Goal: Task Accomplishment & Management: Use online tool/utility

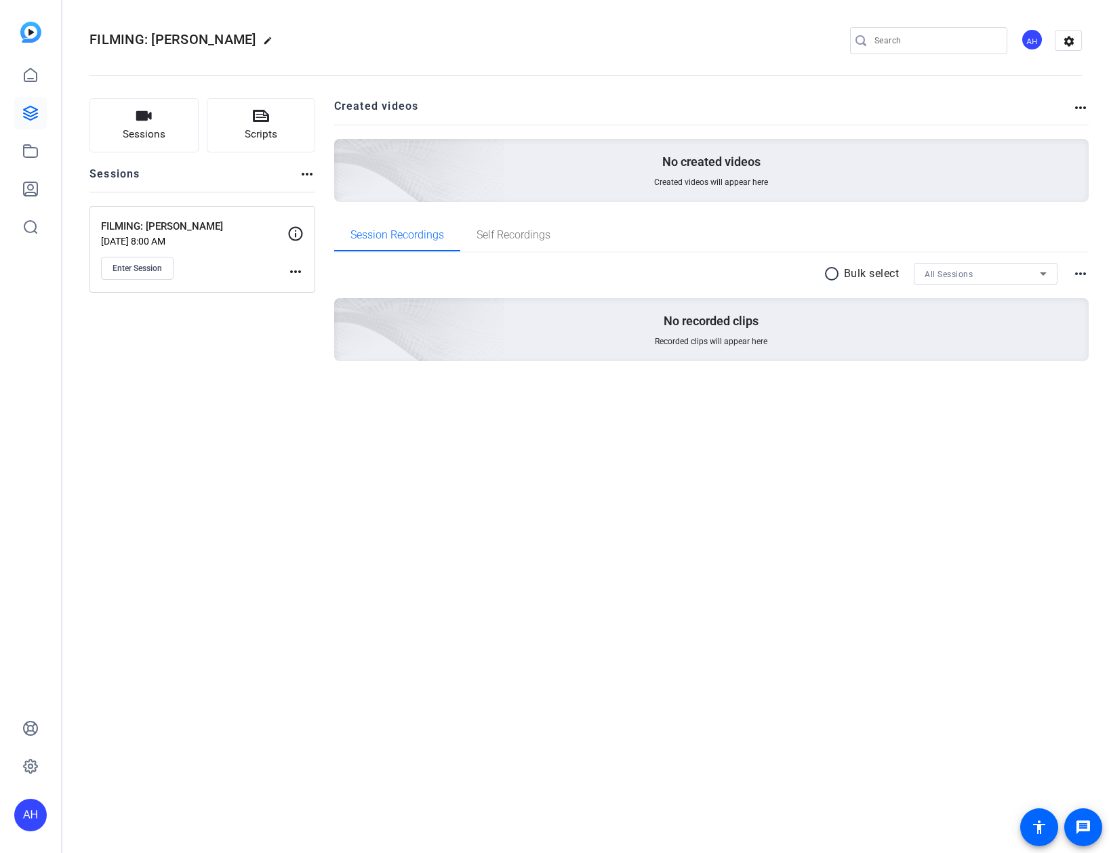
click at [529, 60] on openreel-divider-bar at bounding box center [585, 71] width 992 height 41
click at [142, 266] on span "Enter Session" at bounding box center [136, 268] width 49 height 11
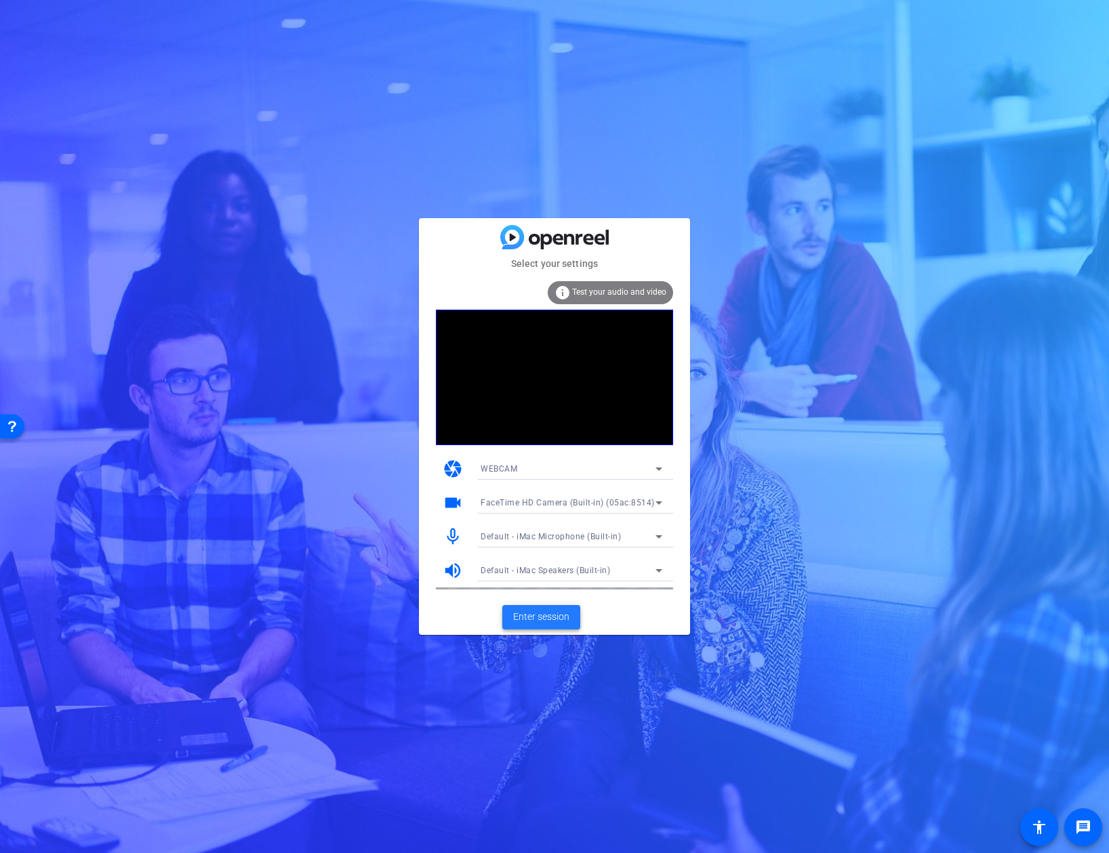
click at [525, 621] on span "Enter session" at bounding box center [541, 617] width 56 height 14
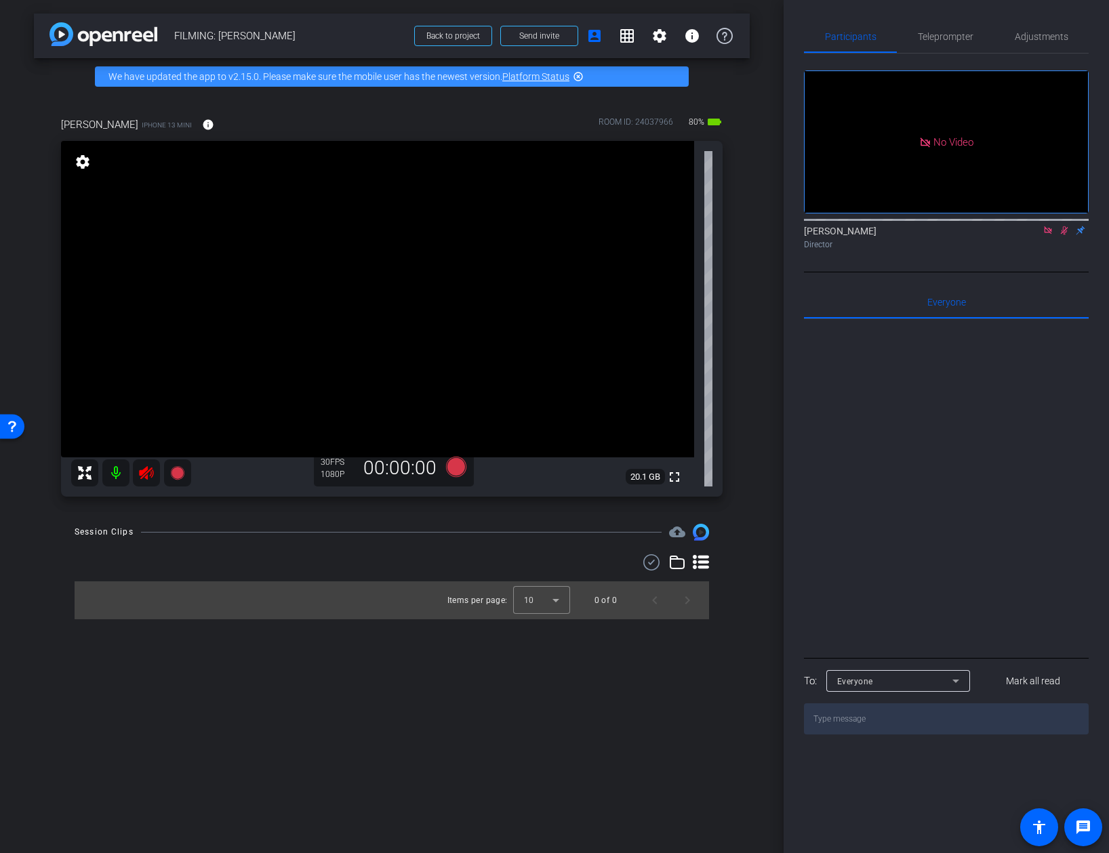
click at [1050, 235] on icon at bounding box center [1047, 230] width 11 height 9
click at [1052, 235] on icon at bounding box center [1047, 230] width 11 height 9
click at [140, 470] on icon at bounding box center [146, 473] width 14 height 14
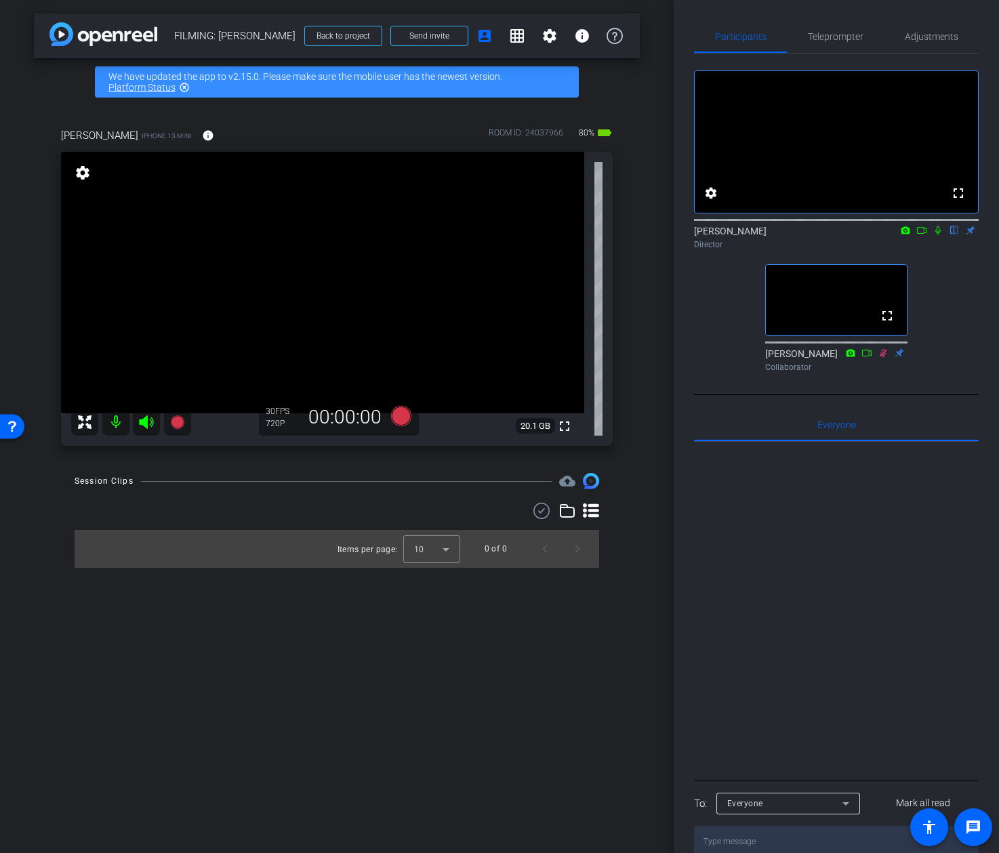
click at [680, 284] on div "Participants Teleprompter Adjustments fullscreen settings Addie Hackshaw flip D…" at bounding box center [836, 426] width 325 height 853
click at [844, 26] on span "Teleprompter" at bounding box center [836, 36] width 56 height 33
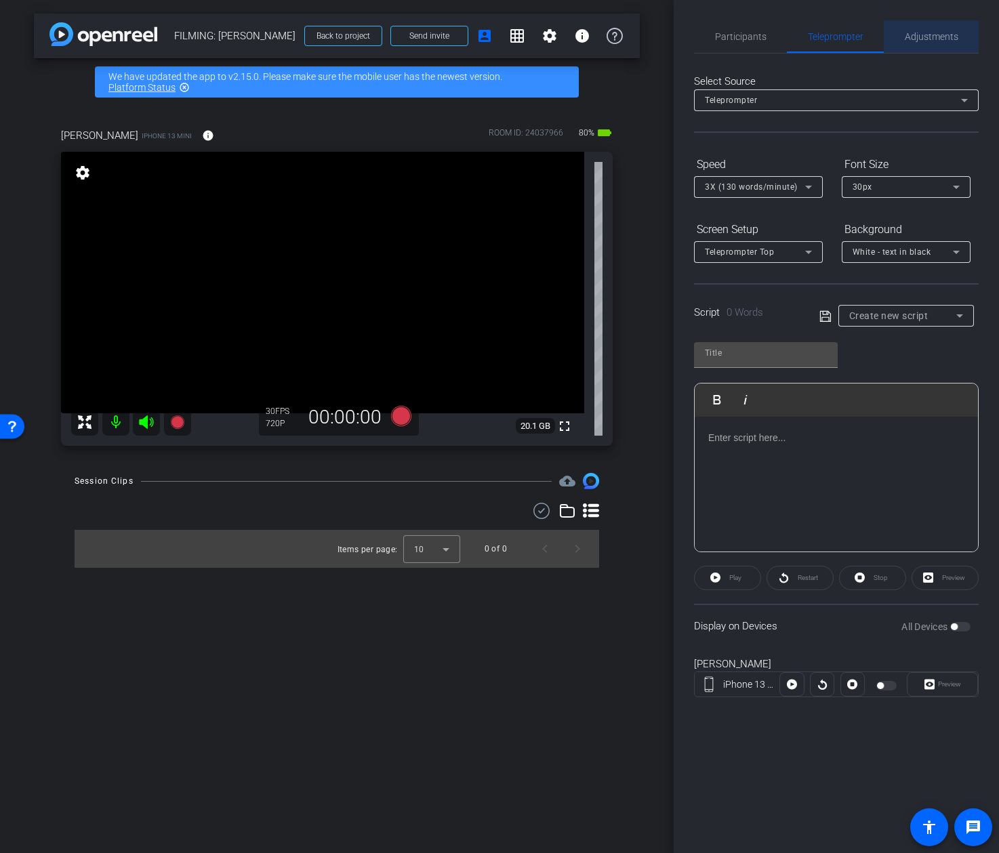
click at [921, 38] on span "Adjustments" at bounding box center [932, 36] width 54 height 9
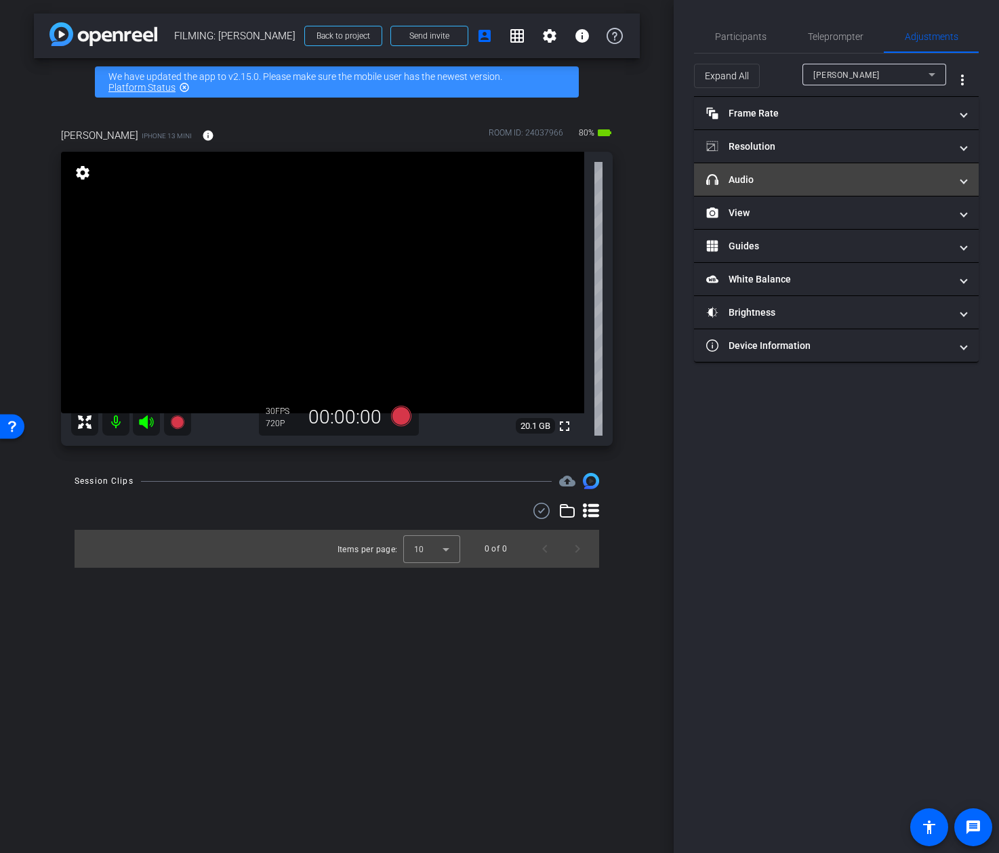
click at [850, 178] on mat-panel-title "headphone icon Audio" at bounding box center [828, 180] width 244 height 14
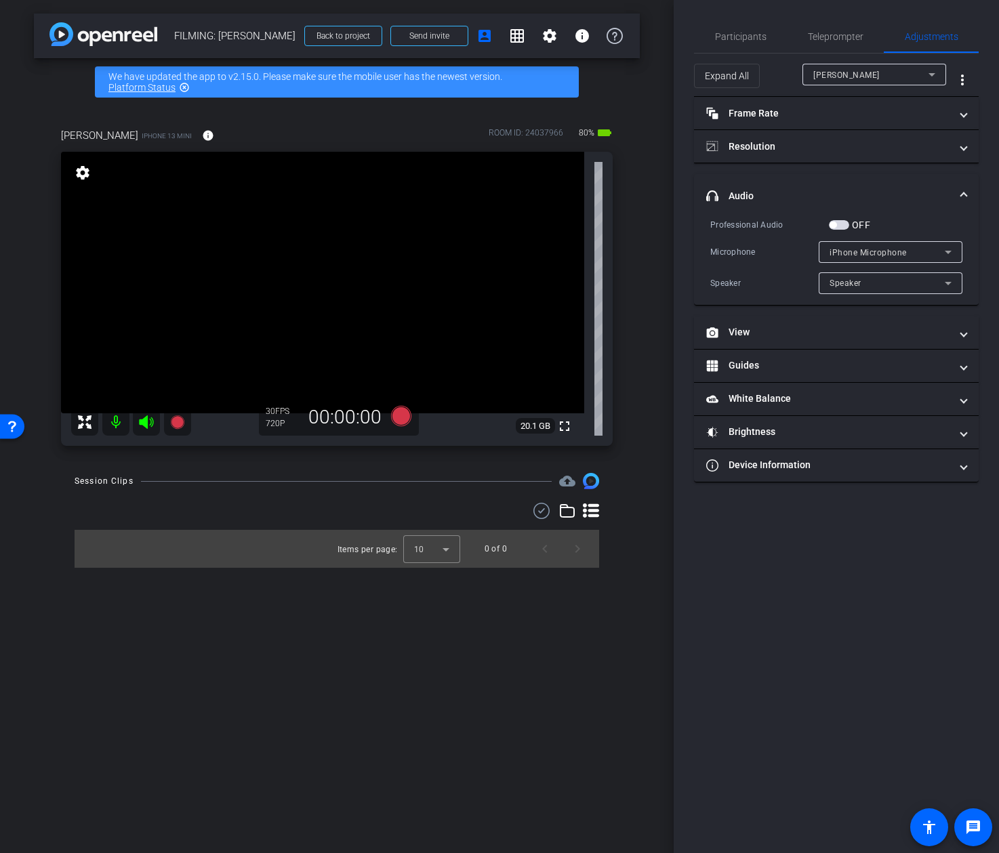
click at [669, 218] on div "arrow_back FILMING: Kevin McDonald Back to project Send invite account_box grid…" at bounding box center [337, 426] width 674 height 853
click at [773, 45] on div "Participants" at bounding box center [740, 36] width 93 height 33
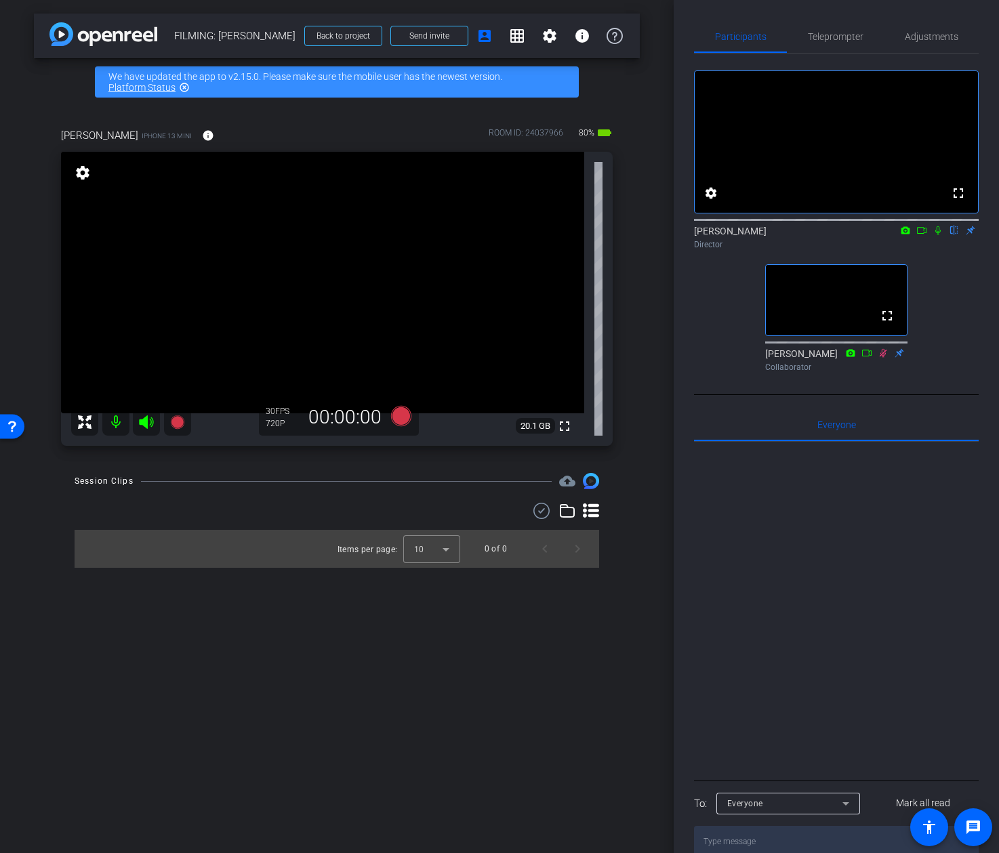
click at [654, 208] on div "arrow_back FILMING: Kevin McDonald Back to project Send invite account_box grid…" at bounding box center [337, 426] width 674 height 853
click at [890, 37] on div "Adjustments" at bounding box center [931, 36] width 95 height 33
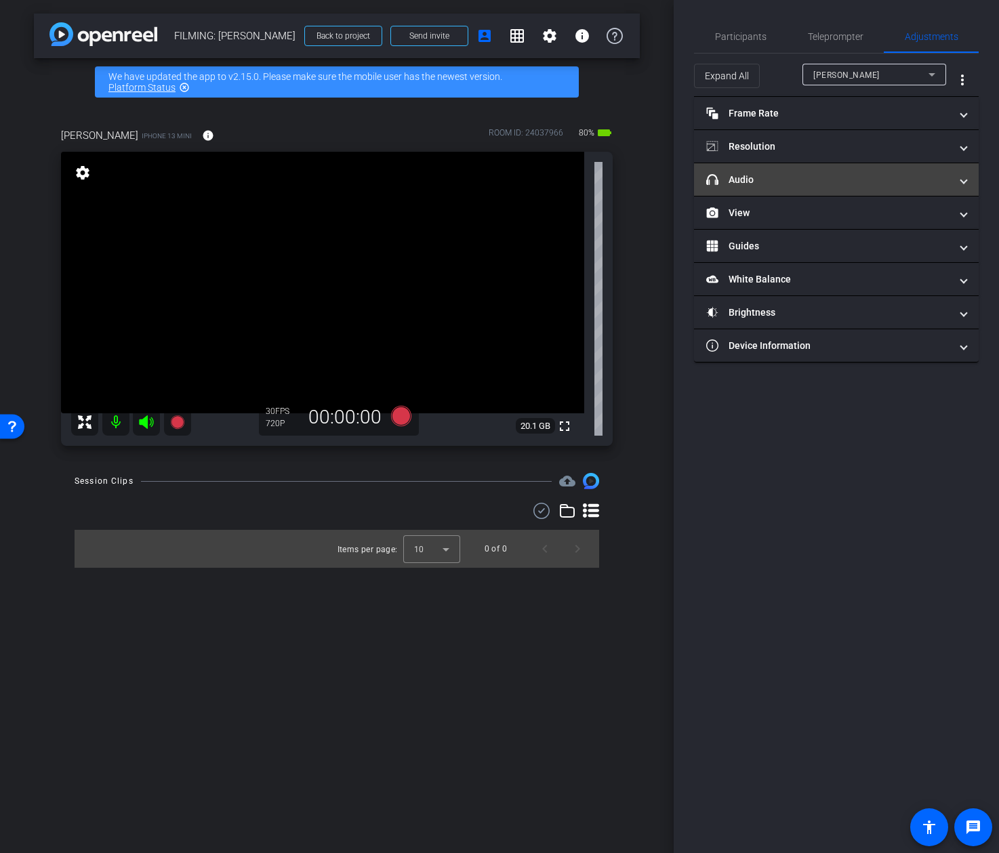
click at [780, 184] on mat-panel-title "headphone icon Audio" at bounding box center [828, 180] width 244 height 14
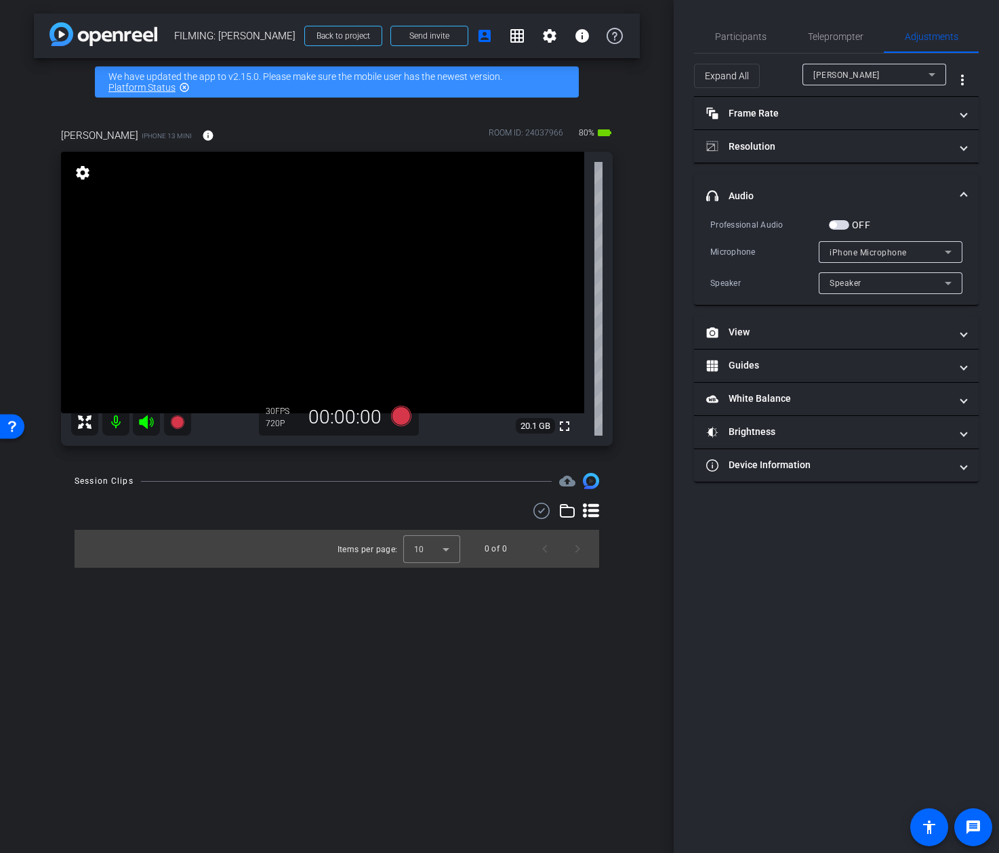
click at [839, 223] on span "button" at bounding box center [839, 224] width 20 height 9
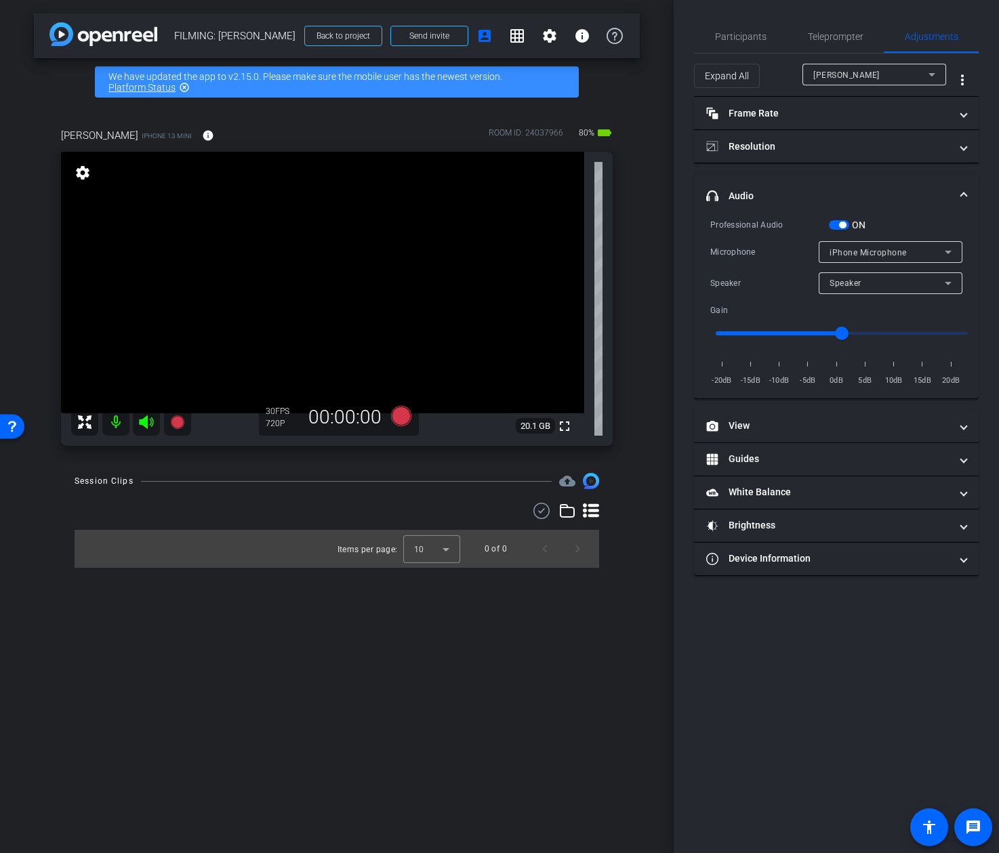
click at [852, 240] on div "Professional Audio ON Microphone iPhone Microphone Speaker Speaker Gain -20dB -…" at bounding box center [836, 303] width 252 height 170
click at [851, 251] on span "iPhone Microphone" at bounding box center [867, 252] width 77 height 9
click at [914, 236] on div at bounding box center [499, 426] width 999 height 853
click at [904, 252] on span "iPhone Microphone" at bounding box center [867, 252] width 77 height 9
click at [898, 251] on div at bounding box center [499, 426] width 999 height 853
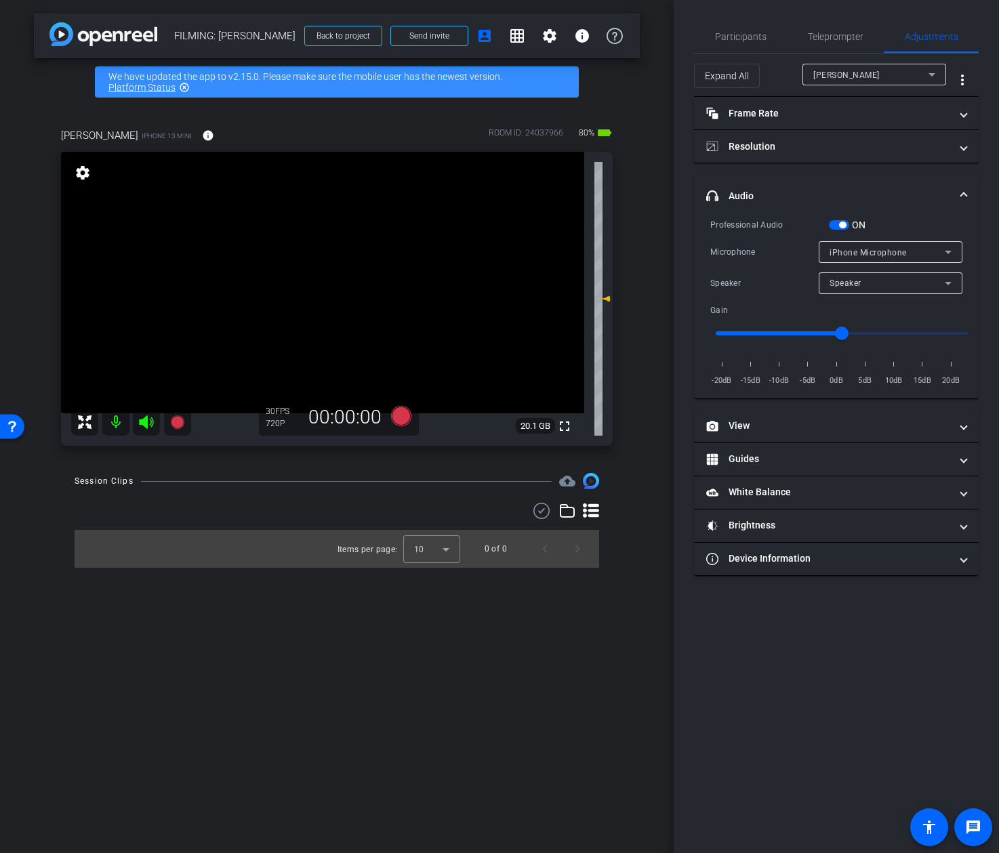
click at [840, 226] on span "button" at bounding box center [842, 225] width 7 height 7
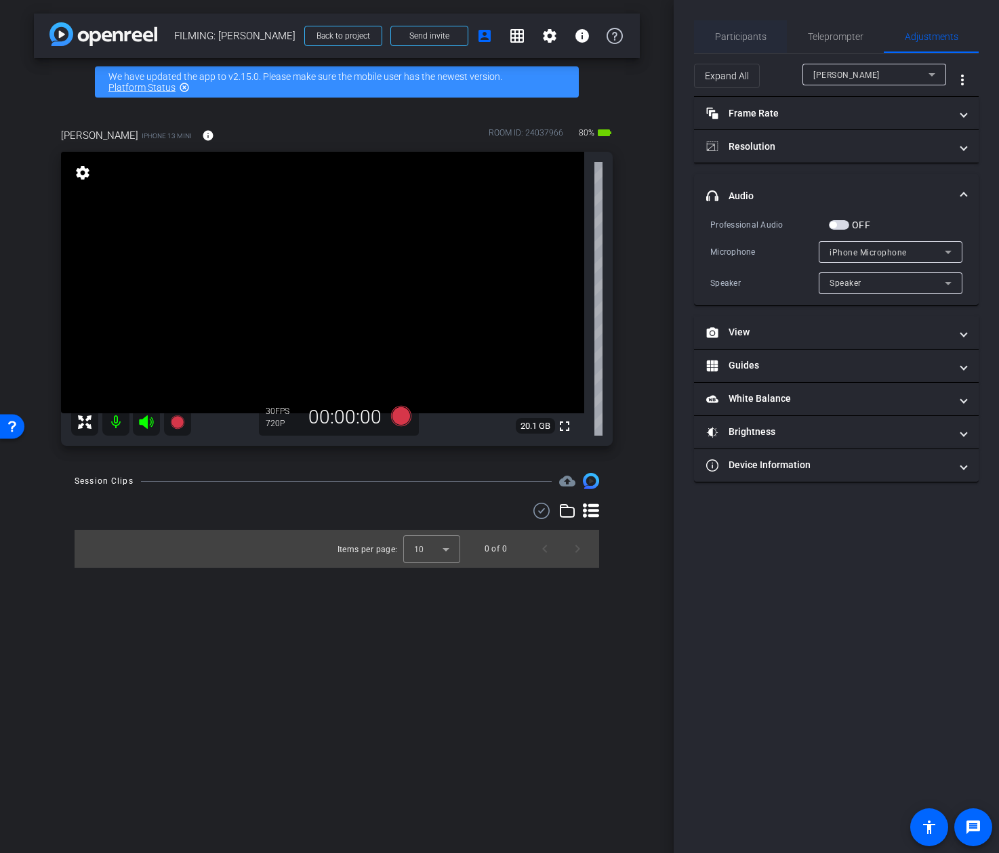
click at [739, 37] on span "Participants" at bounding box center [740, 36] width 51 height 9
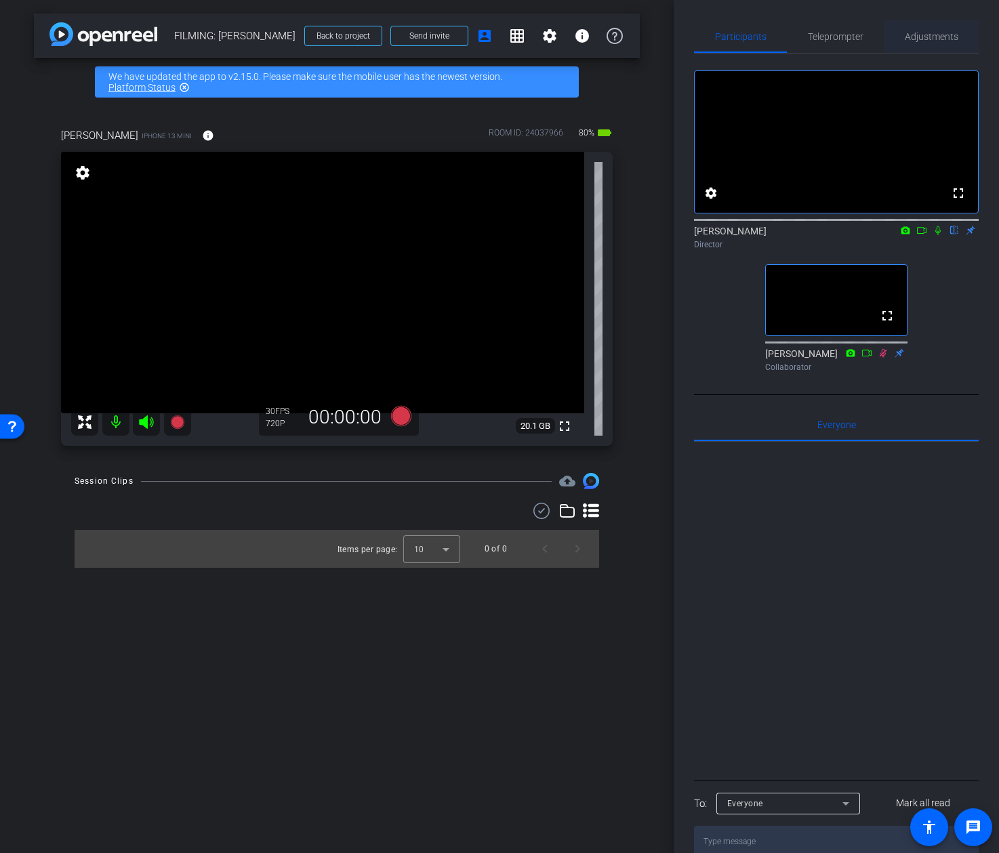
click at [920, 33] on span "Adjustments" at bounding box center [932, 36] width 54 height 9
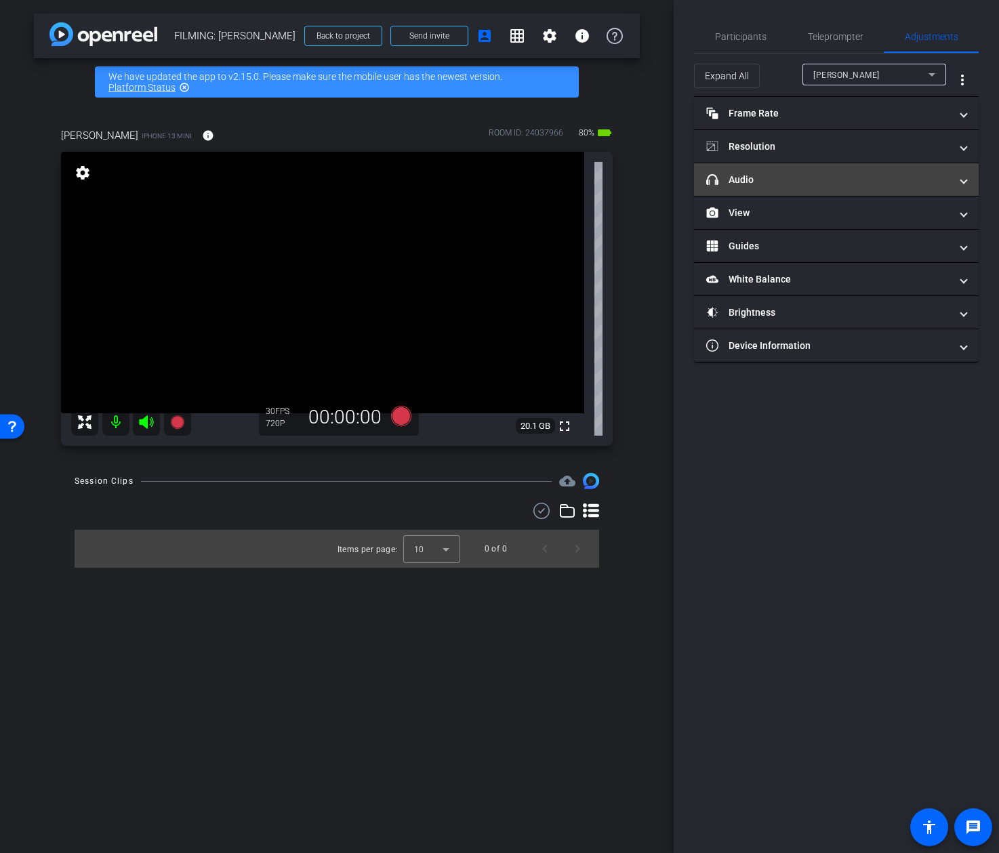
click at [779, 180] on mat-panel-title "headphone icon Audio" at bounding box center [828, 180] width 244 height 14
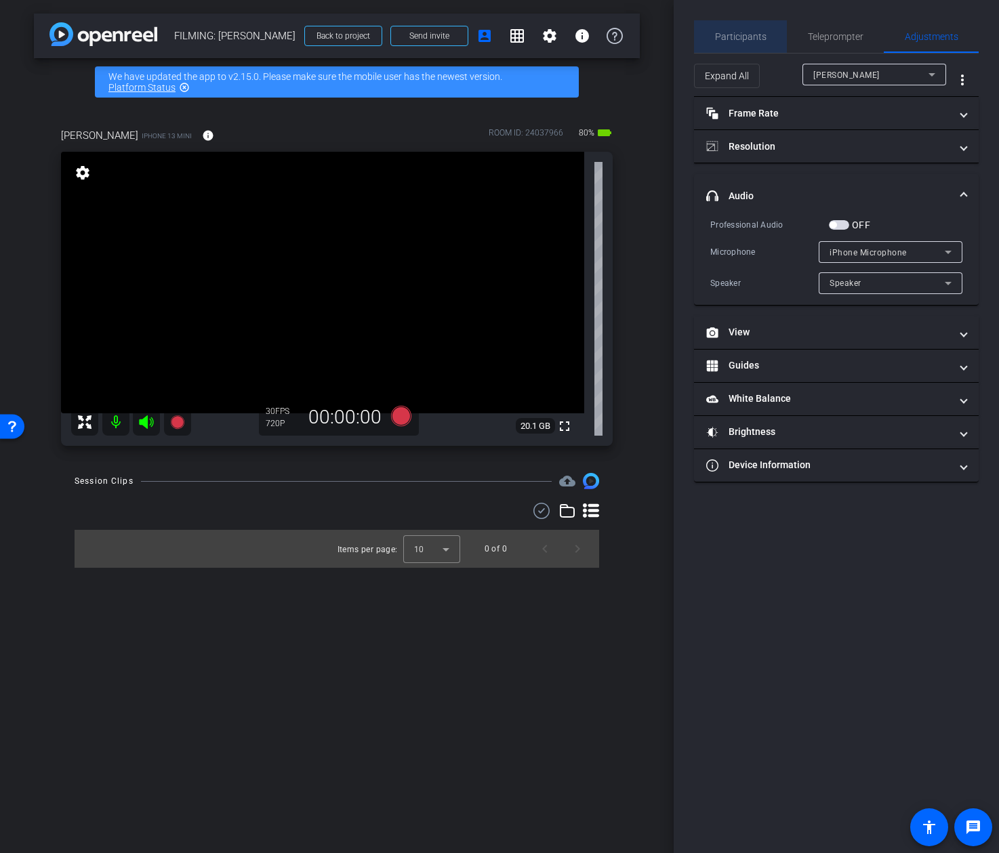
click at [756, 35] on span "Participants" at bounding box center [740, 36] width 51 height 9
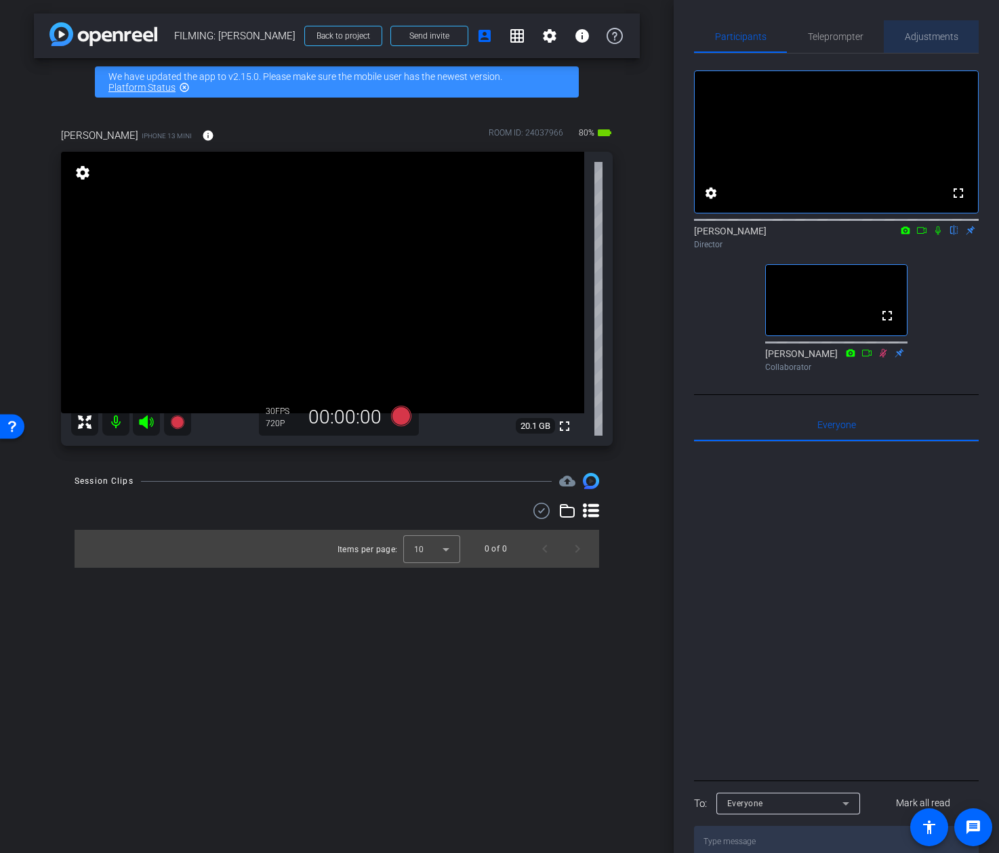
click at [899, 36] on div "Adjustments" at bounding box center [931, 36] width 95 height 33
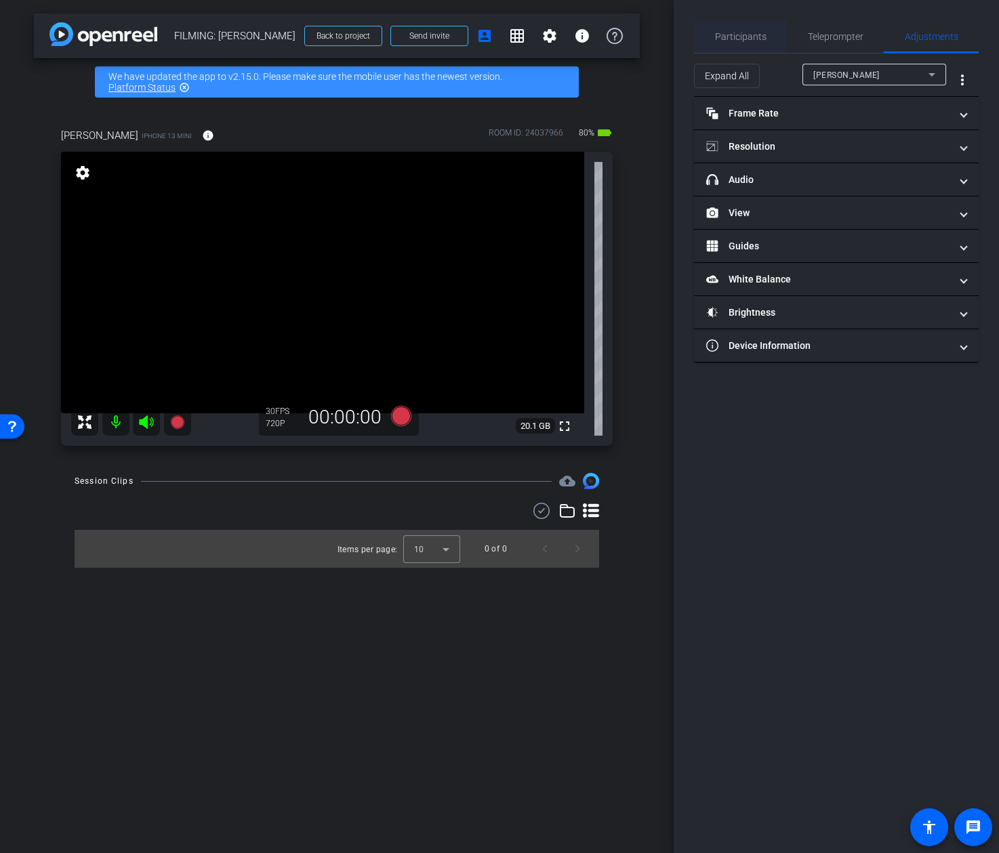
click at [745, 41] on span "Participants" at bounding box center [740, 36] width 51 height 9
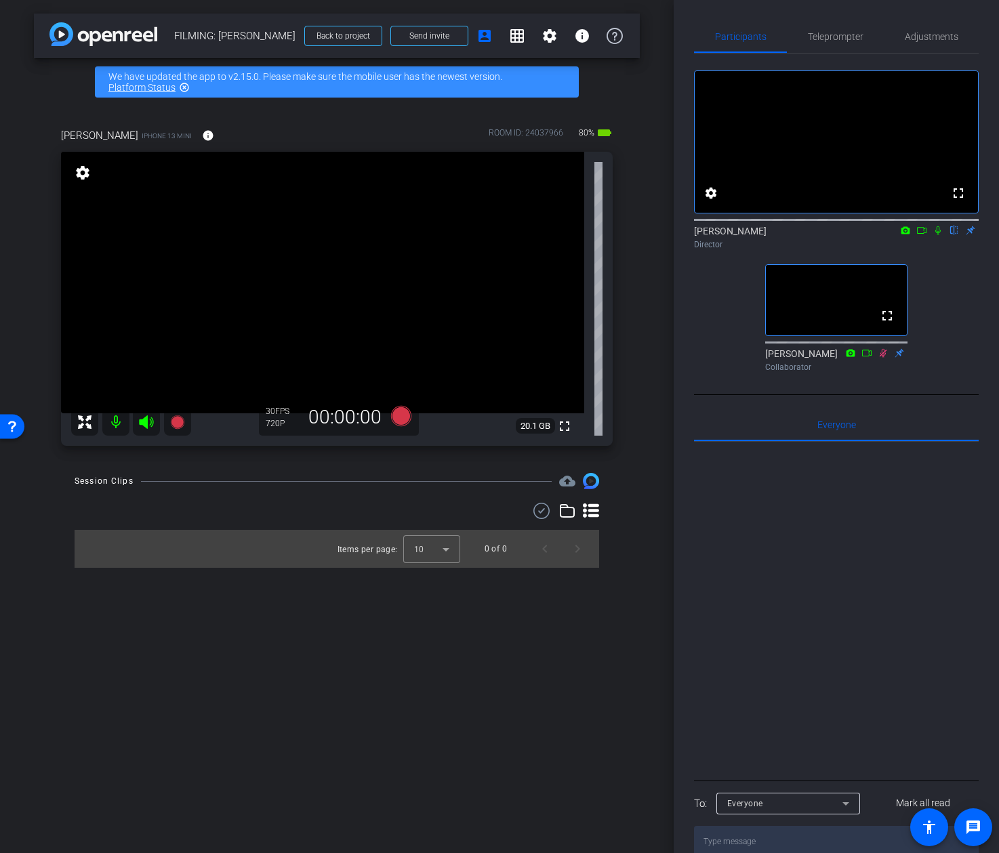
click at [664, 151] on div "arrow_back FILMING: Kevin McDonald Back to project Send invite account_box grid…" at bounding box center [337, 426] width 674 height 853
click at [913, 41] on span "Adjustments" at bounding box center [932, 36] width 54 height 9
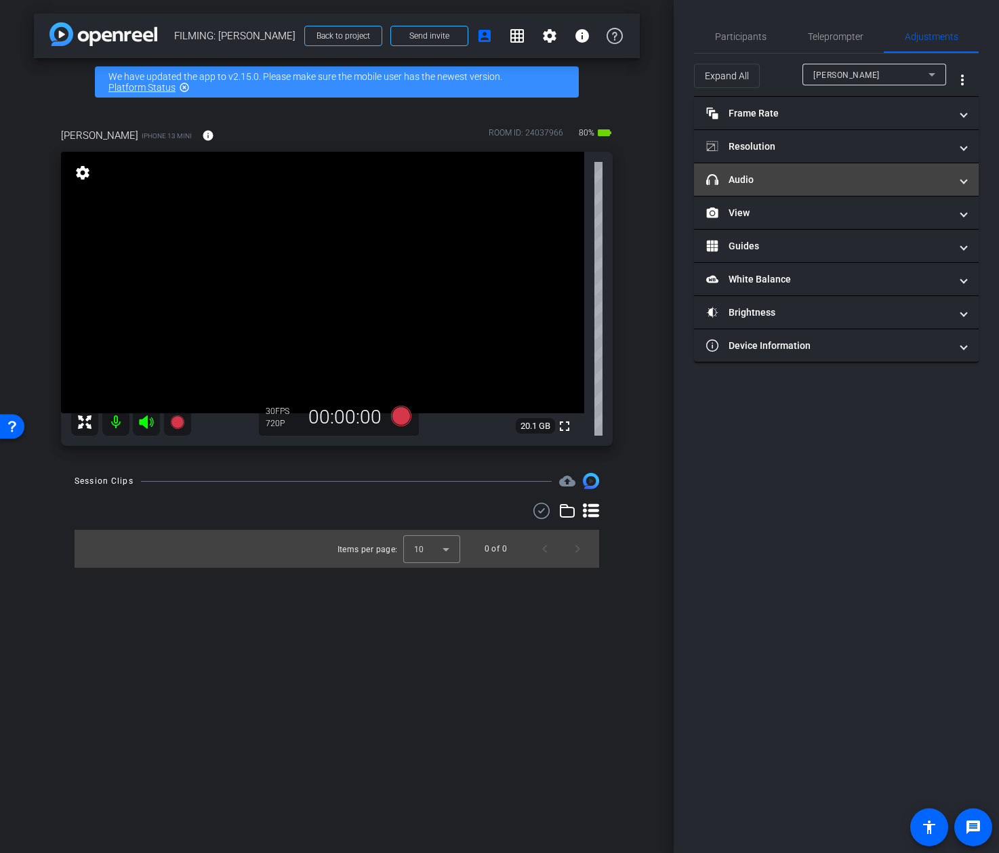
click at [867, 181] on mat-panel-title "headphone icon Audio" at bounding box center [828, 180] width 244 height 14
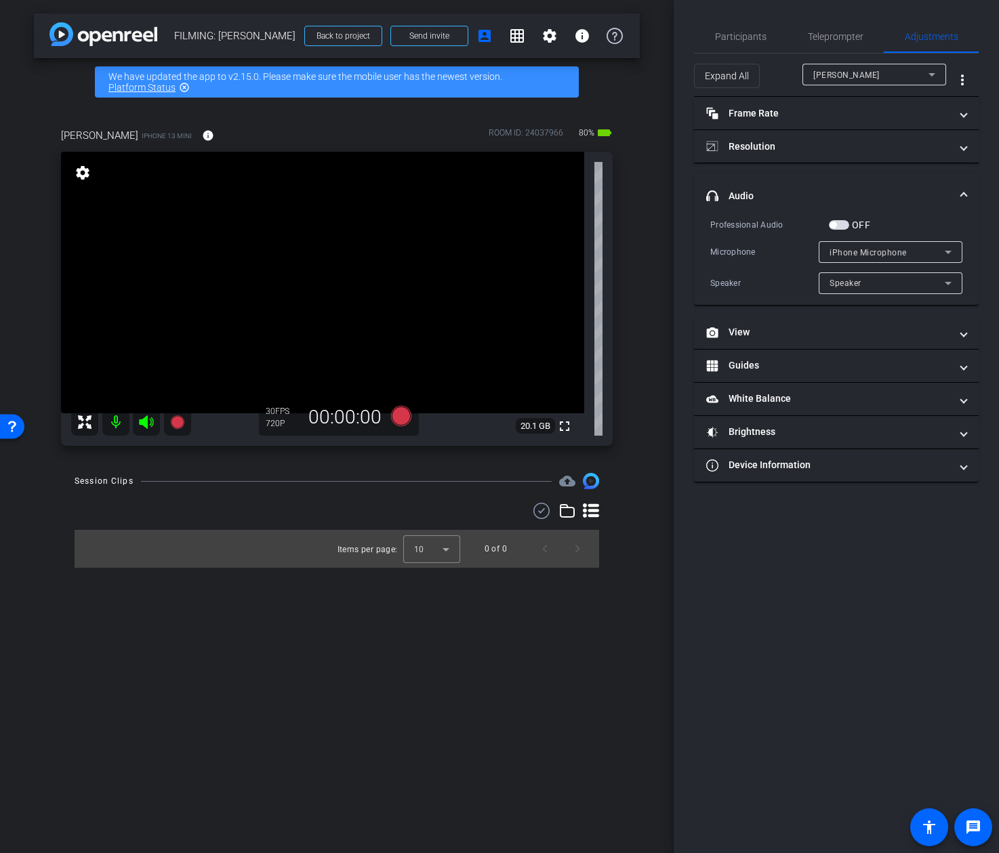
click at [841, 227] on span "button" at bounding box center [839, 224] width 20 height 9
click at [867, 263] on div at bounding box center [891, 270] width 144 height 15
click at [873, 255] on span "iPhone Microphone" at bounding box center [867, 252] width 77 height 9
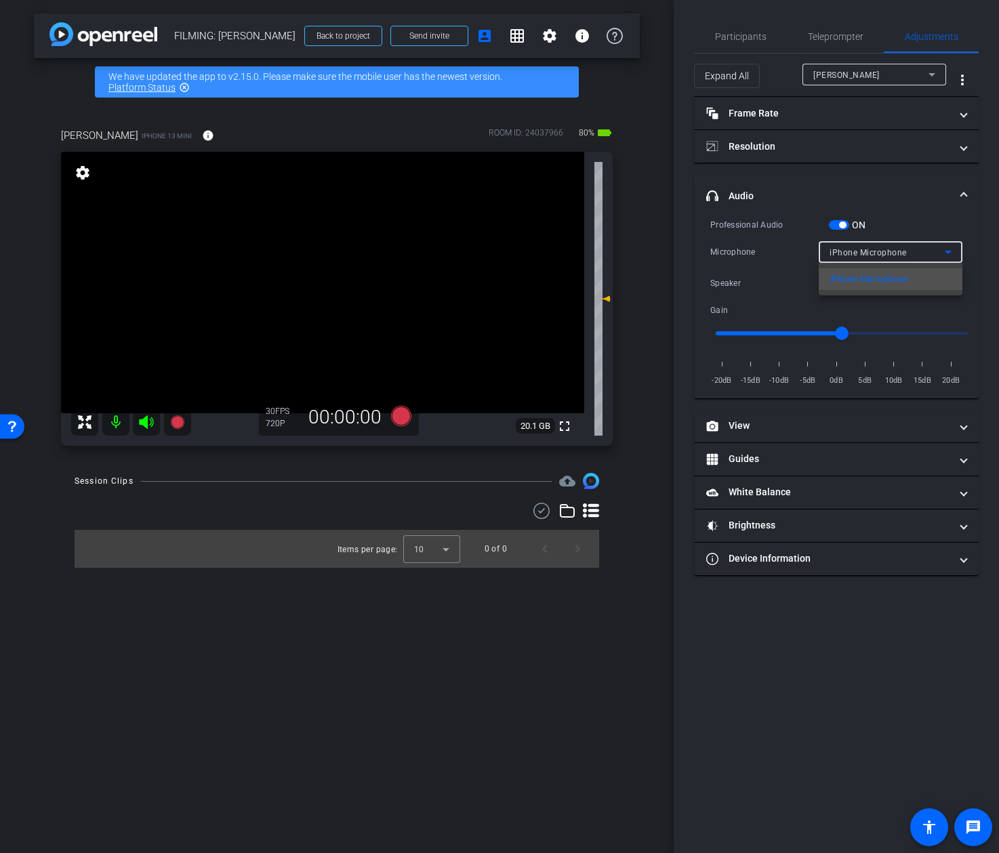
click at [884, 247] on div at bounding box center [499, 426] width 999 height 853
click at [901, 251] on span "iPhone Microphone" at bounding box center [867, 252] width 77 height 9
click at [916, 247] on div at bounding box center [499, 426] width 999 height 853
click at [914, 272] on div "Speaker" at bounding box center [890, 283] width 122 height 22
click at [914, 274] on div at bounding box center [499, 426] width 999 height 853
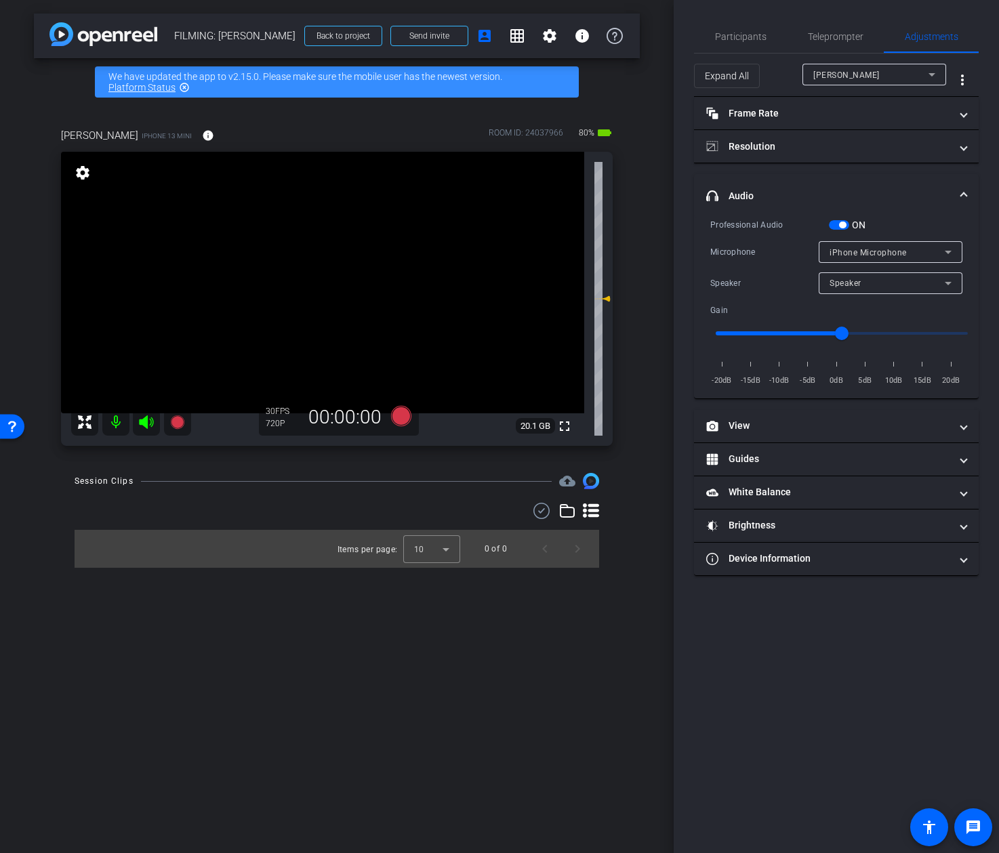
click at [913, 244] on mat-select "iPhone Microphone" at bounding box center [890, 252] width 122 height 17
click at [913, 243] on div at bounding box center [499, 426] width 999 height 853
type input "-9"
click at [789, 327] on input "range" at bounding box center [841, 333] width 281 height 30
click at [844, 224] on span "button" at bounding box center [842, 225] width 7 height 7
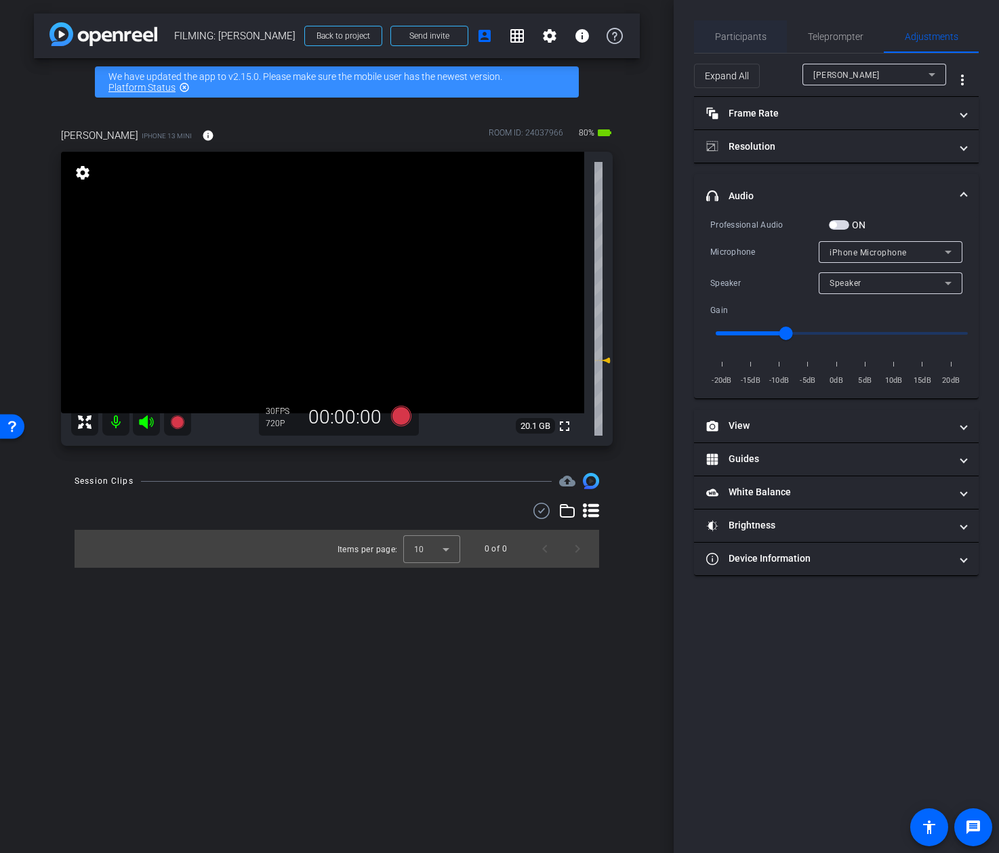
click at [751, 41] on span "Participants" at bounding box center [740, 36] width 51 height 9
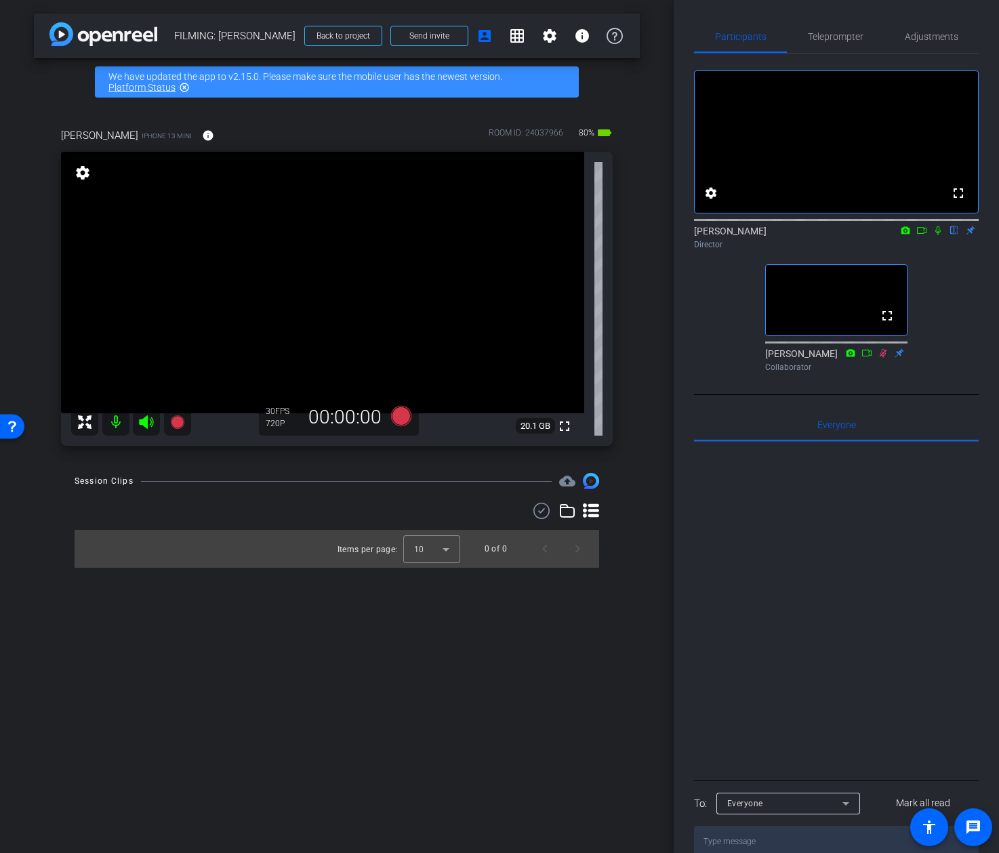
click at [879, 12] on div "Participants Teleprompter Adjustments fullscreen settings Addie Hackshaw flip D…" at bounding box center [836, 426] width 325 height 853
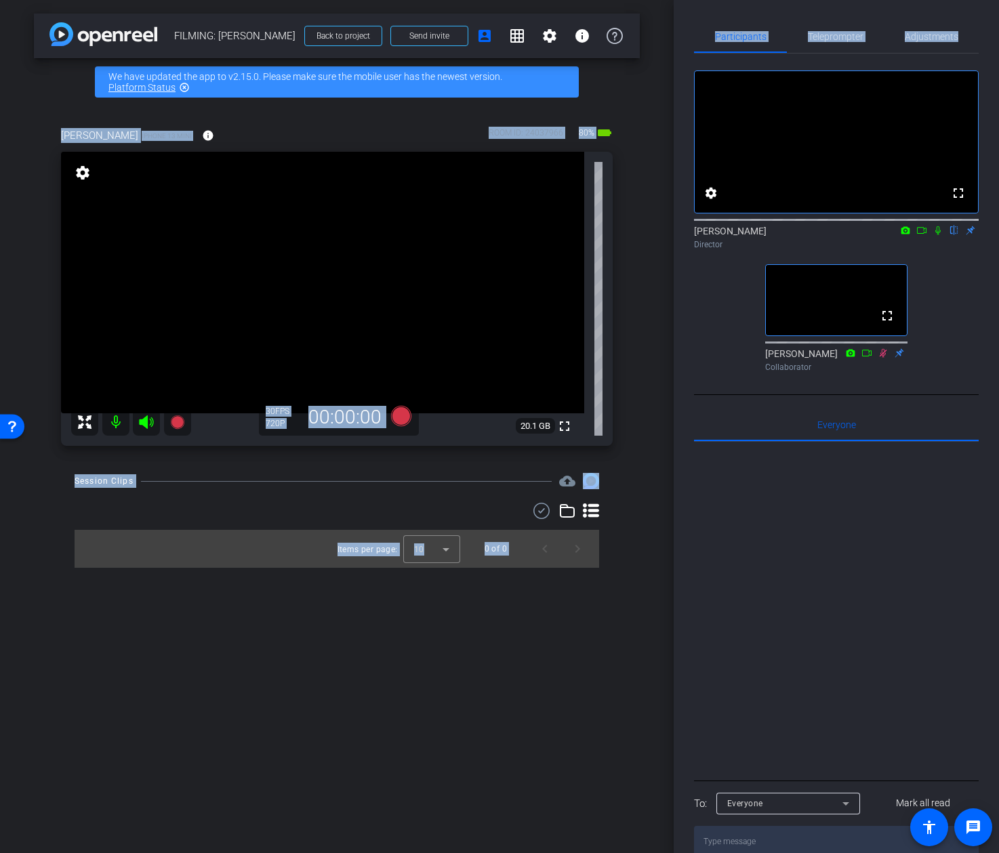
drag, startPoint x: 671, startPoint y: 89, endPoint x: 683, endPoint y: 66, distance: 26.1
click at [683, 66] on div "arrow_back FILMING: Kevin McDonald Back to project Send invite account_box grid…" at bounding box center [499, 426] width 999 height 853
click at [684, 62] on div "Participants Teleprompter Adjustments fullscreen settings Addie Hackshaw flip D…" at bounding box center [836, 426] width 325 height 853
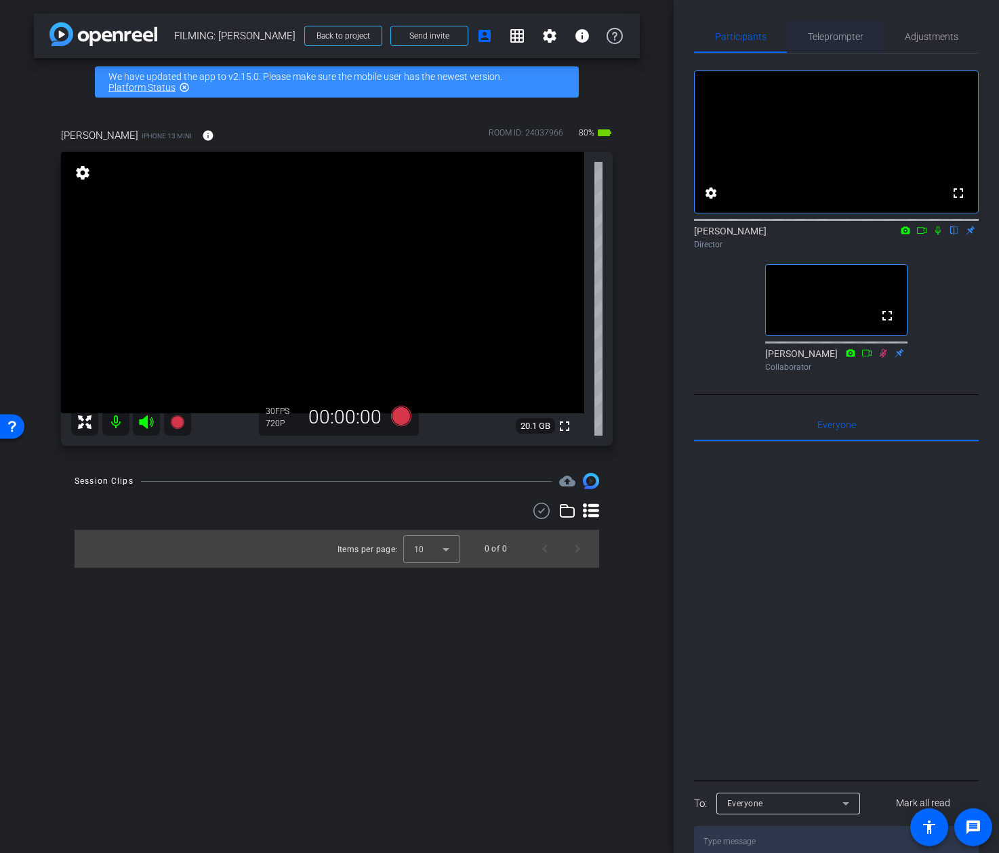
click at [836, 40] on span "Teleprompter" at bounding box center [836, 36] width 56 height 9
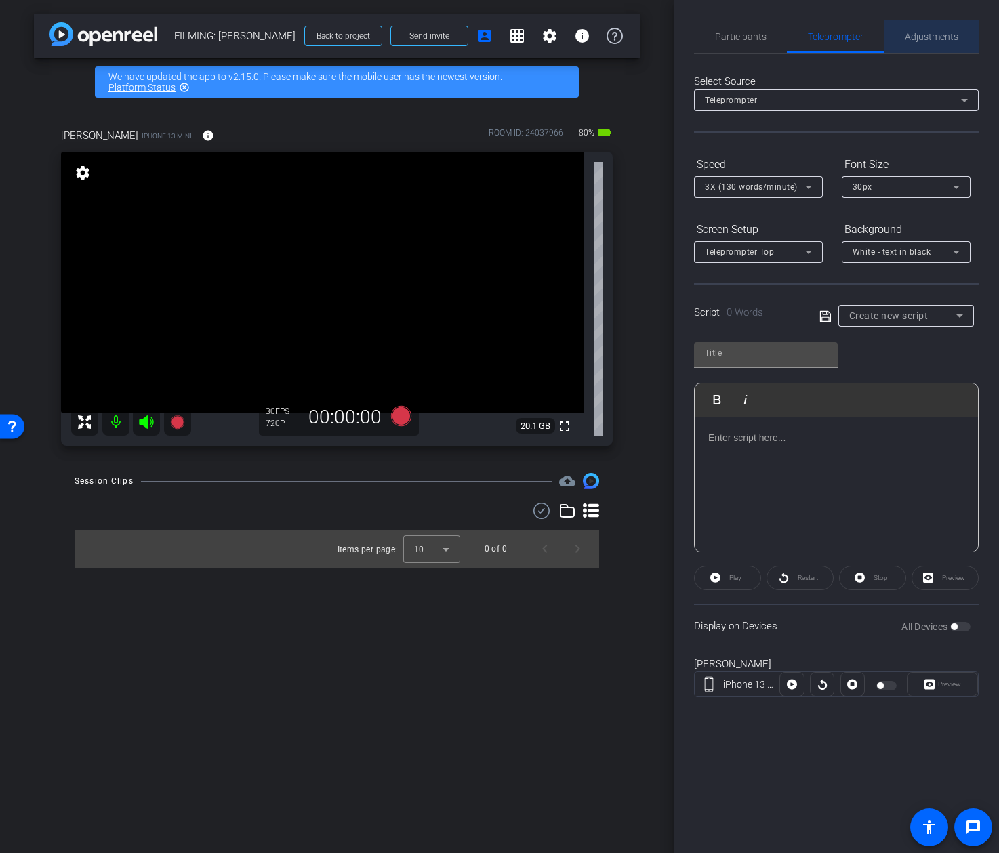
click at [922, 33] on span "Adjustments" at bounding box center [932, 36] width 54 height 9
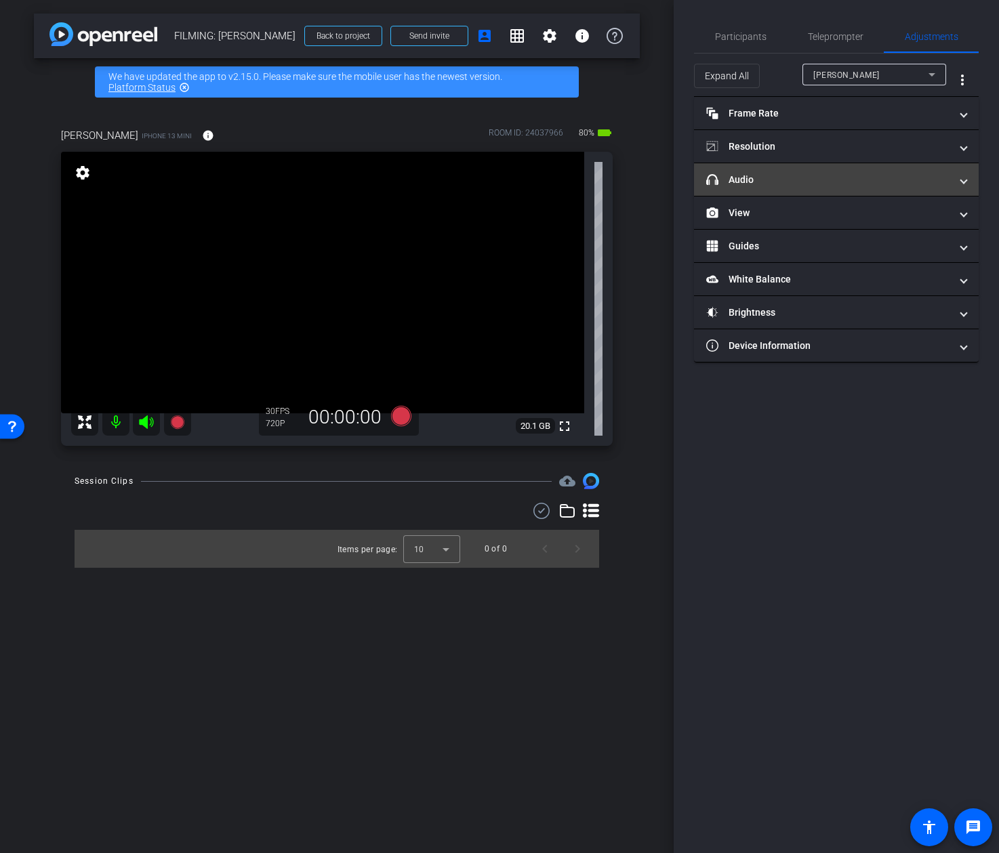
click at [878, 180] on mat-panel-title "headphone icon Audio" at bounding box center [828, 180] width 244 height 14
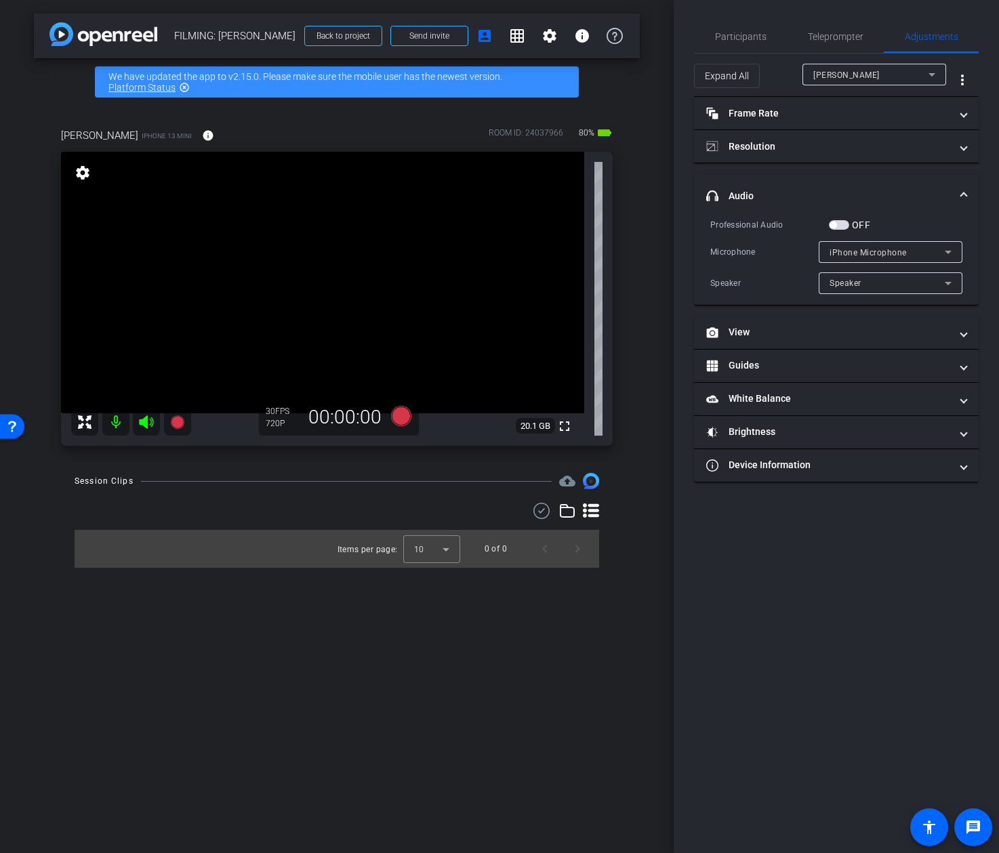
click at [840, 222] on span "button" at bounding box center [839, 224] width 20 height 9
click at [854, 249] on span "iPhone Microphone" at bounding box center [867, 252] width 77 height 9
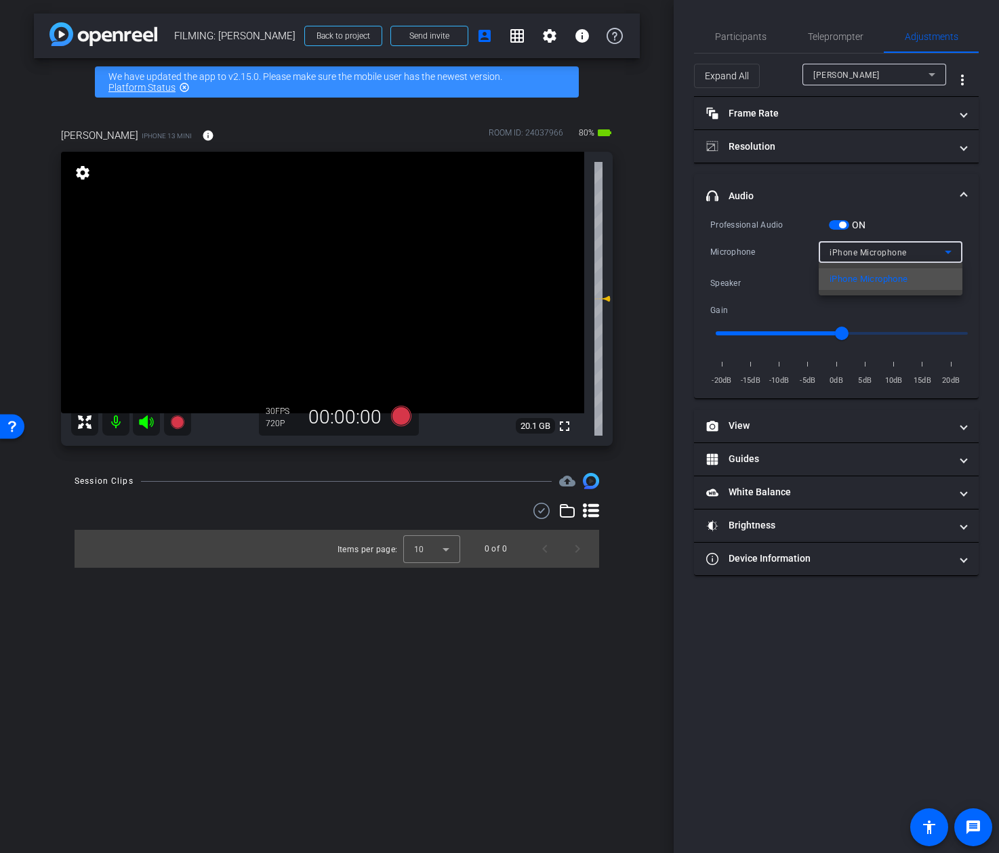
click at [863, 247] on div at bounding box center [499, 426] width 999 height 853
click at [842, 227] on span "button" at bounding box center [842, 225] width 7 height 7
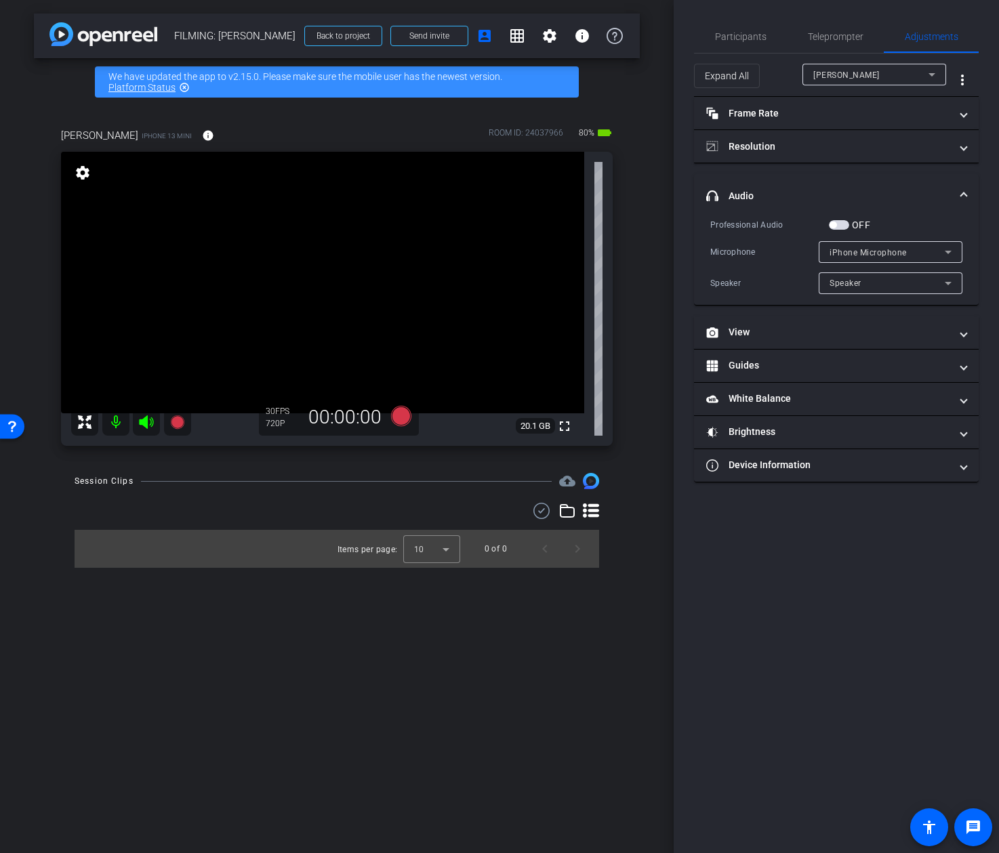
click at [887, 246] on div "iPhone Microphone" at bounding box center [886, 252] width 115 height 17
click at [834, 223] on div at bounding box center [499, 426] width 999 height 853
click at [836, 224] on span "button" at bounding box center [832, 225] width 7 height 7
click at [864, 248] on span "iPhone Microphone" at bounding box center [867, 252] width 77 height 9
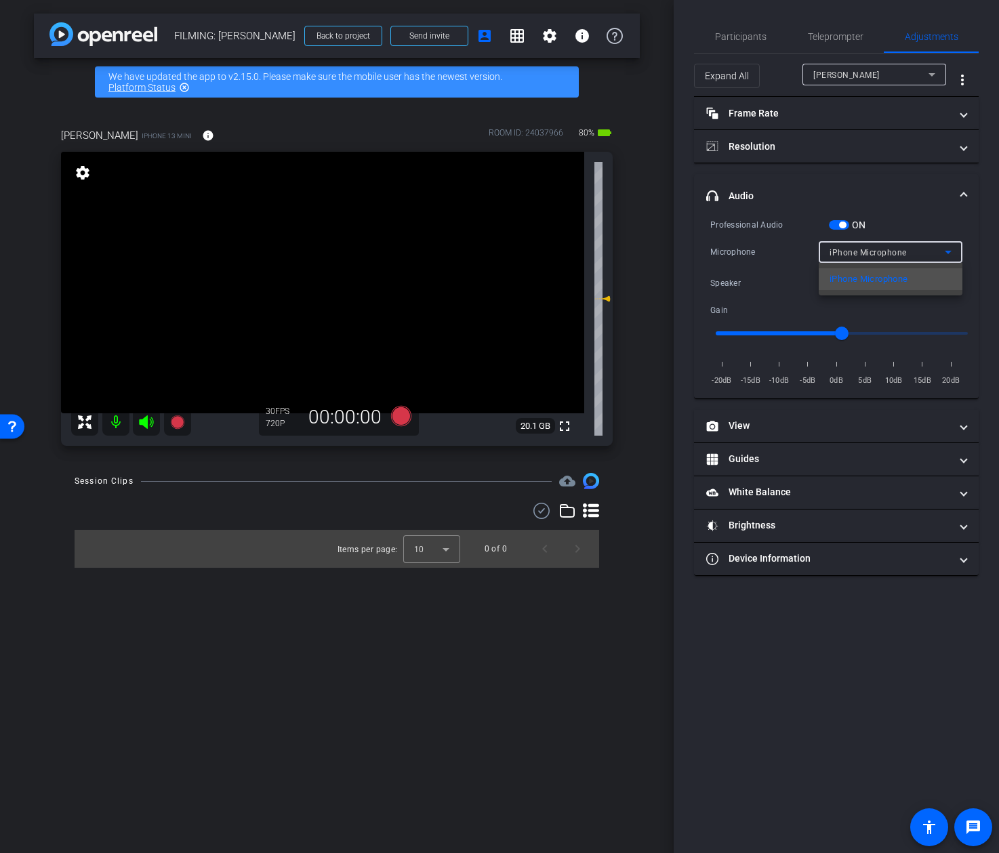
click at [872, 251] on div at bounding box center [499, 426] width 999 height 853
click at [872, 251] on span "iPhone Microphone" at bounding box center [867, 252] width 77 height 9
click at [840, 224] on div at bounding box center [499, 426] width 999 height 853
click at [840, 224] on span "button" at bounding box center [842, 225] width 7 height 7
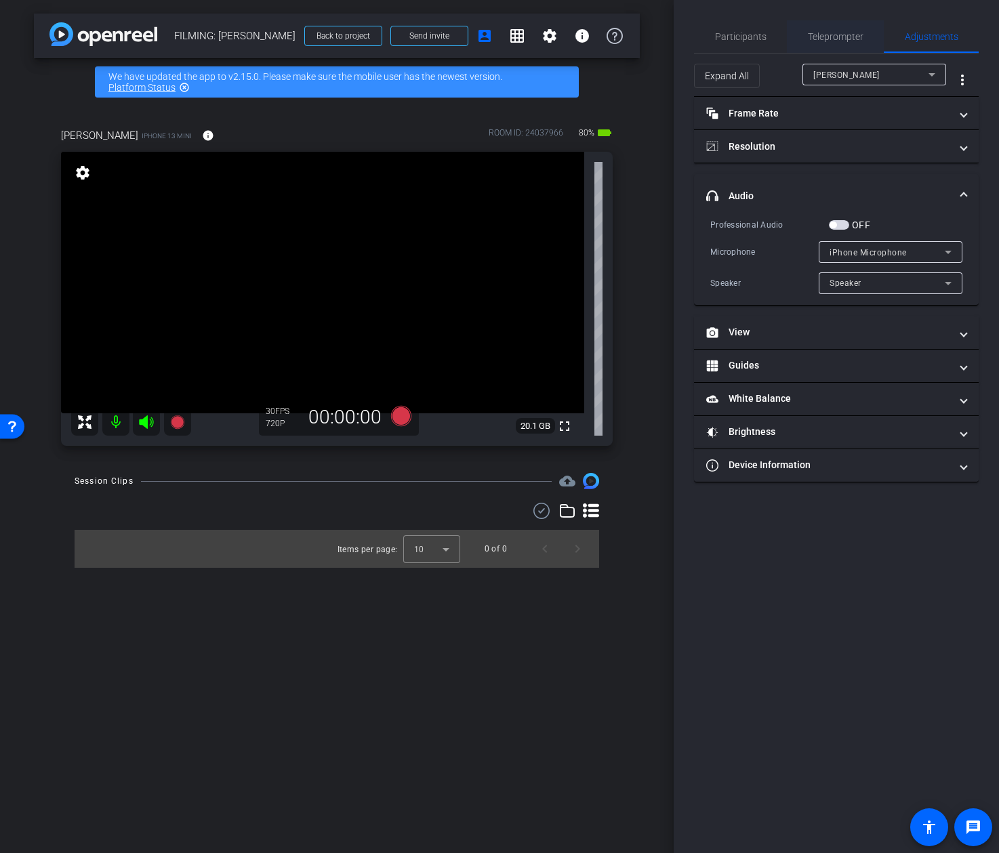
click at [846, 47] on span "Teleprompter" at bounding box center [836, 36] width 56 height 33
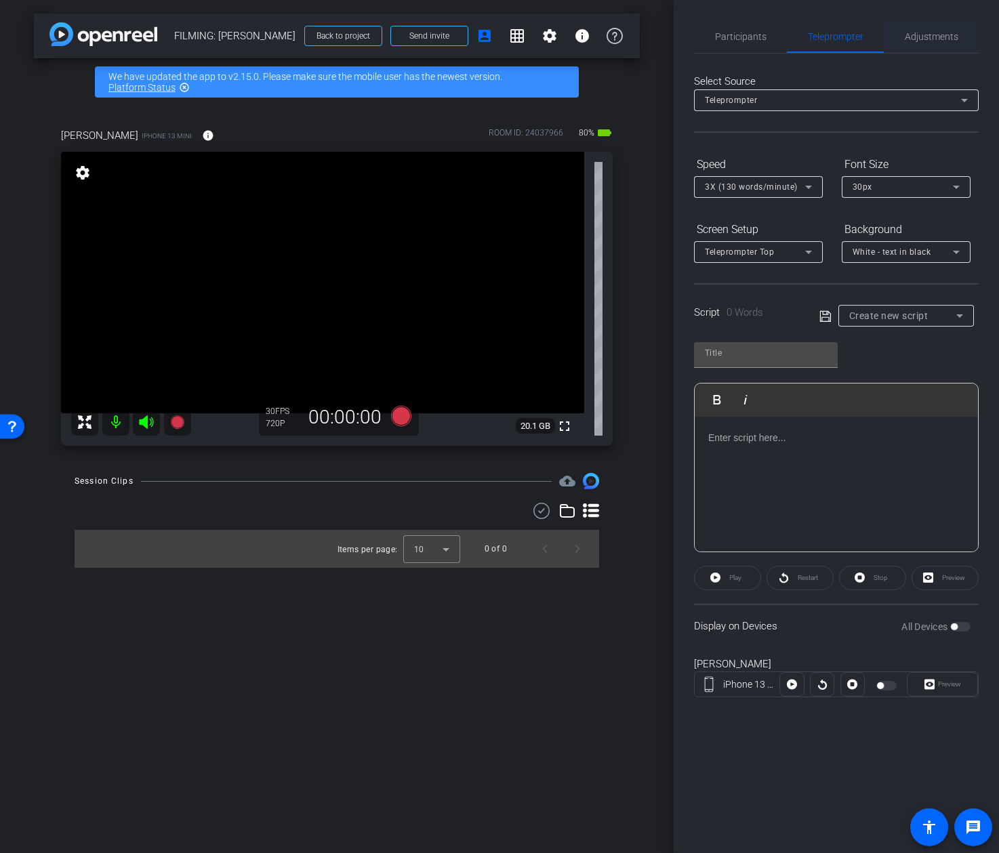
click at [913, 40] on span "Adjustments" at bounding box center [932, 36] width 54 height 9
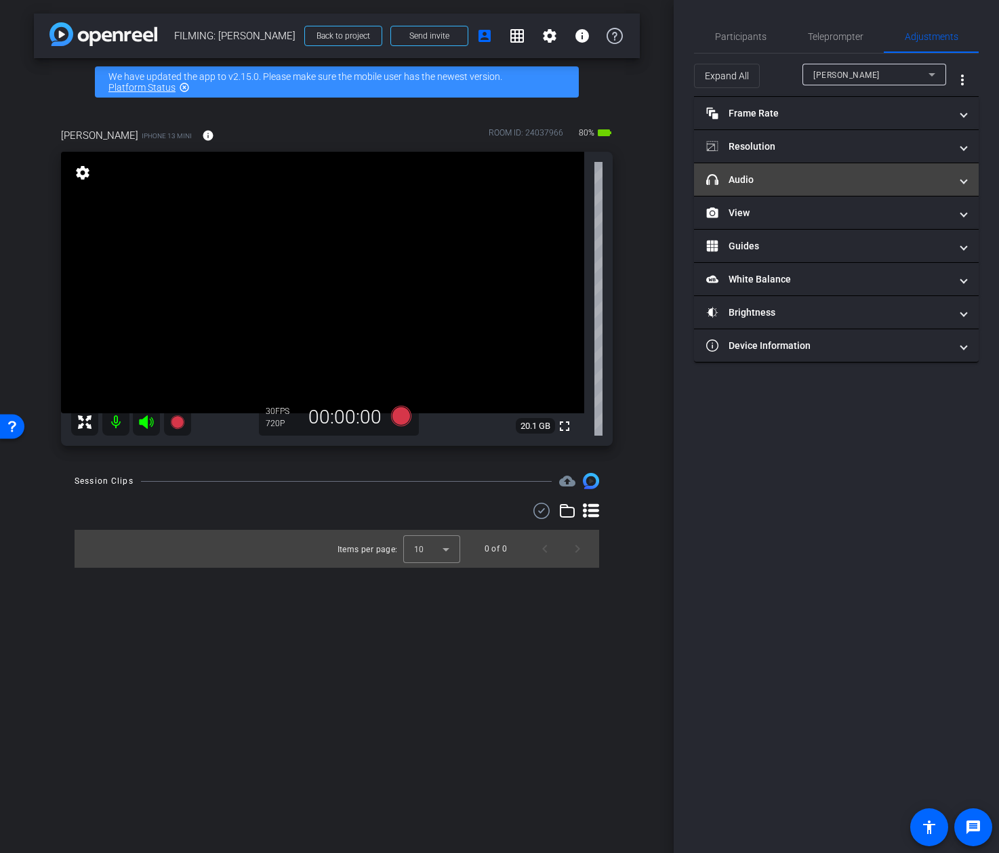
click at [886, 185] on mat-panel-title "headphone icon Audio" at bounding box center [828, 180] width 244 height 14
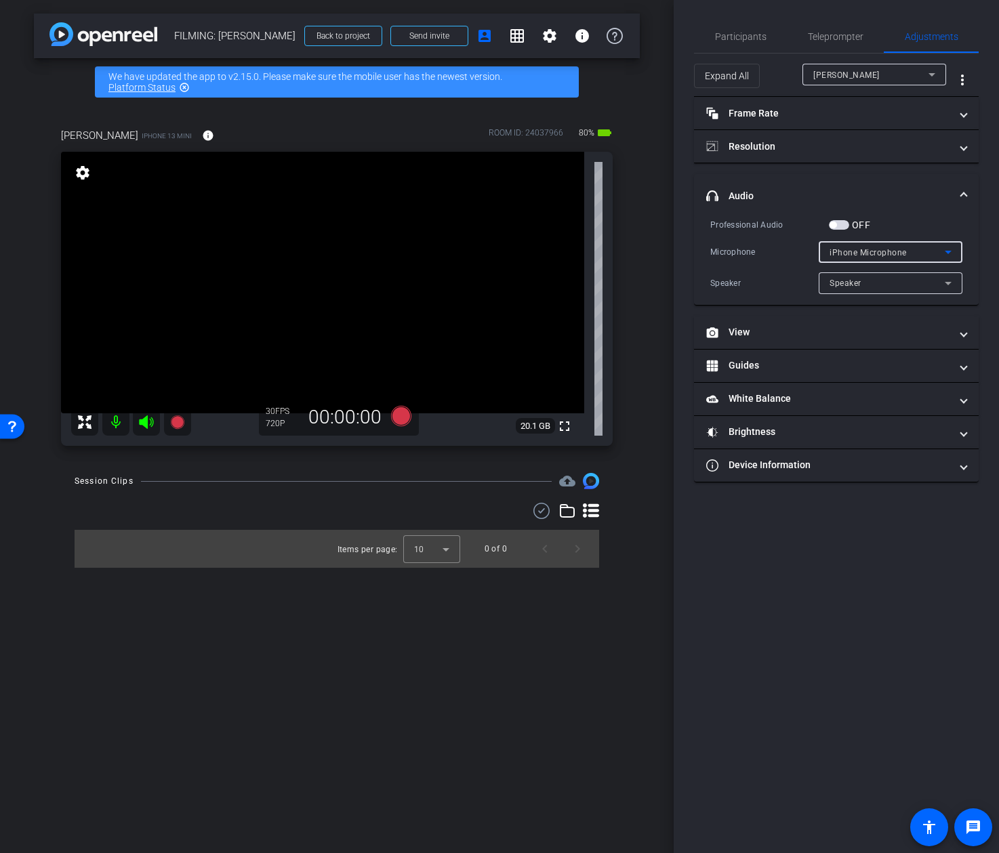
click at [852, 253] on span "iPhone Microphone" at bounding box center [867, 252] width 77 height 9
click at [832, 218] on div at bounding box center [499, 426] width 999 height 853
click at [835, 223] on span "button" at bounding box center [832, 225] width 7 height 7
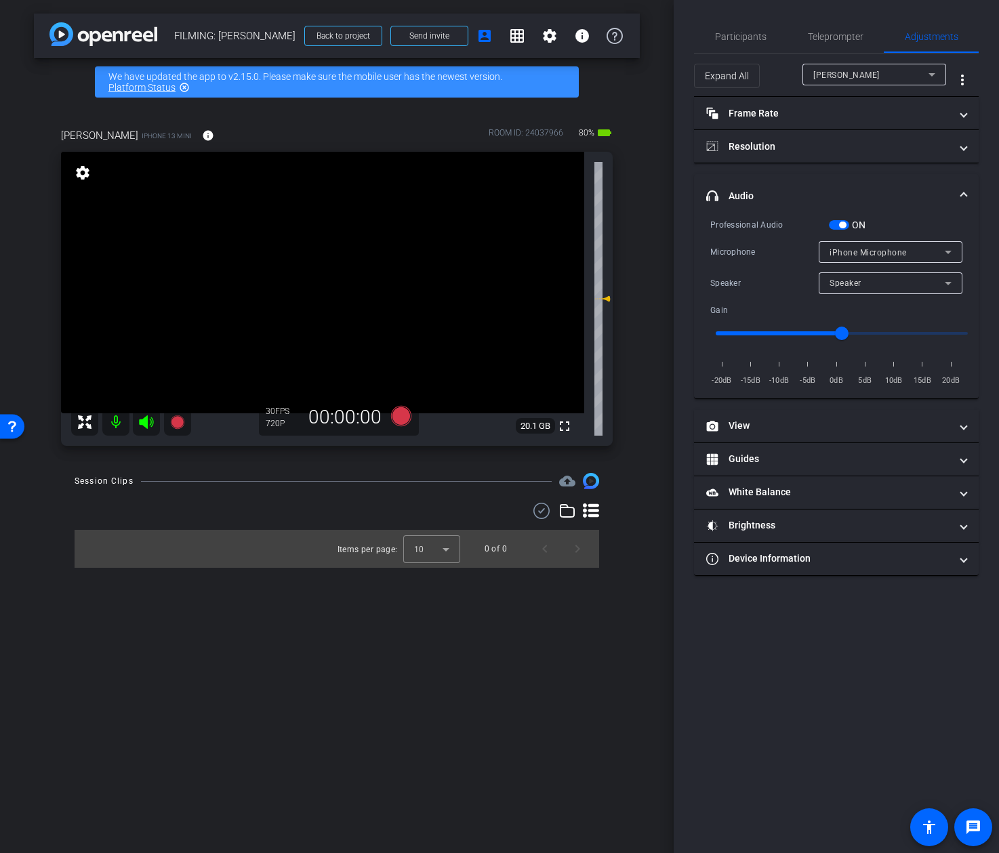
click at [854, 255] on span "iPhone Microphone" at bounding box center [867, 252] width 77 height 9
click at [786, 330] on div at bounding box center [499, 426] width 999 height 853
click at [782, 333] on input "range" at bounding box center [841, 333] width 281 height 30
type input "-9"
click at [783, 331] on input "range" at bounding box center [841, 333] width 281 height 30
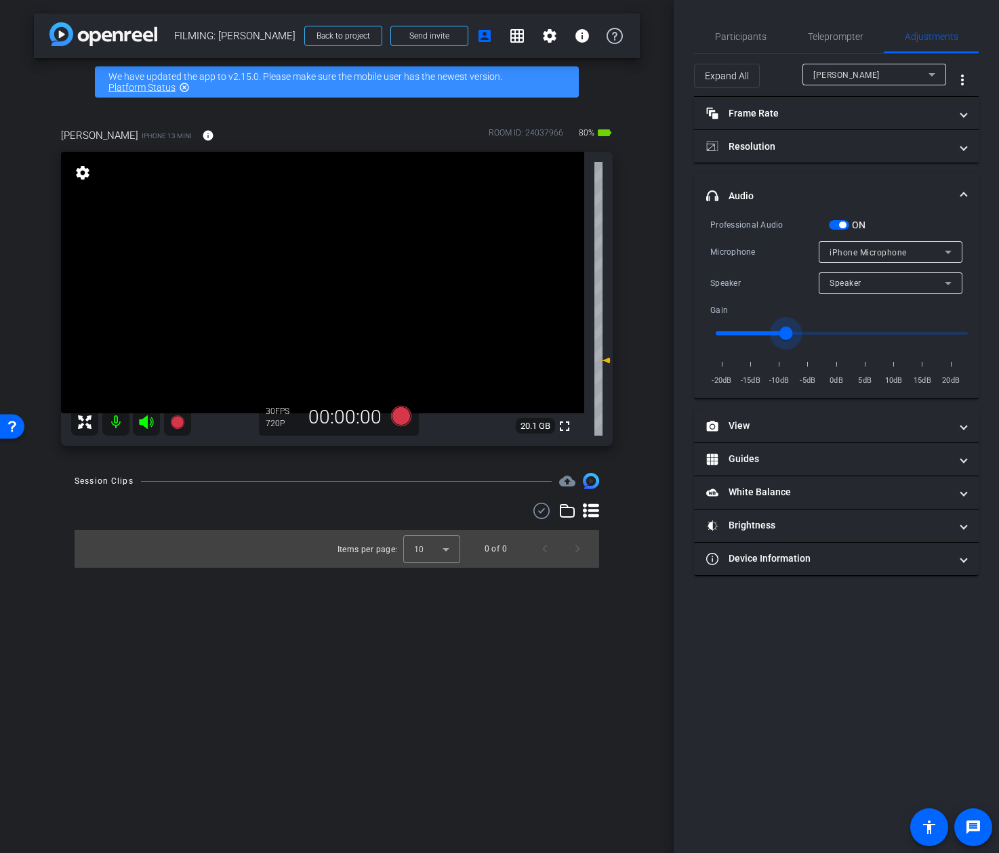
click at [875, 253] on span "iPhone Microphone" at bounding box center [867, 252] width 77 height 9
click at [851, 226] on div at bounding box center [499, 426] width 999 height 853
click at [844, 226] on span "button" at bounding box center [842, 225] width 7 height 7
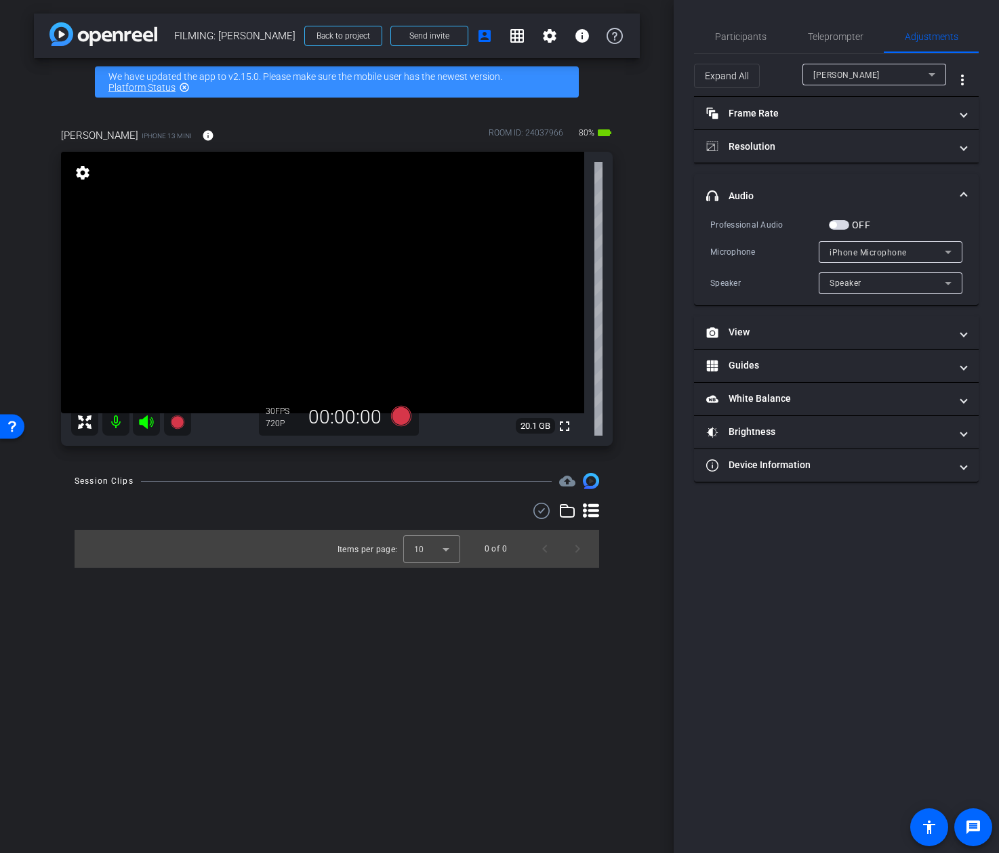
click at [852, 281] on span "Speaker" at bounding box center [845, 283] width 32 height 9
click at [854, 284] on div at bounding box center [499, 426] width 999 height 853
click at [751, 32] on span "Participants" at bounding box center [740, 36] width 51 height 9
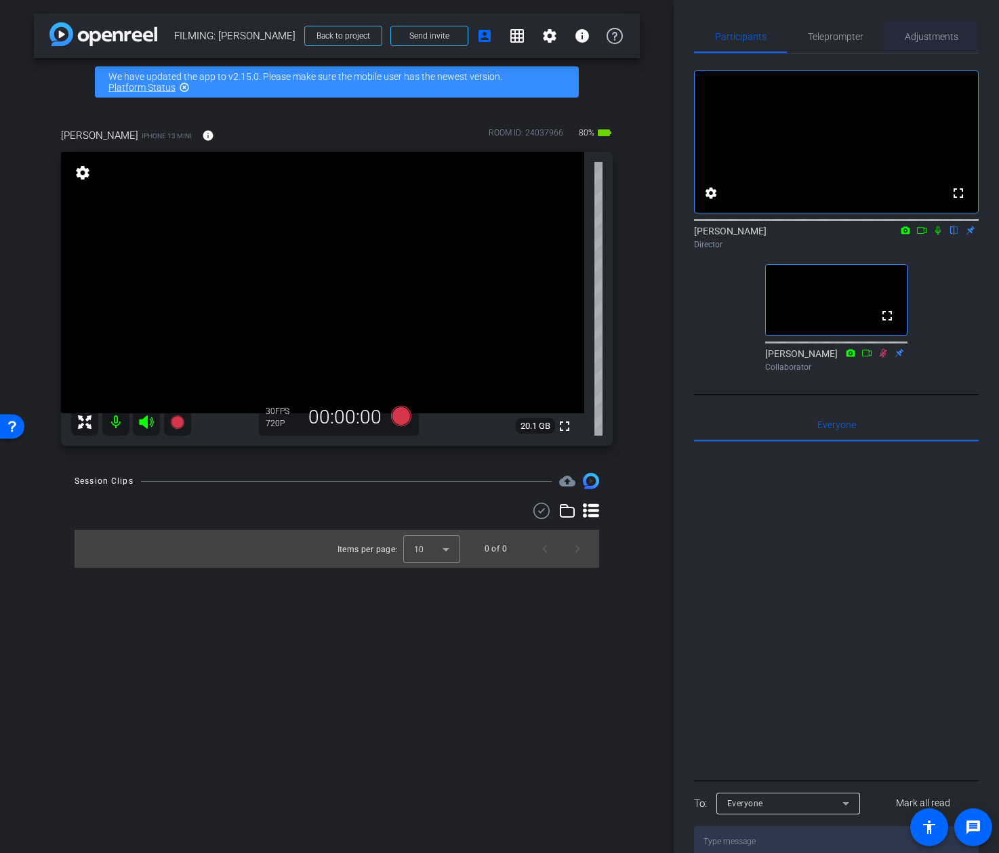
click at [926, 42] on span "Adjustments" at bounding box center [932, 36] width 54 height 33
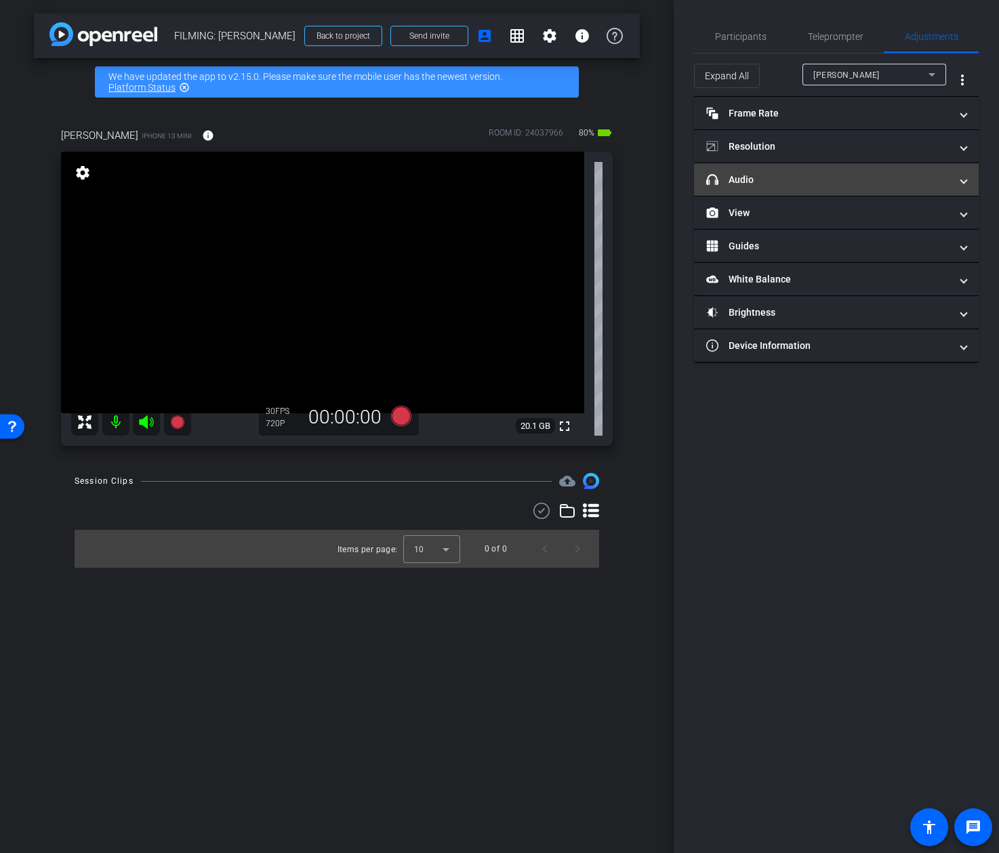
click at [865, 186] on mat-panel-title "headphone icon Audio" at bounding box center [828, 180] width 244 height 14
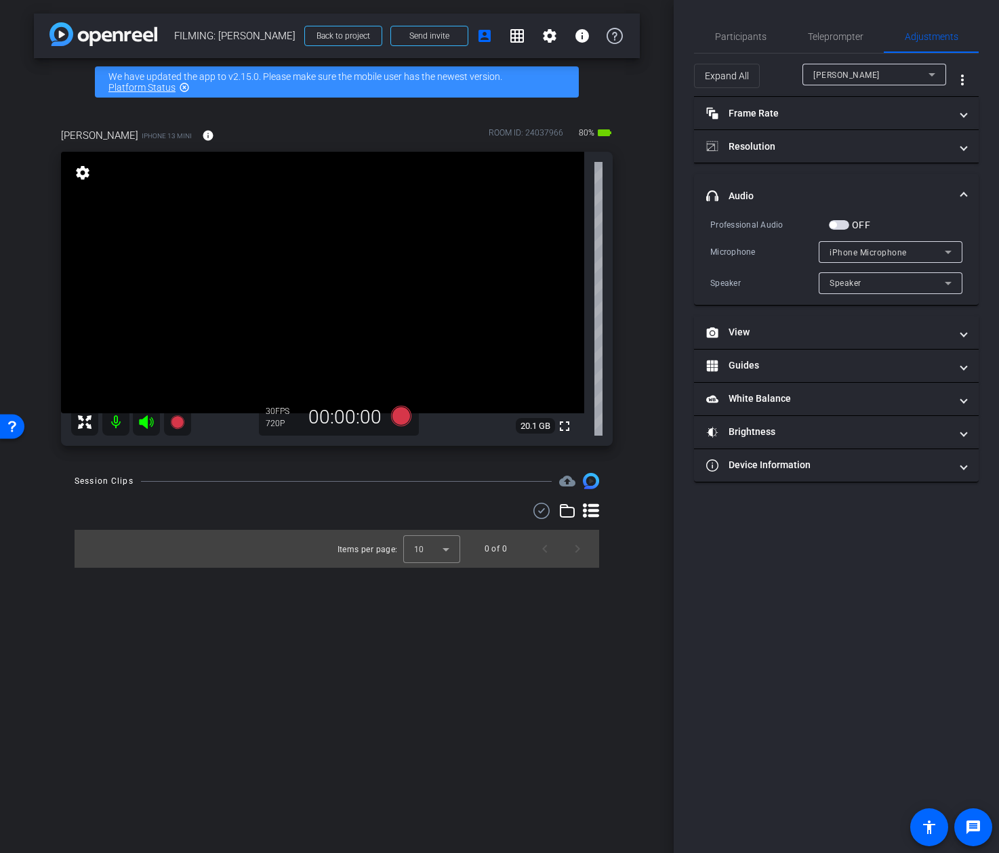
click at [863, 244] on mat-select "iPhone Microphone" at bounding box center [890, 252] width 122 height 17
click at [852, 245] on div at bounding box center [499, 426] width 999 height 853
click at [843, 228] on span "button" at bounding box center [839, 224] width 20 height 9
click at [855, 253] on span "iPhone Microphone" at bounding box center [867, 252] width 77 height 9
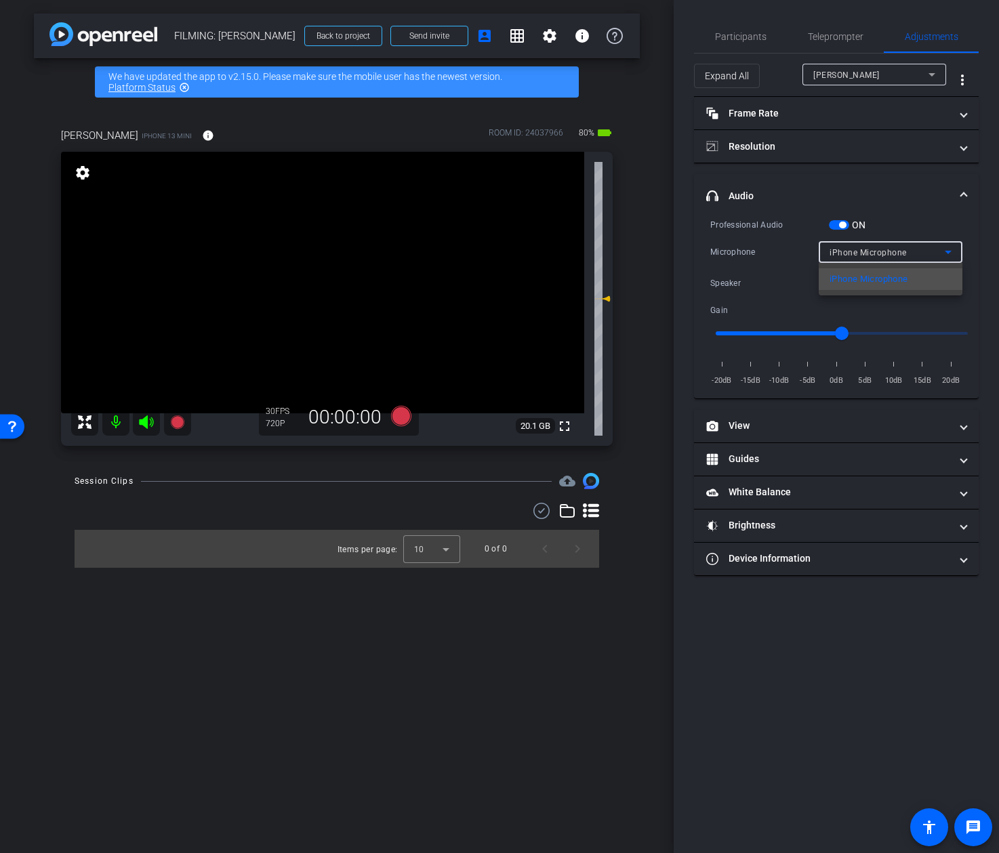
click at [883, 228] on div at bounding box center [499, 426] width 999 height 853
click at [758, 35] on span "Participants" at bounding box center [740, 36] width 51 height 9
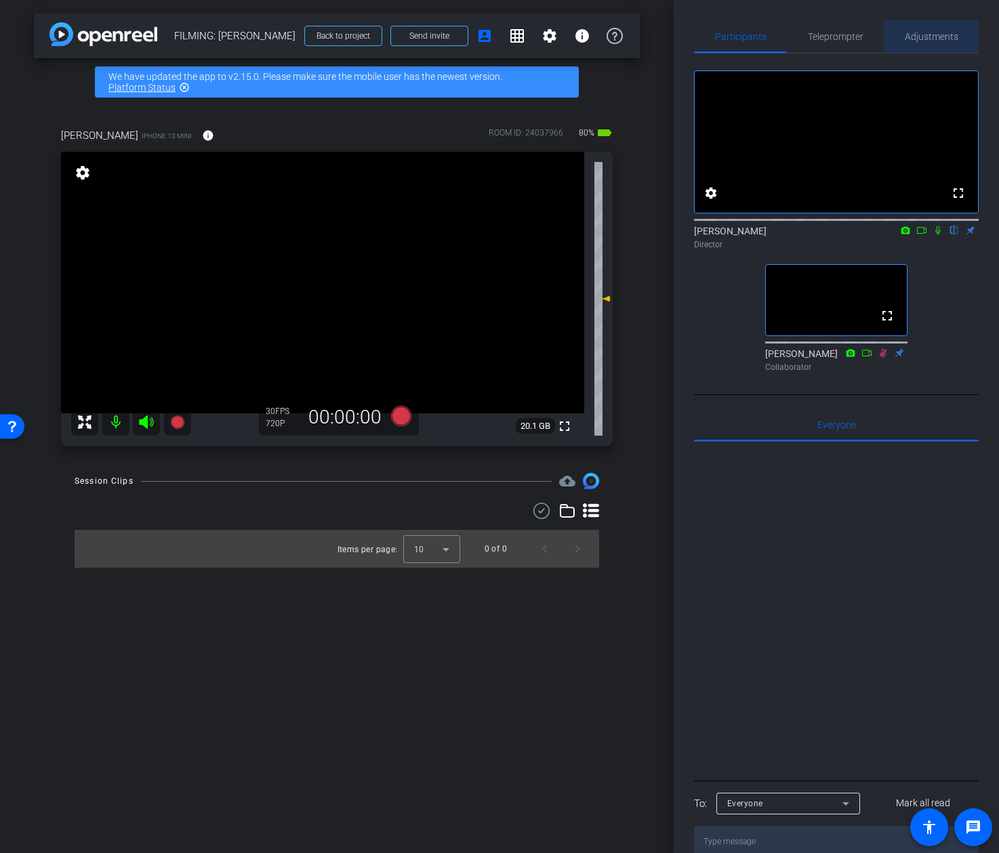
click at [909, 47] on span "Adjustments" at bounding box center [932, 36] width 54 height 33
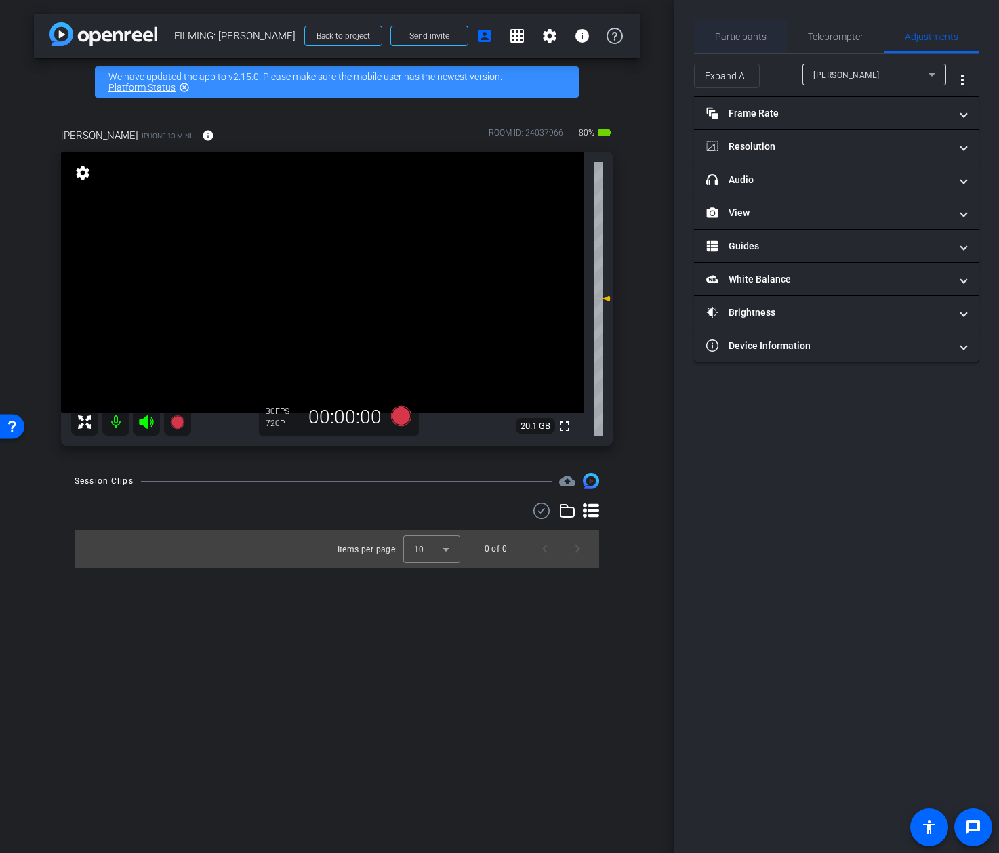
click at [777, 39] on div "Participants" at bounding box center [740, 36] width 93 height 33
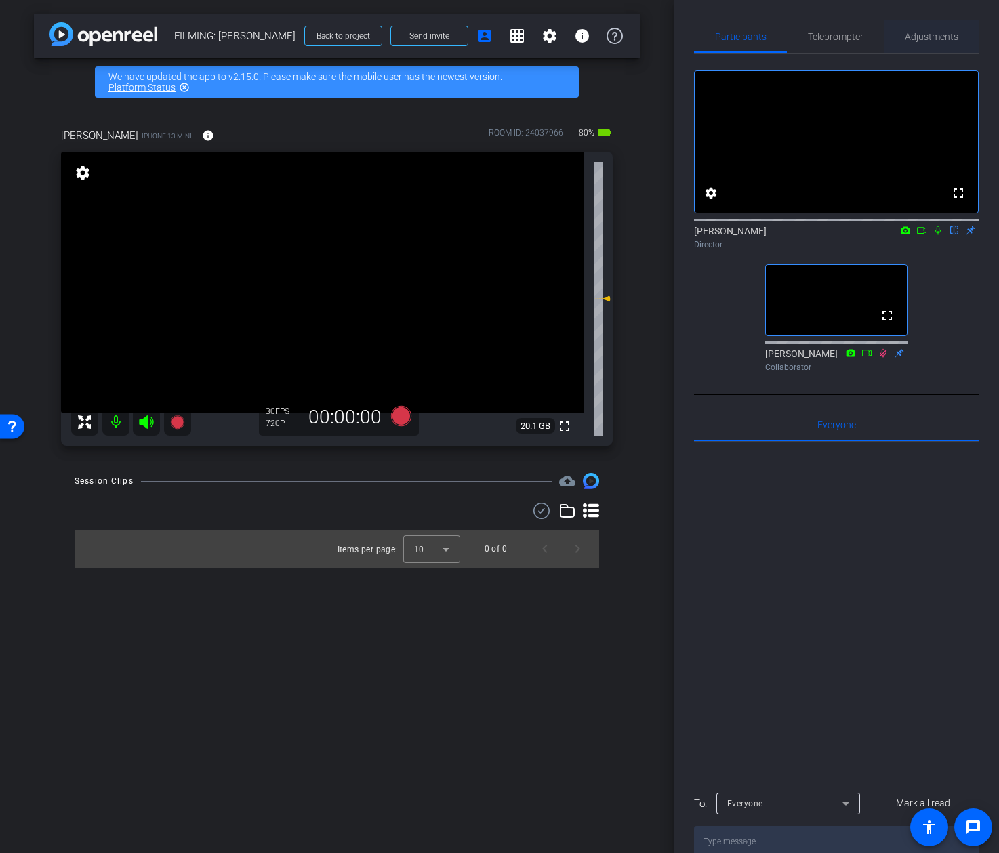
click at [903, 35] on div "Adjustments" at bounding box center [931, 36] width 95 height 33
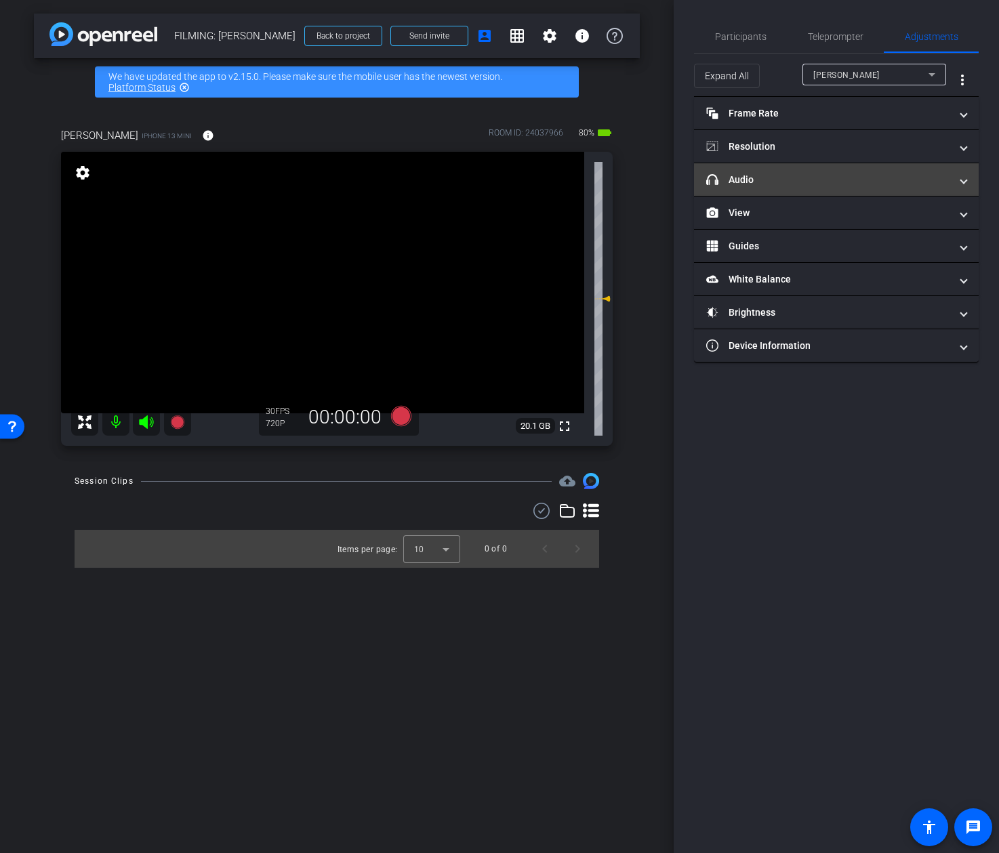
click at [808, 185] on mat-panel-title "headphone icon Audio" at bounding box center [828, 180] width 244 height 14
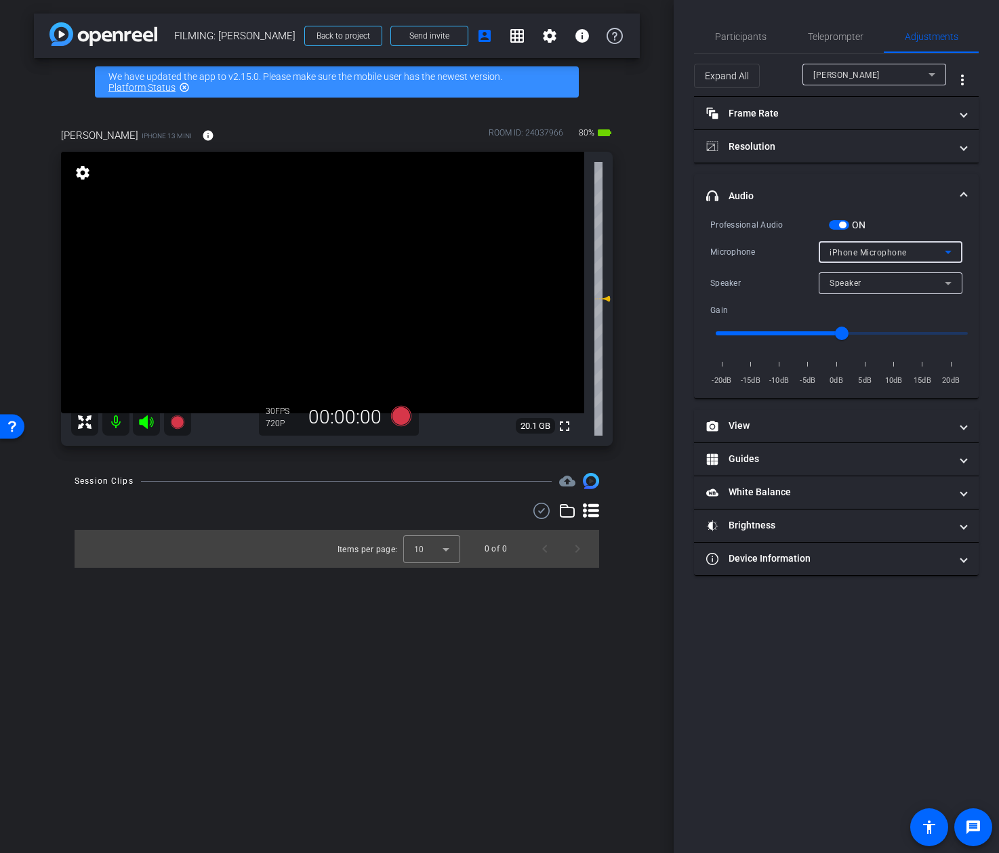
click at [868, 253] on span "iPhone Microphone" at bounding box center [867, 252] width 77 height 9
click at [876, 222] on div at bounding box center [499, 426] width 999 height 853
click at [871, 251] on span "iPhone Microphone" at bounding box center [867, 252] width 77 height 9
click at [883, 226] on div at bounding box center [499, 426] width 999 height 853
click at [768, 51] on div "Participants" at bounding box center [740, 36] width 93 height 33
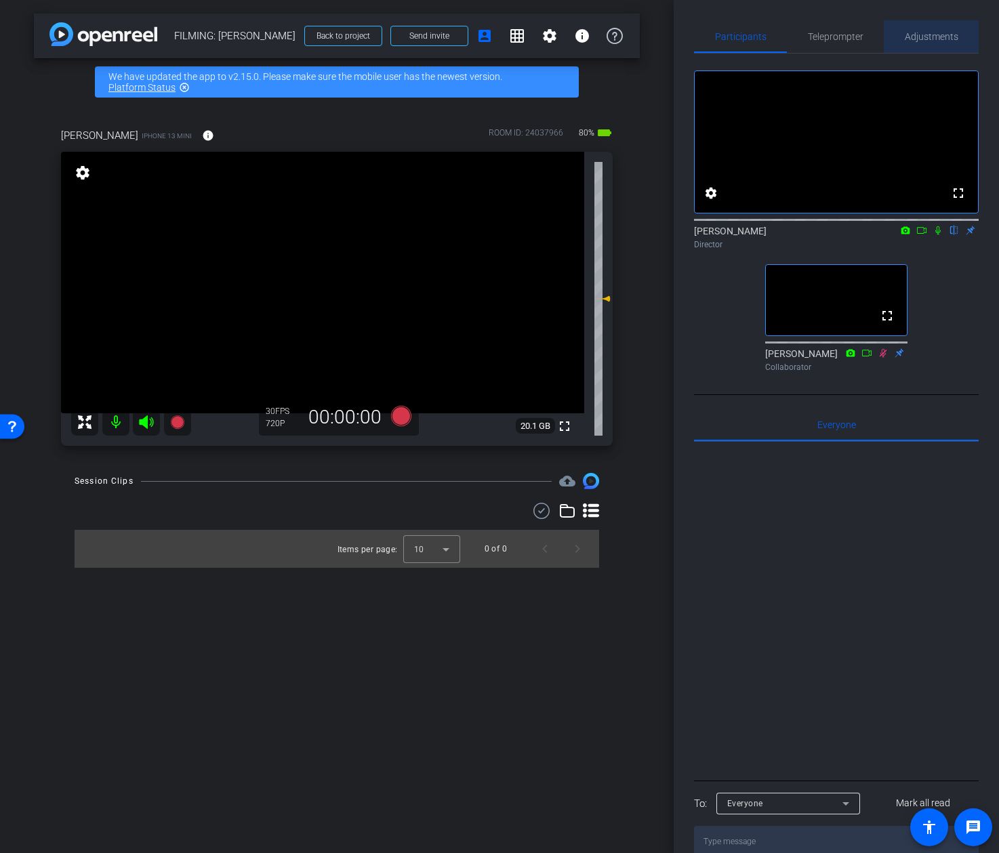
click at [932, 43] on span "Adjustments" at bounding box center [932, 36] width 54 height 33
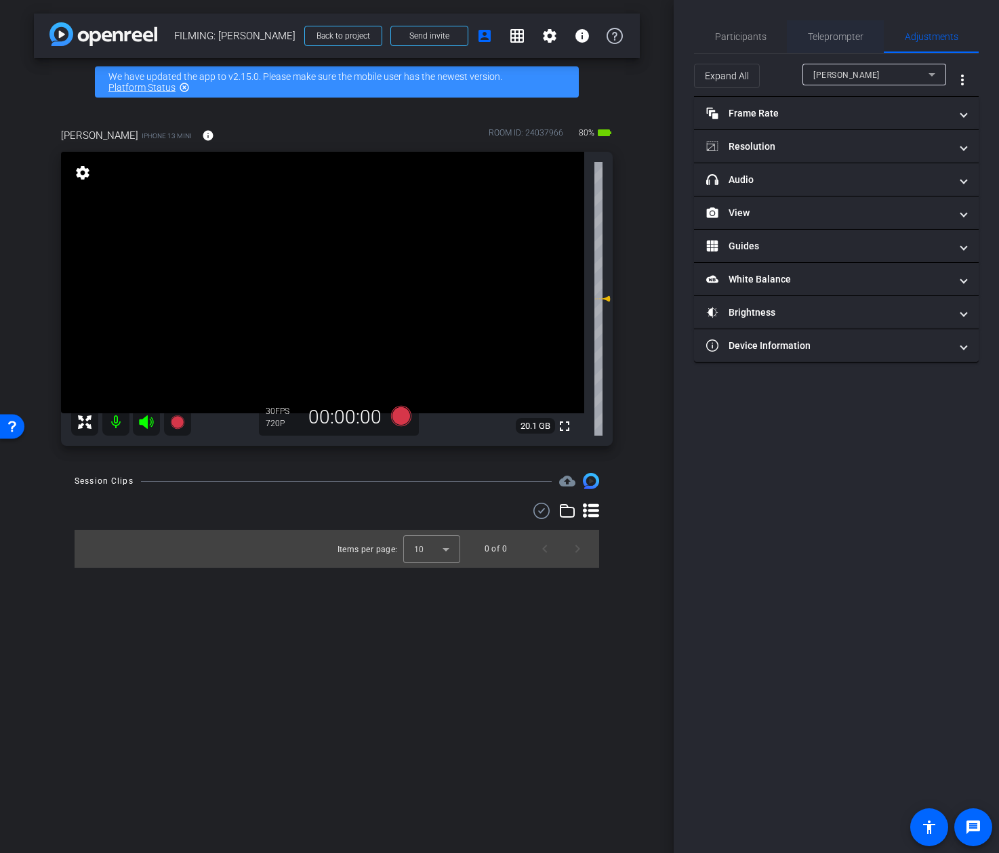
click at [810, 40] on span "Teleprompter" at bounding box center [836, 36] width 56 height 9
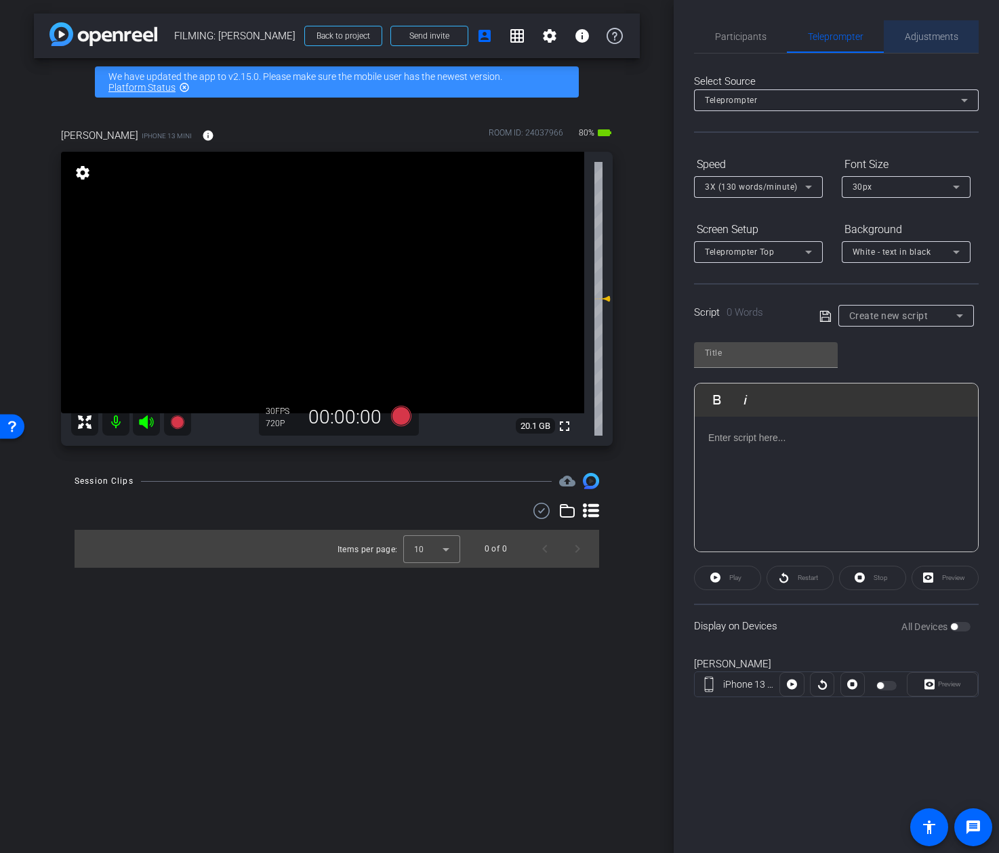
click at [911, 29] on span "Adjustments" at bounding box center [932, 36] width 54 height 33
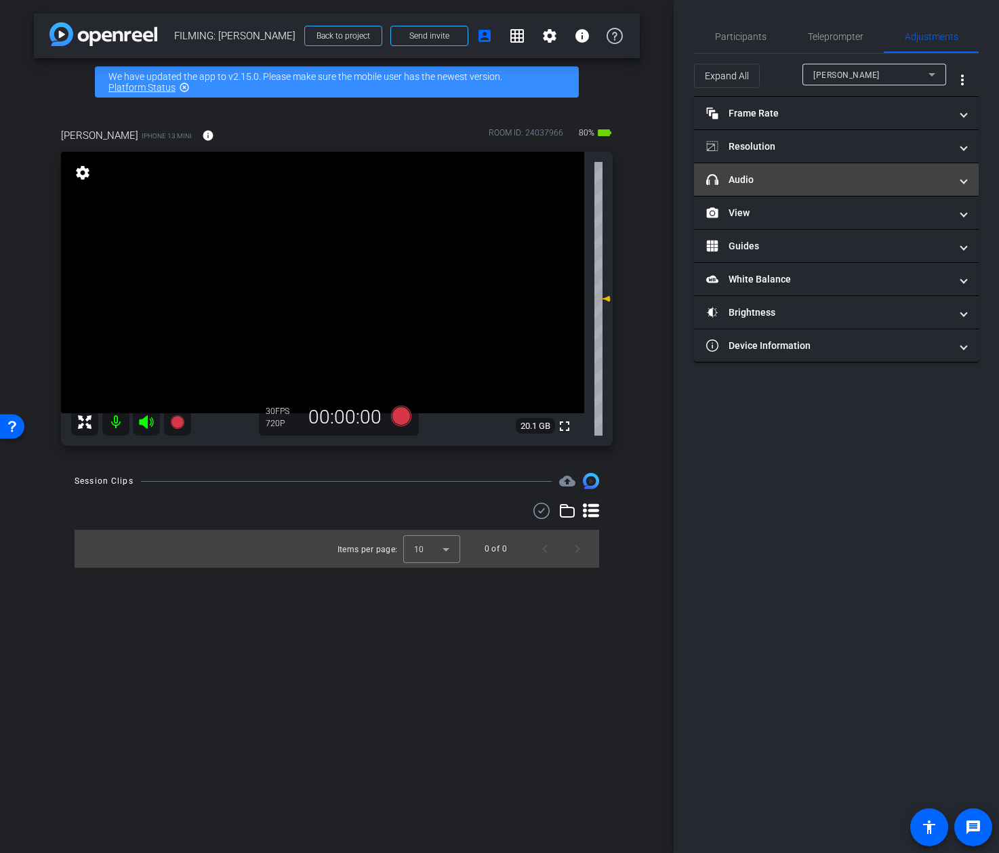
click at [821, 179] on mat-panel-title "headphone icon Audio" at bounding box center [828, 180] width 244 height 14
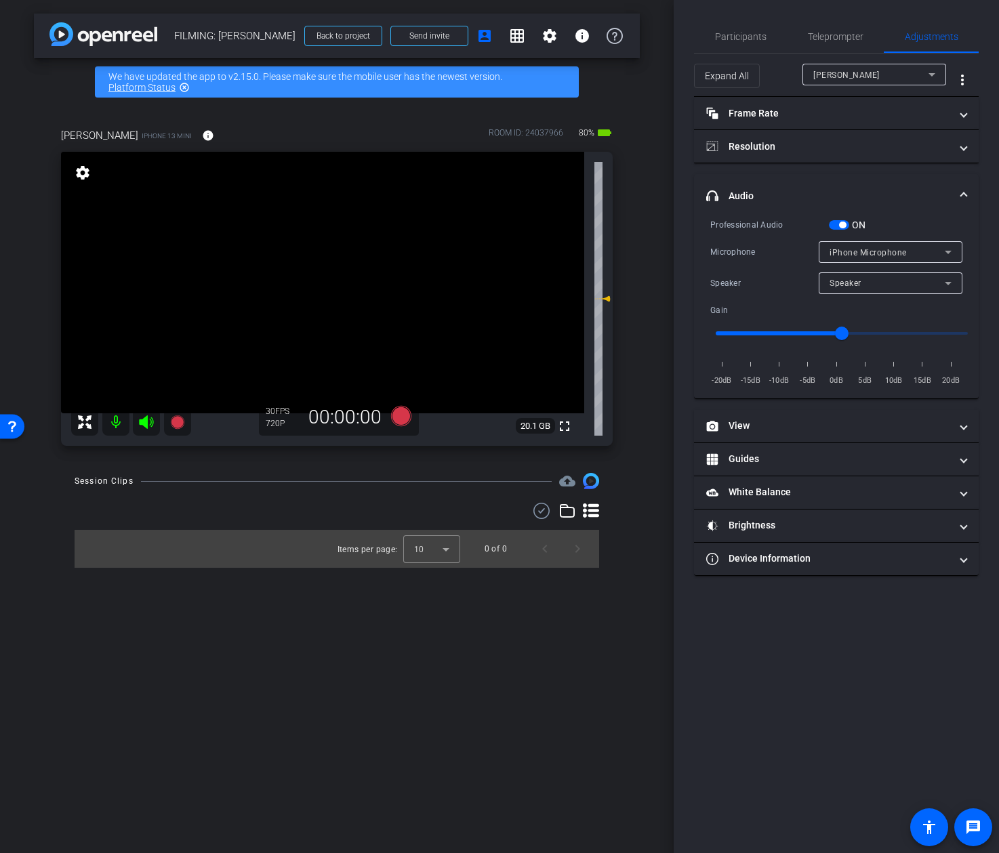
click at [853, 257] on span "iPhone Microphone" at bounding box center [867, 252] width 77 height 9
click at [855, 251] on div at bounding box center [499, 426] width 999 height 853
click at [864, 285] on div "Speaker" at bounding box center [886, 282] width 115 height 17
click at [842, 228] on div at bounding box center [499, 426] width 999 height 853
click at [861, 252] on span "iPhone Microphone" at bounding box center [867, 252] width 77 height 9
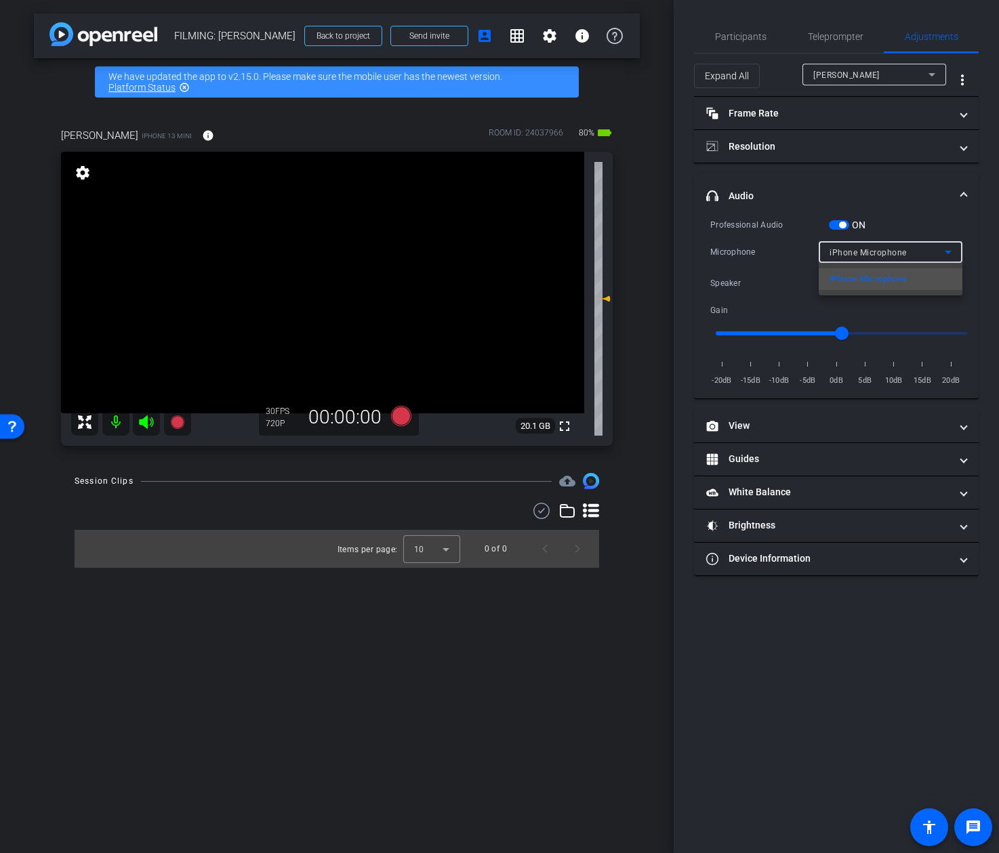
click at [848, 234] on div at bounding box center [499, 426] width 999 height 853
click at [844, 226] on span "button" at bounding box center [842, 225] width 7 height 7
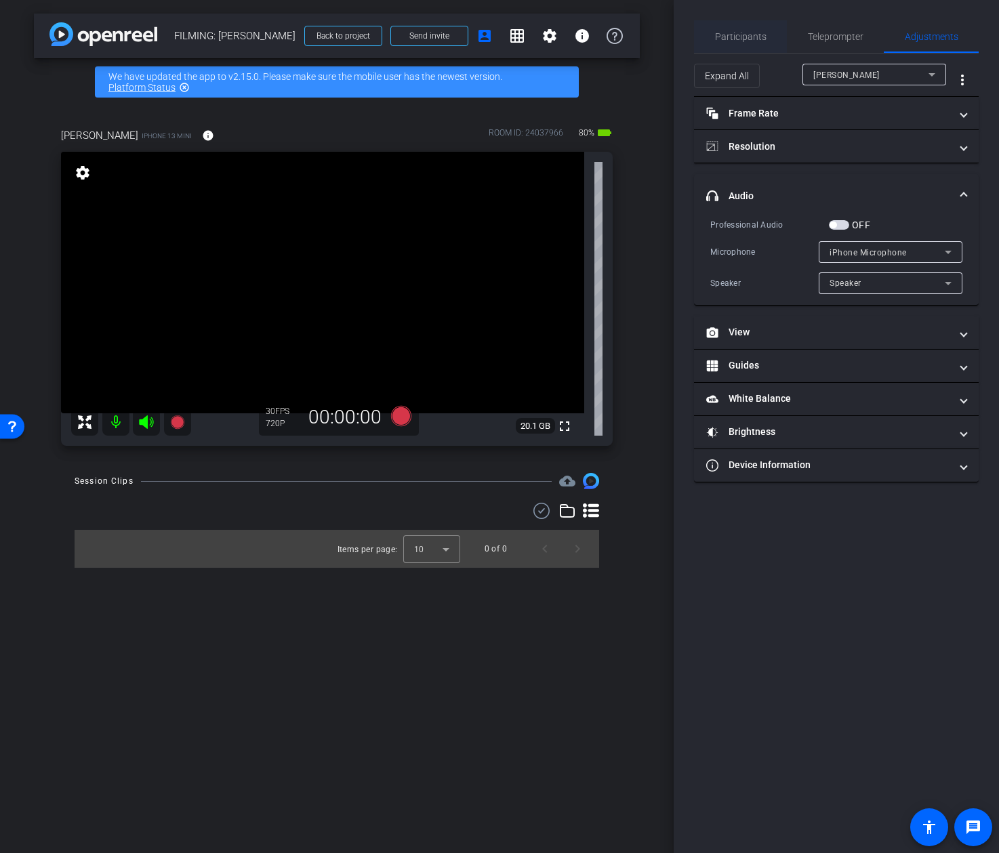
click at [727, 37] on span "Participants" at bounding box center [740, 36] width 51 height 9
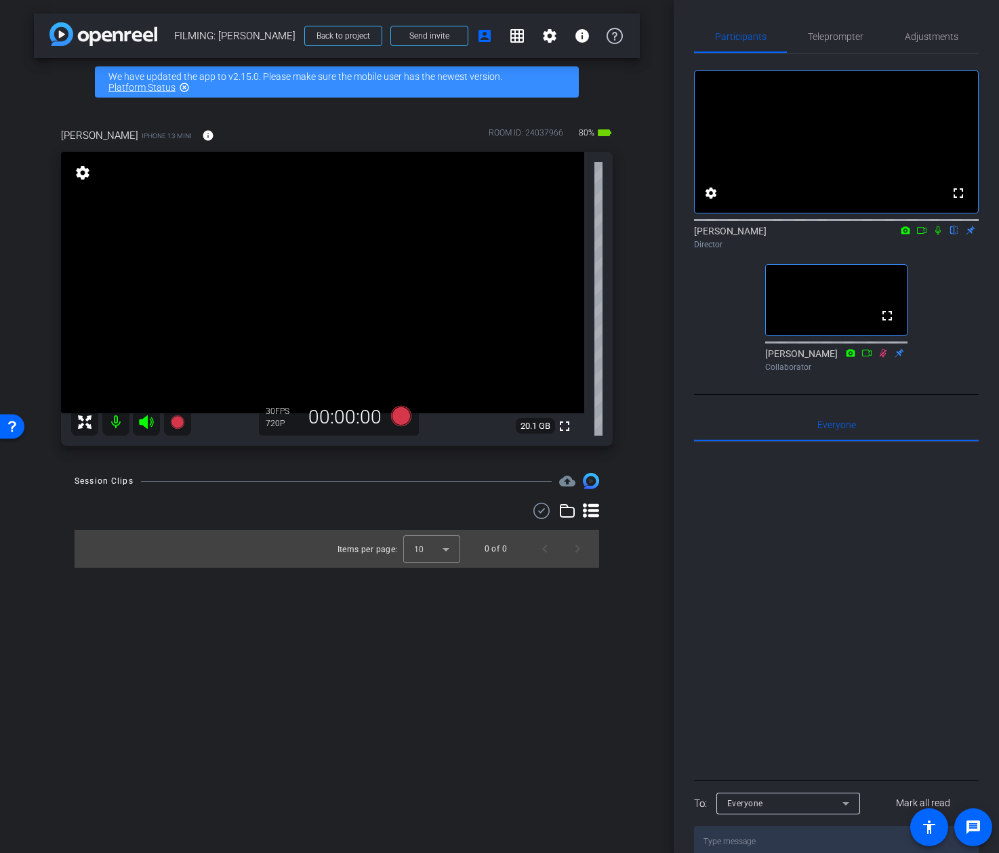
click at [659, 133] on div "arrow_back FILMING: Kevin McDonald Back to project Send invite account_box grid…" at bounding box center [337, 426] width 674 height 853
click at [918, 41] on span "Adjustments" at bounding box center [932, 36] width 54 height 9
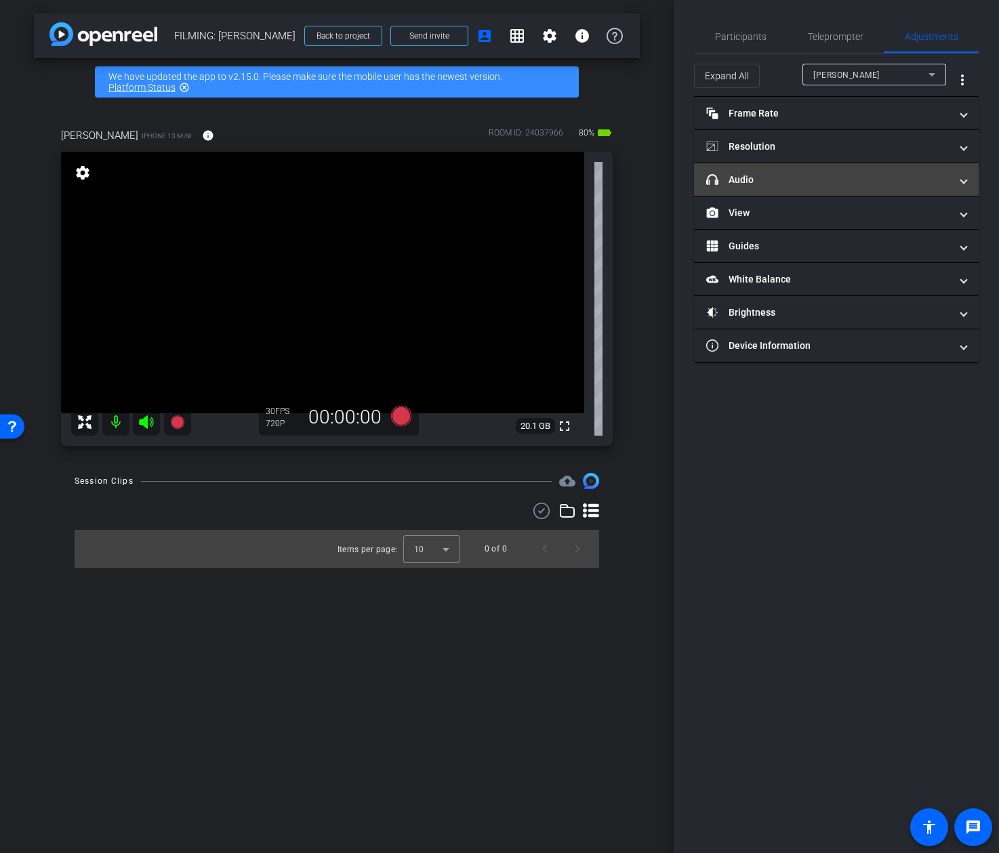
click at [777, 173] on mat-panel-title "headphone icon Audio" at bounding box center [828, 180] width 244 height 14
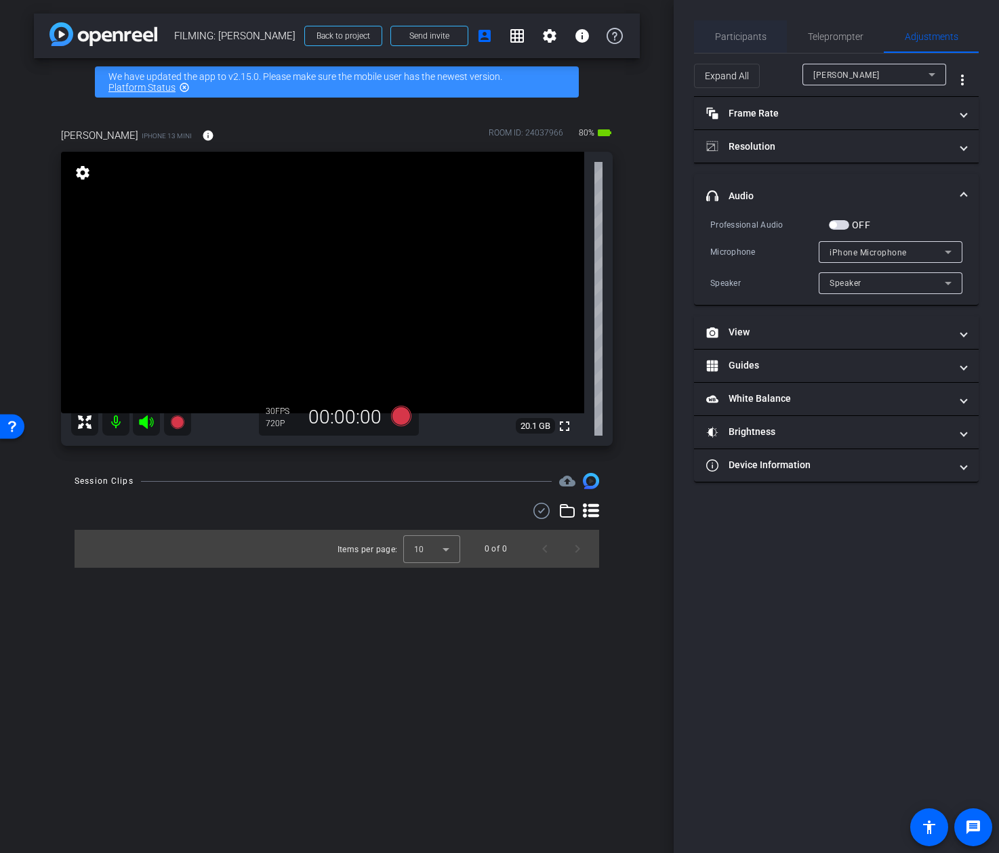
click at [752, 32] on span "Participants" at bounding box center [740, 36] width 51 height 9
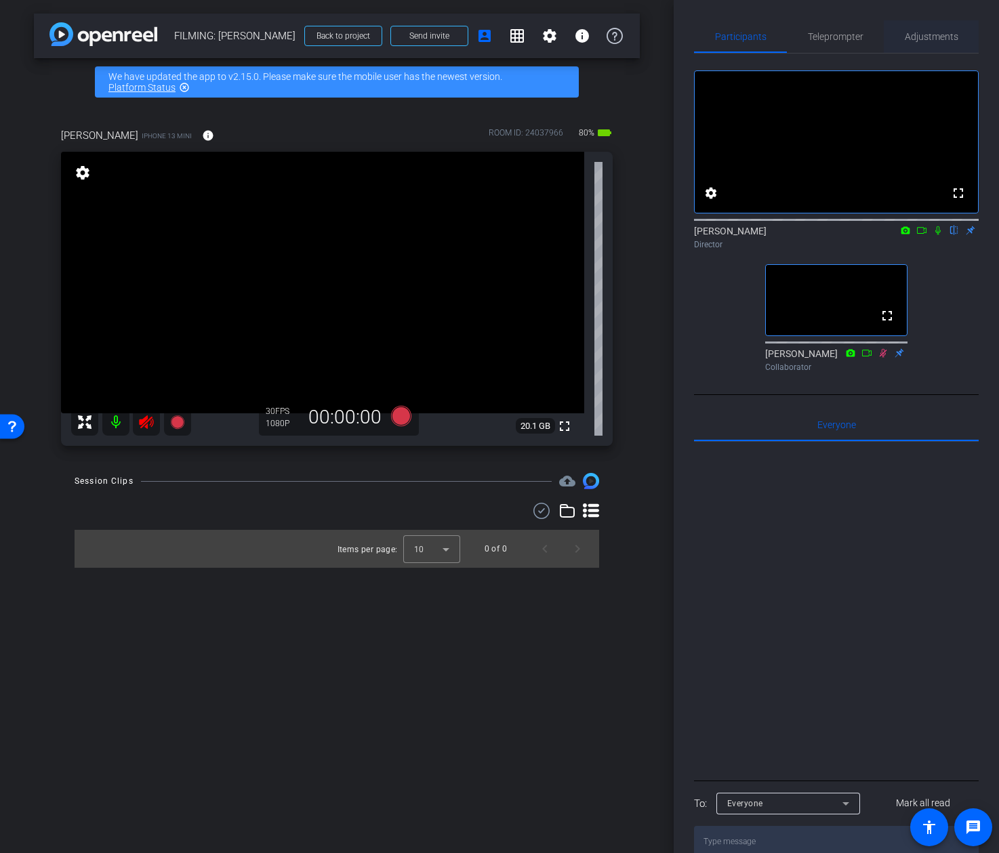
click at [968, 38] on div "Adjustments" at bounding box center [931, 36] width 95 height 33
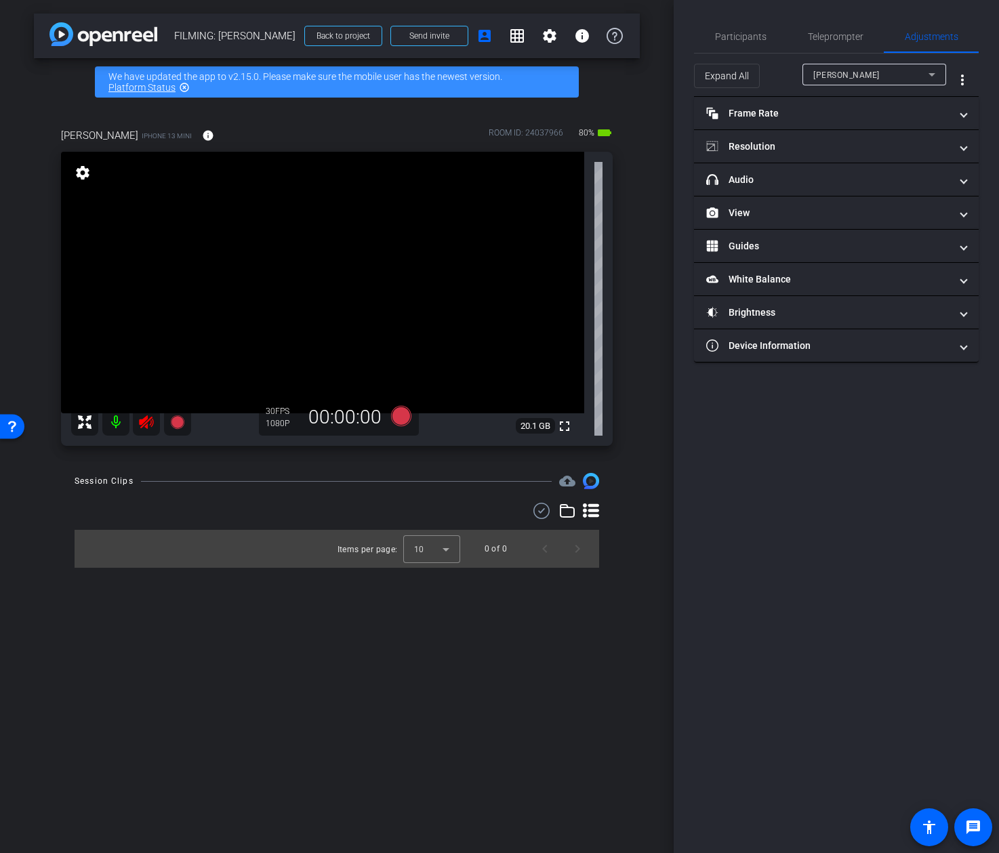
click at [737, 16] on div "Participants Teleprompter Adjustments settings Addie Hackshaw flip Director Ail…" at bounding box center [836, 426] width 325 height 853
click at [737, 33] on span "Participants" at bounding box center [740, 36] width 51 height 9
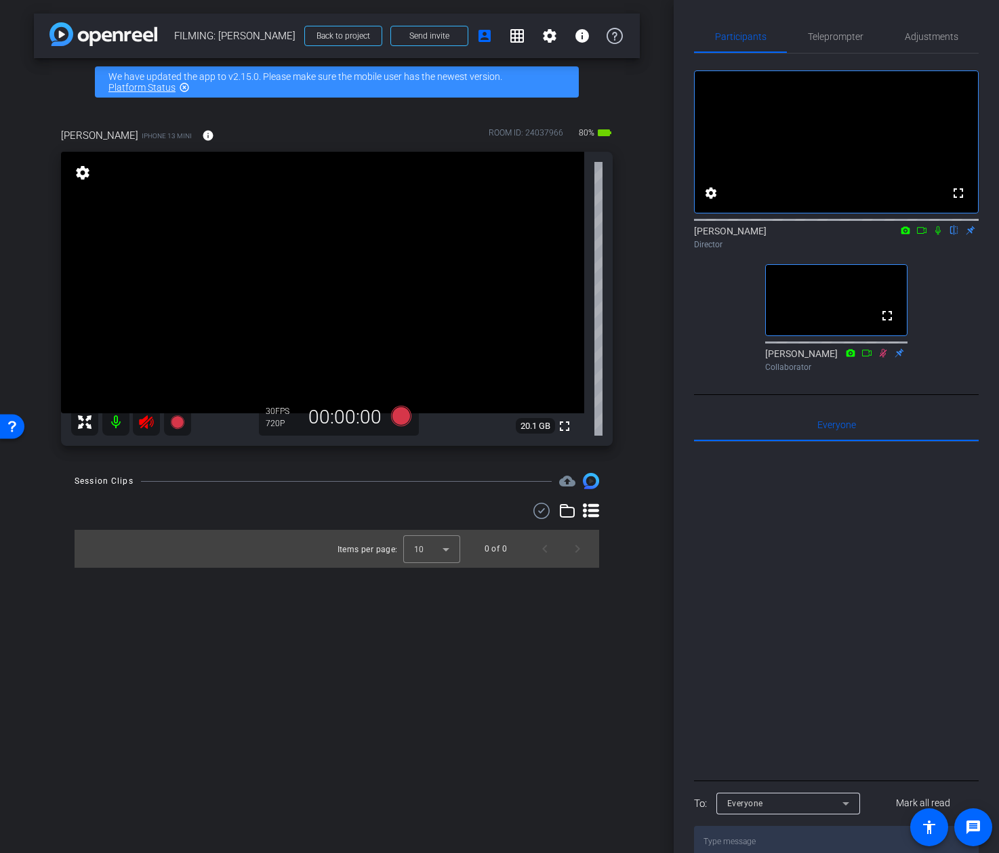
click at [149, 430] on mat-icon at bounding box center [146, 422] width 27 height 27
click at [942, 35] on span "Adjustments" at bounding box center [932, 36] width 54 height 9
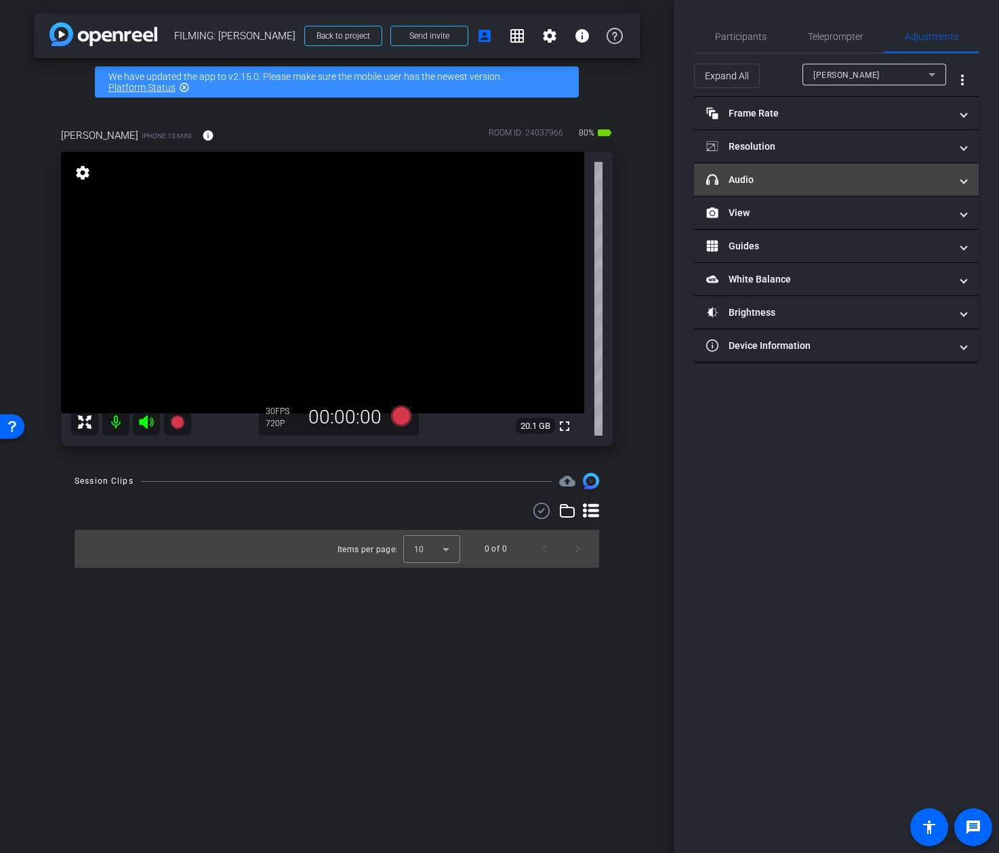
click at [770, 183] on mat-panel-title "headphone icon Audio" at bounding box center [828, 180] width 244 height 14
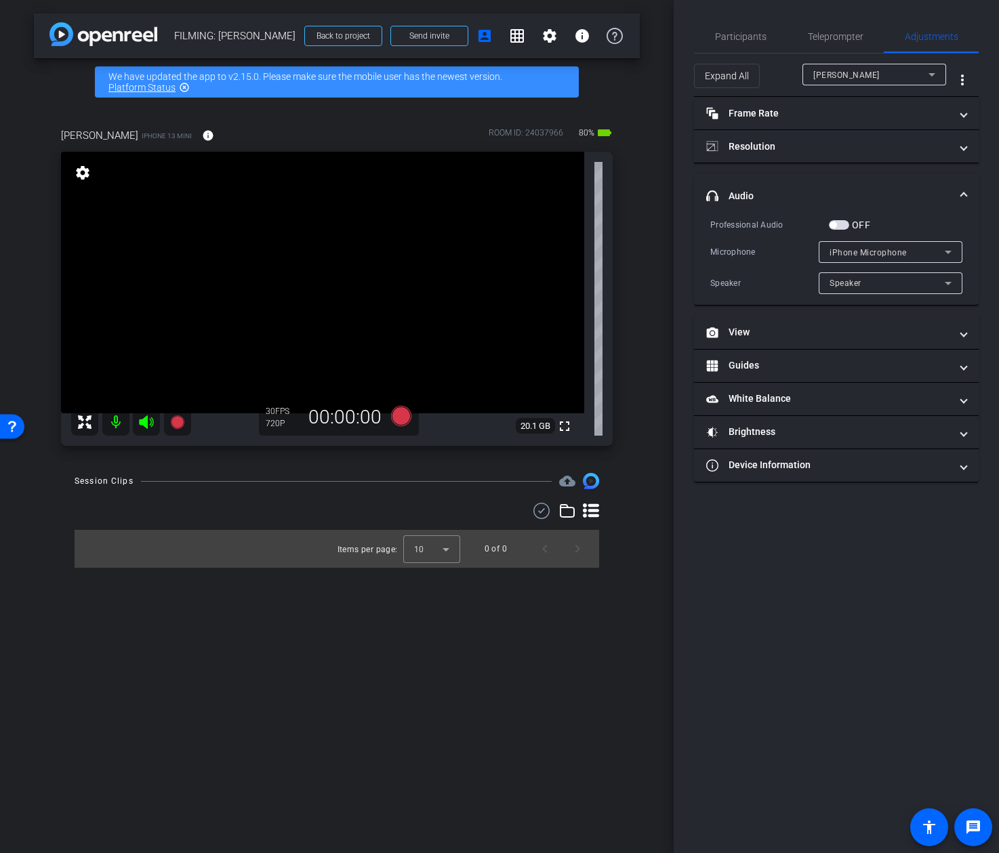
click at [844, 226] on span "button" at bounding box center [839, 224] width 20 height 9
click at [846, 254] on span "iPhone Microphone" at bounding box center [867, 252] width 77 height 9
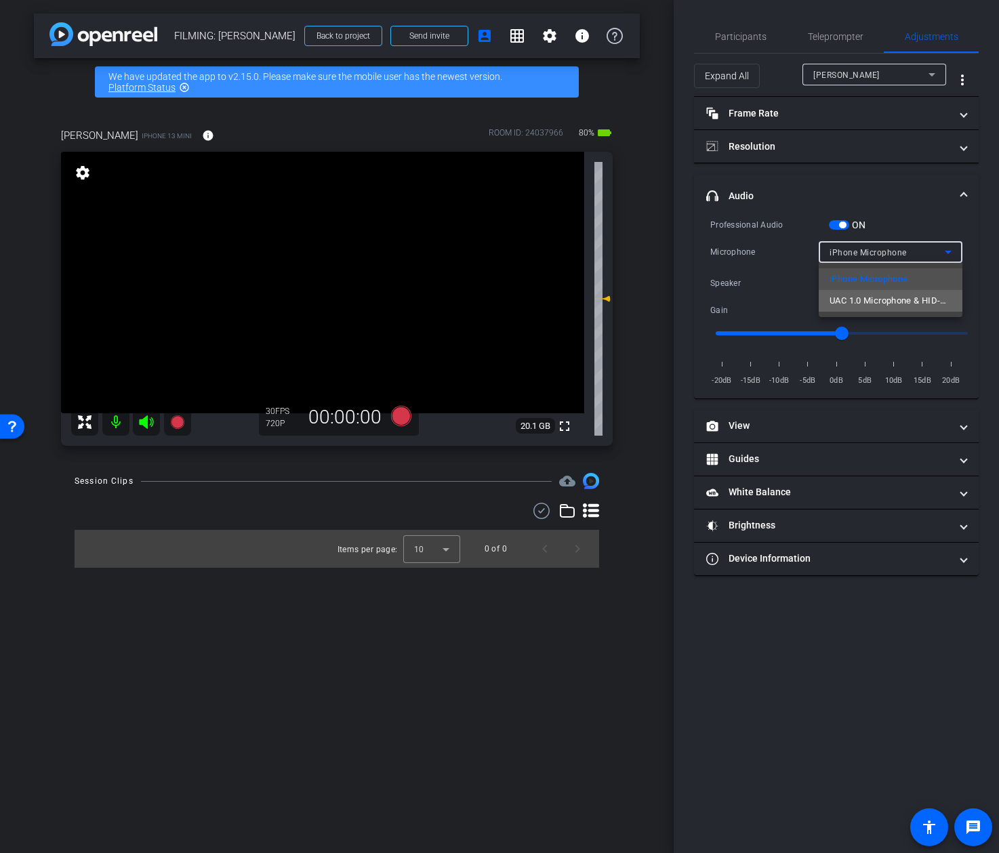
click at [860, 304] on span "UAC 1.0 Microphone & HID-Mediakey" at bounding box center [890, 301] width 122 height 16
click at [771, 338] on input "range" at bounding box center [841, 333] width 281 height 30
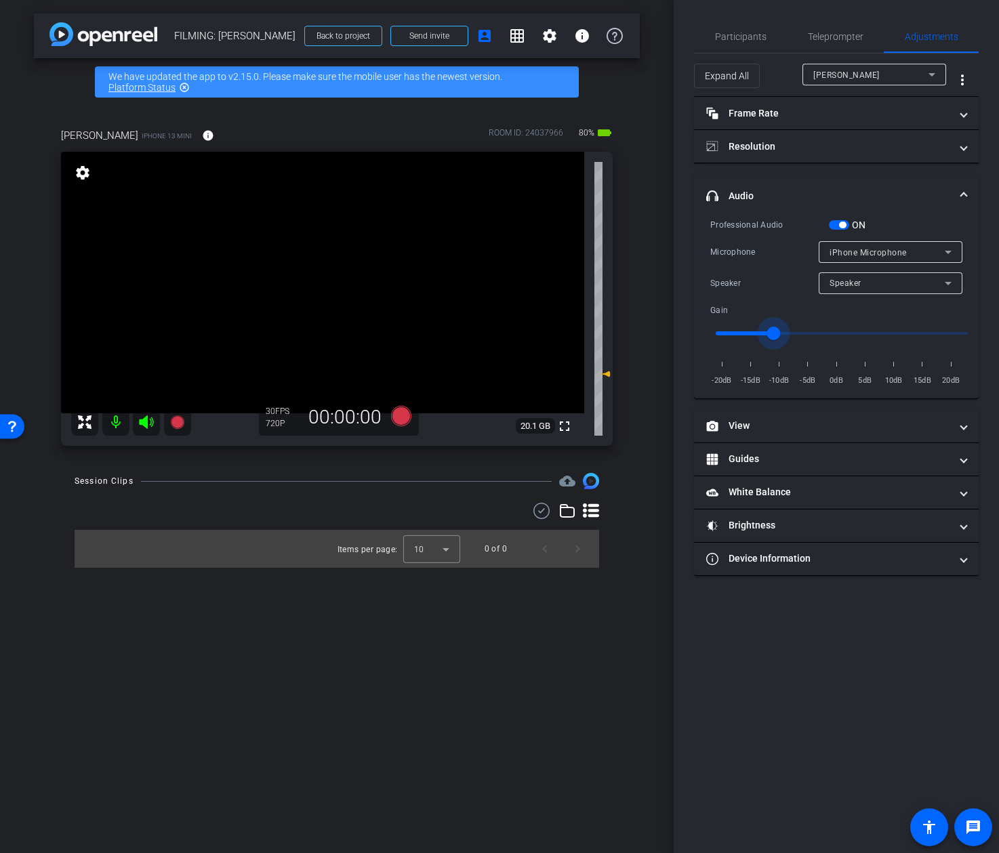
click at [857, 287] on span "Speaker" at bounding box center [845, 283] width 32 height 9
click at [783, 333] on div at bounding box center [499, 426] width 999 height 853
click at [783, 333] on input "range" at bounding box center [841, 333] width 281 height 30
click at [888, 254] on span "iPhone Microphone" at bounding box center [867, 252] width 77 height 9
click at [780, 329] on input "range" at bounding box center [841, 333] width 281 height 30
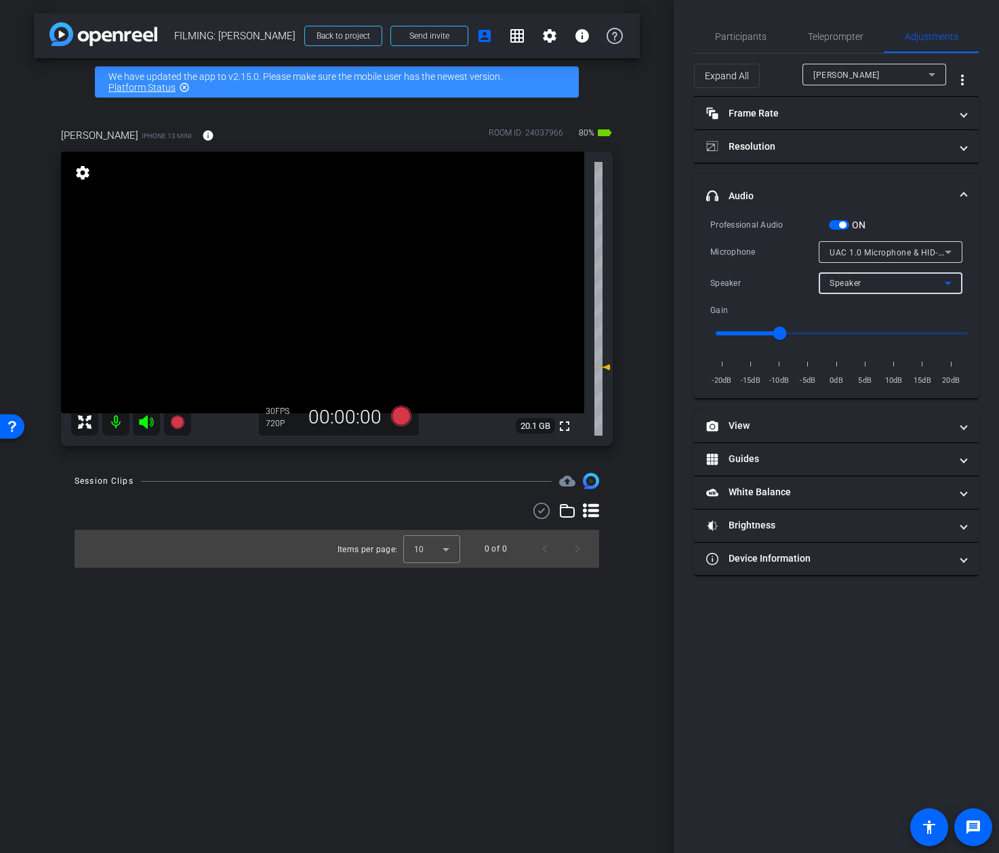
click at [872, 290] on div "Speaker" at bounding box center [886, 282] width 115 height 17
click at [767, 291] on div at bounding box center [499, 426] width 999 height 853
drag, startPoint x: 776, startPoint y: 331, endPoint x: 770, endPoint y: 335, distance: 7.0
type input "-12"
click at [770, 335] on input "range" at bounding box center [841, 333] width 281 height 30
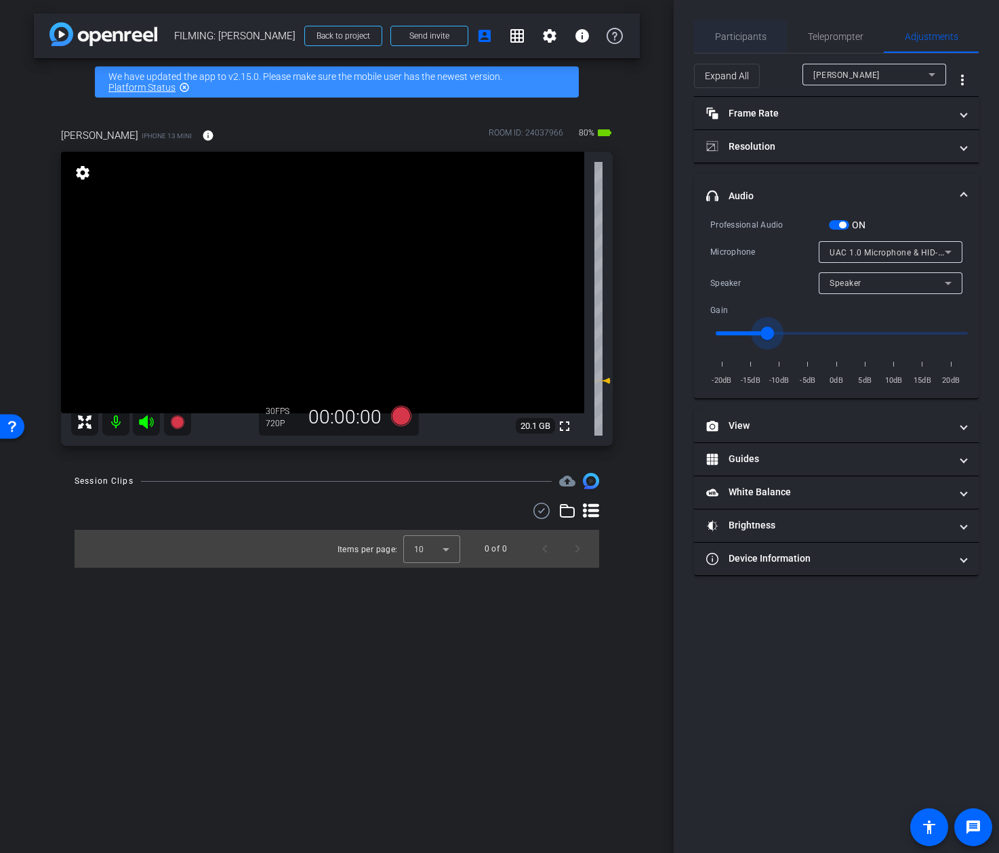
click at [747, 44] on span "Participants" at bounding box center [740, 36] width 51 height 33
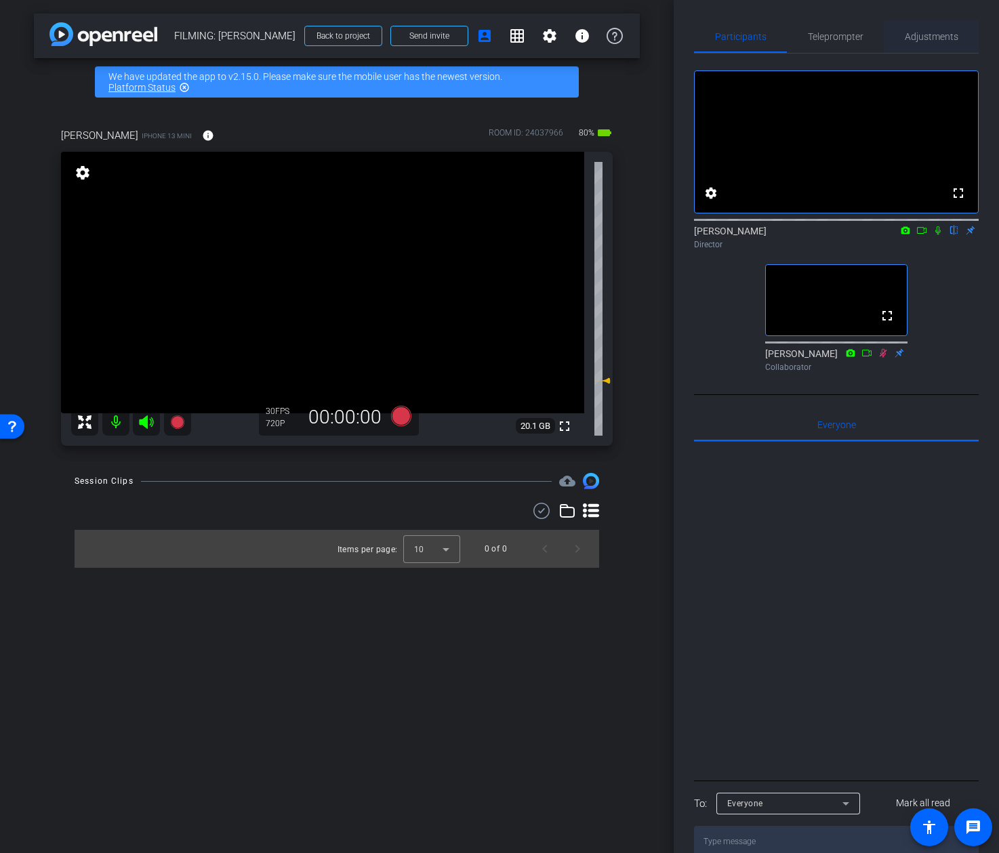
click at [915, 47] on span "Adjustments" at bounding box center [932, 36] width 54 height 33
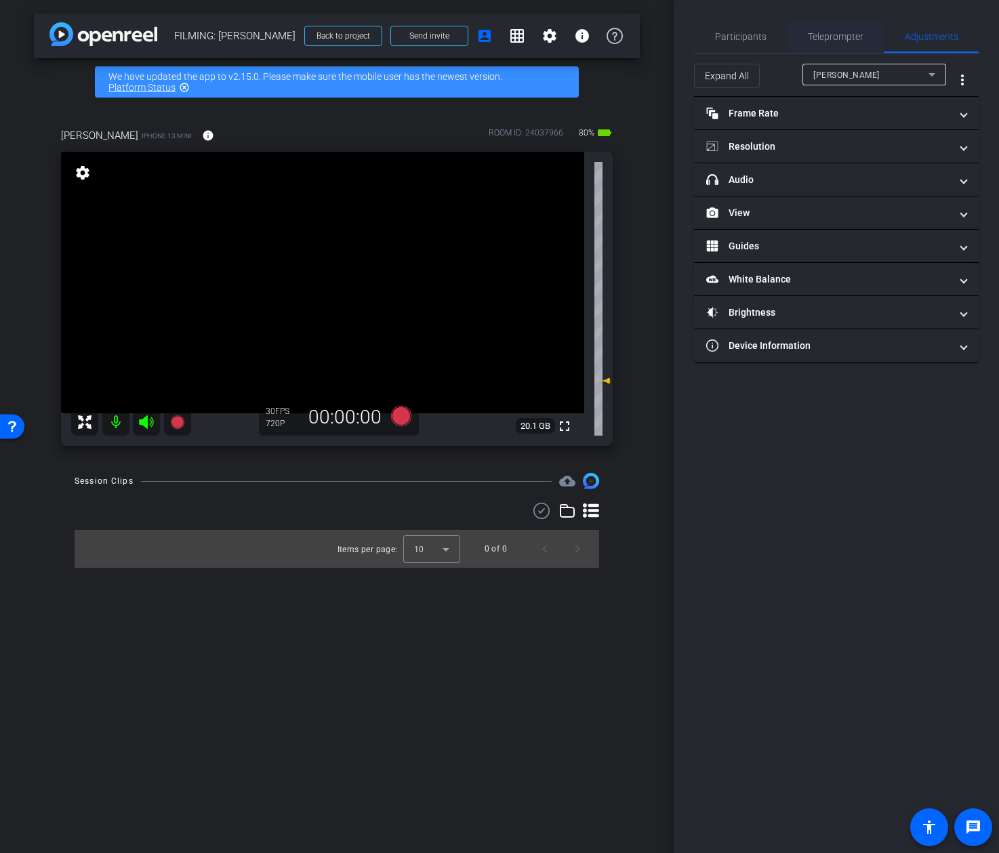
click at [843, 42] on span "Teleprompter" at bounding box center [836, 36] width 56 height 33
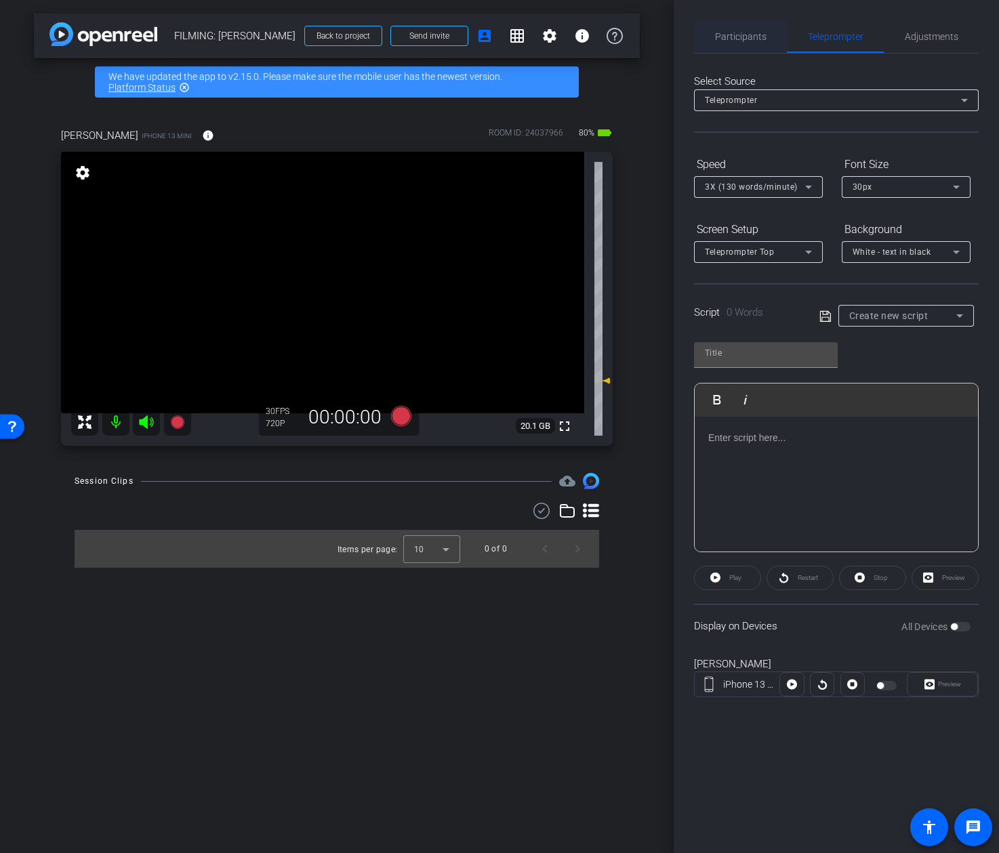
click at [752, 42] on span "Participants" at bounding box center [740, 36] width 51 height 33
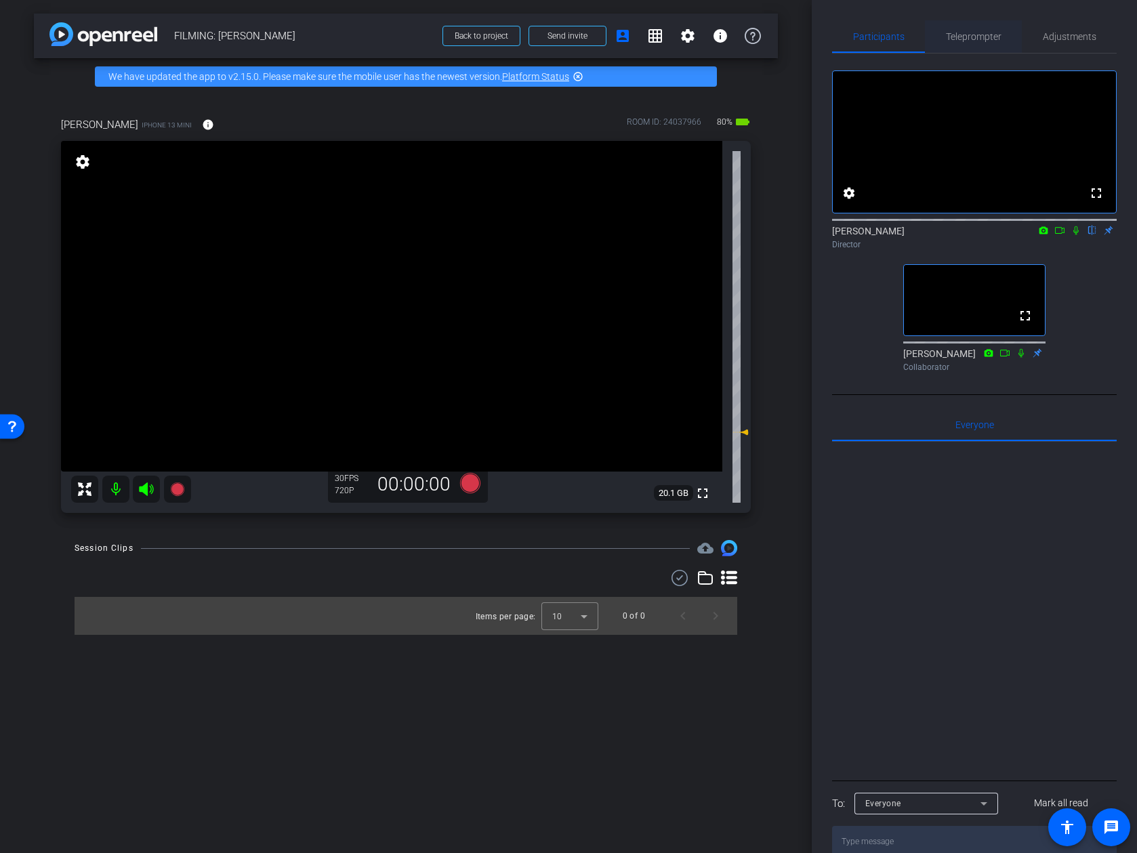
click at [991, 44] on span "Teleprompter" at bounding box center [974, 36] width 56 height 33
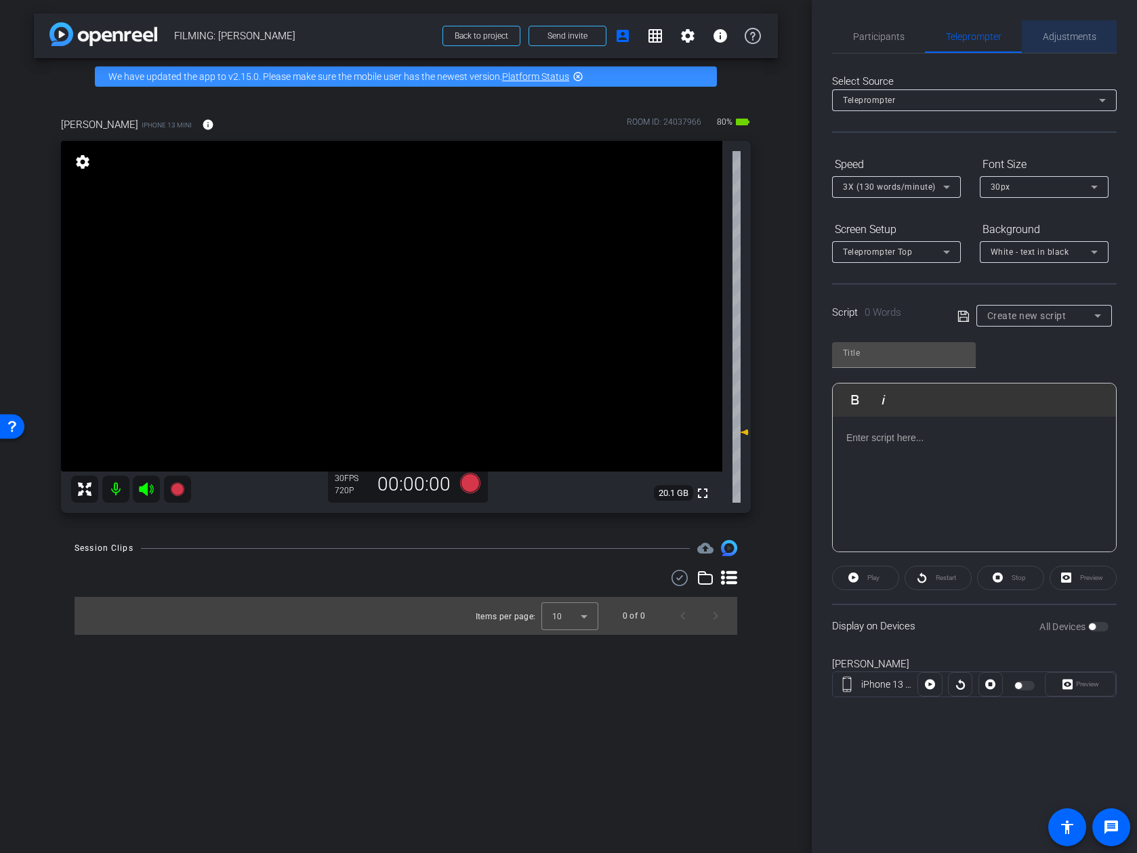
click at [998, 41] on span "Adjustments" at bounding box center [1070, 36] width 54 height 9
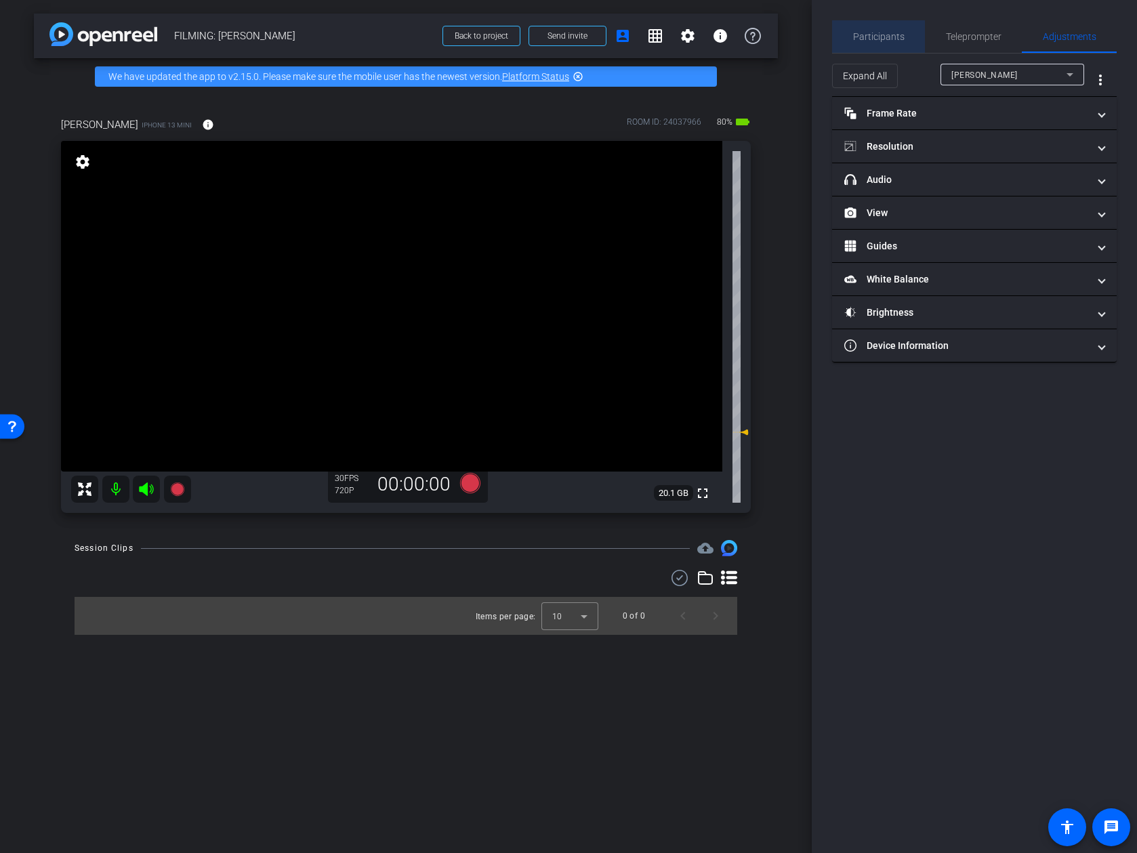
click at [906, 45] on div "Participants" at bounding box center [878, 36] width 93 height 33
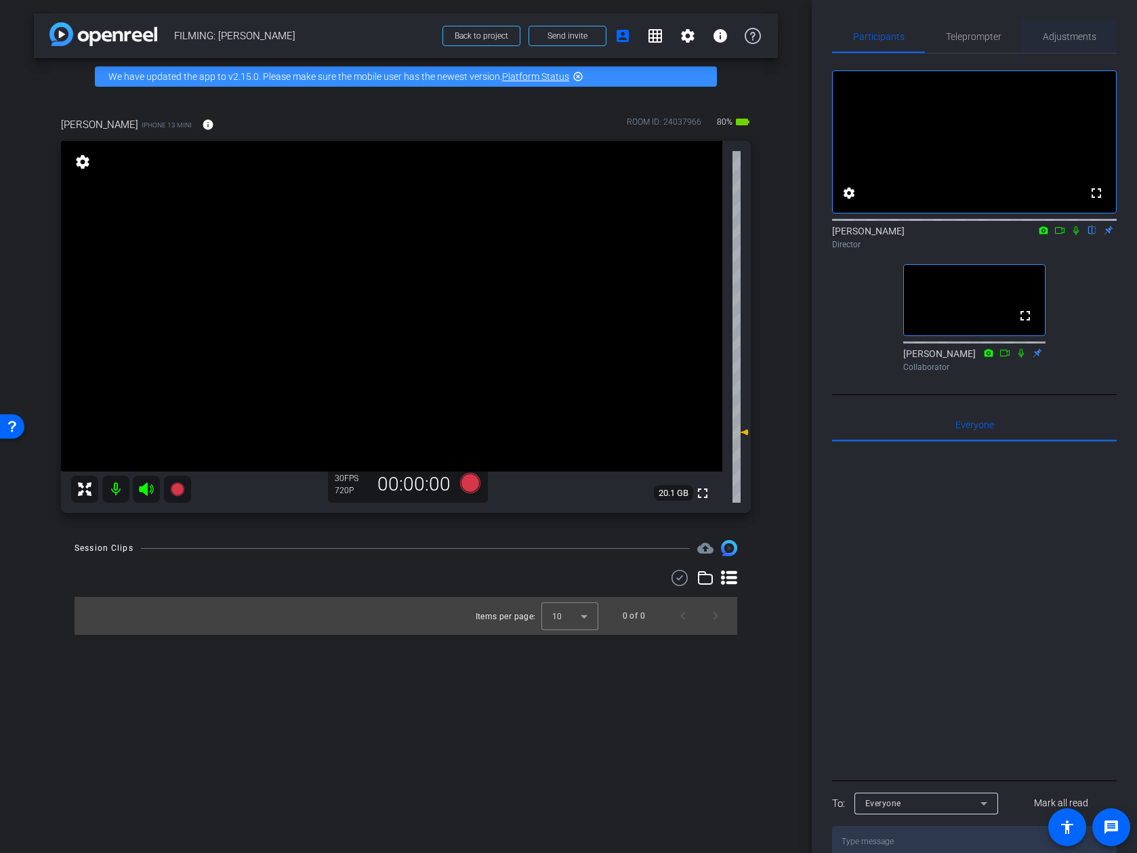
click at [998, 44] on span "Adjustments" at bounding box center [1070, 36] width 54 height 33
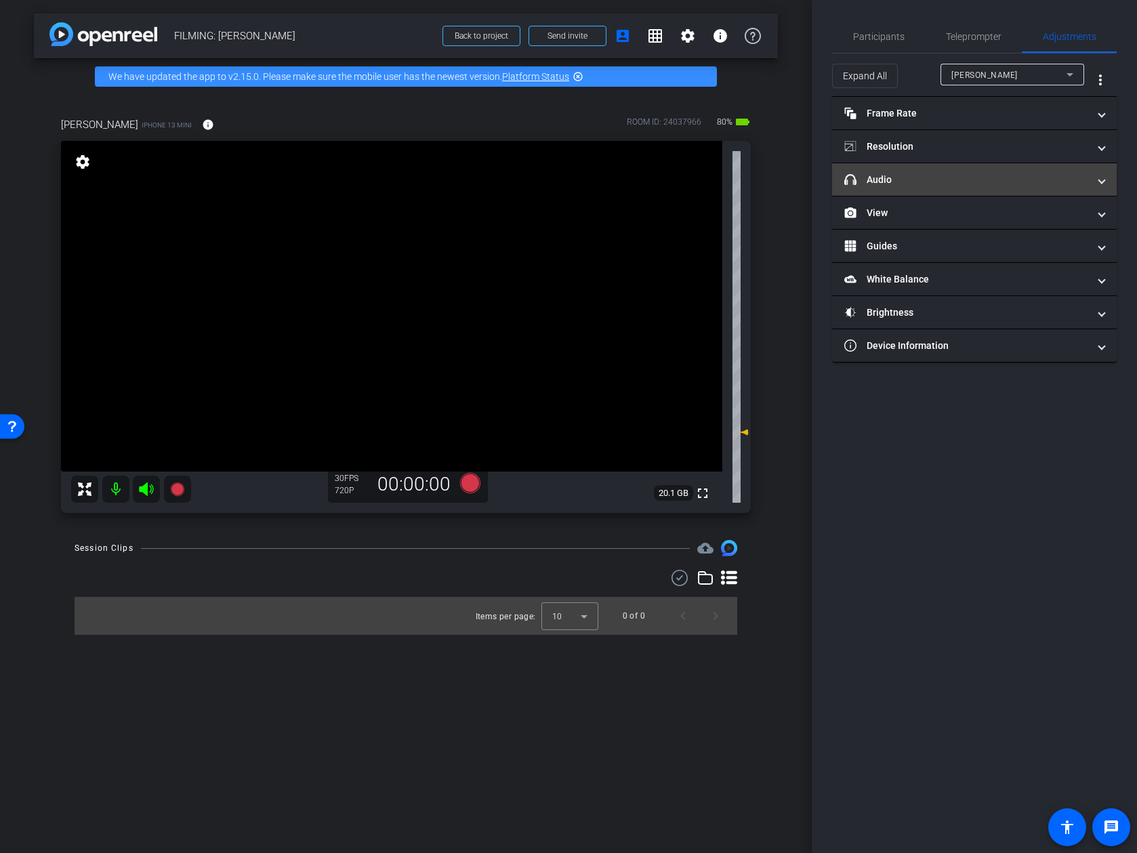
click at [943, 191] on mat-expansion-panel-header "headphone icon Audio" at bounding box center [974, 179] width 285 height 33
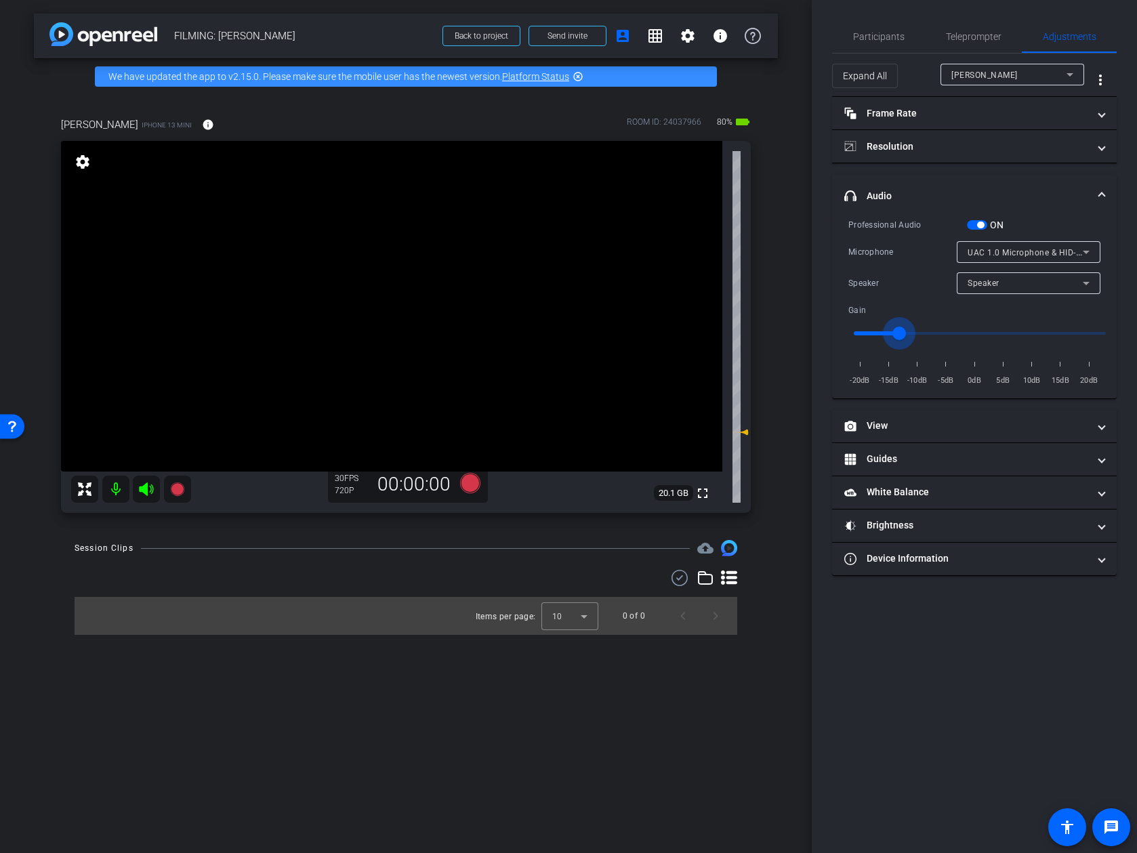
type input "-12"
click at [903, 334] on input "range" at bounding box center [980, 333] width 281 height 30
click at [901, 47] on span "Participants" at bounding box center [878, 36] width 51 height 33
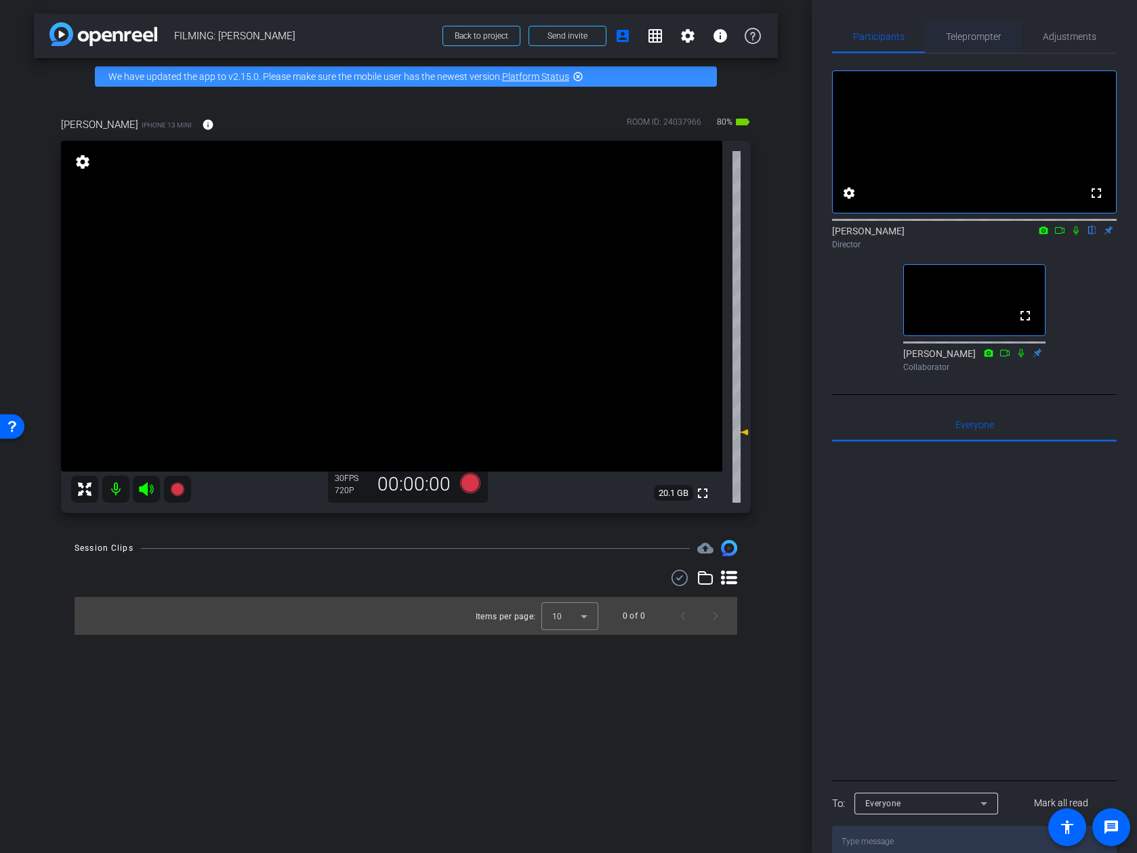
click at [972, 29] on span "Teleprompter" at bounding box center [974, 36] width 56 height 33
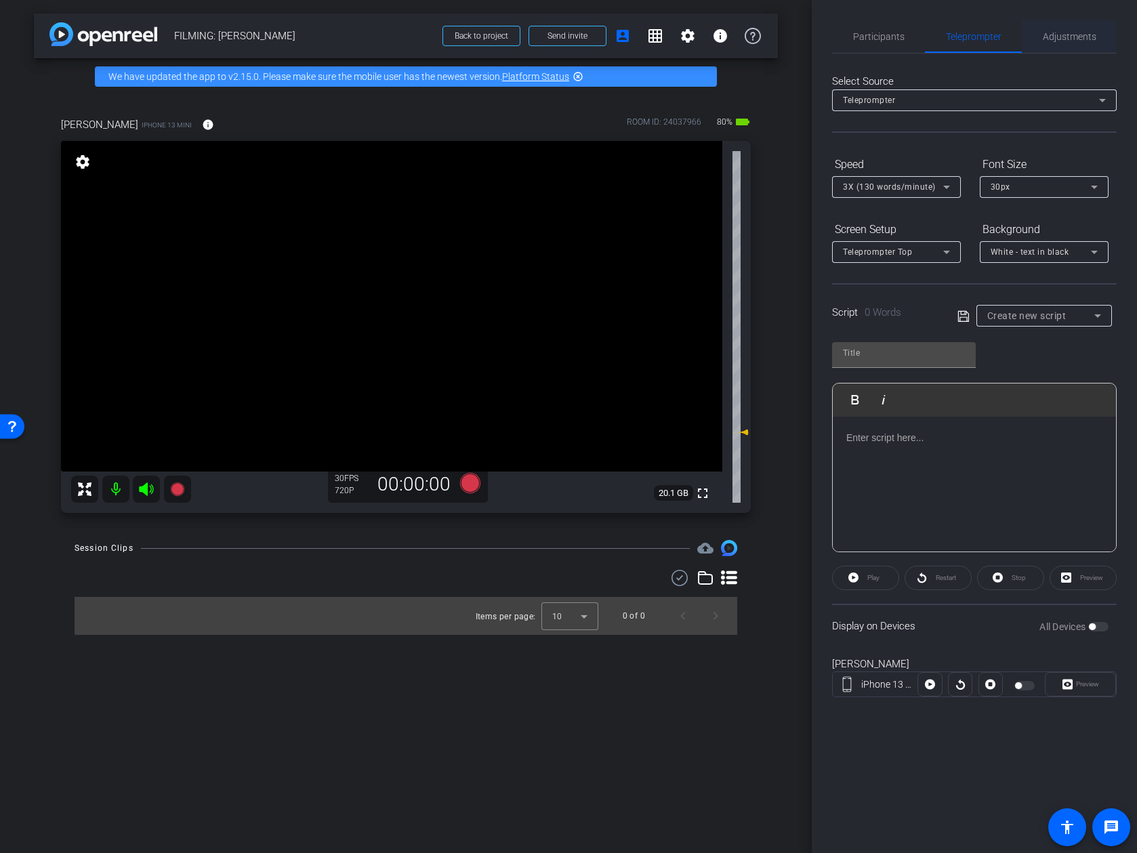
click at [998, 46] on span "Adjustments" at bounding box center [1070, 36] width 54 height 33
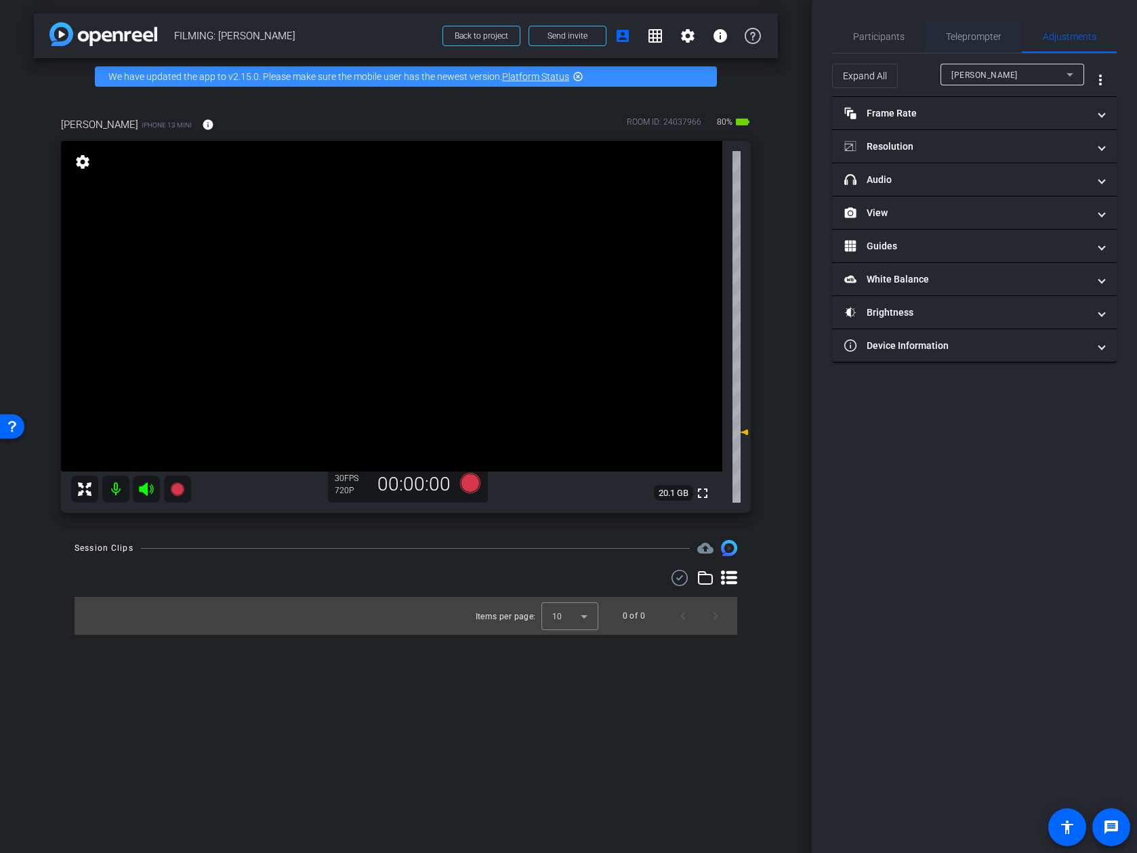
click at [943, 43] on div "Teleprompter" at bounding box center [973, 36] width 97 height 33
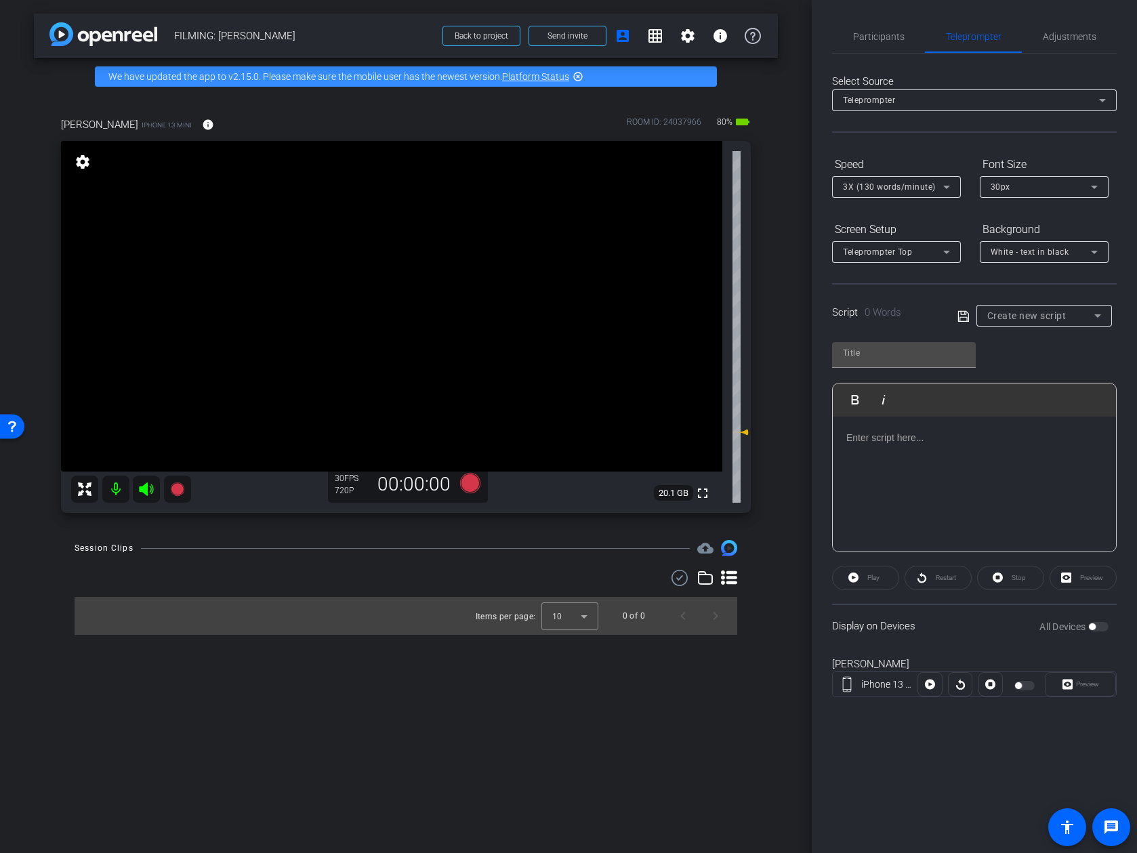
click at [910, 455] on div at bounding box center [974, 485] width 283 height 136
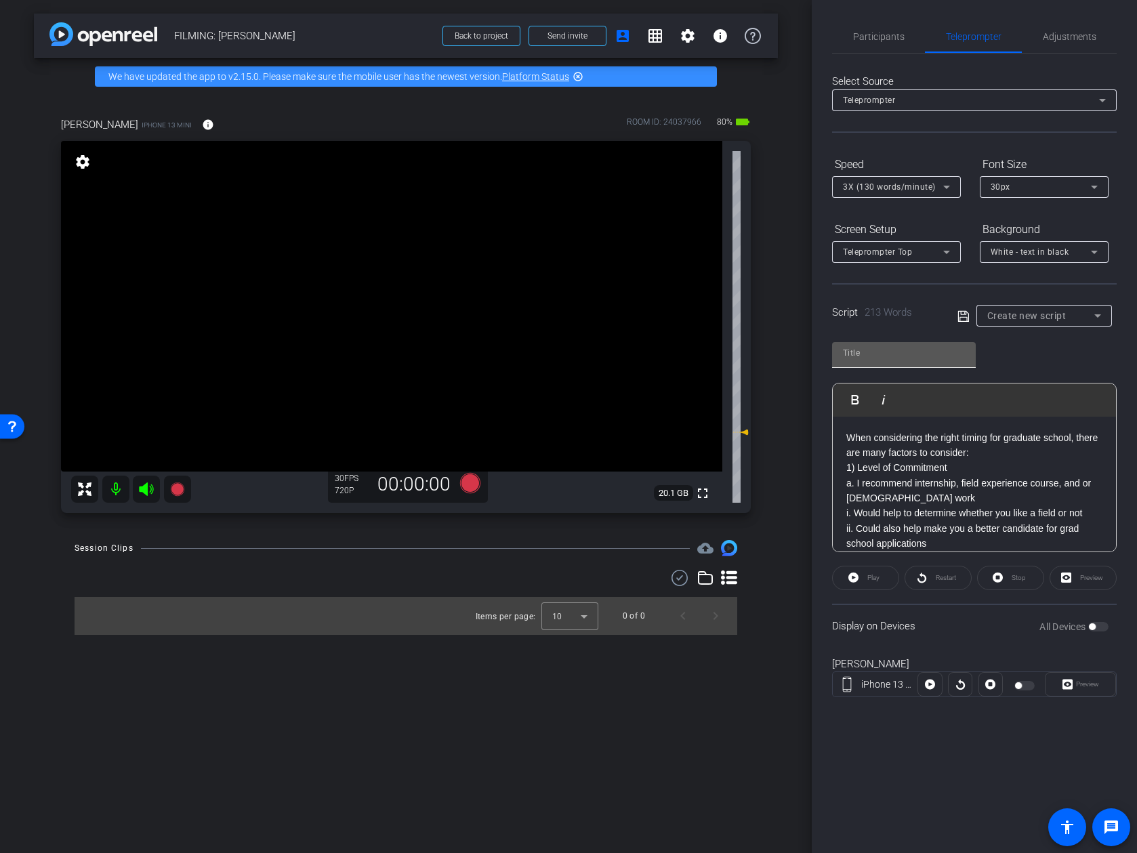
click at [920, 350] on input "text" at bounding box center [904, 353] width 122 height 16
click at [998, 353] on div "Play Play from this location Play Selected Play and display the selected text o…" at bounding box center [974, 442] width 285 height 220
click at [947, 352] on input "text" at bounding box center [904, 353] width 122 height 16
type input "video"
click at [998, 341] on div "video Play Play from this location Play Selected Play and display the selected …" at bounding box center [974, 442] width 285 height 220
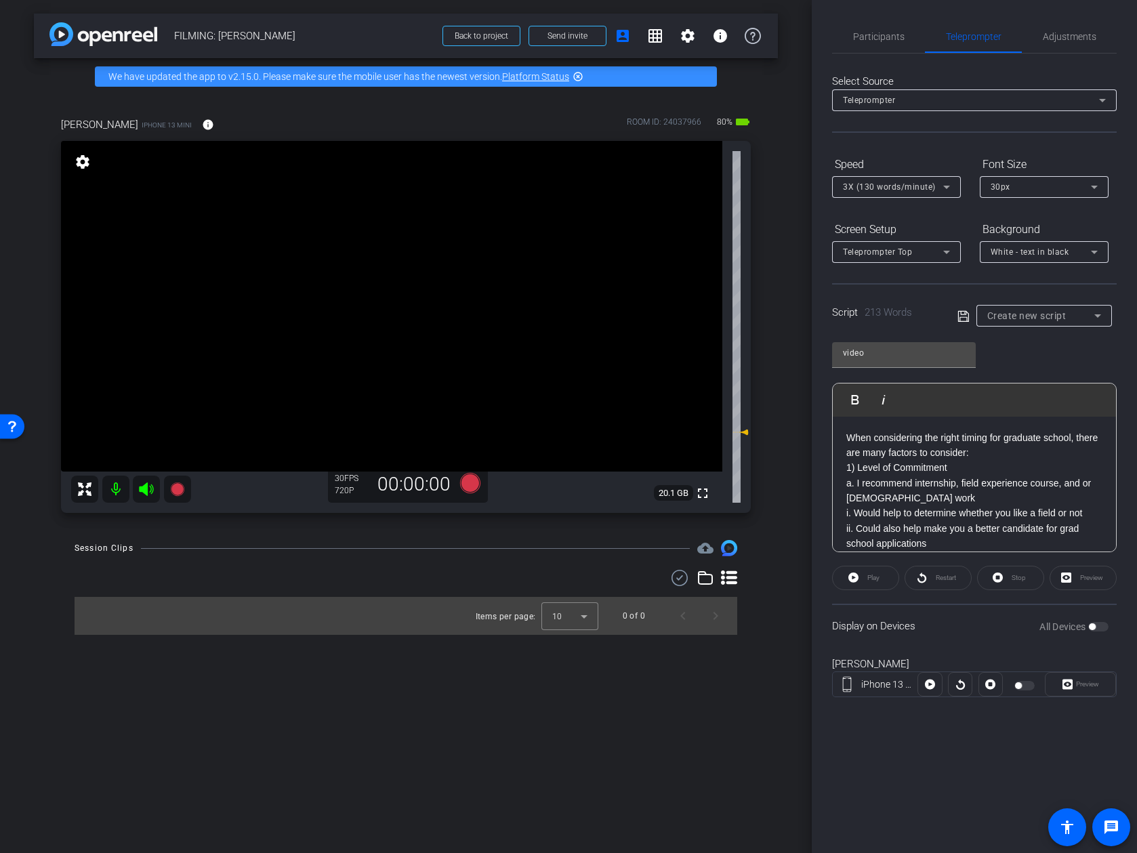
click at [956, 318] on div "Script 213 Words Create new script" at bounding box center [974, 304] width 285 height 43
click at [962, 317] on icon at bounding box center [963, 316] width 12 height 16
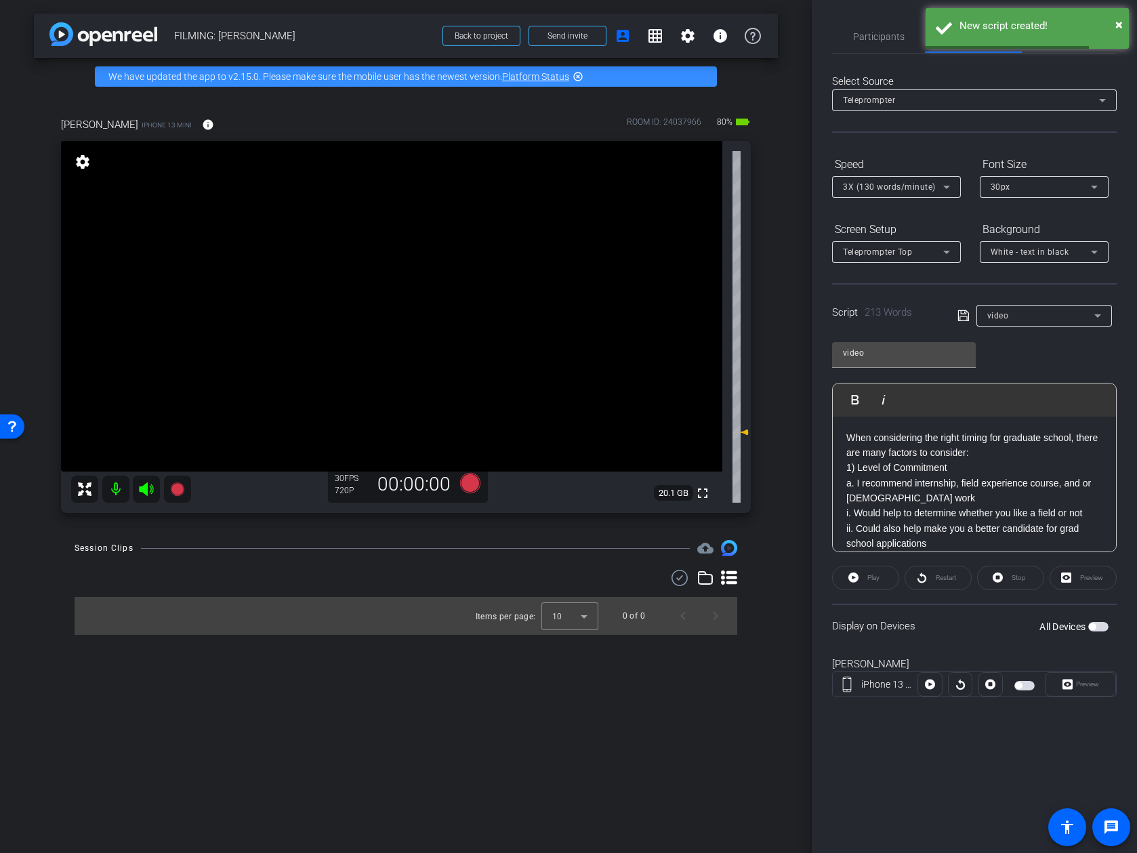
click at [945, 422] on div "When considering the right timing for graduate school, there are many factors t…" at bounding box center [974, 658] width 283 height 482
click at [983, 447] on p "When considering the right timing for graduate school, there are many factors t…" at bounding box center [974, 445] width 256 height 30
click at [956, 476] on p "1) Level of Commitment" at bounding box center [974, 483] width 256 height 15
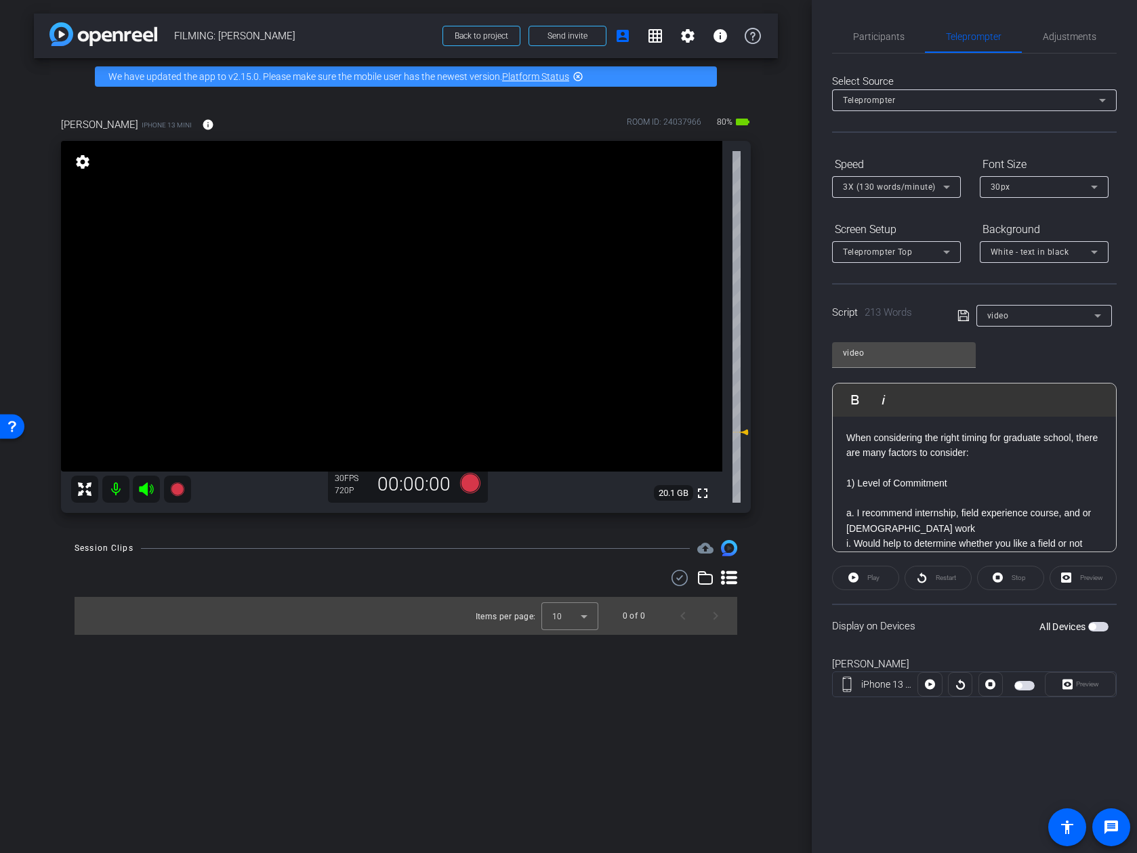
click at [941, 521] on p "a. I recommend internship, field experience course, and or volunteer work" at bounding box center [974, 521] width 256 height 30
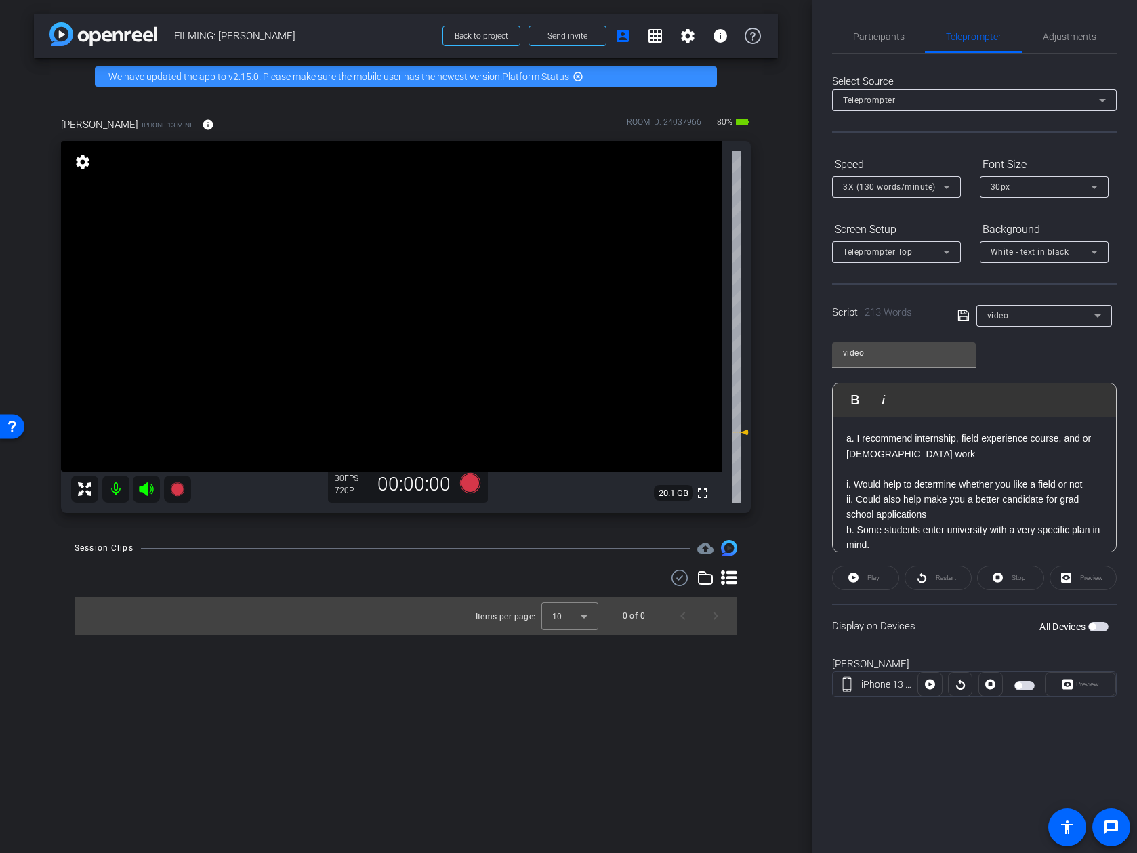
scroll to position [83, 0]
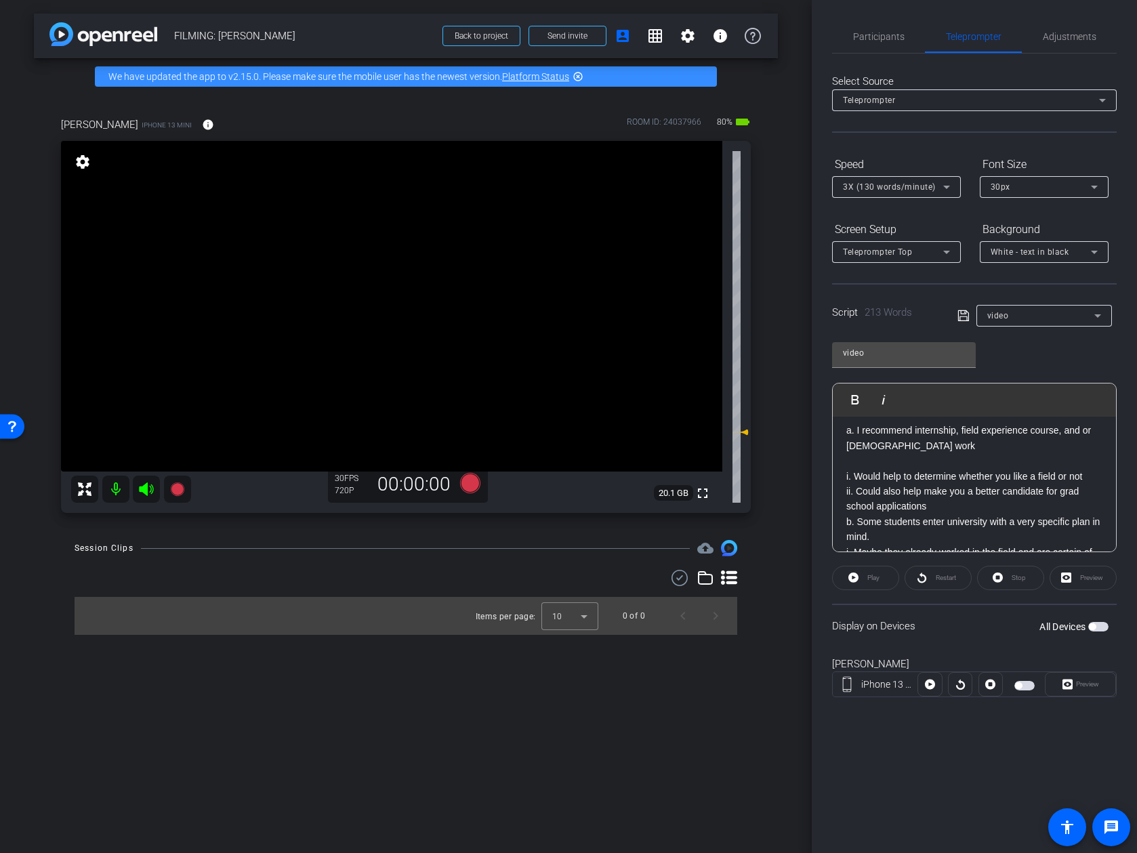
click at [998, 479] on p "i. Would help to determine whether you like a field or not" at bounding box center [974, 476] width 256 height 15
click at [968, 521] on p "ii. Could also help make you a better candidate for grad school applications" at bounding box center [974, 514] width 256 height 30
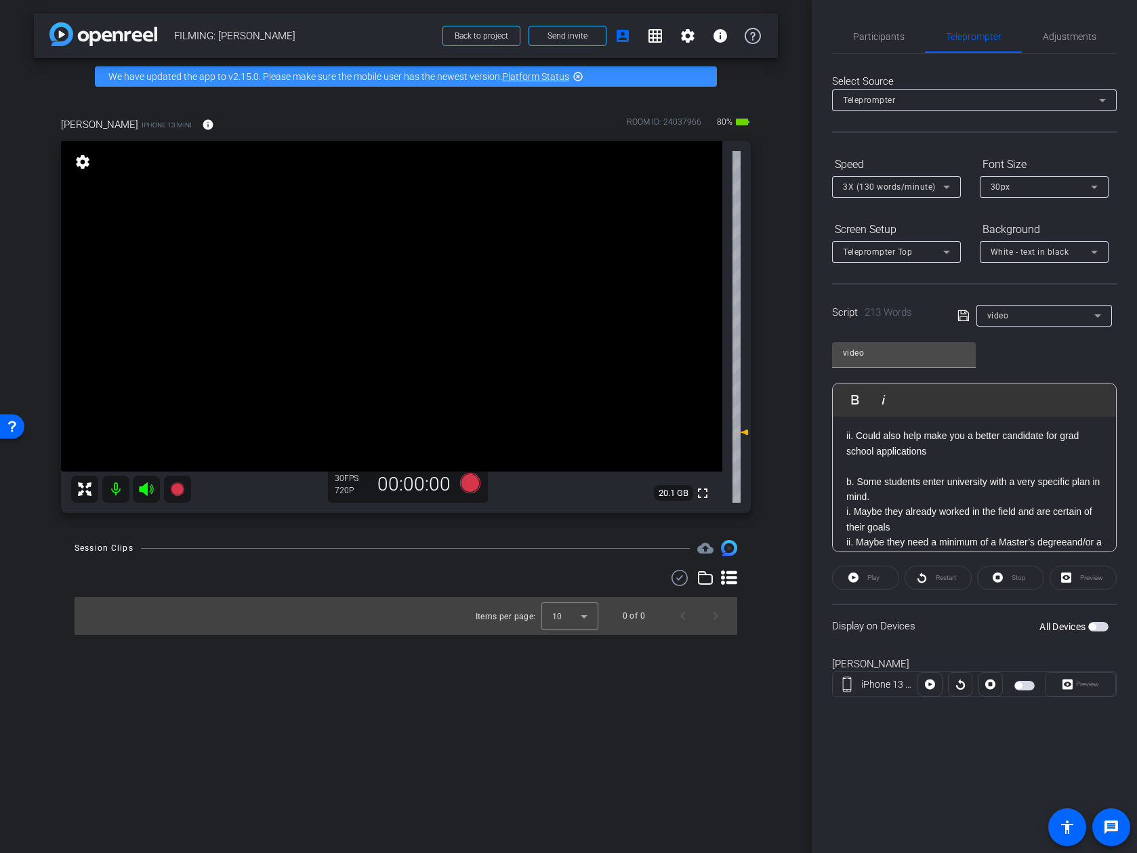
scroll to position [156, 0]
click at [950, 493] on p "b. Some students enter university with a very specific plan in mind." at bounding box center [974, 487] width 256 height 30
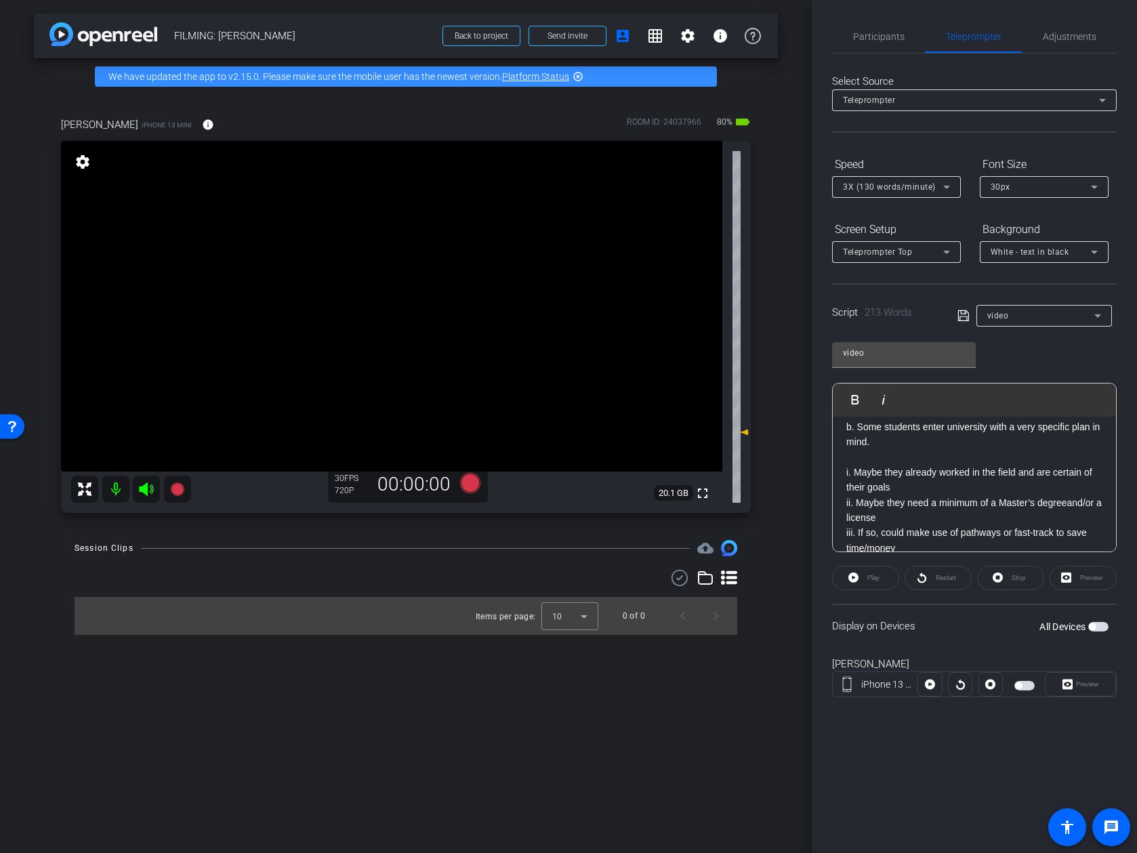
scroll to position [209, 0]
click at [939, 488] on p "i. Maybe they already worked in the field and are certain of their goals" at bounding box center [974, 479] width 256 height 30
click at [929, 529] on p "ii. Maybe they need a minimum of a Master’s degree and/or a license" at bounding box center [974, 525] width 256 height 30
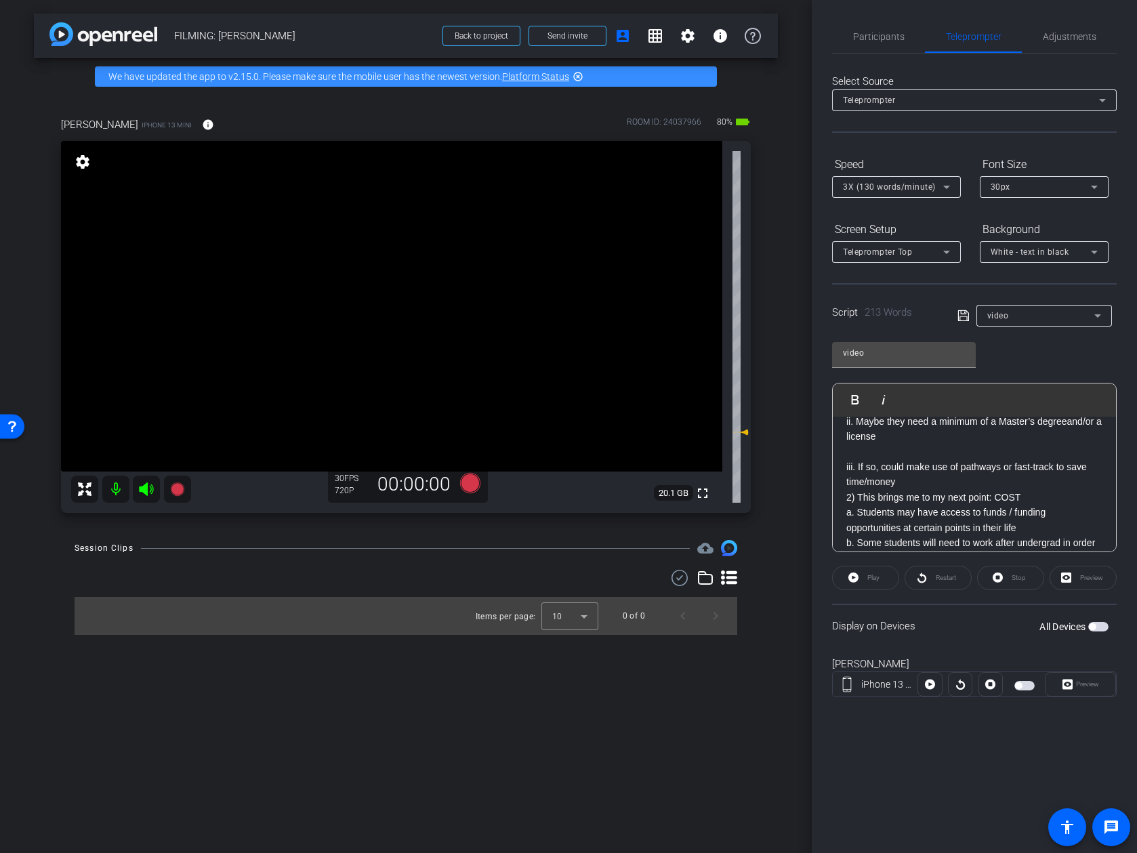
click at [931, 481] on p "iii. If so, could make use of pathways or fast-track to save time/money" at bounding box center [974, 474] width 256 height 30
click at [998, 509] on p "2) This brings me to my next point: COST" at bounding box center [974, 512] width 256 height 15
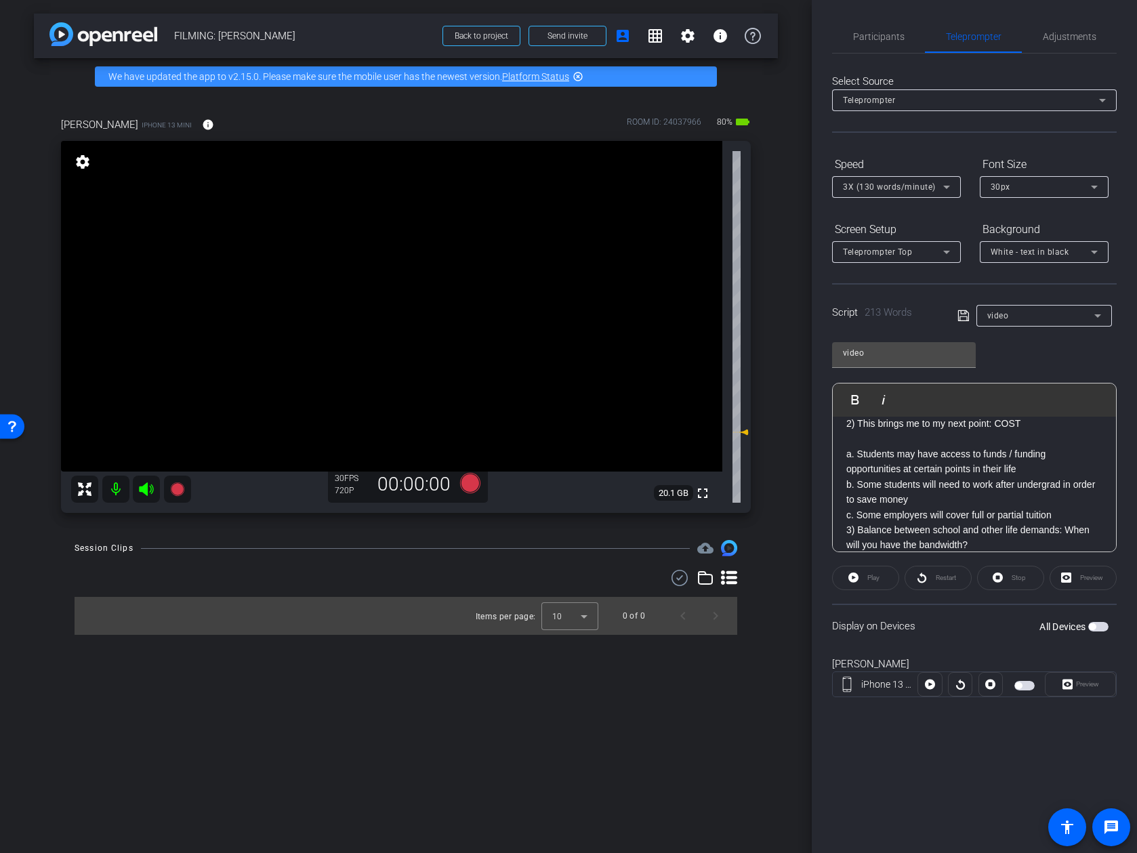
scroll to position [390, 0]
click at [998, 463] on p "a. Students may have access to funds / funding opportunities at certain points …" at bounding box center [974, 464] width 256 height 30
click at [998, 474] on p "a. Students may have access to funds / funding opportunities at certain points …" at bounding box center [974, 464] width 256 height 30
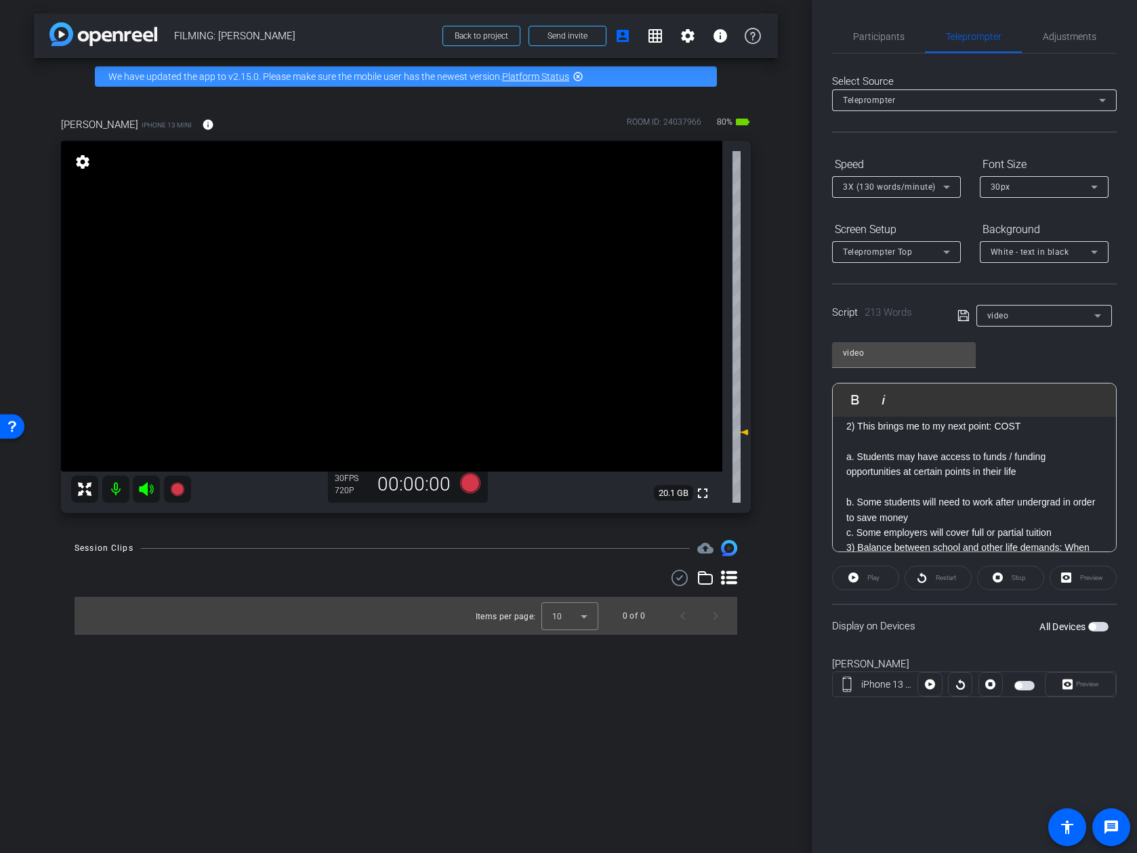
click at [998, 503] on div "When considering the right timing for graduate school, there are many factors t…" at bounding box center [974, 350] width 283 height 649
click at [976, 525] on p "c. Some employers will cover full or partial tuition" at bounding box center [974, 532] width 256 height 15
click at [974, 519] on p "b. Some students will need to work after undergrad in order to save money" at bounding box center [974, 510] width 256 height 30
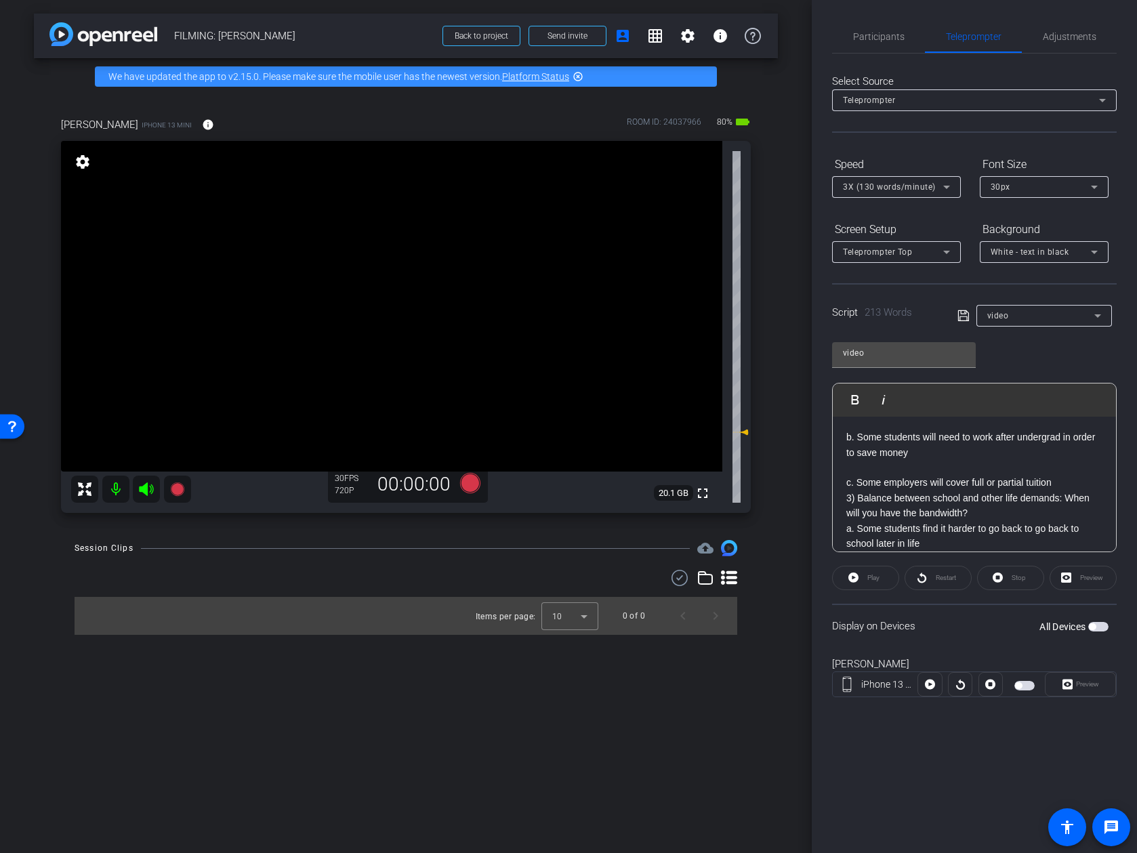
scroll to position [467, 0]
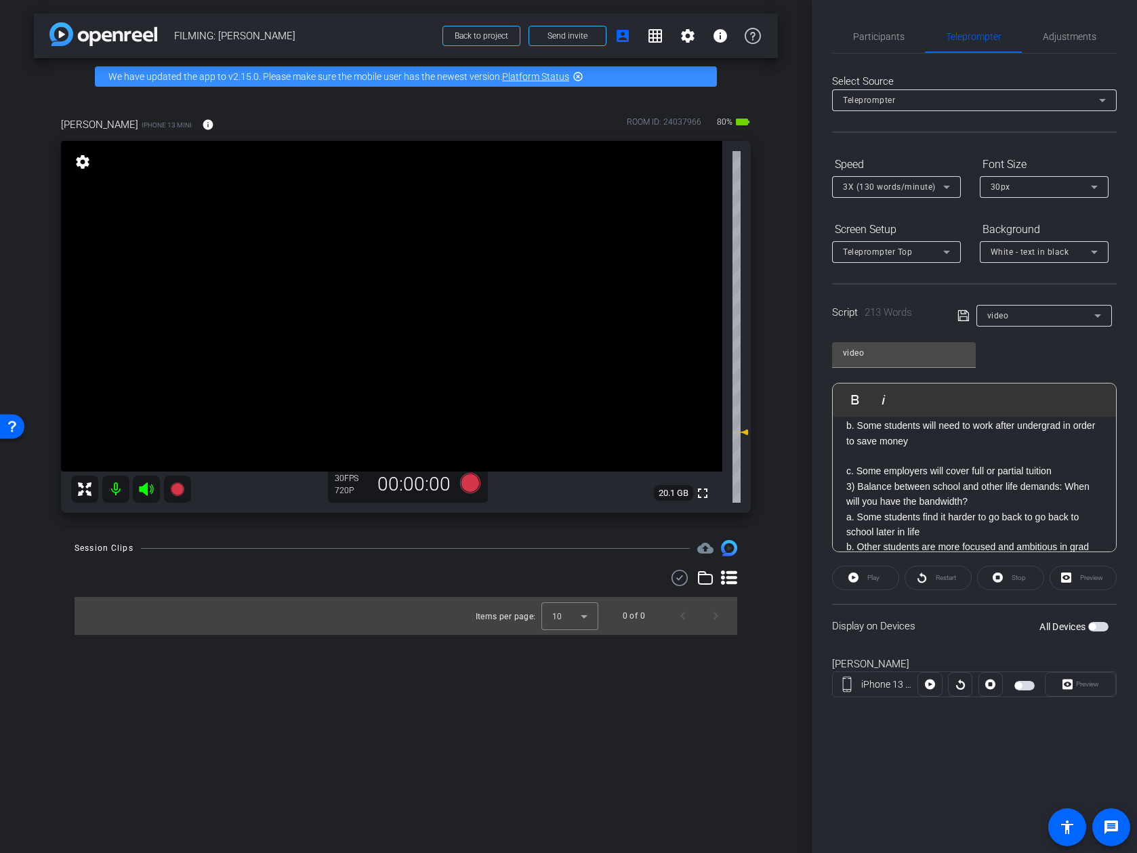
click at [998, 476] on p "c. Some employers will cover full or partial tuition" at bounding box center [974, 470] width 256 height 15
click at [998, 510] on p "3) Balance between school and other life demands: When will you have the bandwi…" at bounding box center [974, 509] width 256 height 30
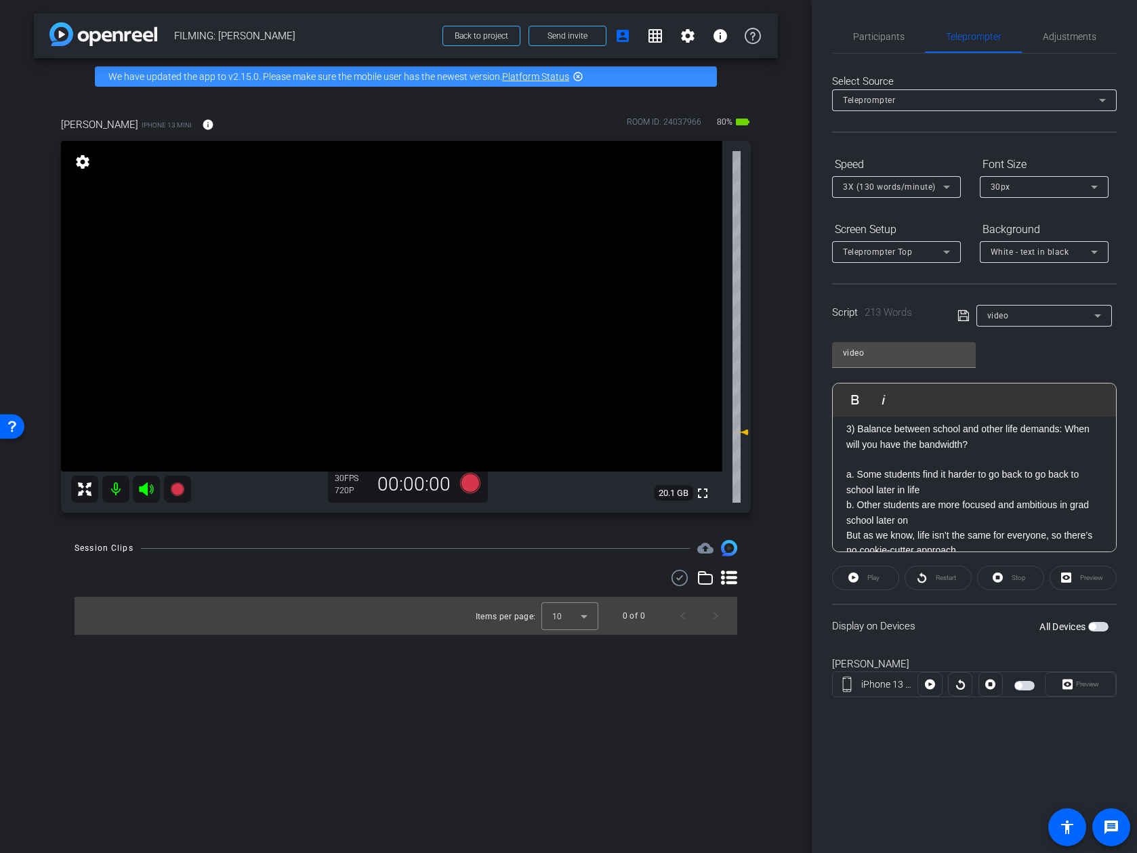
click at [989, 495] on p "a. Some students find it harder to go back to go back to school later in life" at bounding box center [974, 482] width 256 height 30
click at [965, 531] on p "b. Other students are more focused and ambitious in grad school later on" at bounding box center [974, 528] width 256 height 30
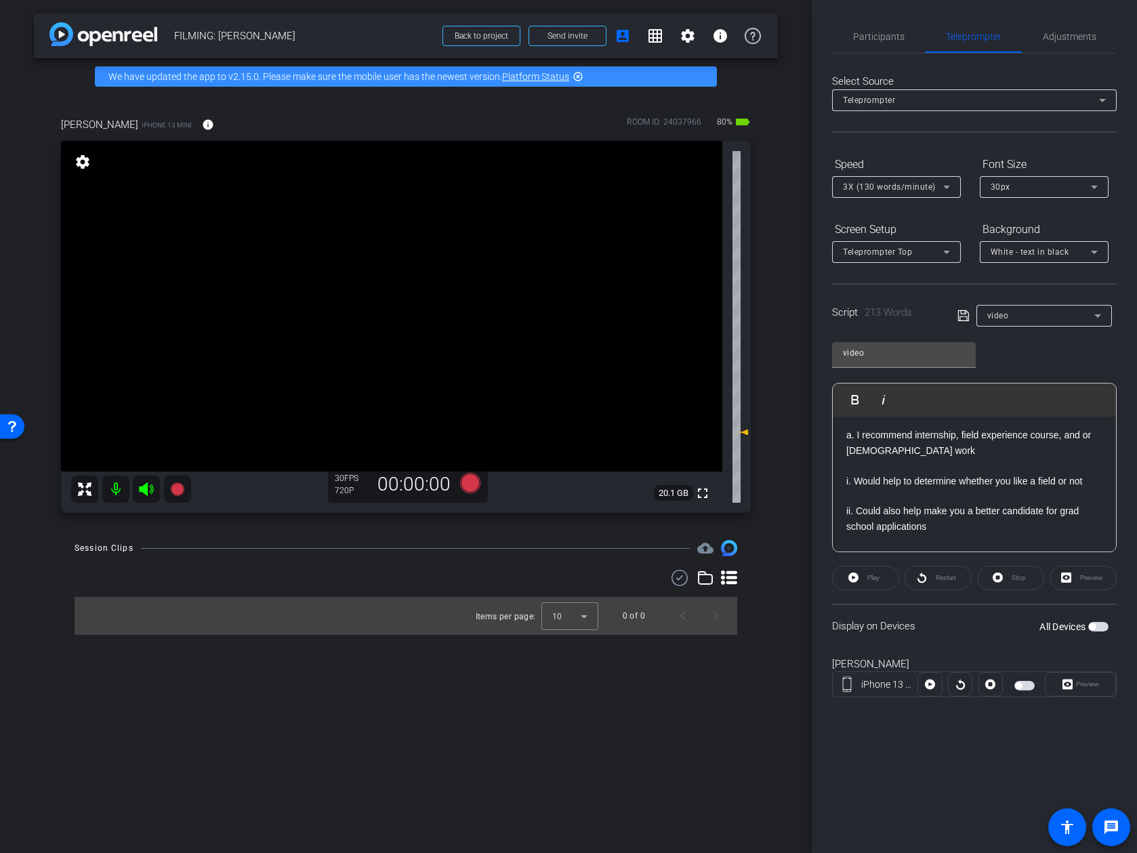
scroll to position [0, 0]
click at [970, 318] on span at bounding box center [966, 315] width 19 height 12
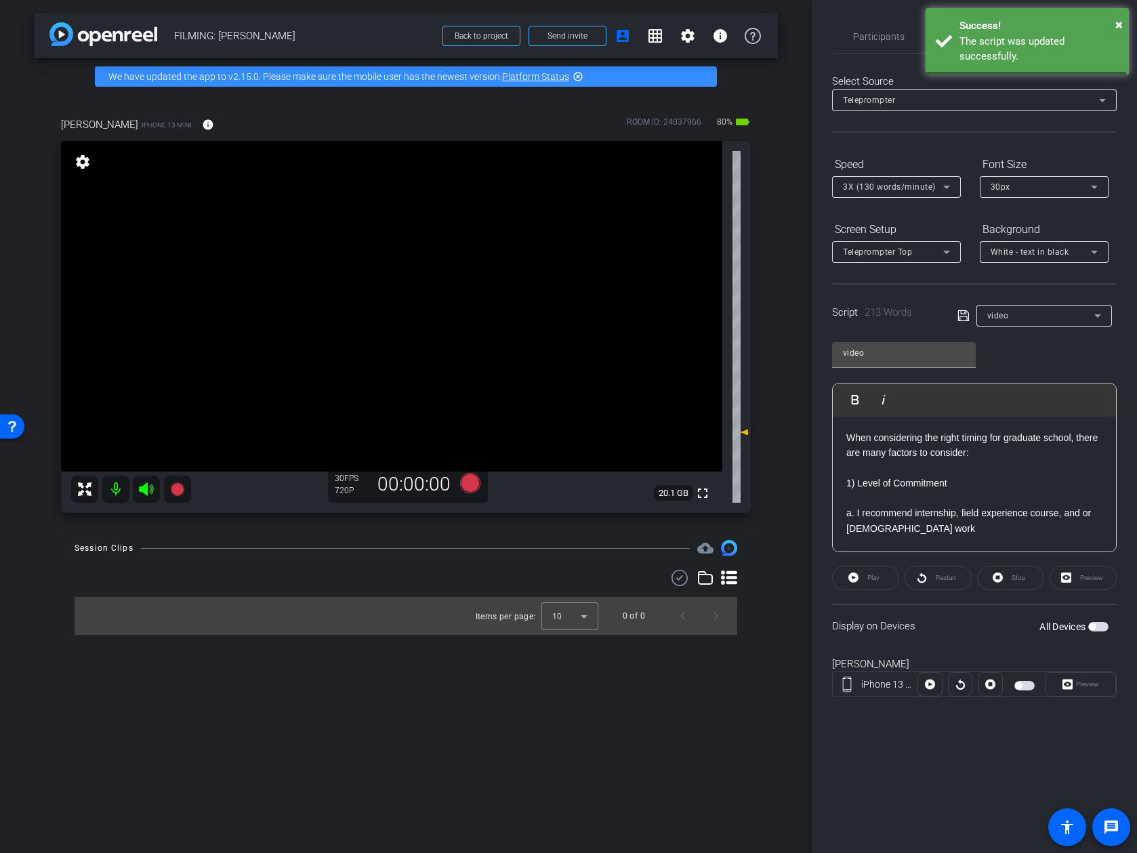
click at [967, 318] on icon at bounding box center [963, 316] width 12 height 16
click at [899, 50] on span "Participants" at bounding box center [878, 36] width 51 height 33
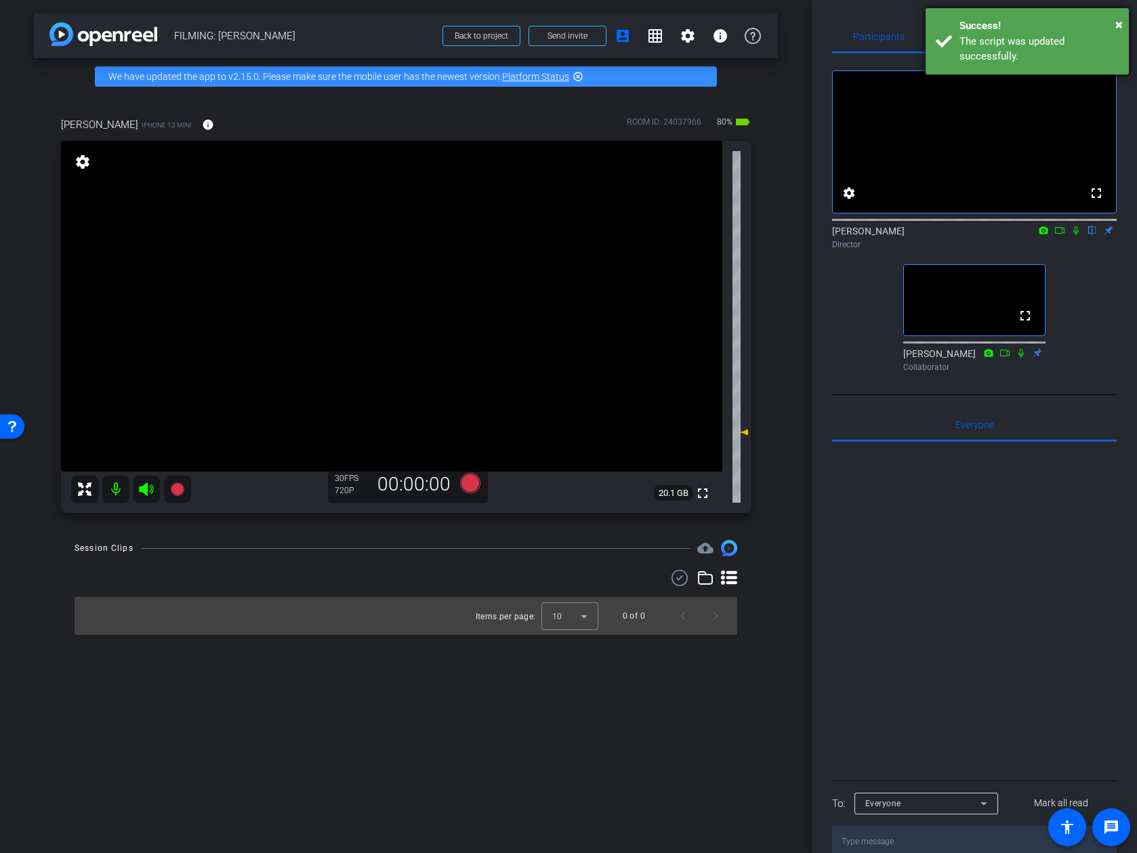
click at [998, 25] on div "× Success! The script was updated successfully." at bounding box center [1027, 41] width 203 height 66
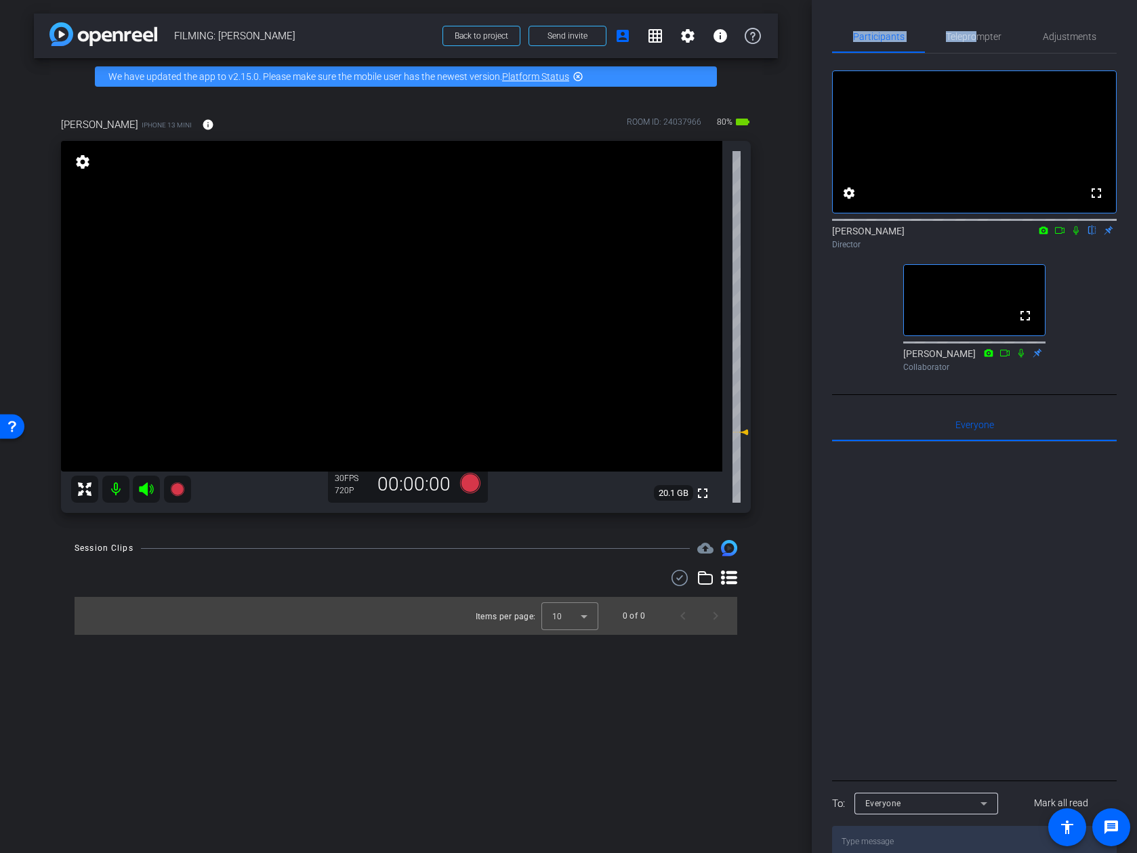
drag, startPoint x: 978, startPoint y: 33, endPoint x: 881, endPoint y: 16, distance: 99.0
click at [881, 16] on div "Participants Teleprompter Adjustments fullscreen settings Addie Hackshaw flip D…" at bounding box center [974, 426] width 325 height 853
click at [886, 13] on div "Participants Teleprompter Adjustments fullscreen settings Addie Hackshaw flip D…" at bounding box center [974, 426] width 325 height 853
click at [978, 41] on span "Teleprompter" at bounding box center [974, 36] width 56 height 9
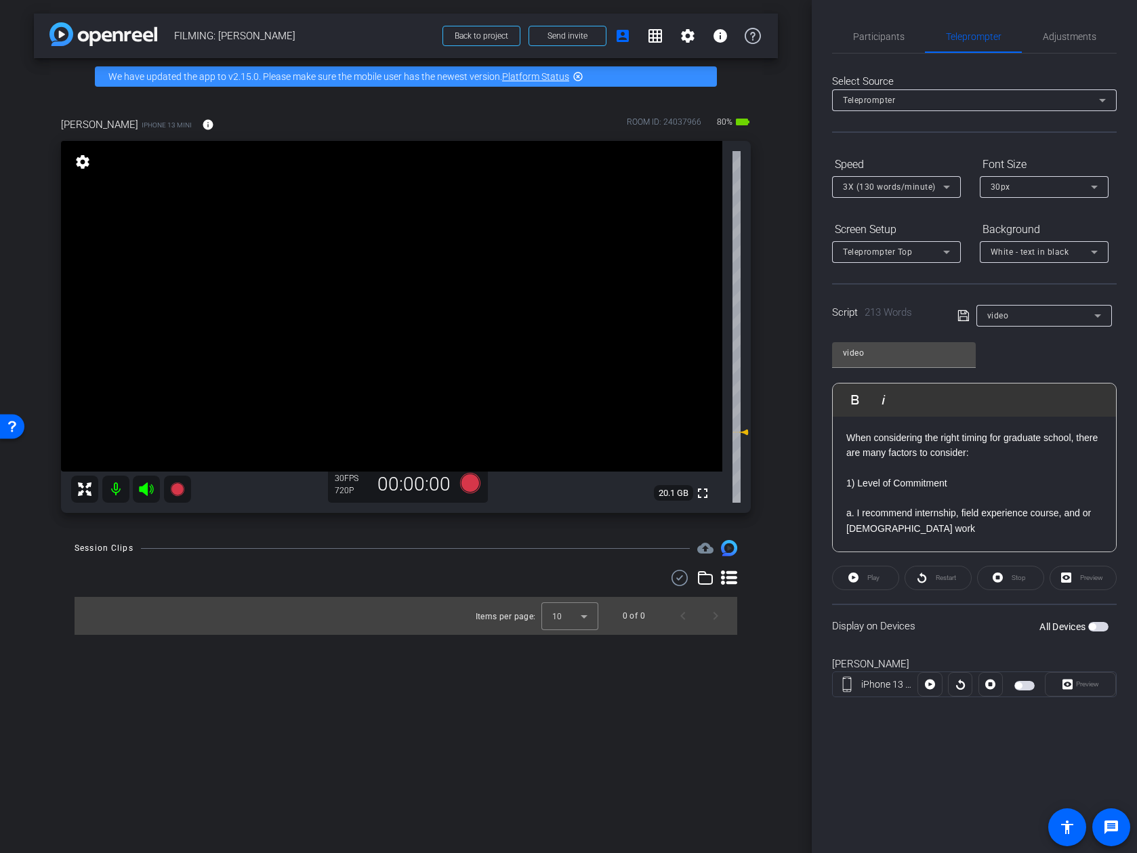
click at [976, 468] on p at bounding box center [974, 467] width 256 height 15
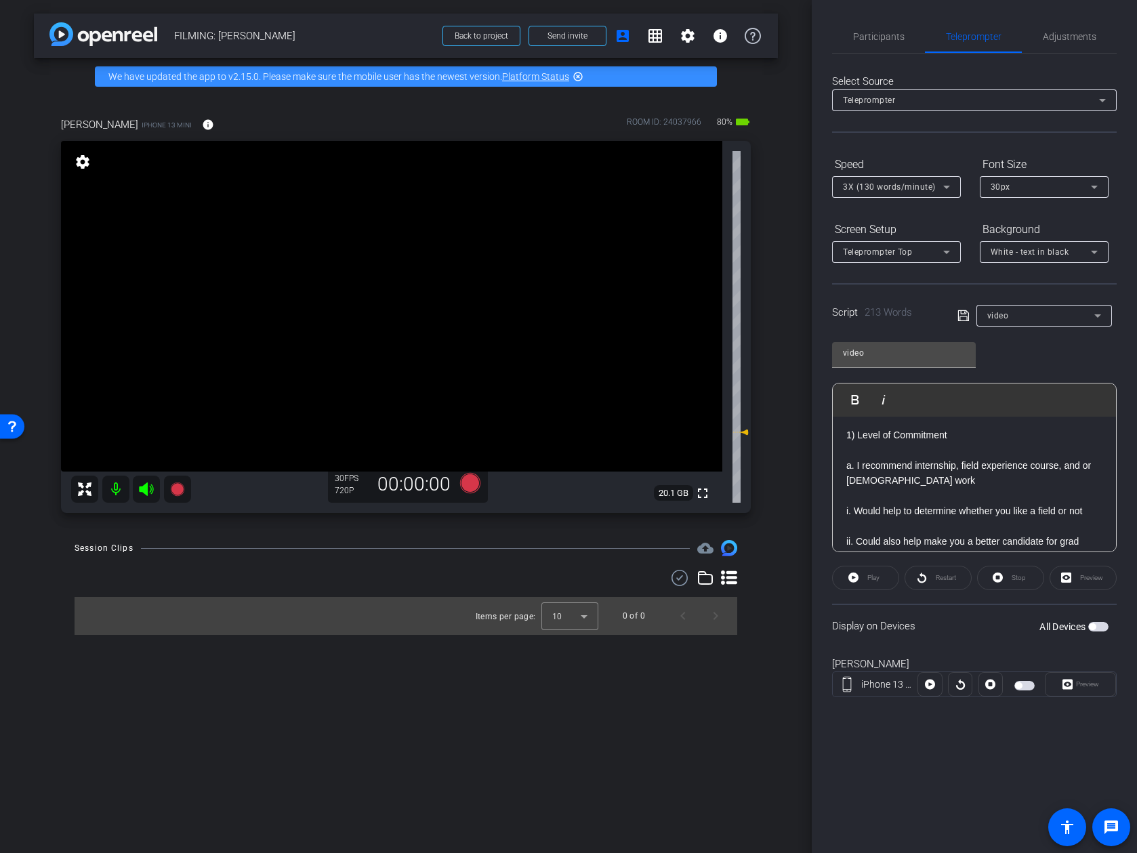
scroll to position [72, 0]
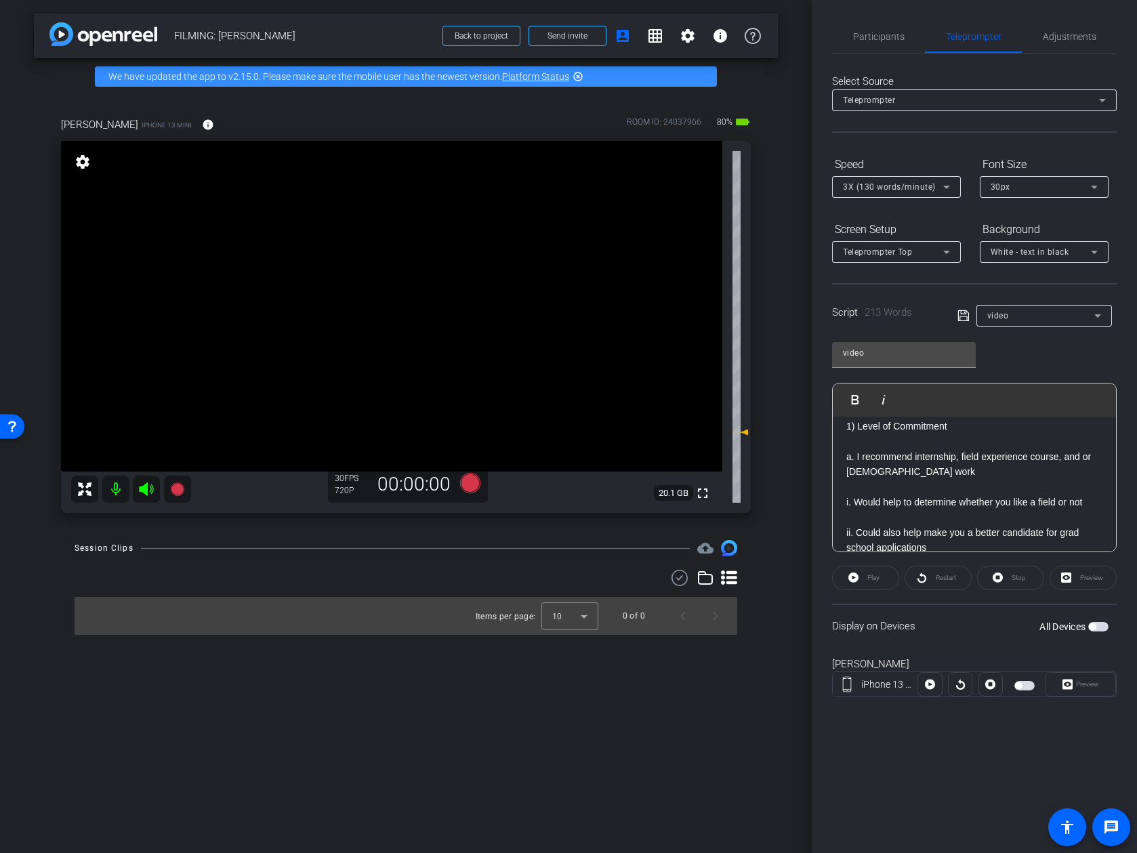
click at [938, 473] on p "a. I recommend internship, field experience course, and or volunteer work" at bounding box center [974, 464] width 256 height 30
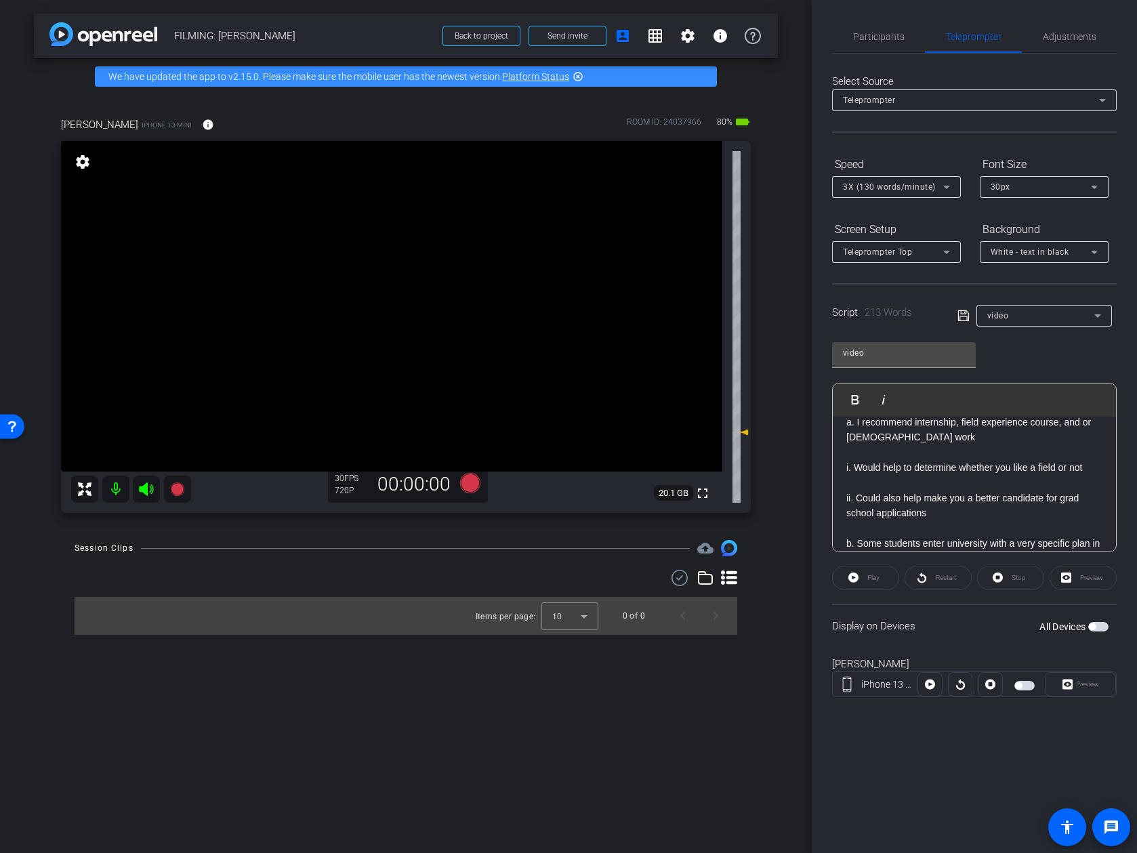
scroll to position [121, 0]
click at [998, 484] on p at bounding box center [974, 483] width 256 height 15
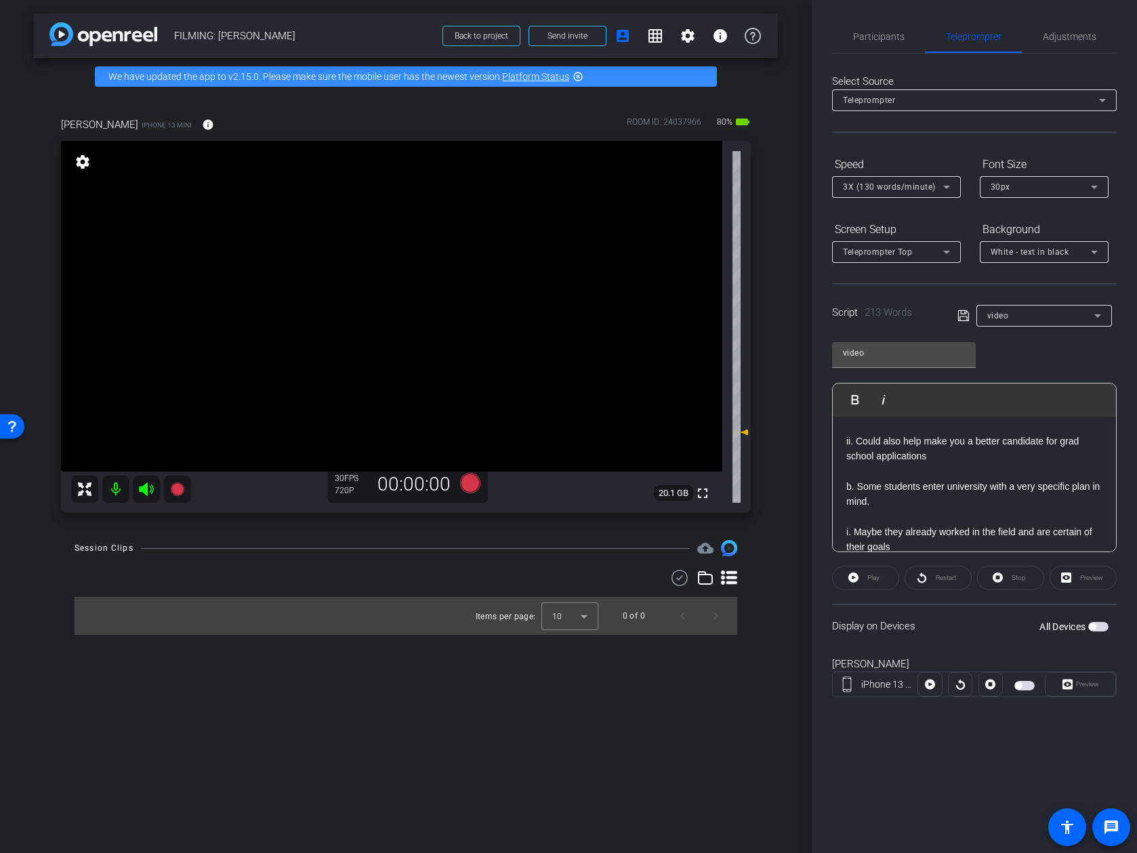
scroll to position [195, 0]
click at [975, 472] on p at bounding box center [974, 469] width 256 height 15
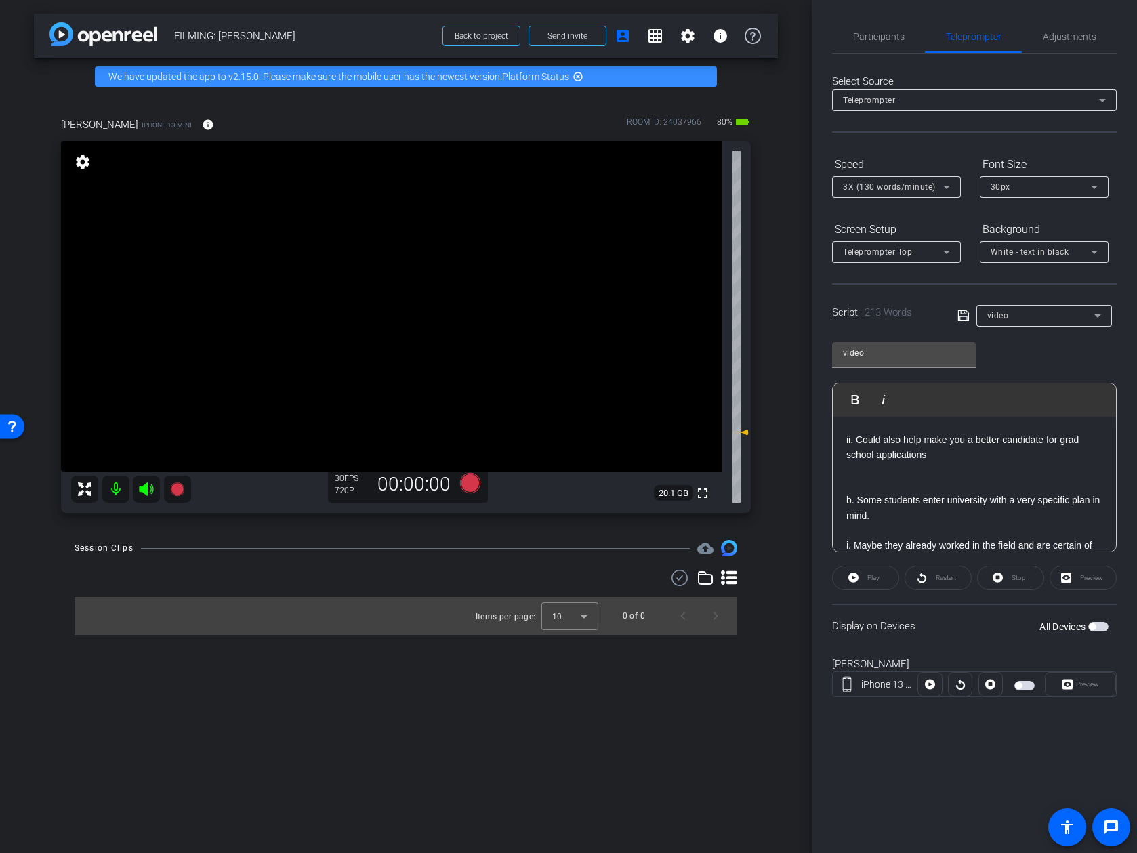
click at [950, 523] on p at bounding box center [974, 530] width 256 height 15
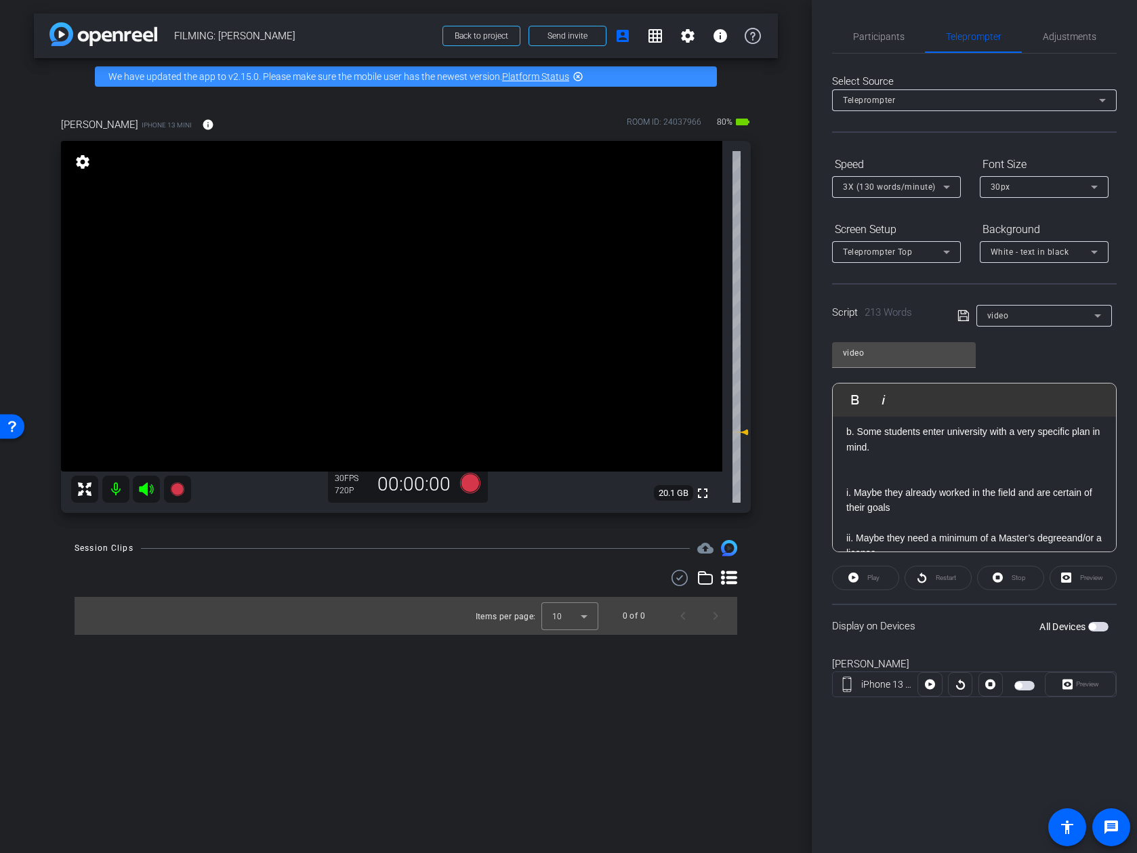
scroll to position [266, 0]
click at [941, 518] on p at bounding box center [974, 519] width 256 height 15
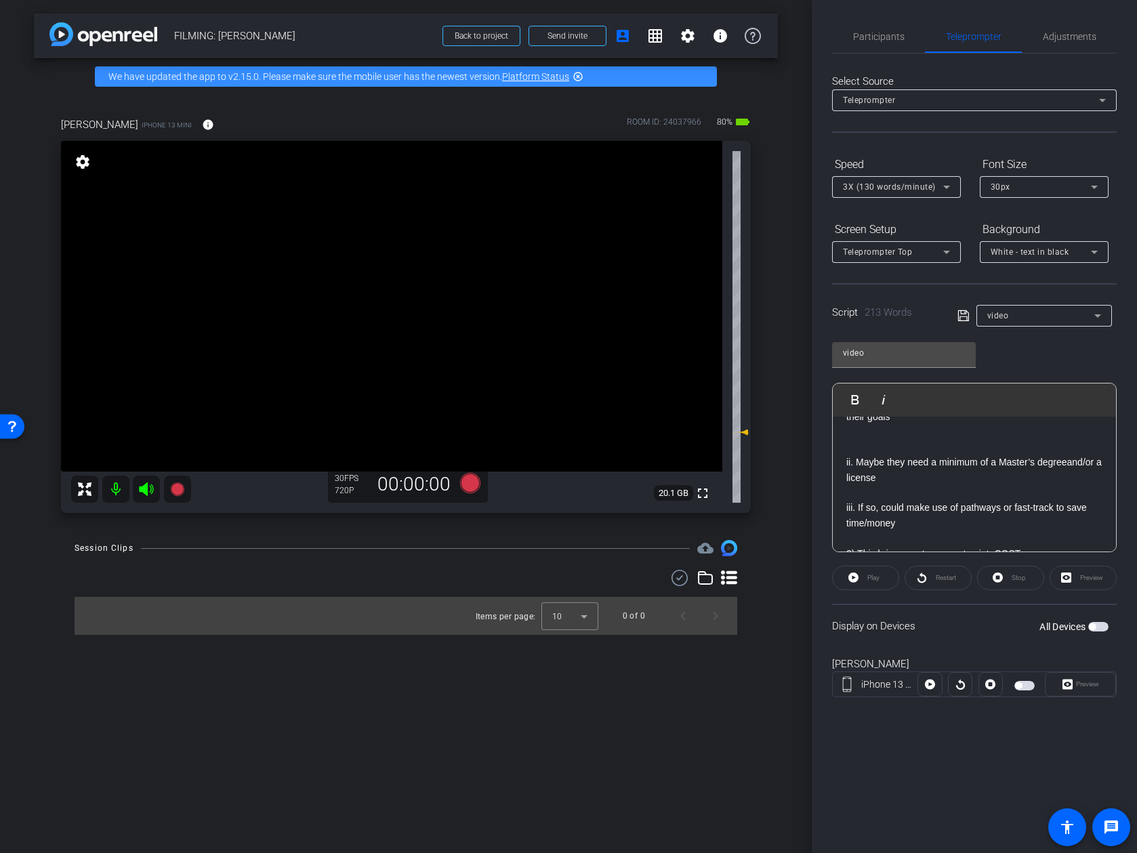
scroll to position [362, 0]
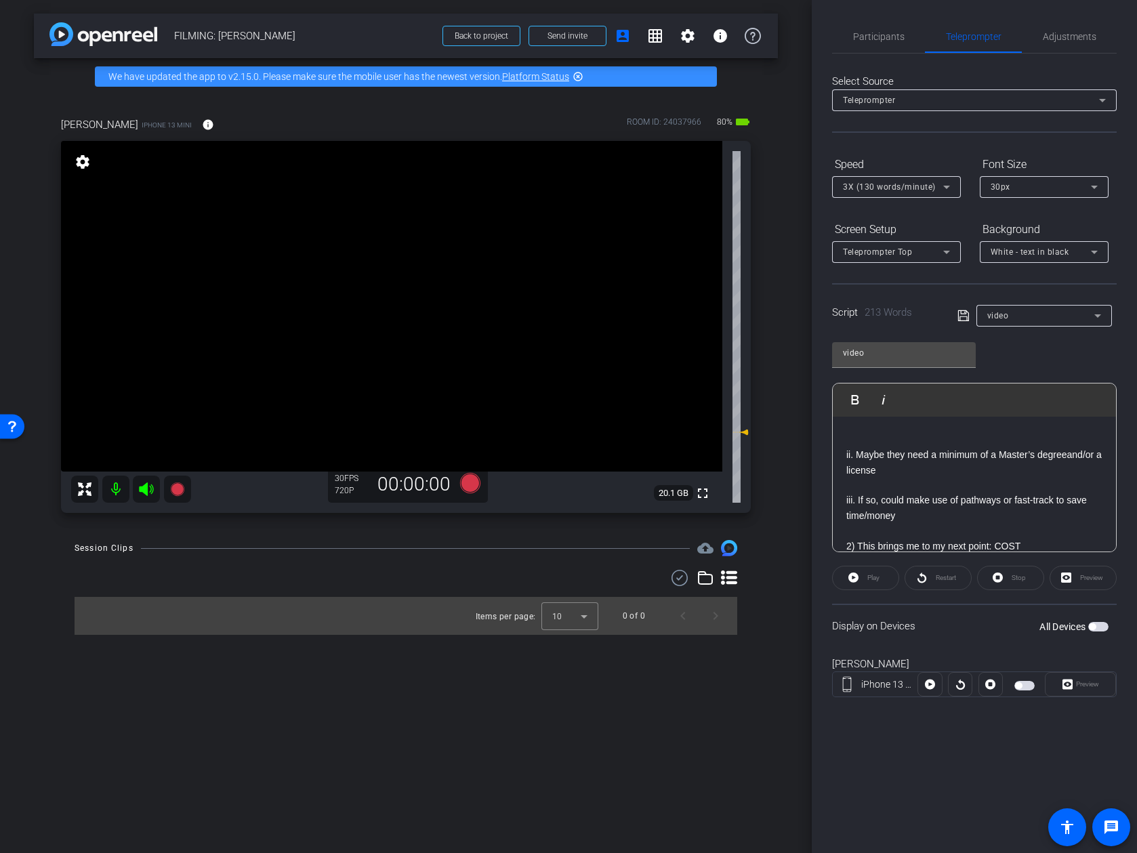
click at [938, 486] on p at bounding box center [974, 485] width 256 height 15
click at [926, 539] on p at bounding box center [974, 546] width 256 height 15
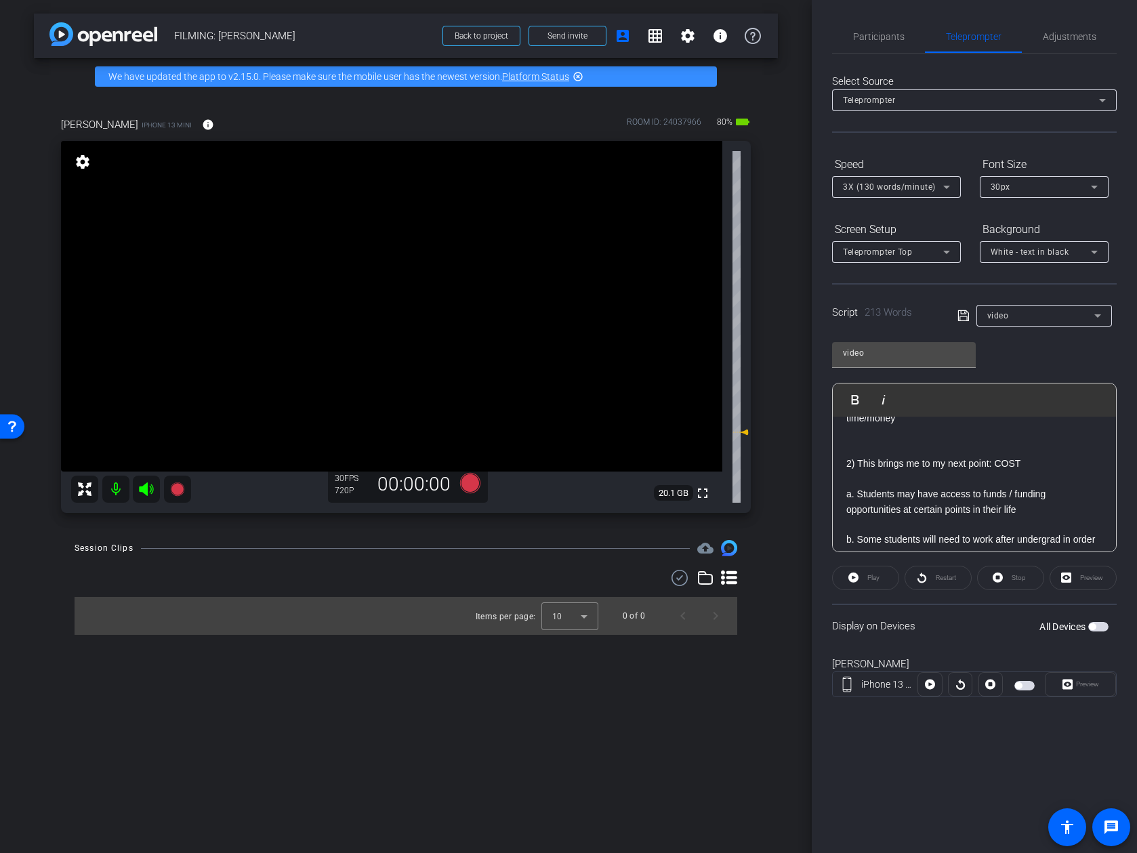
scroll to position [475, 0]
click at [930, 477] on p at bounding box center [974, 478] width 256 height 15
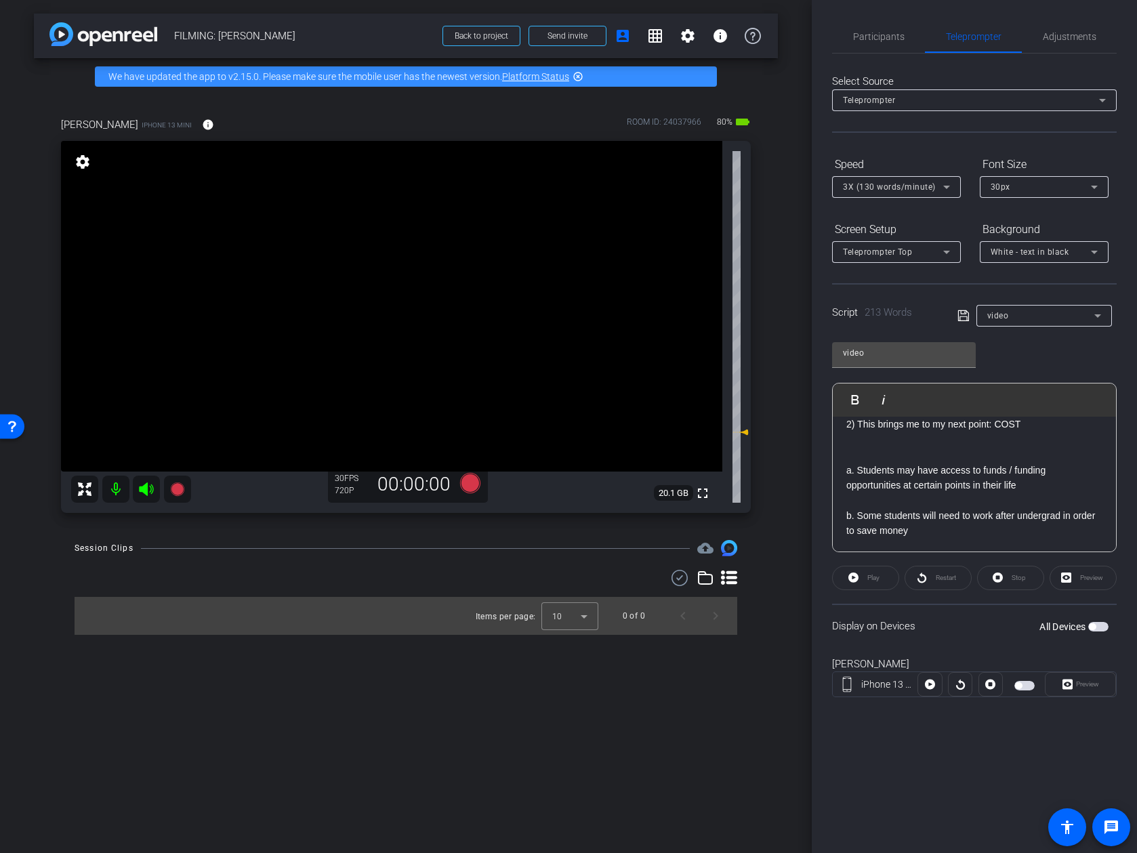
scroll to position [525, 0]
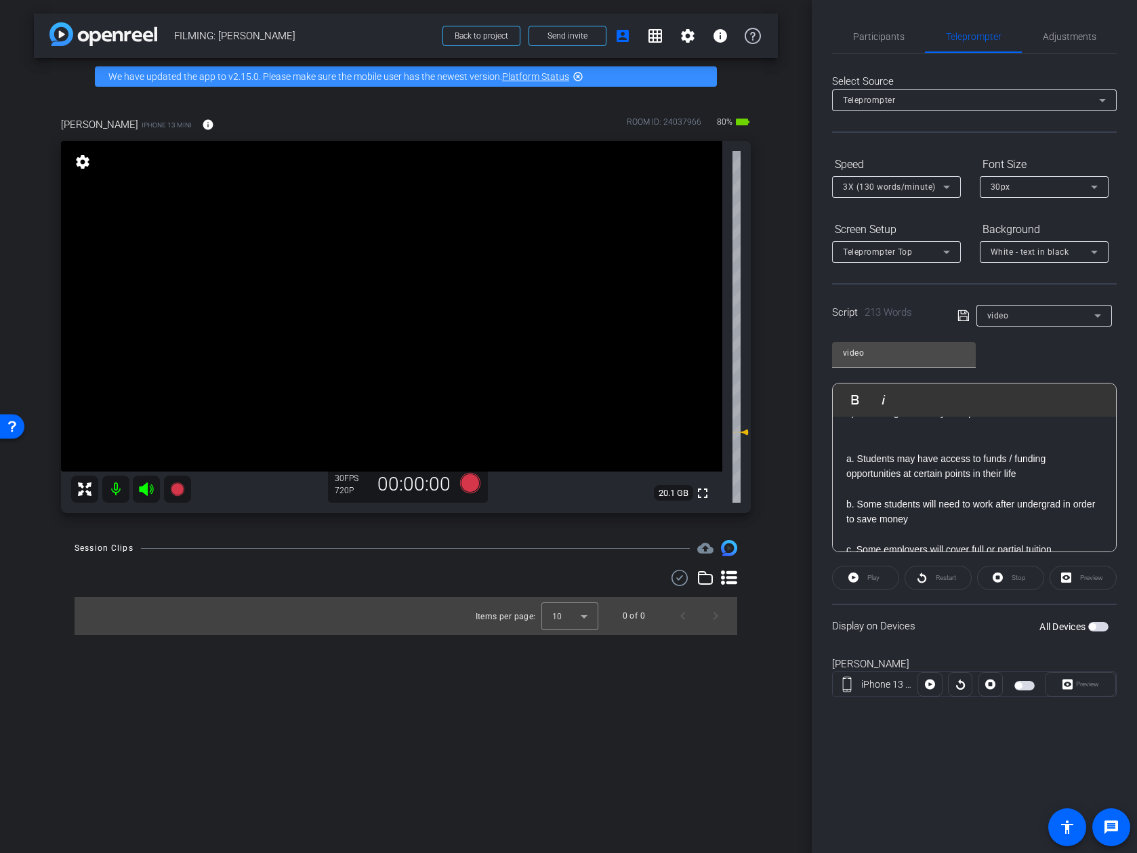
click at [922, 487] on p at bounding box center [974, 488] width 256 height 15
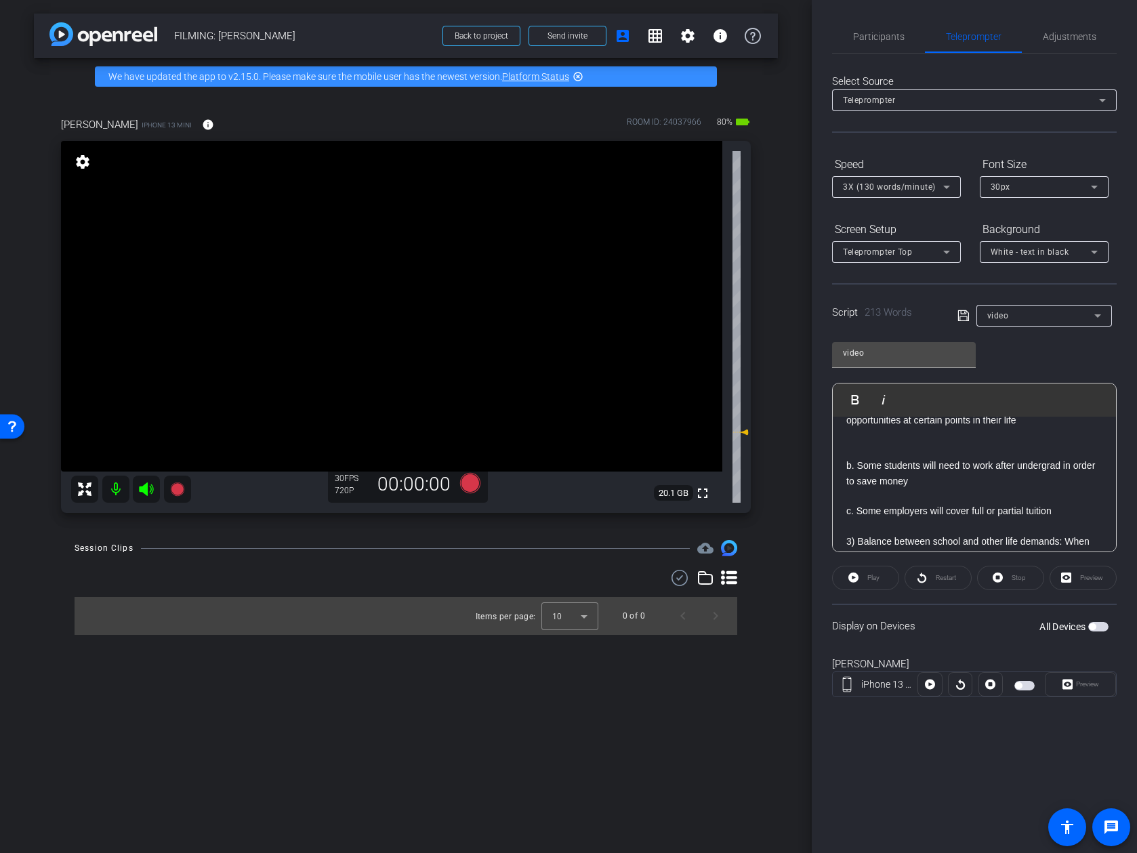
scroll to position [604, 0]
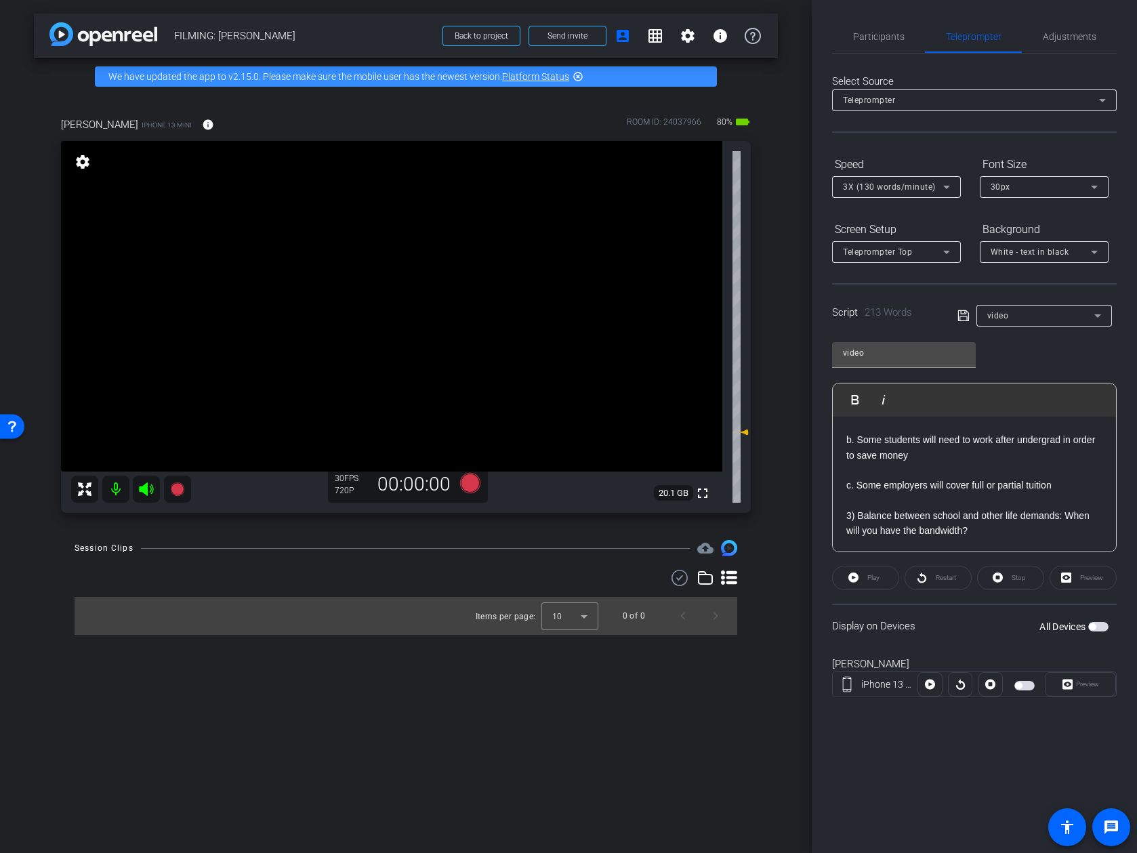
click at [921, 476] on p at bounding box center [974, 470] width 256 height 15
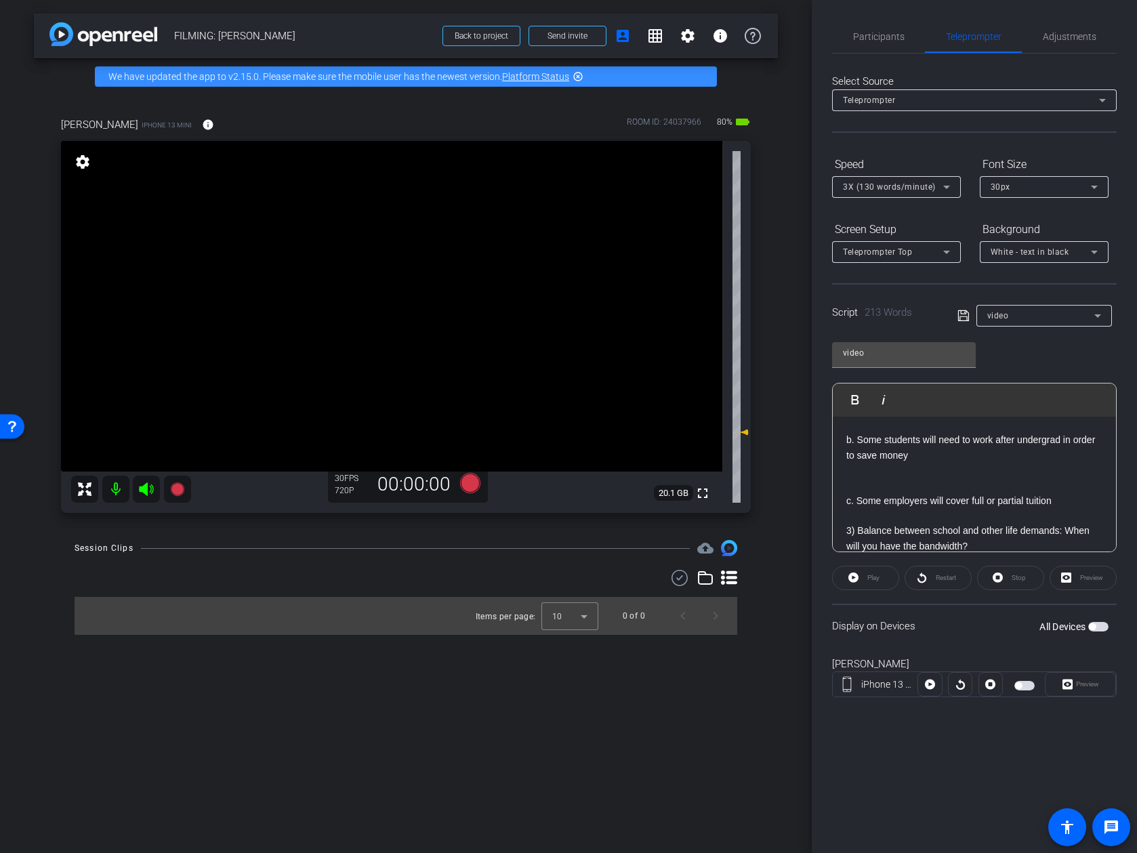
click at [913, 514] on p at bounding box center [974, 515] width 256 height 15
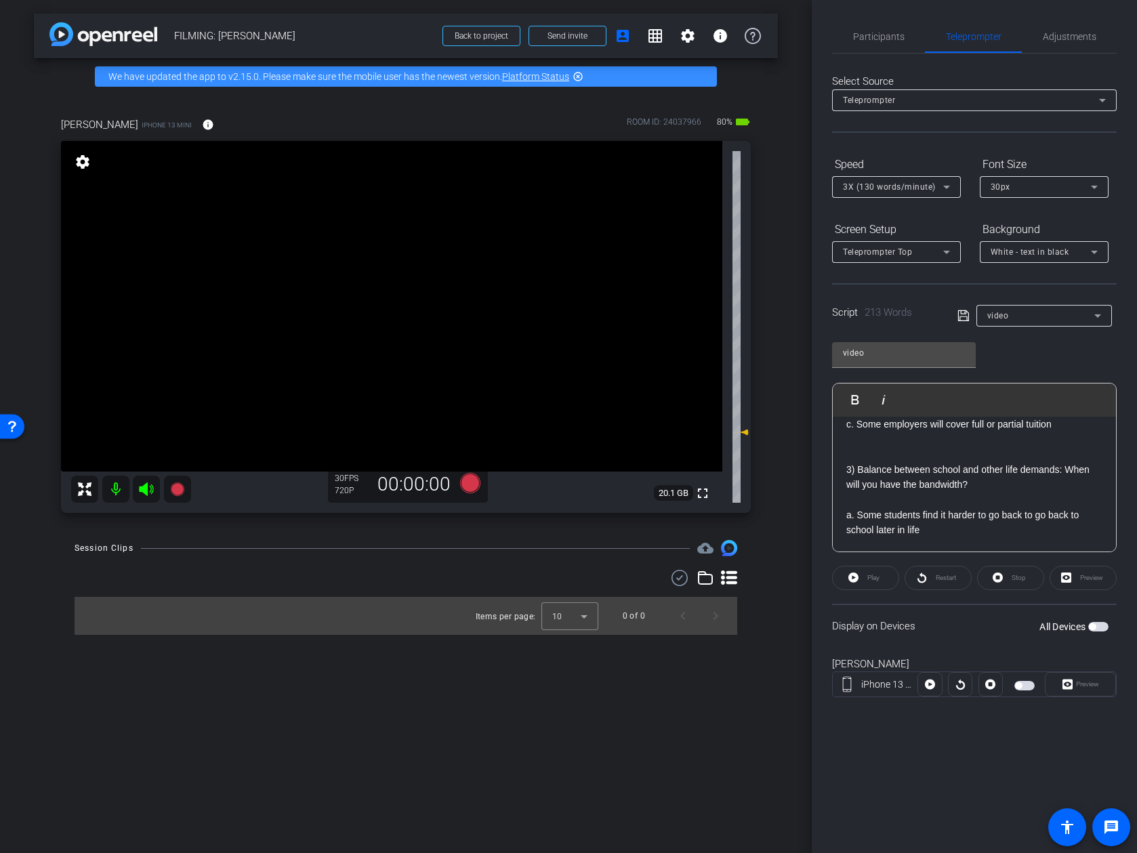
click at [917, 503] on p at bounding box center [974, 500] width 256 height 15
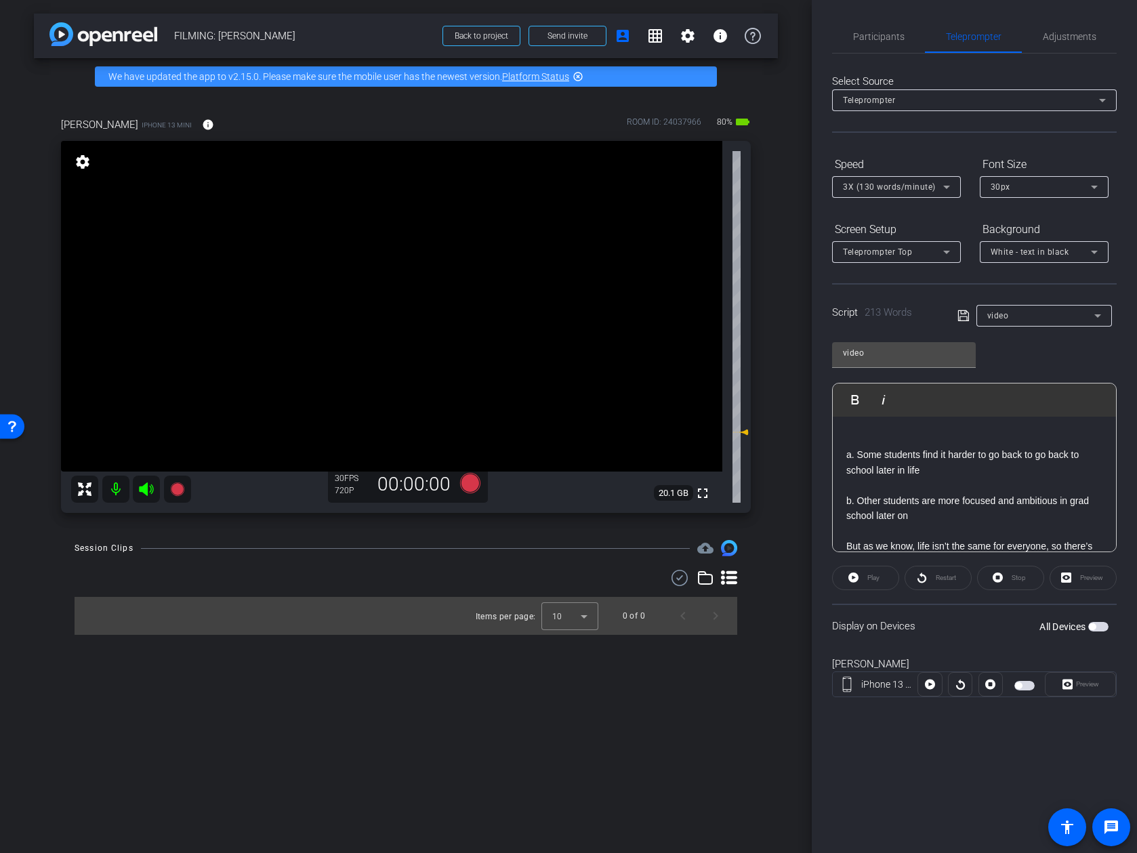
scroll to position [756, 0]
click at [915, 484] on p at bounding box center [974, 485] width 256 height 15
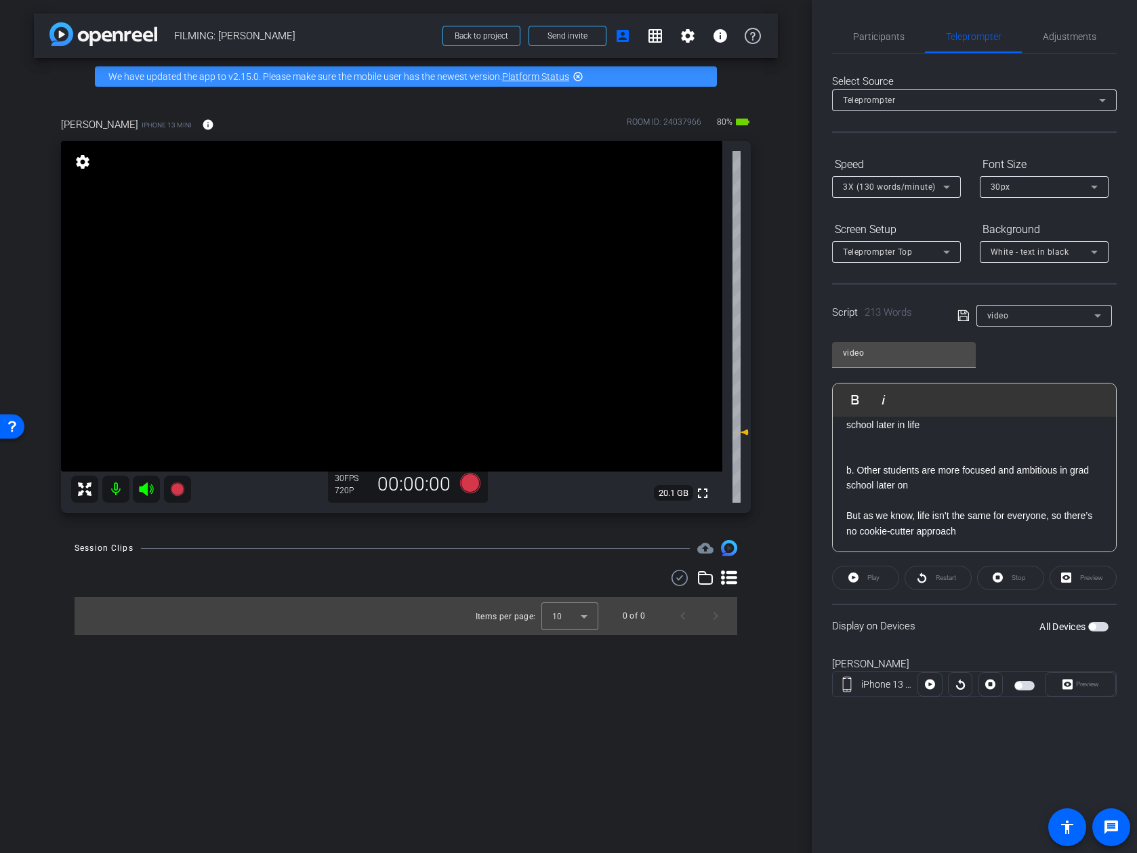
scroll to position [801, 0]
click at [918, 505] on p at bounding box center [974, 501] width 256 height 15
click at [909, 457] on p at bounding box center [974, 456] width 256 height 15
click at [908, 446] on p at bounding box center [974, 449] width 256 height 15
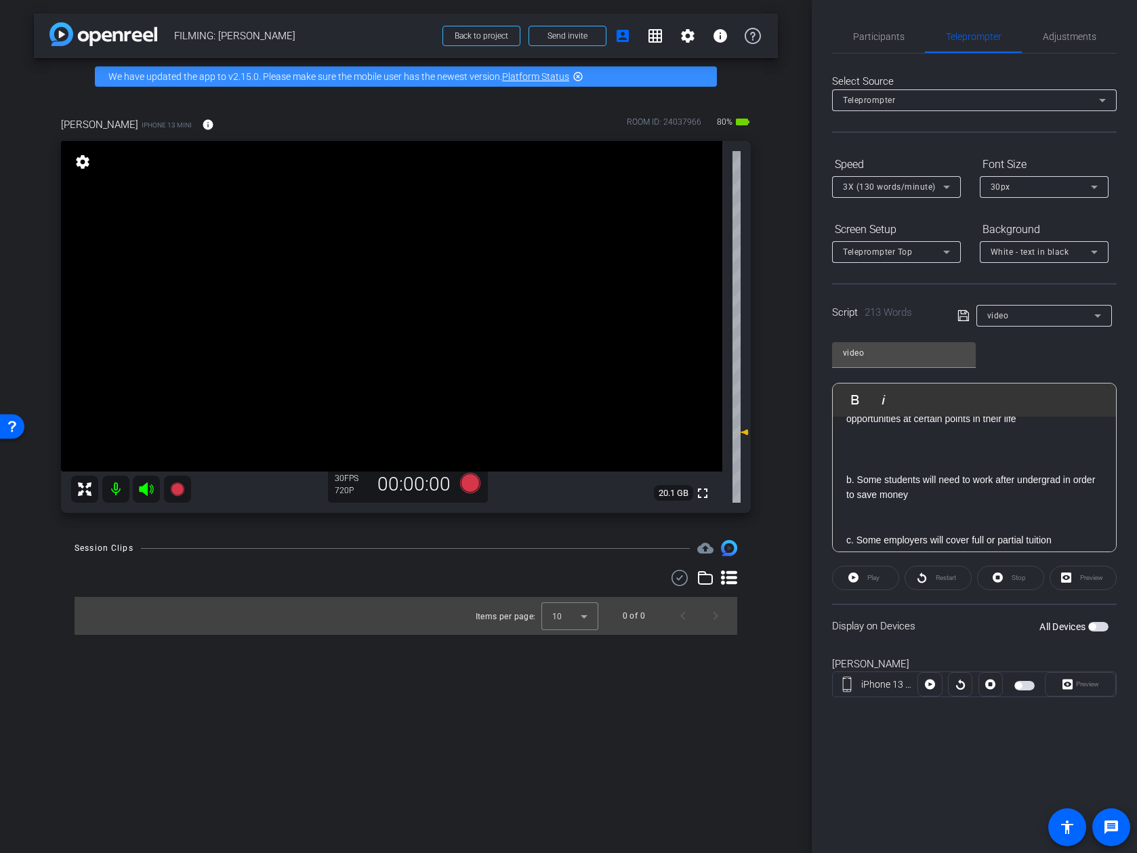
click at [894, 514] on p at bounding box center [974, 509] width 256 height 15
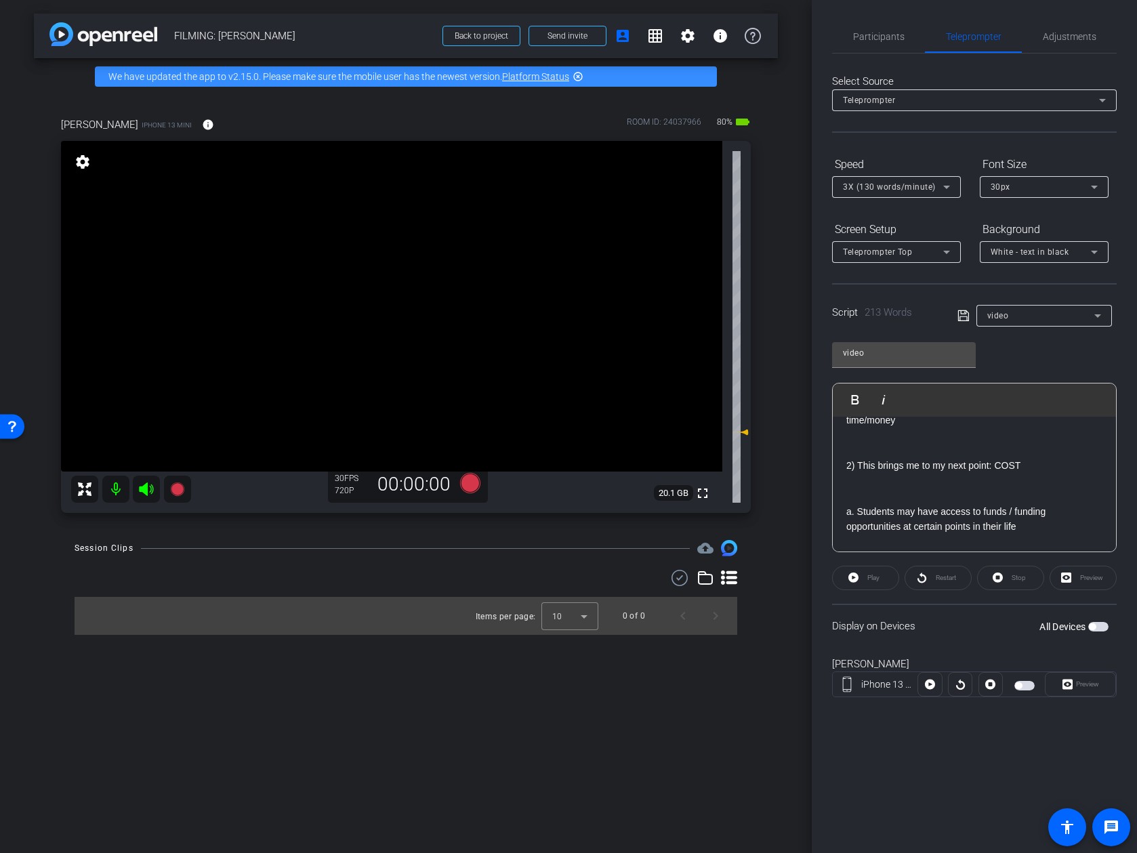
scroll to position [467, 0]
click at [901, 499] on p "​" at bounding box center [974, 501] width 256 height 15
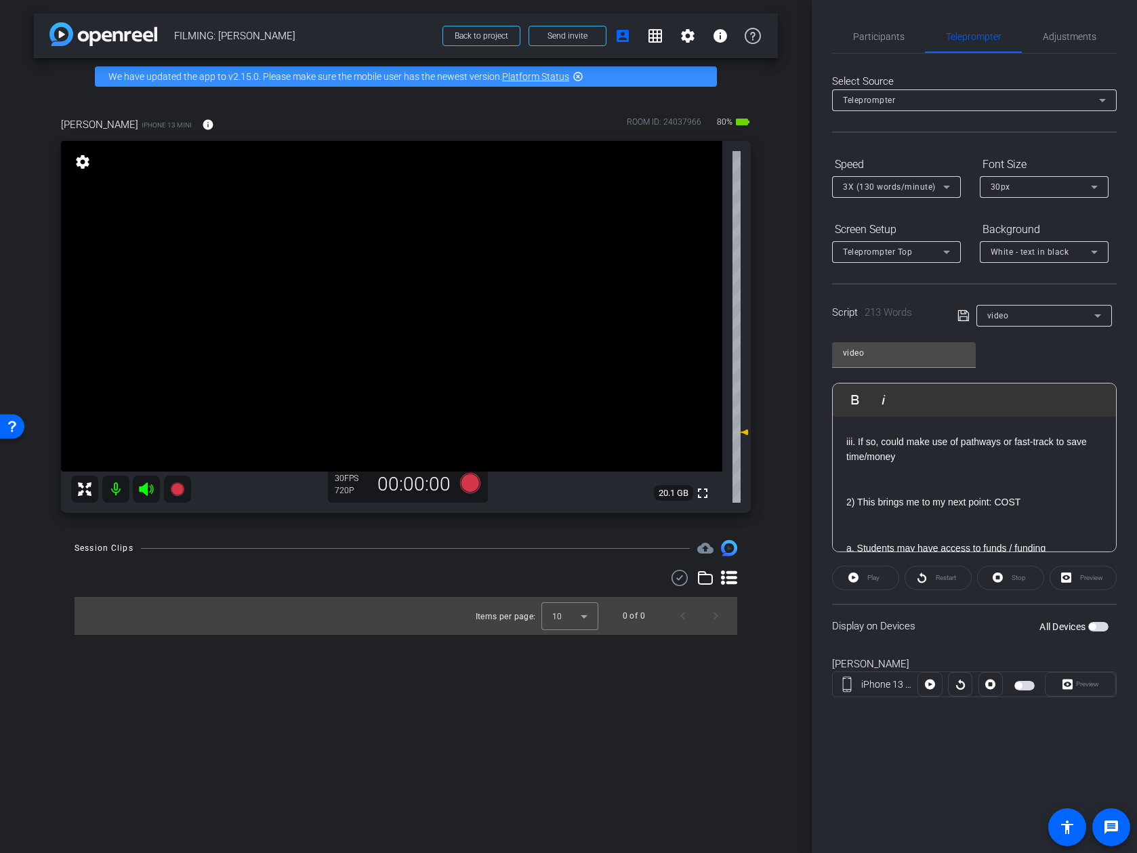
scroll to position [400, 0]
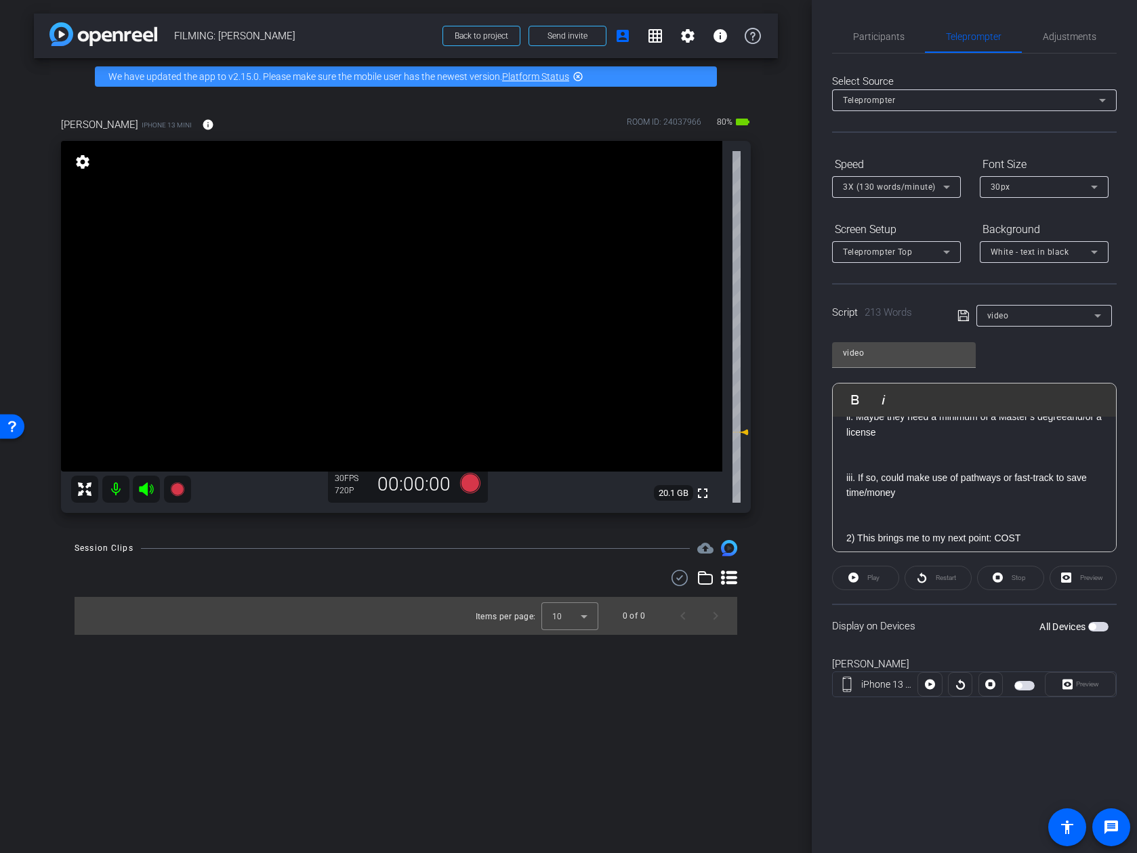
click at [891, 508] on p at bounding box center [974, 508] width 256 height 15
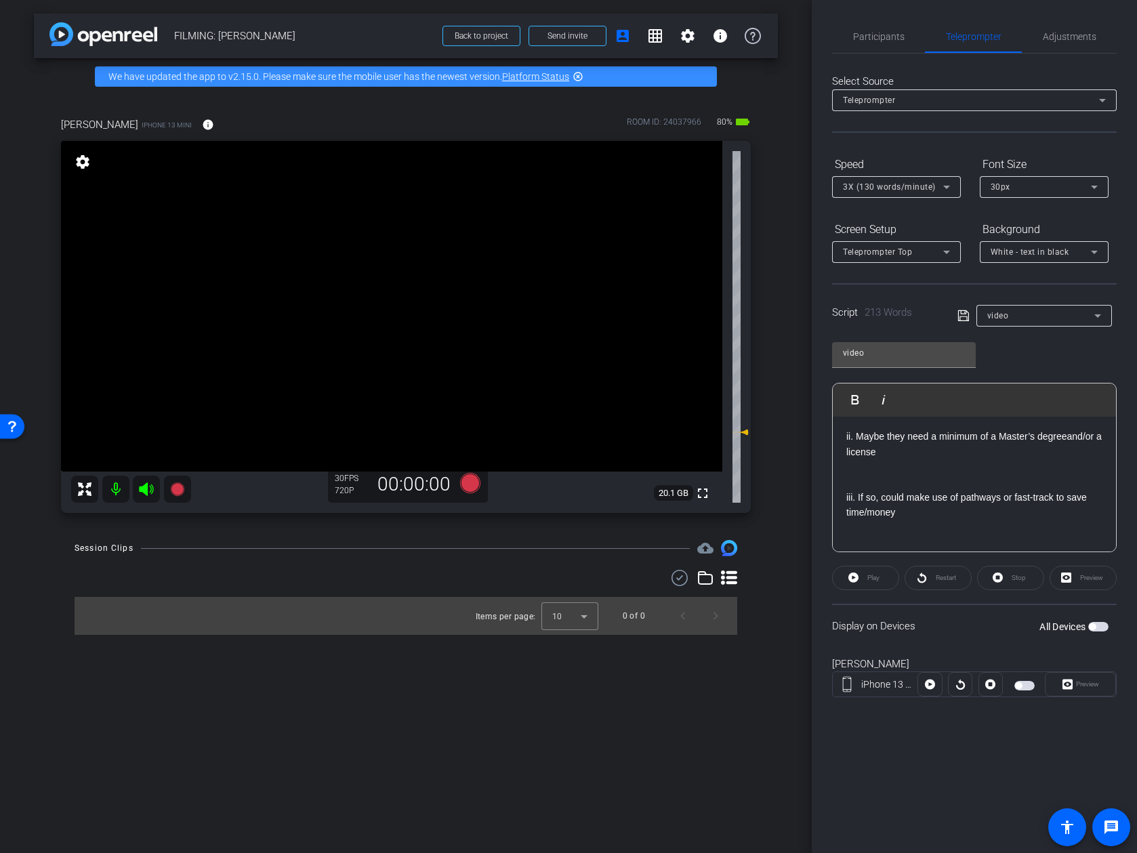
scroll to position [365, 0]
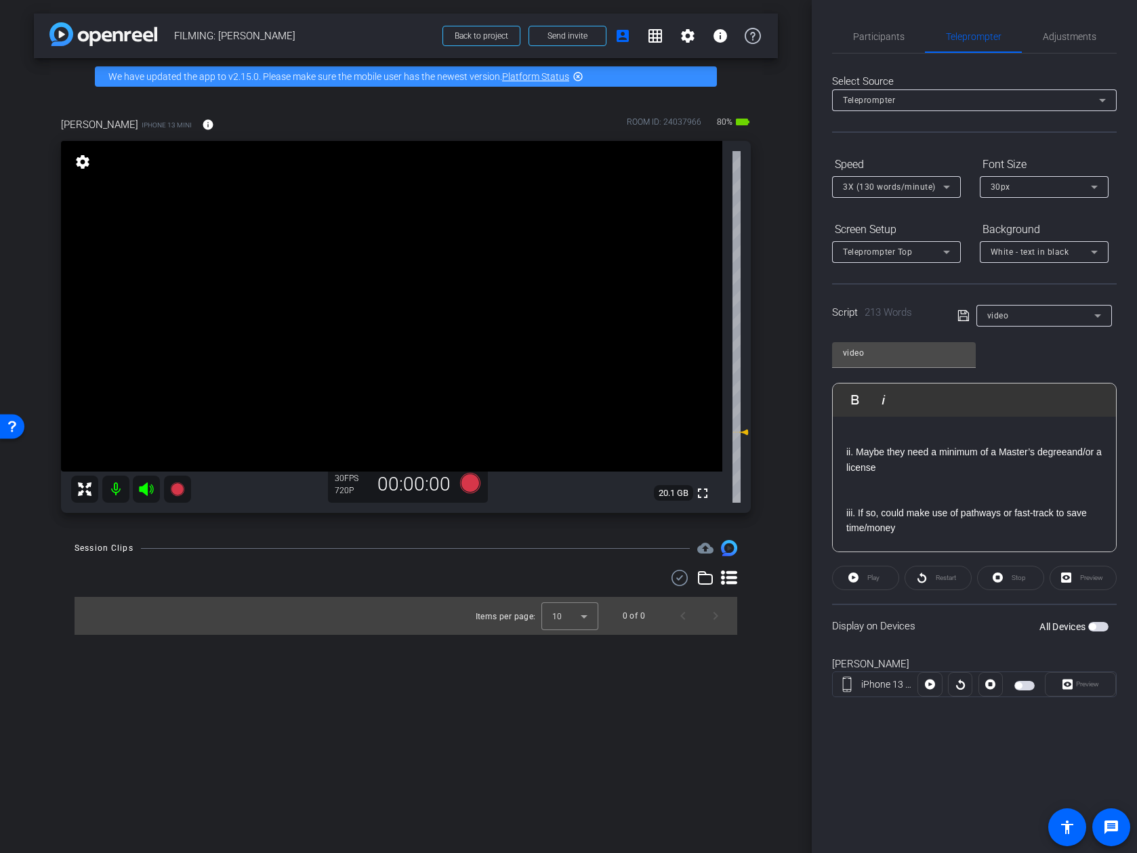
click at [893, 497] on p at bounding box center [974, 497] width 256 height 15
click at [891, 500] on p at bounding box center [974, 505] width 256 height 15
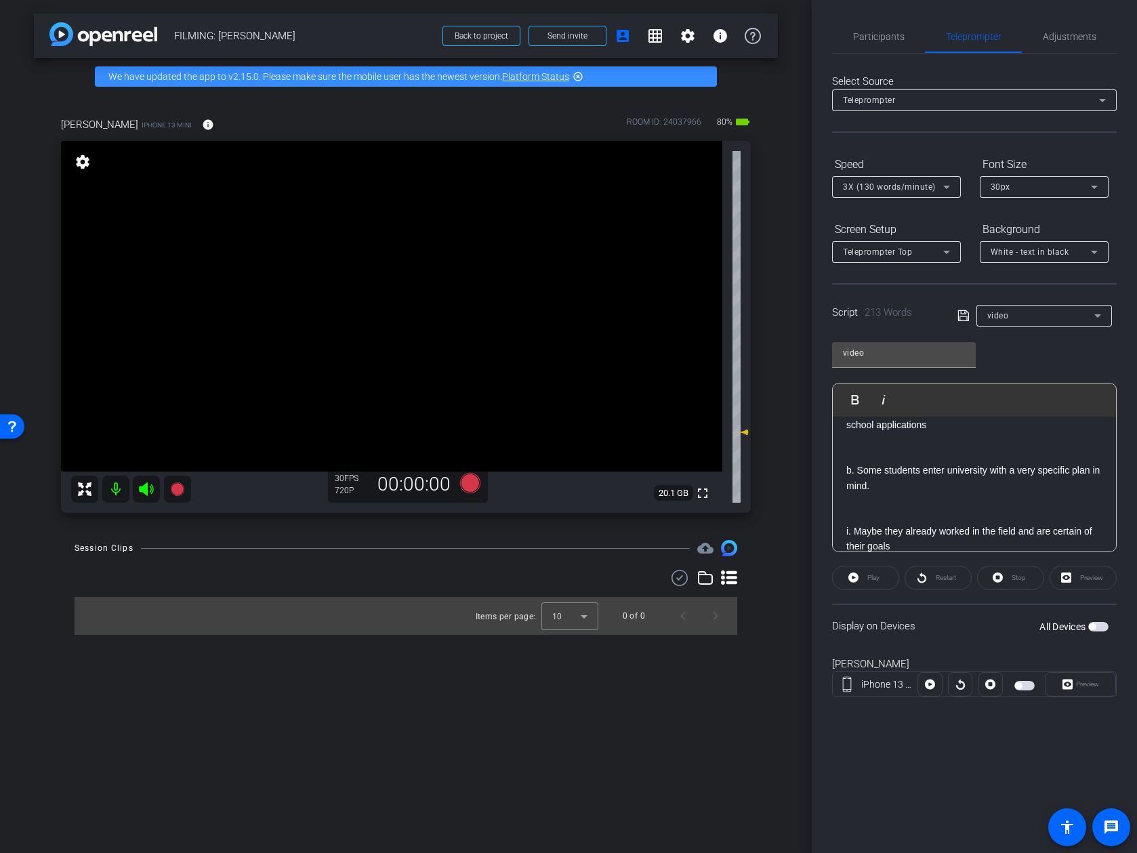
click at [886, 506] on p at bounding box center [974, 500] width 256 height 15
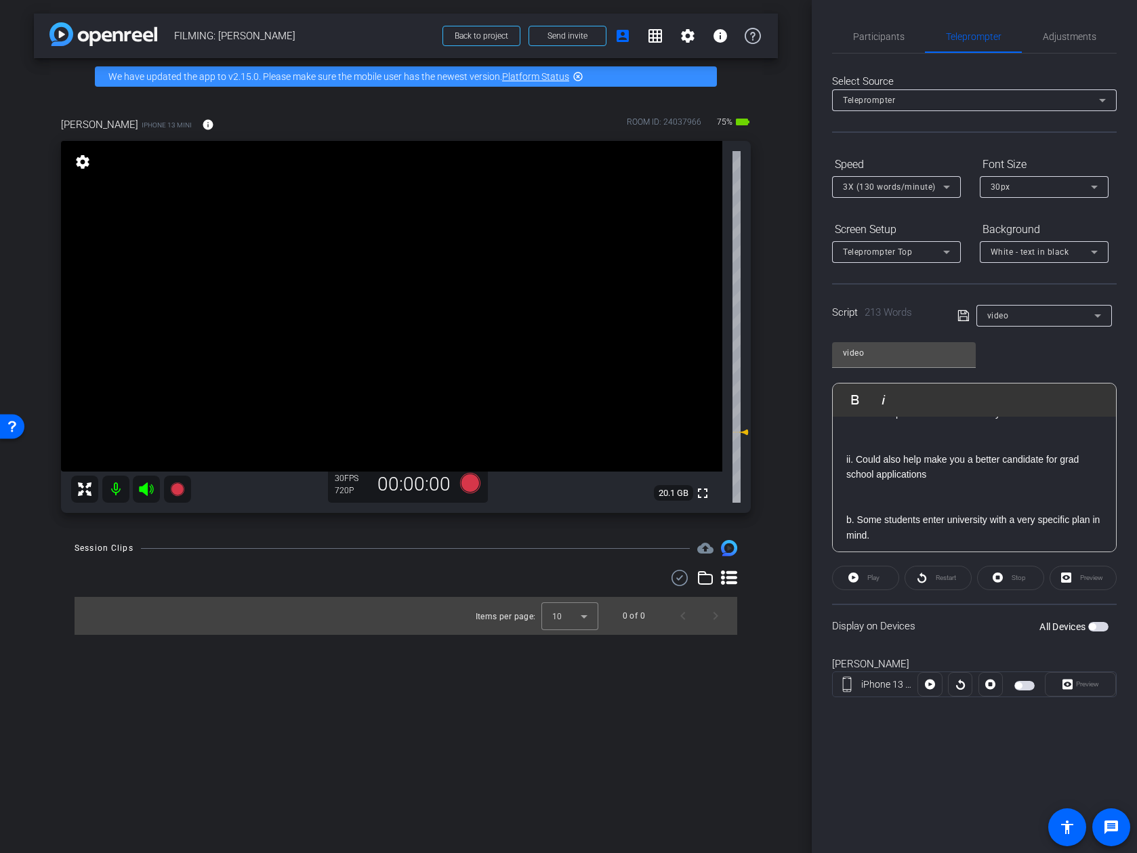
click at [888, 503] on p at bounding box center [974, 504] width 256 height 15
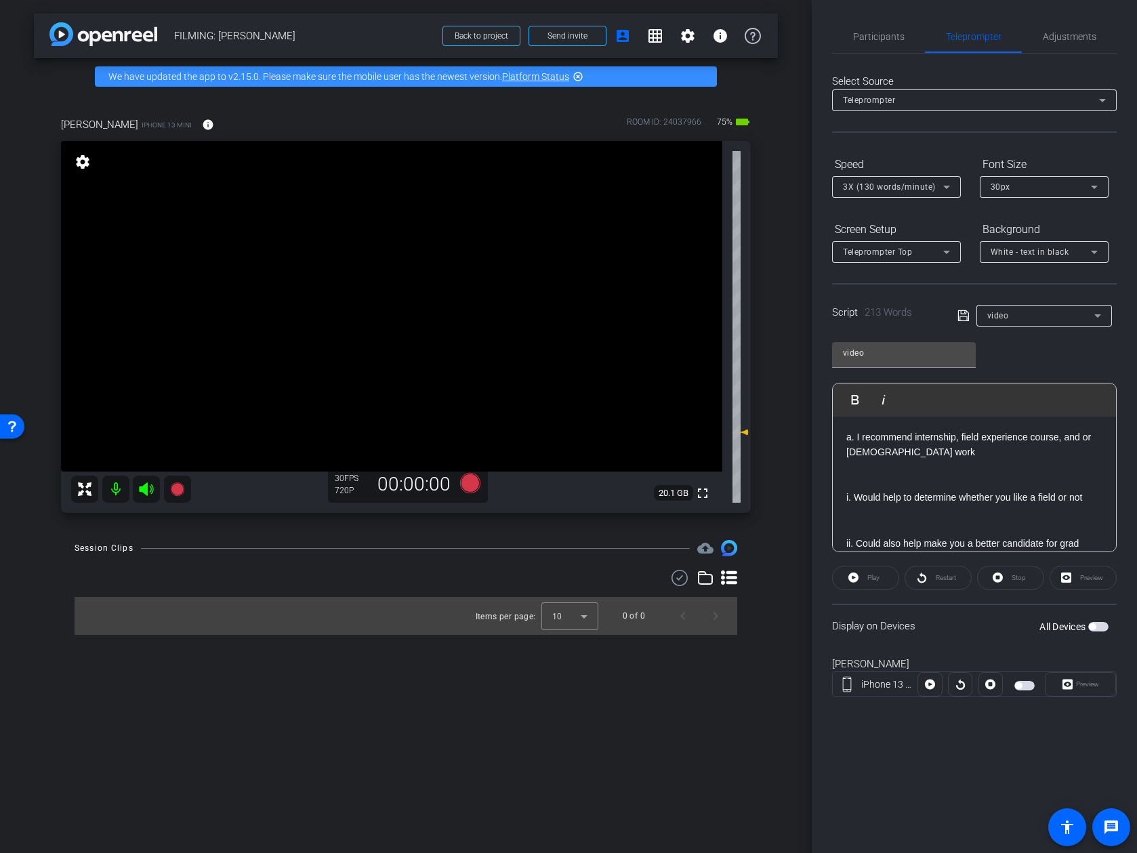
scroll to position [79, 0]
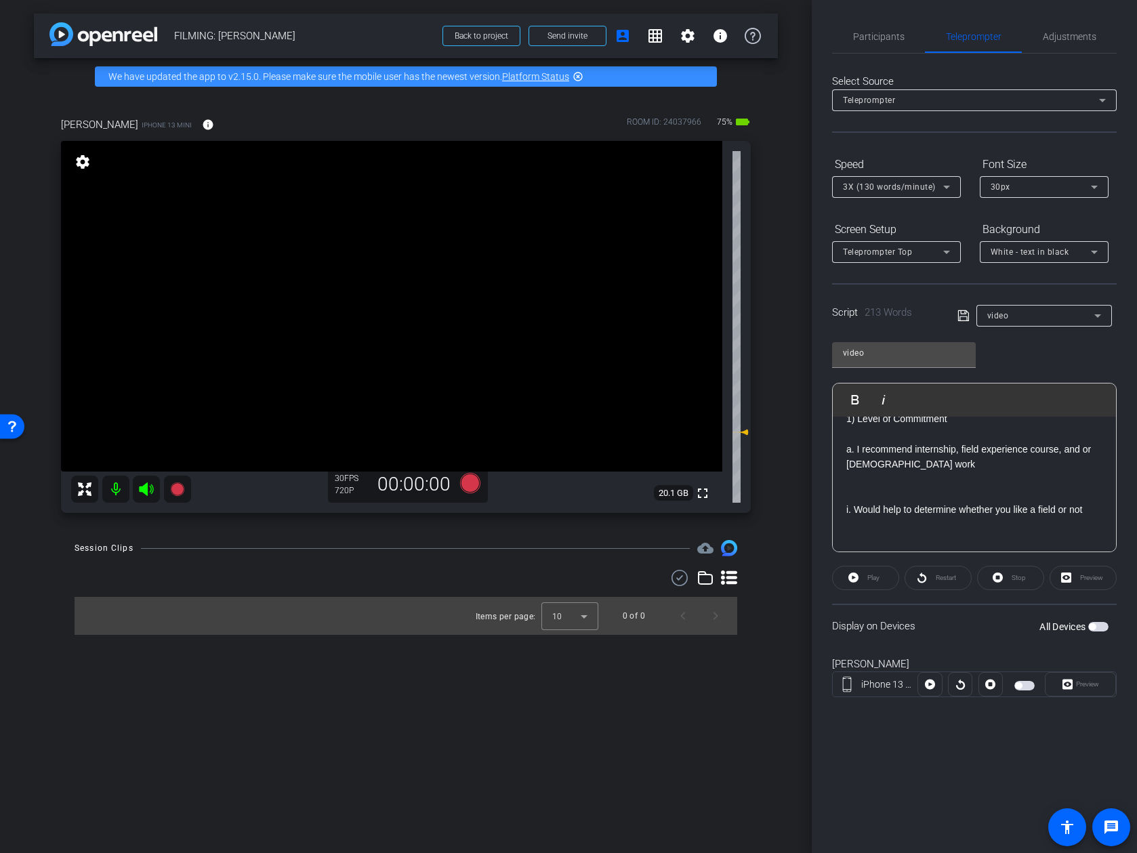
click at [875, 524] on p at bounding box center [974, 525] width 256 height 15
click at [894, 479] on p at bounding box center [974, 479] width 256 height 15
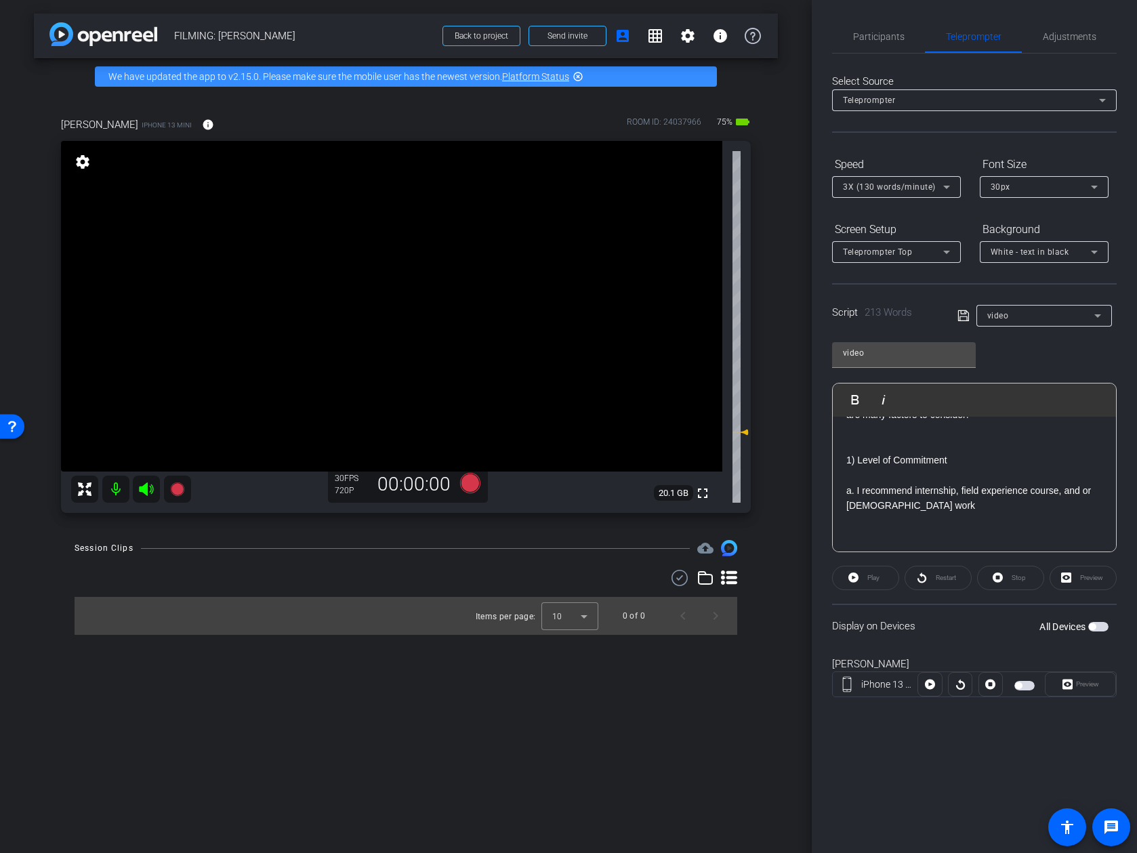
scroll to position [0, 0]
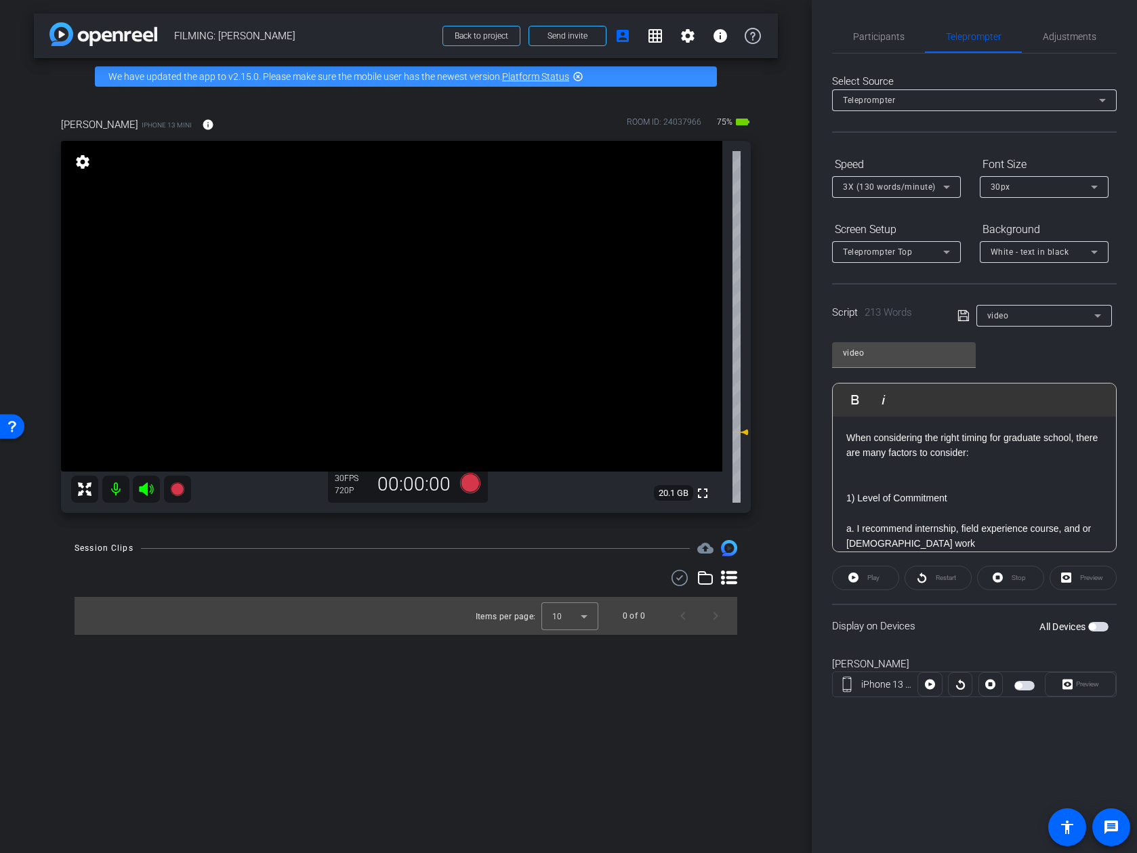
click at [968, 315] on icon at bounding box center [963, 316] width 12 height 16
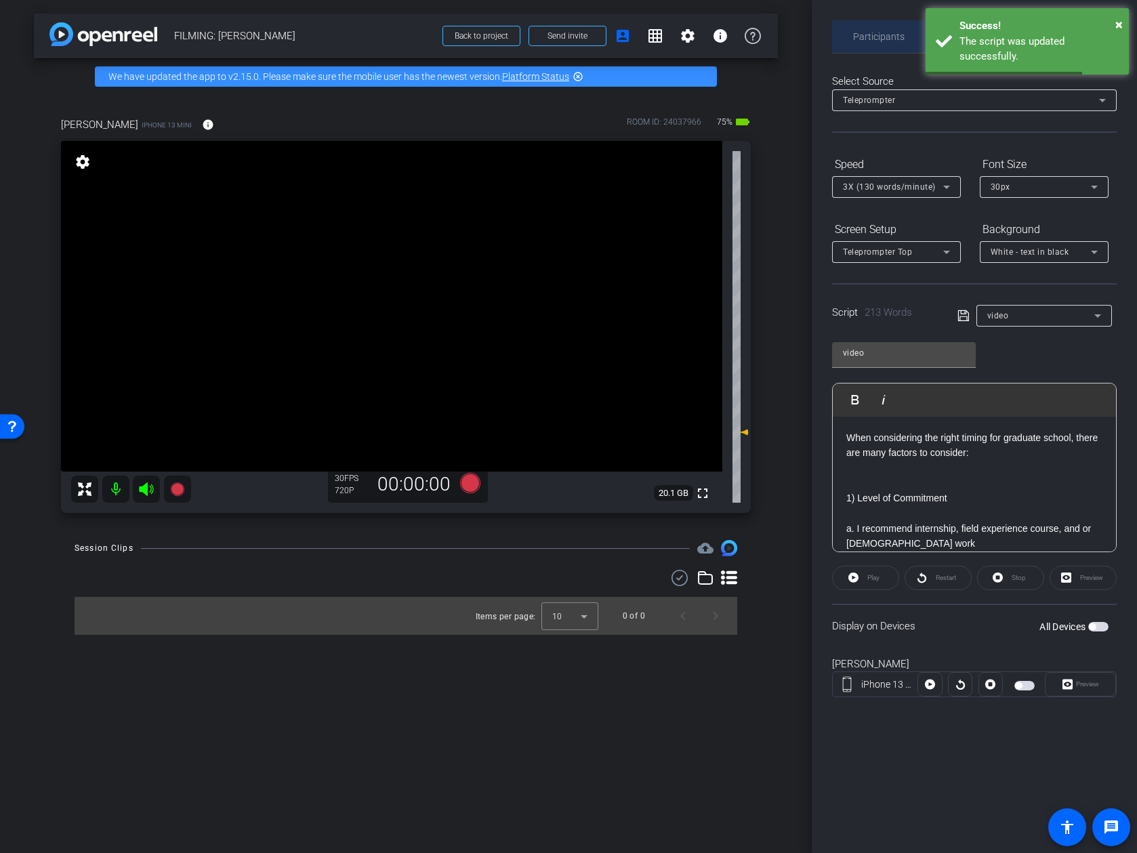
click at [881, 43] on span "Participants" at bounding box center [878, 36] width 51 height 33
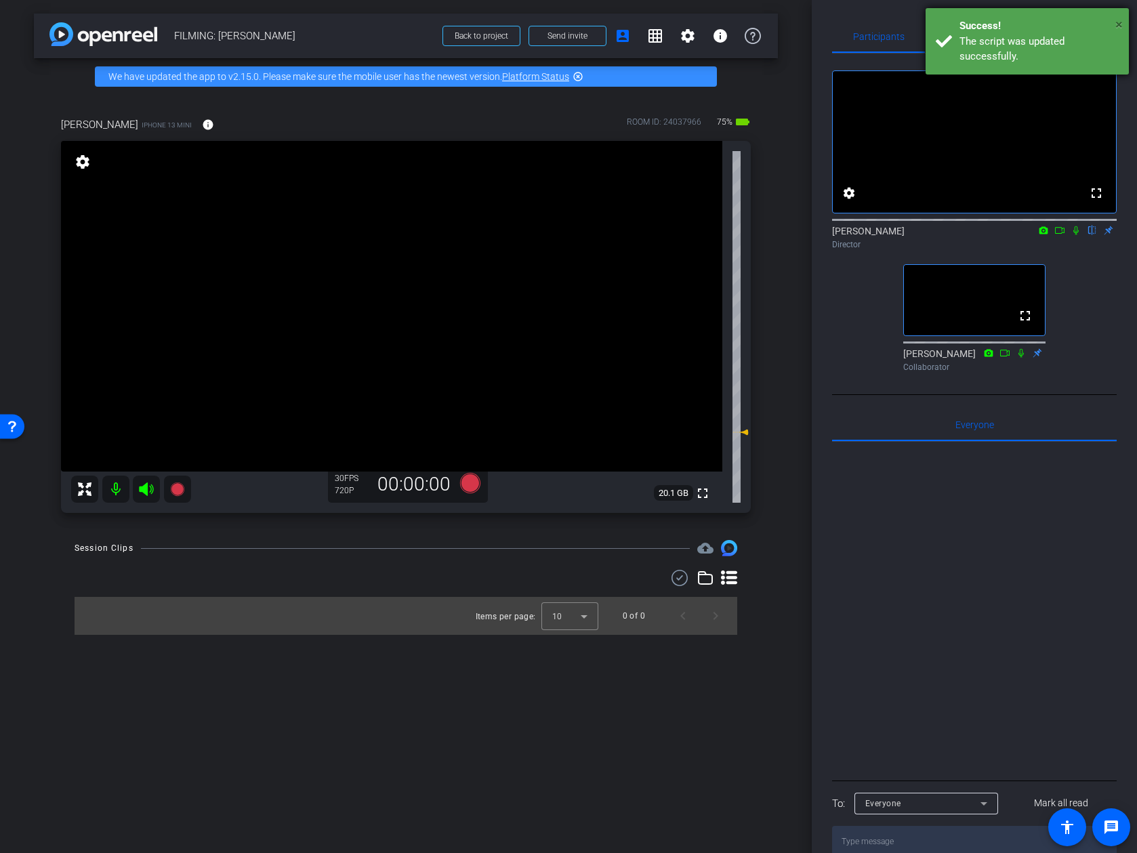
click at [998, 26] on span "×" at bounding box center [1118, 24] width 7 height 16
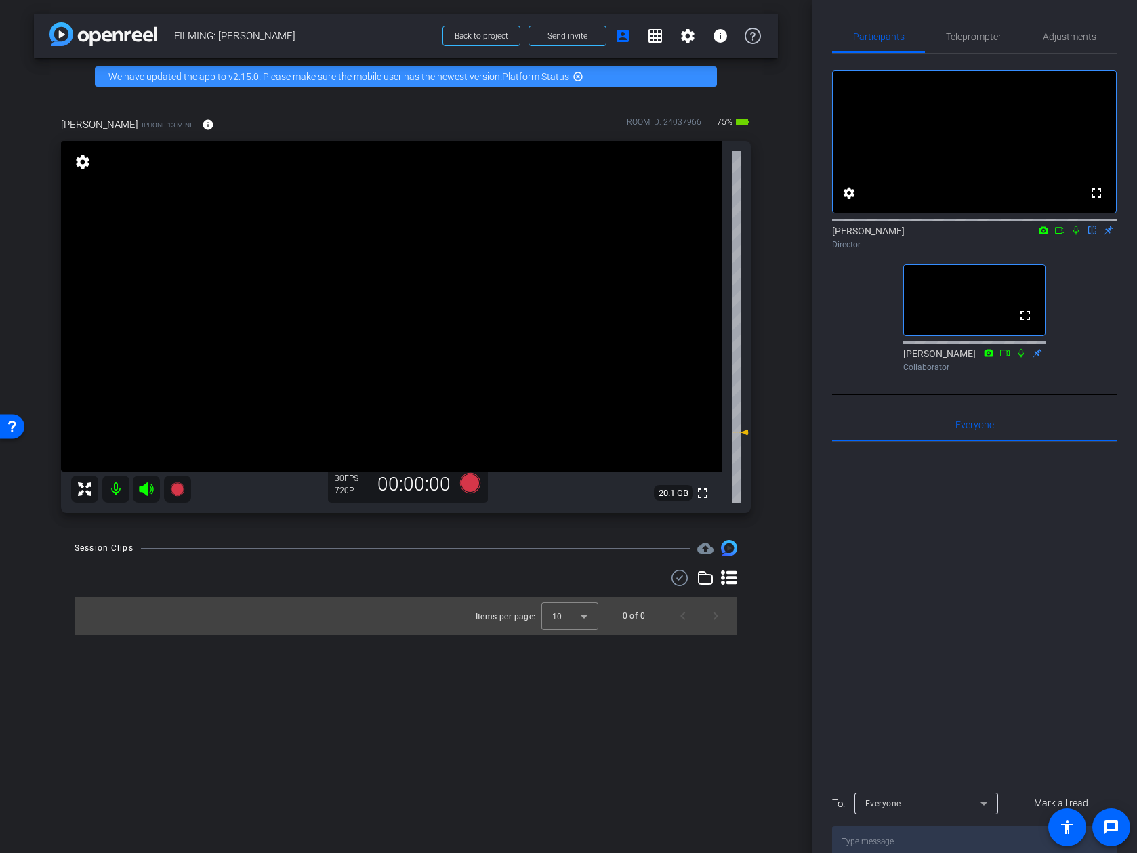
click at [998, 173] on div "Participants Teleprompter Adjustments fullscreen settings Addie Hackshaw flip D…" at bounding box center [974, 426] width 325 height 853
click at [982, 35] on span "Teleprompter" at bounding box center [974, 36] width 56 height 9
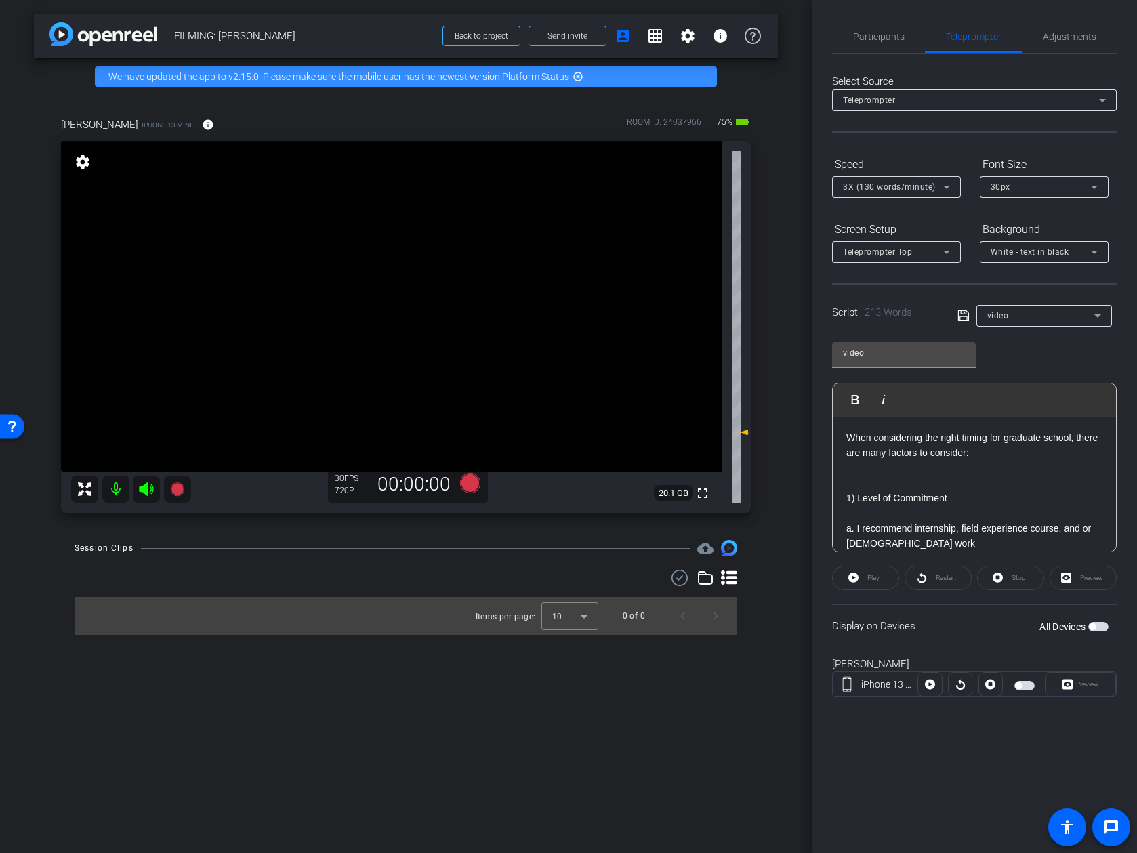
click at [998, 315] on span "video" at bounding box center [998, 315] width 22 height 9
click at [998, 348] on span "Create new script" at bounding box center [1022, 343] width 71 height 16
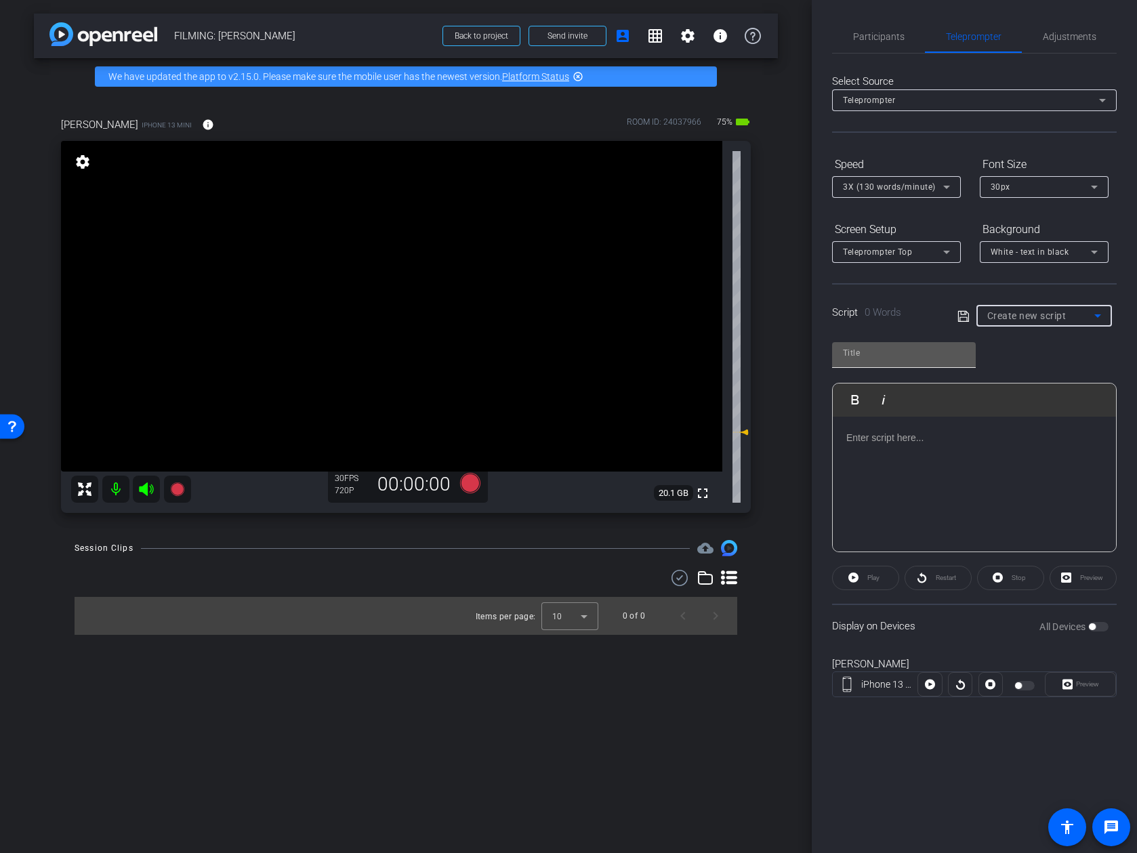
click at [942, 350] on input "text" at bounding box center [904, 353] width 122 height 16
type input "b"
type input "v"
drag, startPoint x: 926, startPoint y: 354, endPoint x: 819, endPoint y: 352, distance: 107.8
click at [819, 352] on div "Participants Teleprompter Adjustments settings Addie Hackshaw flip Director Ail…" at bounding box center [974, 426] width 325 height 853
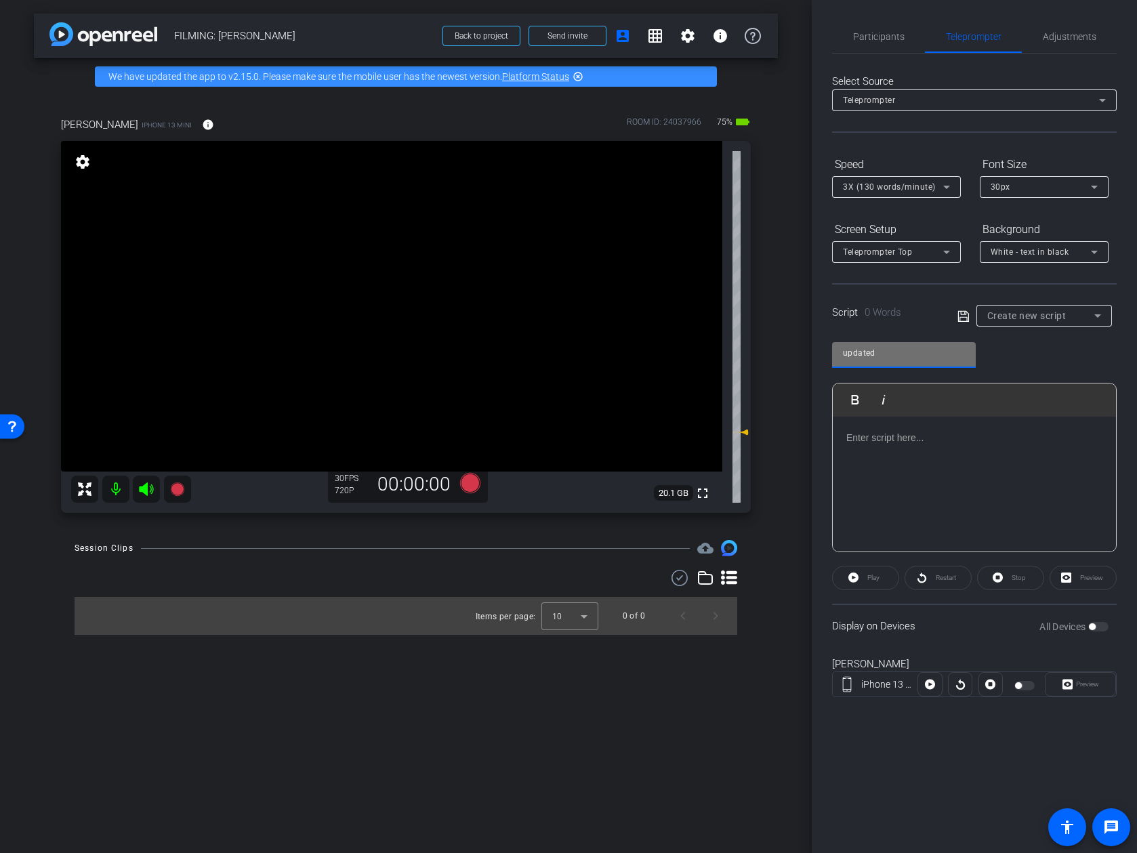
type input "updated"
click at [888, 459] on div at bounding box center [974, 485] width 283 height 136
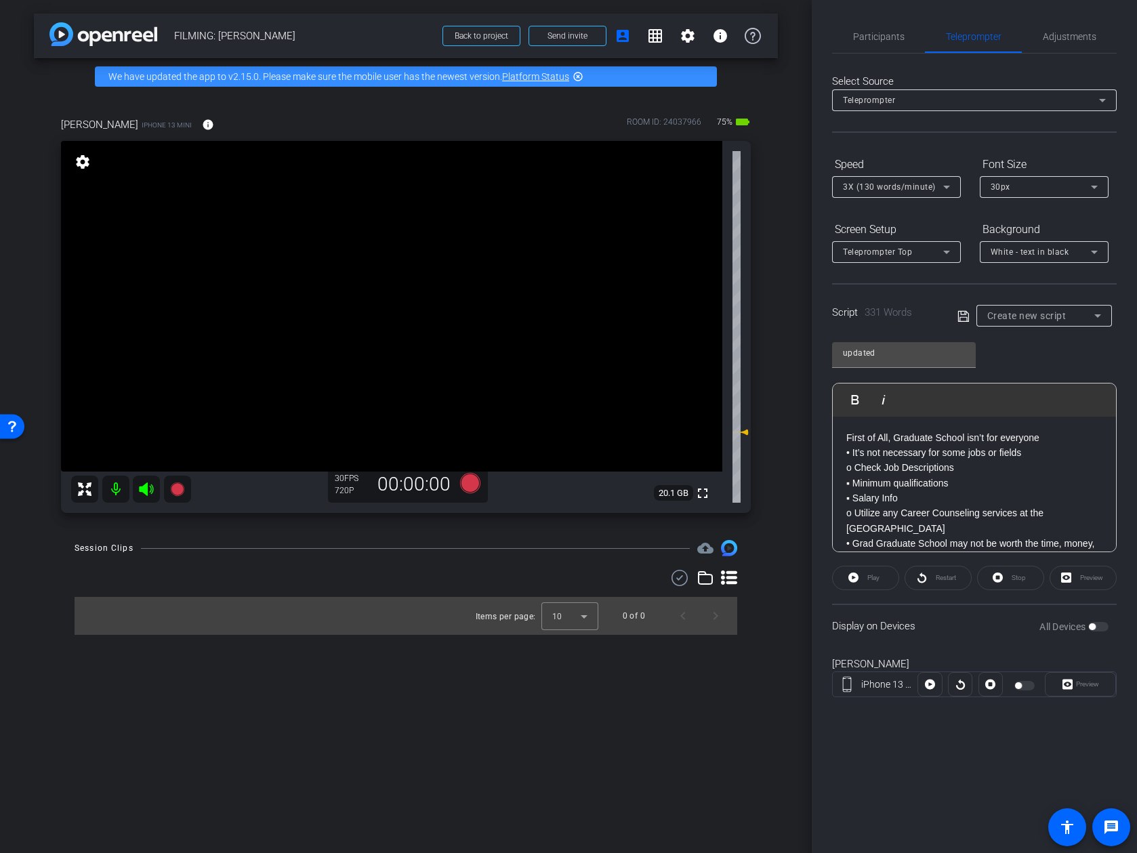
click at [998, 434] on p "First of All, Graduate School isn’t for everyone" at bounding box center [974, 437] width 256 height 15
click at [998, 466] on p "• It’s not necessary for some jobs or fields" at bounding box center [974, 467] width 256 height 15
click at [968, 509] on p "▪ Minimum qualifications" at bounding box center [974, 513] width 256 height 15
click at [972, 501] on p "o Check Job Descriptions" at bounding box center [974, 498] width 256 height 15
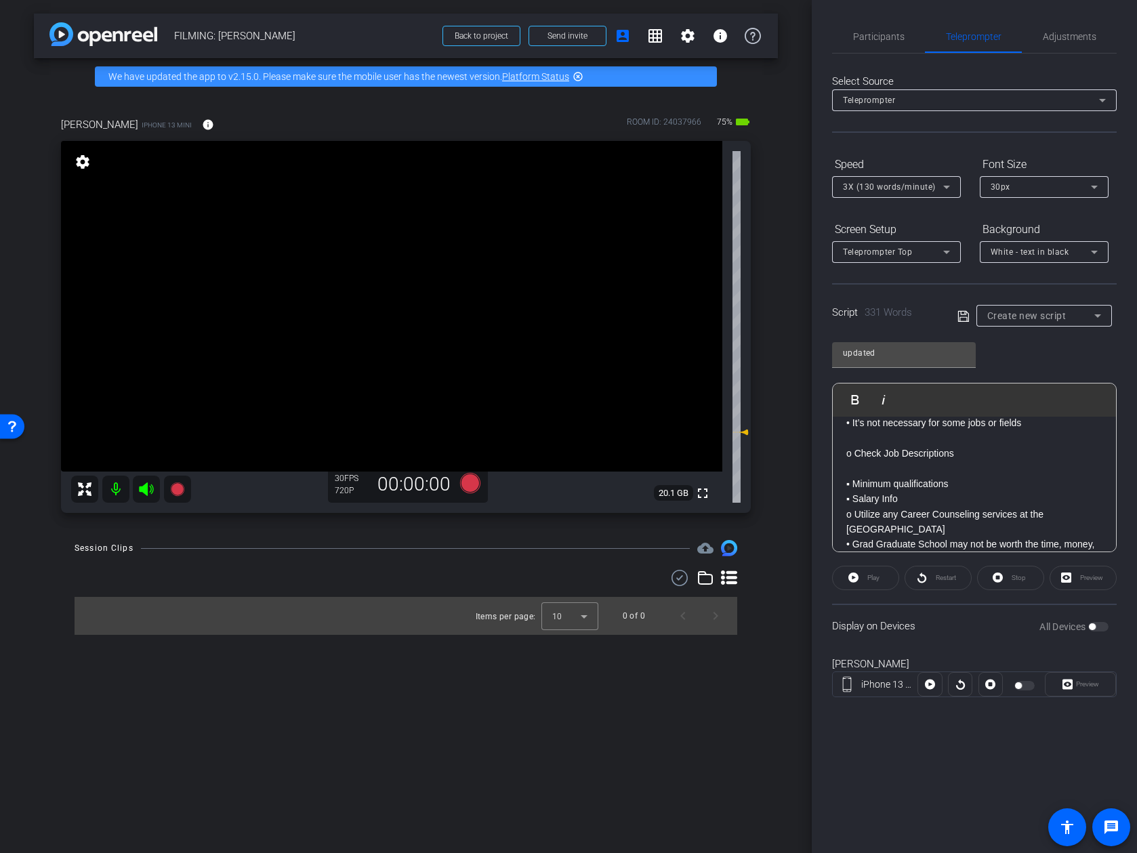
click at [903, 500] on p "▪ Salary Info" at bounding box center [974, 498] width 256 height 15
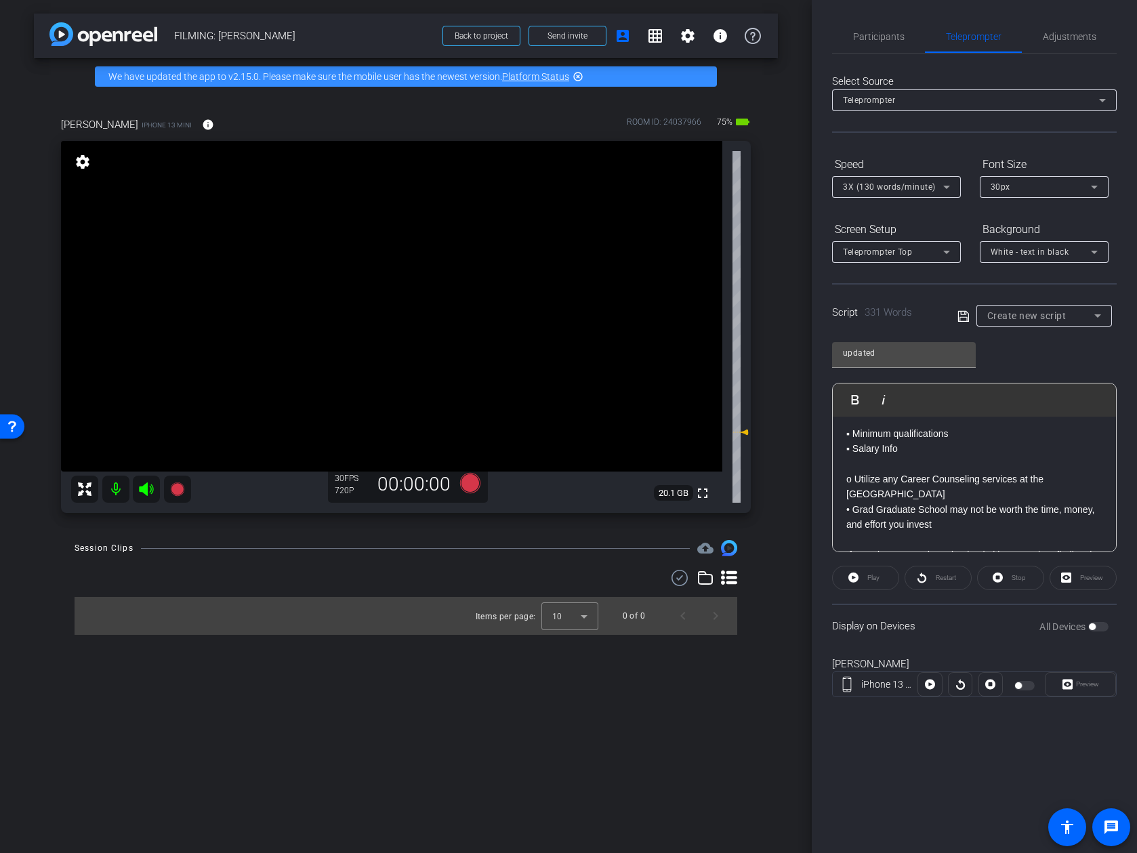
click at [947, 443] on p "▪ Salary Info" at bounding box center [974, 448] width 256 height 15
click at [970, 436] on p "▪ Minimum qualifications" at bounding box center [974, 433] width 256 height 15
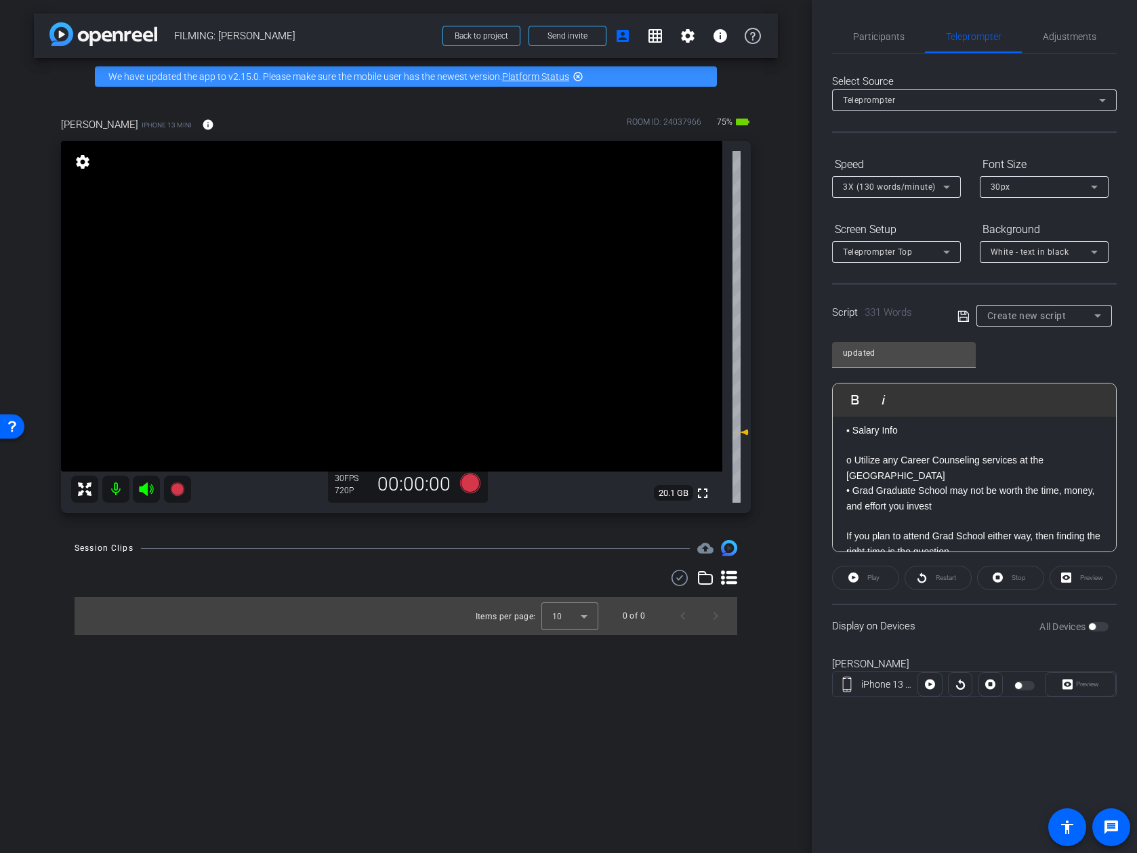
click at [949, 451] on p at bounding box center [974, 445] width 256 height 15
click at [998, 460] on p "o Utilize any Career Counseling services at the University" at bounding box center [974, 468] width 256 height 30
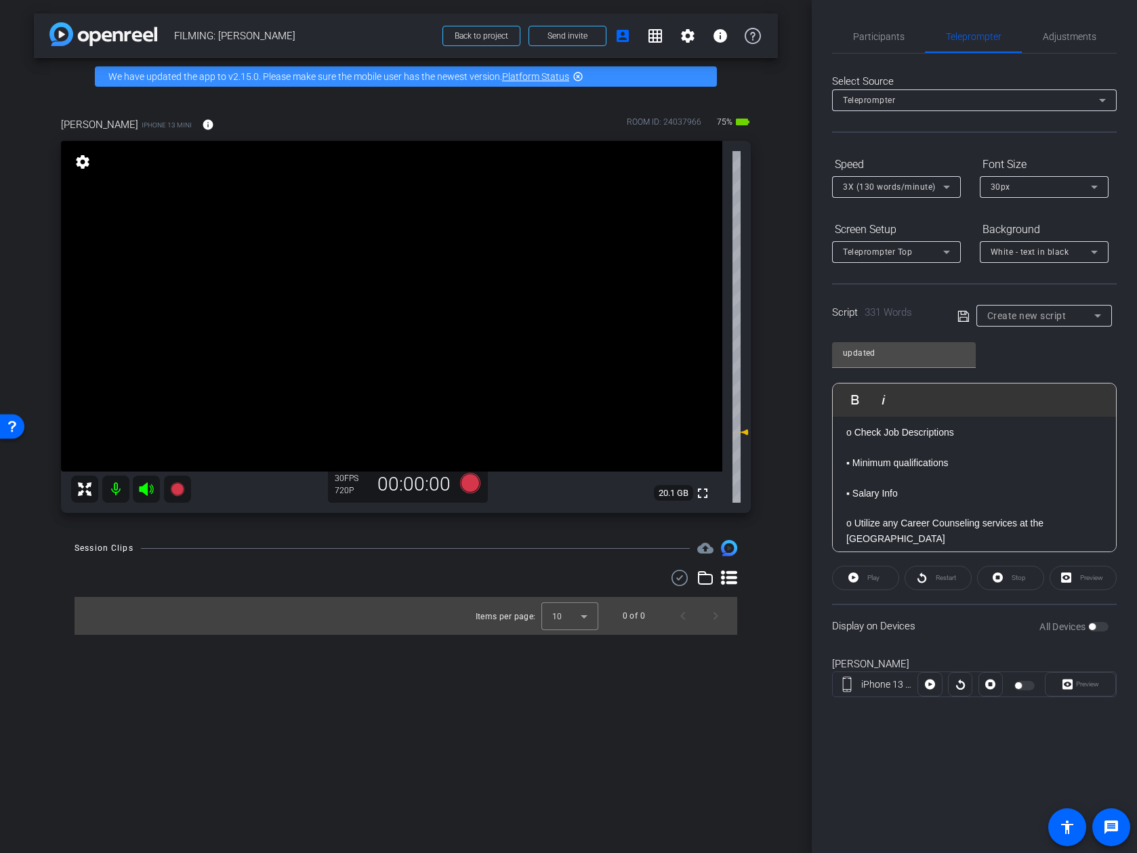
scroll to position [60, 0]
click at [922, 506] on p "▪ Salary Info" at bounding box center [974, 499] width 256 height 15
click at [922, 513] on p at bounding box center [974, 514] width 256 height 15
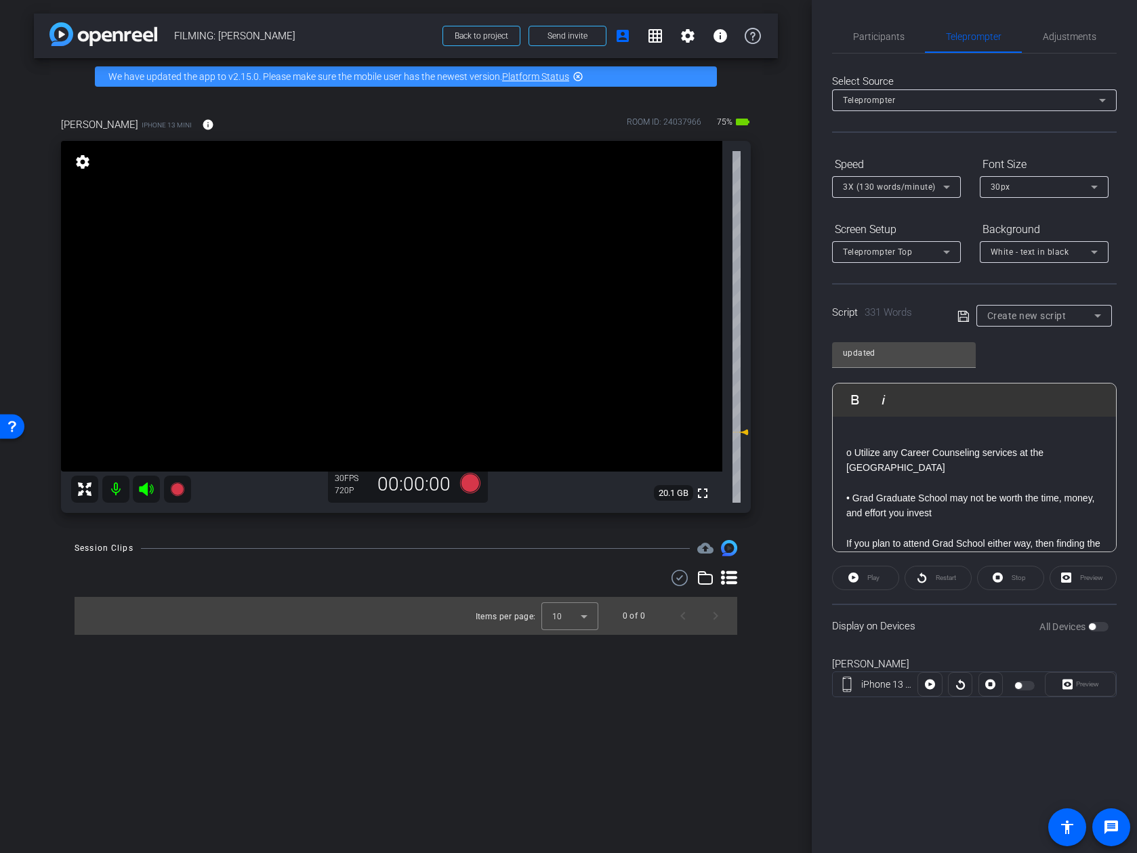
click at [947, 521] on p at bounding box center [974, 528] width 256 height 15
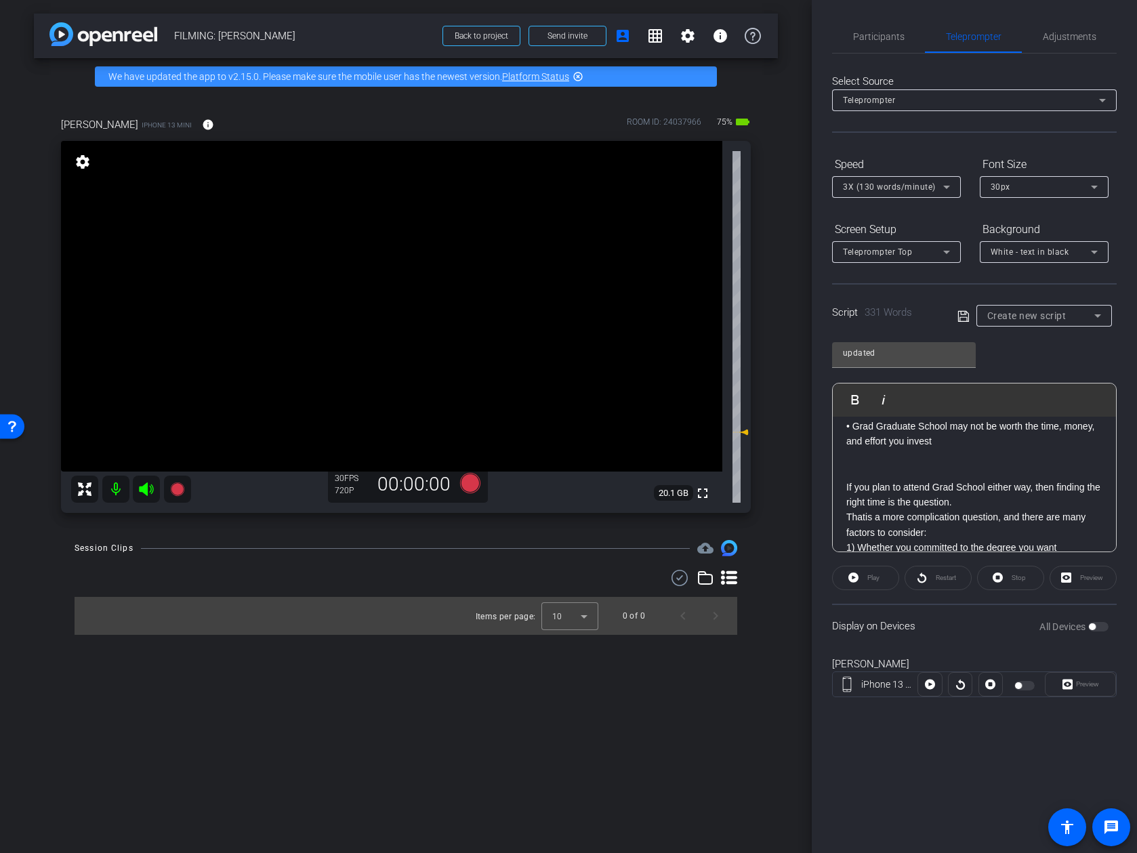
scroll to position [238, 0]
click at [962, 495] on p "If you plan to attend Grad School either way, then finding the right time is th…" at bounding box center [974, 495] width 256 height 30
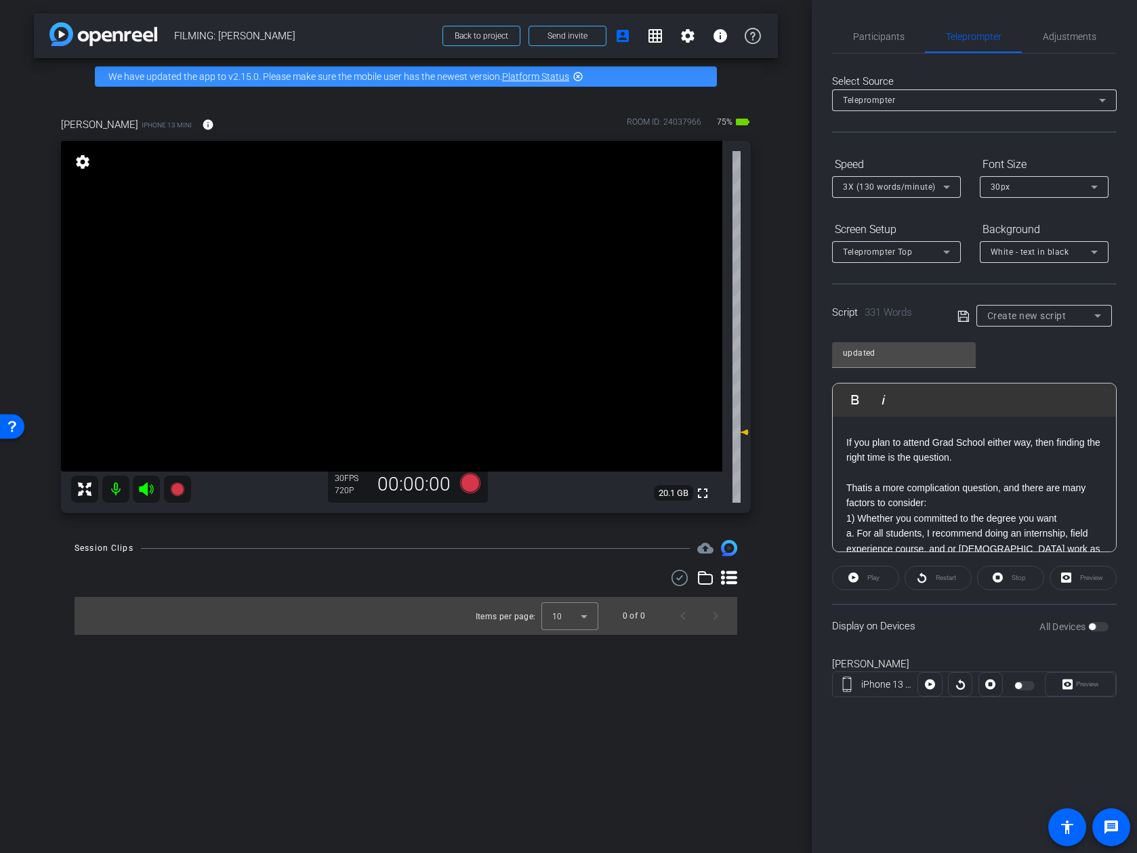
click at [953, 492] on p "That is a more complication question, and there are many factors to consider:" at bounding box center [974, 495] width 256 height 30
click at [965, 466] on p at bounding box center [974, 473] width 256 height 15
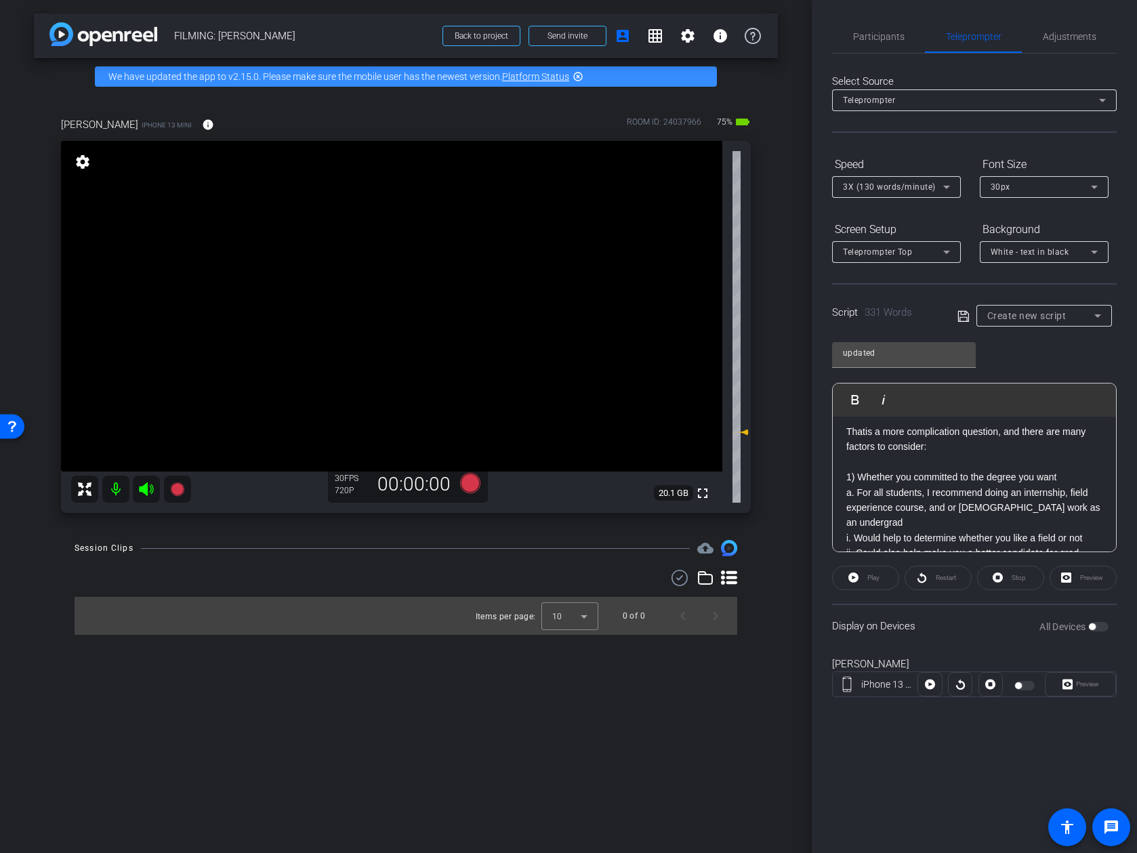
scroll to position [338, 0]
click at [998, 471] on p "1) Whether you committed to the degree you want" at bounding box center [974, 478] width 256 height 15
click at [998, 509] on p "a. For all students, I recommend doing an internship, field experience course, …" at bounding box center [974, 523] width 256 height 45
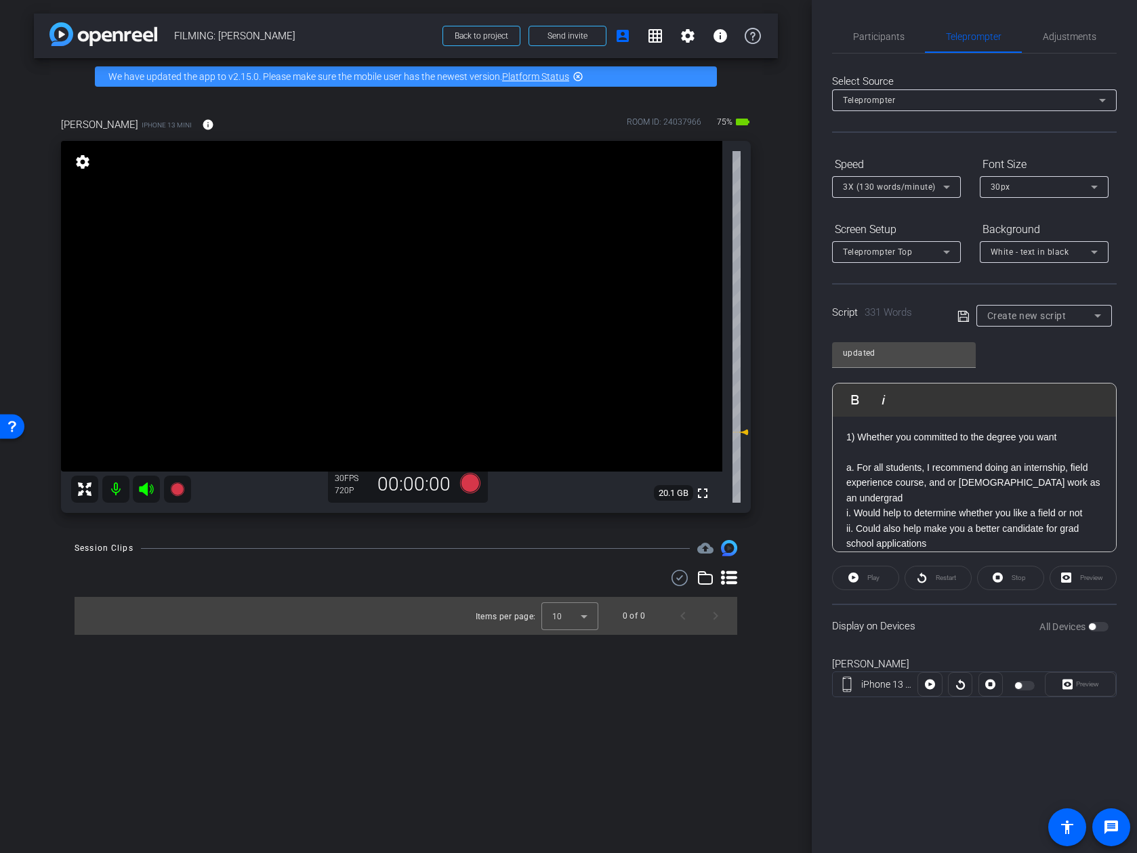
scroll to position [377, 0]
click at [998, 523] on p "i. Would help to determine whether you like a field or not" at bounding box center [974, 530] width 256 height 15
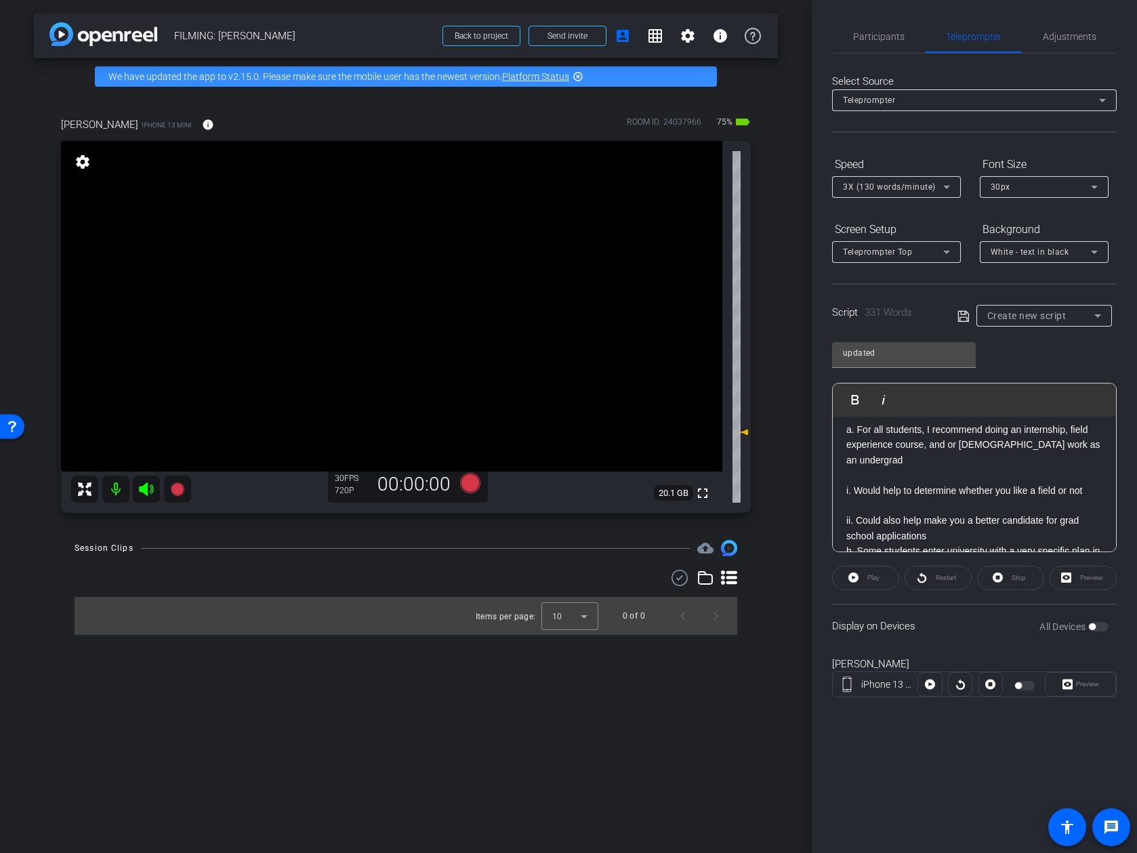
click at [980, 543] on p "b. Some students enter university with a very specific plan in mind." at bounding box center [974, 558] width 256 height 30
click at [976, 515] on p "ii. Could also help make you a better candidate for grad school applications" at bounding box center [974, 530] width 256 height 30
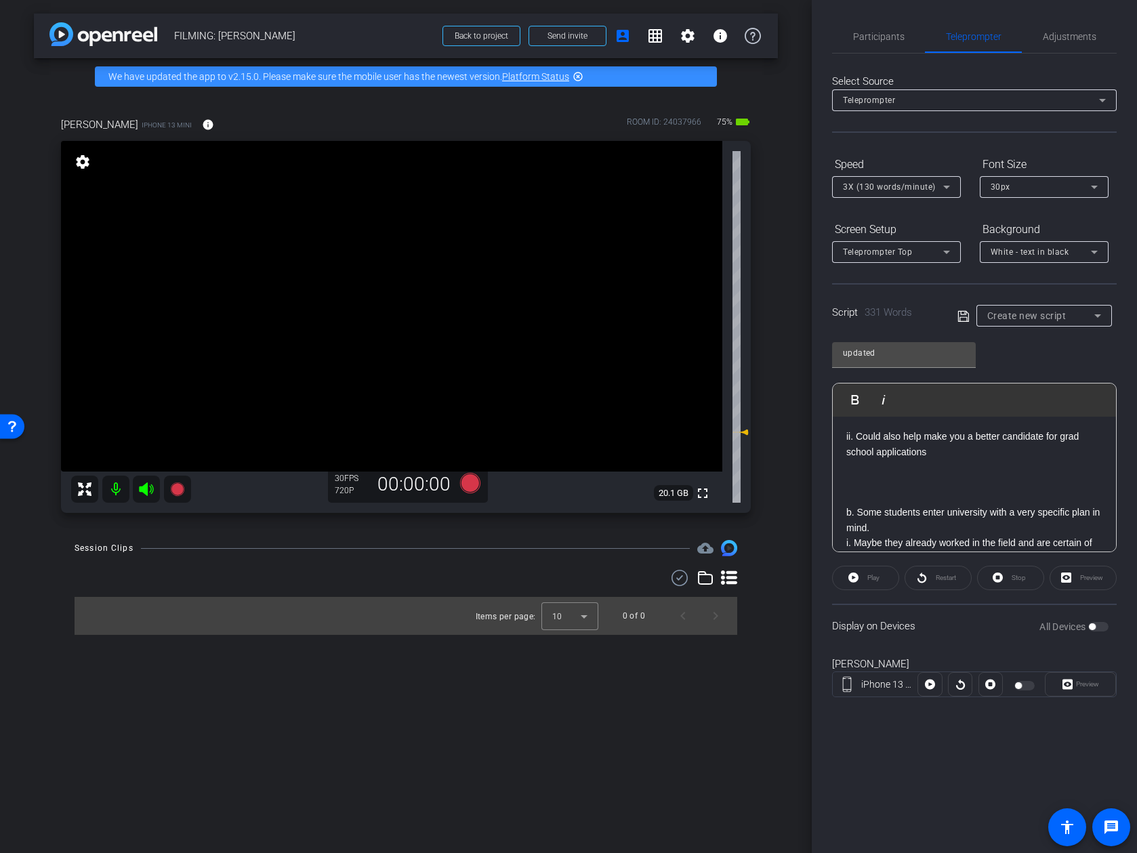
scroll to position [503, 0]
click at [936, 503] on p "b. Some students enter university with a very specific plan in mind." at bounding box center [974, 518] width 256 height 30
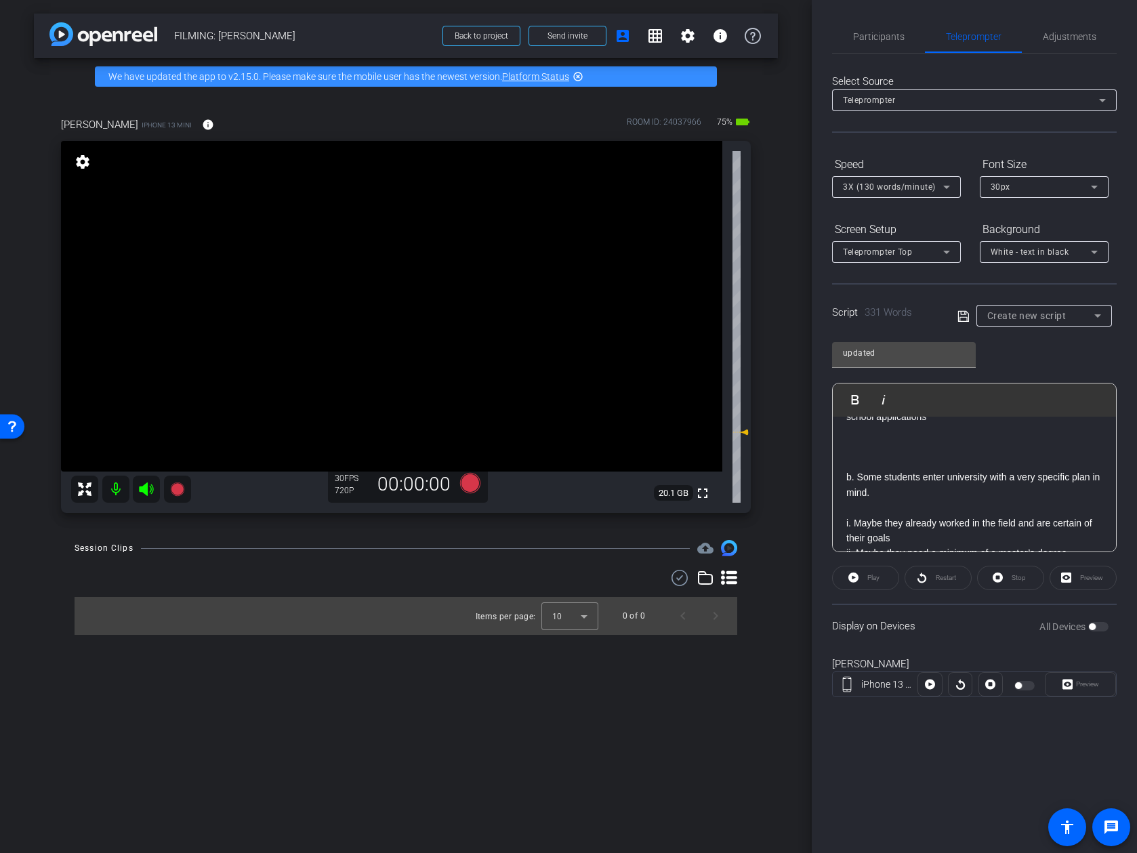
click at [934, 516] on p "i. Maybe they already worked in the field and are certain of their goals" at bounding box center [974, 531] width 256 height 30
click at [998, 514] on p "ii. Maybe they need a minimum of a master’s degree Master’s and/or a license fo…" at bounding box center [974, 529] width 256 height 30
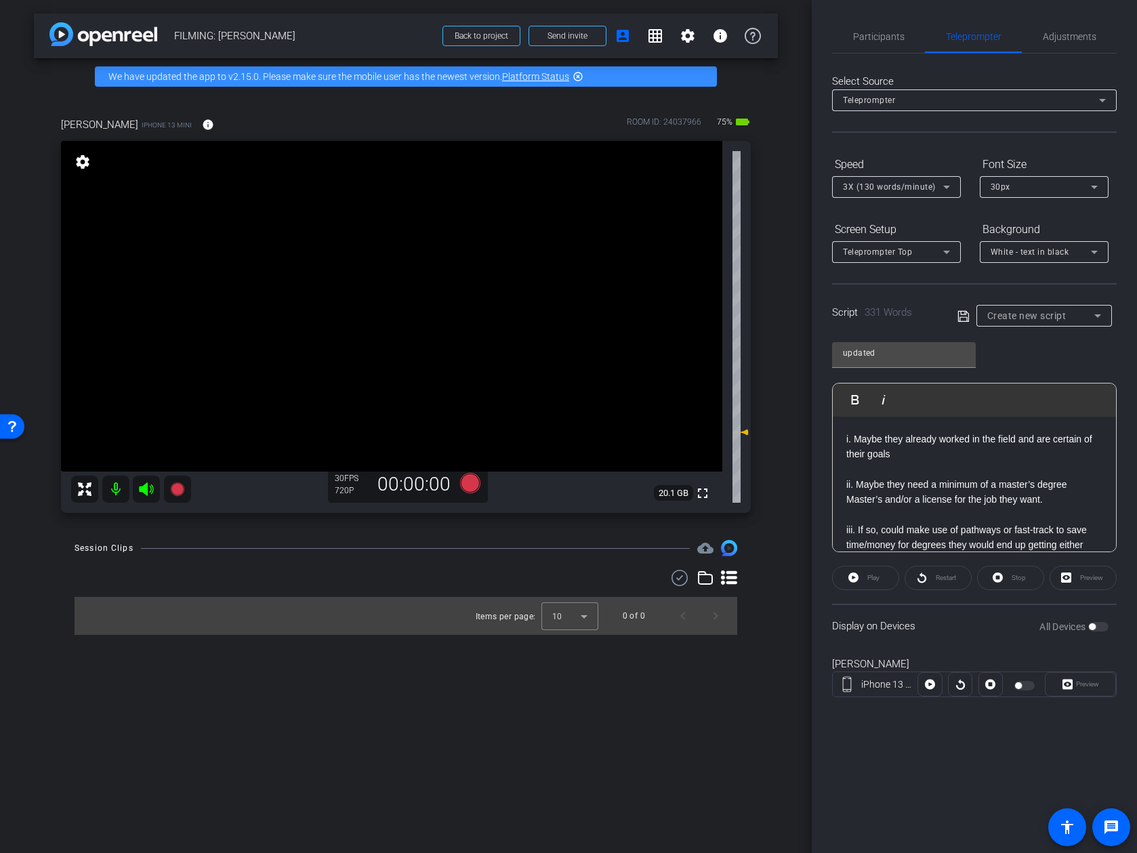
click at [998, 531] on p "iii. If so, could make use of pathways or fast-track to save time/money for deg…" at bounding box center [974, 544] width 256 height 45
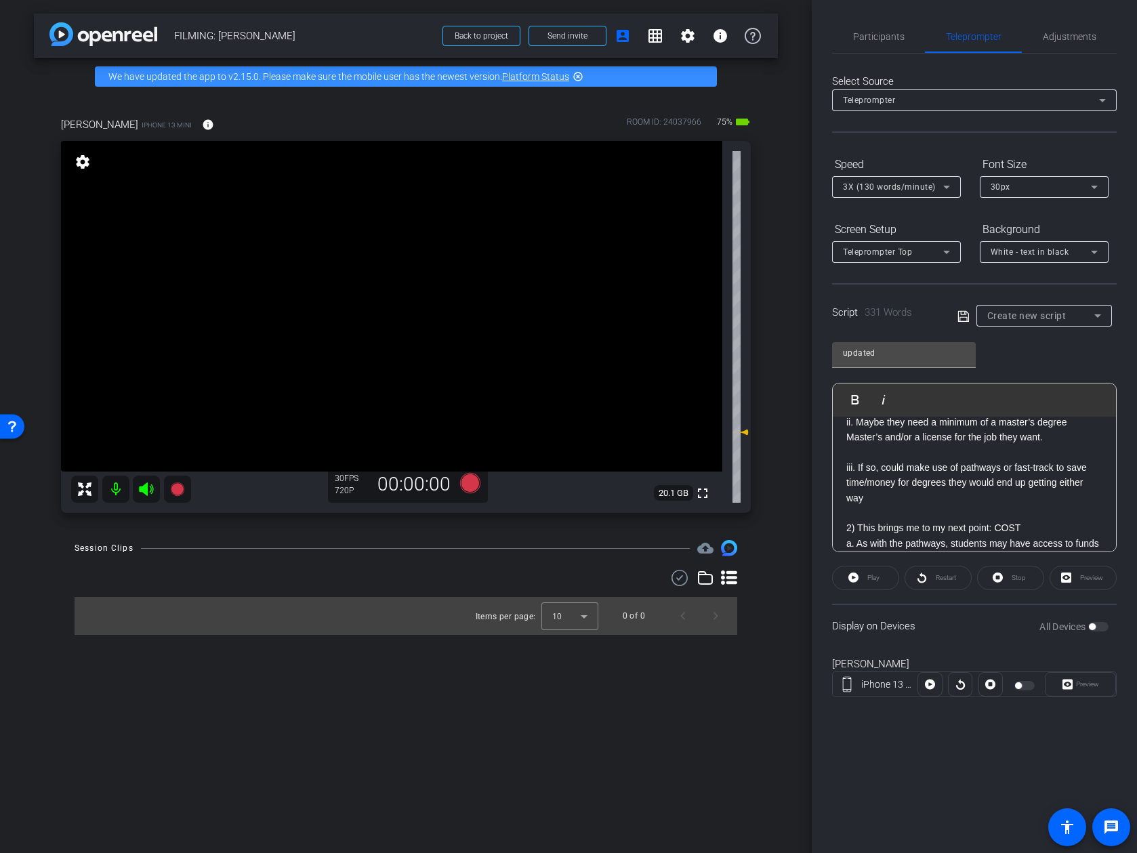
scroll to position [680, 0]
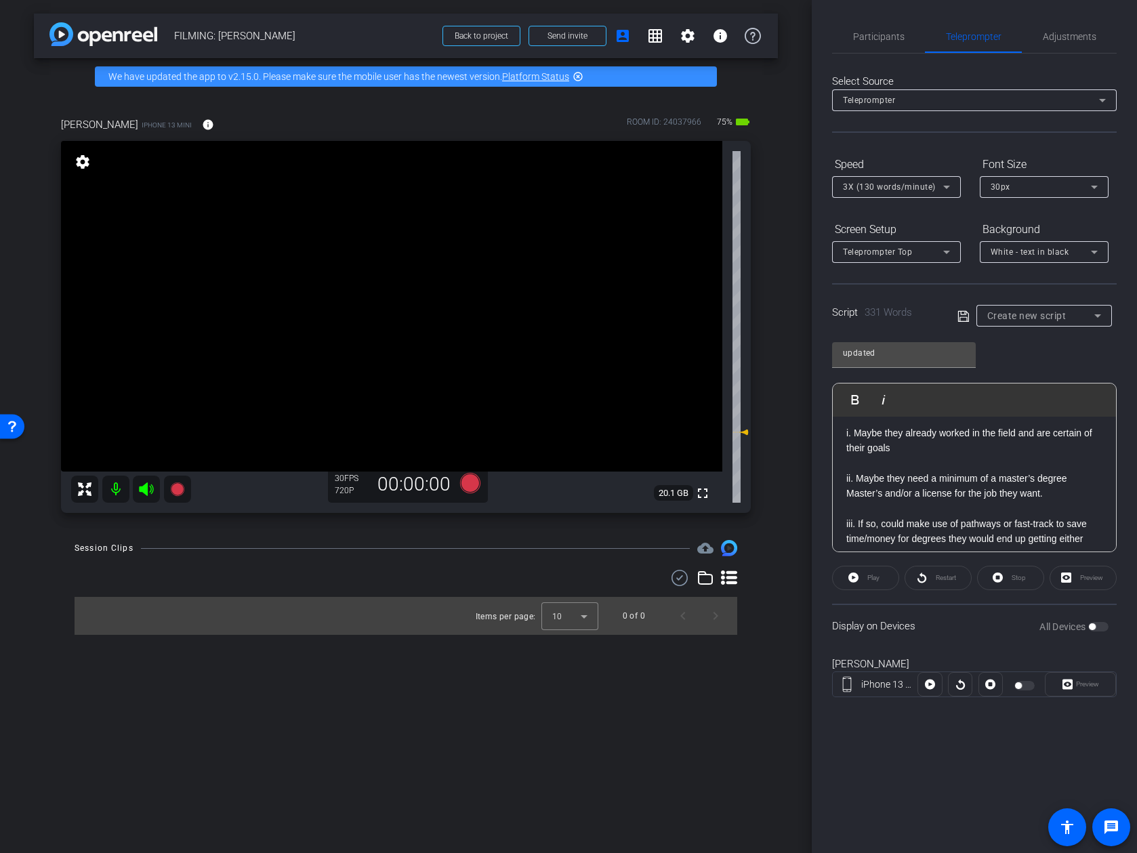
click at [967, 501] on p at bounding box center [974, 508] width 256 height 15
click at [968, 499] on p at bounding box center [974, 506] width 256 height 15
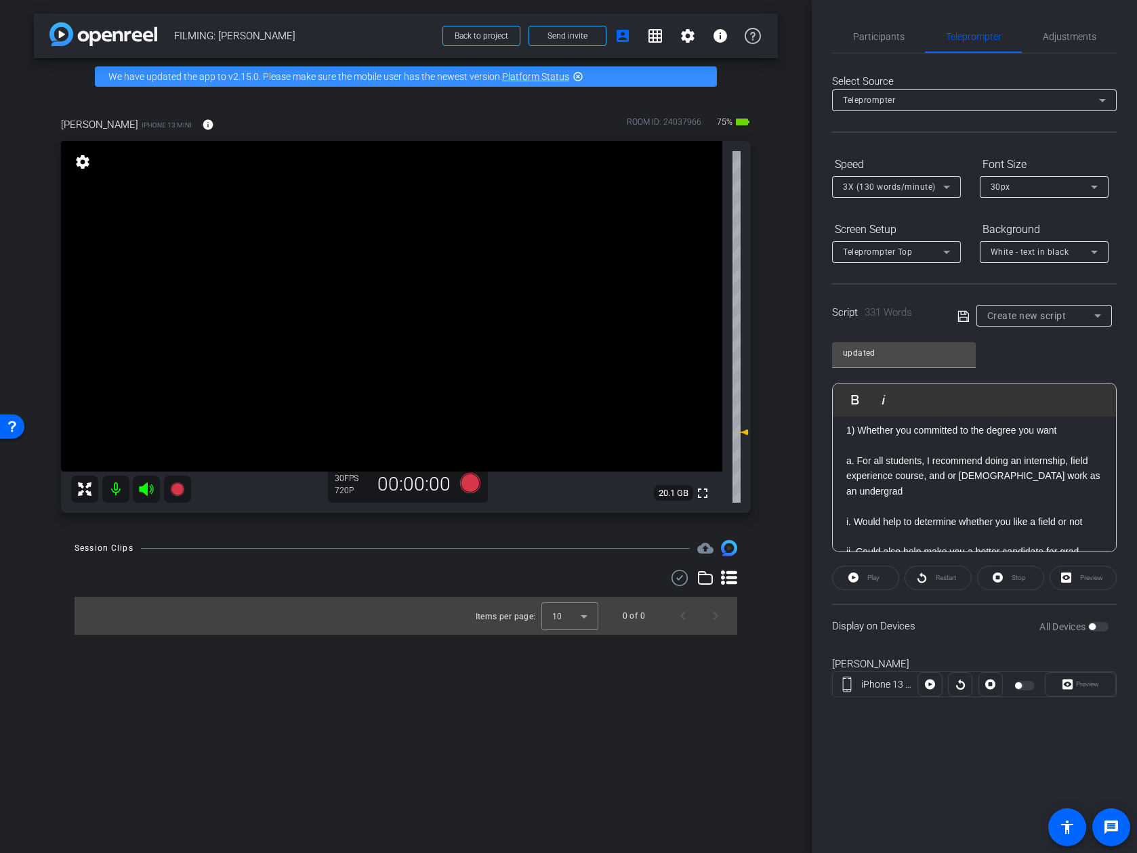
click at [980, 499] on p at bounding box center [974, 506] width 256 height 15
click at [976, 529] on p at bounding box center [974, 536] width 256 height 15
click at [953, 499] on p at bounding box center [974, 506] width 256 height 15
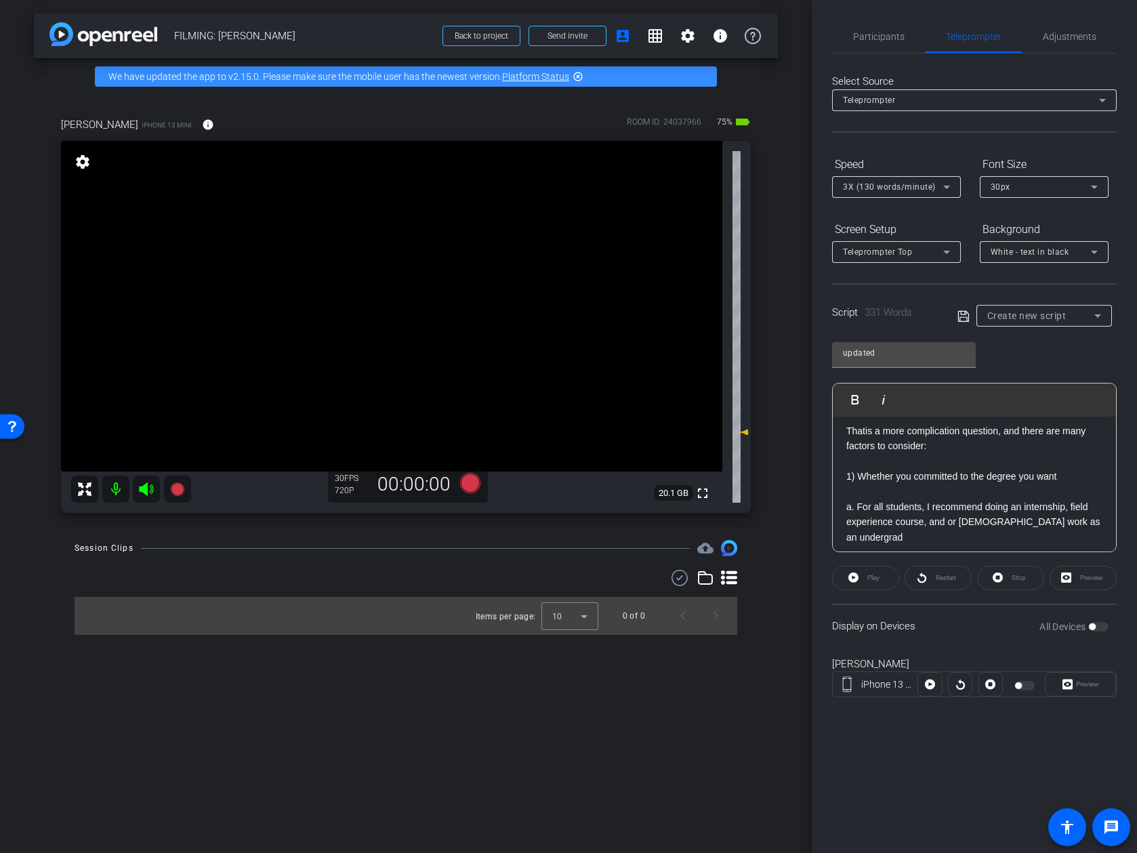
scroll to position [339, 0]
click at [968, 485] on p at bounding box center [974, 492] width 256 height 15
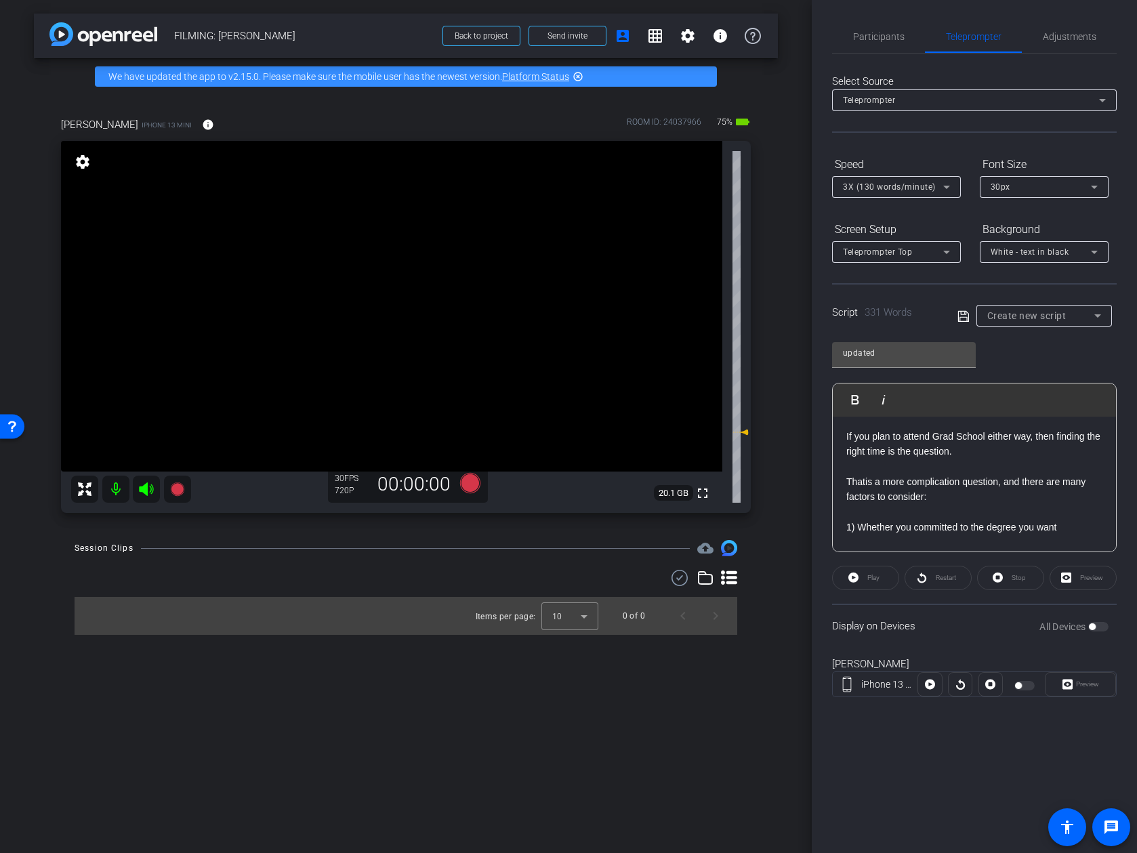
scroll to position [288, 0]
click at [991, 461] on p at bounding box center [974, 468] width 256 height 15
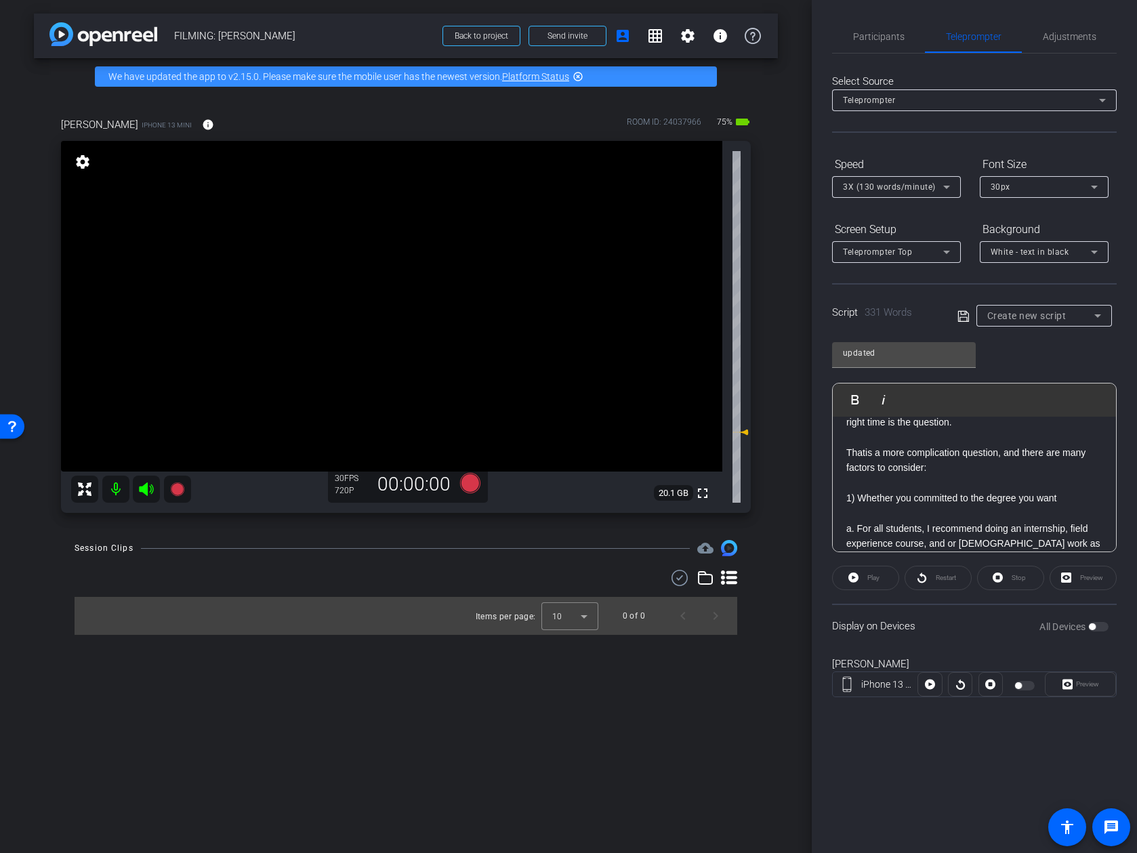
scroll to position [324, 0]
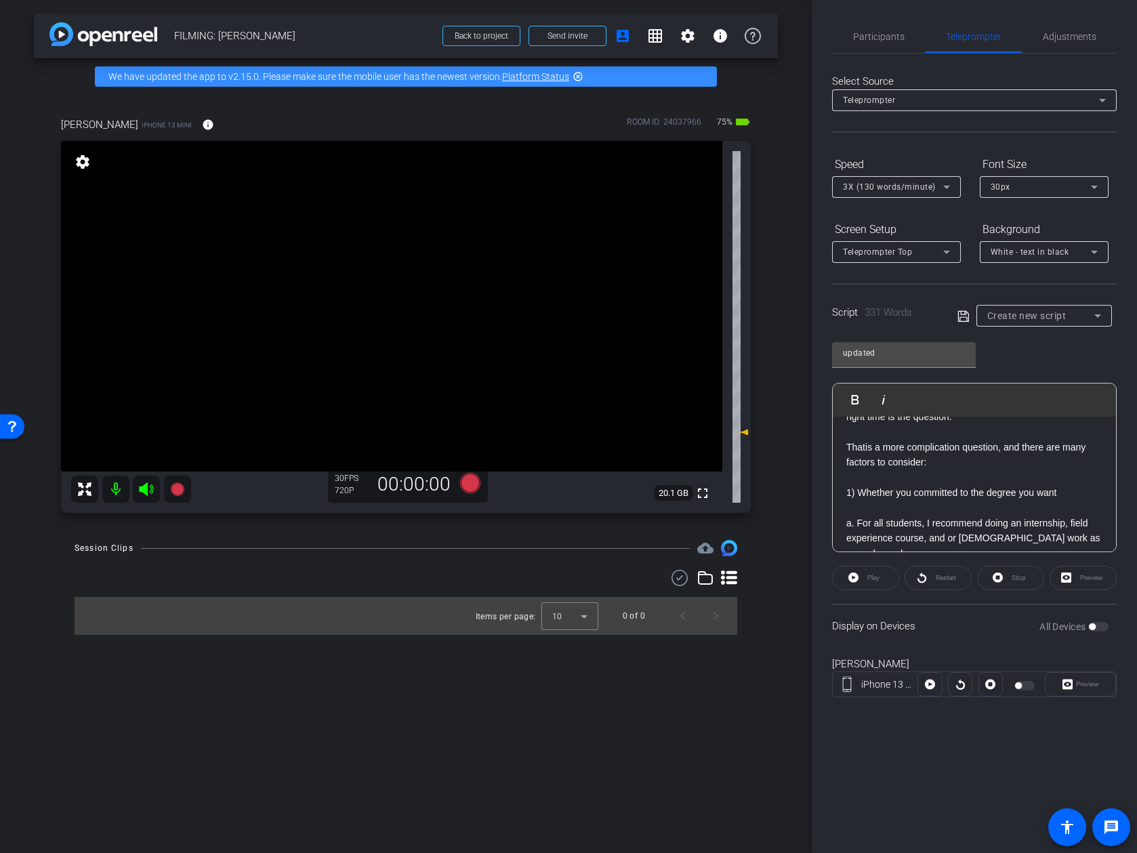
click at [991, 470] on p at bounding box center [974, 477] width 256 height 15
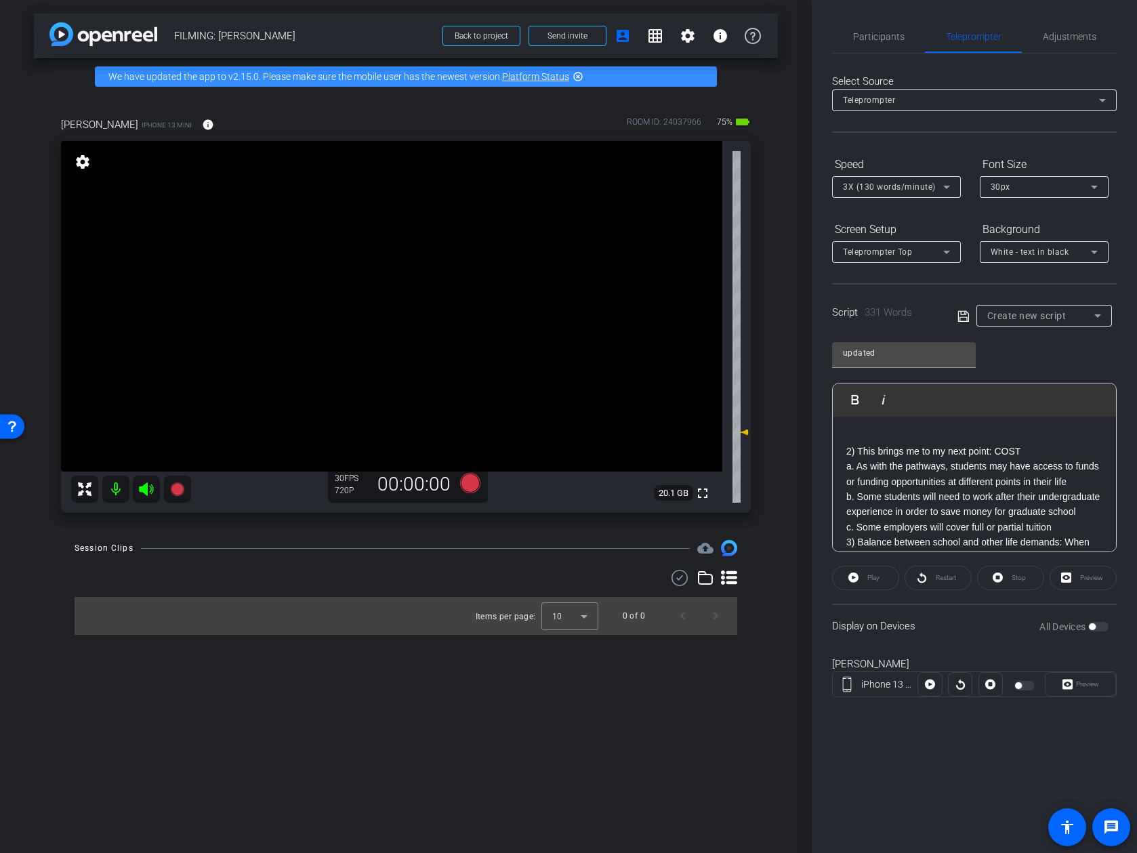
scroll to position [828, 0]
click at [998, 467] on p "2) This brings me to my next point: COST" at bounding box center [974, 474] width 256 height 15
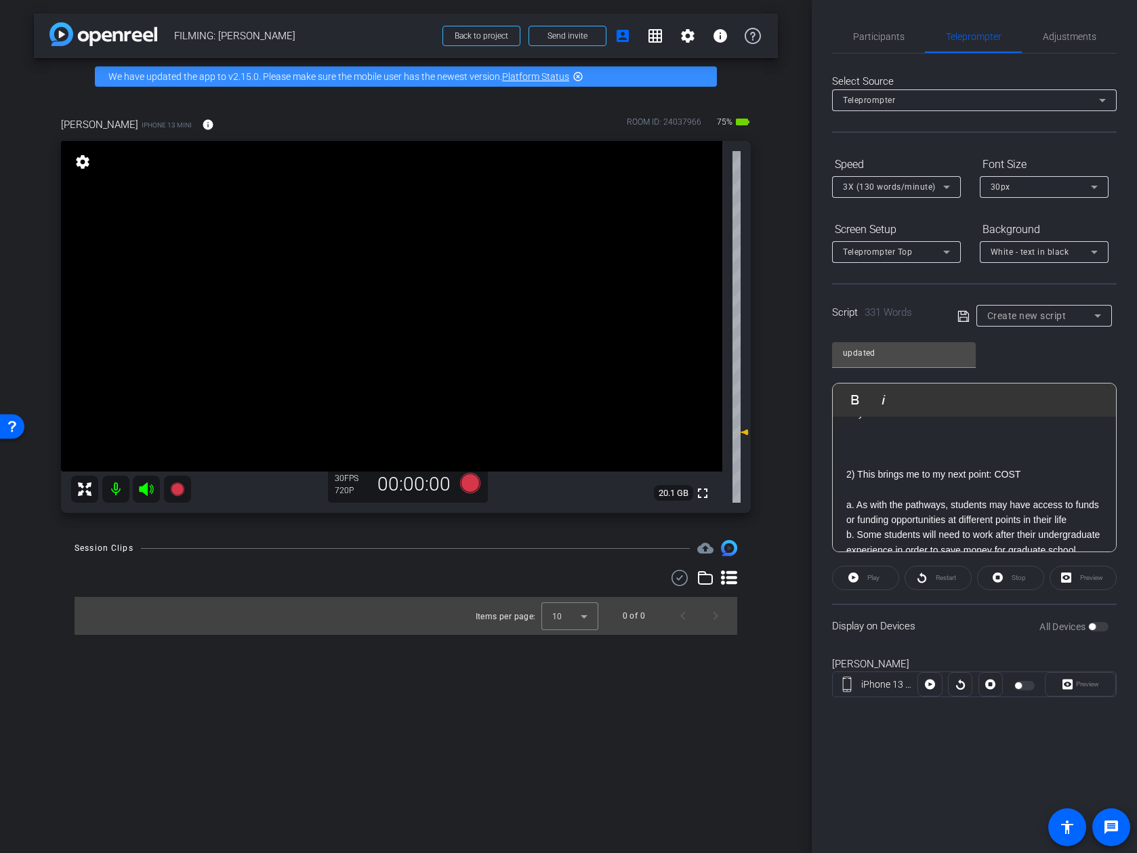
click at [998, 497] on p "a. As with the pathways, students may have access to funds or funding opportuni…" at bounding box center [974, 512] width 256 height 30
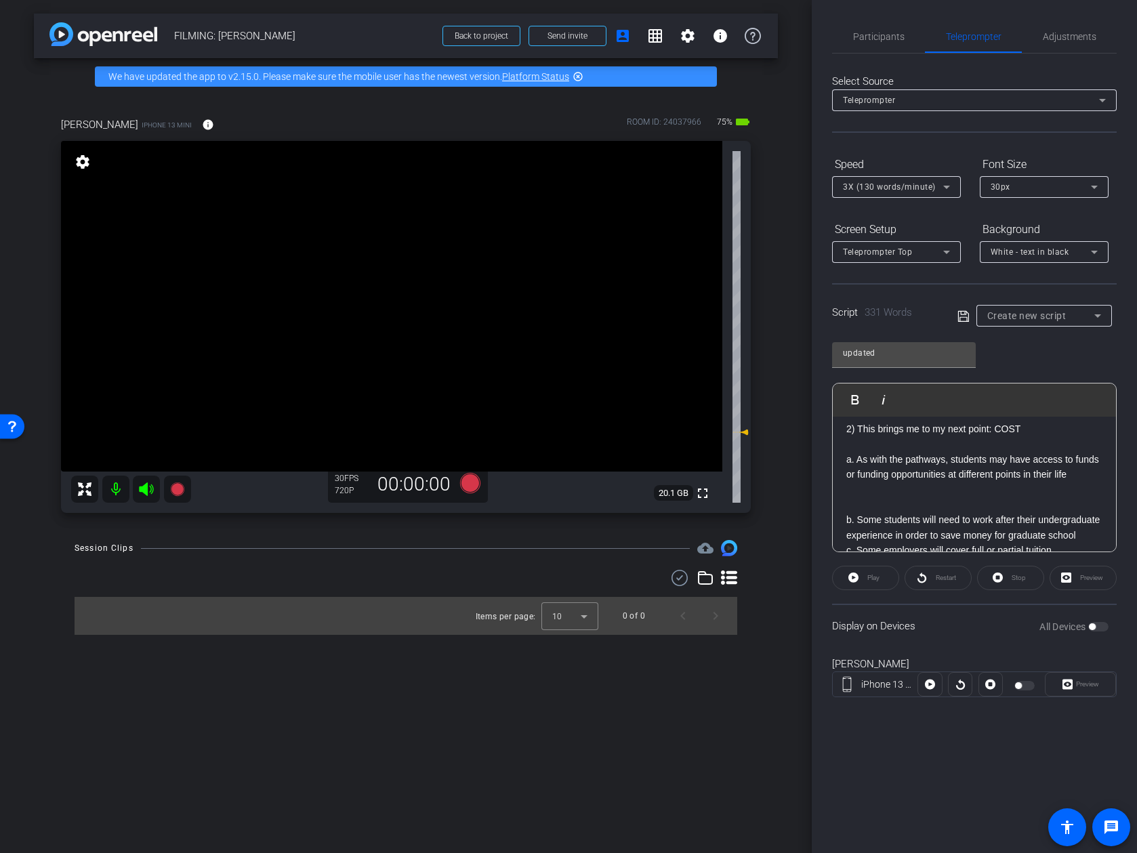
scroll to position [876, 0]
click at [998, 510] on p "b. Some students will need to work after their undergraduate experience in orde…" at bounding box center [974, 525] width 256 height 30
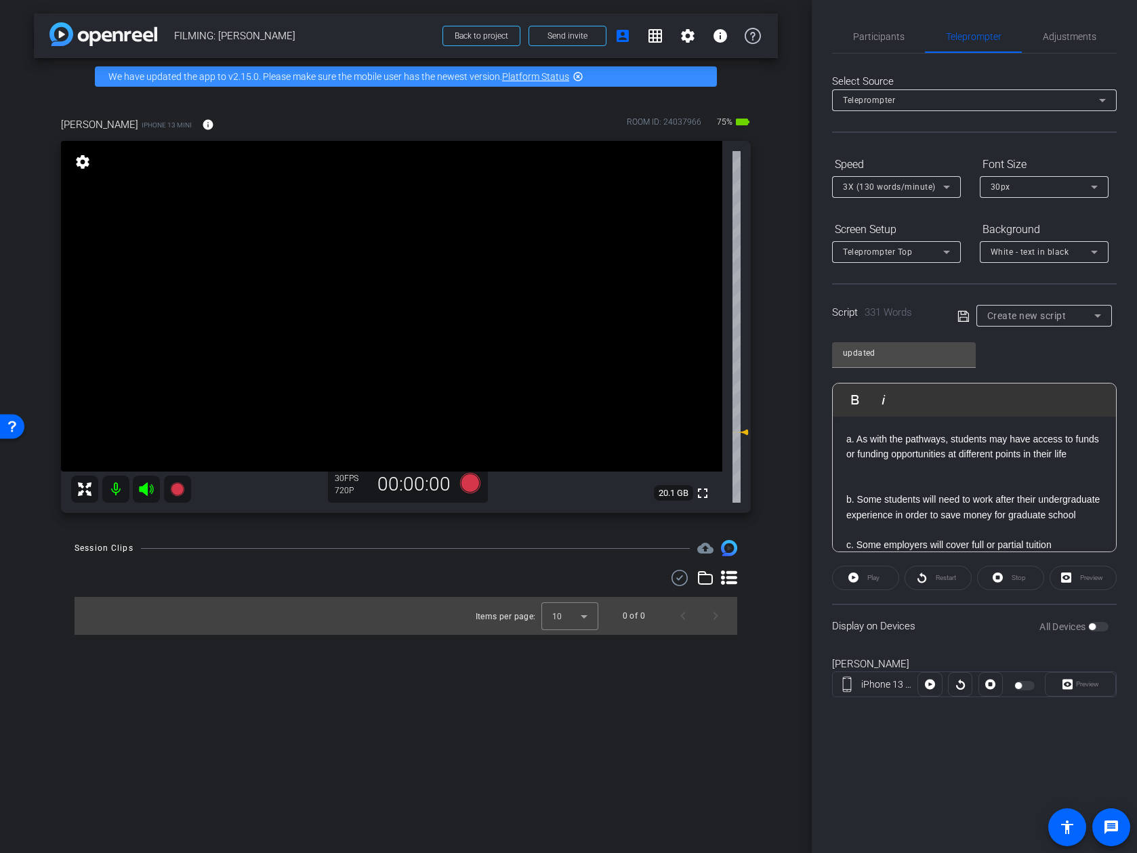
scroll to position [900, 0]
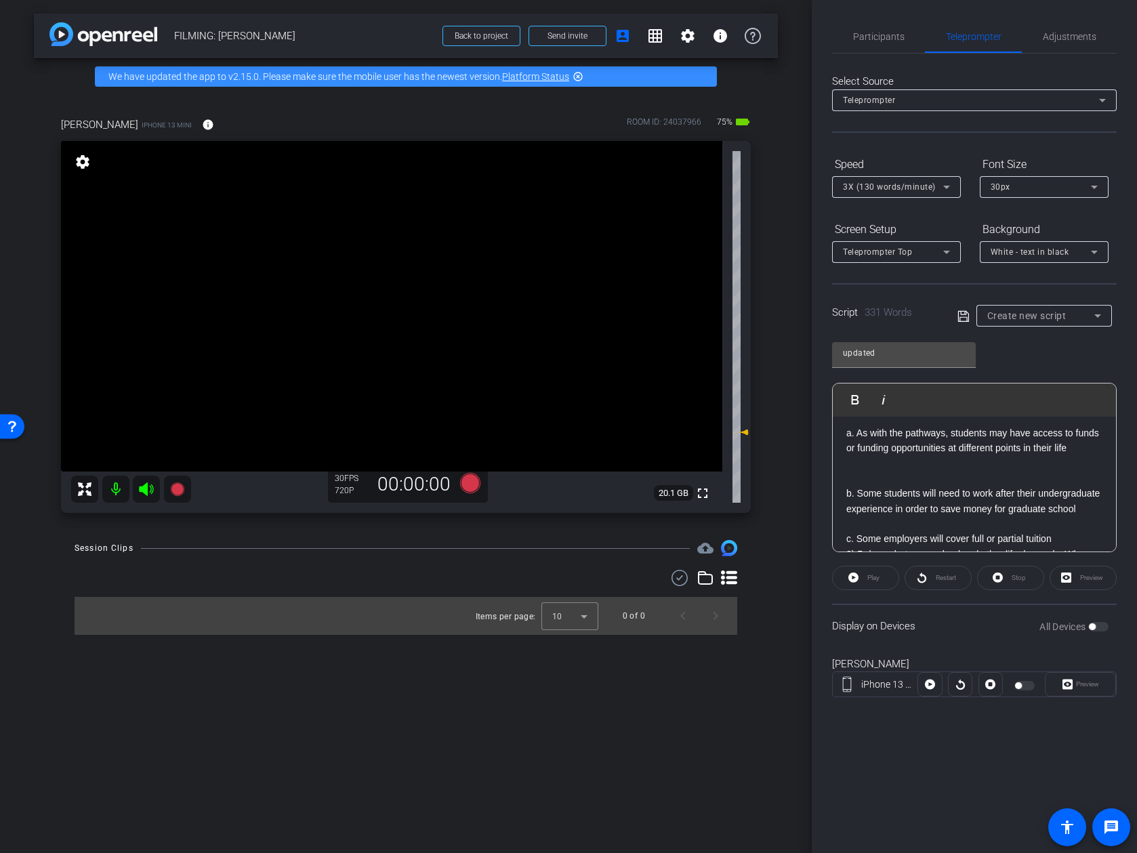
click at [998, 531] on p "c. Some employers will cover full or partial tuition" at bounding box center [974, 538] width 256 height 15
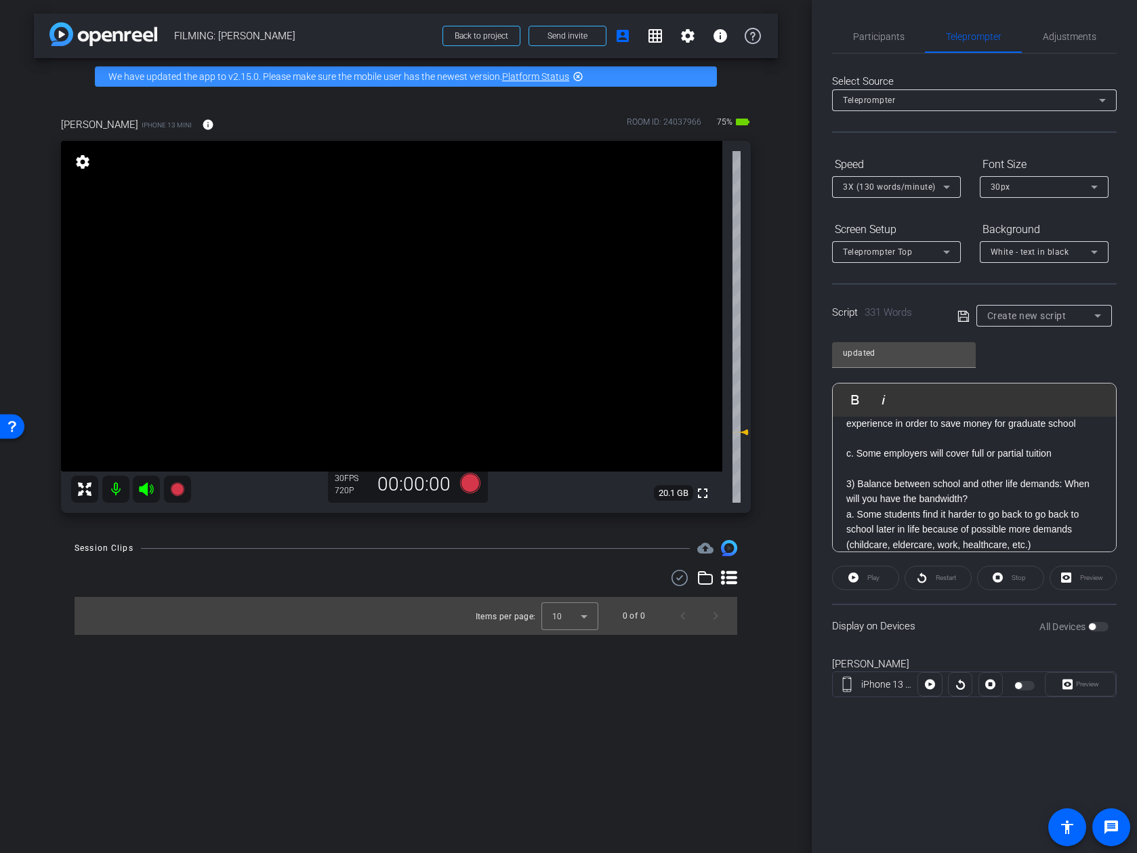
click at [998, 476] on p "3) Balance between school and other life demands: When will you have the bandwi…" at bounding box center [974, 491] width 256 height 30
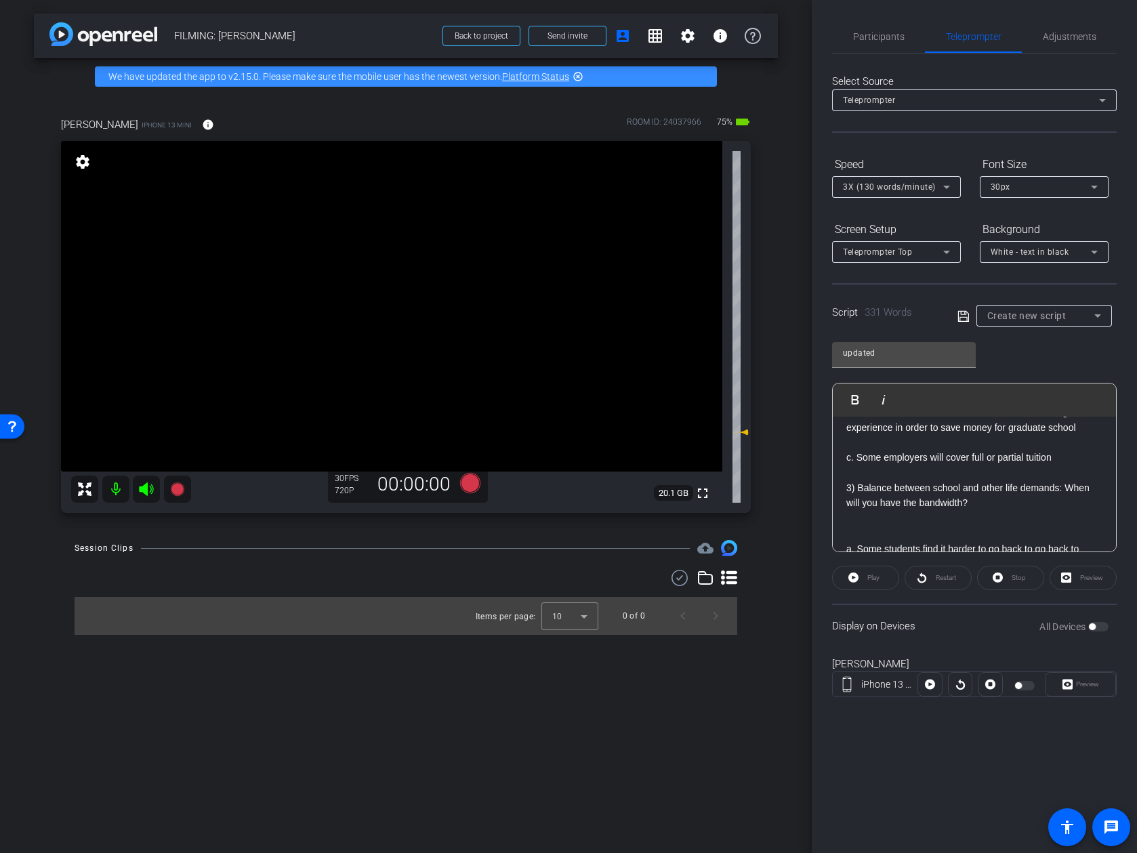
scroll to position [1029, 0]
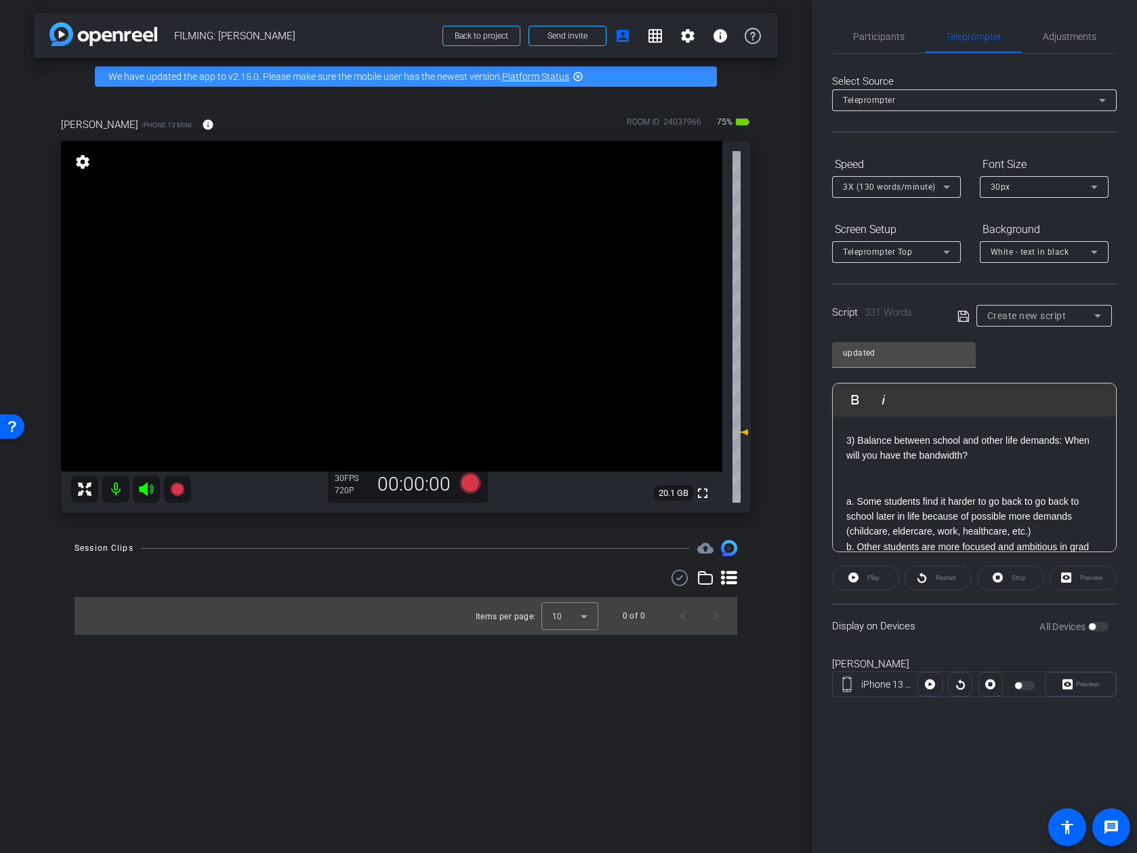
click at [998, 502] on p "a. Some students find it harder to go back to go back to school later in life b…" at bounding box center [974, 516] width 256 height 45
click at [998, 538] on p "But life isn’t the same for everyone, and there’s no cookie-cutter approach" at bounding box center [974, 553] width 256 height 30
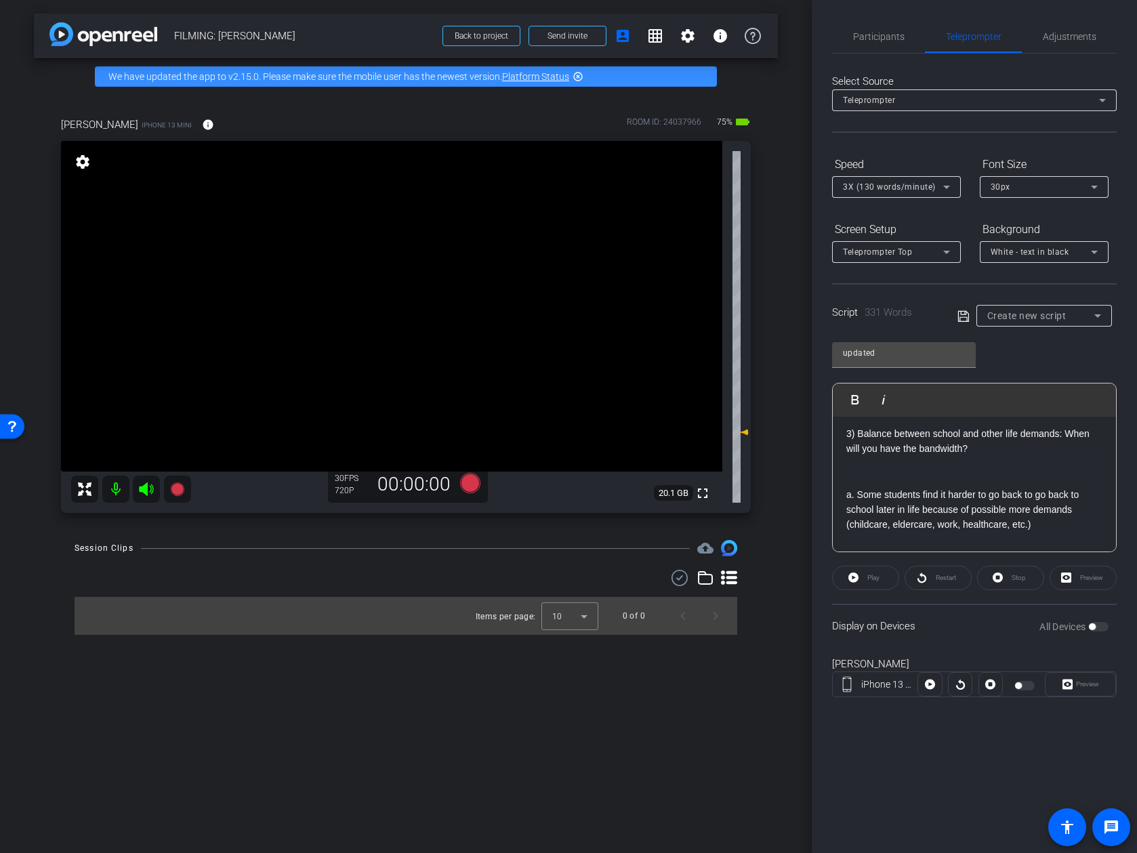
scroll to position [1022, 0]
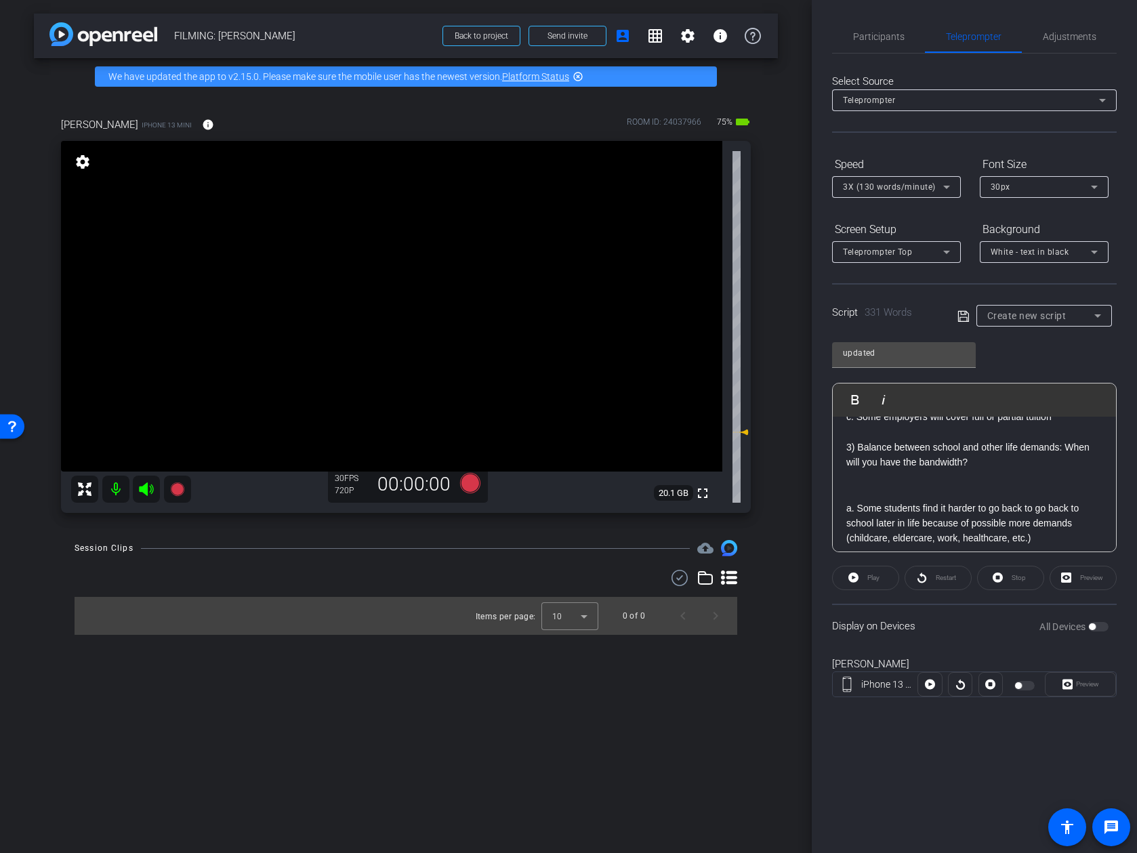
click at [924, 546] on p at bounding box center [974, 553] width 256 height 15
click at [934, 485] on p at bounding box center [974, 492] width 256 height 15
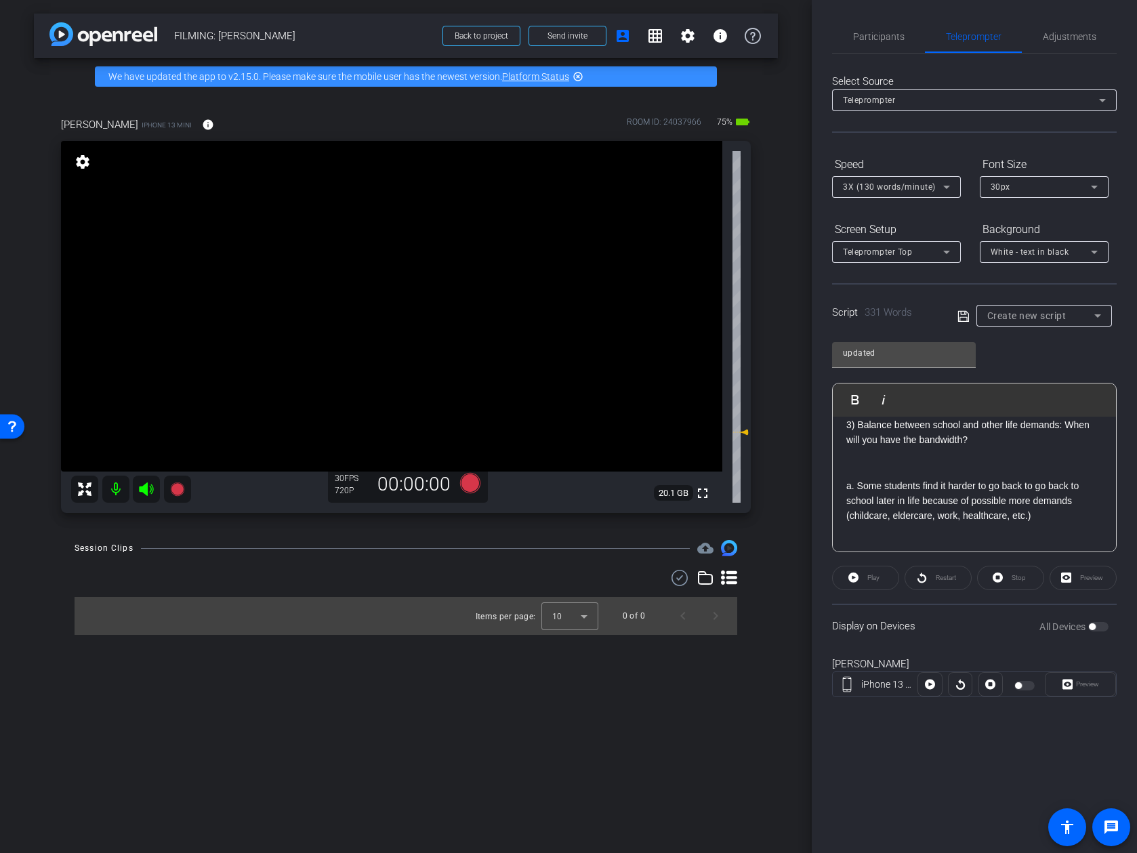
click at [960, 524] on p at bounding box center [974, 531] width 256 height 15
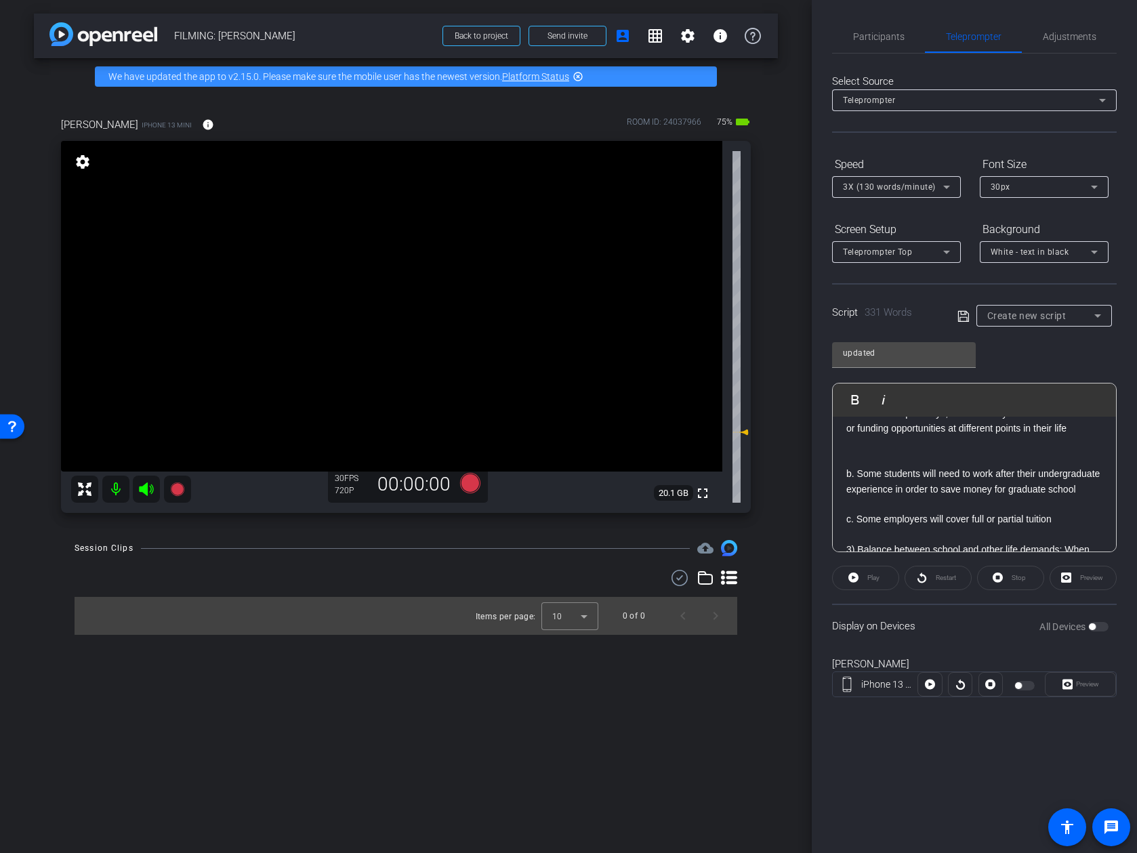
scroll to position [913, 0]
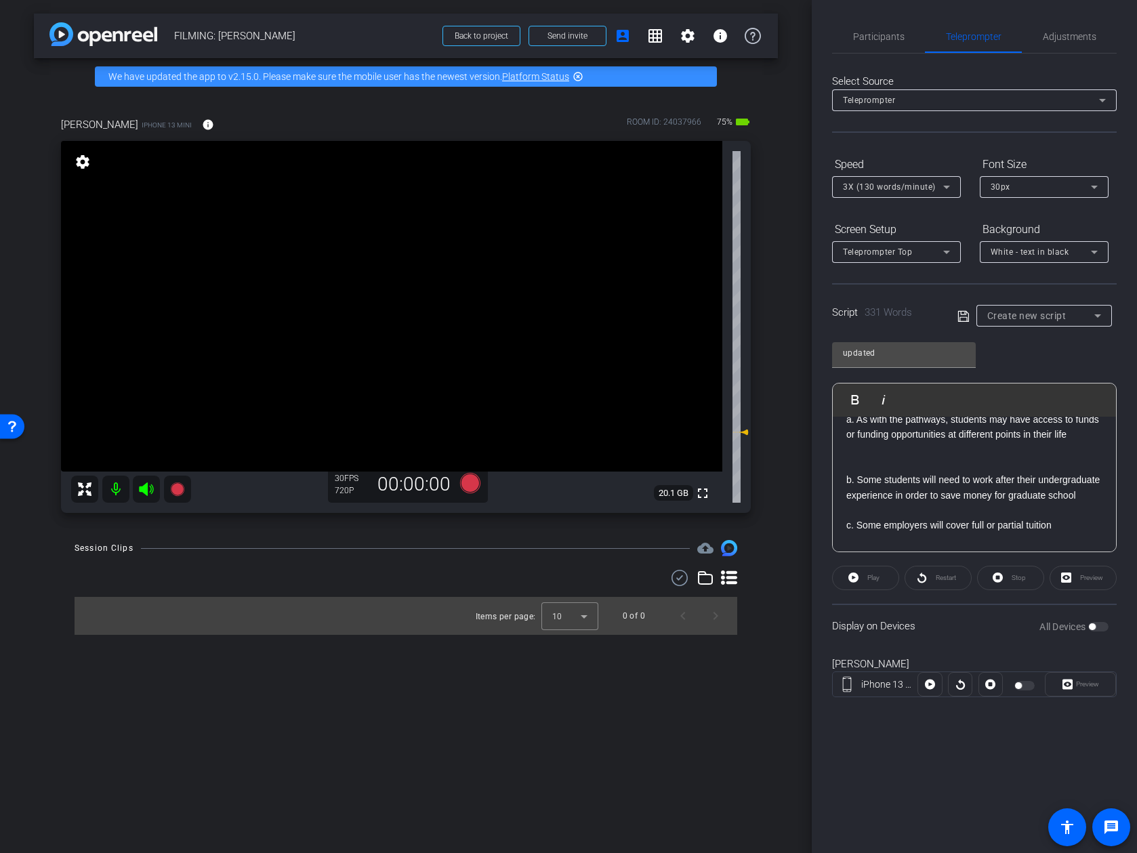
click at [947, 533] on p at bounding box center [974, 540] width 256 height 15
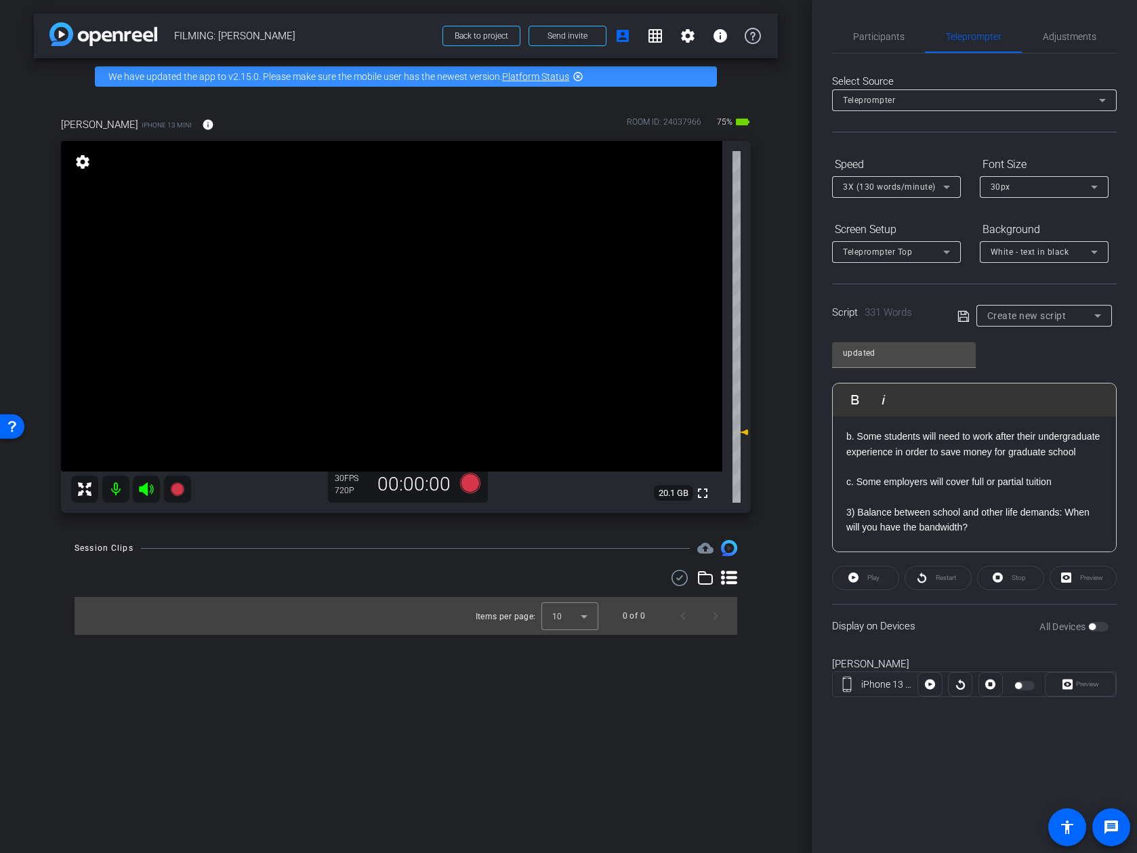
scroll to position [949, 0]
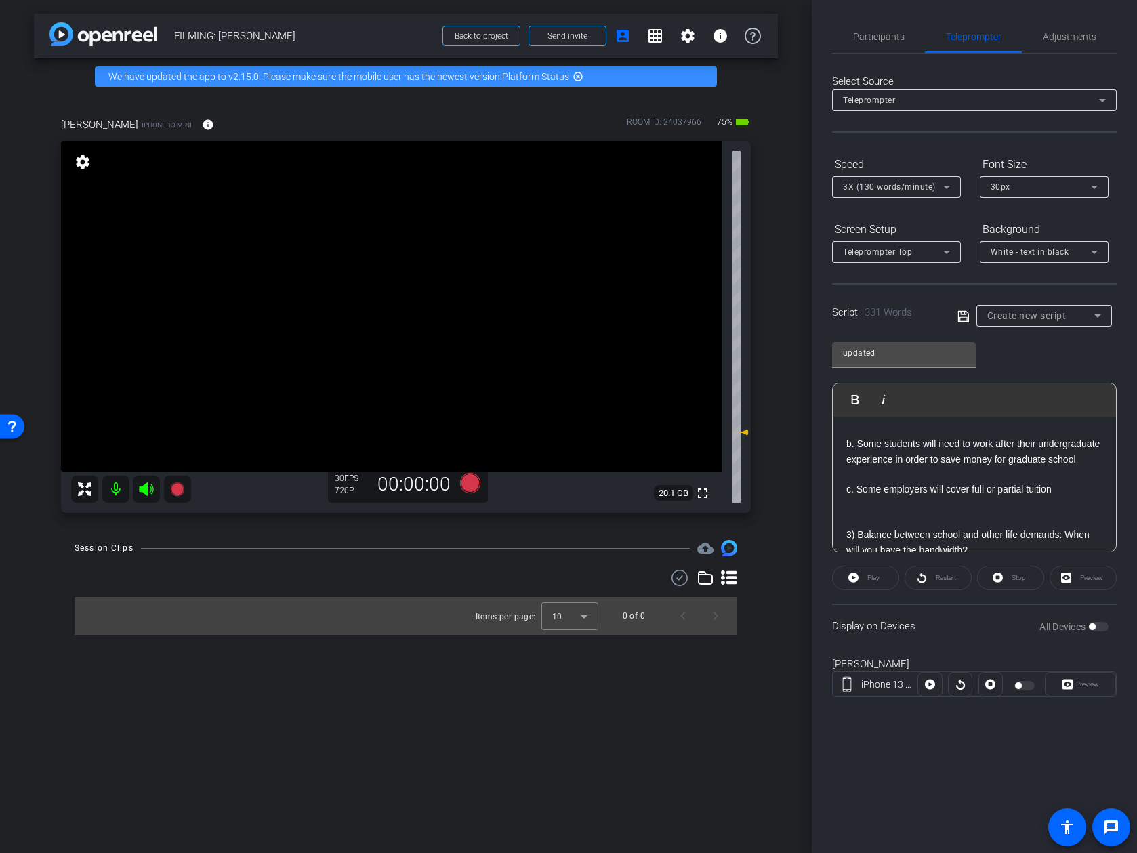
click at [958, 467] on p at bounding box center [974, 474] width 256 height 15
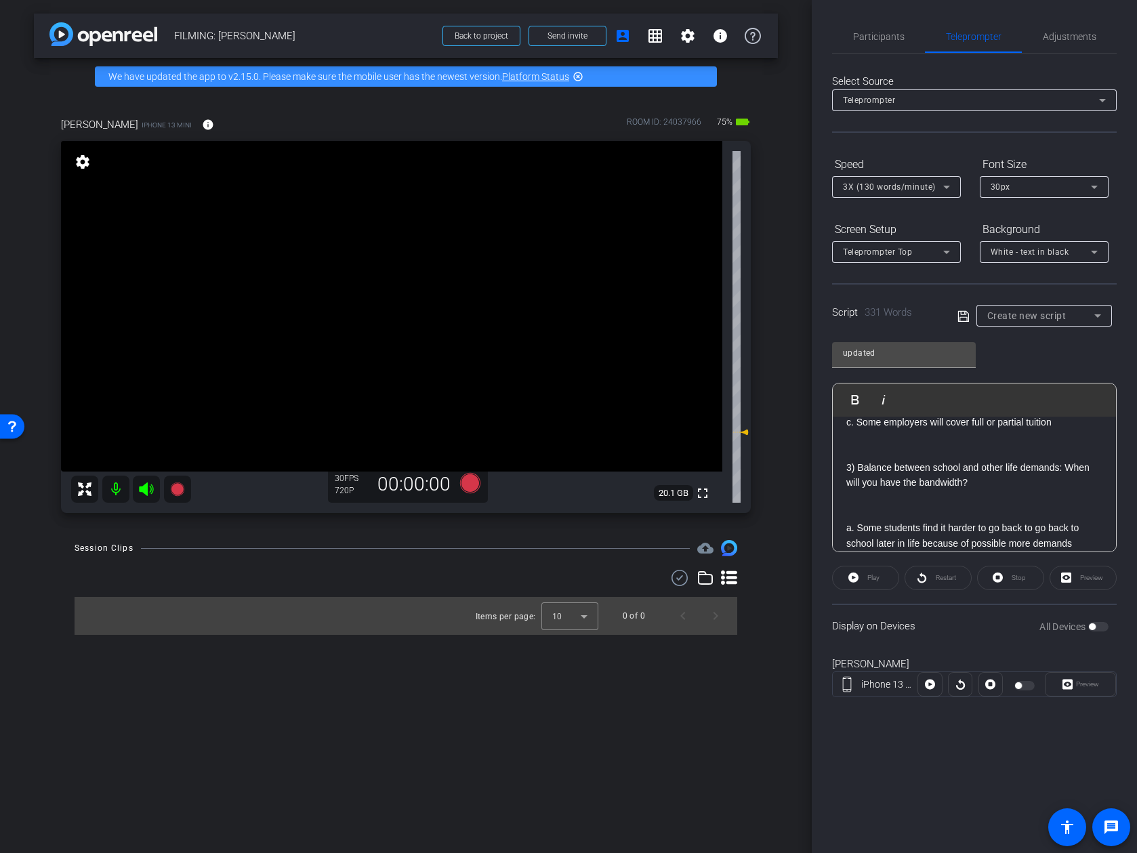
scroll to position [1033, 0]
click at [950, 505] on p at bounding box center [974, 512] width 256 height 15
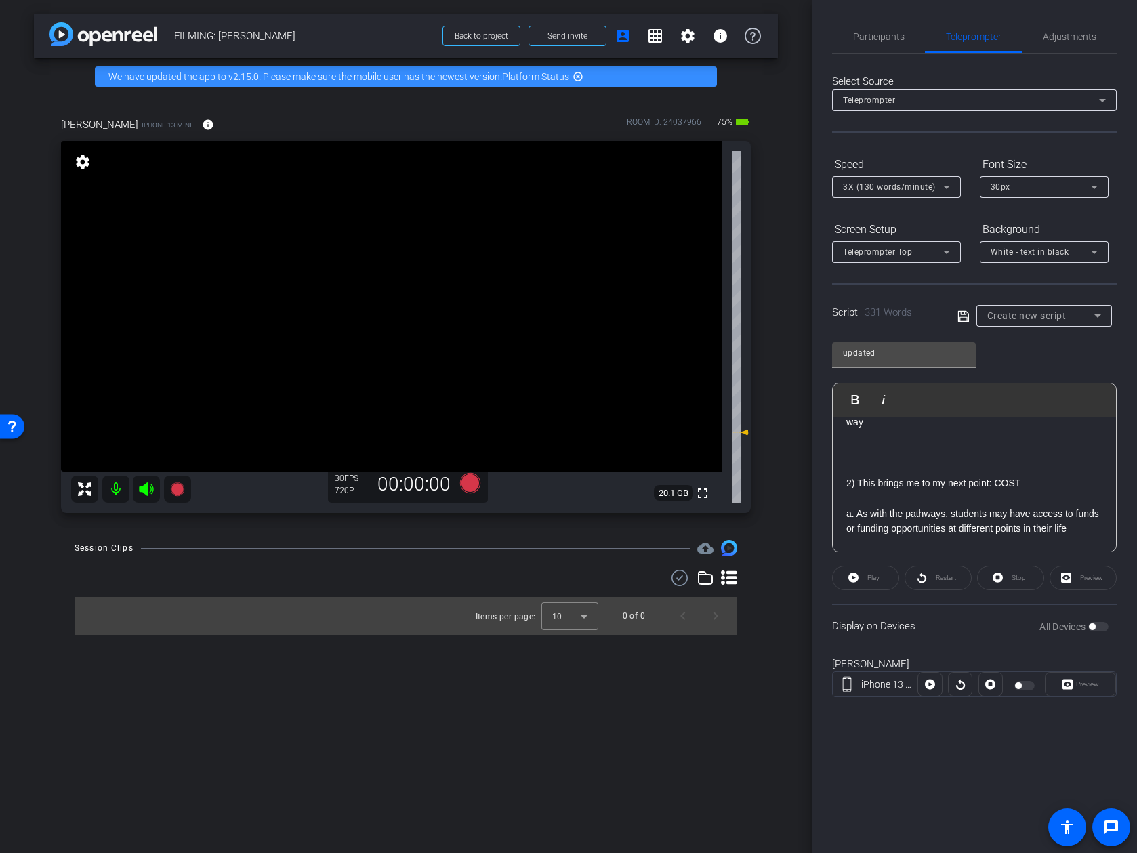
scroll to position [815, 0]
click at [964, 495] on p at bounding box center [974, 502] width 256 height 15
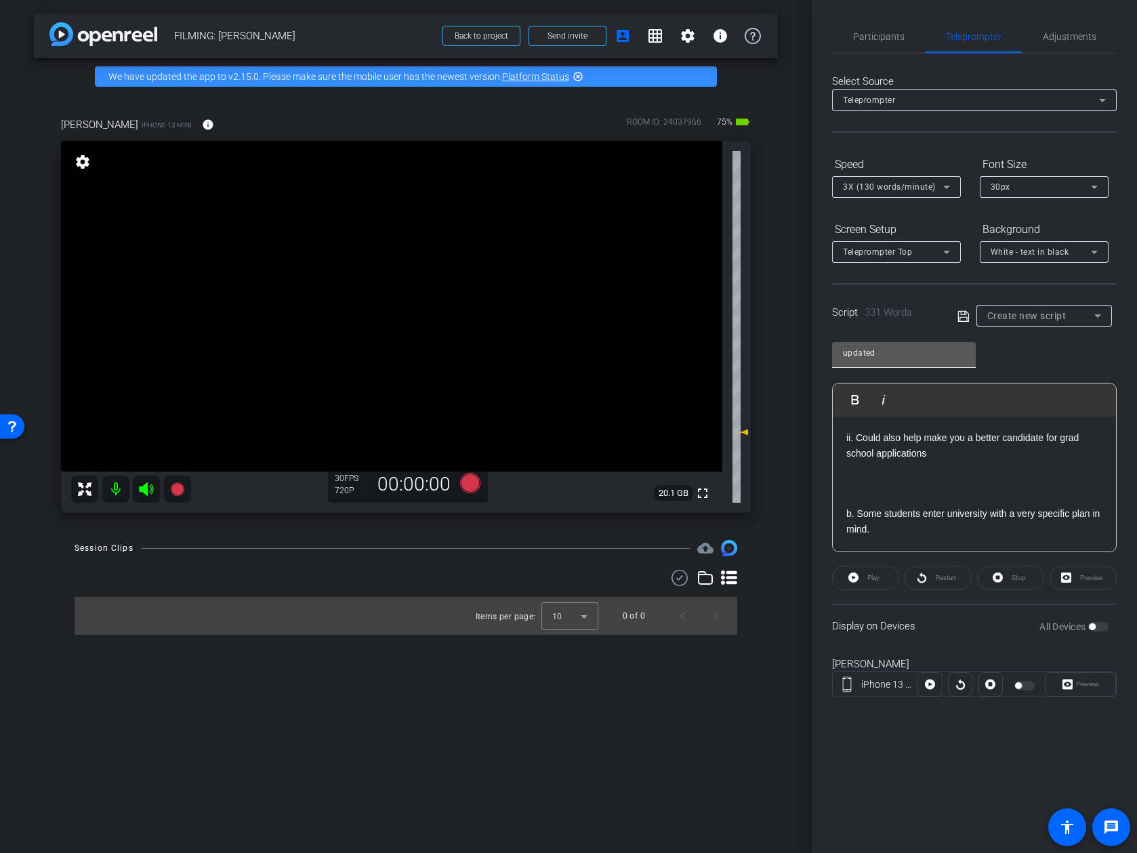
scroll to position [495, 0]
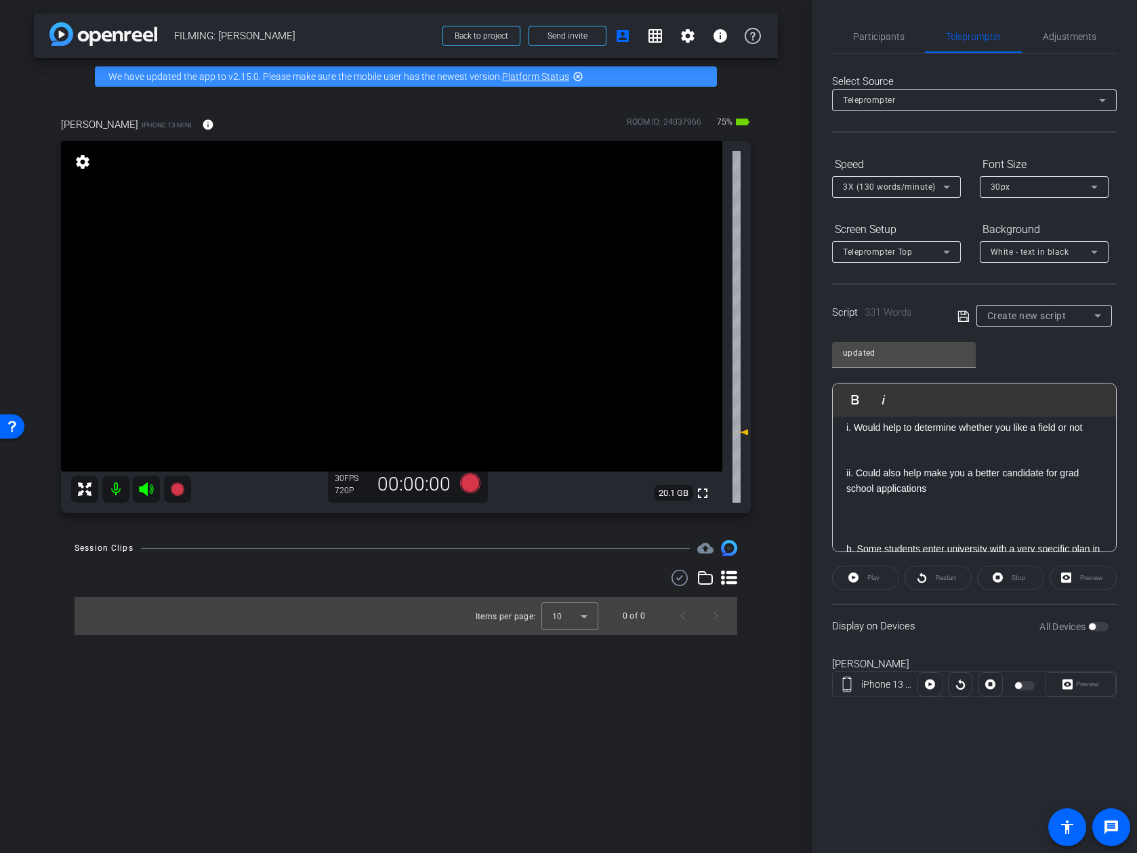
click at [962, 320] on icon at bounding box center [963, 316] width 12 height 16
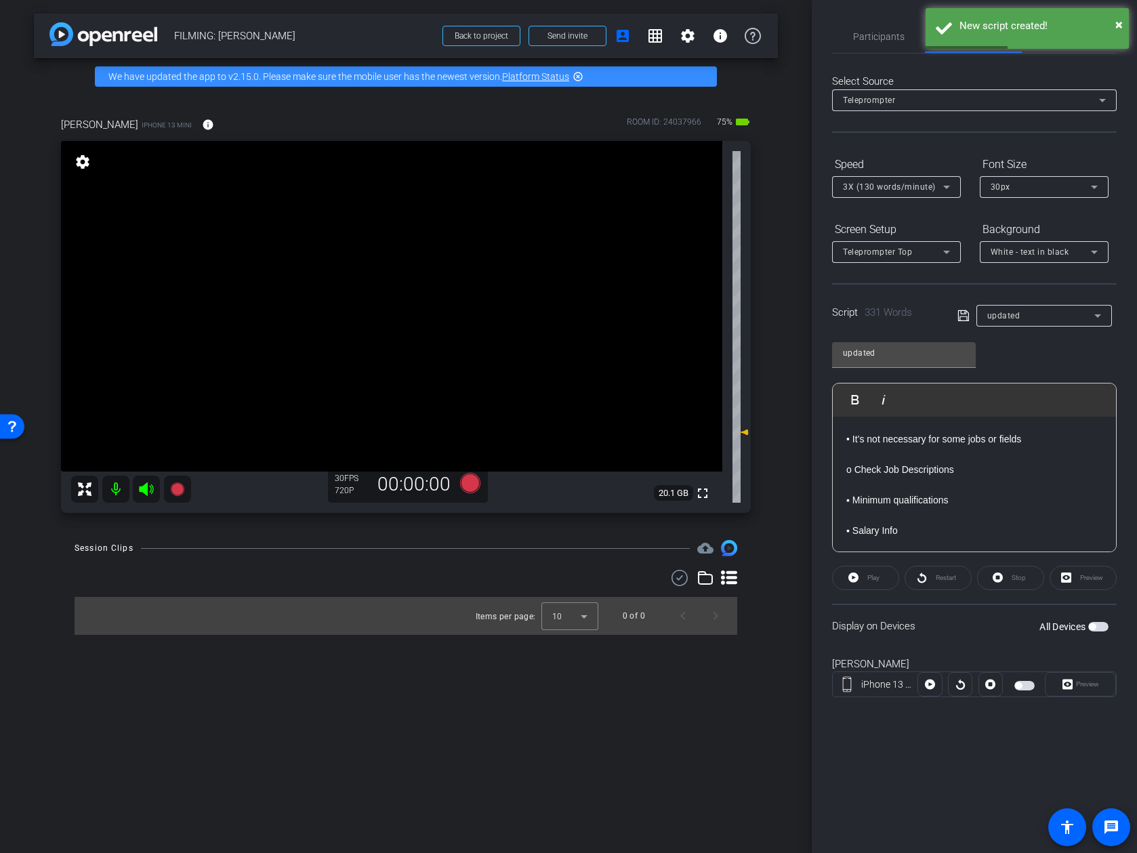
scroll to position [34, 0]
click at [979, 485] on p at bounding box center [974, 479] width 256 height 15
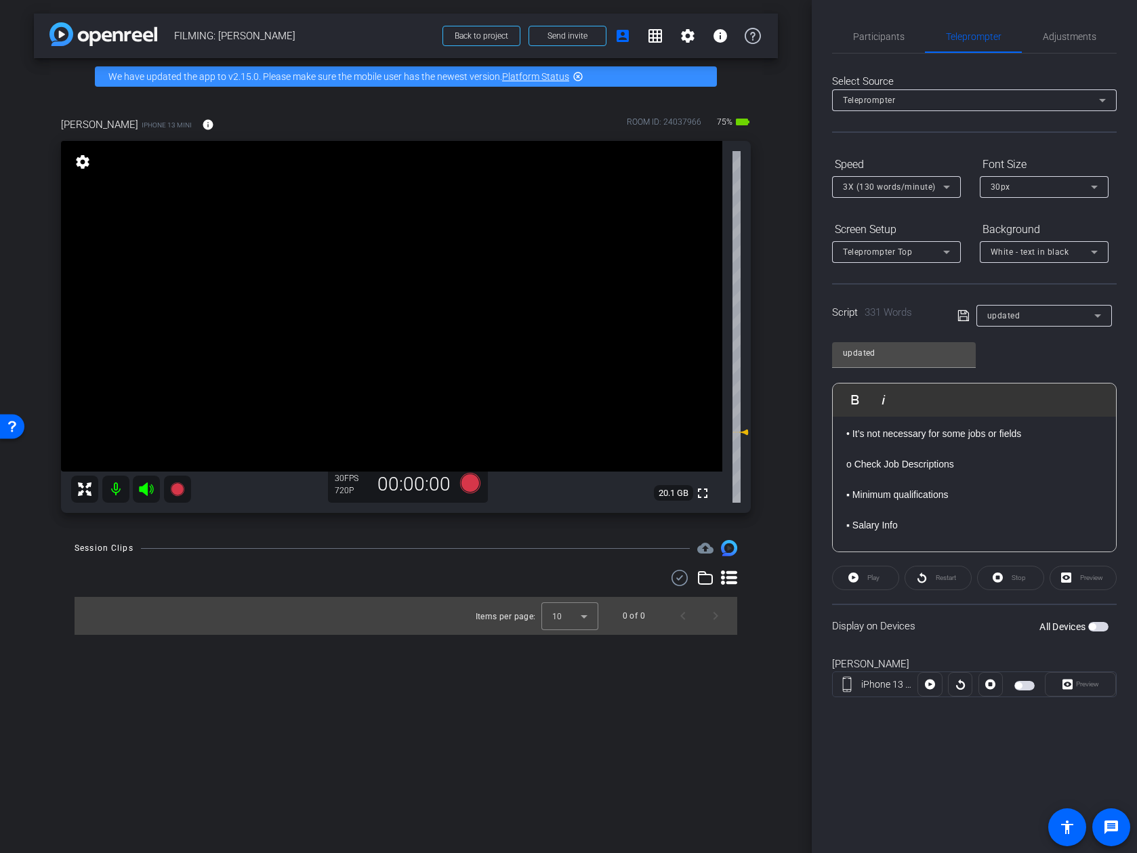
click at [971, 319] on span at bounding box center [966, 315] width 19 height 12
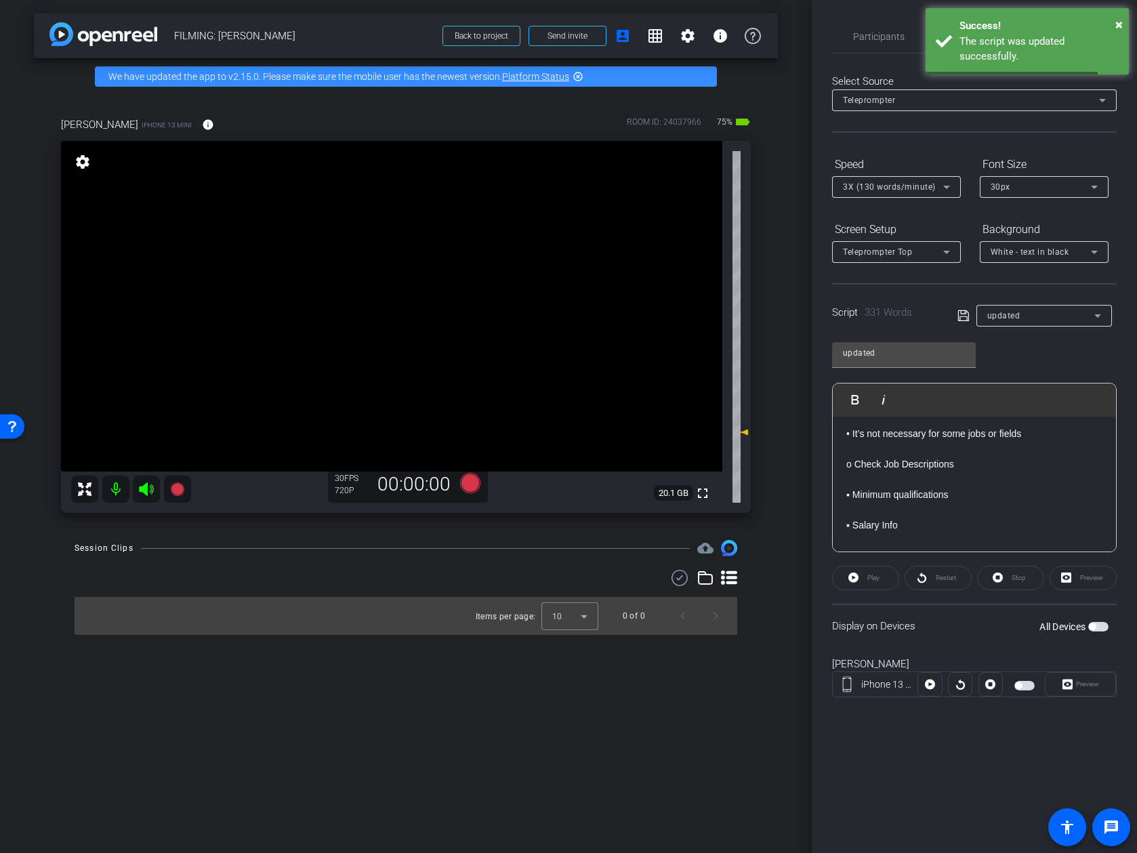
click at [956, 474] on p at bounding box center [974, 479] width 256 height 15
click at [934, 531] on p at bounding box center [974, 525] width 256 height 15
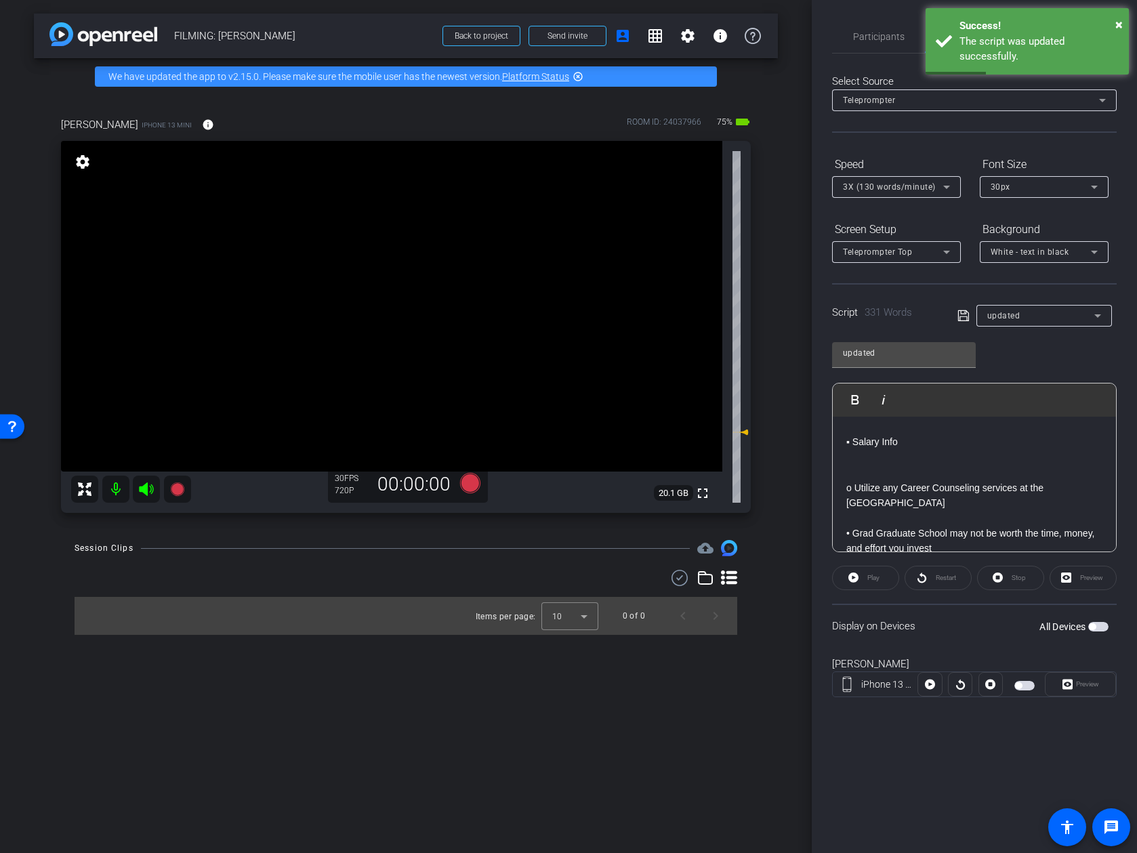
scroll to position [148, 0]
click at [943, 476] on p at bounding box center [974, 471] width 256 height 15
click at [933, 510] on p at bounding box center [974, 517] width 256 height 15
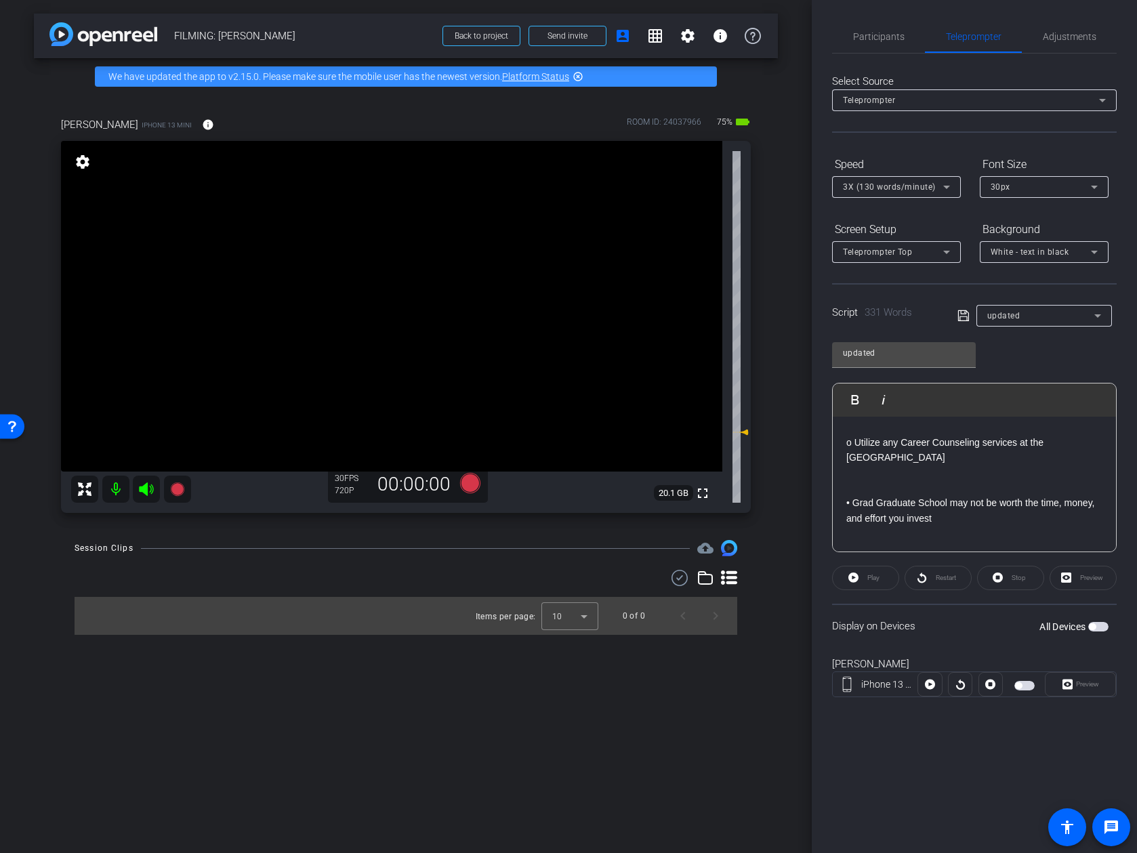
scroll to position [0, 0]
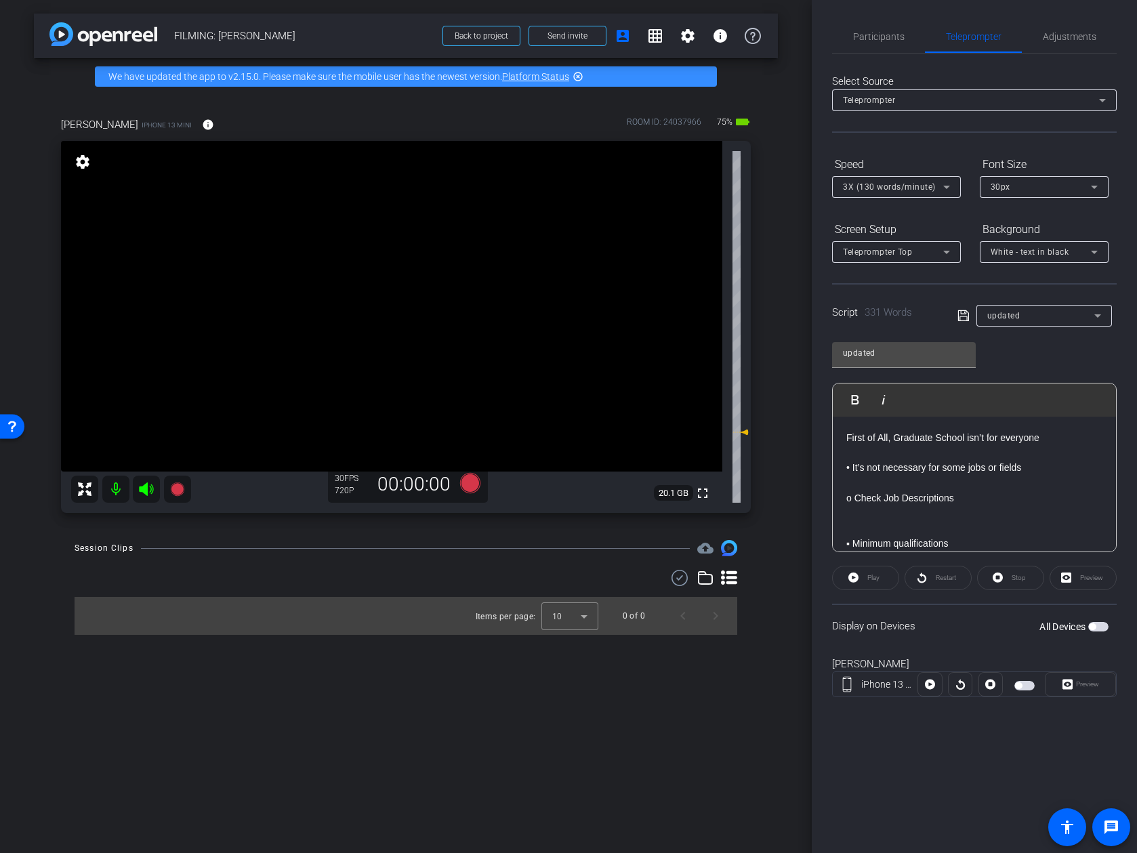
click at [967, 321] on icon at bounding box center [962, 315] width 11 height 11
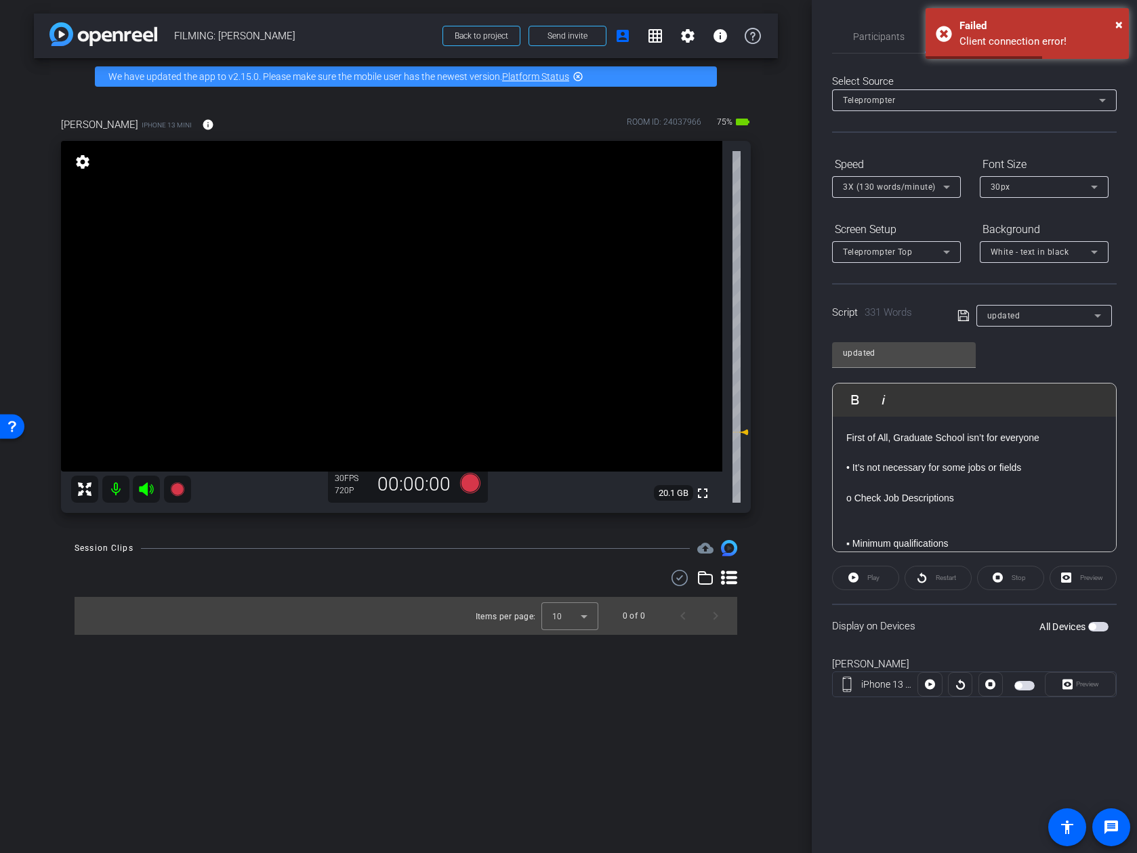
click at [966, 312] on icon at bounding box center [962, 315] width 11 height 11
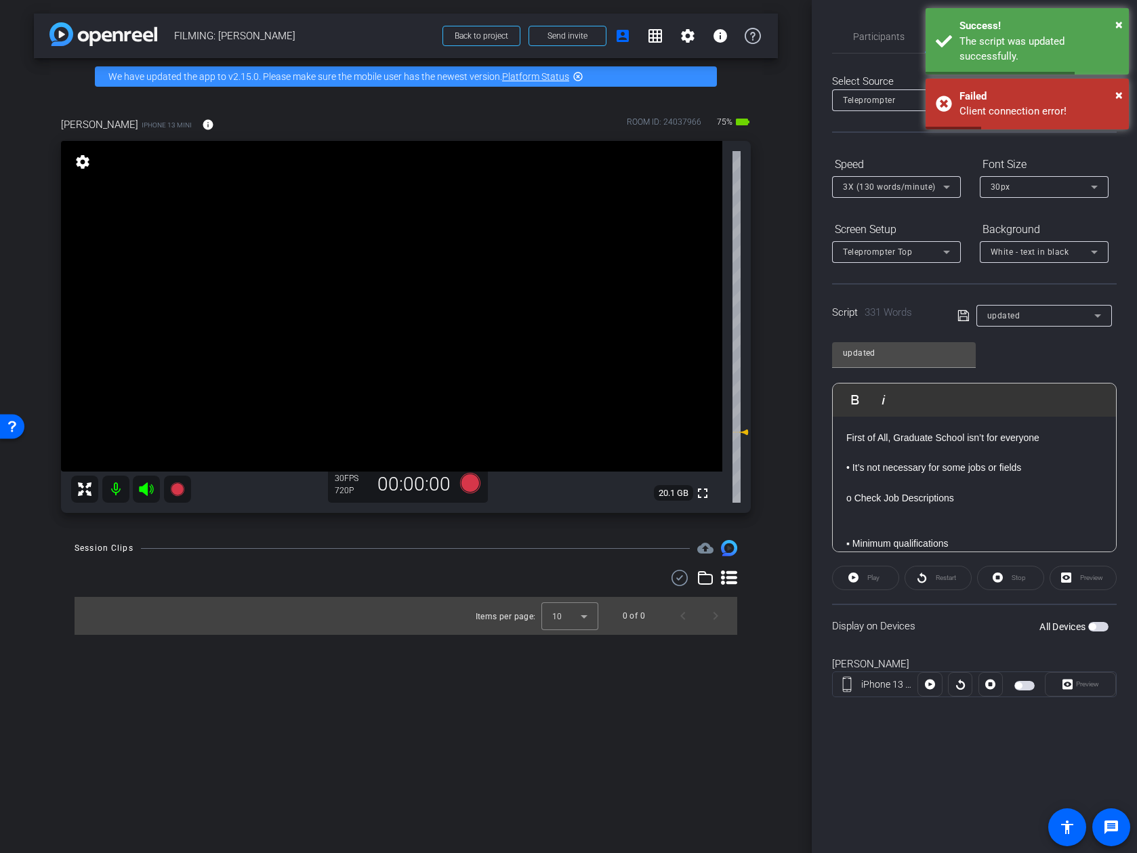
click at [938, 480] on p at bounding box center [974, 483] width 256 height 15
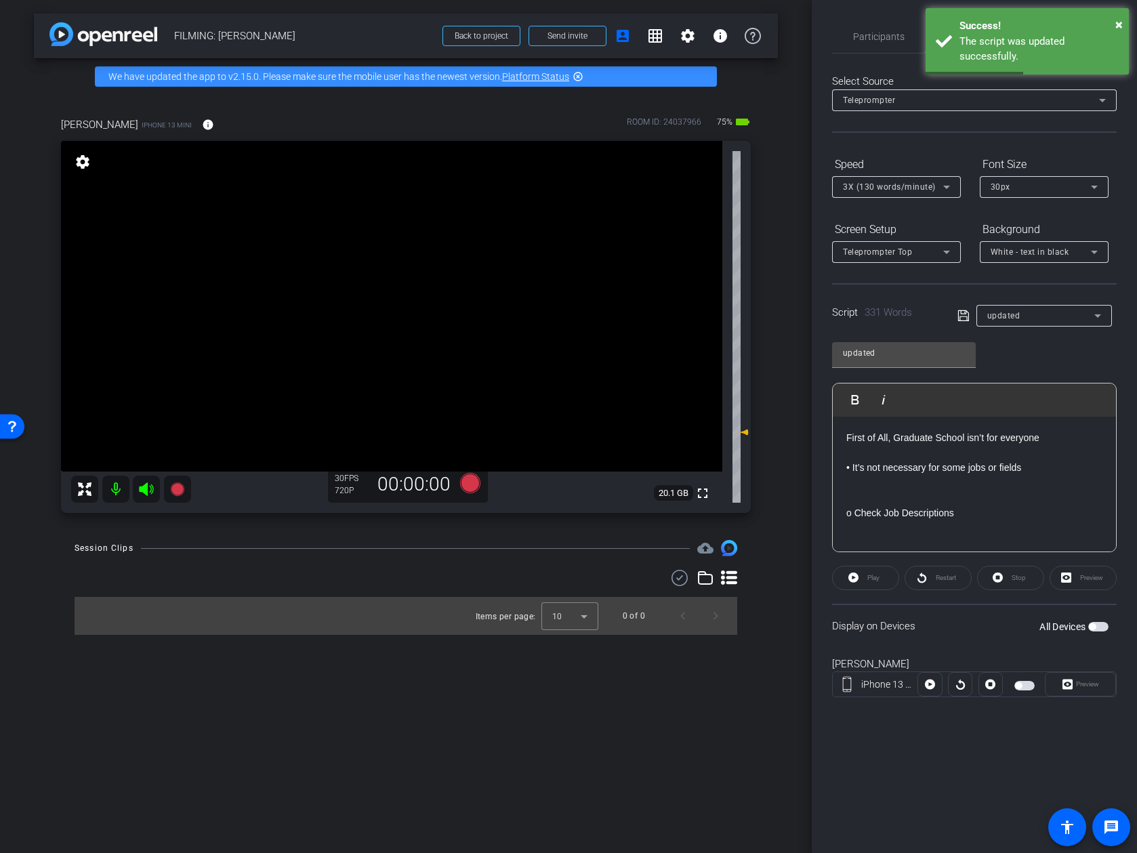
click at [998, 347] on div "updated Play Play from this location Play Selected Play and display the selecte…" at bounding box center [974, 442] width 285 height 220
click at [964, 316] on icon at bounding box center [962, 315] width 11 height 11
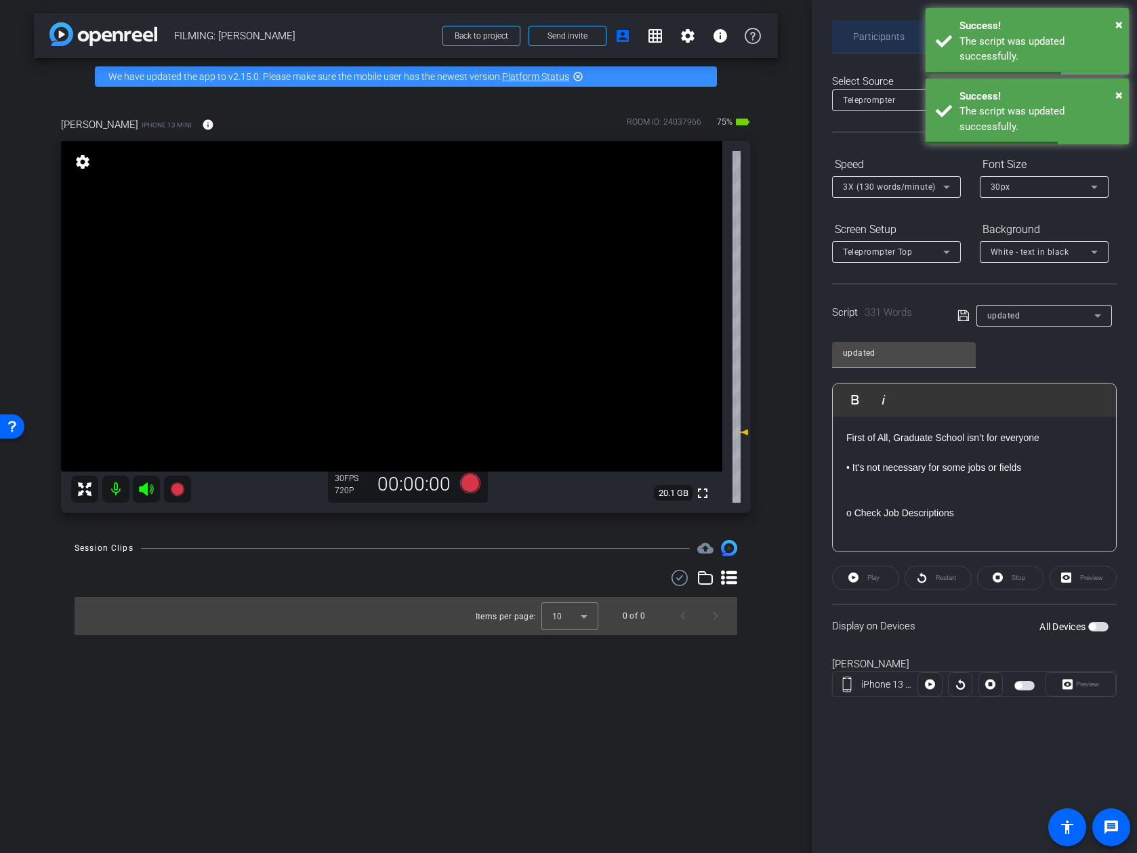
click at [893, 41] on span "Participants" at bounding box center [878, 36] width 51 height 9
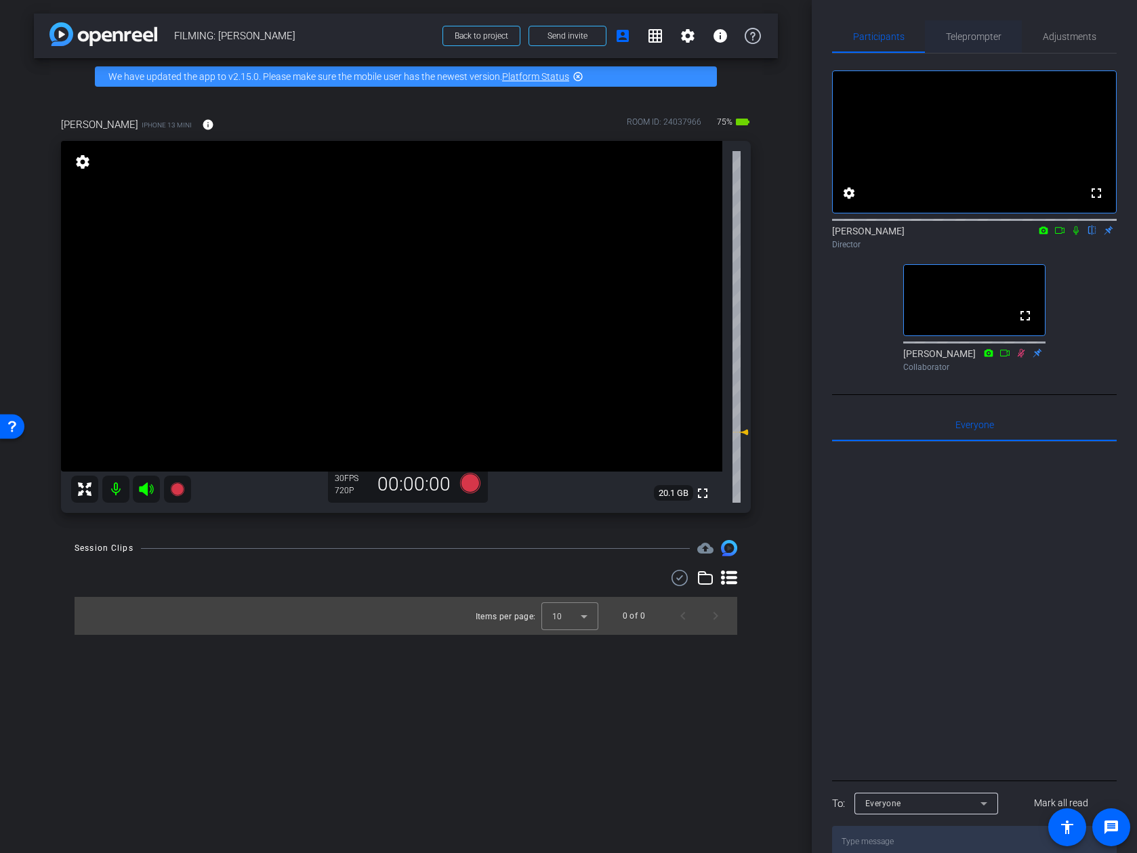
click at [998, 39] on span "Teleprompter" at bounding box center [974, 36] width 56 height 9
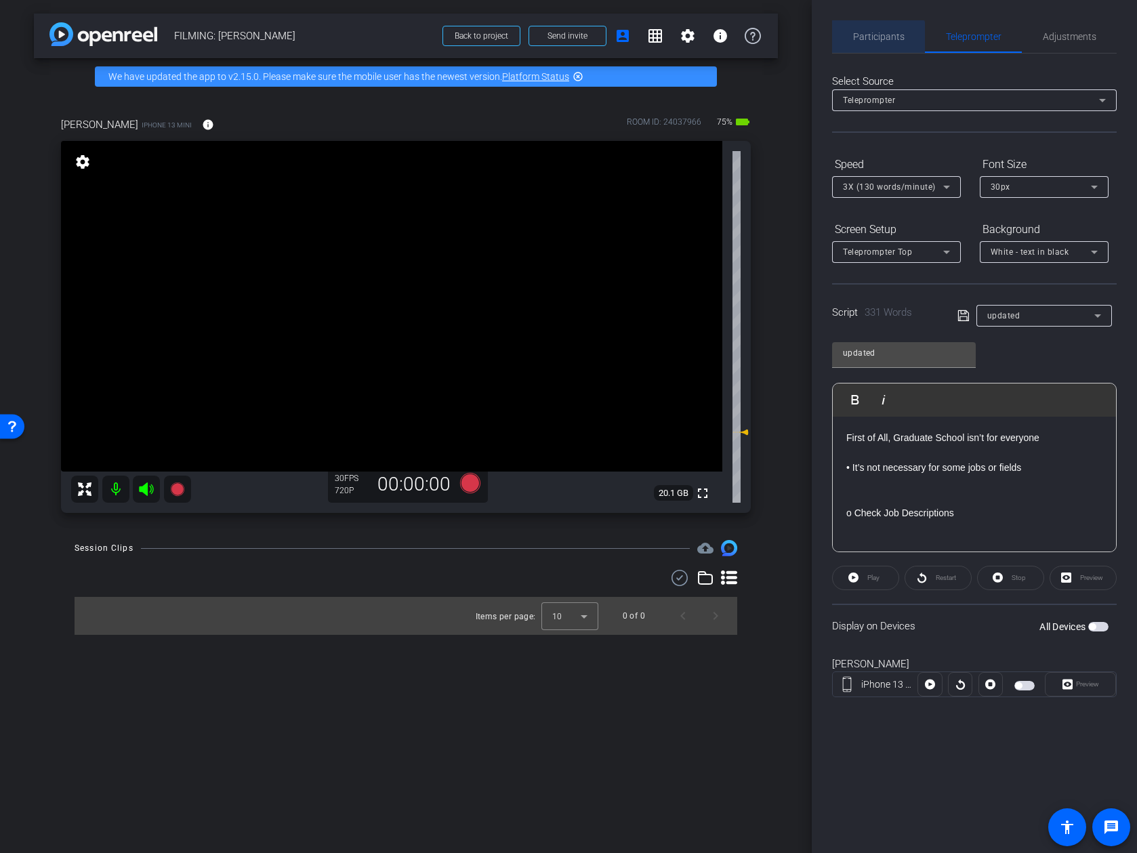
click at [876, 44] on span "Participants" at bounding box center [878, 36] width 51 height 33
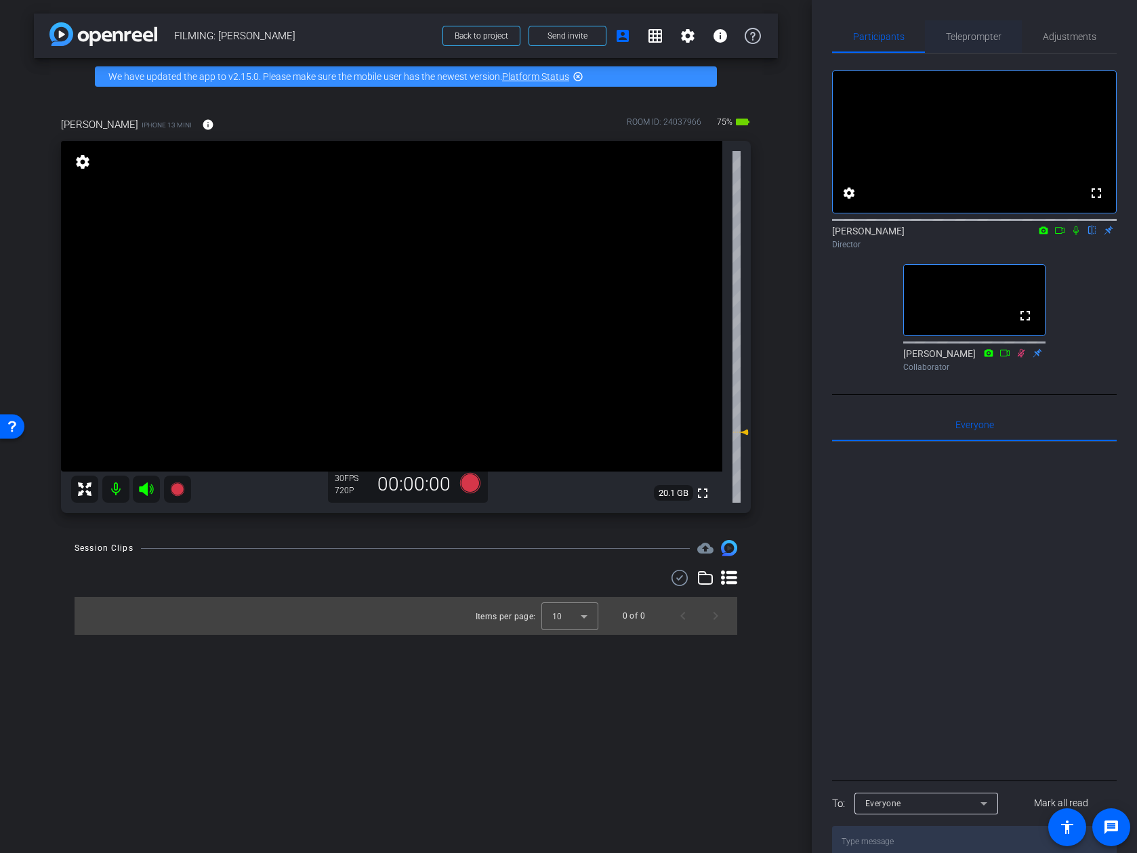
click at [966, 50] on span "Teleprompter" at bounding box center [974, 36] width 56 height 33
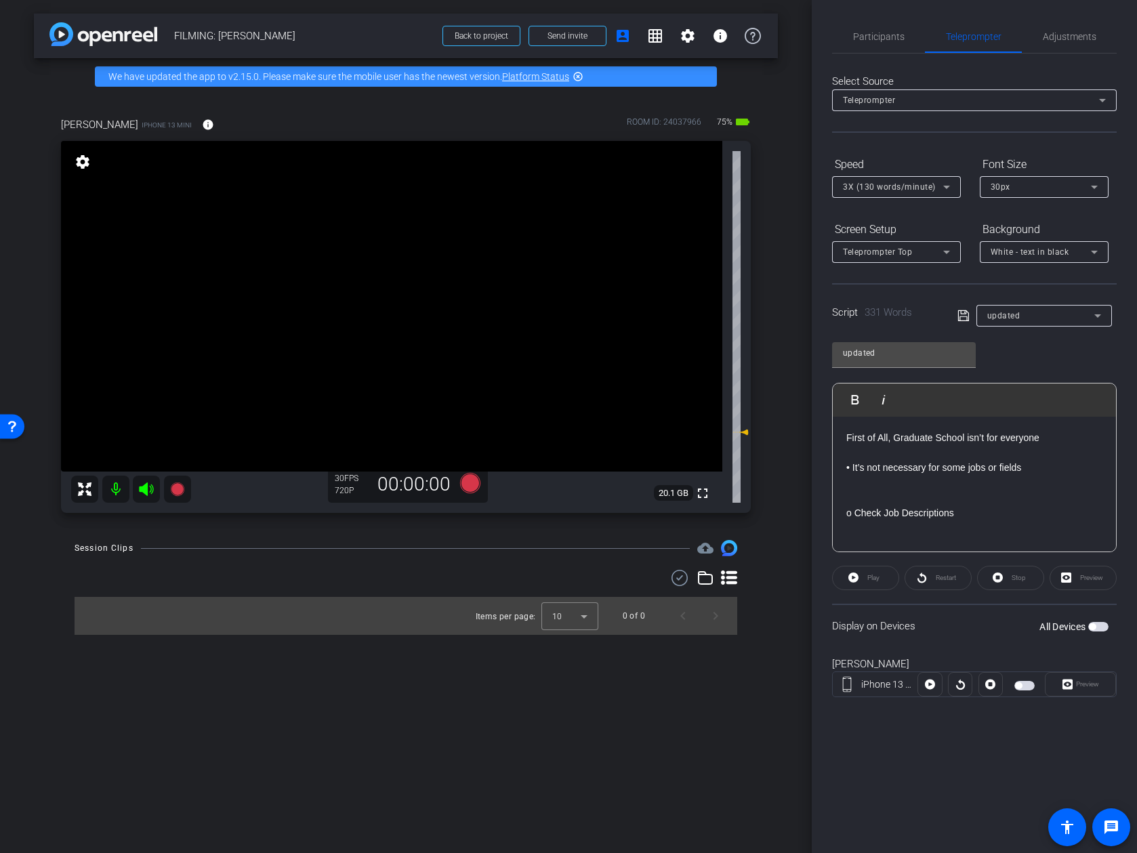
click at [998, 627] on span "button" at bounding box center [1092, 626] width 7 height 7
click at [998, 630] on span "button" at bounding box center [1098, 626] width 20 height 9
click at [882, 40] on span "Participants" at bounding box center [878, 36] width 51 height 9
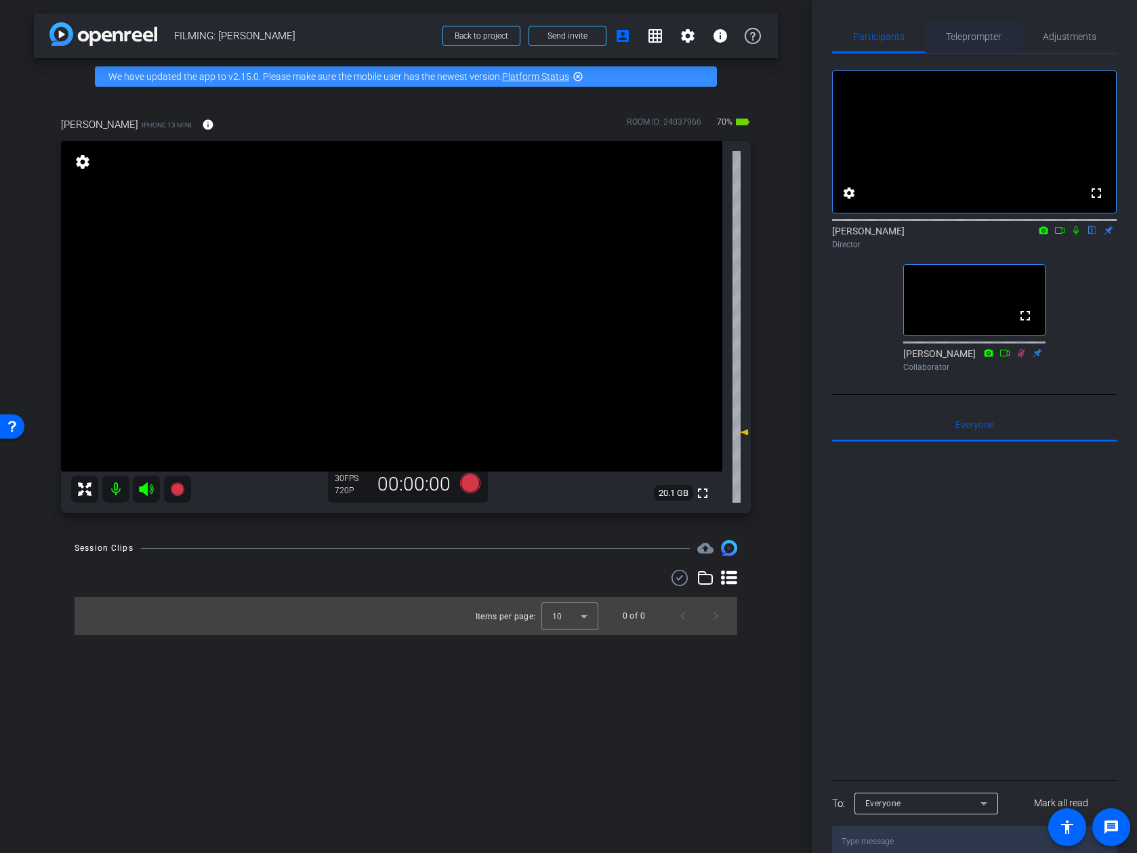
click at [989, 28] on span "Teleprompter" at bounding box center [974, 36] width 56 height 33
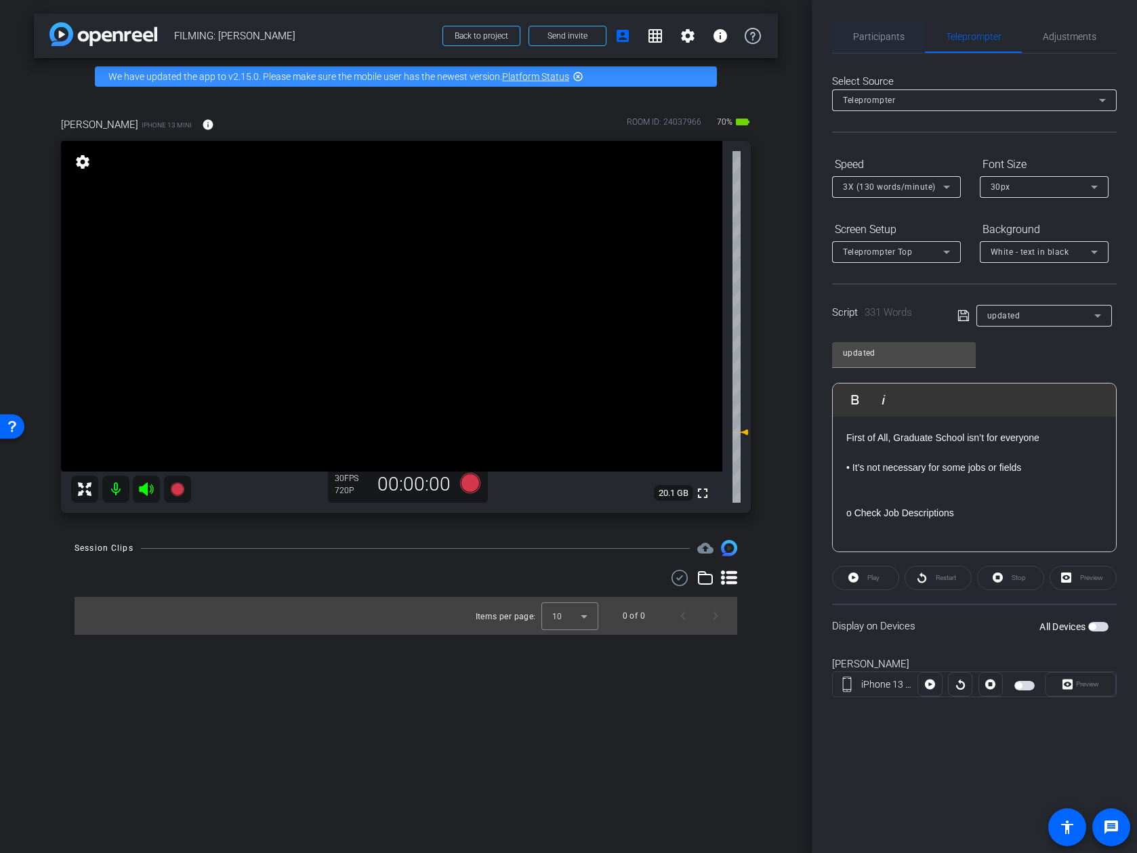
click at [886, 39] on span "Participants" at bounding box center [878, 36] width 51 height 9
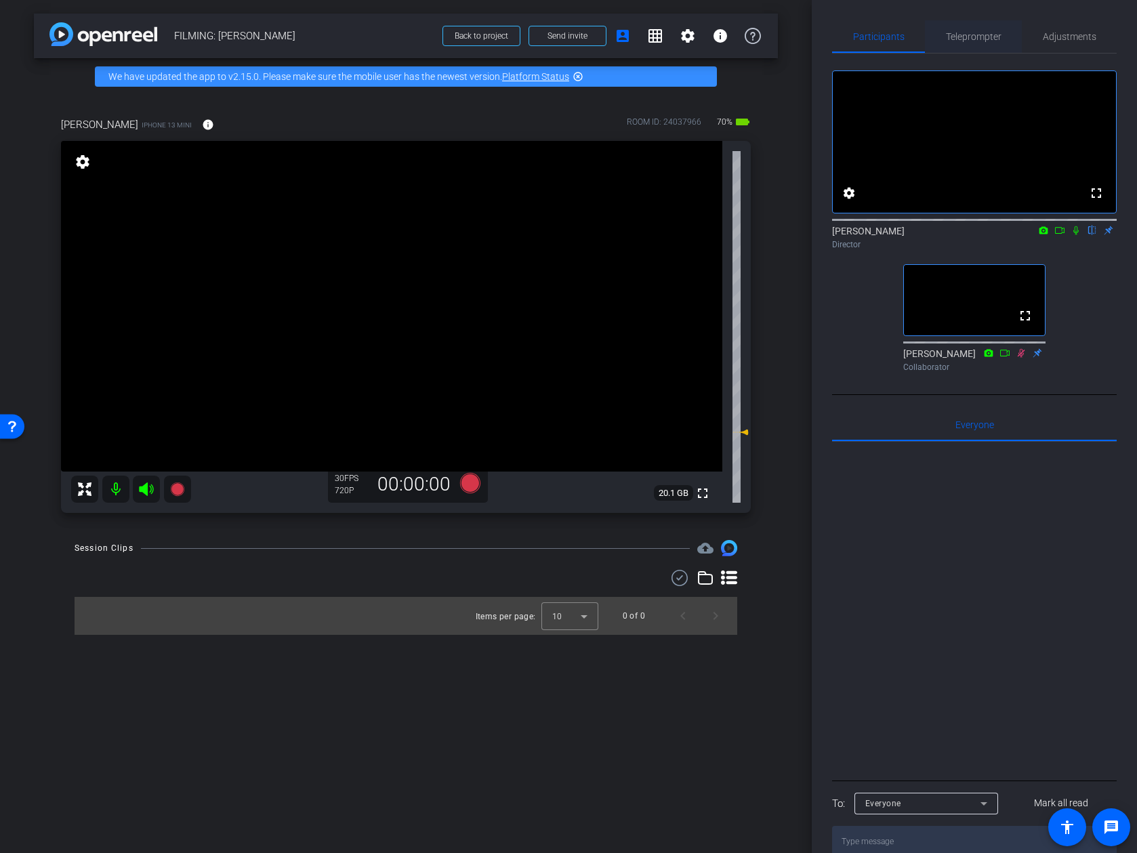
click at [977, 43] on span "Teleprompter" at bounding box center [974, 36] width 56 height 33
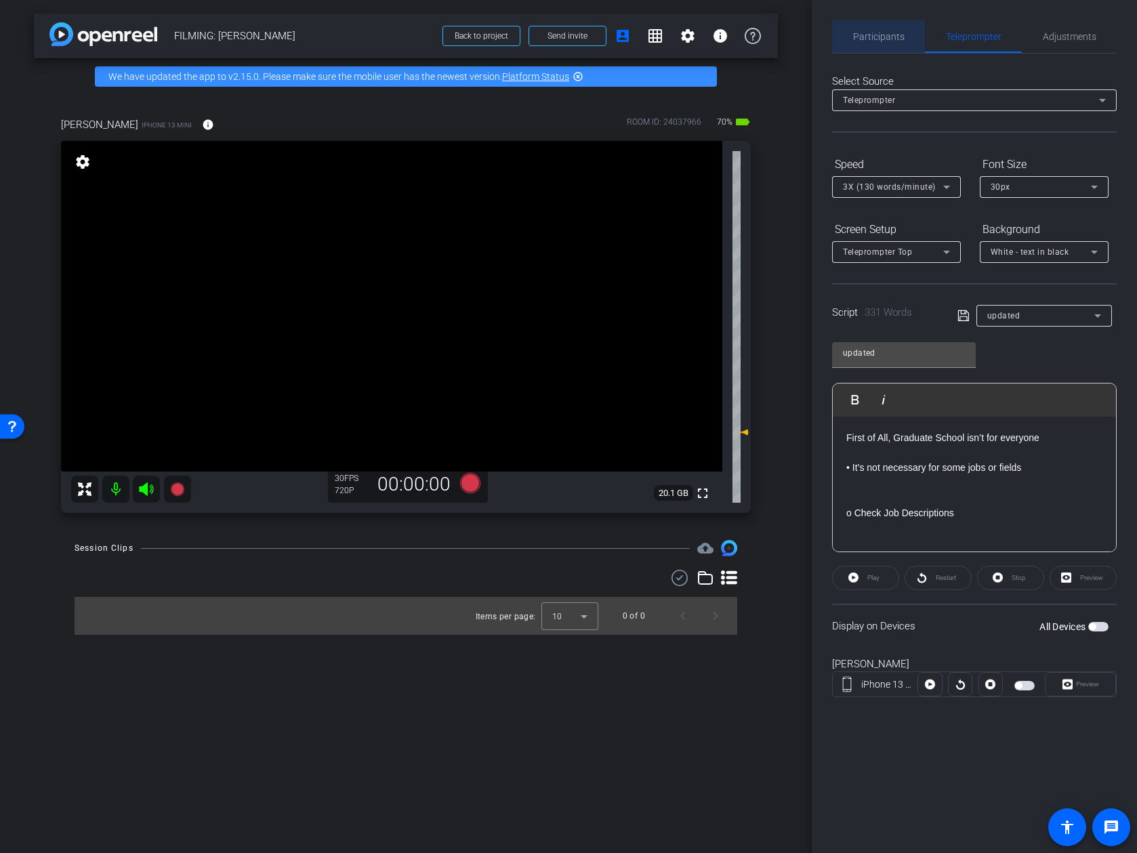
click at [903, 42] on span "Participants" at bounding box center [878, 36] width 51 height 33
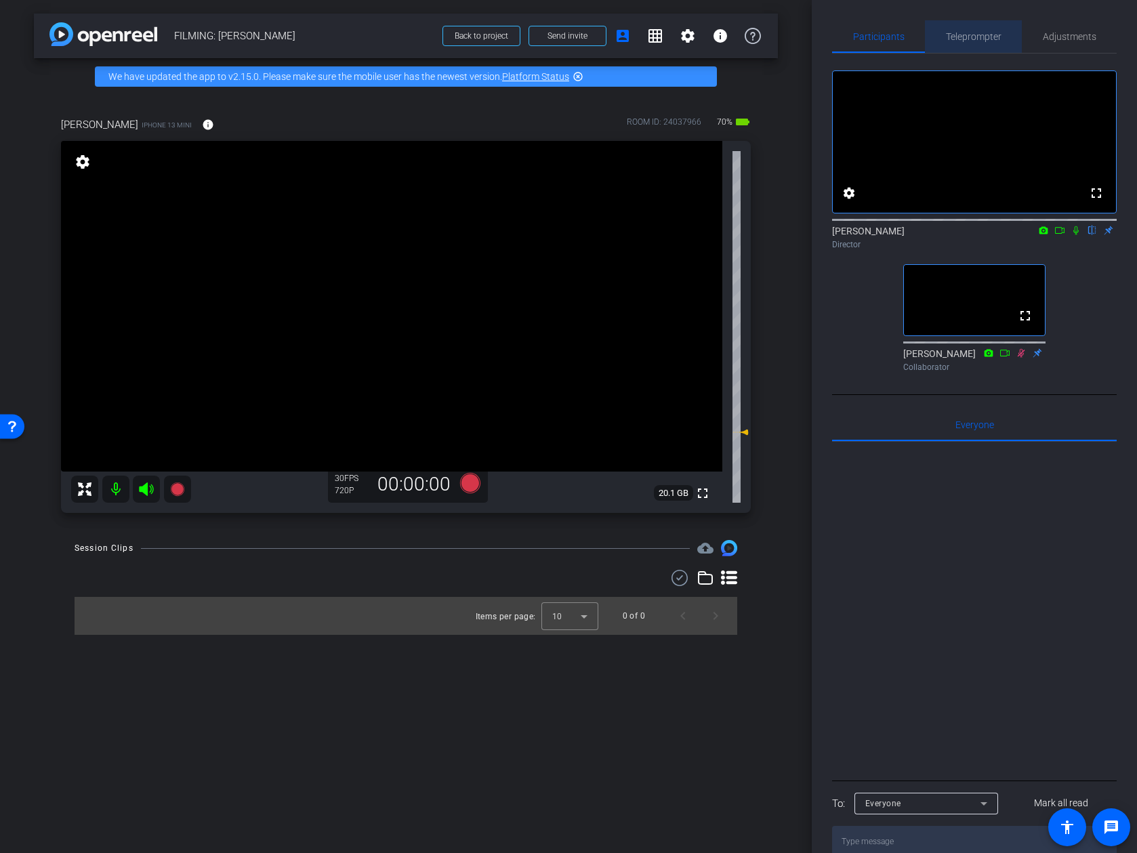
click at [964, 32] on span "Teleprompter" at bounding box center [974, 36] width 56 height 9
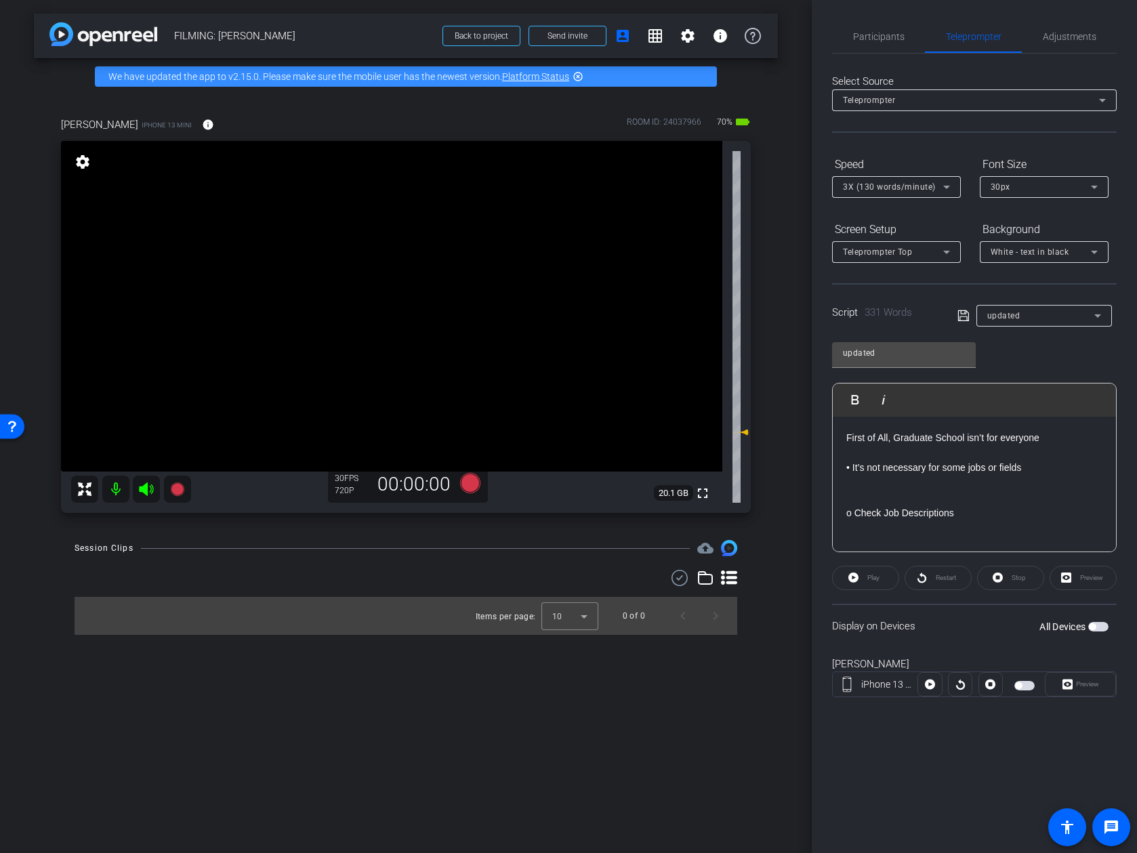
click at [998, 657] on div "Kevin Mconald" at bounding box center [974, 665] width 285 height 16
click at [998, 625] on span "button" at bounding box center [1098, 626] width 20 height 9
click at [998, 680] on span at bounding box center [1081, 684] width 70 height 33
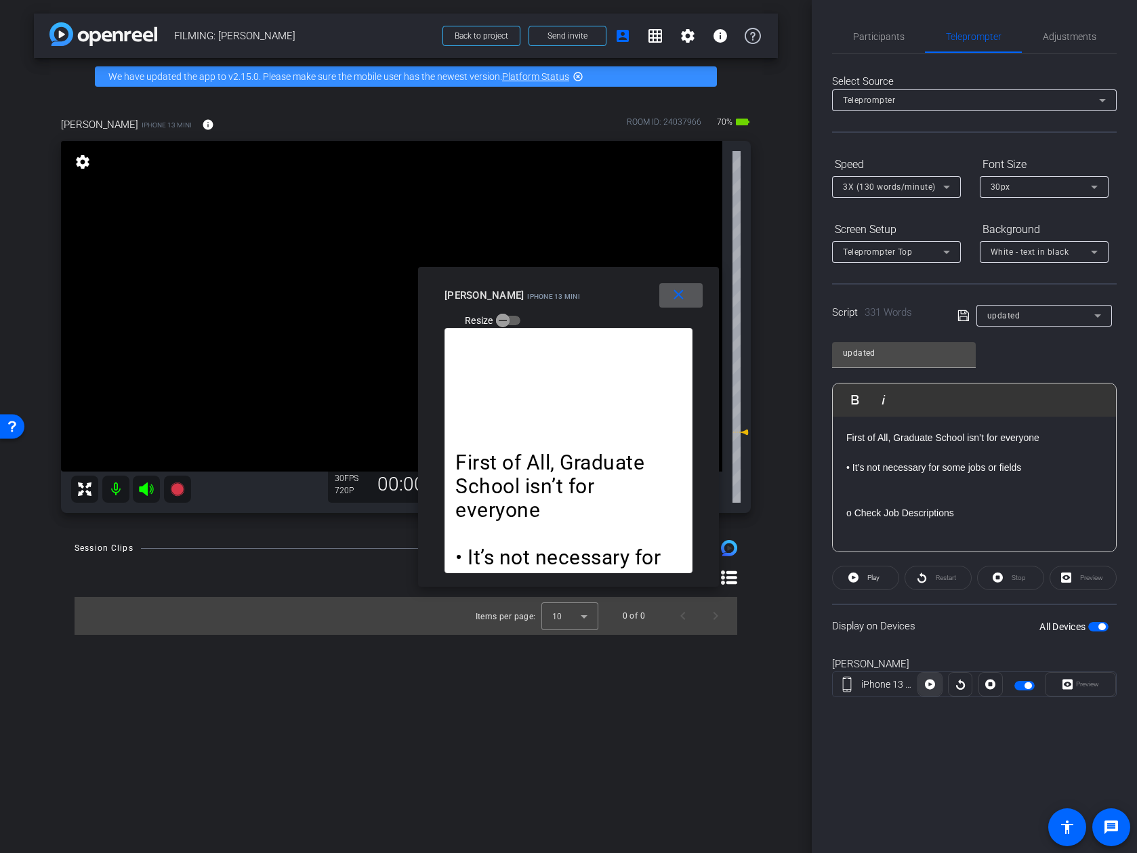
click at [930, 684] on icon at bounding box center [930, 684] width 10 height 20
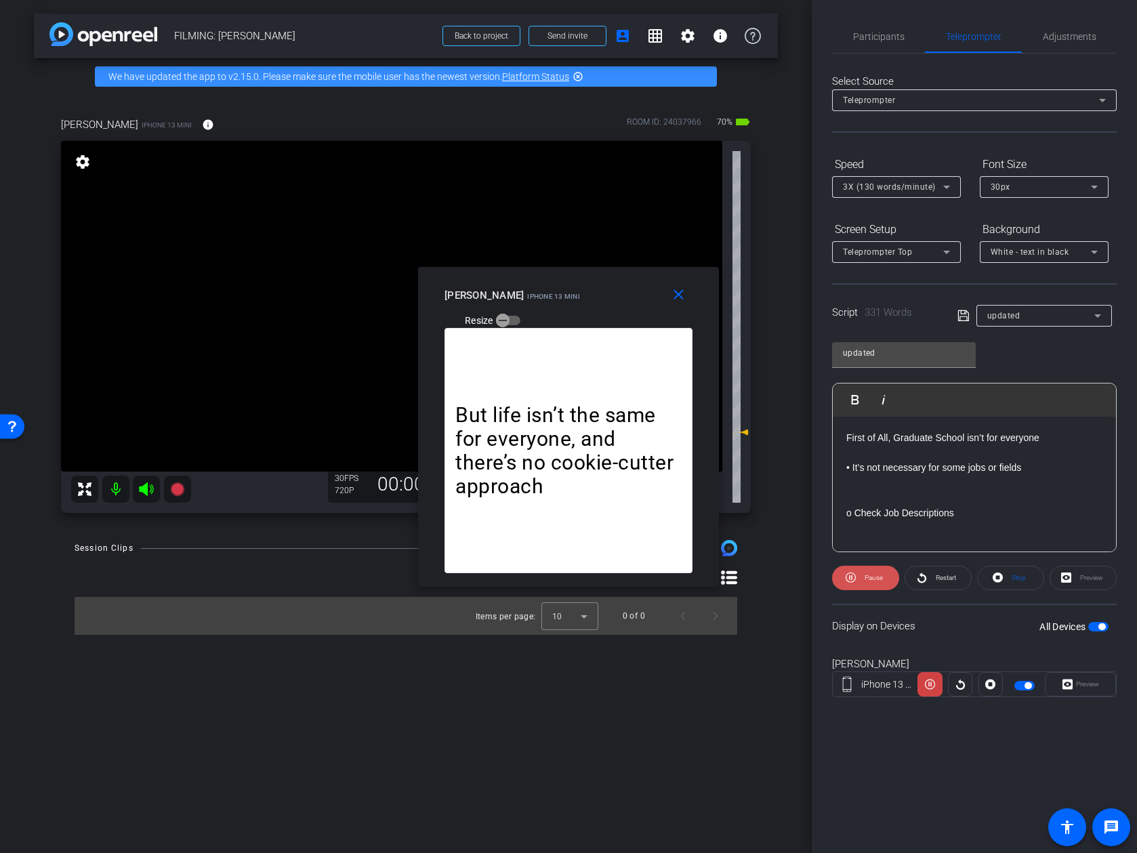
click at [870, 581] on span "Pause" at bounding box center [874, 577] width 18 height 7
click at [684, 288] on mat-icon "close" at bounding box center [678, 295] width 17 height 17
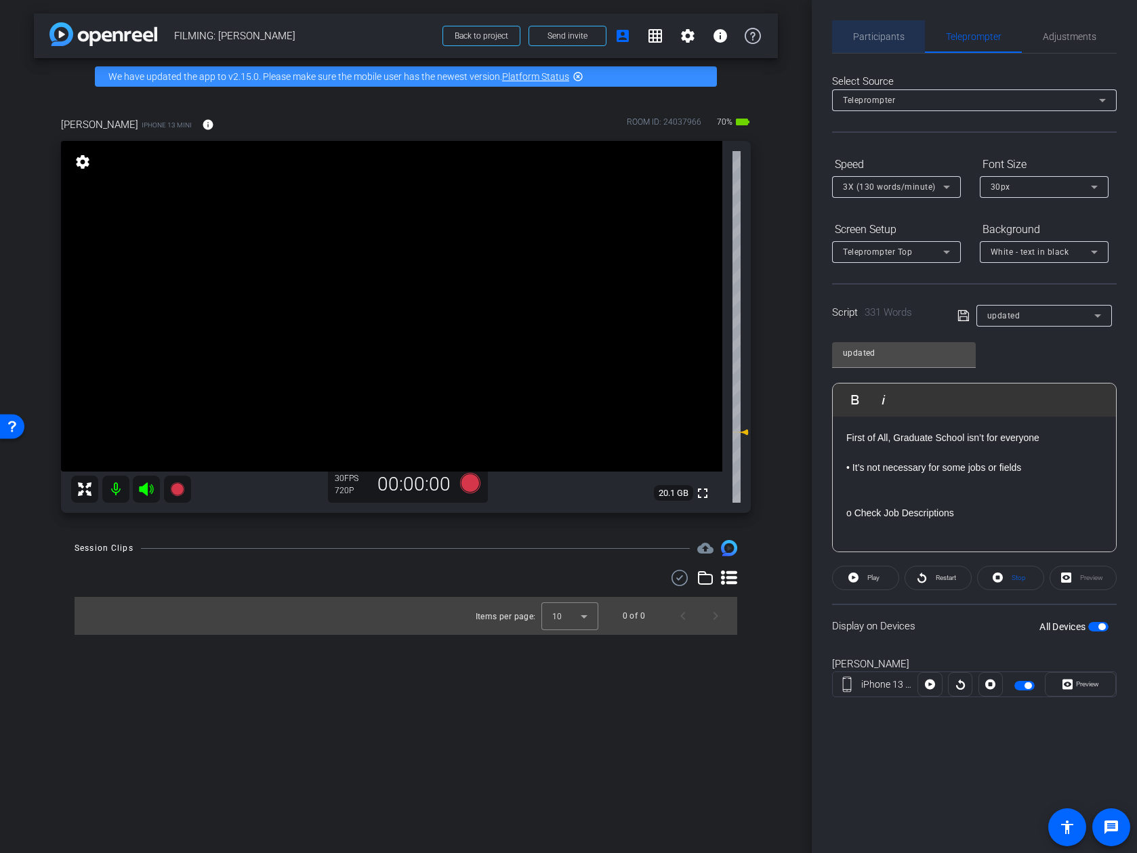
click at [879, 49] on span "Participants" at bounding box center [878, 36] width 51 height 33
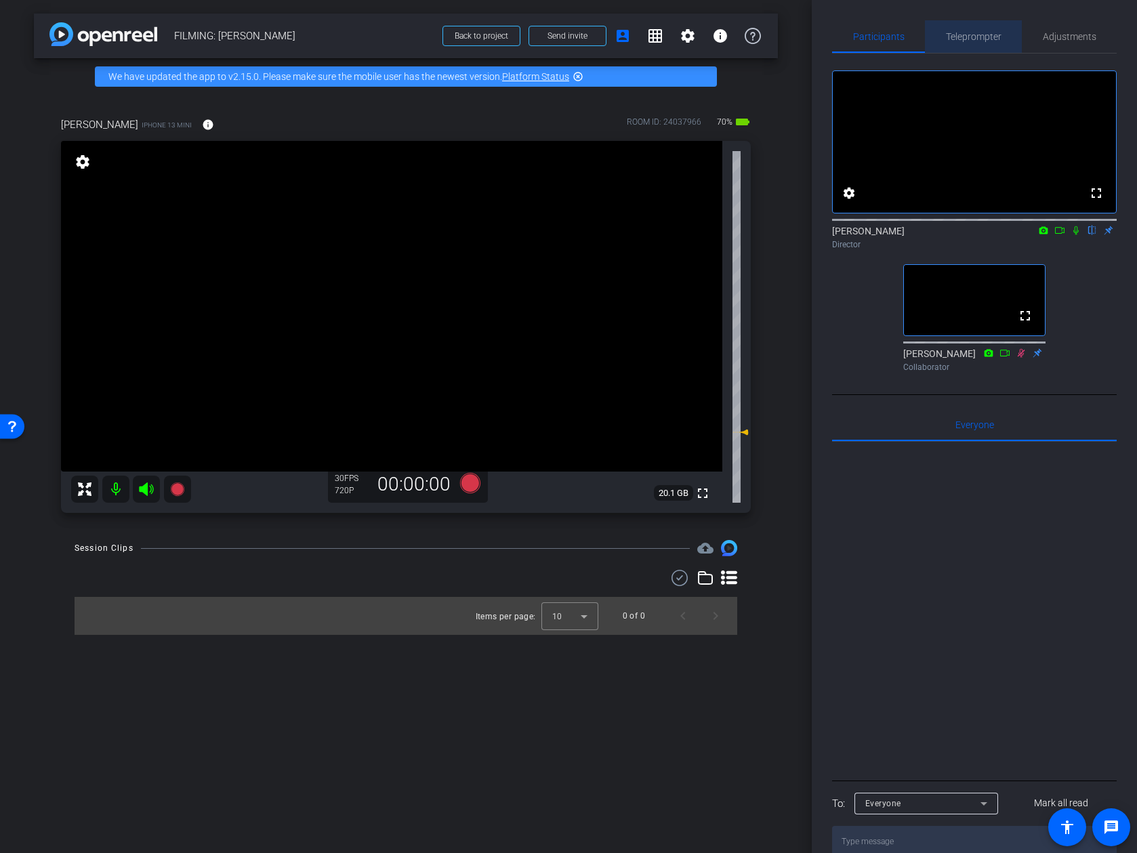
click at [966, 49] on span "Teleprompter" at bounding box center [974, 36] width 56 height 33
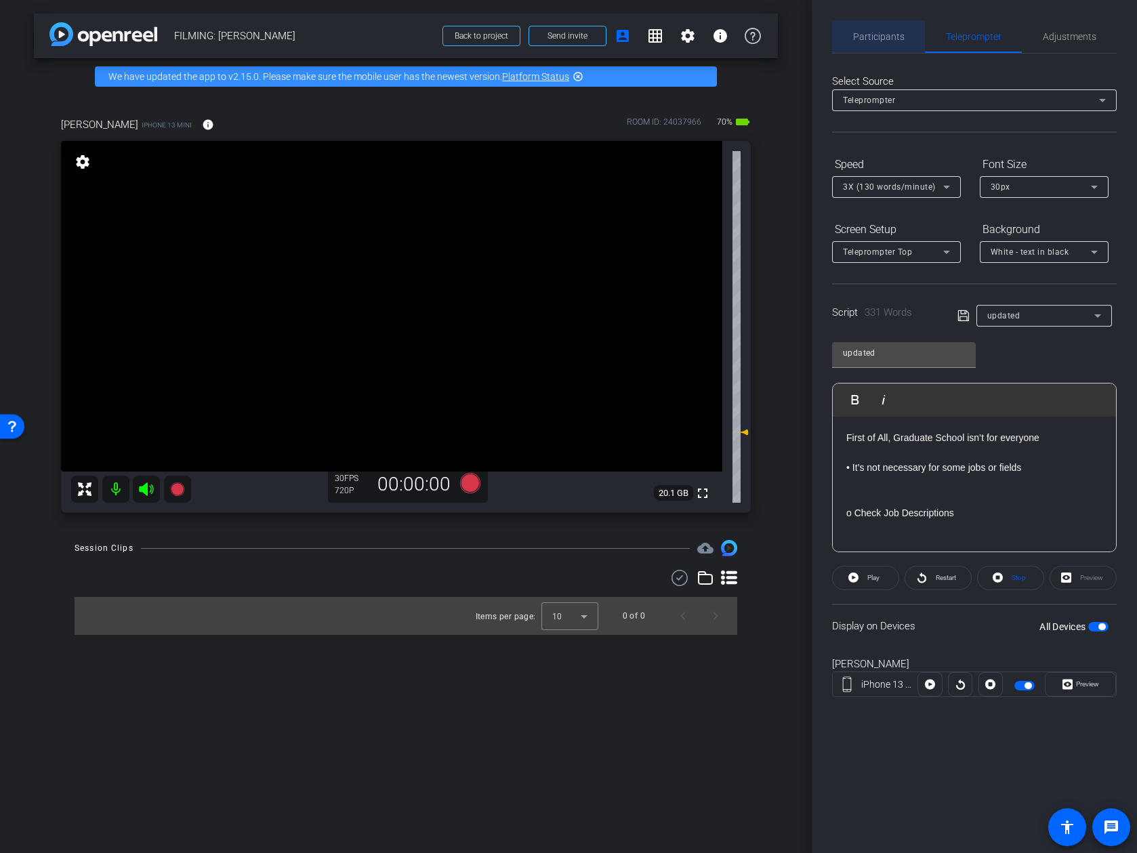
click at [901, 50] on span "Participants" at bounding box center [878, 36] width 51 height 33
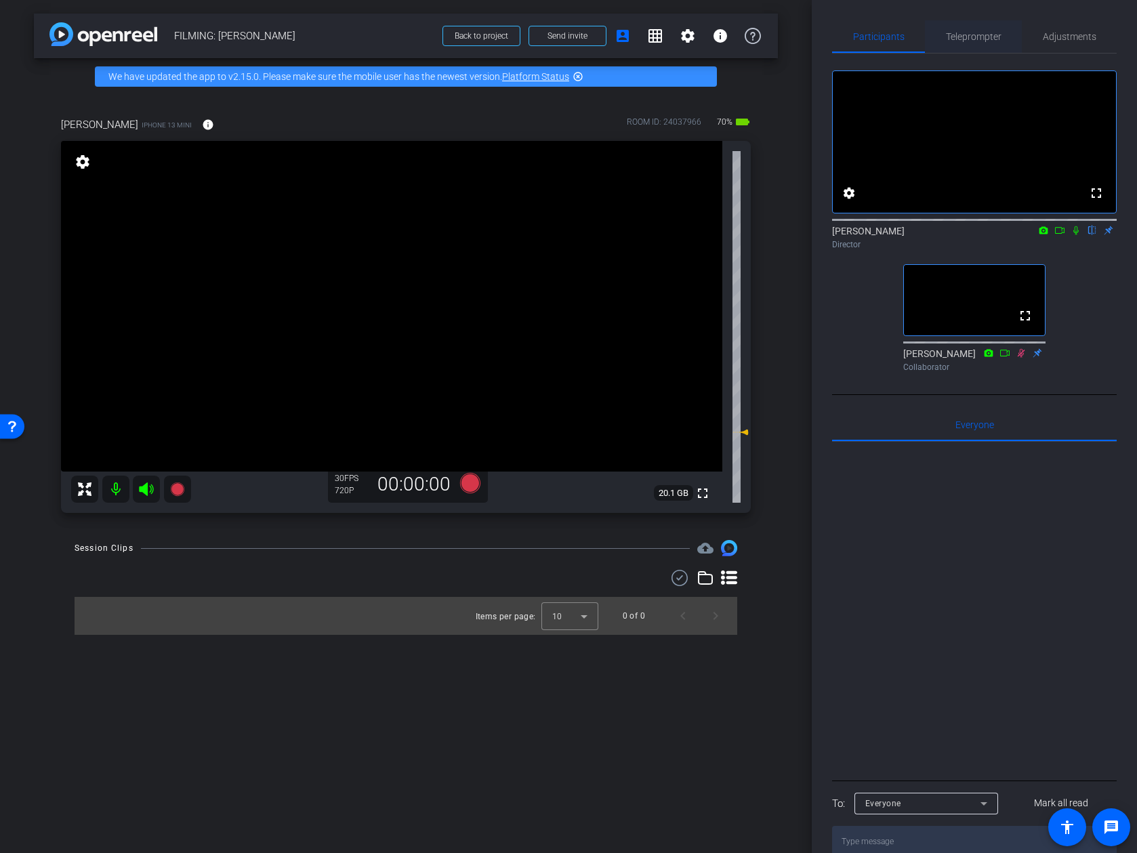
click at [974, 46] on span "Teleprompter" at bounding box center [974, 36] width 56 height 33
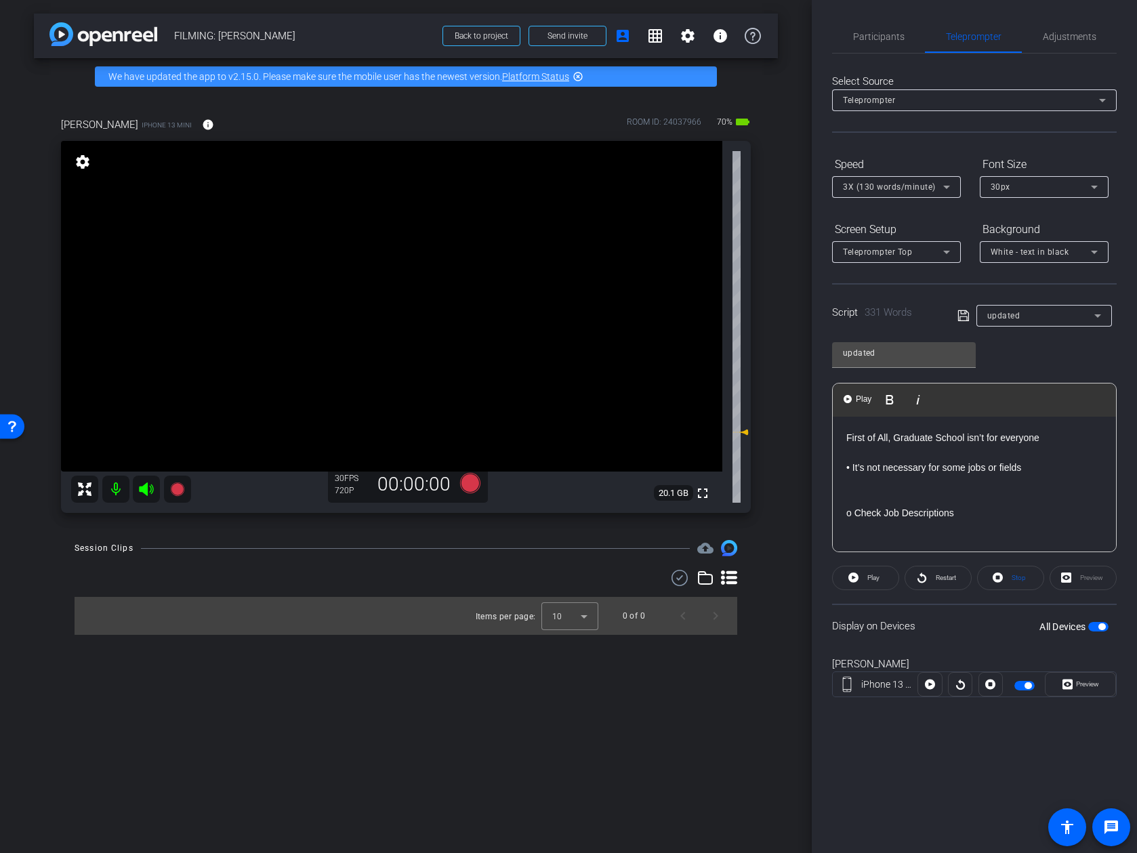
click at [968, 455] on p at bounding box center [974, 452] width 256 height 15
click at [953, 503] on p at bounding box center [974, 498] width 256 height 15
click at [953, 494] on p "▪ Minimum qualifications" at bounding box center [974, 496] width 256 height 15
click at [955, 479] on p at bounding box center [974, 481] width 256 height 15
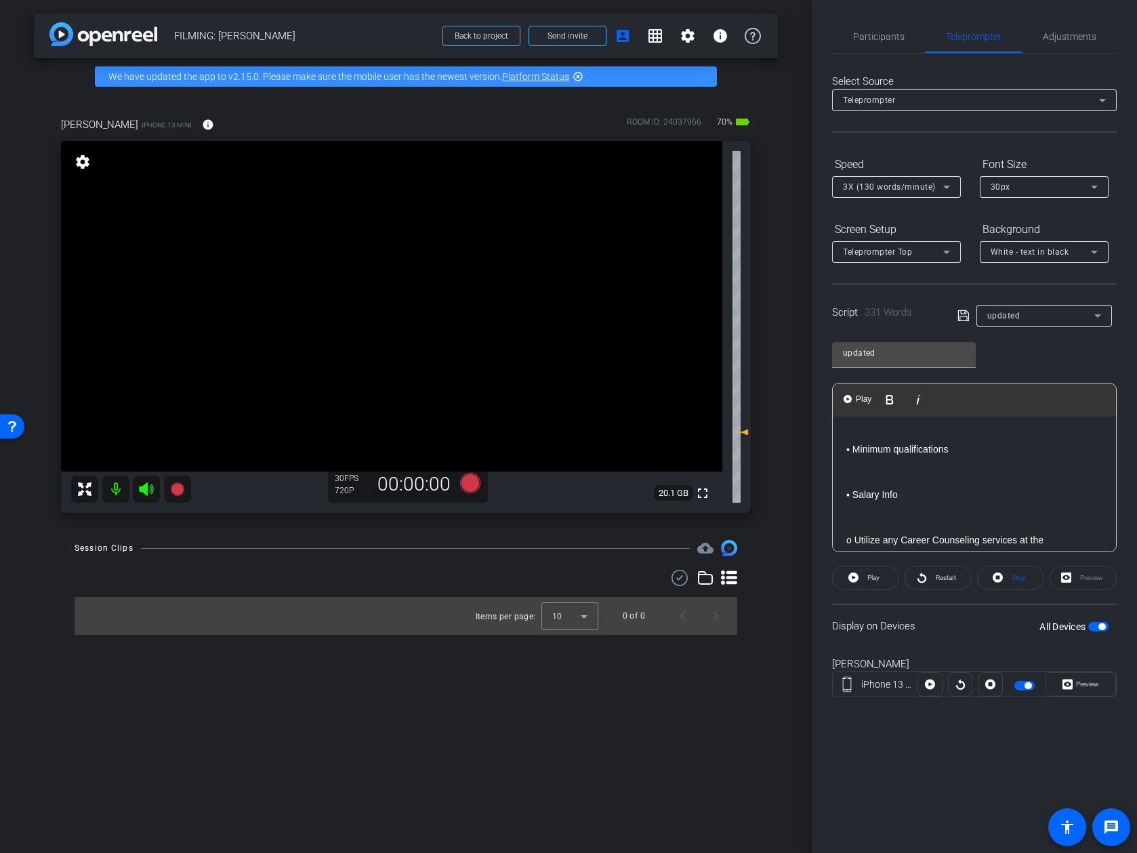
scroll to position [169, 0]
click at [947, 469] on p at bounding box center [974, 466] width 256 height 15
click at [930, 516] on p at bounding box center [974, 511] width 256 height 15
click at [932, 508] on p at bounding box center [974, 515] width 256 height 15
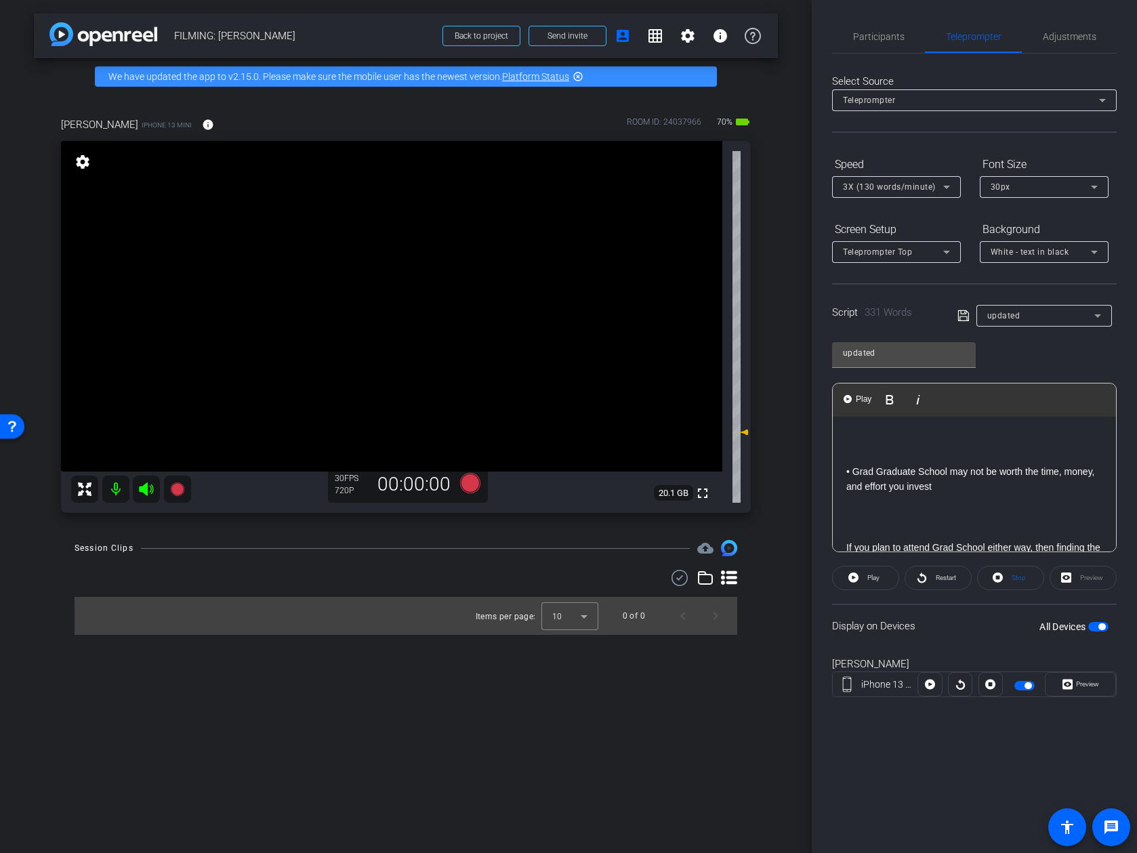
click at [930, 510] on p at bounding box center [974, 517] width 256 height 15
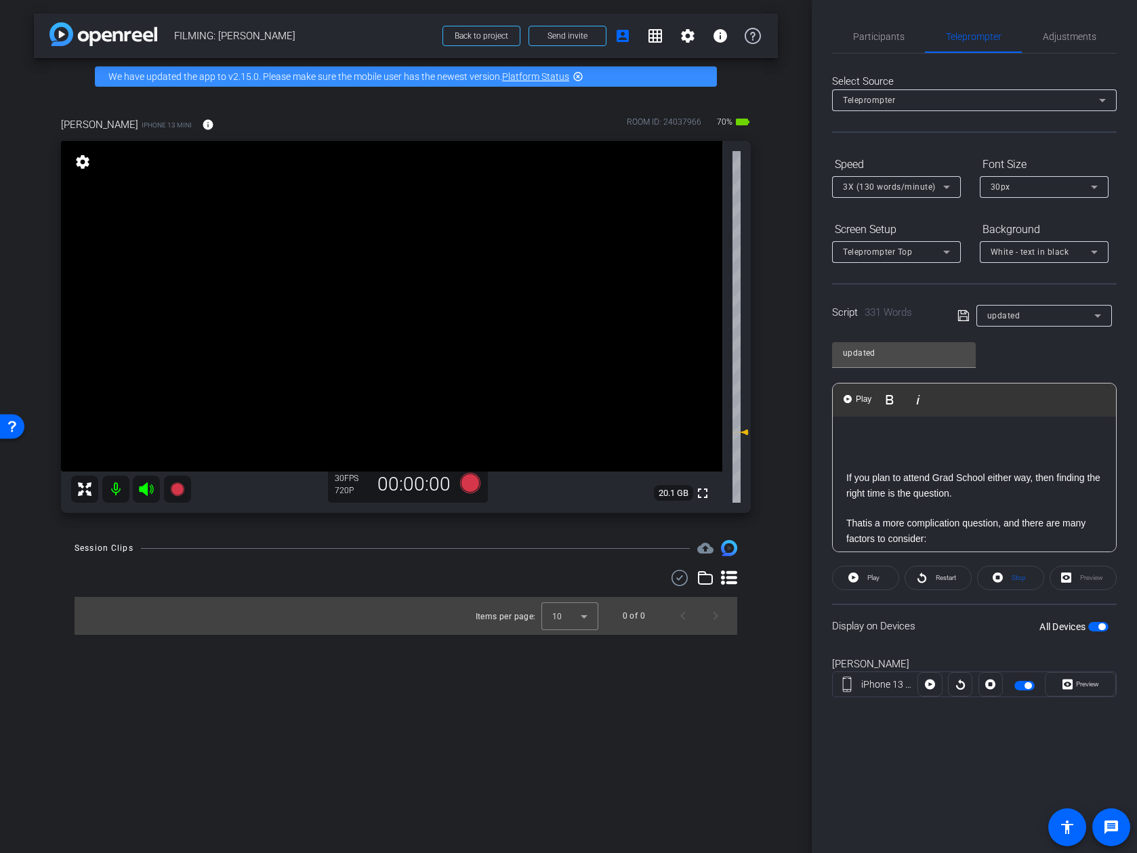
click at [915, 501] on p at bounding box center [974, 508] width 256 height 15
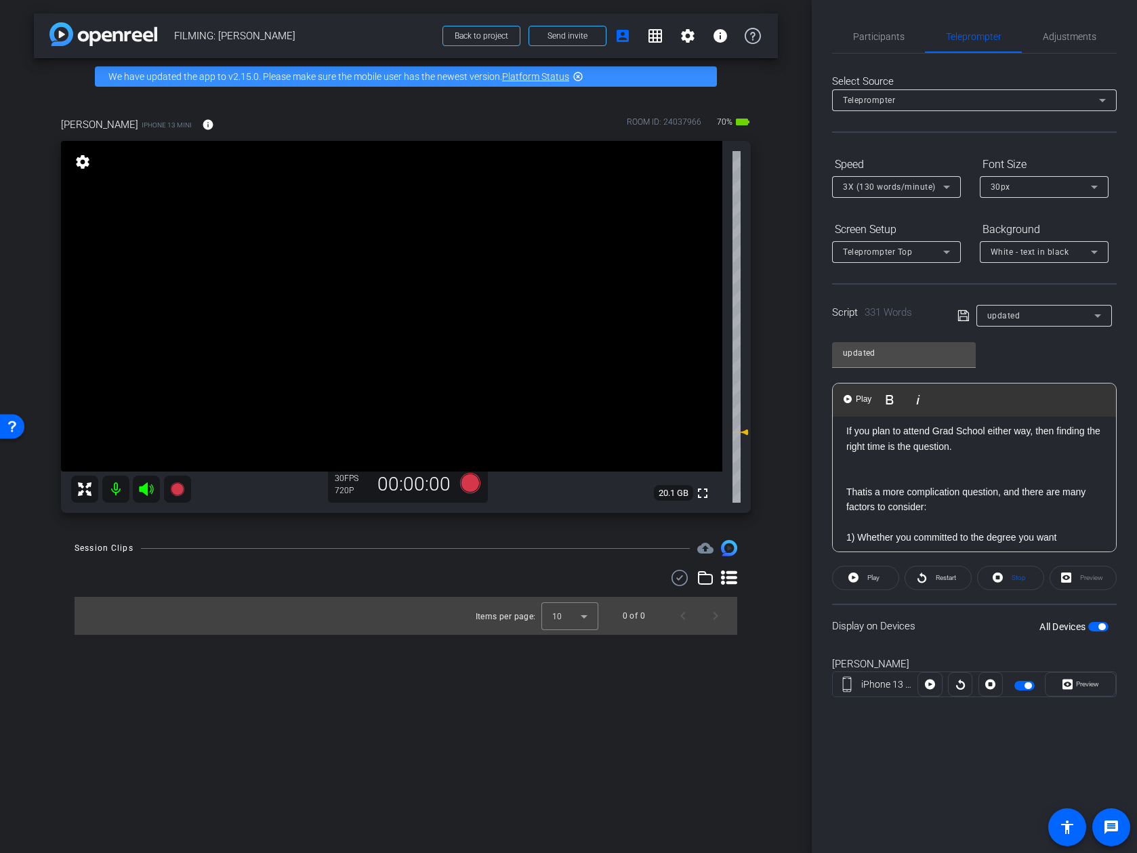
scroll to position [478, 0]
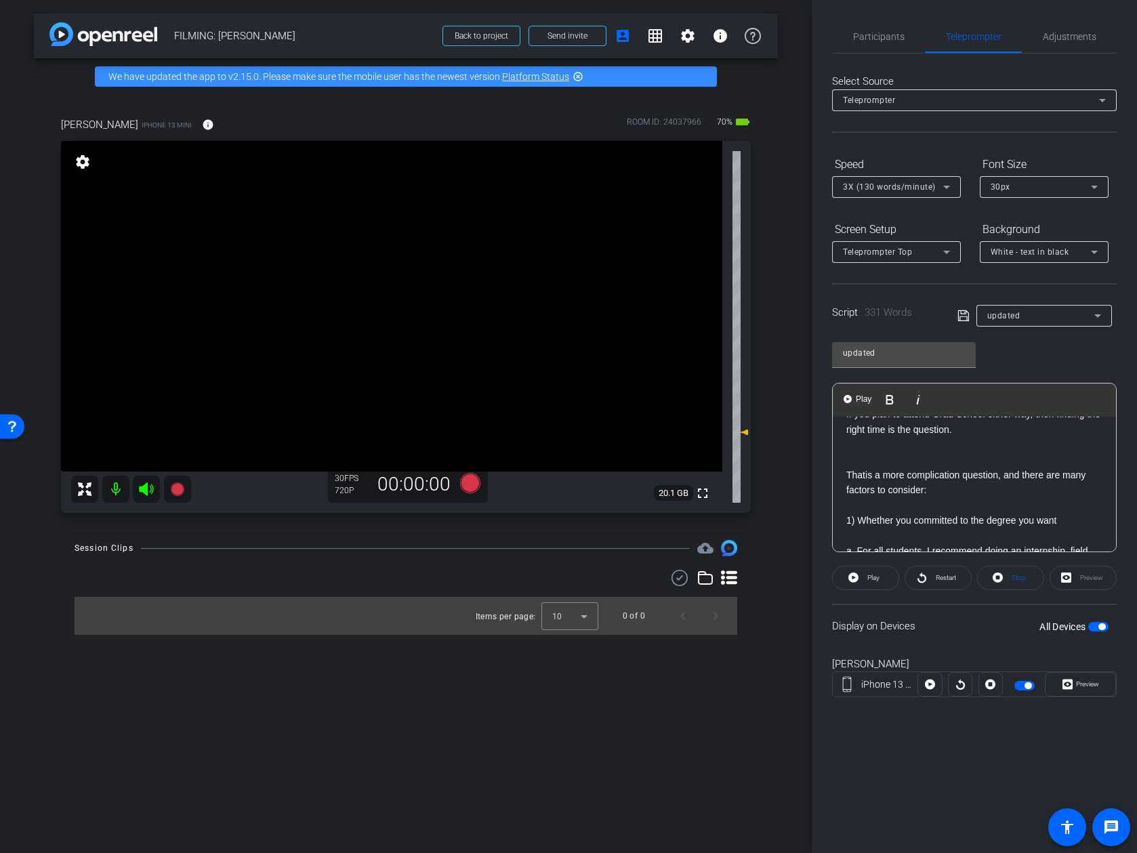
click at [920, 498] on p at bounding box center [974, 505] width 256 height 15
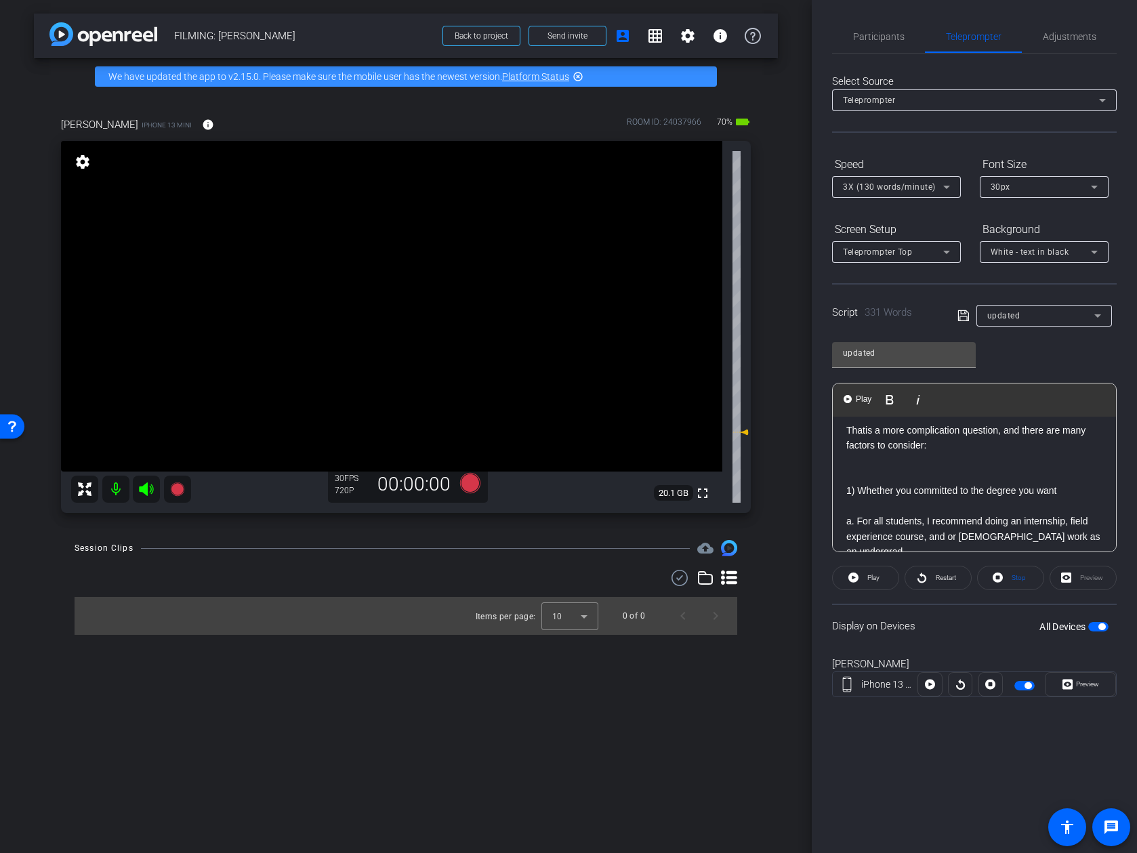
scroll to position [540, 0]
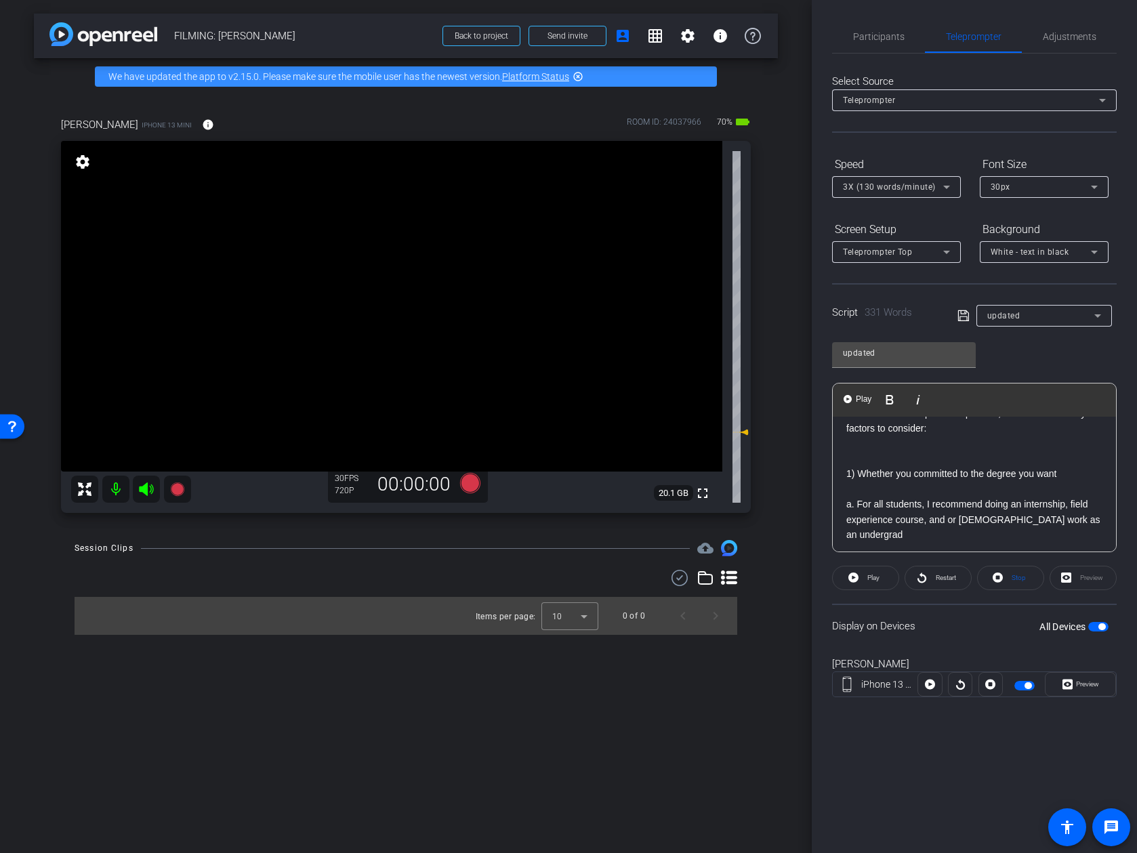
click at [908, 482] on p at bounding box center [974, 489] width 256 height 15
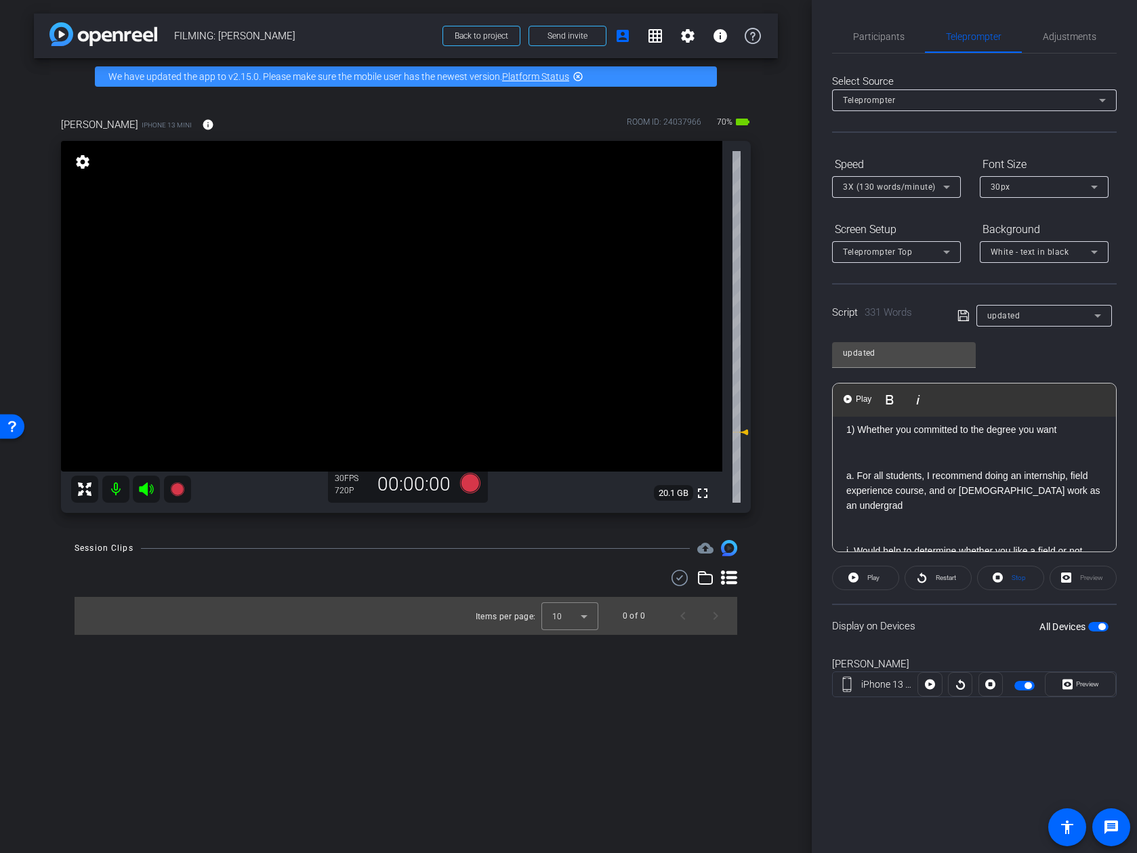
click at [898, 514] on p at bounding box center [974, 521] width 256 height 15
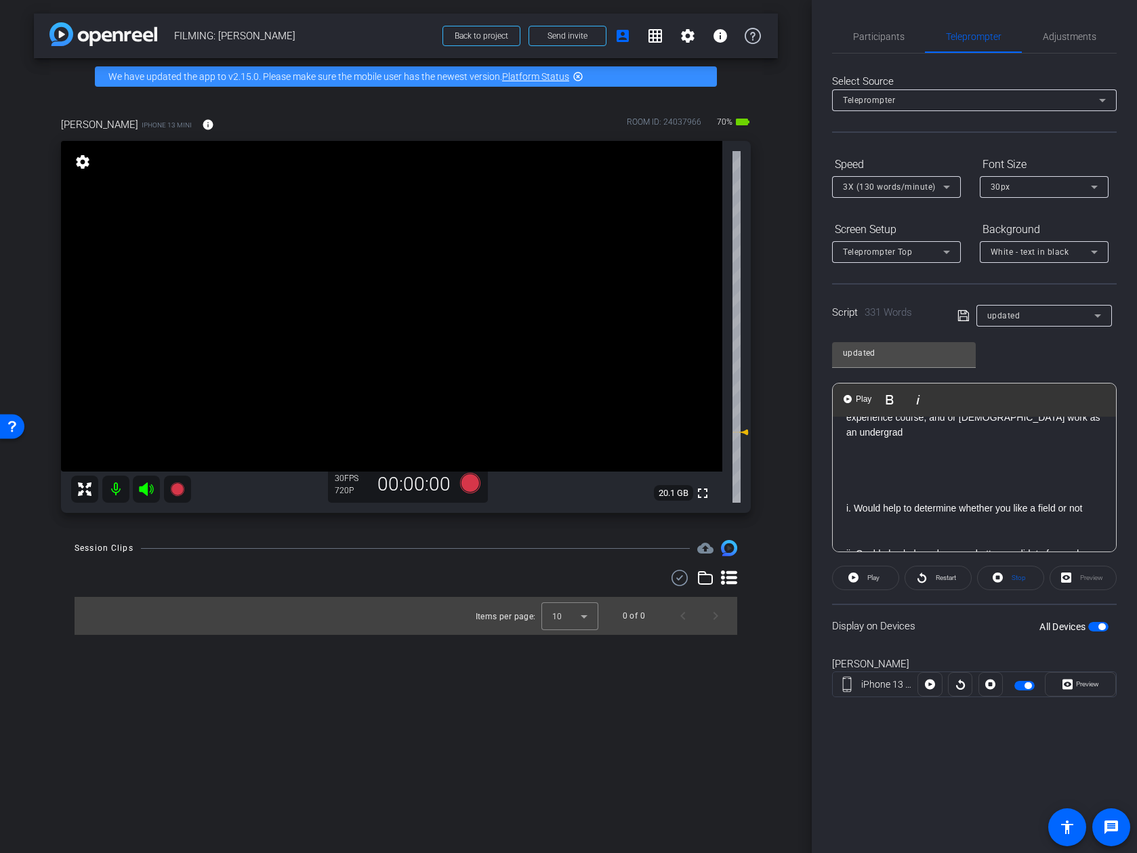
scroll to position [650, 0]
click at [896, 524] on p at bounding box center [974, 531] width 256 height 15
click at [902, 533] on p at bounding box center [974, 540] width 256 height 15
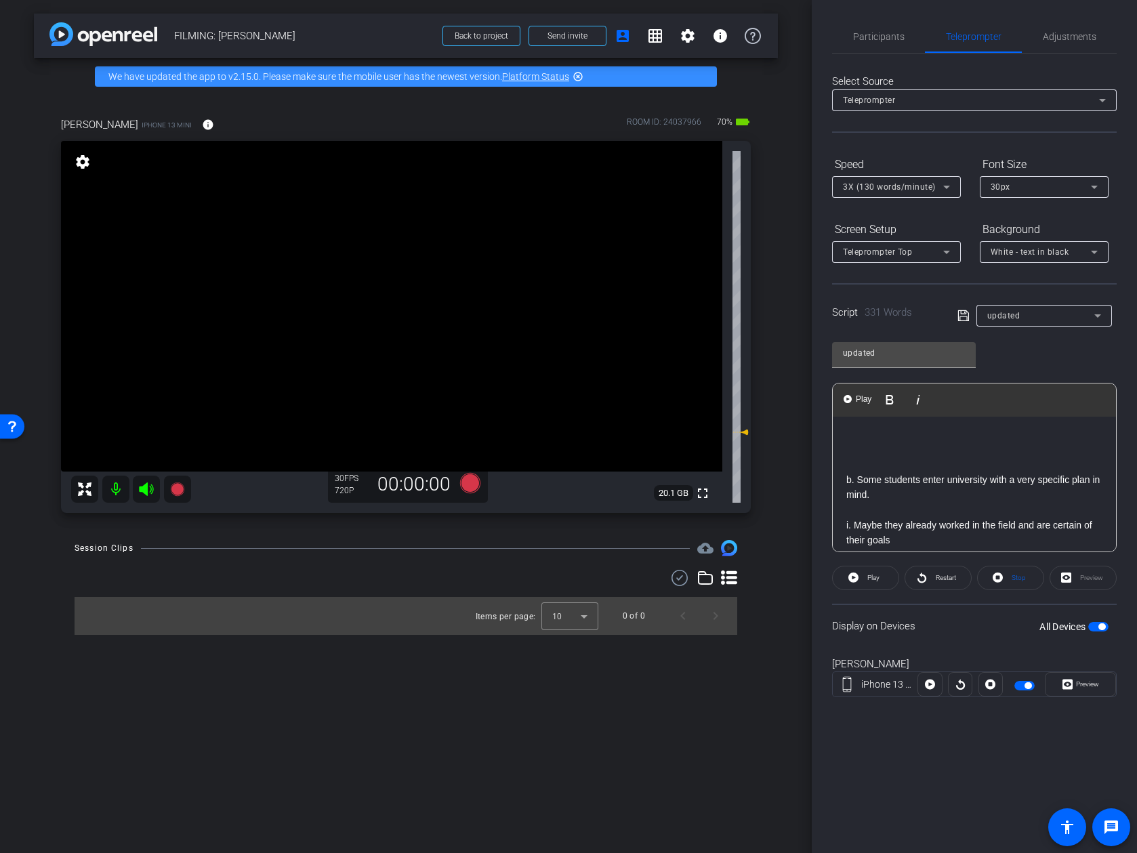
scroll to position [830, 0]
click at [904, 465] on p "b. Some students enter university with a very specific plan in mind." at bounding box center [974, 480] width 256 height 30
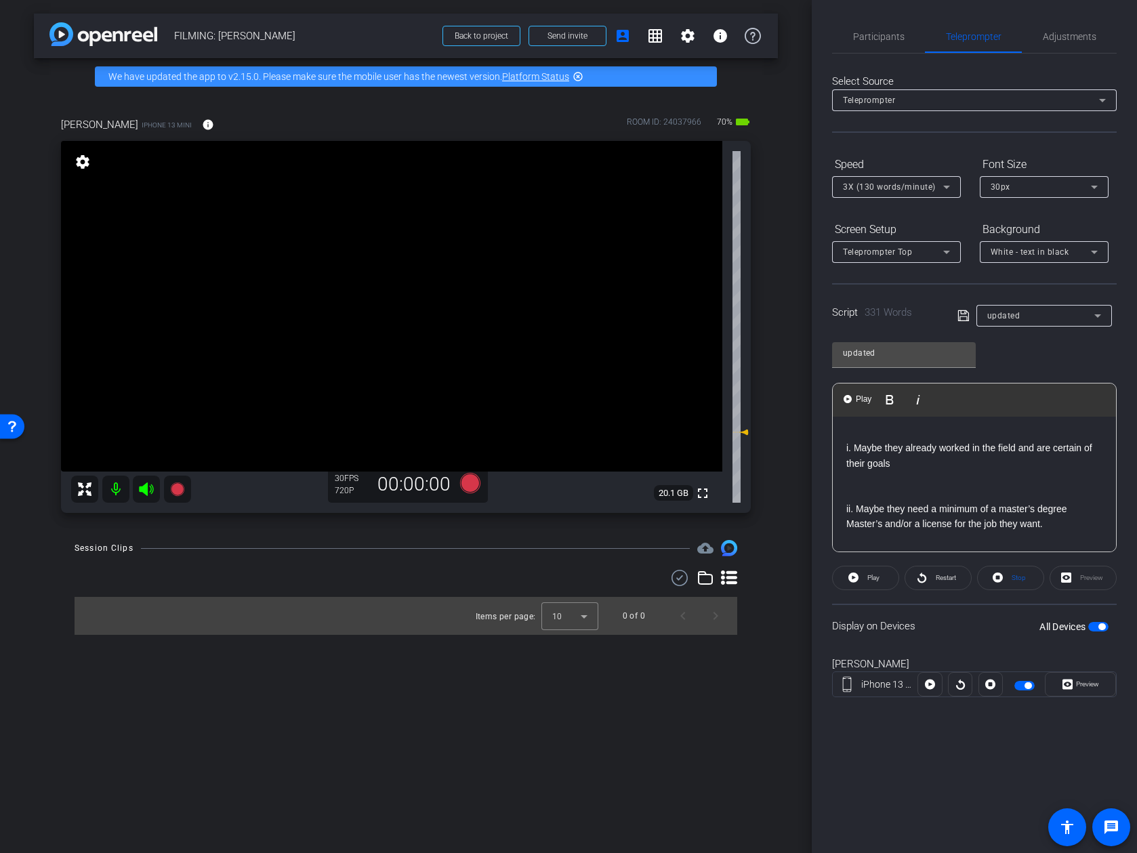
click at [906, 487] on p at bounding box center [974, 494] width 256 height 15
click at [898, 547] on p at bounding box center [974, 554] width 256 height 15
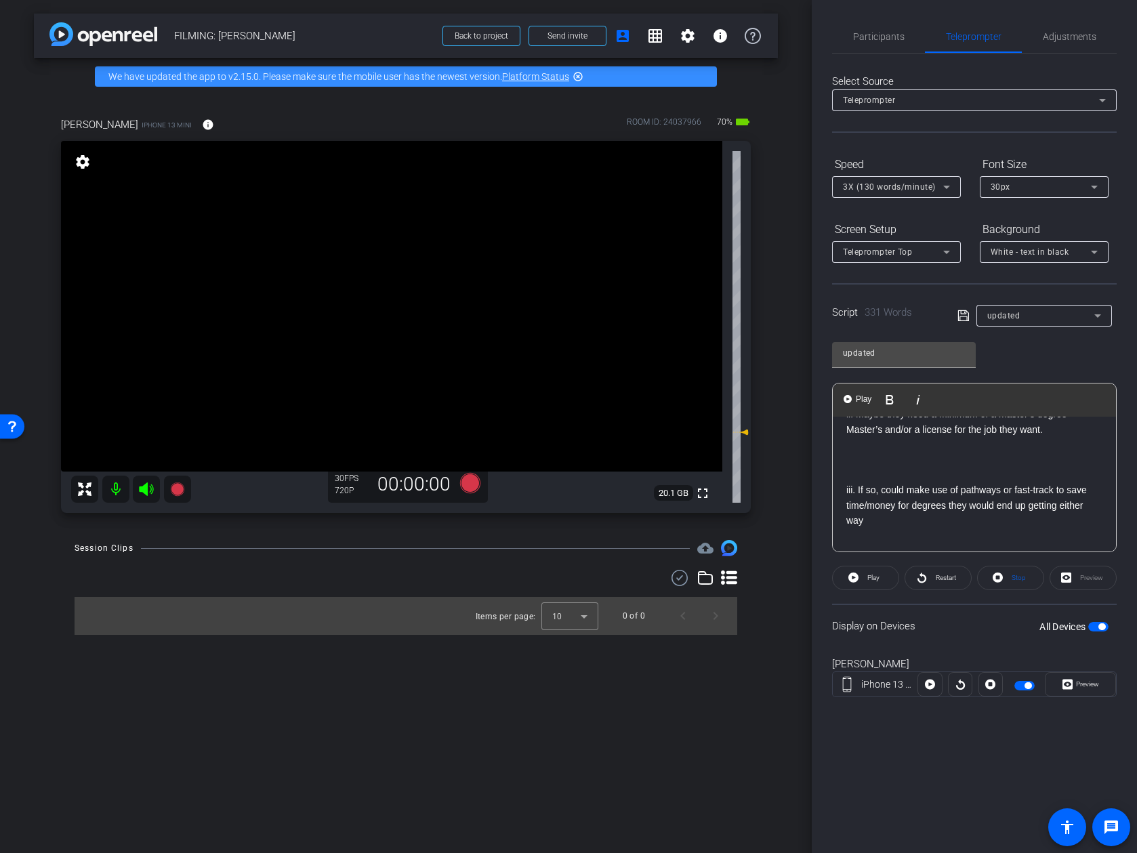
click at [899, 528] on p at bounding box center [974, 535] width 256 height 15
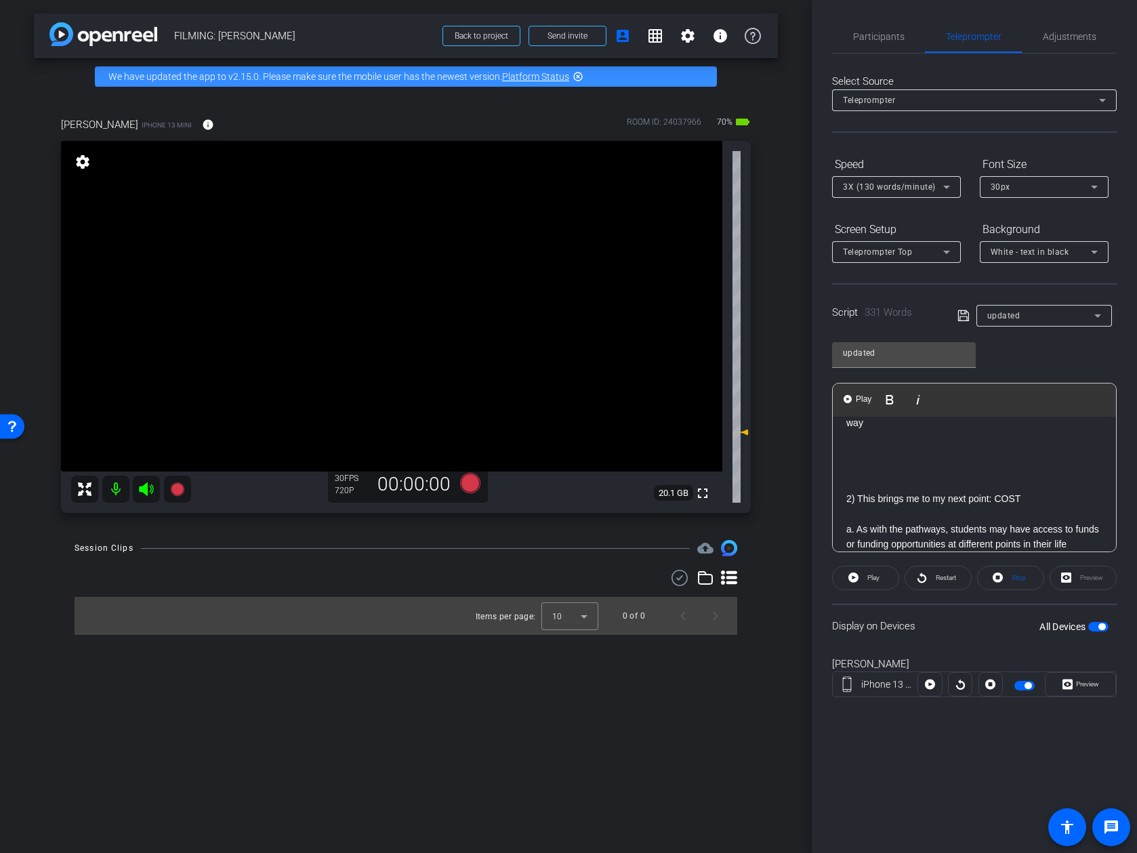
scroll to position [1124, 0]
click at [894, 504] on p at bounding box center [974, 511] width 256 height 15
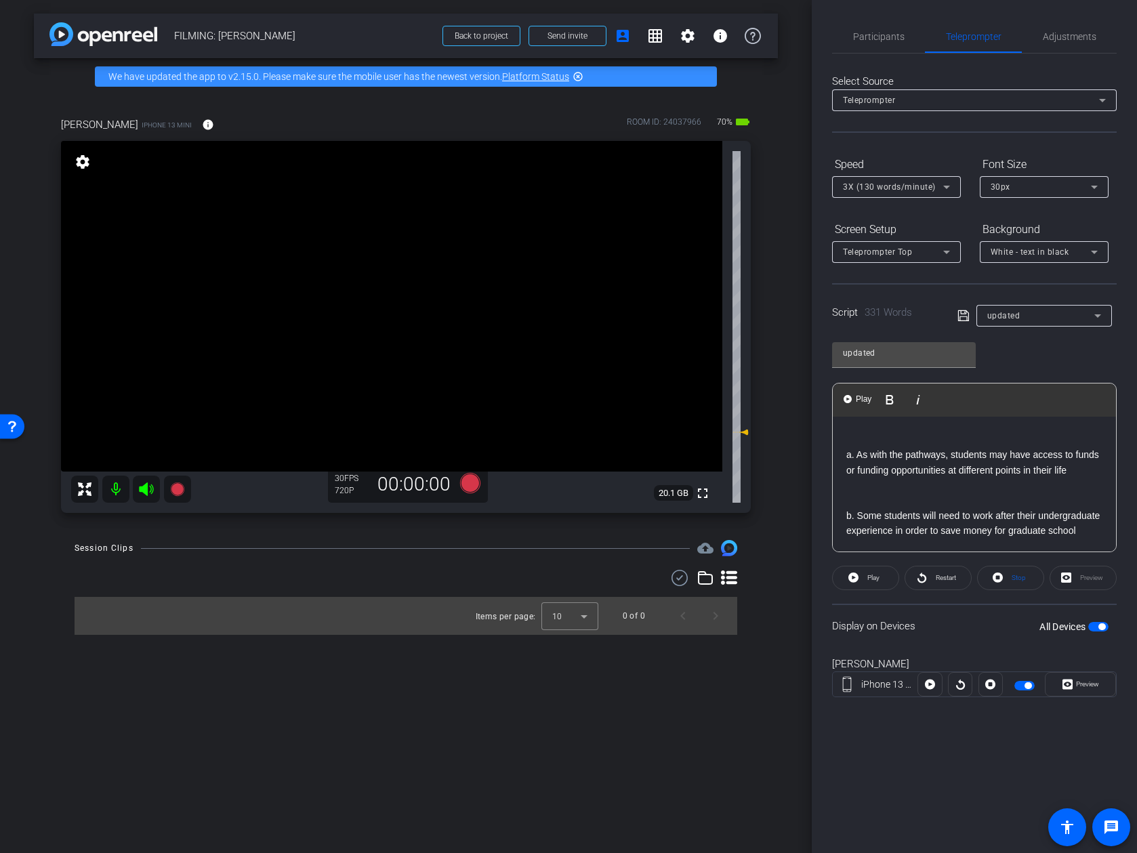
click at [894, 478] on p at bounding box center [974, 485] width 256 height 15
click at [884, 554] on p at bounding box center [974, 561] width 256 height 15
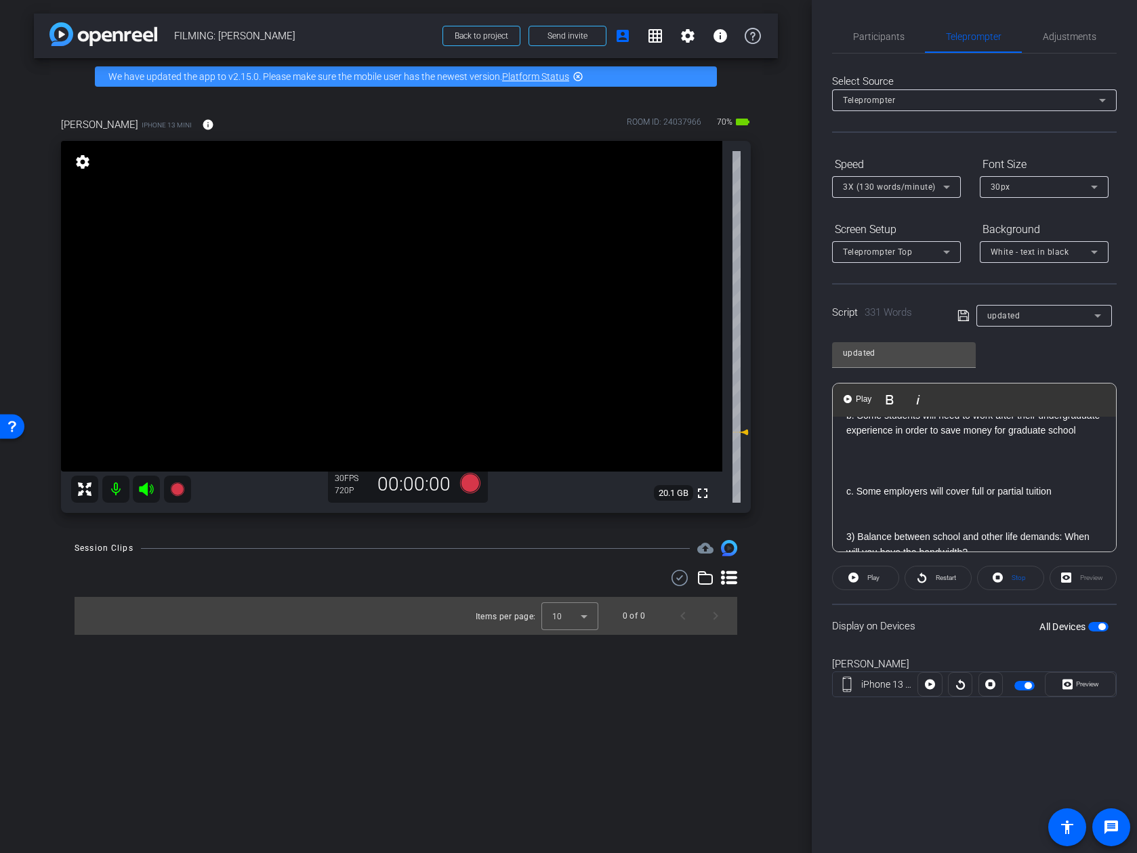
scroll to position [1390, 0]
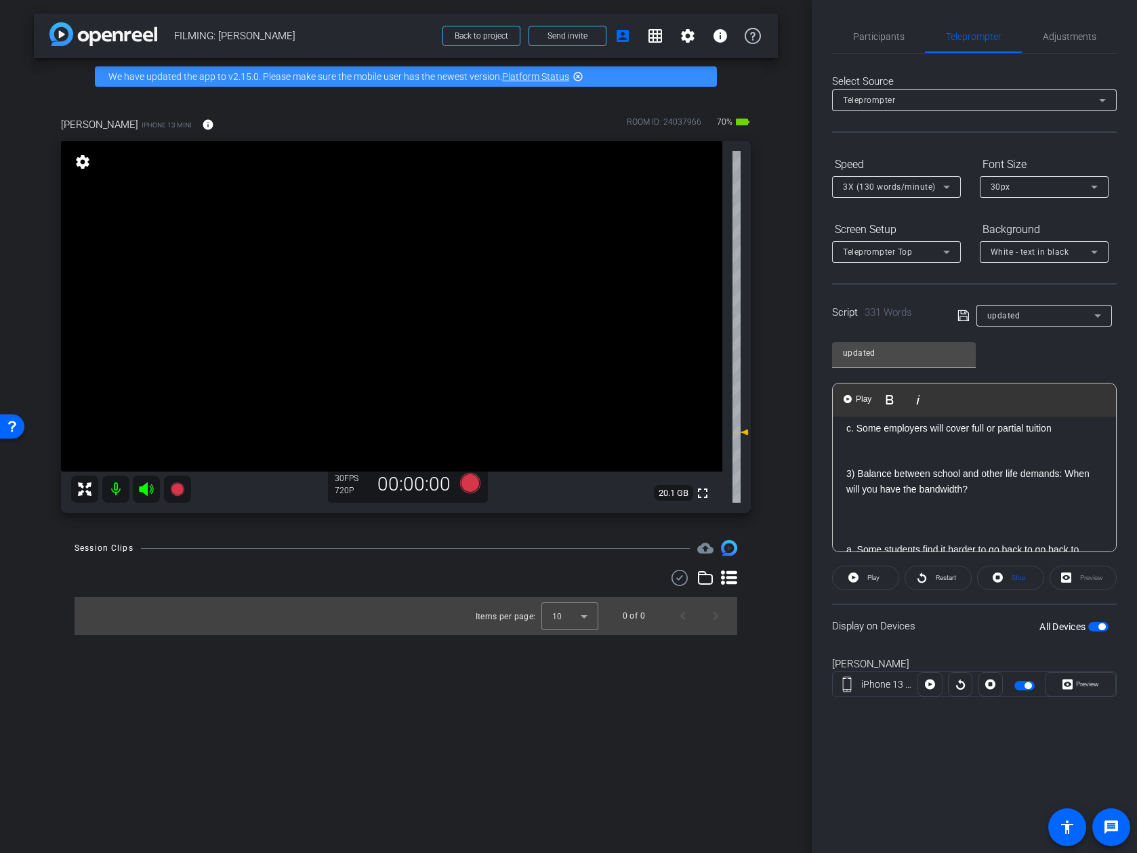
click at [895, 451] on p at bounding box center [974, 458] width 256 height 15
click at [882, 512] on p at bounding box center [974, 519] width 256 height 15
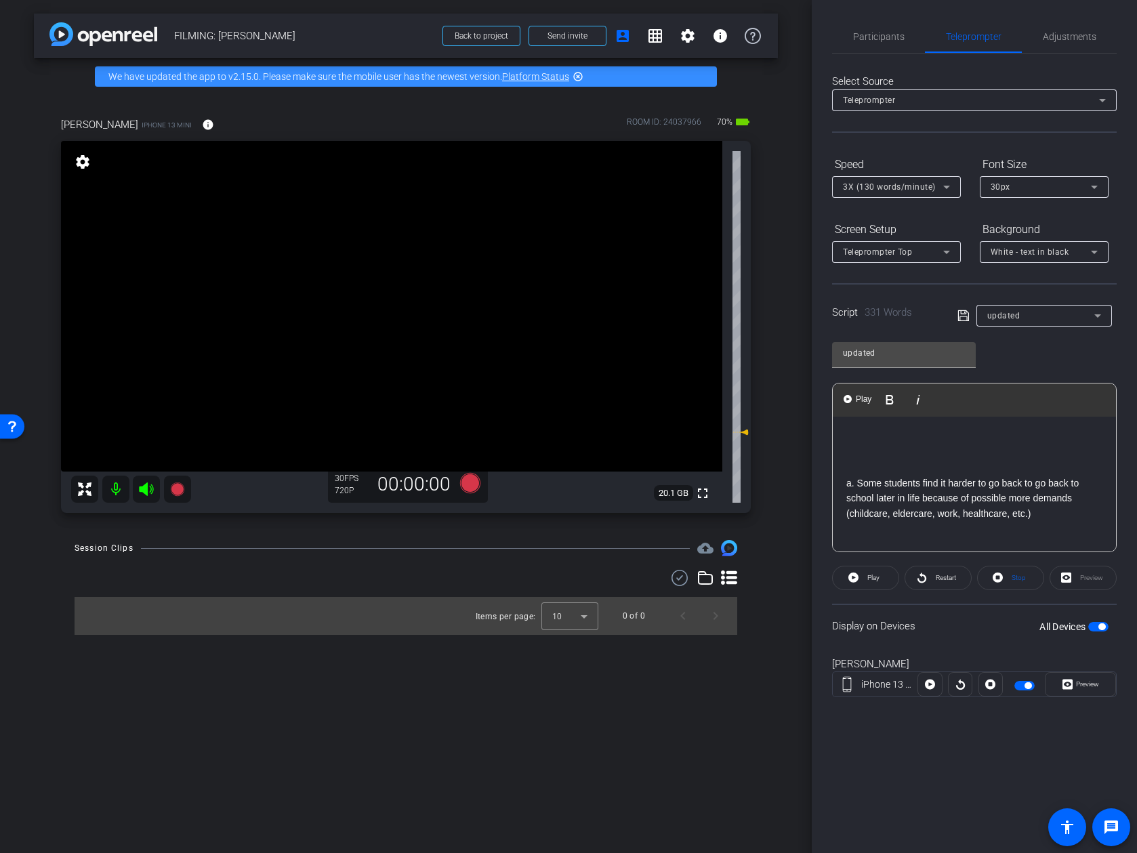
click at [867, 552] on p at bounding box center [974, 559] width 256 height 15
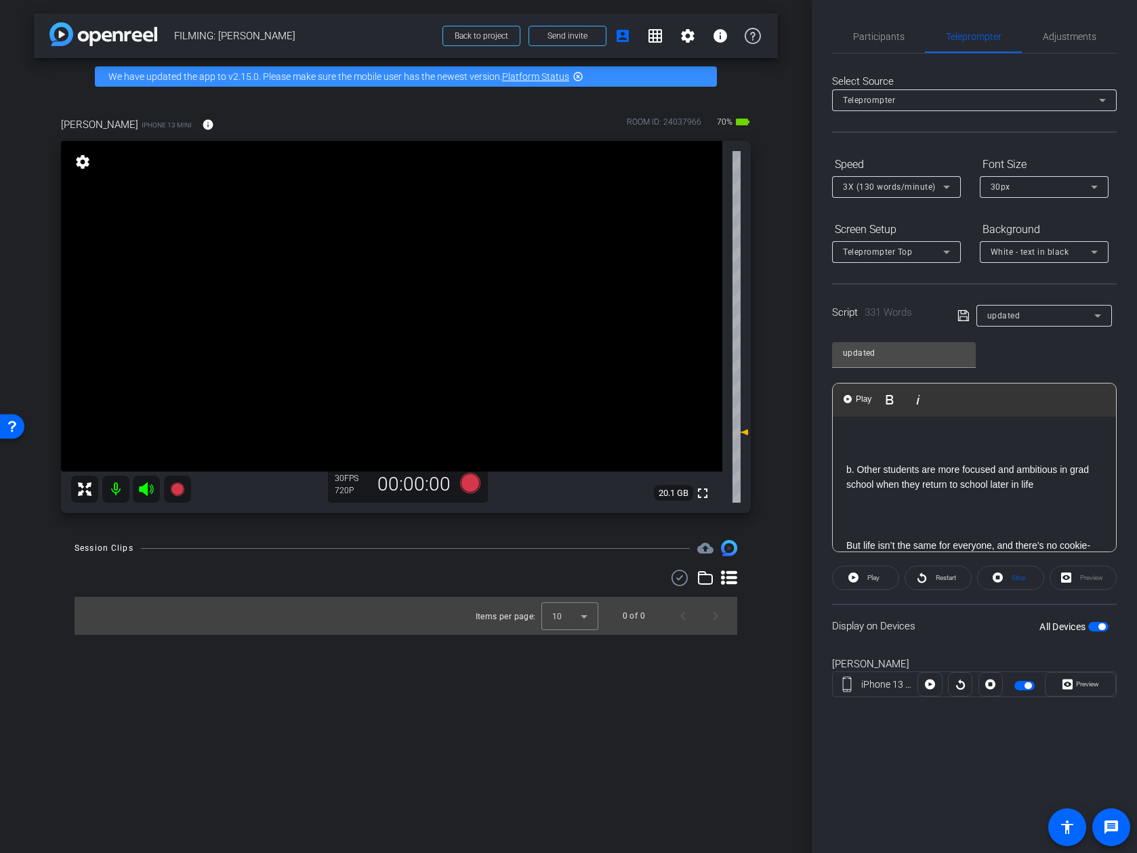
click at [882, 508] on p at bounding box center [974, 515] width 256 height 15
click at [966, 318] on icon at bounding box center [963, 316] width 12 height 16
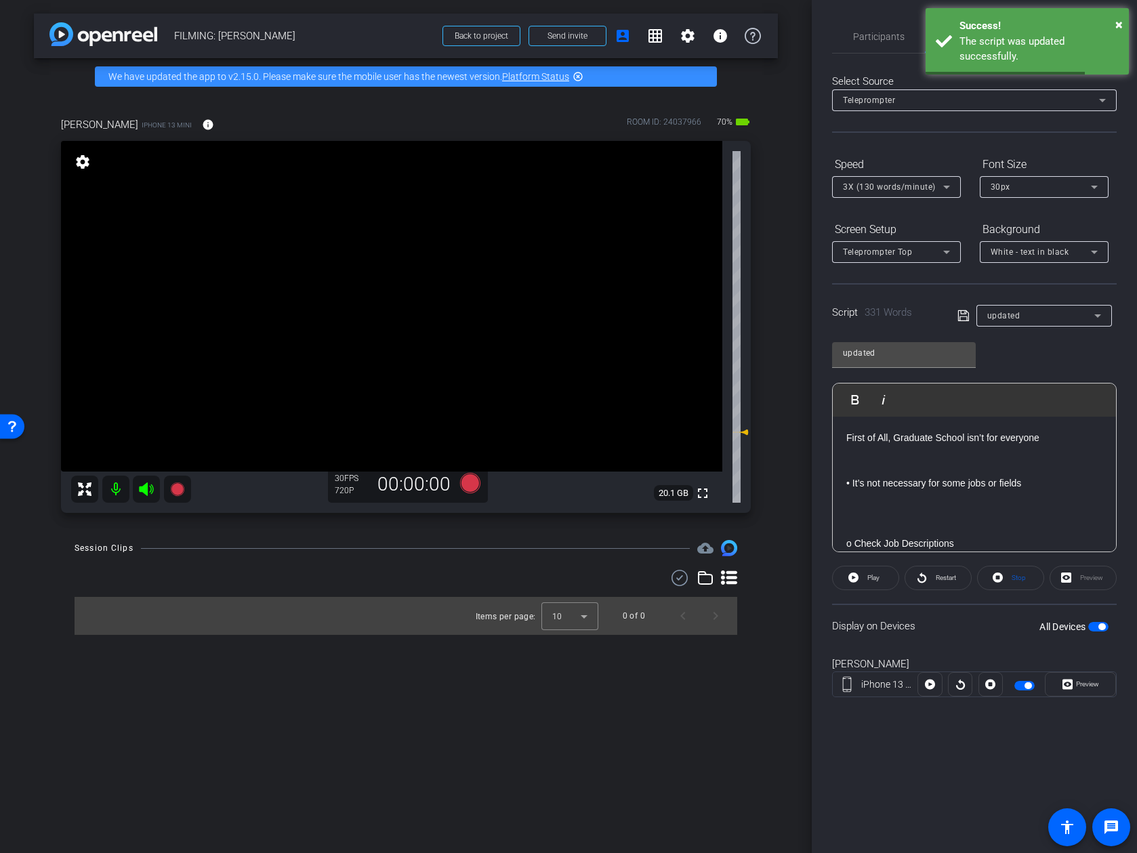
click at [914, 188] on span "3X (130 words/minute)" at bounding box center [889, 186] width 93 height 9
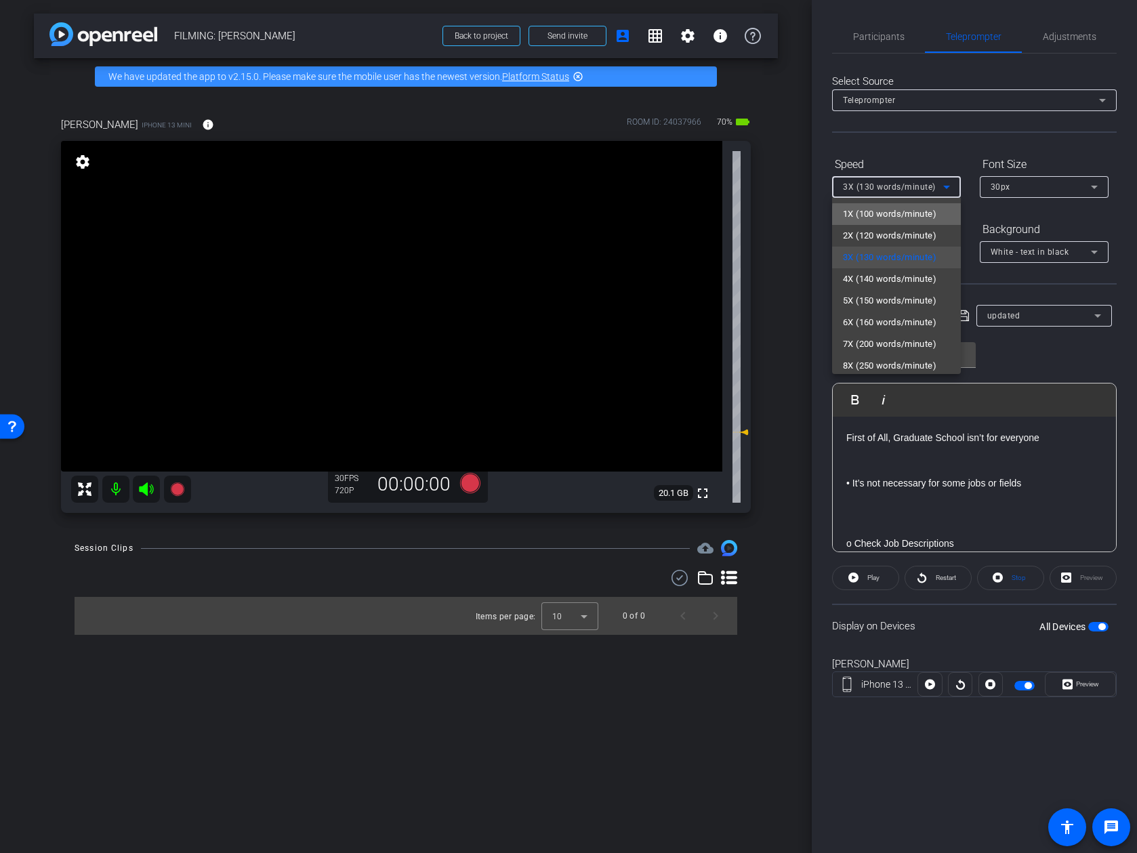
click at [909, 215] on span "1X (100 words/minute)" at bounding box center [890, 214] width 94 height 16
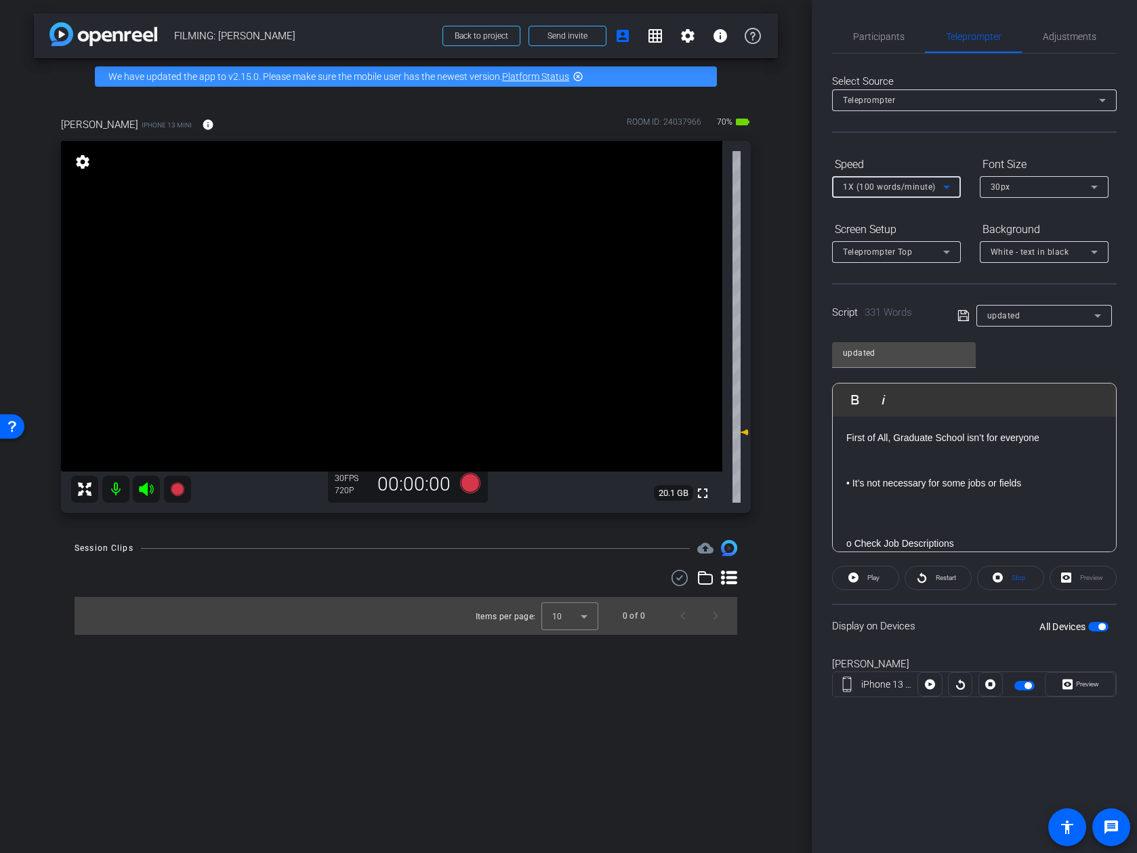
click at [912, 154] on div "Speed" at bounding box center [896, 164] width 129 height 23
click at [894, 192] on div "1X (100 words/minute)" at bounding box center [893, 186] width 100 height 17
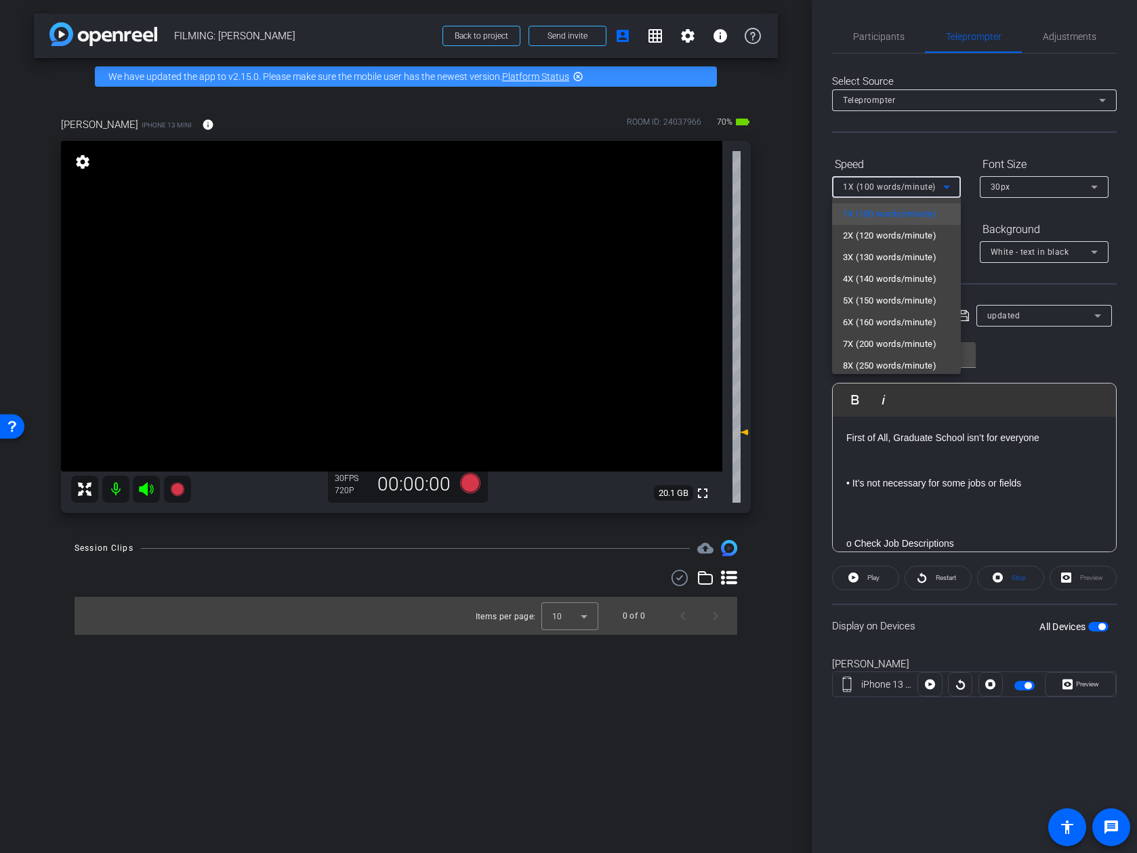
click at [920, 148] on div at bounding box center [568, 426] width 1137 height 853
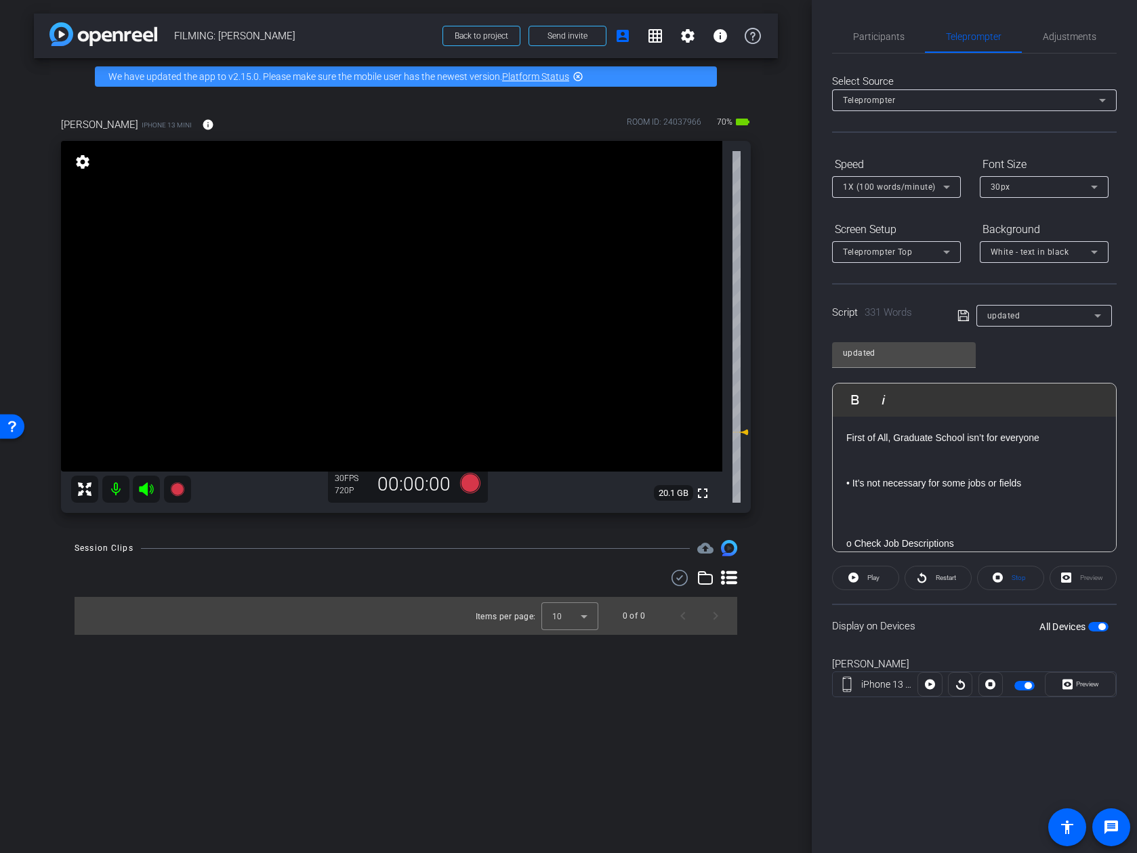
click at [912, 198] on div at bounding box center [896, 205] width 129 height 15
click at [998, 679] on span "Preview" at bounding box center [1086, 684] width 26 height 19
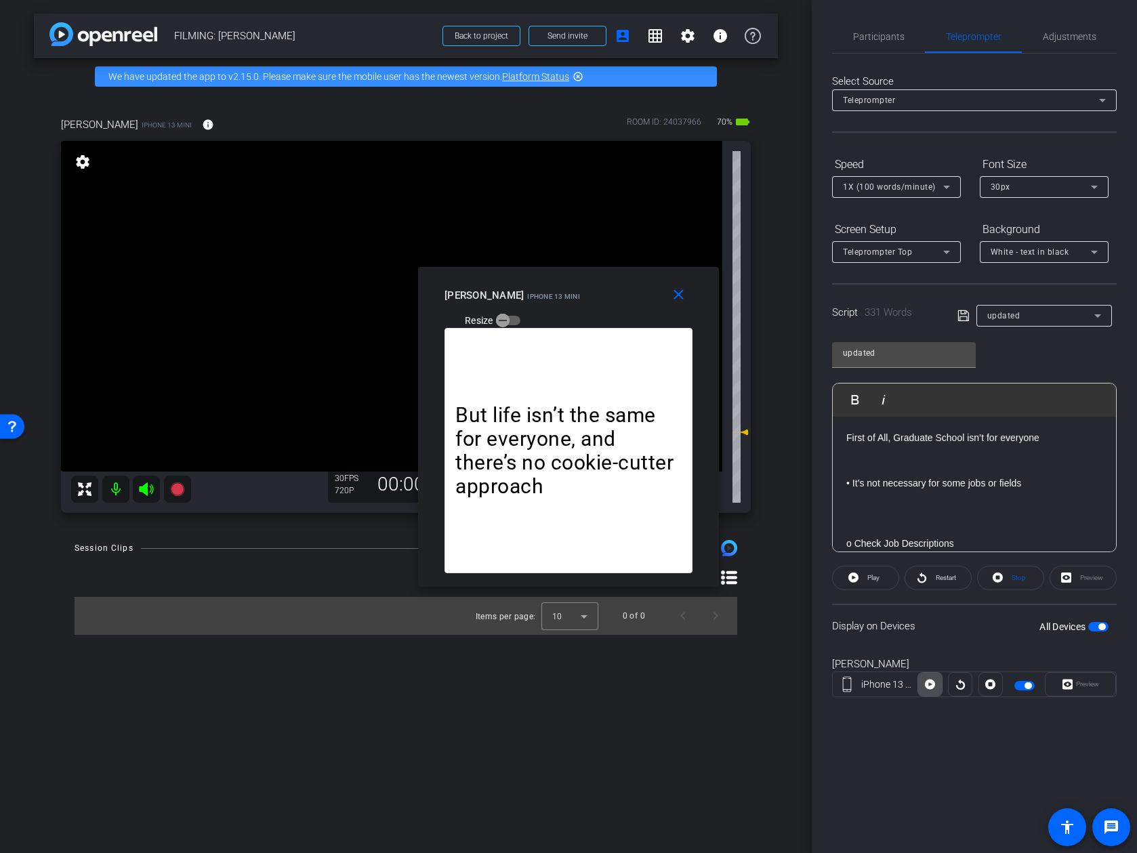
click at [930, 682] on icon at bounding box center [930, 685] width 10 height 10
click at [678, 300] on mat-icon "close" at bounding box center [678, 295] width 17 height 17
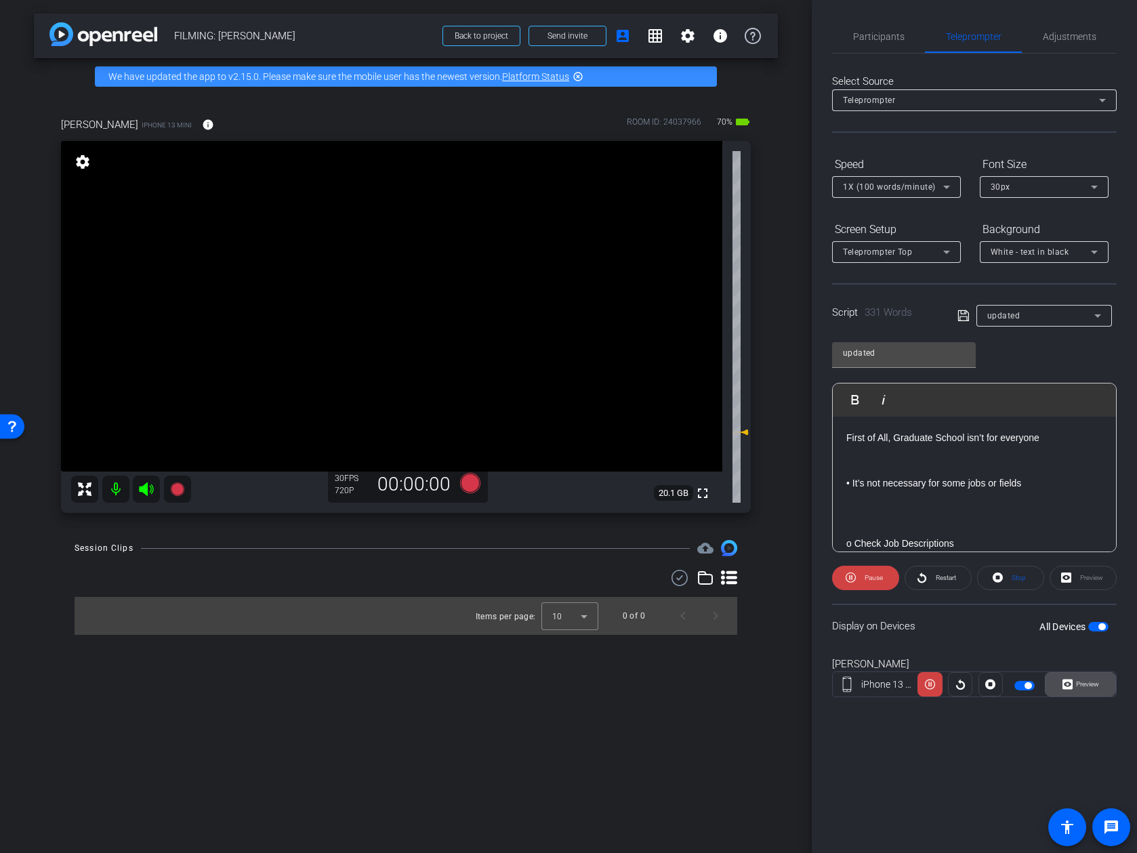
click at [998, 684] on icon at bounding box center [1068, 684] width 10 height 20
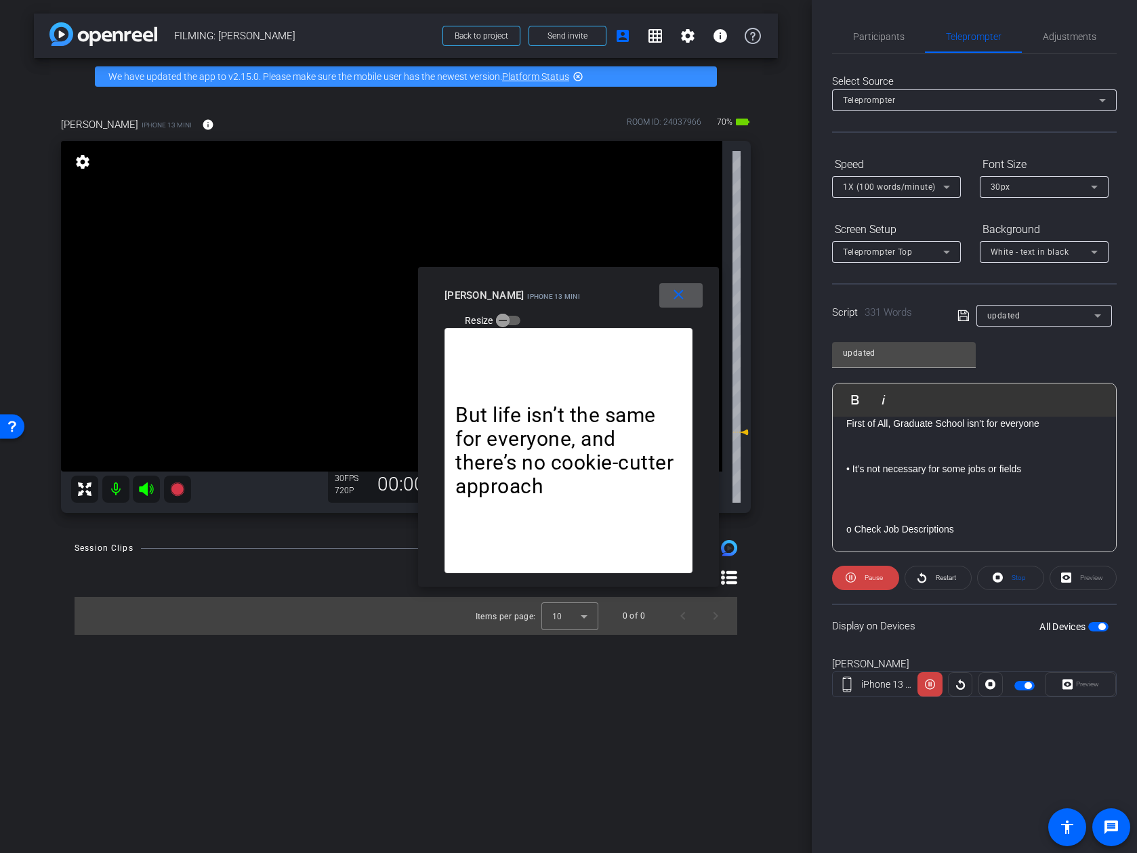
scroll to position [15, 0]
click at [879, 569] on span "Pause" at bounding box center [872, 578] width 22 height 19
click at [672, 293] on mat-icon "close" at bounding box center [678, 295] width 17 height 17
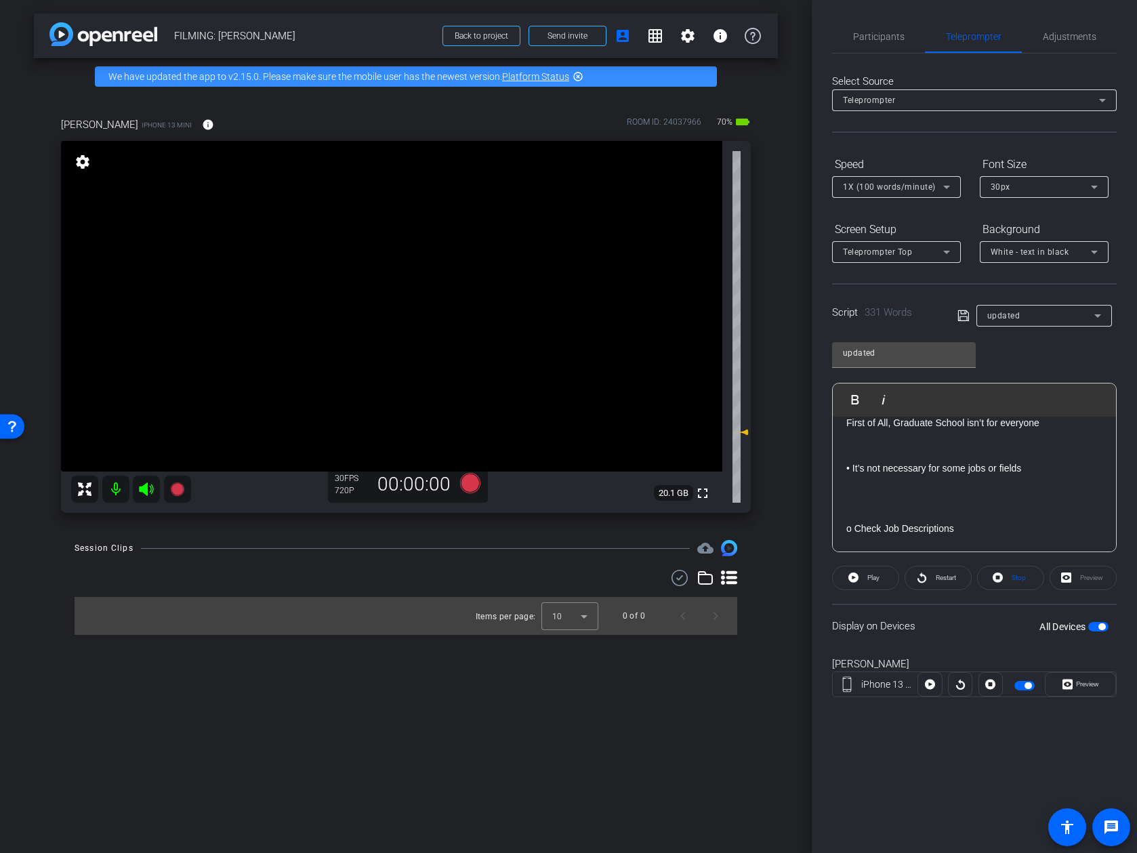
click at [966, 464] on p "• It’s not necessary for some jobs or fields" at bounding box center [974, 468] width 256 height 15
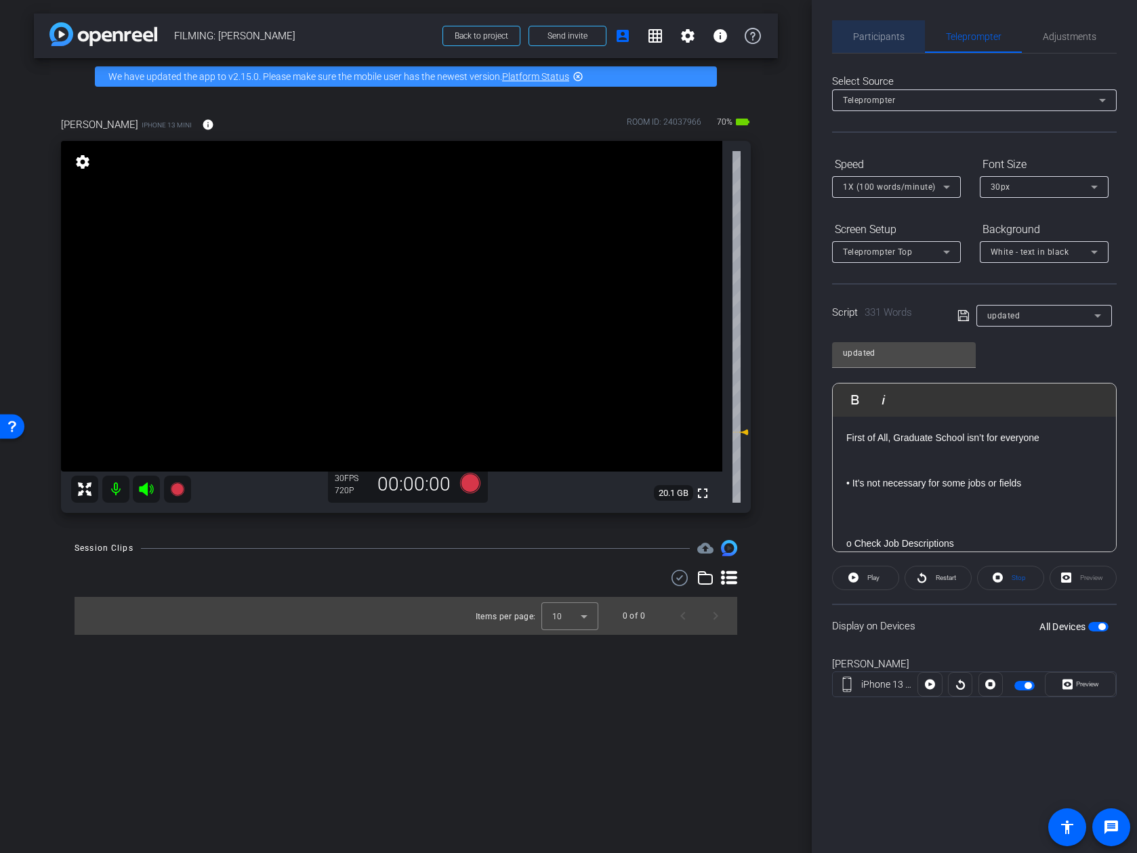
click at [872, 28] on span "Participants" at bounding box center [878, 36] width 51 height 33
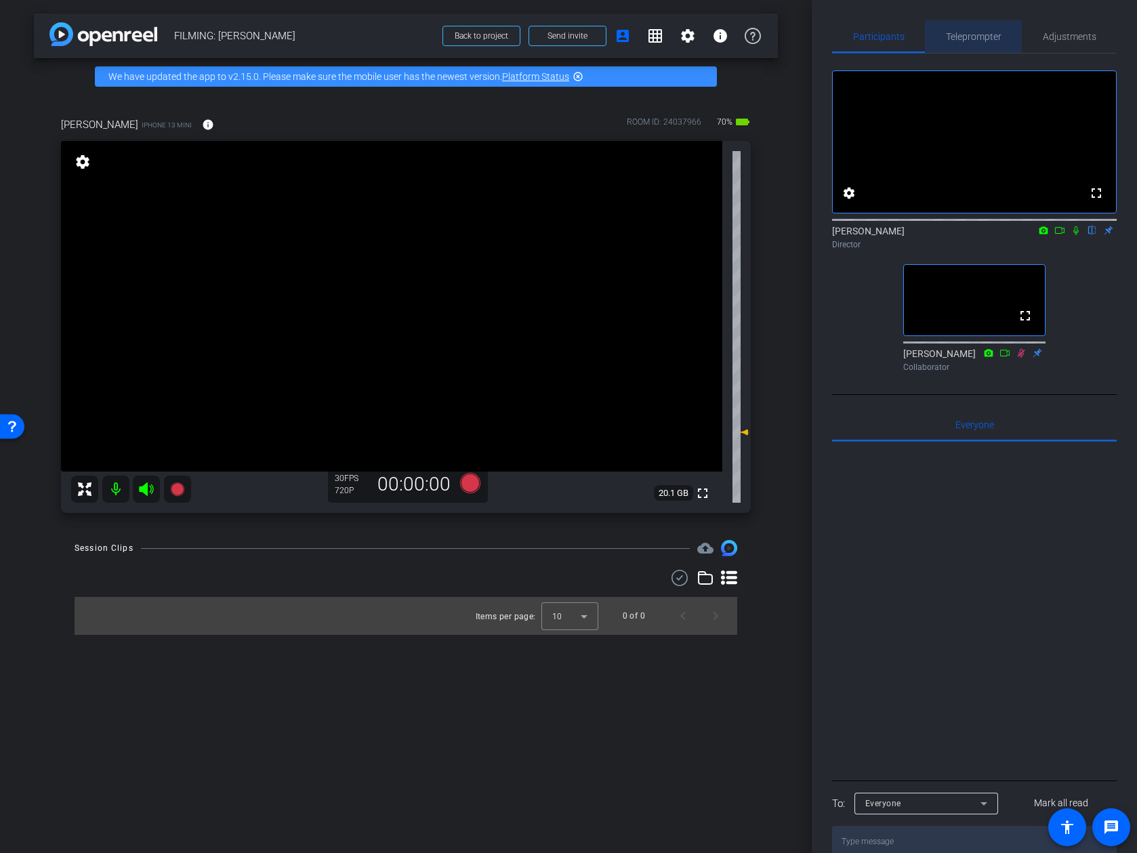
click at [985, 41] on span "Teleprompter" at bounding box center [974, 36] width 56 height 9
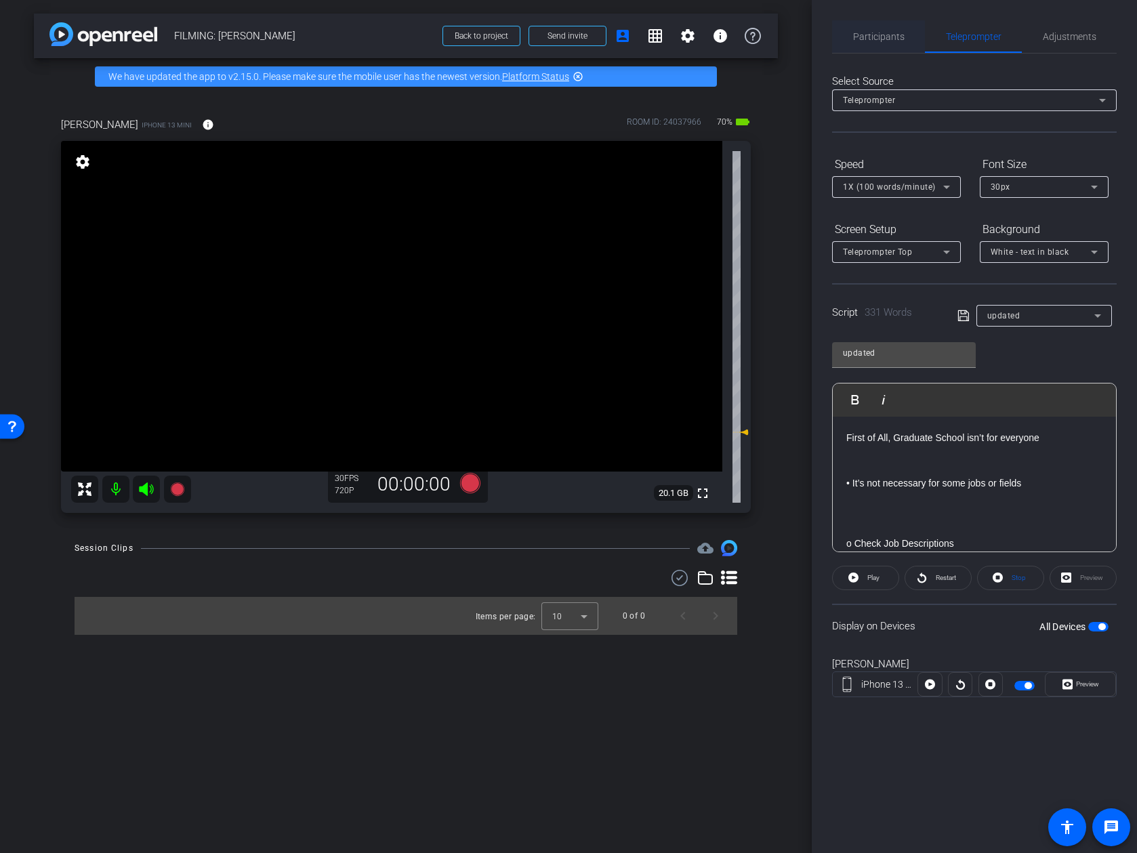
click at [879, 41] on span "Participants" at bounding box center [878, 36] width 51 height 9
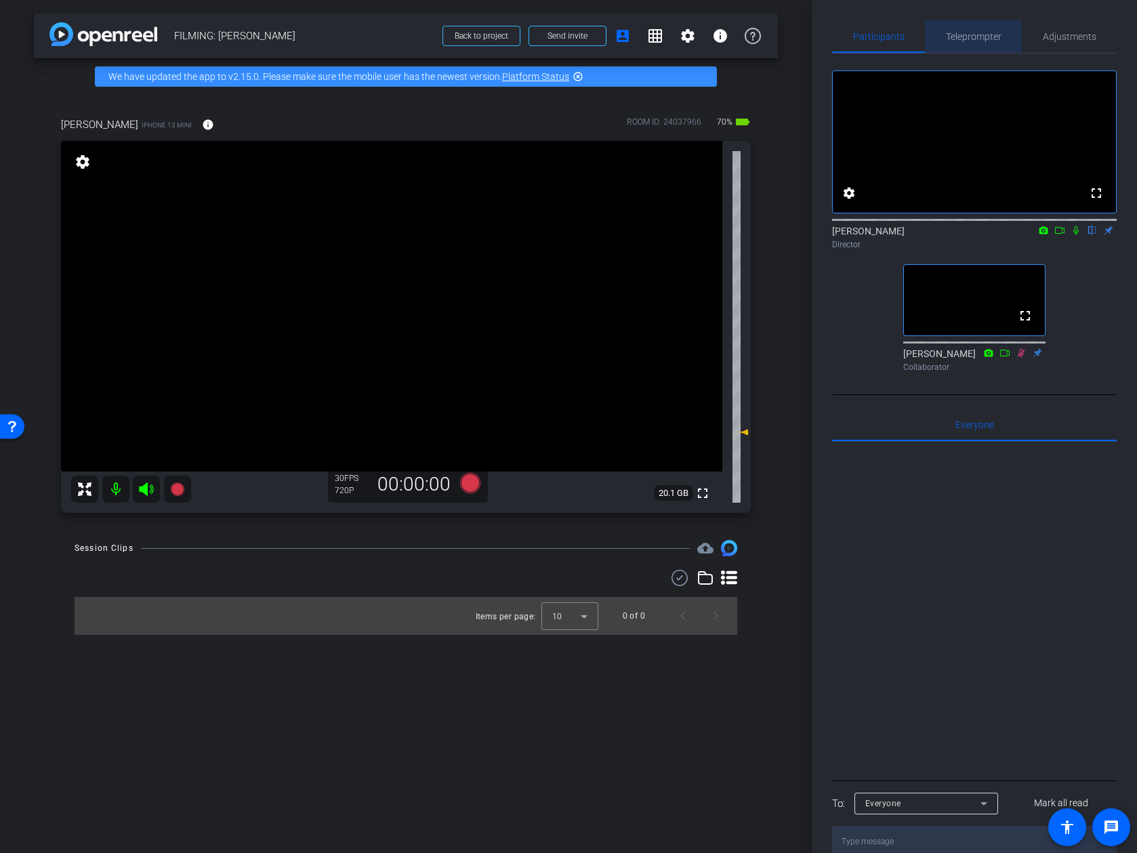
click at [997, 47] on span "Teleprompter" at bounding box center [974, 36] width 56 height 33
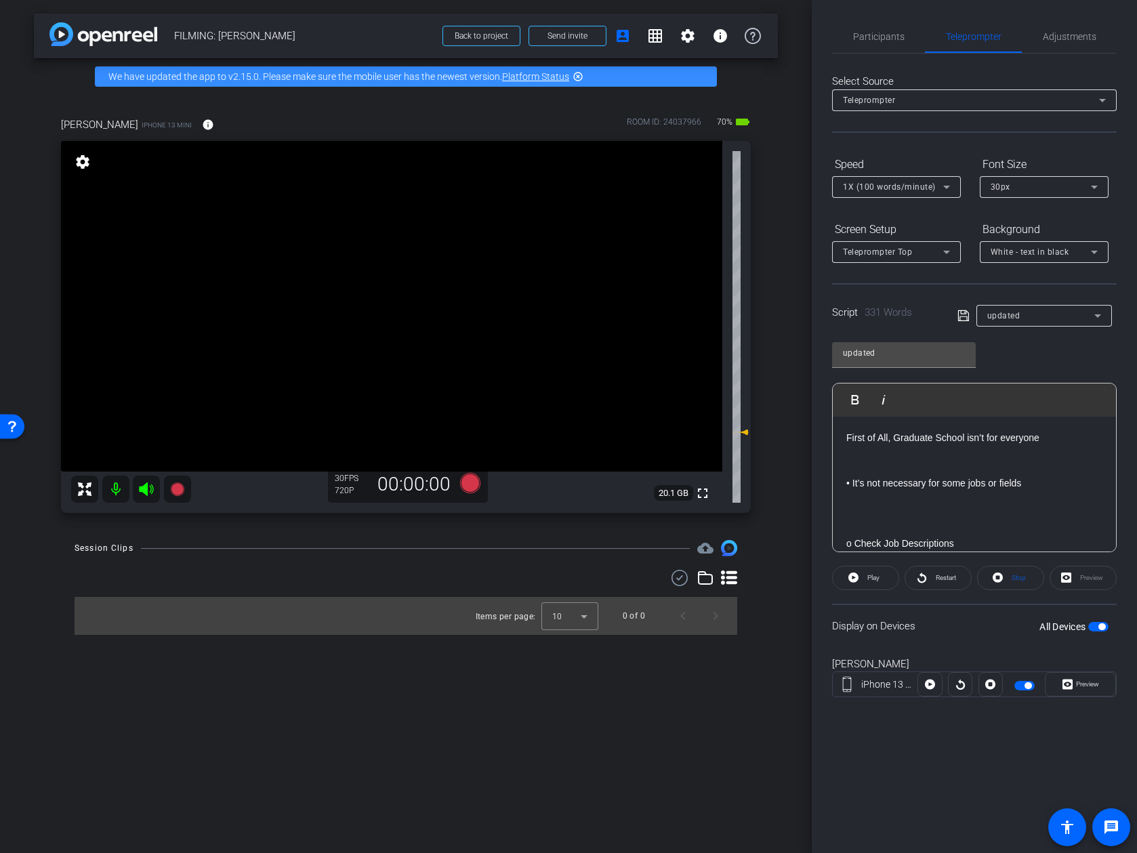
click at [889, 56] on div "Select Source Teleprompter Speed 1X (100 words/minute) Font Size 30px Screen Se…" at bounding box center [974, 387] width 285 height 667
click at [894, 42] on span "Participants" at bounding box center [878, 36] width 51 height 33
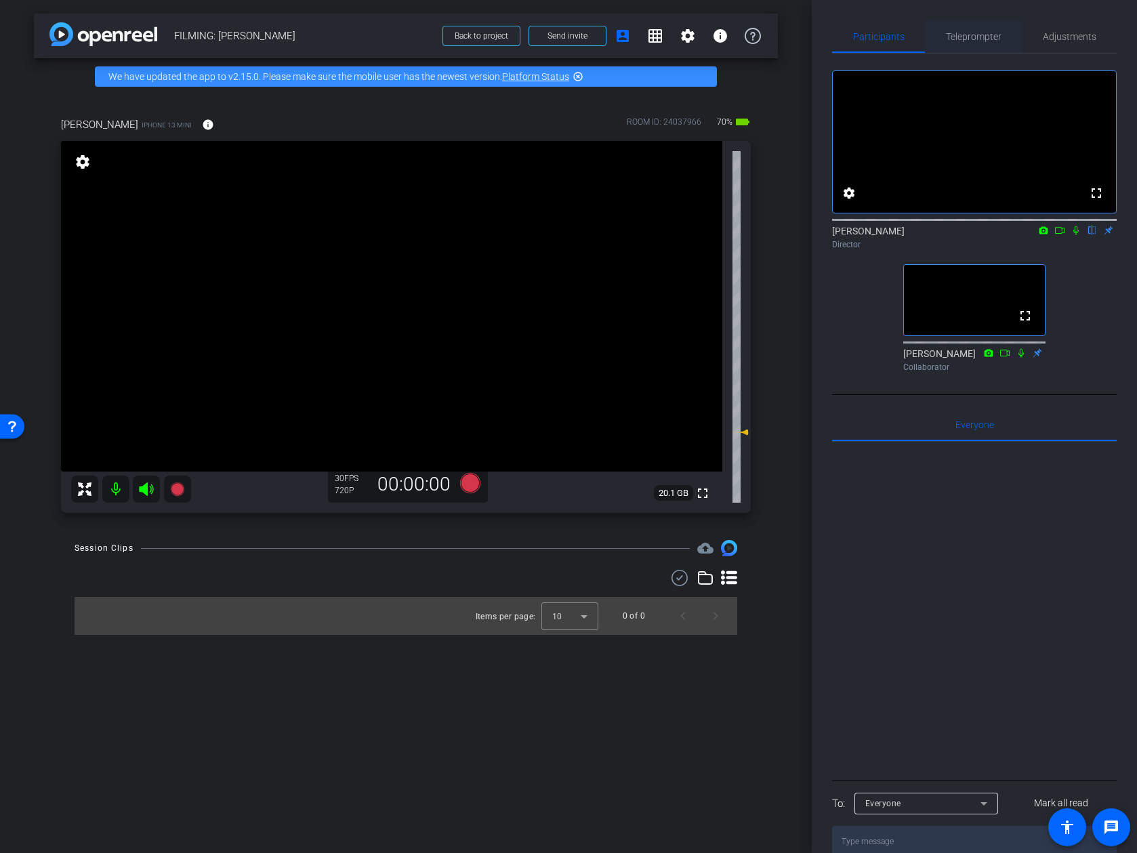
click at [981, 40] on span "Teleprompter" at bounding box center [974, 36] width 56 height 9
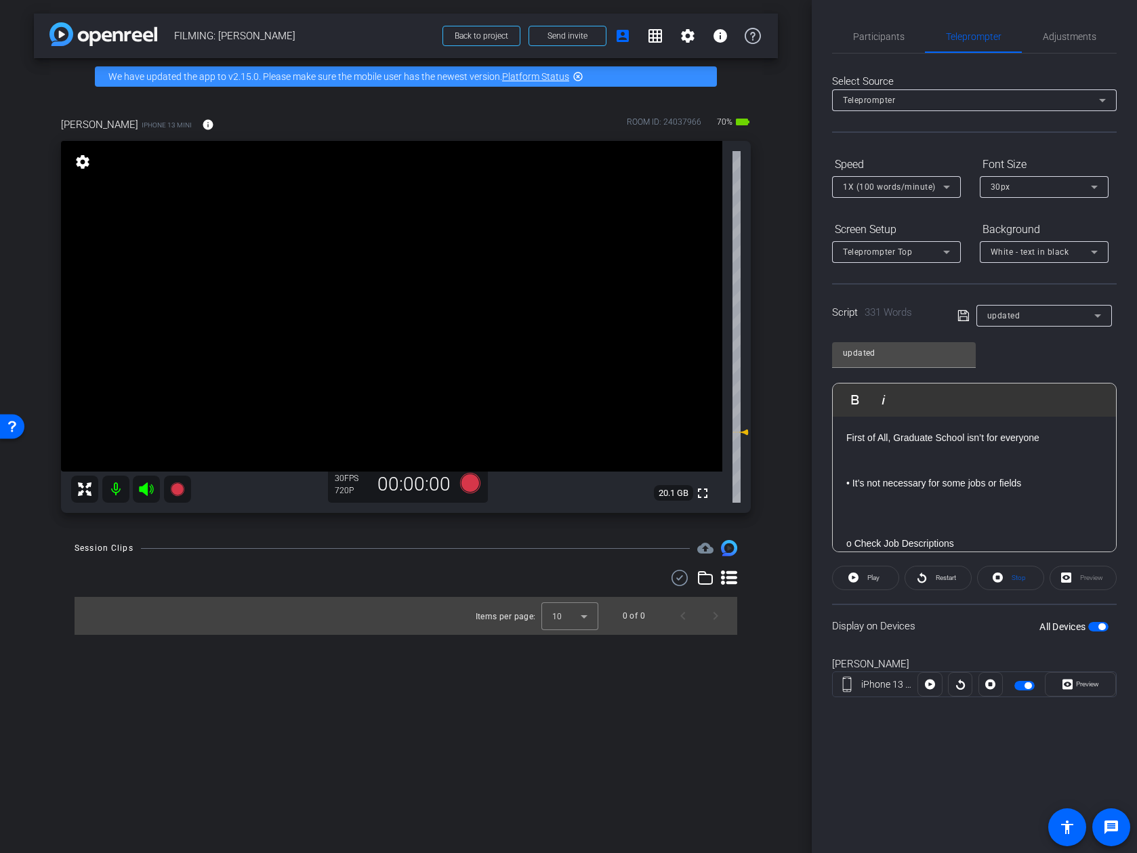
click at [905, 455] on p at bounding box center [974, 452] width 256 height 15
click at [903, 518] on p at bounding box center [974, 513] width 256 height 15
click at [937, 487] on p at bounding box center [974, 482] width 256 height 15
click at [932, 506] on p at bounding box center [974, 500] width 256 height 15
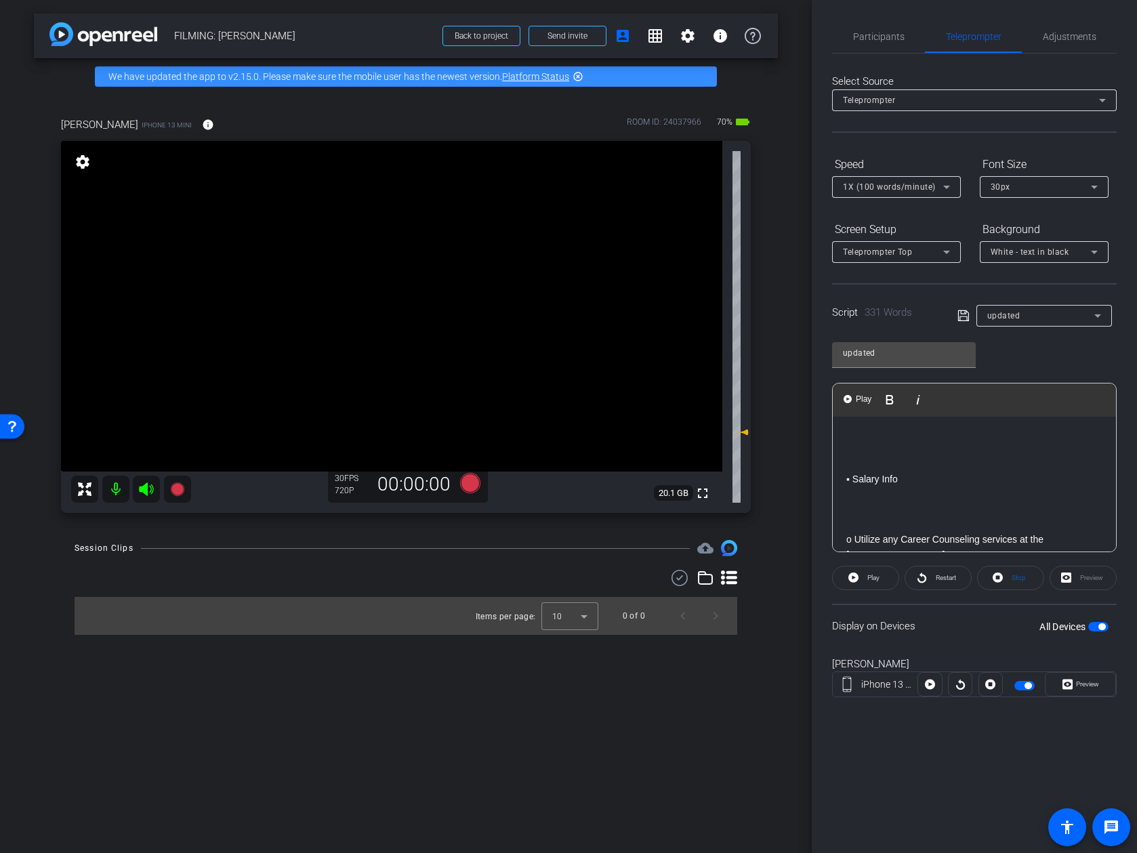
scroll to position [247, 0]
click at [932, 514] on p at bounding box center [974, 508] width 256 height 15
click at [911, 160] on div "Speed" at bounding box center [896, 164] width 129 height 23
click at [905, 496] on p at bounding box center [974, 492] width 256 height 15
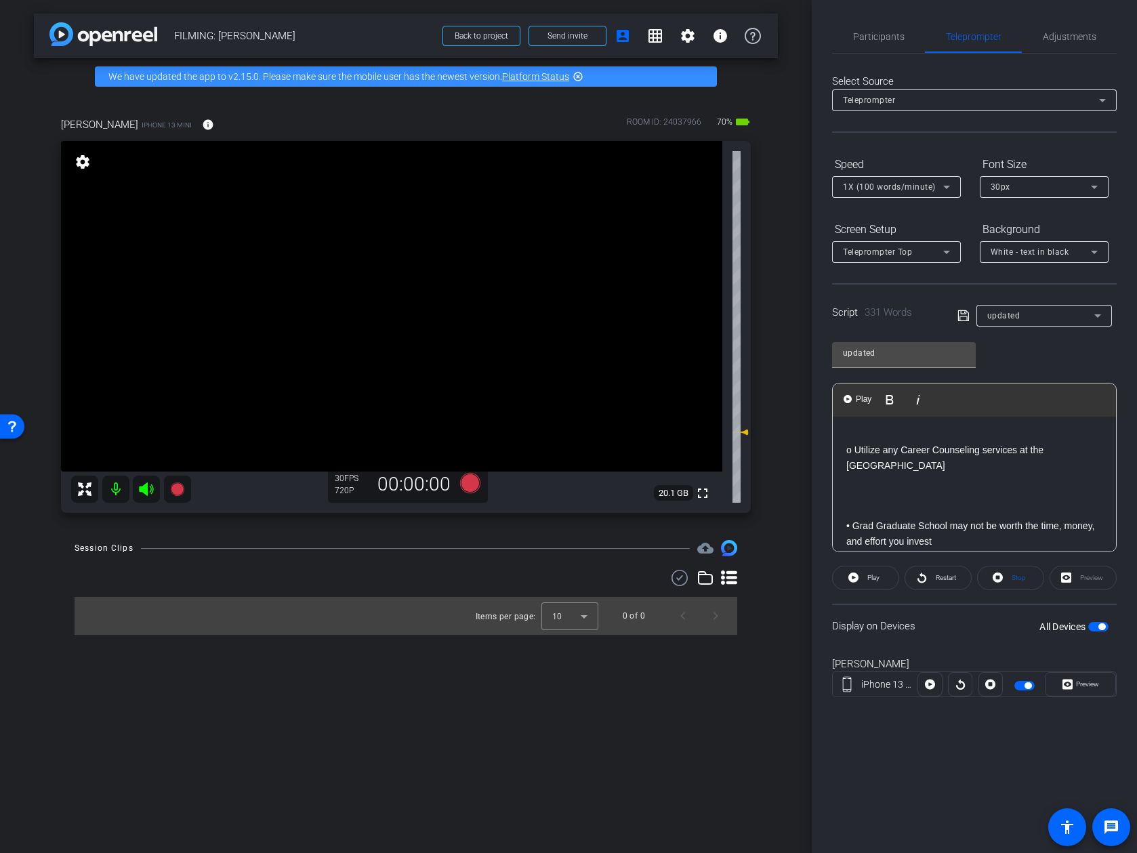
click at [913, 488] on p at bounding box center [974, 495] width 256 height 15
click at [896, 506] on p at bounding box center [974, 513] width 256 height 15
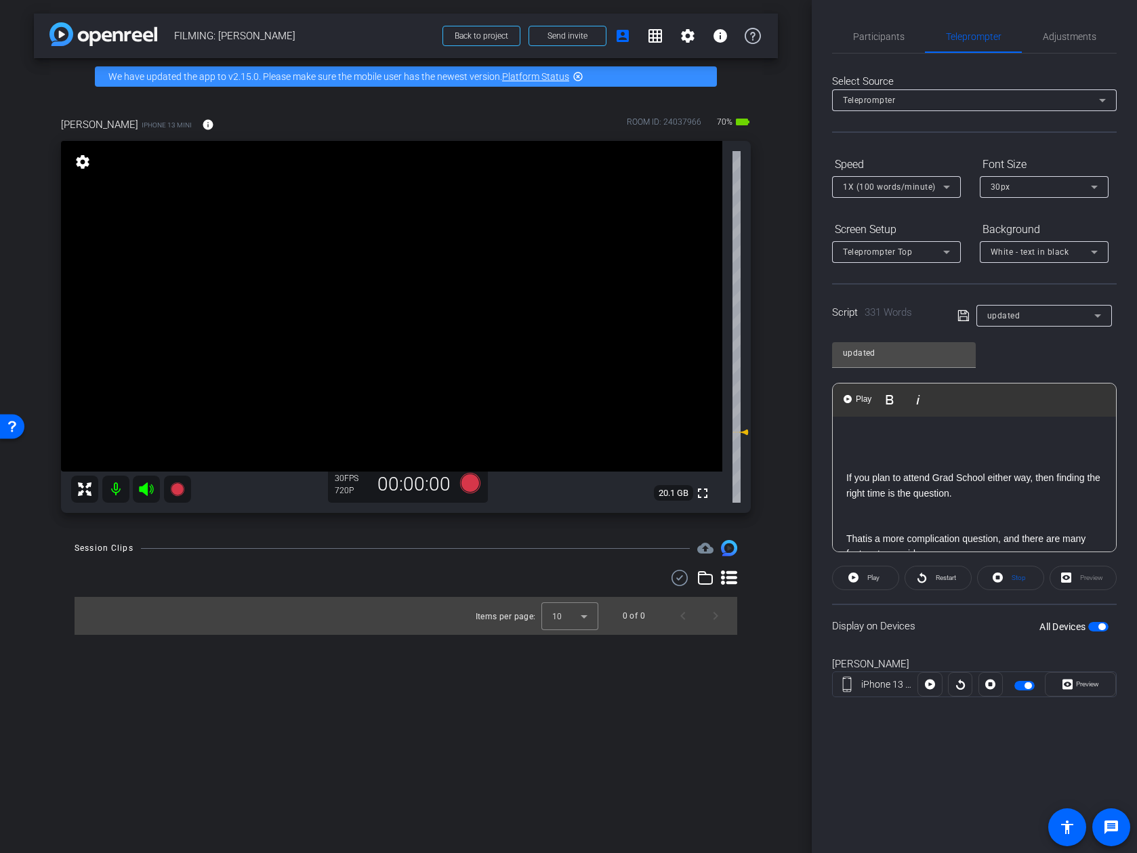
click at [905, 516] on p at bounding box center [974, 523] width 256 height 15
click at [905, 511] on p at bounding box center [974, 518] width 256 height 15
click at [892, 32] on span "Participants" at bounding box center [878, 36] width 51 height 9
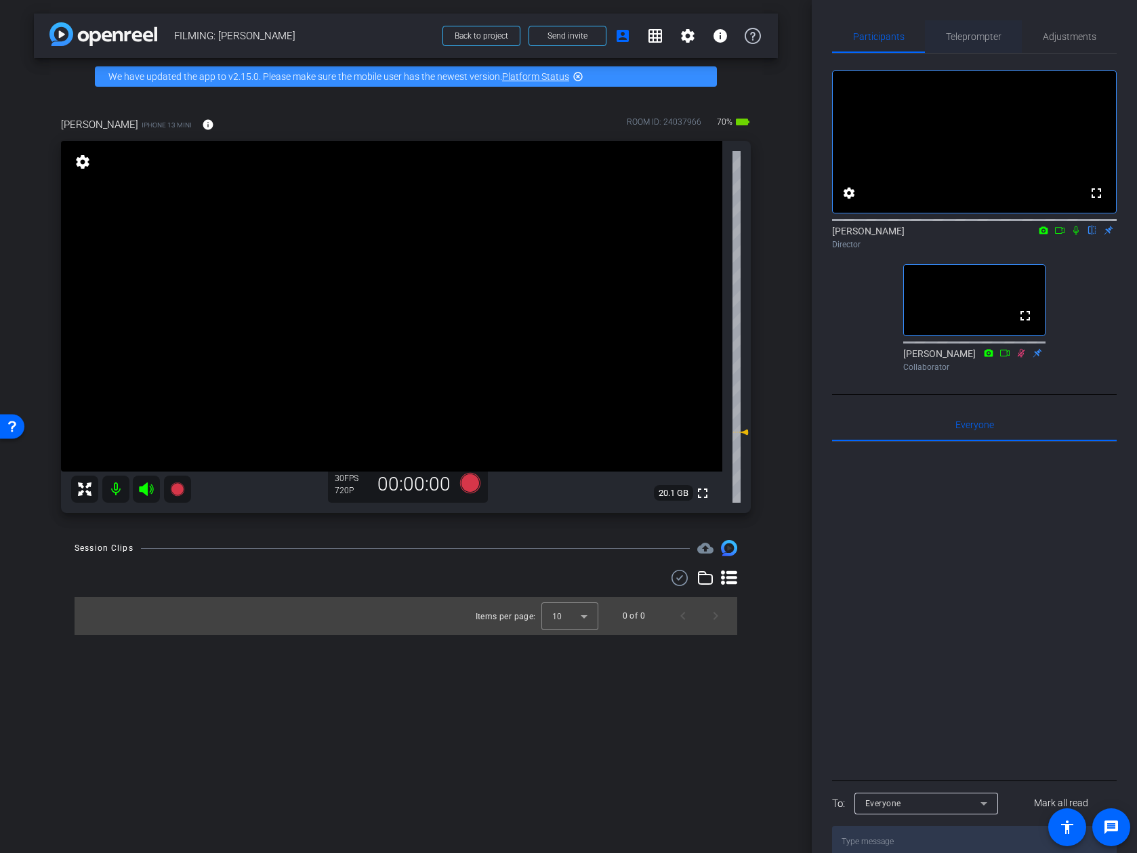
click at [970, 45] on span "Teleprompter" at bounding box center [974, 36] width 56 height 33
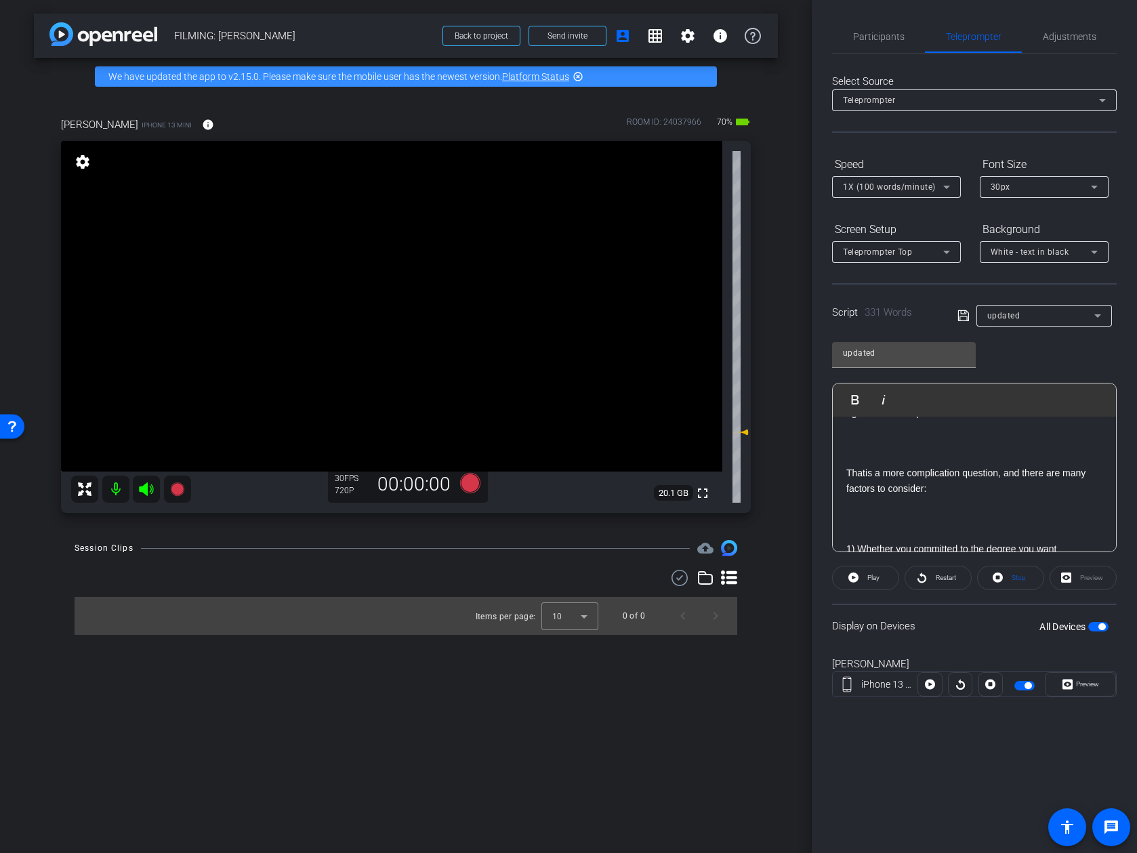
click at [922, 511] on p at bounding box center [974, 518] width 256 height 15
click at [938, 436] on p at bounding box center [974, 443] width 256 height 15
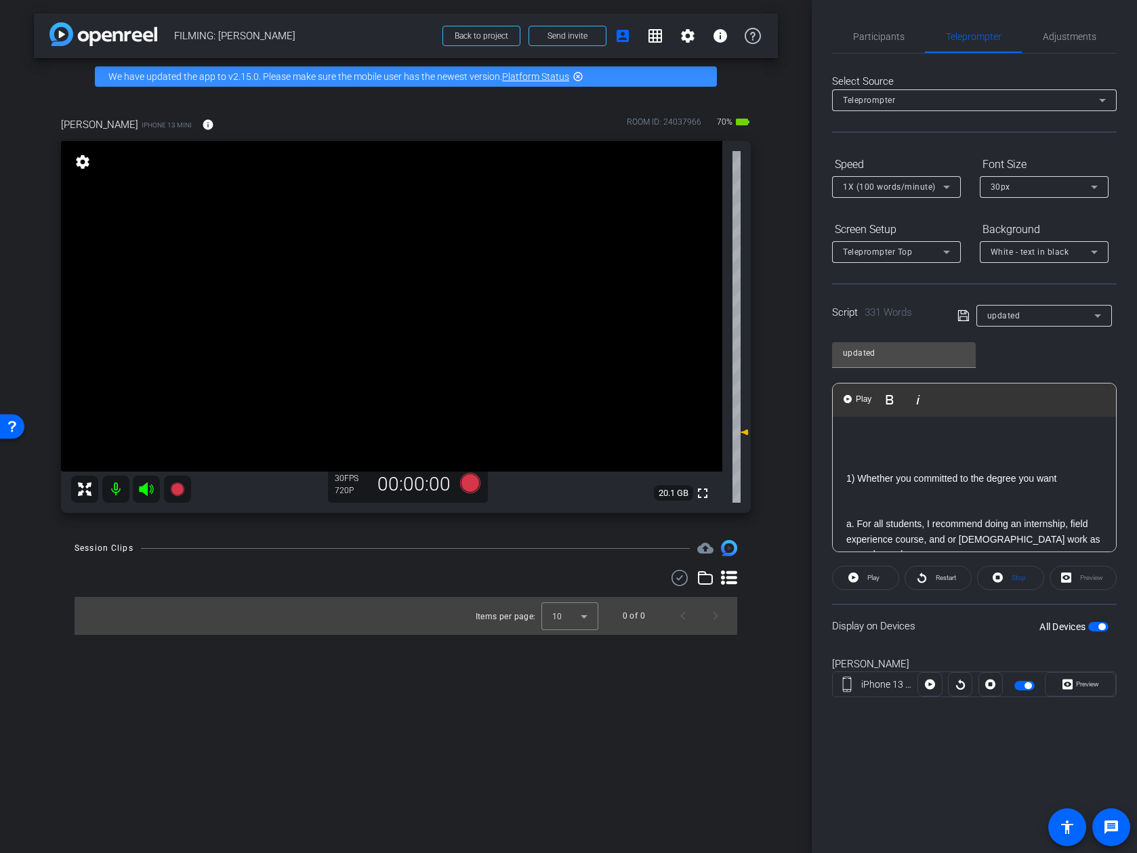
click at [936, 501] on p at bounding box center [974, 508] width 256 height 15
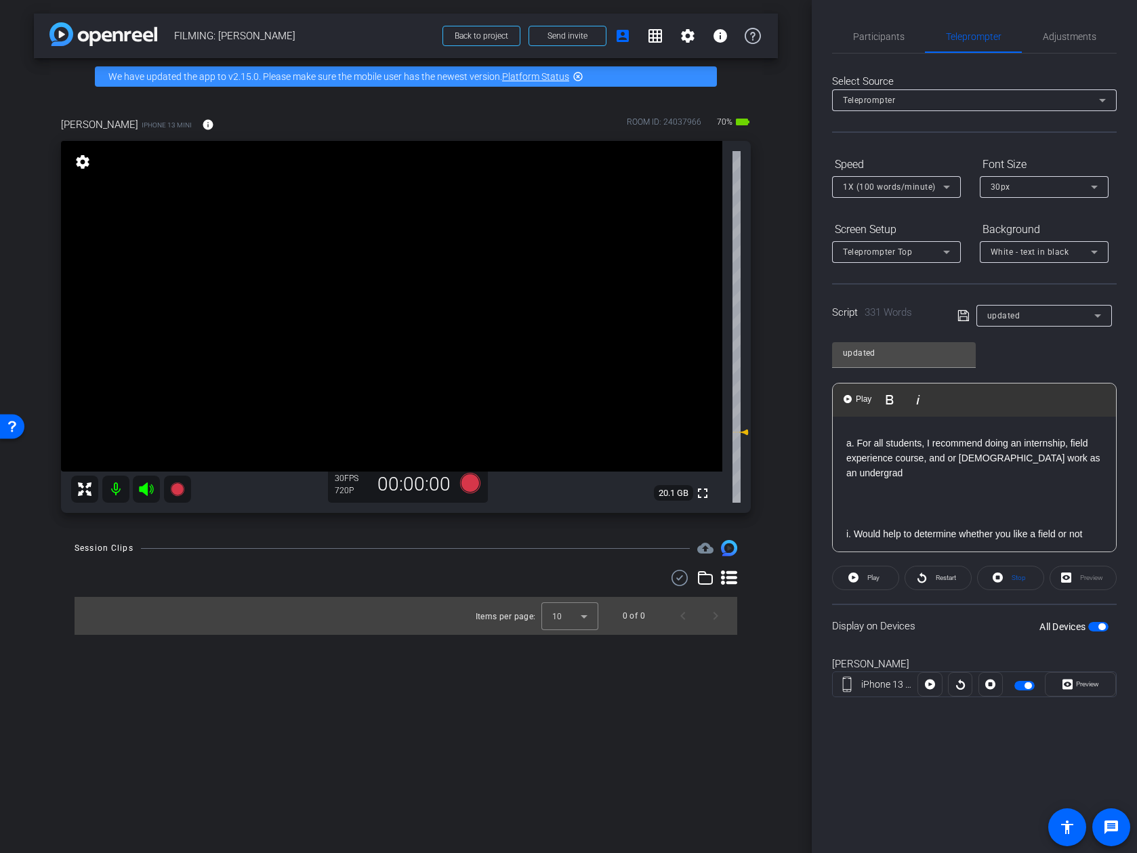
click at [935, 496] on p at bounding box center [974, 503] width 256 height 15
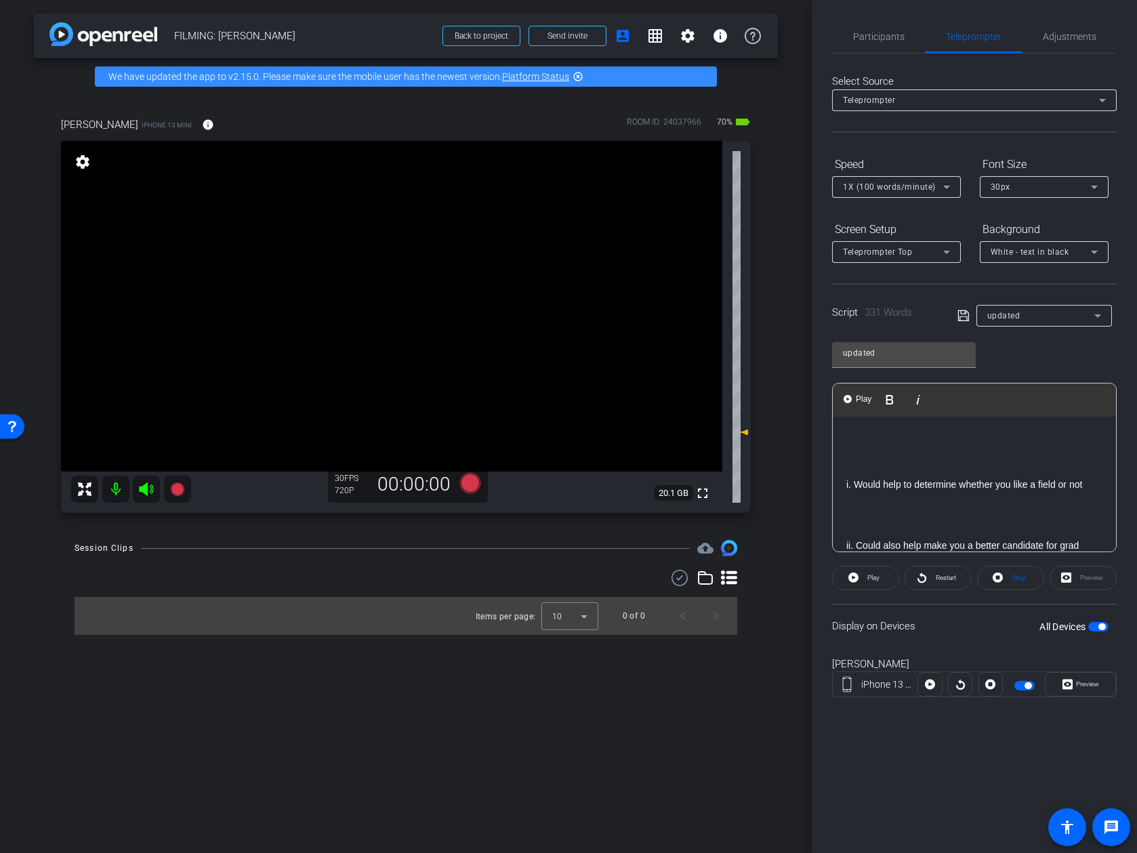
click at [925, 523] on p at bounding box center [974, 530] width 256 height 15
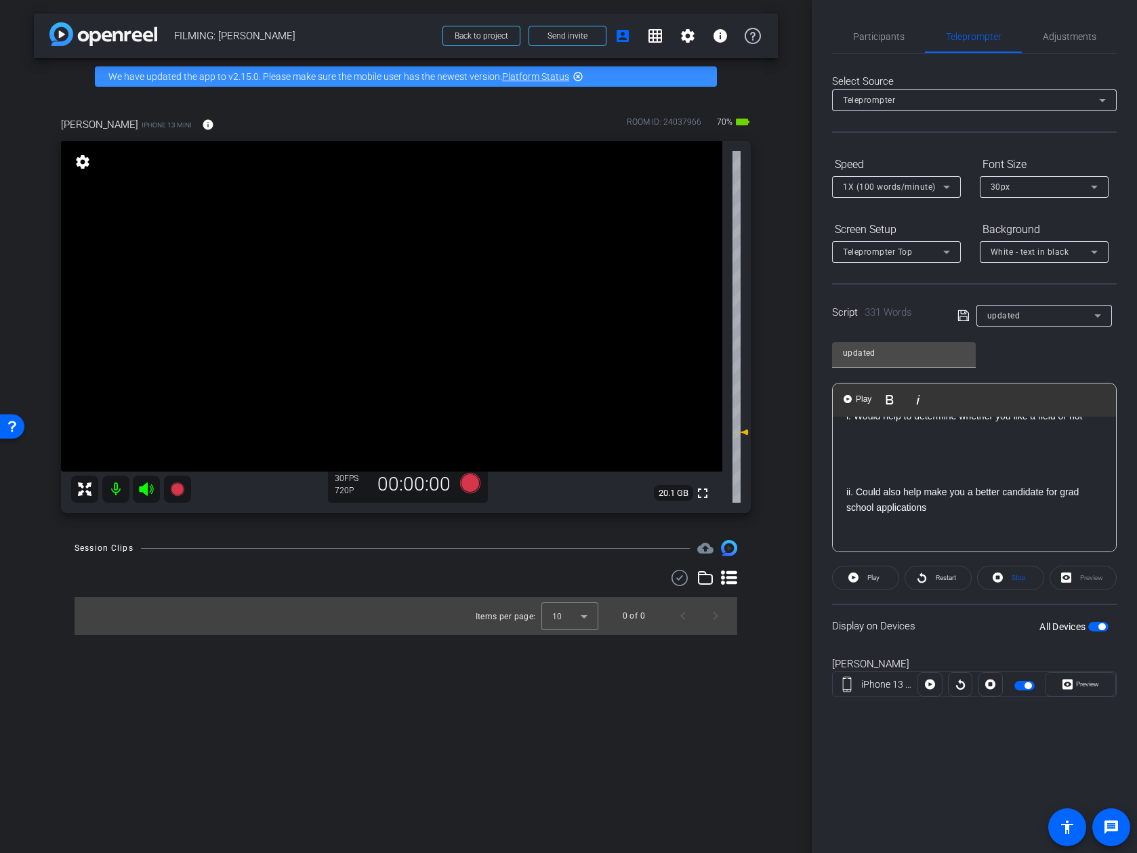
click at [923, 530] on p at bounding box center [974, 537] width 256 height 15
click at [915, 516] on p at bounding box center [974, 523] width 256 height 15
click at [873, 24] on span "Participants" at bounding box center [878, 36] width 51 height 33
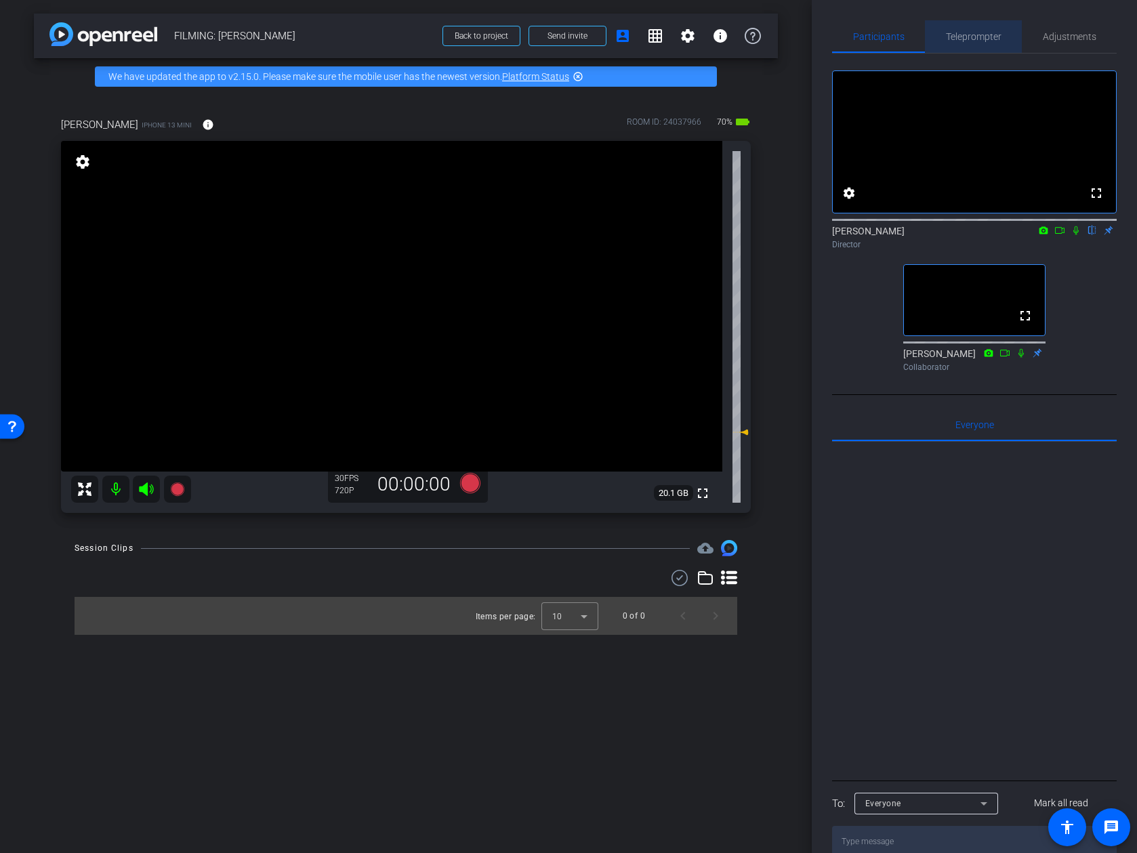
click at [976, 44] on span "Teleprompter" at bounding box center [974, 36] width 56 height 33
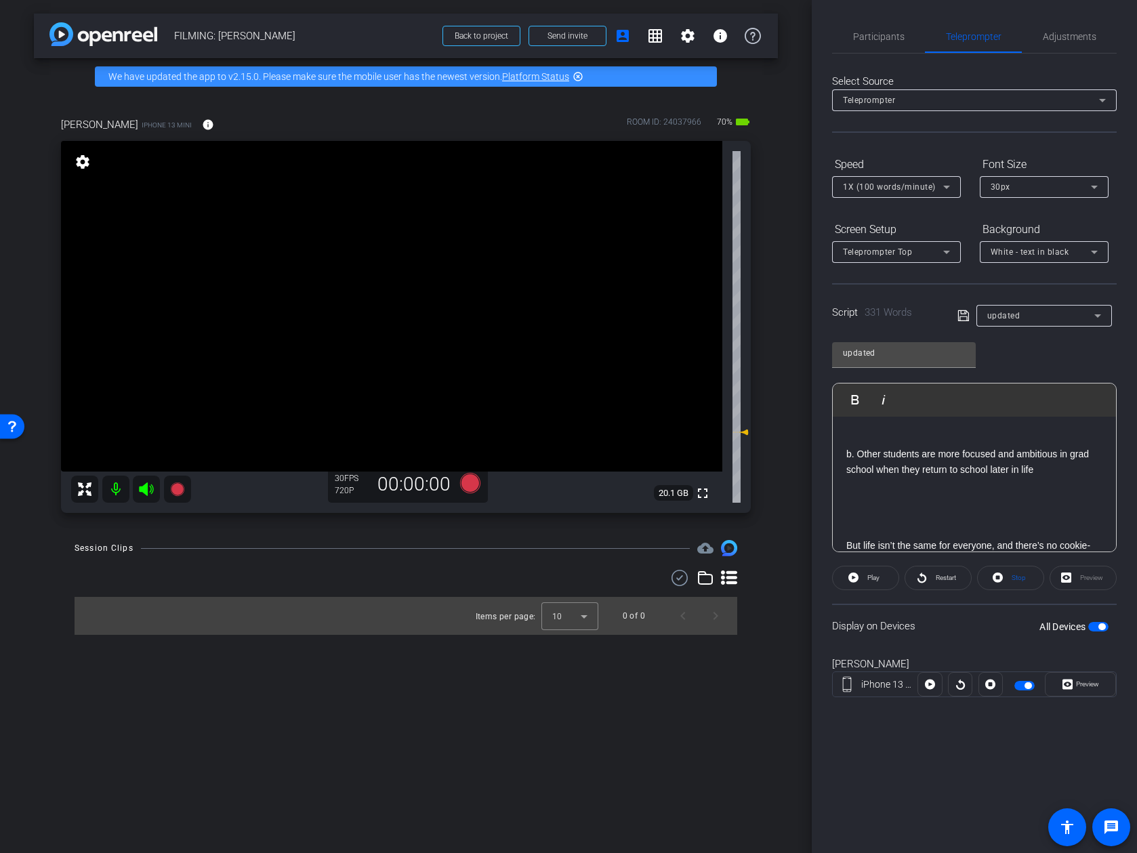
click at [948, 493] on p at bounding box center [974, 500] width 256 height 15
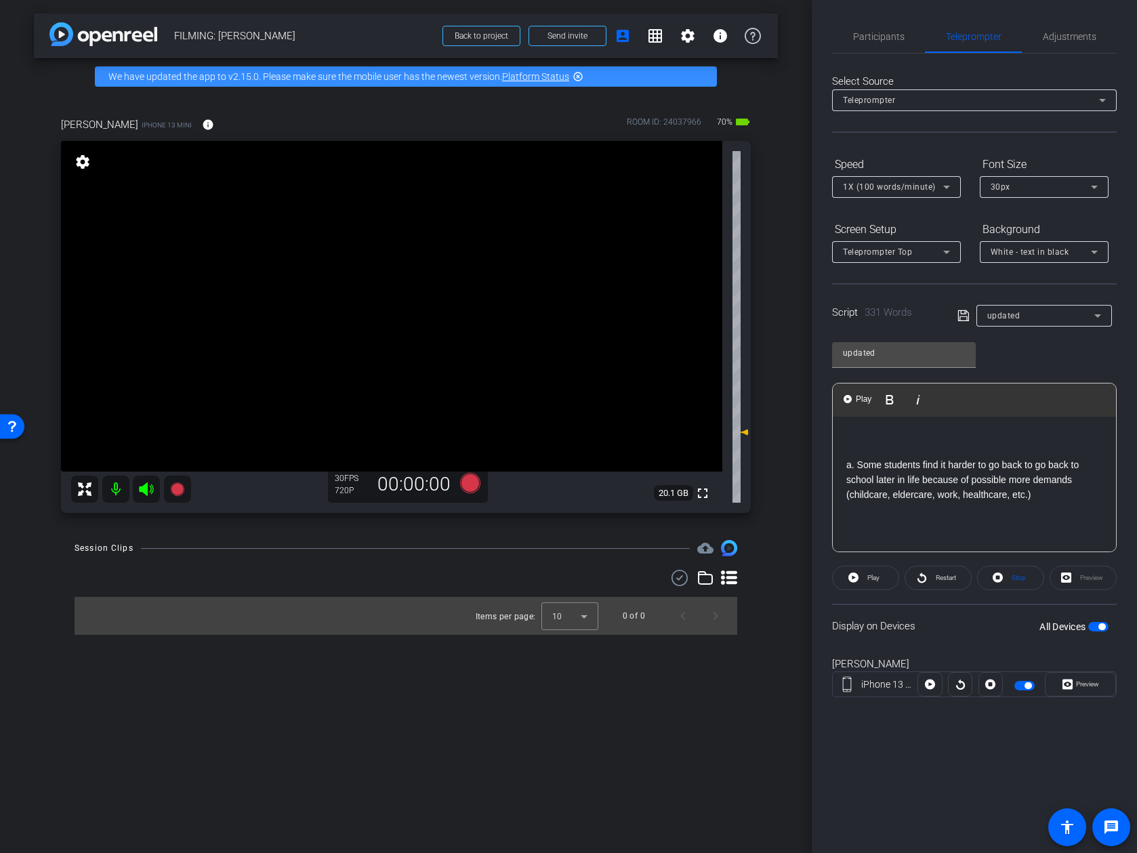
click at [937, 518] on p at bounding box center [974, 525] width 256 height 15
click at [937, 506] on p at bounding box center [974, 513] width 256 height 15
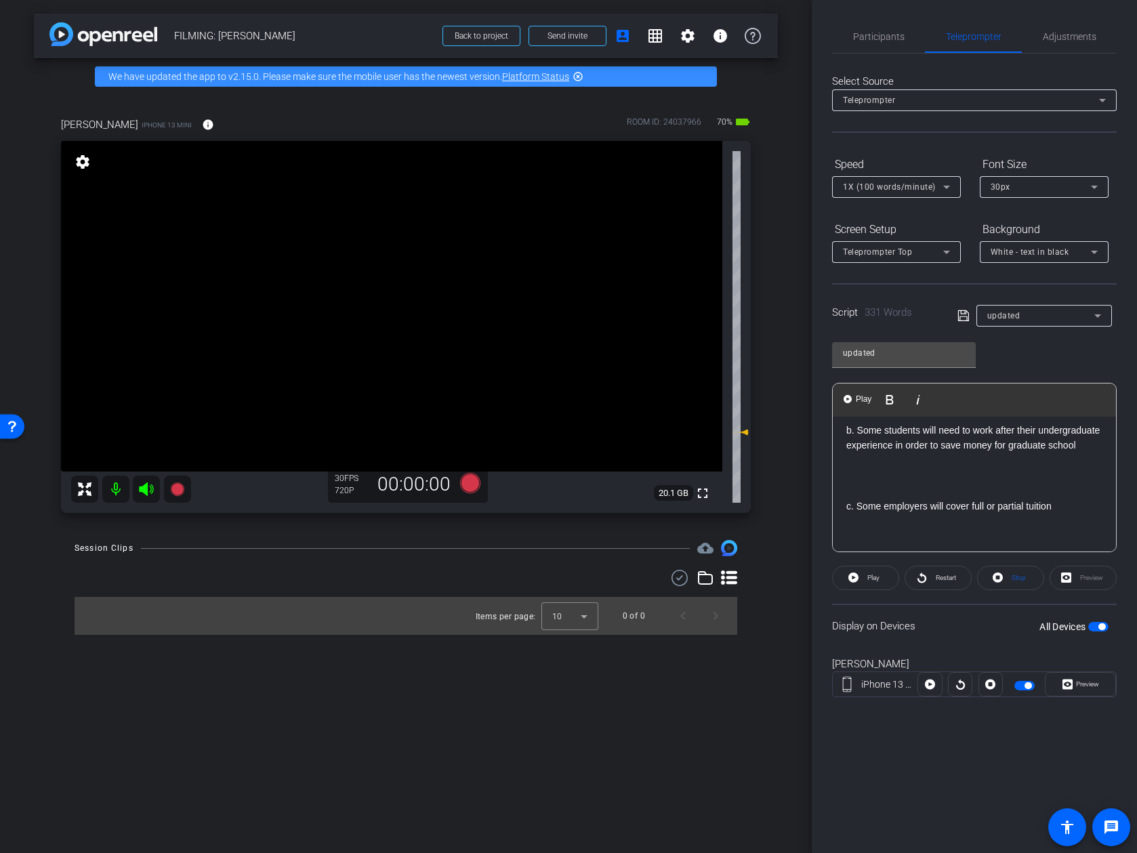
scroll to position [1563, 0]
click at [924, 536] on p at bounding box center [974, 543] width 256 height 15
click at [927, 491] on p at bounding box center [974, 498] width 256 height 15
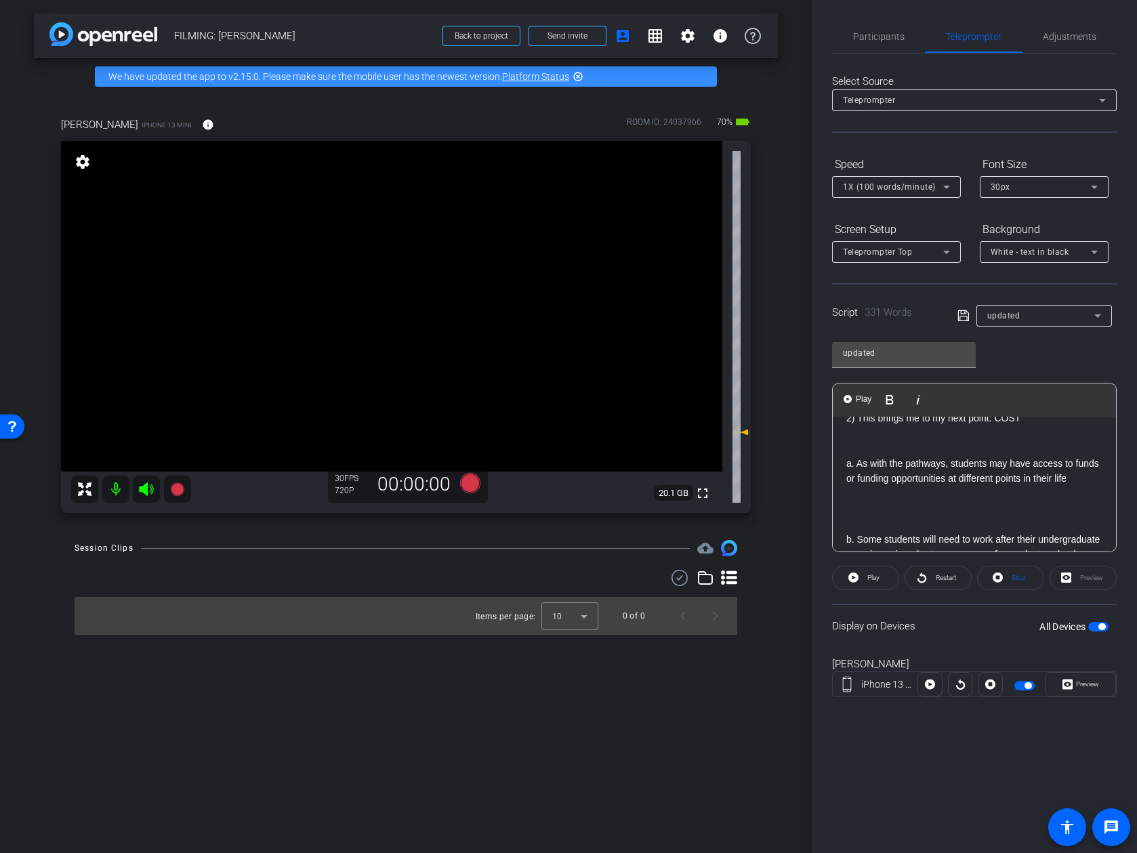
click at [927, 487] on p at bounding box center [974, 494] width 256 height 15
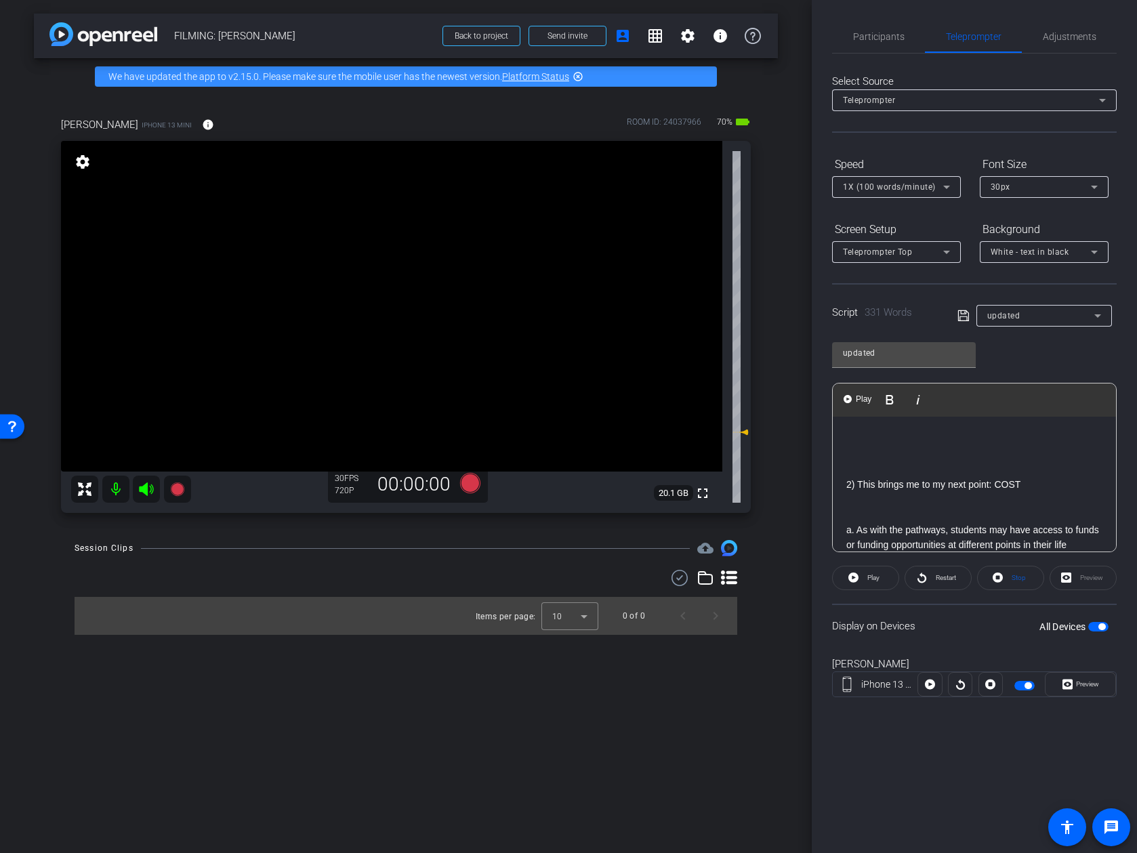
scroll to position [1394, 0]
click at [922, 493] on p at bounding box center [974, 500] width 256 height 15
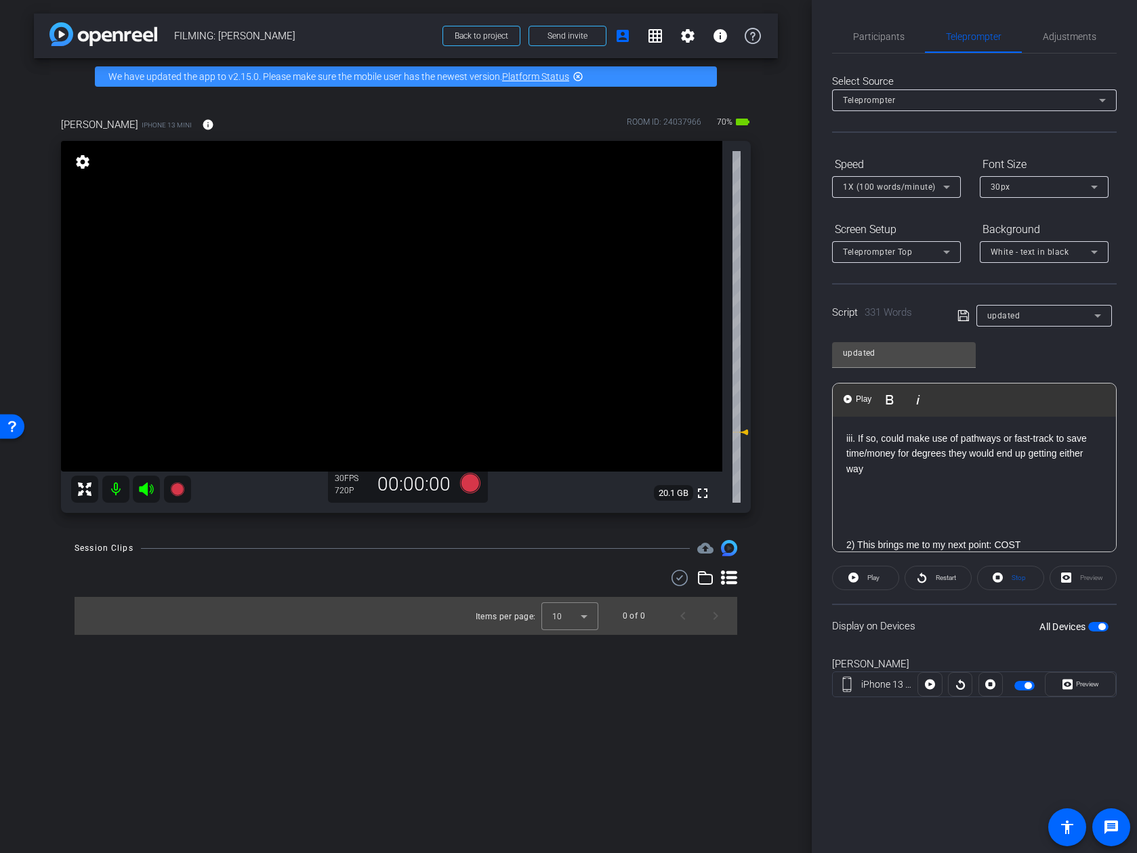
click at [922, 491] on p at bounding box center [974, 498] width 256 height 15
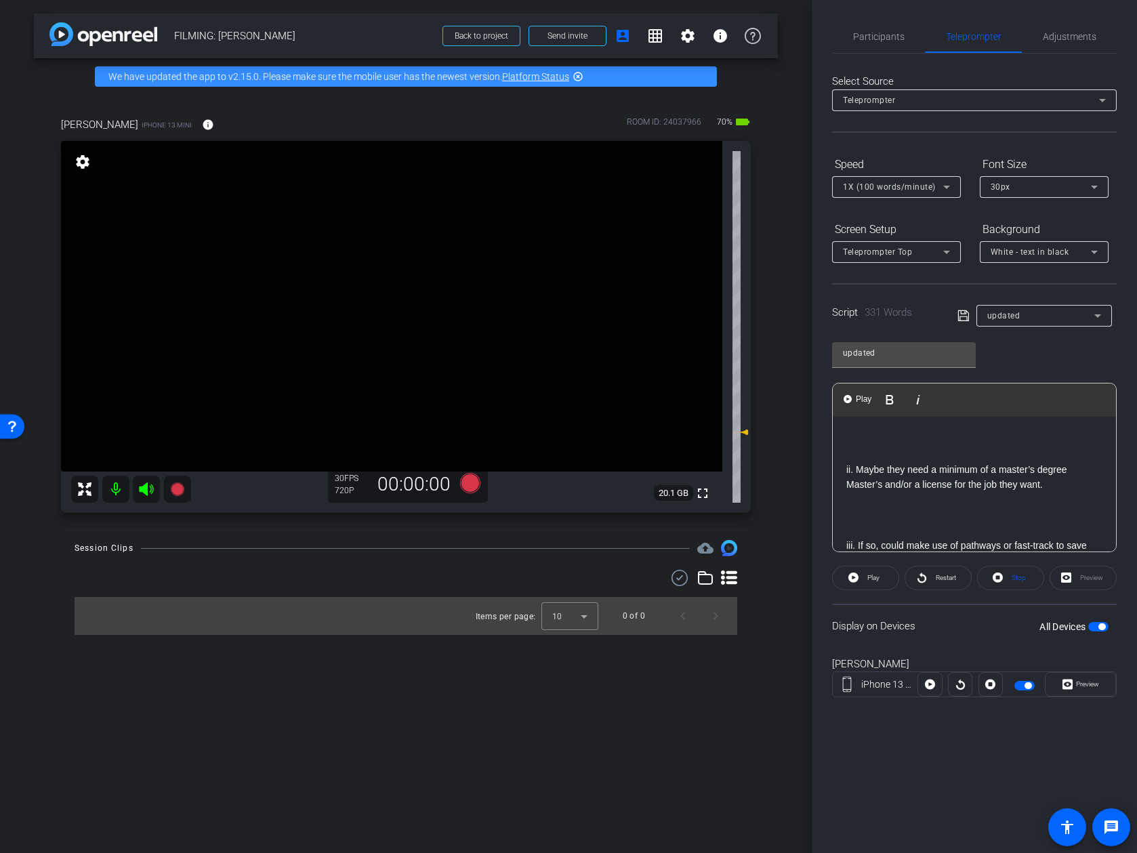
scroll to position [1201, 0]
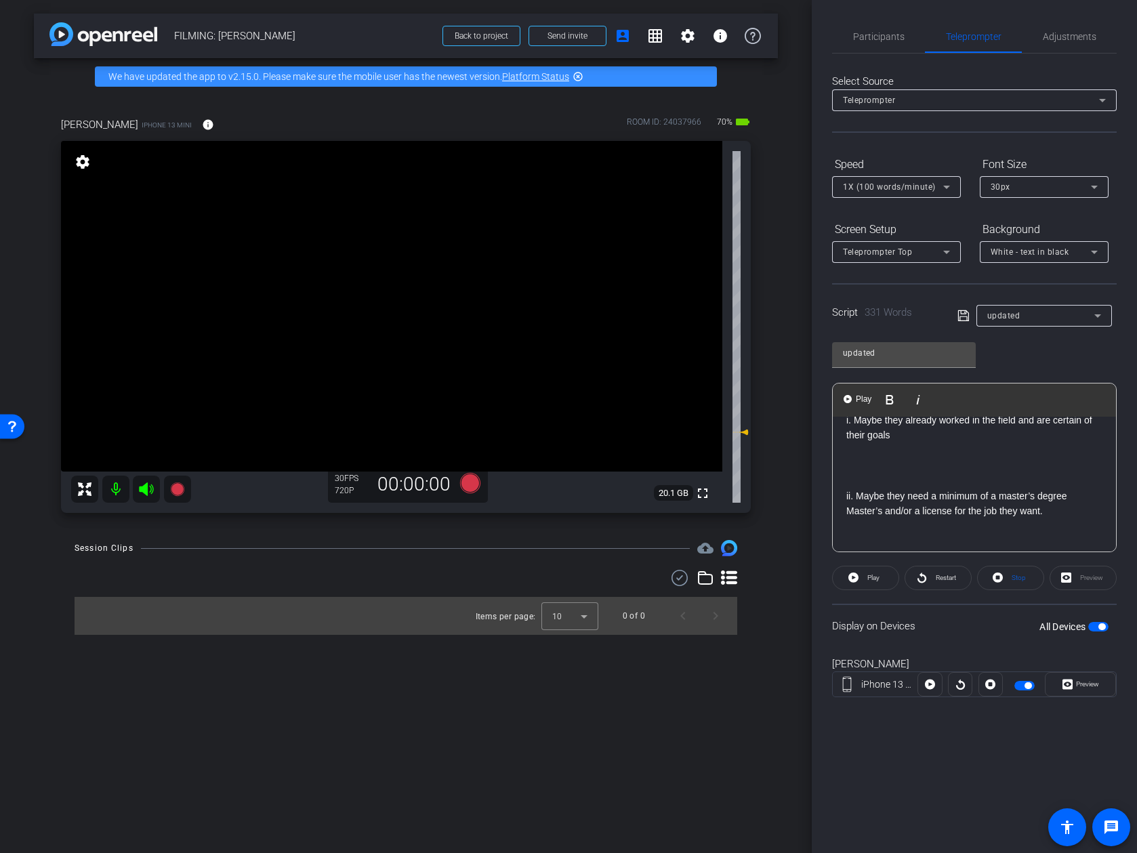
click at [907, 534] on p at bounding box center [974, 541] width 256 height 15
click at [908, 529] on p at bounding box center [974, 536] width 256 height 15
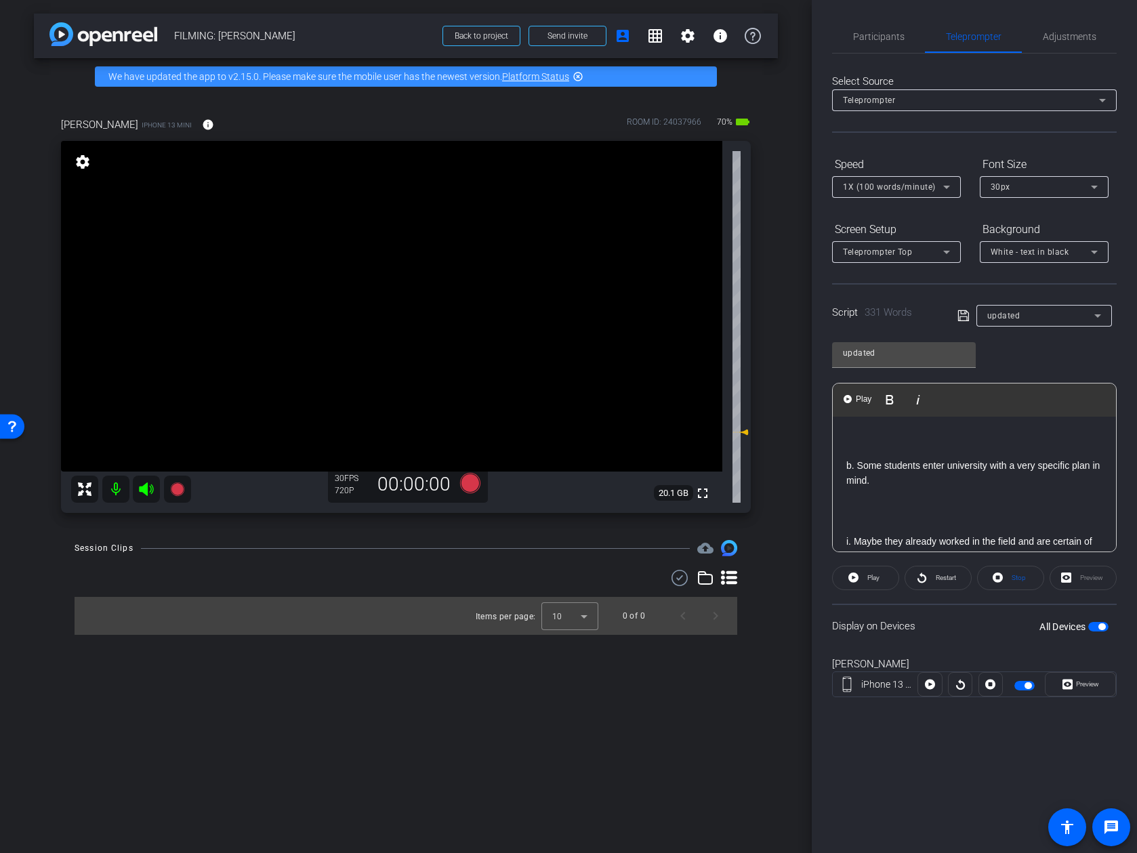
click at [909, 519] on p at bounding box center [974, 526] width 256 height 15
click at [915, 486] on p at bounding box center [974, 493] width 256 height 15
click at [909, 495] on p at bounding box center [974, 502] width 256 height 15
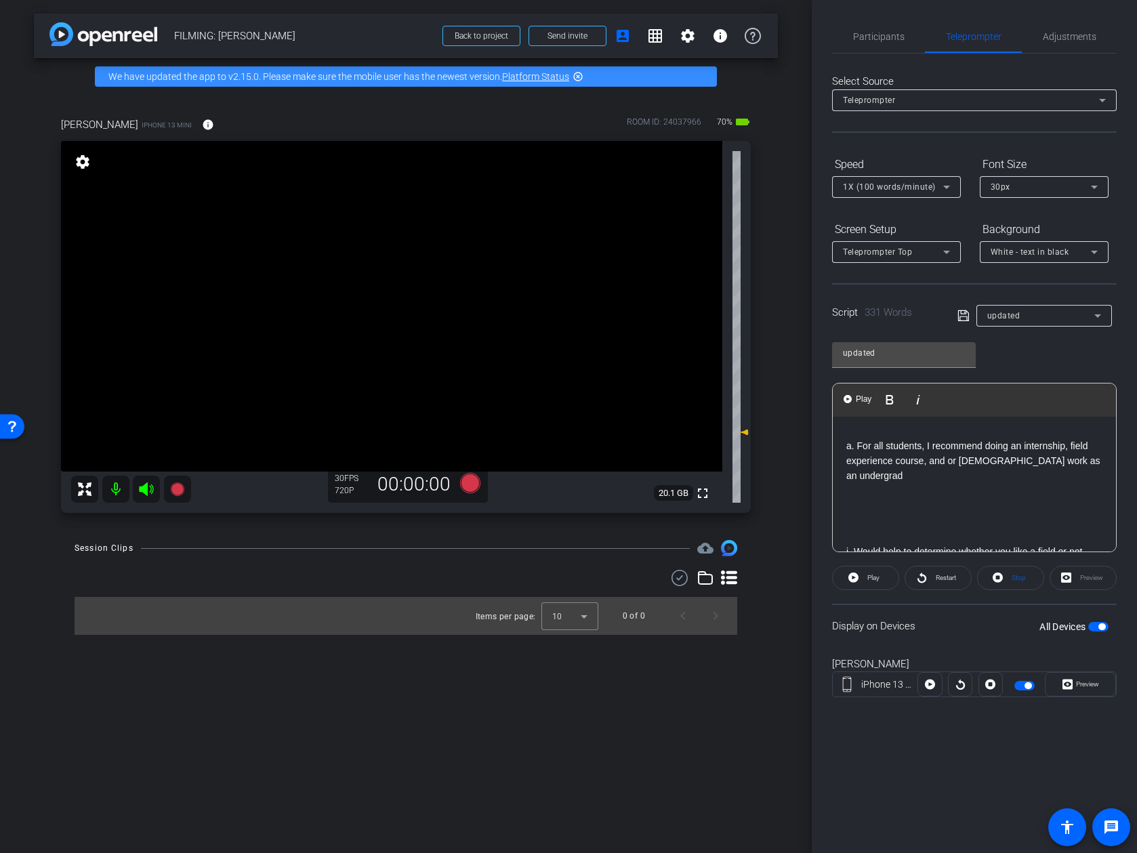
click at [909, 499] on p at bounding box center [974, 506] width 256 height 15
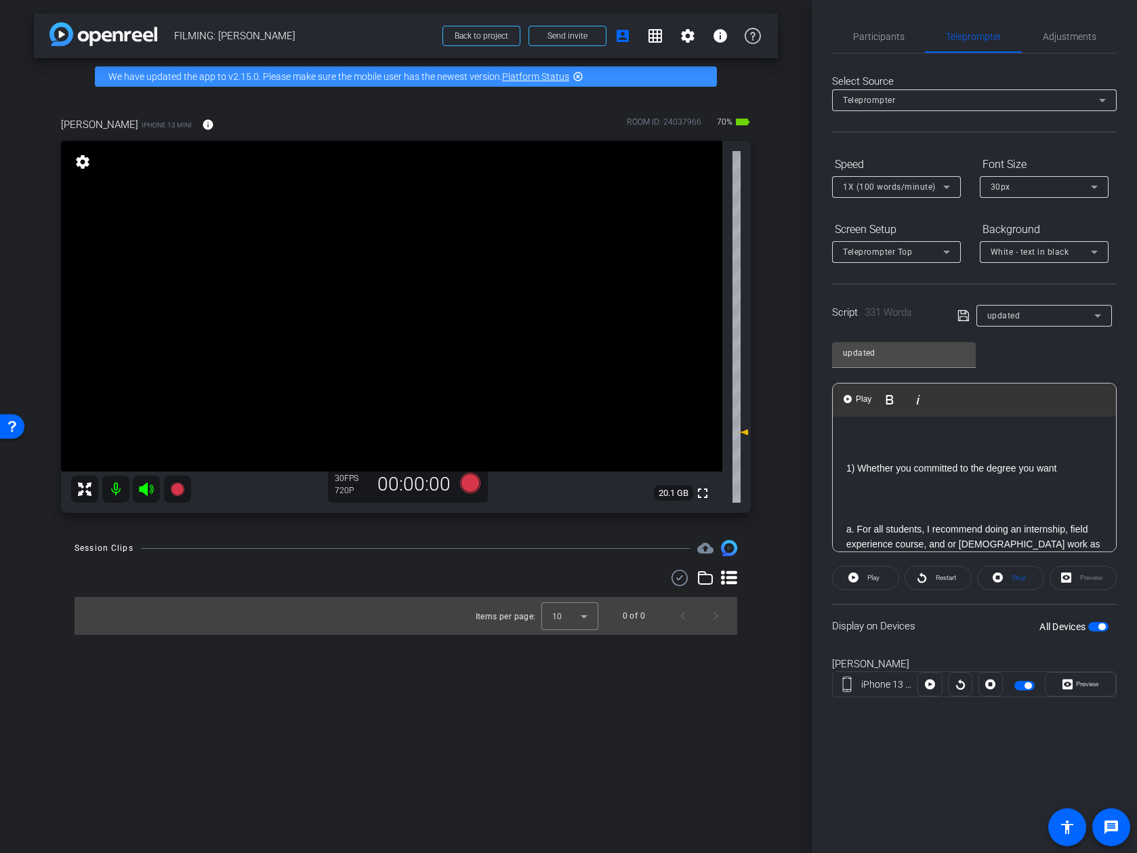
click at [909, 491] on p at bounding box center [974, 498] width 256 height 15
click at [909, 488] on p at bounding box center [974, 495] width 256 height 15
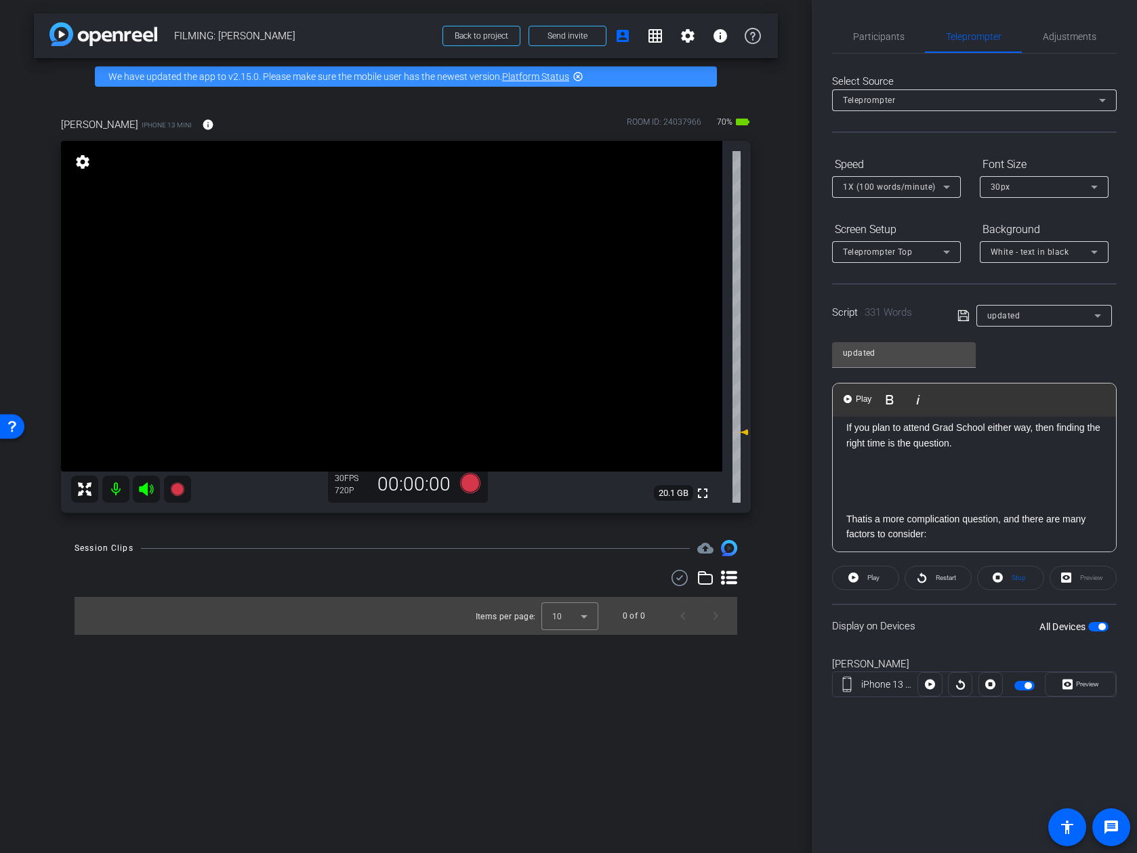
scroll to position [573, 0]
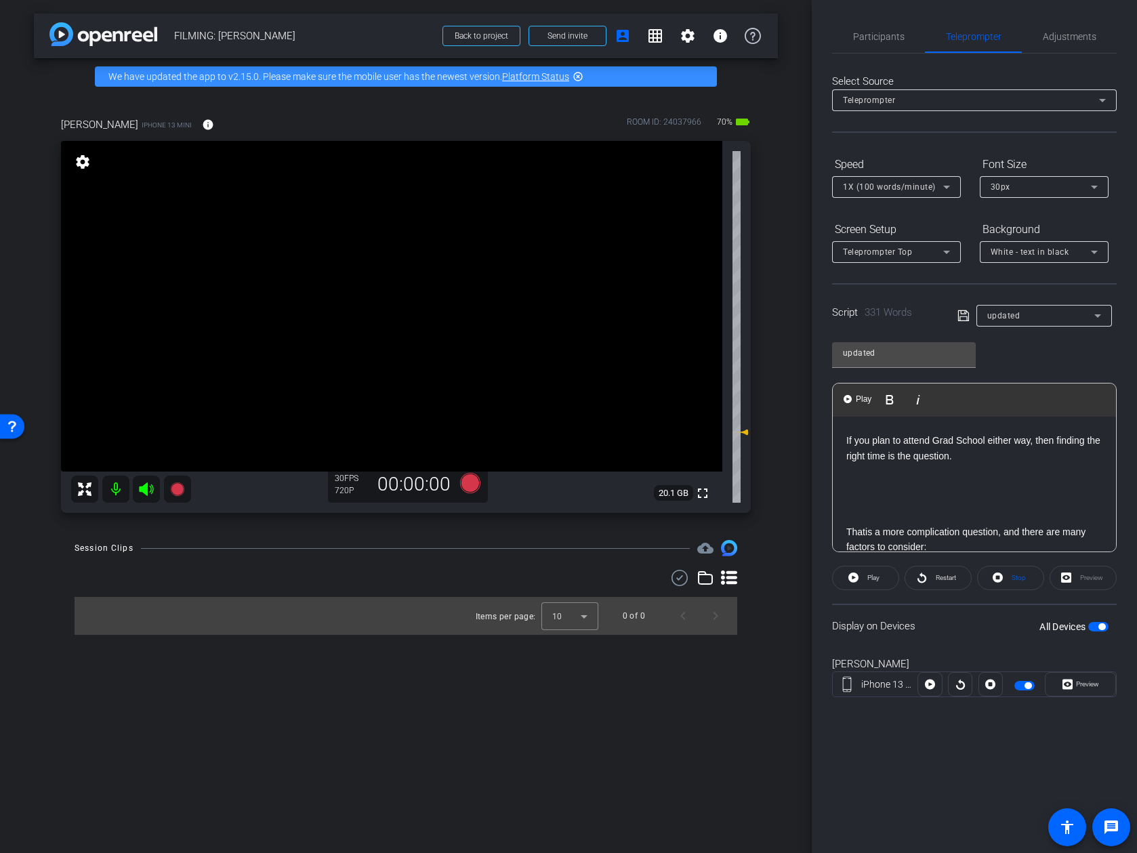
click at [915, 479] on p at bounding box center [974, 486] width 256 height 15
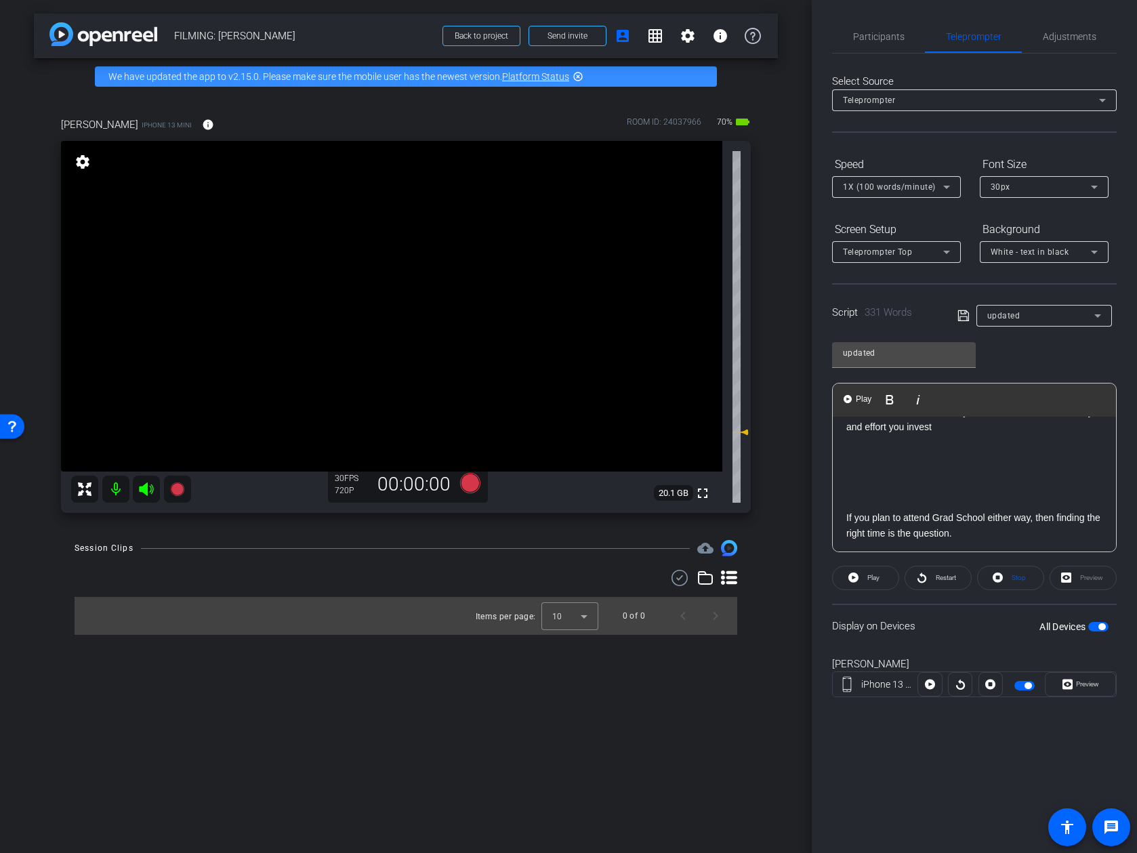
scroll to position [463, 0]
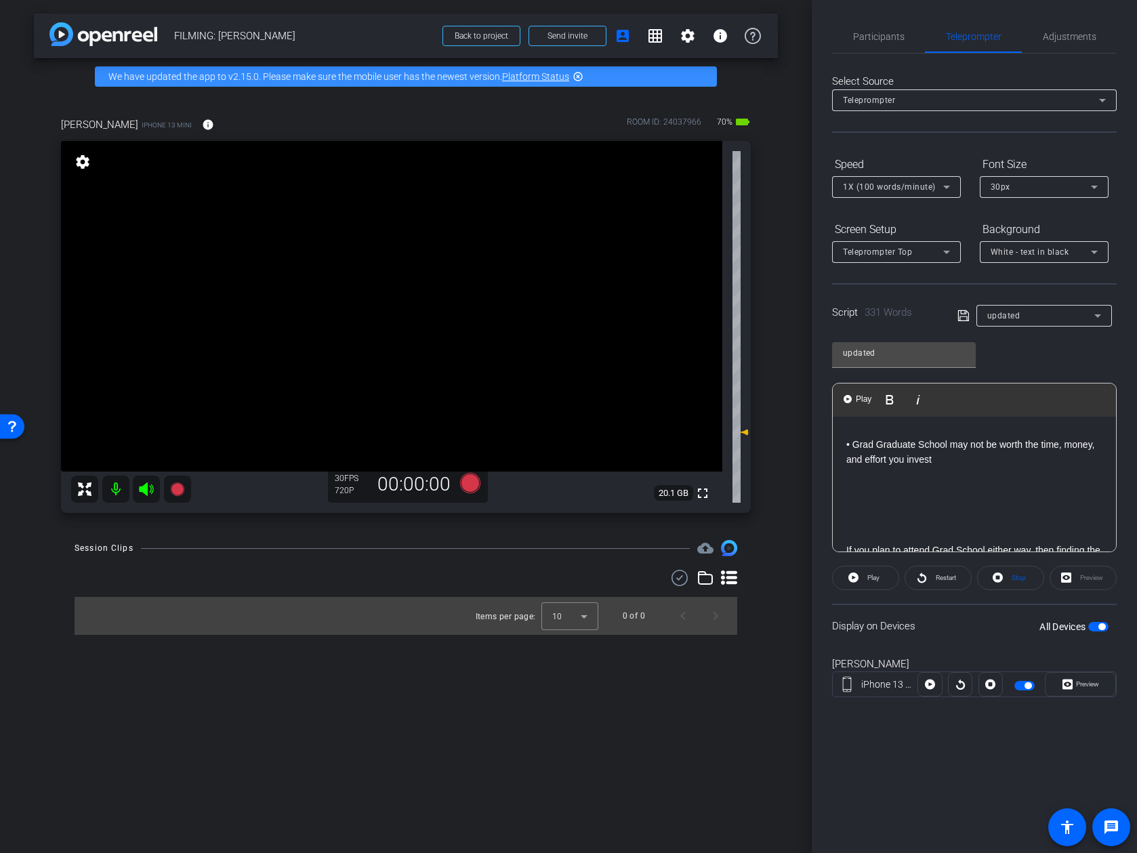
click at [915, 482] on p at bounding box center [974, 489] width 256 height 15
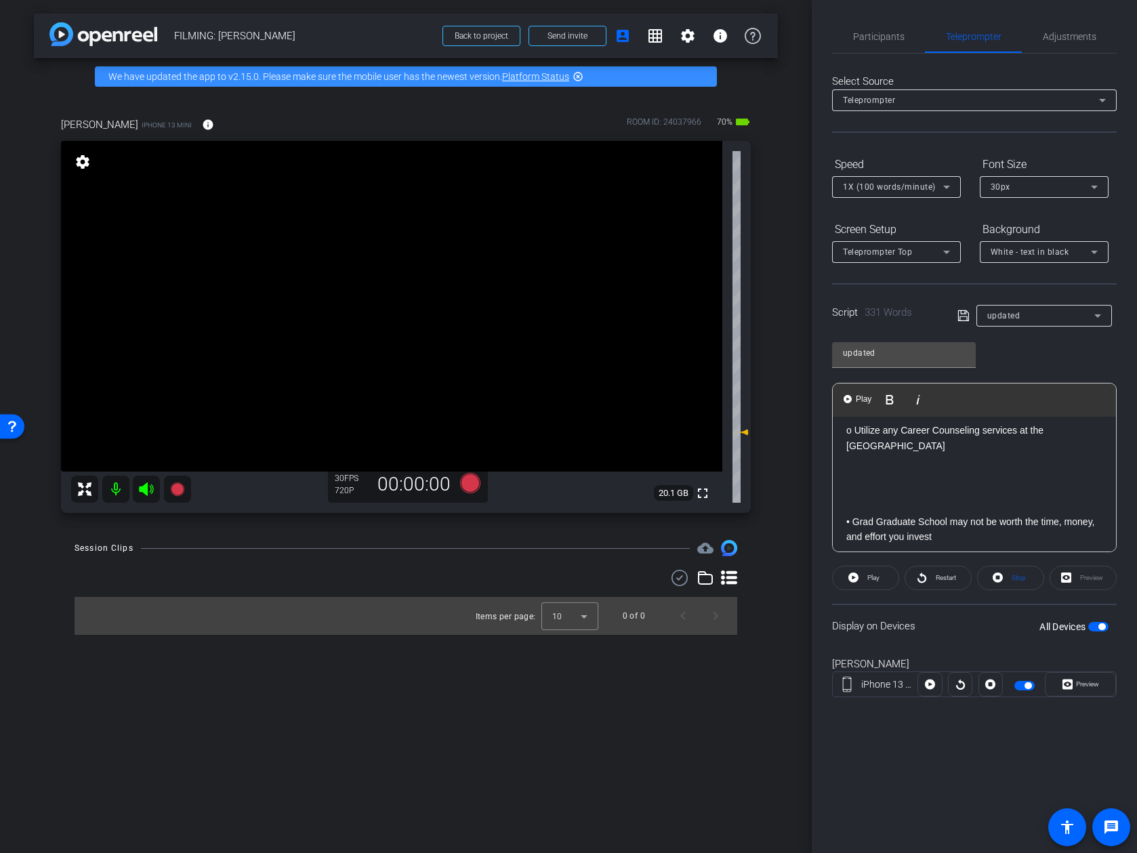
scroll to position [345, 0]
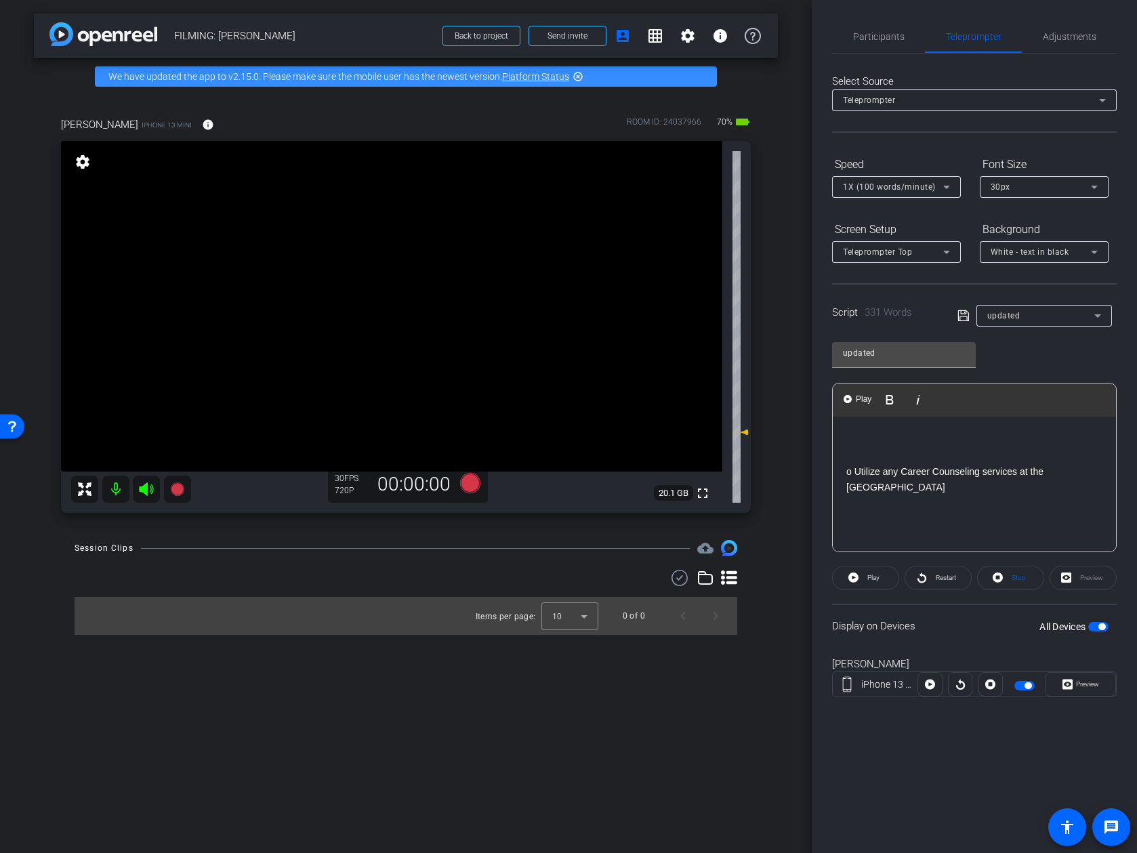
click at [915, 470] on p "o Utilize any Career Counseling services at the University" at bounding box center [974, 479] width 256 height 30
click at [913, 495] on p at bounding box center [974, 502] width 256 height 15
click at [916, 476] on p at bounding box center [974, 473] width 256 height 15
click at [916, 478] on p at bounding box center [974, 473] width 256 height 15
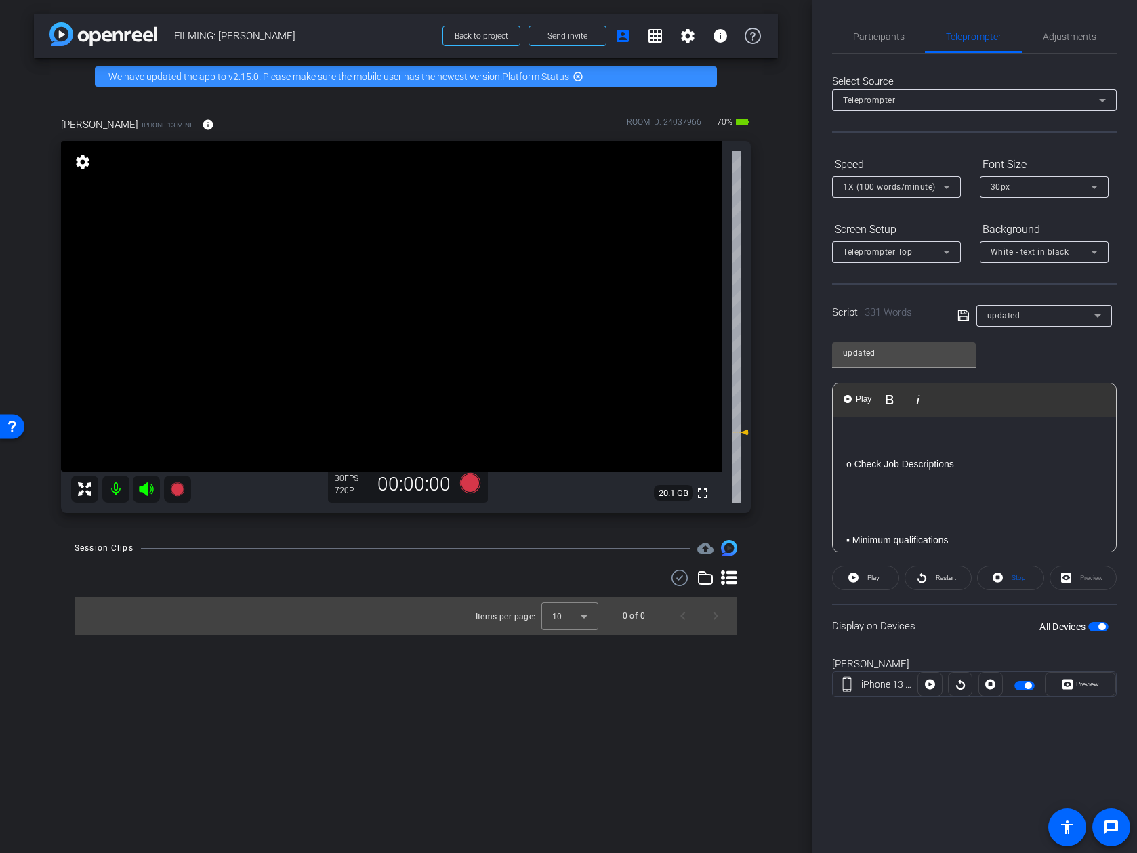
scroll to position [108, 0]
click at [906, 491] on p at bounding box center [974, 496] width 256 height 15
click at [926, 499] on p at bounding box center [974, 494] width 256 height 15
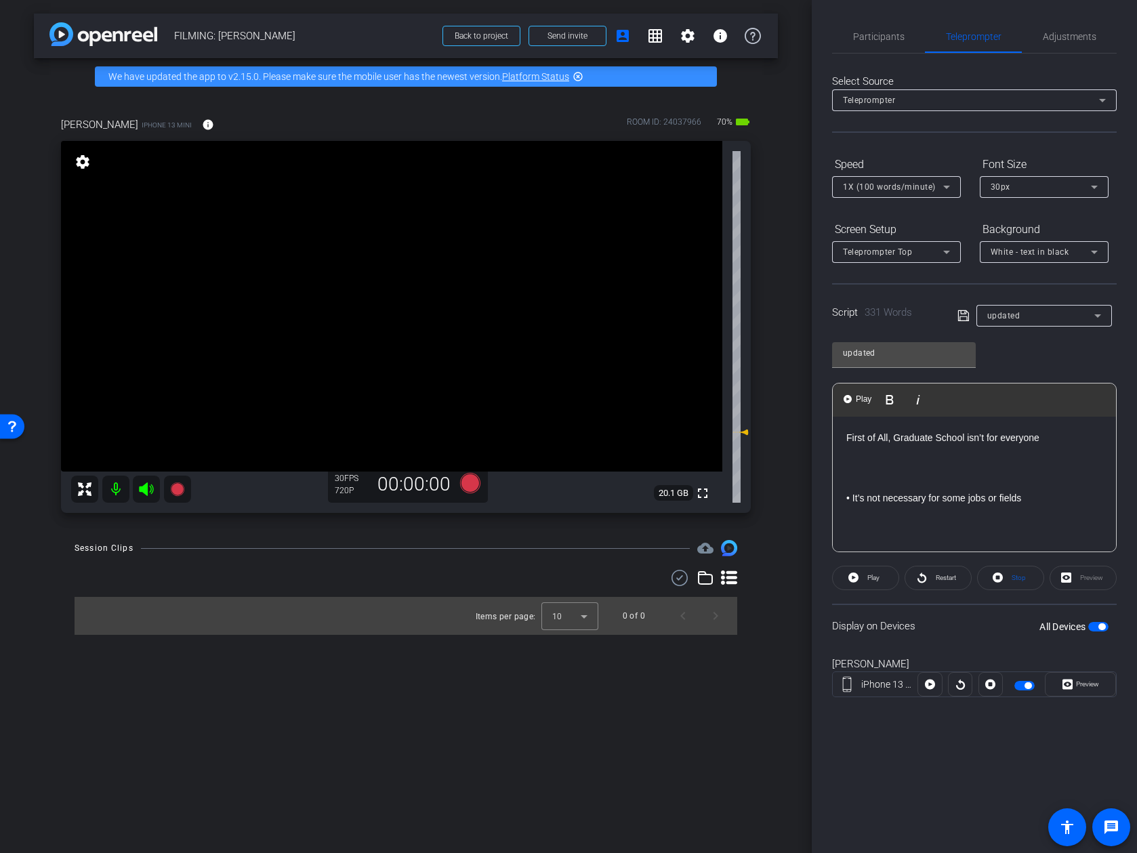
click at [976, 468] on p at bounding box center [974, 467] width 256 height 15
click at [957, 318] on icon at bounding box center [962, 315] width 11 height 11
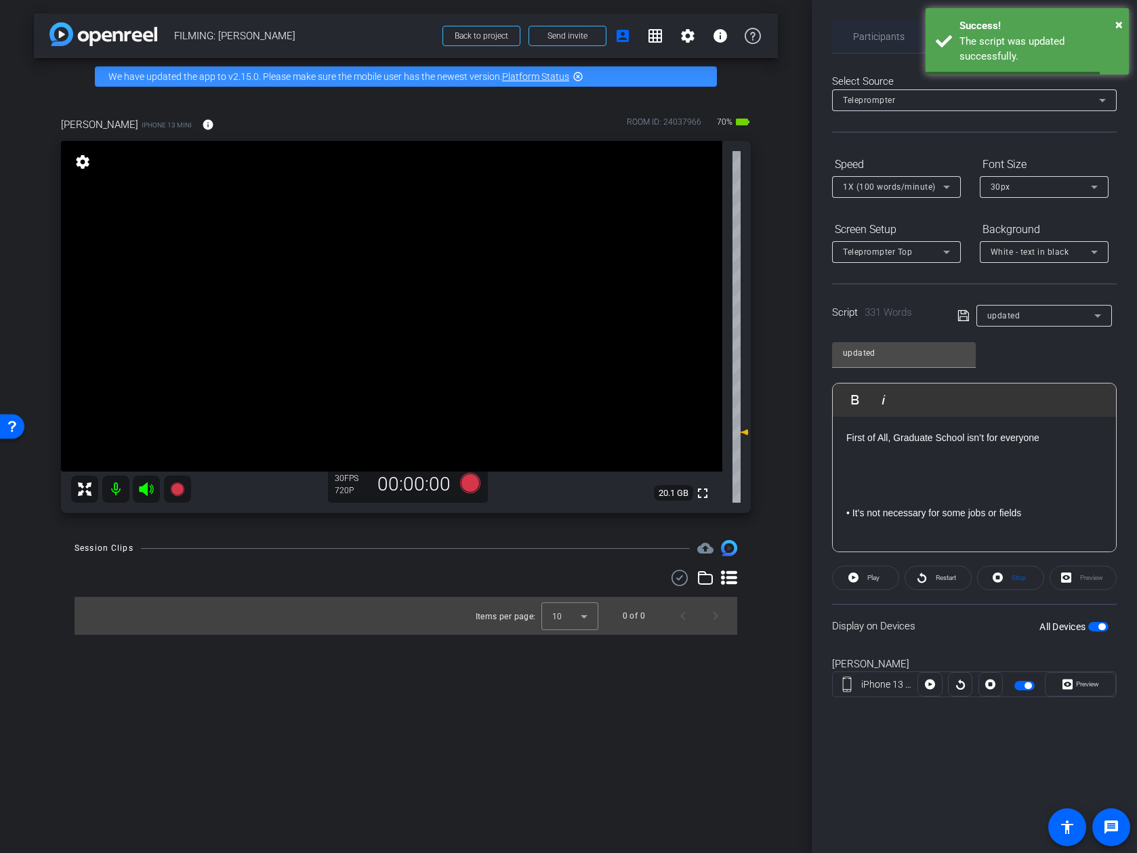
click at [867, 47] on span "Participants" at bounding box center [878, 36] width 51 height 33
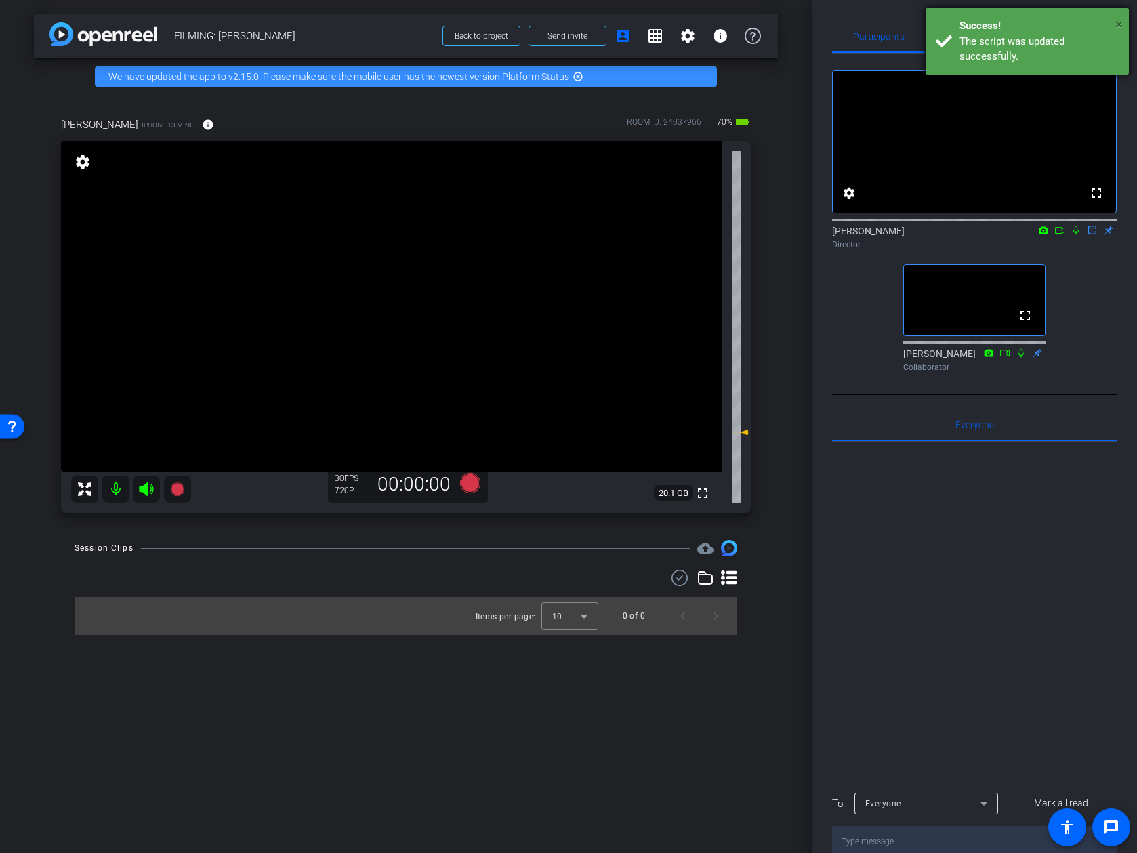
click at [998, 25] on span "×" at bounding box center [1118, 24] width 7 height 16
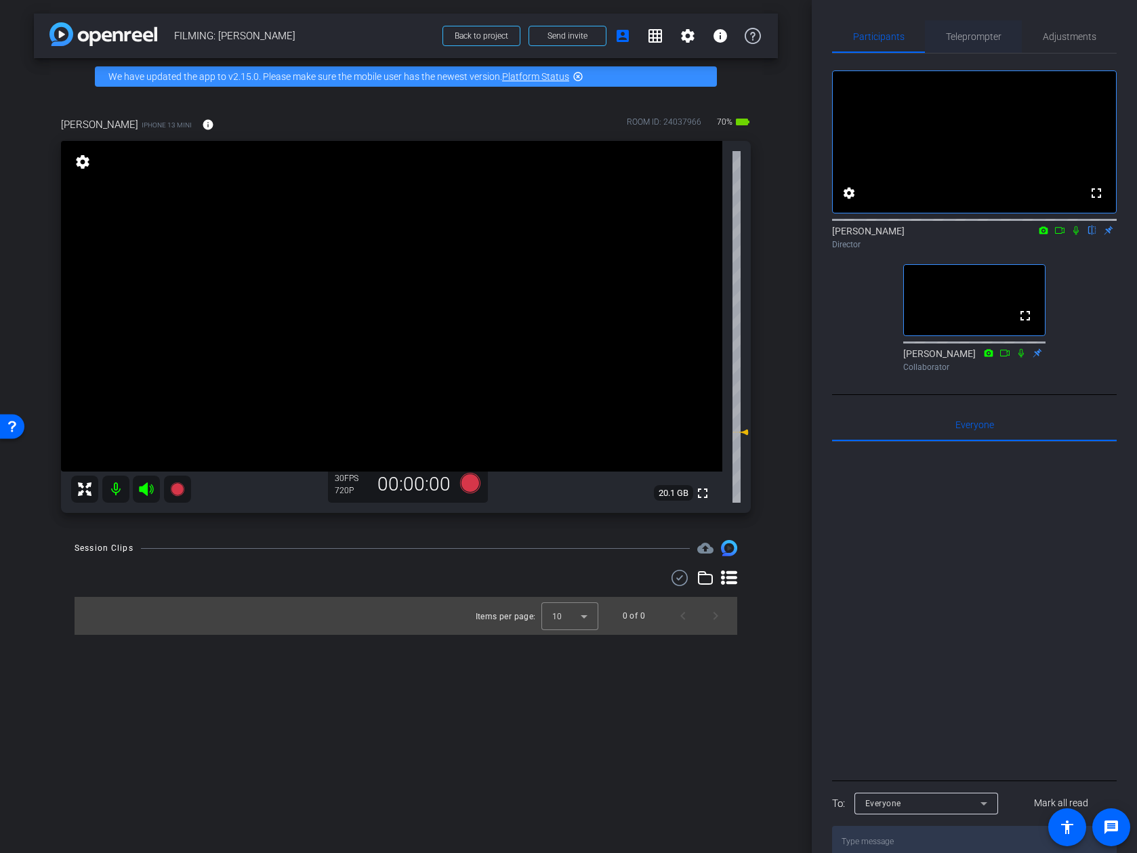
click at [987, 47] on span "Teleprompter" at bounding box center [974, 36] width 56 height 33
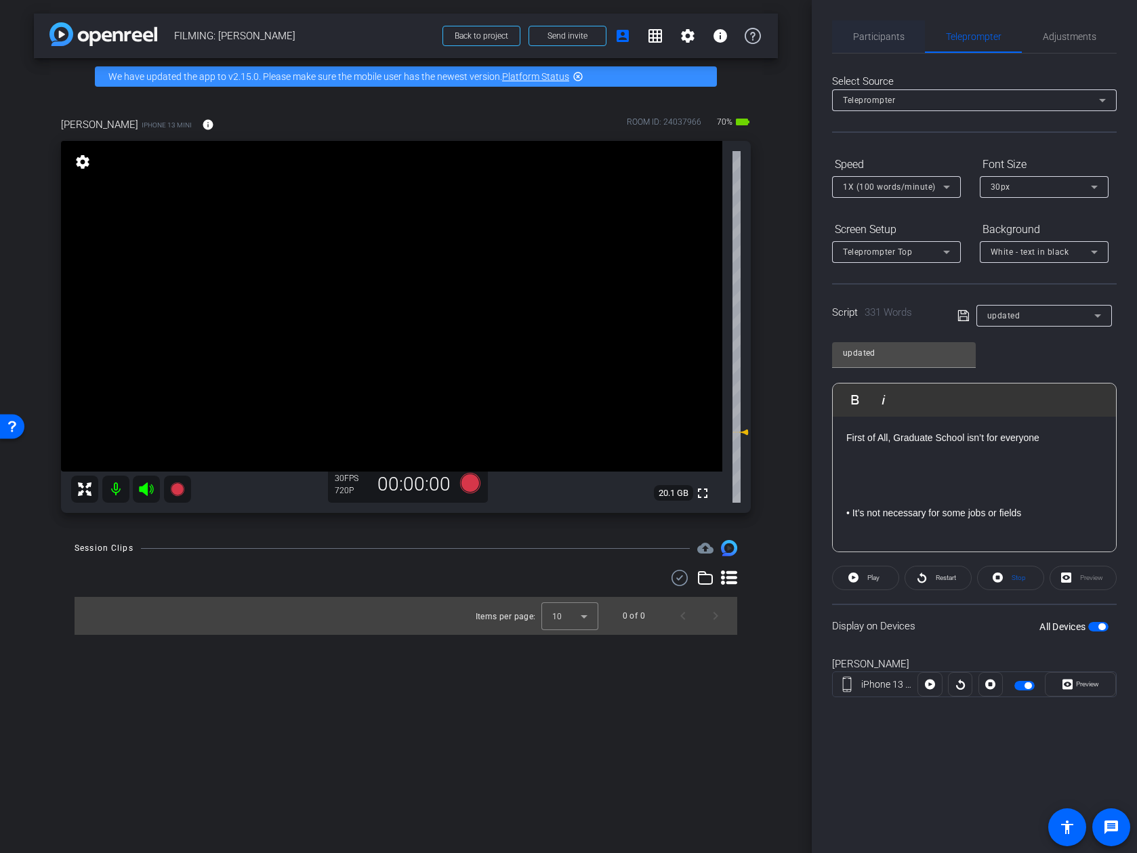
click at [873, 41] on span "Participants" at bounding box center [878, 36] width 51 height 9
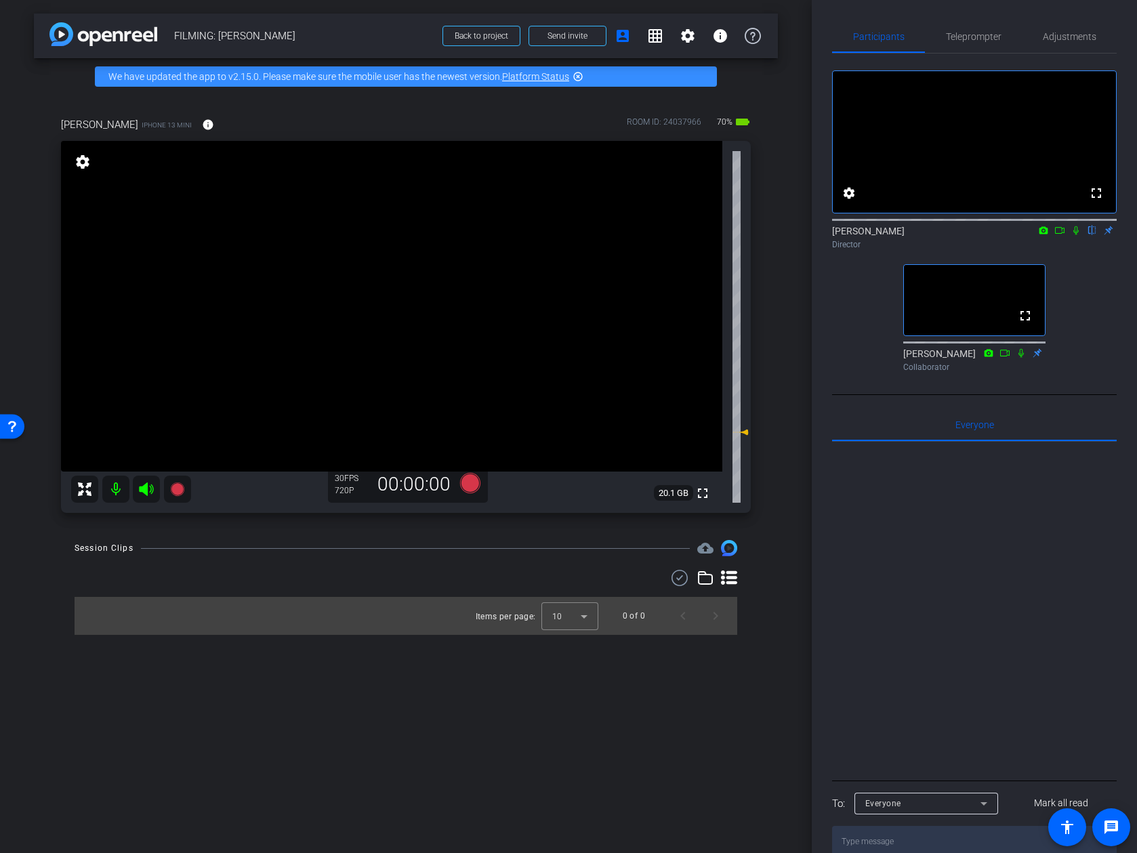
click at [812, 96] on div "Participants Teleprompter Adjustments fullscreen settings Addie Hackshaw flip D…" at bounding box center [974, 426] width 325 height 853
click at [998, 41] on span "Adjustments" at bounding box center [1070, 36] width 54 height 9
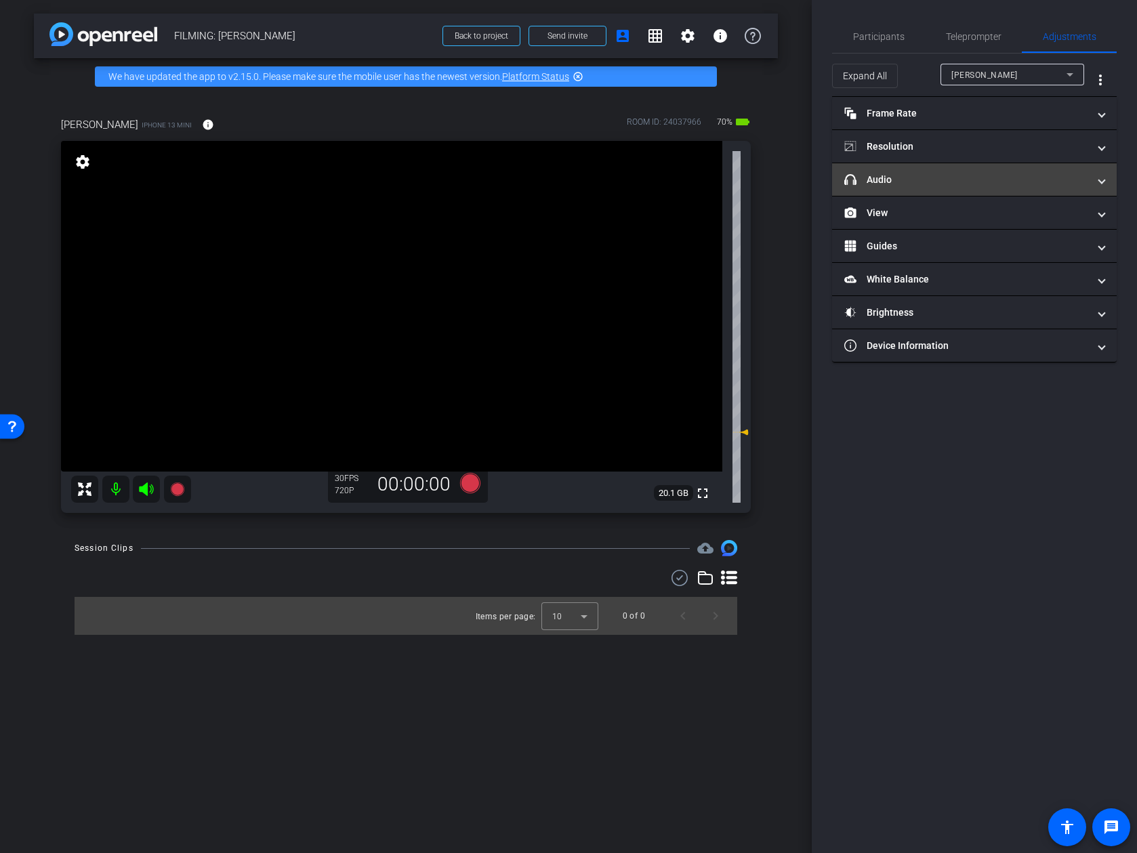
click at [990, 183] on mat-panel-title "headphone icon Audio" at bounding box center [966, 180] width 244 height 14
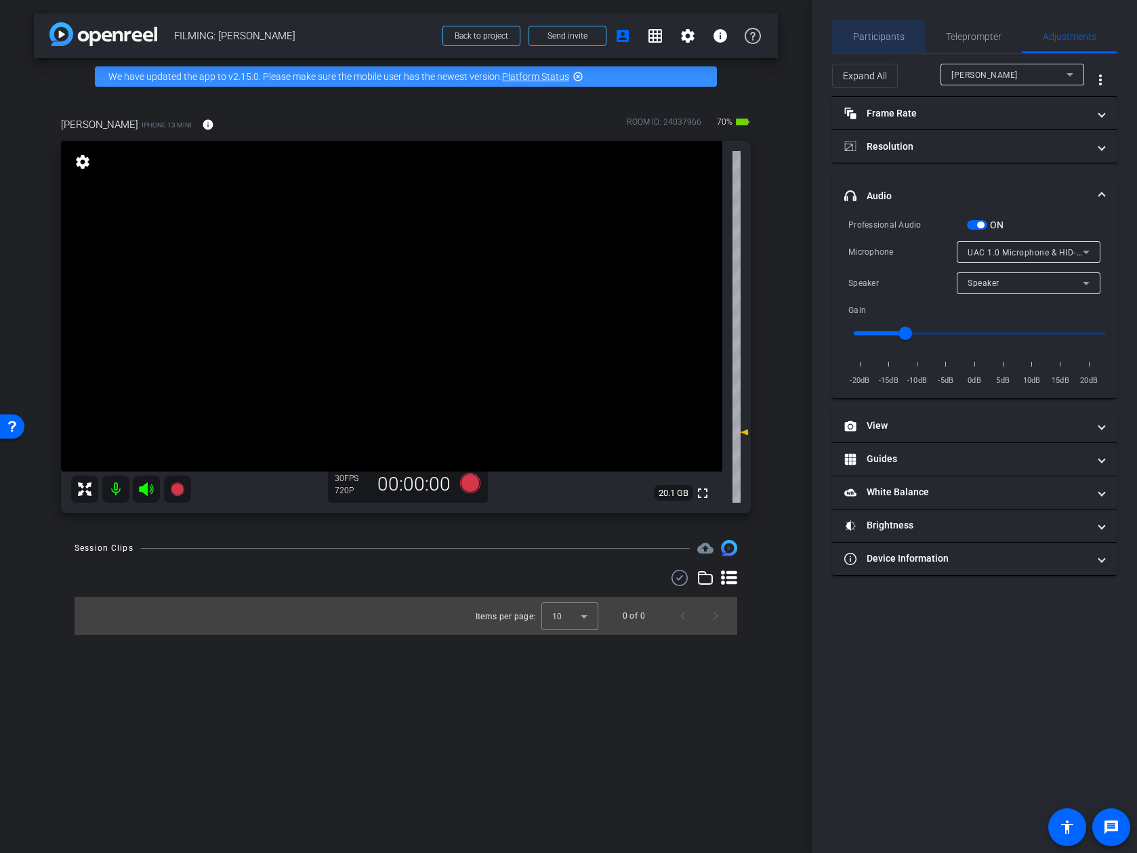
click at [889, 33] on span "Participants" at bounding box center [878, 36] width 51 height 9
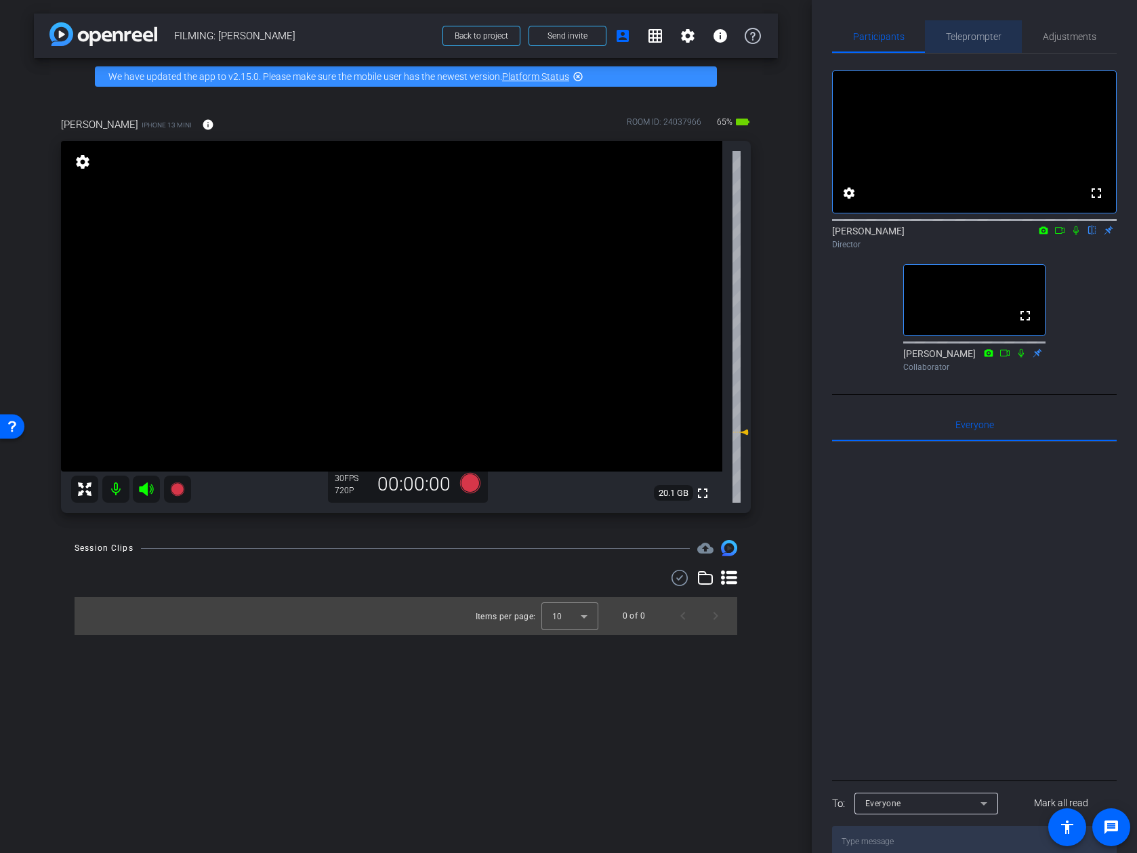
click at [939, 35] on div "Teleprompter" at bounding box center [973, 36] width 97 height 33
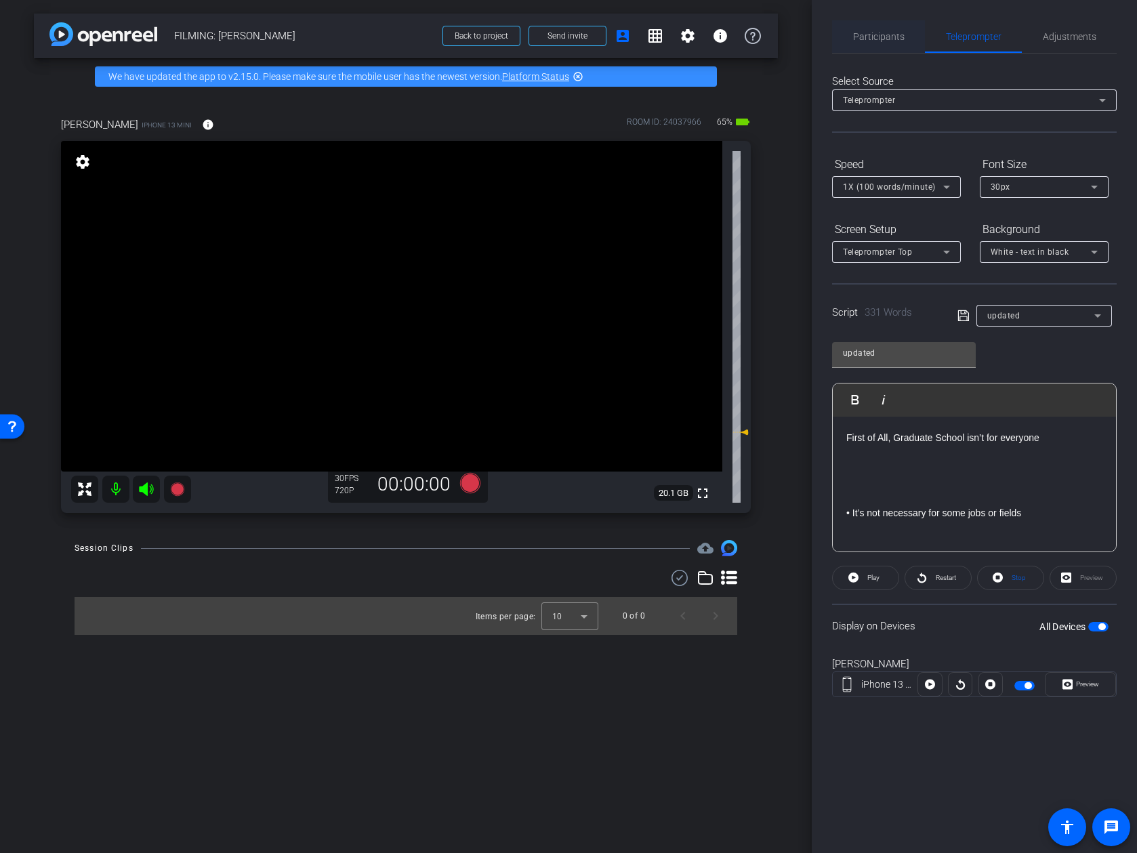
click at [884, 41] on span "Participants" at bounding box center [878, 36] width 51 height 9
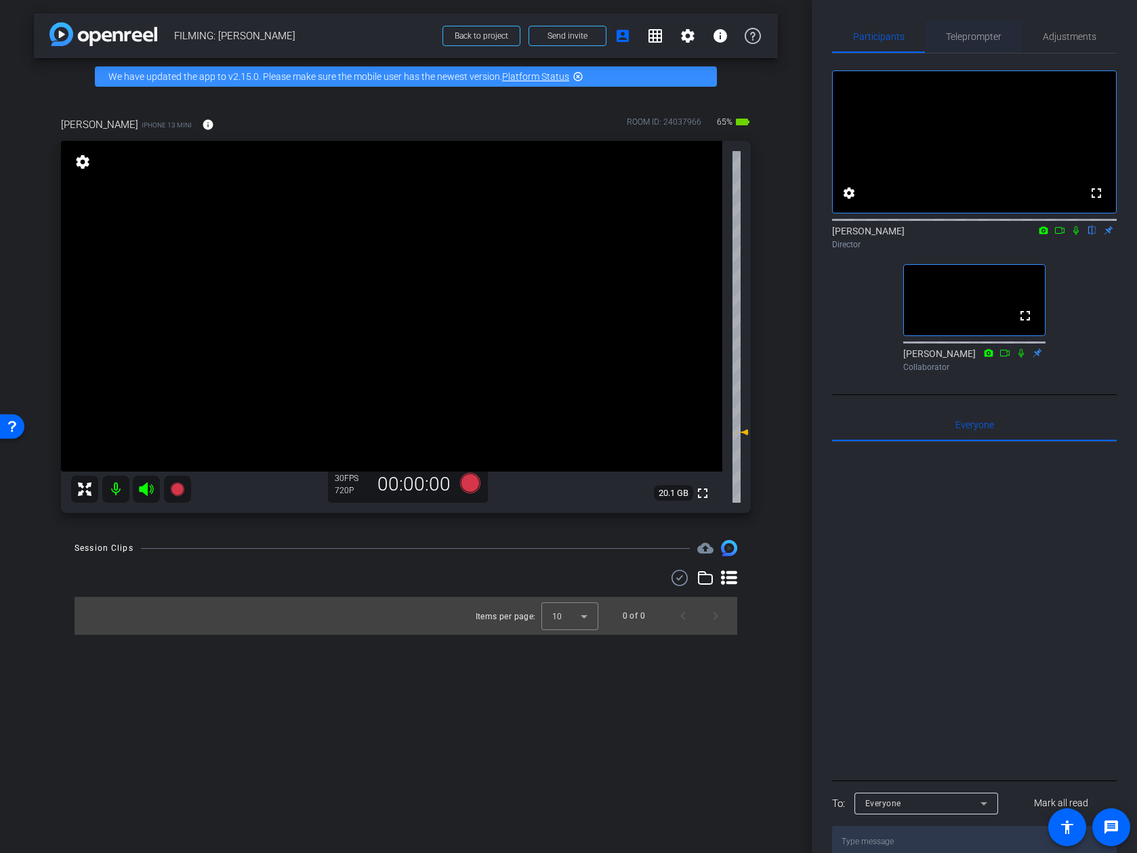
click at [991, 43] on span "Teleprompter" at bounding box center [974, 36] width 56 height 33
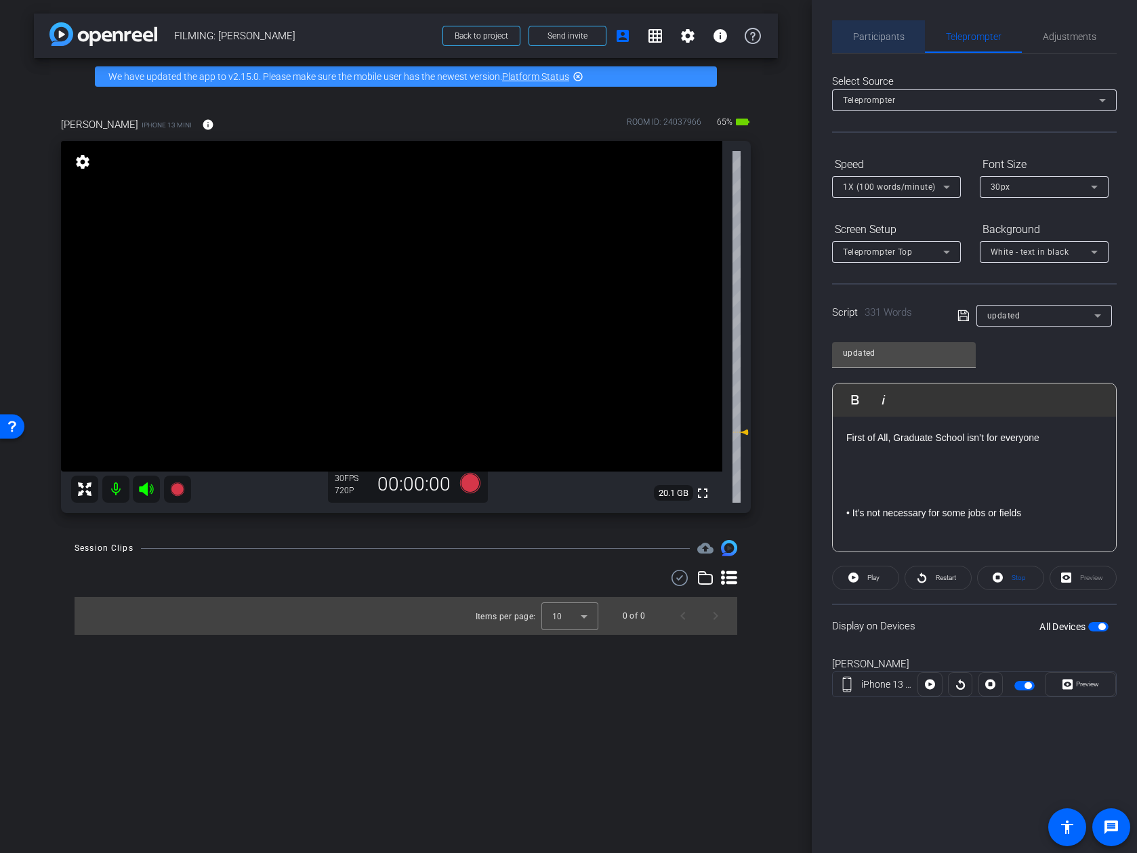
click at [890, 39] on span "Participants" at bounding box center [878, 36] width 51 height 9
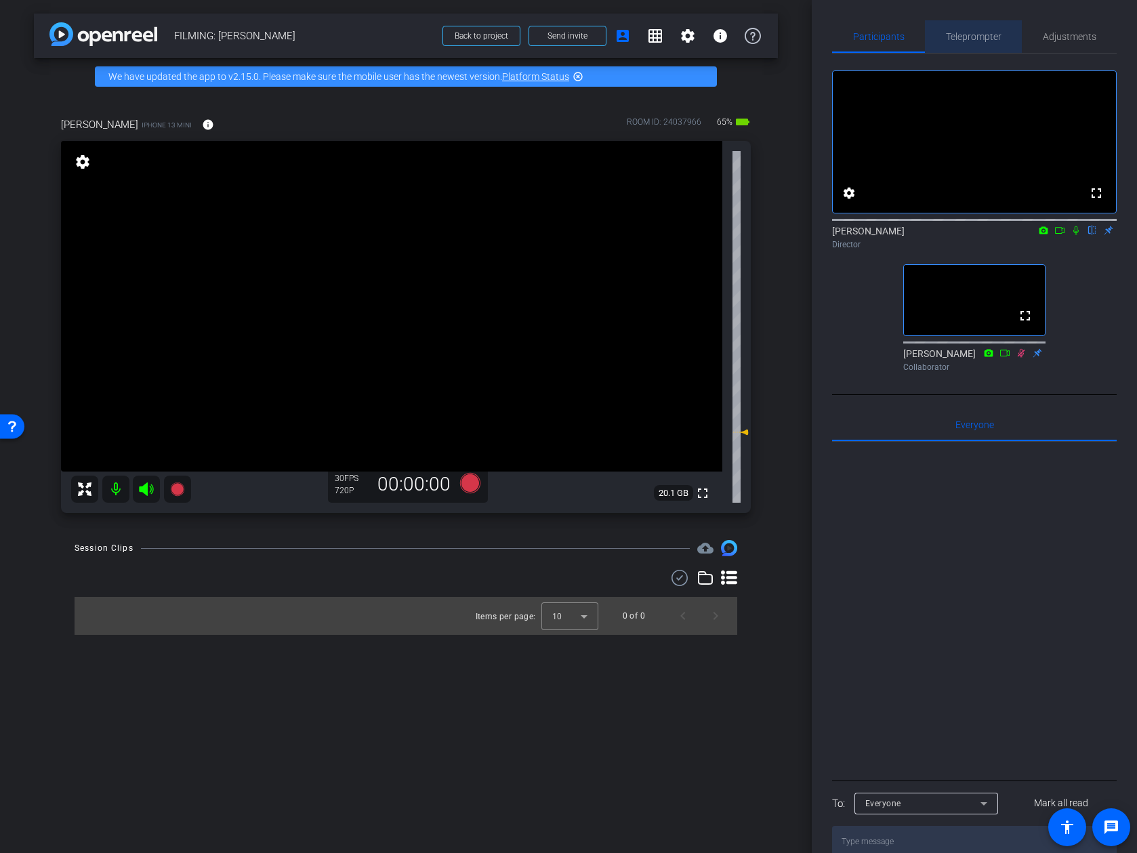
click at [961, 36] on span "Teleprompter" at bounding box center [974, 36] width 56 height 9
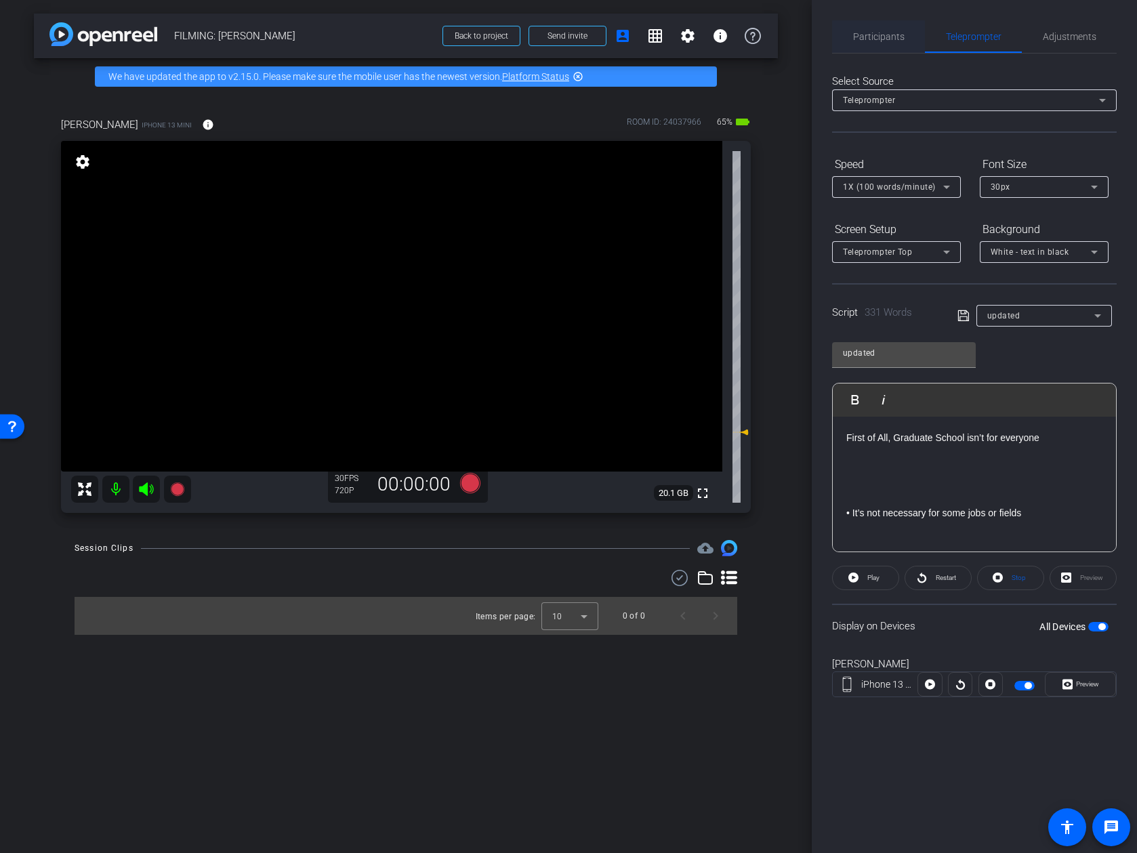
click at [892, 44] on span "Participants" at bounding box center [878, 36] width 51 height 33
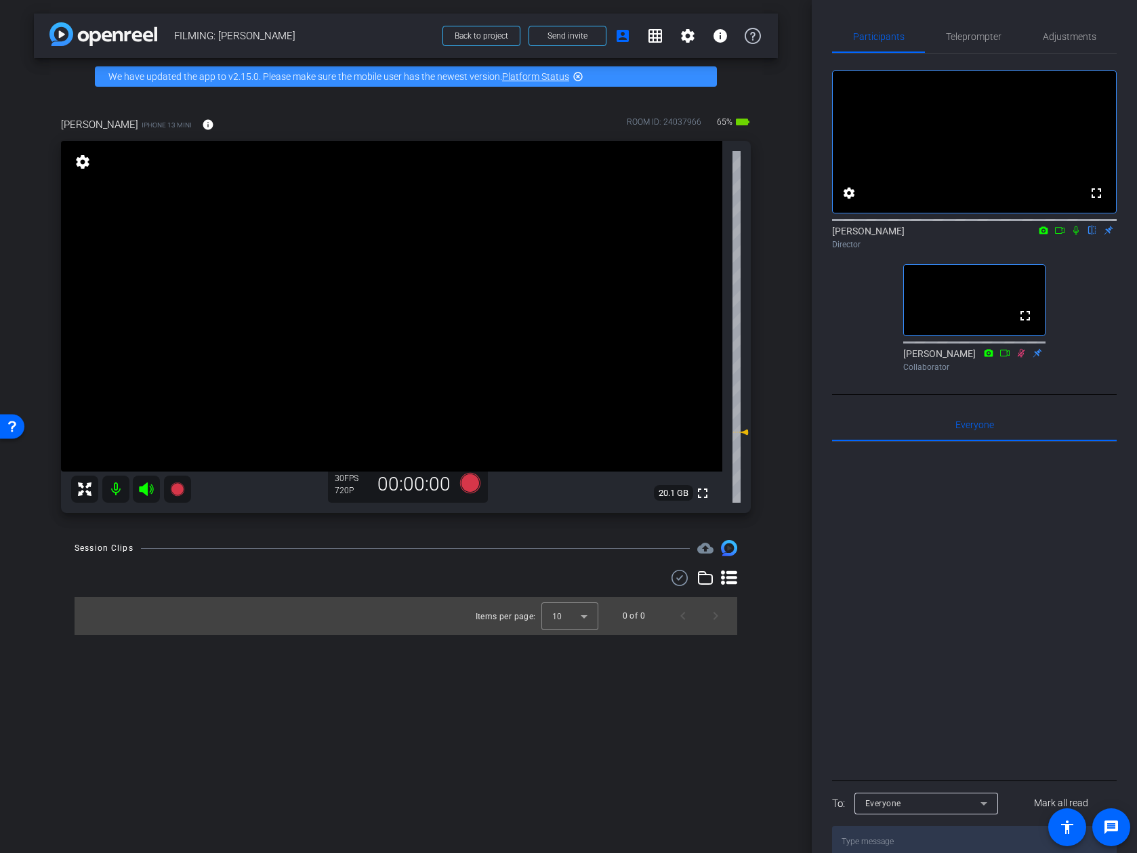
click at [998, 235] on icon at bounding box center [1076, 230] width 11 height 9
click at [998, 235] on icon at bounding box center [1059, 230] width 11 height 9
click at [474, 482] on icon at bounding box center [470, 483] width 20 height 20
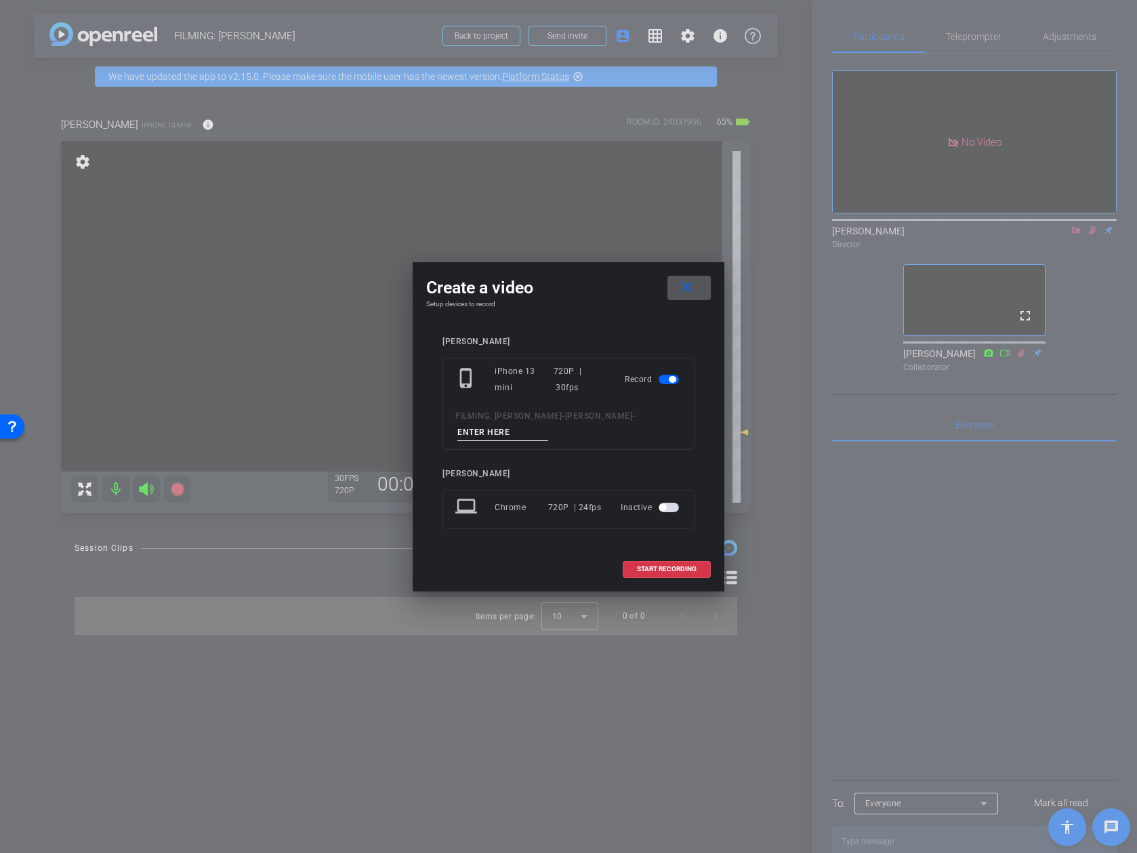
click at [497, 430] on input at bounding box center [502, 432] width 91 height 17
type input "video 1"
click at [660, 569] on span "START RECORDING" at bounding box center [667, 569] width 60 height 7
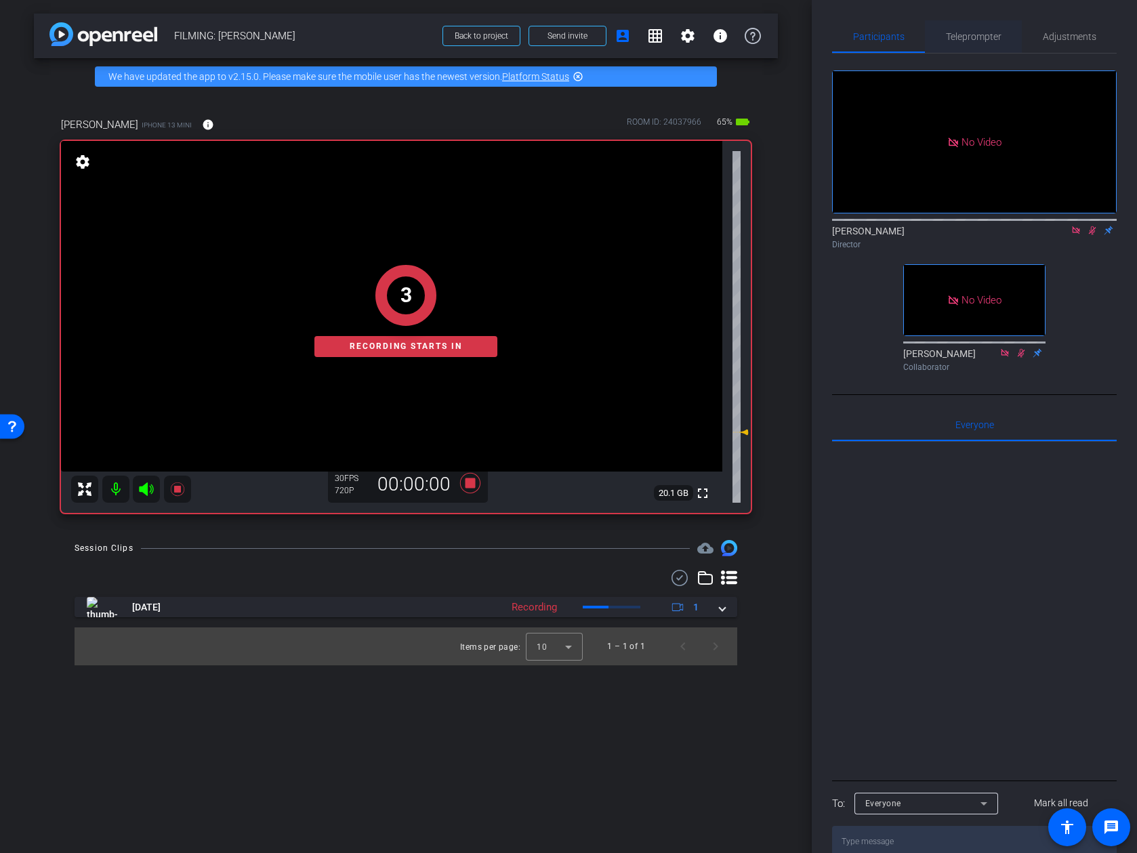
click at [987, 42] on span "Teleprompter" at bounding box center [974, 36] width 56 height 33
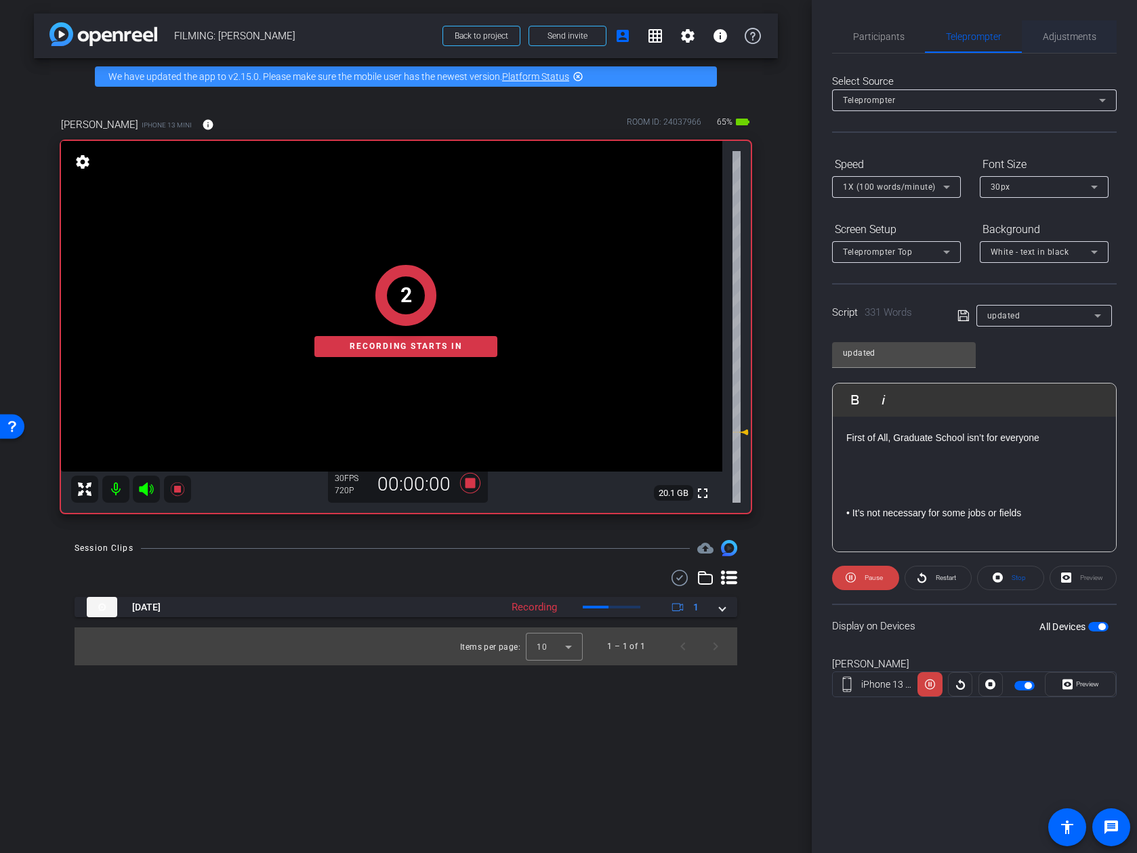
click at [998, 43] on span "Adjustments" at bounding box center [1070, 36] width 54 height 33
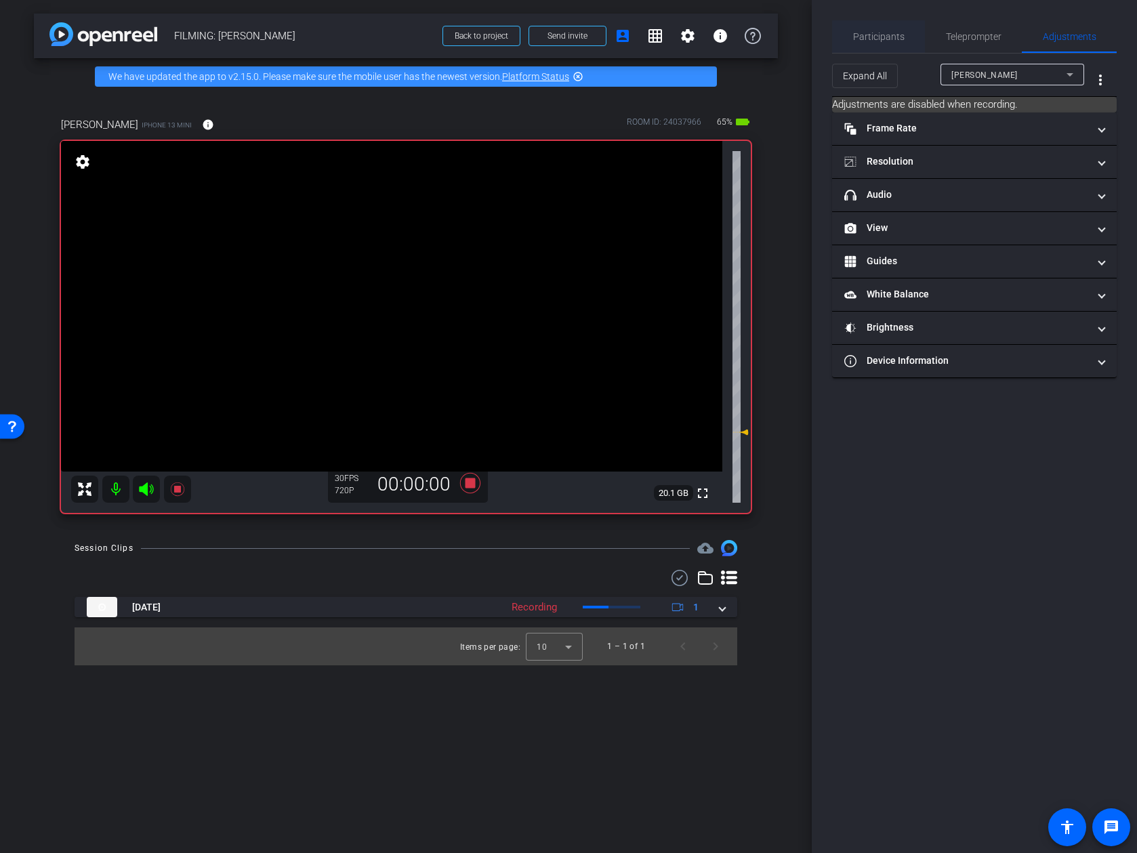
click at [879, 22] on span "Participants" at bounding box center [878, 36] width 51 height 33
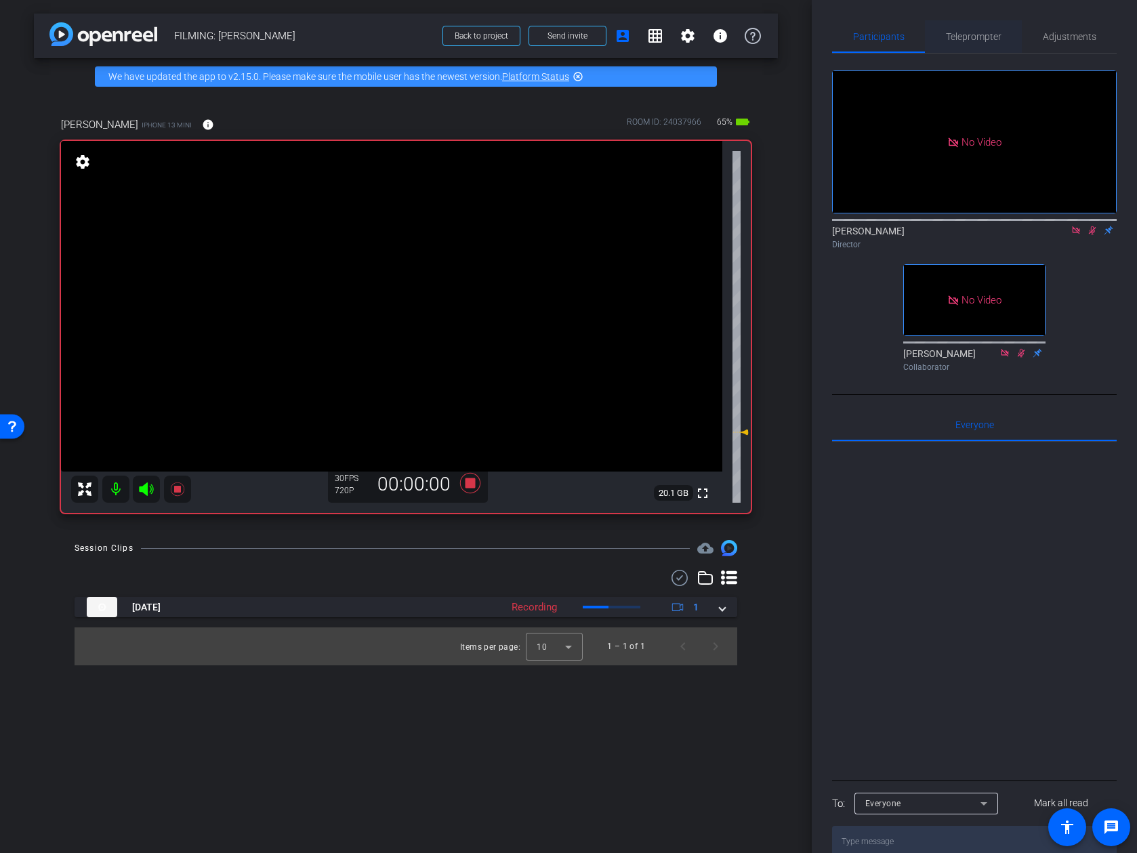
click at [948, 34] on span "Teleprompter" at bounding box center [974, 36] width 56 height 9
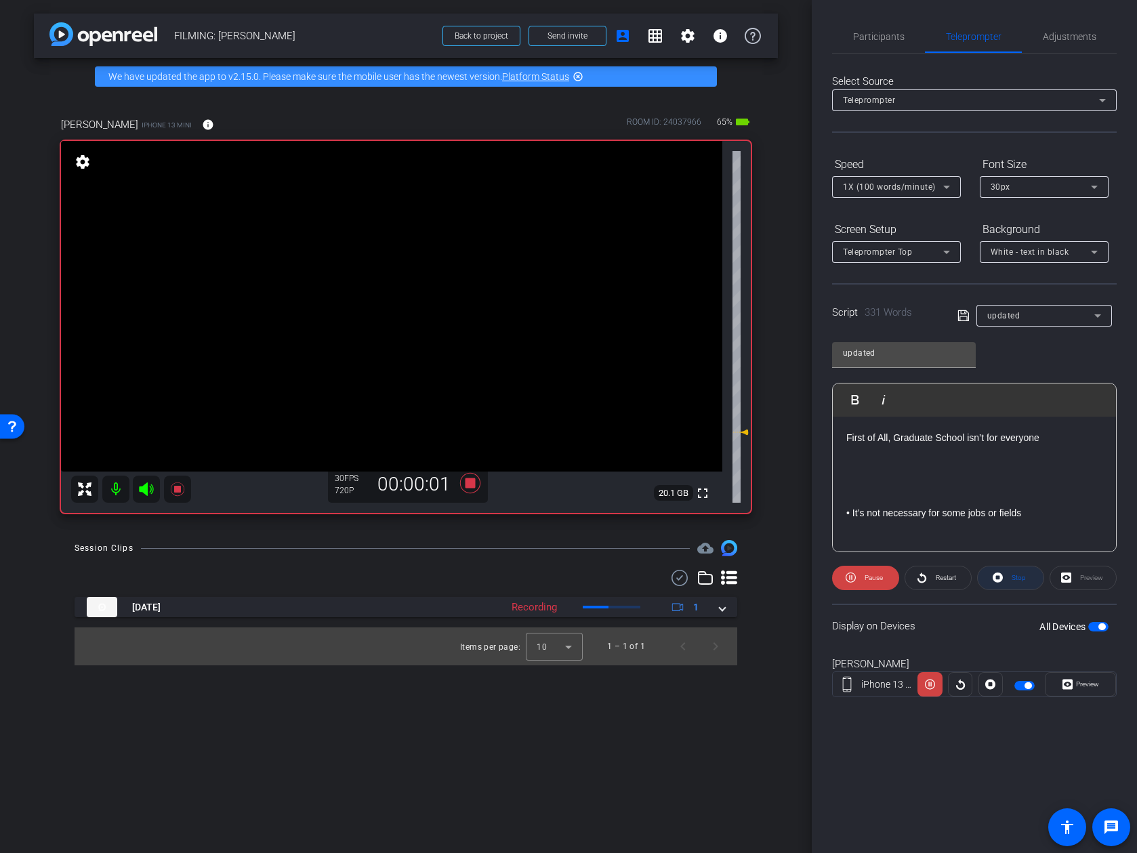
click at [995, 579] on icon at bounding box center [998, 578] width 10 height 10
click at [998, 685] on span "Preview" at bounding box center [1086, 684] width 26 height 19
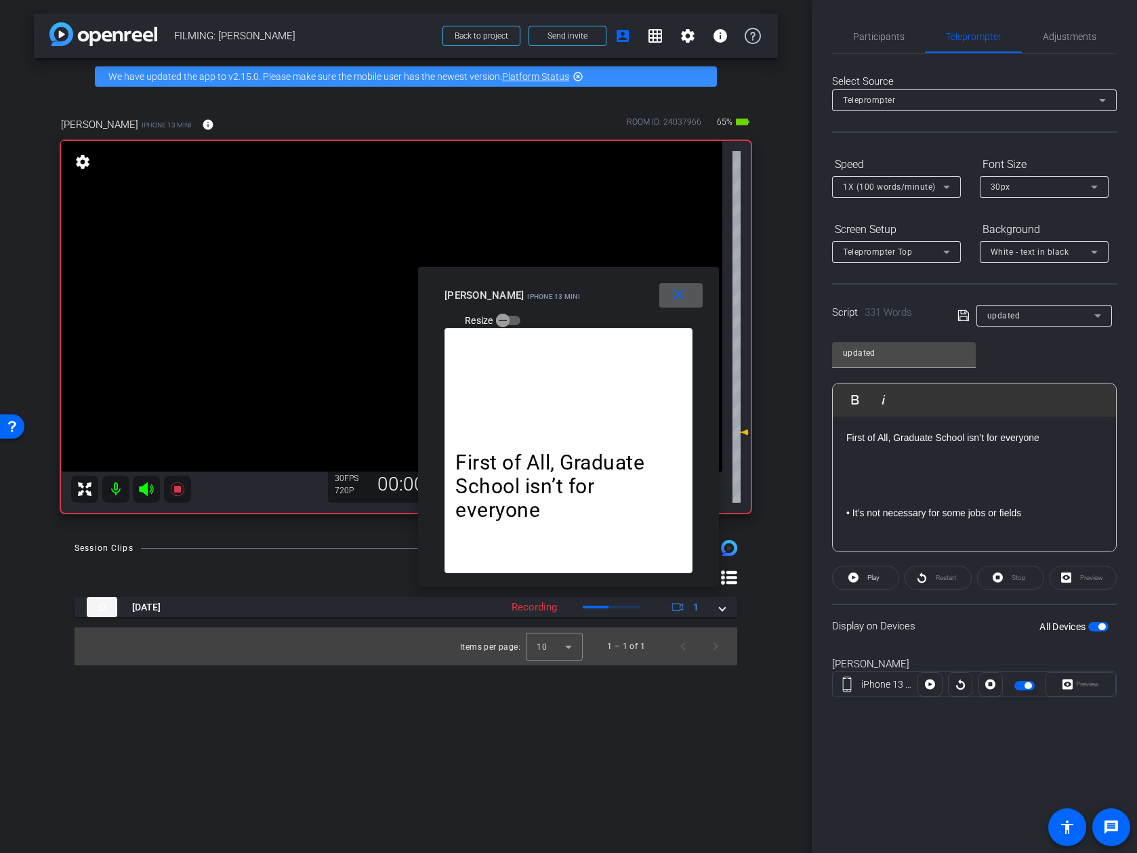
click at [686, 289] on span at bounding box center [680, 295] width 43 height 33
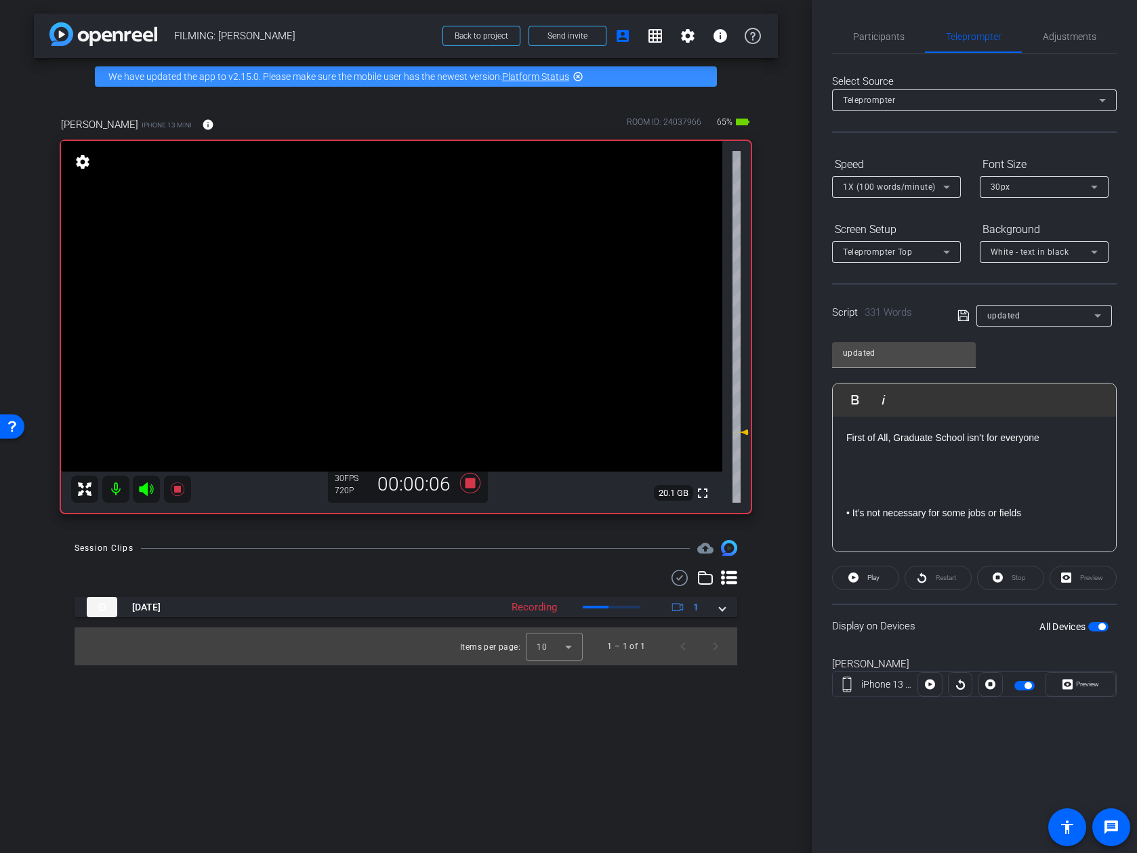
click at [929, 577] on div "Restart" at bounding box center [938, 578] width 67 height 24
click at [901, 39] on span "Participants" at bounding box center [878, 36] width 51 height 9
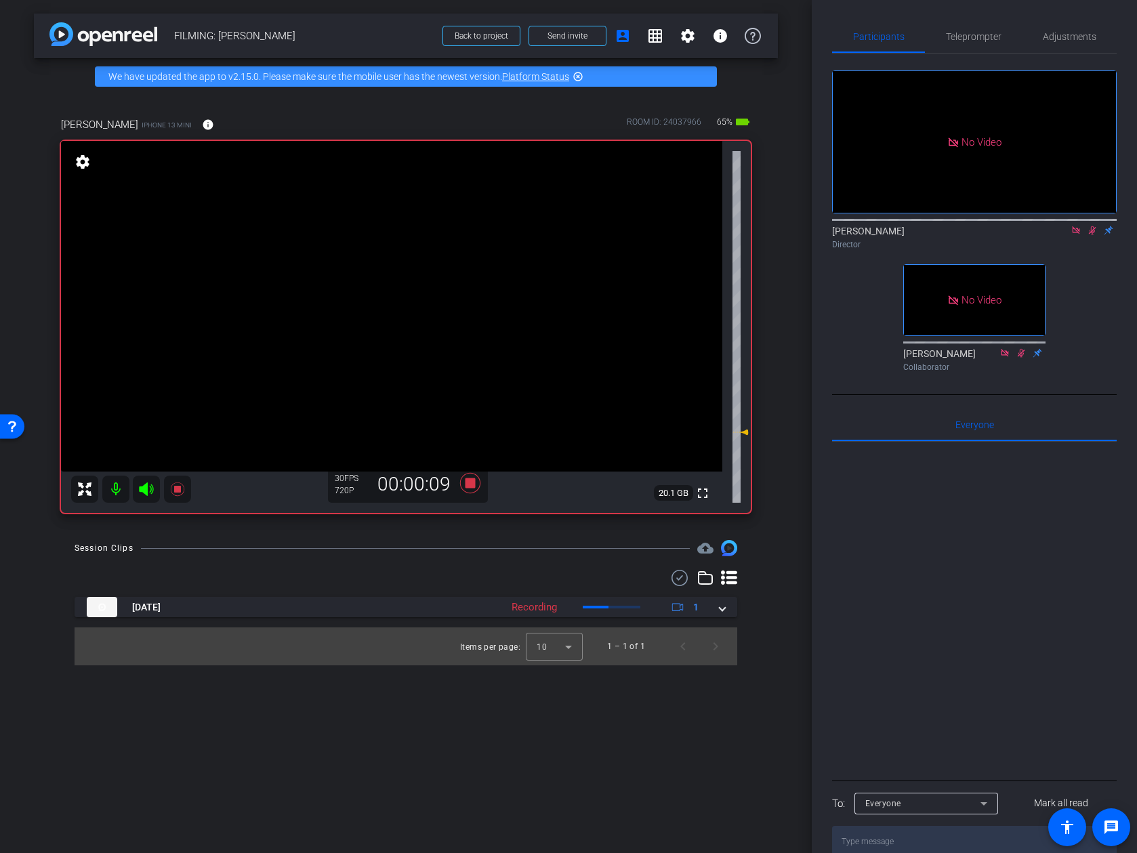
click at [998, 226] on icon at bounding box center [1092, 230] width 7 height 9
click at [985, 44] on span "Teleprompter" at bounding box center [974, 36] width 56 height 33
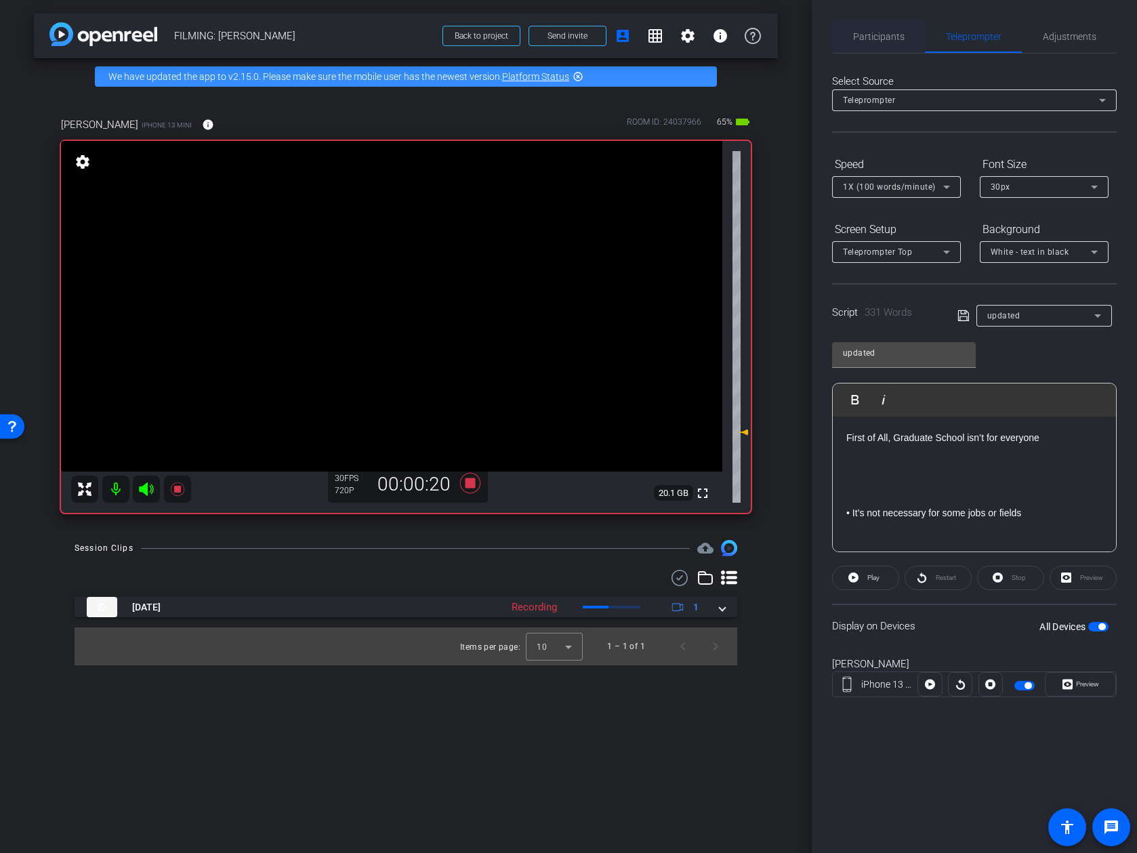
click at [886, 35] on span "Participants" at bounding box center [878, 36] width 51 height 9
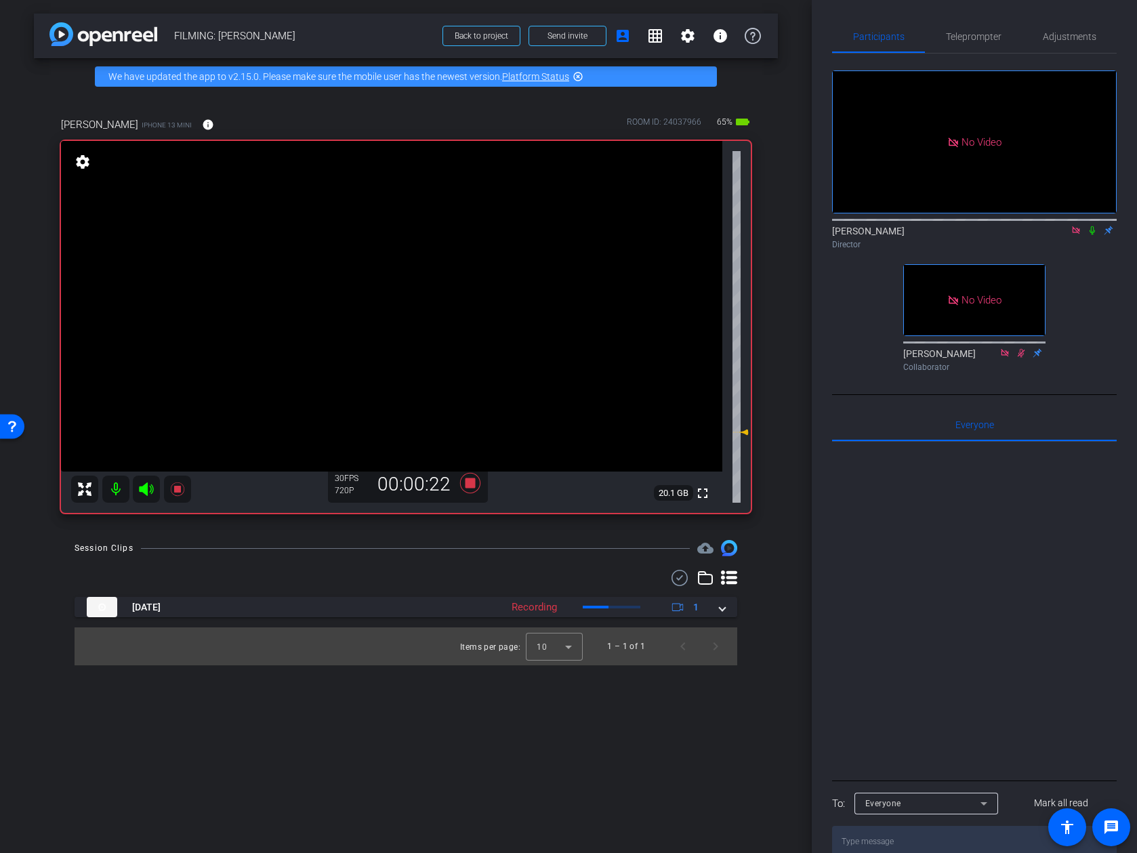
click at [998, 226] on icon at bounding box center [1092, 230] width 11 height 9
click at [993, 46] on span "Teleprompter" at bounding box center [974, 36] width 56 height 33
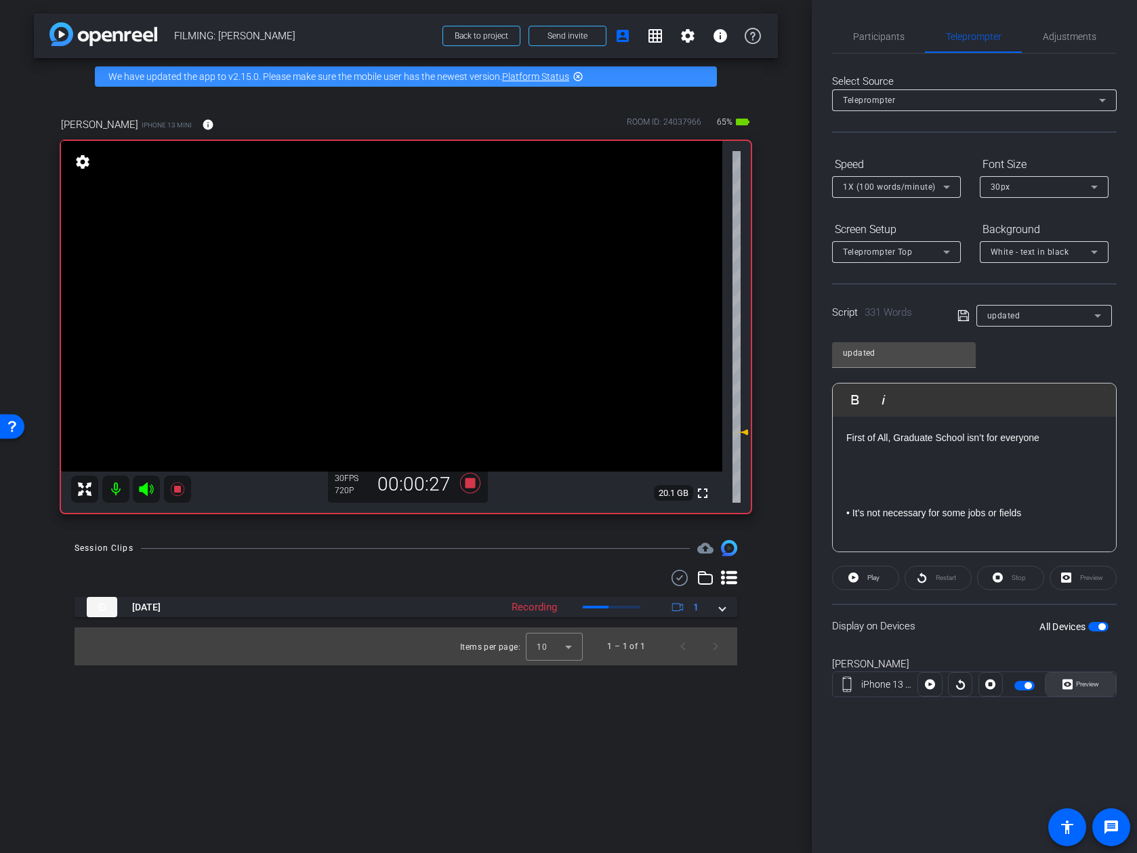
click at [998, 688] on span "Preview" at bounding box center [1086, 684] width 26 height 19
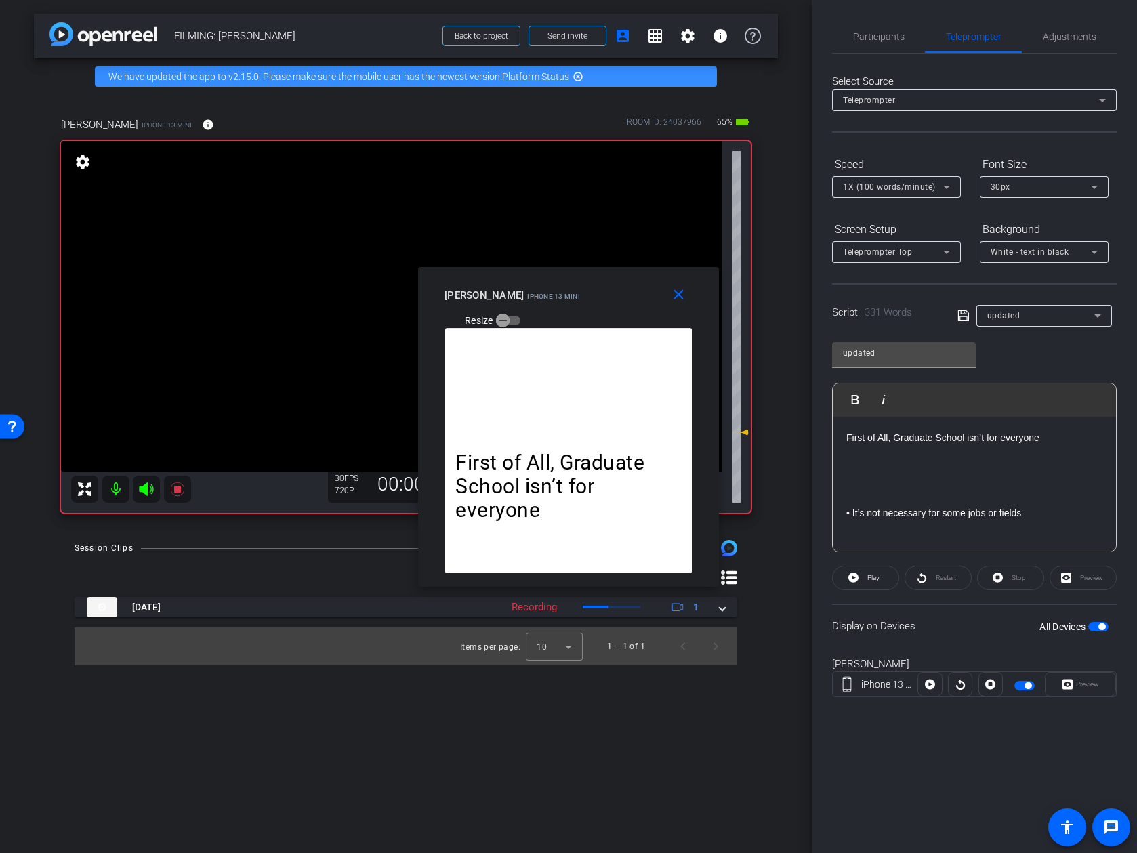
click at [928, 575] on div "Restart" at bounding box center [938, 578] width 67 height 24
click at [681, 300] on mat-icon "close" at bounding box center [678, 295] width 17 height 17
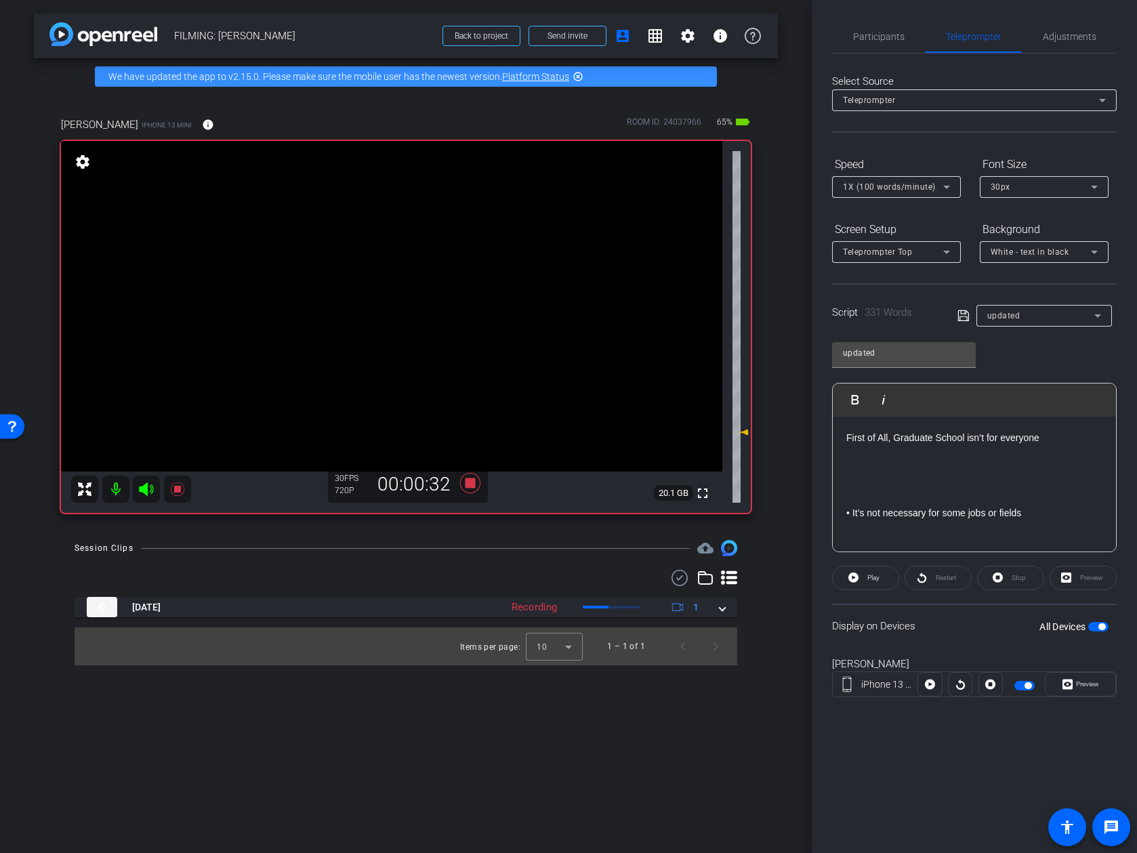
click at [959, 684] on div at bounding box center [960, 684] width 24 height 24
click at [894, 44] on span "Participants" at bounding box center [878, 36] width 51 height 33
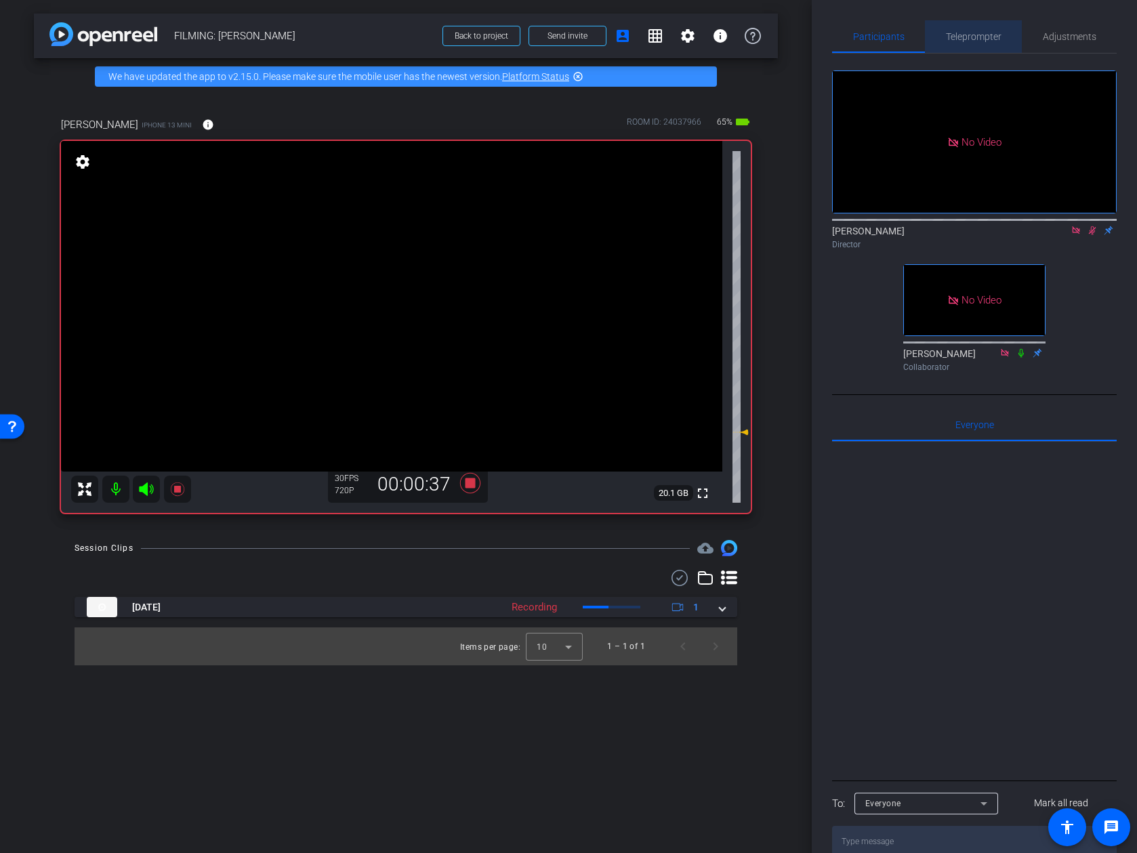
click at [979, 43] on span "Teleprompter" at bounding box center [974, 36] width 56 height 33
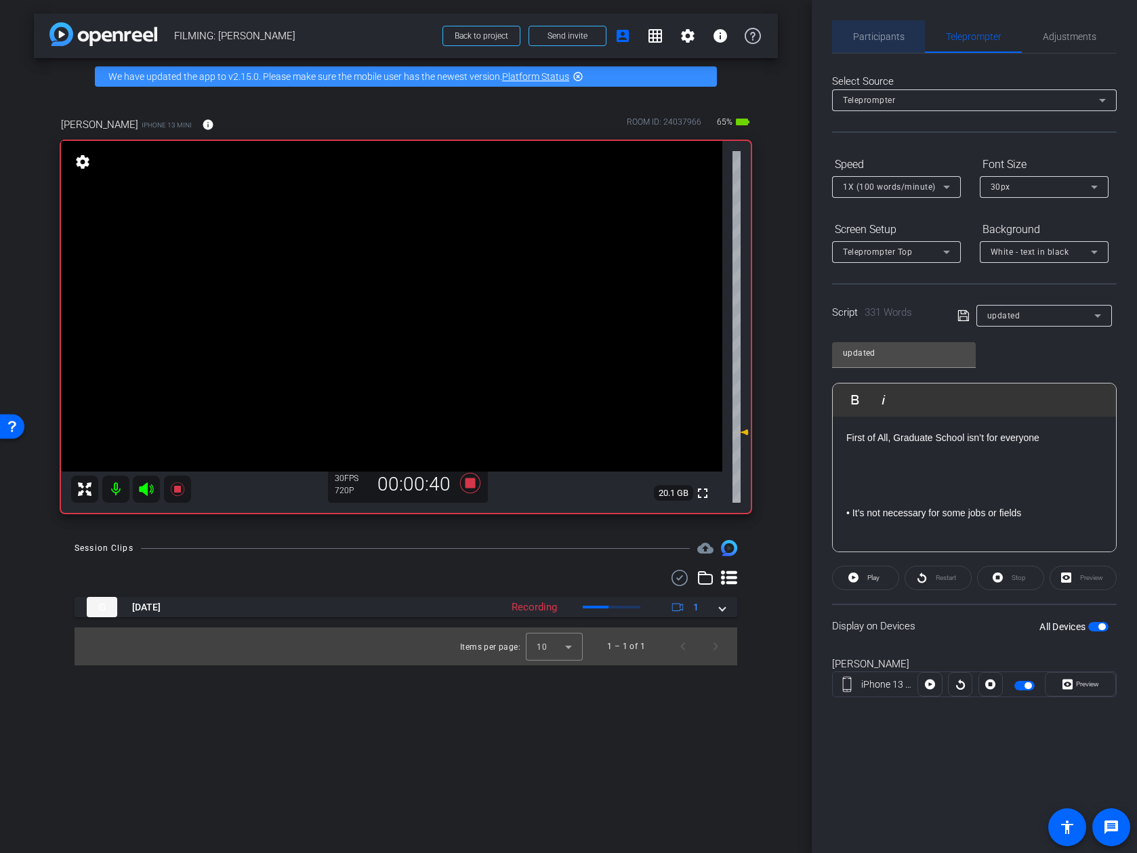
click at [887, 48] on span "Participants" at bounding box center [878, 36] width 51 height 33
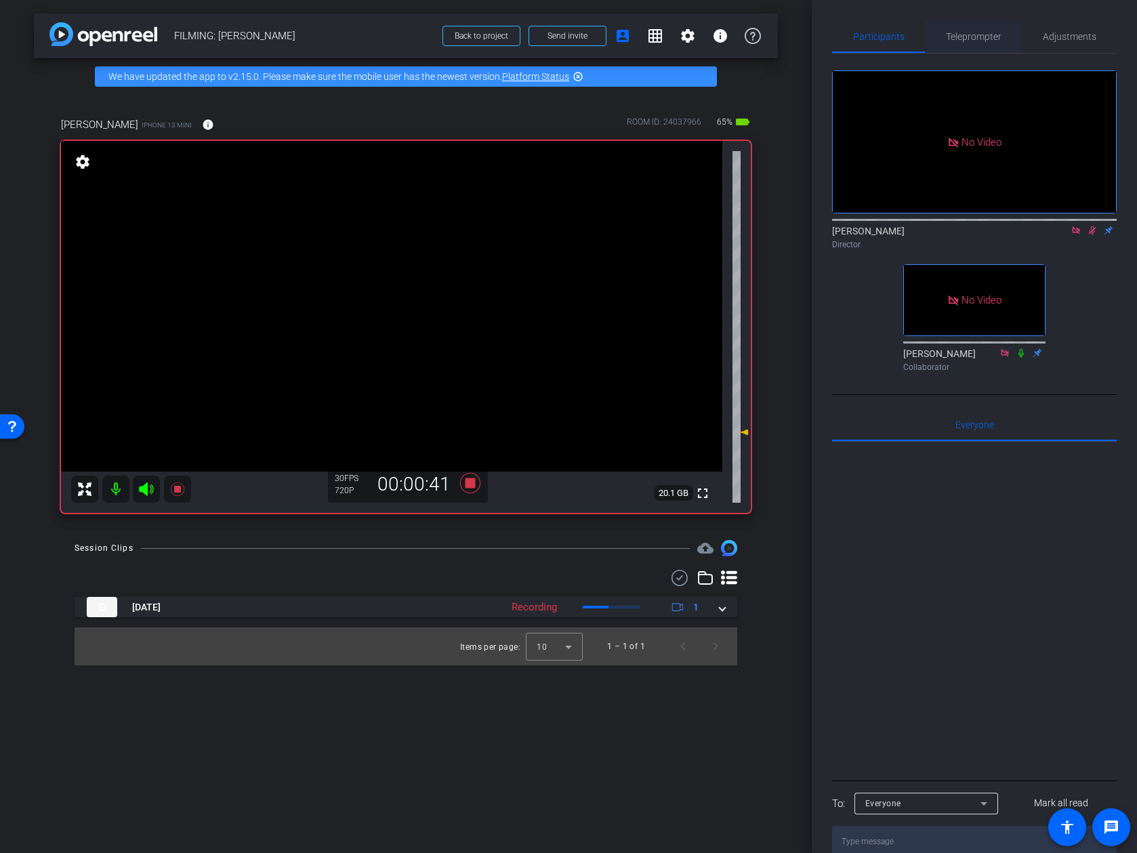
click at [982, 35] on span "Teleprompter" at bounding box center [974, 36] width 56 height 9
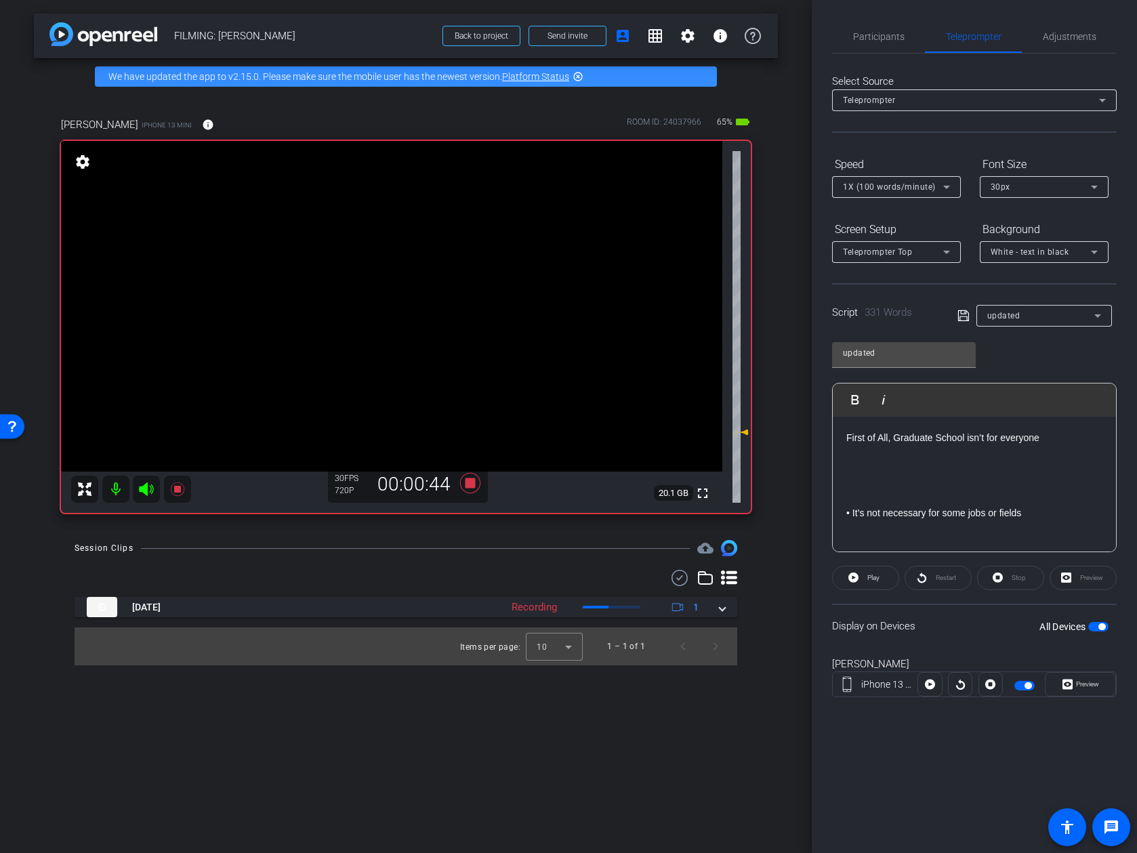
click at [998, 612] on div "Display on Devices All Devices" at bounding box center [974, 626] width 285 height 44
click at [886, 35] on span "Participants" at bounding box center [878, 36] width 51 height 9
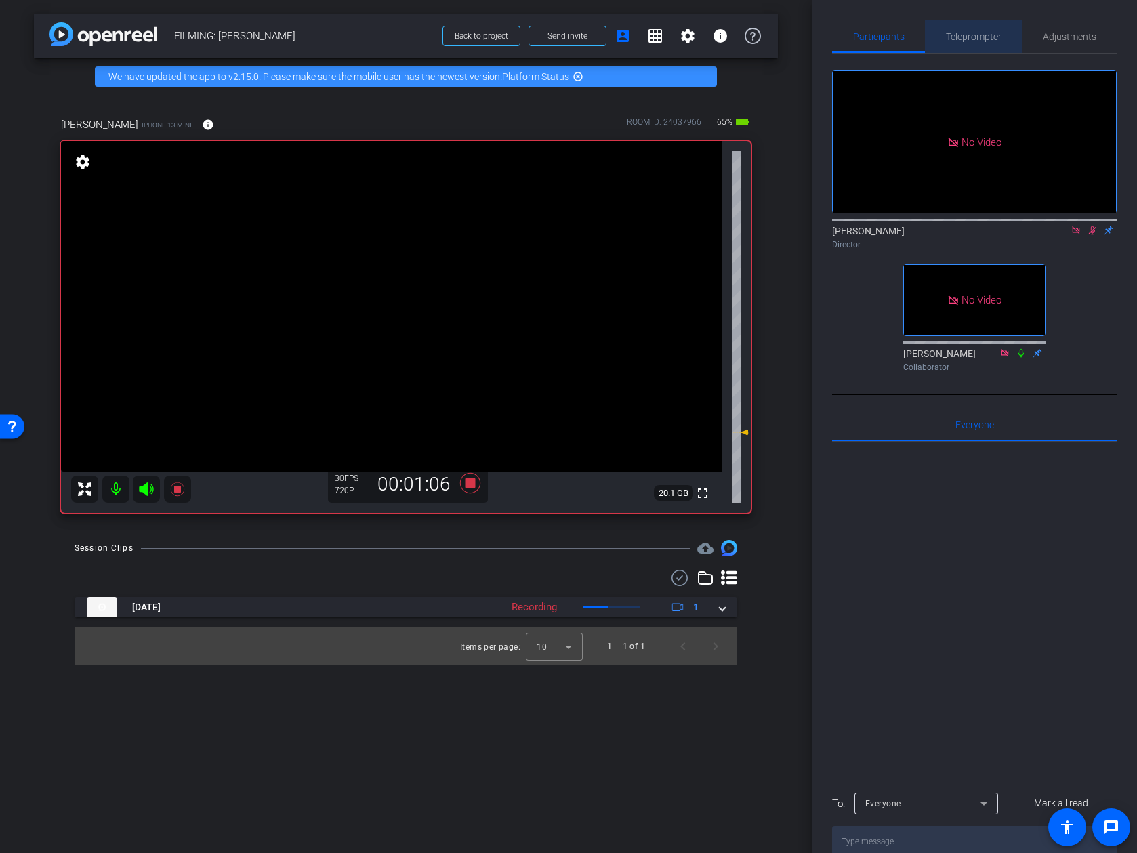
click at [965, 39] on span "Teleprompter" at bounding box center [974, 36] width 56 height 9
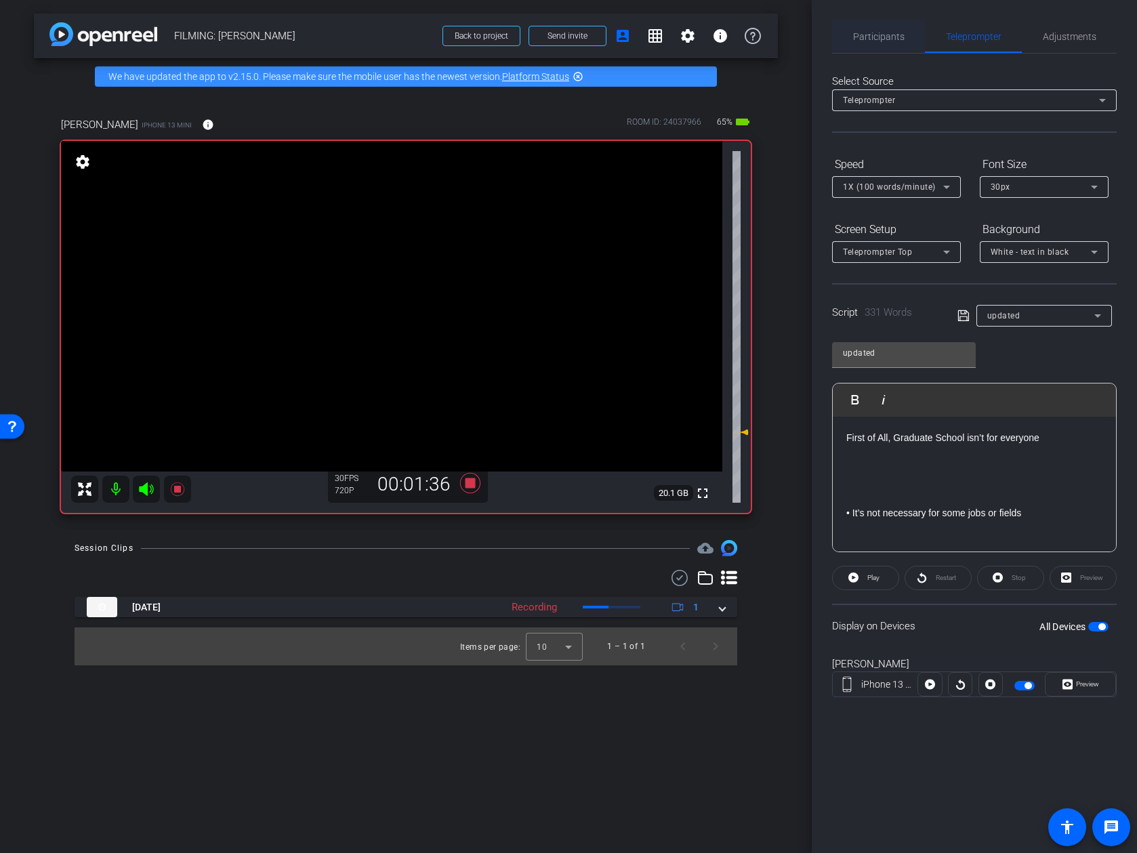
click at [871, 36] on span "Participants" at bounding box center [878, 36] width 51 height 9
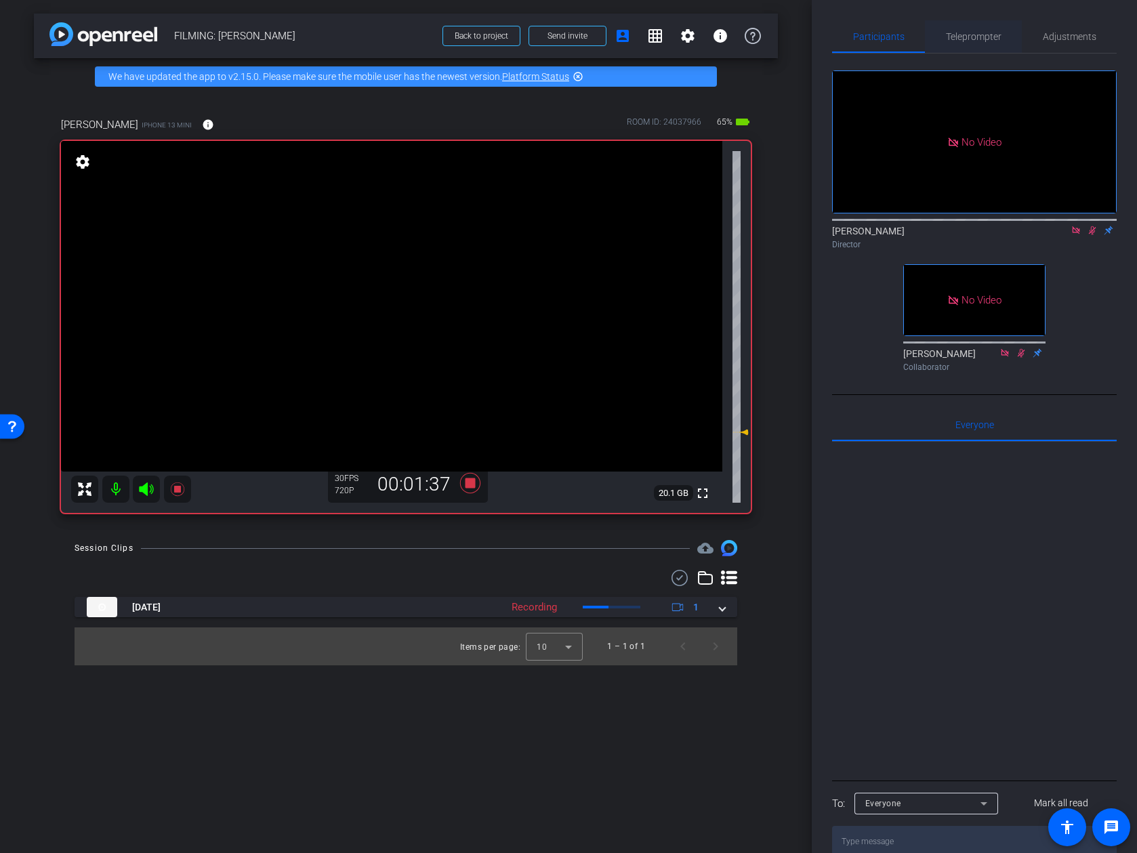
click at [966, 35] on span "Teleprompter" at bounding box center [974, 36] width 56 height 9
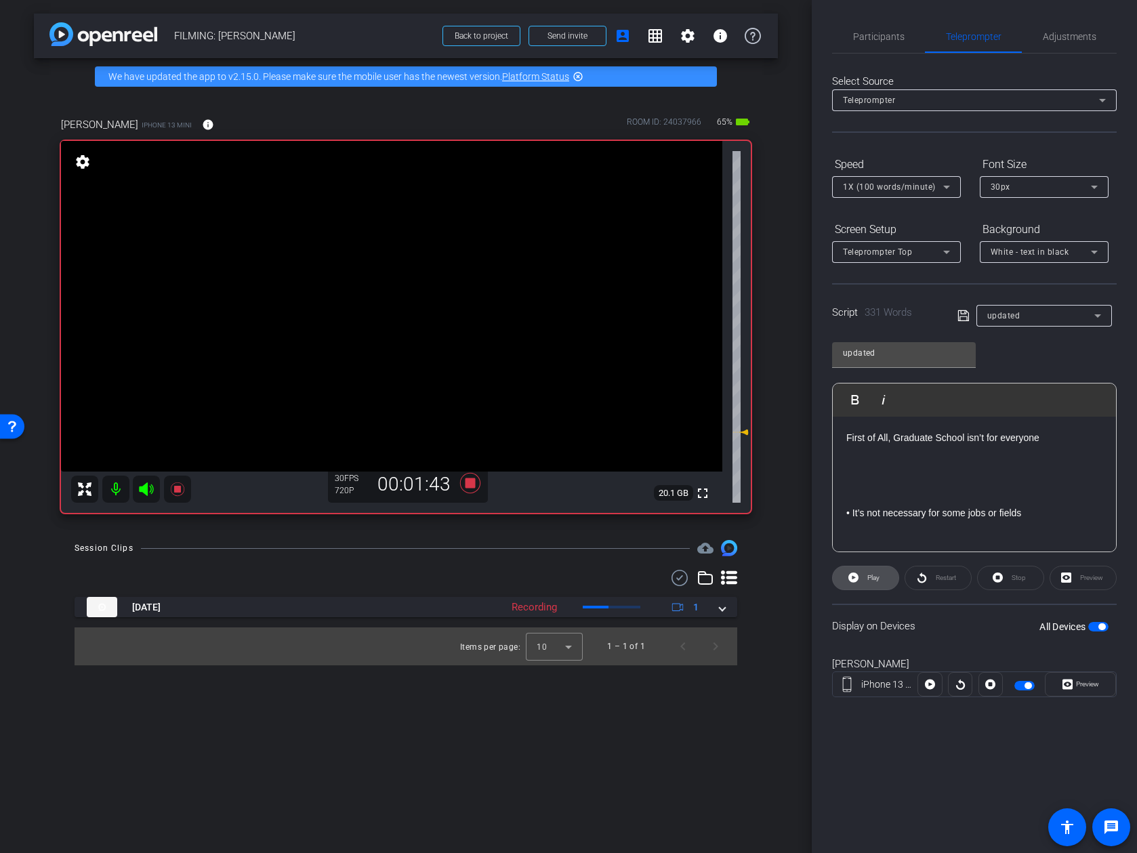
click at [869, 574] on span "Play" at bounding box center [873, 577] width 12 height 7
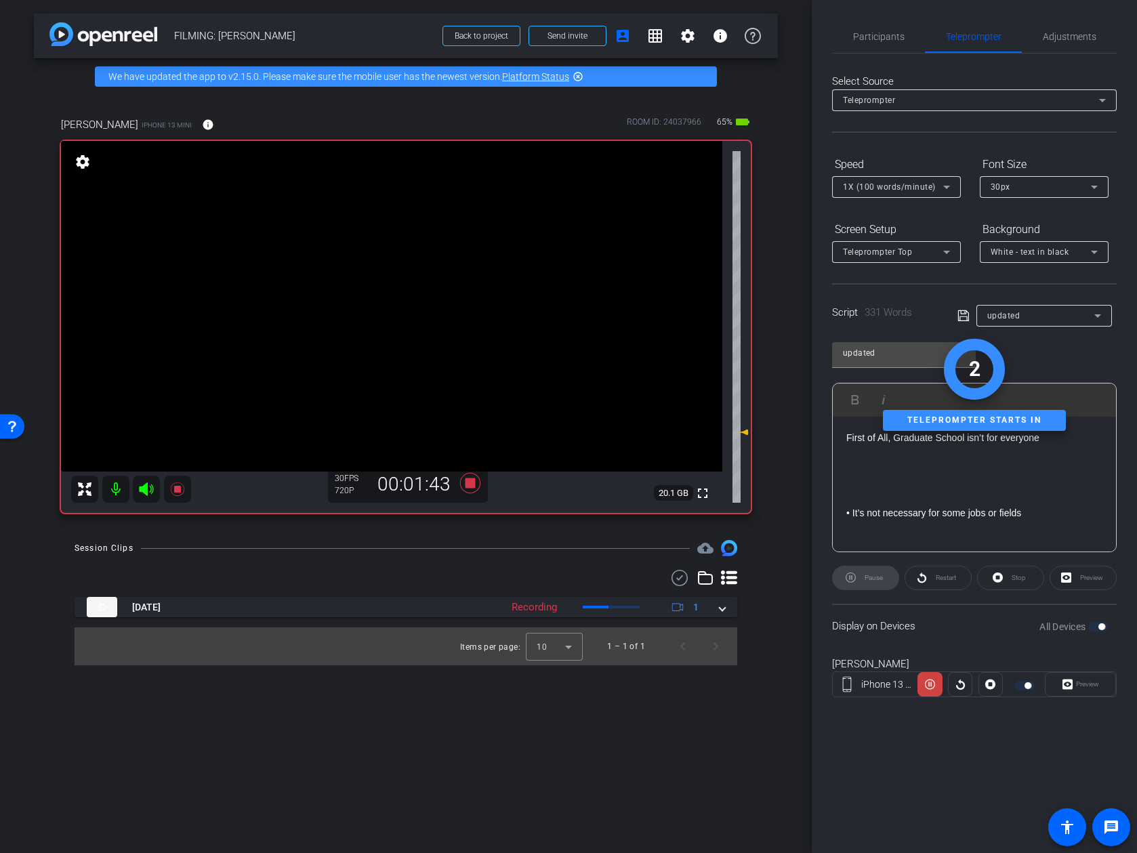
click at [932, 578] on div "Restart" at bounding box center [938, 578] width 67 height 24
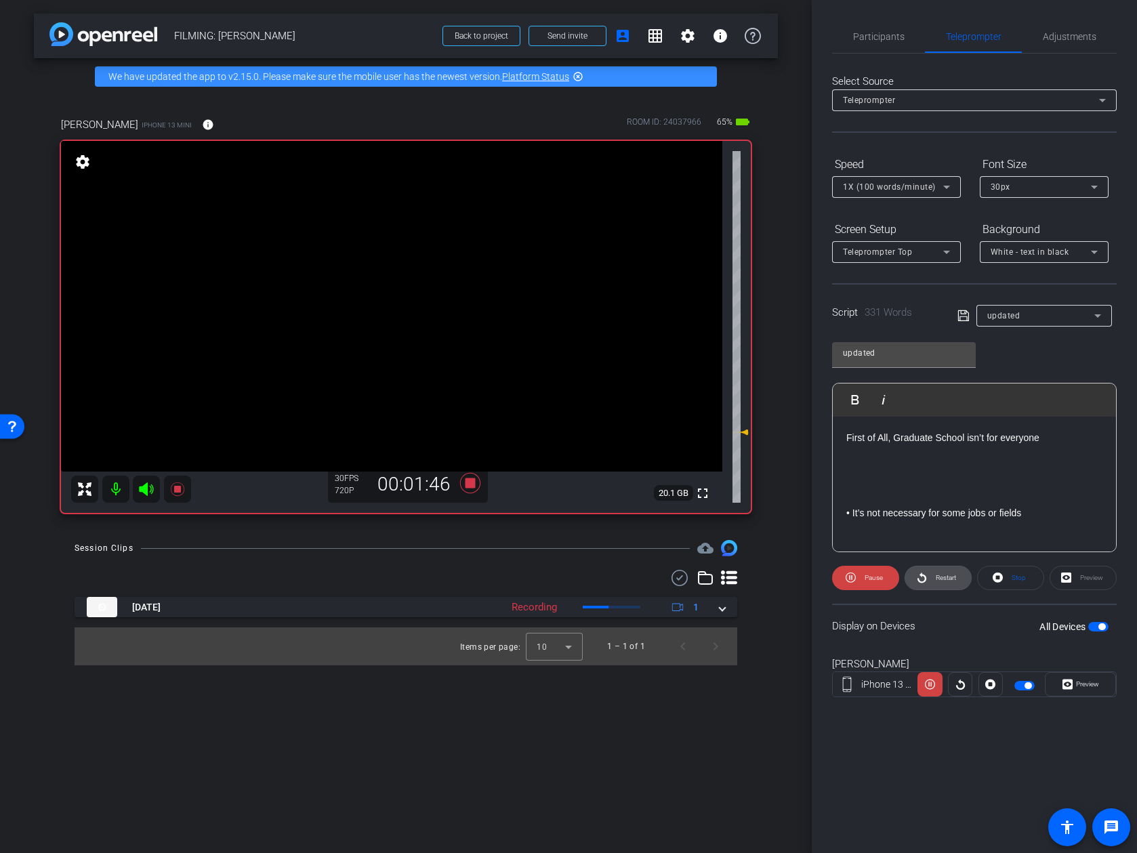
click at [931, 579] on span at bounding box center [938, 578] width 66 height 33
click at [873, 577] on span "Pause" at bounding box center [874, 577] width 18 height 7
click at [873, 577] on span "Play" at bounding box center [873, 577] width 12 height 7
click at [998, 686] on span "Preview" at bounding box center [1087, 683] width 23 height 7
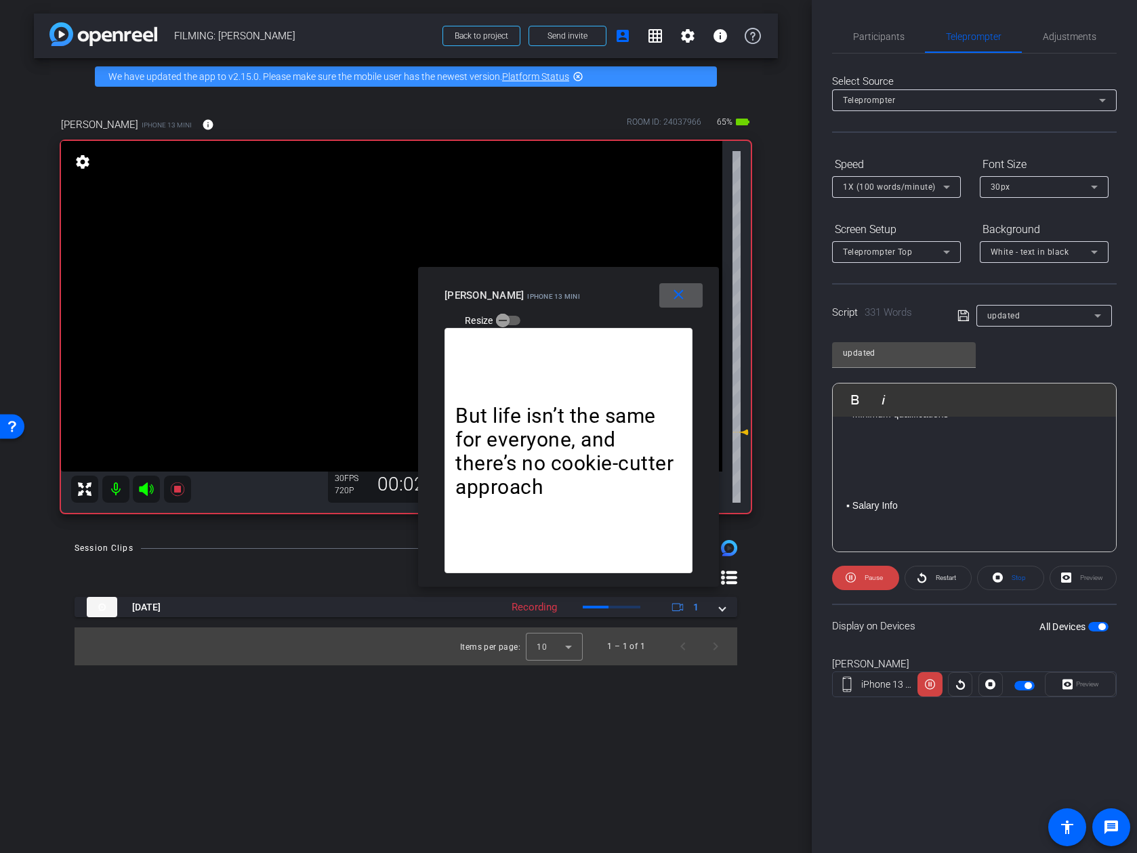
scroll to position [251, 0]
drag, startPoint x: 863, startPoint y: 578, endPoint x: 795, endPoint y: 421, distance: 170.8
click at [795, 421] on div "arrow_back FILMING: Kevin McDonald Back to project Send invite account_box grid…" at bounding box center [568, 426] width 1137 height 853
click at [869, 577] on span "Pause" at bounding box center [874, 577] width 18 height 7
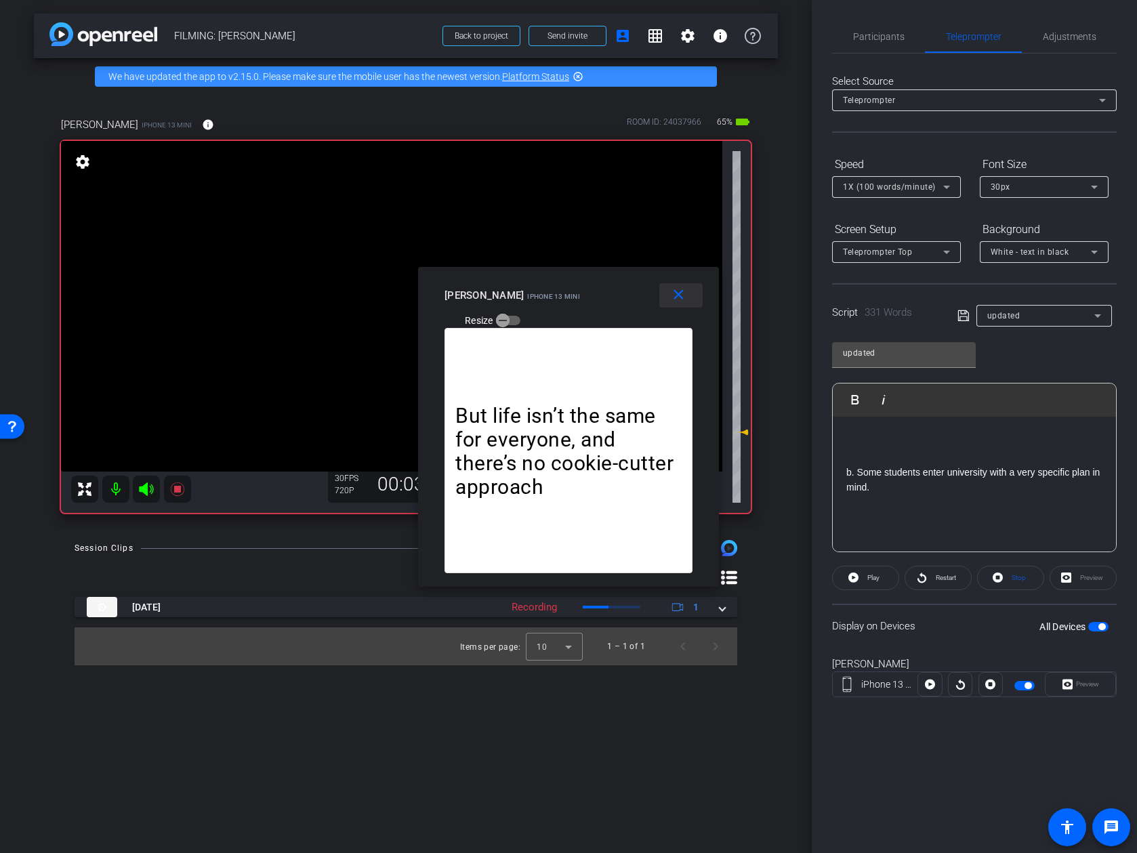
click at [682, 293] on mat-icon "close" at bounding box center [678, 295] width 17 height 17
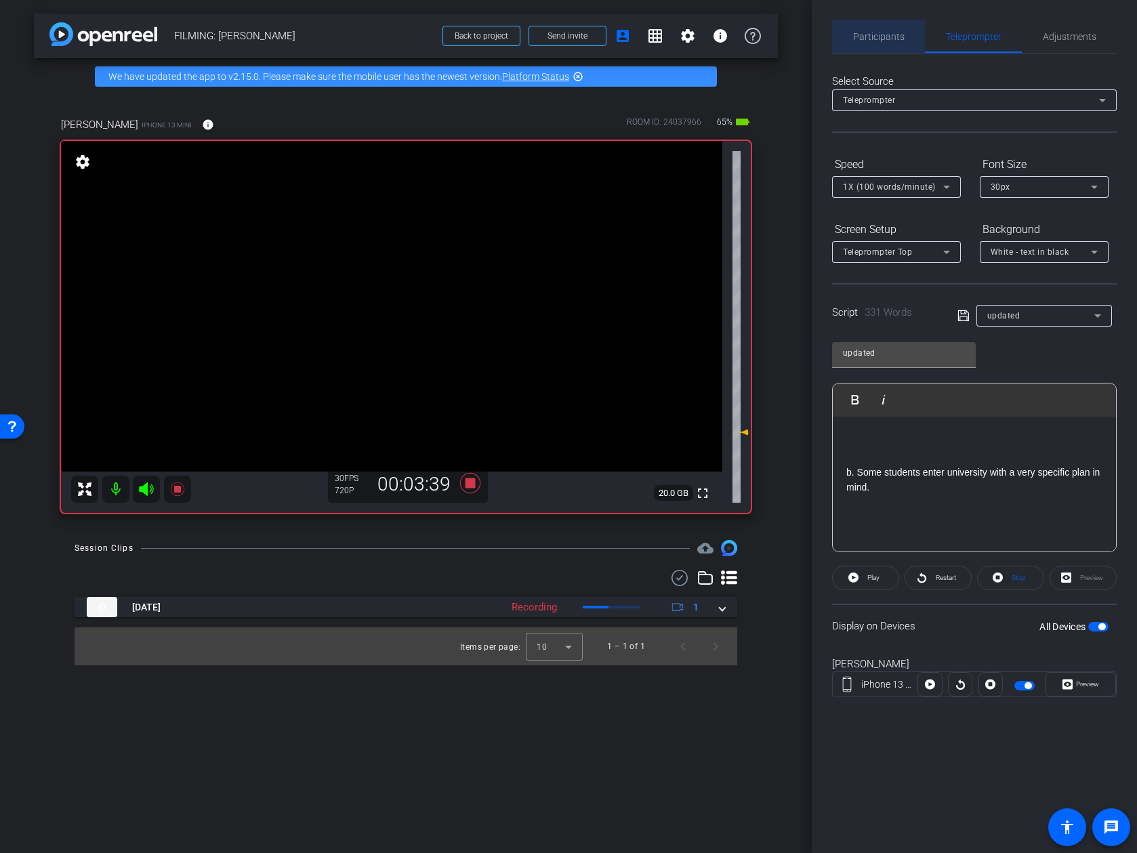
click at [882, 44] on span "Participants" at bounding box center [878, 36] width 51 height 33
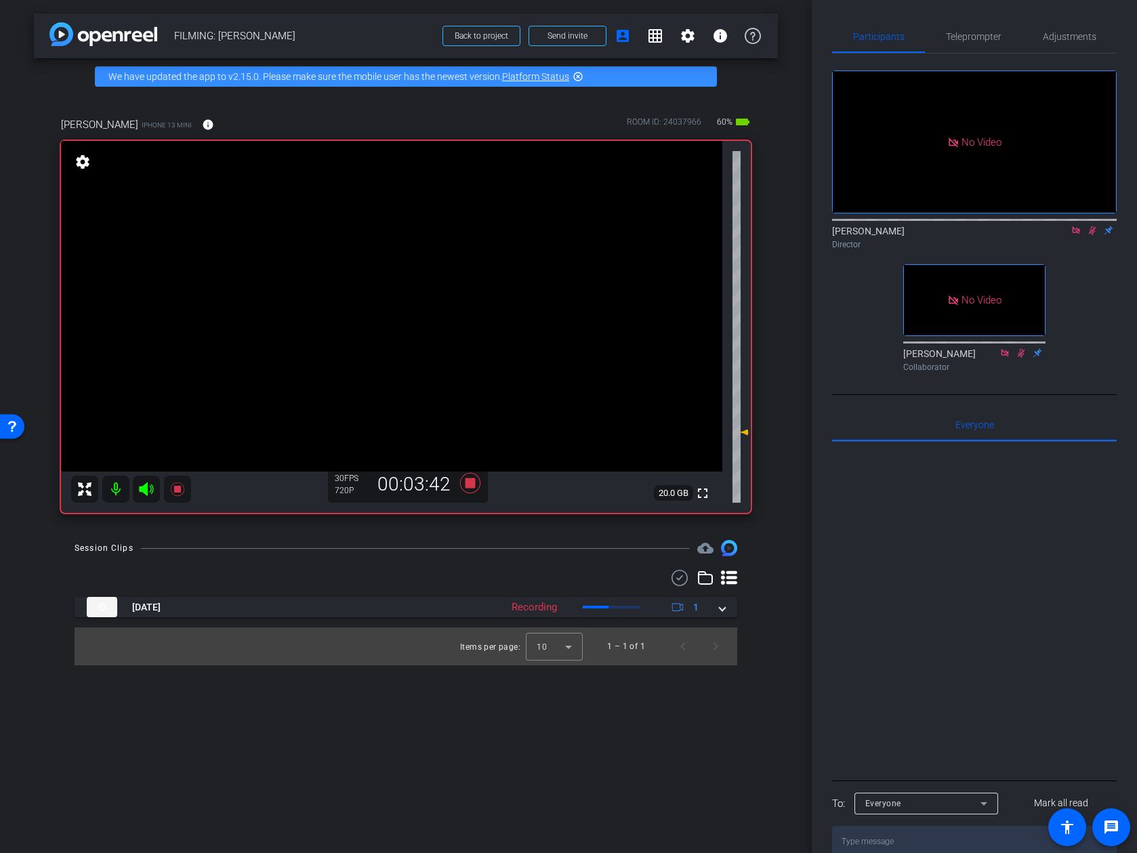
click at [998, 226] on icon at bounding box center [1092, 230] width 7 height 9
click at [472, 488] on icon at bounding box center [470, 483] width 20 height 20
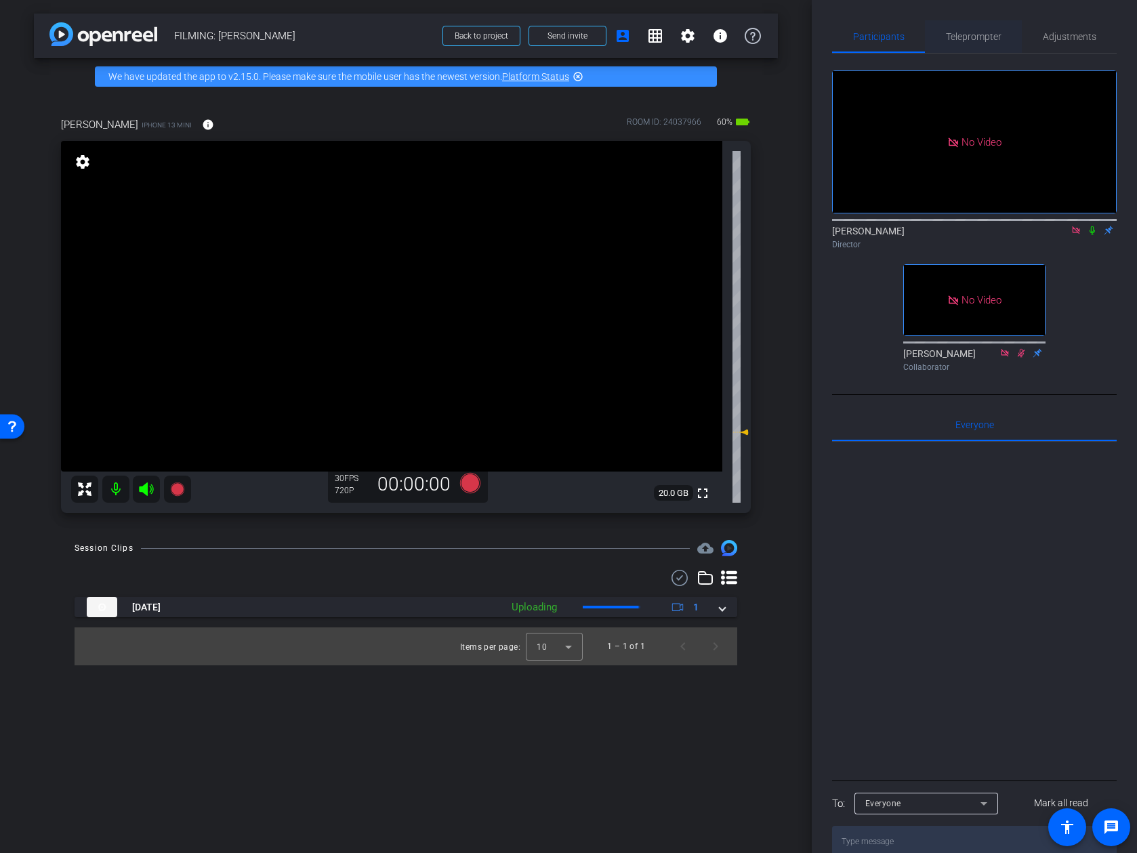
click at [980, 35] on span "Teleprompter" at bounding box center [974, 36] width 56 height 9
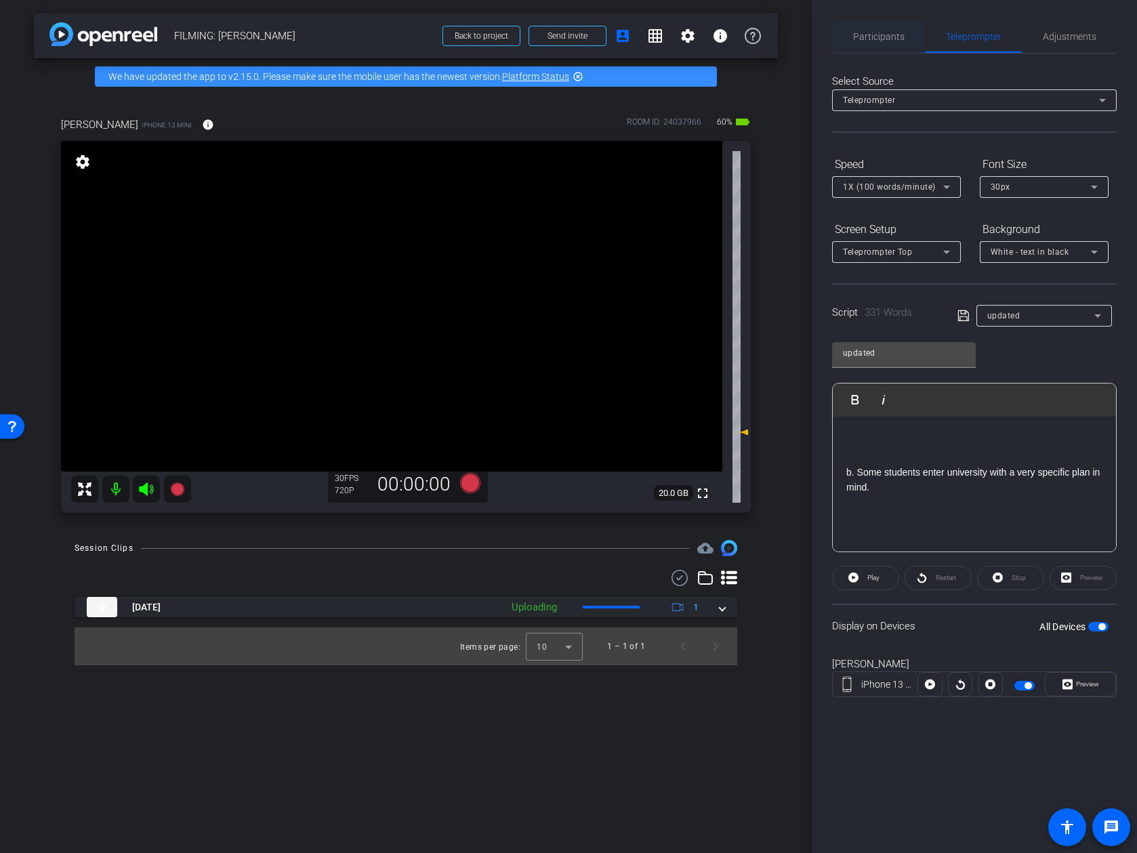
click at [897, 52] on span "Participants" at bounding box center [878, 36] width 51 height 33
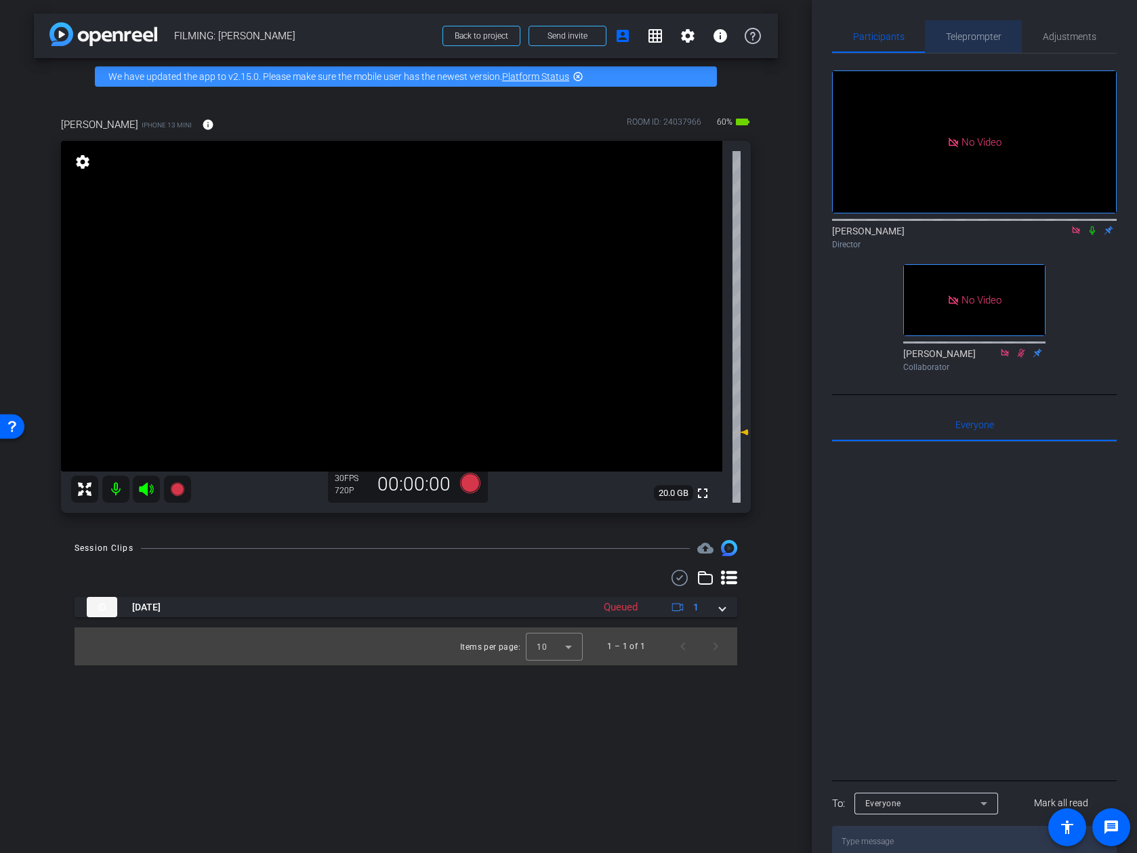
drag, startPoint x: 995, startPoint y: 38, endPoint x: 992, endPoint y: 49, distance: 12.0
click at [995, 38] on span "Teleprompter" at bounding box center [974, 36] width 56 height 9
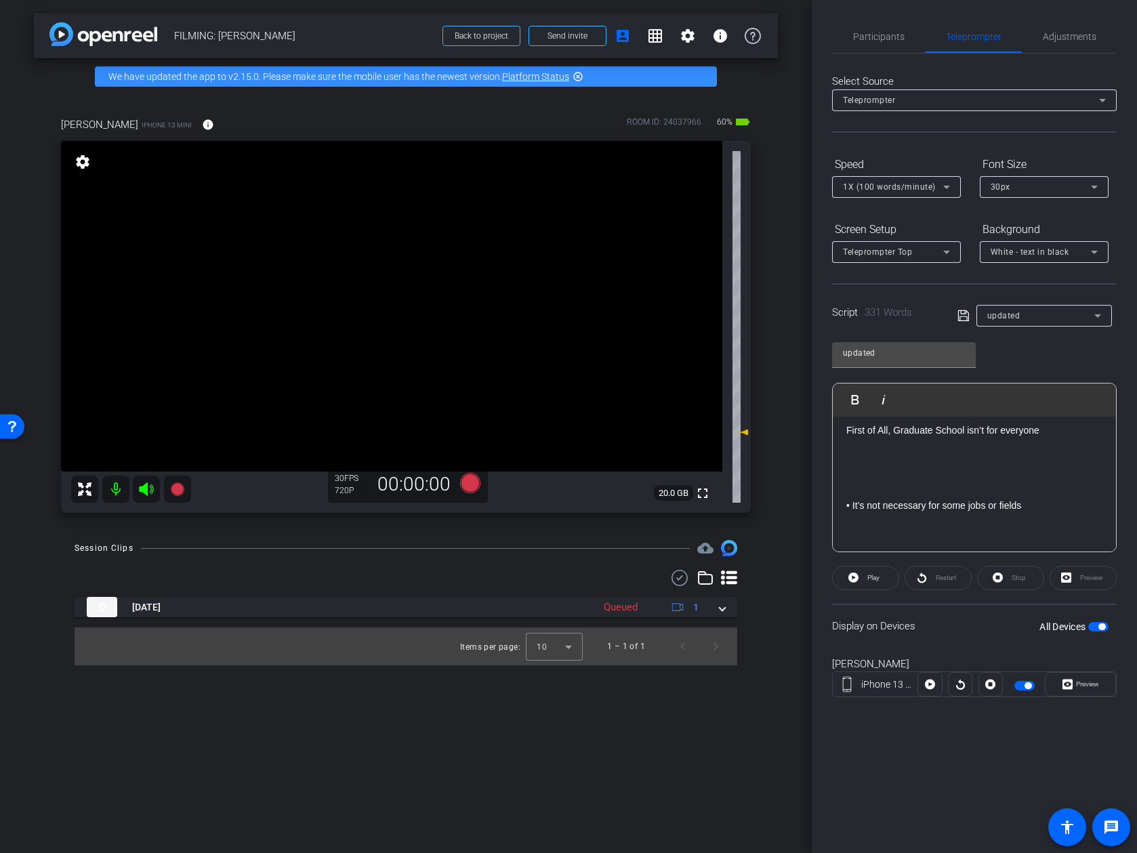
scroll to position [0, 0]
click at [961, 489] on p at bounding box center [974, 483] width 256 height 15
click at [920, 472] on p at bounding box center [974, 473] width 256 height 15
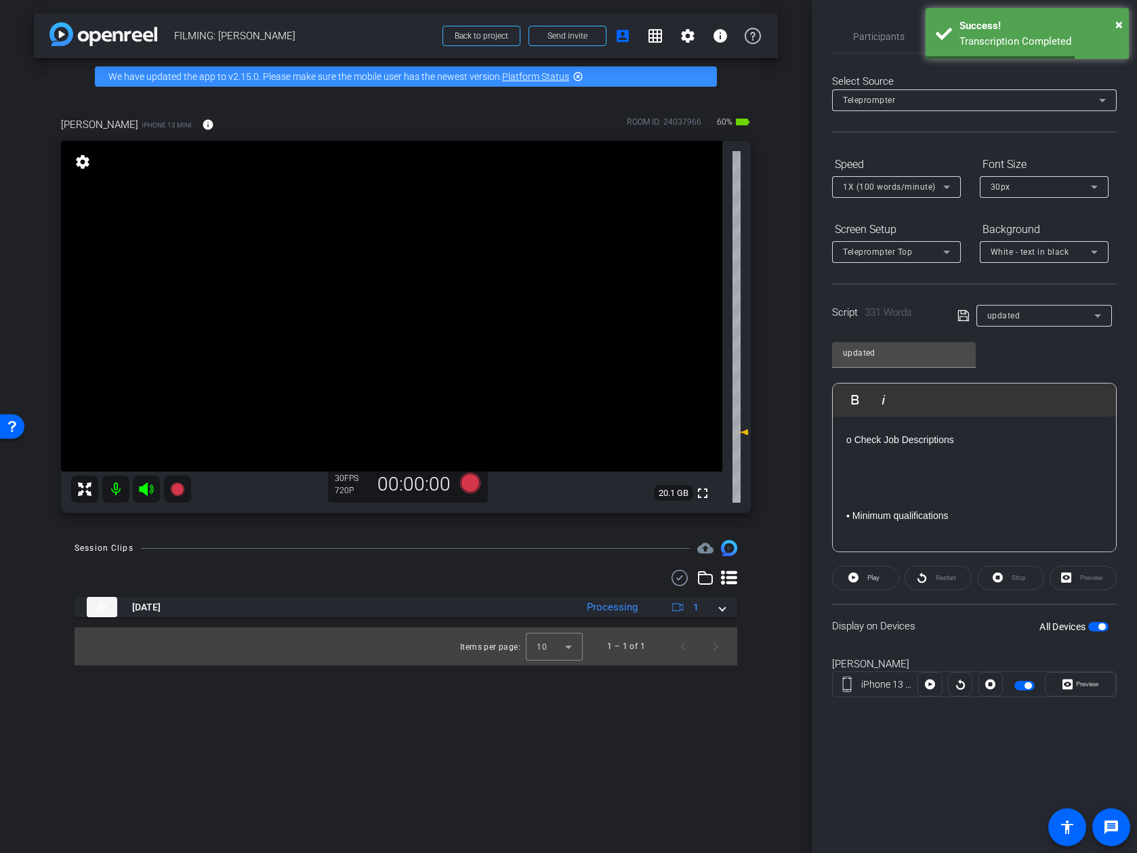
click at [905, 495] on p at bounding box center [974, 500] width 256 height 15
click at [899, 472] on p at bounding box center [974, 473] width 256 height 15
click at [910, 462] on p at bounding box center [974, 464] width 256 height 15
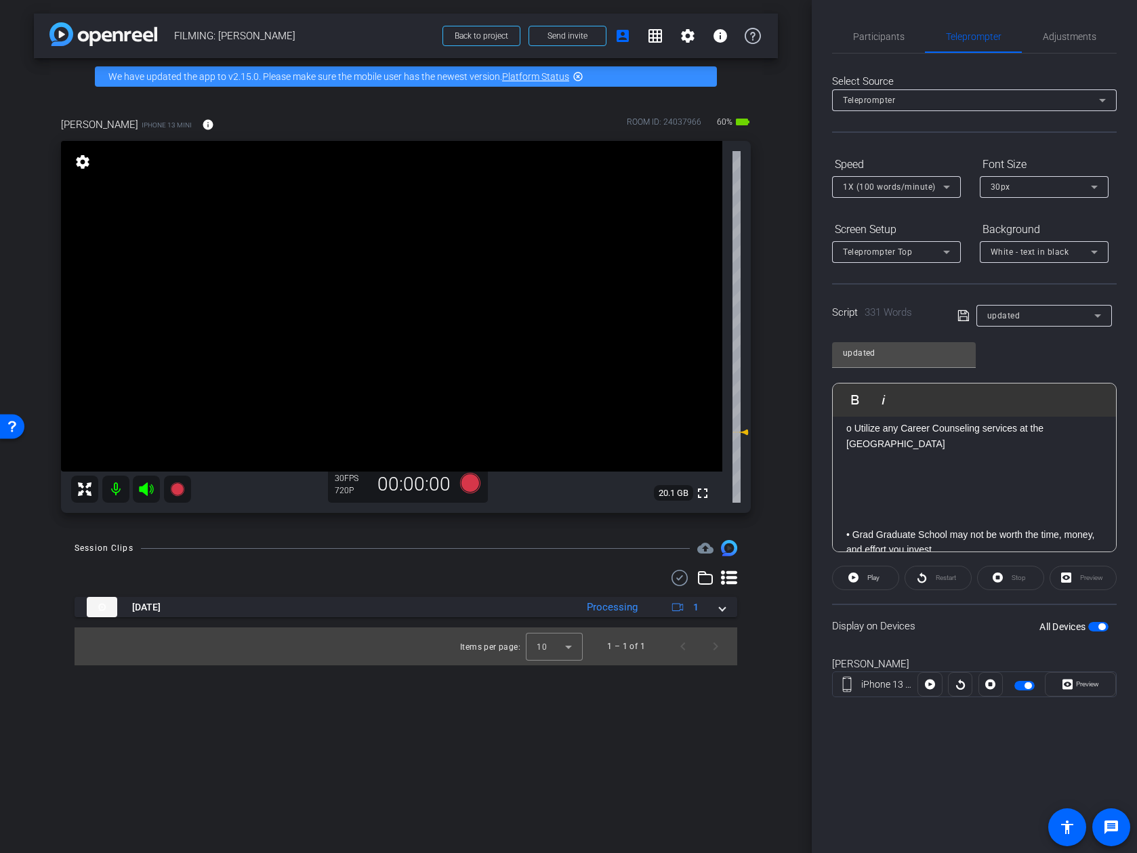
scroll to position [313, 0]
click at [917, 496] on p at bounding box center [974, 503] width 256 height 15
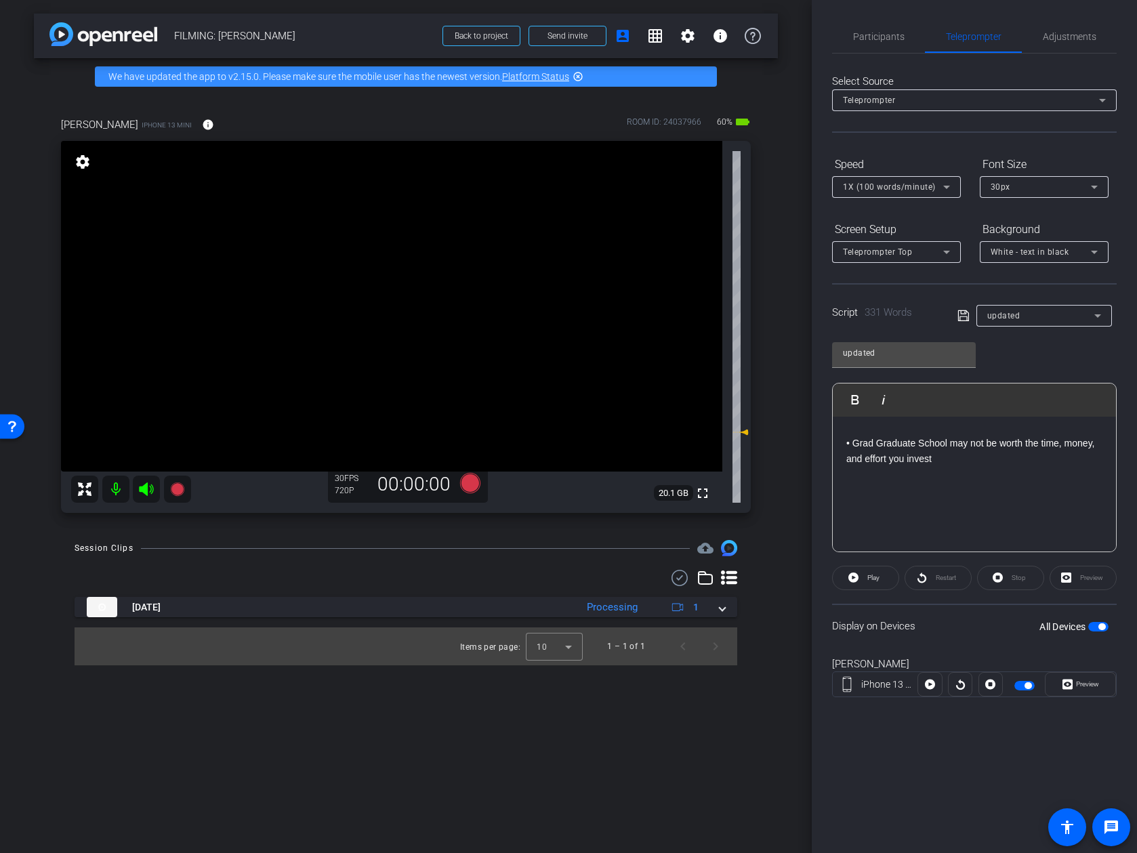
click at [938, 527] on p at bounding box center [974, 534] width 256 height 15
click at [944, 525] on p at bounding box center [974, 532] width 256 height 15
click at [927, 524] on p at bounding box center [974, 531] width 256 height 15
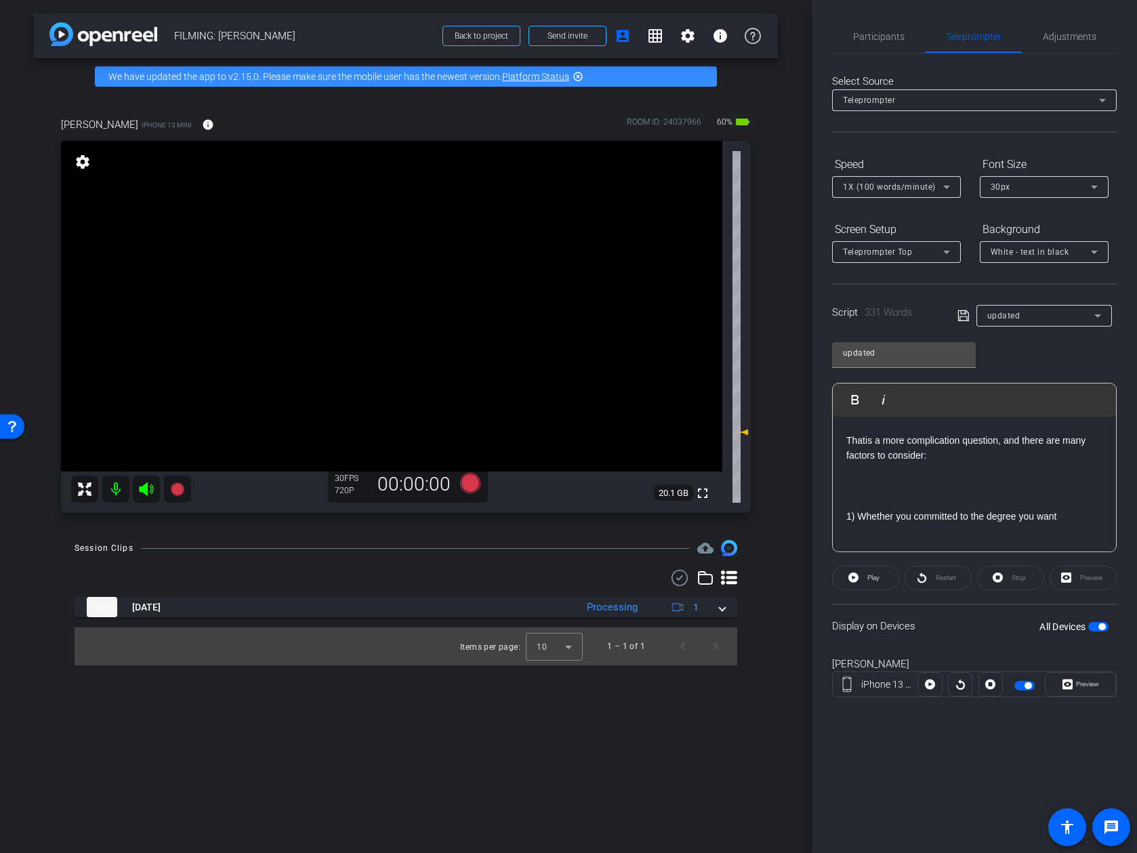
scroll to position [611, 0]
click at [926, 501] on p at bounding box center [974, 508] width 256 height 15
click at [917, 531] on p at bounding box center [974, 538] width 256 height 15
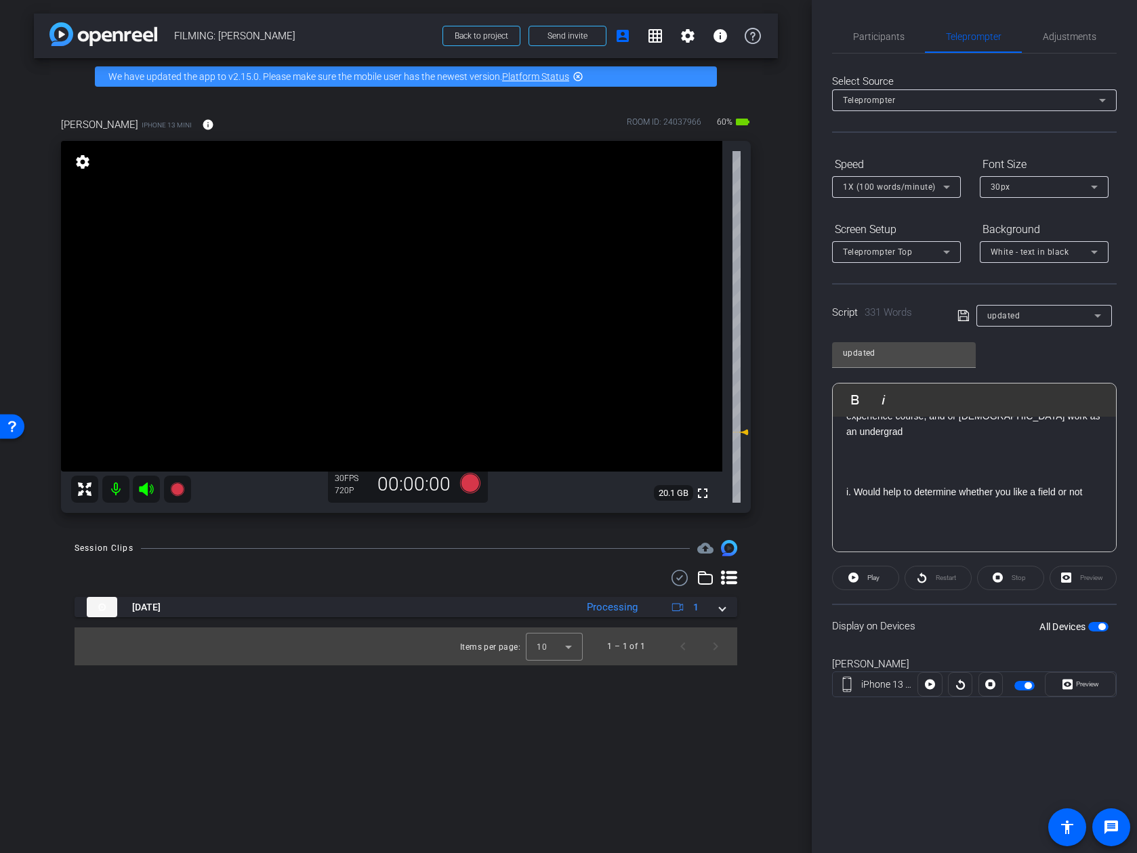
scroll to position [746, 0]
click at [917, 533] on p at bounding box center [974, 540] width 256 height 15
click at [925, 543] on p at bounding box center [974, 550] width 256 height 15
click at [924, 546] on p at bounding box center [974, 553] width 256 height 15
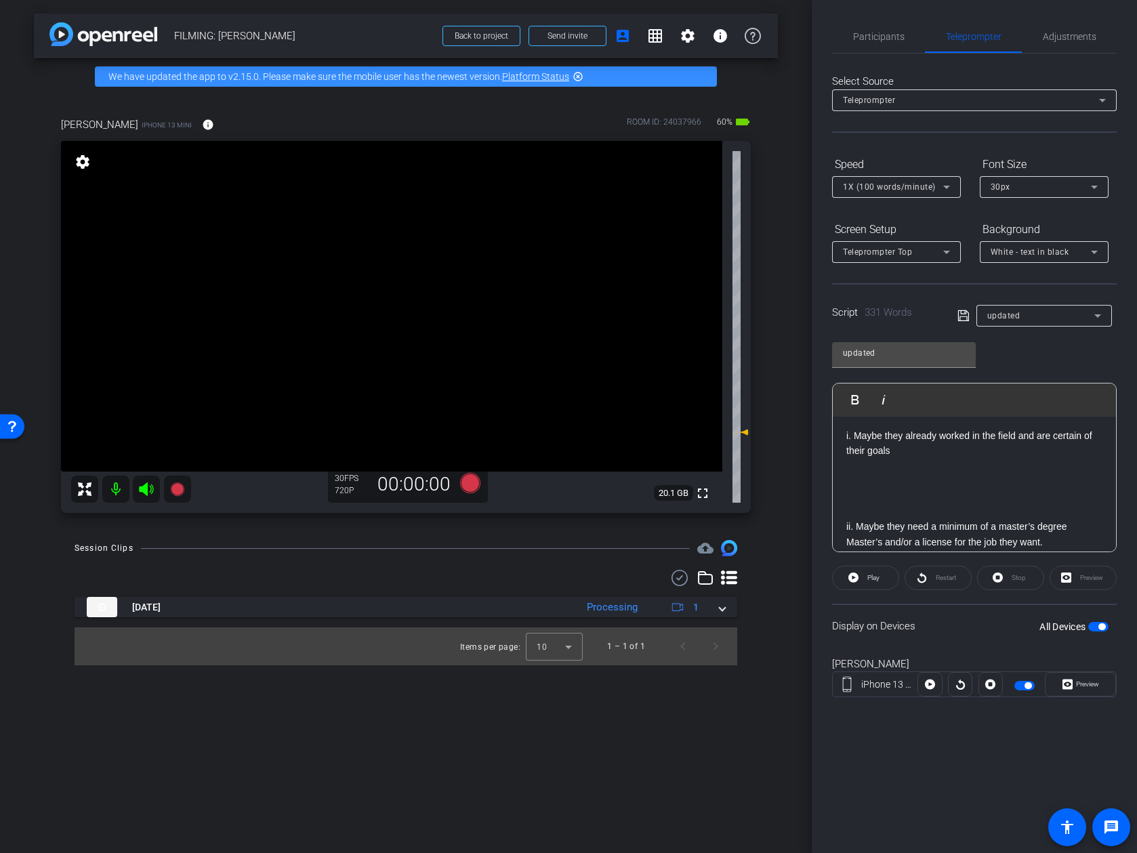
click at [901, 489] on p at bounding box center [974, 496] width 256 height 15
click at [902, 499] on p at bounding box center [974, 506] width 256 height 15
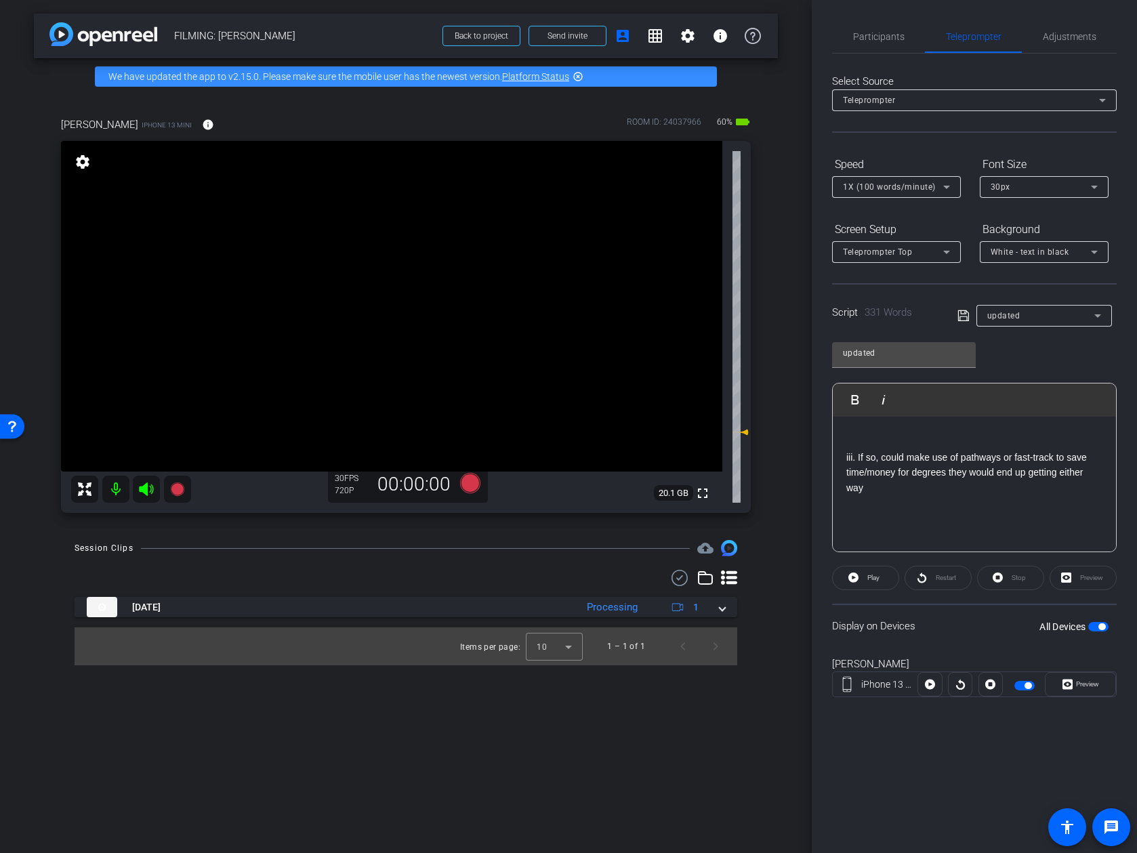
click at [900, 541] on p at bounding box center [974, 548] width 256 height 15
click at [922, 514] on p at bounding box center [974, 521] width 256 height 15
click at [924, 524] on p at bounding box center [974, 531] width 256 height 15
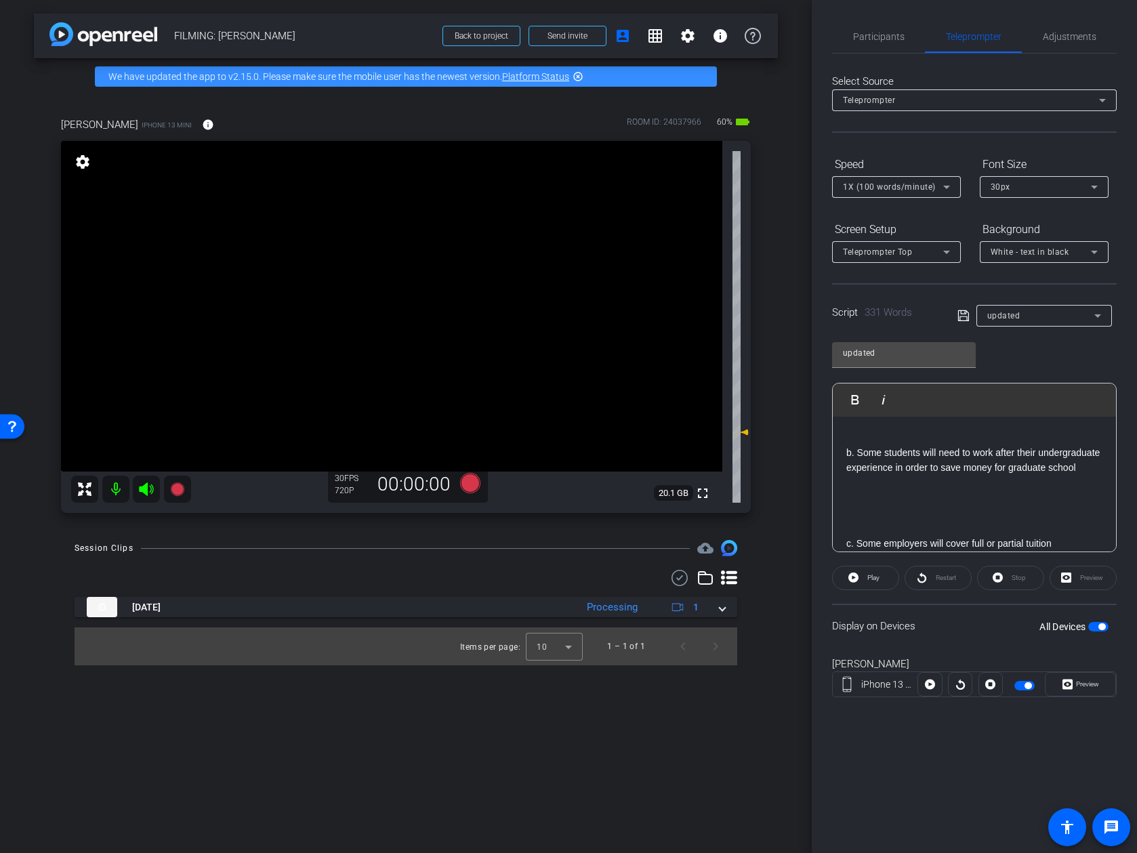
click at [925, 521] on p at bounding box center [974, 528] width 256 height 15
click at [930, 520] on p at bounding box center [974, 527] width 256 height 15
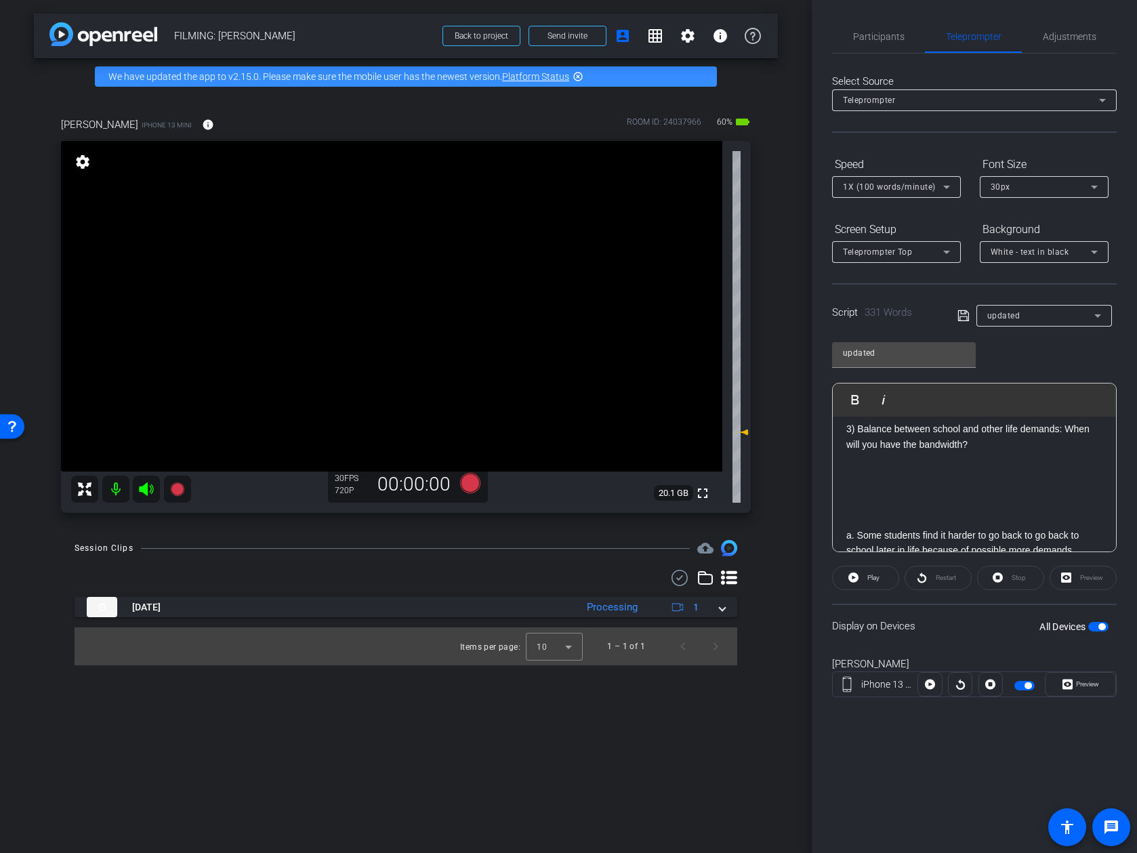
click at [928, 513] on p at bounding box center [974, 520] width 256 height 15
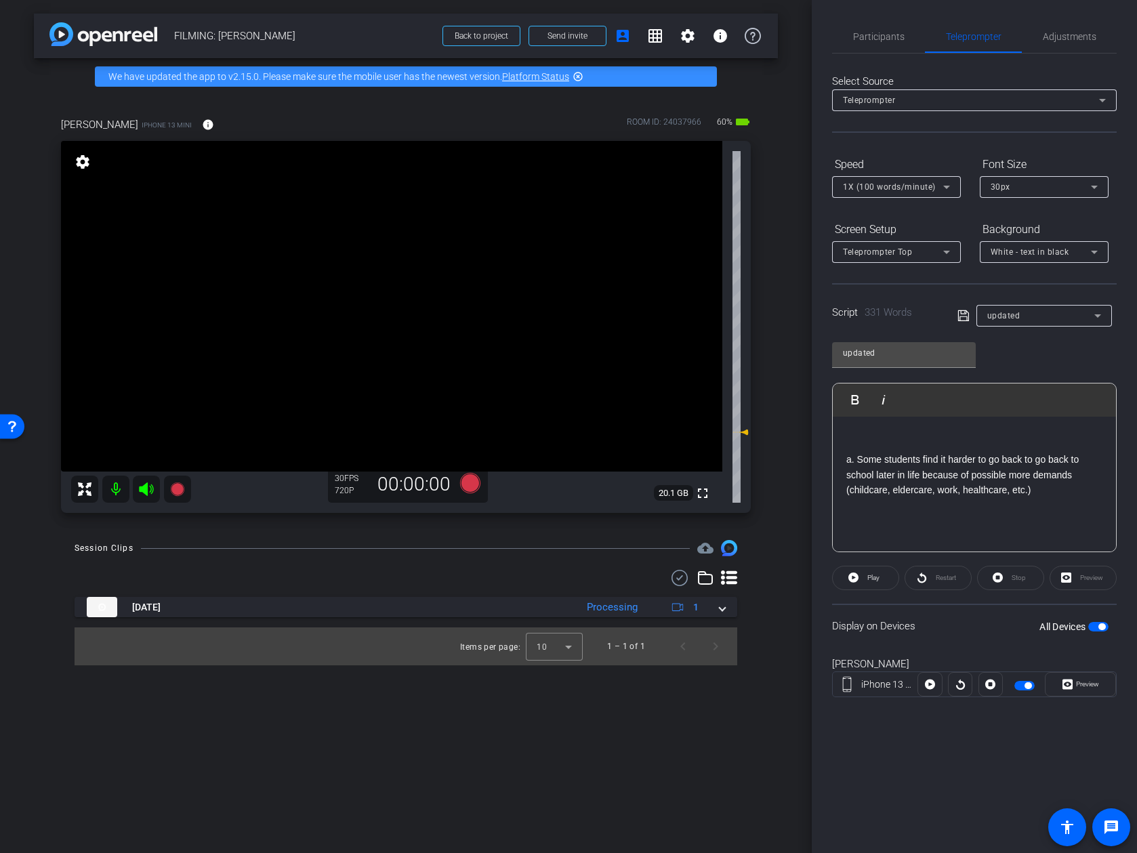
click at [933, 558] on p at bounding box center [974, 565] width 256 height 15
click at [924, 524] on p at bounding box center [974, 531] width 256 height 15
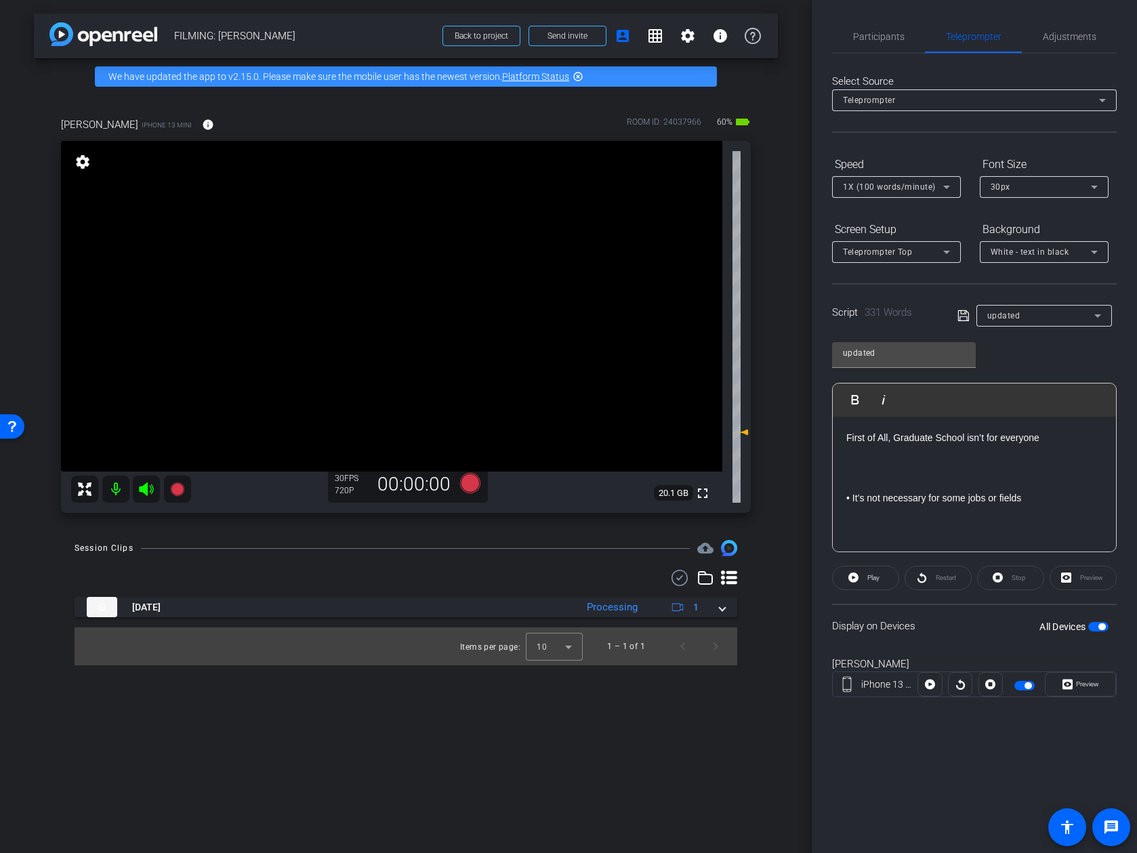
click at [972, 316] on span at bounding box center [966, 315] width 19 height 12
click at [964, 313] on icon at bounding box center [963, 316] width 12 height 16
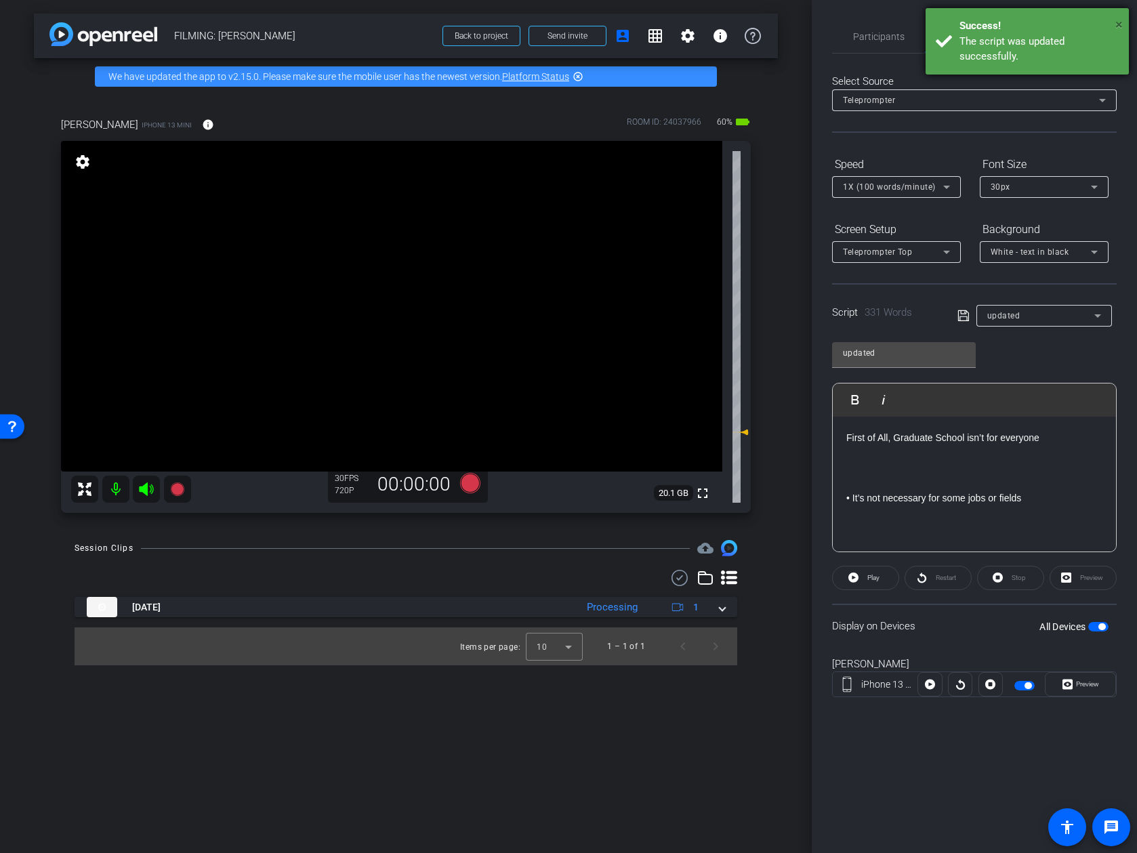
click at [998, 27] on span "×" at bounding box center [1118, 24] width 7 height 16
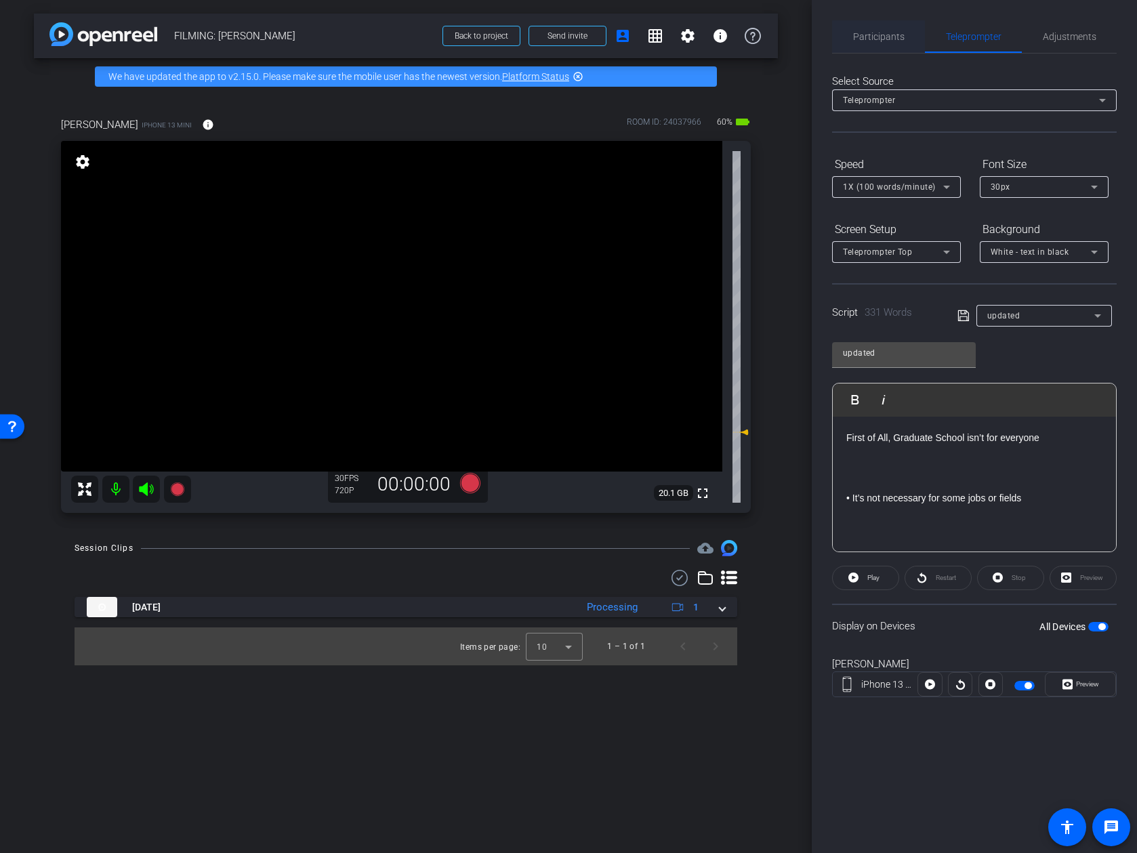
click at [912, 37] on div "Participants" at bounding box center [878, 36] width 93 height 33
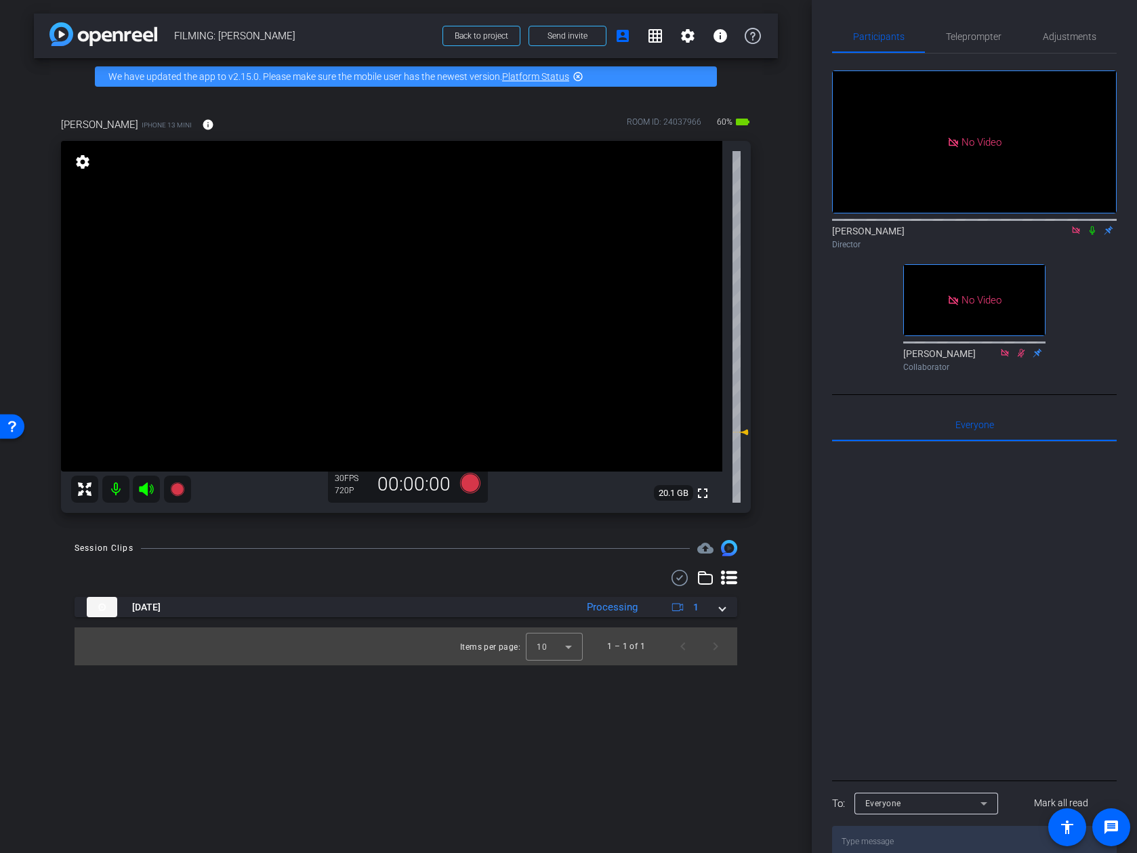
click at [998, 226] on icon at bounding box center [1092, 230] width 11 height 9
click at [467, 487] on icon at bounding box center [470, 483] width 20 height 20
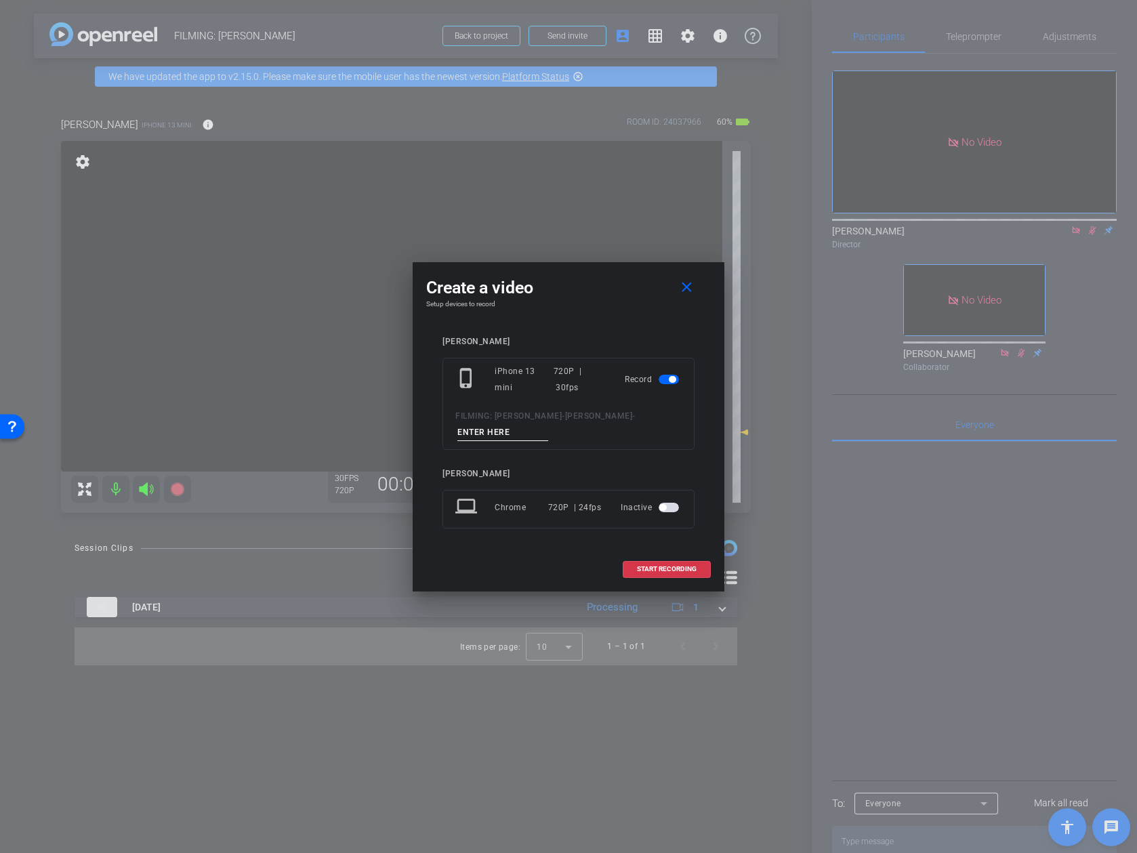
click at [537, 421] on div "FILMING: Kevin McDonald - Kevin Mconald -" at bounding box center [568, 424] width 226 height 33
click at [531, 428] on input at bounding box center [502, 432] width 91 height 17
type input "take 2"
click at [643, 563] on span at bounding box center [666, 569] width 87 height 33
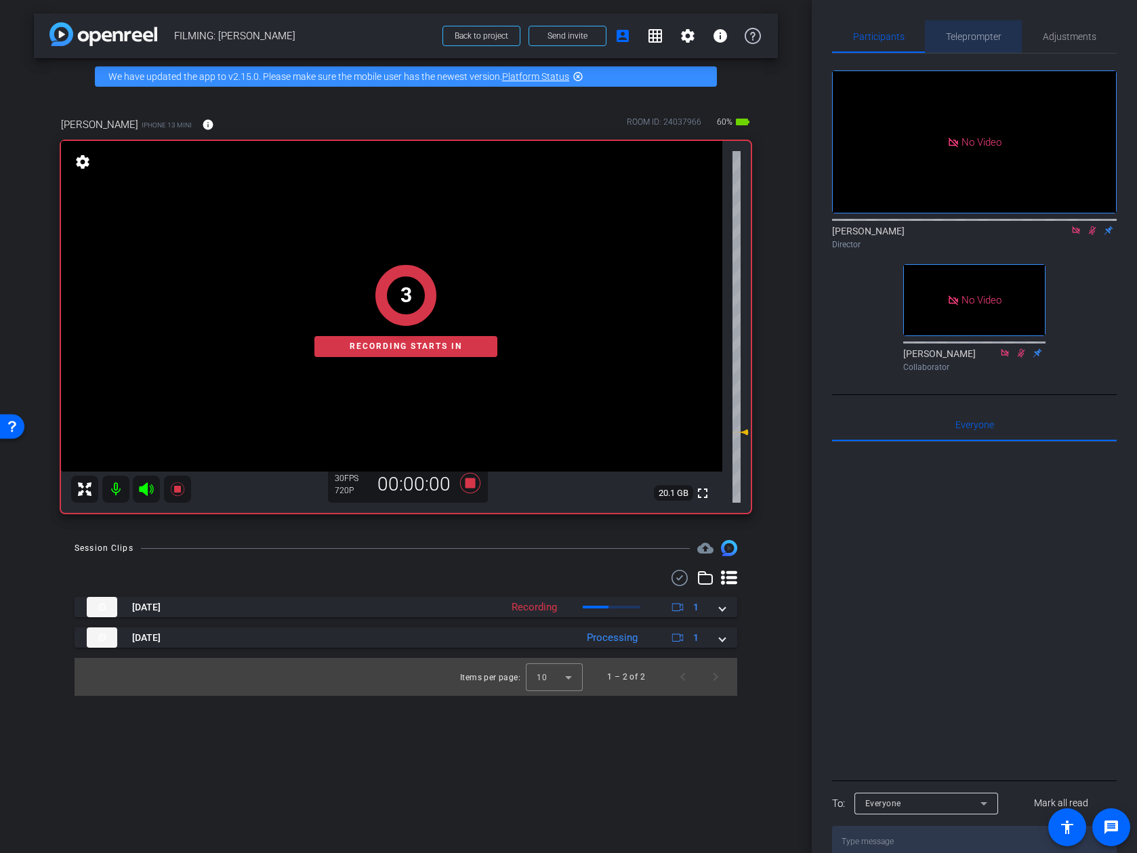
click at [970, 27] on span "Teleprompter" at bounding box center [974, 36] width 56 height 33
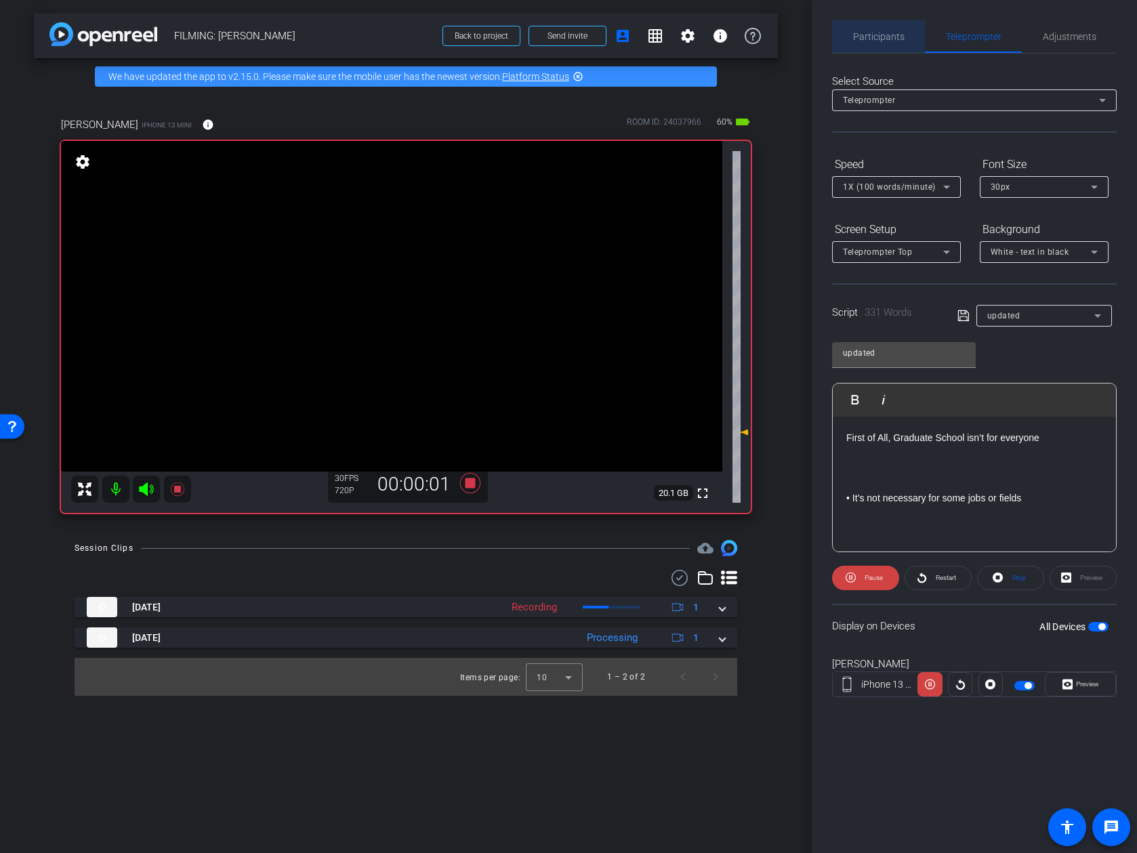
click at [885, 47] on span "Participants" at bounding box center [878, 36] width 51 height 33
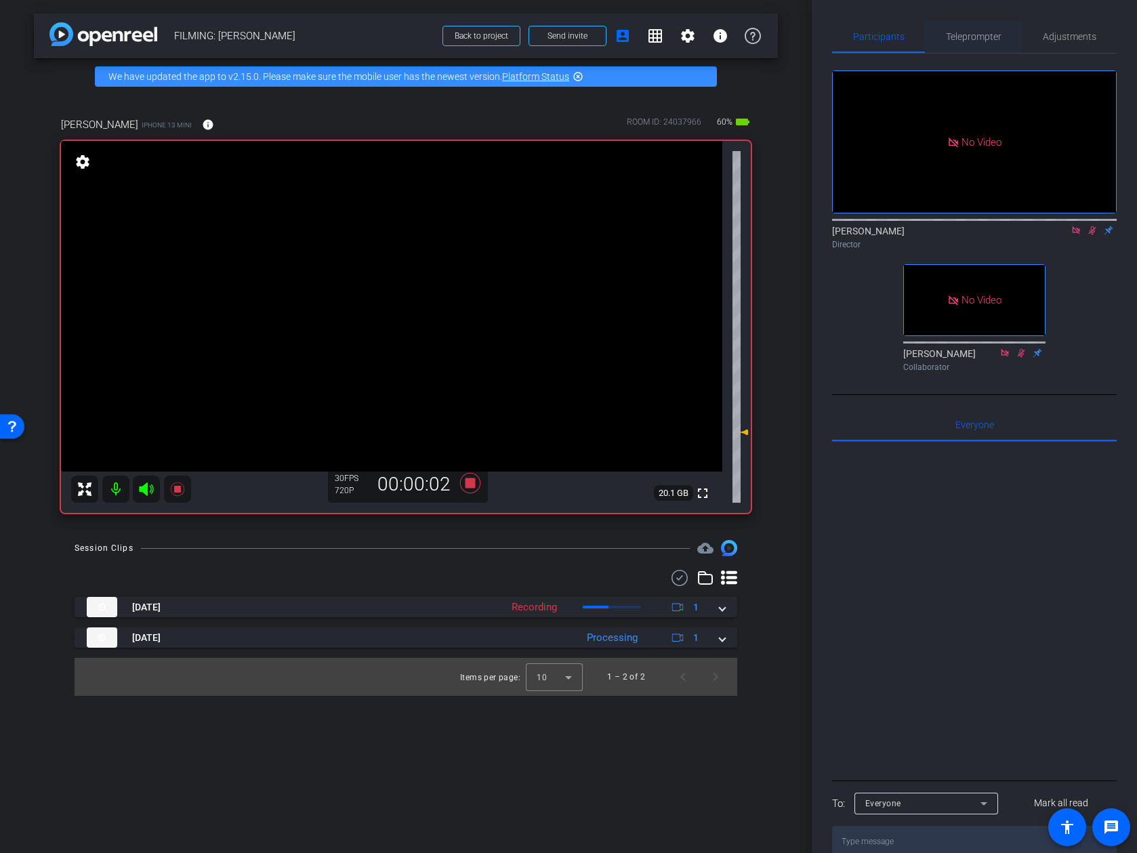
click at [949, 39] on span "Teleprompter" at bounding box center [974, 36] width 56 height 9
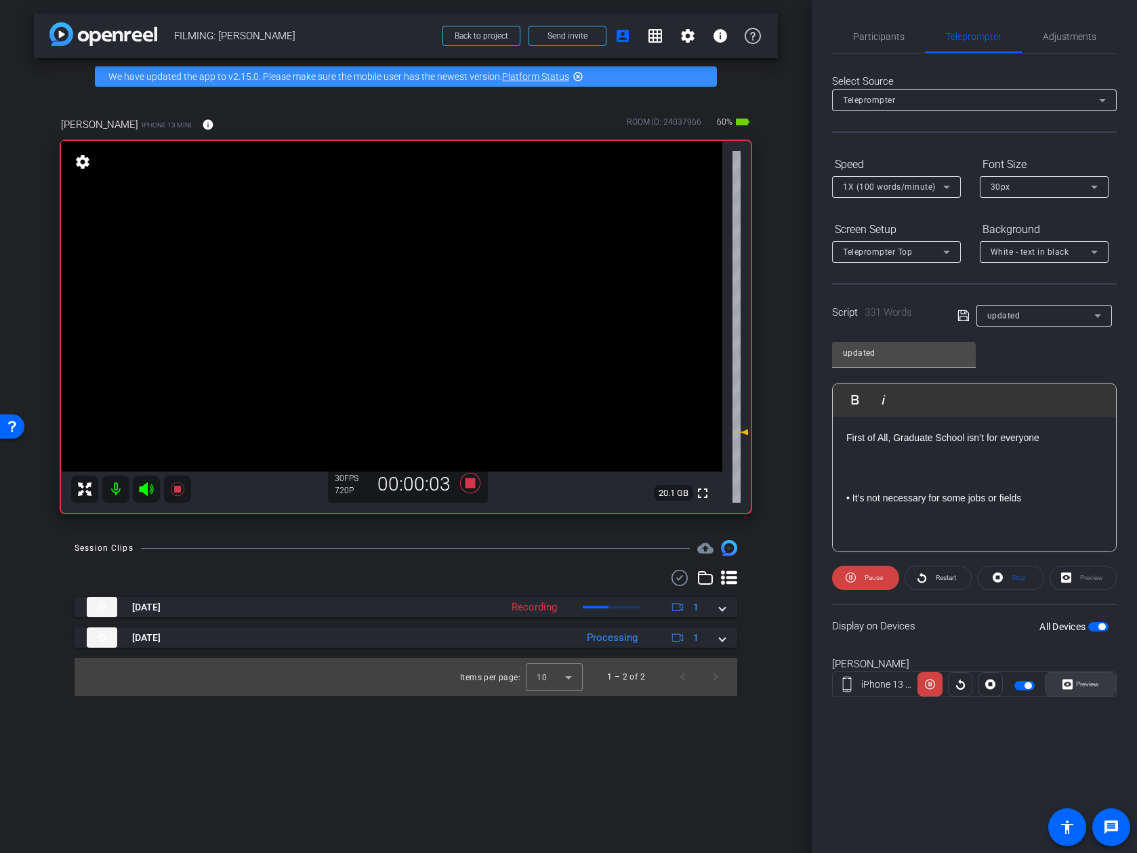
click at [998, 688] on span "Preview" at bounding box center [1087, 683] width 23 height 7
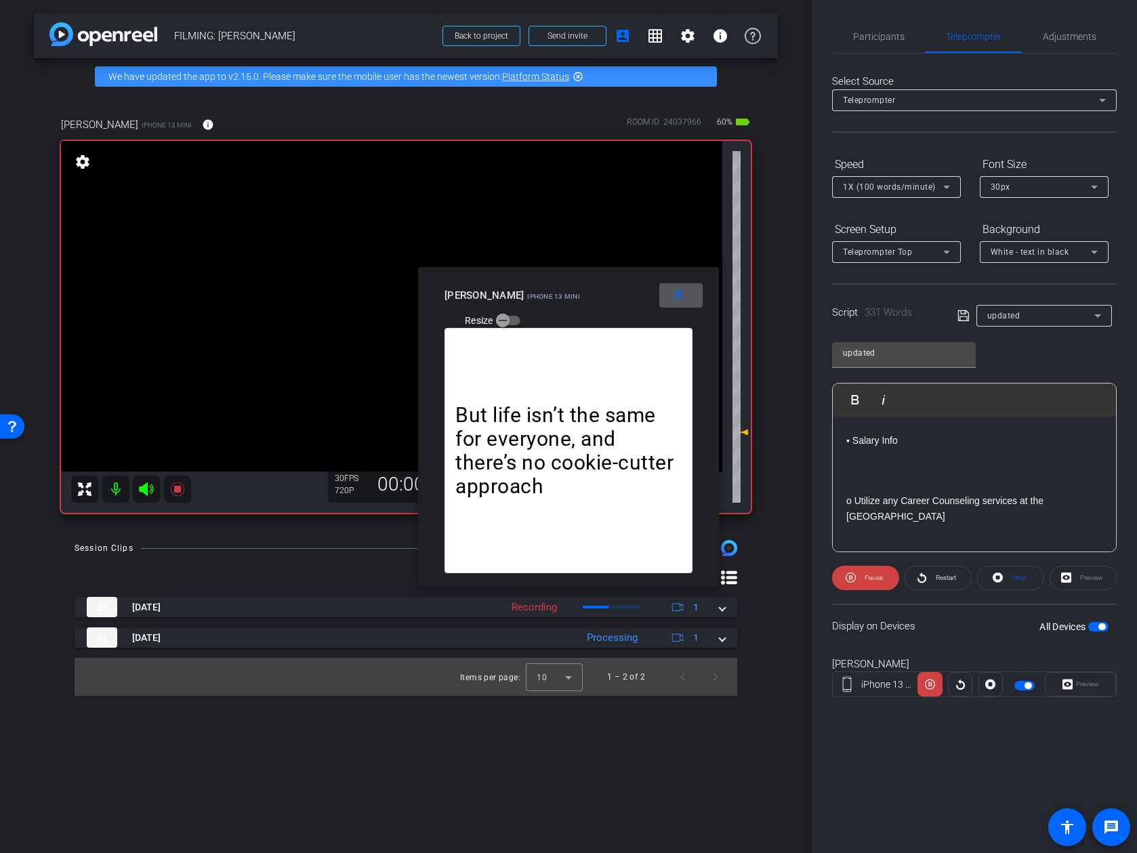
scroll to position [243, 0]
click at [907, 35] on div "Participants" at bounding box center [878, 36] width 93 height 33
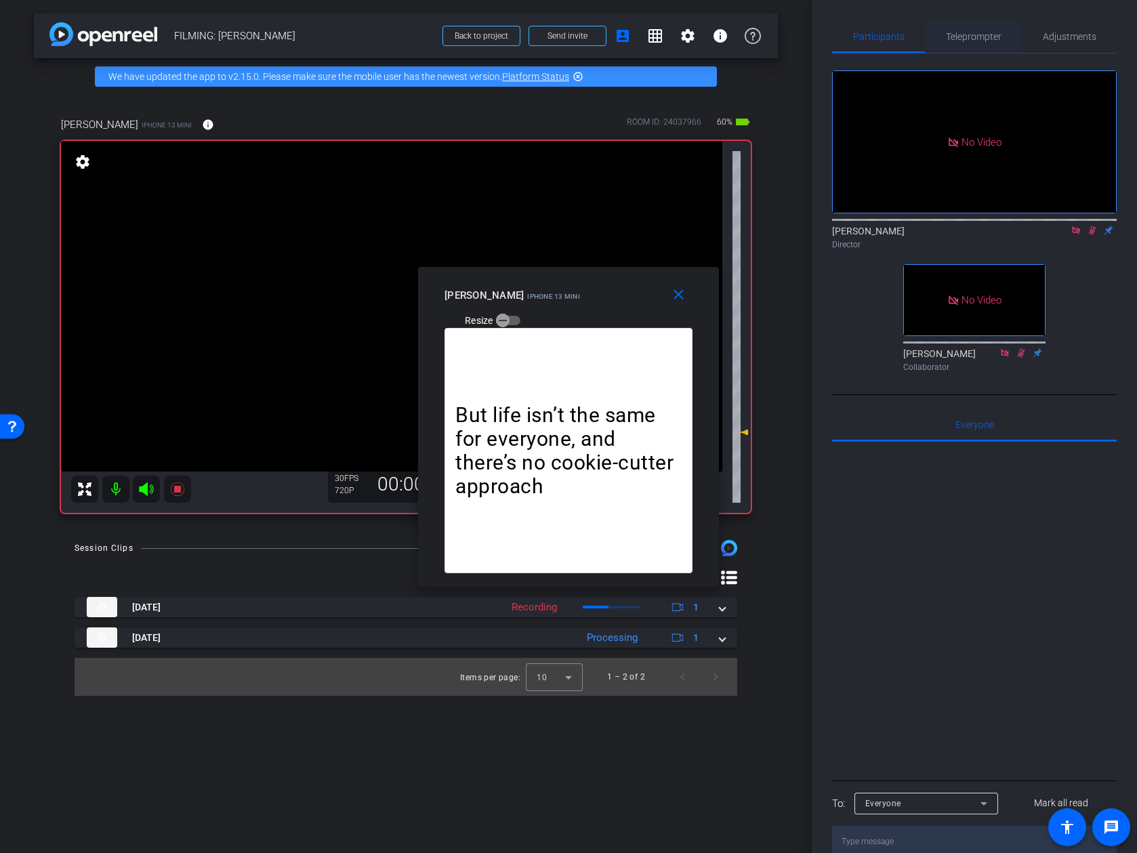
click at [964, 41] on span "Teleprompter" at bounding box center [974, 36] width 56 height 9
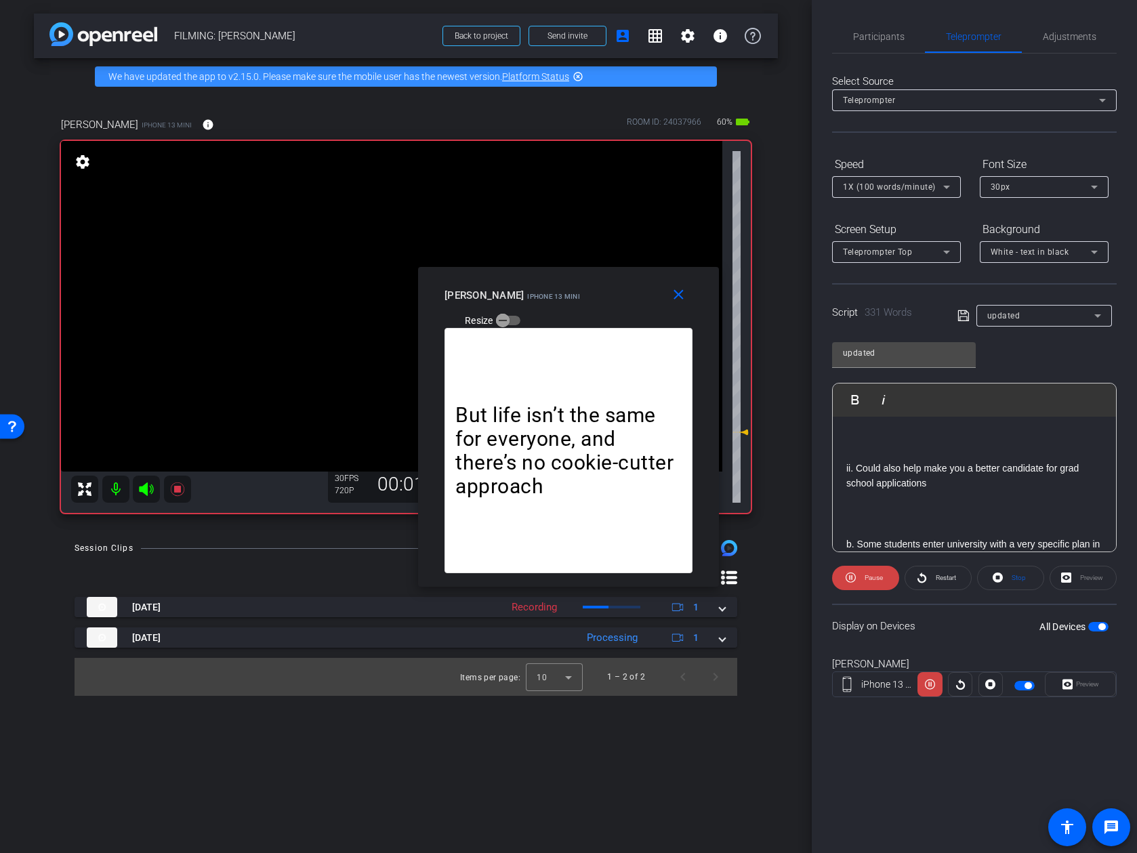
scroll to position [800, 0]
click at [887, 577] on span at bounding box center [865, 578] width 67 height 33
click at [886, 577] on span at bounding box center [866, 578] width 66 height 33
click at [875, 579] on span "Pause" at bounding box center [874, 577] width 18 height 7
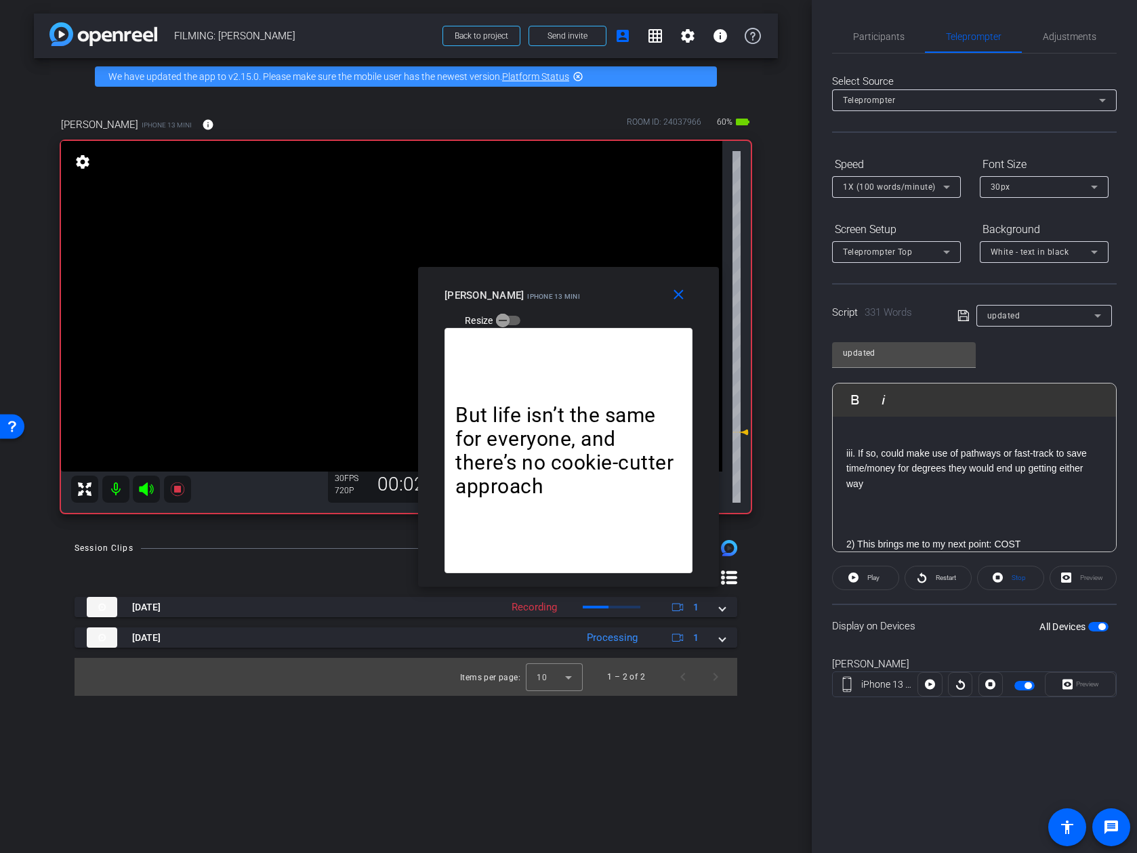
click at [875, 579] on span "Play" at bounding box center [873, 577] width 12 height 7
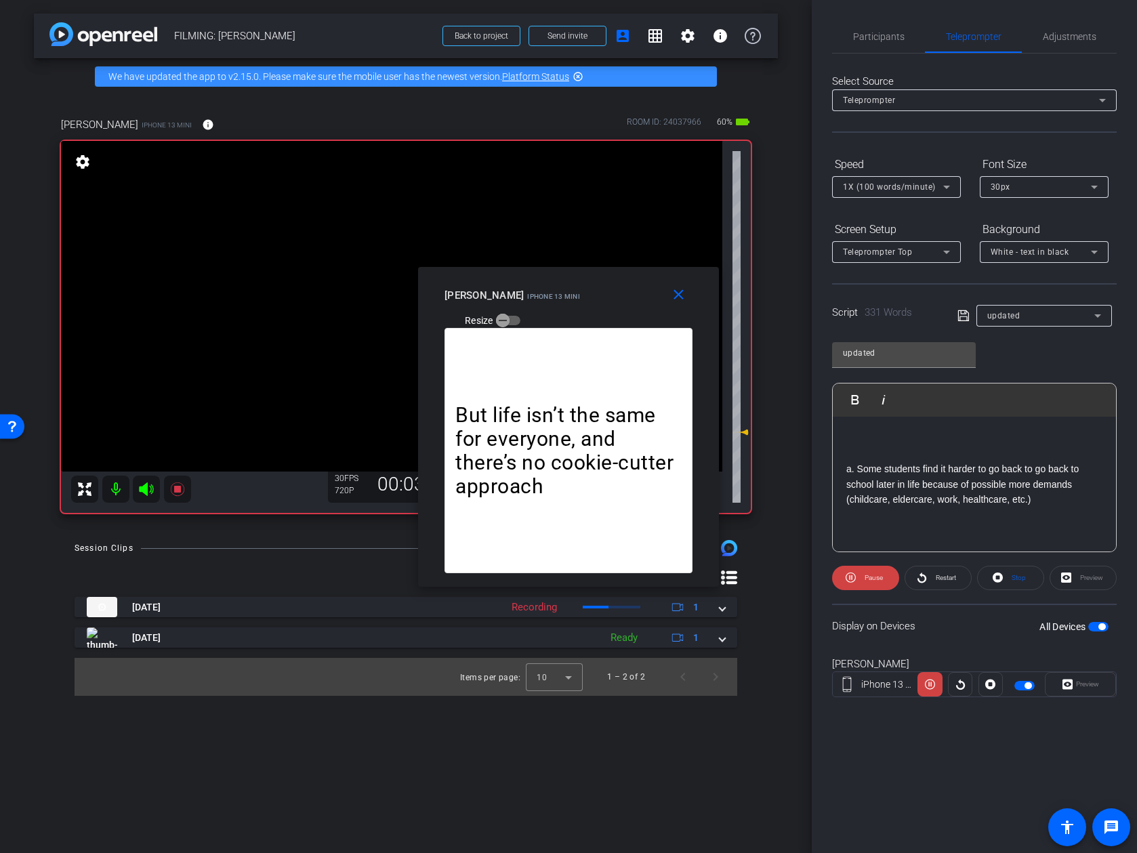
scroll to position [1554, 0]
drag, startPoint x: 875, startPoint y: 578, endPoint x: 814, endPoint y: 528, distance: 79.5
click at [814, 528] on div "Participants Teleprompter Adjustments Addie Hackshaw Director Ailsa Dann Collab…" at bounding box center [974, 426] width 325 height 853
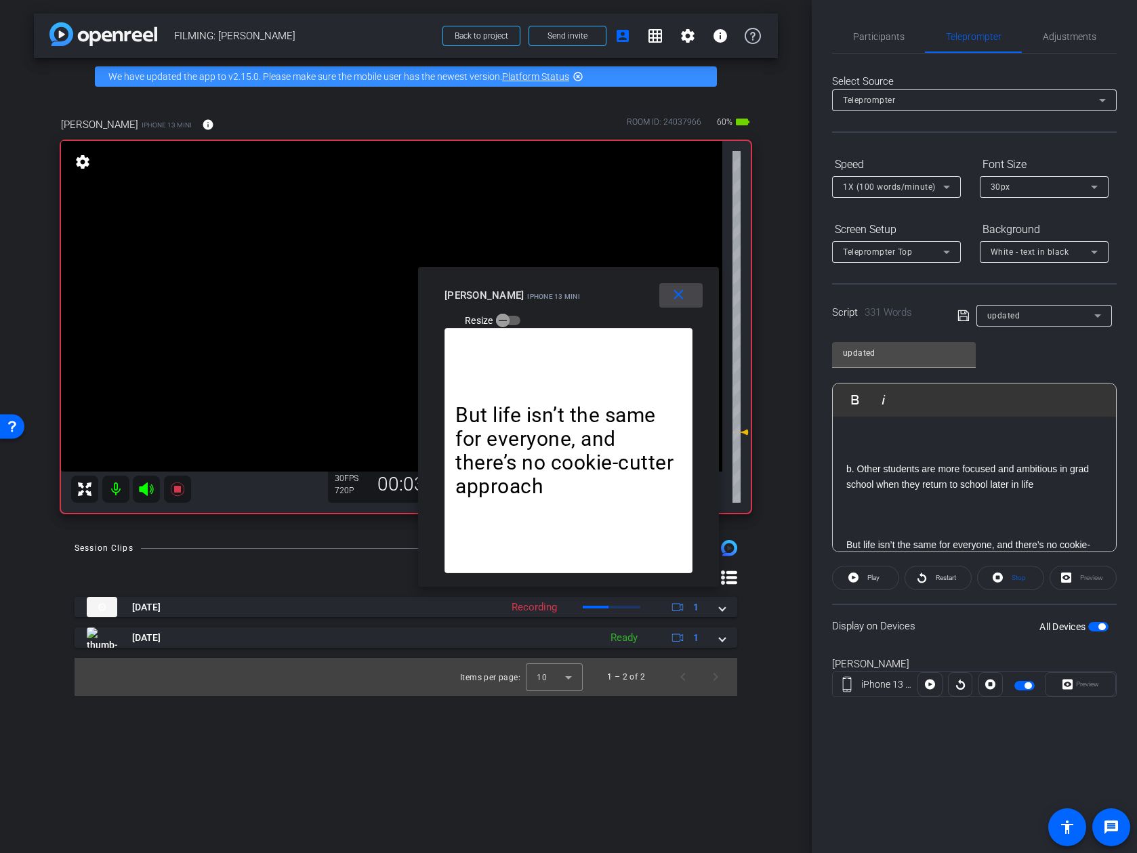
click at [686, 301] on mat-icon "close" at bounding box center [678, 295] width 17 height 17
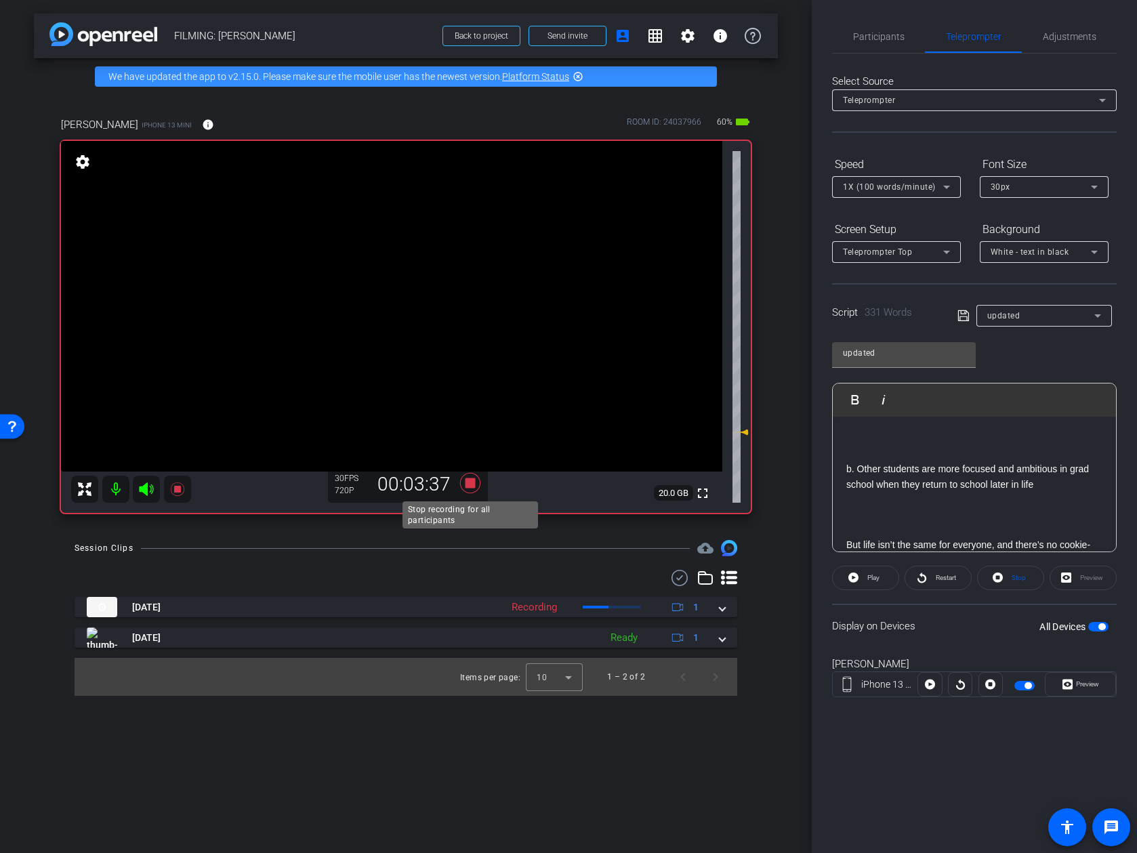
click at [472, 489] on icon at bounding box center [470, 483] width 33 height 24
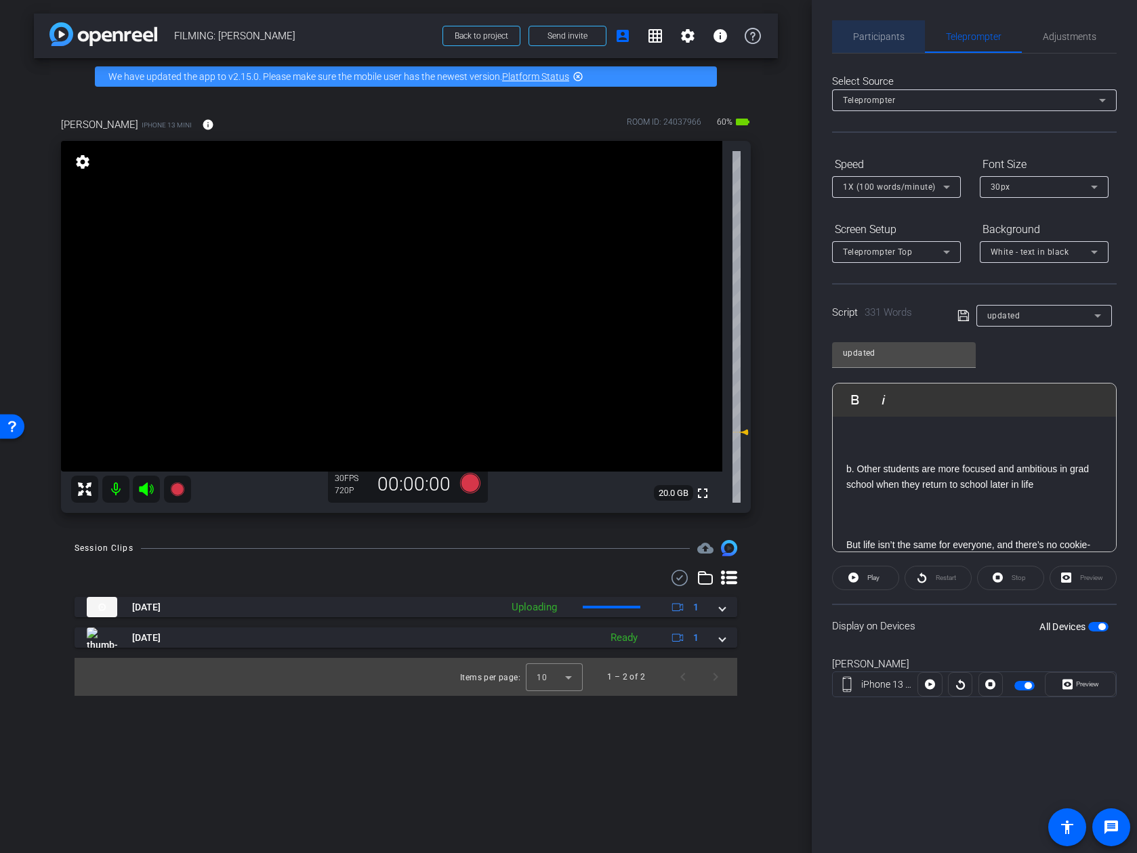
click at [894, 32] on span "Participants" at bounding box center [878, 36] width 51 height 9
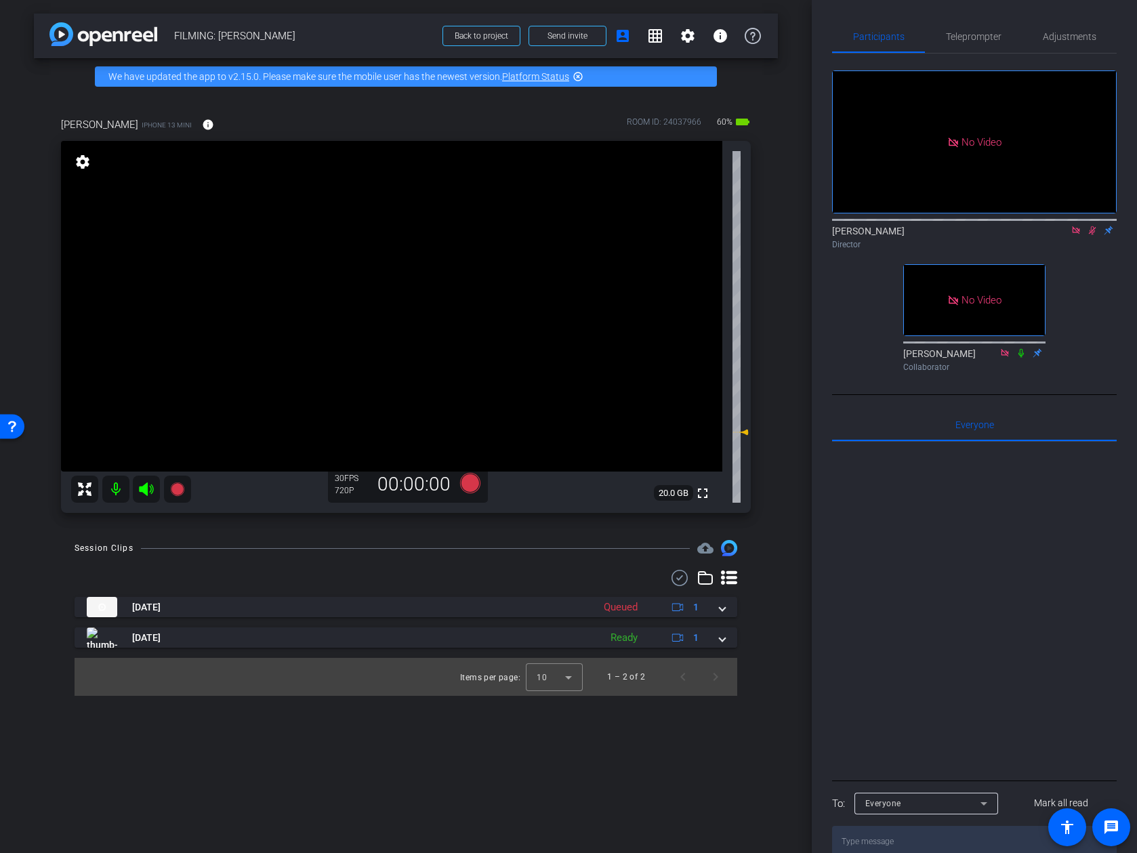
click at [998, 226] on icon at bounding box center [1092, 230] width 11 height 9
click at [998, 226] on icon at bounding box center [1075, 229] width 7 height 7
click at [995, 40] on span "Teleprompter" at bounding box center [974, 36] width 56 height 9
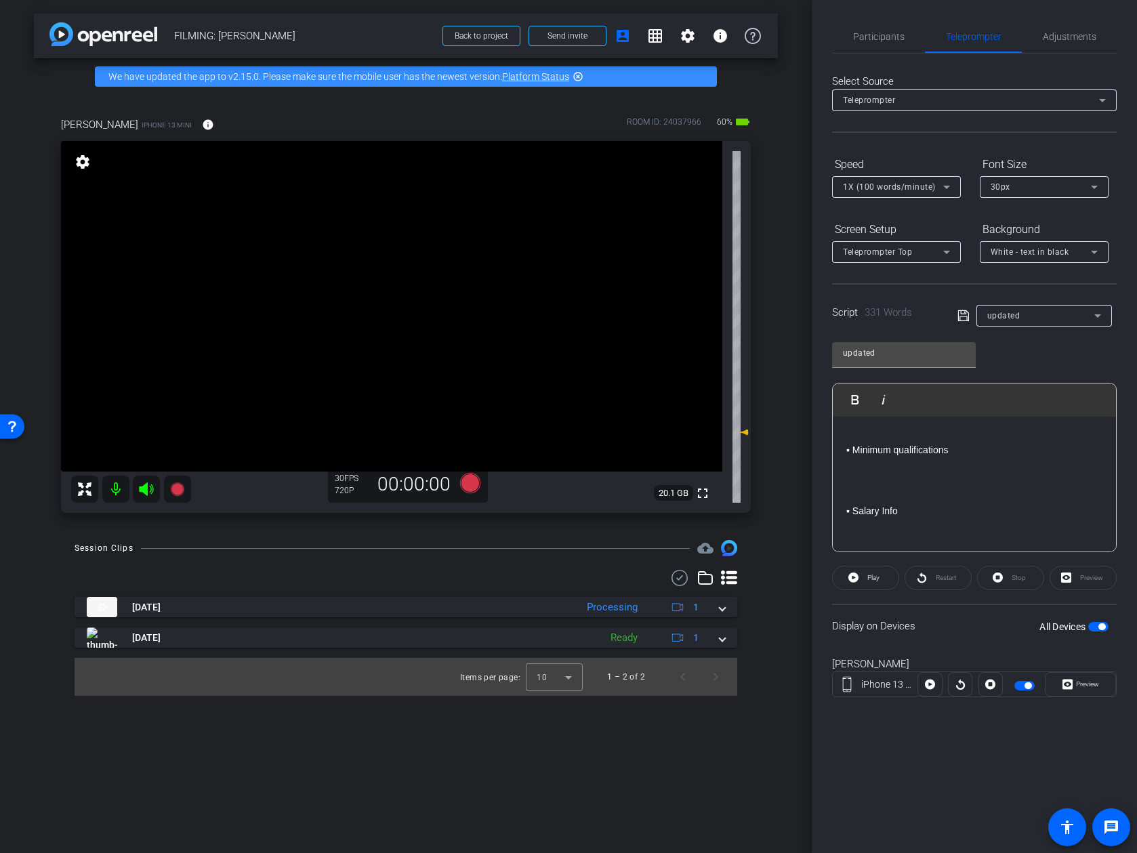
scroll to position [0, 0]
click at [967, 480] on p at bounding box center [974, 483] width 256 height 15
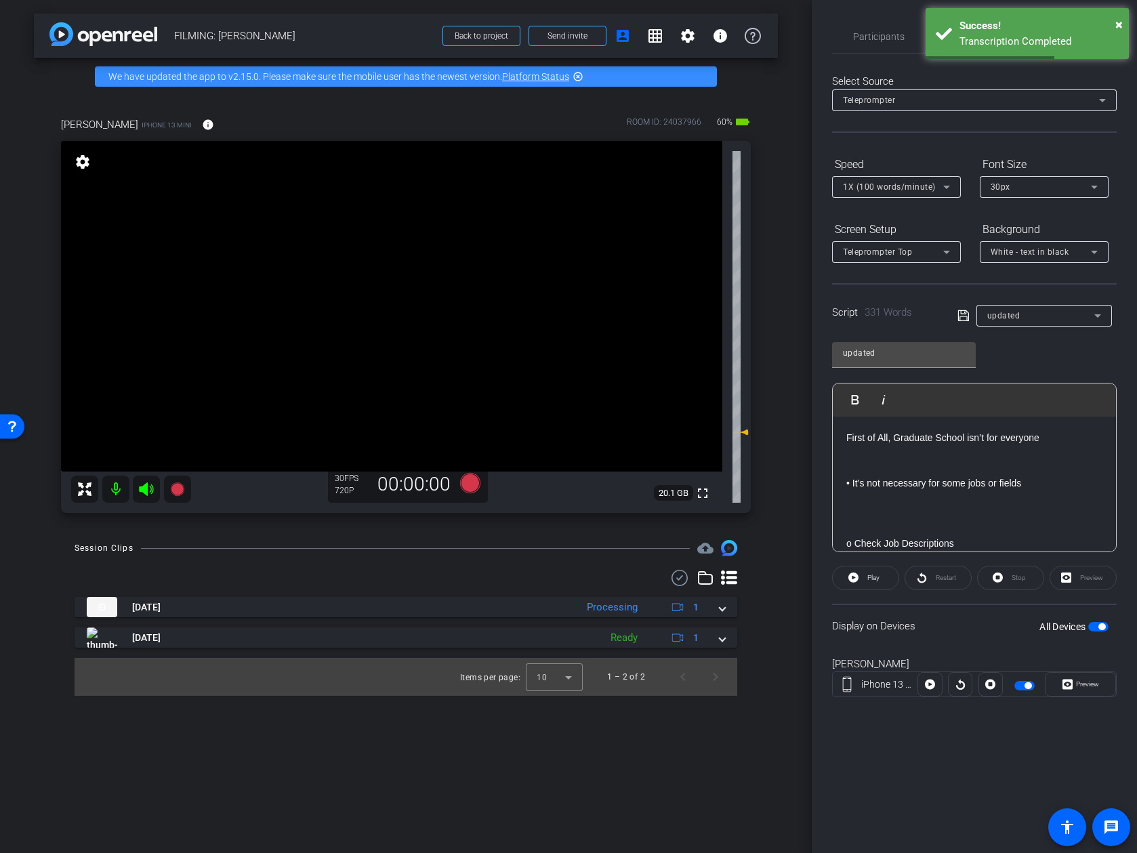
click at [945, 522] on p at bounding box center [974, 528] width 256 height 15
click at [966, 489] on p at bounding box center [974, 485] width 256 height 15
click at [964, 501] on p at bounding box center [974, 498] width 256 height 15
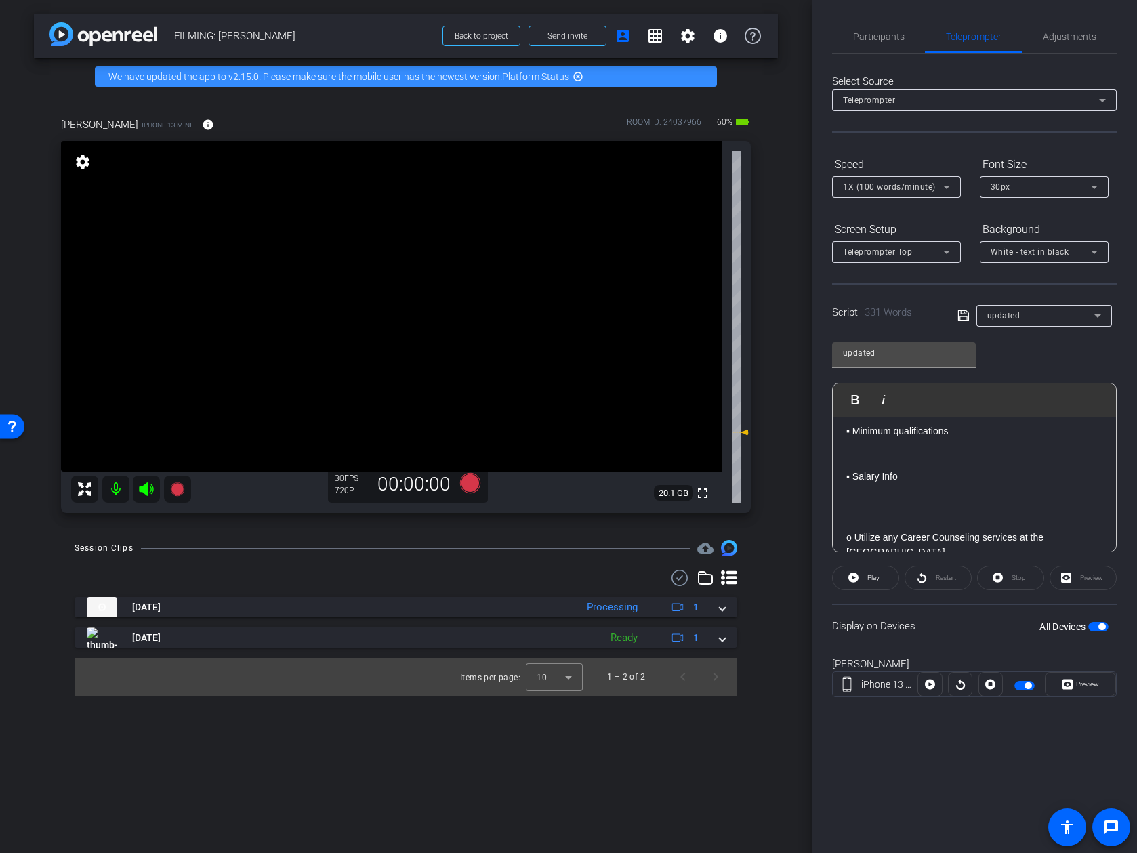
scroll to position [164, 0]
click at [955, 482] on p at bounding box center [974, 485] width 256 height 15
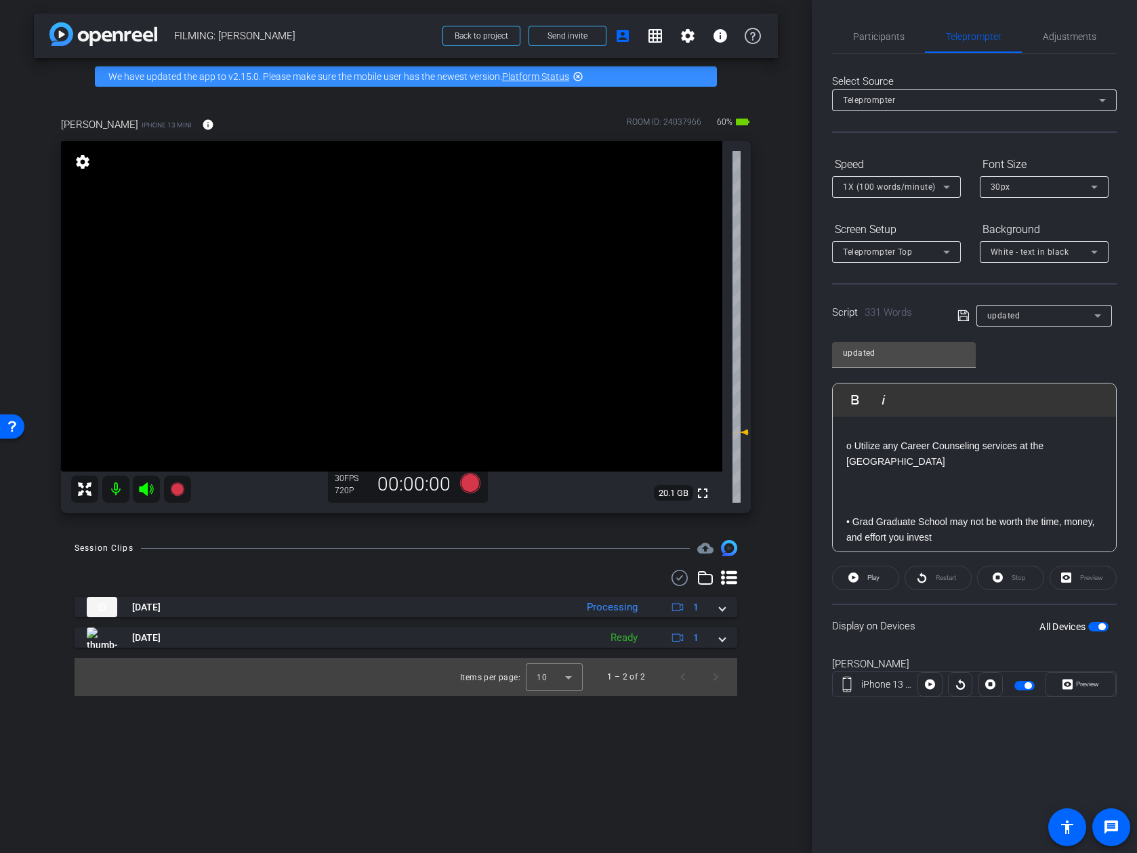
scroll to position [220, 0]
click at [976, 499] on p at bounding box center [974, 506] width 256 height 15
click at [970, 518] on p at bounding box center [974, 525] width 256 height 15
click at [962, 505] on p at bounding box center [974, 512] width 256 height 15
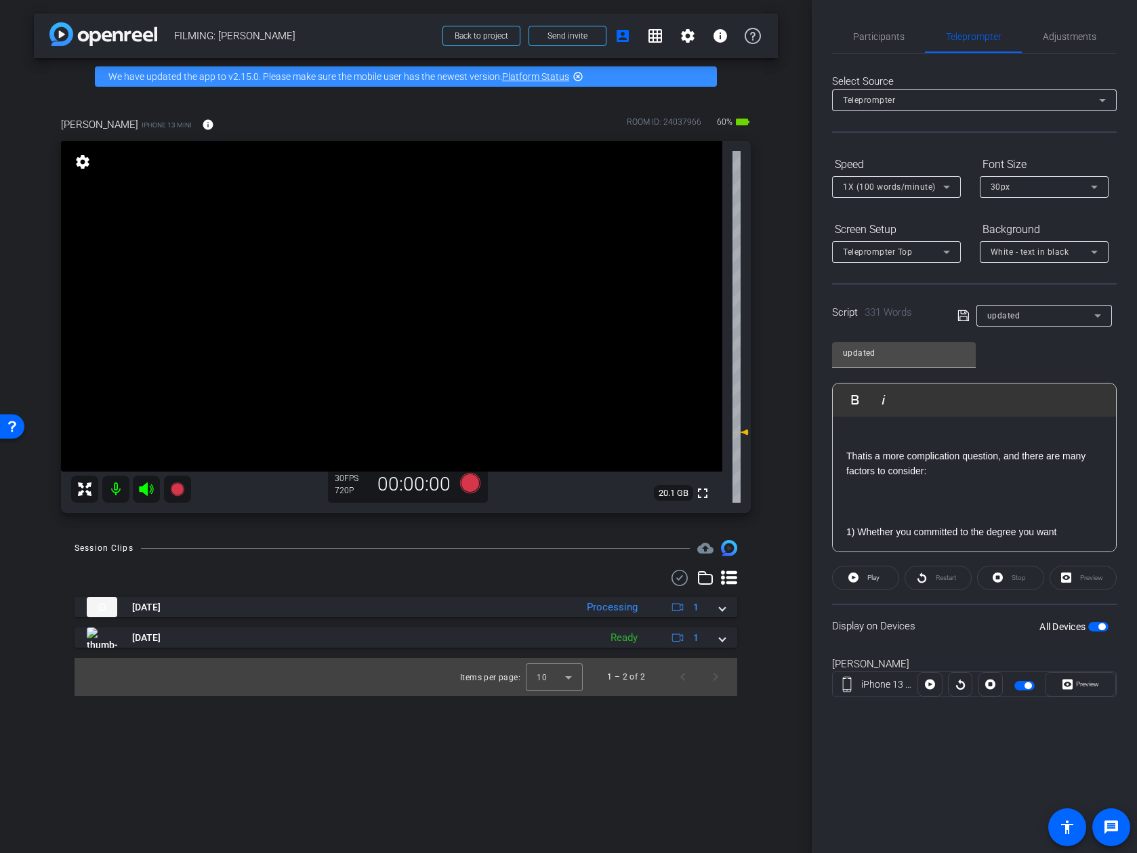
click at [943, 524] on p "1) Whether you committed to the degree you want" at bounding box center [974, 531] width 256 height 15
click at [942, 512] on p at bounding box center [974, 519] width 256 height 15
click at [942, 509] on p at bounding box center [974, 516] width 256 height 15
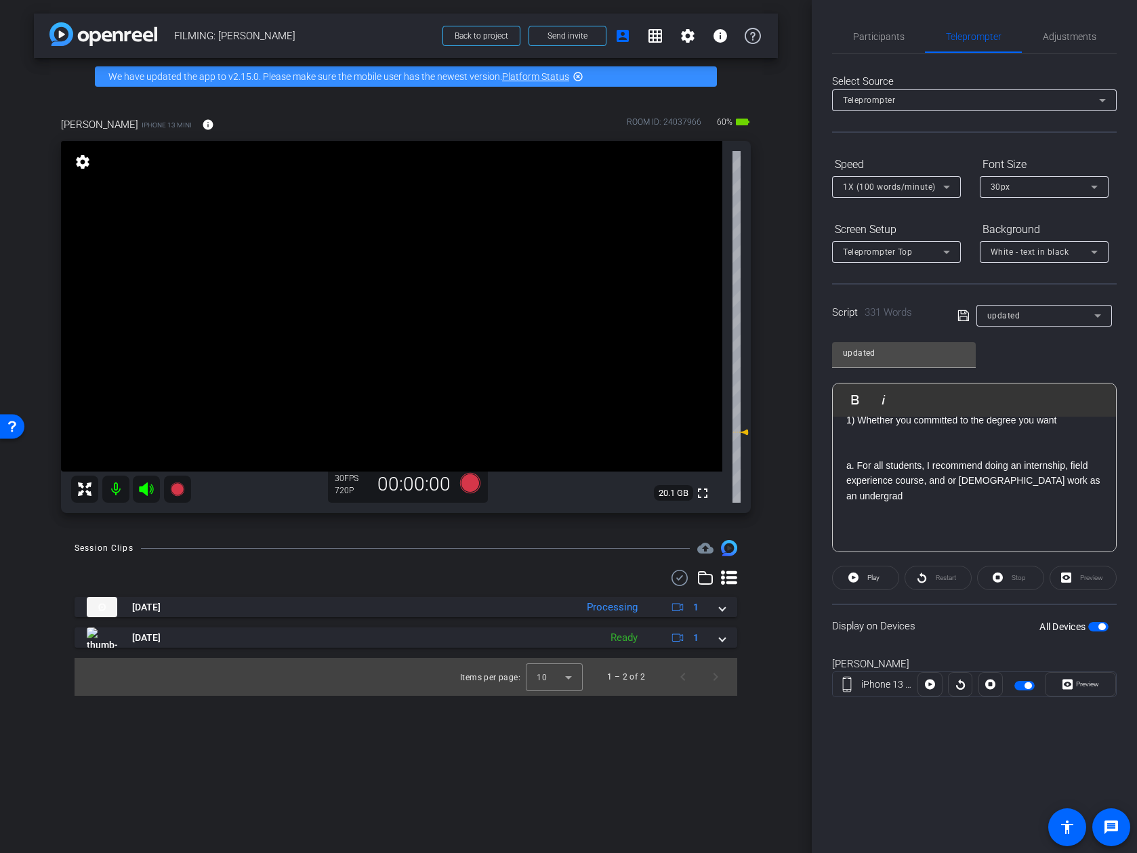
click at [943, 534] on p at bounding box center [974, 541] width 256 height 15
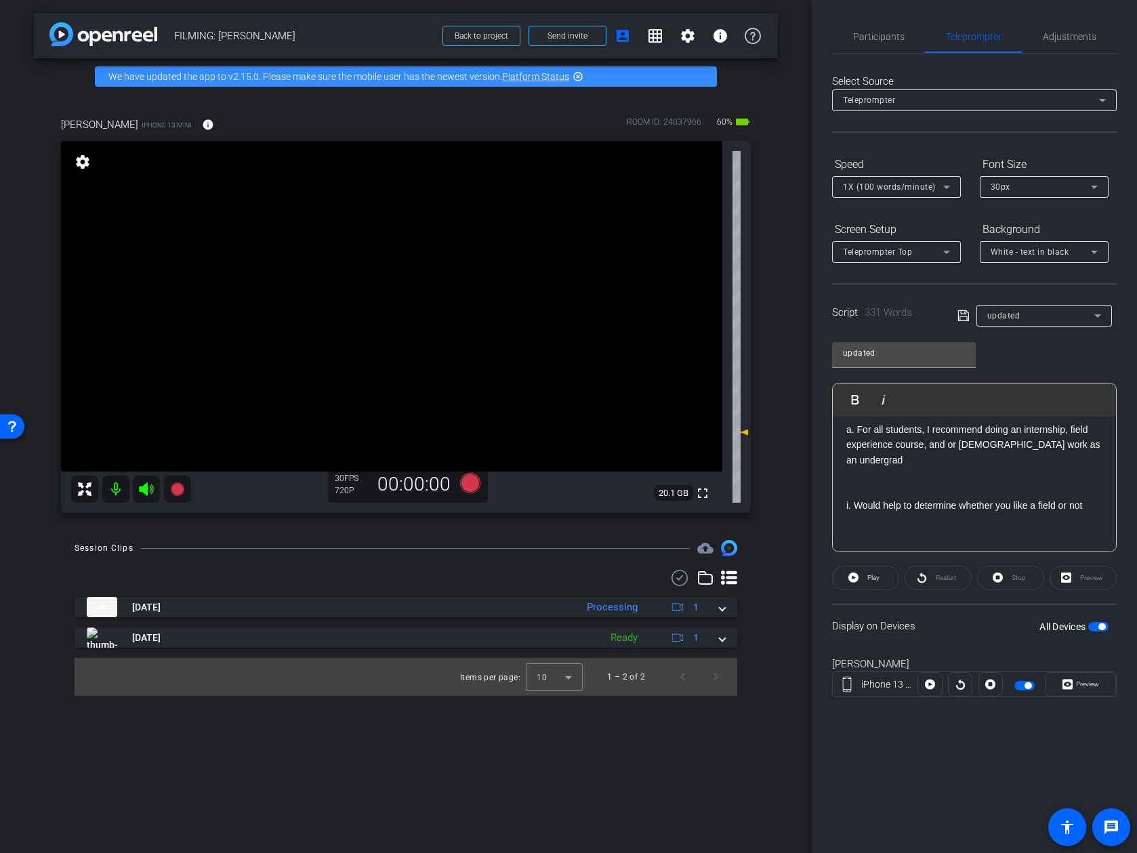
scroll to position [550, 0]
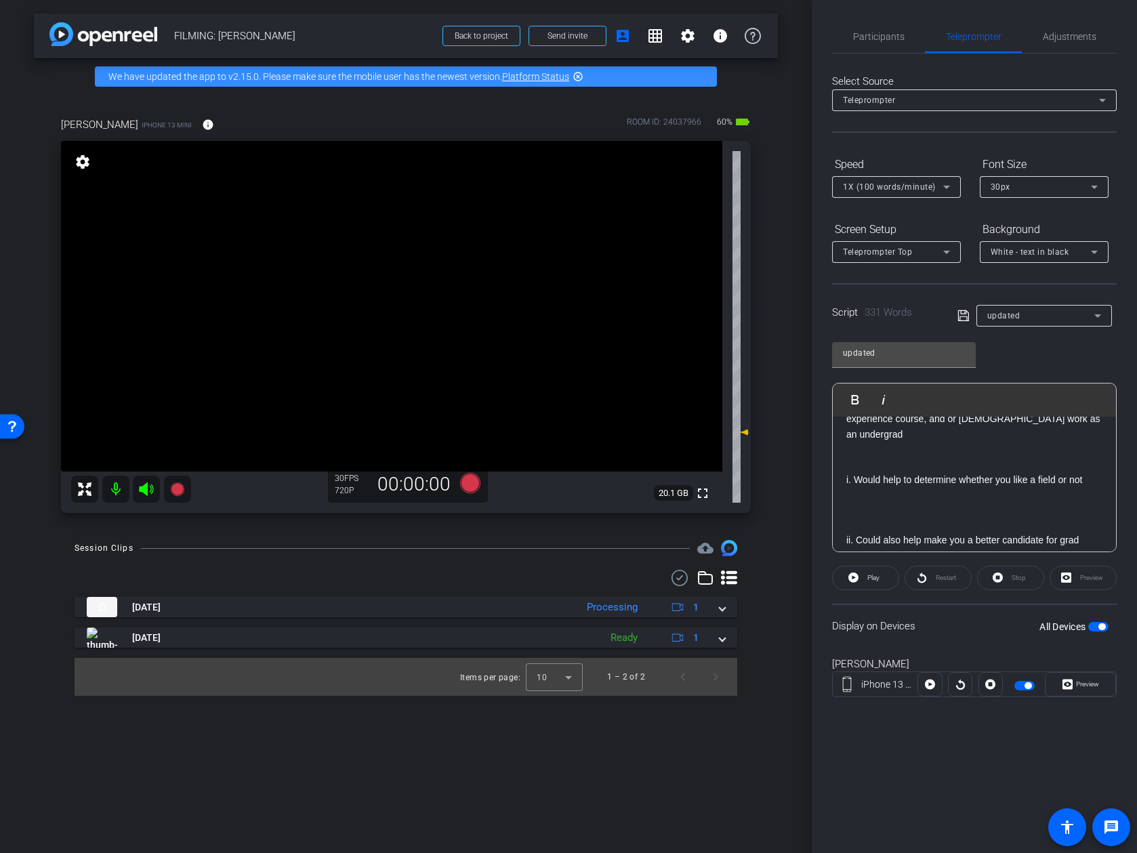
click at [945, 518] on p at bounding box center [974, 525] width 256 height 15
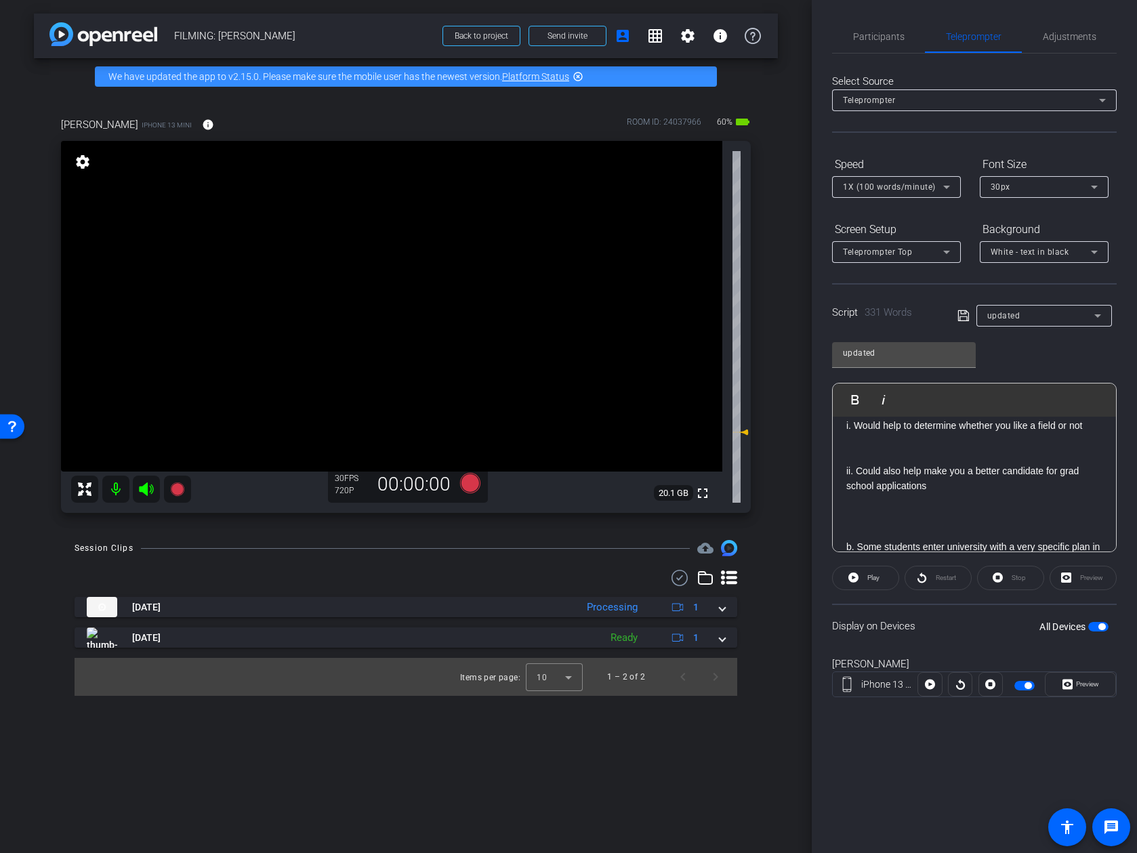
scroll to position [605, 0]
click at [931, 522] on p at bounding box center [974, 529] width 256 height 15
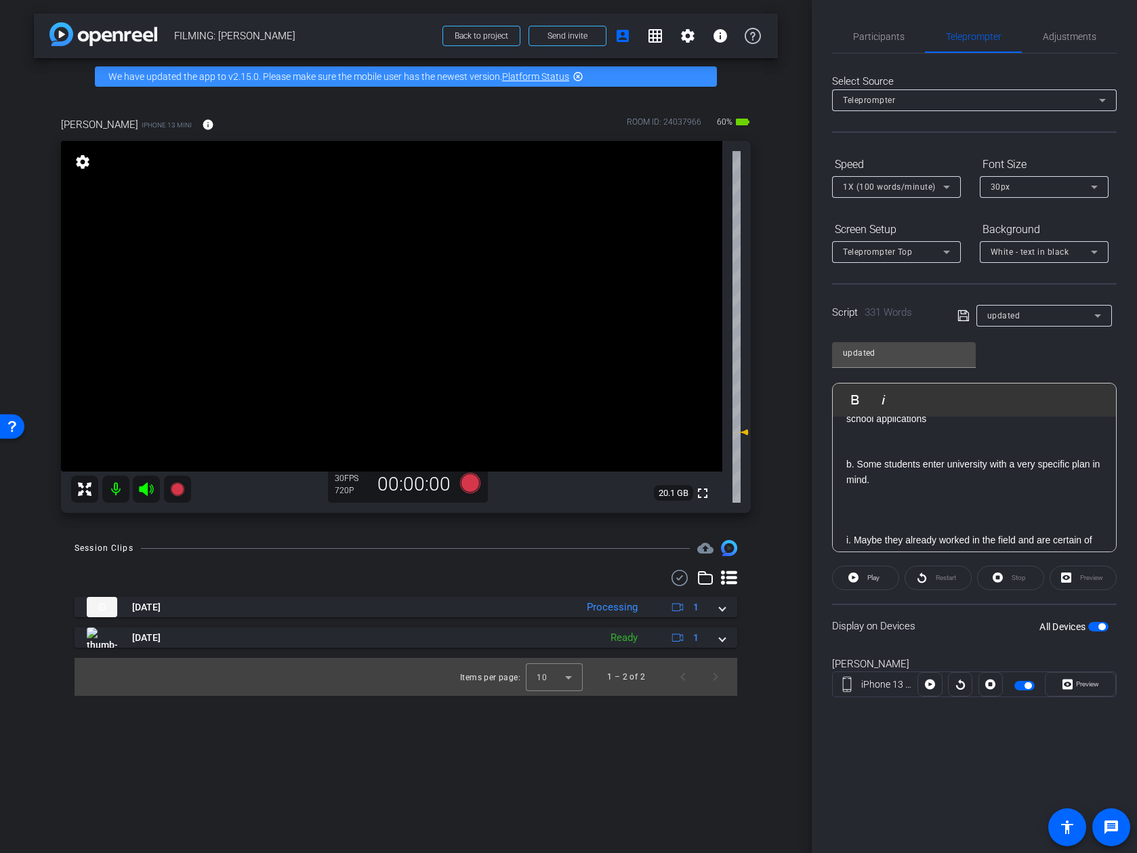
scroll to position [655, 0]
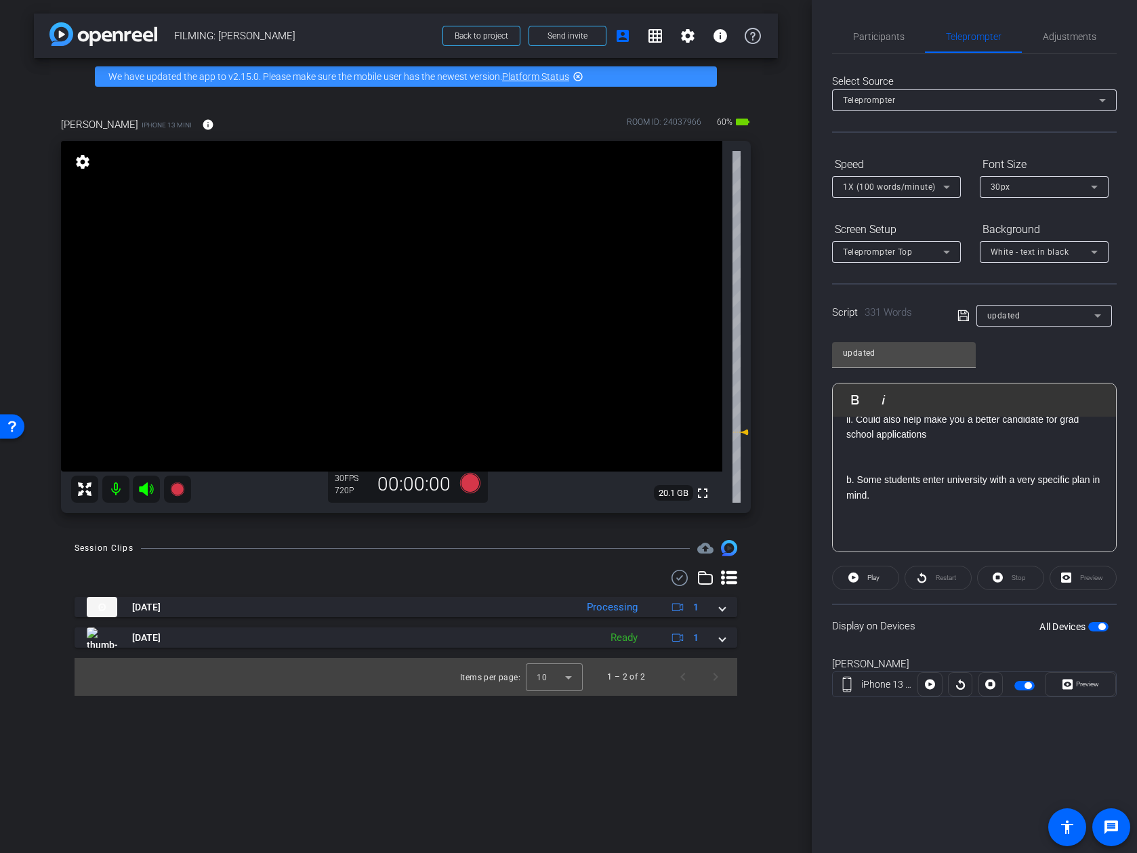
click at [924, 518] on p at bounding box center [974, 525] width 256 height 15
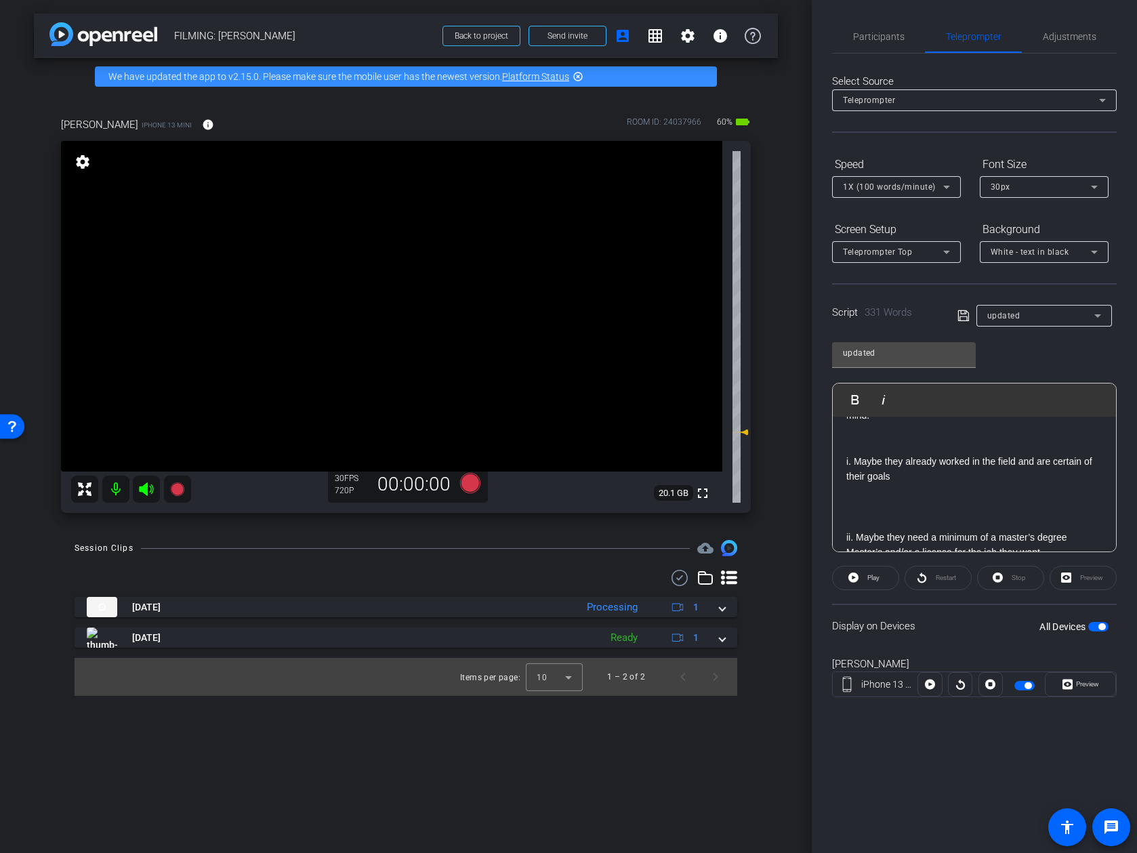
click at [924, 514] on p at bounding box center [974, 521] width 256 height 15
click at [911, 491] on p at bounding box center [974, 498] width 256 height 15
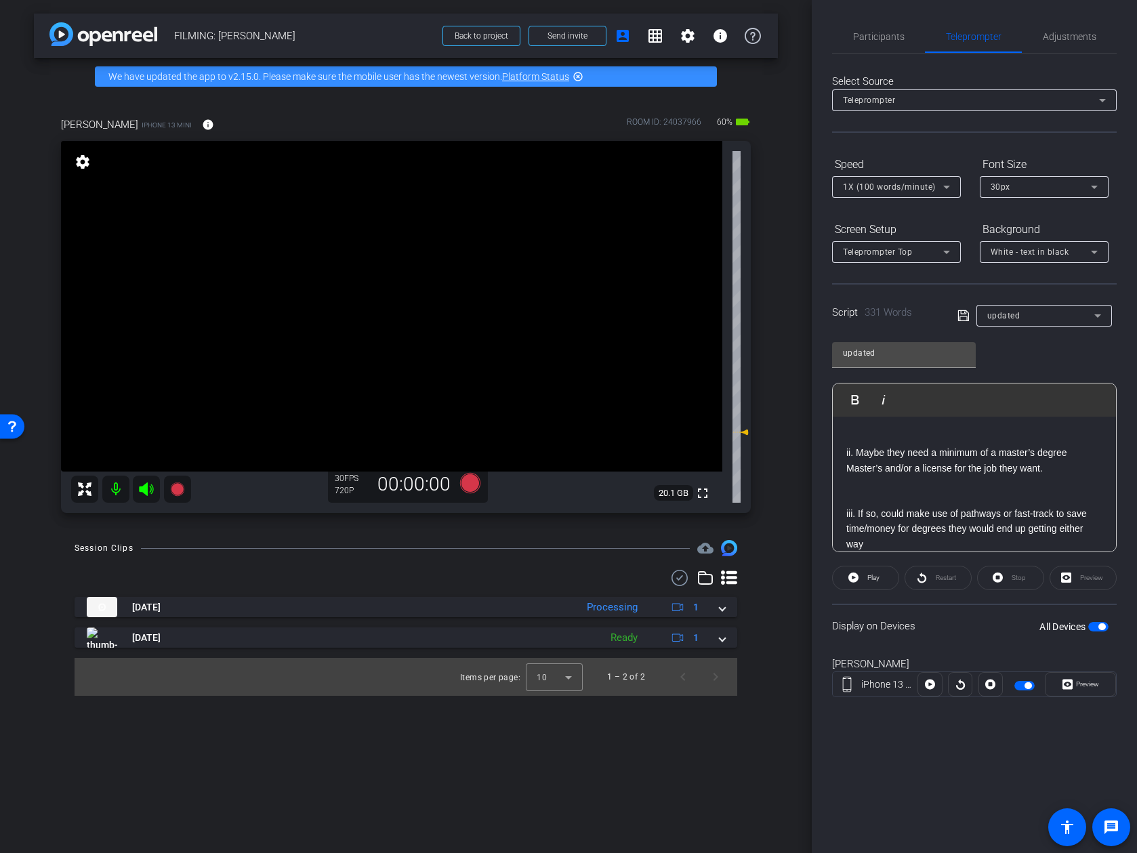
scroll to position [842, 0]
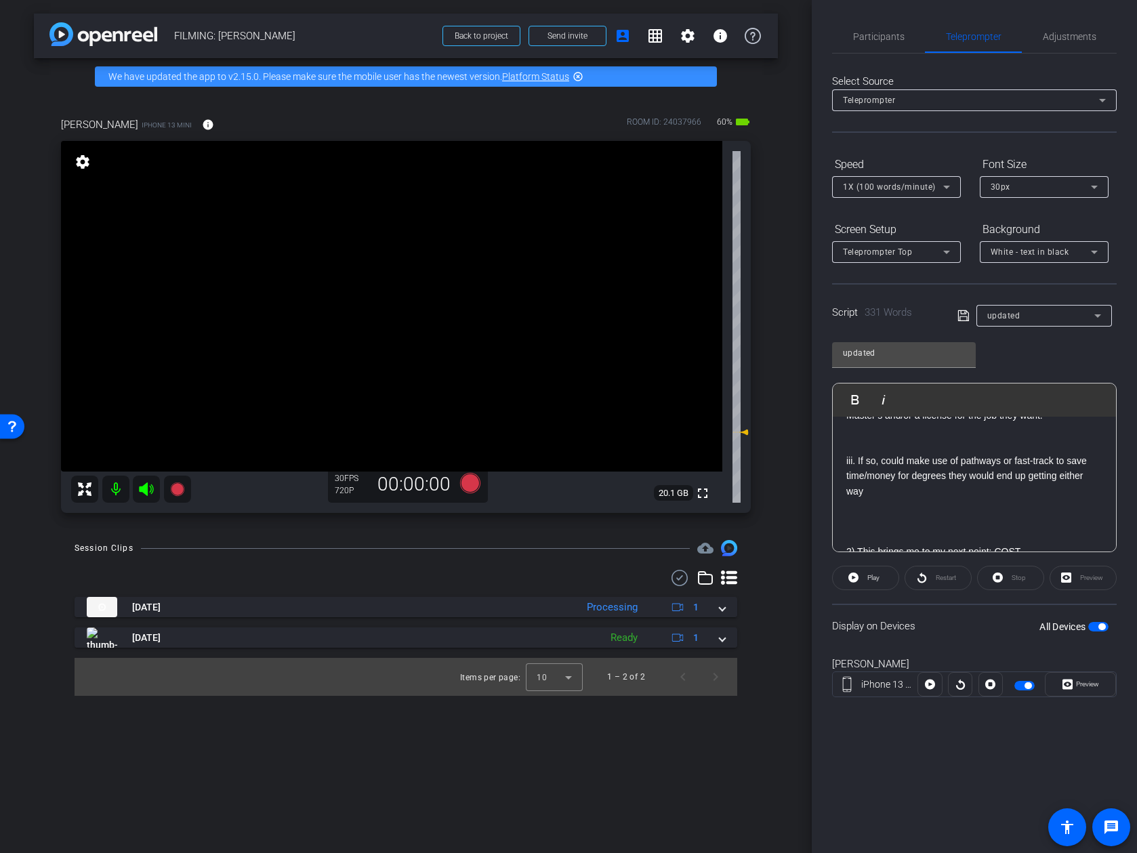
click at [912, 529] on p at bounding box center [974, 536] width 256 height 15
click at [913, 504] on p at bounding box center [974, 511] width 256 height 15
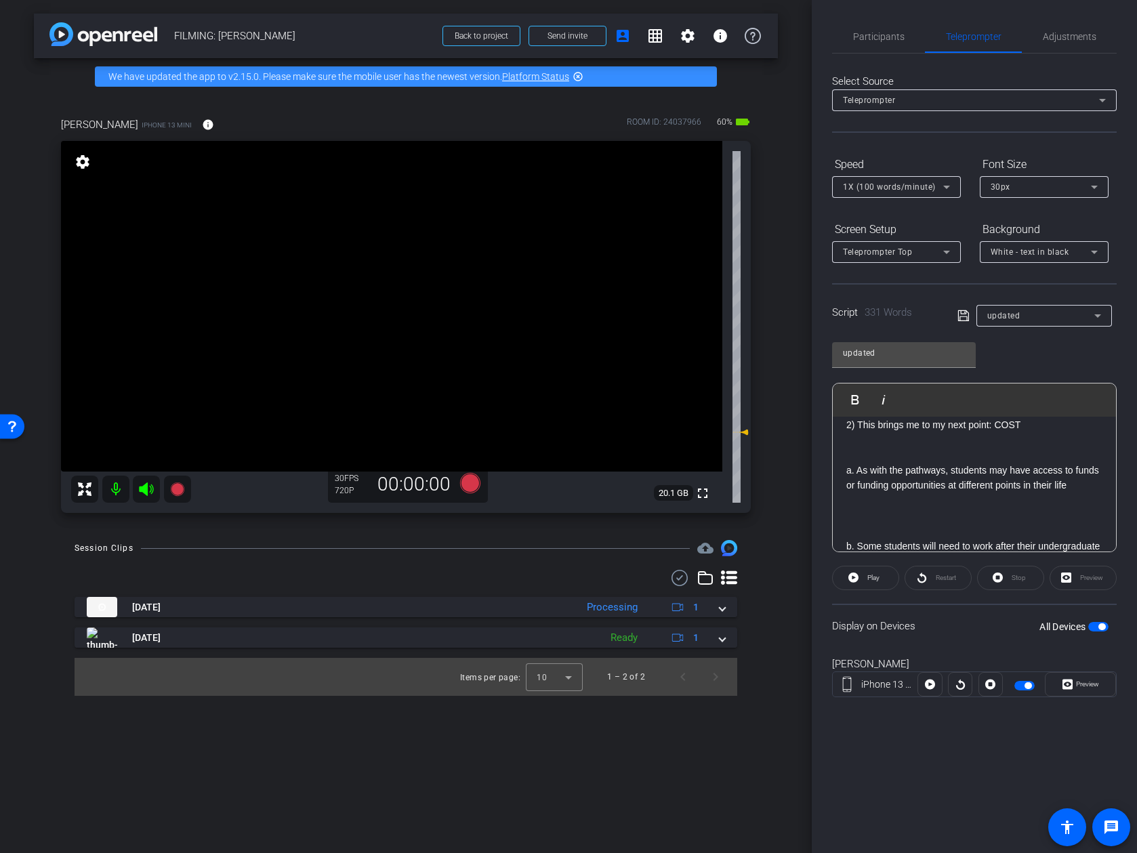
scroll to position [958, 0]
click at [914, 503] on p at bounding box center [974, 510] width 256 height 15
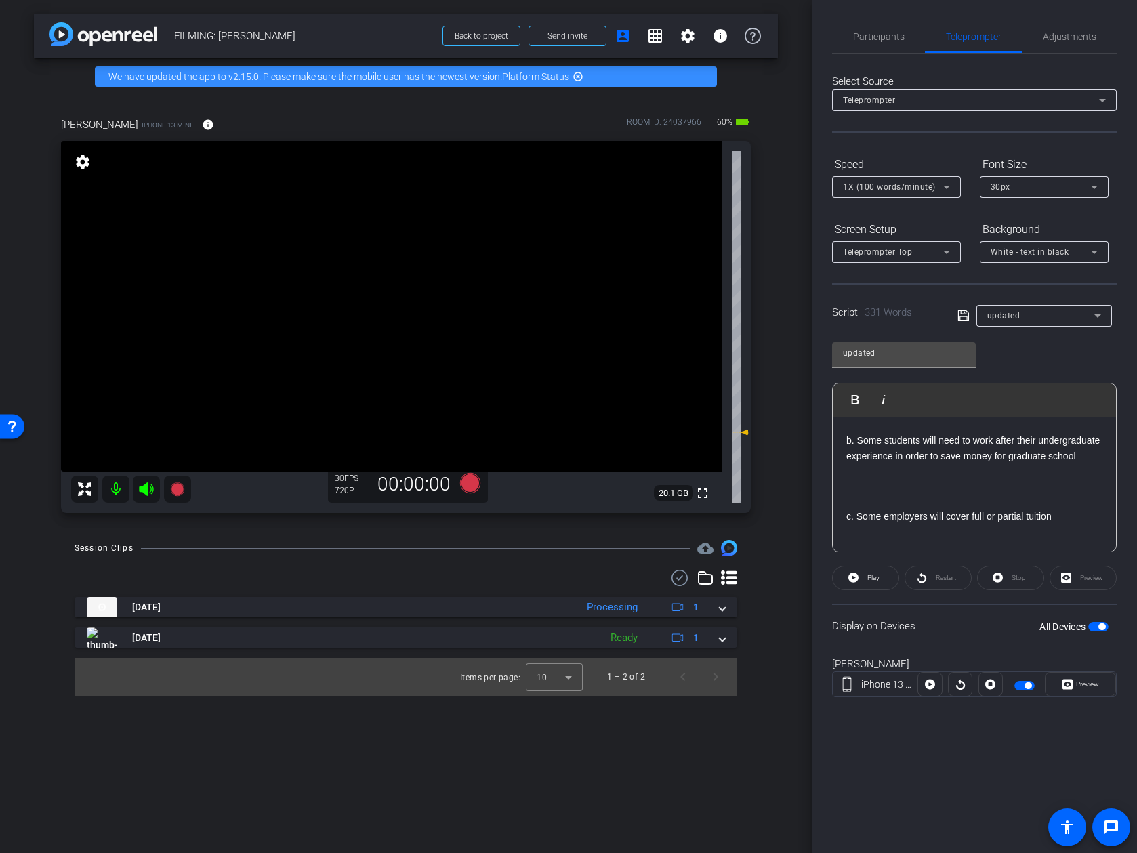
scroll to position [1064, 0]
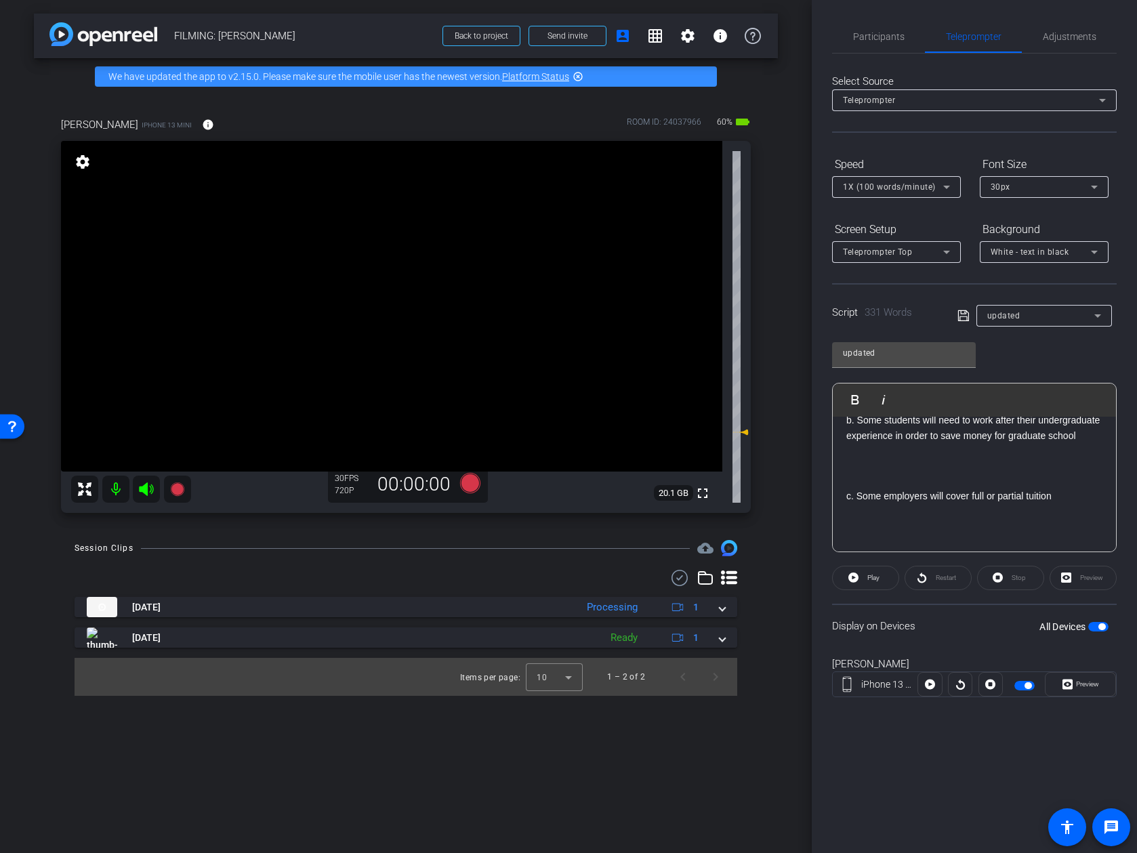
click at [917, 489] on p "c. Some employers will cover full or partial tuition" at bounding box center [974, 496] width 256 height 15
click at [916, 474] on p at bounding box center [974, 481] width 256 height 15
click at [908, 519] on p at bounding box center [974, 526] width 256 height 15
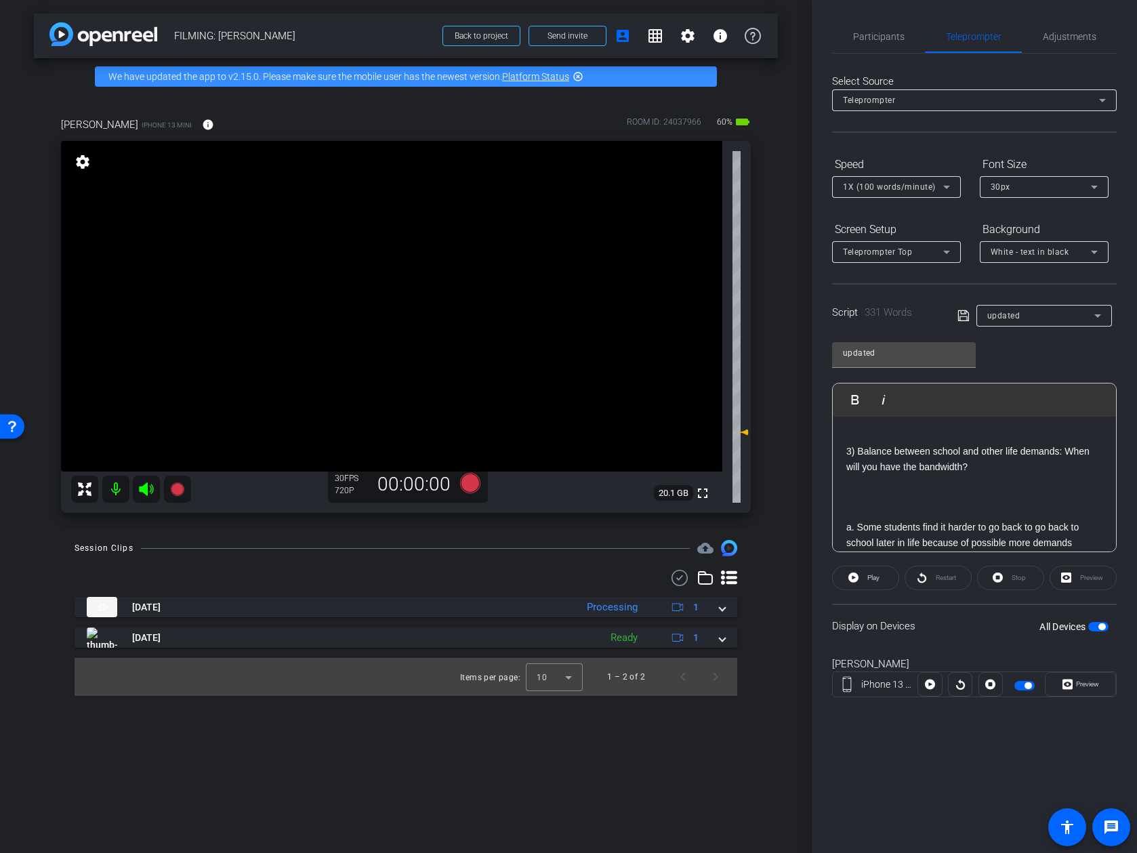
scroll to position [1140, 0]
click at [913, 504] on p at bounding box center [974, 511] width 256 height 15
click at [917, 493] on p at bounding box center [974, 500] width 256 height 15
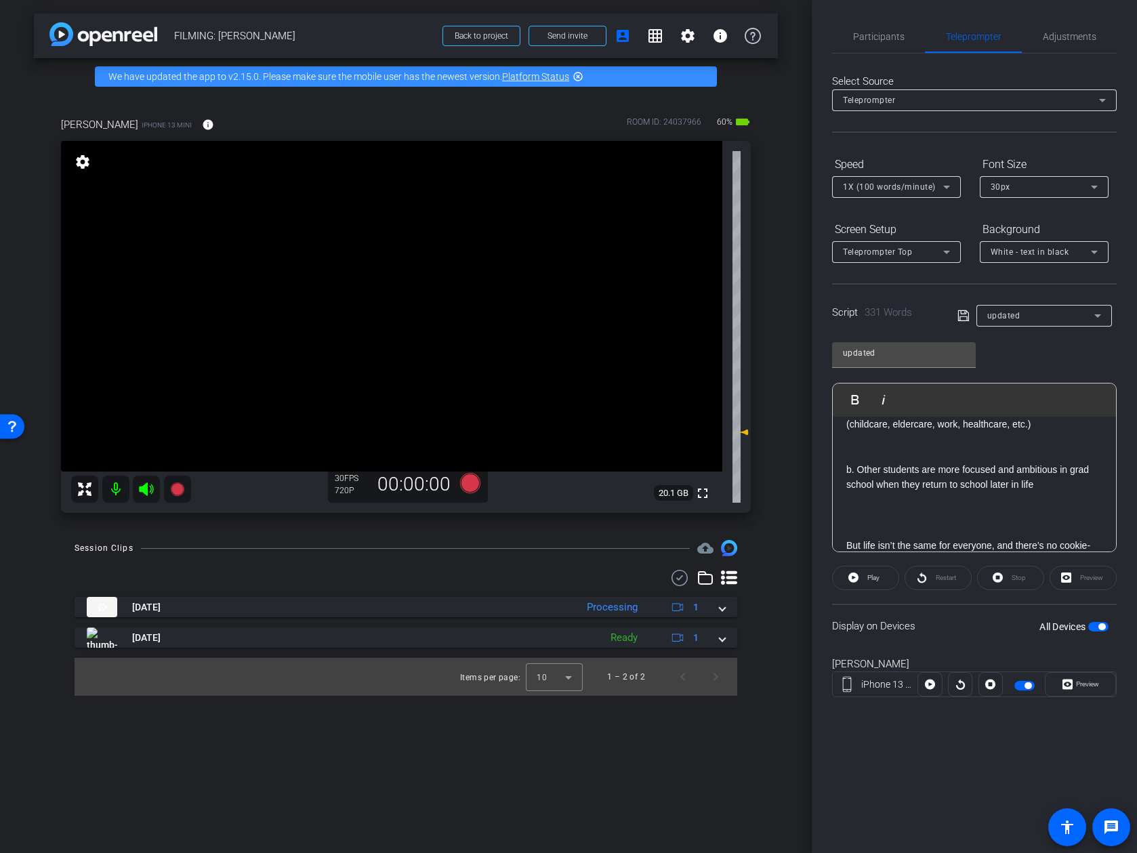
click at [911, 522] on p at bounding box center [974, 529] width 256 height 15
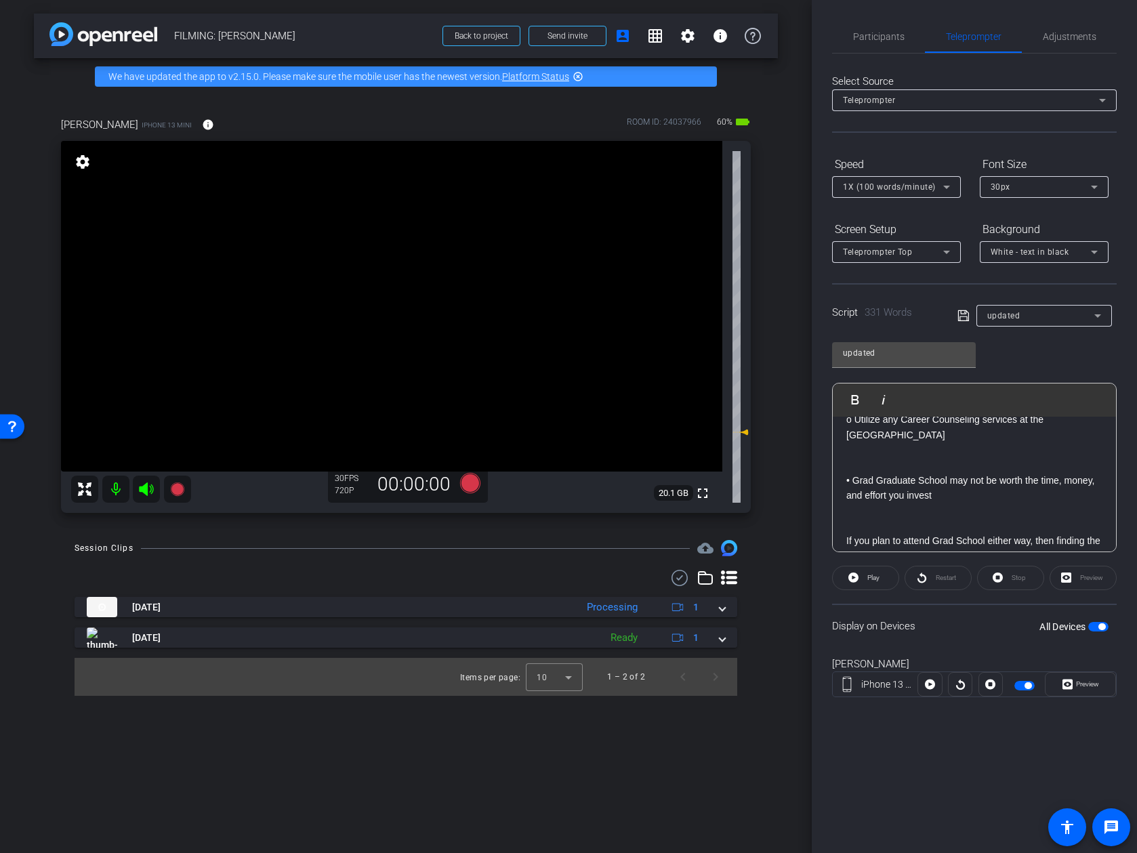
scroll to position [0, 0]
click at [965, 313] on icon at bounding box center [962, 315] width 11 height 11
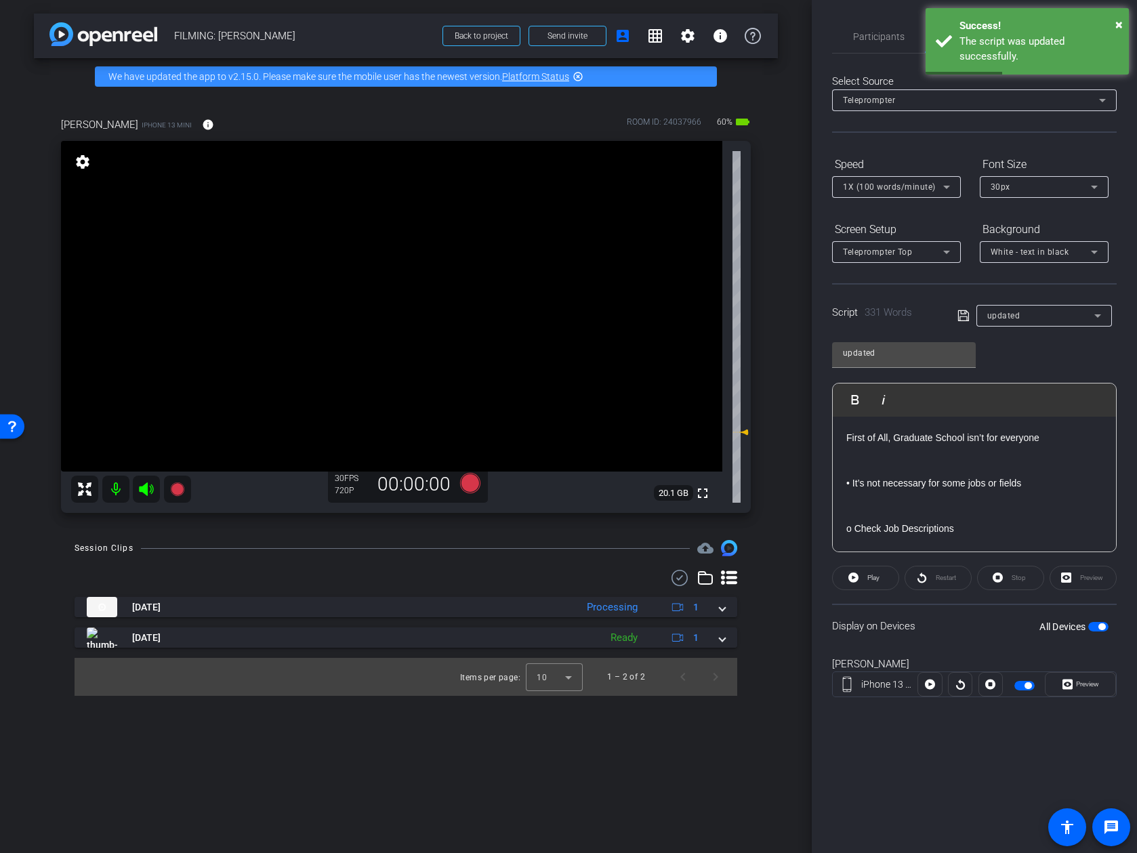
click at [860, 56] on div "Select Source Teleprompter Speed 1X (100 words/minute) Font Size 30px Screen Se…" at bounding box center [974, 387] width 285 height 667
click at [867, 49] on span "Participants" at bounding box center [878, 36] width 51 height 33
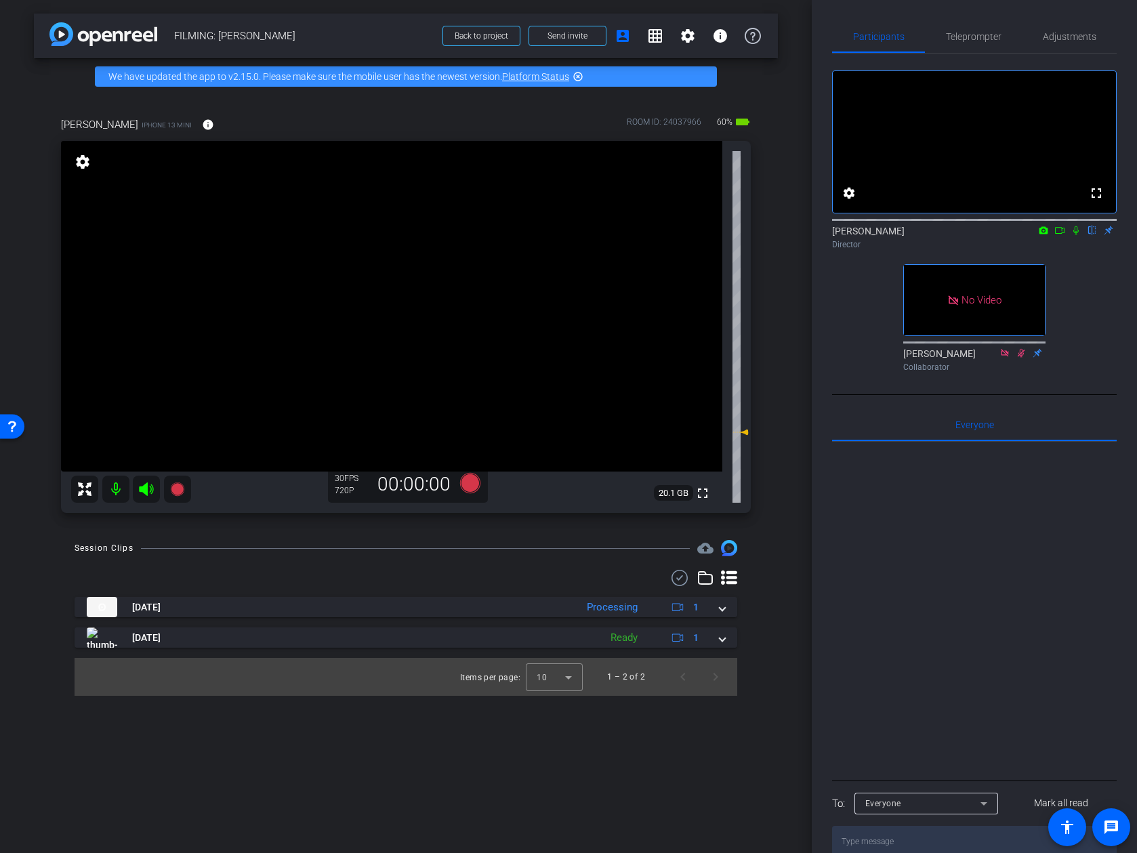
click at [998, 235] on icon at bounding box center [1076, 230] width 11 height 9
click at [998, 235] on icon at bounding box center [1059, 230] width 11 height 9
click at [972, 34] on span "Teleprompter" at bounding box center [974, 36] width 56 height 9
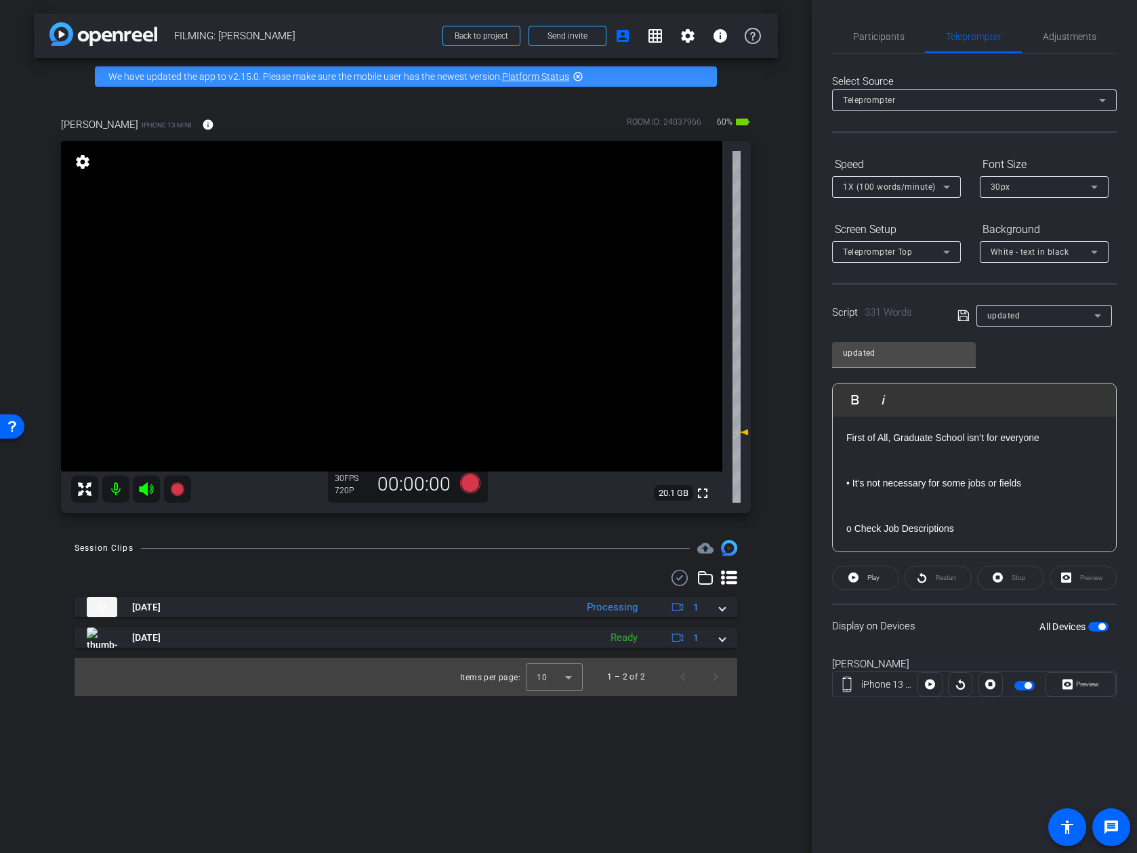
click at [965, 318] on icon at bounding box center [963, 316] width 12 height 16
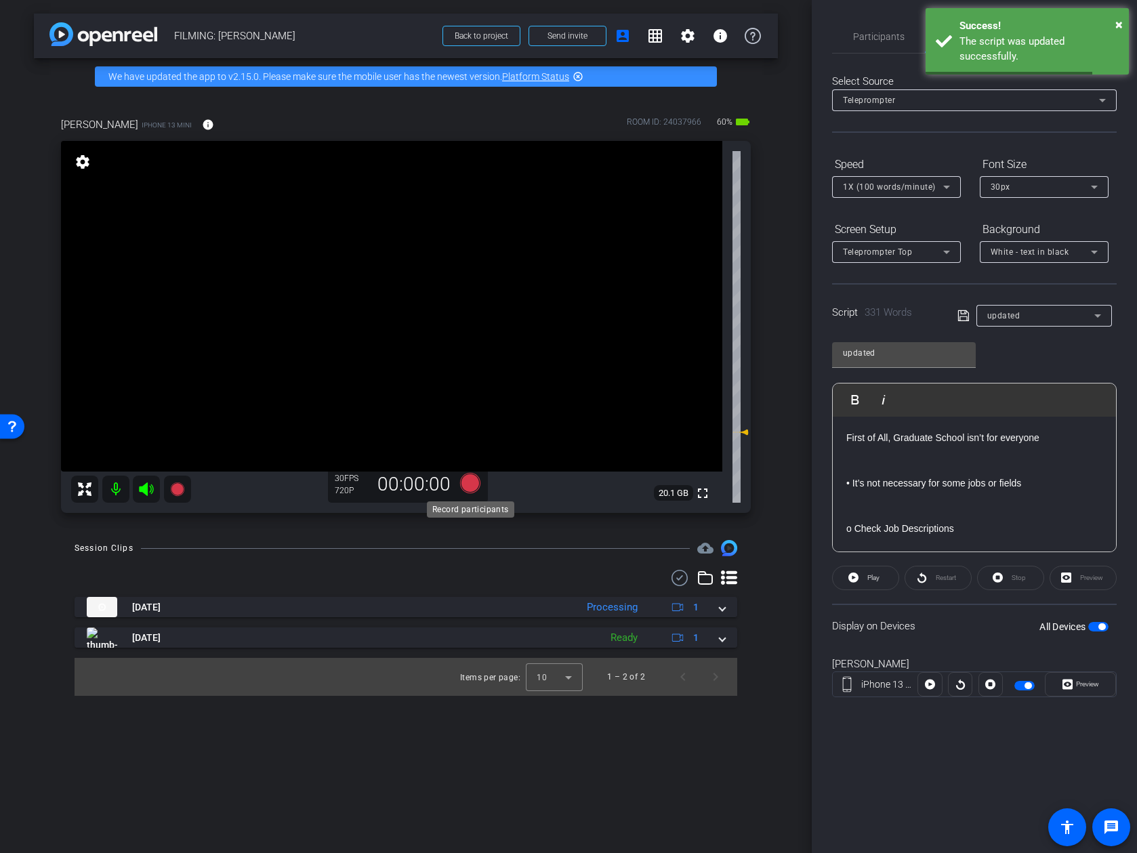
click at [458, 486] on icon at bounding box center [470, 483] width 33 height 24
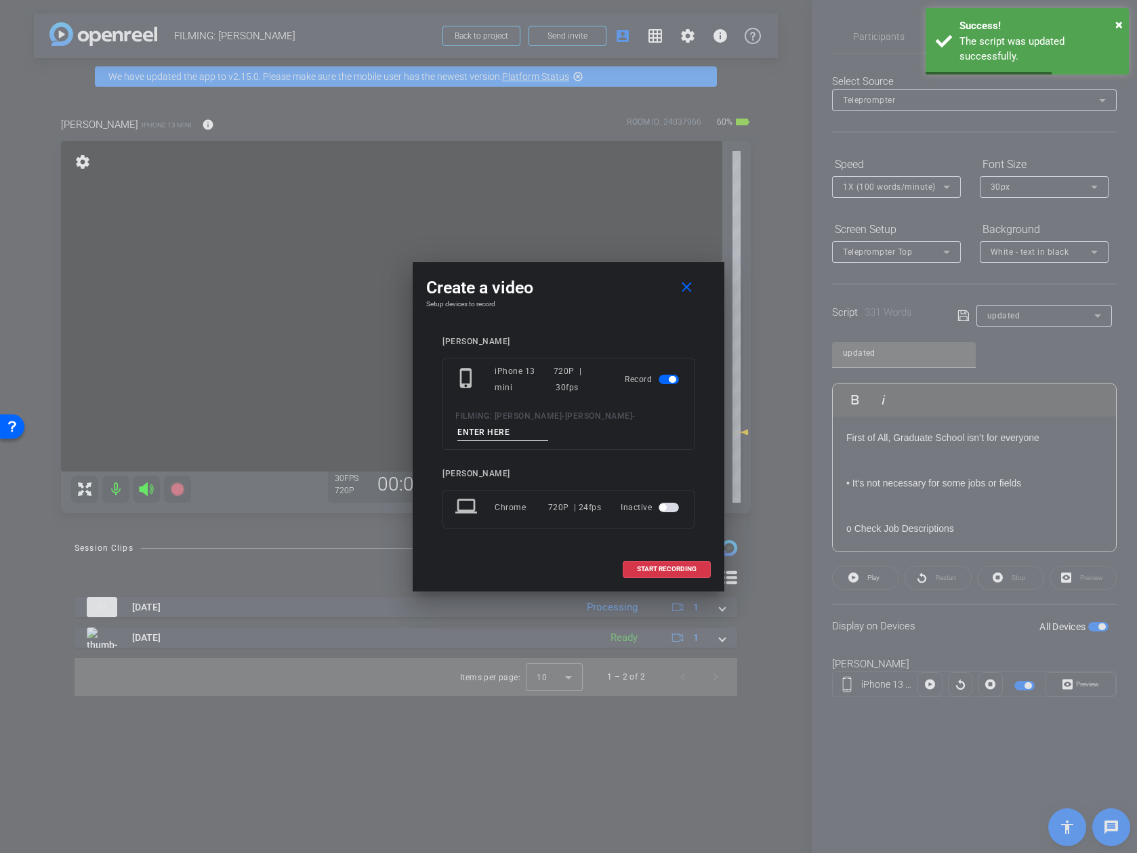
click at [488, 433] on input at bounding box center [502, 432] width 91 height 17
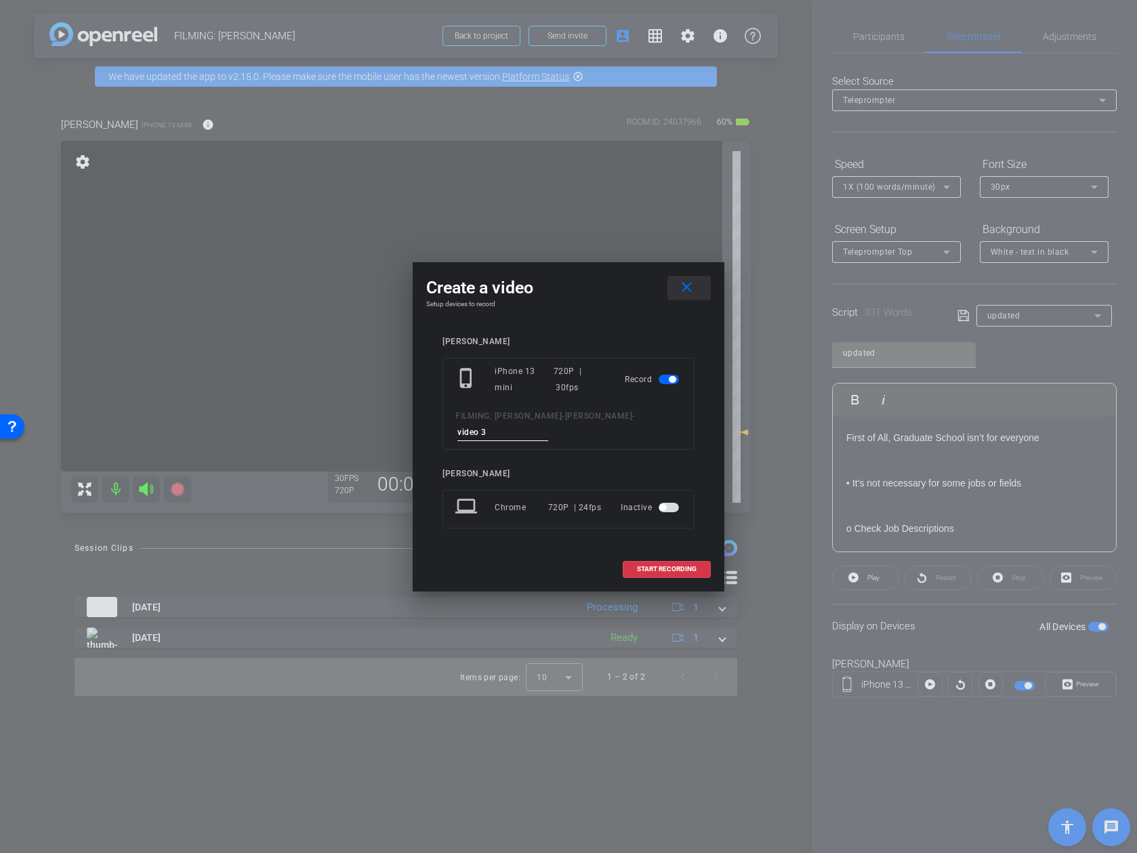
type input "video 3"
click at [679, 293] on mat-icon "close" at bounding box center [686, 287] width 17 height 17
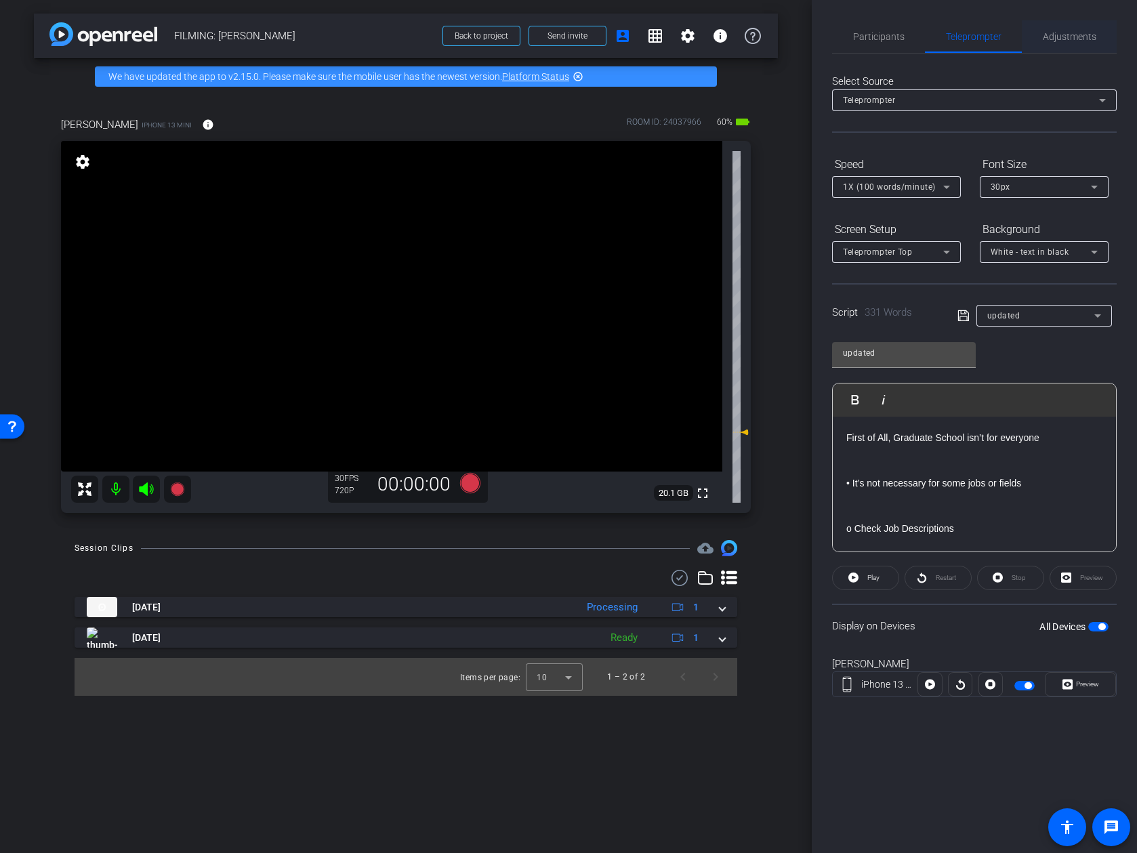
click at [998, 49] on span "Adjustments" at bounding box center [1070, 36] width 54 height 33
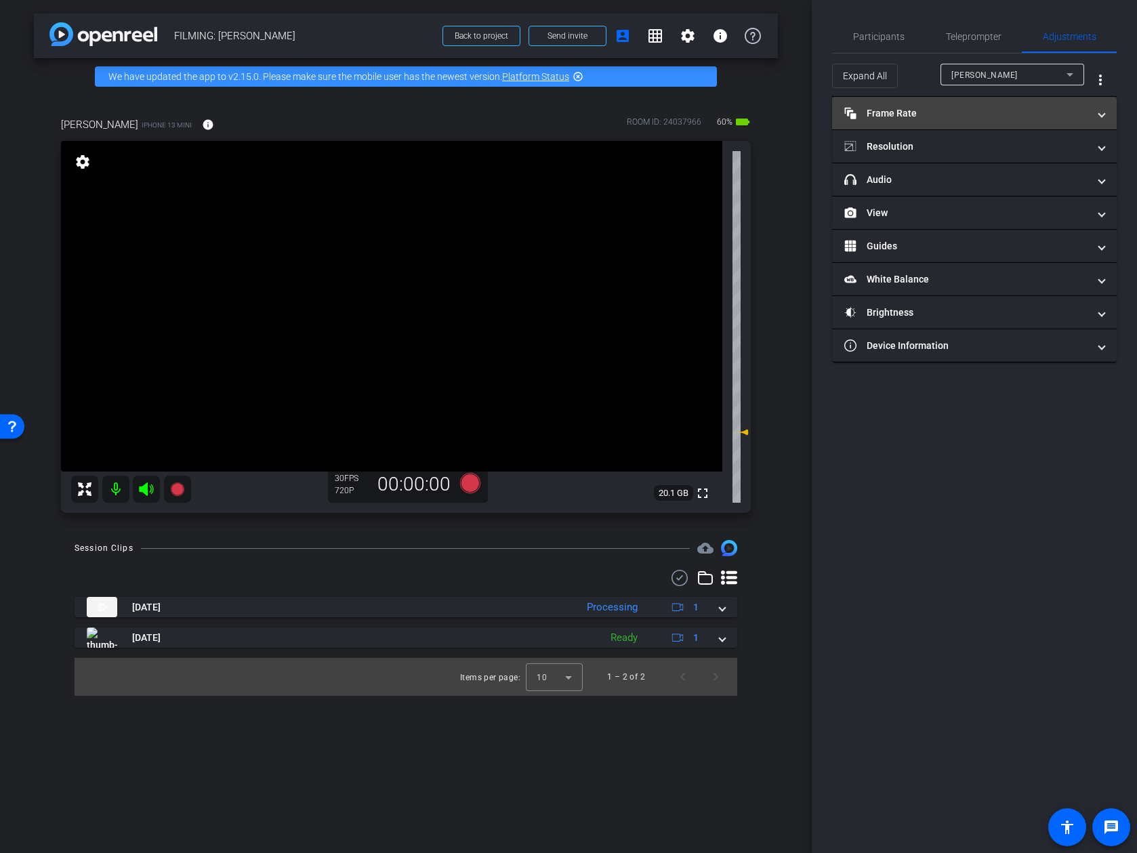
click at [979, 110] on mat-panel-title "Frame Rate Frame Rate" at bounding box center [966, 113] width 244 height 14
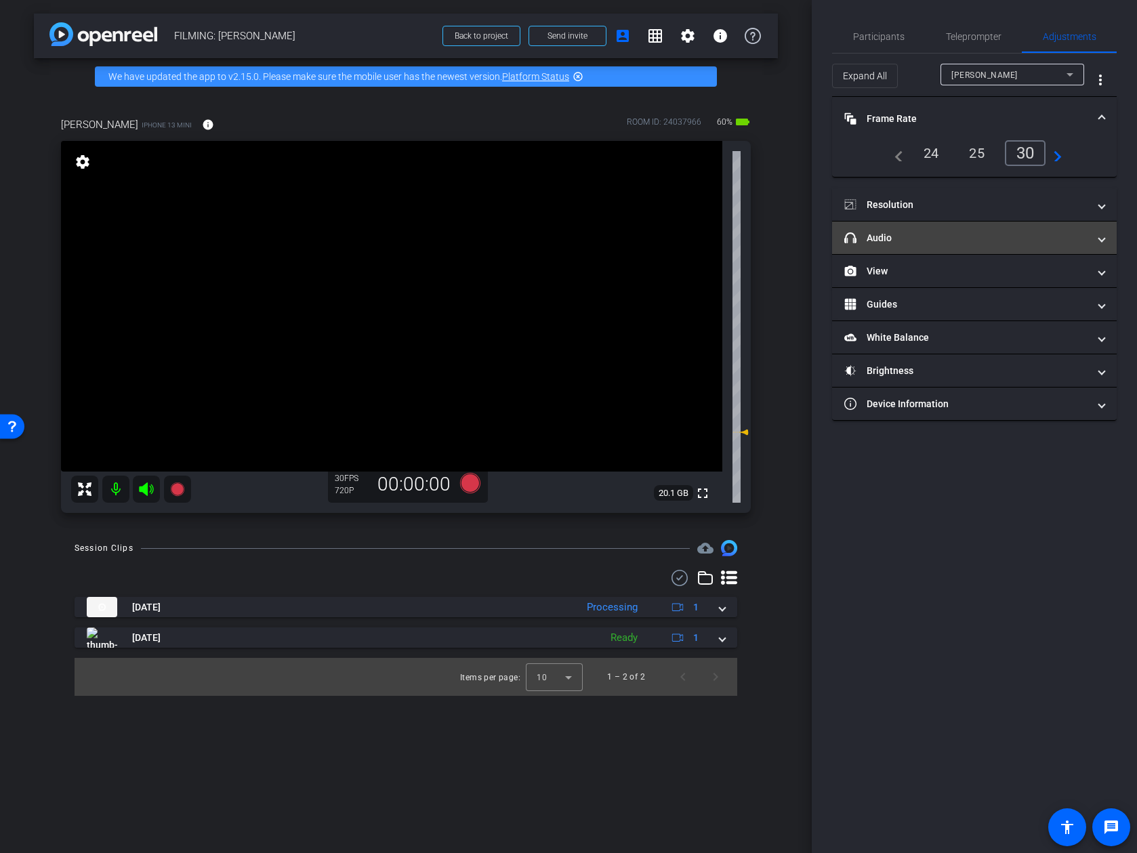
click at [978, 236] on mat-panel-title "headphone icon Audio" at bounding box center [966, 238] width 244 height 14
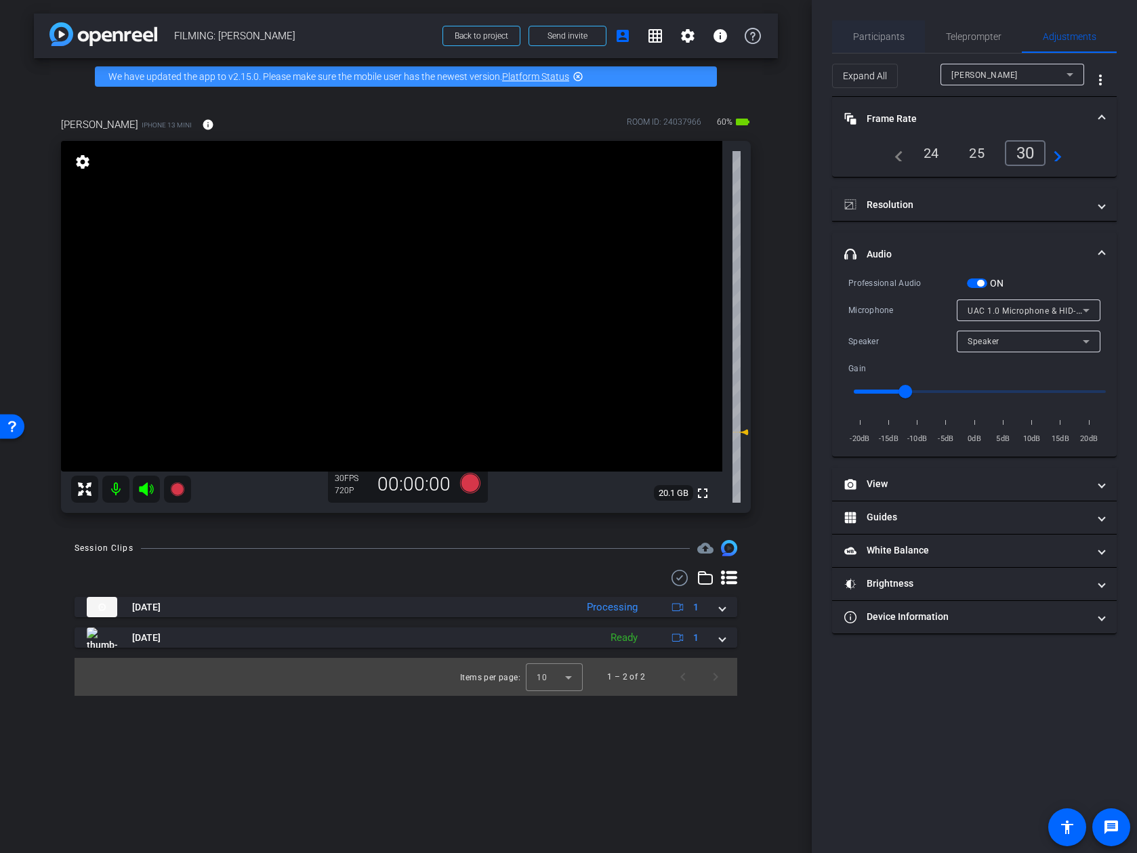
click at [883, 45] on span "Participants" at bounding box center [878, 36] width 51 height 33
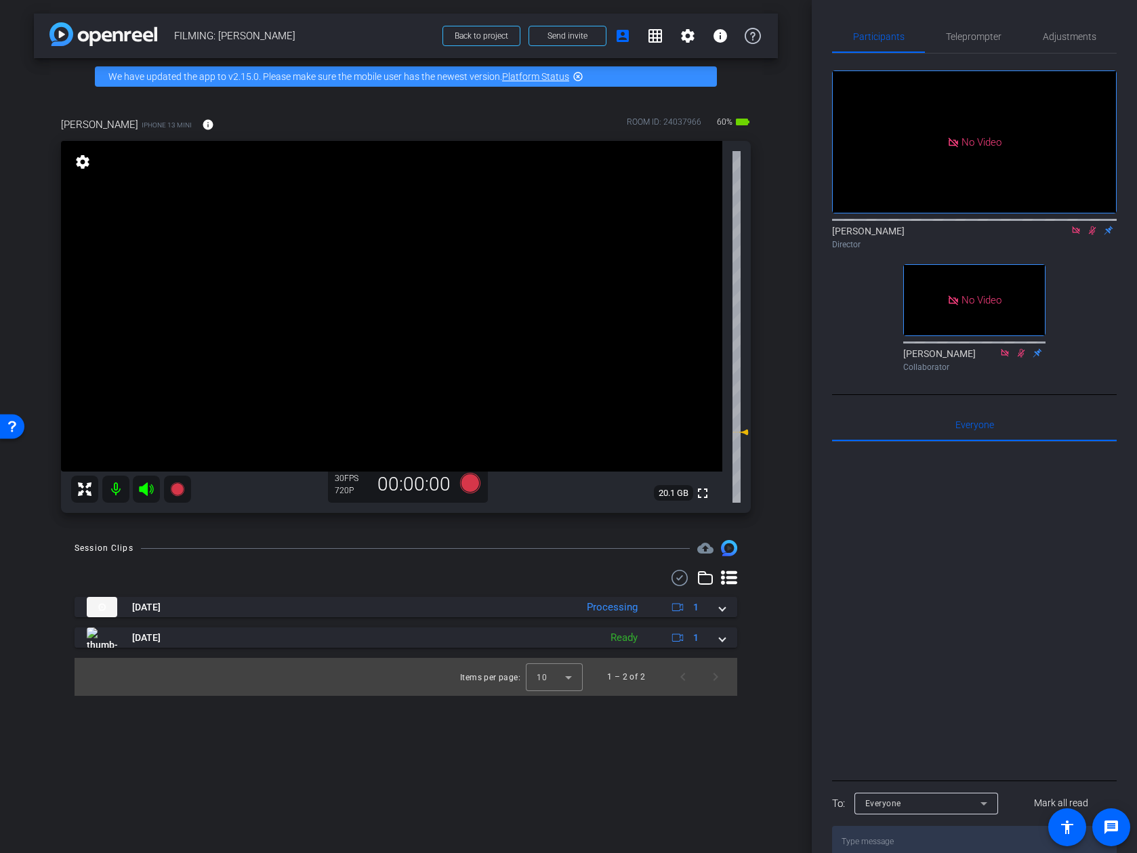
click at [998, 226] on icon at bounding box center [1092, 230] width 11 height 9
click at [998, 28] on span "Adjustments" at bounding box center [1070, 36] width 54 height 33
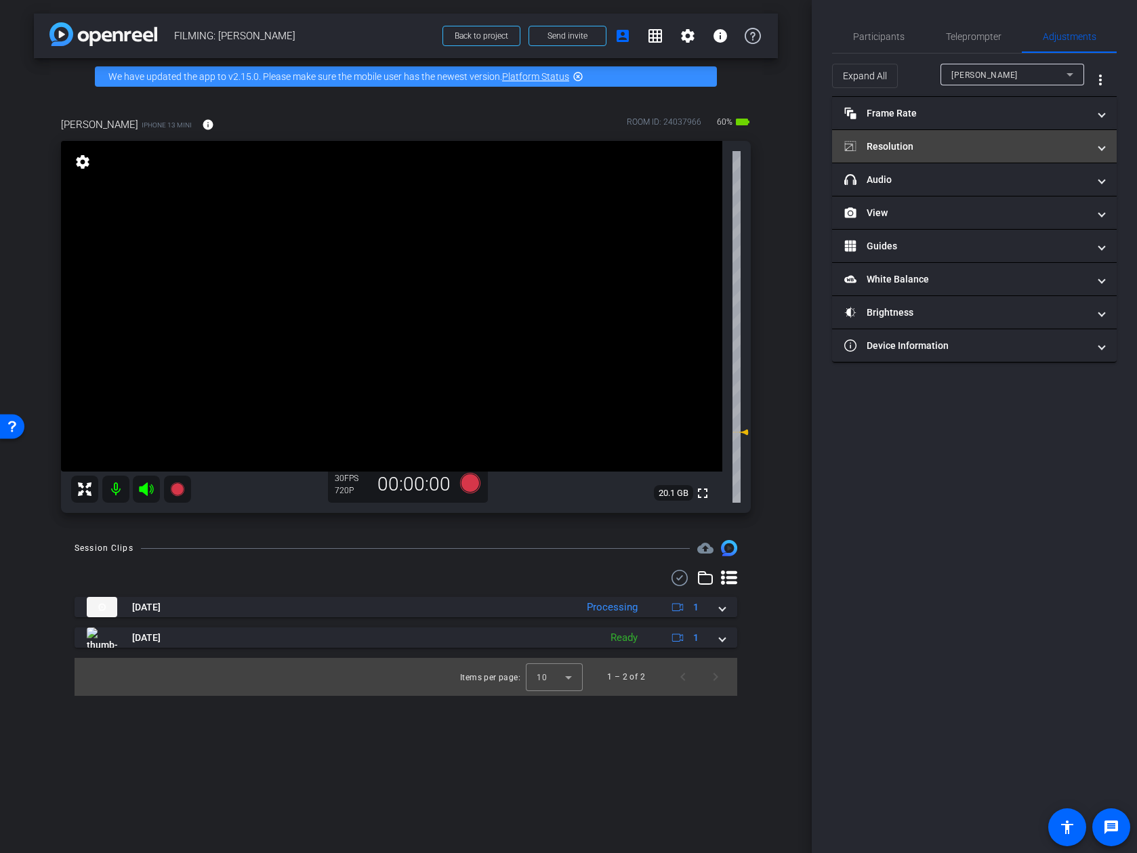
click at [959, 141] on mat-panel-title "Resolution" at bounding box center [966, 147] width 244 height 14
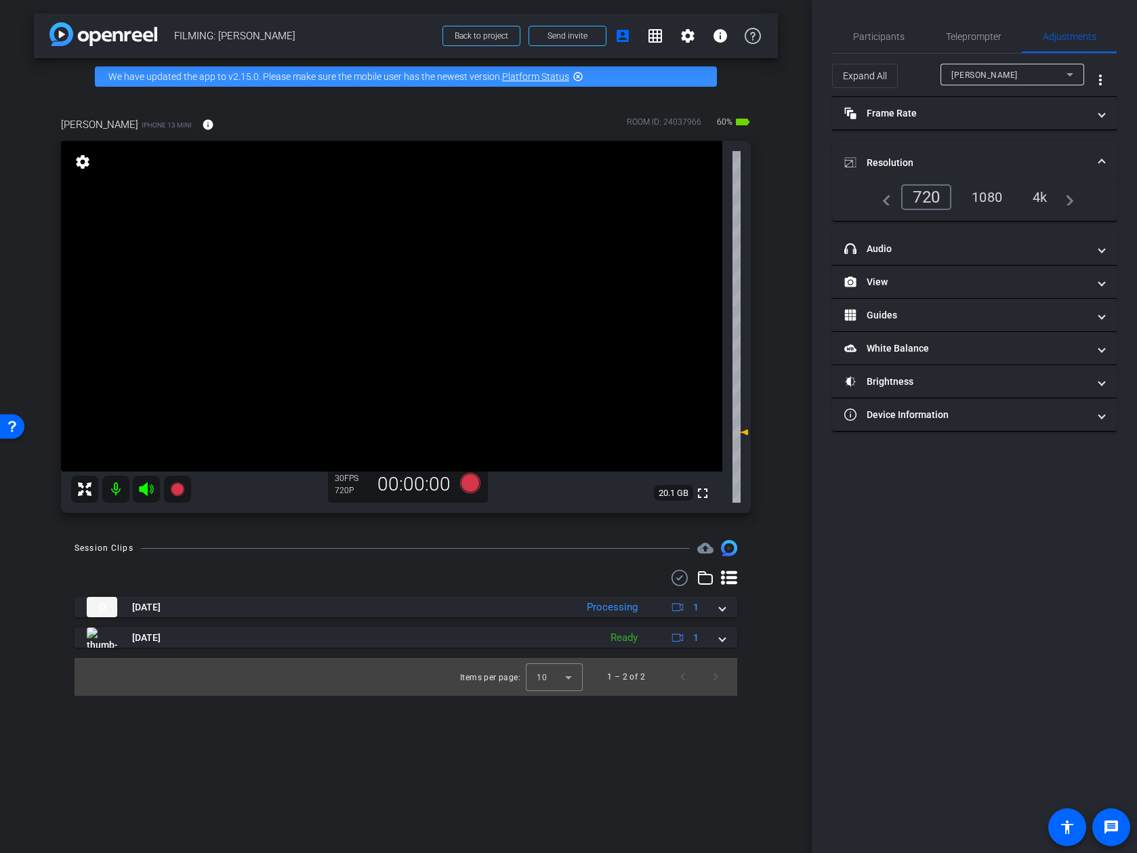
click at [997, 201] on div "1080" at bounding box center [987, 197] width 51 height 23
click at [880, 37] on span "Participants" at bounding box center [878, 36] width 51 height 9
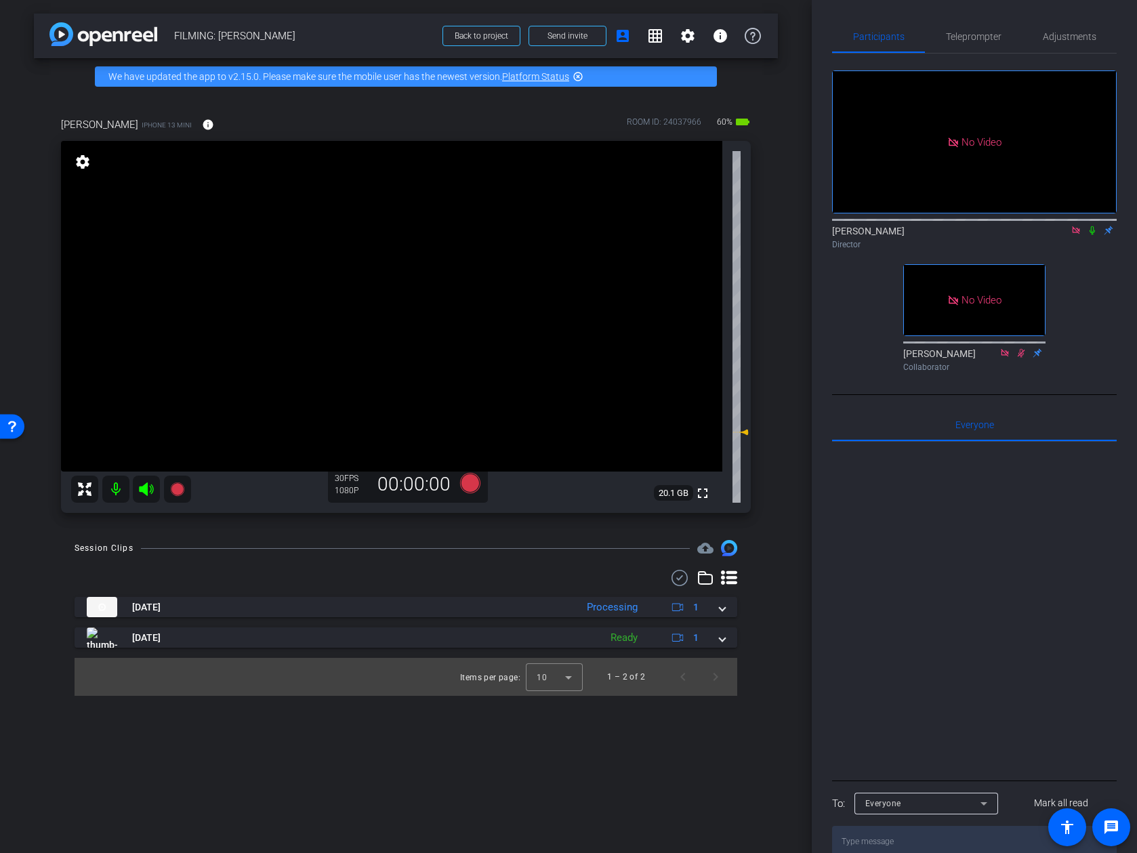
click at [998, 226] on icon at bounding box center [1092, 230] width 11 height 9
click at [985, 37] on span "Teleprompter" at bounding box center [974, 36] width 56 height 9
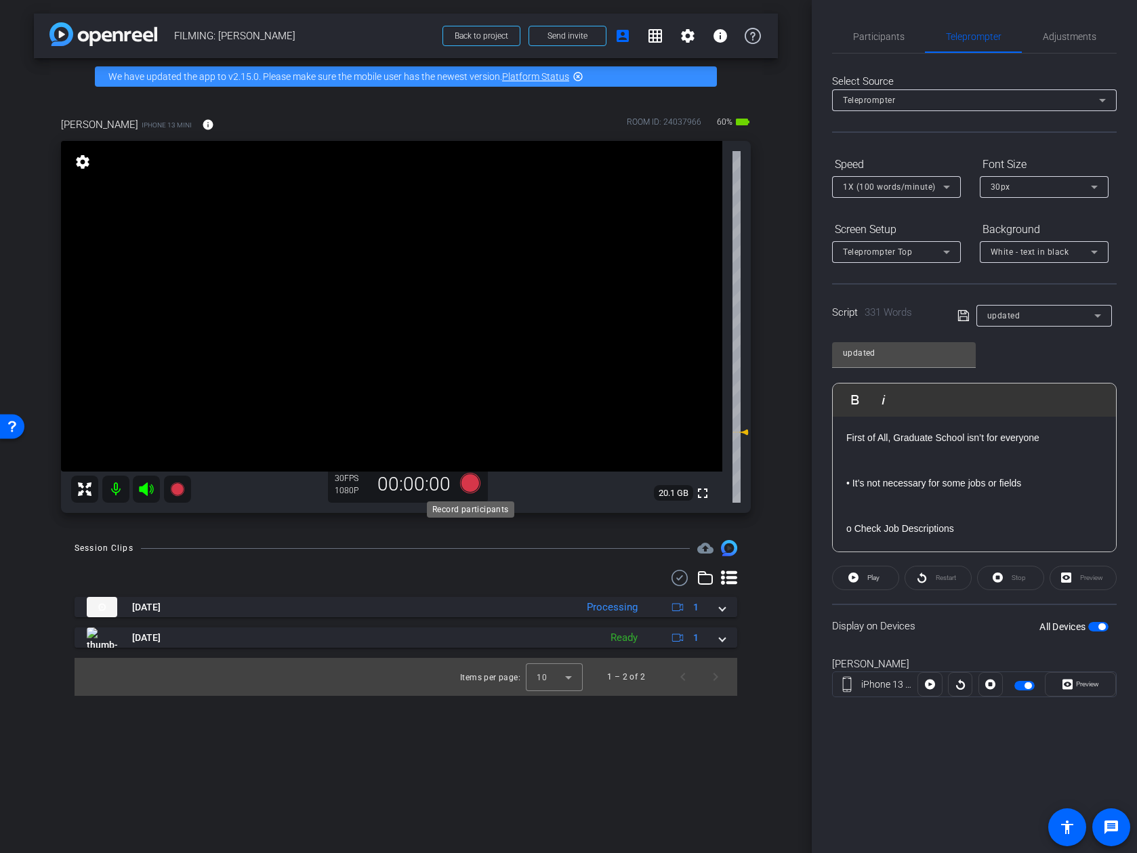
click at [476, 479] on icon at bounding box center [470, 483] width 20 height 20
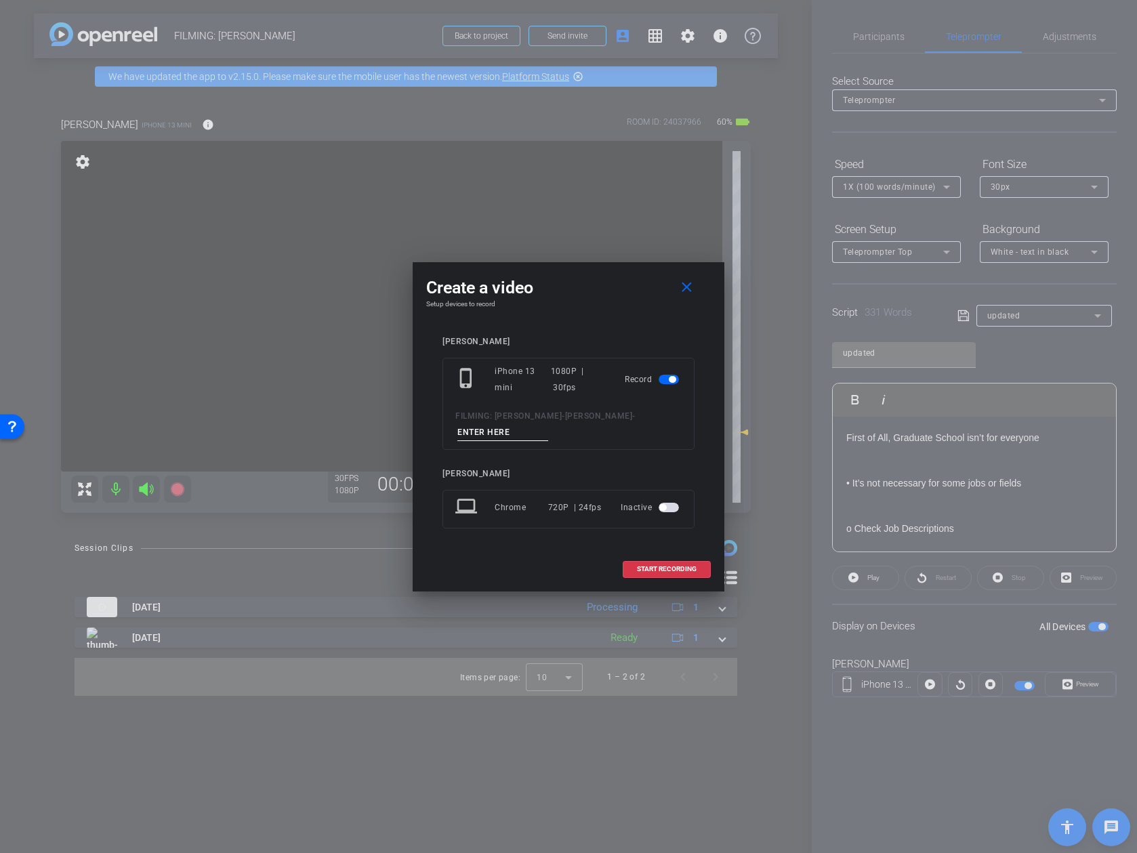
click at [514, 436] on input at bounding box center [502, 432] width 91 height 17
type input "video 3"
click at [651, 569] on span "START RECORDING" at bounding box center [667, 569] width 60 height 7
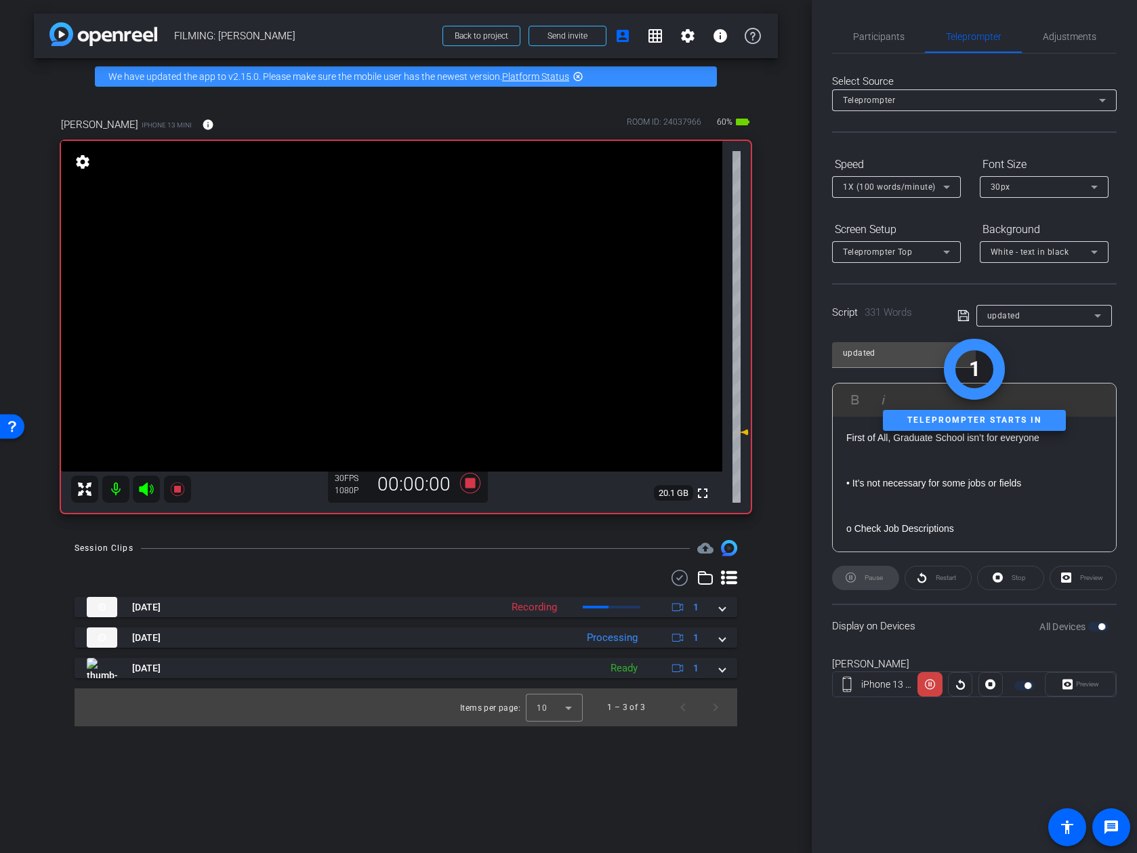
click at [998, 684] on div "Preview" at bounding box center [1080, 684] width 71 height 24
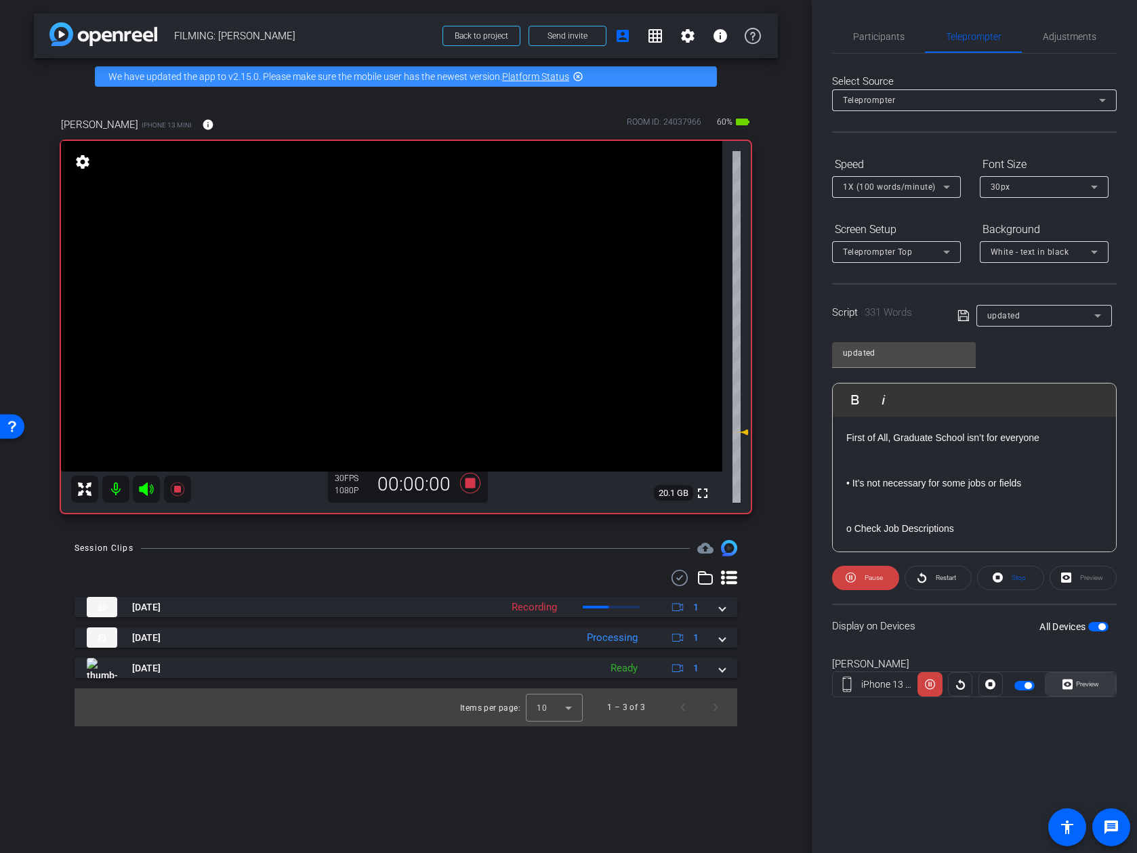
click at [998, 686] on span "Preview" at bounding box center [1087, 683] width 23 height 7
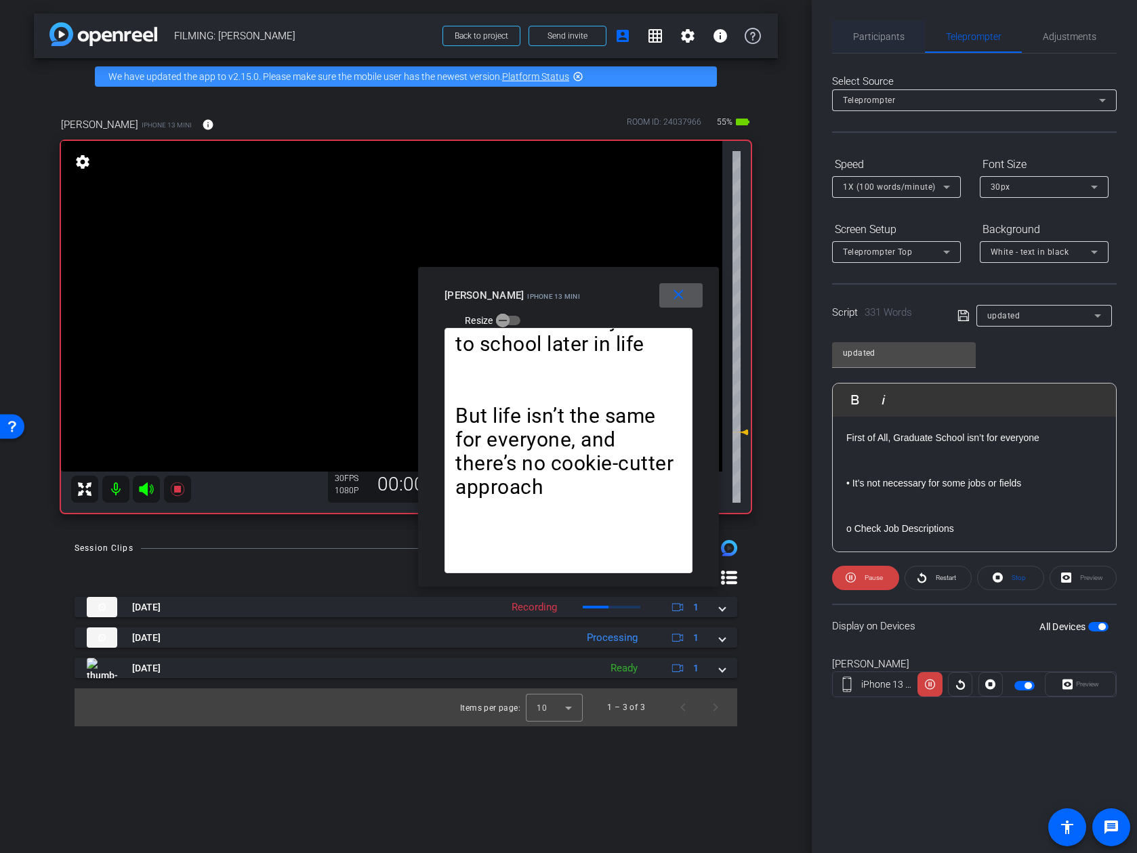
click at [880, 42] on span "Participants" at bounding box center [878, 36] width 51 height 33
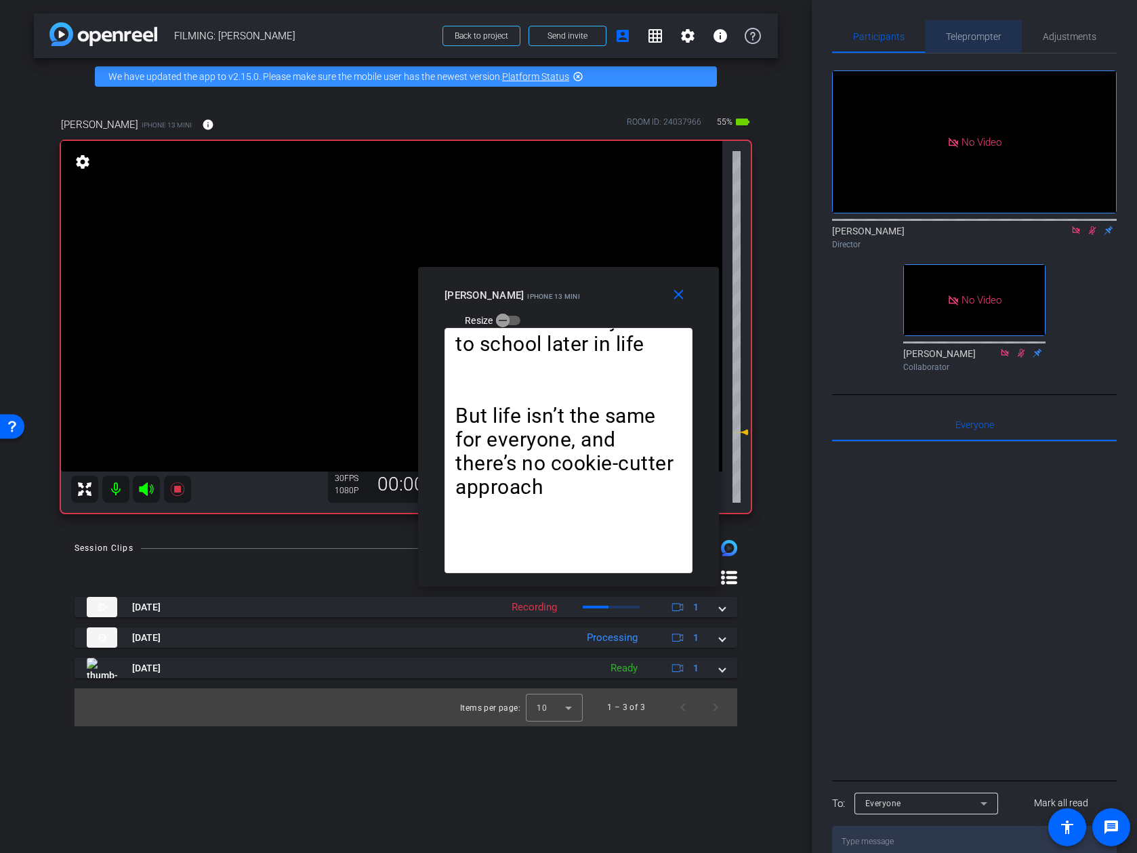
click at [969, 42] on span "Teleprompter" at bounding box center [974, 36] width 56 height 33
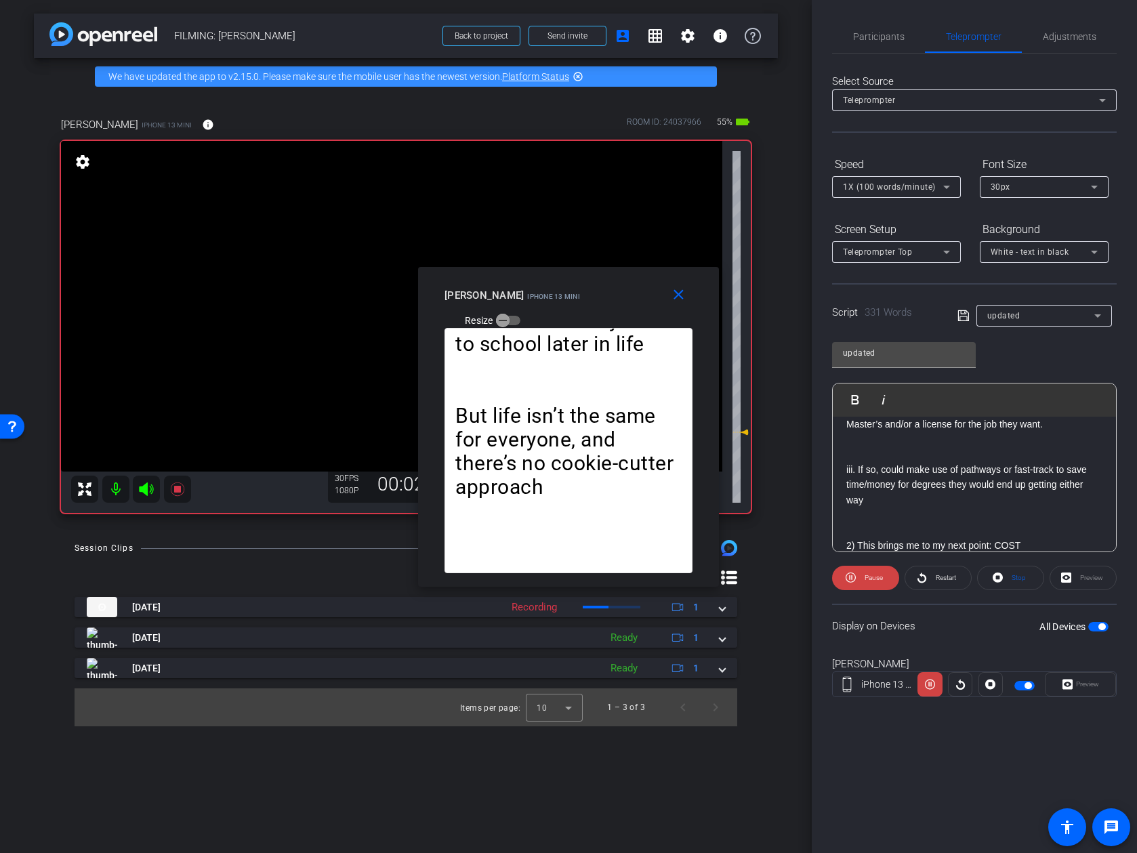
scroll to position [846, 0]
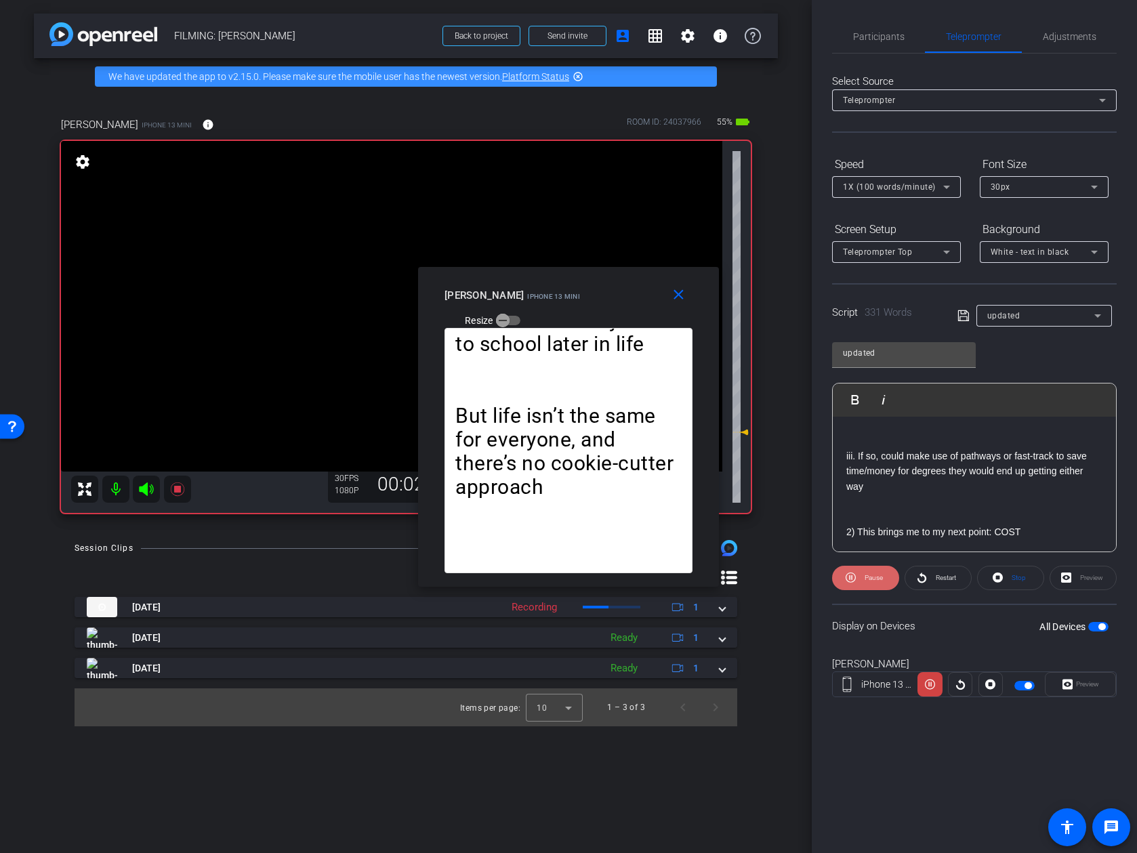
click at [879, 574] on span "Pause" at bounding box center [874, 577] width 18 height 7
click at [878, 577] on span "Play" at bounding box center [873, 577] width 12 height 7
drag, startPoint x: 878, startPoint y: 577, endPoint x: 812, endPoint y: 576, distance: 65.7
click at [812, 576] on div "Participants Teleprompter Adjustments Addie Hackshaw Director Ailsa Dann Collab…" at bounding box center [974, 426] width 325 height 853
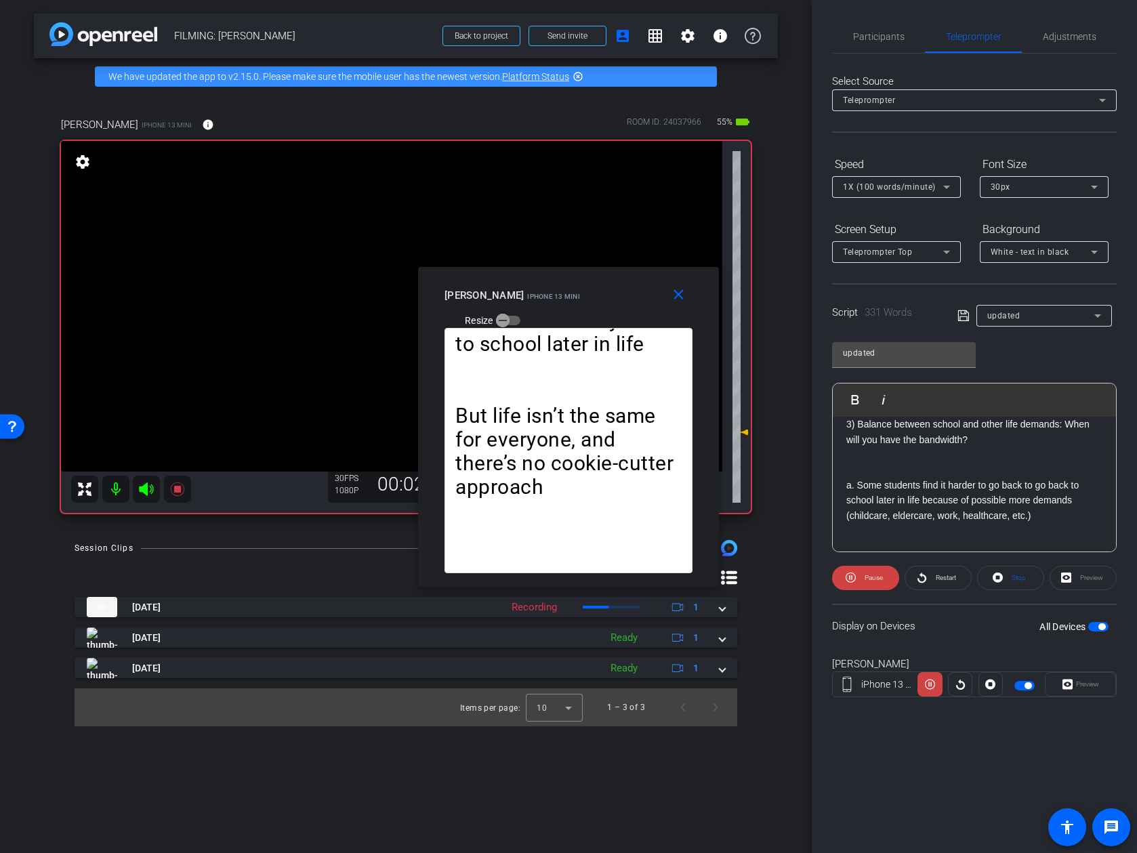
scroll to position [1170, 0]
click at [880, 585] on span "Pause" at bounding box center [872, 578] width 22 height 19
click at [880, 585] on span "Play" at bounding box center [872, 578] width 16 height 19
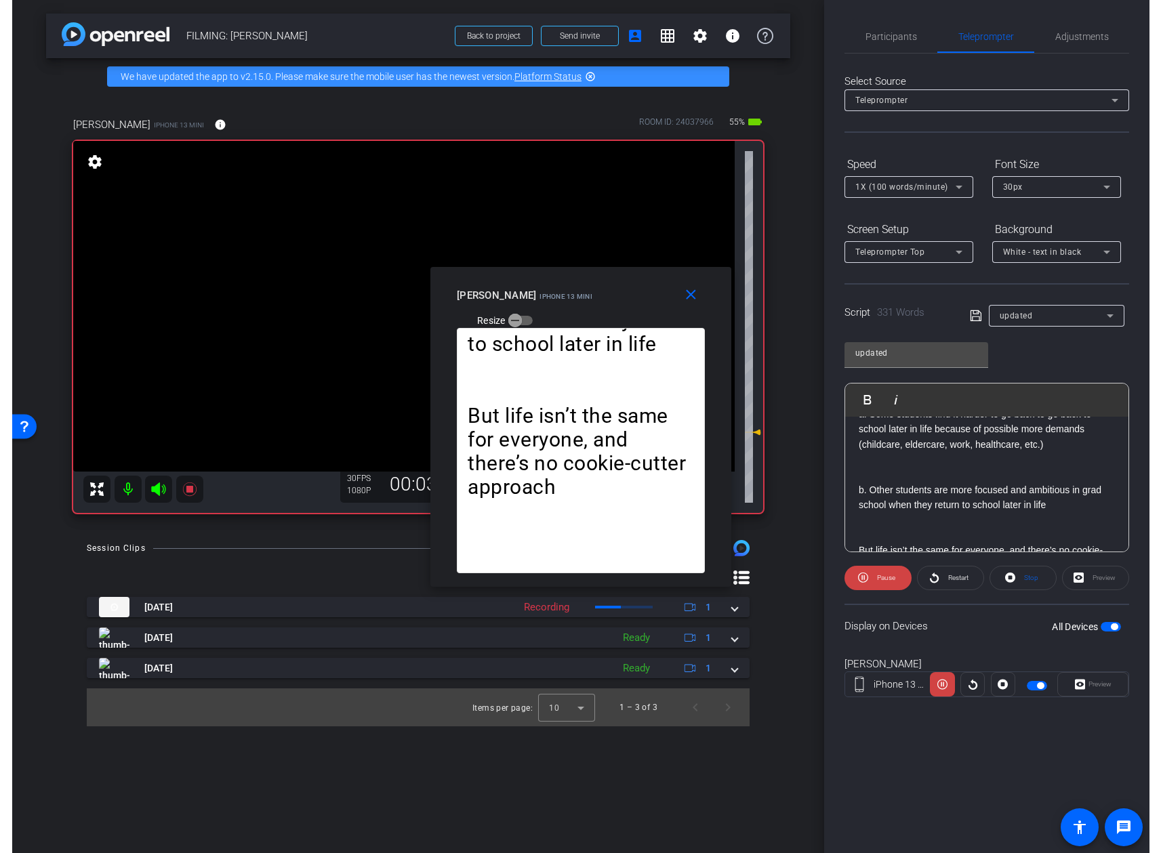
scroll to position [1242, 0]
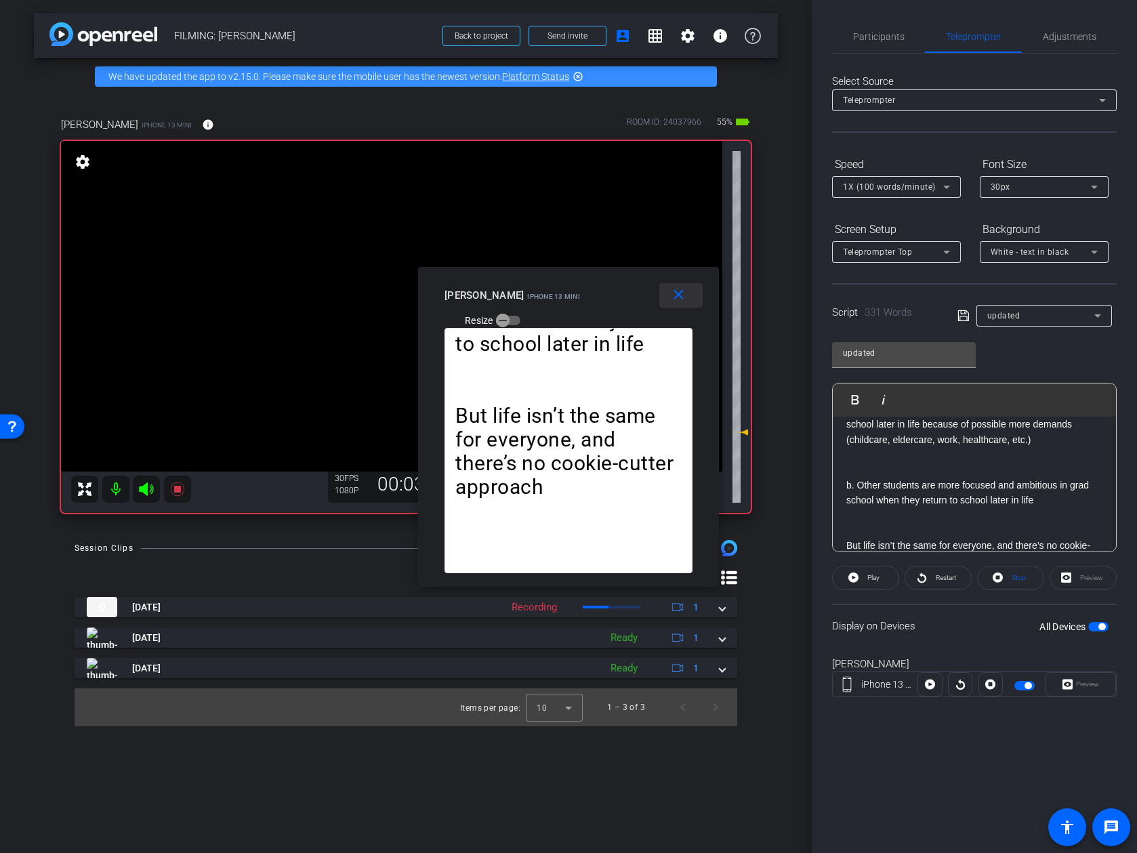
click at [682, 306] on span at bounding box center [680, 295] width 43 height 33
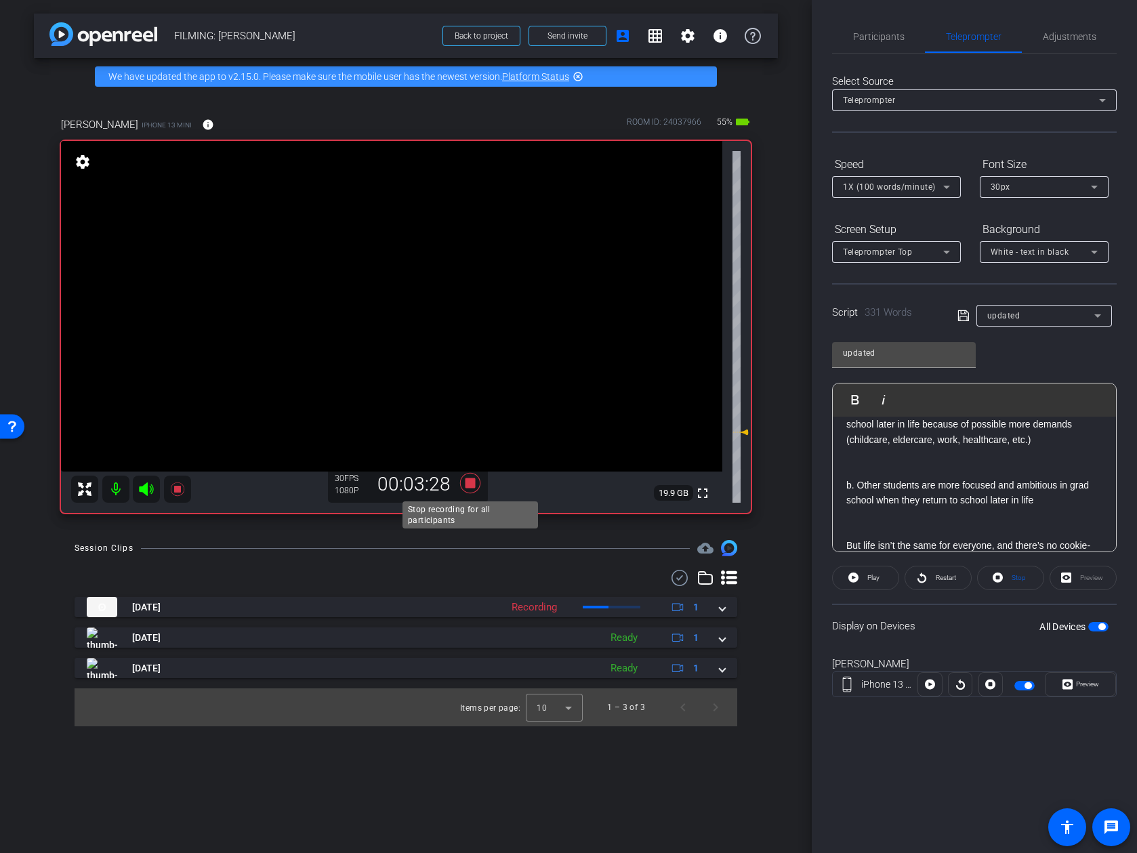
click at [463, 484] on icon at bounding box center [470, 483] width 33 height 24
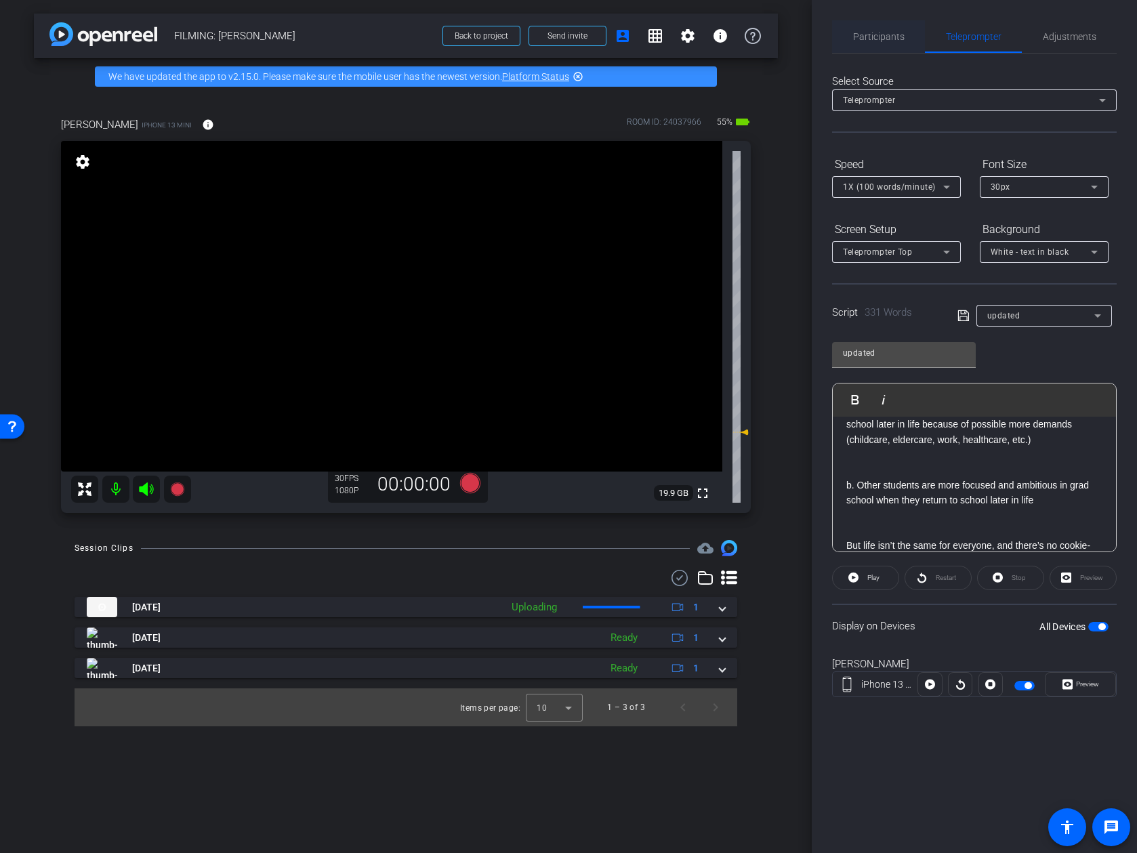
click at [887, 26] on span "Participants" at bounding box center [878, 36] width 51 height 33
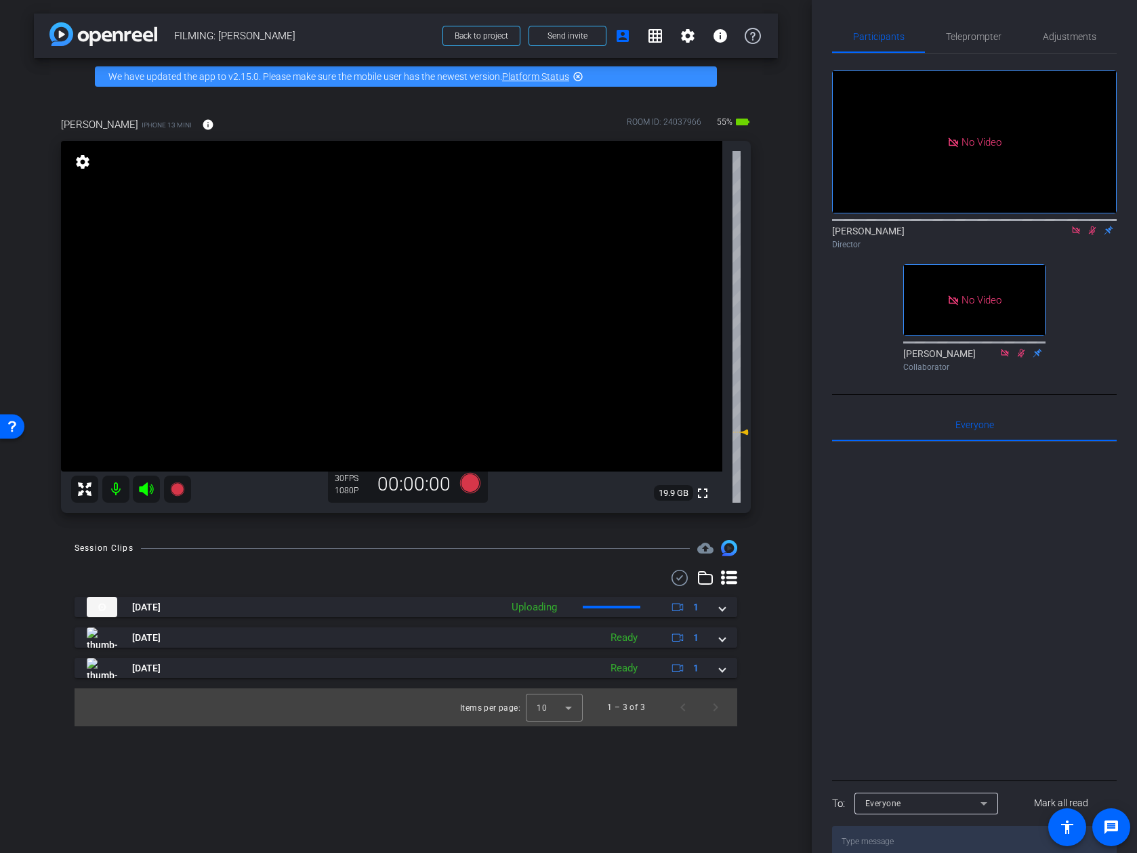
click at [998, 226] on icon at bounding box center [1075, 229] width 7 height 7
click at [998, 235] on icon at bounding box center [1076, 230] width 11 height 9
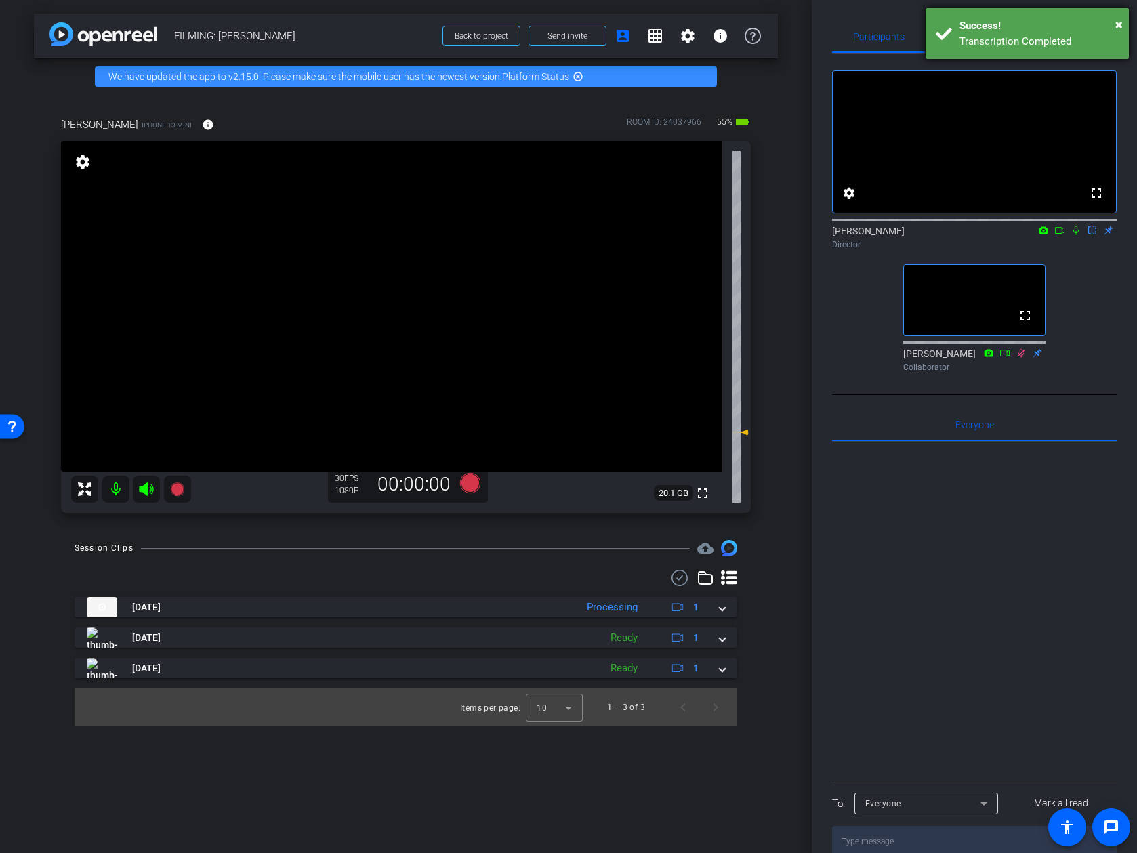
click at [998, 26] on div "× Success! Transcription Completed" at bounding box center [1027, 33] width 203 height 51
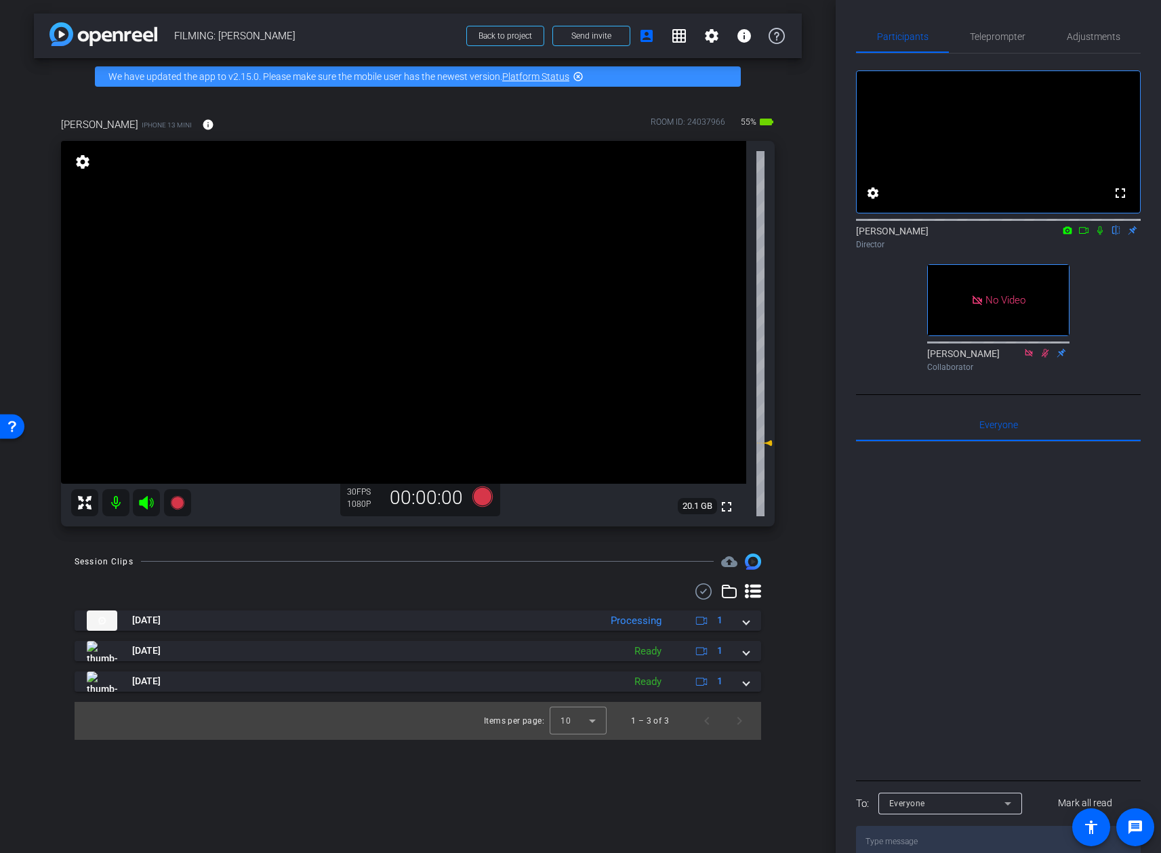
click at [998, 235] on icon at bounding box center [1099, 230] width 11 height 9
click at [998, 235] on icon at bounding box center [1083, 230] width 11 height 9
click at [484, 498] on icon at bounding box center [482, 496] width 20 height 20
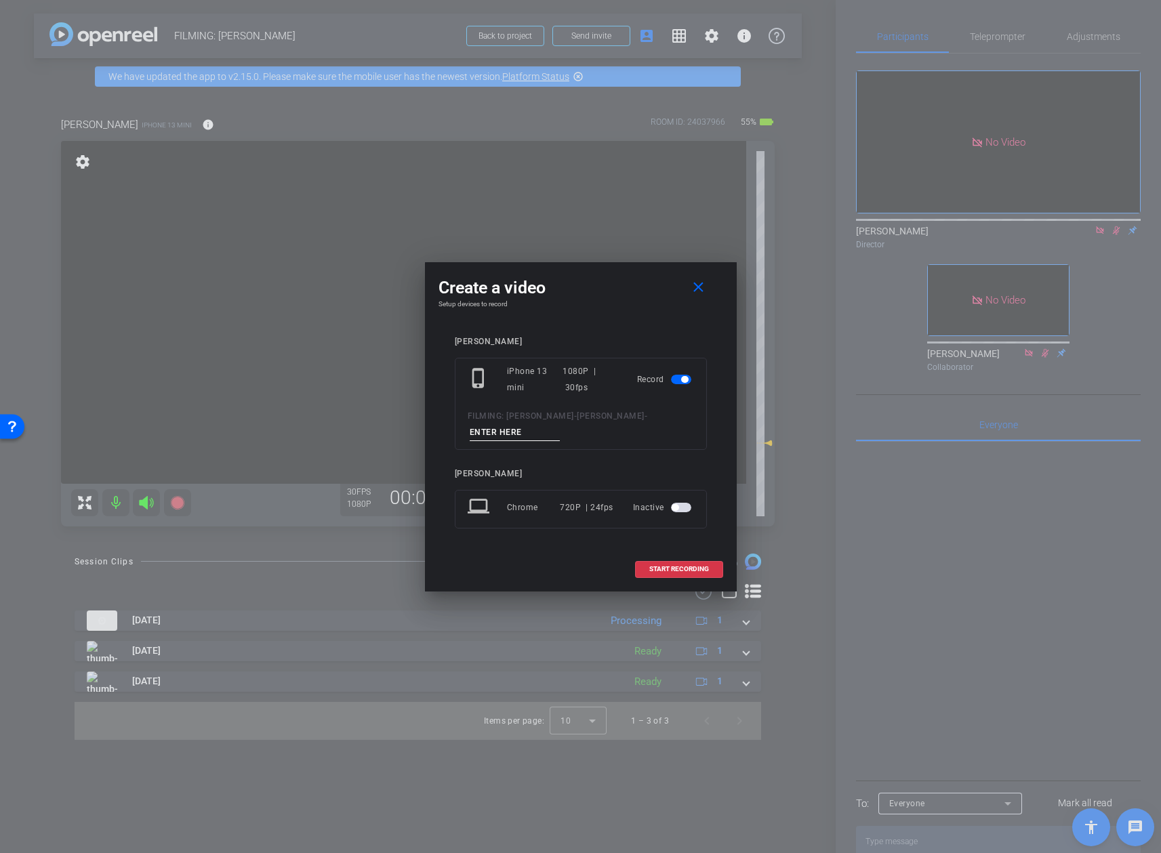
click at [514, 428] on input at bounding box center [515, 432] width 91 height 17
type input "video 4"
click at [663, 563] on span at bounding box center [679, 569] width 87 height 33
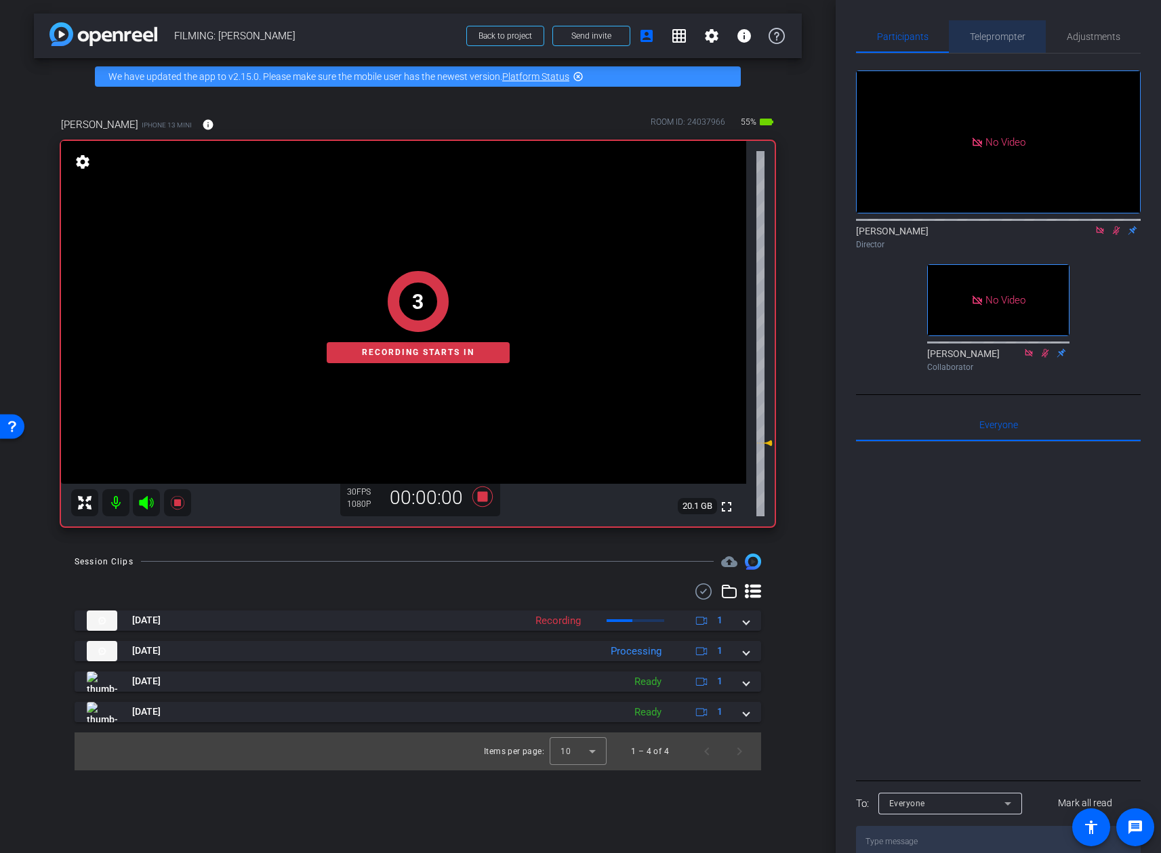
click at [998, 43] on span "Teleprompter" at bounding box center [998, 36] width 56 height 33
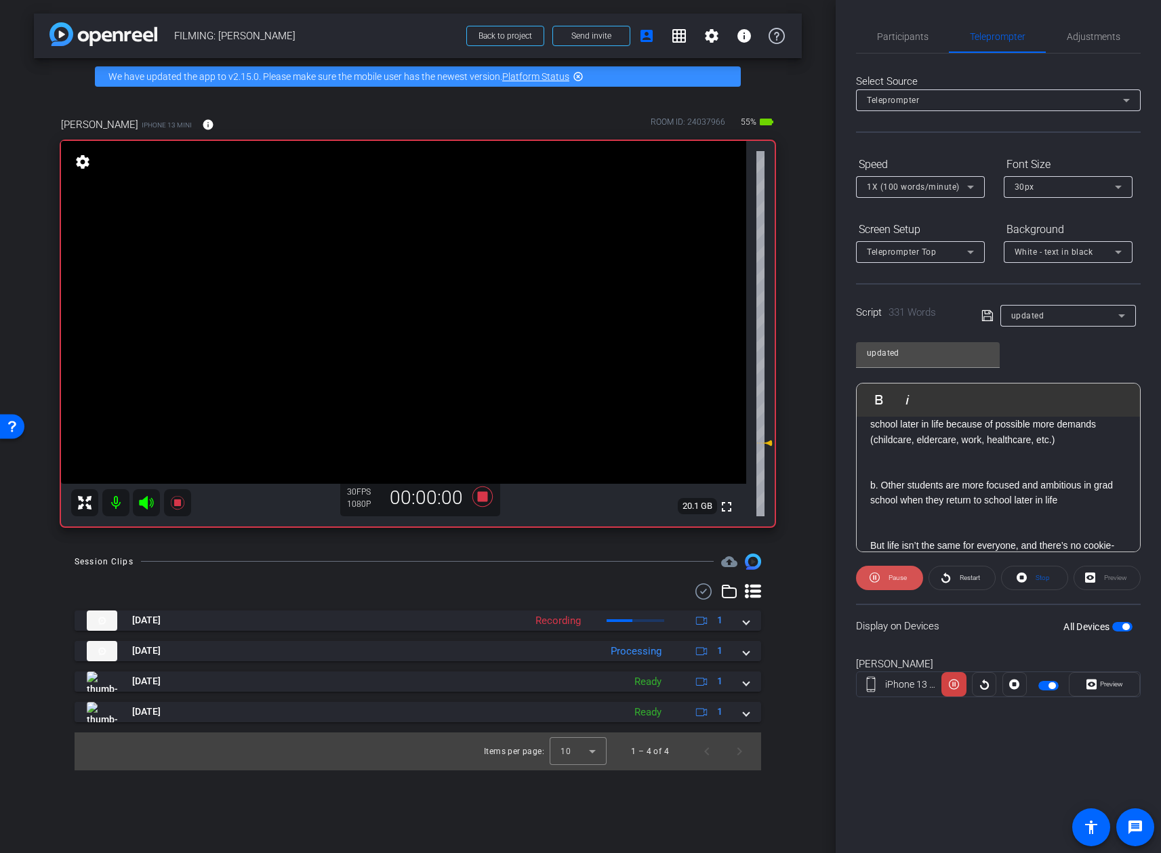
click at [893, 579] on span "Pause" at bounding box center [897, 577] width 18 height 7
click at [998, 690] on span "Preview" at bounding box center [1109, 684] width 26 height 19
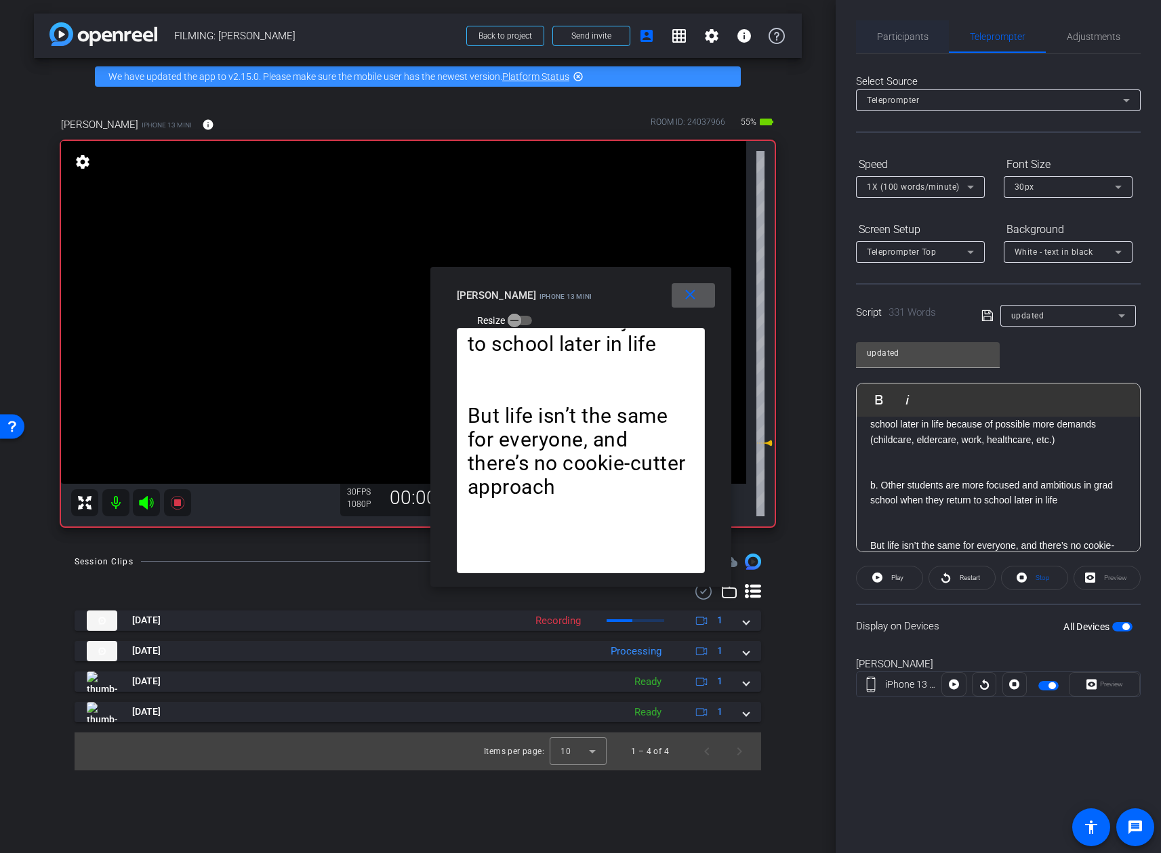
click at [884, 37] on span "Participants" at bounding box center [902, 36] width 51 height 9
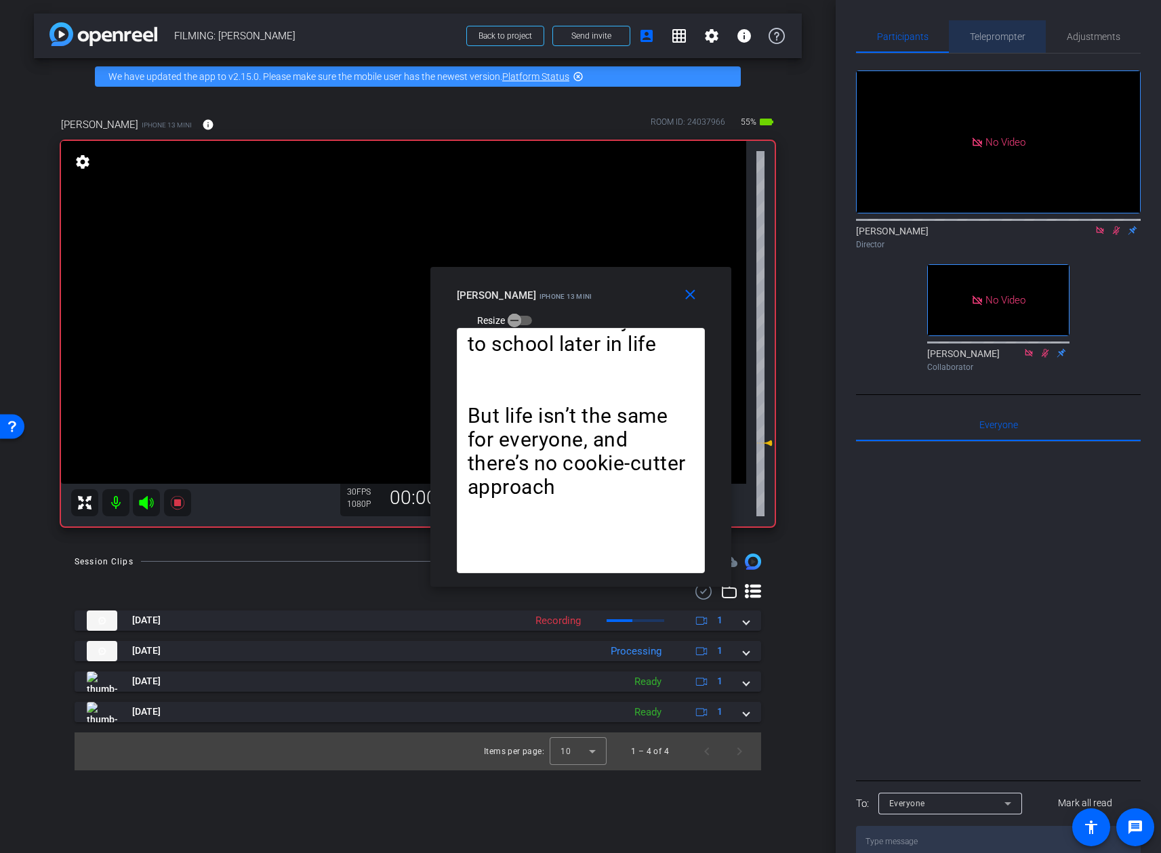
click at [998, 43] on div "Teleprompter" at bounding box center [997, 36] width 97 height 33
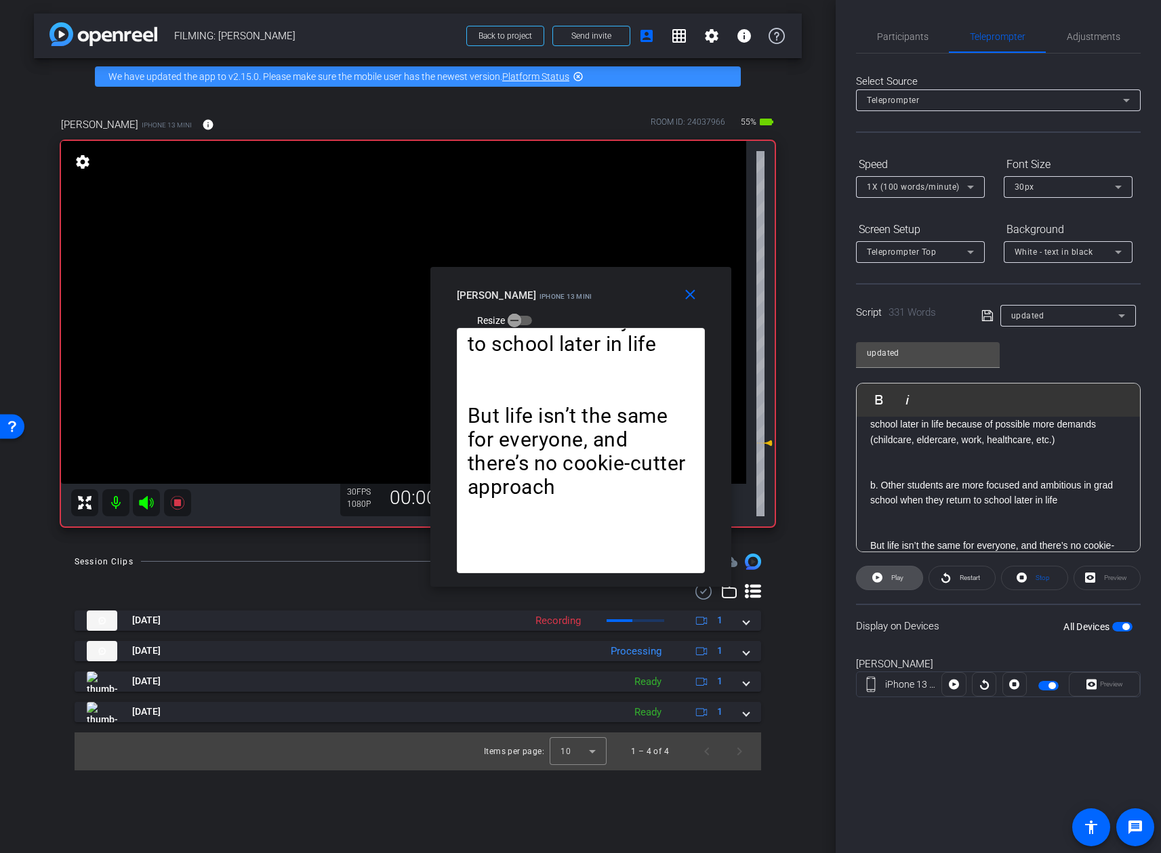
click at [909, 574] on span at bounding box center [890, 578] width 66 height 33
click at [698, 293] on mat-icon "close" at bounding box center [690, 295] width 17 height 17
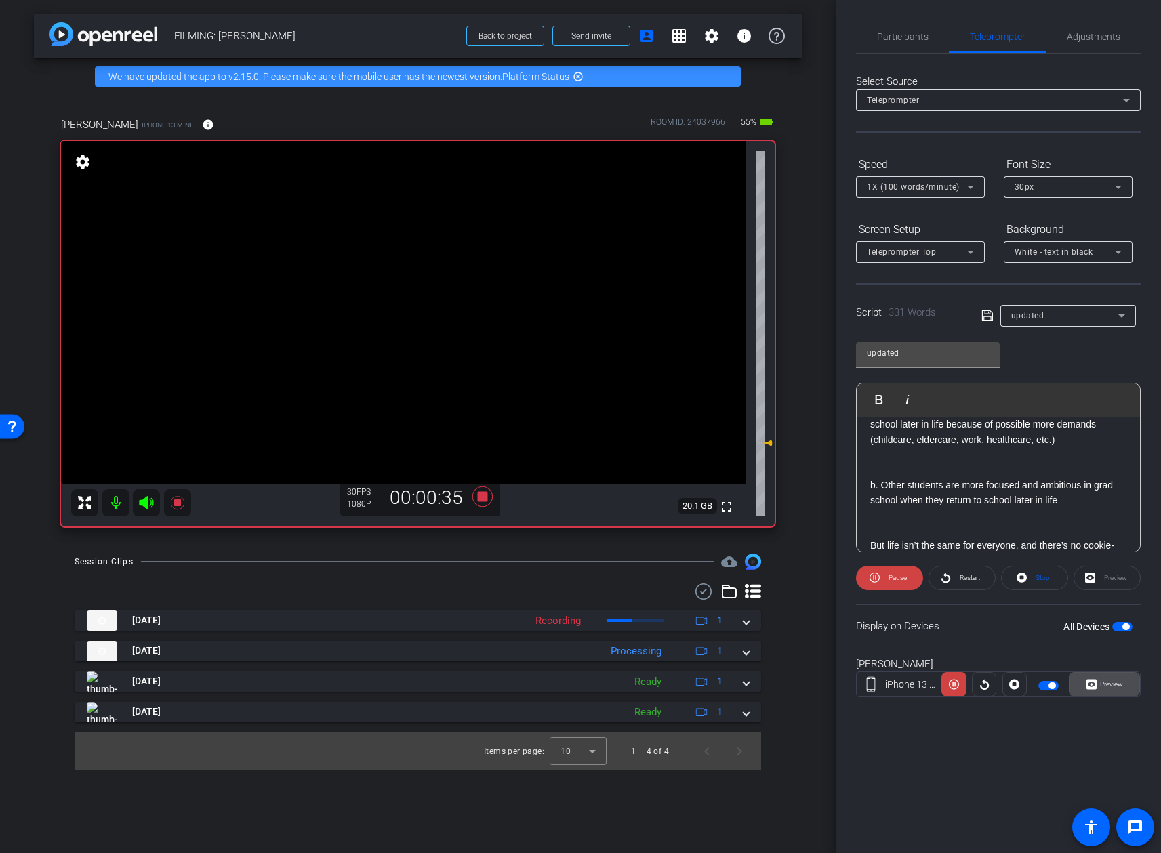
click at [998, 679] on span "Preview" at bounding box center [1109, 684] width 26 height 19
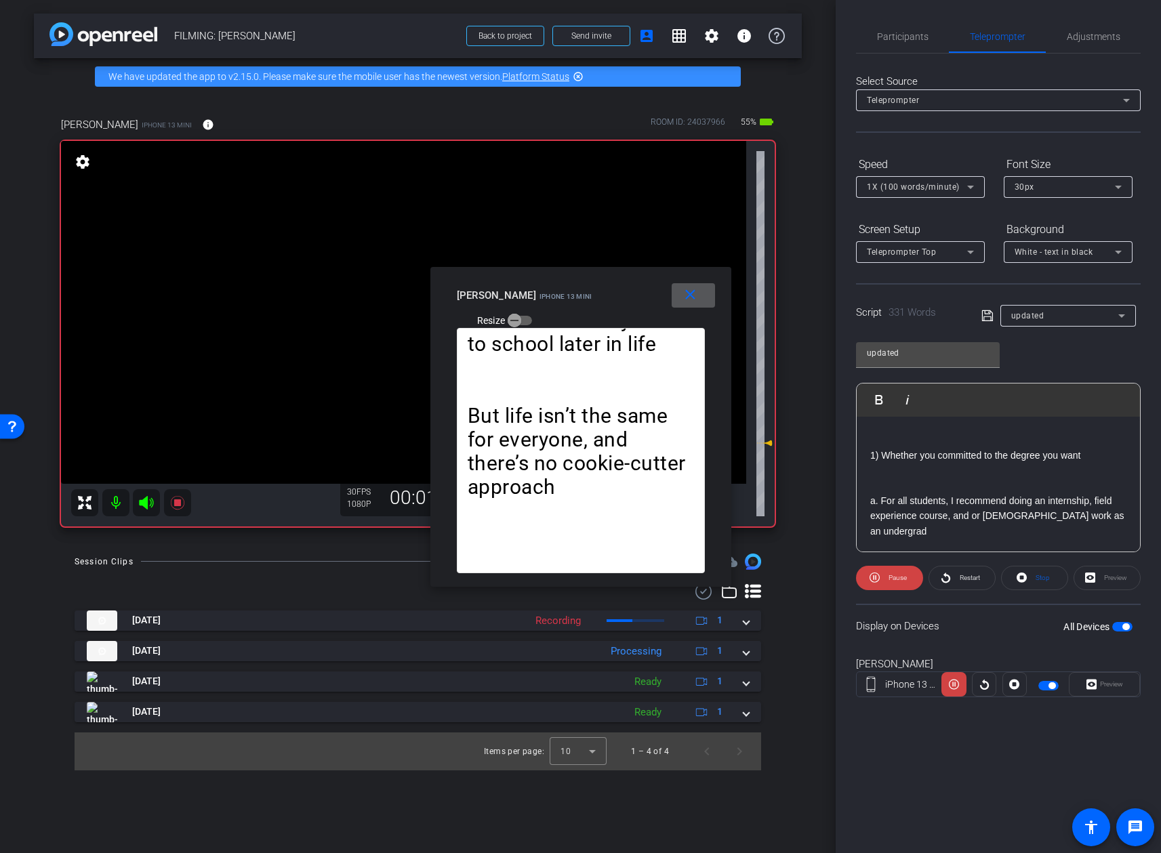
scroll to position [457, 0]
click at [901, 575] on span "Pause" at bounding box center [897, 577] width 18 height 7
click at [901, 575] on span "Play" at bounding box center [897, 577] width 12 height 7
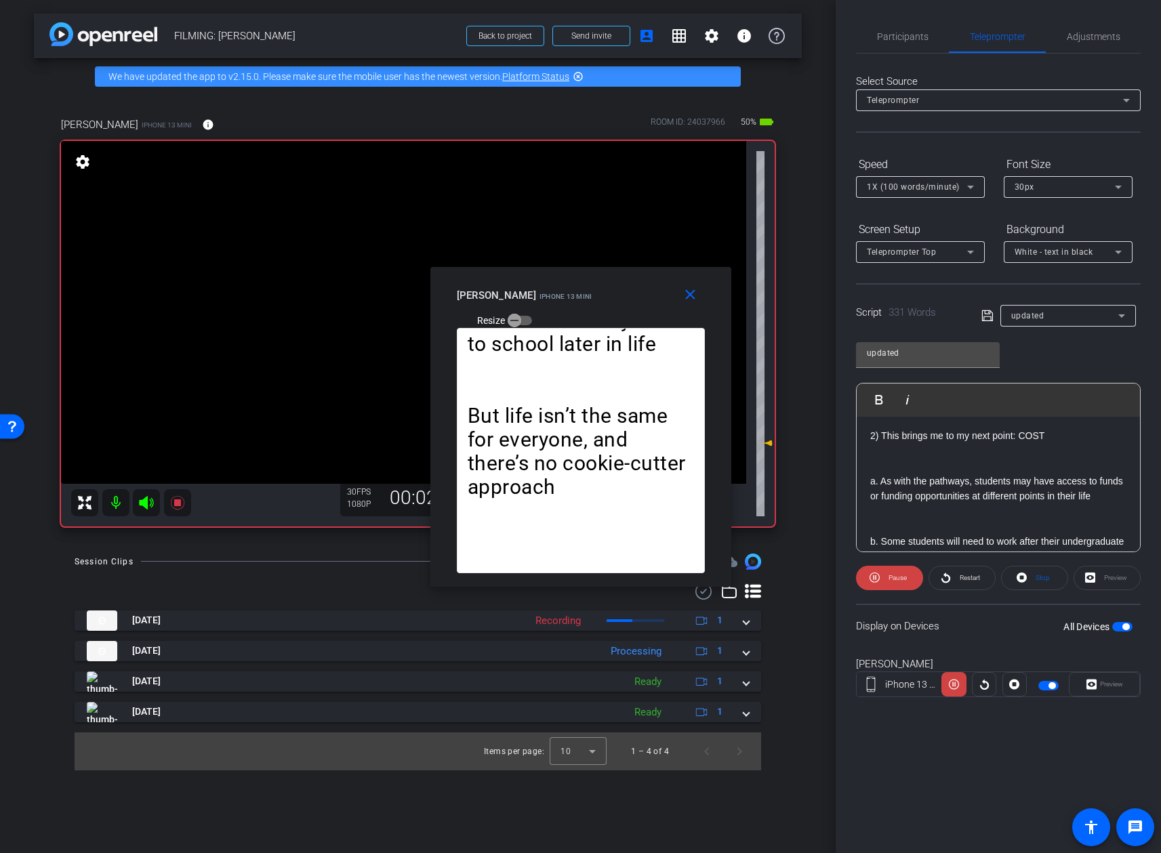
scroll to position [946, 0]
click at [885, 573] on span "Pause" at bounding box center [896, 578] width 22 height 19
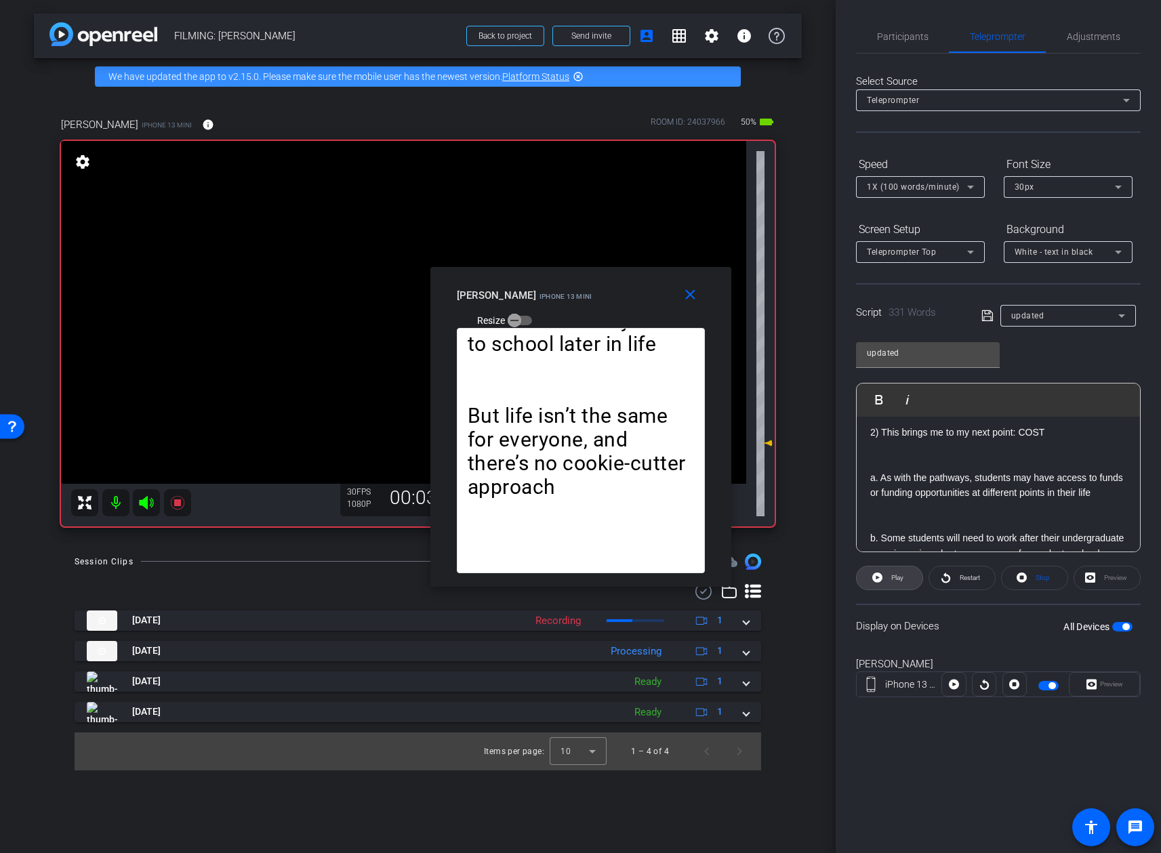
click at [885, 573] on span at bounding box center [890, 578] width 66 height 33
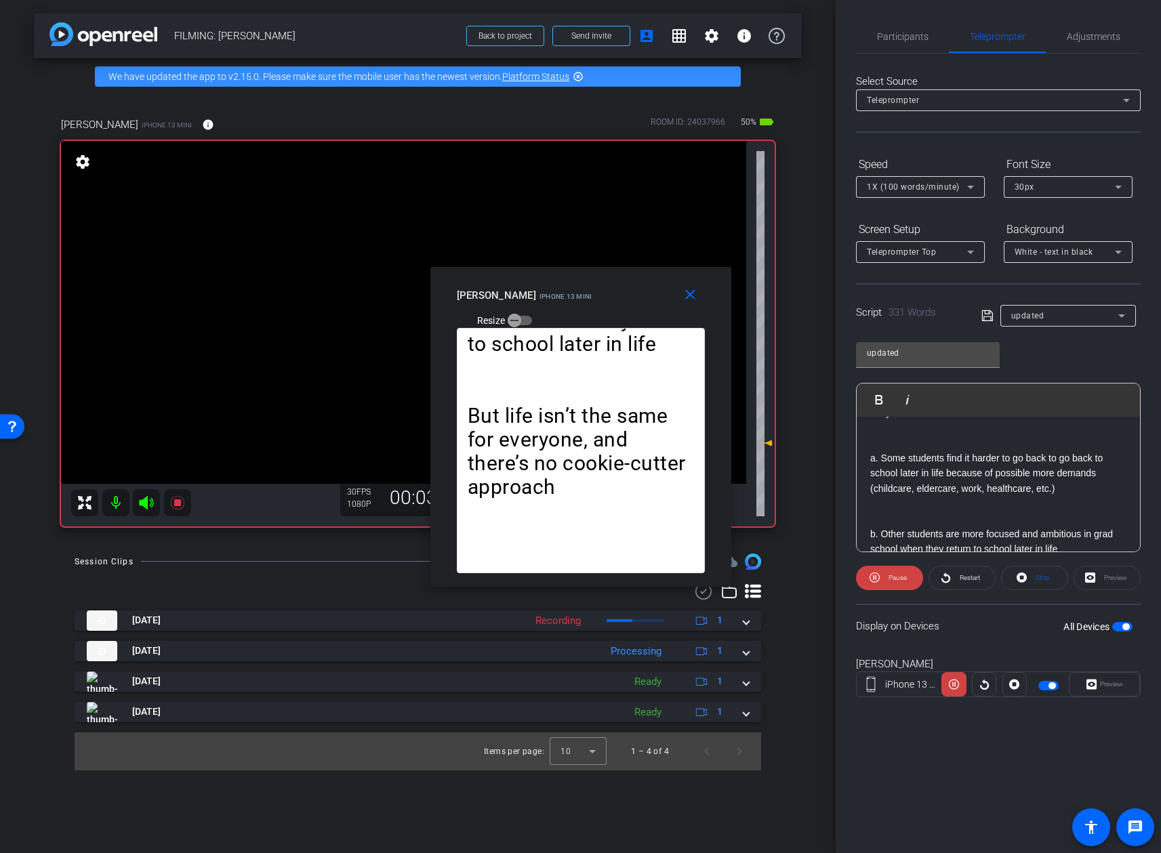
scroll to position [1193, 0]
click at [690, 298] on mat-icon "close" at bounding box center [690, 295] width 17 height 17
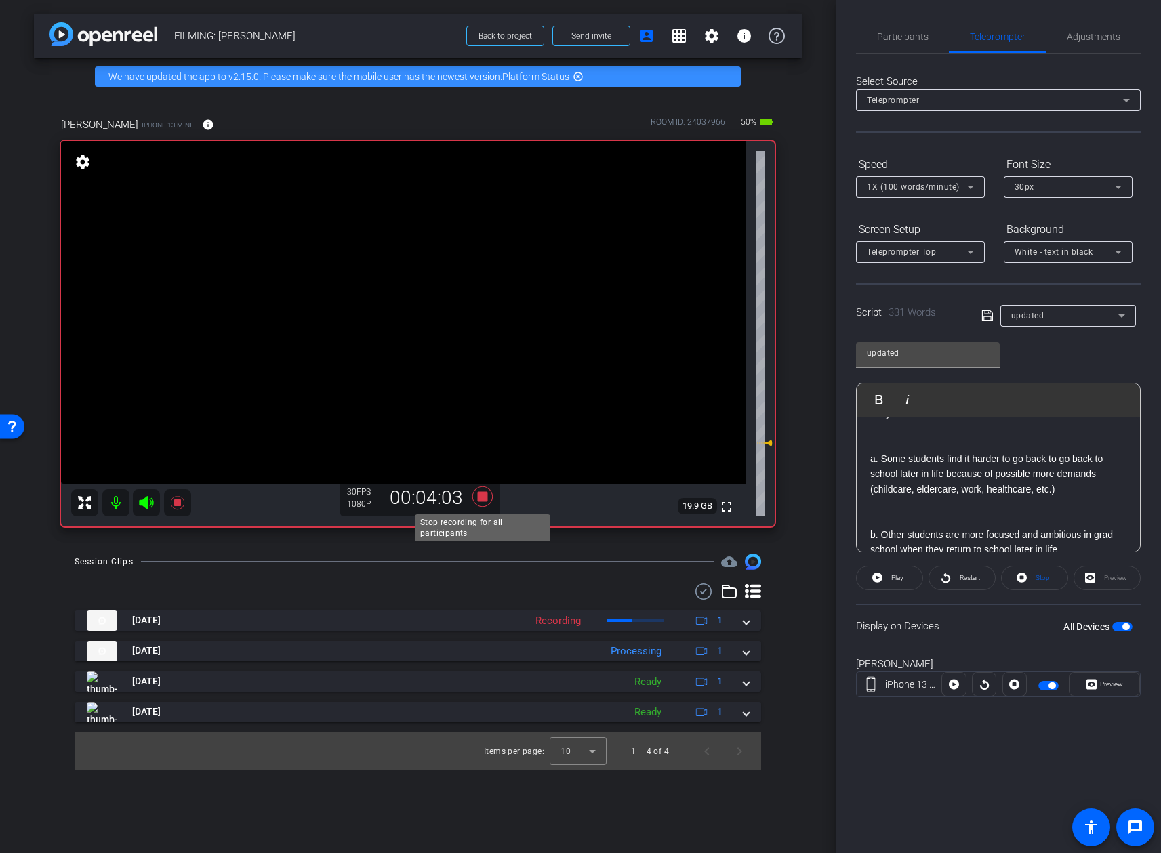
click at [484, 504] on icon at bounding box center [482, 496] width 33 height 24
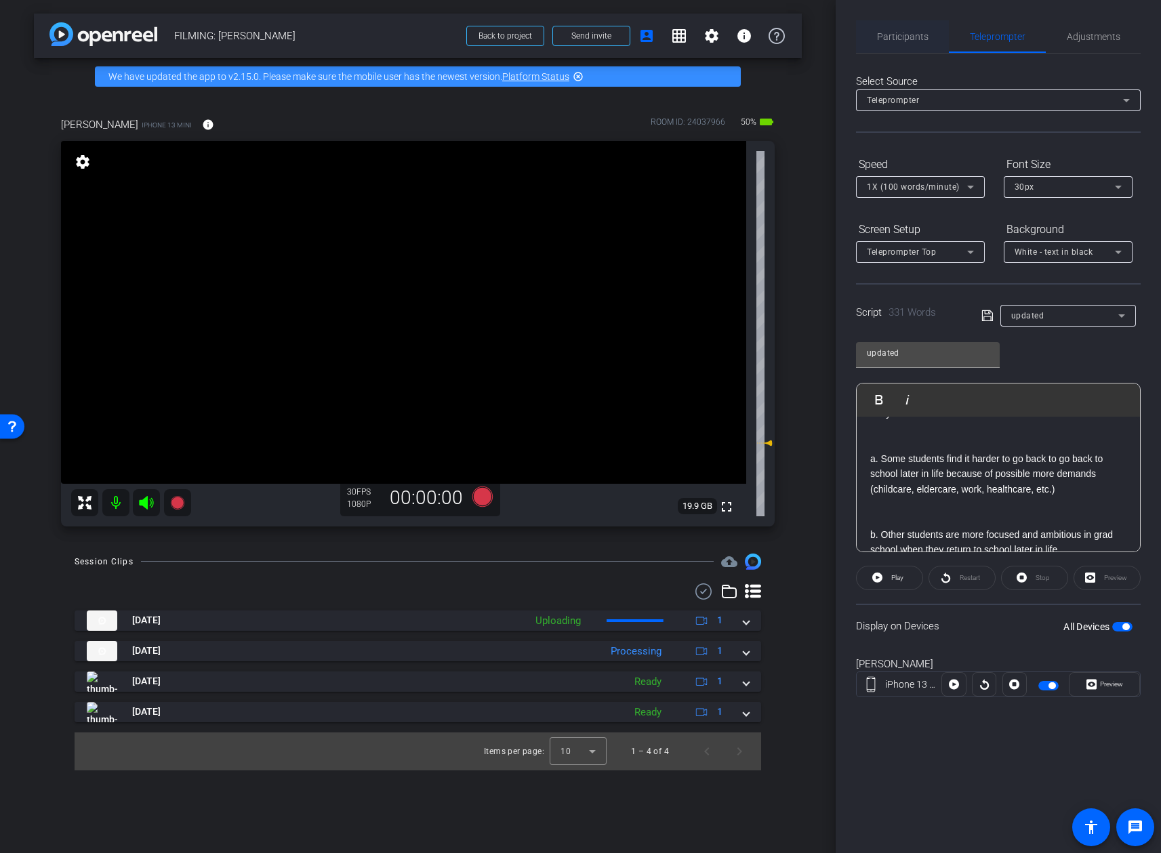
click at [911, 56] on div "Select Source Teleprompter Speed 1X (100 words/minute) Font Size 30px Screen Se…" at bounding box center [998, 387] width 285 height 667
click at [919, 47] on span "Participants" at bounding box center [902, 36] width 51 height 33
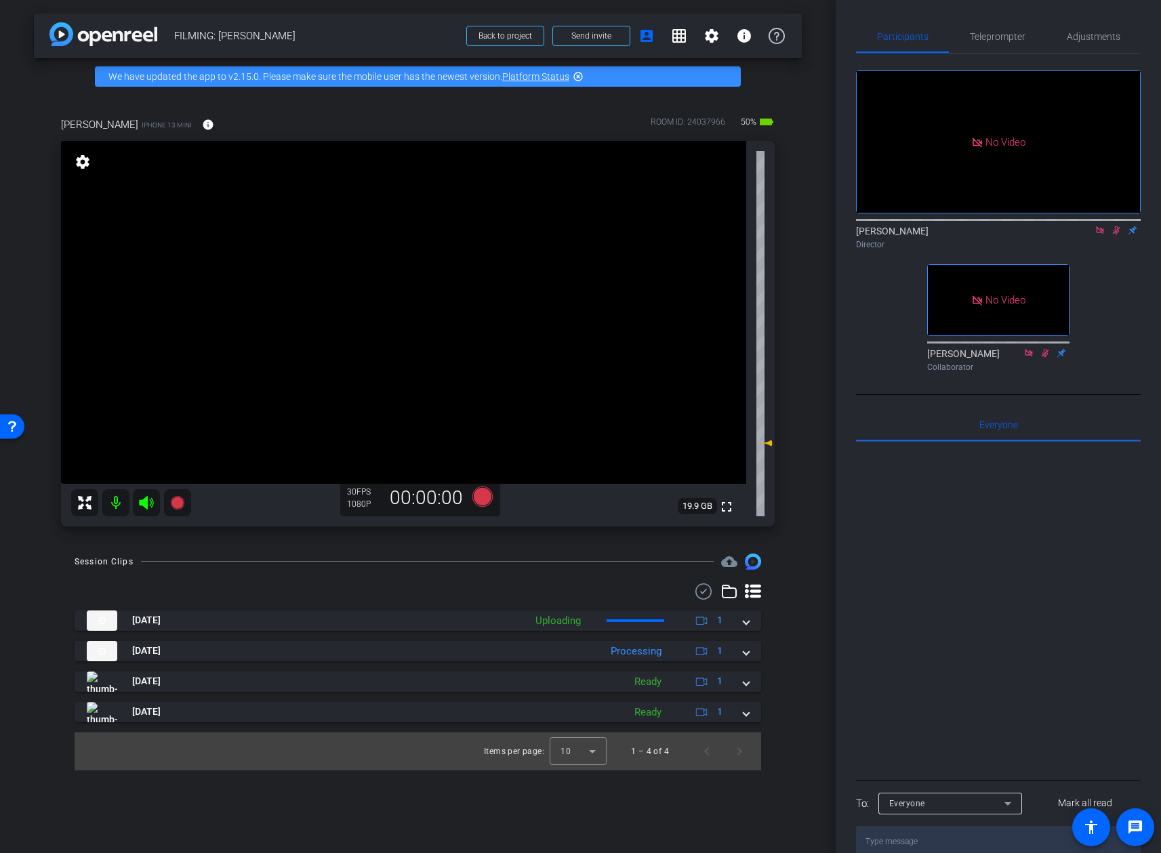
click at [998, 226] on icon at bounding box center [1099, 230] width 11 height 9
click at [998, 251] on div "Addie Hackshaw flip Director" at bounding box center [998, 237] width 285 height 26
click at [998, 235] on icon at bounding box center [1099, 230] width 7 height 9
click at [988, 51] on span "Teleprompter" at bounding box center [998, 36] width 56 height 33
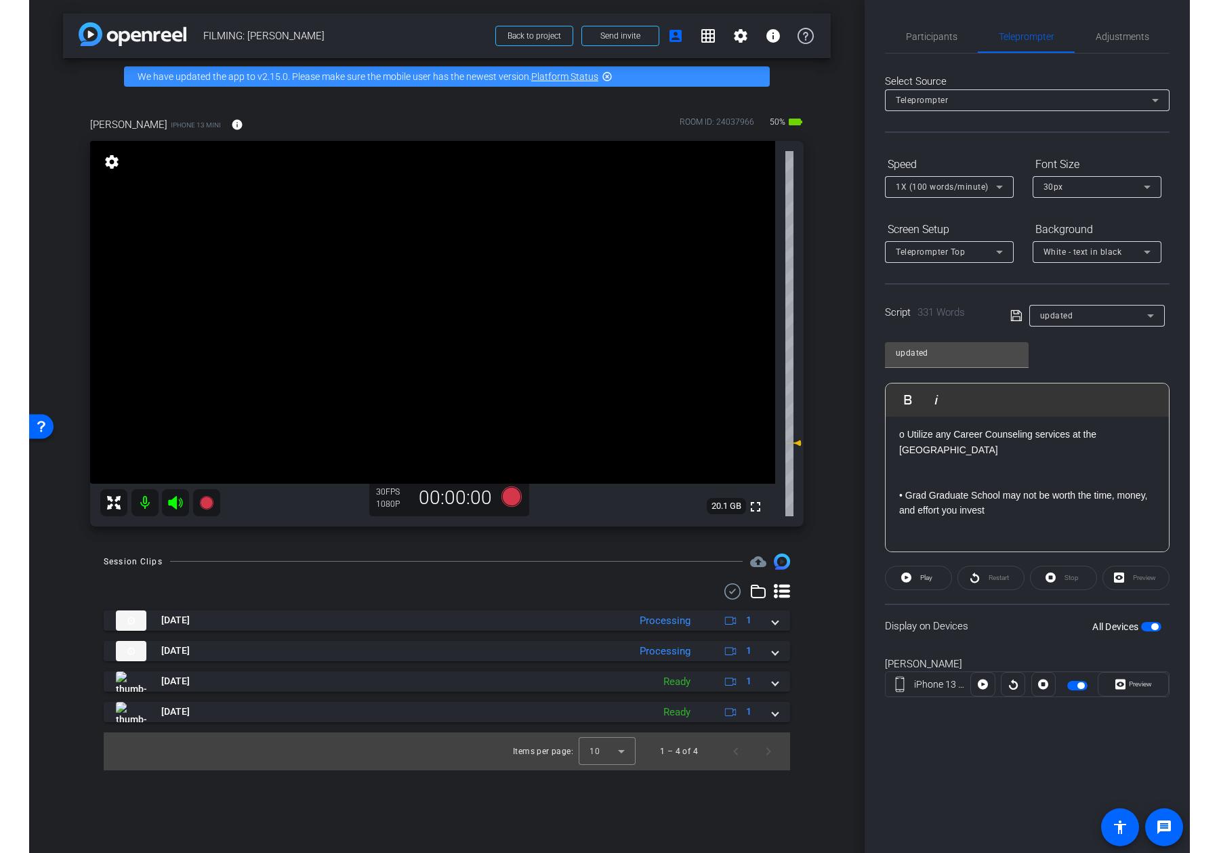
scroll to position [236, 0]
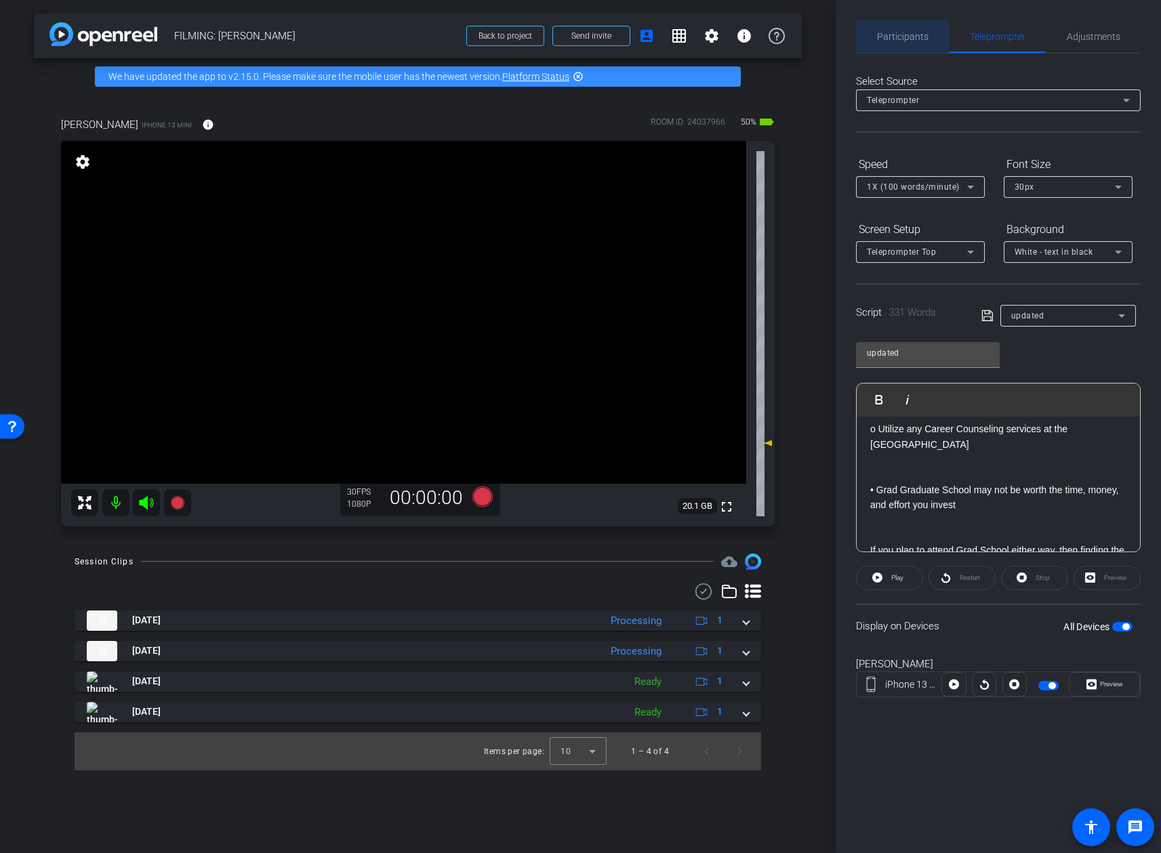
click at [908, 51] on span "Participants" at bounding box center [902, 36] width 51 height 33
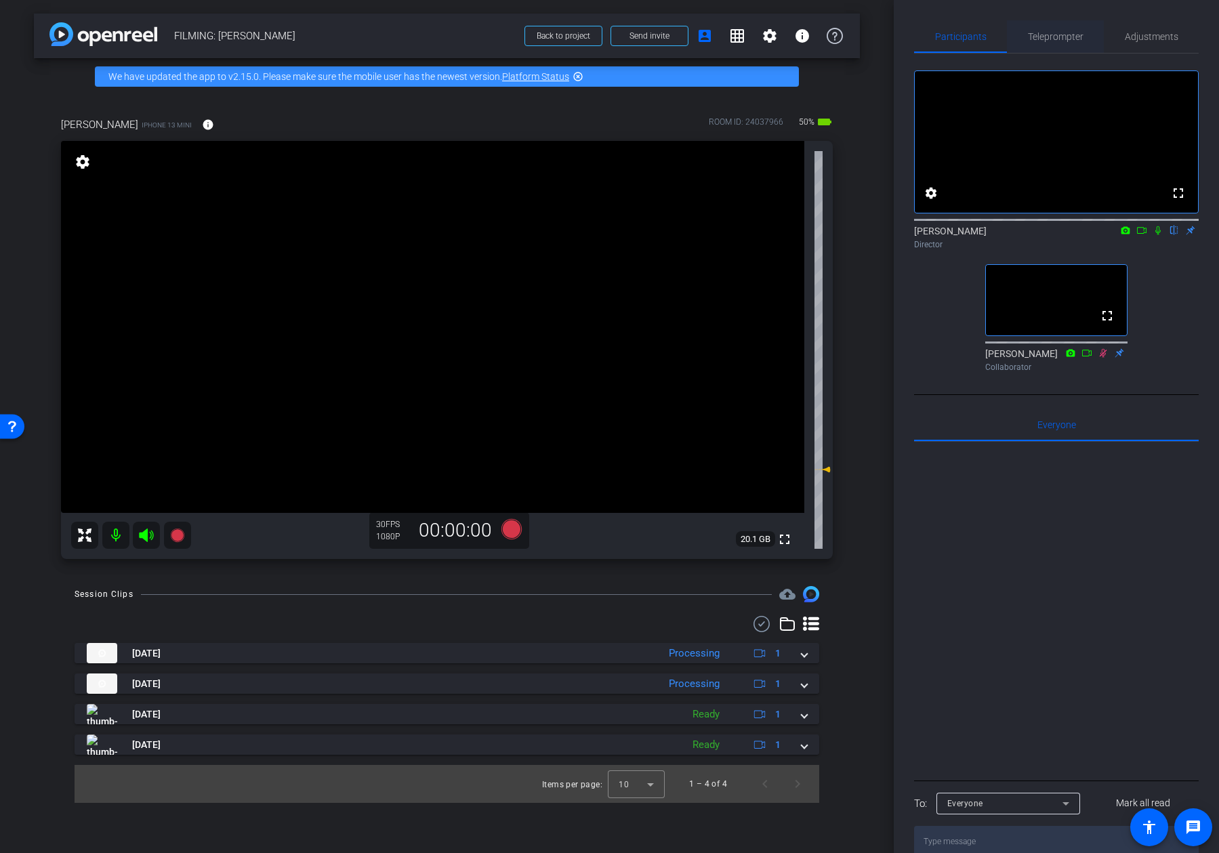
click at [998, 33] on span "Teleprompter" at bounding box center [1056, 36] width 56 height 9
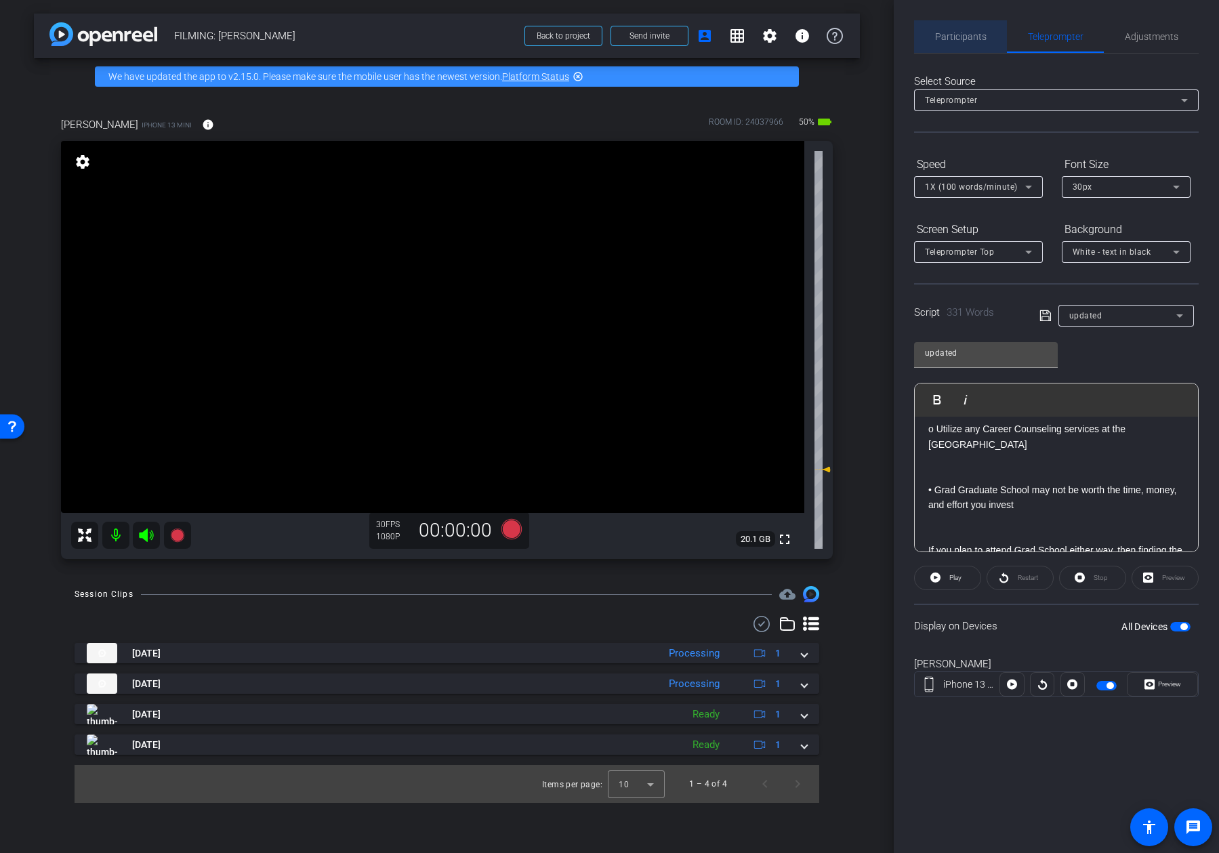
click at [967, 37] on span "Participants" at bounding box center [960, 36] width 51 height 9
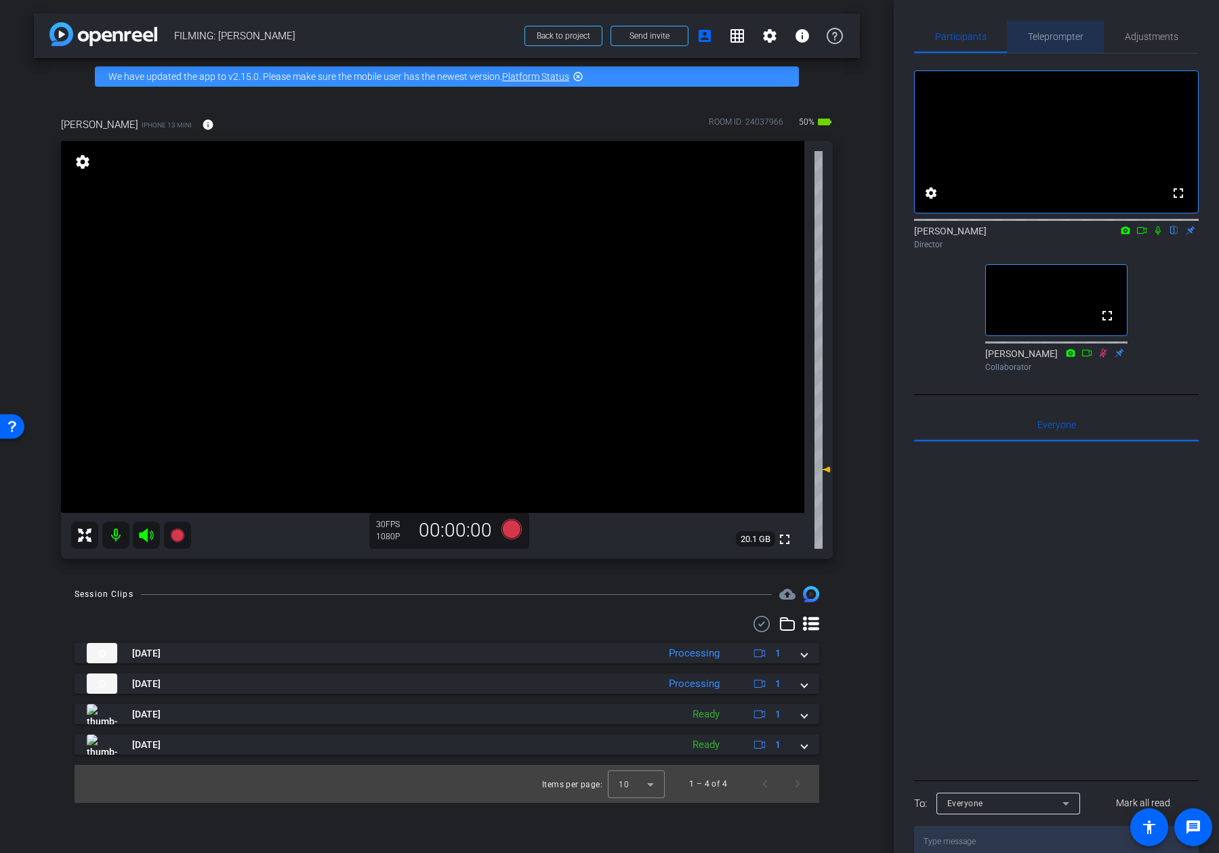
click at [998, 39] on span "Teleprompter" at bounding box center [1056, 36] width 56 height 9
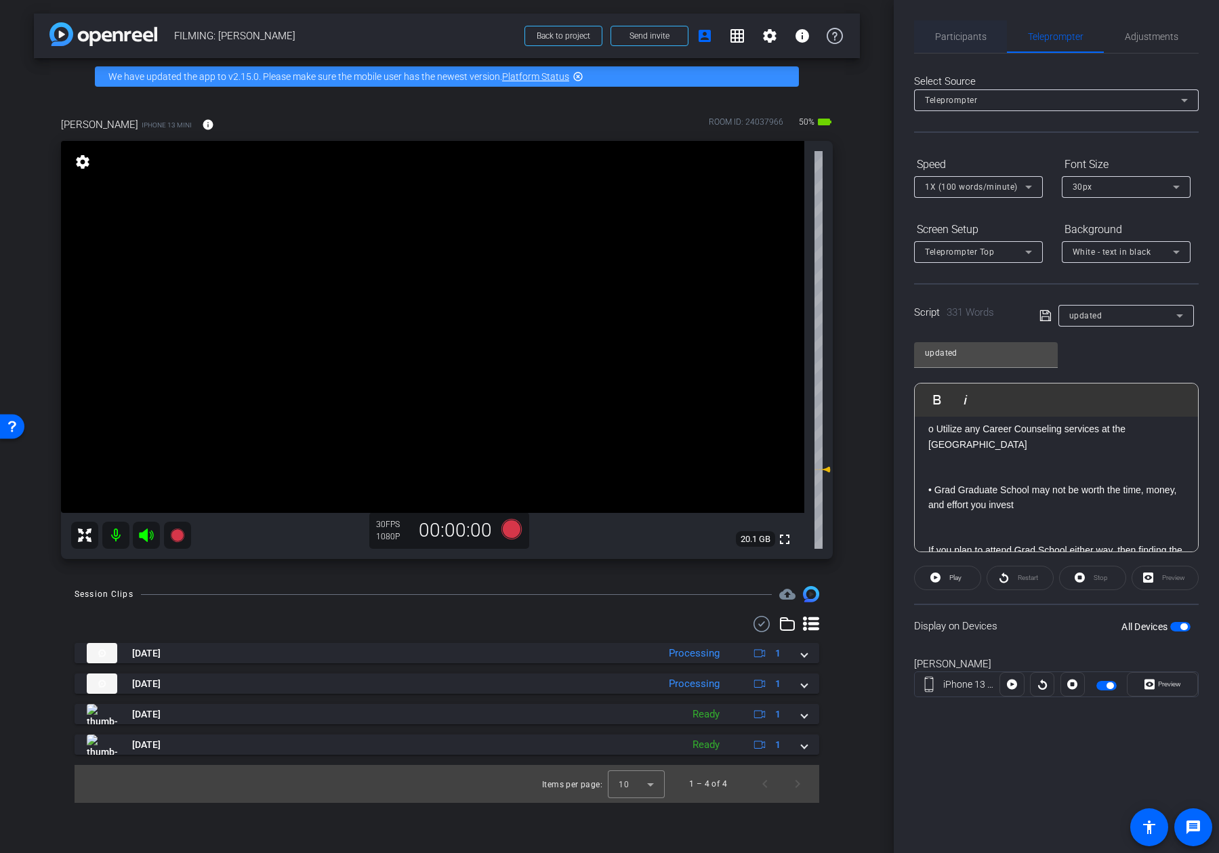
click at [987, 42] on div "Participants" at bounding box center [960, 36] width 93 height 33
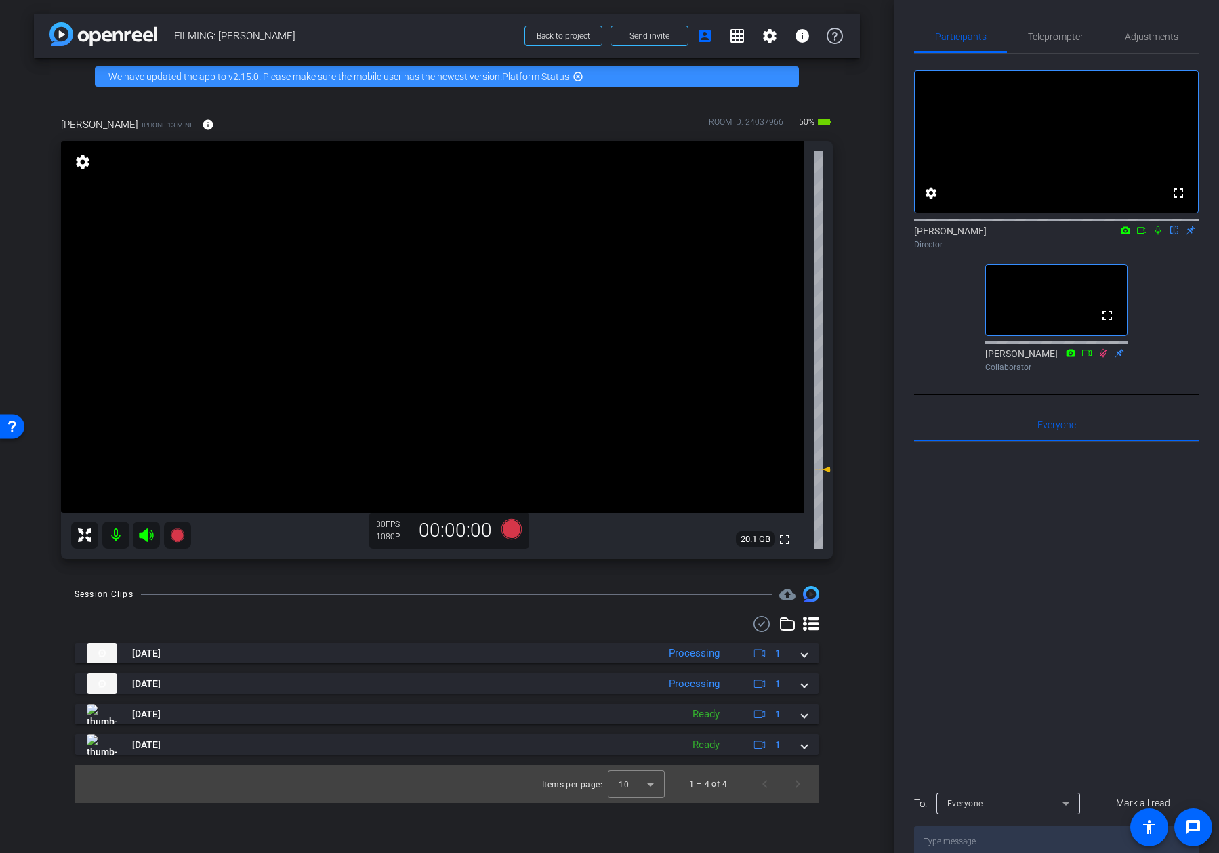
click at [864, 394] on div "arrow_back FILMING: Kevin McDonald Back to project Send invite account_box grid…" at bounding box center [447, 426] width 894 height 853
click at [998, 235] on icon at bounding box center [1158, 230] width 11 height 9
click at [998, 235] on icon at bounding box center [1141, 230] width 11 height 9
click at [506, 534] on icon at bounding box center [511, 529] width 20 height 20
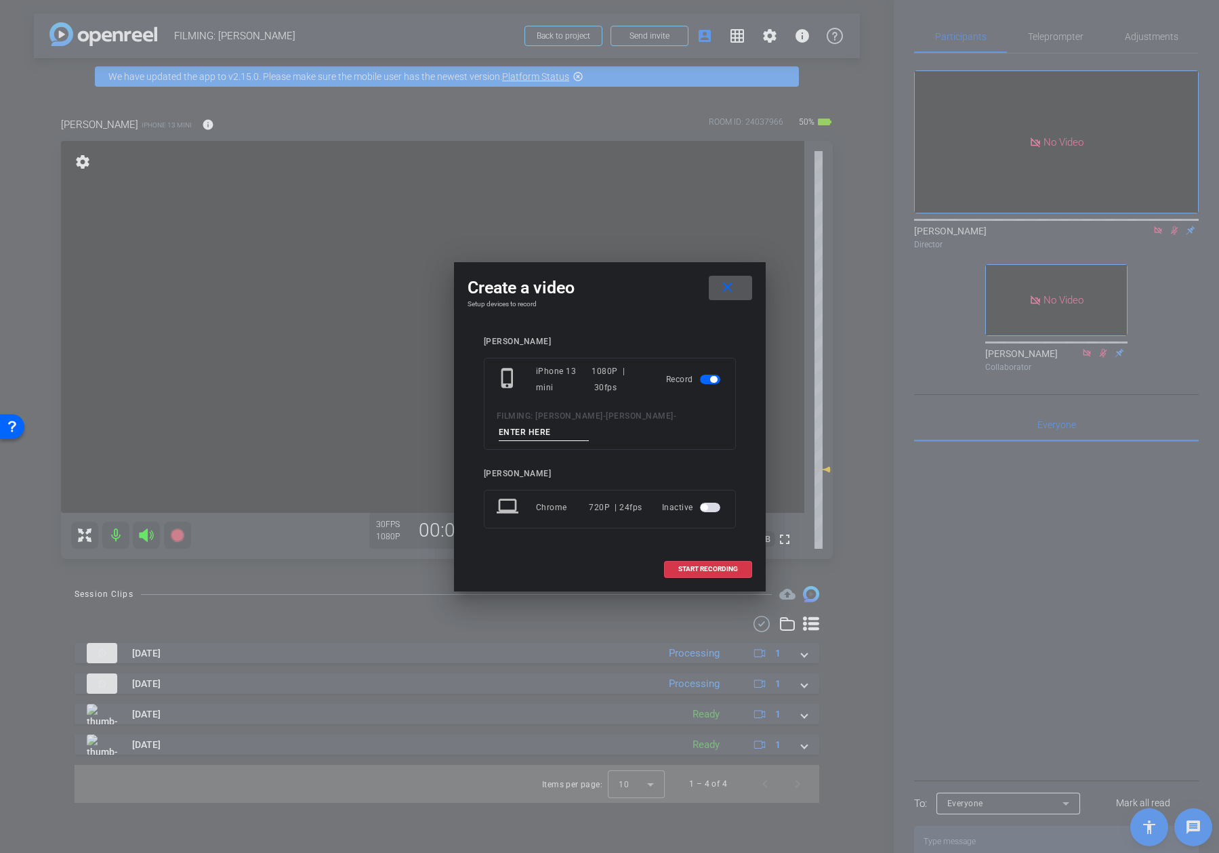
click at [540, 427] on input at bounding box center [544, 432] width 91 height 17
type input "video 5"
click at [728, 567] on span "START RECORDING" at bounding box center [708, 569] width 60 height 7
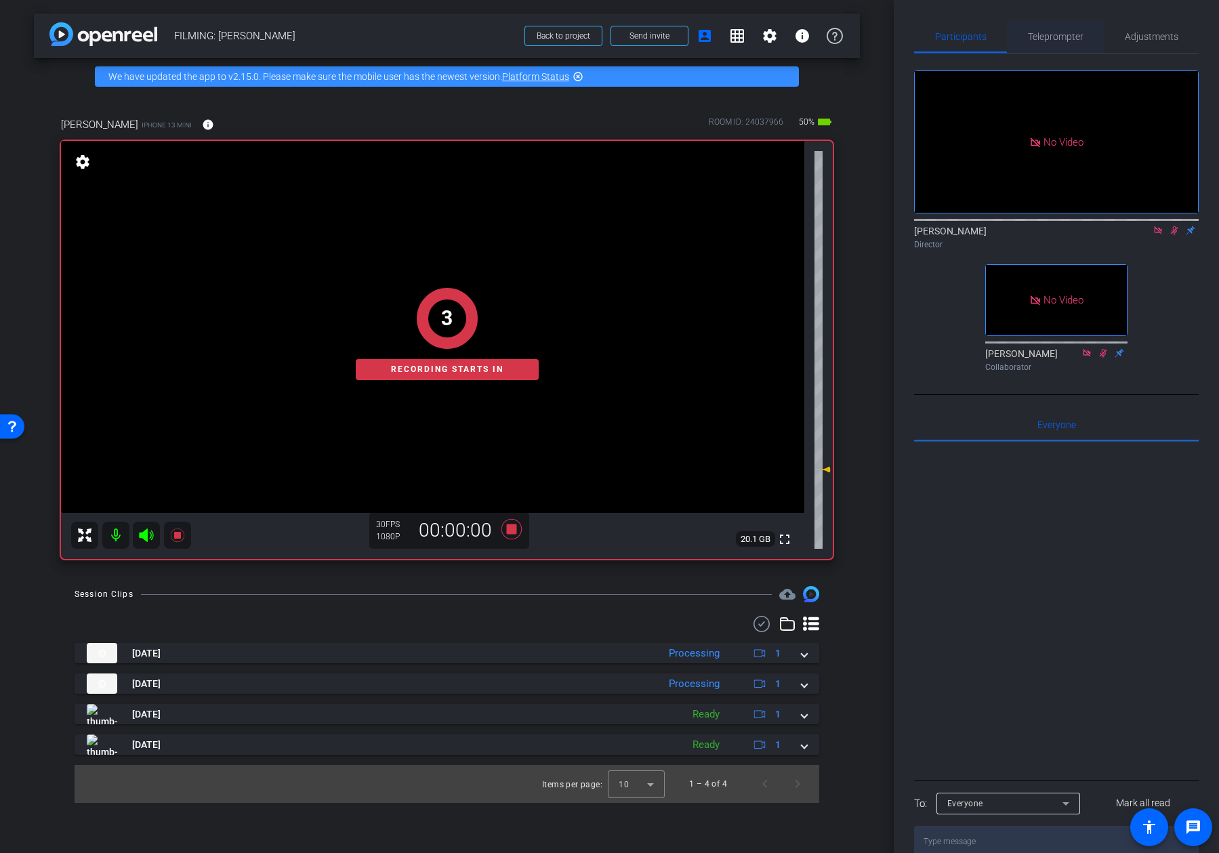
drag, startPoint x: 1068, startPoint y: 28, endPoint x: 1067, endPoint y: 50, distance: 21.7
click at [998, 28] on span "Teleprompter" at bounding box center [1056, 36] width 56 height 33
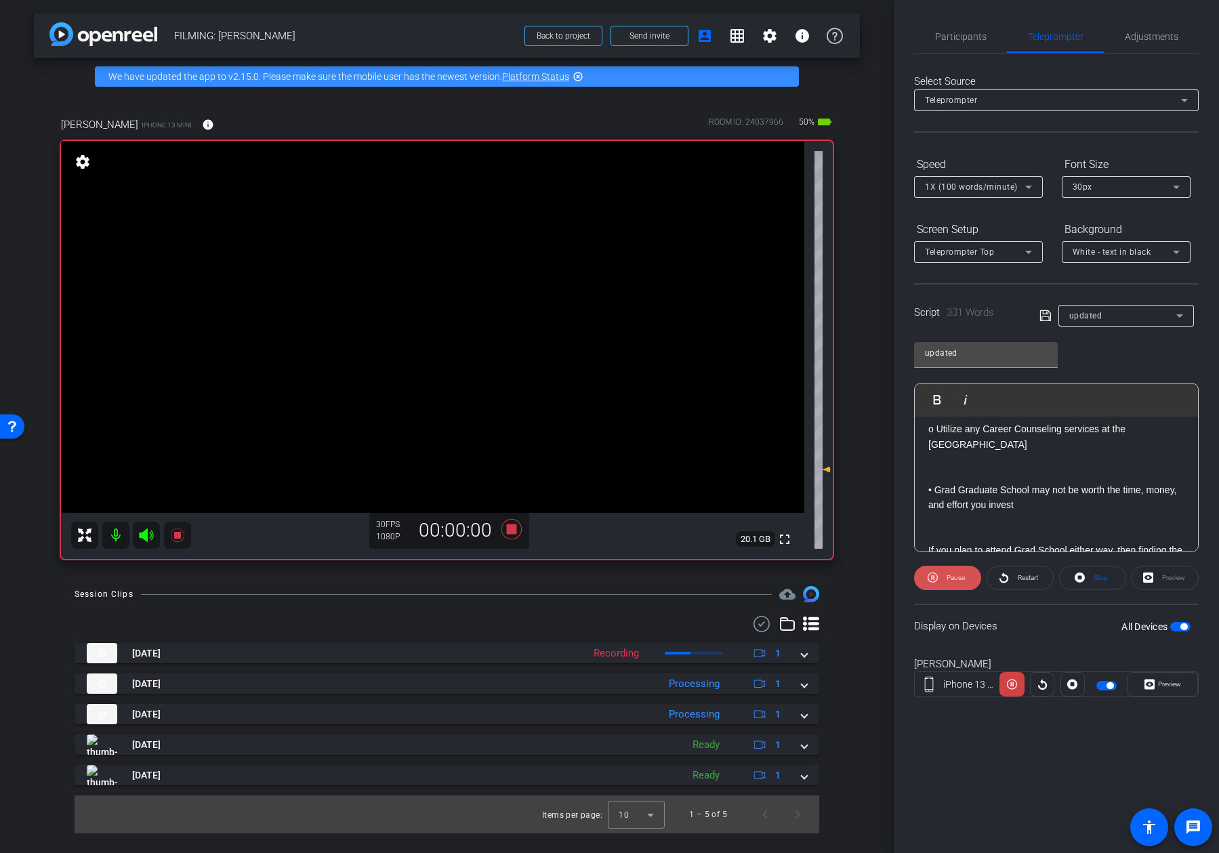
click at [954, 581] on span "Pause" at bounding box center [956, 577] width 18 height 7
click at [981, 33] on span "Participants" at bounding box center [960, 36] width 51 height 9
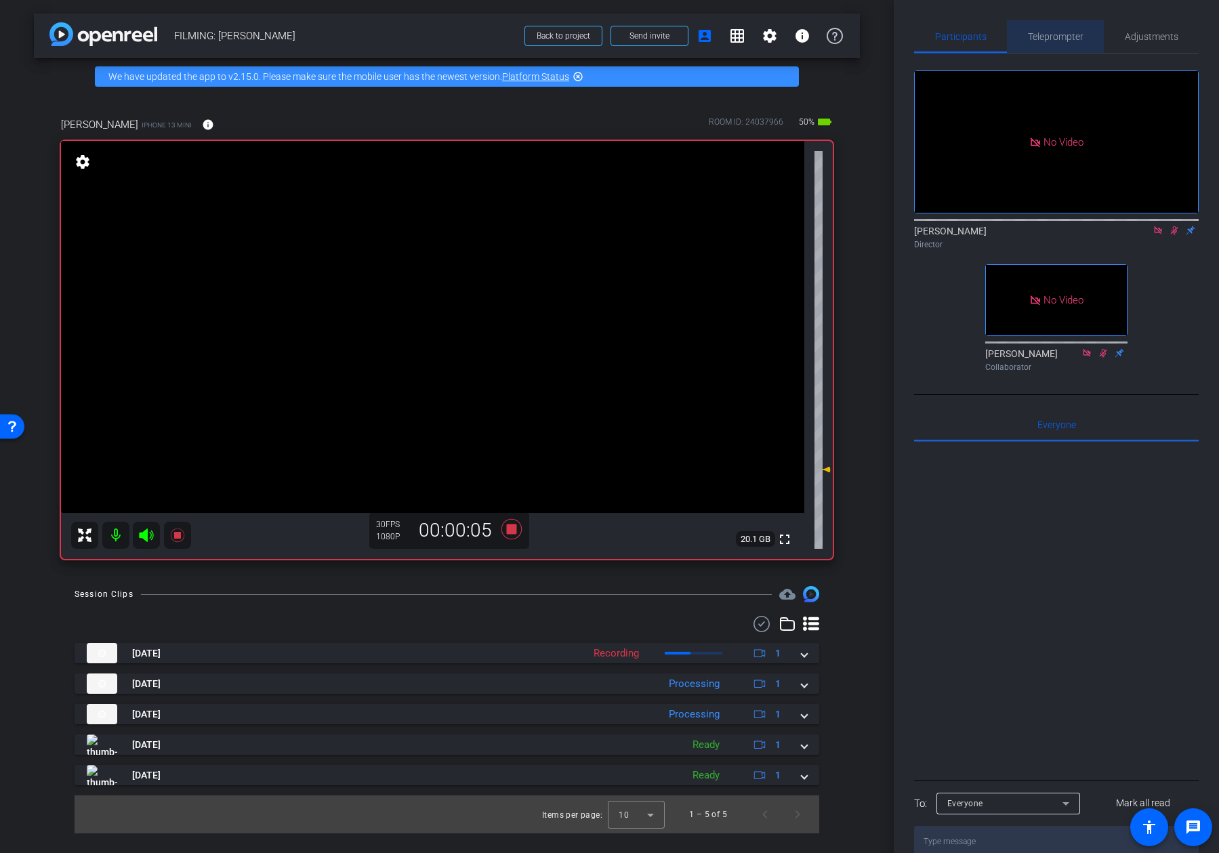
click at [998, 36] on span "Teleprompter" at bounding box center [1056, 36] width 56 height 9
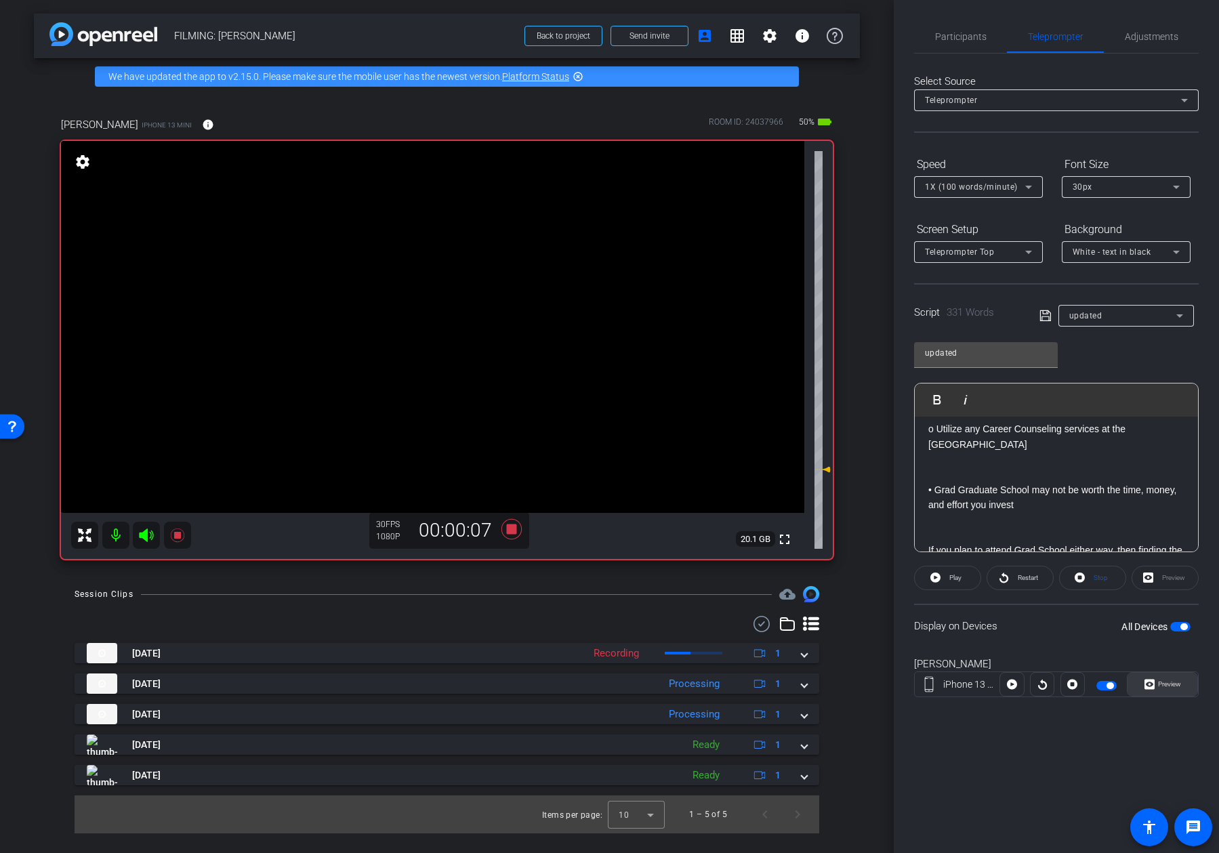
click at [998, 689] on span "Preview" at bounding box center [1168, 684] width 26 height 19
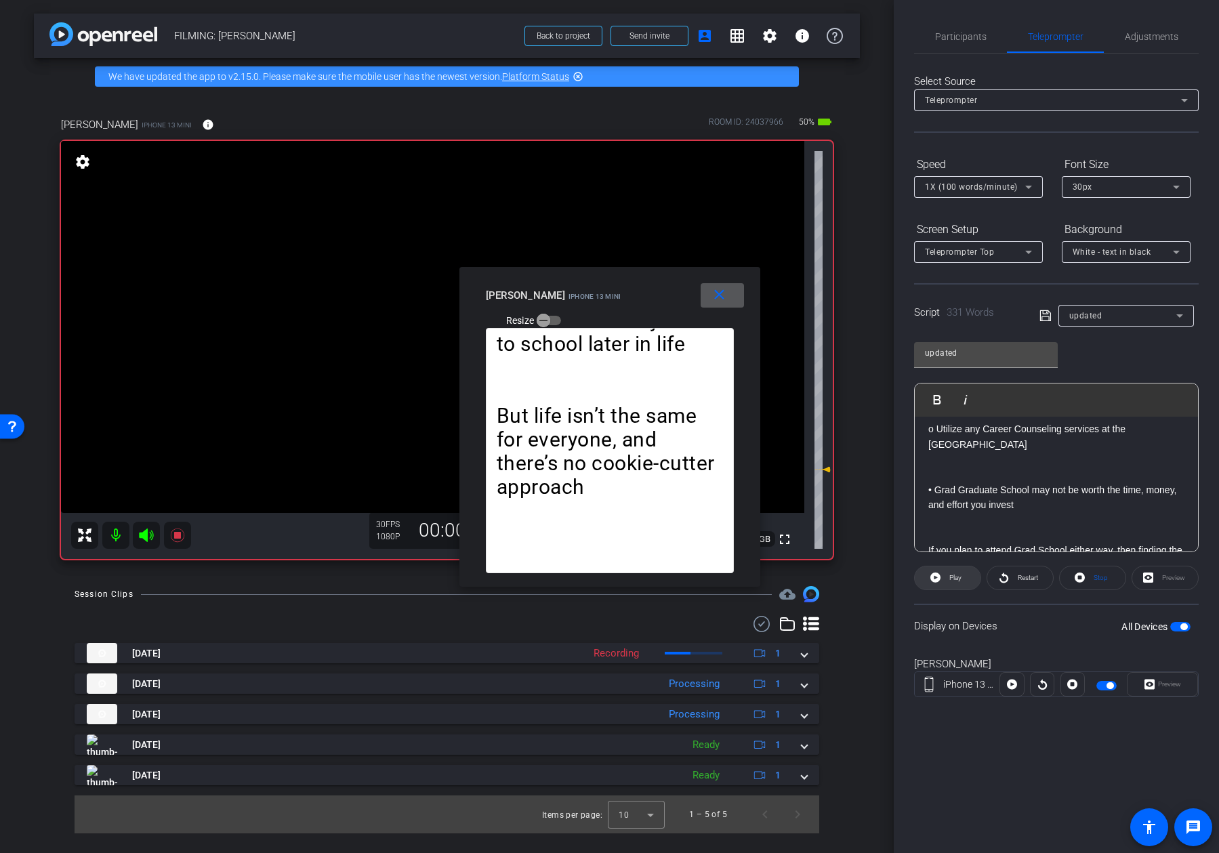
click at [960, 578] on span "Play" at bounding box center [955, 577] width 12 height 7
click at [713, 285] on span at bounding box center [722, 295] width 43 height 33
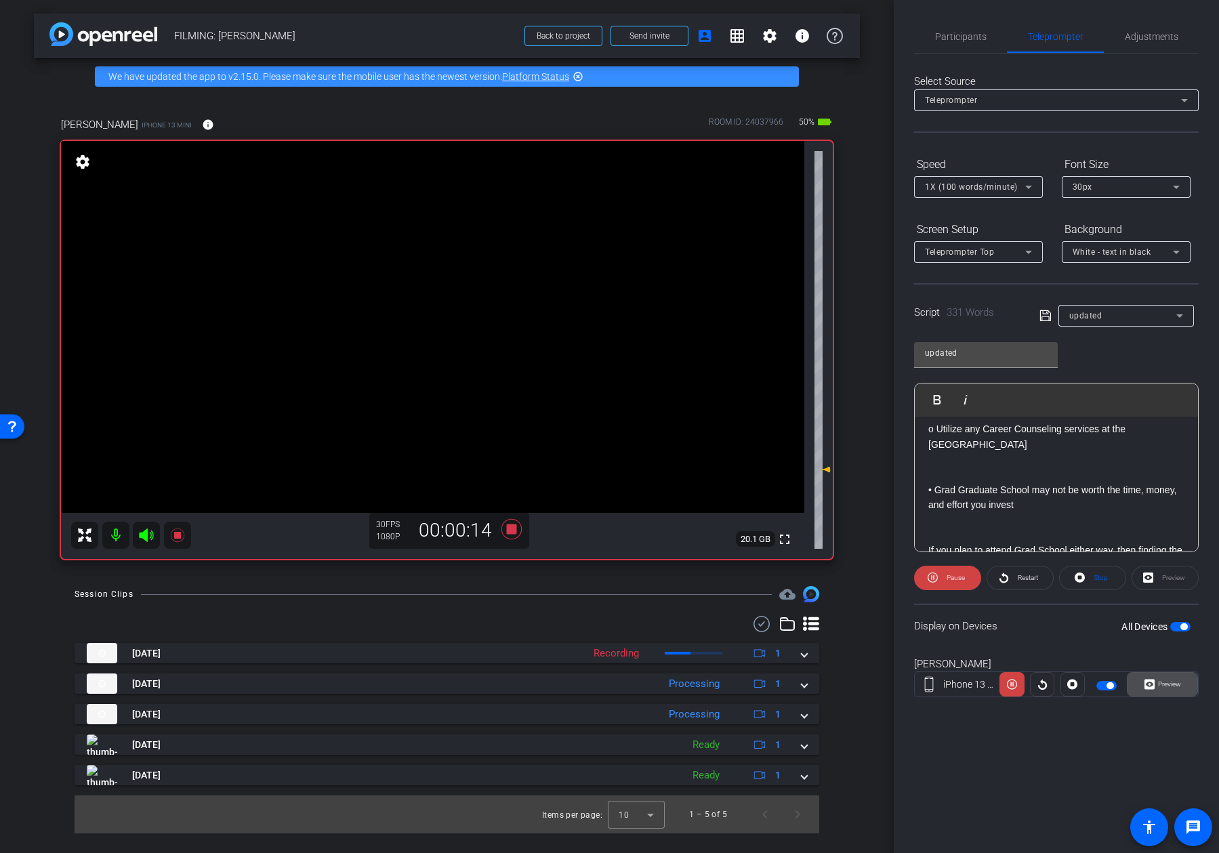
click at [998, 675] on span "Preview" at bounding box center [1168, 684] width 26 height 19
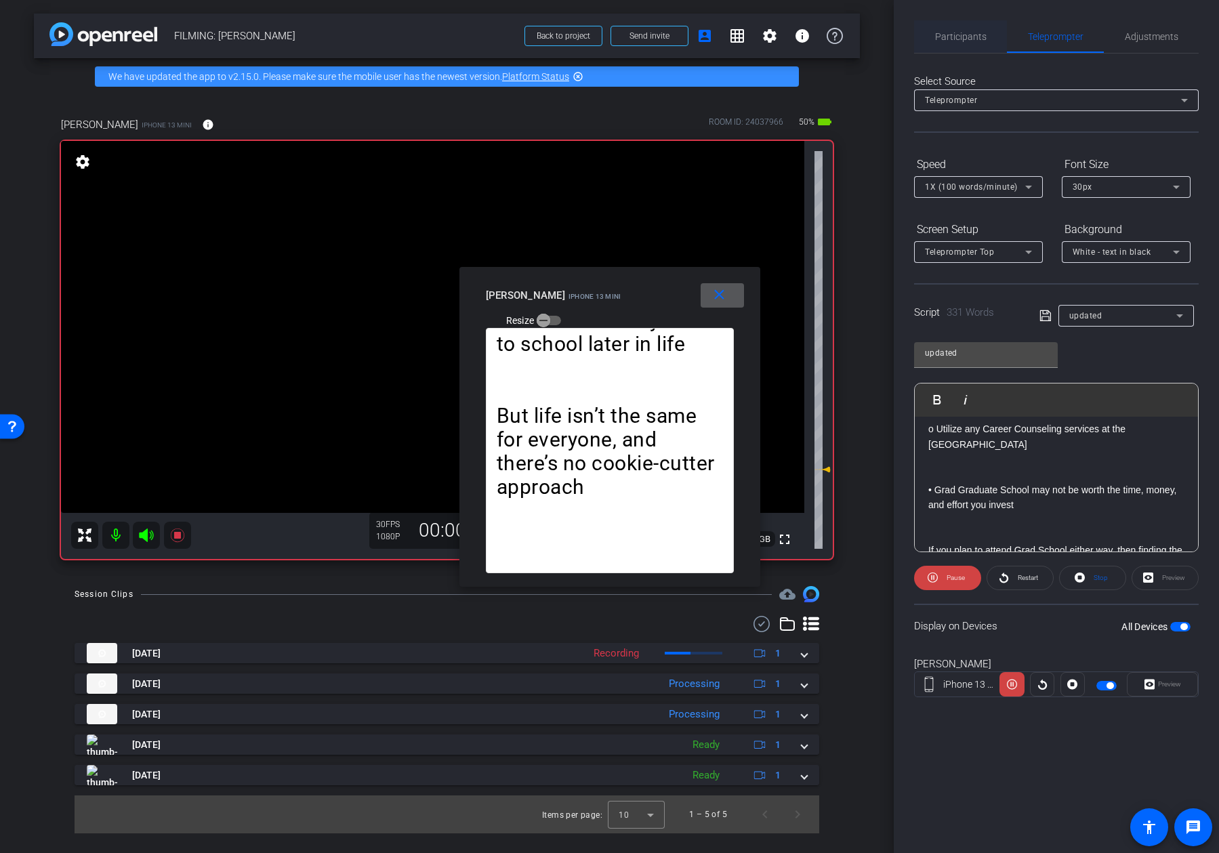
click at [995, 49] on div "Participants" at bounding box center [960, 36] width 93 height 33
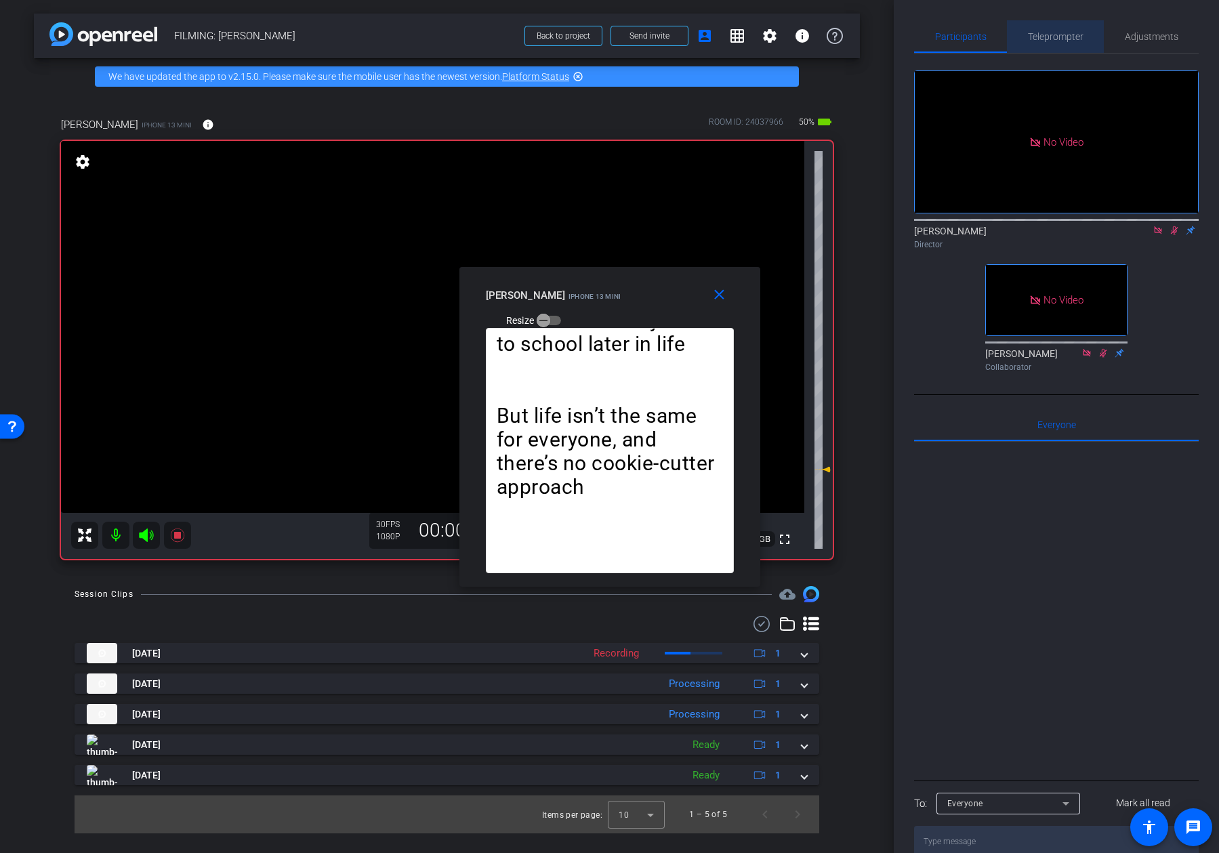
click at [998, 39] on span "Teleprompter" at bounding box center [1056, 36] width 56 height 9
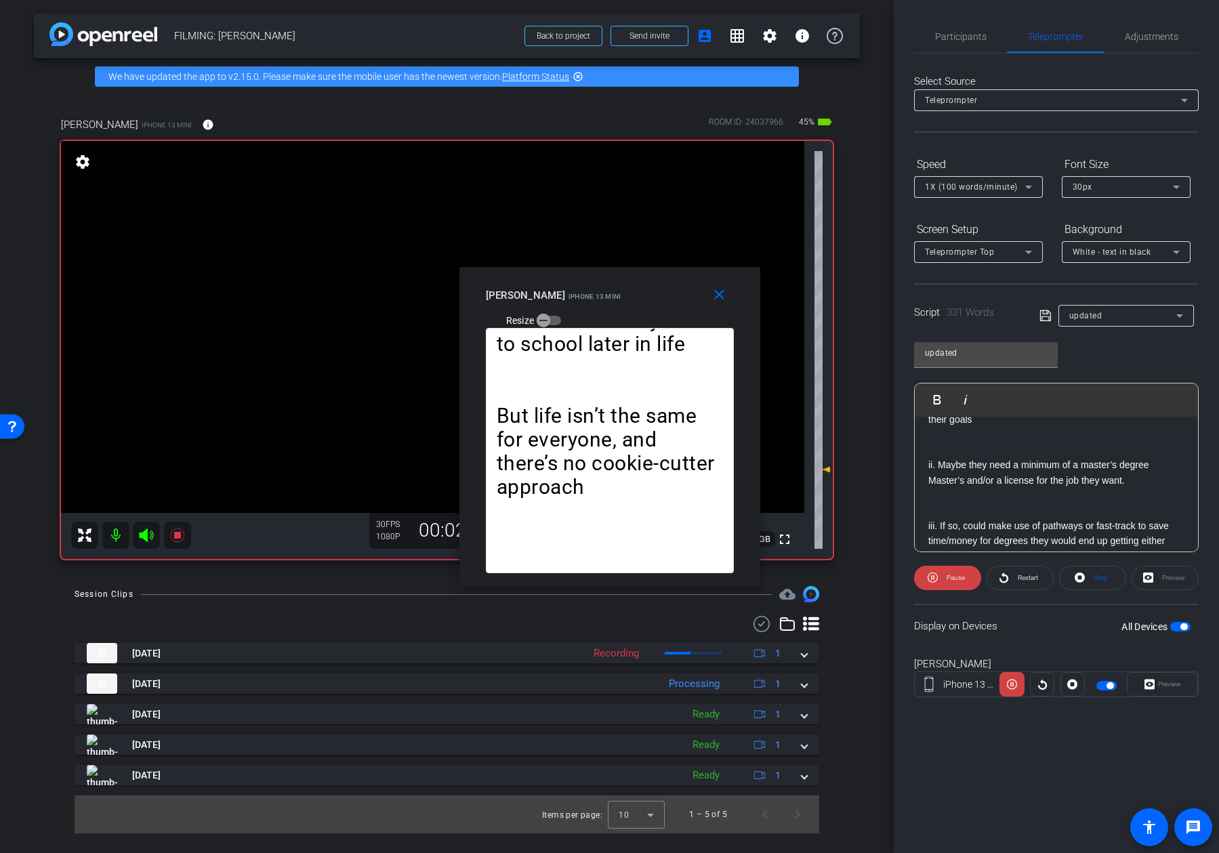
scroll to position [780, 0]
click at [950, 575] on span "Pause" at bounding box center [956, 577] width 18 height 7
click at [950, 575] on span "Play" at bounding box center [955, 577] width 12 height 7
click at [947, 51] on span "Participants" at bounding box center [960, 36] width 51 height 33
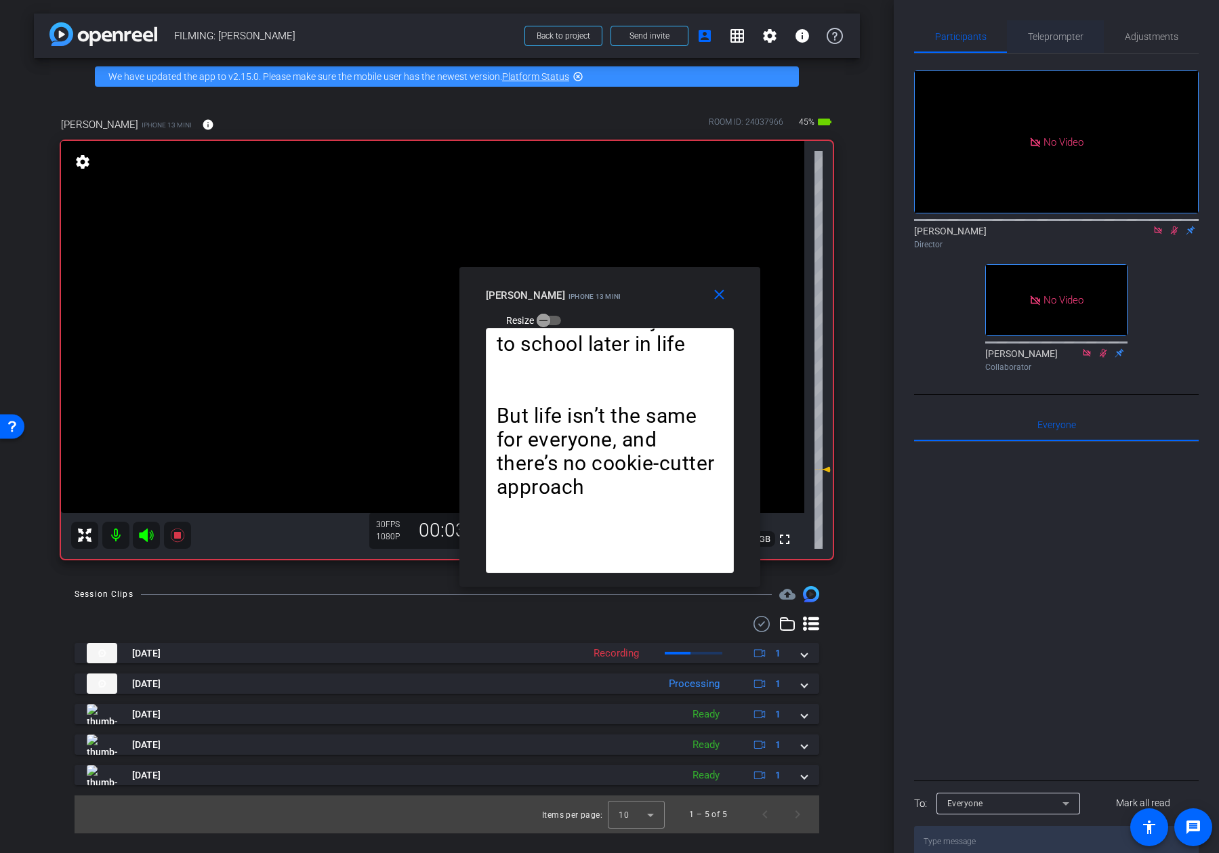
click at [998, 41] on span "Teleprompter" at bounding box center [1056, 36] width 56 height 9
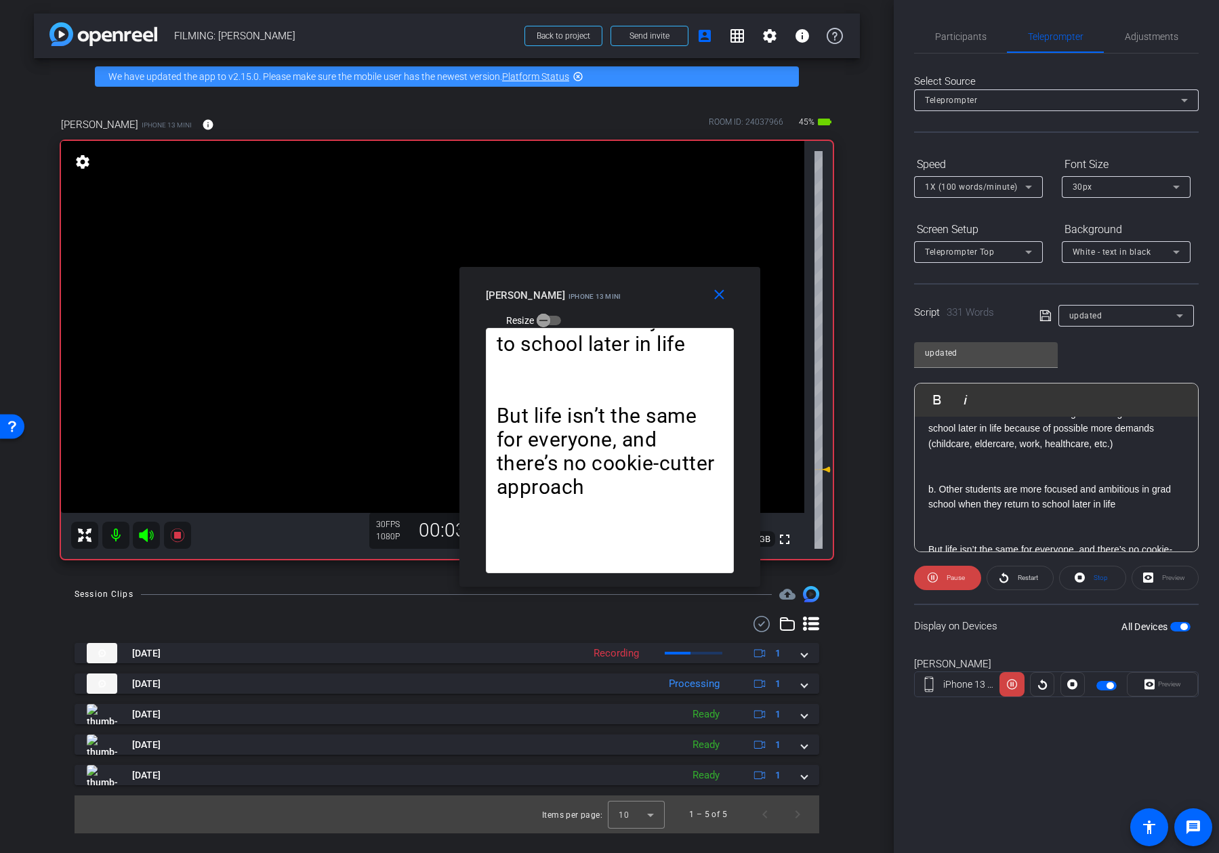
scroll to position [1242, 0]
click at [725, 301] on mat-icon "close" at bounding box center [719, 295] width 17 height 17
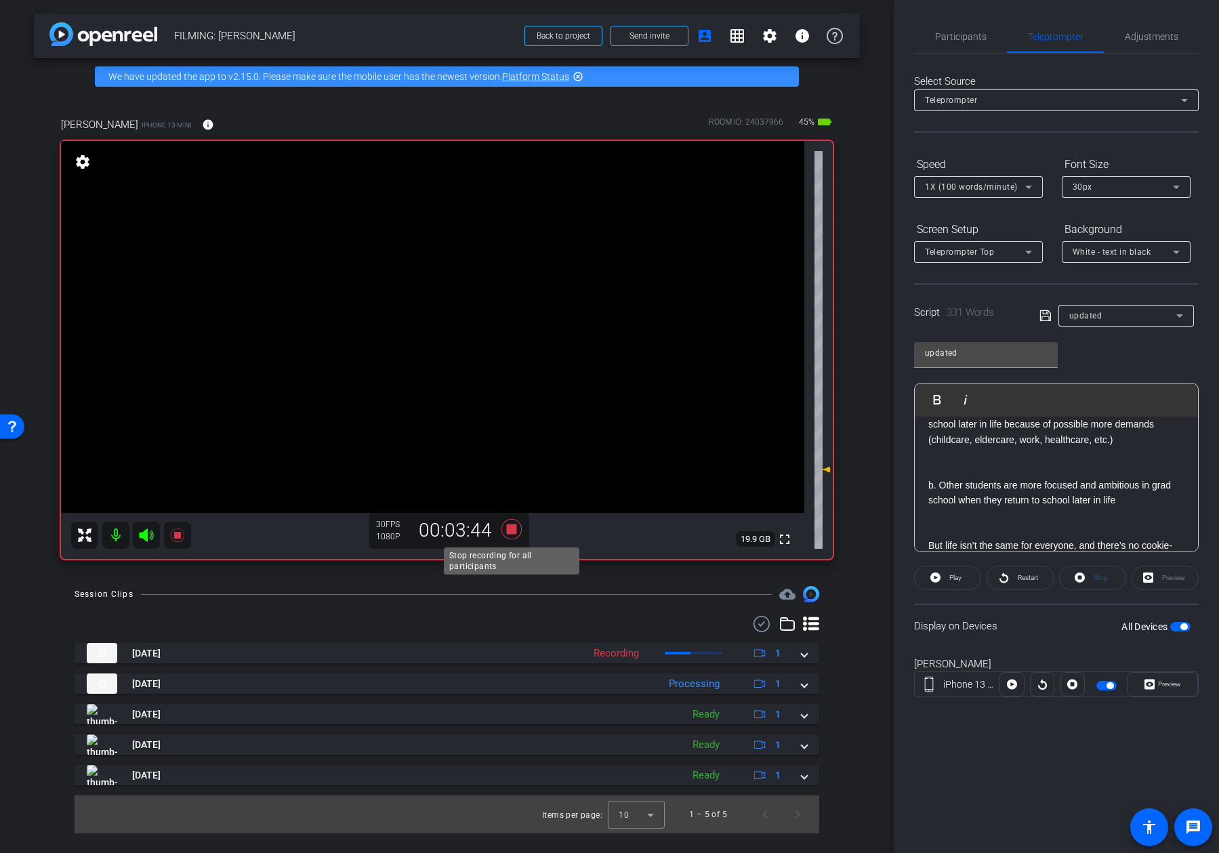
click at [516, 538] on icon at bounding box center [511, 529] width 20 height 20
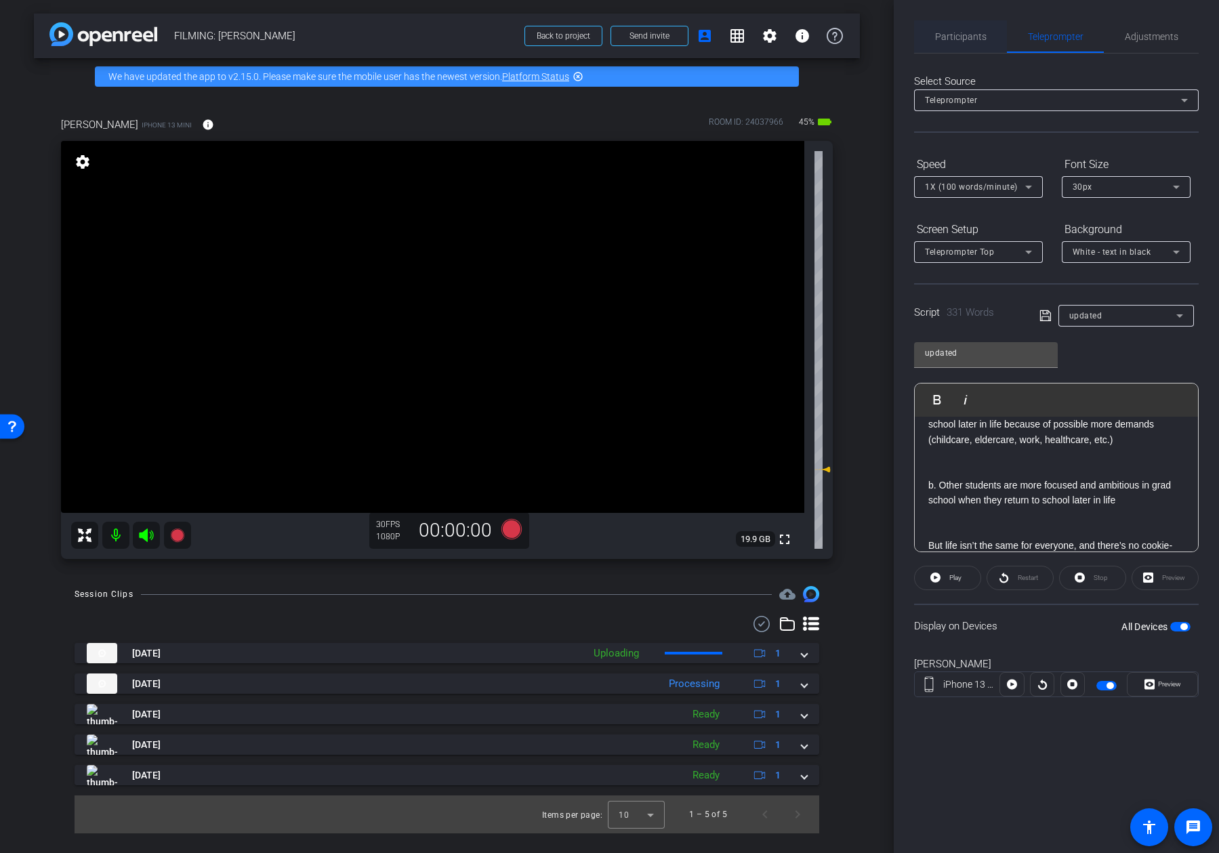
click at [935, 30] on span "Participants" at bounding box center [960, 36] width 51 height 33
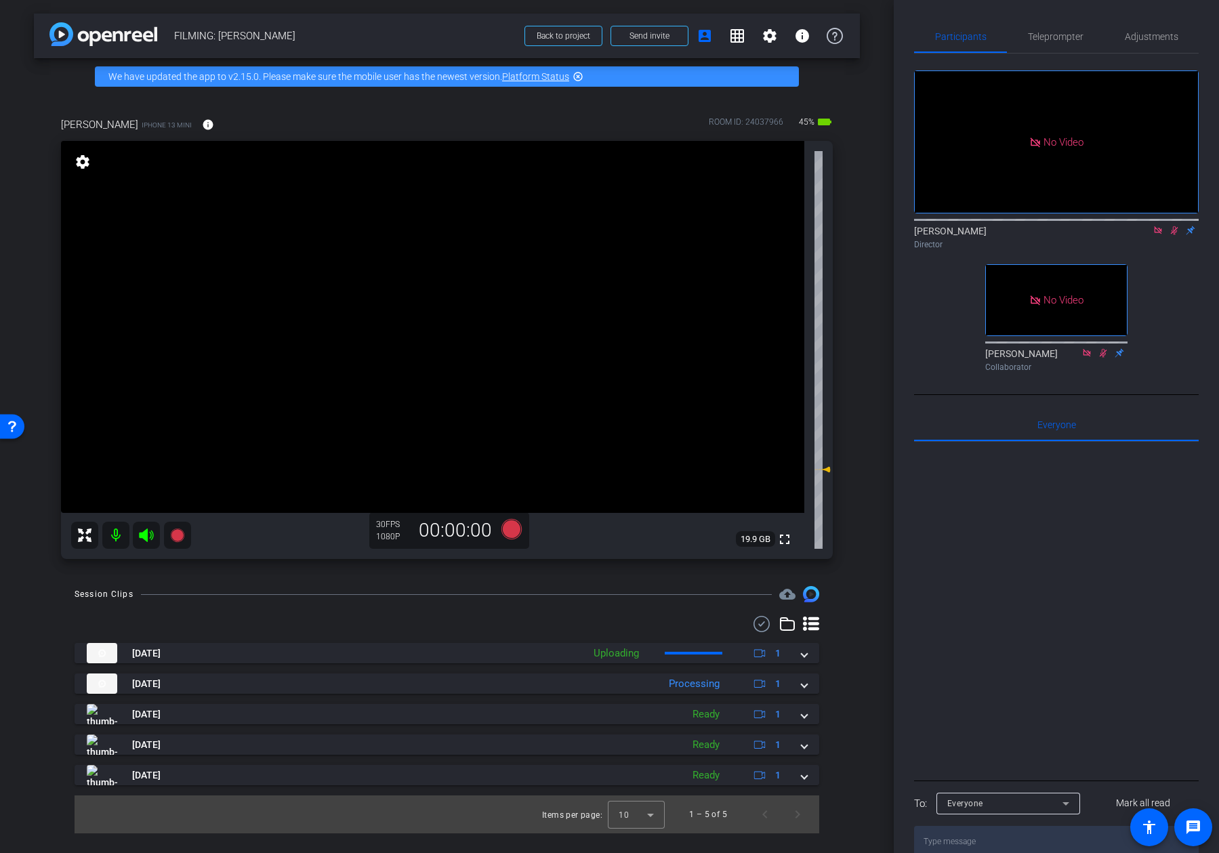
click at [998, 226] on icon at bounding box center [1157, 229] width 7 height 7
click at [998, 235] on icon at bounding box center [1158, 230] width 11 height 9
click at [998, 35] on span "Teleprompter" at bounding box center [1056, 36] width 56 height 9
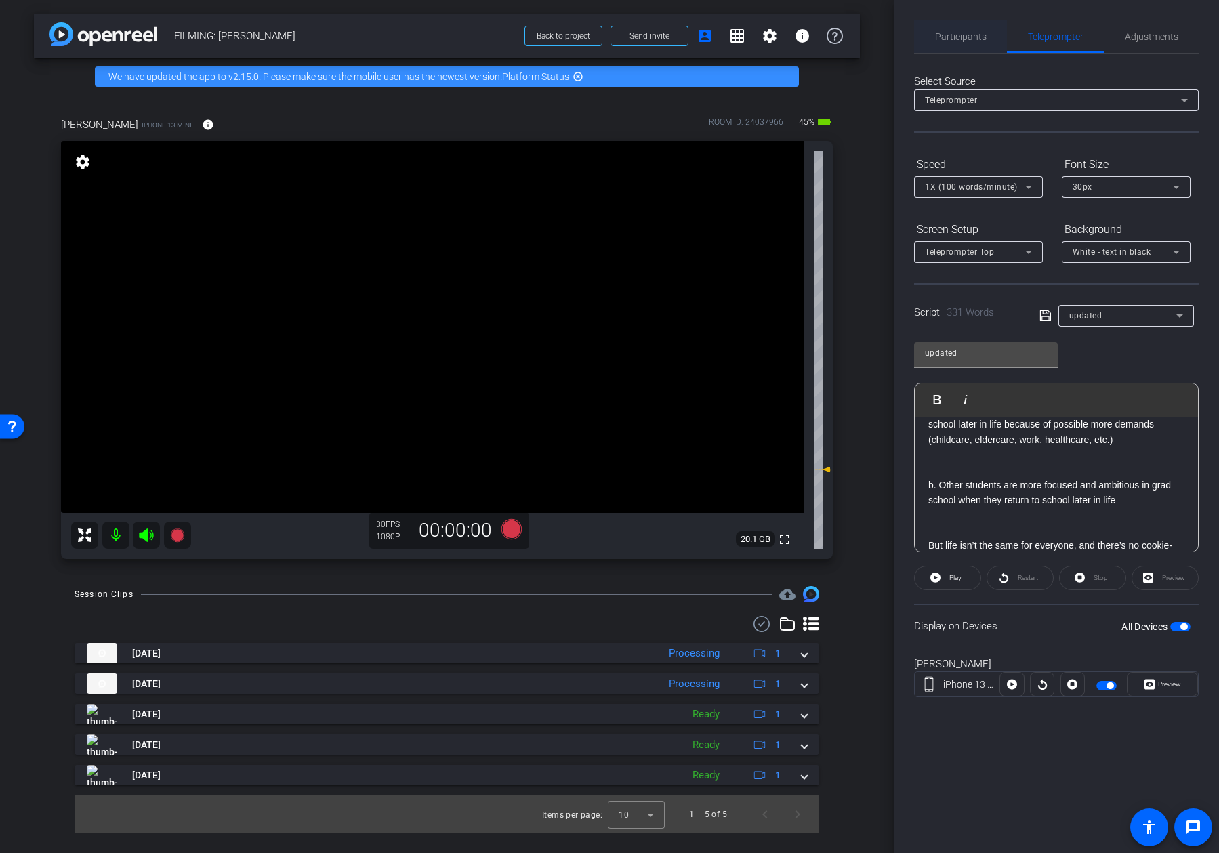
click at [981, 42] on span "Participants" at bounding box center [960, 36] width 51 height 33
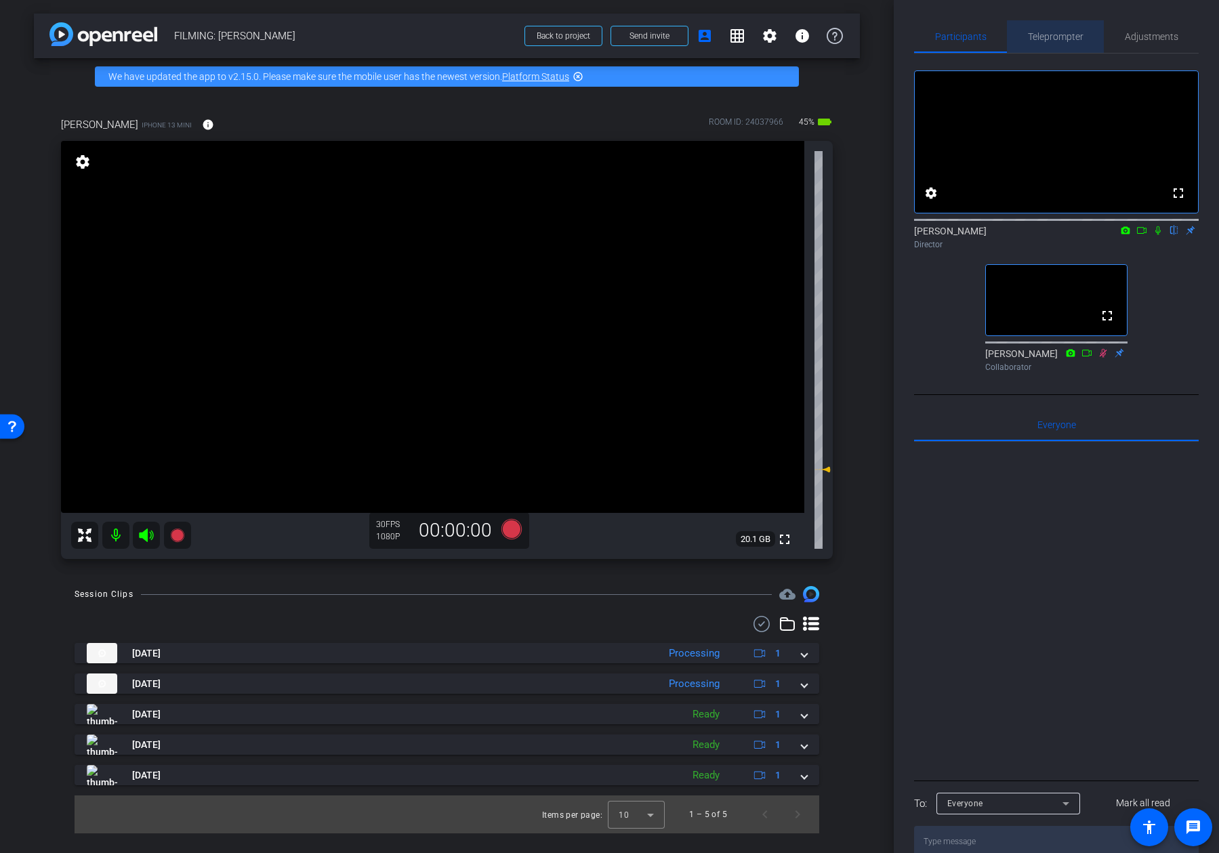
click at [998, 51] on span "Teleprompter" at bounding box center [1056, 36] width 56 height 33
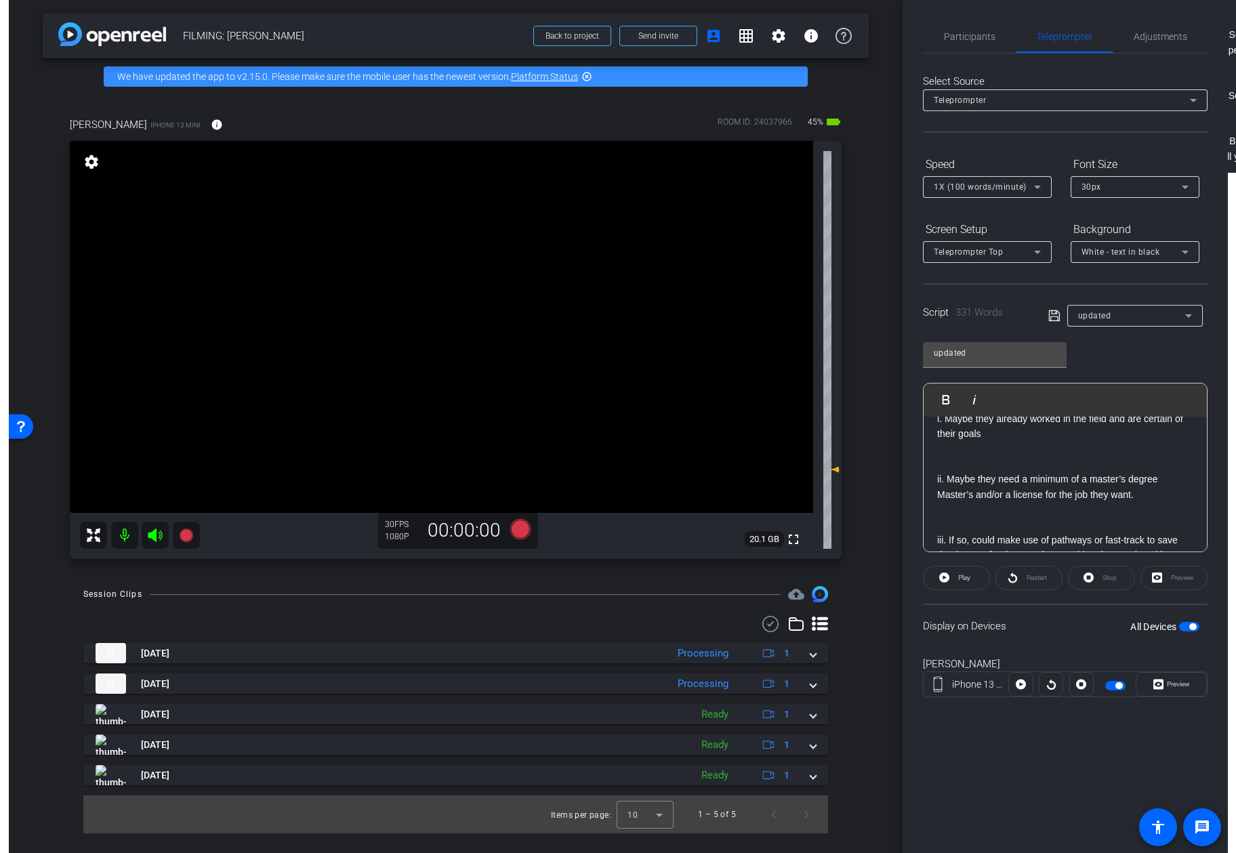
scroll to position [0, 0]
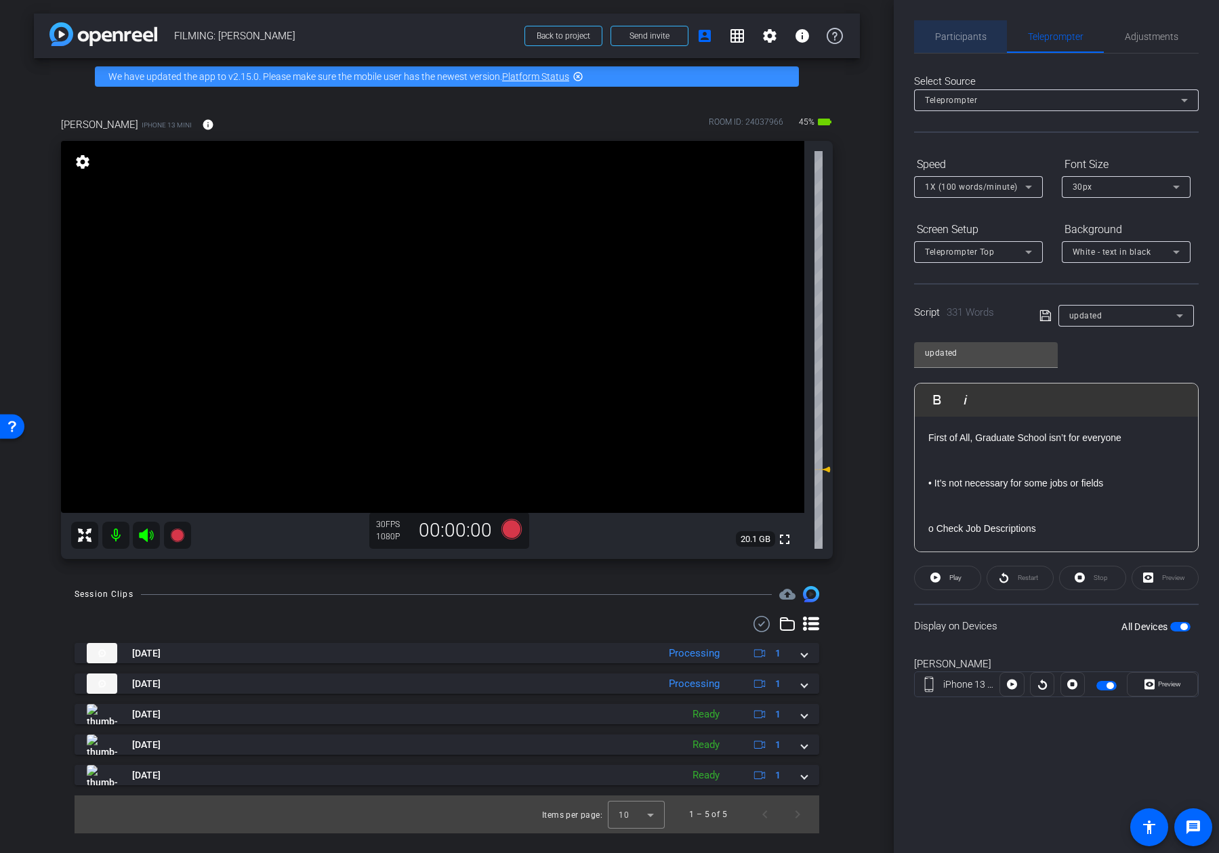
click at [998, 38] on div "Participants" at bounding box center [960, 36] width 93 height 33
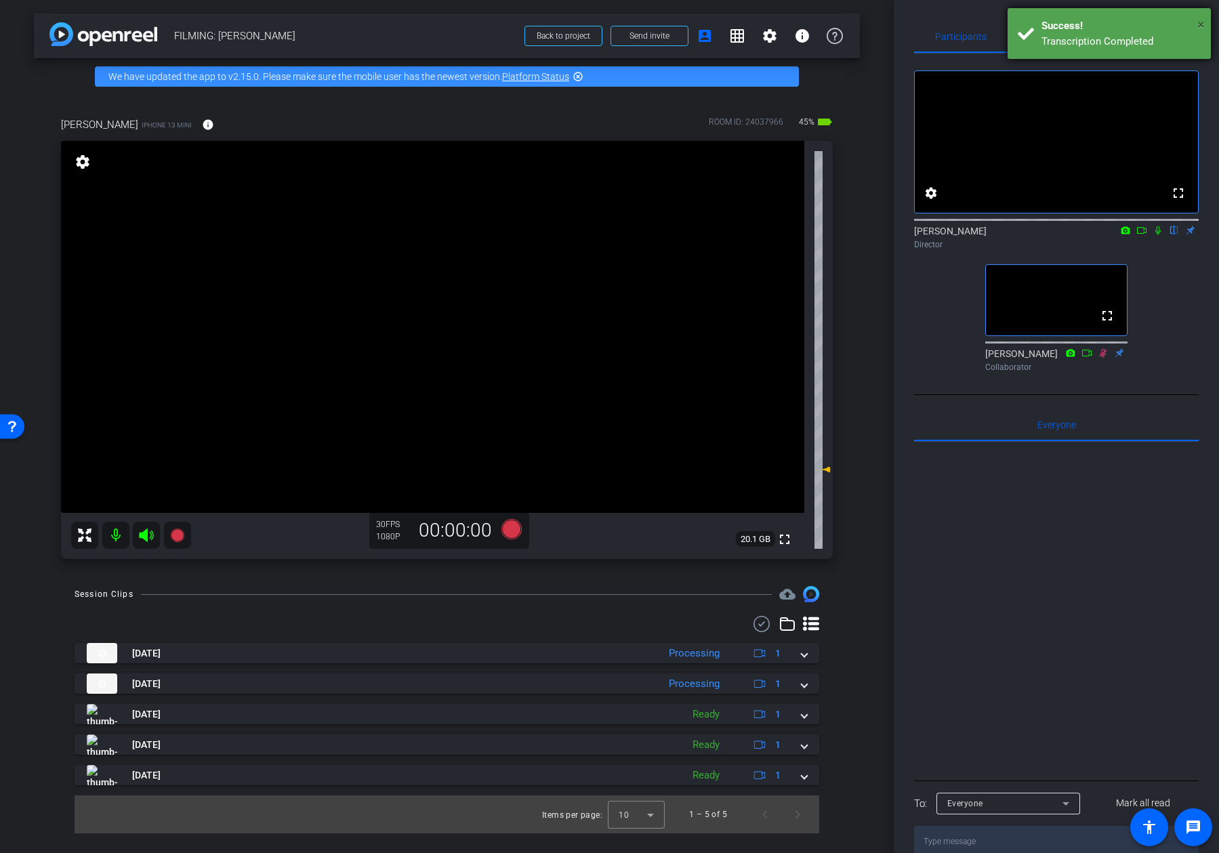
click at [998, 27] on span "×" at bounding box center [1200, 24] width 7 height 16
click at [998, 312] on div "fullscreen settings Addie Hackshaw flip Director fullscreen Ailsa Dann Collabor…" at bounding box center [1056, 216] width 285 height 324
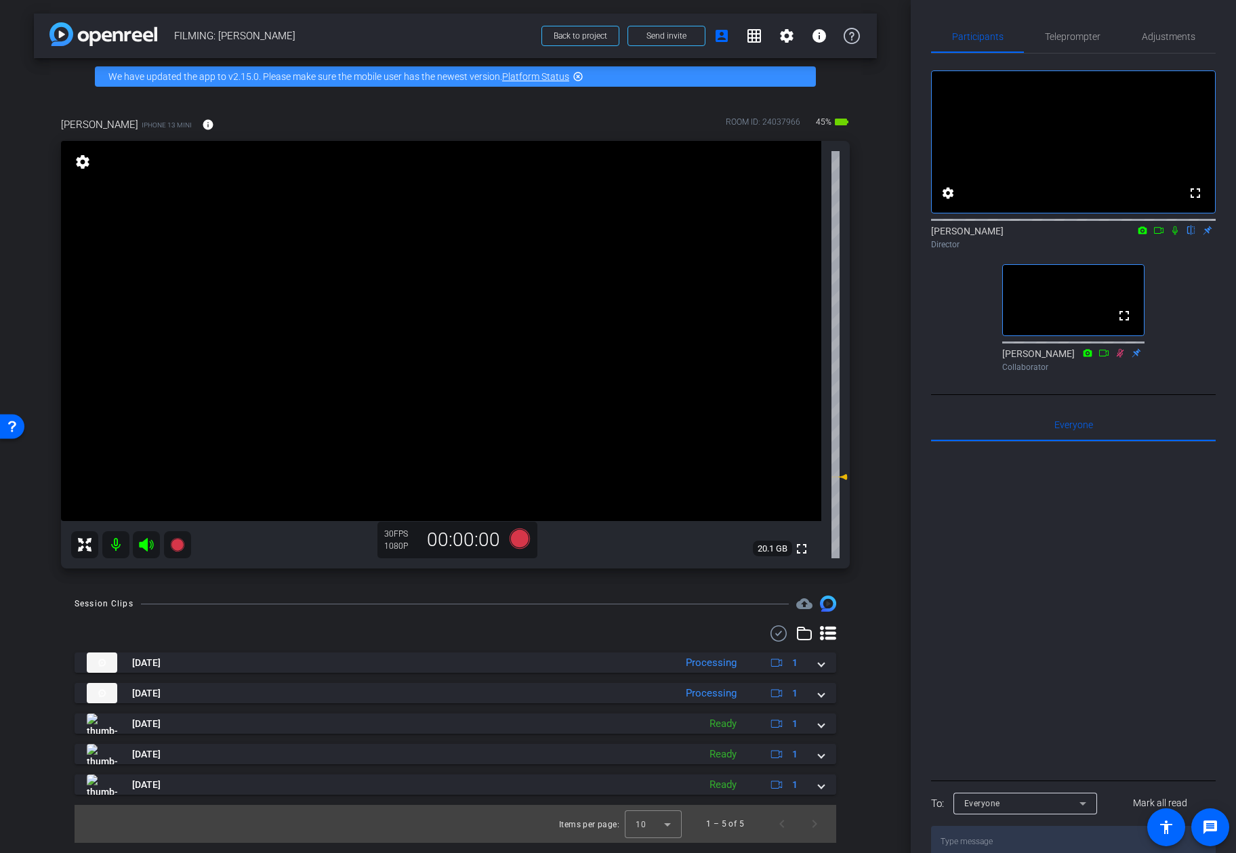
click at [998, 156] on div "Participants Teleprompter Adjustments fullscreen settings Addie Hackshaw flip D…" at bounding box center [1073, 426] width 325 height 853
click at [998, 235] on icon at bounding box center [1175, 230] width 11 height 9
click at [998, 235] on icon at bounding box center [1158, 230] width 11 height 9
click at [513, 545] on icon at bounding box center [519, 539] width 33 height 24
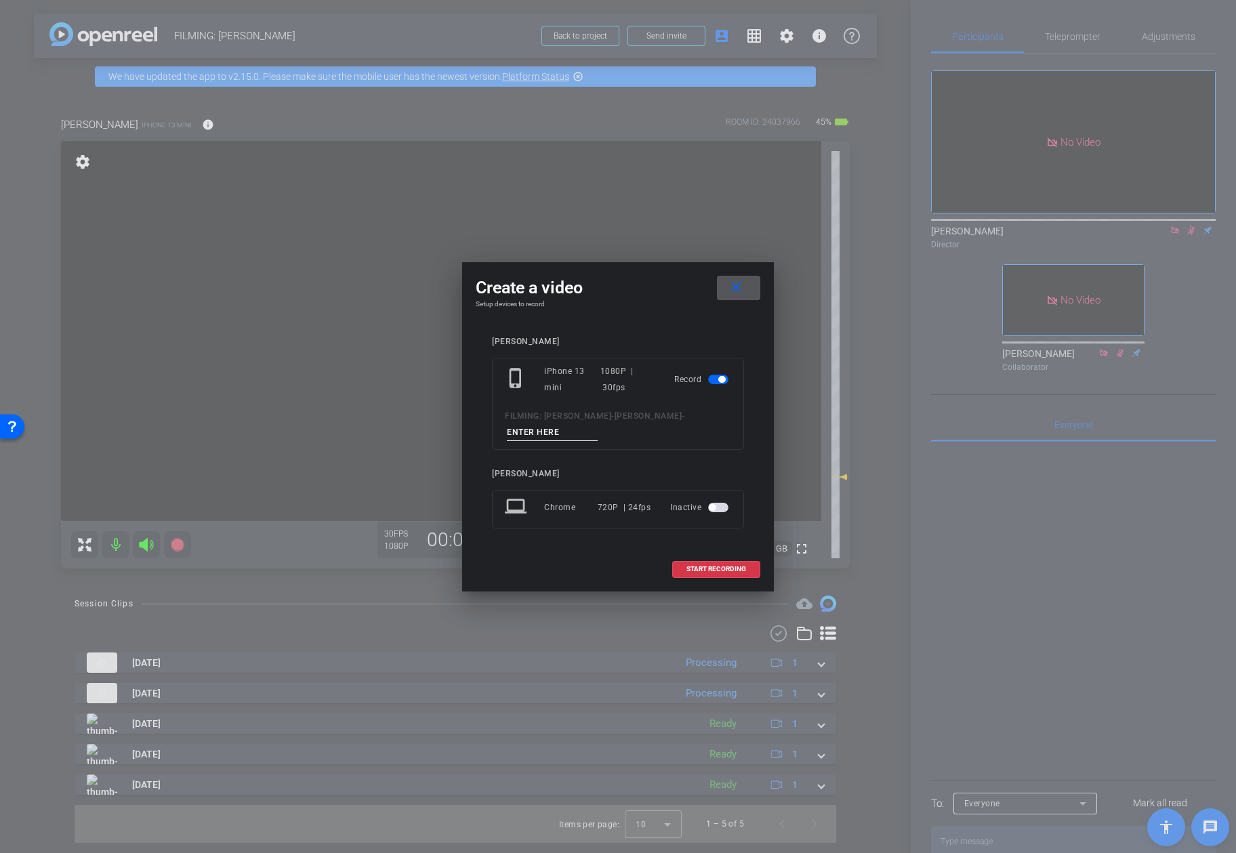
click at [544, 433] on input at bounding box center [552, 432] width 91 height 17
type input "video 6"
click at [710, 573] on span "START RECORDING" at bounding box center [716, 569] width 60 height 7
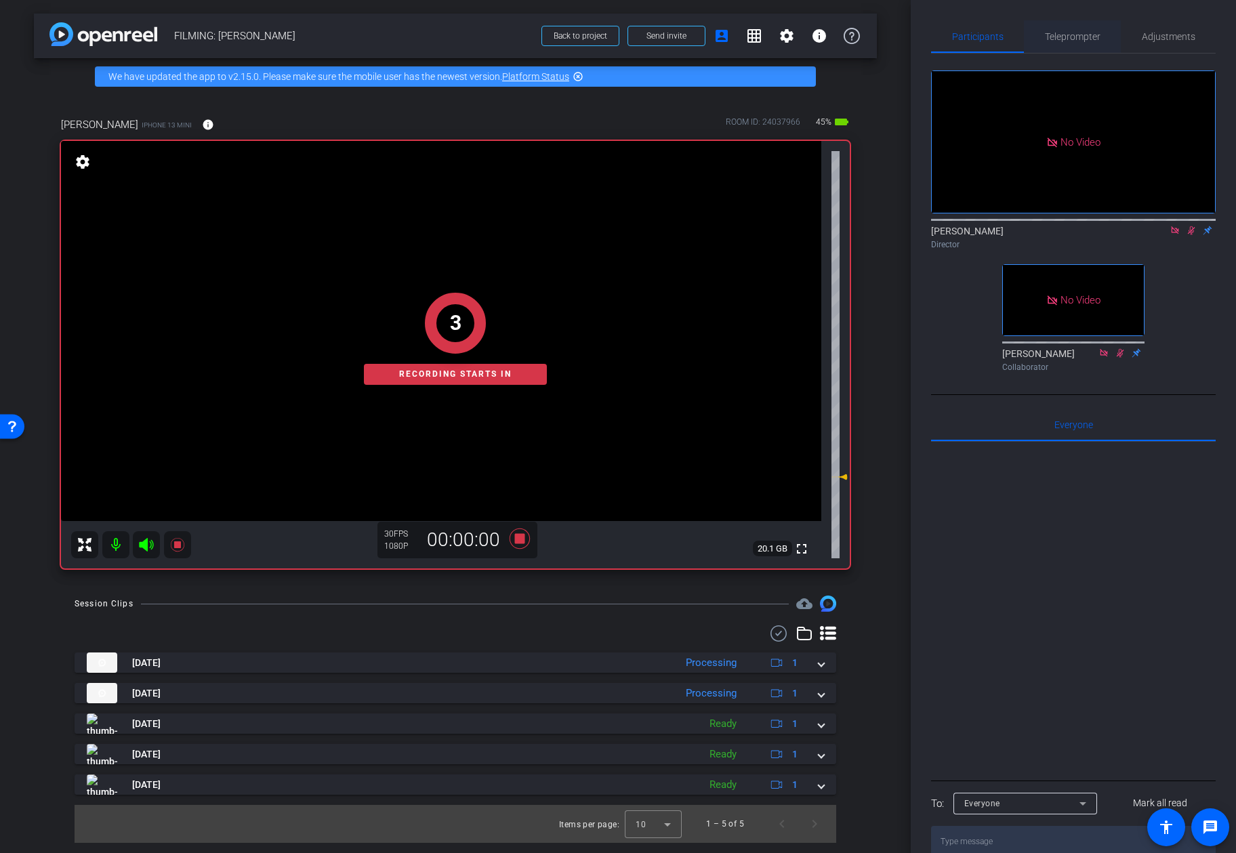
click at [998, 28] on span "Teleprompter" at bounding box center [1073, 36] width 56 height 33
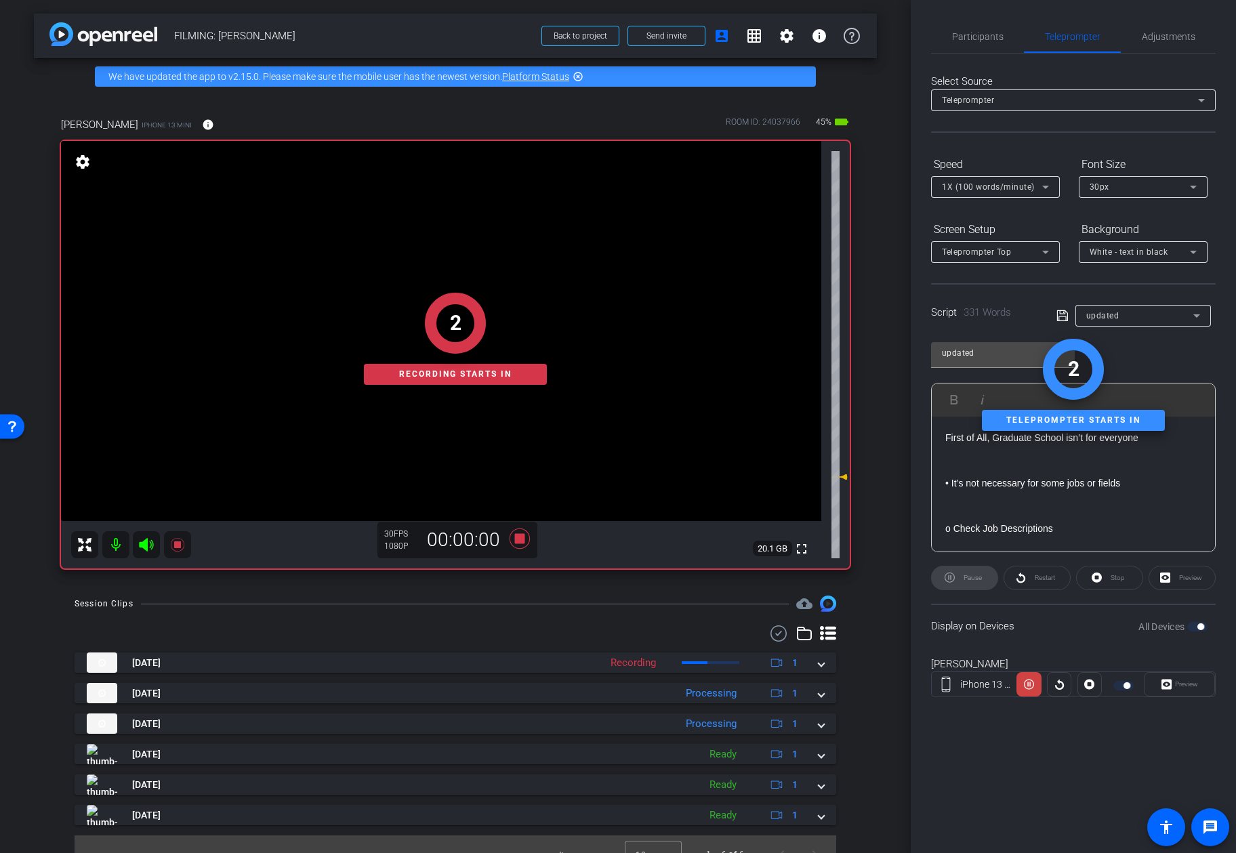
click at [957, 581] on div "Pause" at bounding box center [964, 578] width 67 height 24
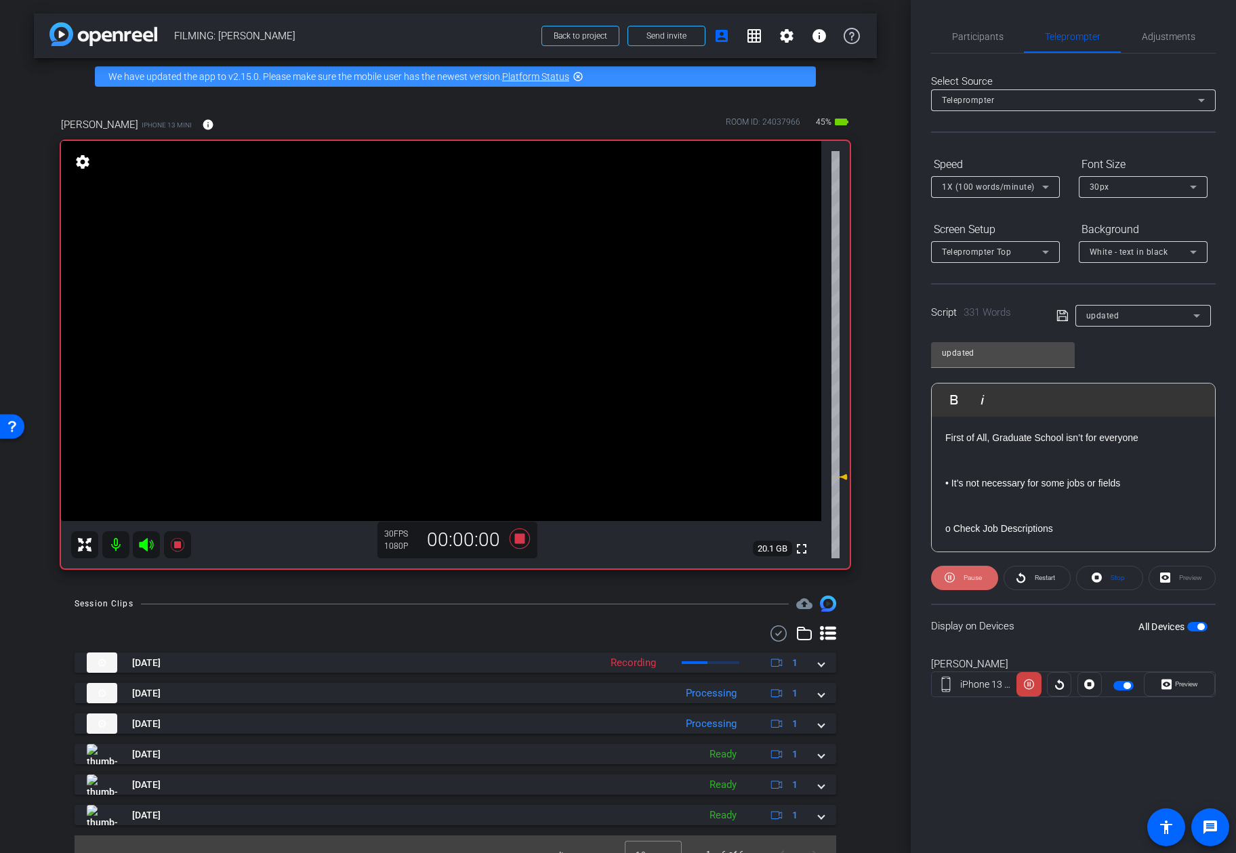
click at [964, 580] on span "Pause" at bounding box center [973, 577] width 18 height 7
click at [993, 40] on span "Participants" at bounding box center [977, 36] width 51 height 9
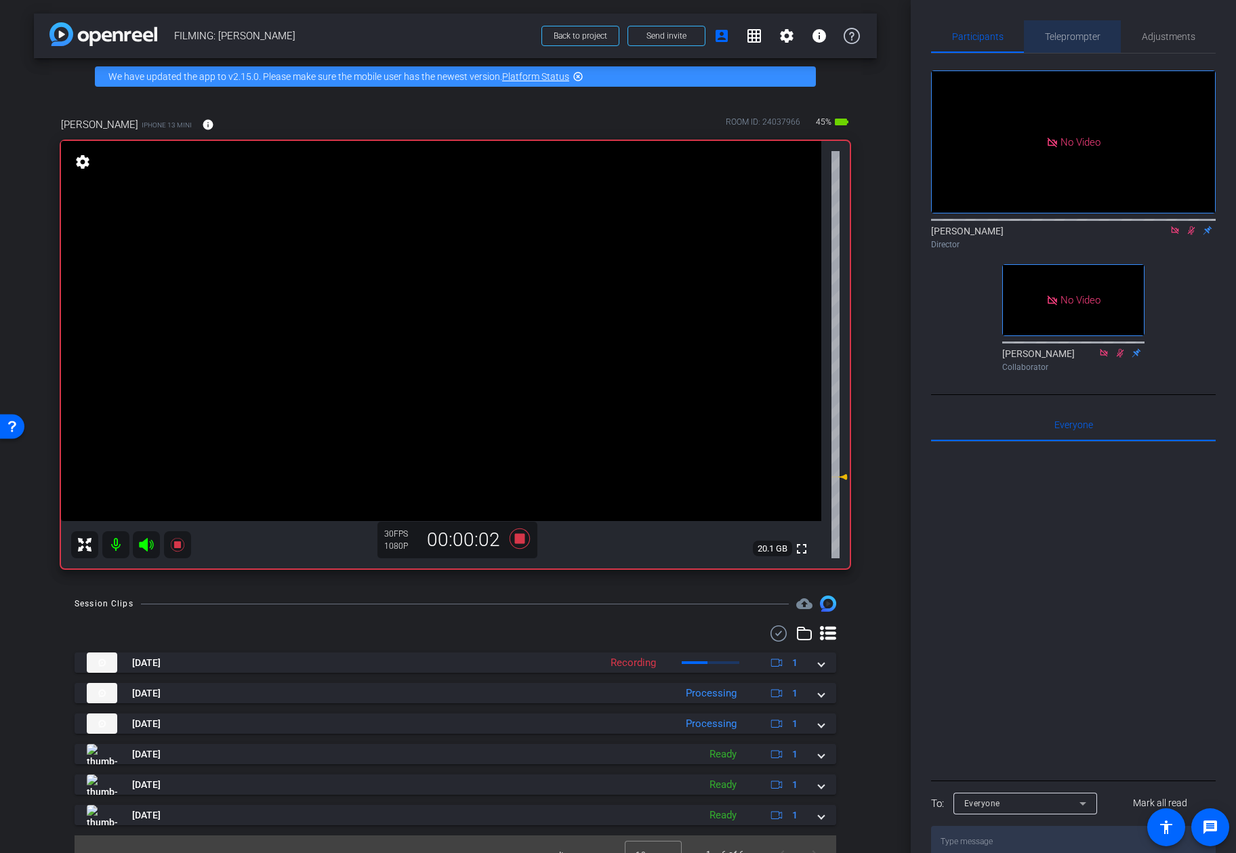
click at [998, 44] on span "Teleprompter" at bounding box center [1073, 36] width 56 height 33
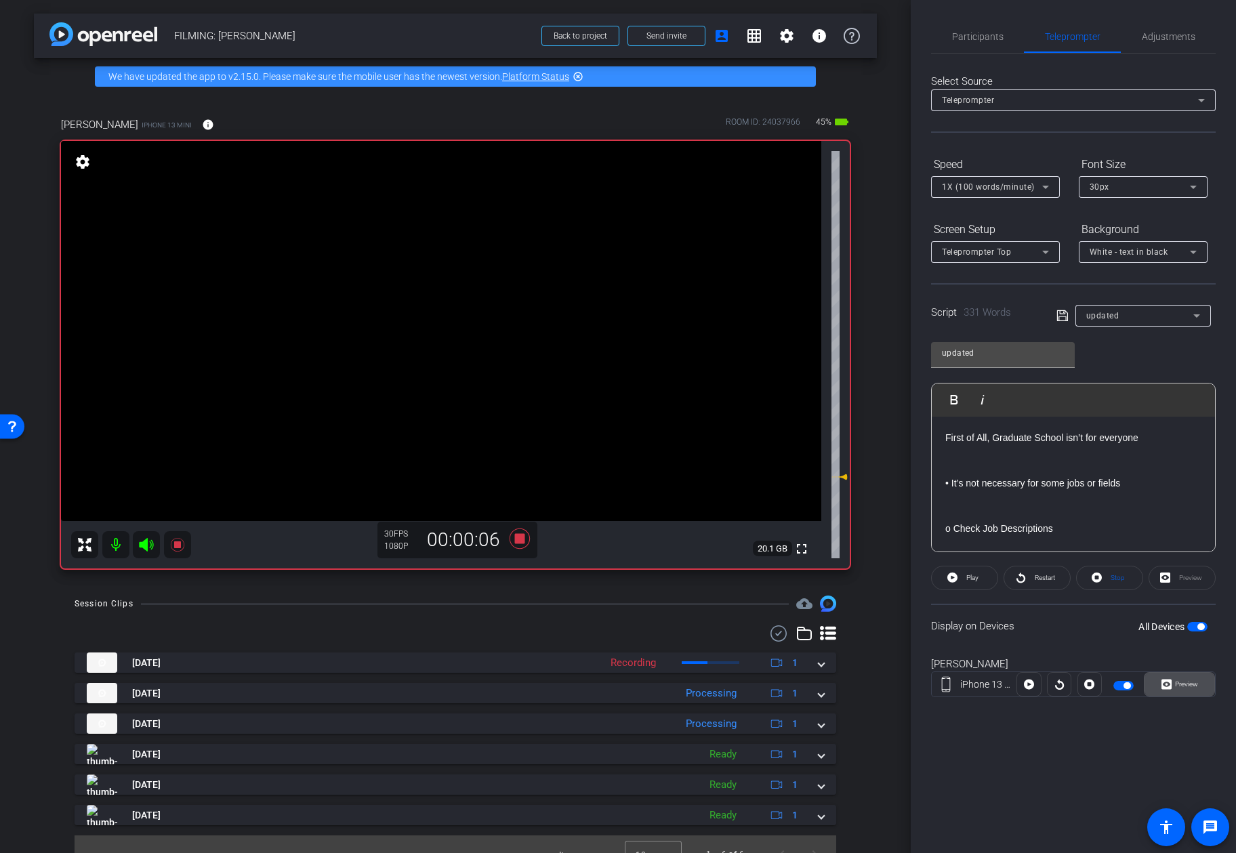
click at [998, 683] on icon at bounding box center [1166, 684] width 10 height 20
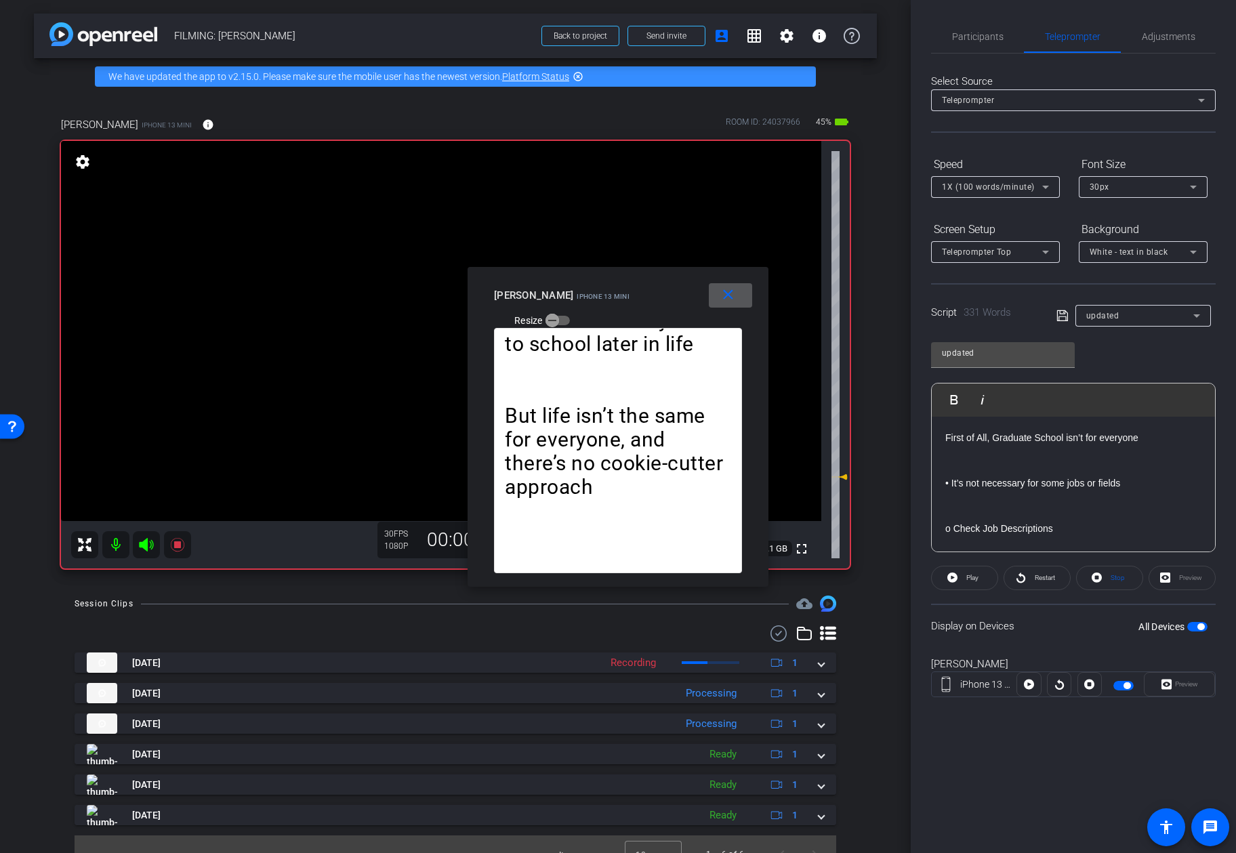
click at [736, 298] on mat-icon "close" at bounding box center [728, 295] width 17 height 17
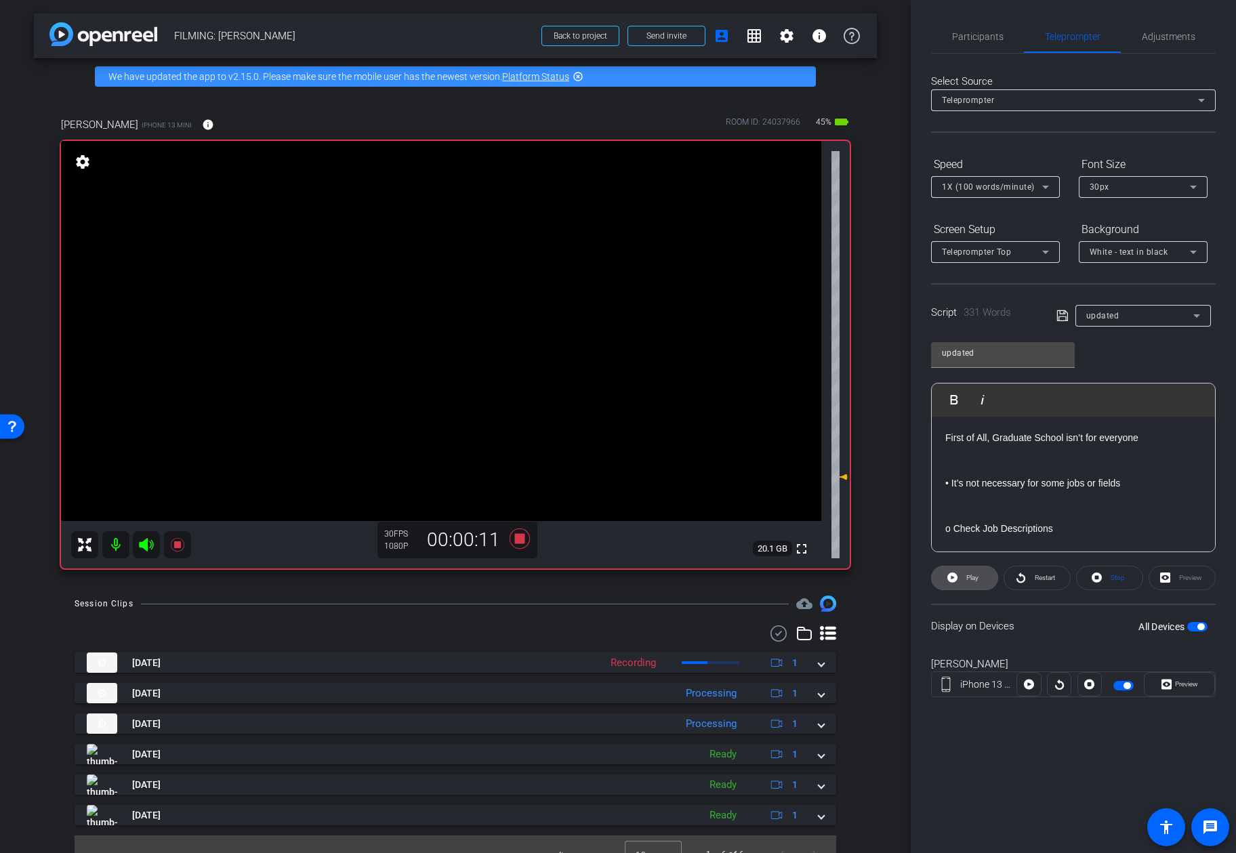
click at [958, 573] on span at bounding box center [965, 578] width 66 height 33
click at [998, 672] on span at bounding box center [1180, 684] width 70 height 33
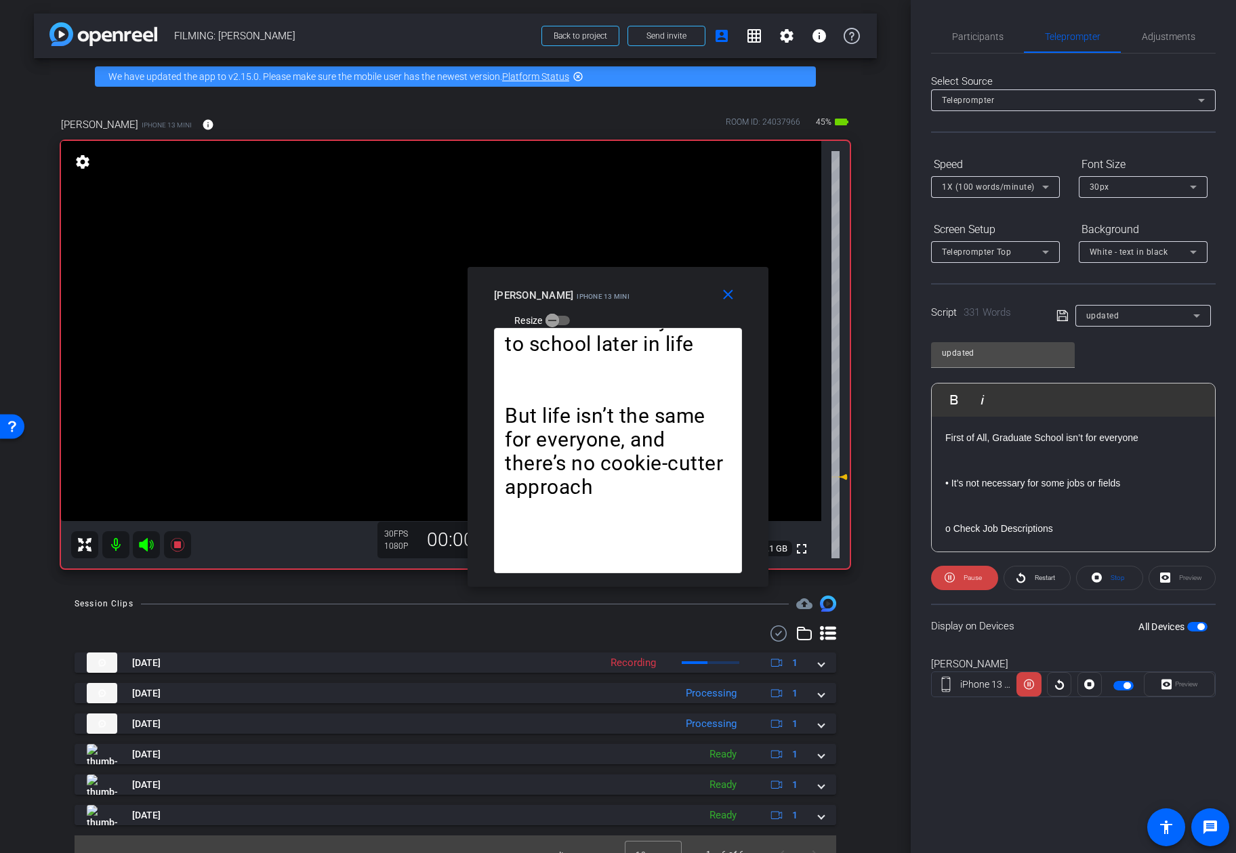
click at [960, 58] on div "Select Source Teleprompter Speed 1X (100 words/minute) Font Size 30px Screen Se…" at bounding box center [1073, 387] width 285 height 667
click at [964, 54] on div "Select Source Teleprompter Speed 1X (100 words/minute) Font Size 30px Screen Se…" at bounding box center [1073, 387] width 285 height 667
click at [974, 47] on span "Participants" at bounding box center [977, 36] width 51 height 33
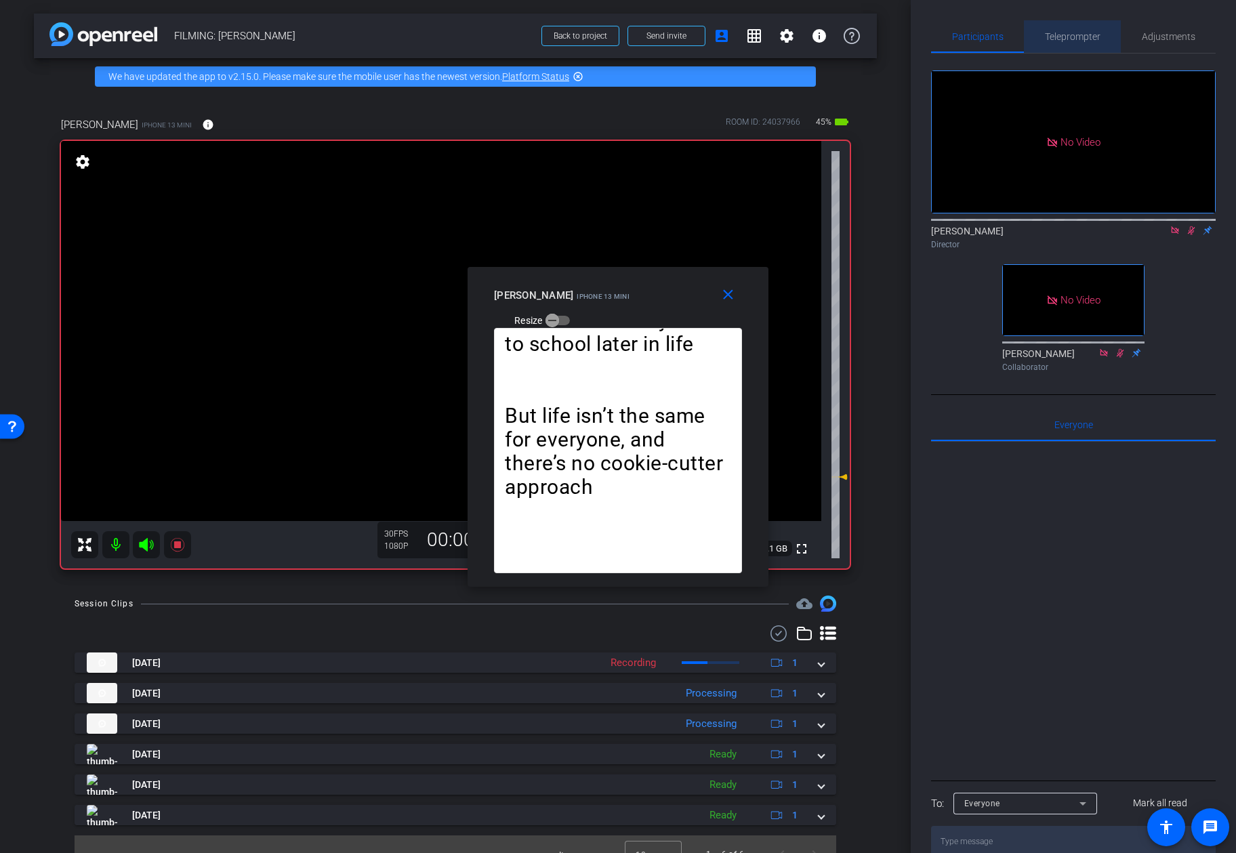
click at [998, 42] on span "Teleprompter" at bounding box center [1073, 36] width 56 height 33
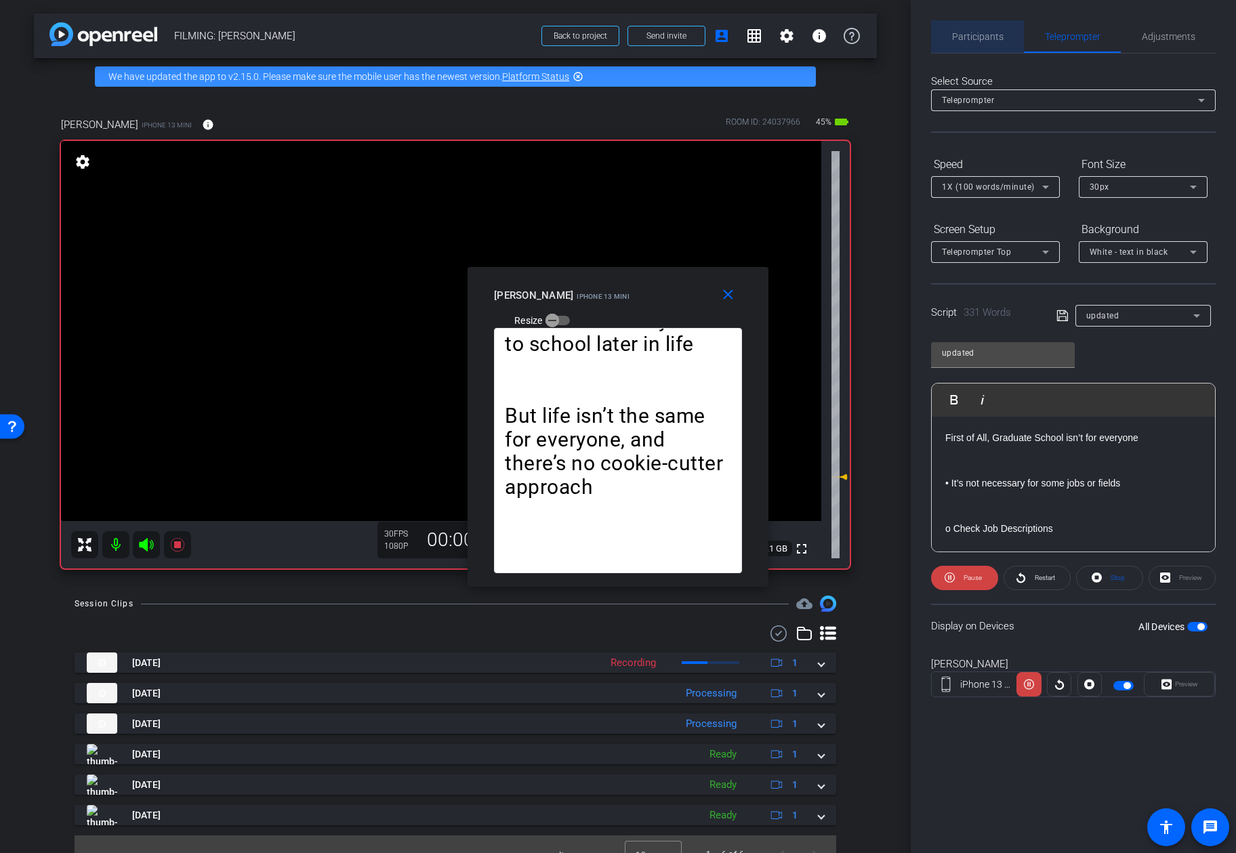
click at [998, 29] on span "Participants" at bounding box center [977, 36] width 51 height 33
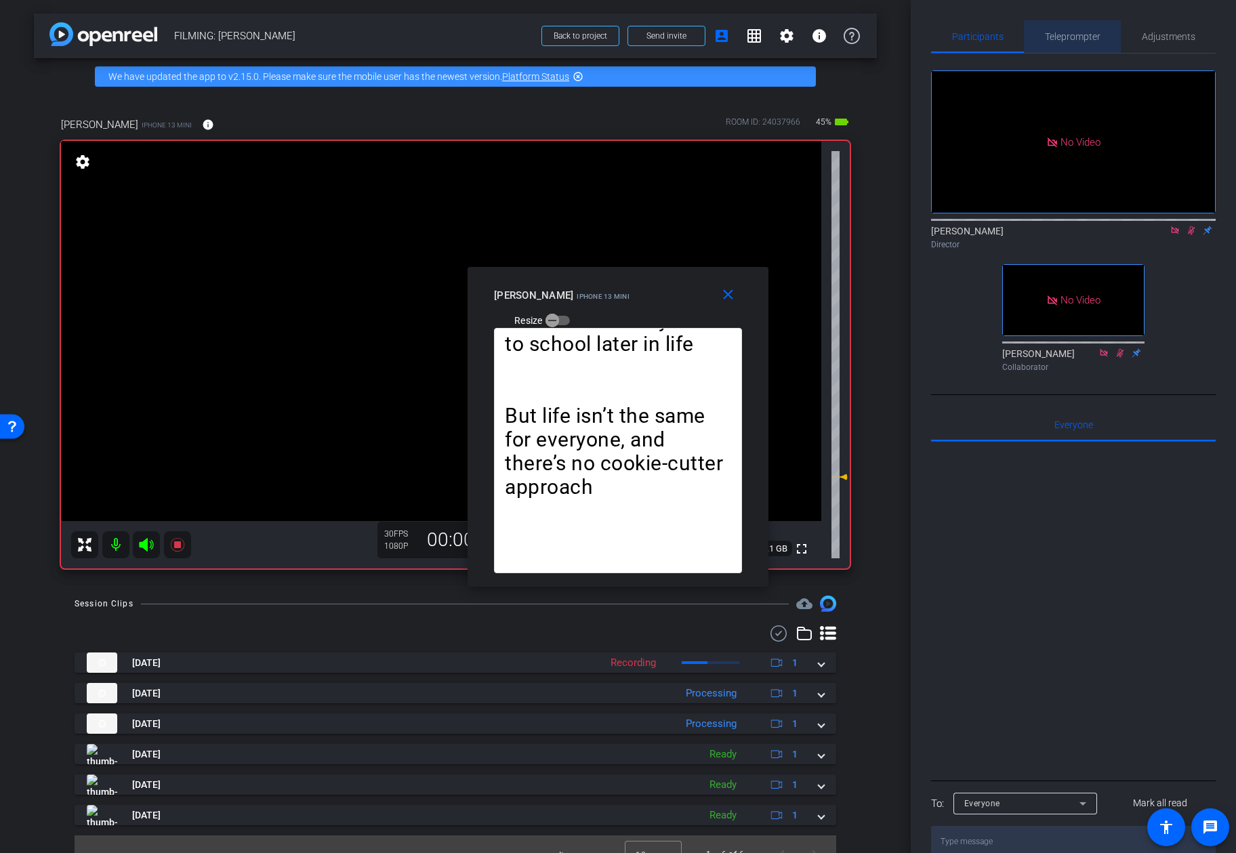
click at [998, 33] on span "Teleprompter" at bounding box center [1073, 36] width 56 height 9
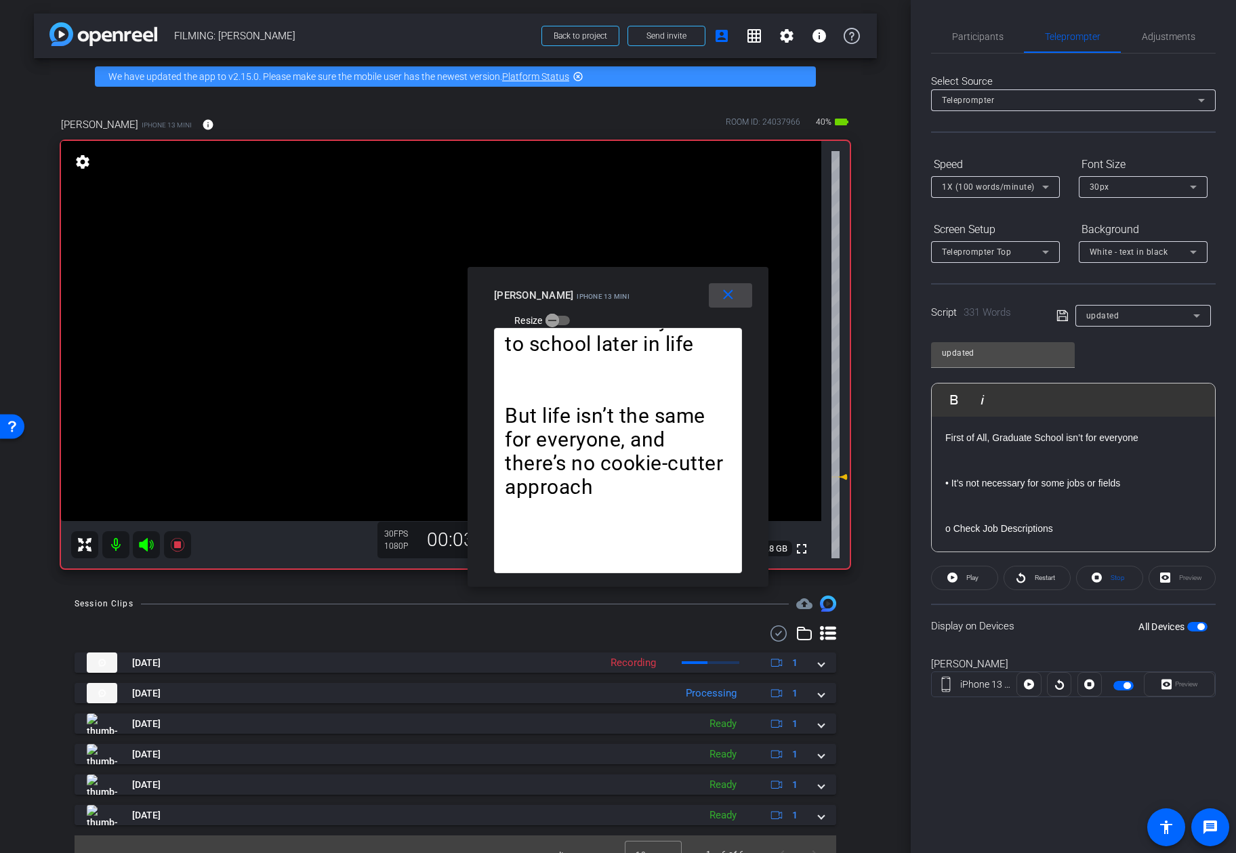
click at [724, 298] on mat-icon "close" at bounding box center [728, 295] width 17 height 17
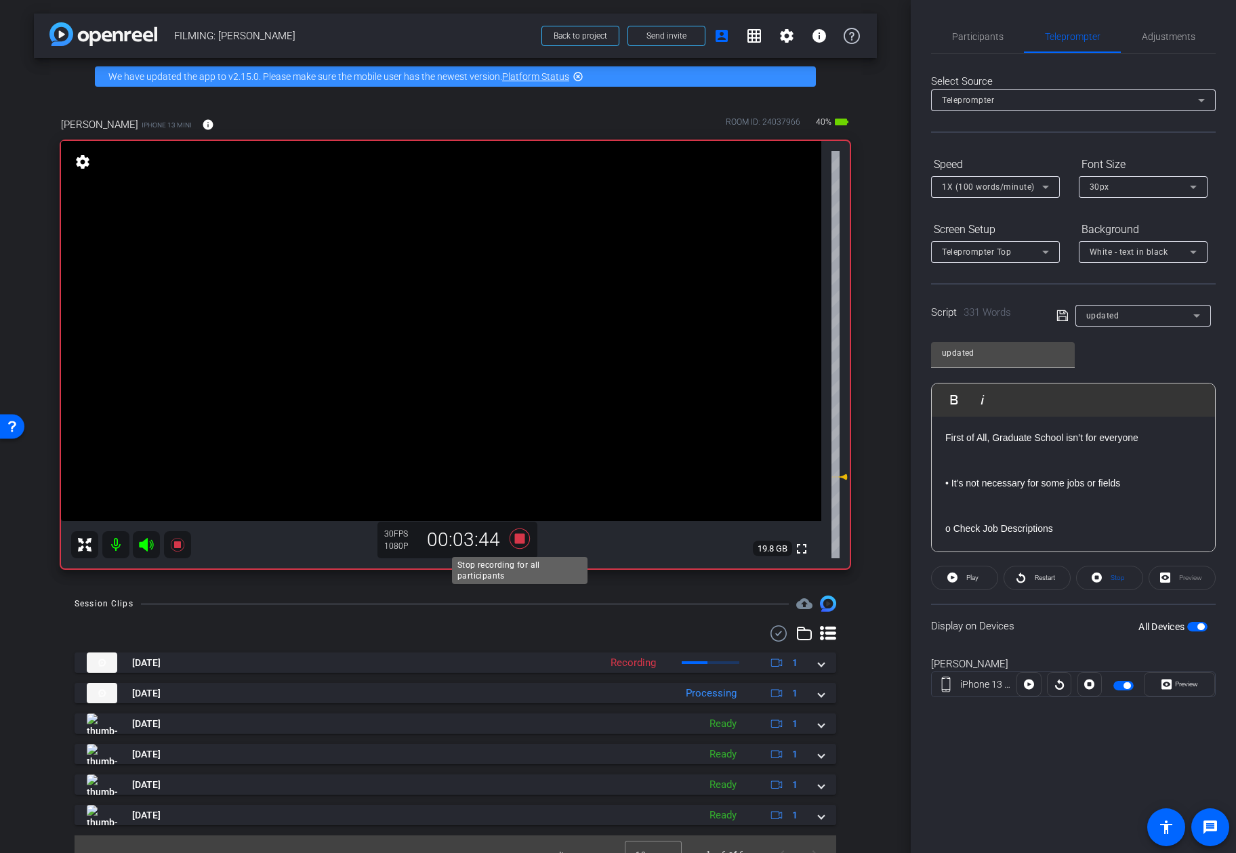
click at [520, 541] on icon at bounding box center [520, 539] width 20 height 20
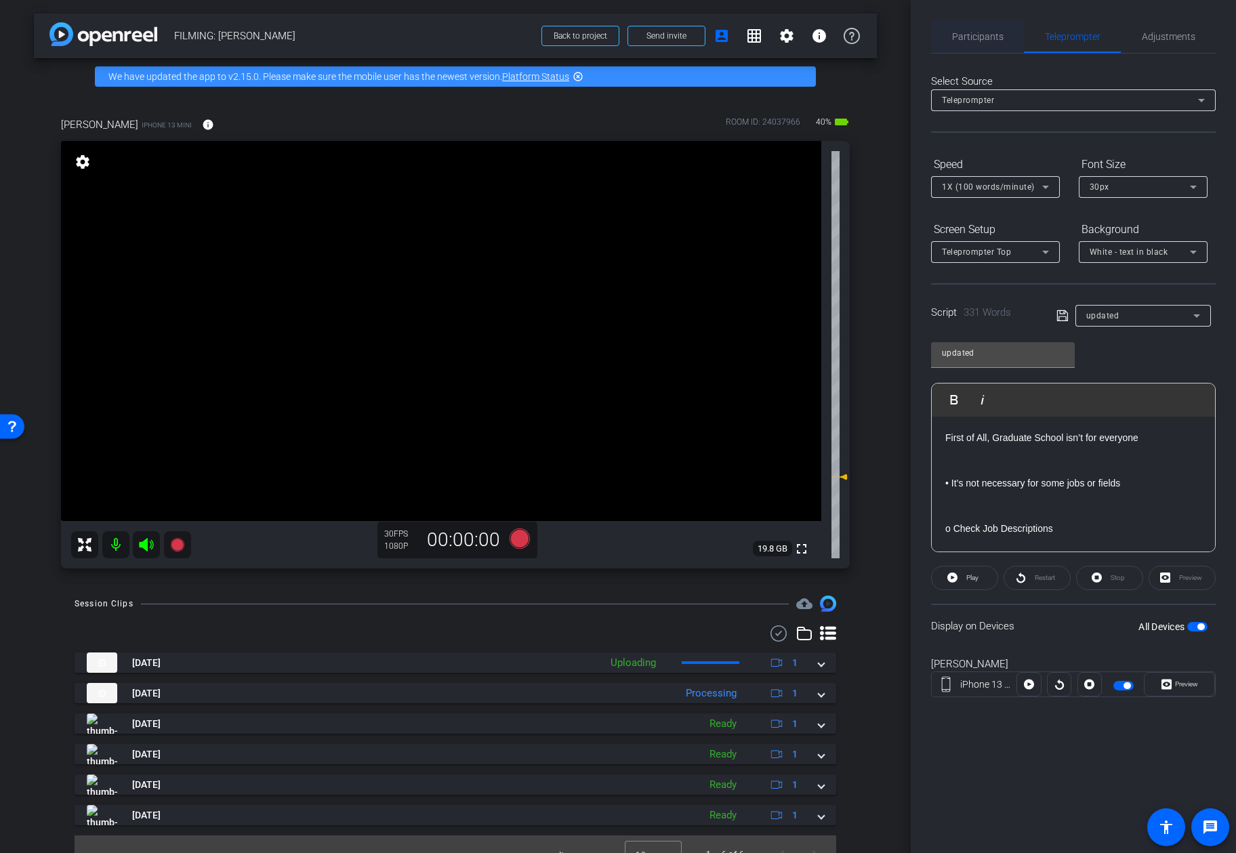
click at [998, 42] on span "Participants" at bounding box center [977, 36] width 51 height 33
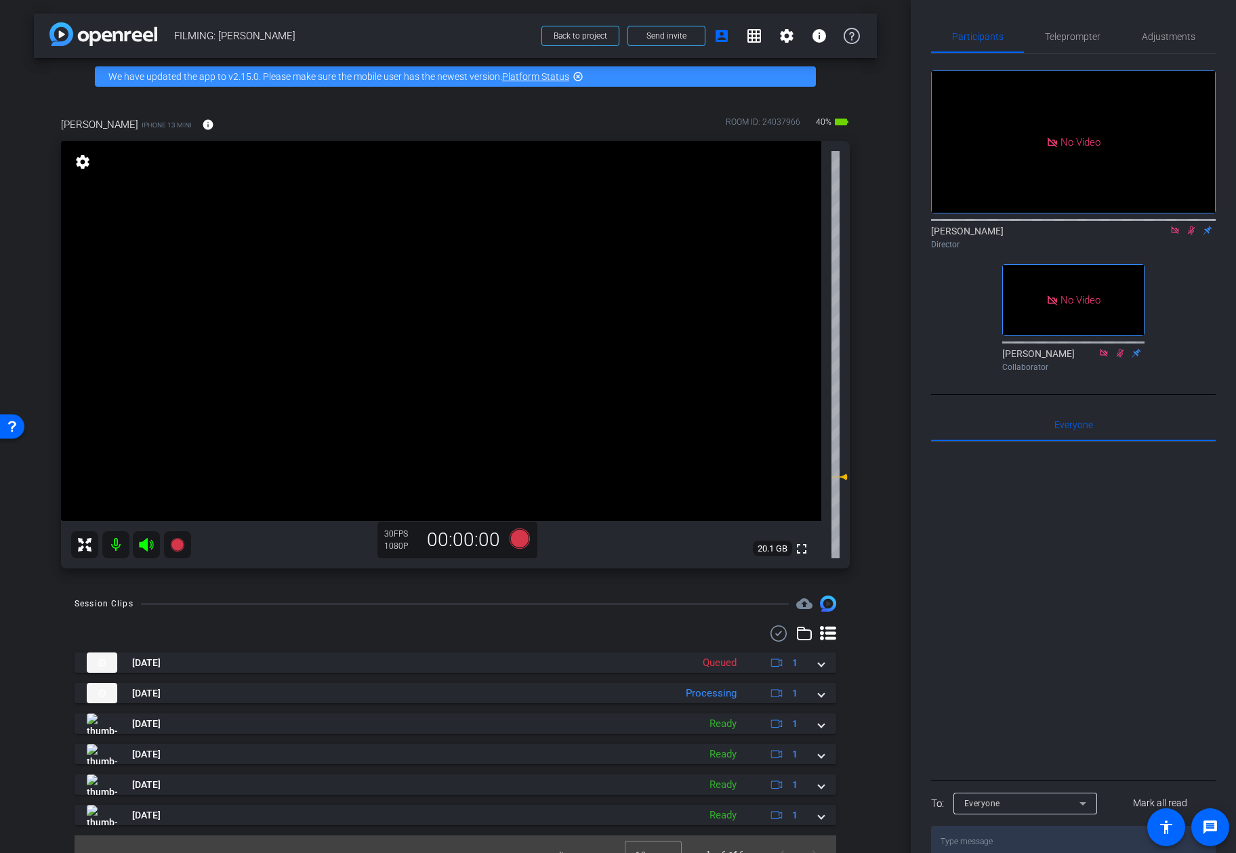
click at [998, 226] on icon at bounding box center [1174, 229] width 7 height 7
click at [998, 235] on icon at bounding box center [1175, 230] width 11 height 9
click at [998, 44] on span "Teleprompter" at bounding box center [1073, 36] width 56 height 33
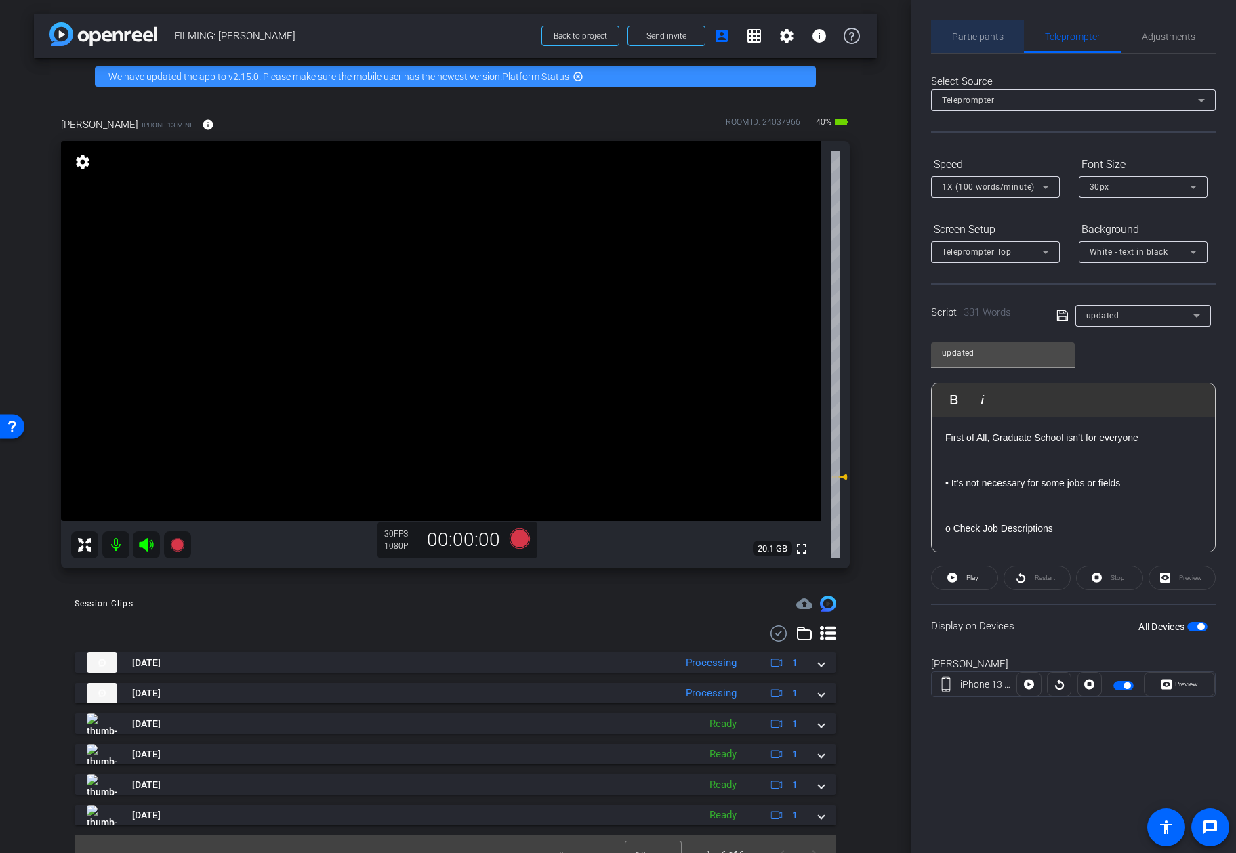
click at [989, 44] on span "Participants" at bounding box center [977, 36] width 51 height 33
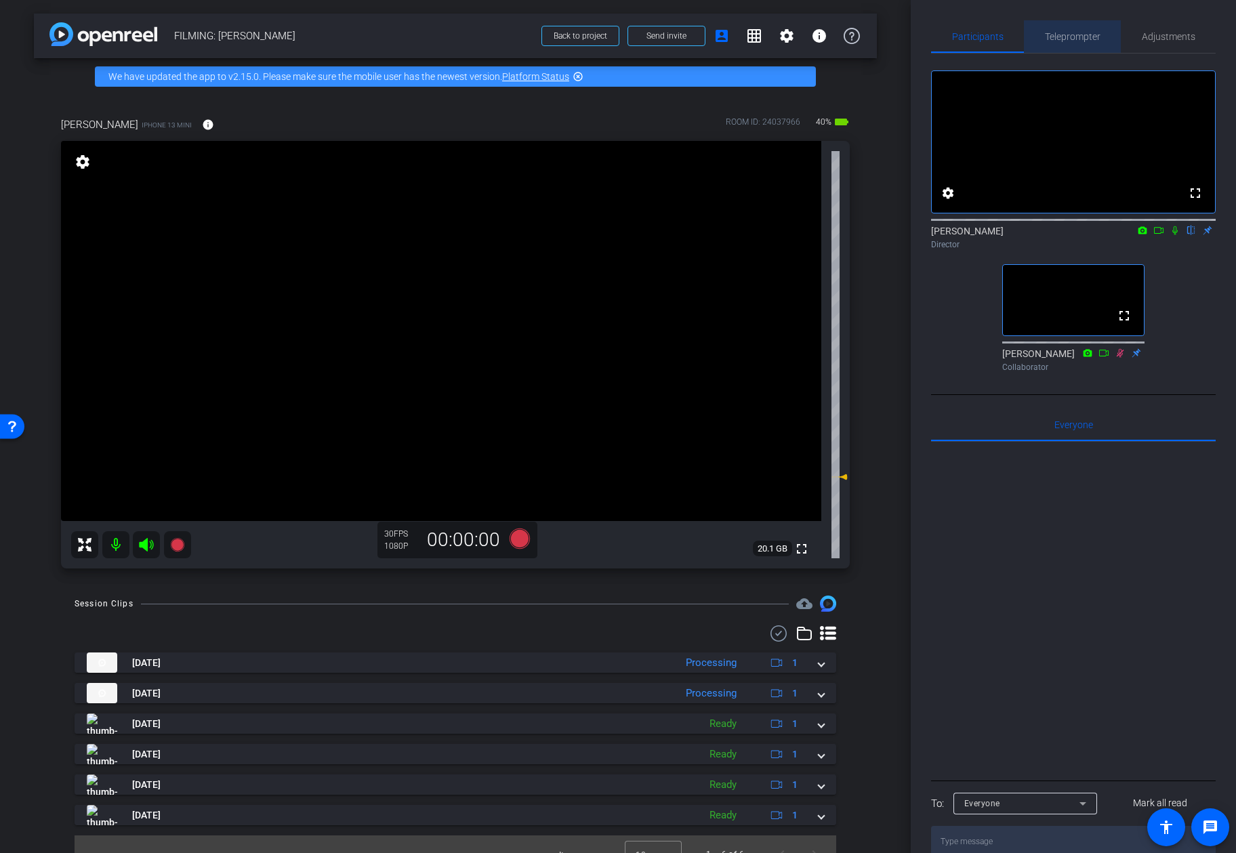
click at [998, 36] on span "Teleprompter" at bounding box center [1073, 36] width 56 height 9
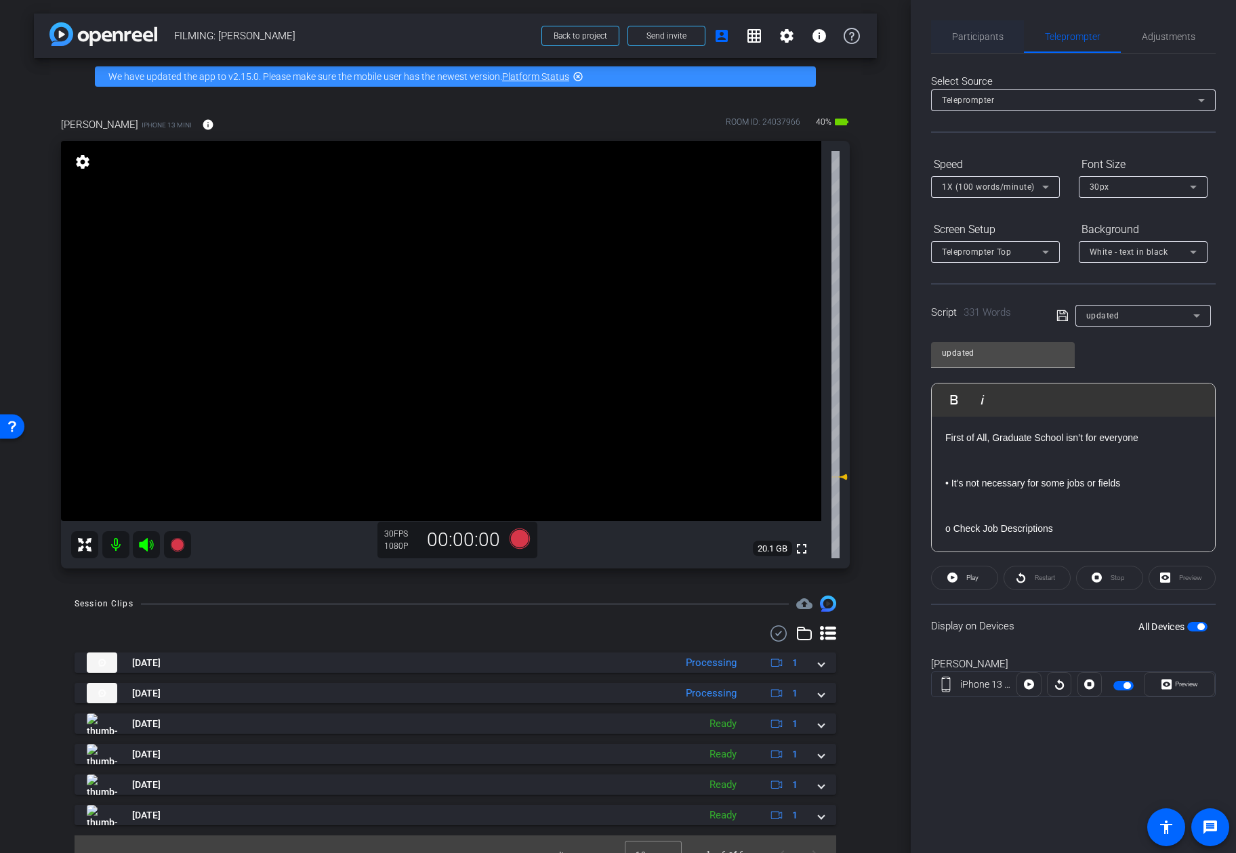
click at [971, 51] on span "Participants" at bounding box center [977, 36] width 51 height 33
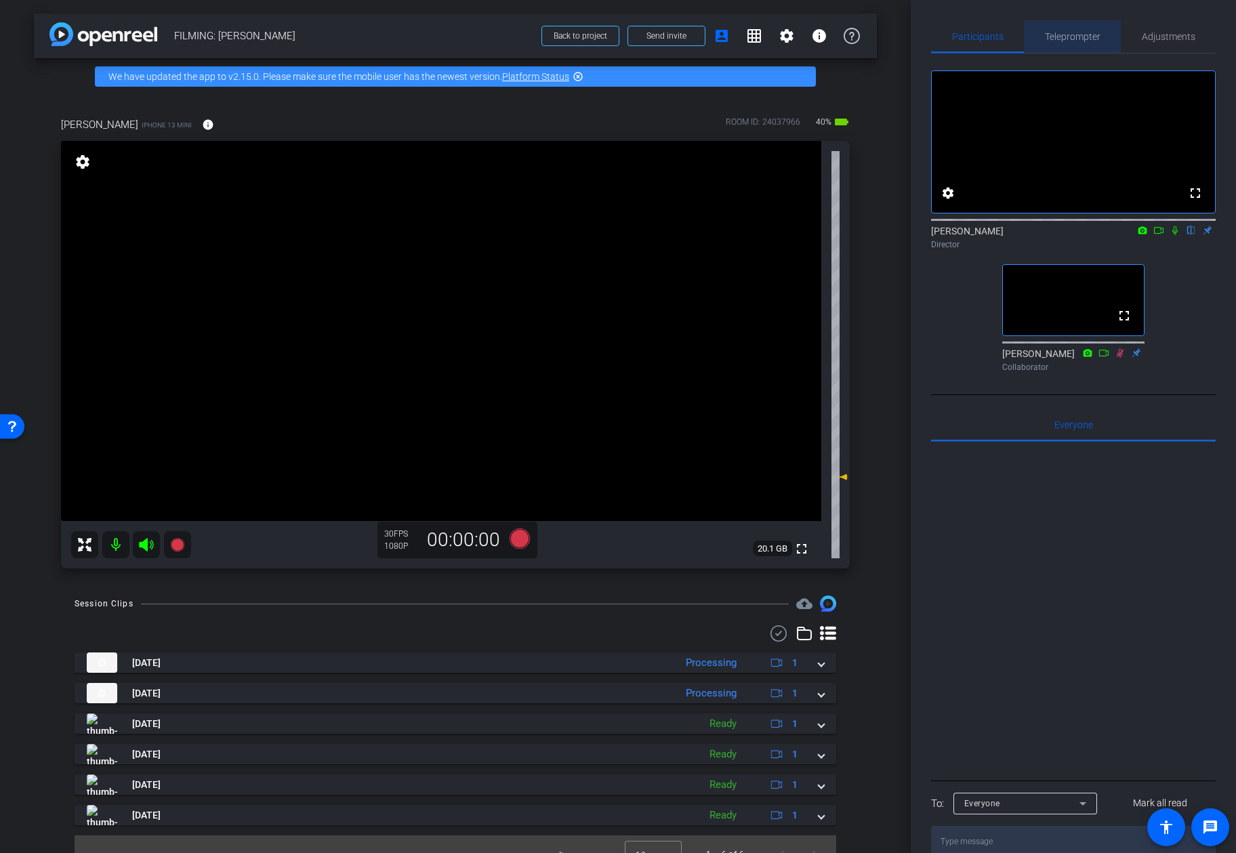
click at [998, 32] on span "Teleprompter" at bounding box center [1073, 36] width 56 height 9
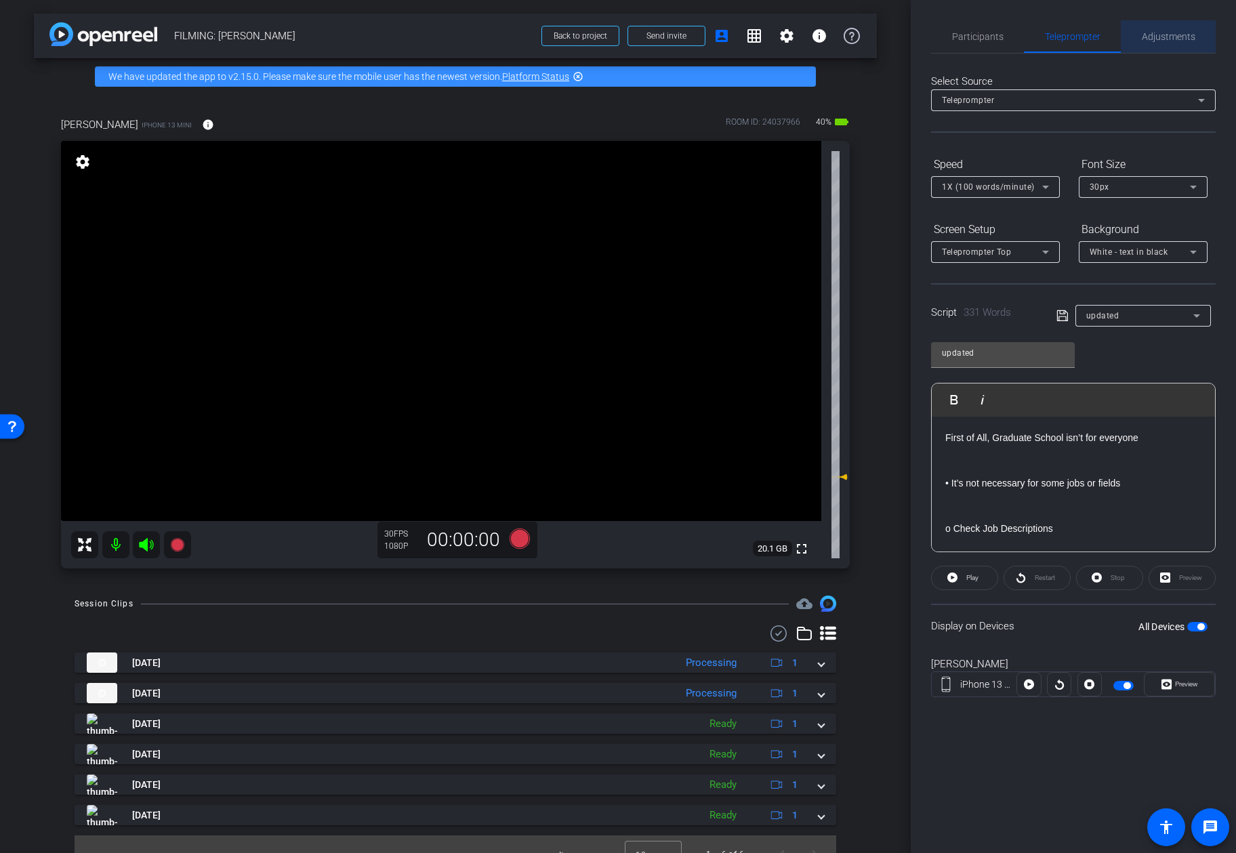
click at [998, 39] on span "Adjustments" at bounding box center [1169, 36] width 54 height 9
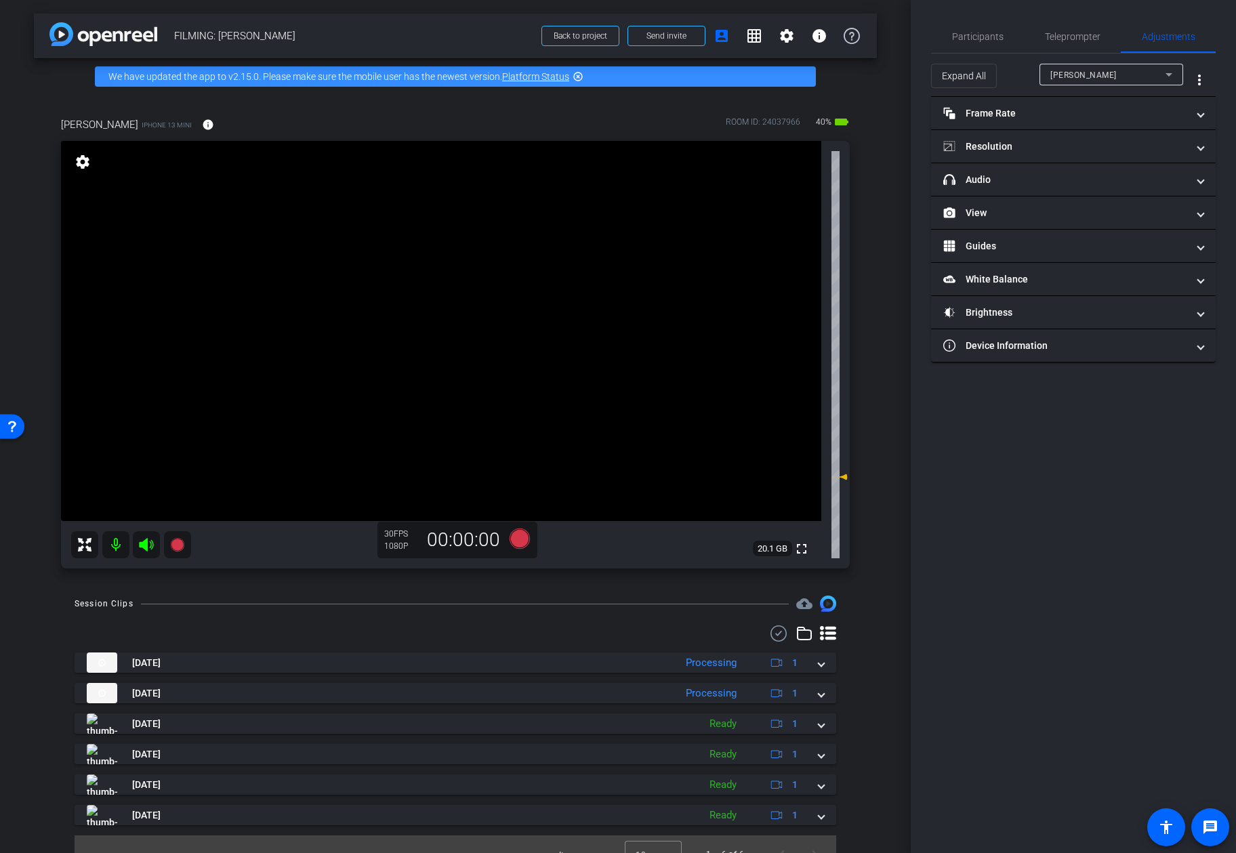
click at [998, 53] on div "Participants Teleprompter Adjustments" at bounding box center [1073, 36] width 285 height 33
click at [998, 43] on span "Teleprompter" at bounding box center [1073, 36] width 56 height 33
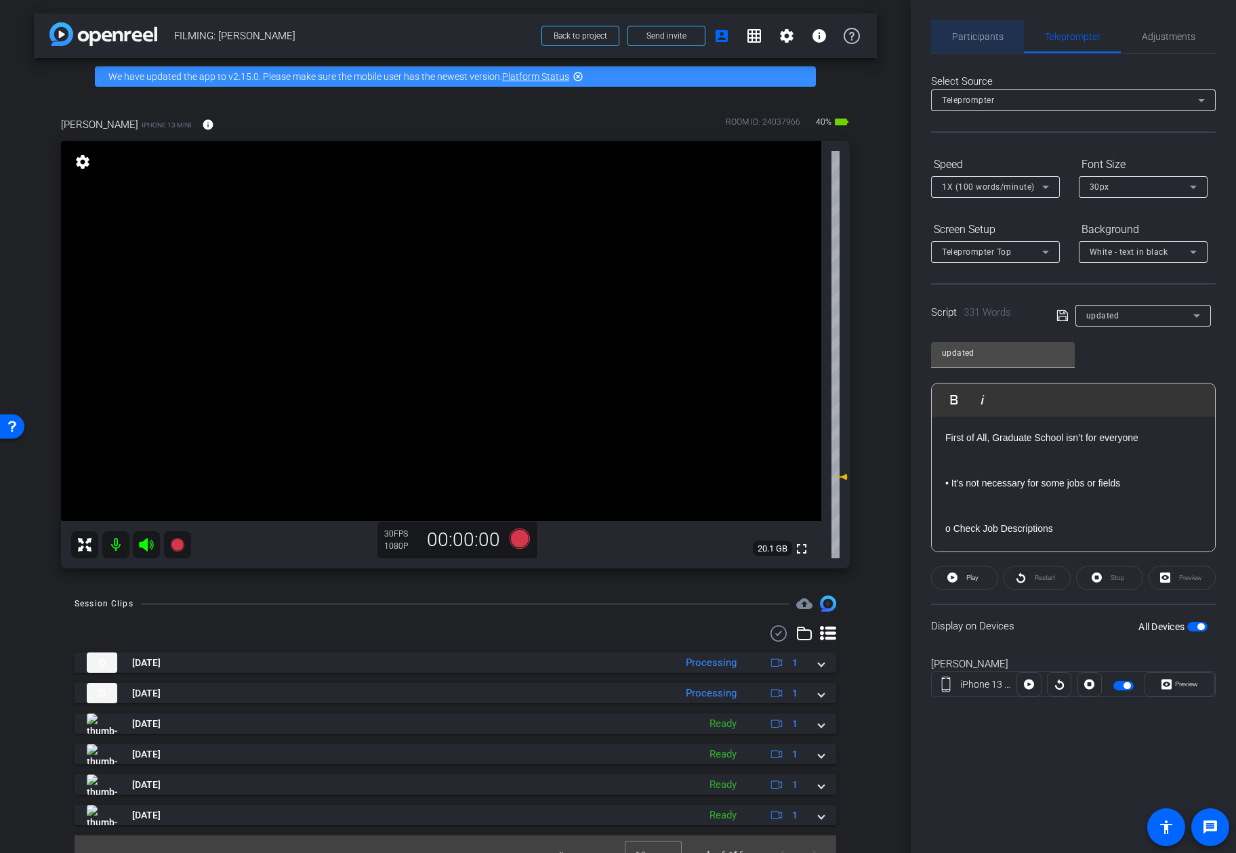
click at [989, 41] on span "Participants" at bounding box center [977, 36] width 51 height 9
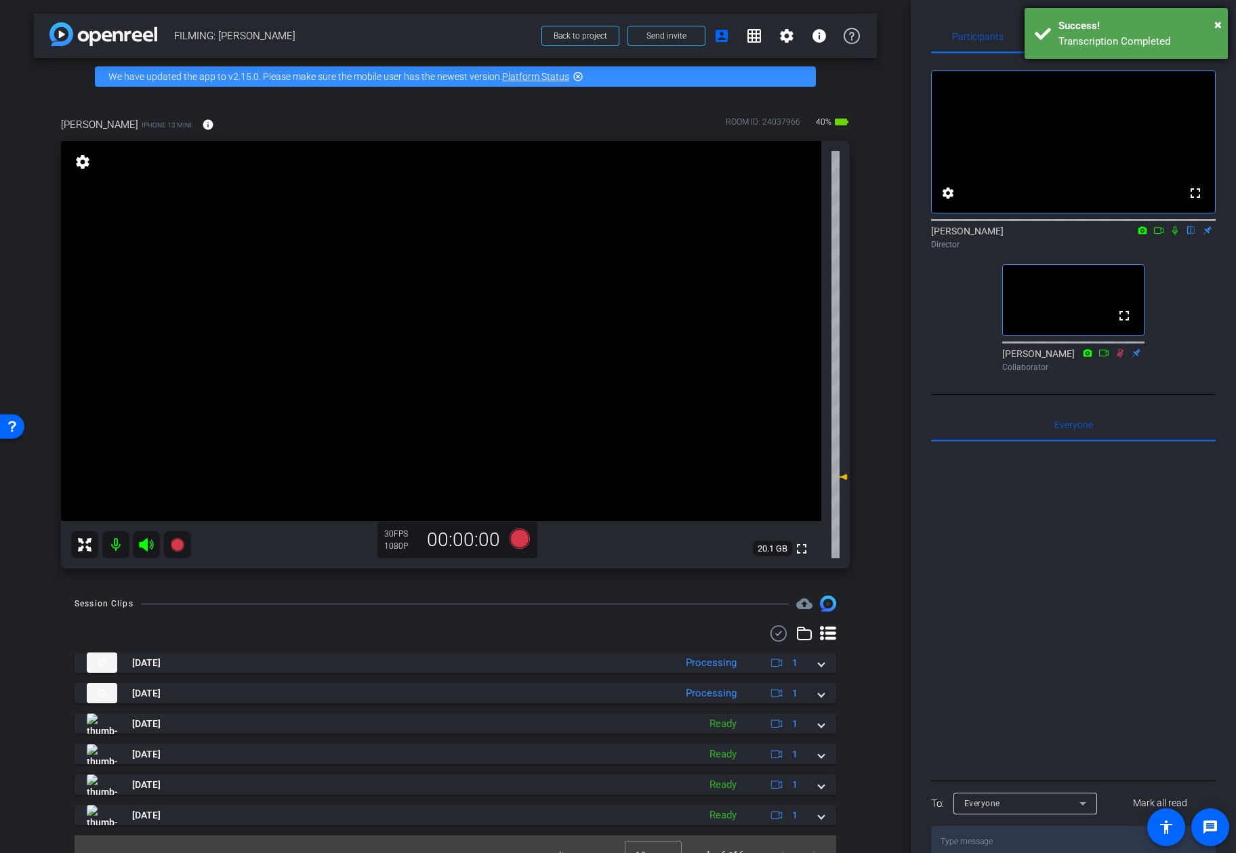
click at [998, 23] on div "Success!" at bounding box center [1137, 26] width 159 height 16
click at [998, 35] on span "Teleprompter" at bounding box center [1073, 36] width 56 height 9
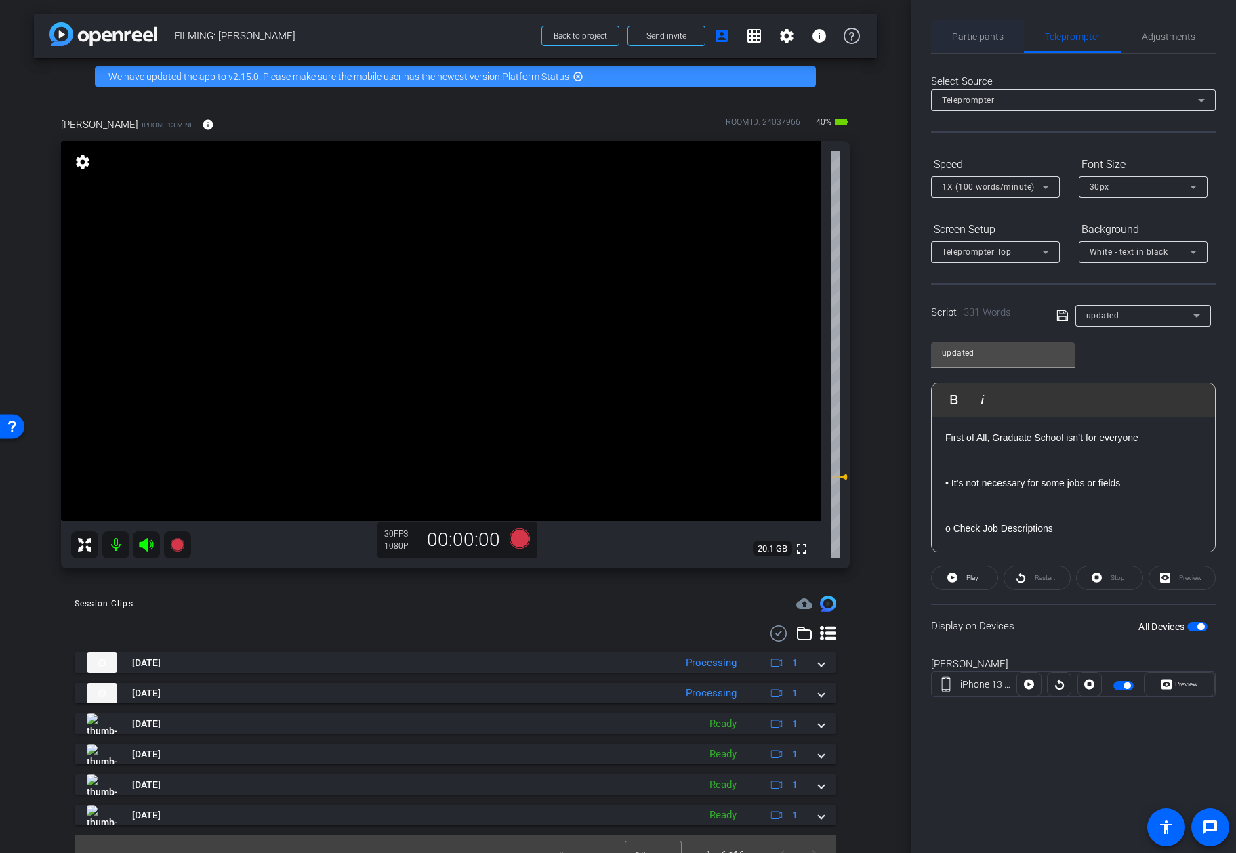
click at [976, 45] on span "Participants" at bounding box center [977, 36] width 51 height 33
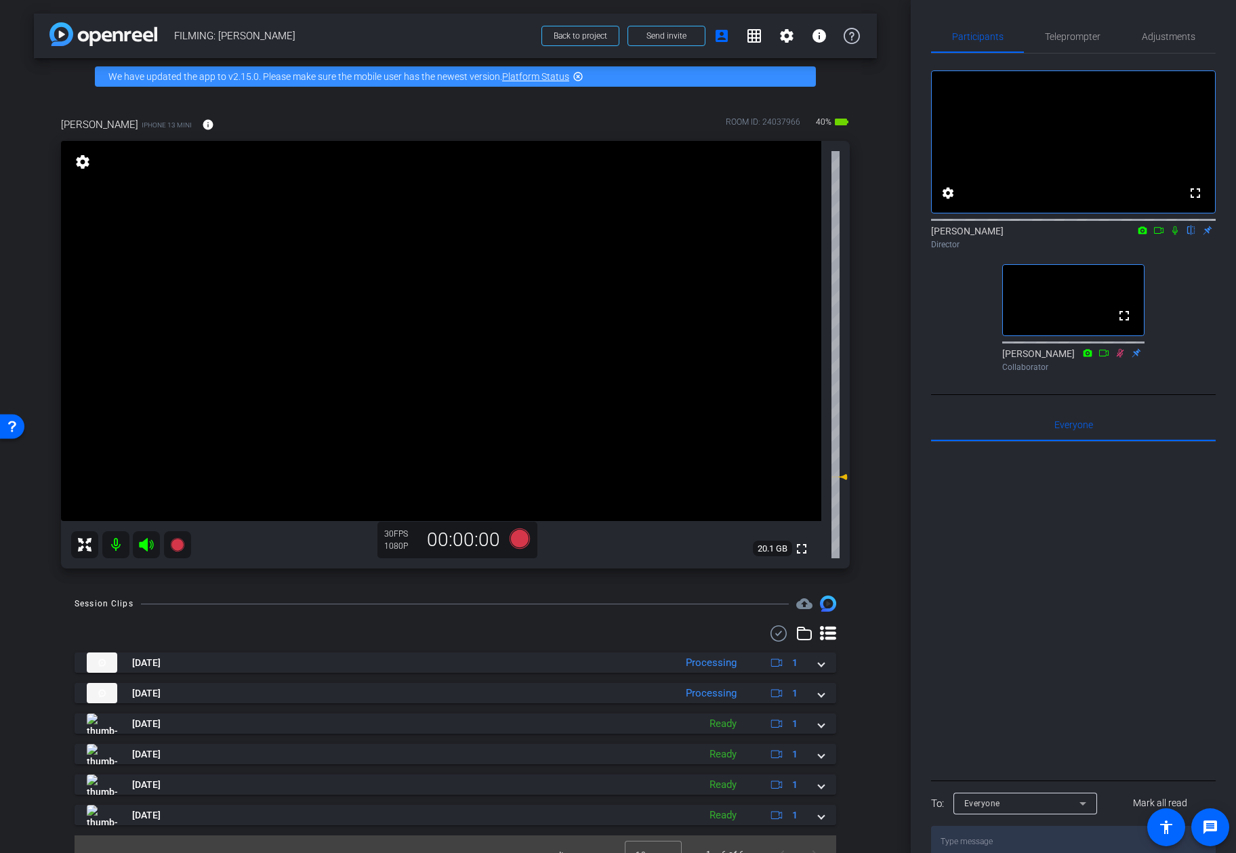
click at [889, 91] on div "arrow_back FILMING: Kevin McDonald Back to project Send invite account_box grid…" at bounding box center [455, 426] width 911 height 853
click at [998, 235] on icon at bounding box center [1174, 230] width 5 height 9
click at [998, 235] on icon at bounding box center [1158, 230] width 11 height 9
click at [523, 539] on icon at bounding box center [520, 539] width 20 height 20
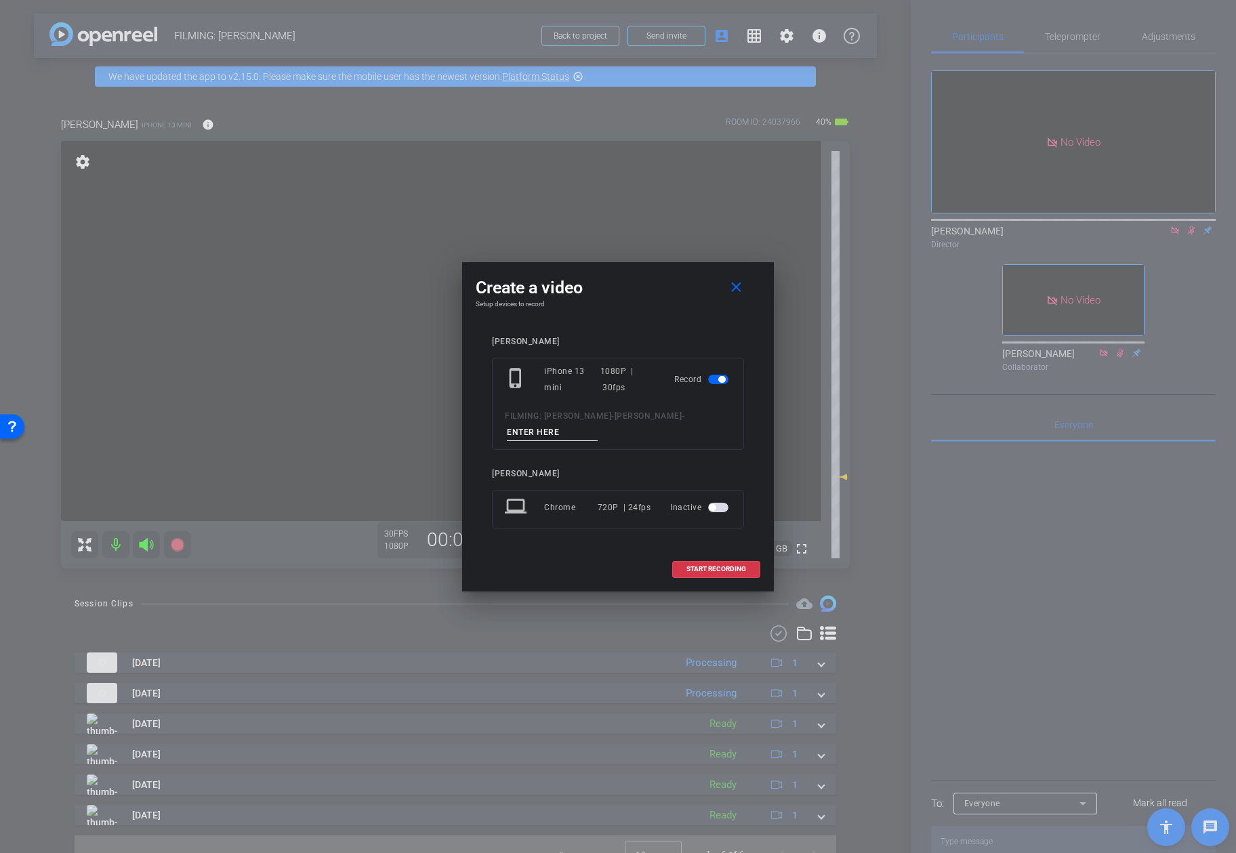
click at [583, 431] on input at bounding box center [552, 432] width 91 height 17
type input "video 7"
click at [719, 569] on span "START RECORDING" at bounding box center [716, 569] width 60 height 7
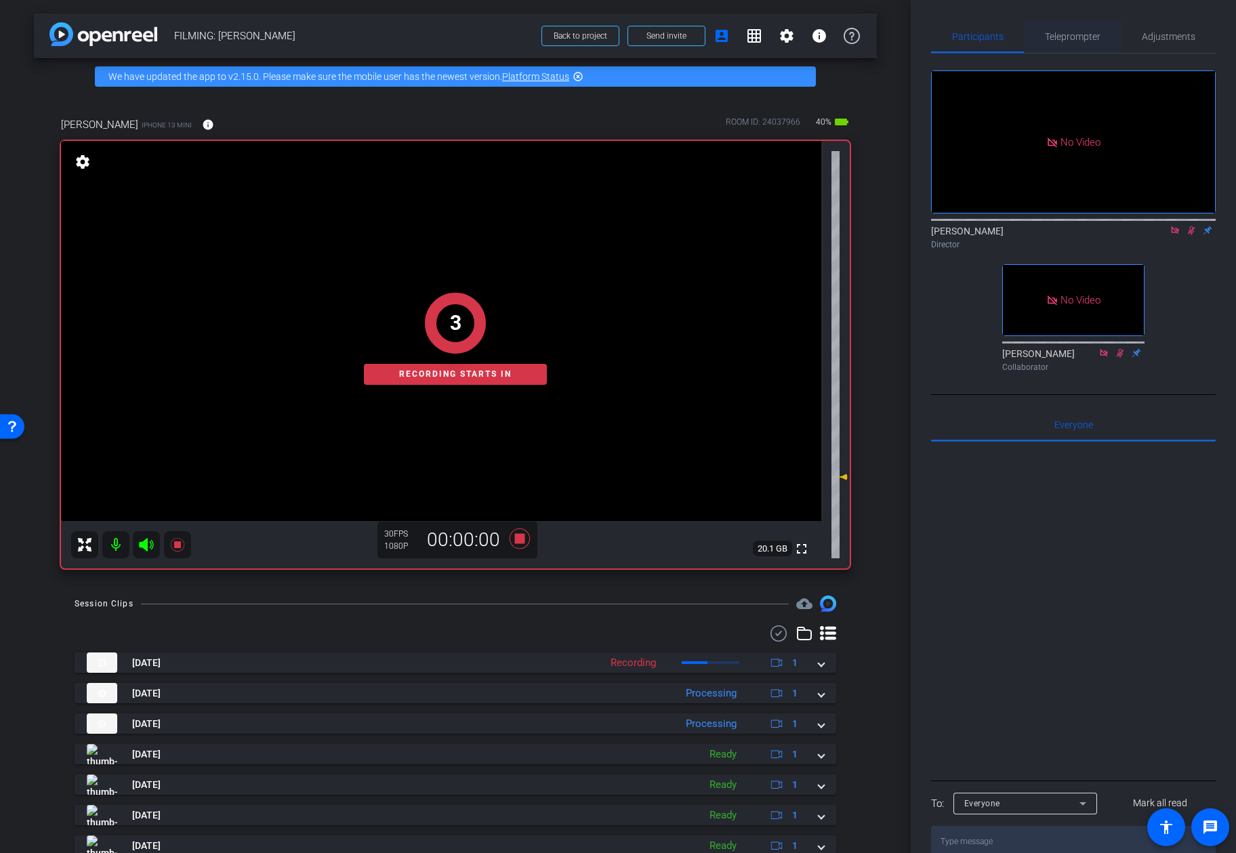
click at [998, 35] on span "Teleprompter" at bounding box center [1073, 36] width 56 height 9
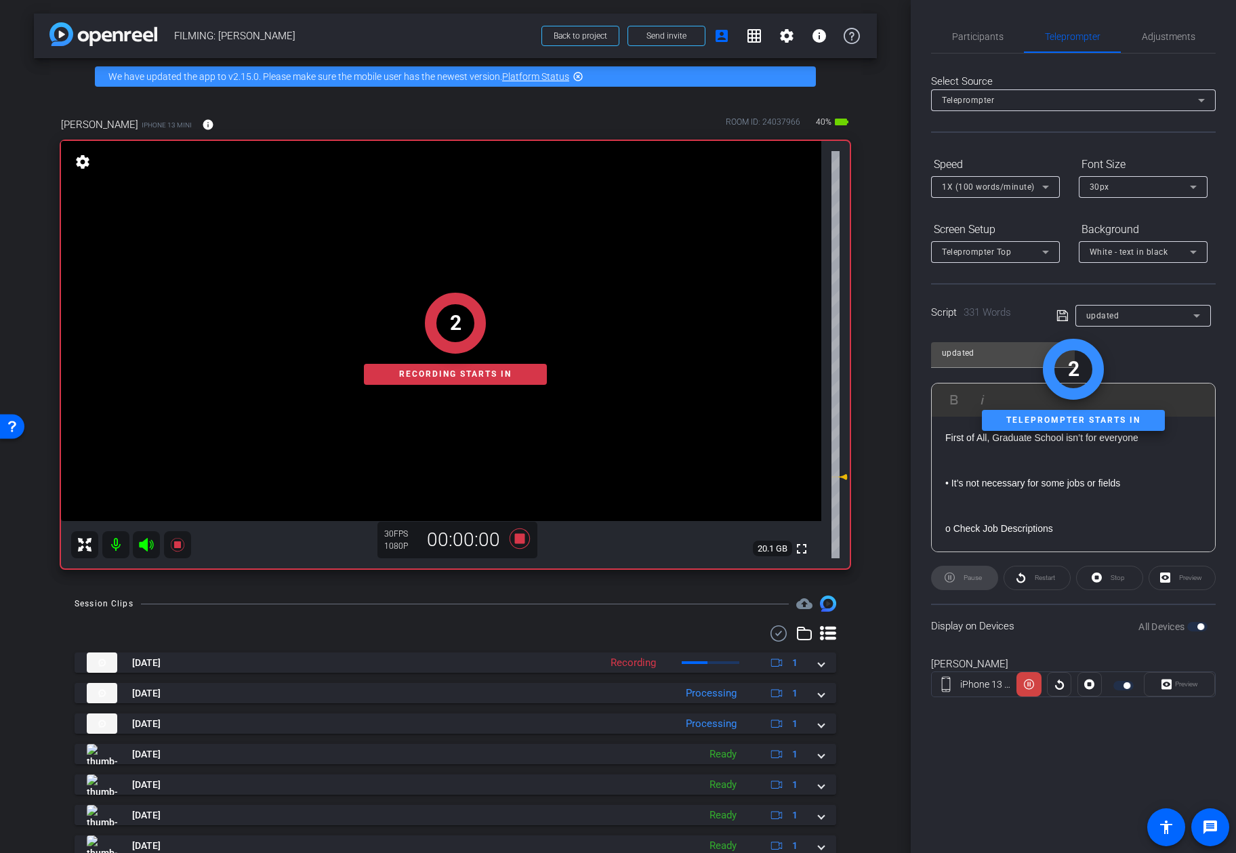
click at [963, 585] on div "Pause" at bounding box center [964, 578] width 67 height 24
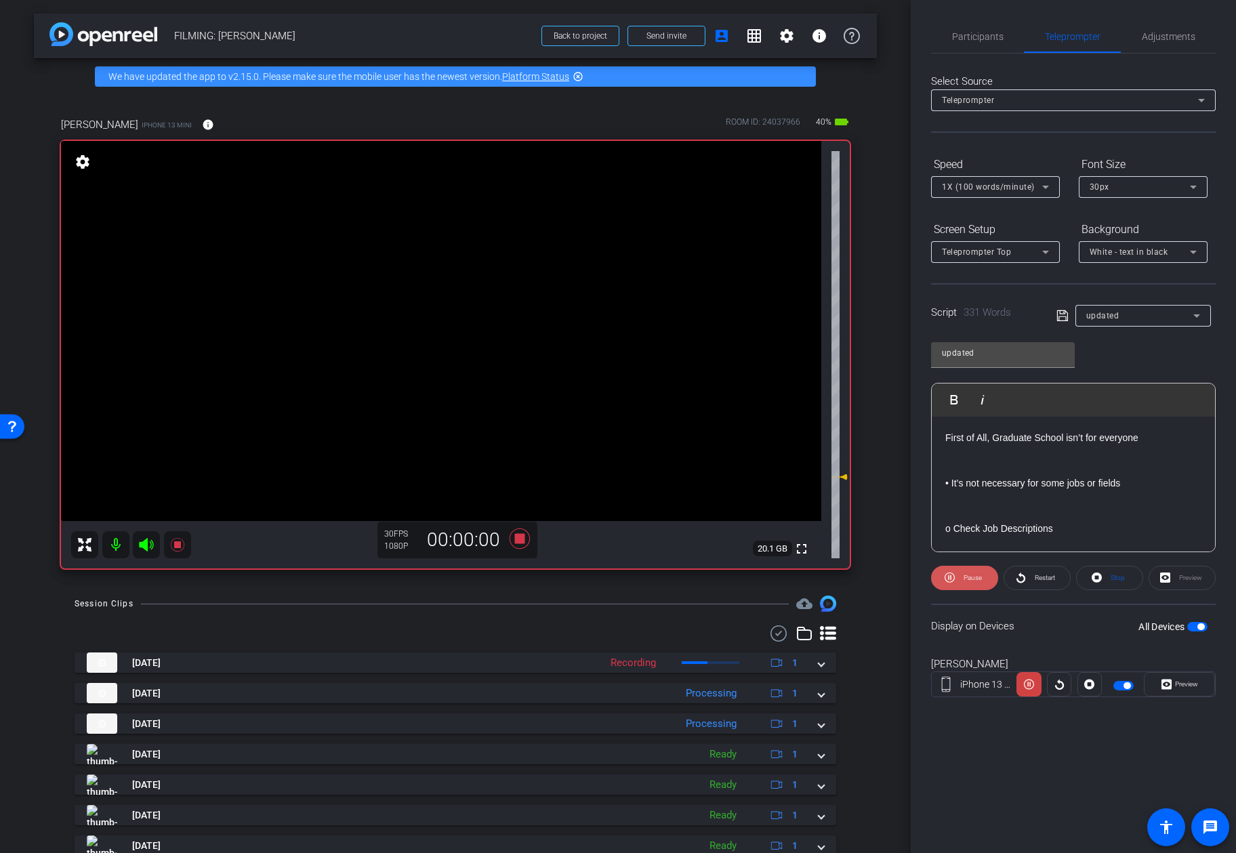
click at [966, 581] on span "Pause" at bounding box center [973, 577] width 18 height 7
click at [998, 47] on span "Participants" at bounding box center [977, 36] width 51 height 33
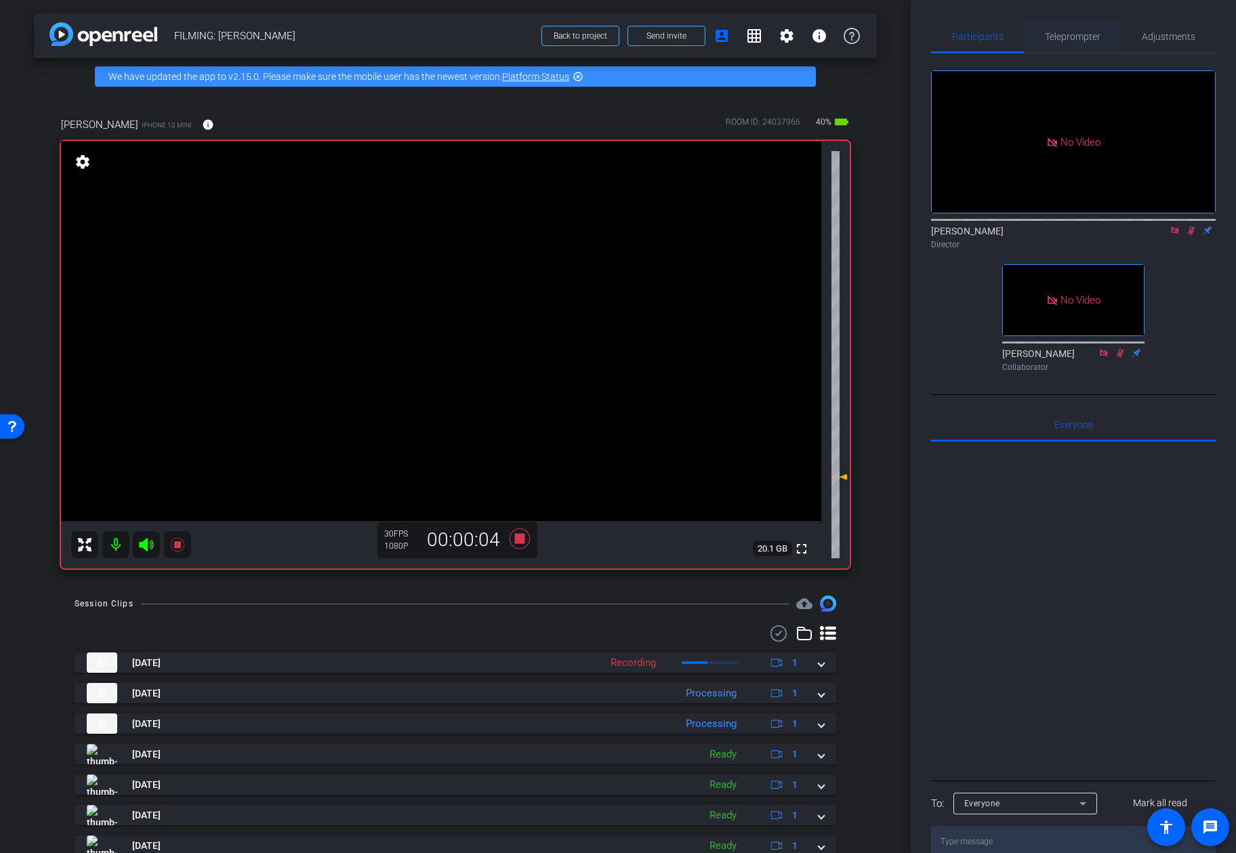
click at [998, 45] on span "Teleprompter" at bounding box center [1073, 36] width 56 height 33
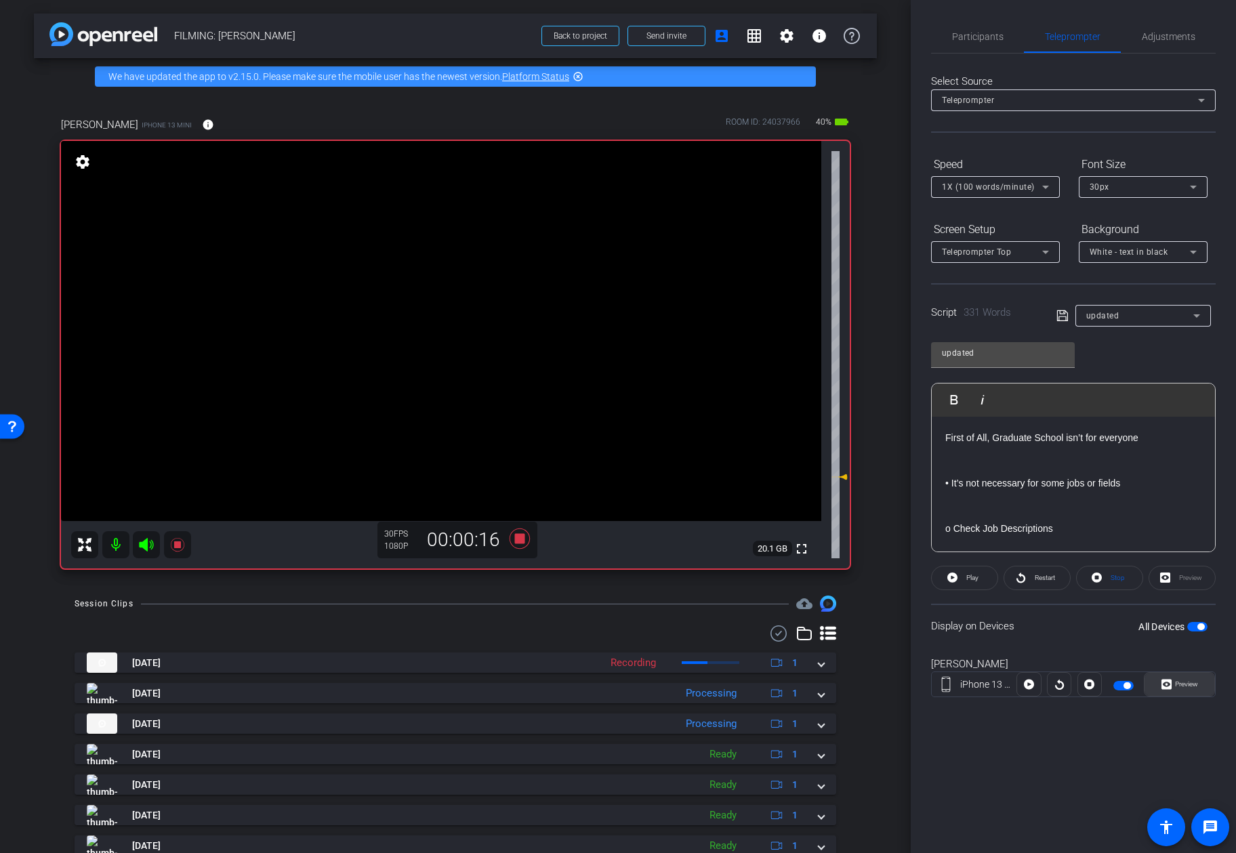
click at [998, 678] on span "Preview" at bounding box center [1185, 684] width 26 height 19
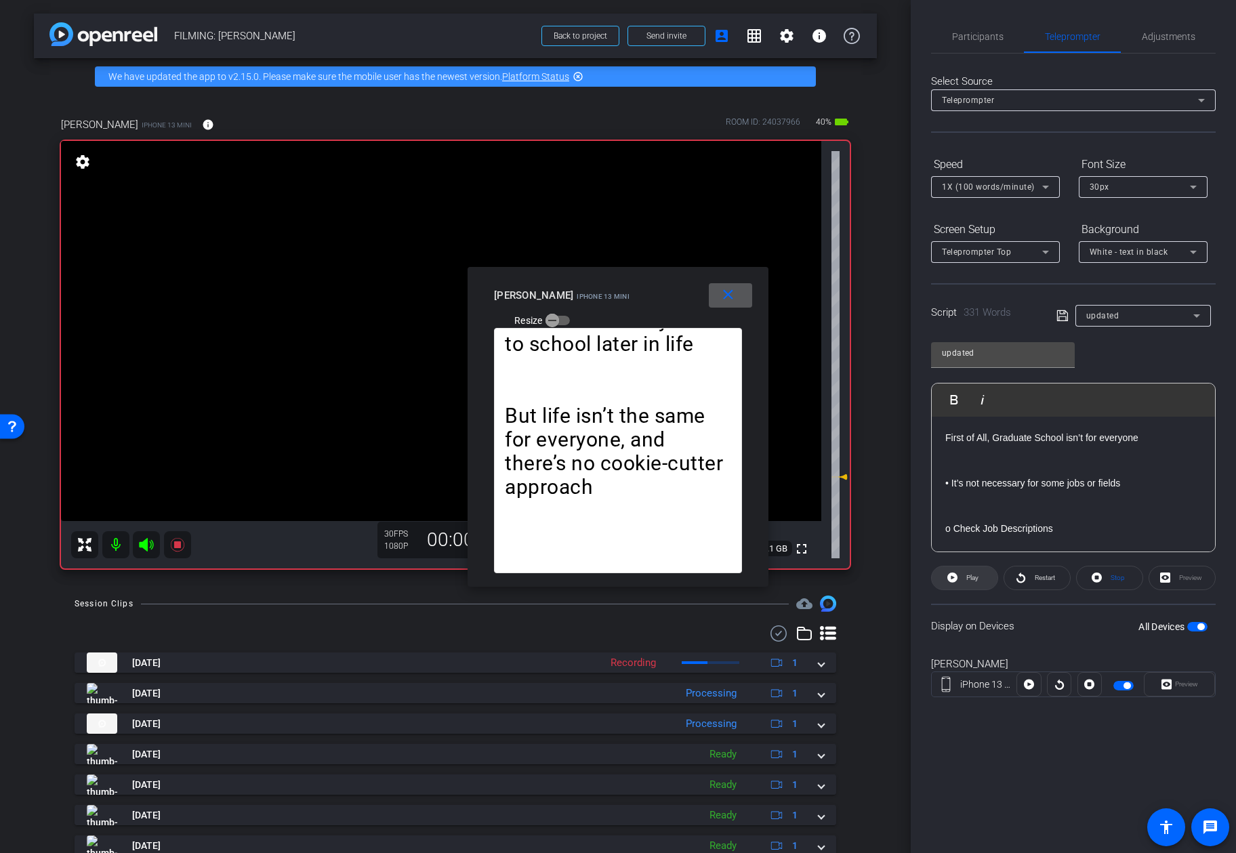
click at [957, 576] on icon at bounding box center [952, 578] width 10 height 10
click at [722, 297] on mat-icon "close" at bounding box center [728, 295] width 17 height 17
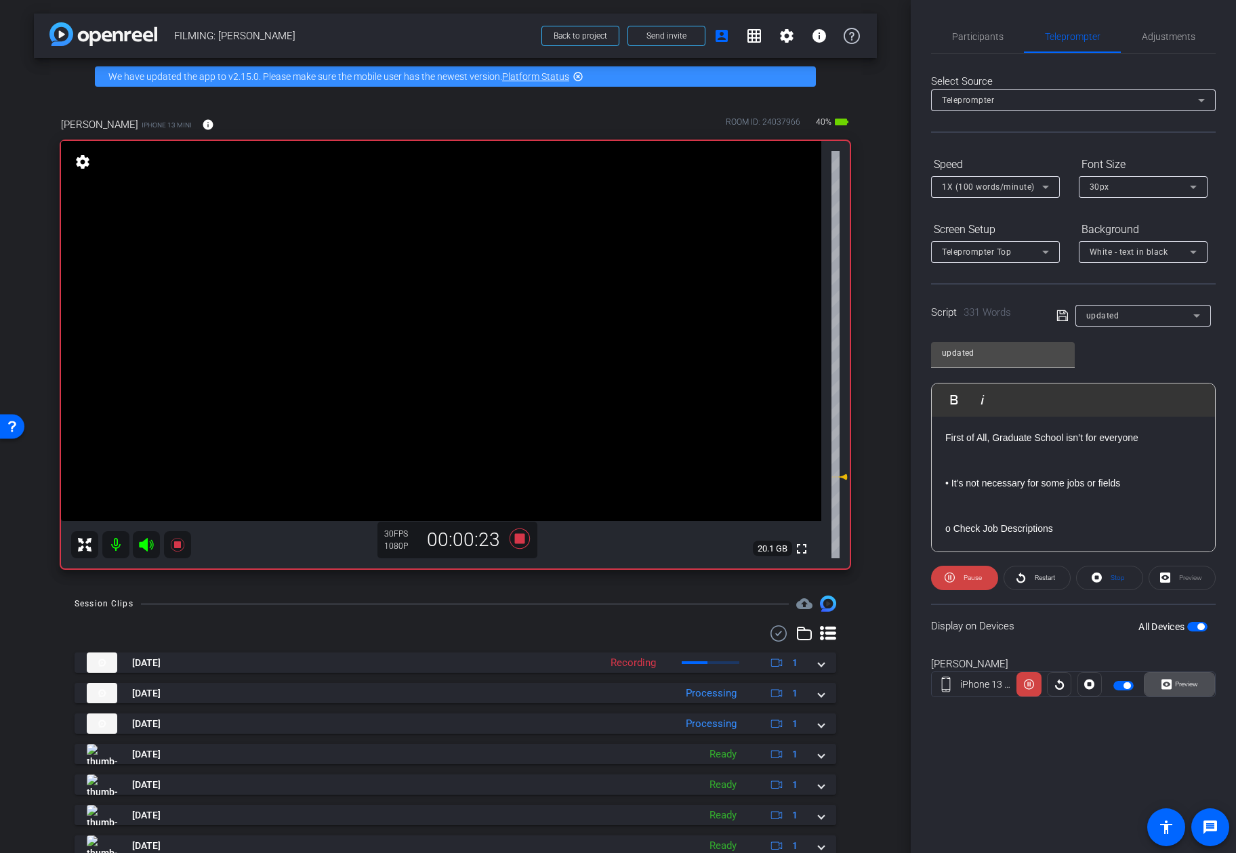
click at [998, 682] on span "Preview" at bounding box center [1186, 683] width 23 height 7
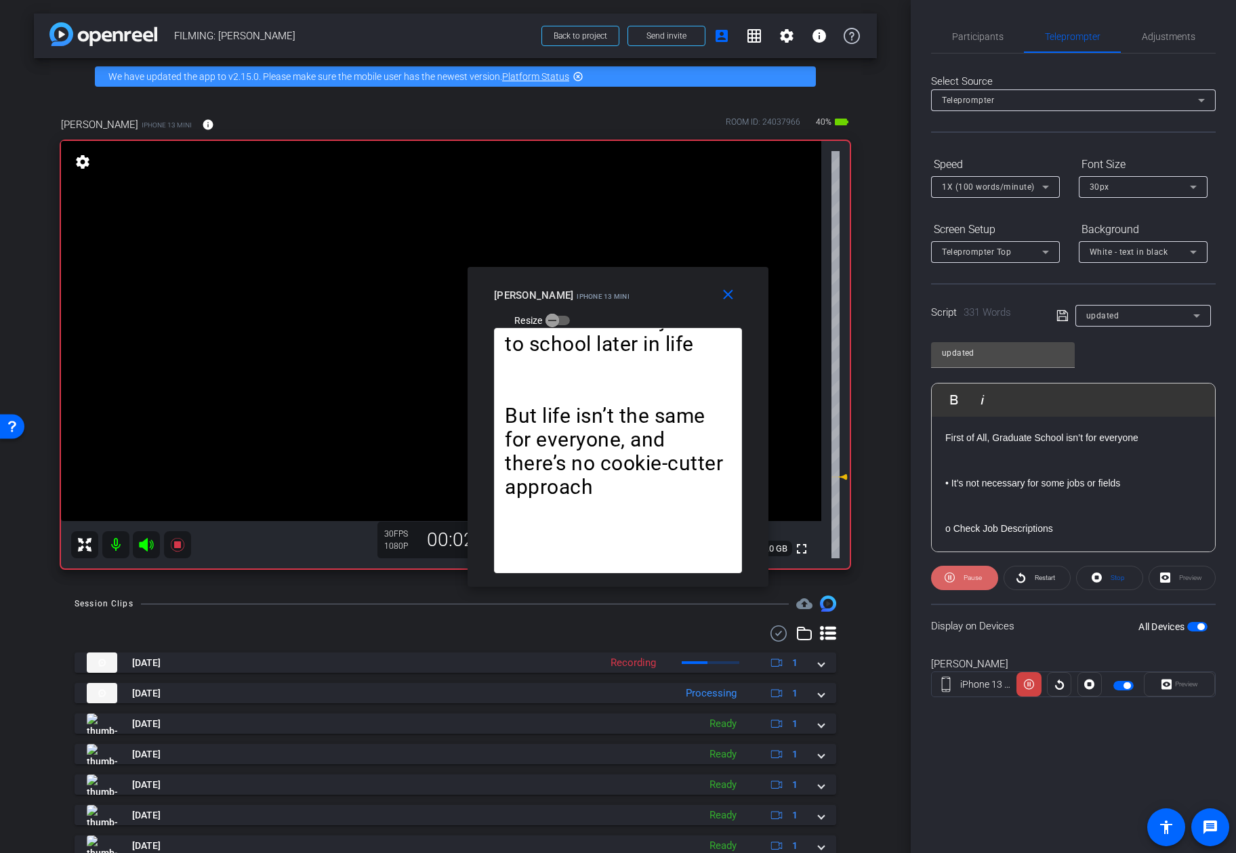
click at [961, 570] on span "Pause" at bounding box center [971, 578] width 22 height 19
click at [730, 302] on mat-icon "close" at bounding box center [728, 295] width 17 height 17
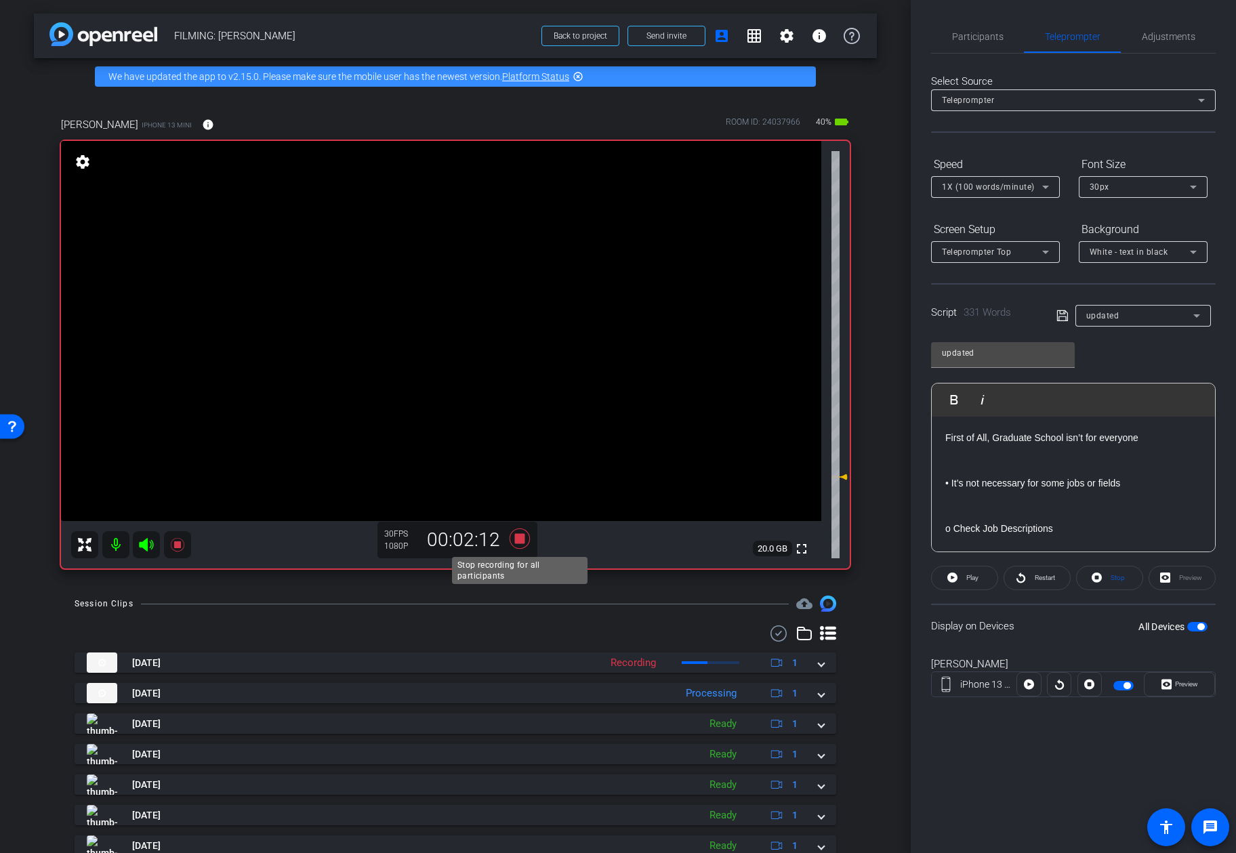
click at [519, 543] on icon at bounding box center [520, 539] width 20 height 20
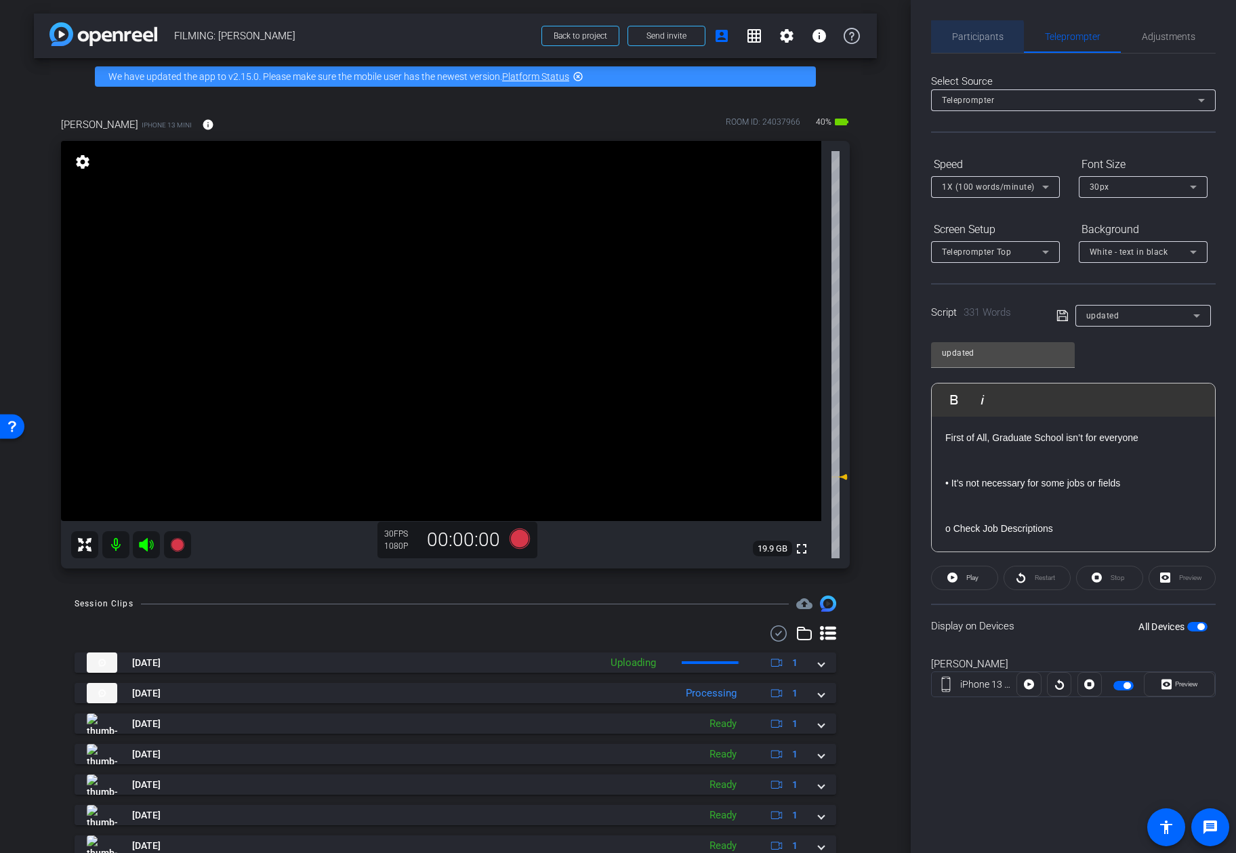
click at [973, 37] on span "Participants" at bounding box center [977, 36] width 51 height 9
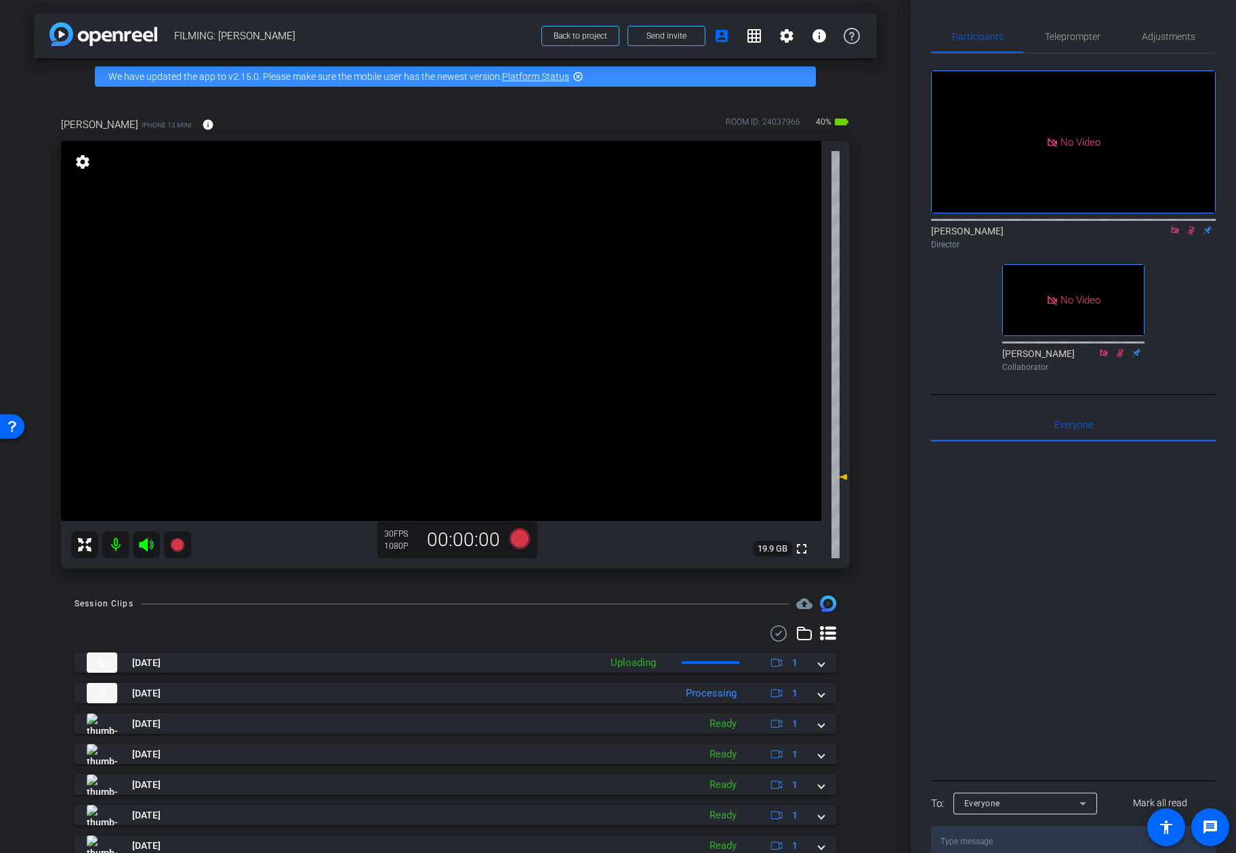
click at [998, 226] on icon at bounding box center [1191, 230] width 11 height 9
click at [998, 42] on span "Teleprompter" at bounding box center [1073, 36] width 56 height 33
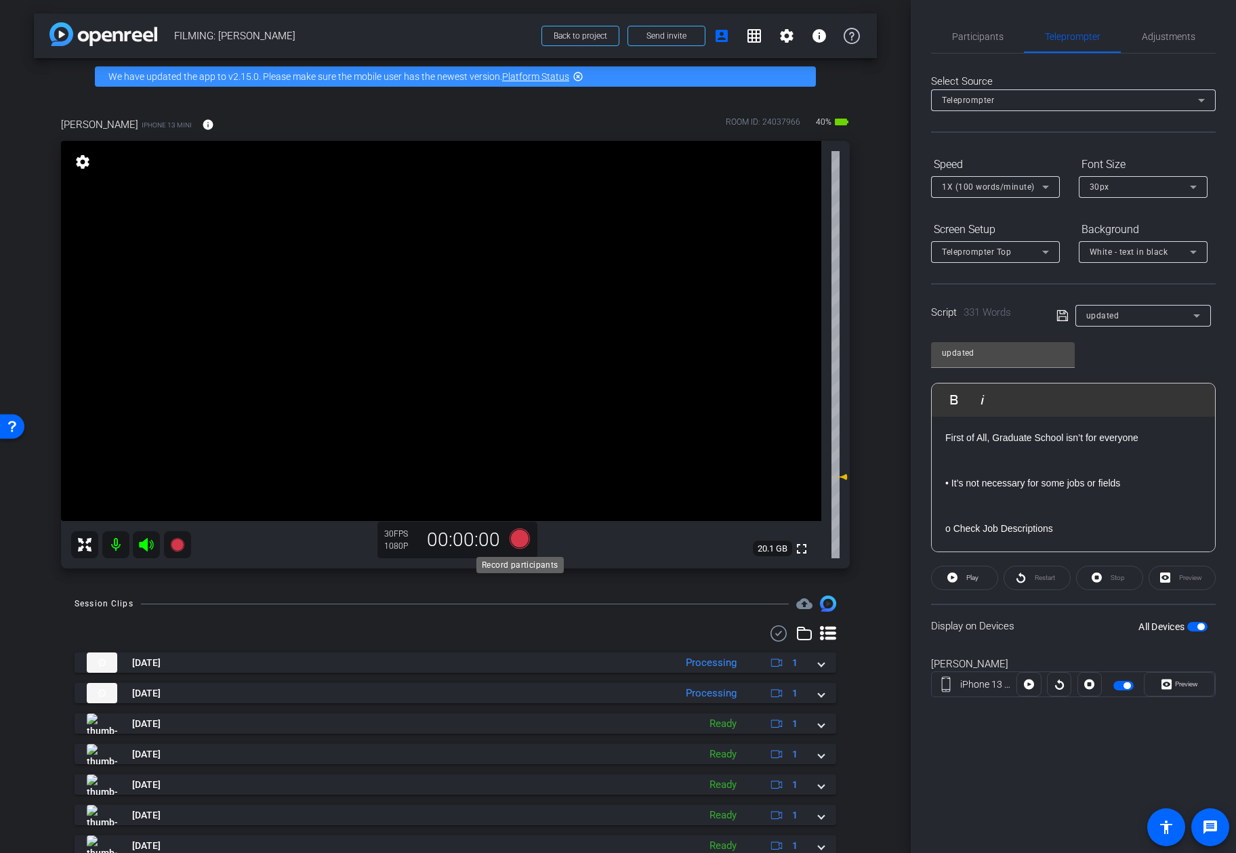
click at [521, 543] on icon at bounding box center [520, 539] width 20 height 20
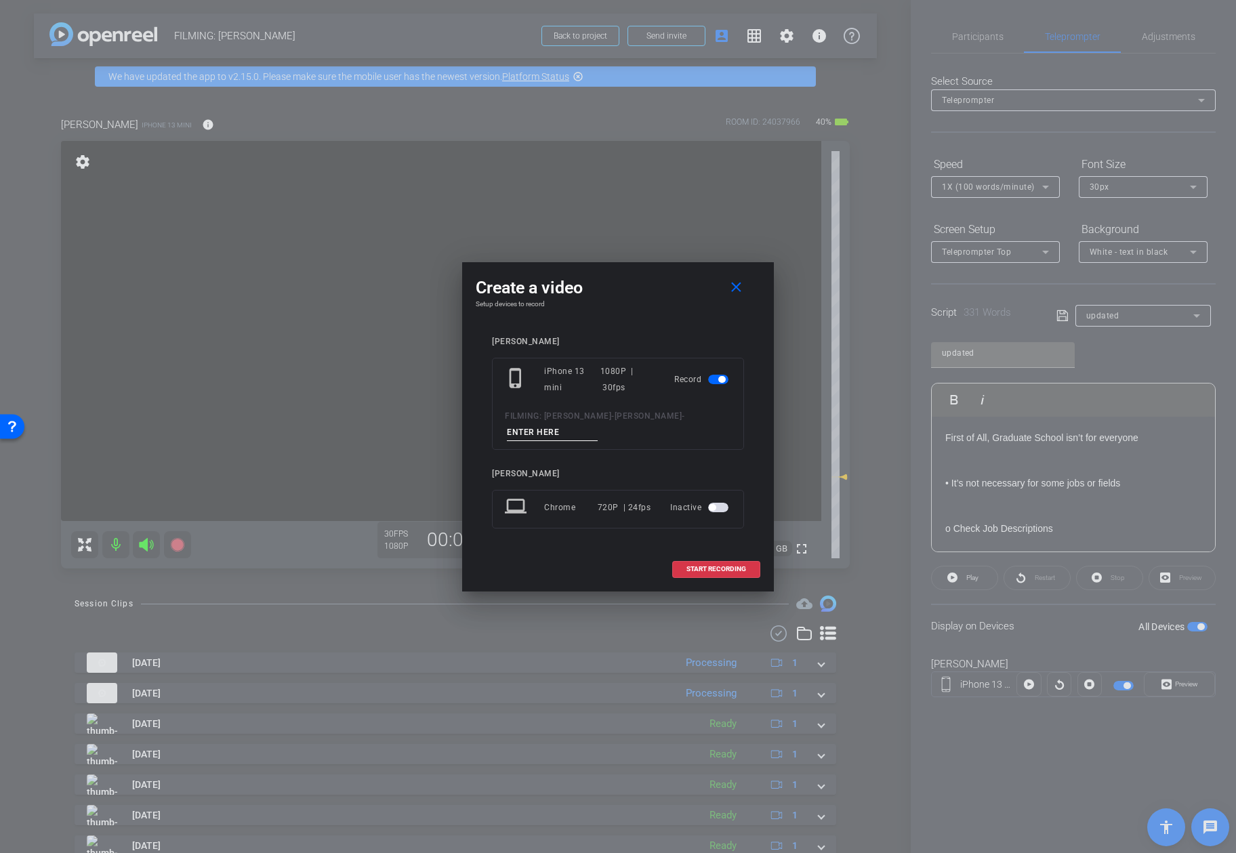
click at [553, 430] on input at bounding box center [552, 432] width 91 height 17
type input "video 8"
click at [703, 567] on span "START RECORDING" at bounding box center [716, 569] width 60 height 7
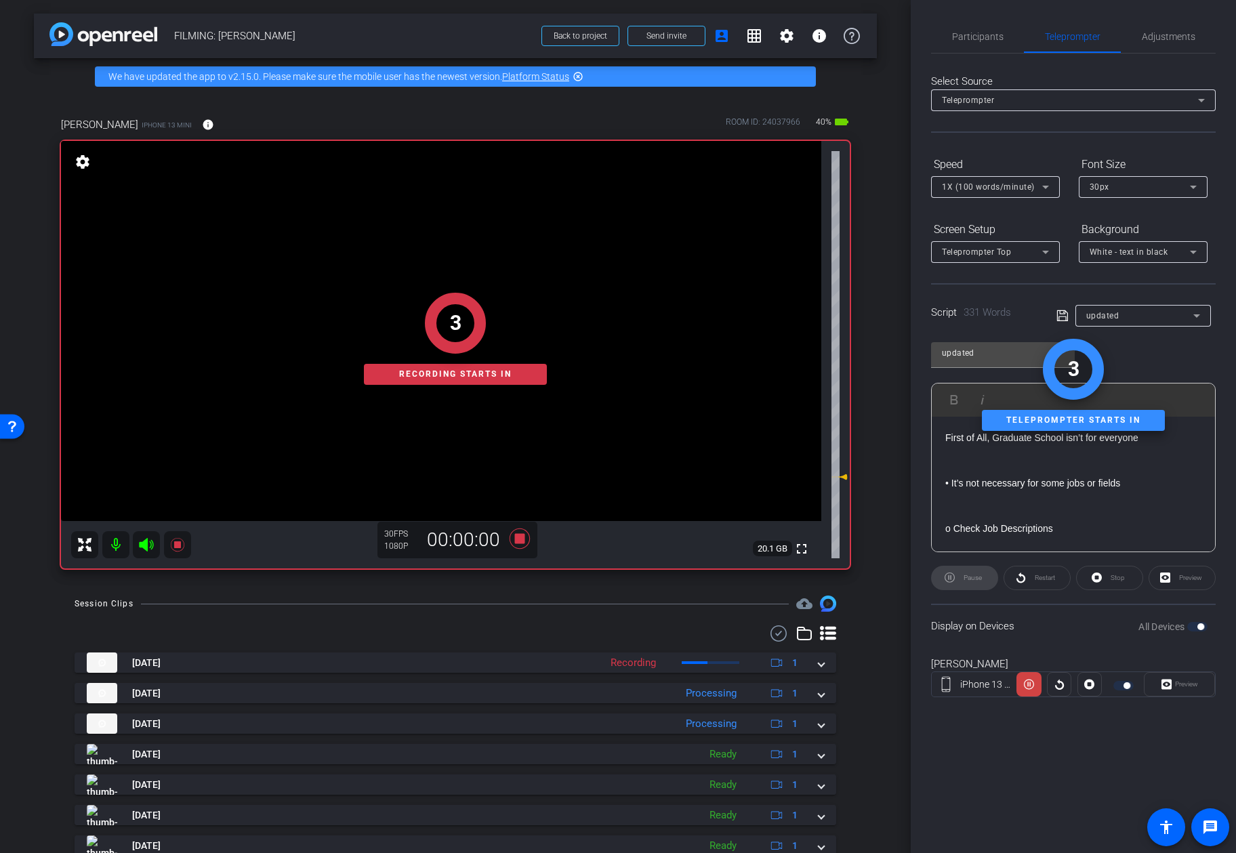
click at [972, 590] on openreel-capture-teleprompter "Speed 1X (100 words/minute) Font Size 30px Screen Setup Teleprompter Top Backgr…" at bounding box center [1073, 437] width 285 height 568
click at [974, 578] on div "Pause" at bounding box center [964, 578] width 67 height 24
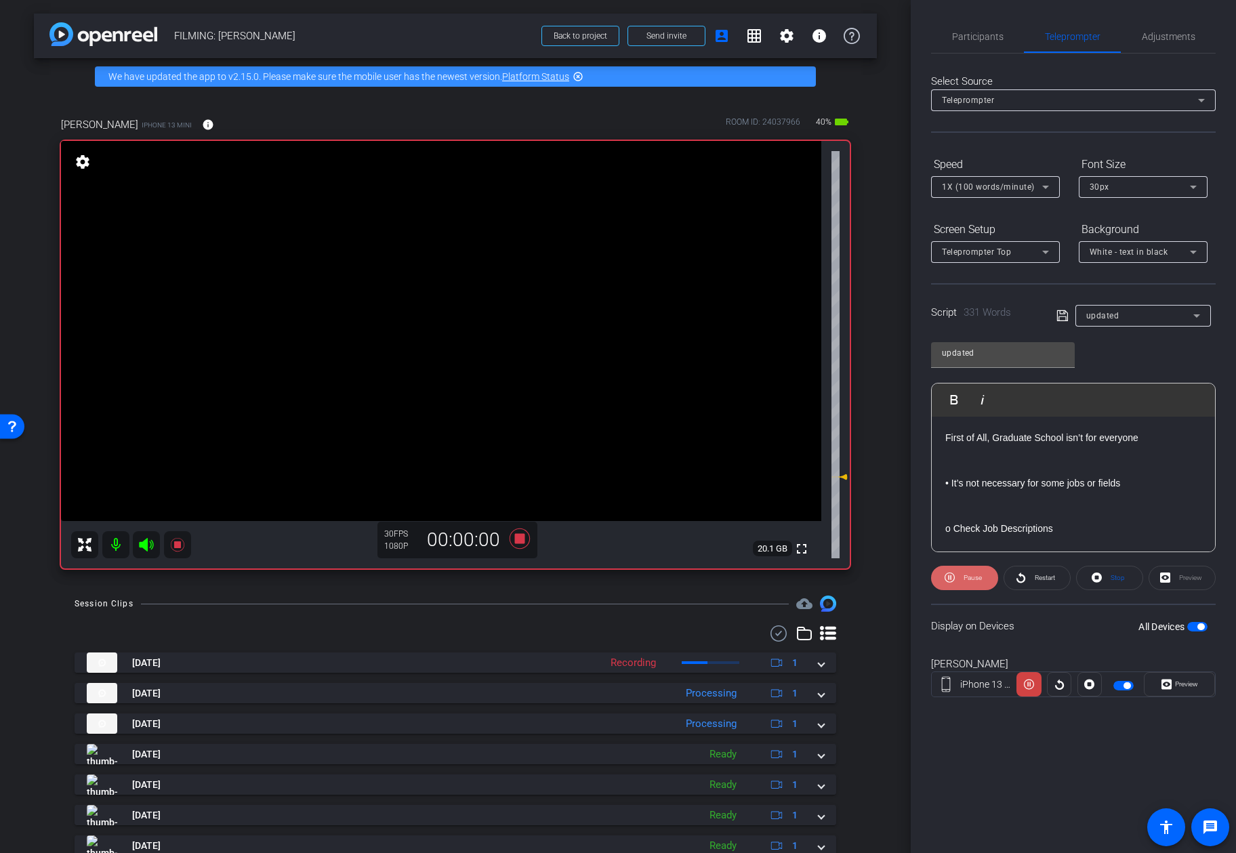
click at [972, 577] on span "Pause" at bounding box center [973, 577] width 18 height 7
click at [998, 579] on span "Restart" at bounding box center [1045, 577] width 20 height 7
click at [998, 684] on span "Preview" at bounding box center [1186, 683] width 23 height 7
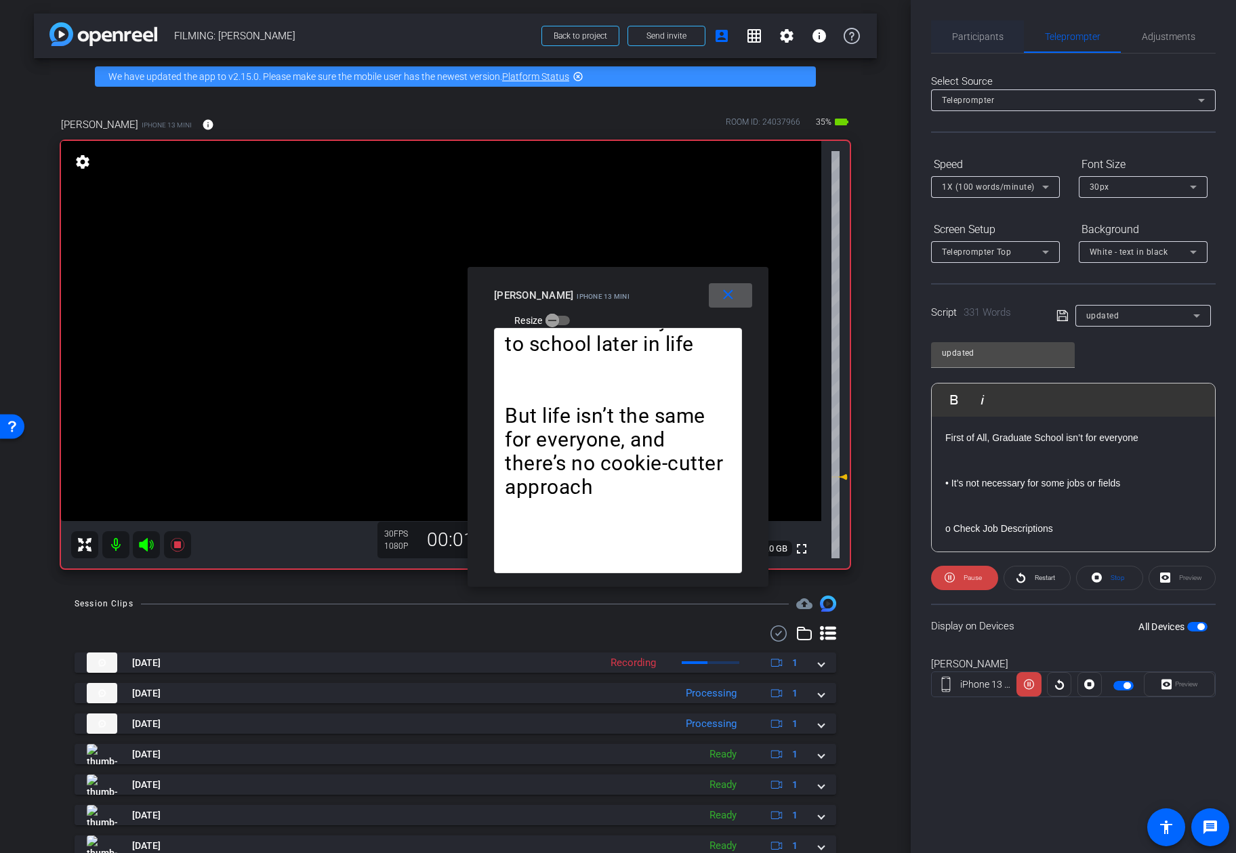
click at [969, 45] on span "Participants" at bounding box center [977, 36] width 51 height 33
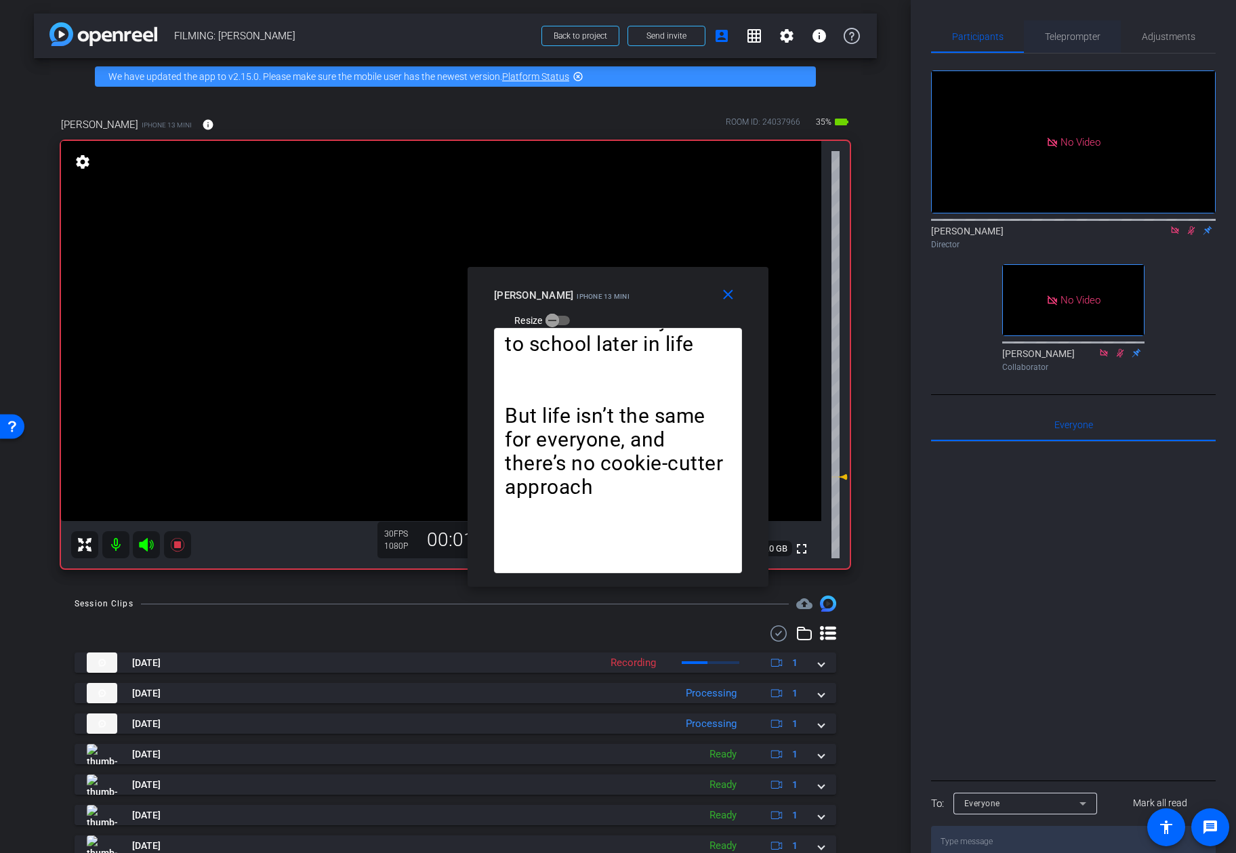
click at [998, 44] on span "Teleprompter" at bounding box center [1073, 36] width 56 height 33
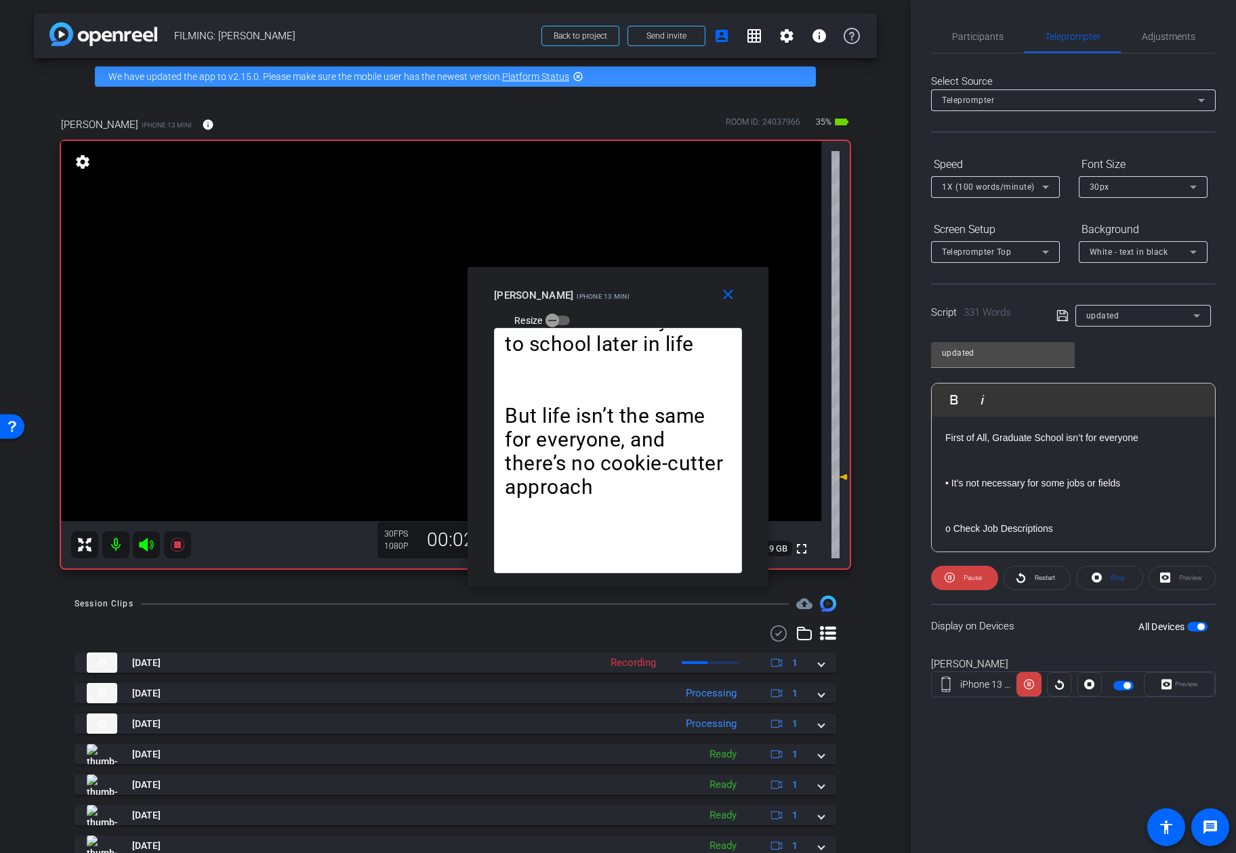
drag, startPoint x: 970, startPoint y: 579, endPoint x: 934, endPoint y: 609, distance: 46.7
click at [934, 609] on openreel-capture-teleprompter "Speed 1X (100 words/minute) Font Size 30px Screen Setup Teleprompter Top Backgr…" at bounding box center [1073, 437] width 285 height 568
click at [735, 295] on mat-icon "close" at bounding box center [728, 295] width 17 height 17
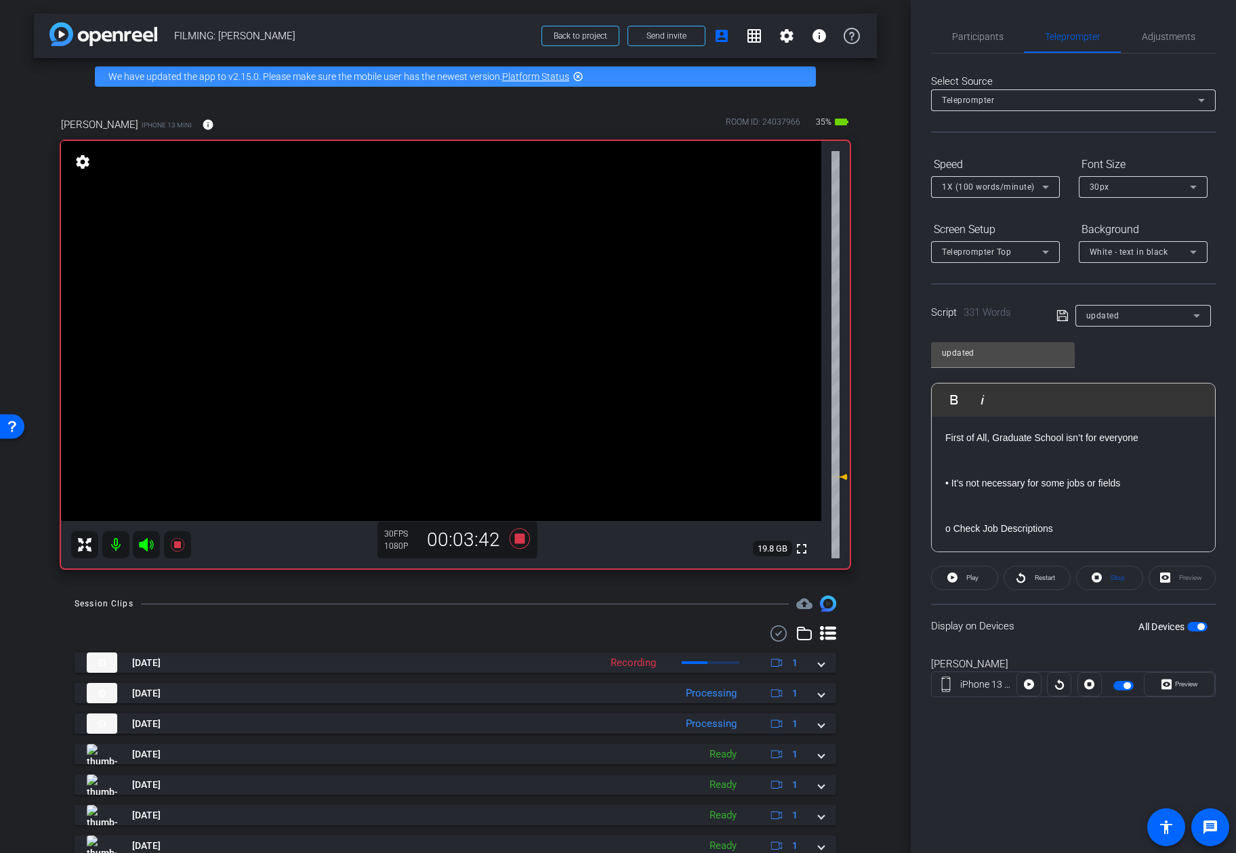
click at [588, 618] on div "Session Clips cloud_upload Sep 16, 2025 Recording 1 Sep 16, 2025 Processing 1 S…" at bounding box center [455, 765] width 843 height 339
click at [515, 543] on icon at bounding box center [520, 539] width 20 height 20
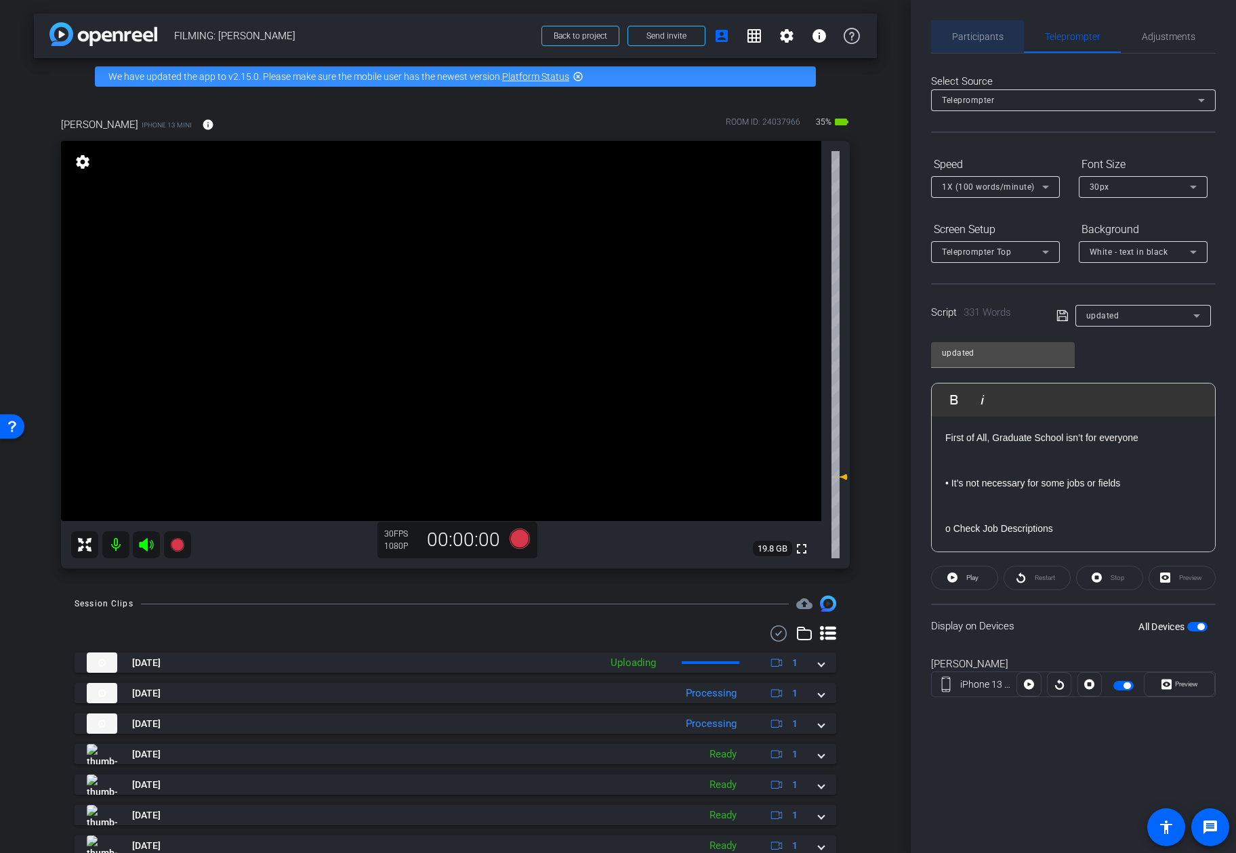
click at [977, 46] on span "Participants" at bounding box center [977, 36] width 51 height 33
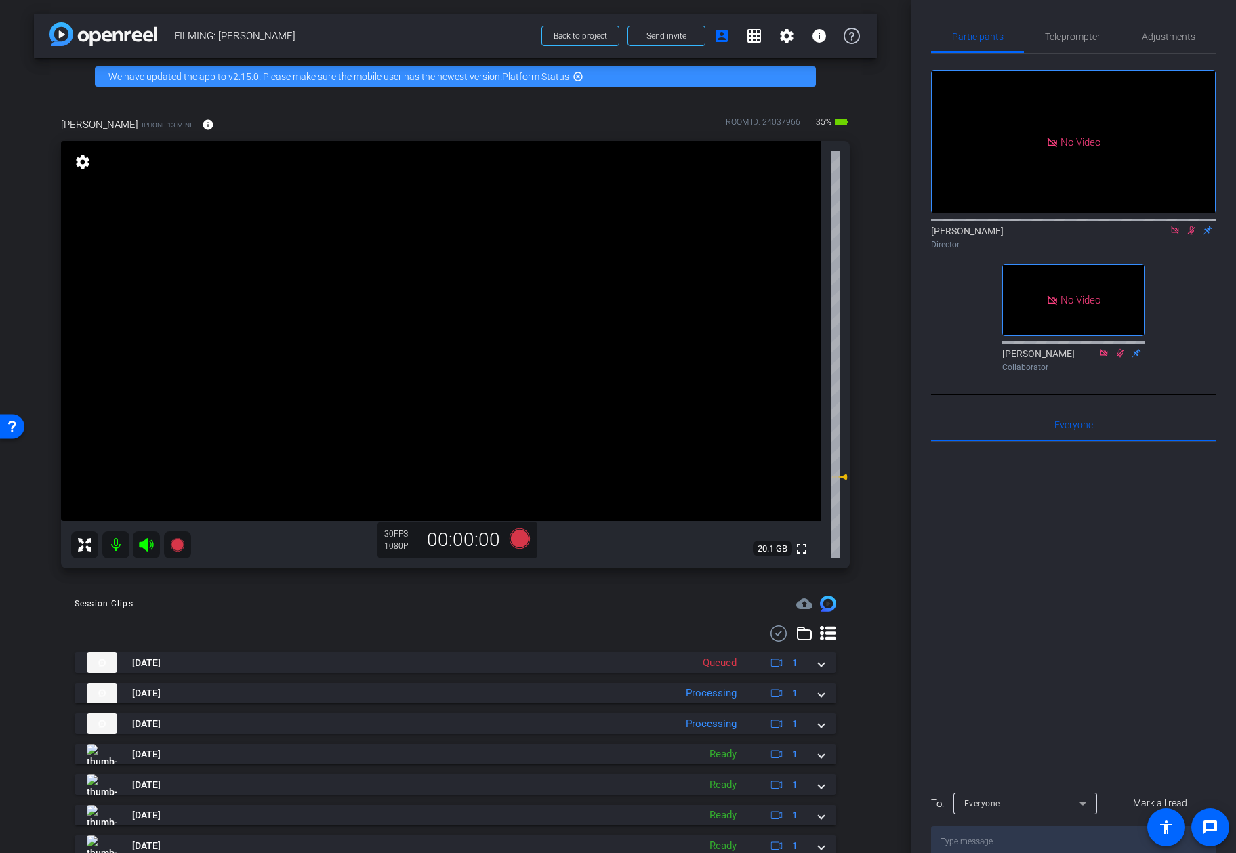
click at [998, 226] on icon at bounding box center [1191, 230] width 11 height 9
click at [998, 226] on icon at bounding box center [1175, 230] width 11 height 9
click at [998, 309] on div "fullscreen settings Addie Hackshaw flip Director fullscreen Ailsa Dann Collabor…" at bounding box center [1073, 216] width 285 height 324
click at [998, 235] on icon at bounding box center [1175, 230] width 11 height 9
click at [998, 235] on icon at bounding box center [1158, 230] width 11 height 9
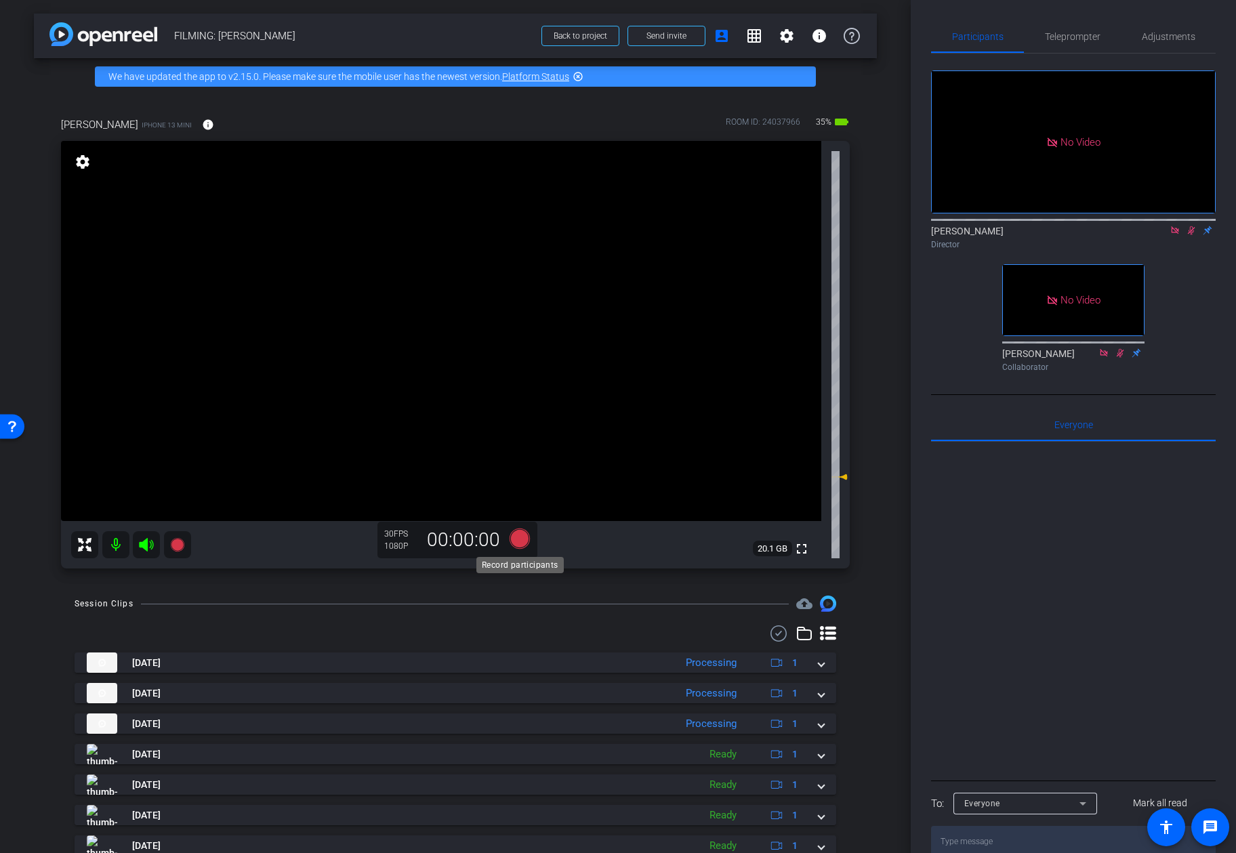
click at [514, 542] on icon at bounding box center [520, 539] width 20 height 20
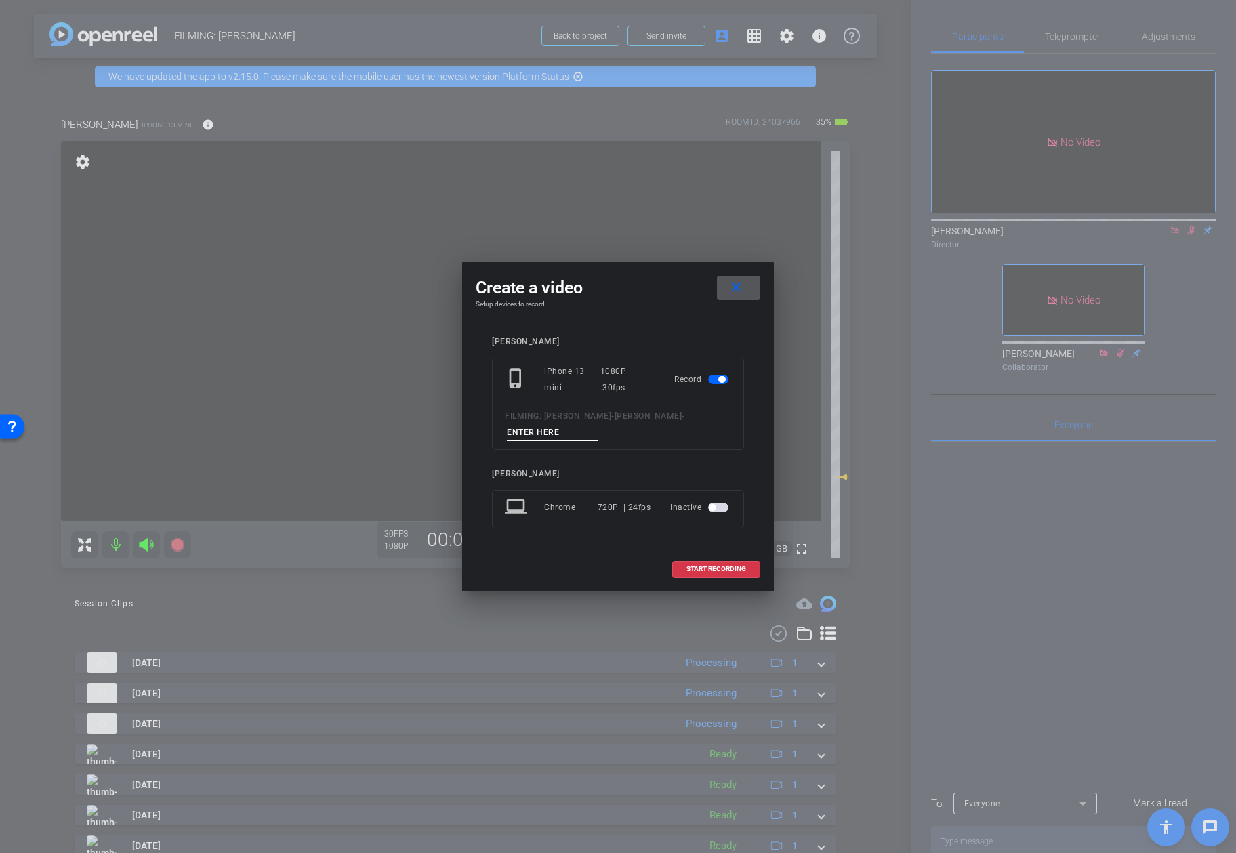
click at [555, 434] on input at bounding box center [552, 432] width 91 height 17
type input "video 9"
click at [695, 562] on span at bounding box center [716, 569] width 87 height 33
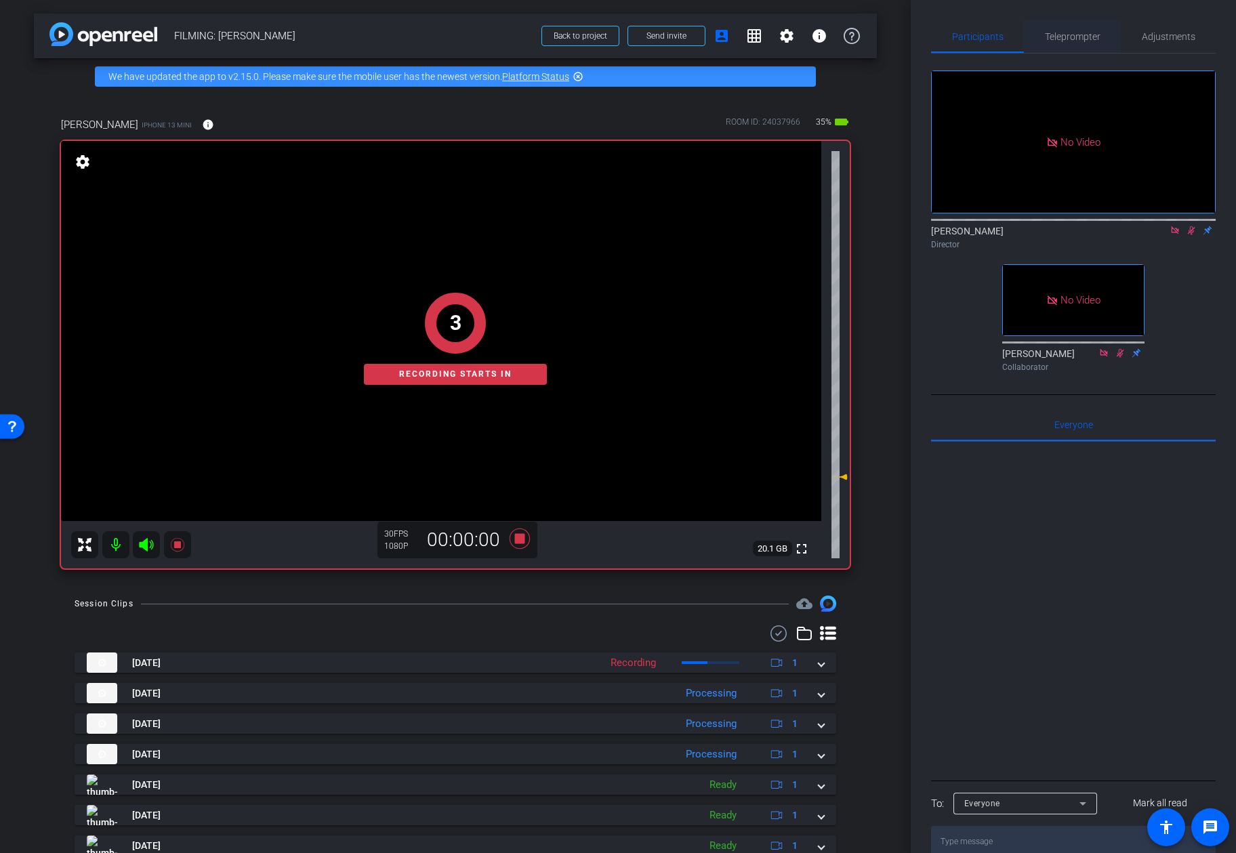
click at [998, 42] on span "Teleprompter" at bounding box center [1073, 36] width 56 height 33
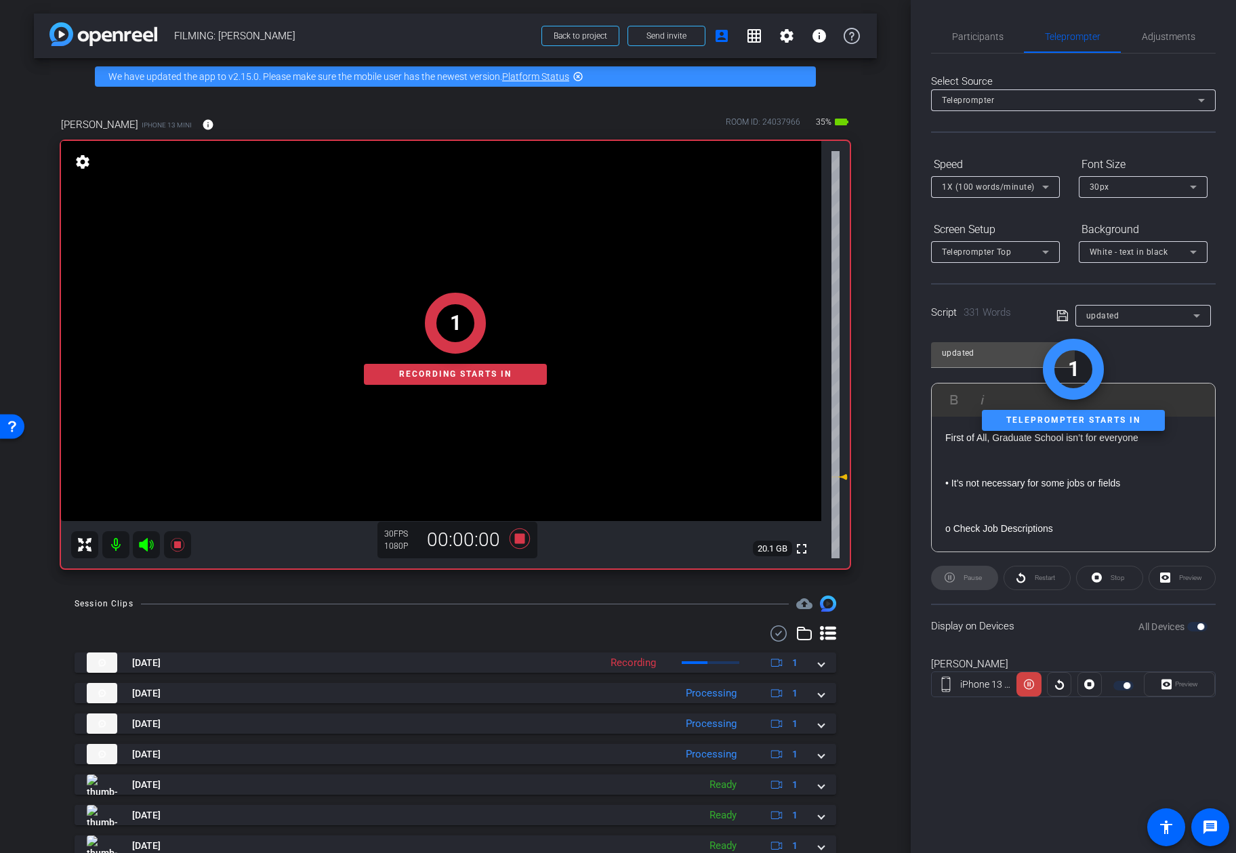
click at [963, 581] on div "Pause" at bounding box center [964, 578] width 67 height 24
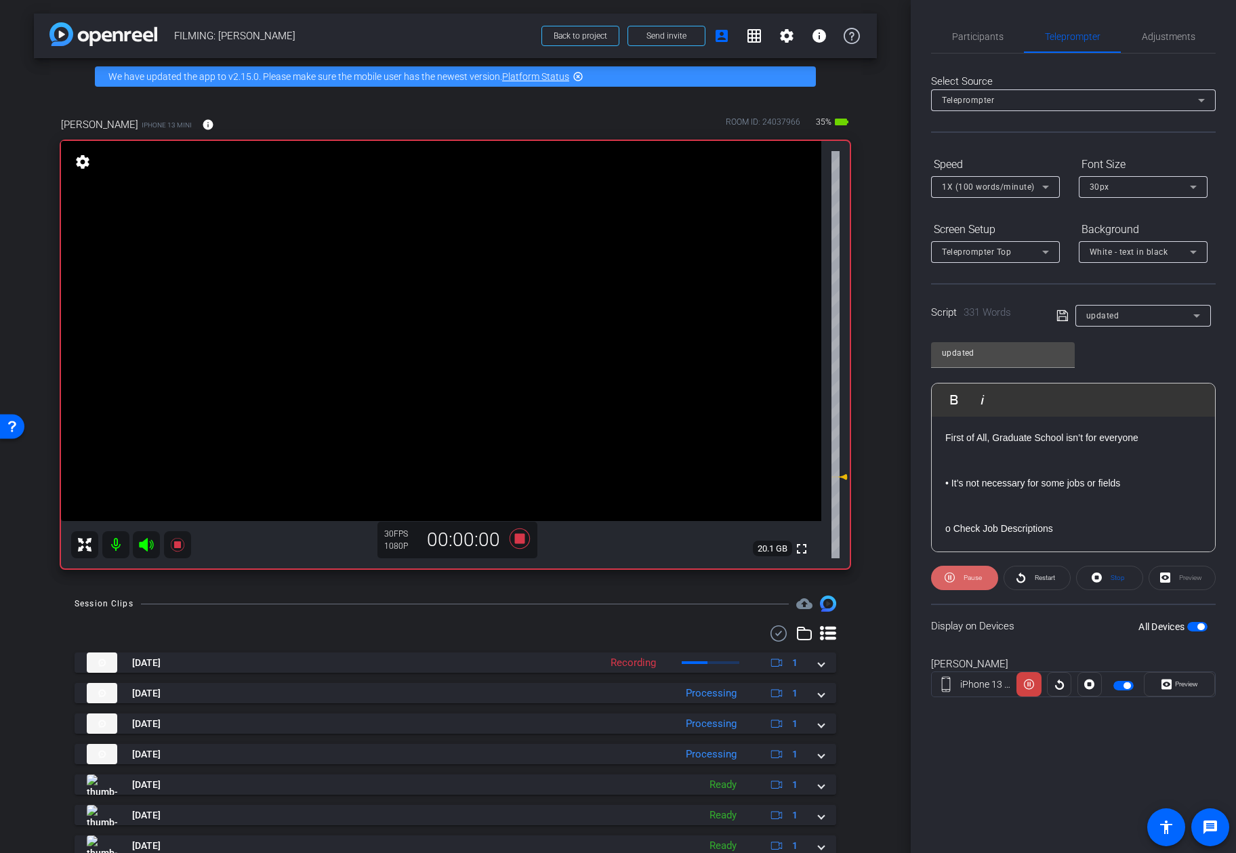
click at [964, 579] on span "Pause" at bounding box center [973, 577] width 18 height 7
click at [998, 679] on icon at bounding box center [1166, 684] width 10 height 20
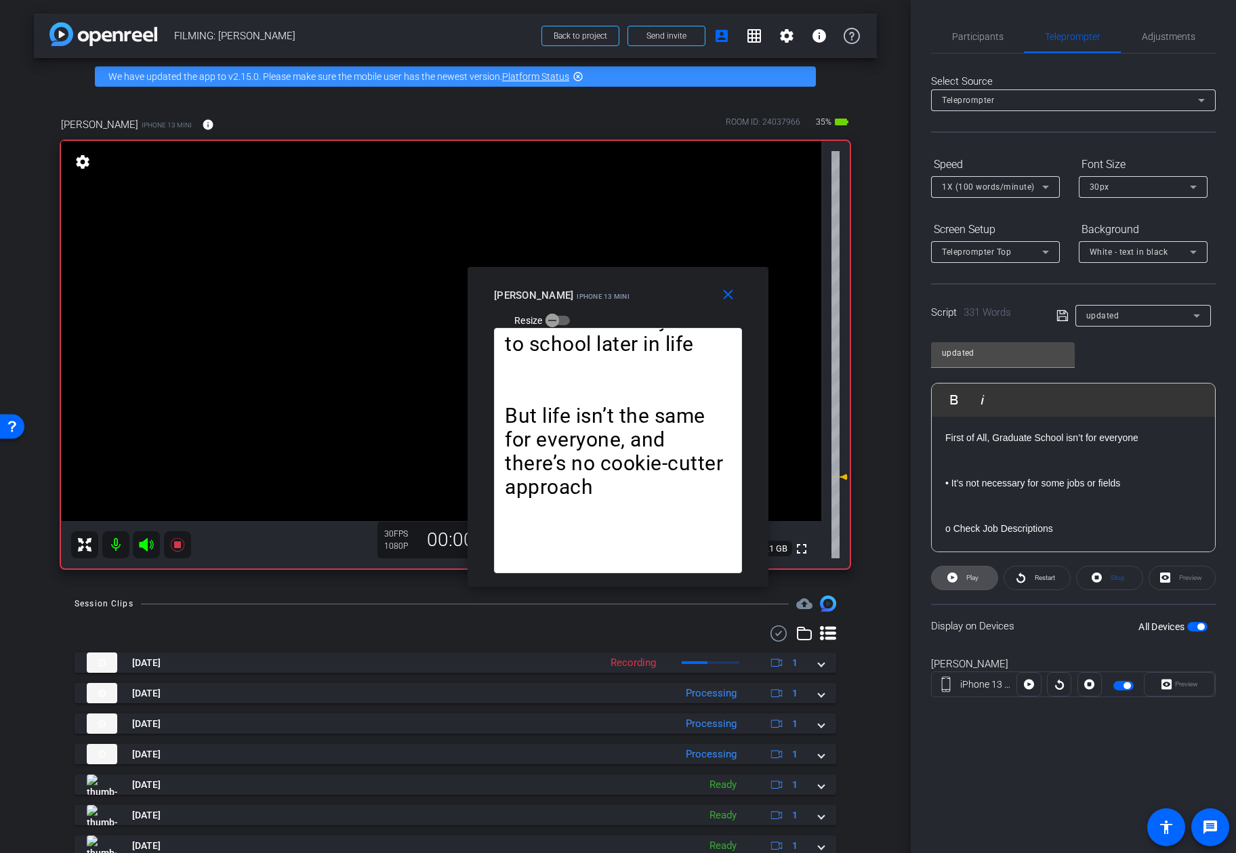
click at [976, 577] on span "Play" at bounding box center [972, 577] width 12 height 7
click at [728, 292] on mat-icon "close" at bounding box center [728, 295] width 17 height 17
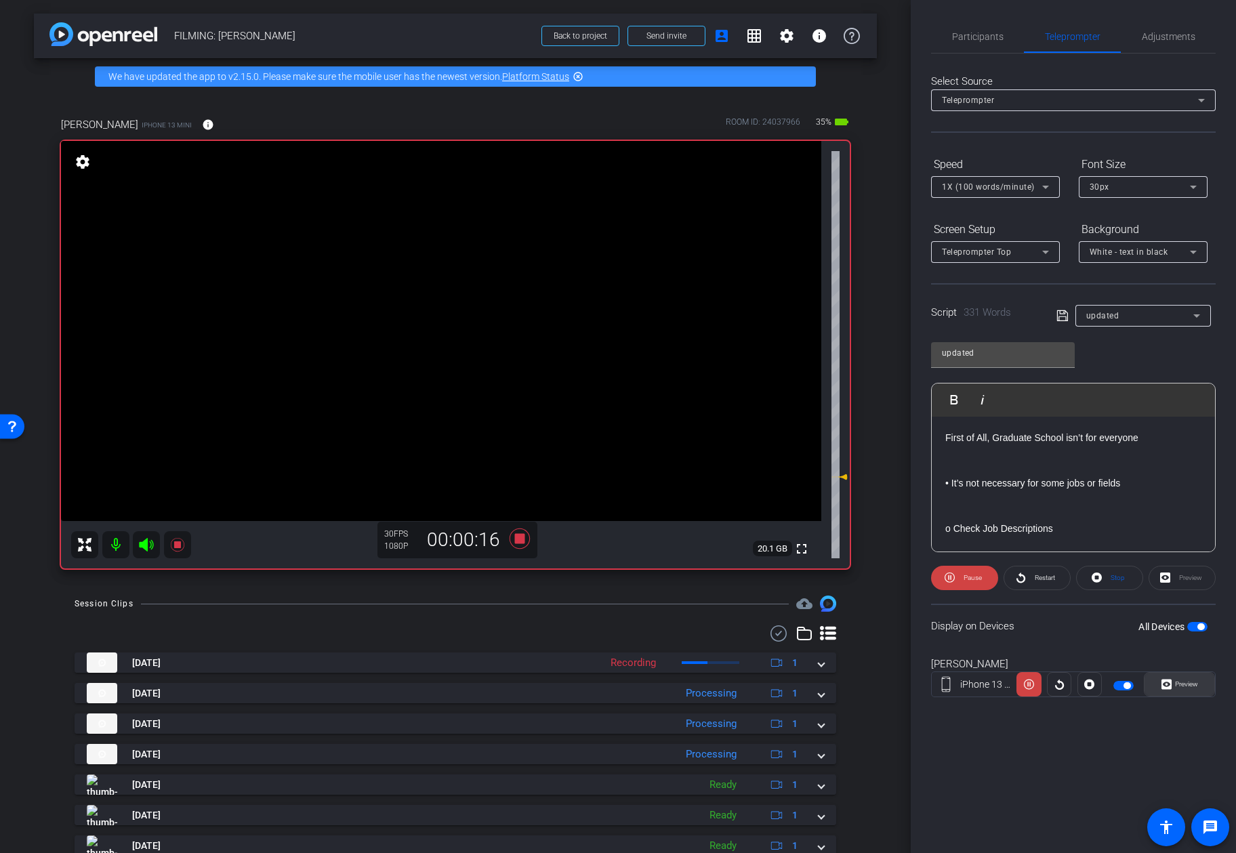
click at [998, 677] on icon at bounding box center [1166, 684] width 10 height 20
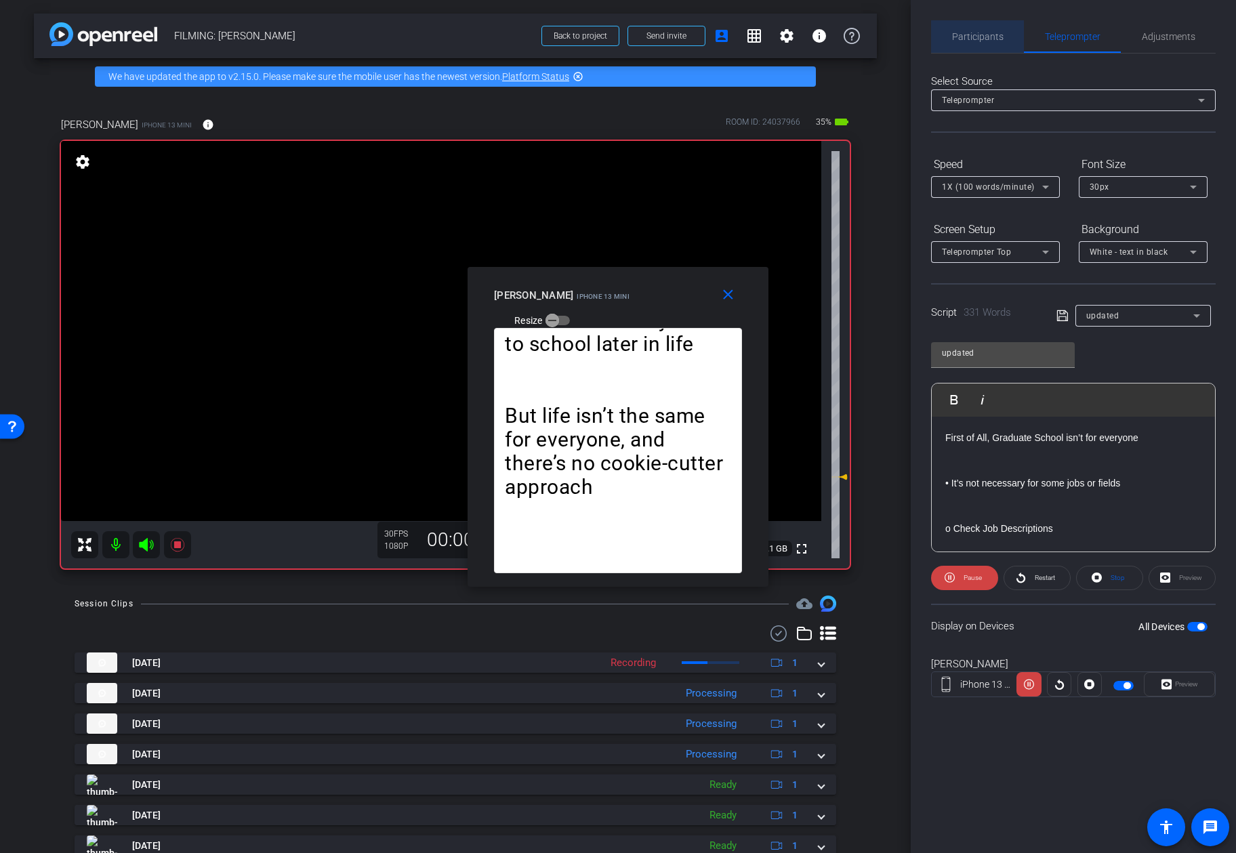
click at [983, 26] on span "Participants" at bounding box center [977, 36] width 51 height 33
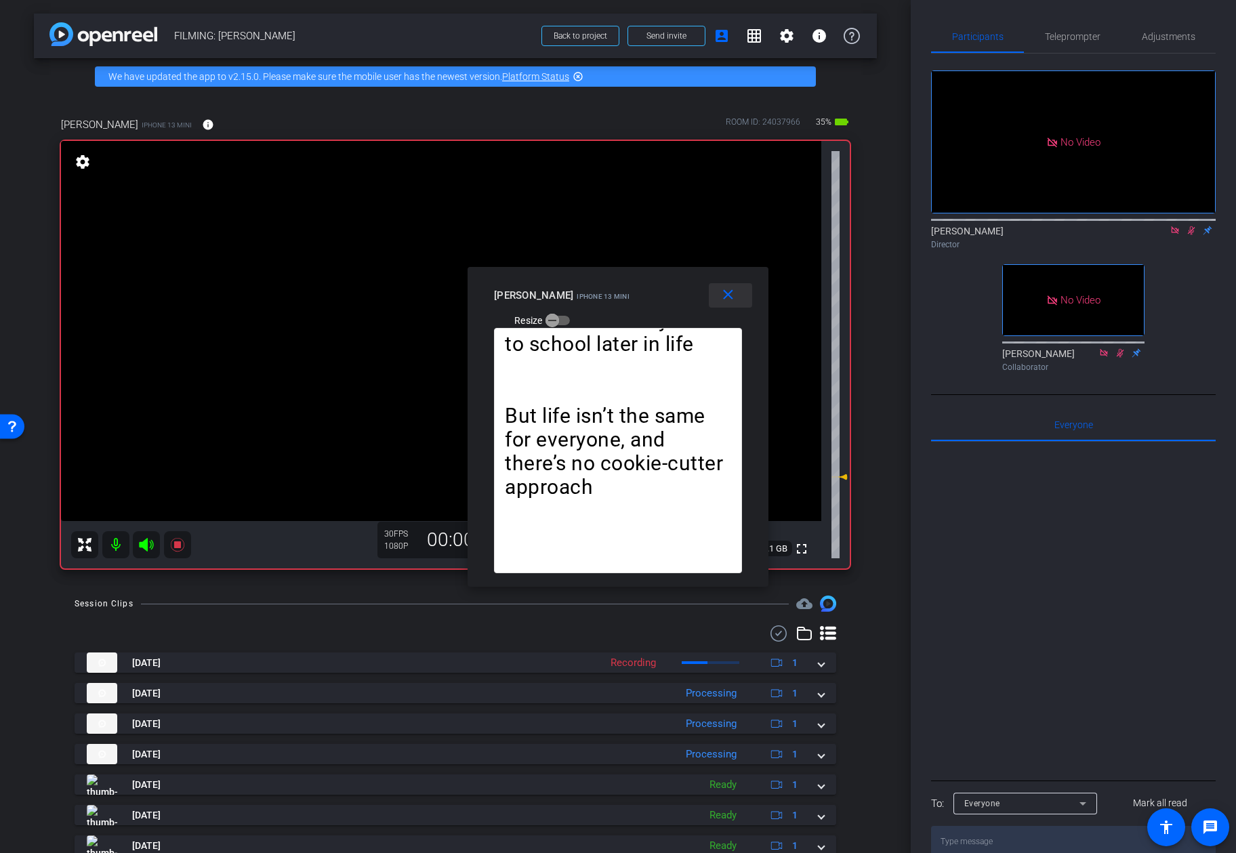
click at [723, 294] on mat-icon "close" at bounding box center [728, 295] width 17 height 17
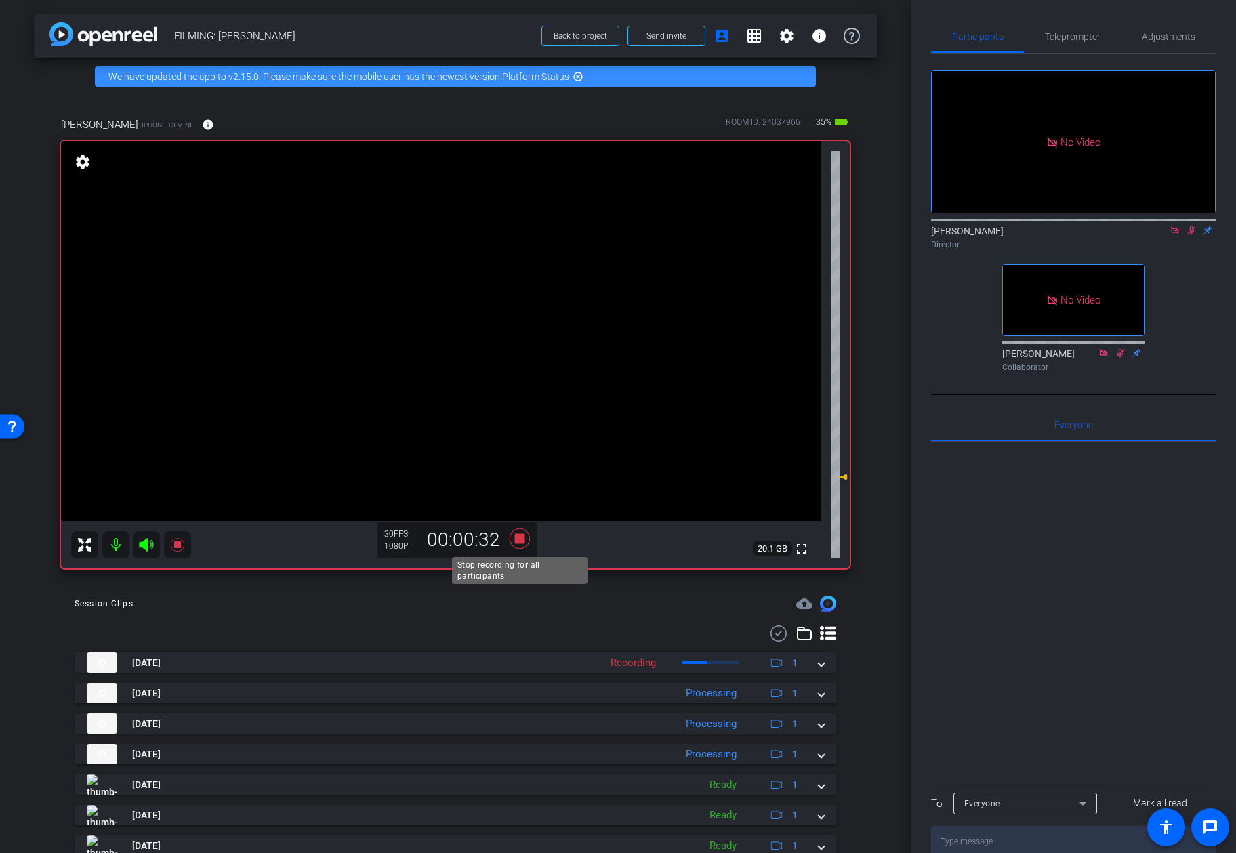
click at [524, 535] on icon at bounding box center [520, 539] width 20 height 20
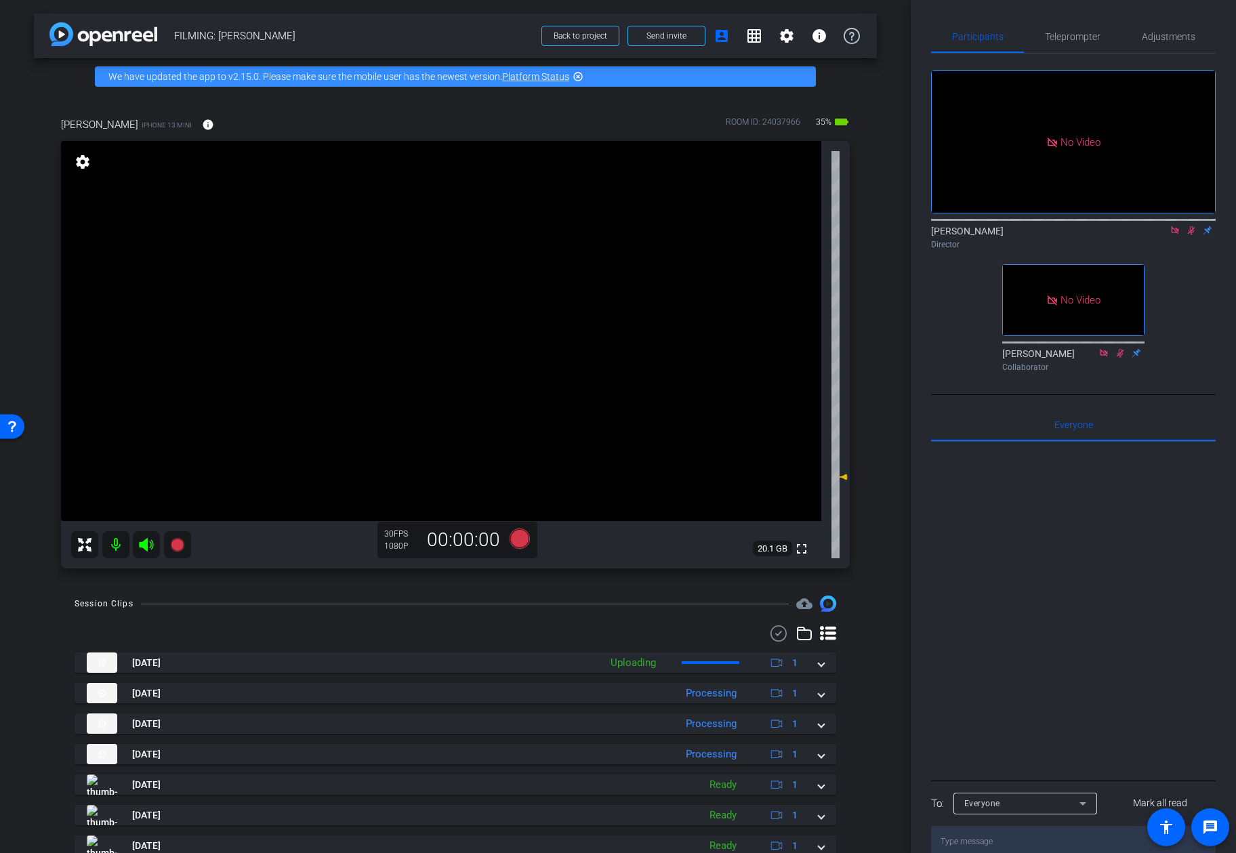
click at [998, 53] on div "Participants Teleprompter Adjustments" at bounding box center [1073, 36] width 285 height 33
click at [998, 47] on span "Teleprompter" at bounding box center [1073, 36] width 56 height 33
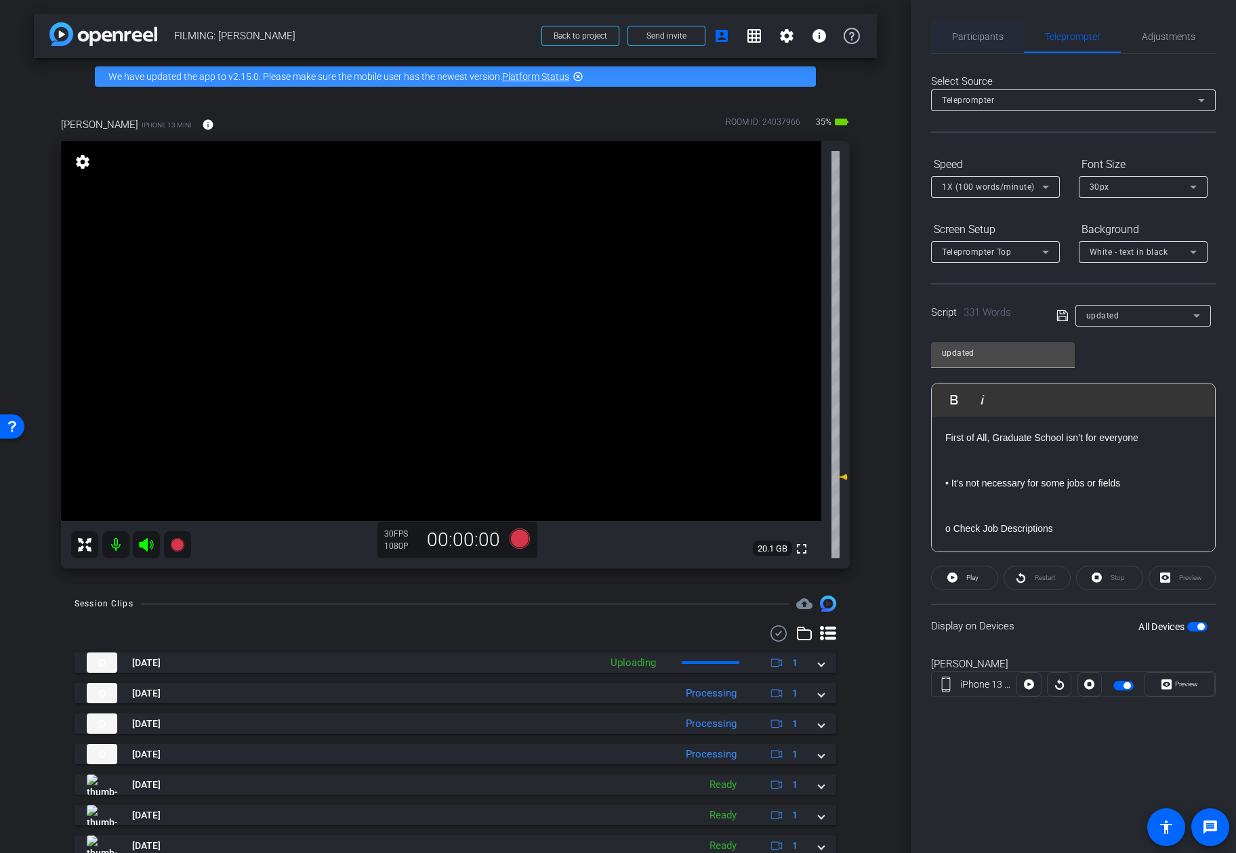
click at [993, 46] on span "Participants" at bounding box center [977, 36] width 51 height 33
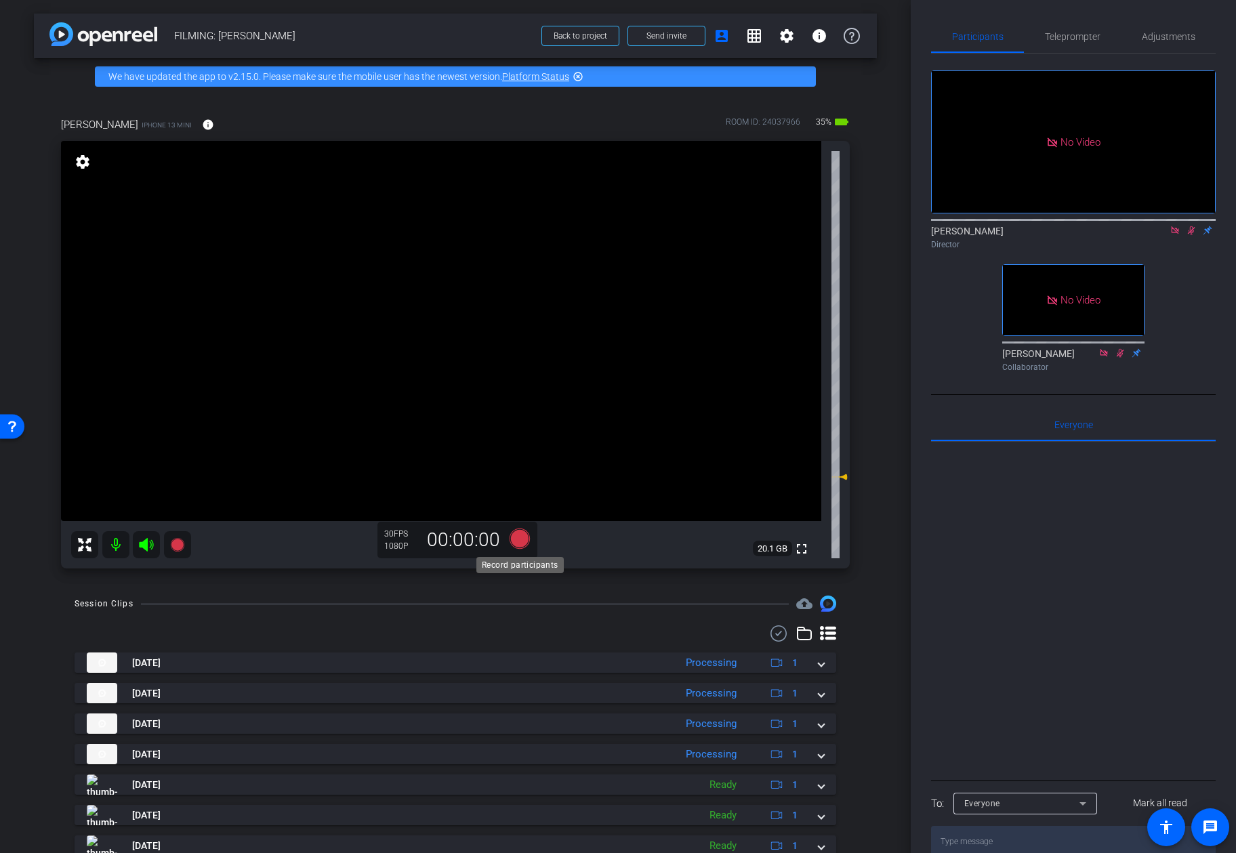
click at [518, 539] on icon at bounding box center [520, 539] width 20 height 20
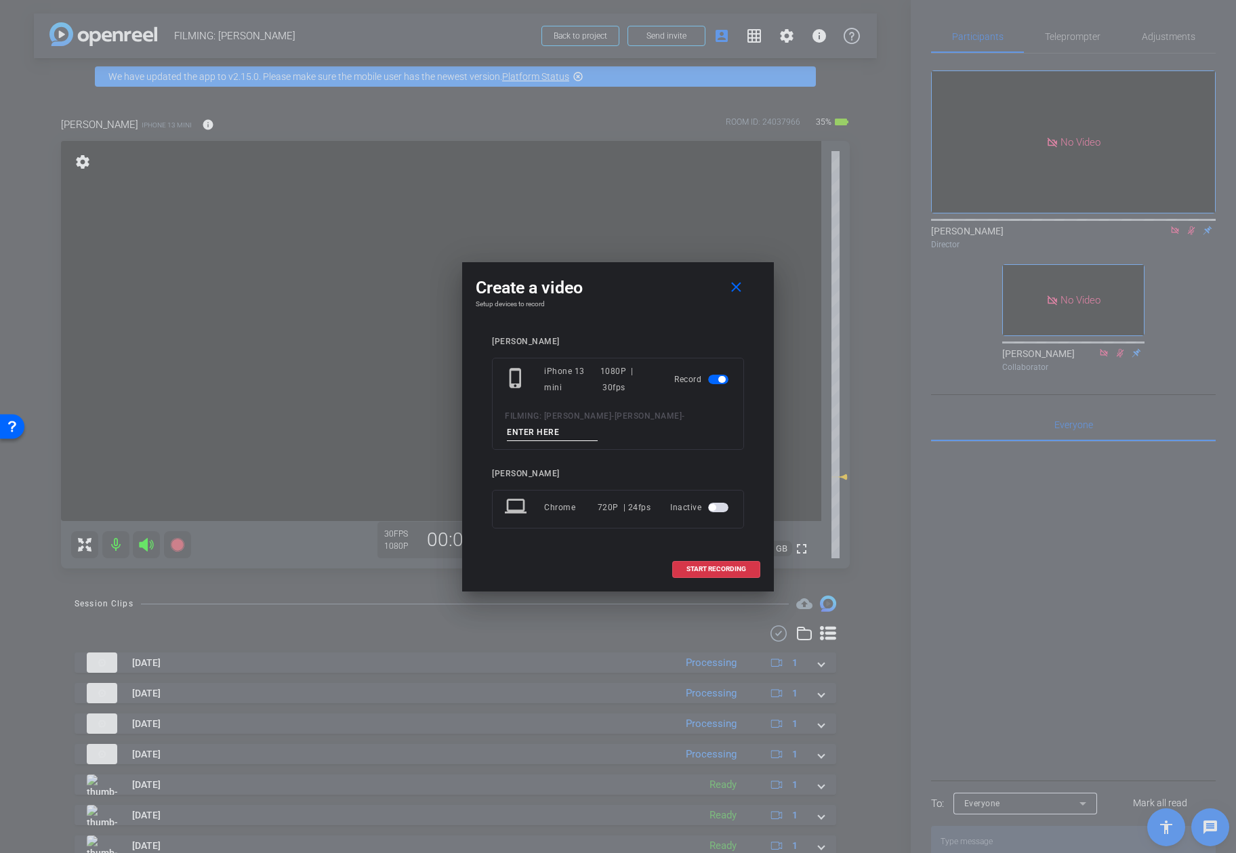
click at [593, 428] on input at bounding box center [552, 432] width 91 height 17
type input "video 10"
click at [743, 569] on span "START RECORDING" at bounding box center [716, 569] width 60 height 7
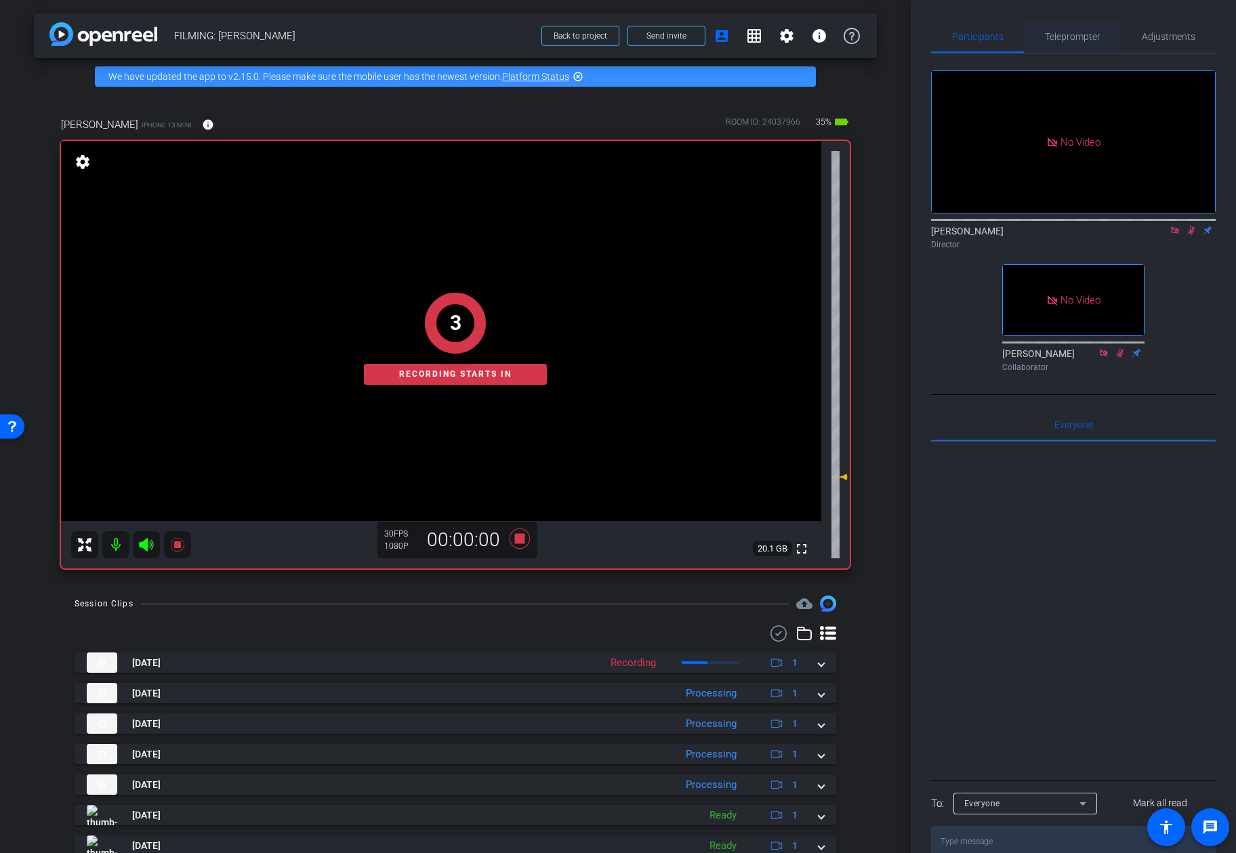
click at [998, 39] on span "Teleprompter" at bounding box center [1073, 36] width 56 height 9
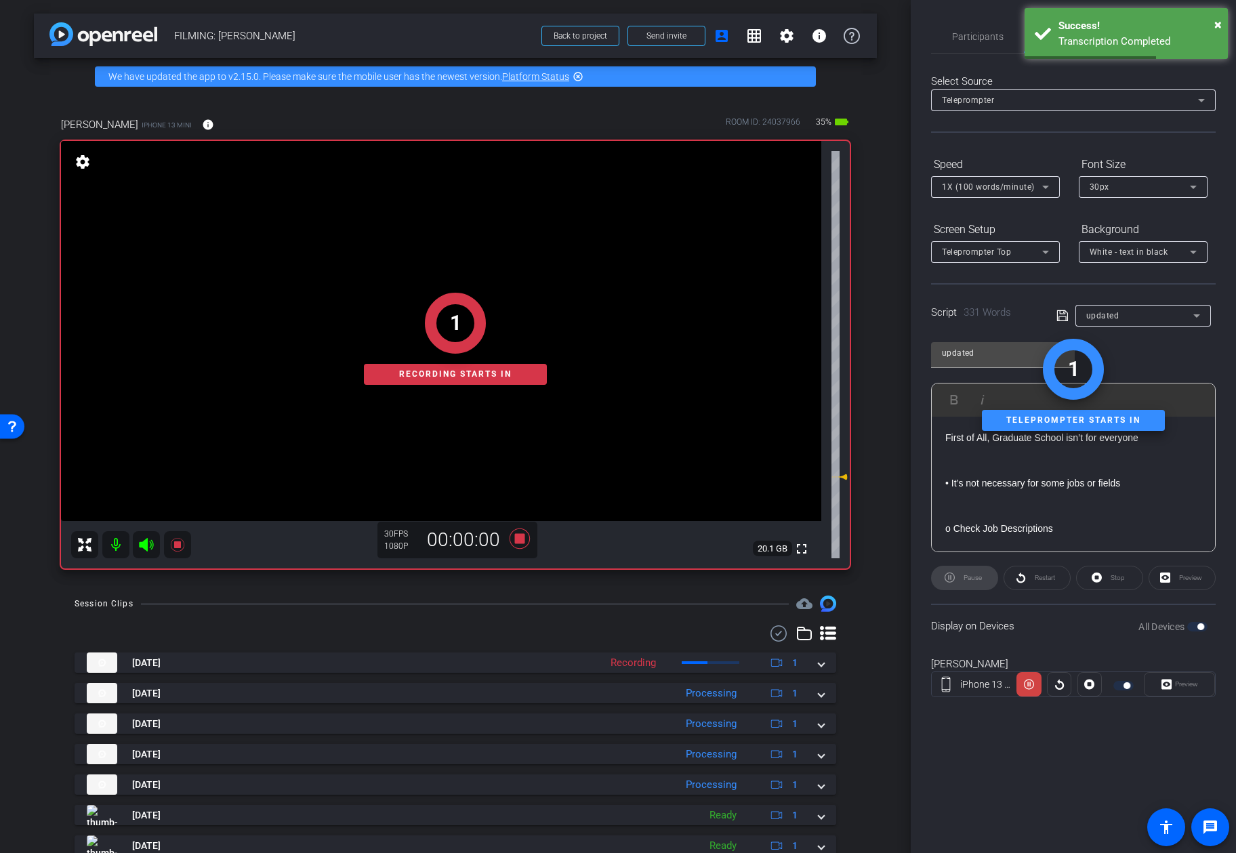
click at [998, 661] on div "Kevin Mconald" at bounding box center [1073, 665] width 285 height 16
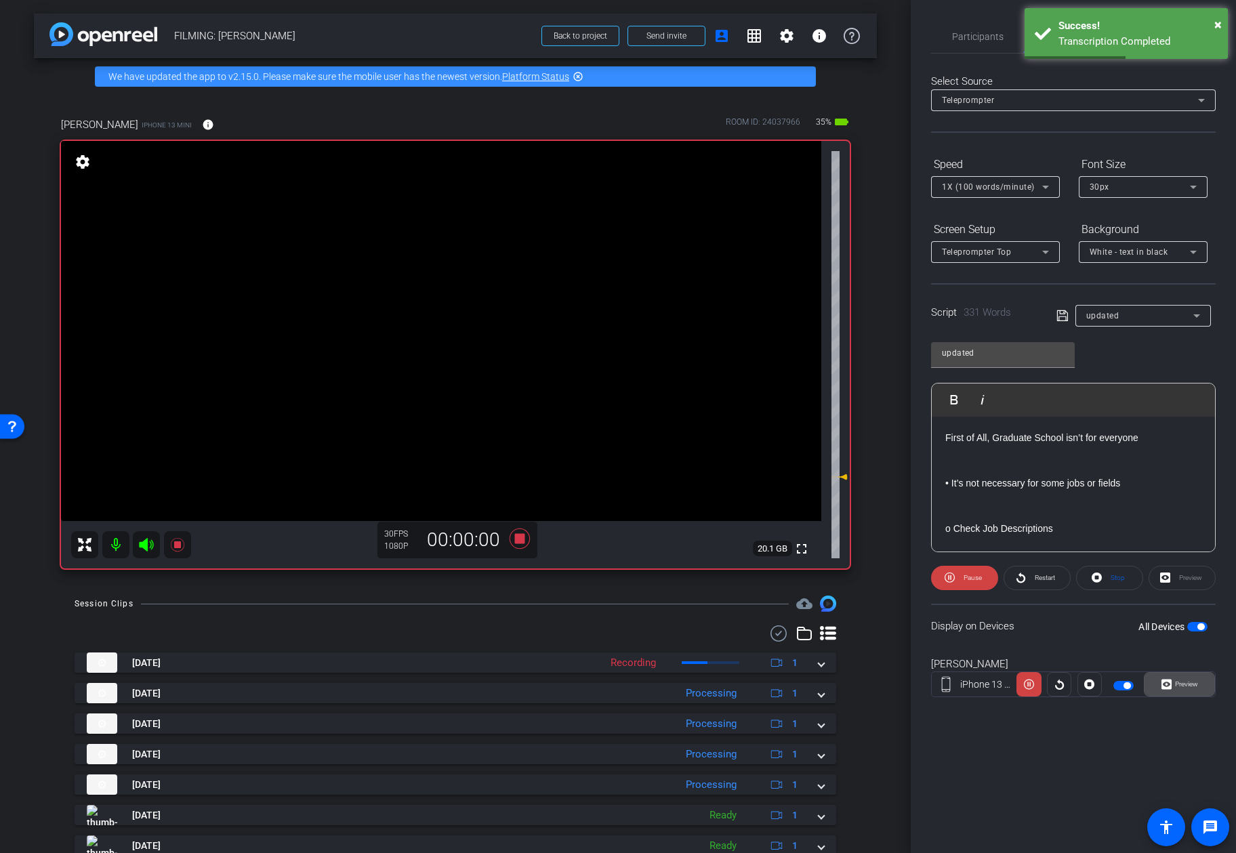
click at [998, 686] on span "Preview" at bounding box center [1186, 683] width 23 height 7
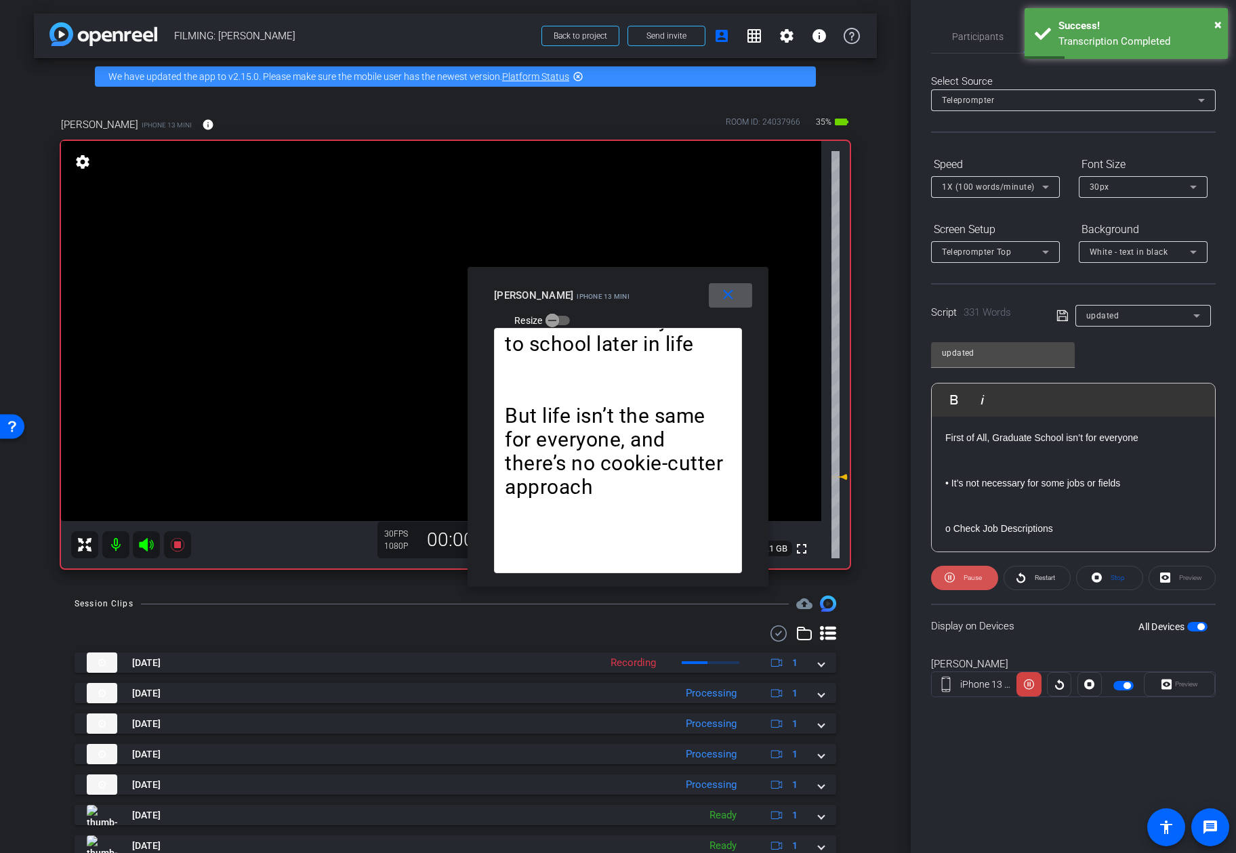
click at [972, 586] on button "Pause" at bounding box center [964, 578] width 67 height 24
click at [974, 43] on span "Participants" at bounding box center [977, 36] width 51 height 33
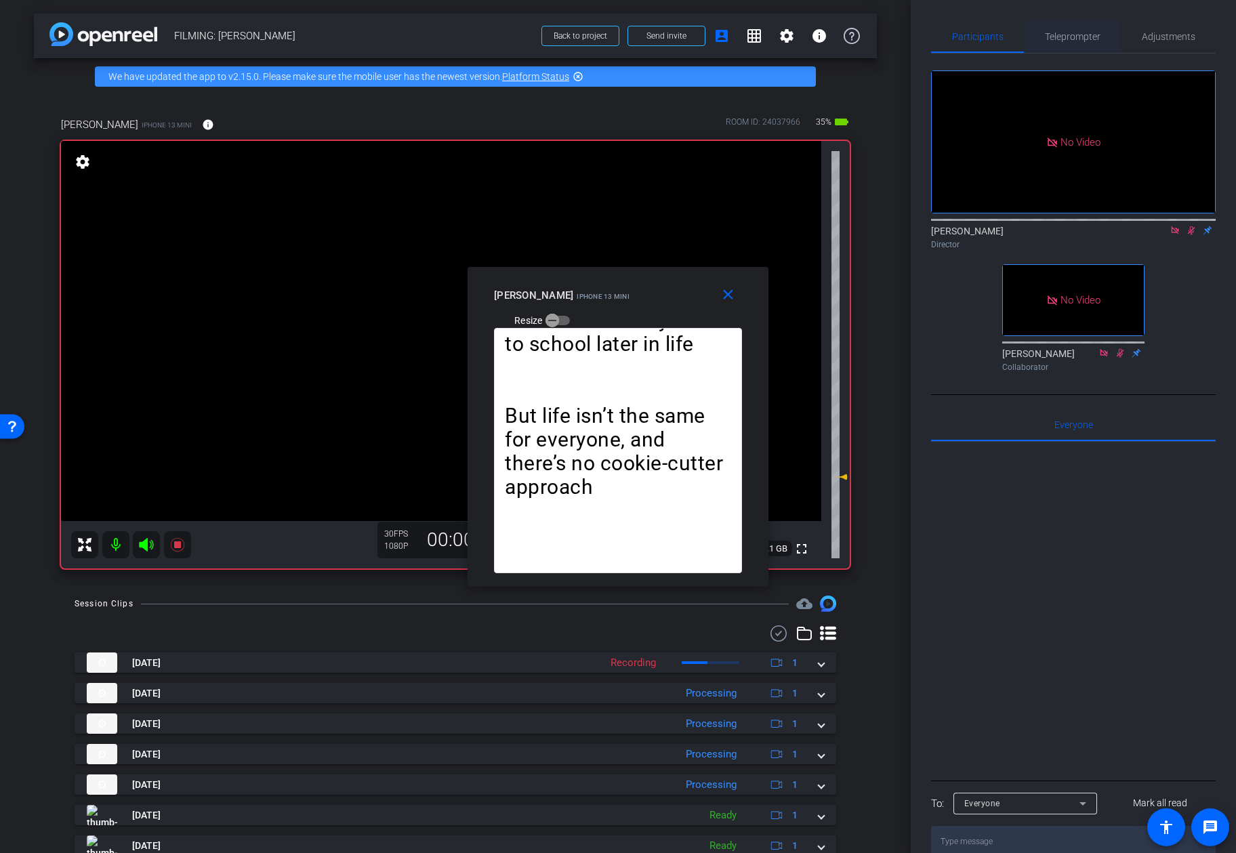
click at [998, 28] on span "Teleprompter" at bounding box center [1073, 36] width 56 height 33
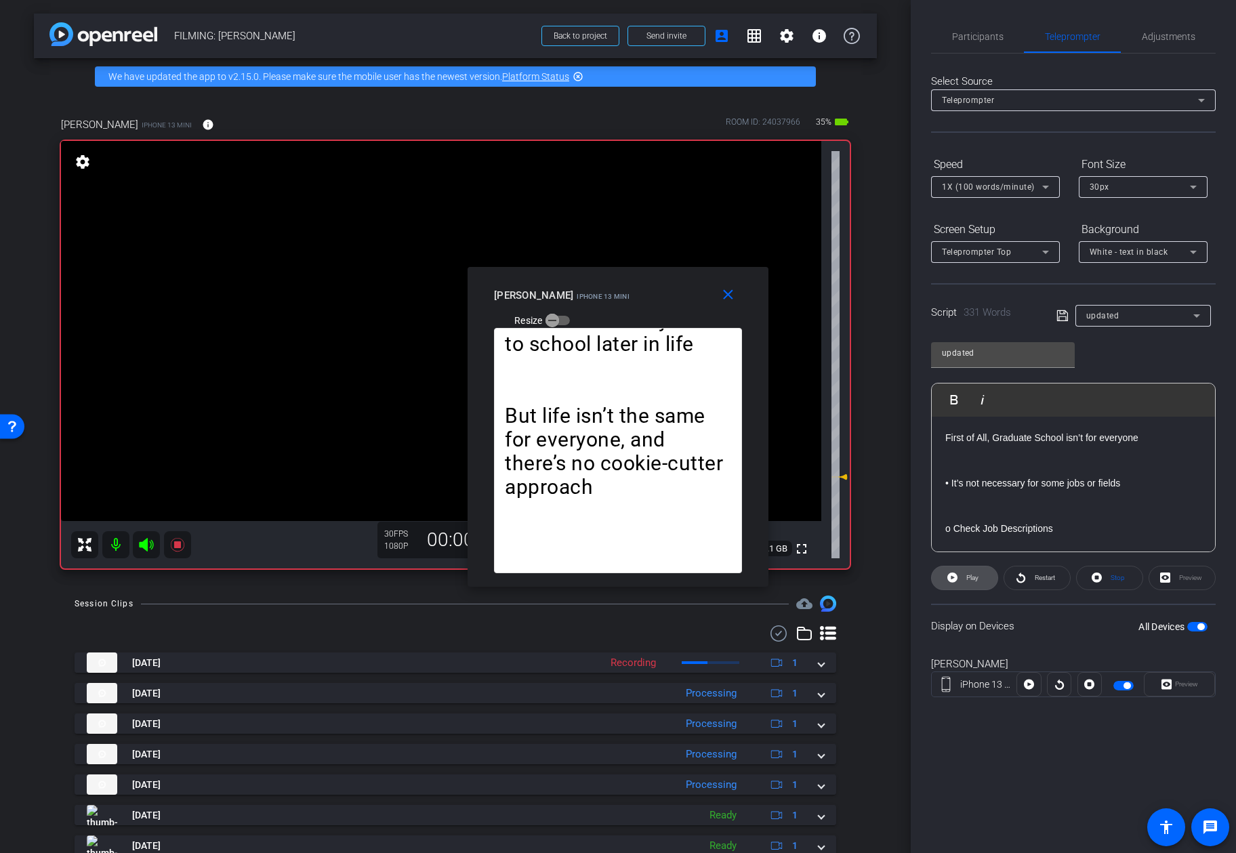
click at [983, 575] on span at bounding box center [965, 578] width 66 height 33
click at [988, 33] on span "Participants" at bounding box center [977, 36] width 51 height 9
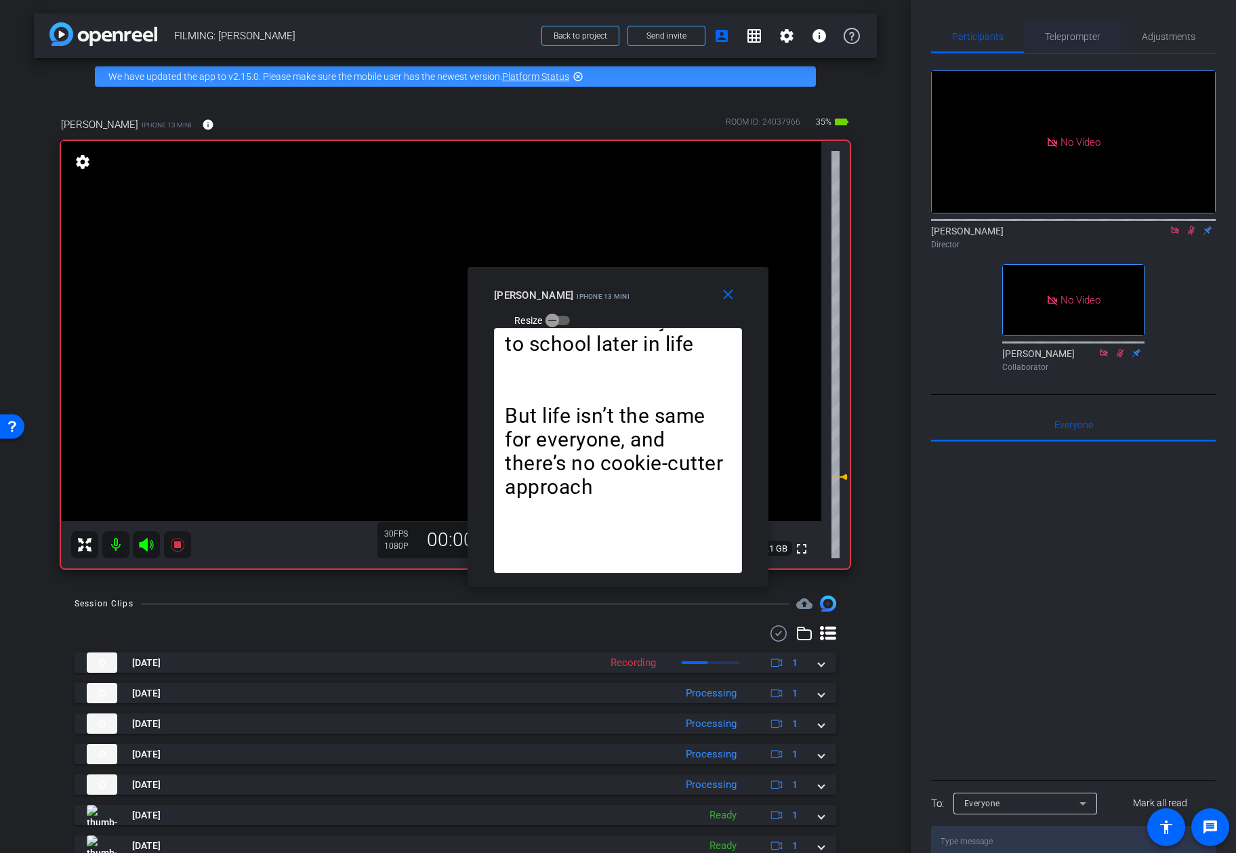
click at [998, 43] on span "Teleprompter" at bounding box center [1073, 36] width 56 height 33
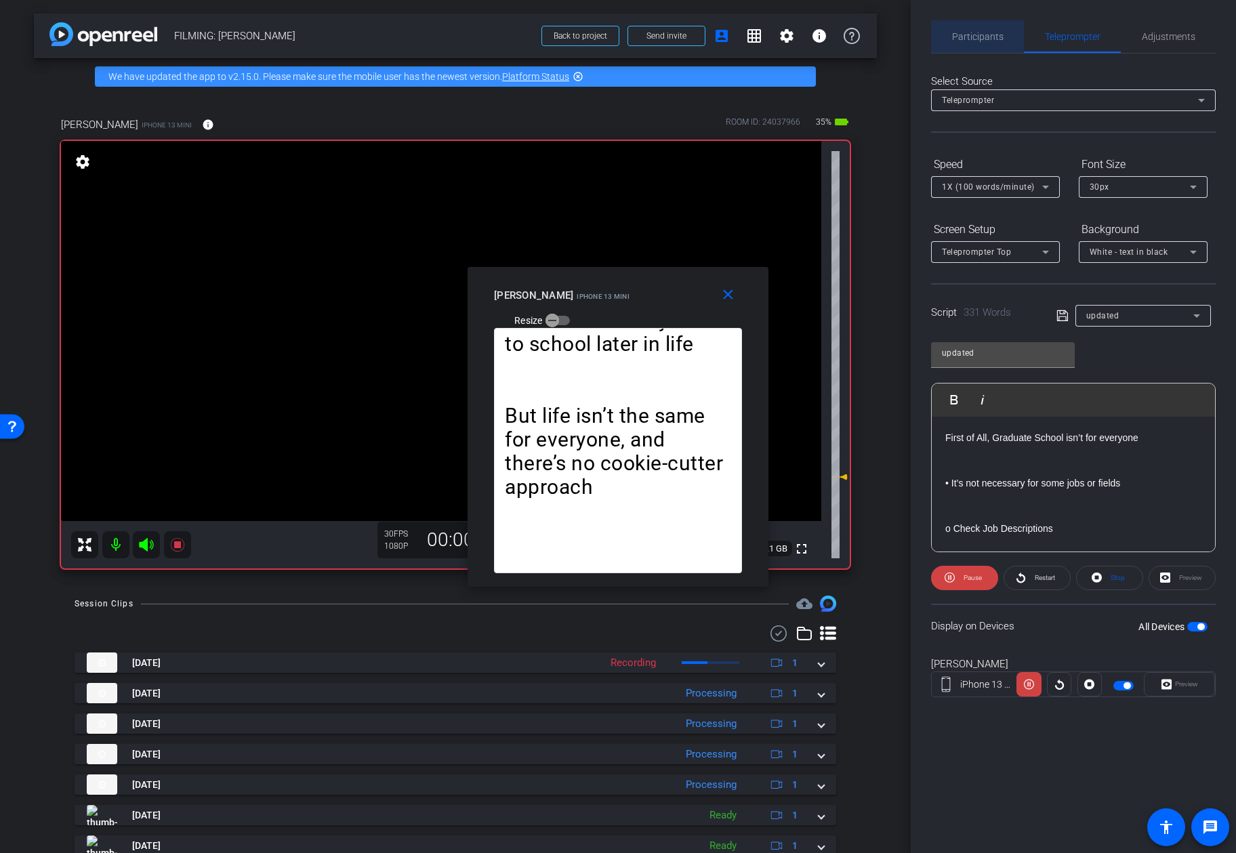
click at [990, 47] on span "Participants" at bounding box center [977, 36] width 51 height 33
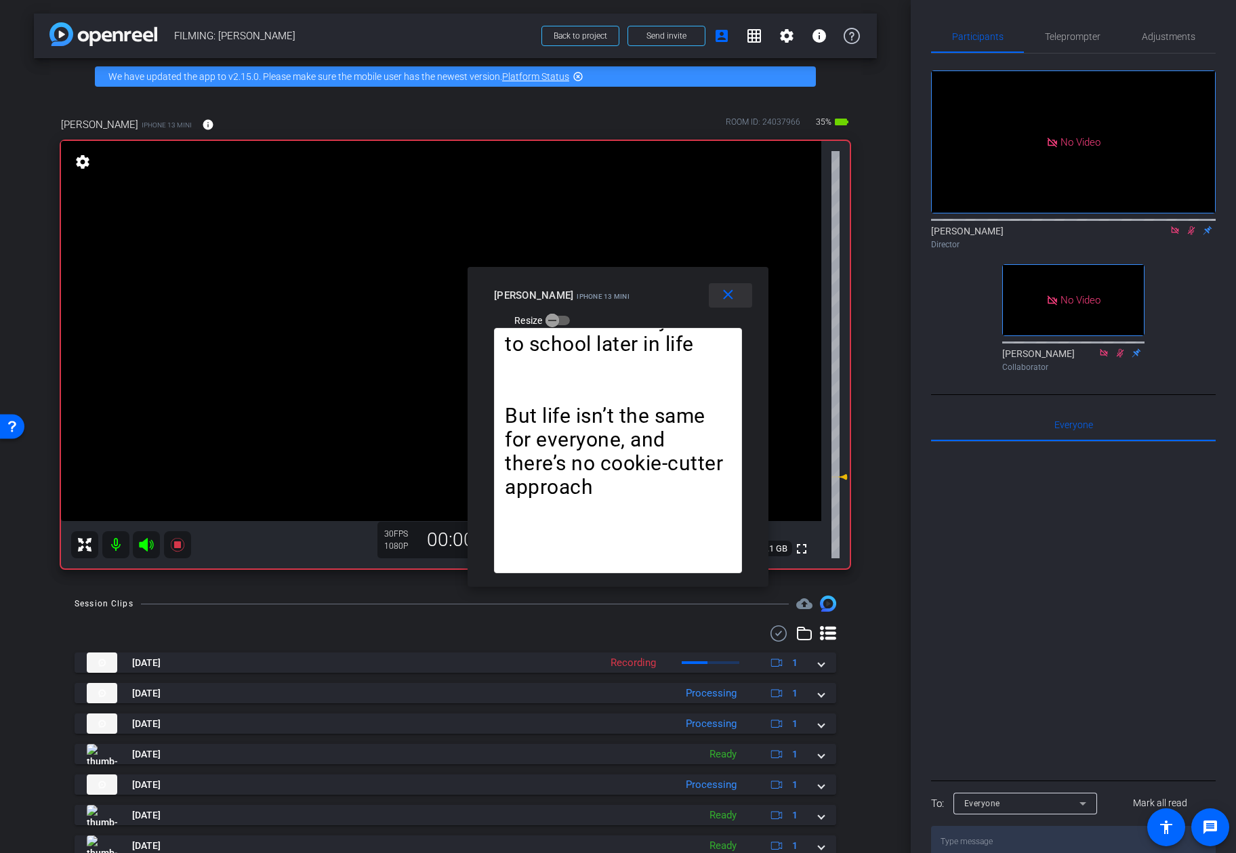
click at [728, 296] on mat-icon "close" at bounding box center [728, 295] width 17 height 17
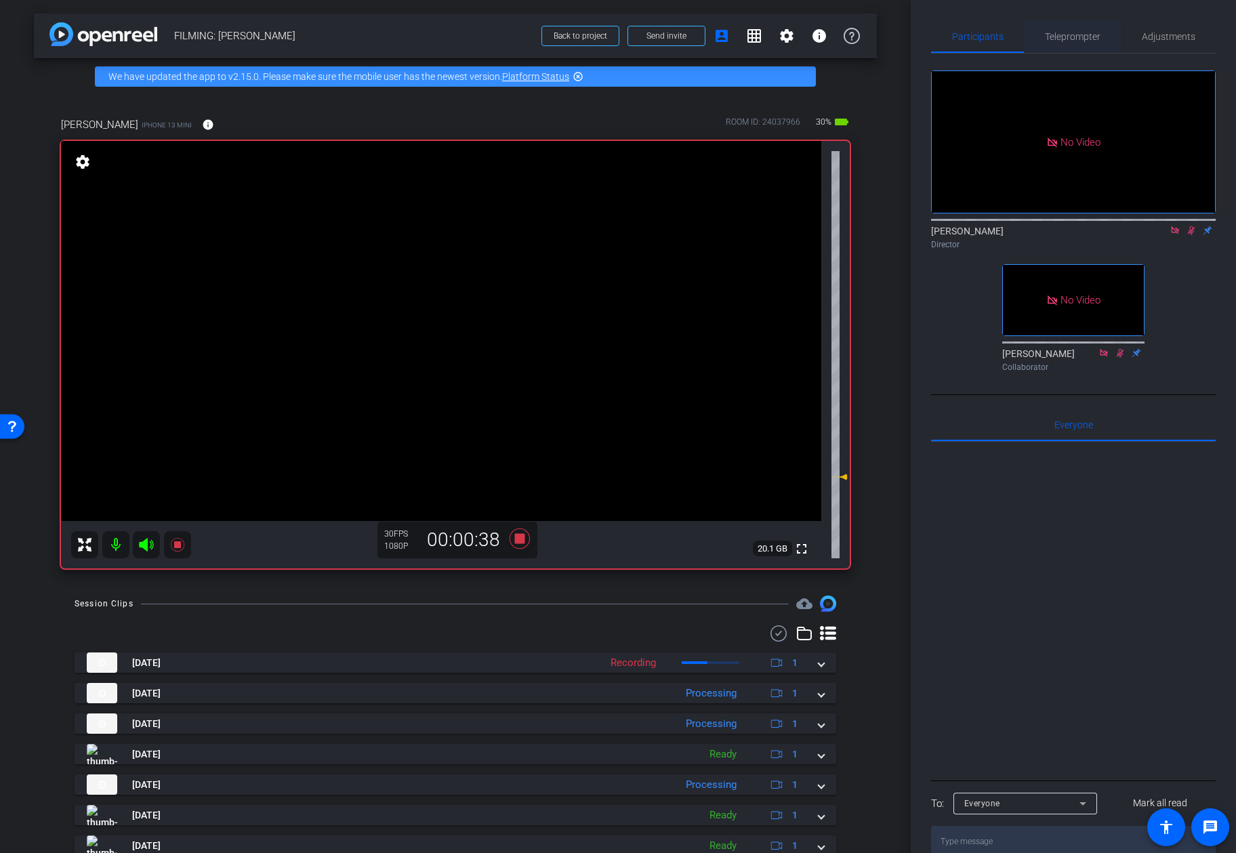
click at [998, 41] on span "Teleprompter" at bounding box center [1073, 36] width 56 height 9
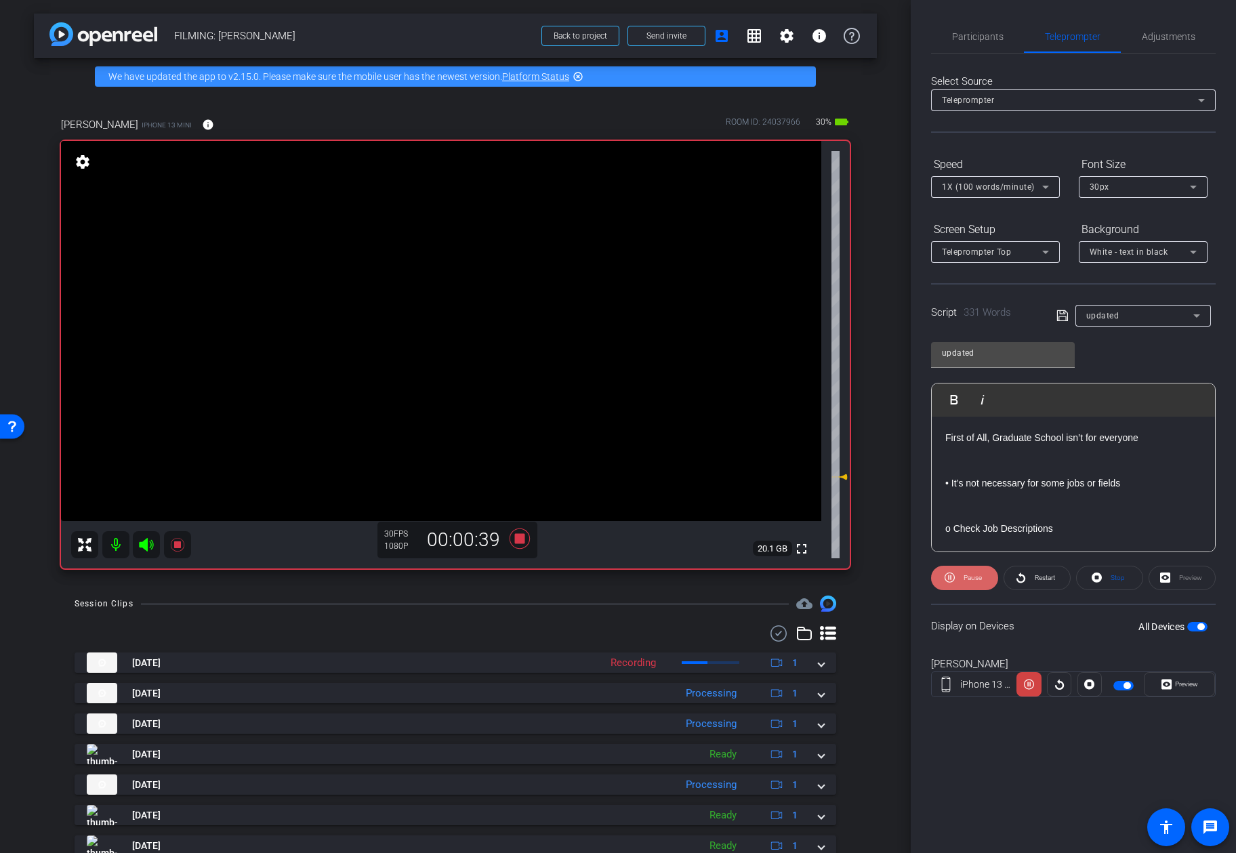
click at [975, 581] on span "Pause" at bounding box center [973, 577] width 18 height 7
click at [522, 535] on icon at bounding box center [520, 539] width 20 height 20
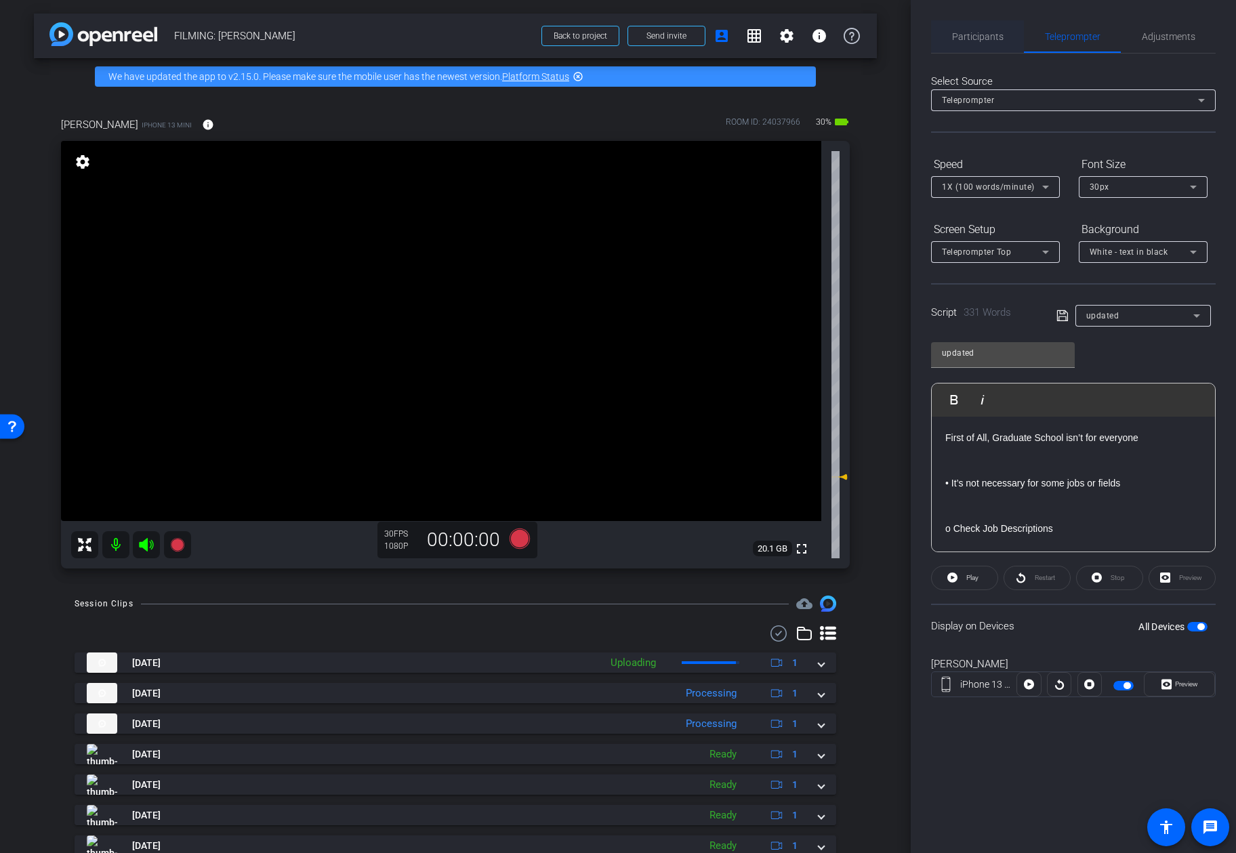
click at [995, 34] on span "Participants" at bounding box center [977, 36] width 51 height 9
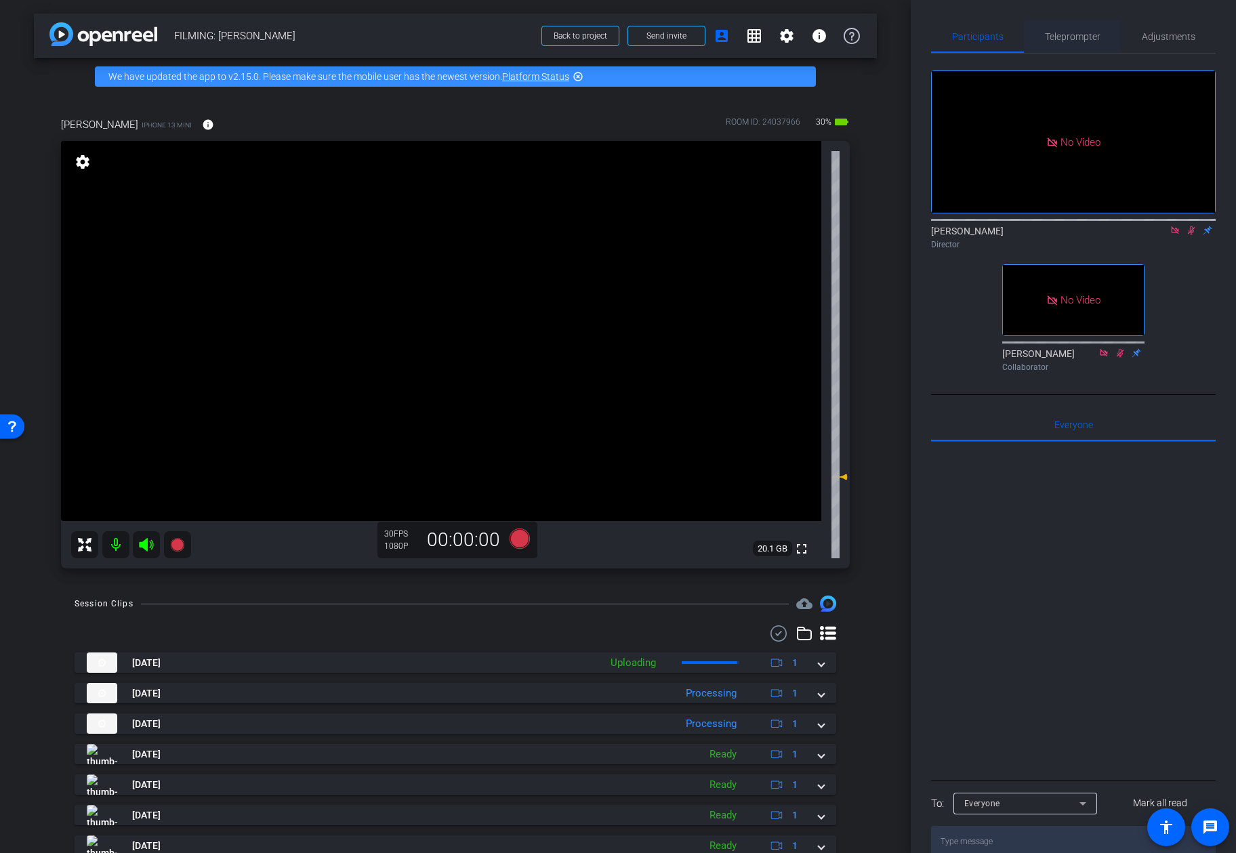
click at [998, 32] on span "Teleprompter" at bounding box center [1073, 36] width 56 height 9
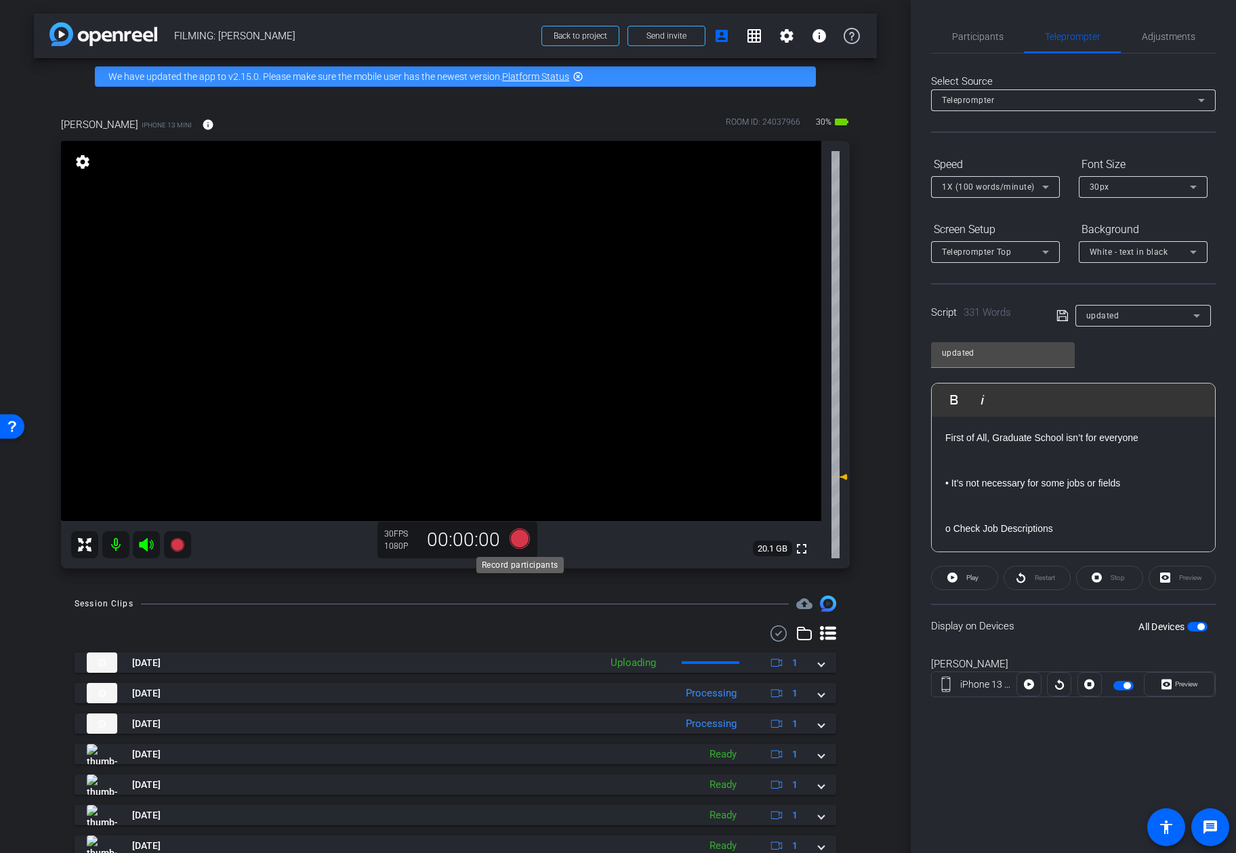
click at [524, 537] on icon at bounding box center [520, 539] width 20 height 20
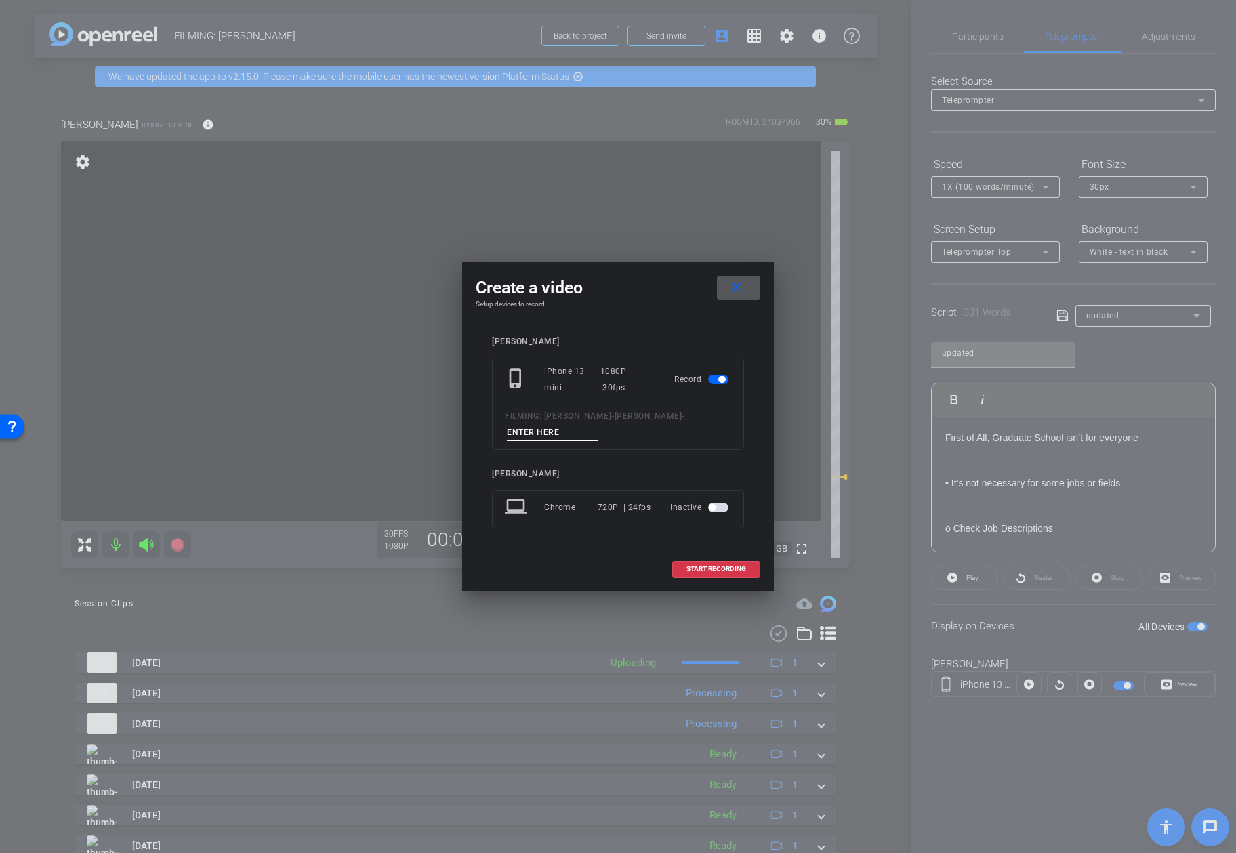
click at [585, 430] on input at bounding box center [552, 432] width 91 height 17
type input "video 10"
click at [718, 566] on span "START RECORDING" at bounding box center [716, 569] width 60 height 7
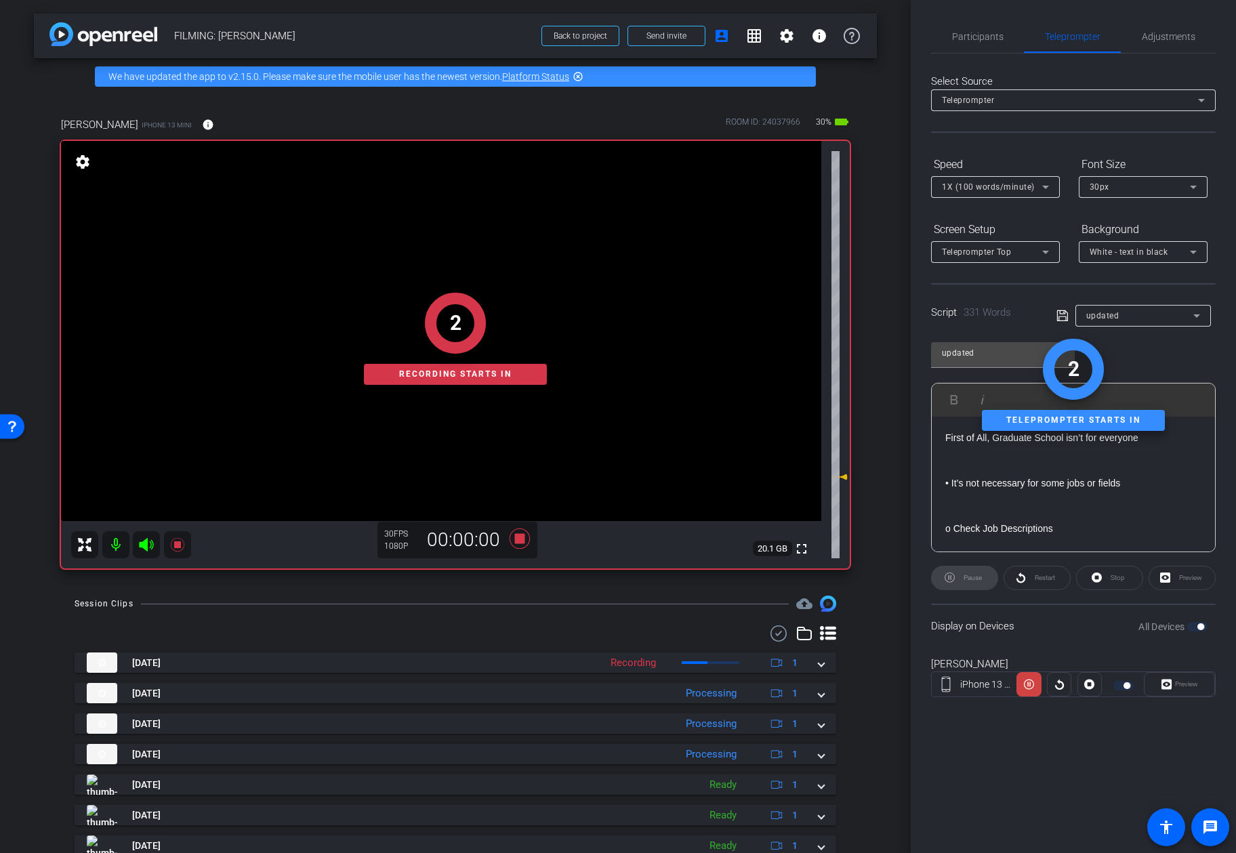
click at [974, 577] on div "Pause" at bounding box center [964, 578] width 67 height 24
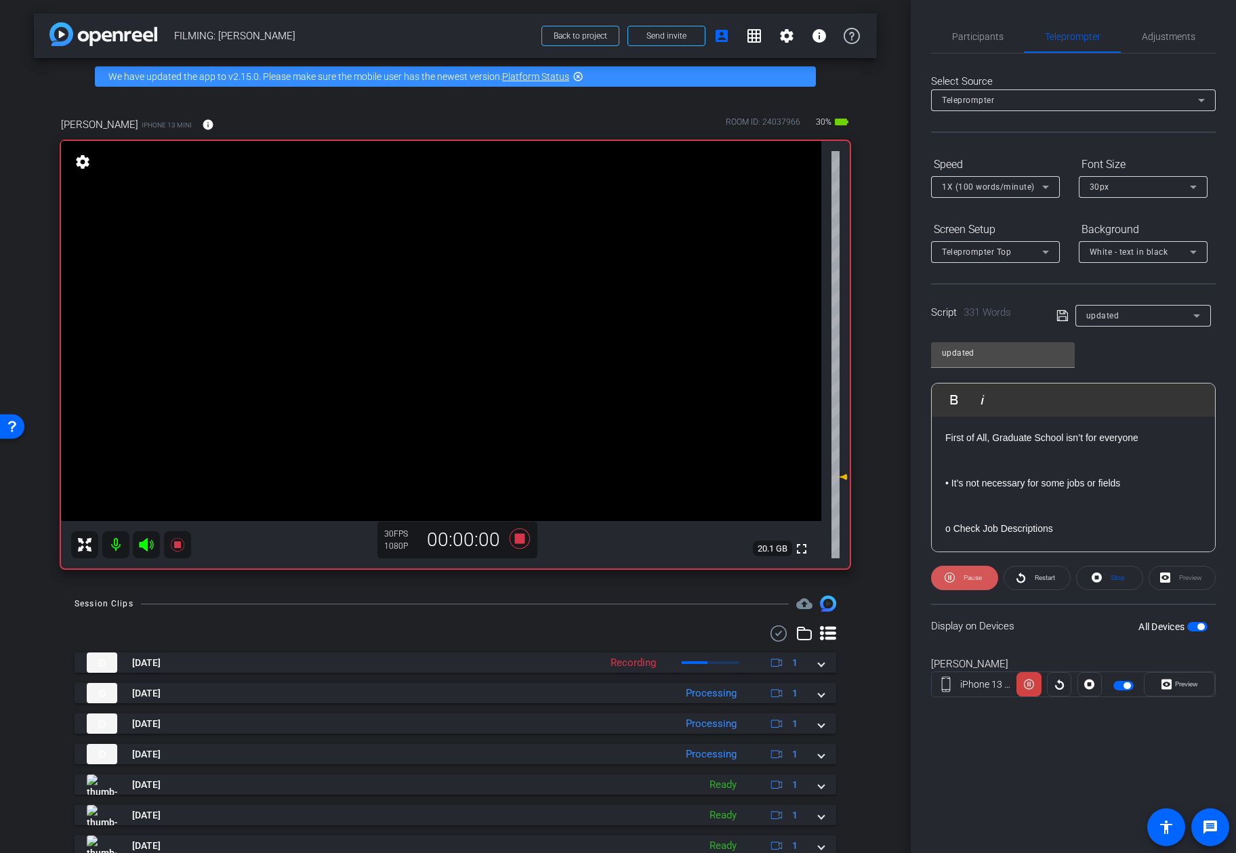
click at [973, 578] on span "Pause" at bounding box center [973, 577] width 18 height 7
click at [998, 682] on span "Preview" at bounding box center [1185, 684] width 26 height 19
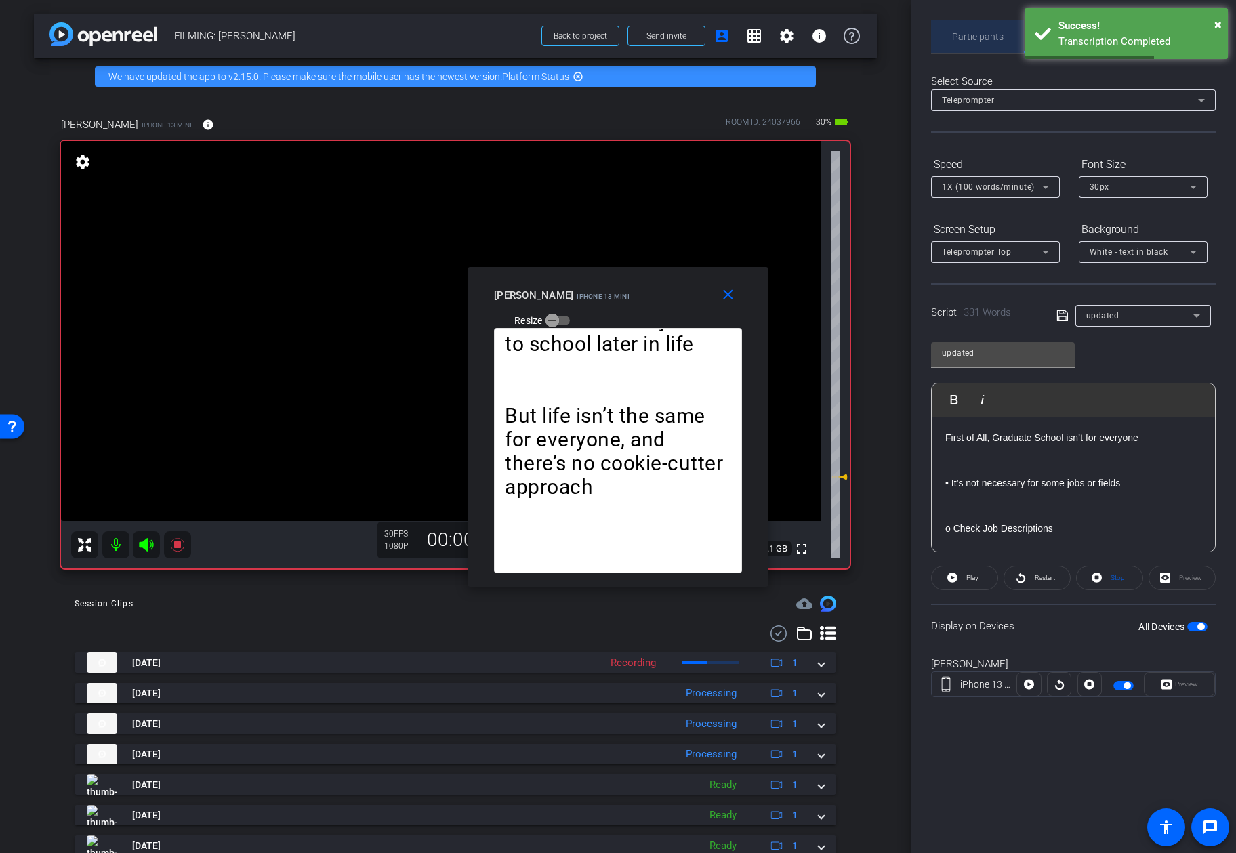
click at [987, 37] on span "Participants" at bounding box center [977, 36] width 51 height 9
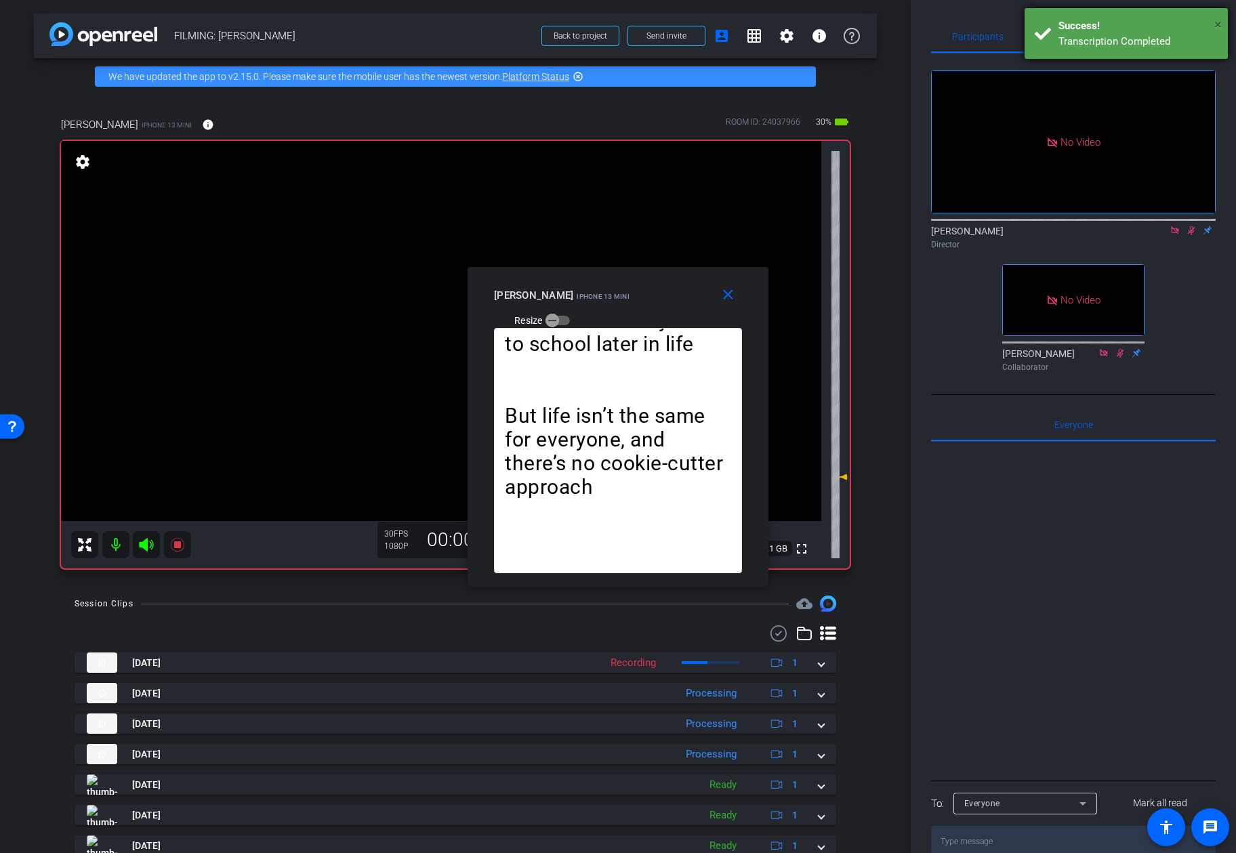
click at [1216, 26] on span "×" at bounding box center [1217, 24] width 7 height 16
click at [1086, 35] on span "Teleprompter" at bounding box center [1073, 36] width 56 height 9
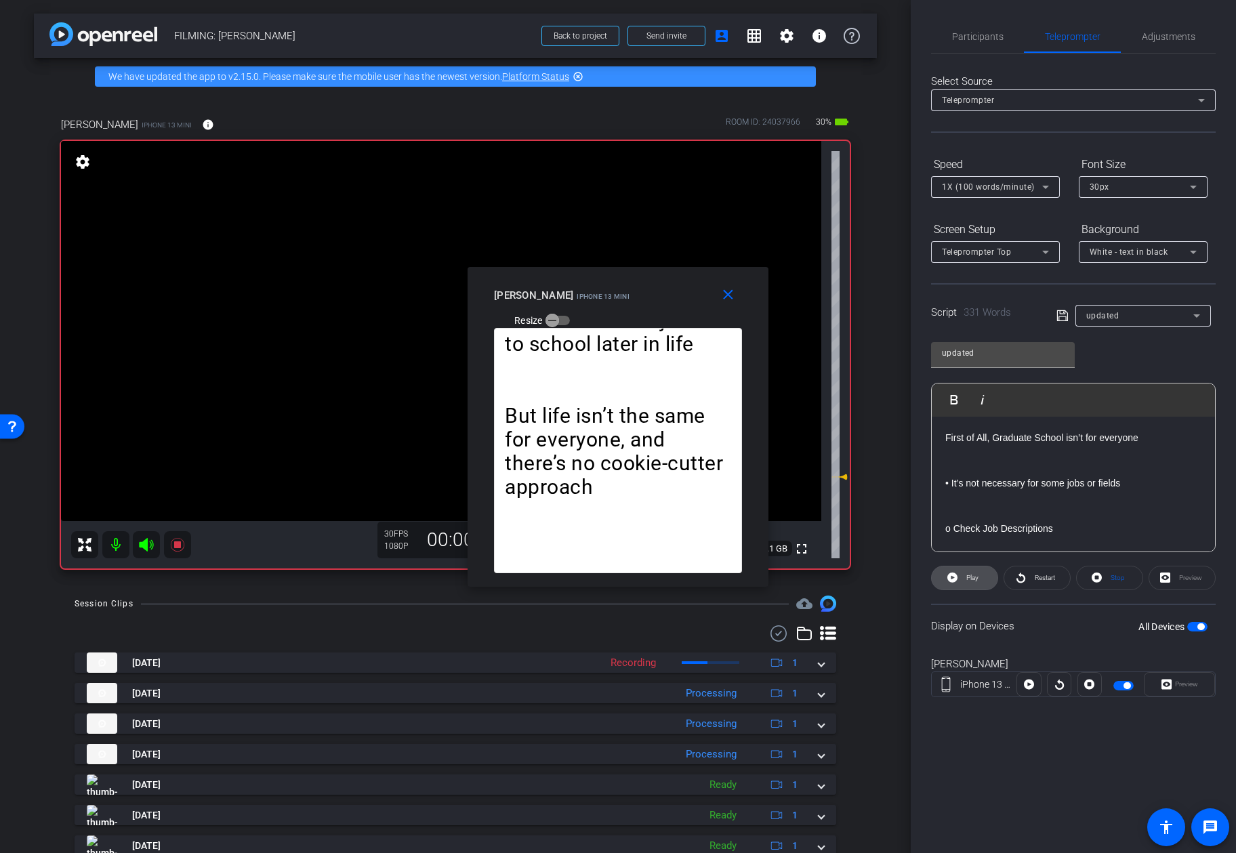
click at [955, 579] on icon at bounding box center [952, 578] width 10 height 10
click at [739, 296] on span at bounding box center [730, 295] width 43 height 33
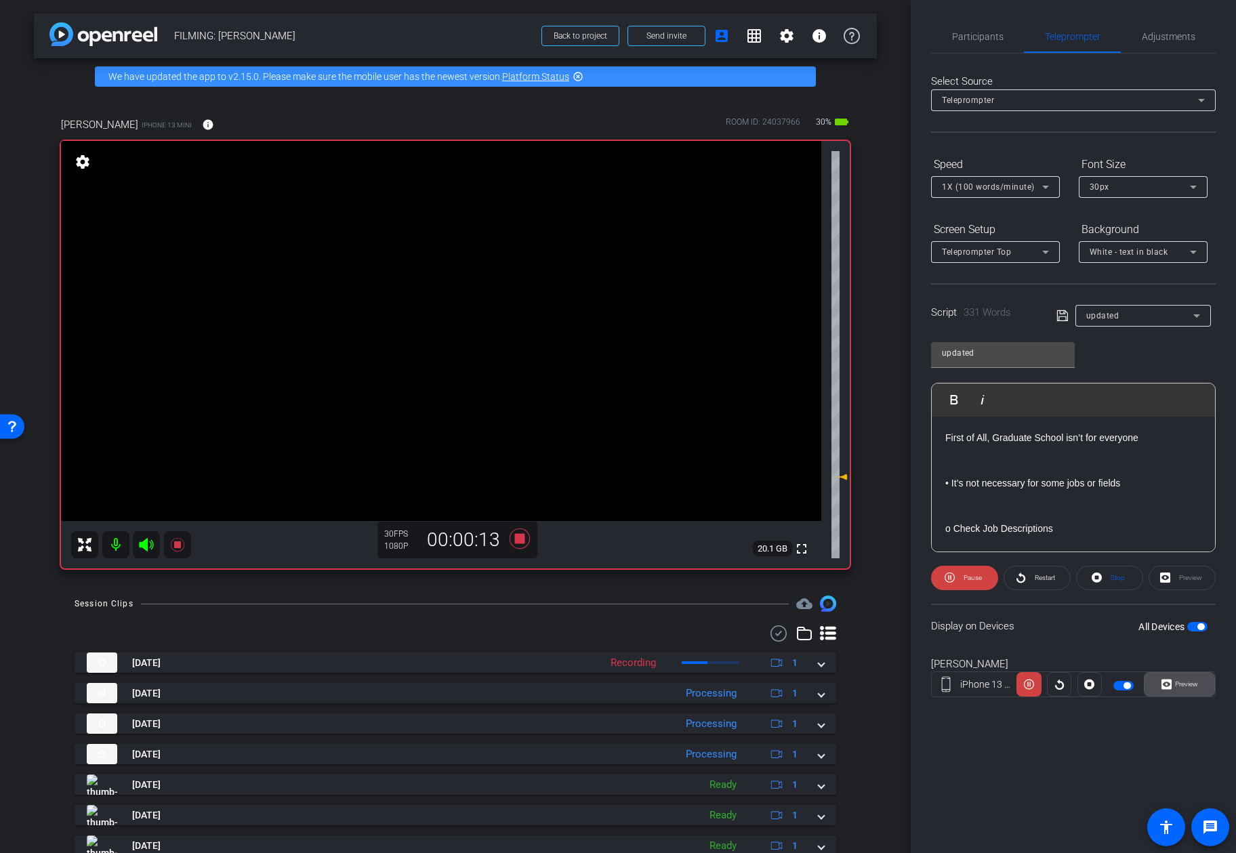
click at [1205, 679] on span at bounding box center [1180, 684] width 70 height 33
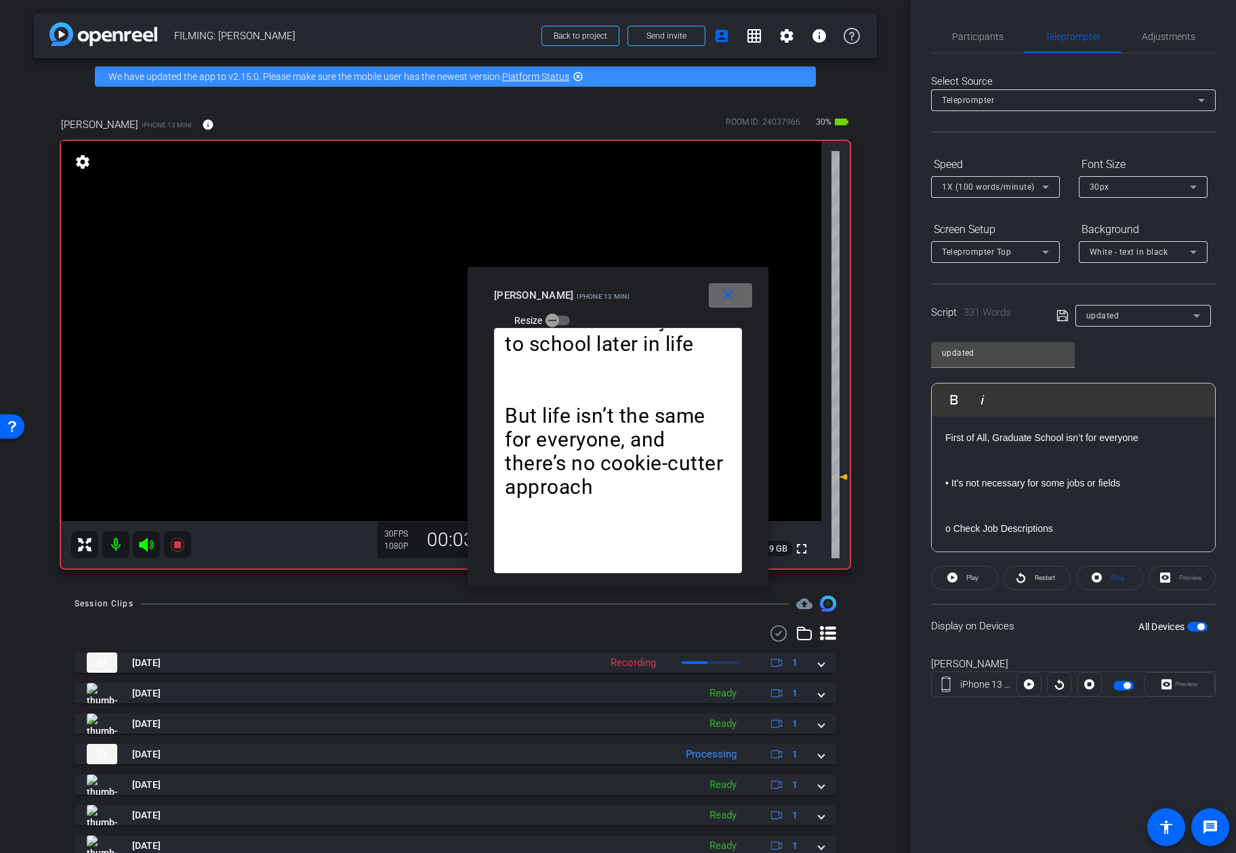
click at [738, 288] on span at bounding box center [730, 295] width 43 height 33
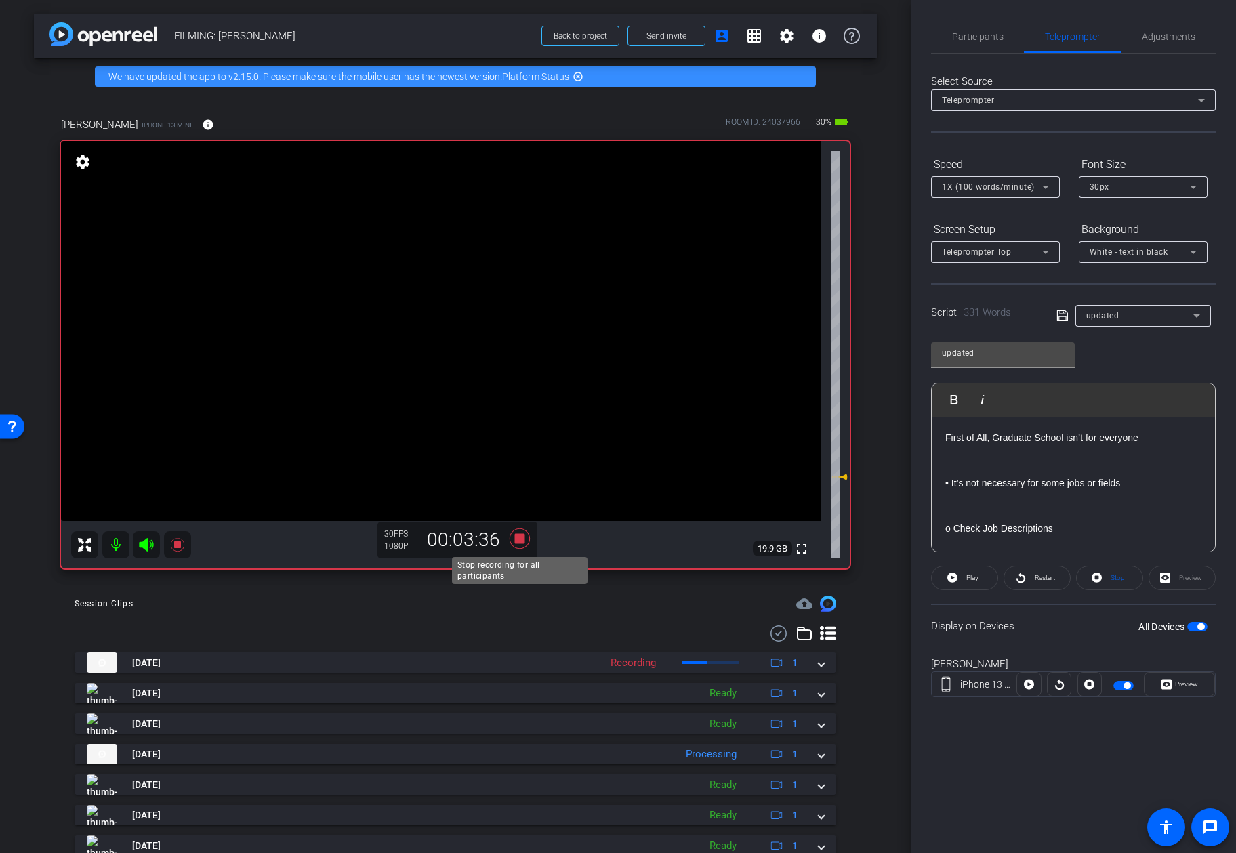
click at [517, 537] on icon at bounding box center [520, 539] width 20 height 20
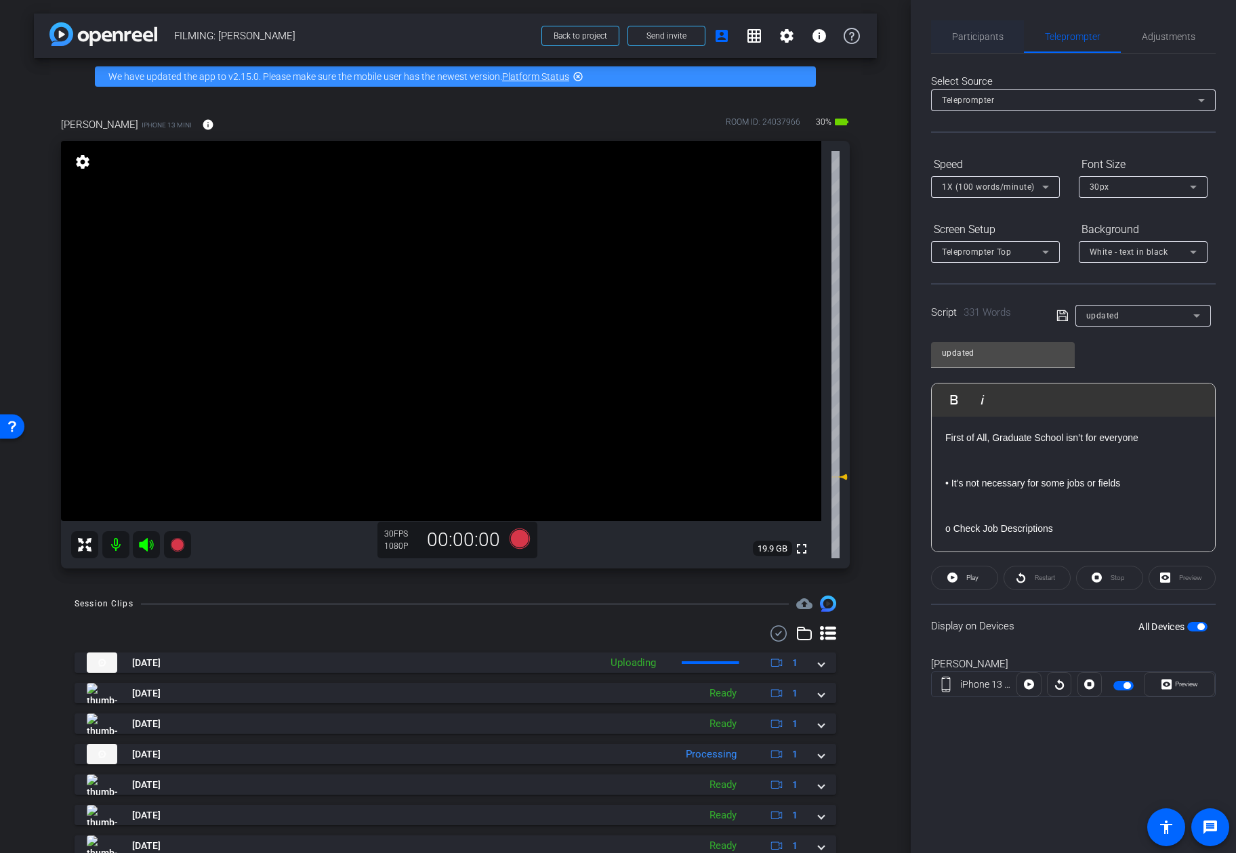
click at [995, 43] on span "Participants" at bounding box center [977, 36] width 51 height 33
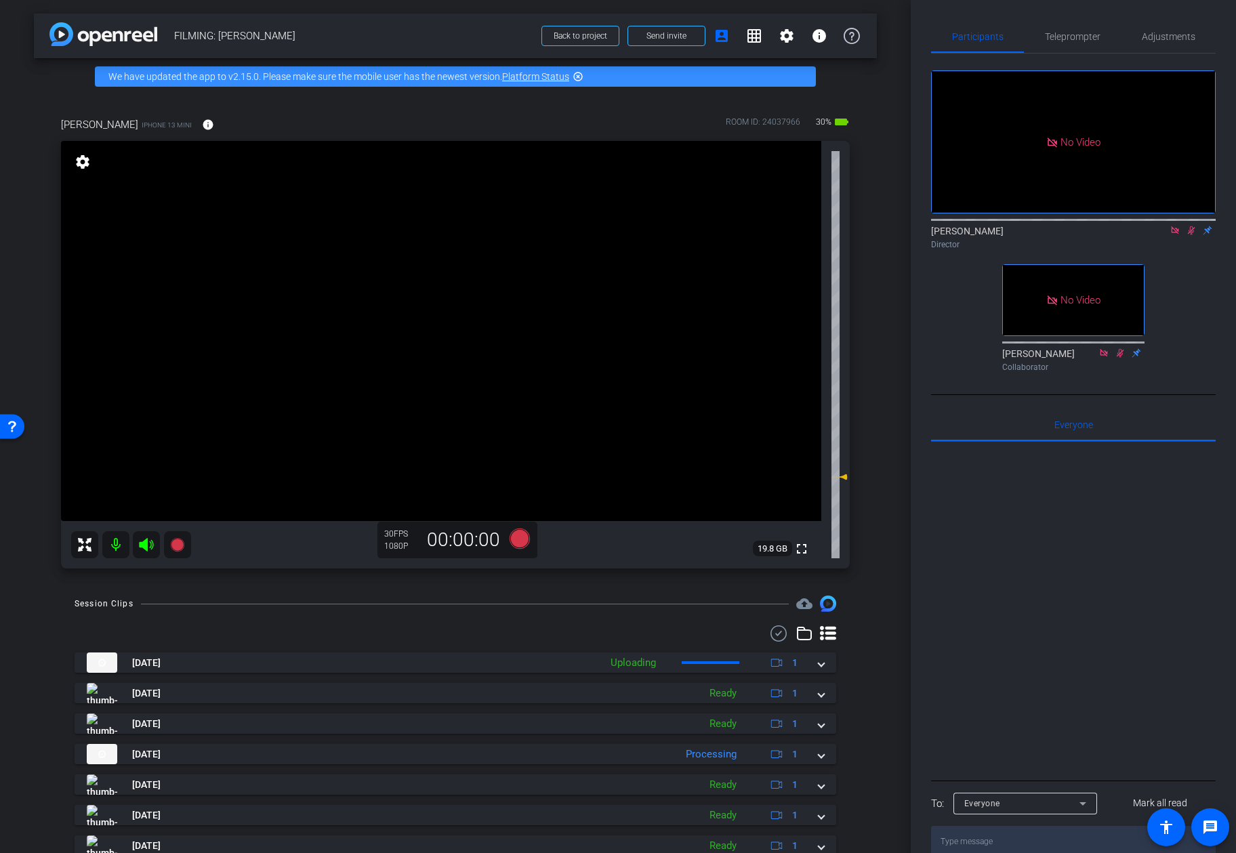
click at [1174, 226] on icon at bounding box center [1174, 229] width 7 height 7
click at [1176, 235] on icon at bounding box center [1175, 230] width 11 height 9
click at [1084, 37] on span "Teleprompter" at bounding box center [1073, 36] width 56 height 9
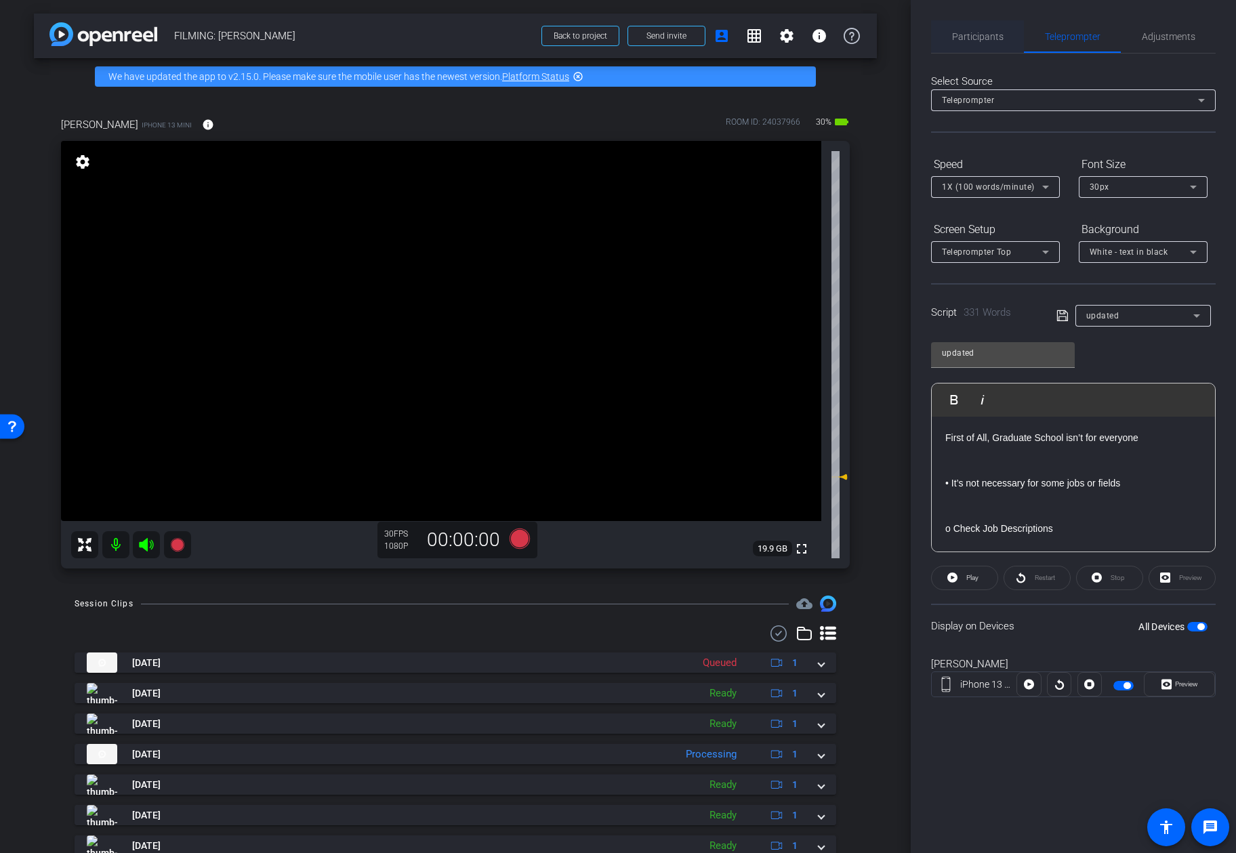
click at [951, 39] on div "Participants" at bounding box center [977, 36] width 93 height 33
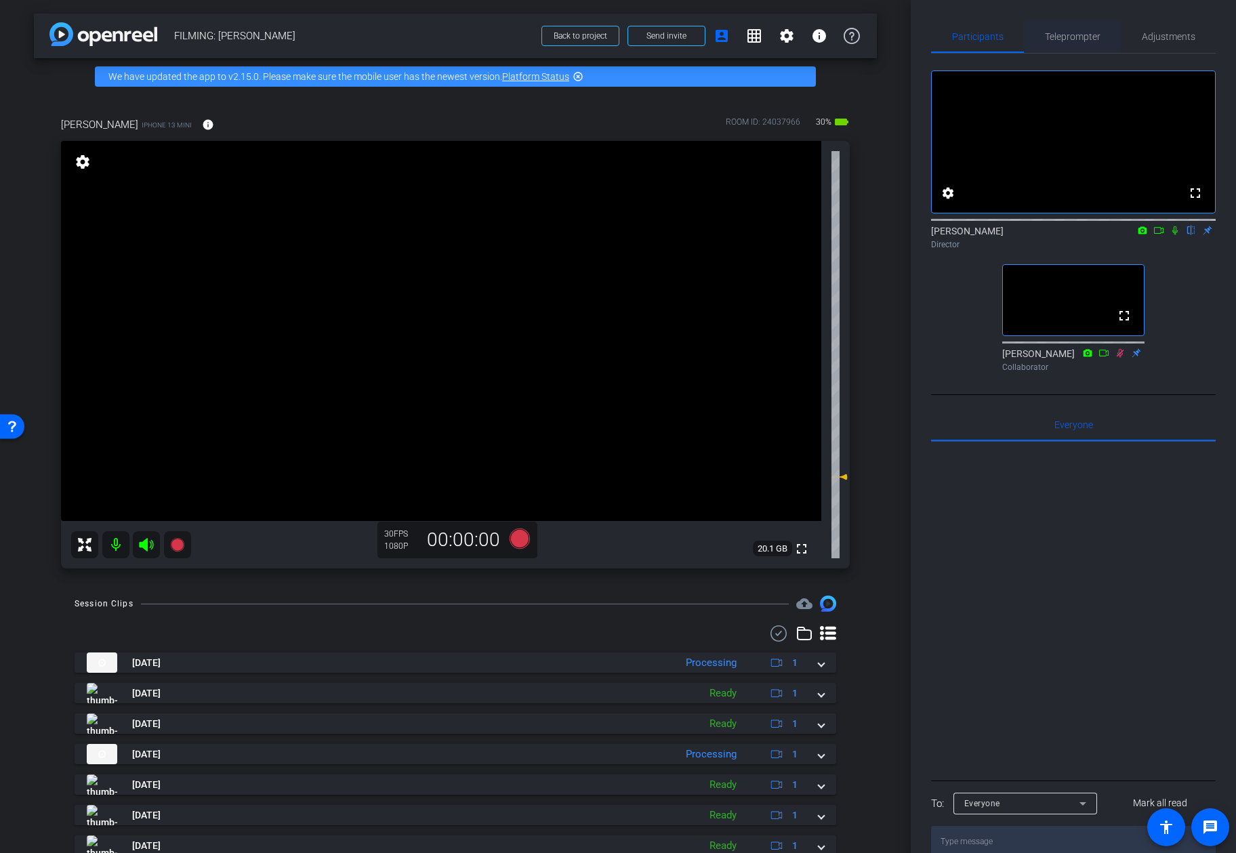
click at [1098, 43] on span "Teleprompter" at bounding box center [1073, 36] width 56 height 33
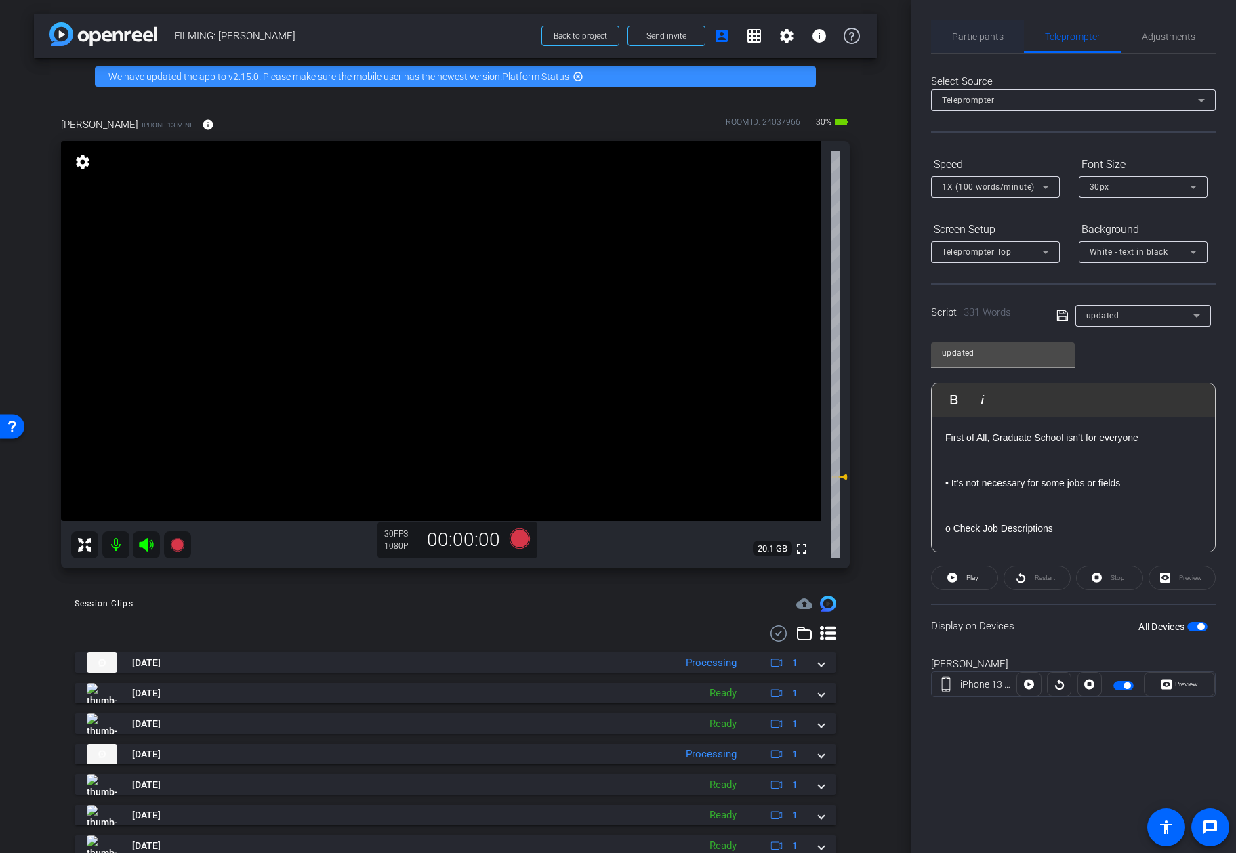
click at [992, 44] on span "Participants" at bounding box center [977, 36] width 51 height 33
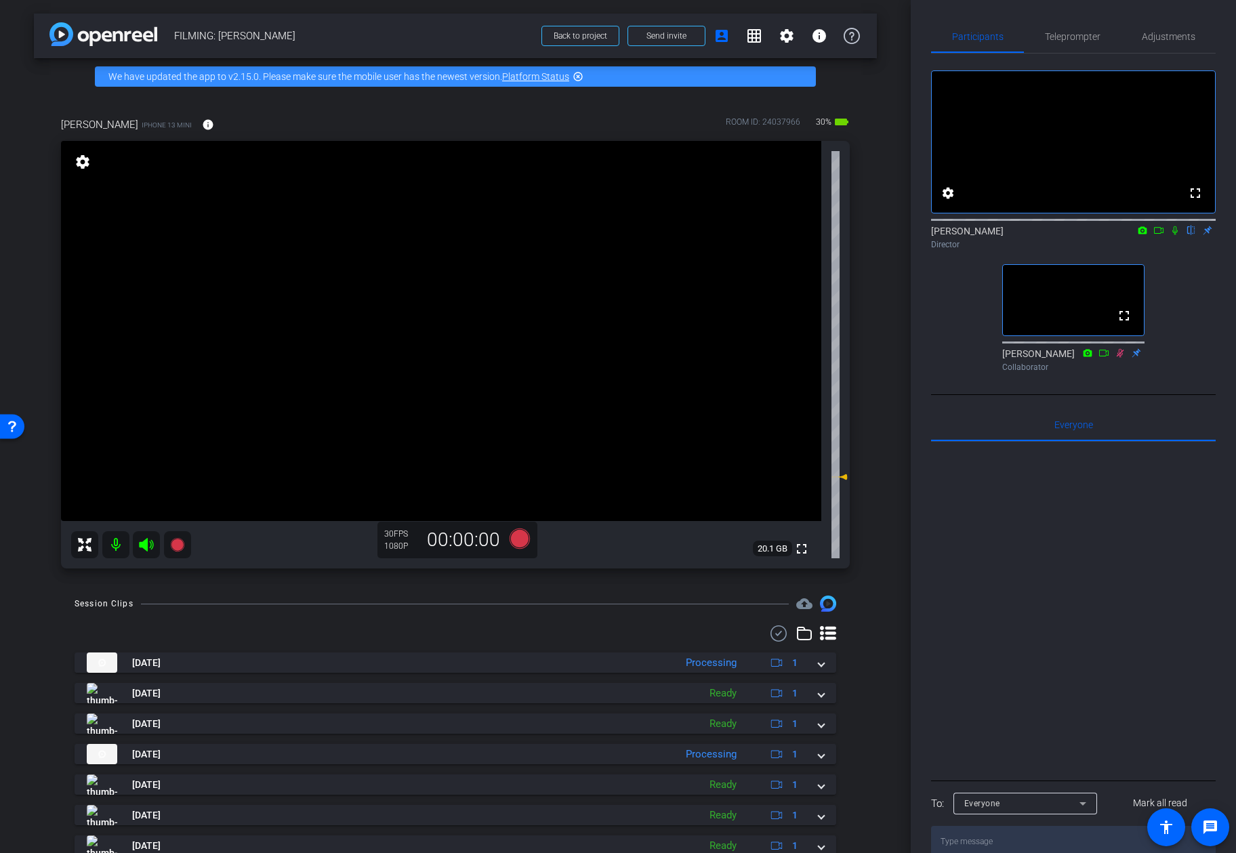
click at [917, 304] on div "Participants Teleprompter Adjustments fullscreen settings Addie Hackshaw flip D…" at bounding box center [1073, 426] width 325 height 853
click at [1219, 22] on span "×" at bounding box center [1217, 24] width 7 height 16
click at [1089, 37] on span "Teleprompter" at bounding box center [1073, 36] width 56 height 9
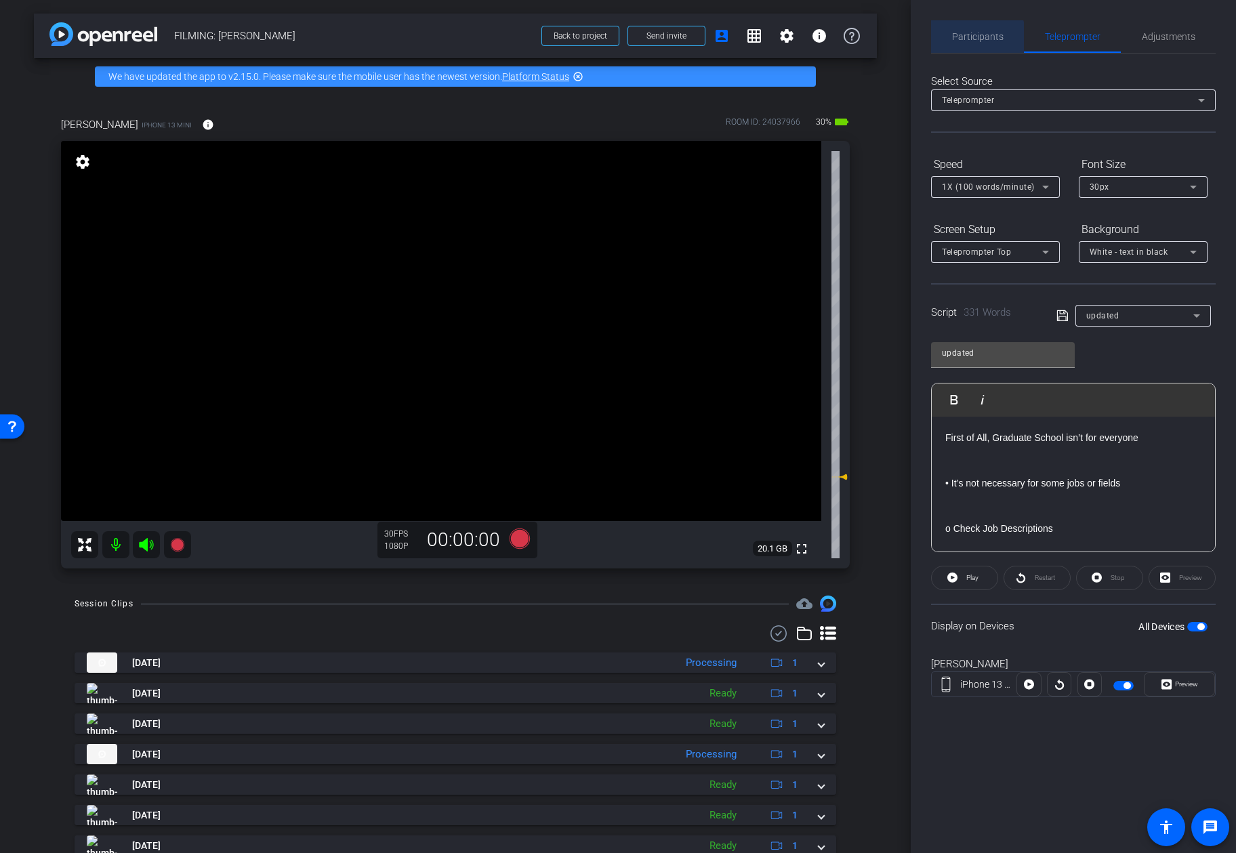
click at [976, 42] on span "Participants" at bounding box center [977, 36] width 51 height 33
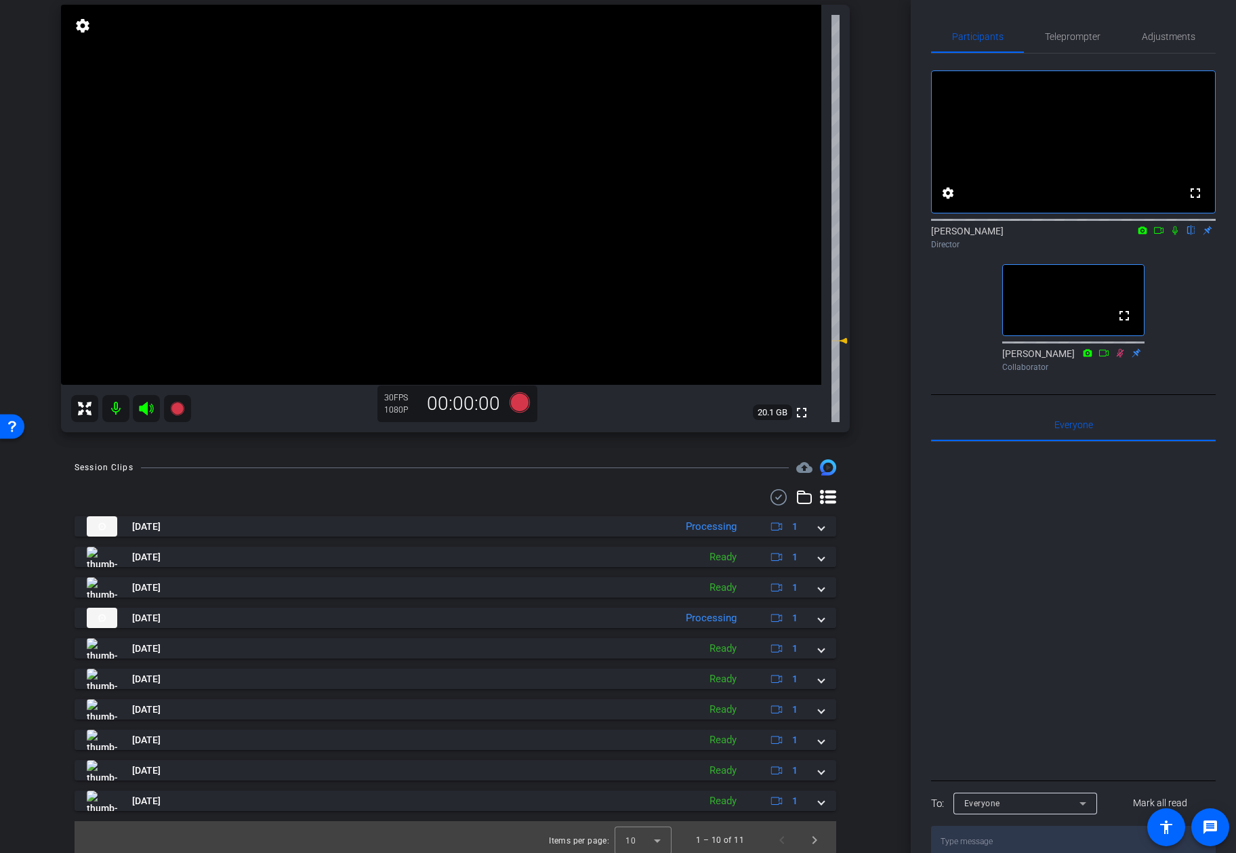
scroll to position [142, 0]
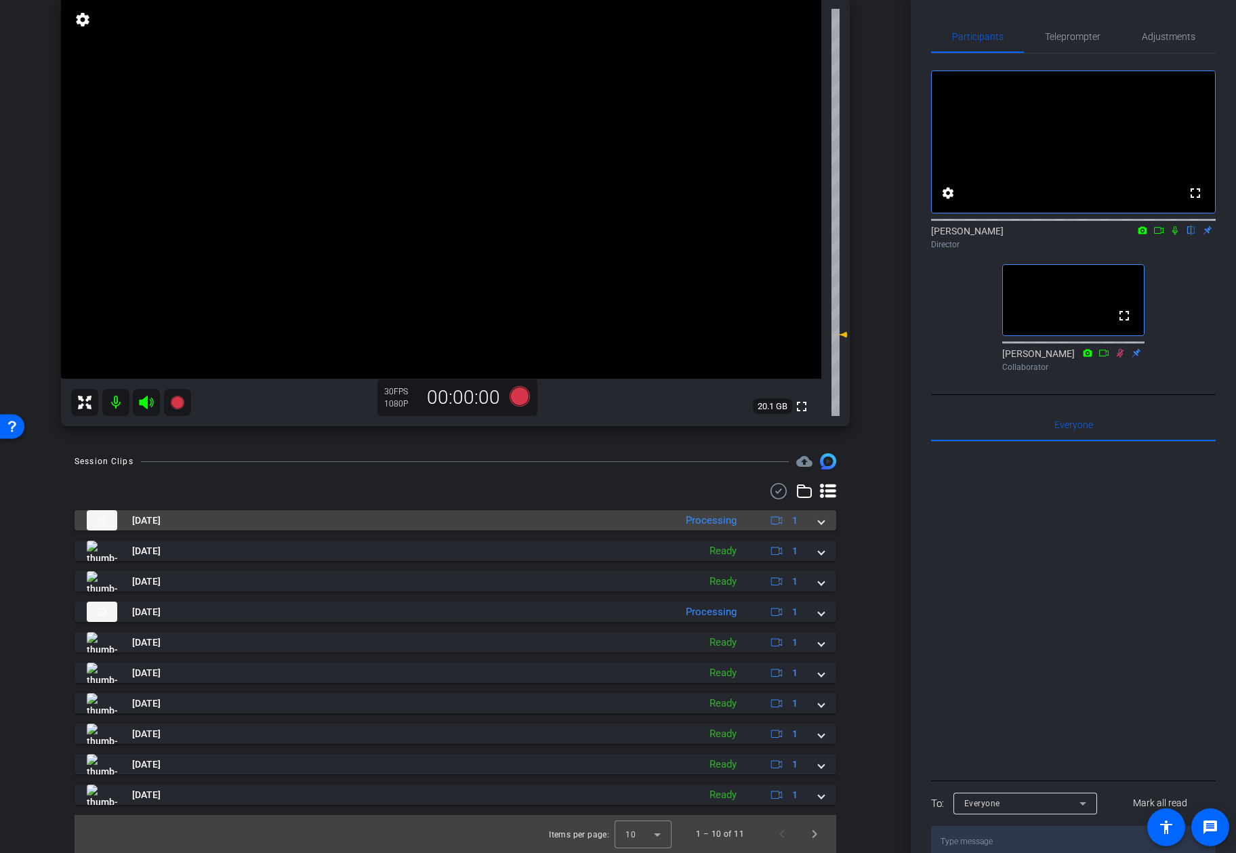
click at [817, 519] on div "Sep 16, 2025 Processing 1" at bounding box center [453, 520] width 732 height 20
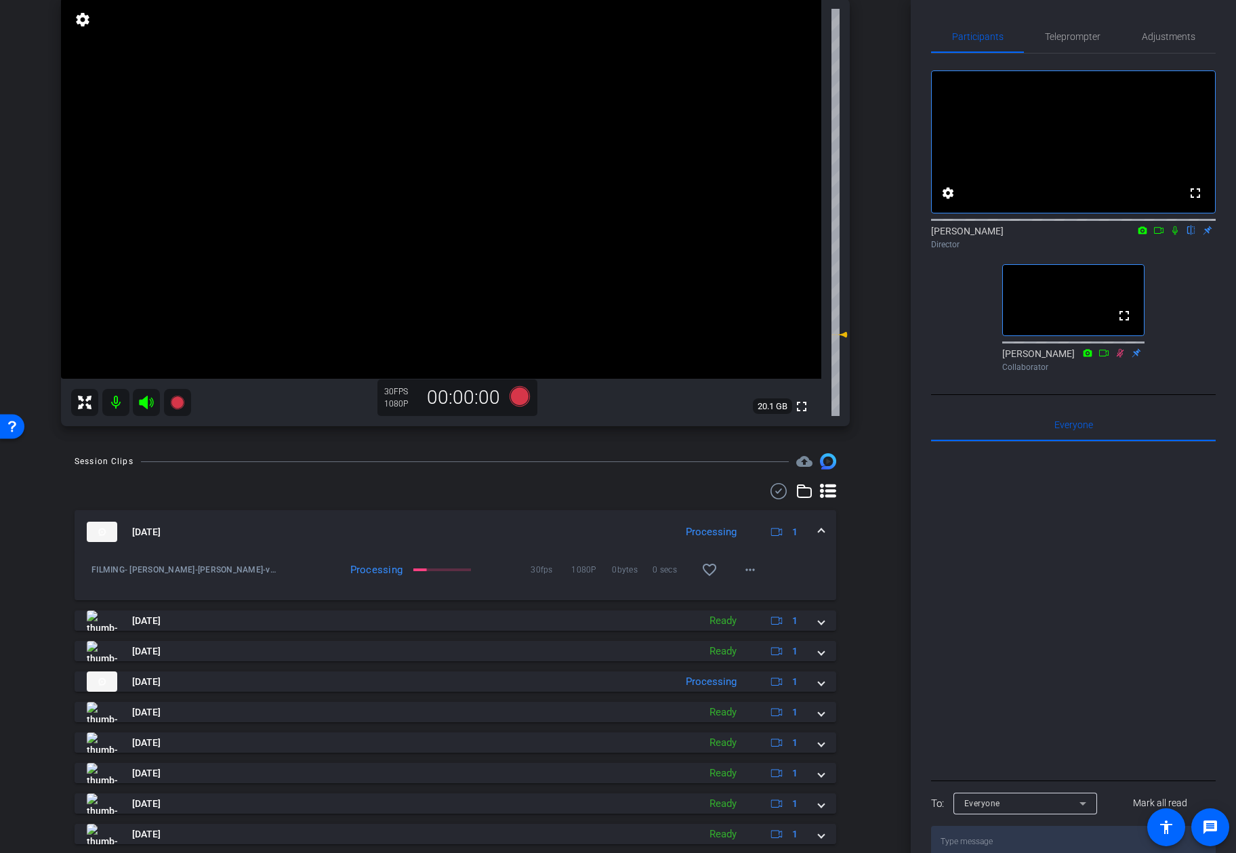
click at [827, 527] on mat-expansion-panel-header "Sep 16, 2025 Processing 1" at bounding box center [456, 531] width 762 height 43
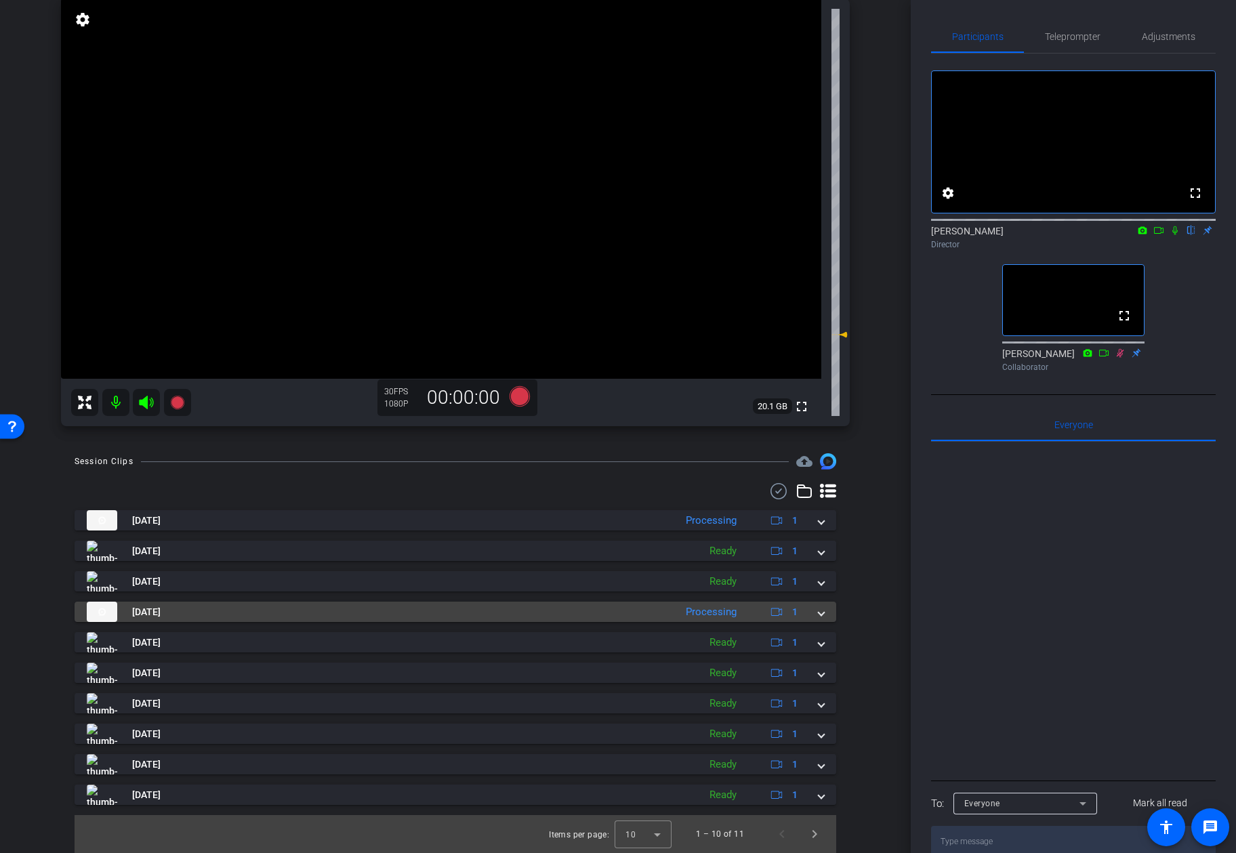
click at [821, 616] on span at bounding box center [821, 612] width 5 height 14
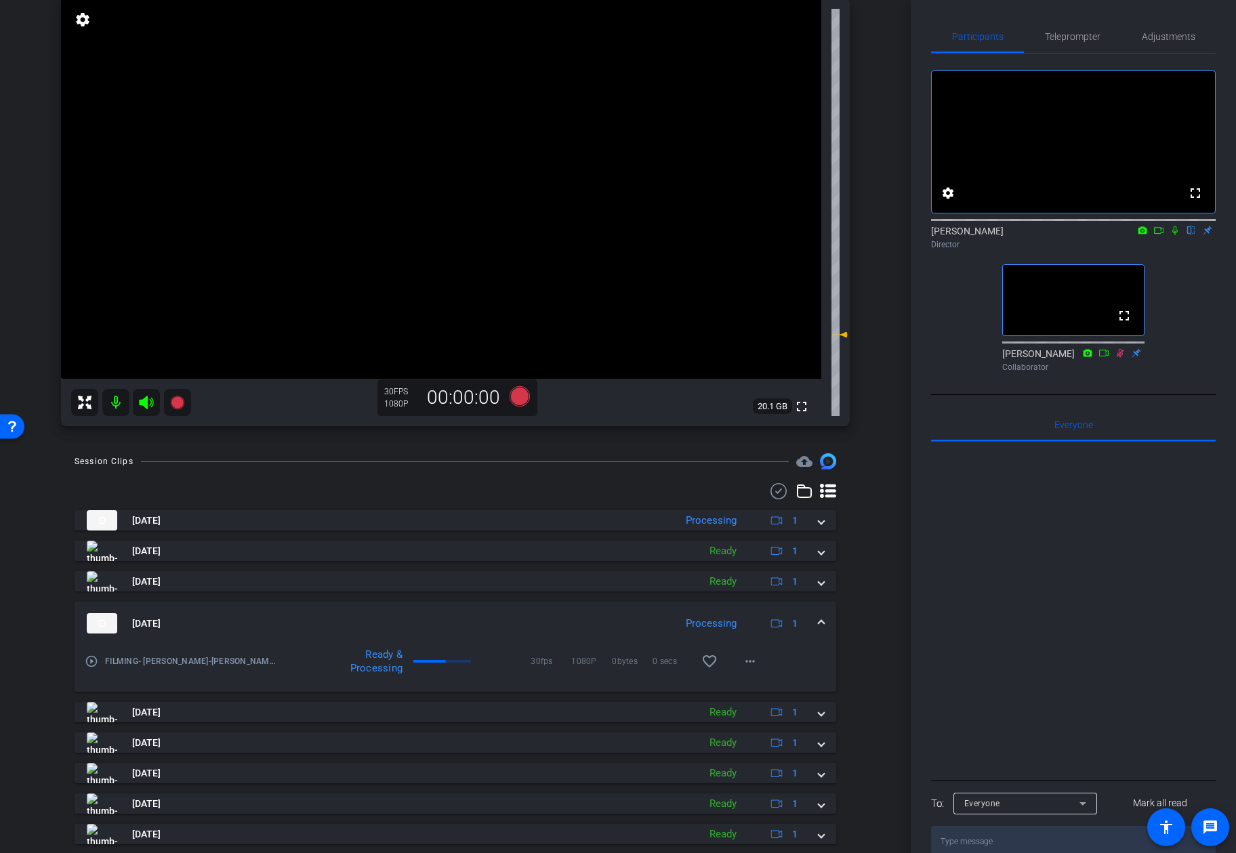
click at [821, 617] on span at bounding box center [821, 624] width 5 height 14
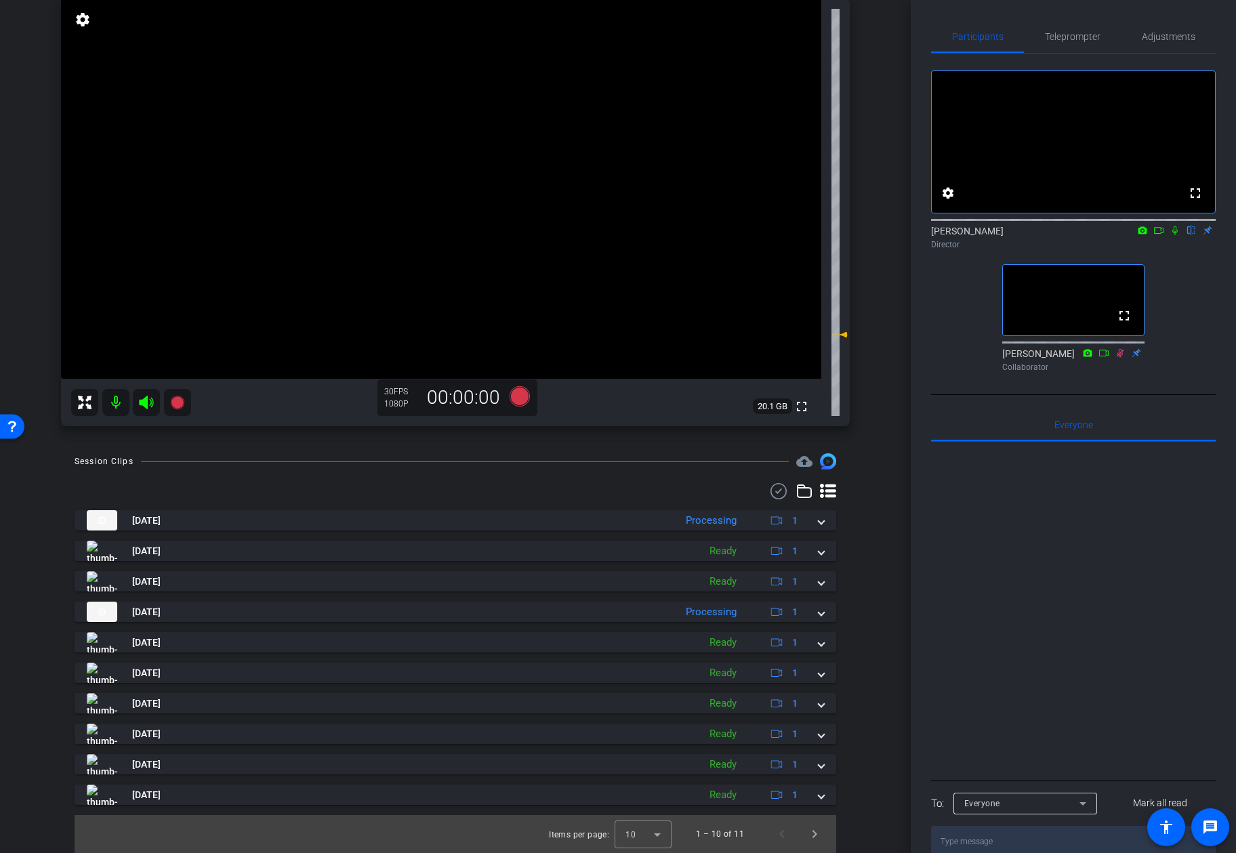
click at [878, 577] on div "arrow_back FILMING: Kevin McDonald Back to project Send invite account_box grid…" at bounding box center [455, 284] width 911 height 853
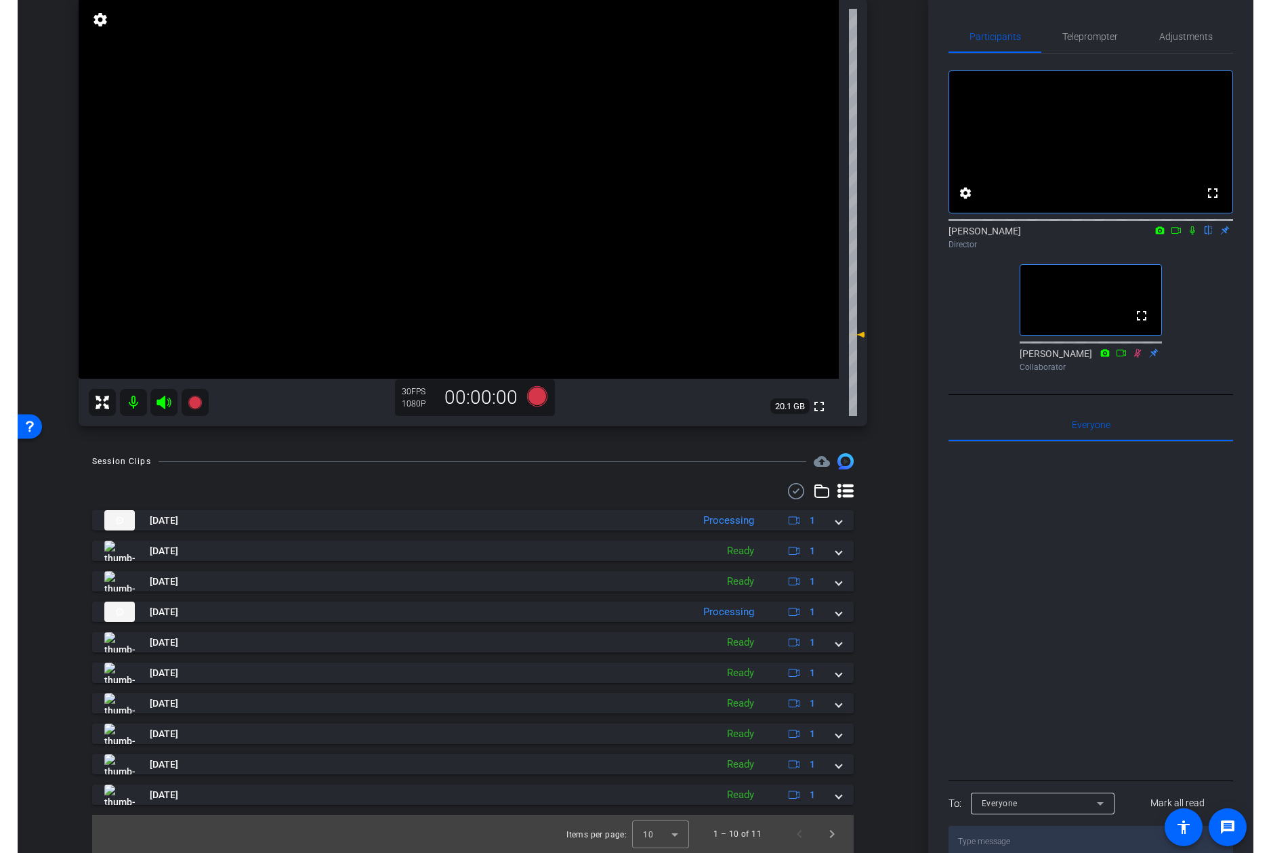
scroll to position [0, 0]
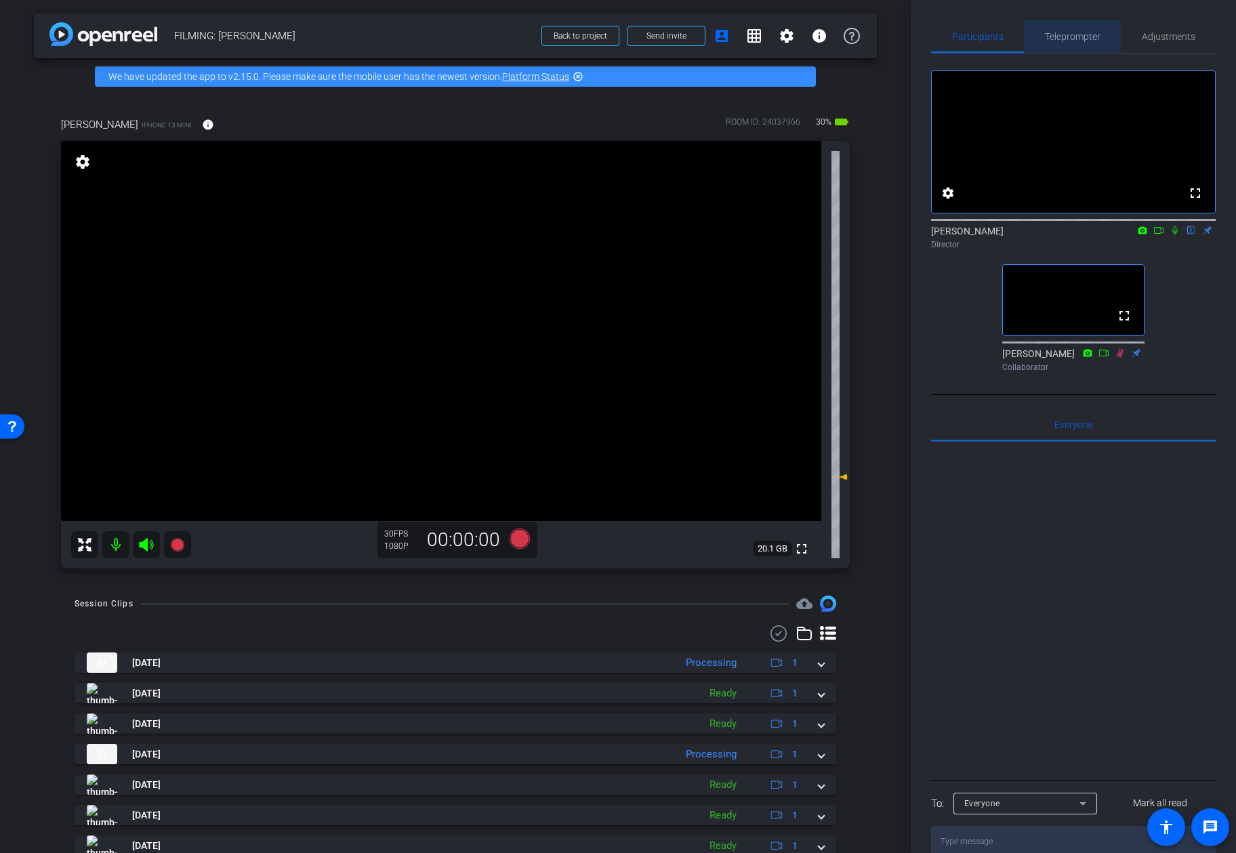
click at [1075, 42] on span "Teleprompter" at bounding box center [1073, 36] width 56 height 33
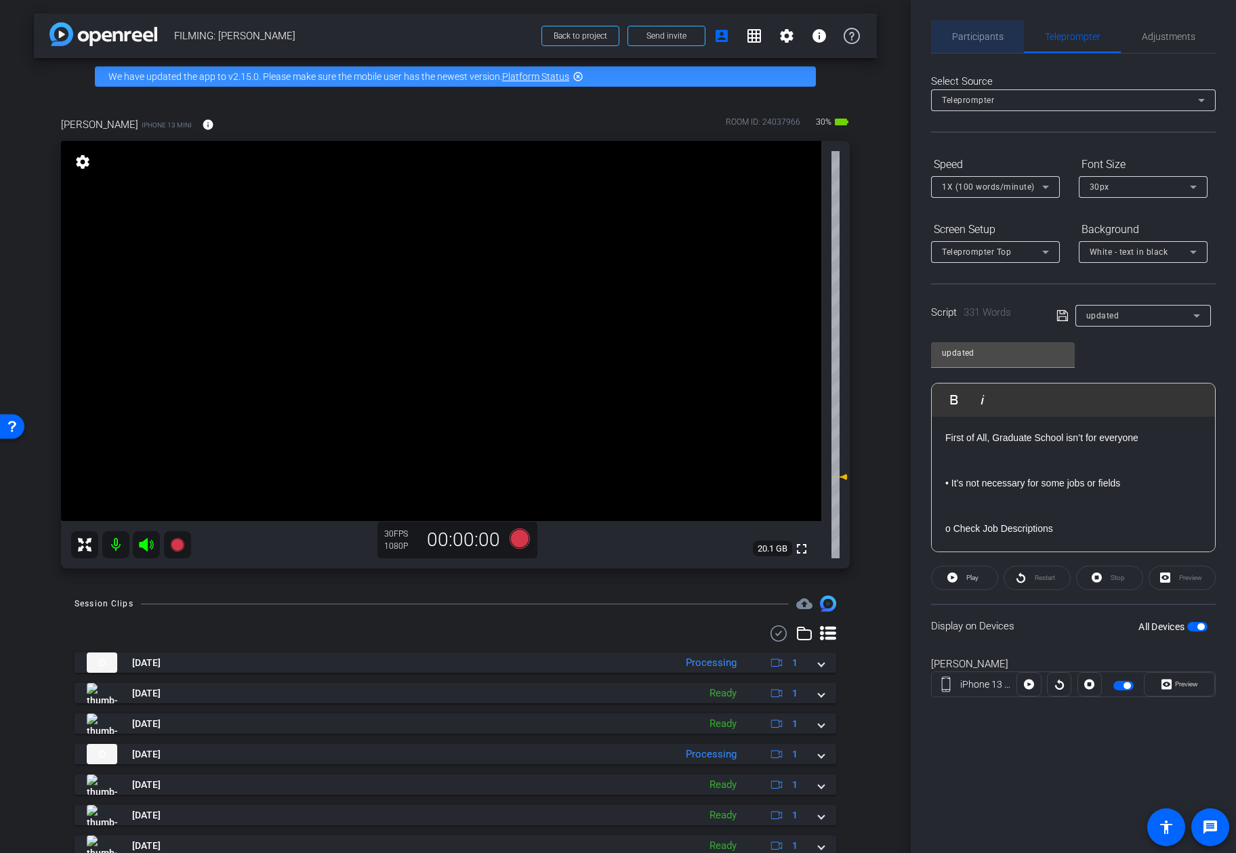
click at [988, 37] on span "Participants" at bounding box center [977, 36] width 51 height 9
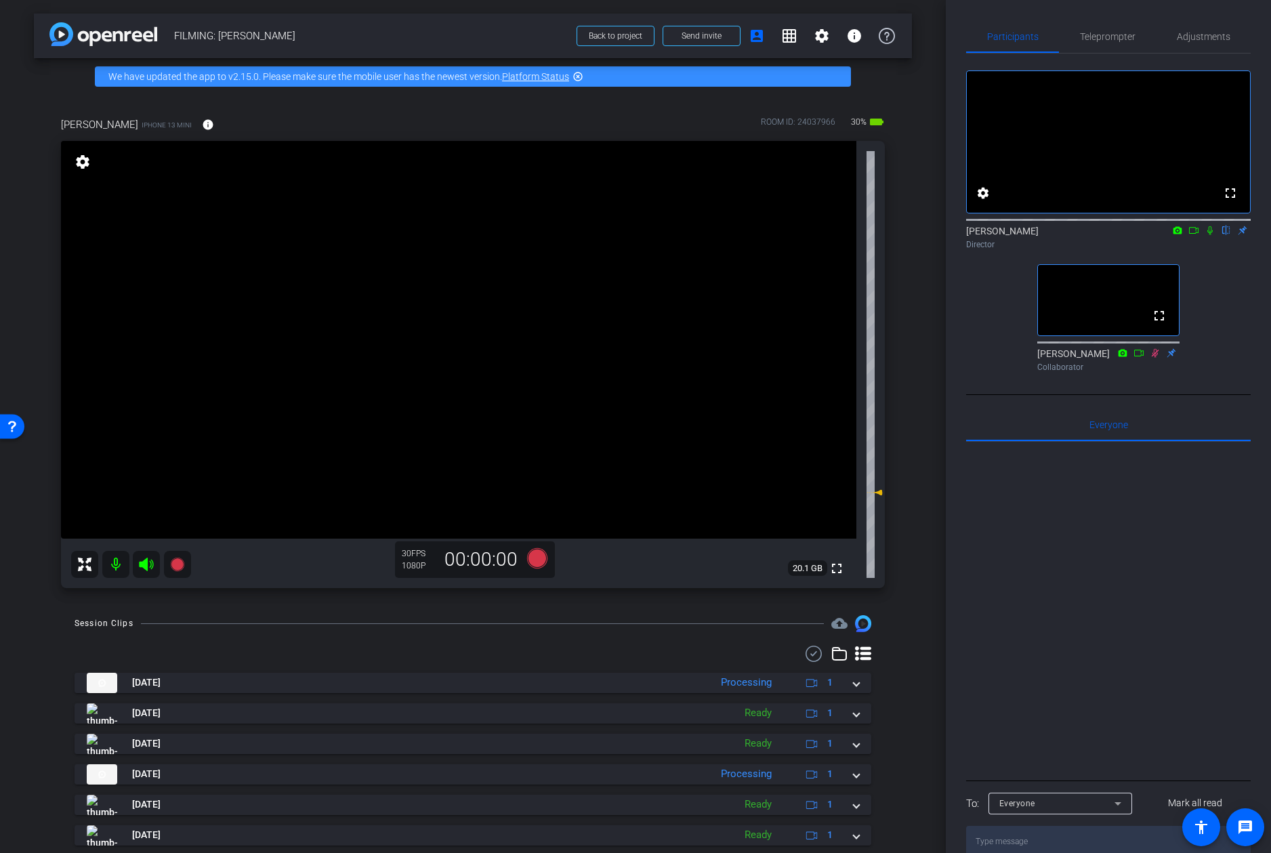
click at [944, 386] on div "arrow_back FILMING: Kevin McDonald Back to project Send invite account_box grid…" at bounding box center [473, 426] width 946 height 853
click at [1128, 49] on span "Teleprompter" at bounding box center [1108, 36] width 56 height 33
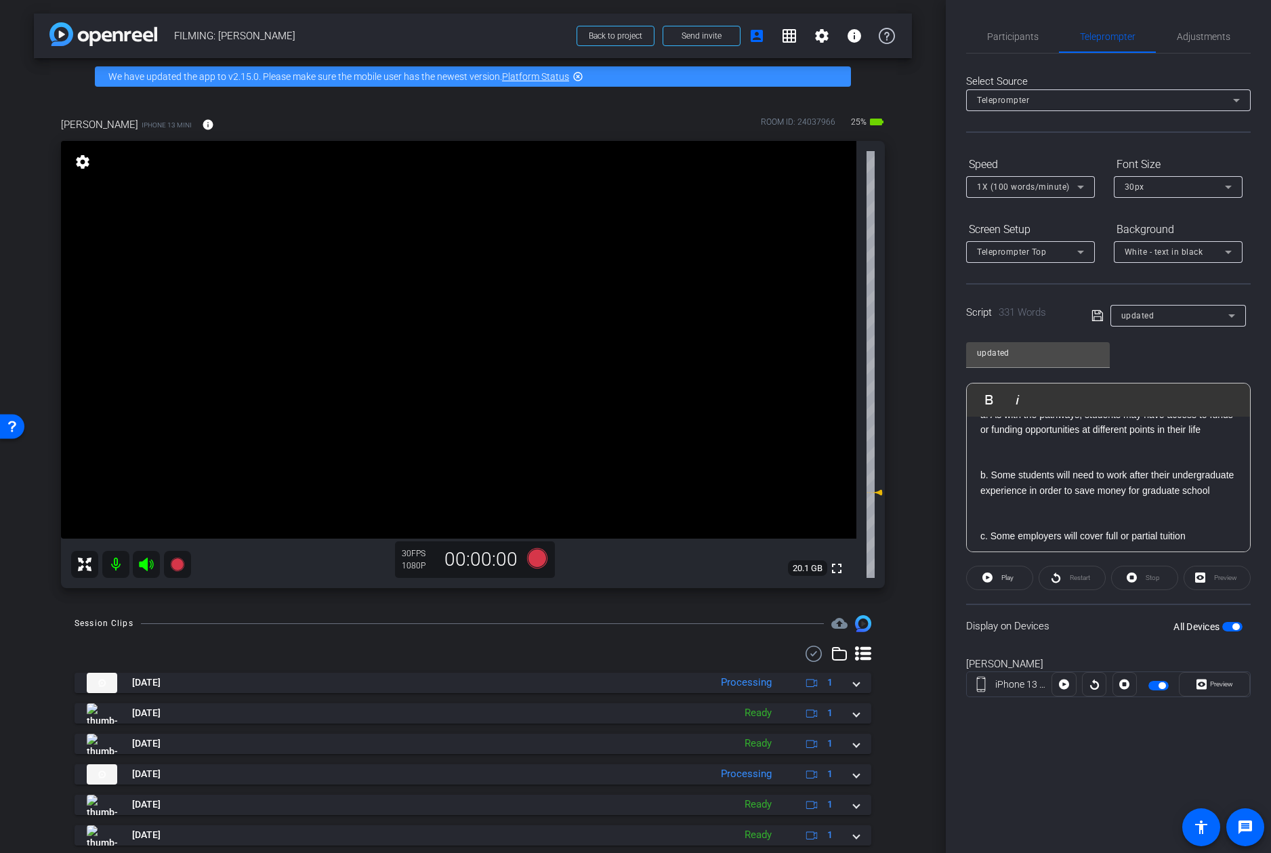
scroll to position [1000, 0]
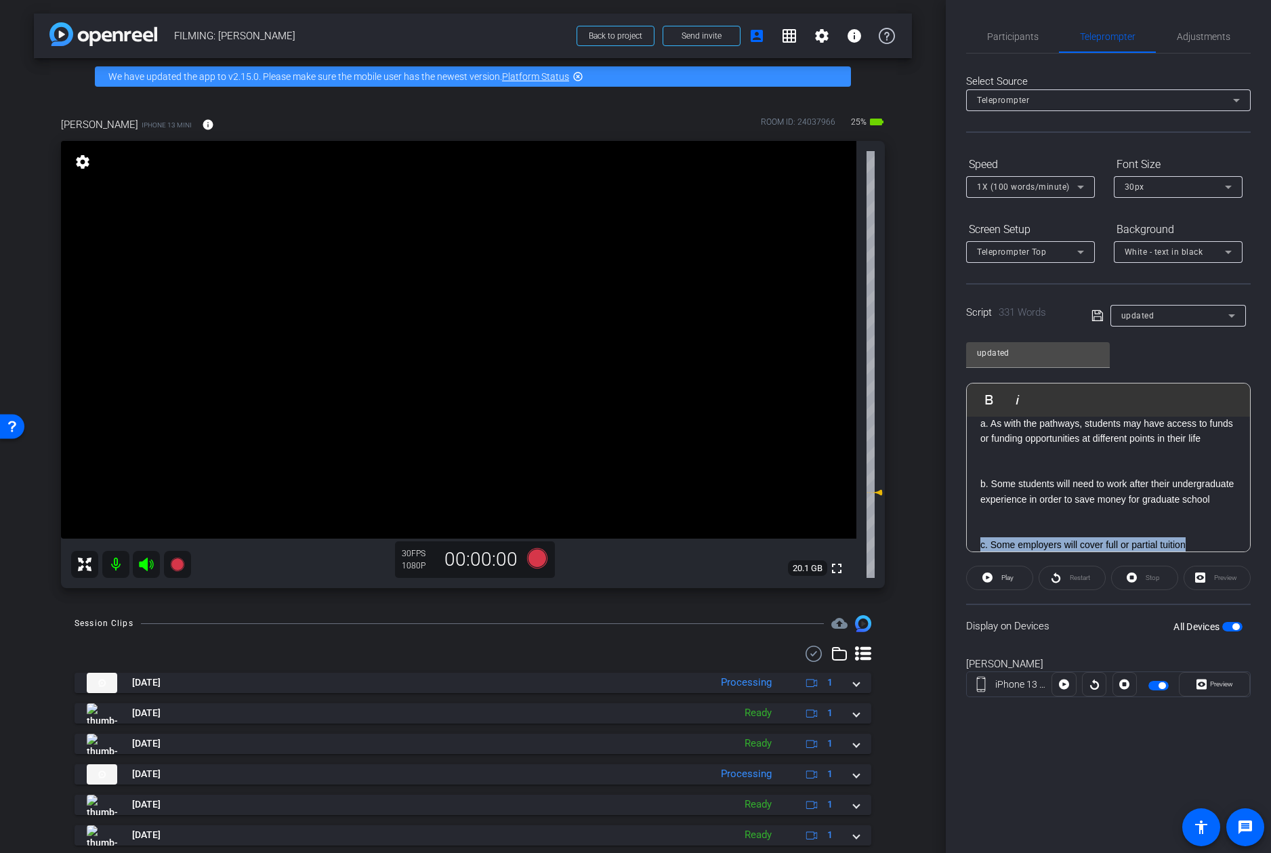
drag, startPoint x: 1191, startPoint y: 517, endPoint x: 974, endPoint y: 517, distance: 216.8
click at [974, 517] on div "First of All, Graduate School isn’t for everyone • It’s not necessary for some …" at bounding box center [1108, 121] width 283 height 1408
copy p "c. Some employers will cover full or partial tuition"
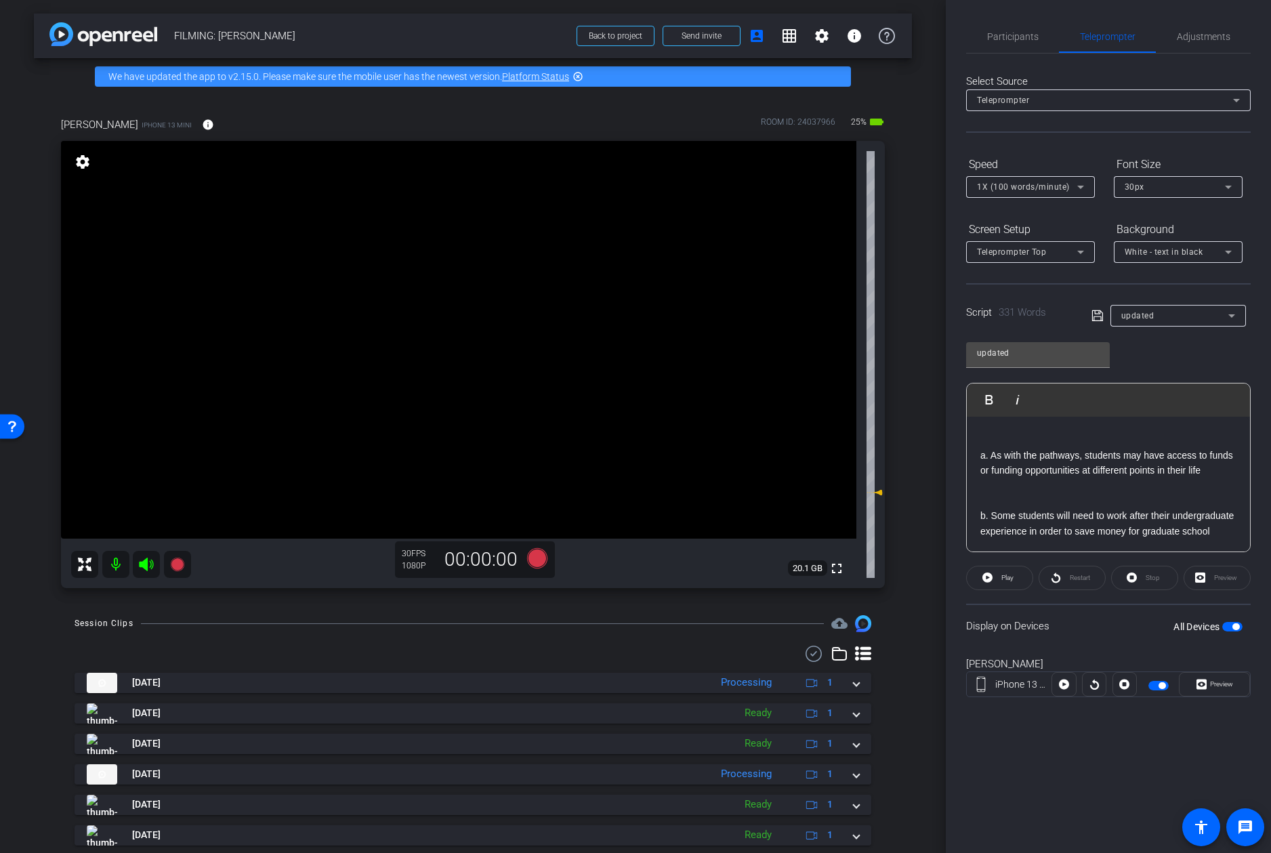
scroll to position [957, 0]
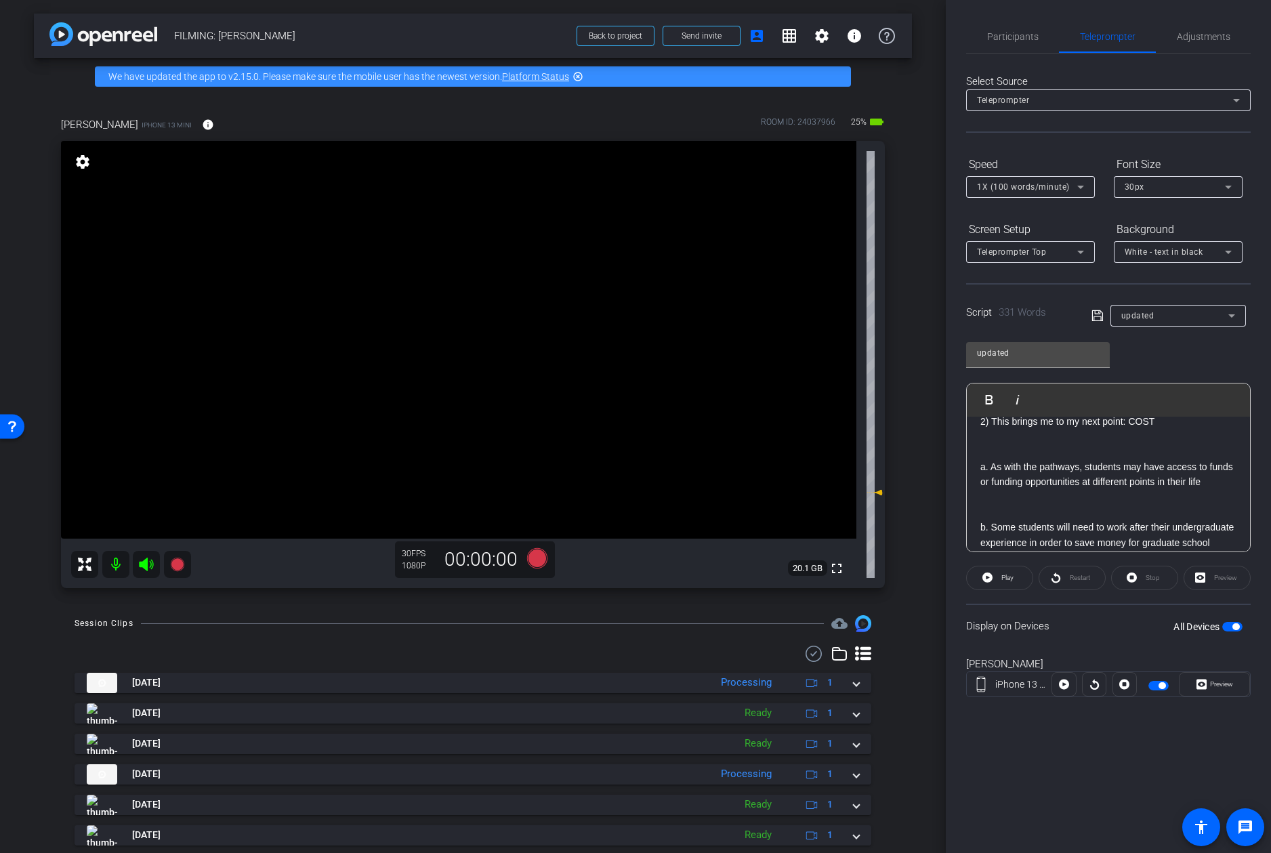
click at [1064, 505] on p at bounding box center [1109, 512] width 256 height 15
click at [985, 520] on p "c. Some employers will cover full or partial tuition" at bounding box center [1109, 527] width 256 height 15
click at [985, 550] on p "b. Some students will need to work after their undergraduate experience in orde…" at bounding box center [1109, 565] width 256 height 30
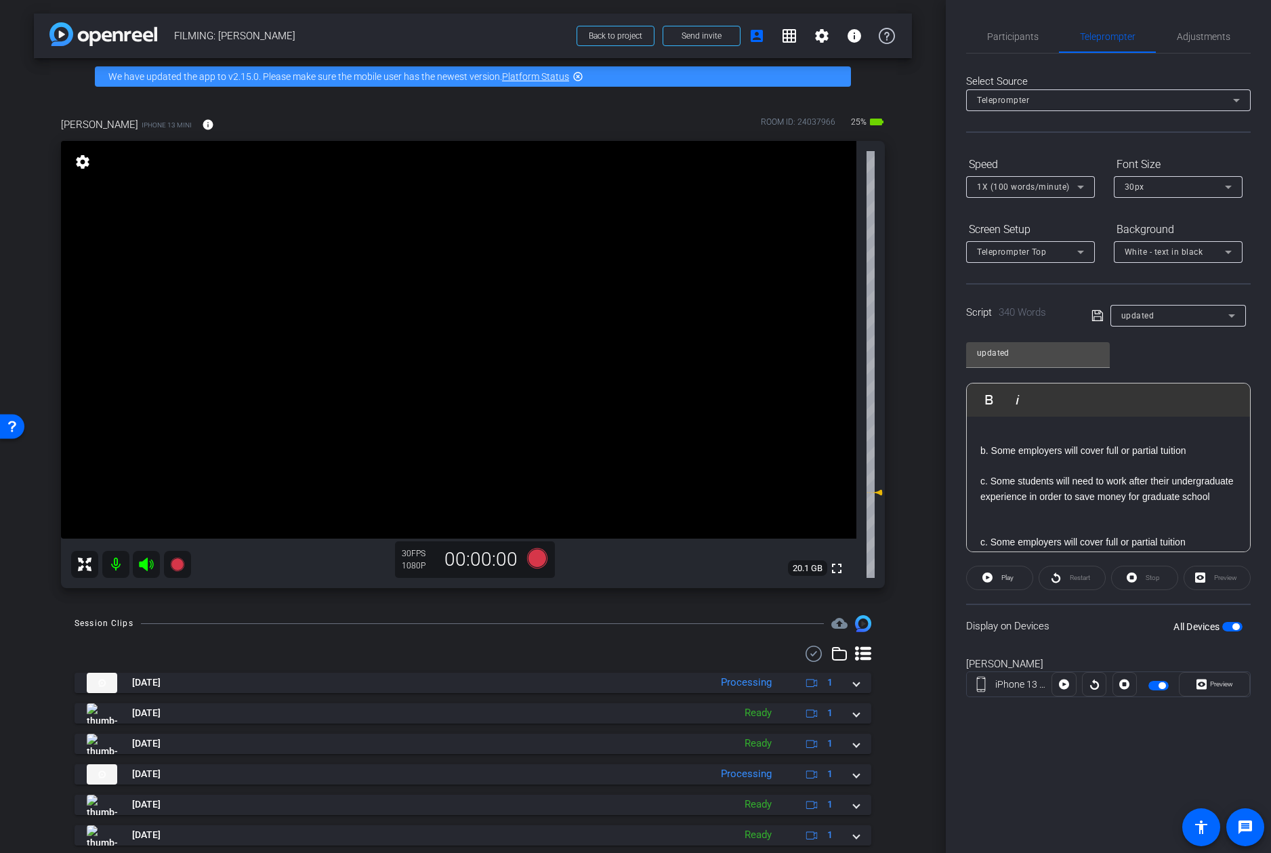
scroll to position [1037, 0]
drag, startPoint x: 1205, startPoint y: 510, endPoint x: 970, endPoint y: 502, distance: 235.3
click at [970, 502] on div "First of All, Graduate School isn’t for everyone • It’s not necessary for some …" at bounding box center [1108, 98] width 283 height 1438
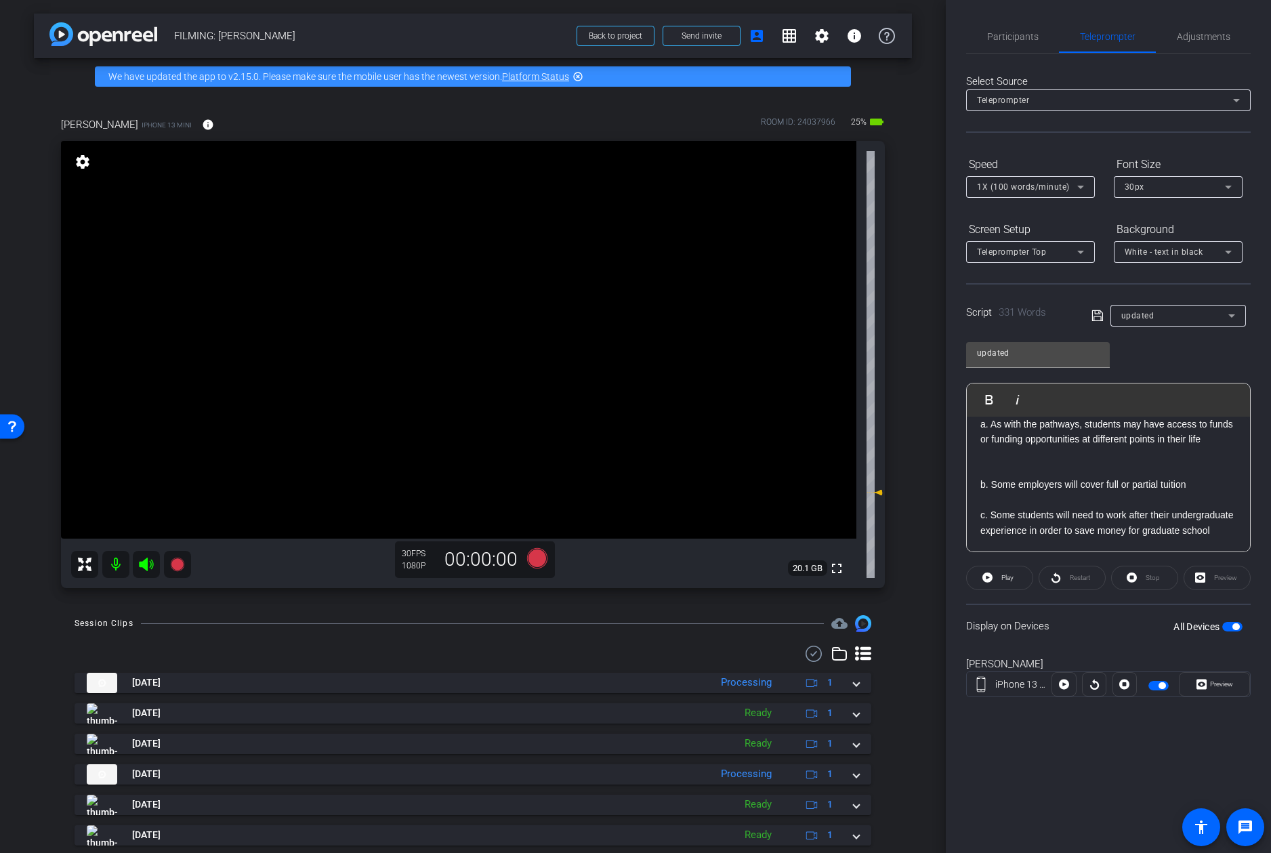
scroll to position [993, 0]
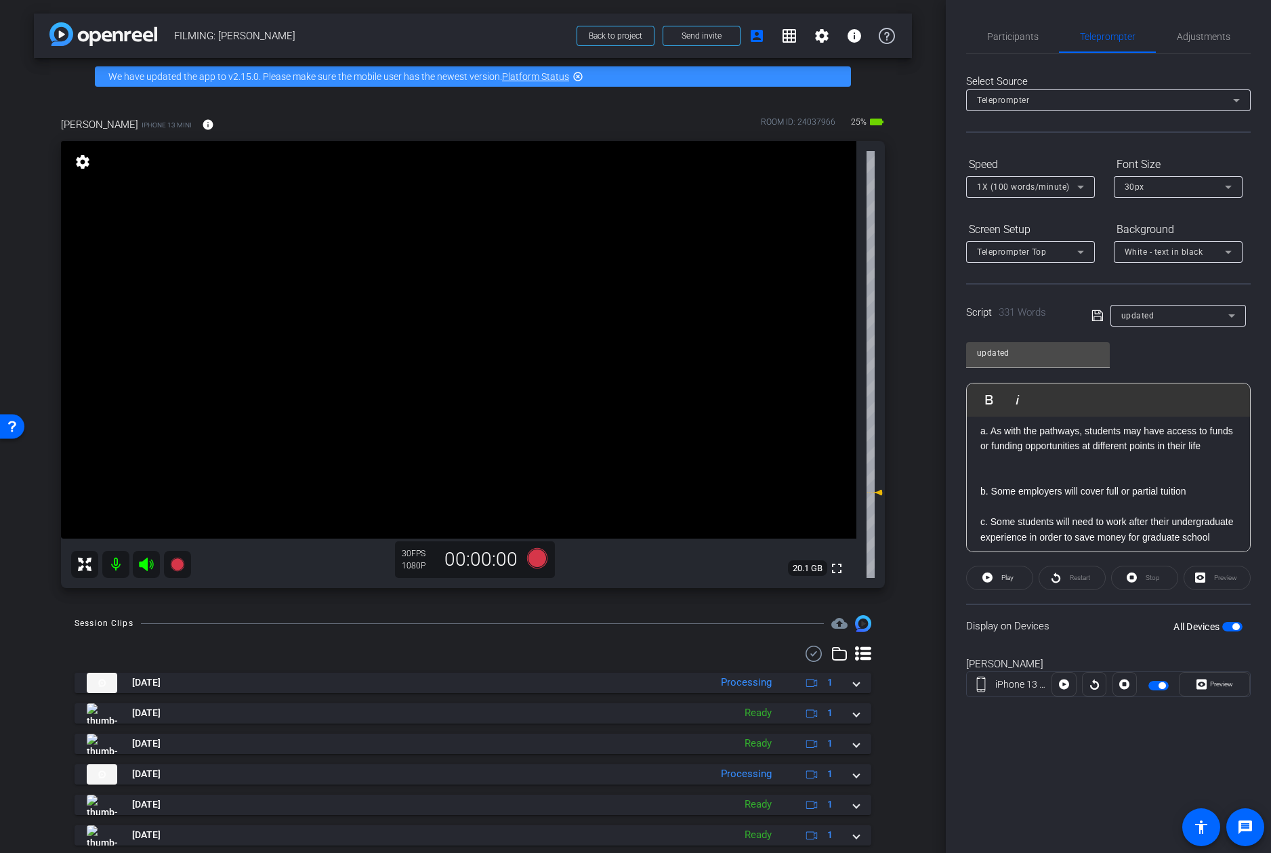
click at [1206, 484] on p "b. Some employers will cover full or partial tuition" at bounding box center [1109, 491] width 256 height 15
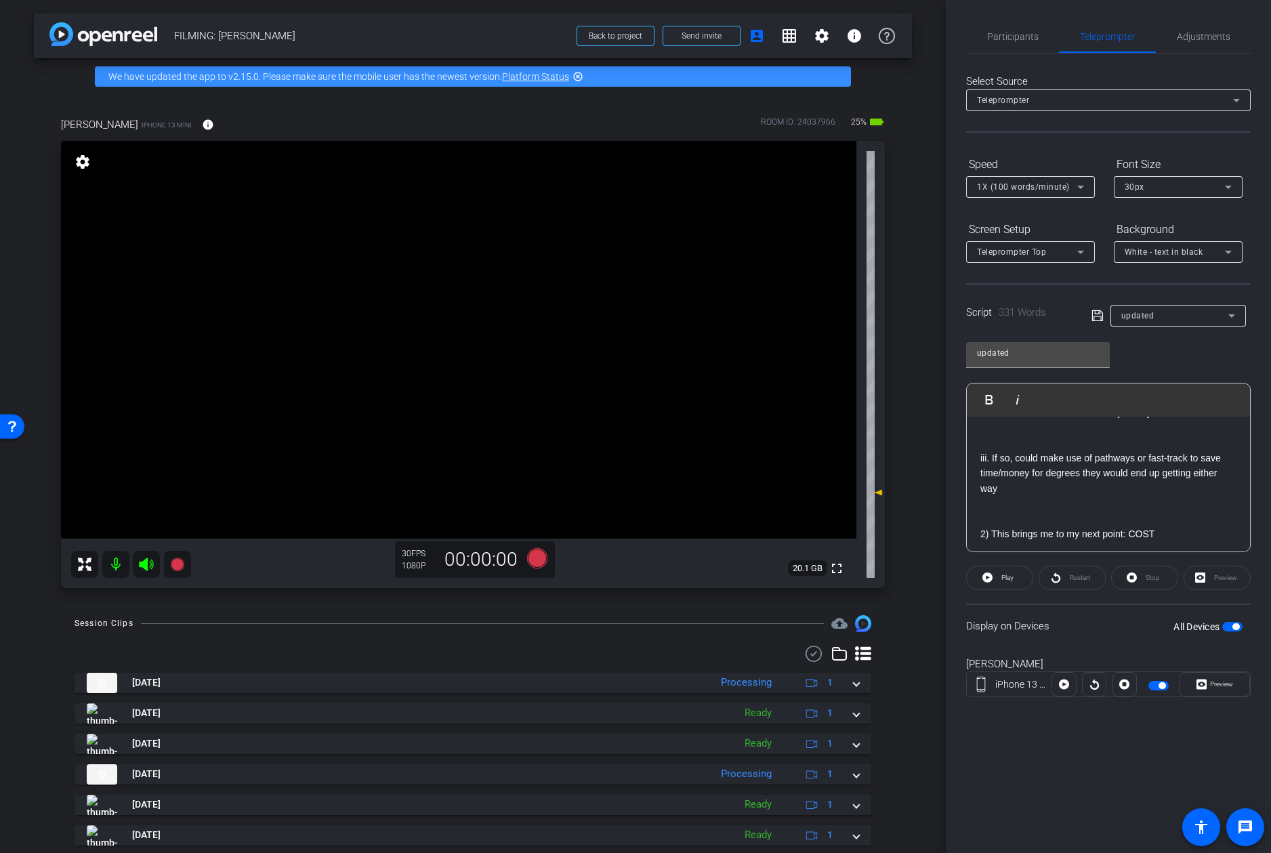
scroll to position [850, 0]
click at [1100, 320] on icon at bounding box center [1097, 315] width 11 height 11
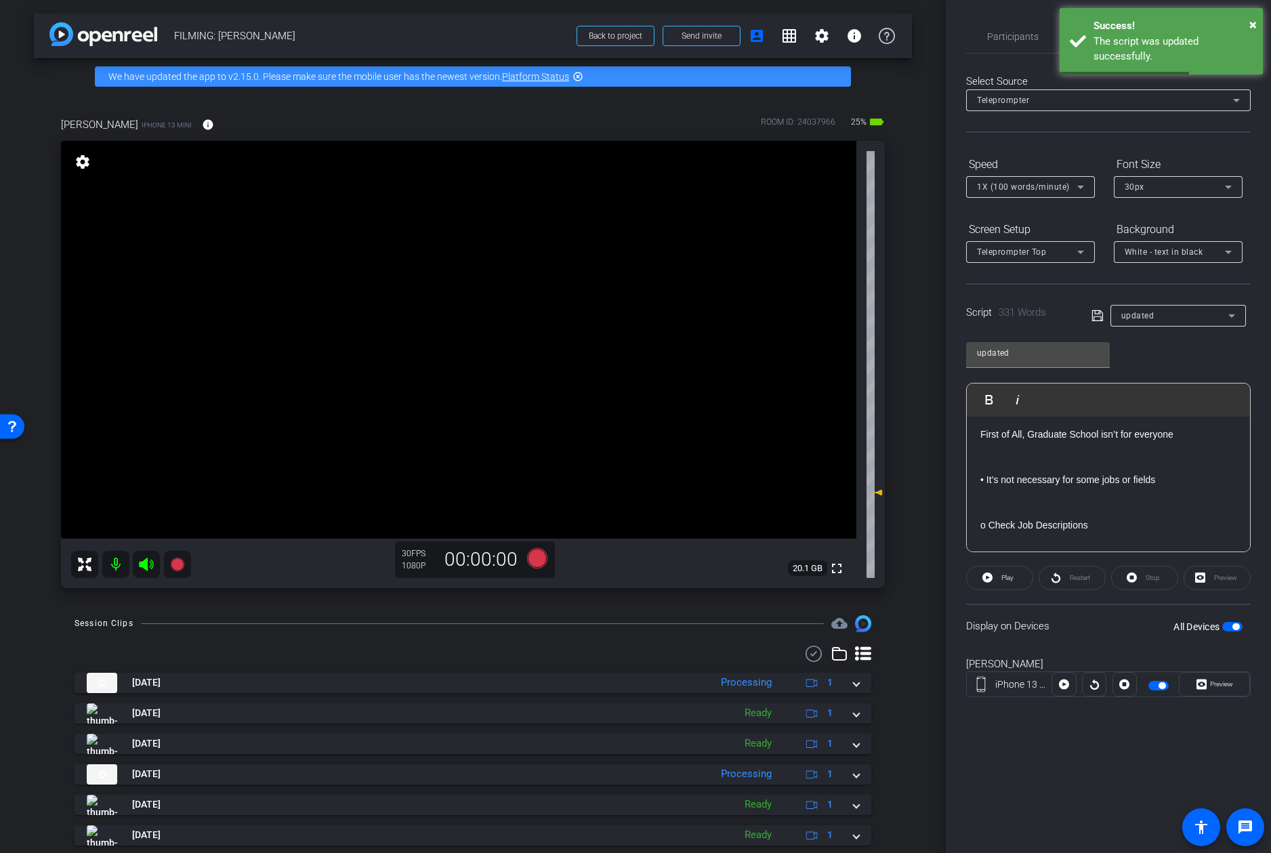
scroll to position [0, 0]
click at [1235, 24] on span "×" at bounding box center [1253, 24] width 7 height 16
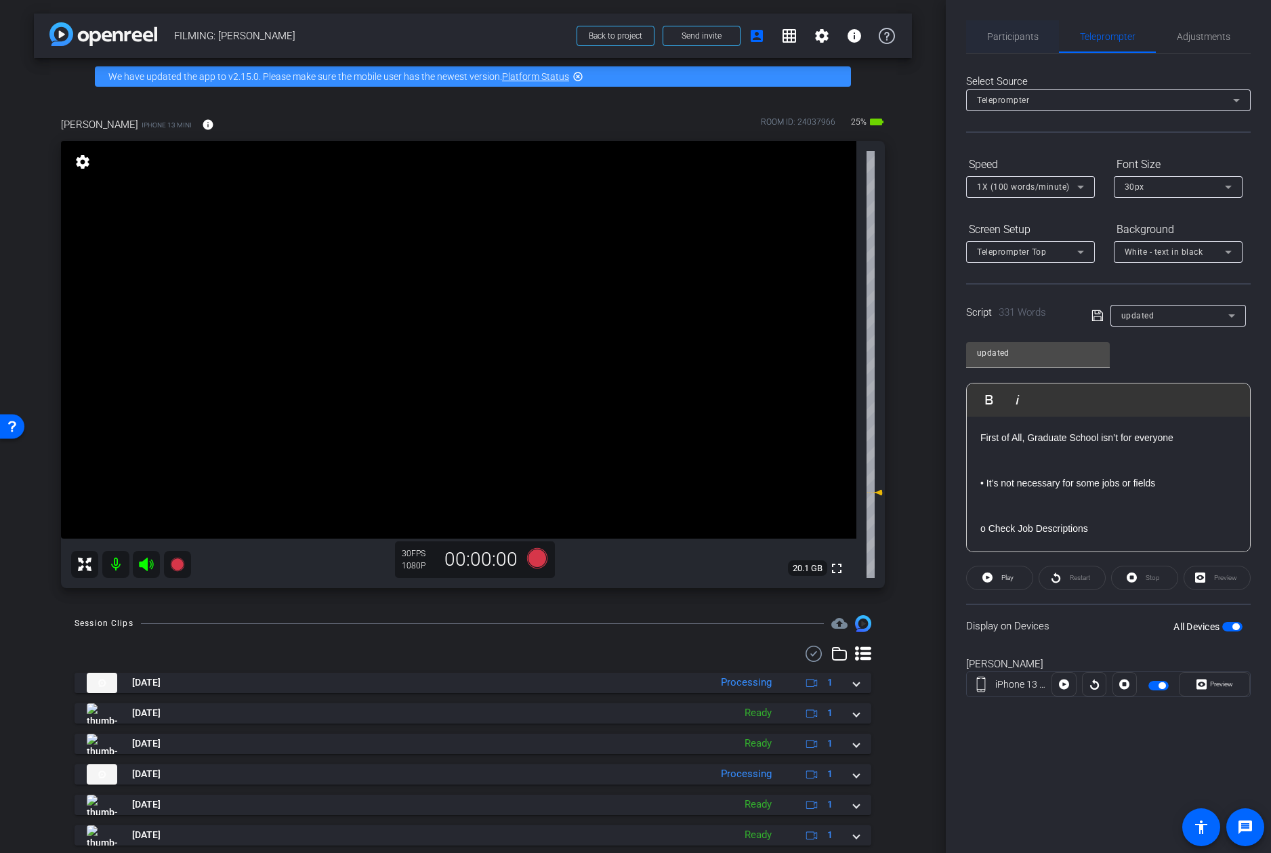
click at [1029, 36] on span "Participants" at bounding box center [1012, 36] width 51 height 9
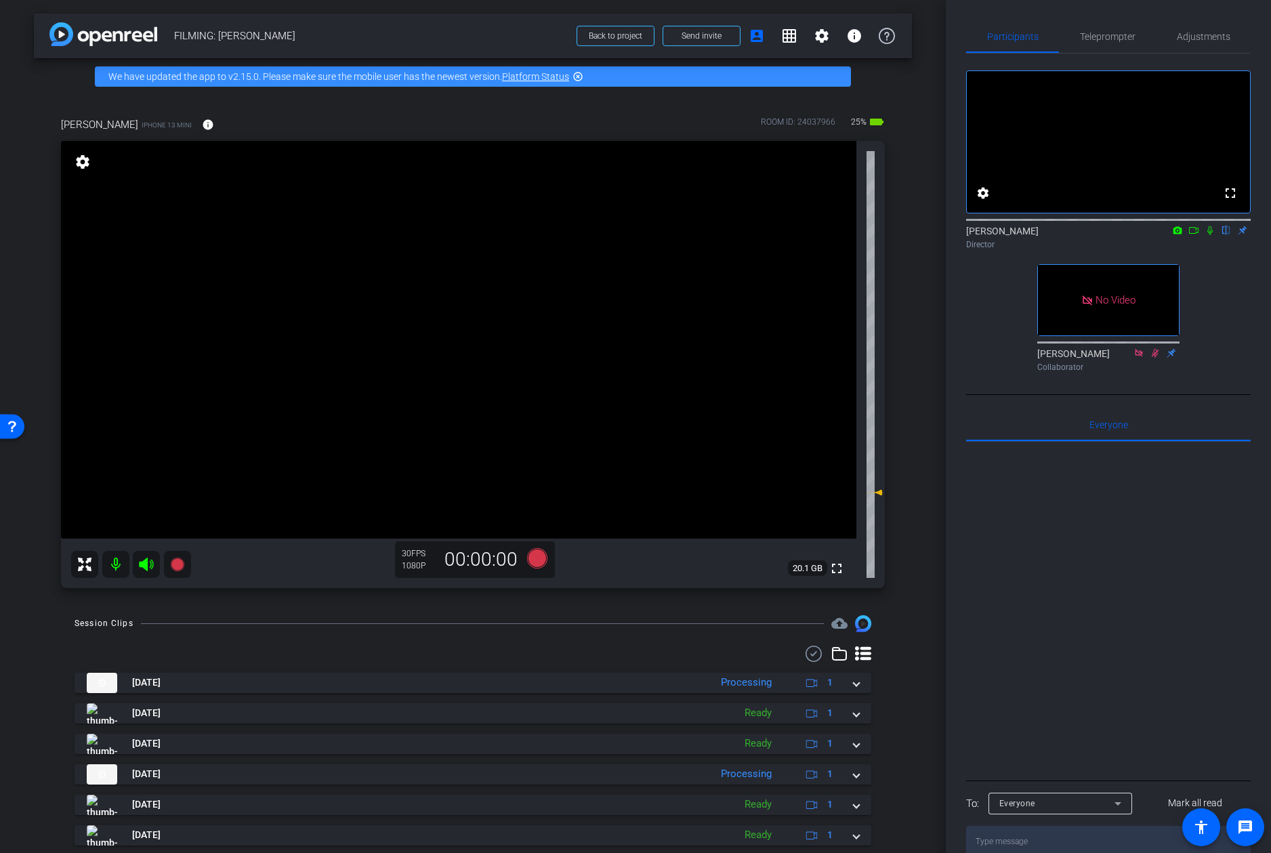
click at [1211, 235] on icon at bounding box center [1210, 230] width 5 height 9
click at [1194, 235] on icon at bounding box center [1194, 230] width 11 height 9
click at [537, 562] on icon at bounding box center [537, 558] width 20 height 20
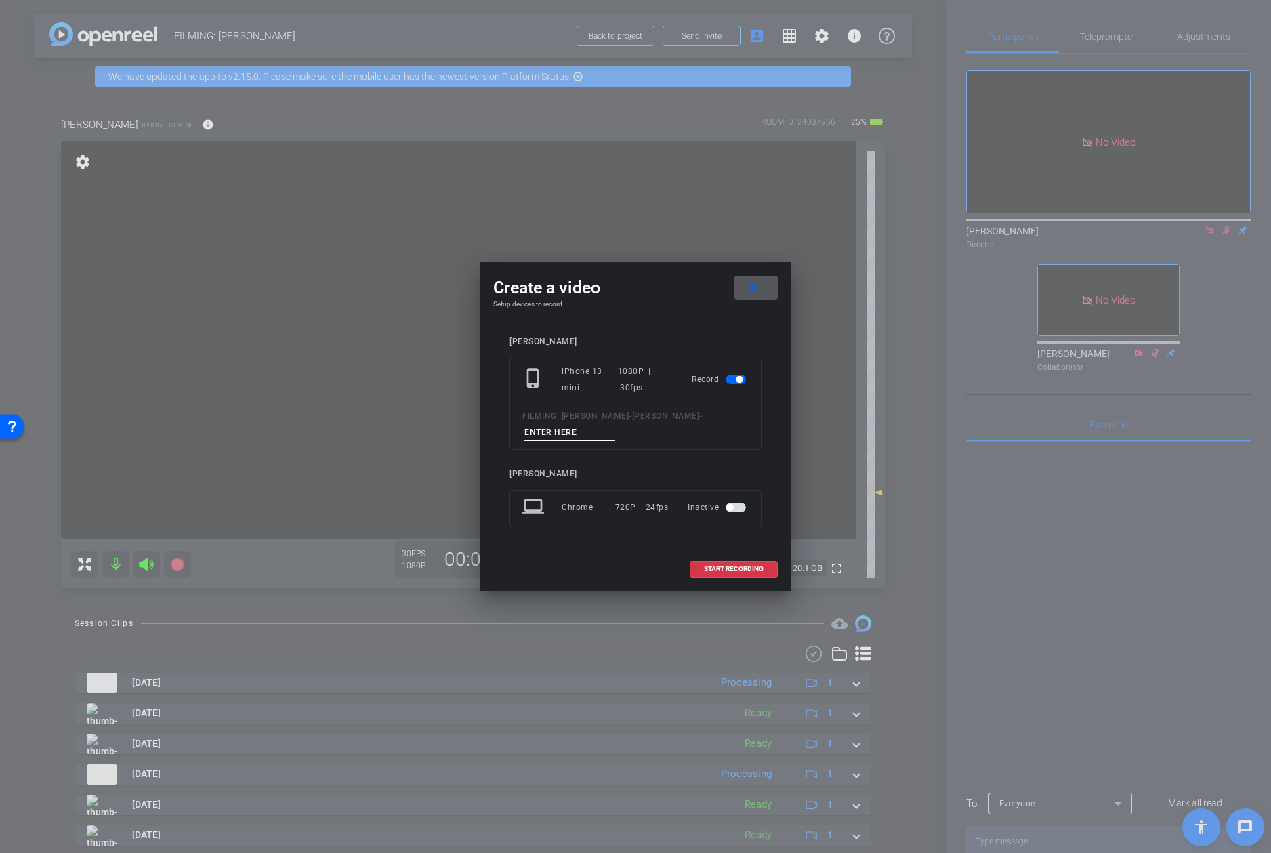
click at [563, 427] on input at bounding box center [569, 432] width 91 height 17
type input "video 11"
click at [734, 568] on span "START RECORDING" at bounding box center [734, 569] width 60 height 7
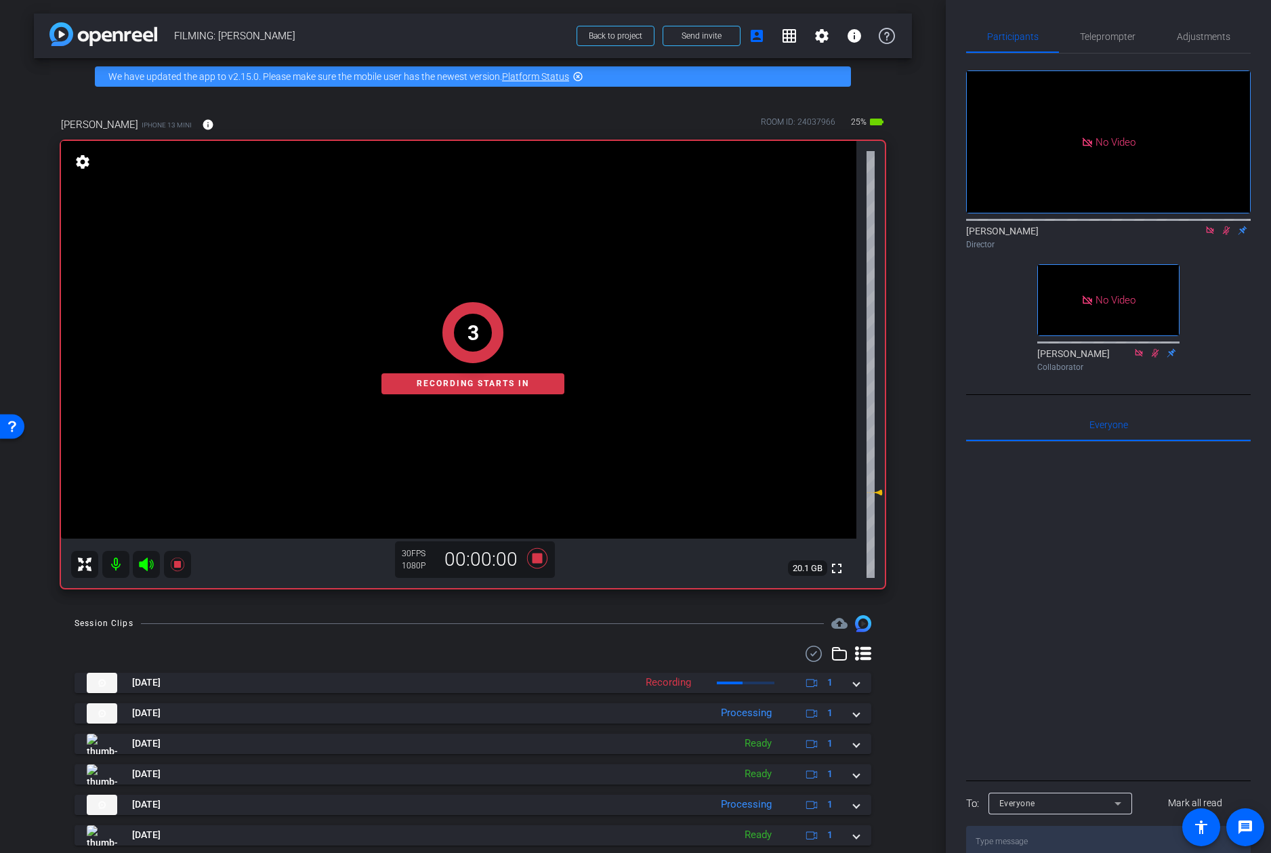
click at [1100, 53] on div "Participants Teleprompter Adjustments" at bounding box center [1108, 36] width 285 height 33
click at [1110, 43] on span "Teleprompter" at bounding box center [1108, 36] width 56 height 33
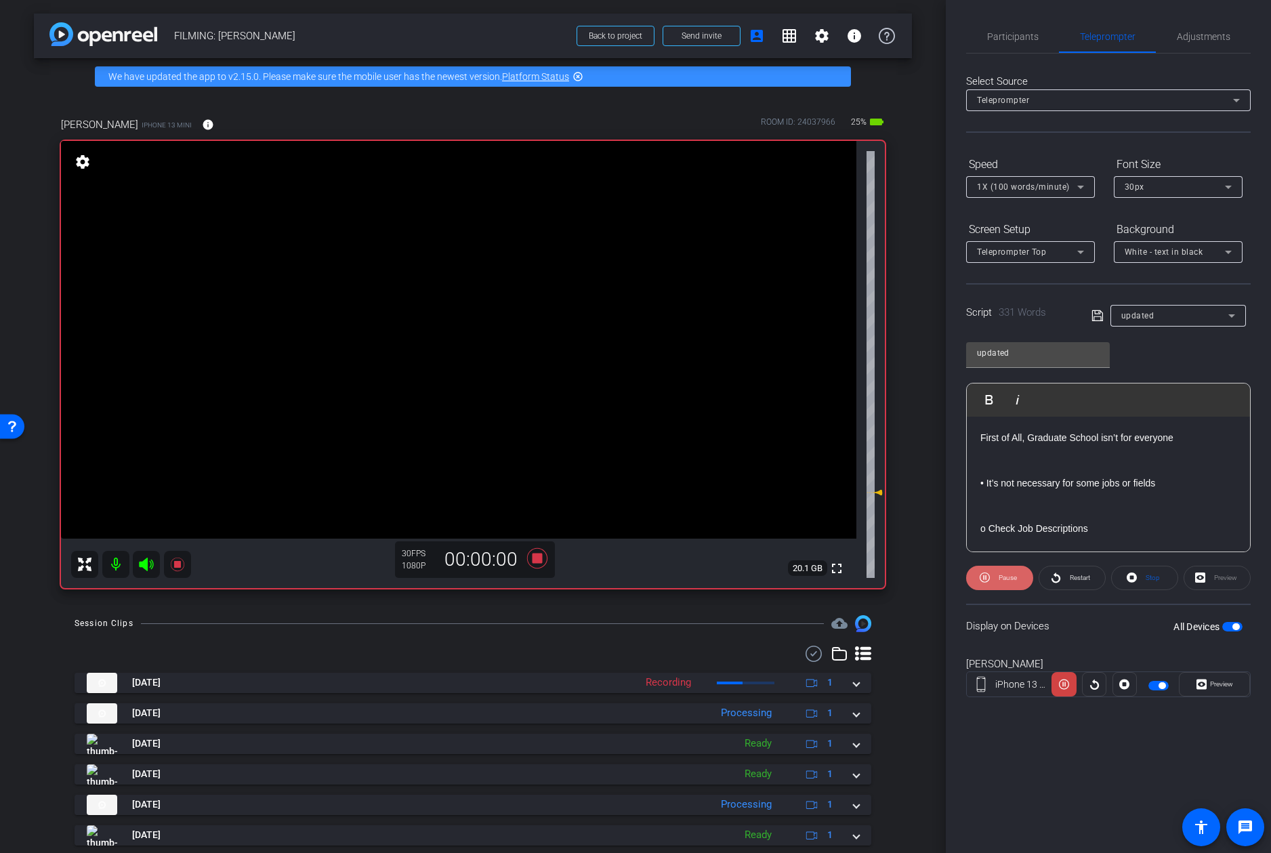
click at [1015, 586] on span "Pause" at bounding box center [1006, 578] width 22 height 19
click at [1217, 684] on span "Preview" at bounding box center [1221, 683] width 23 height 7
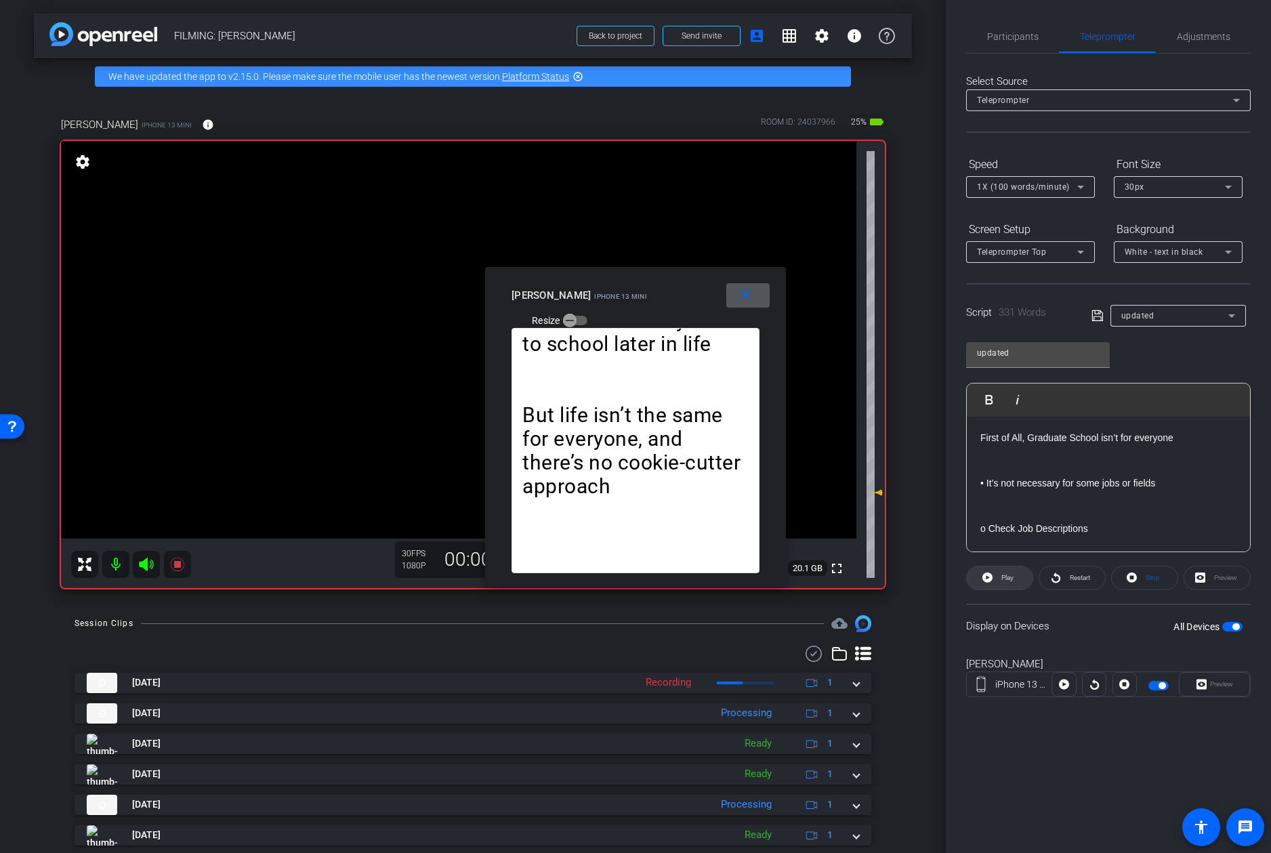
click at [995, 583] on span at bounding box center [1000, 578] width 66 height 33
click at [760, 300] on span at bounding box center [747, 295] width 43 height 33
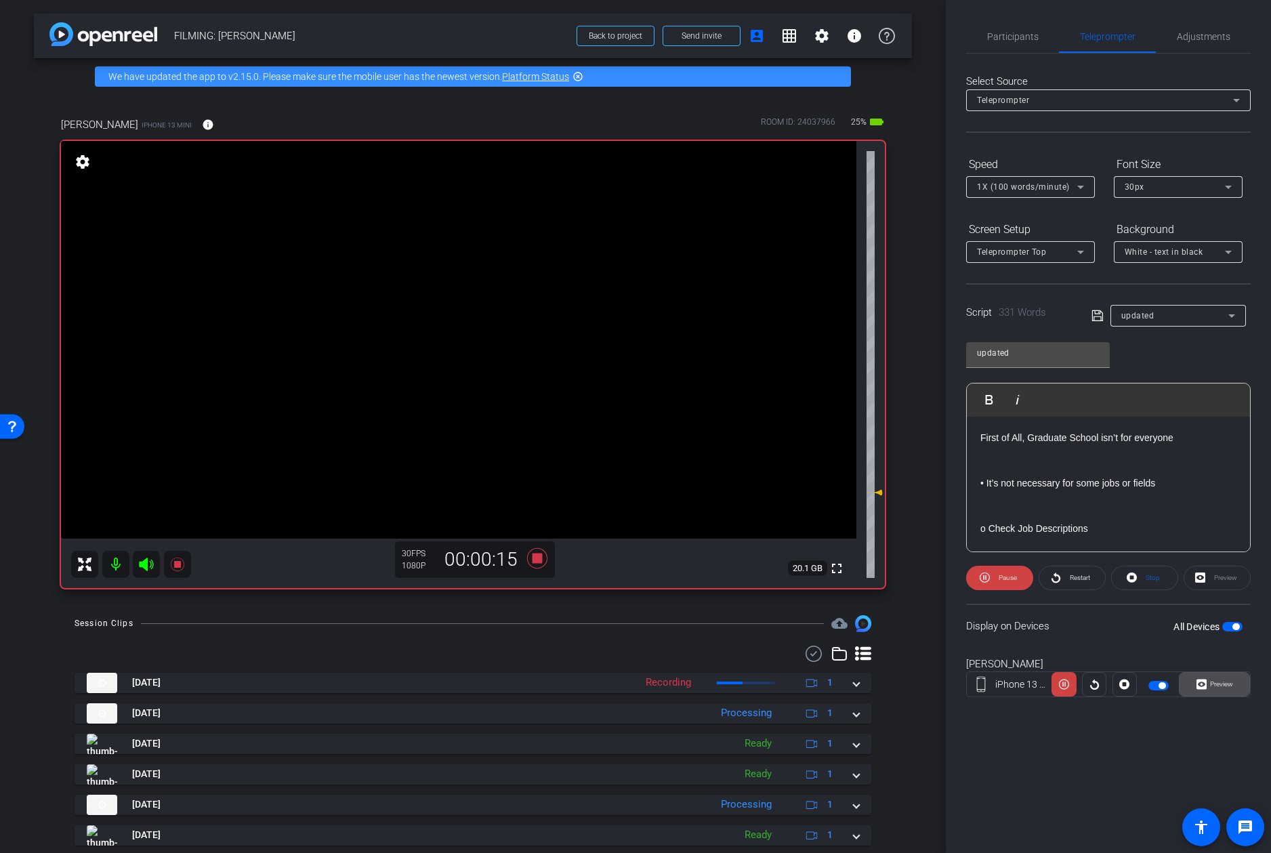
click at [1234, 690] on span at bounding box center [1215, 684] width 70 height 33
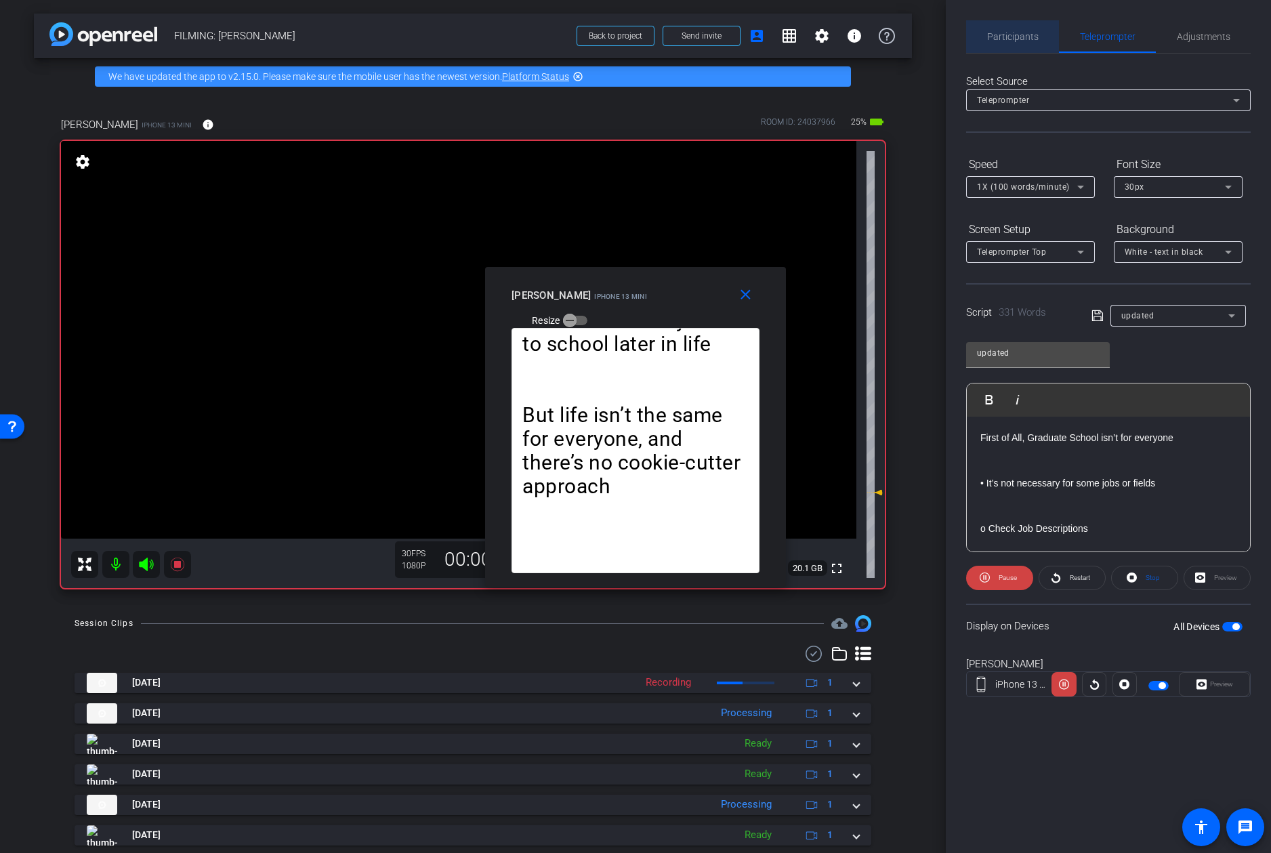
click at [1025, 42] on span "Participants" at bounding box center [1012, 36] width 51 height 33
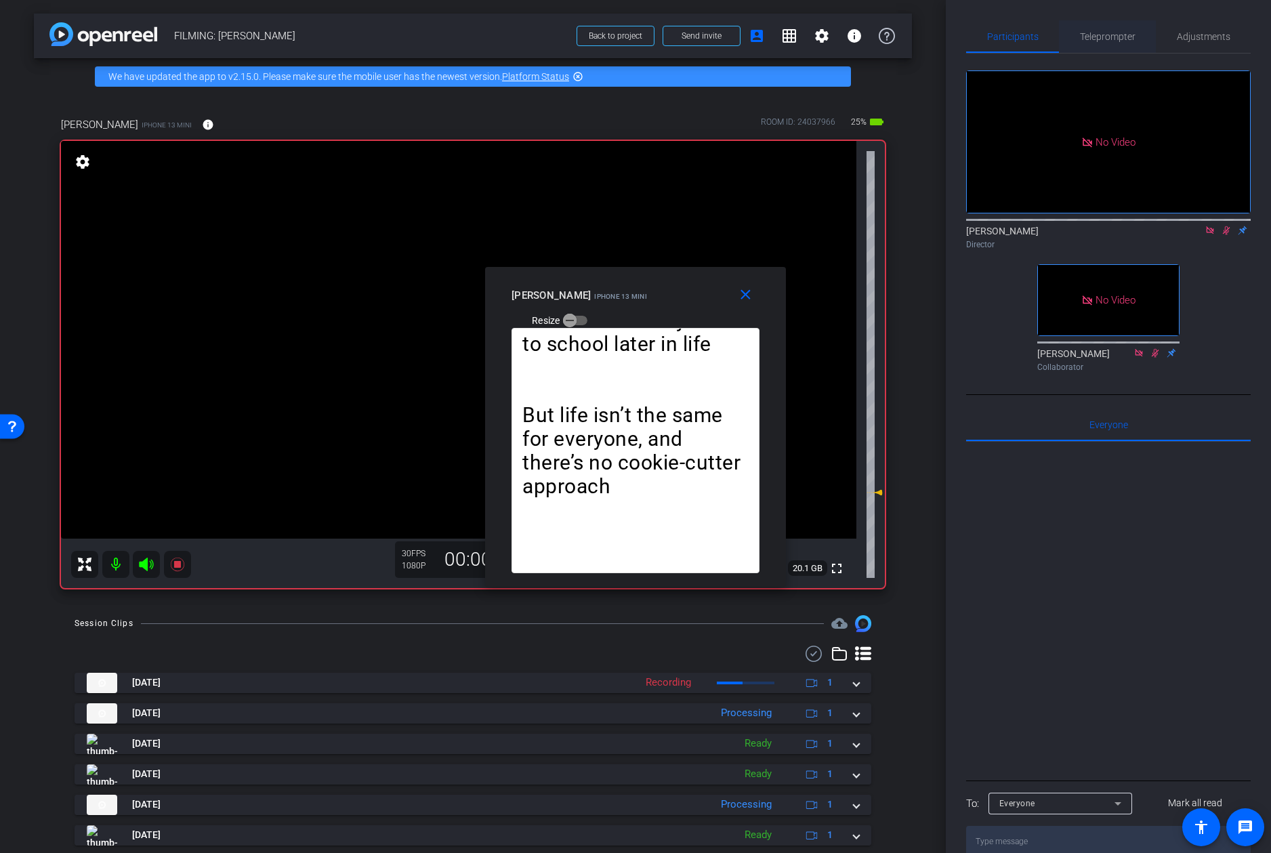
click at [1132, 45] on span "Teleprompter" at bounding box center [1108, 36] width 56 height 33
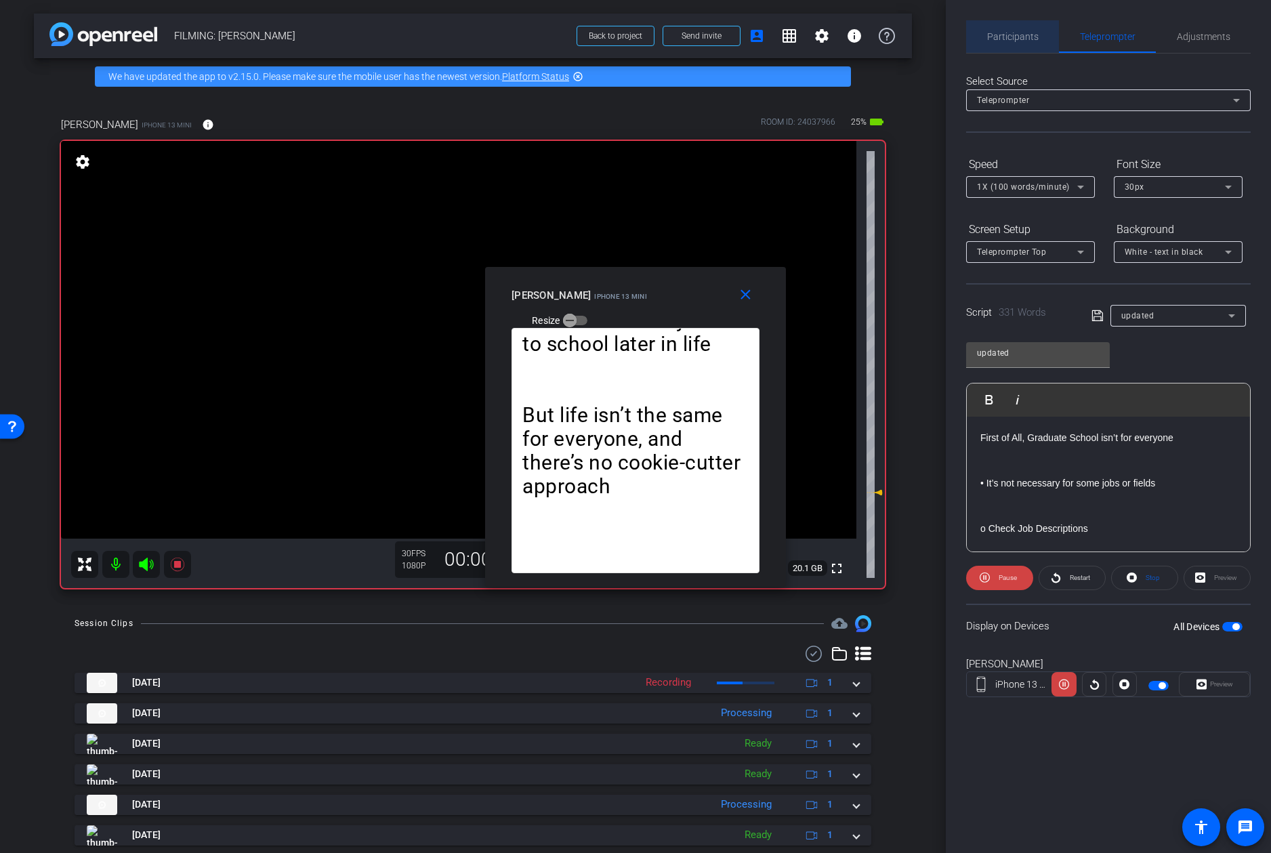
click at [1031, 33] on span "Participants" at bounding box center [1012, 36] width 51 height 9
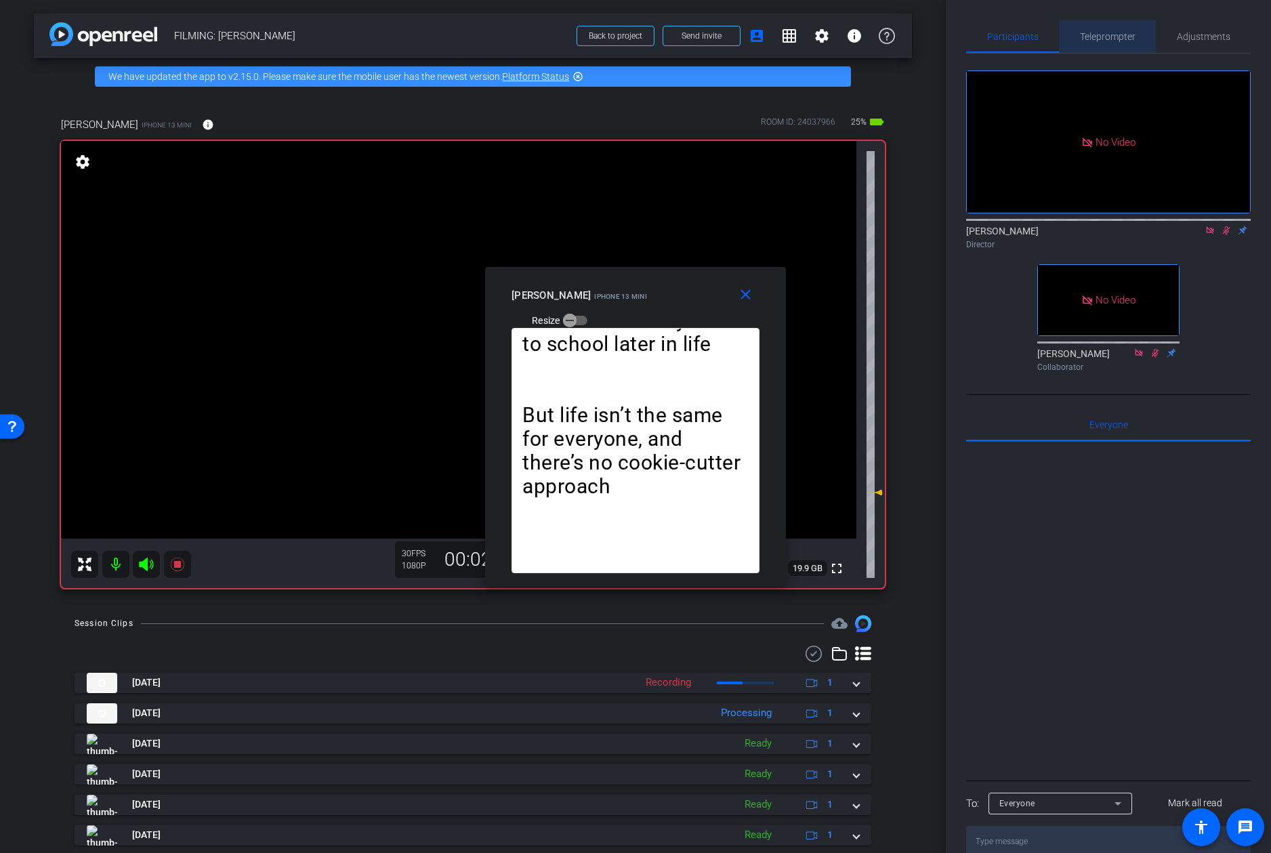
click at [1107, 25] on span "Teleprompter" at bounding box center [1108, 36] width 56 height 33
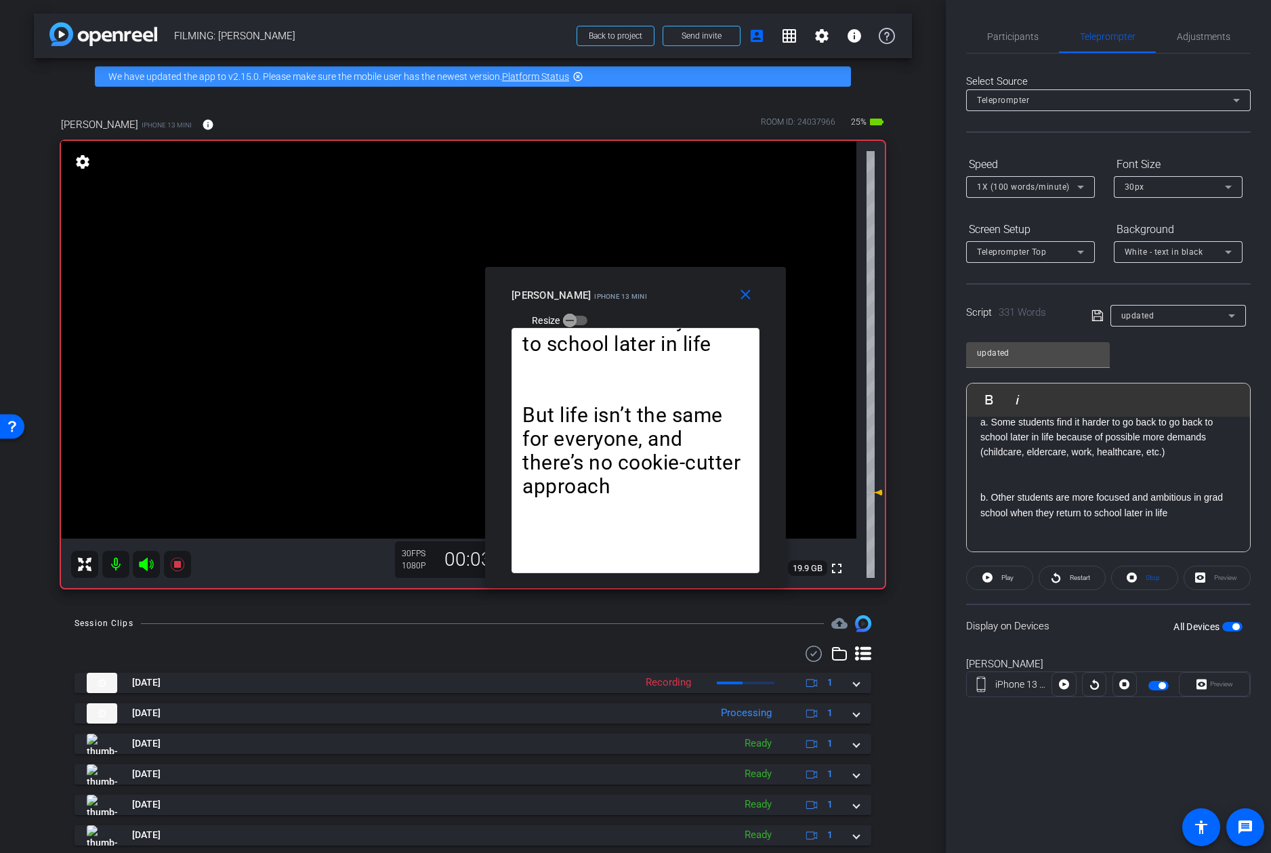
scroll to position [1259, 0]
click at [754, 296] on span at bounding box center [747, 295] width 43 height 33
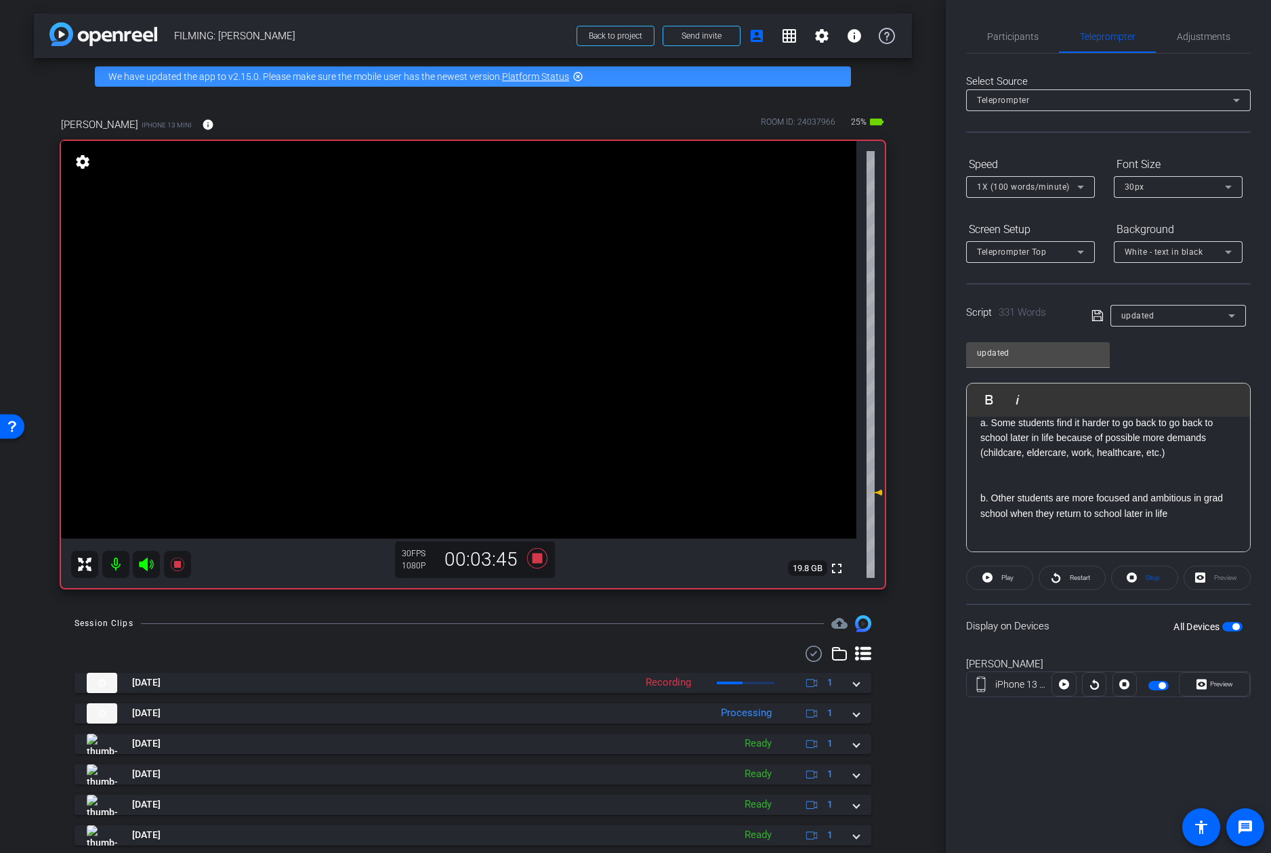
scroll to position [1273, 0]
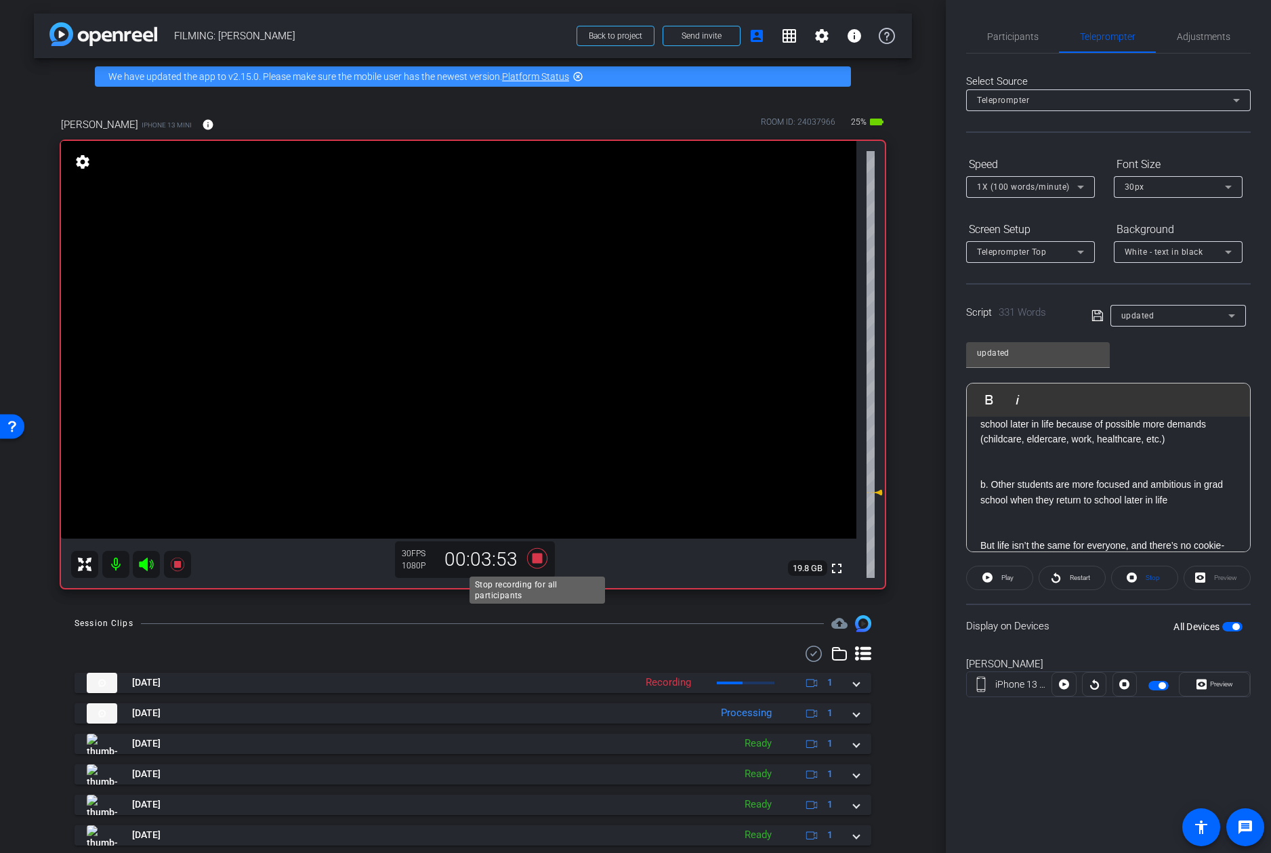
click at [540, 563] on icon at bounding box center [537, 558] width 20 height 20
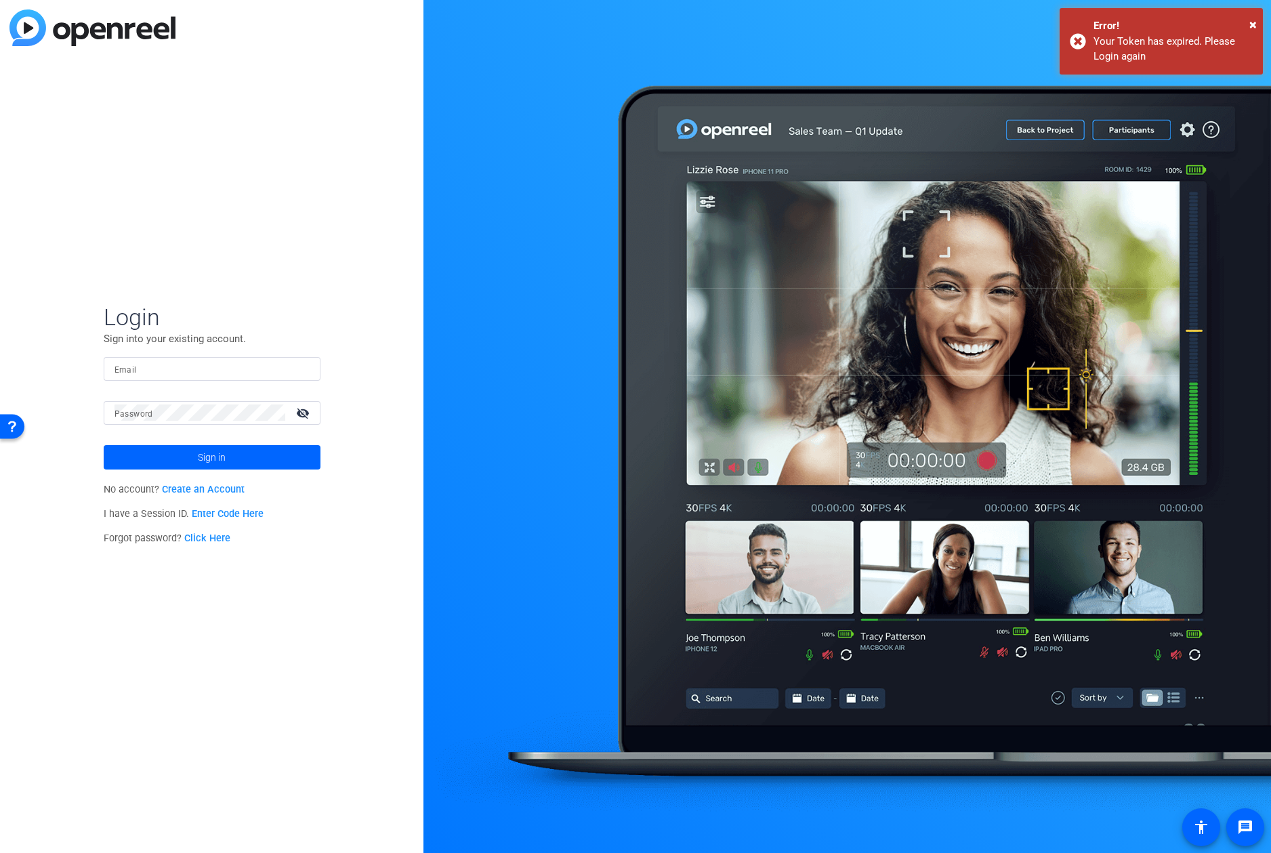
click at [997, 37] on div at bounding box center [848, 426] width 848 height 853
type input "addie.hackshaw@sagepub.com"
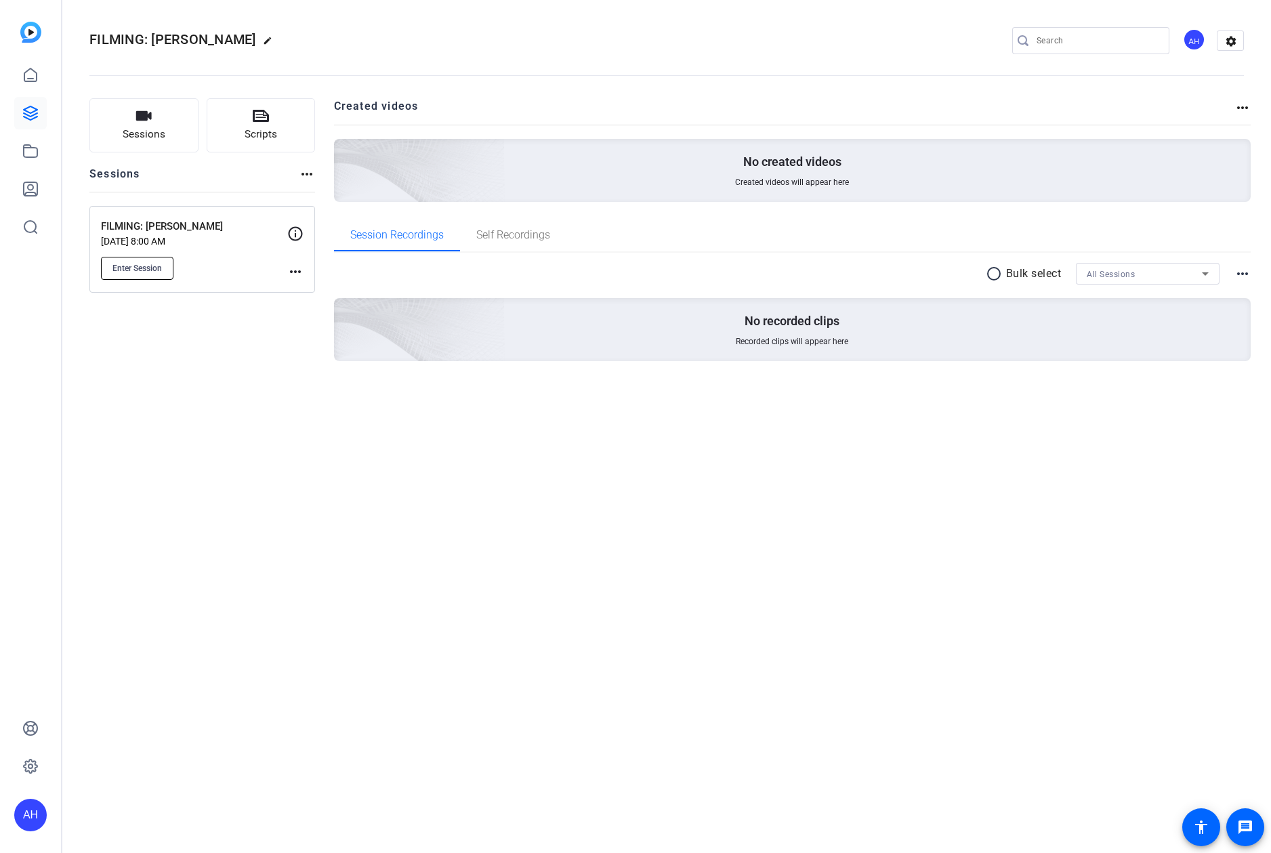
click at [148, 266] on span "Enter Session" at bounding box center [136, 268] width 49 height 11
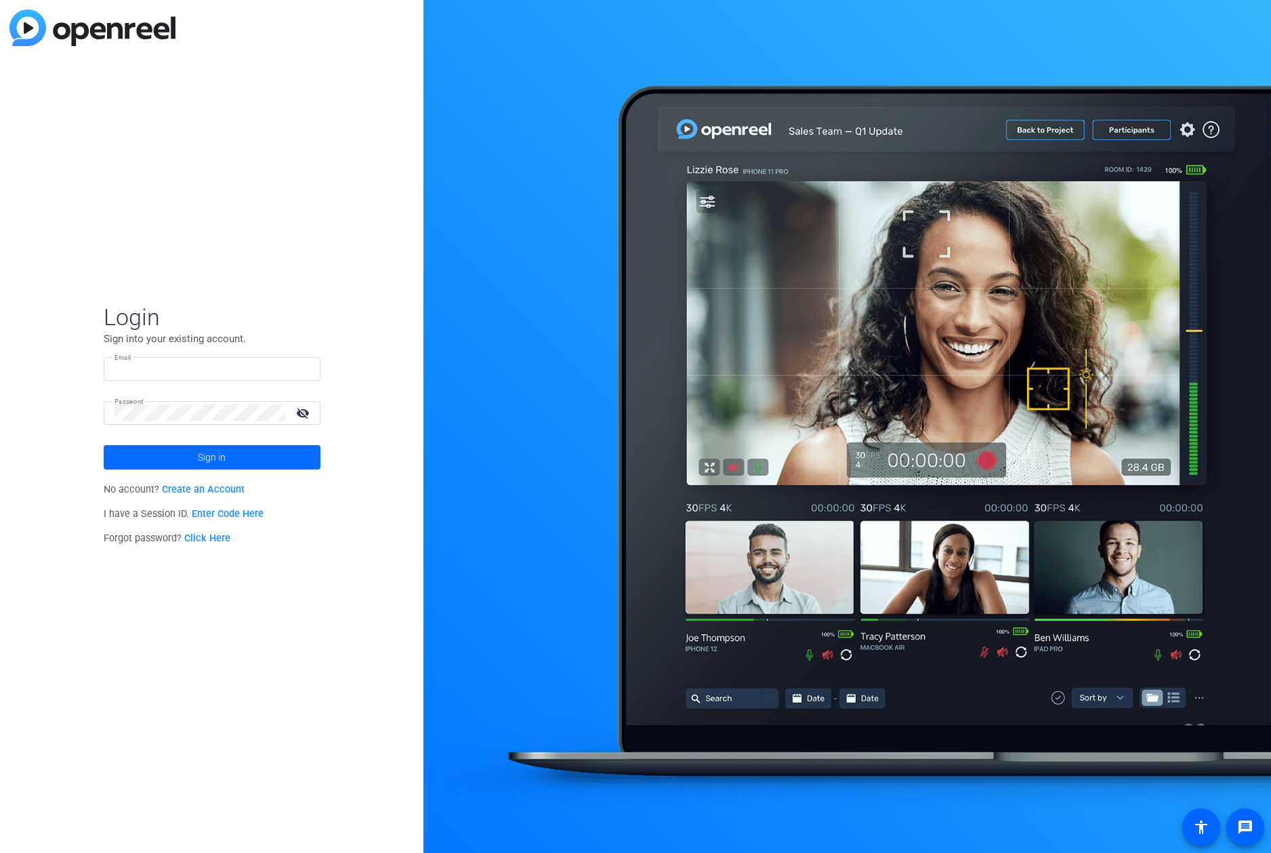
type input "[PERSON_NAME][EMAIL_ADDRESS][PERSON_NAME][DOMAIN_NAME]"
click at [224, 463] on span "Sign in" at bounding box center [212, 457] width 28 height 34
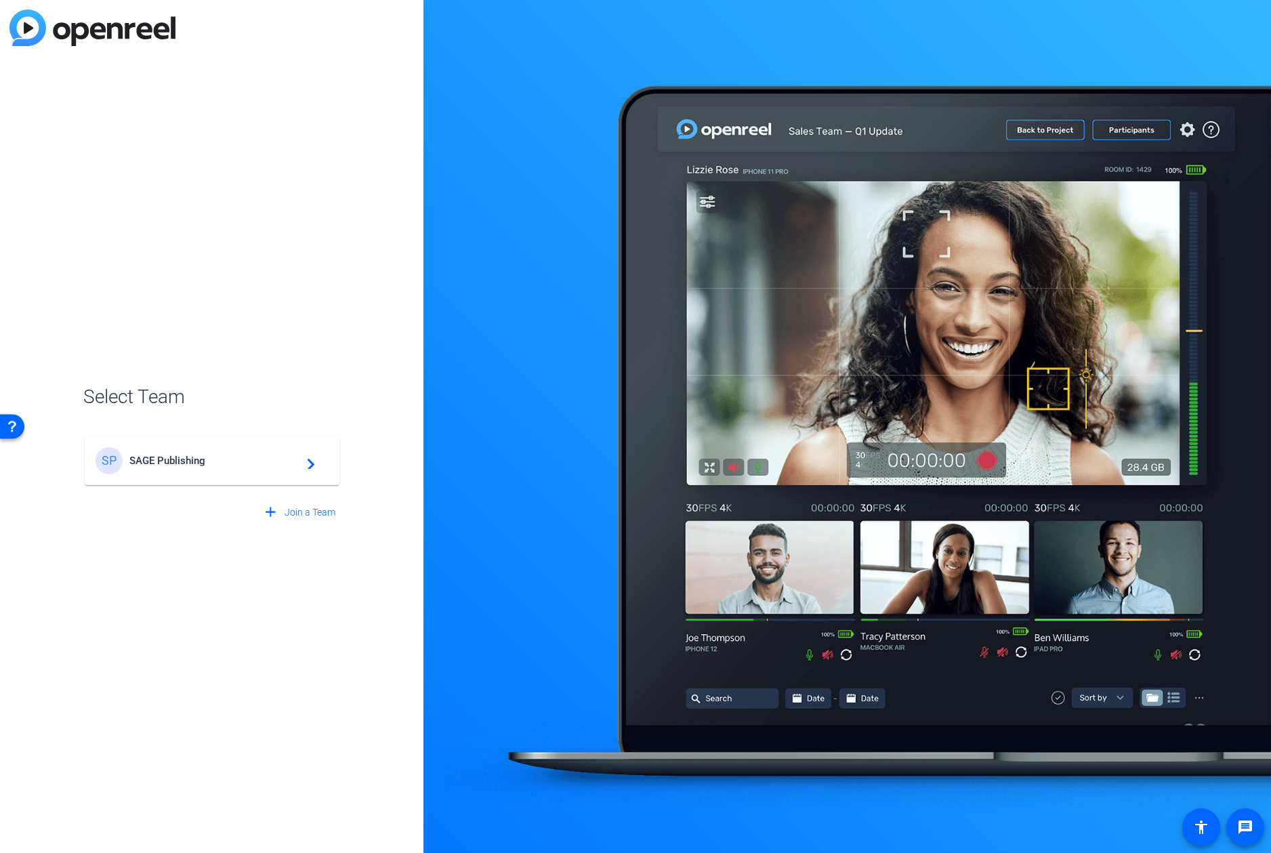
click at [224, 463] on span "SAGE Publishing" at bounding box center [213, 461] width 169 height 12
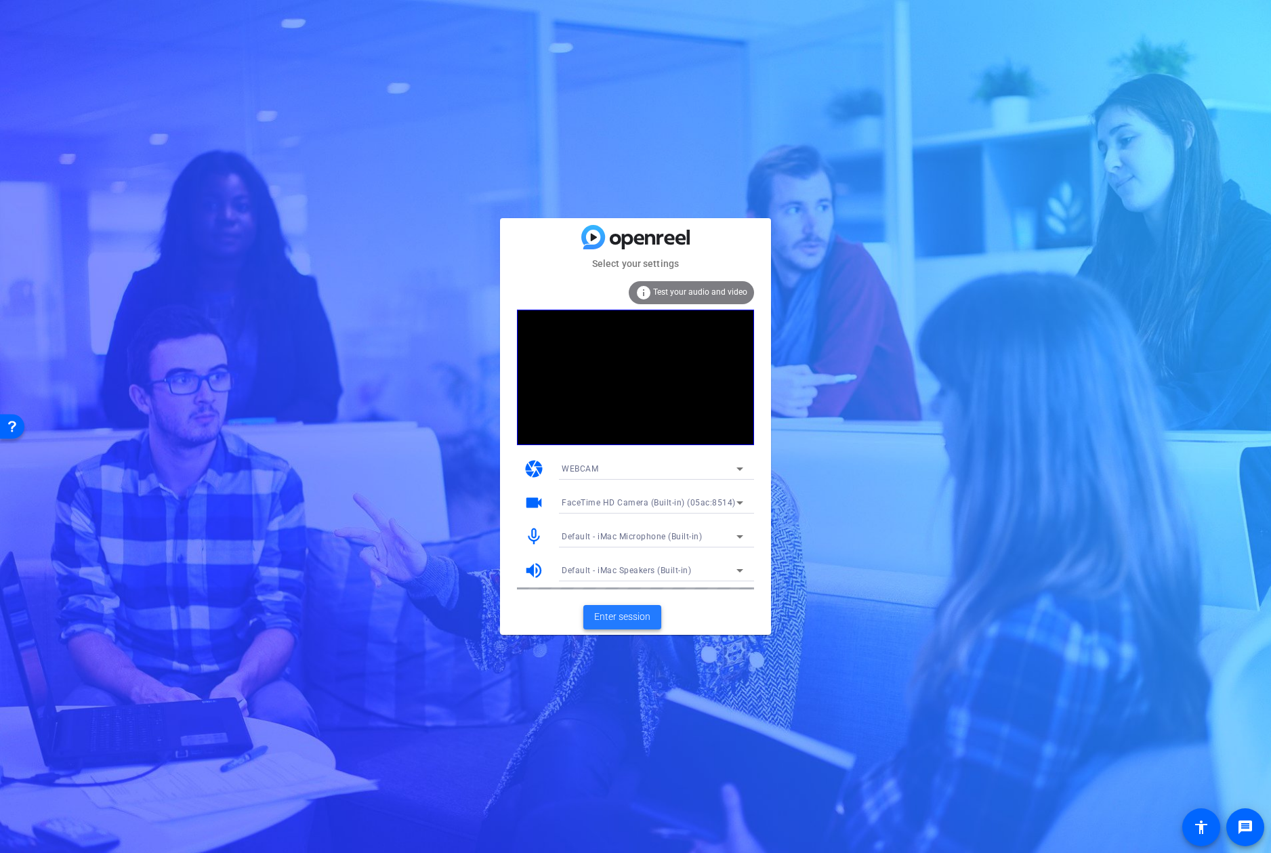
click at [606, 615] on span "Enter session" at bounding box center [622, 617] width 56 height 14
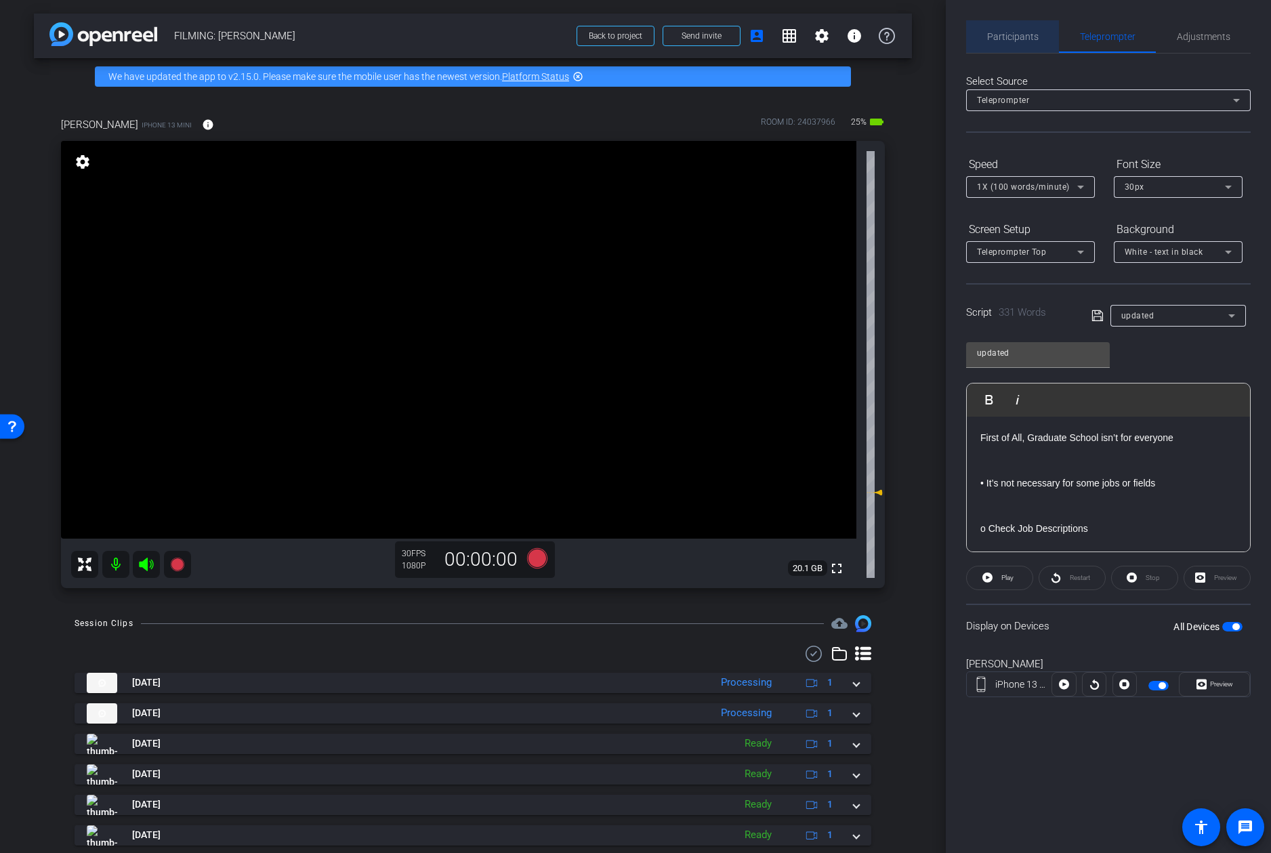
click at [1022, 28] on span "Participants" at bounding box center [1012, 36] width 51 height 33
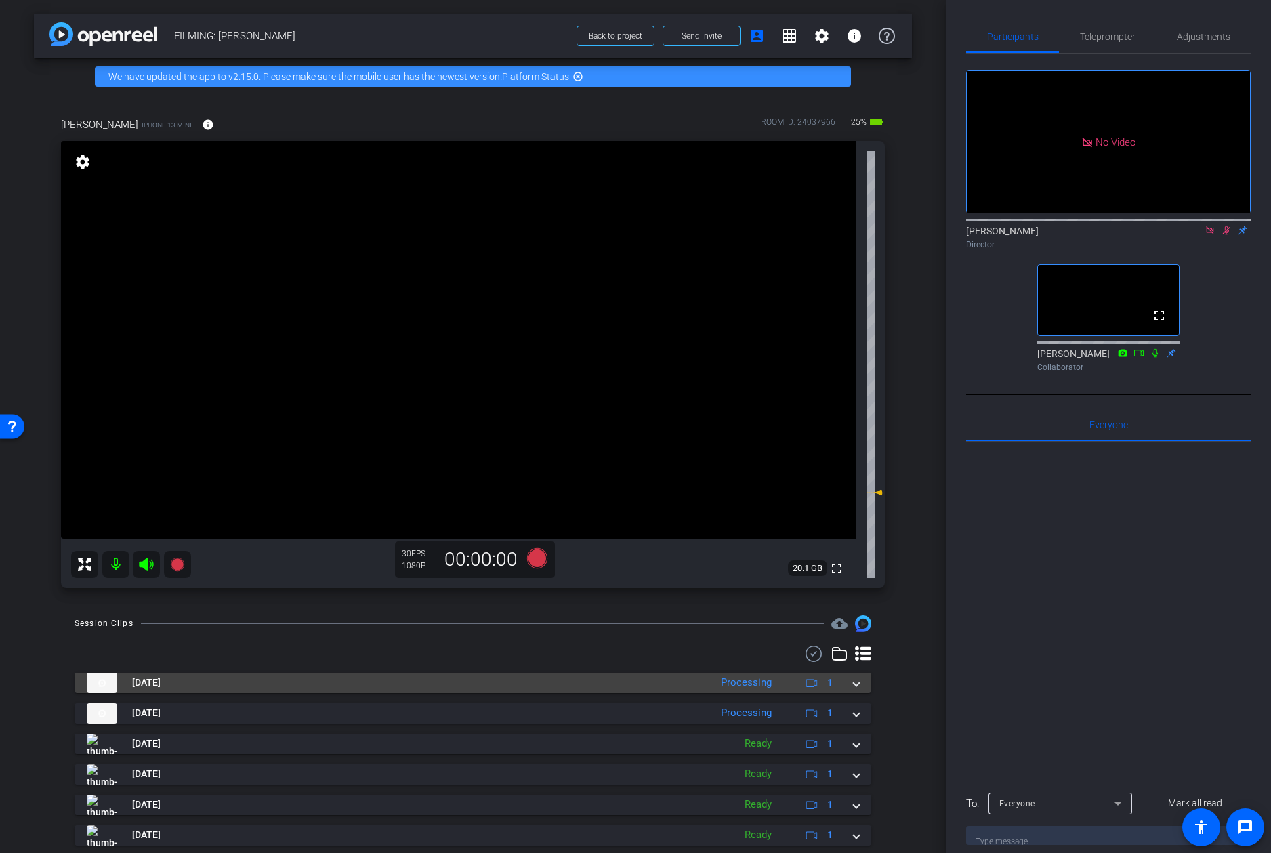
click at [854, 687] on span at bounding box center [856, 683] width 5 height 14
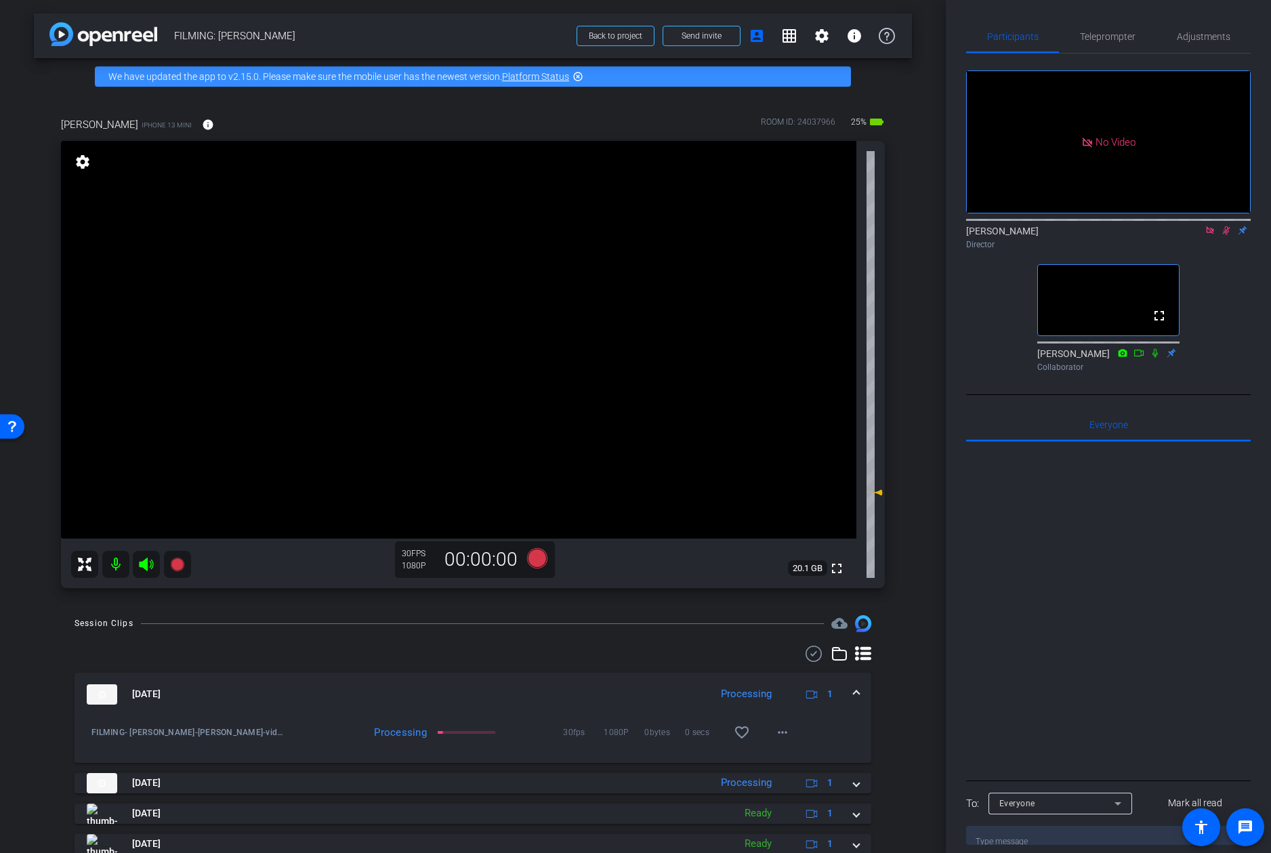
click at [1227, 226] on icon at bounding box center [1226, 230] width 7 height 9
click at [1213, 226] on icon at bounding box center [1210, 230] width 11 height 9
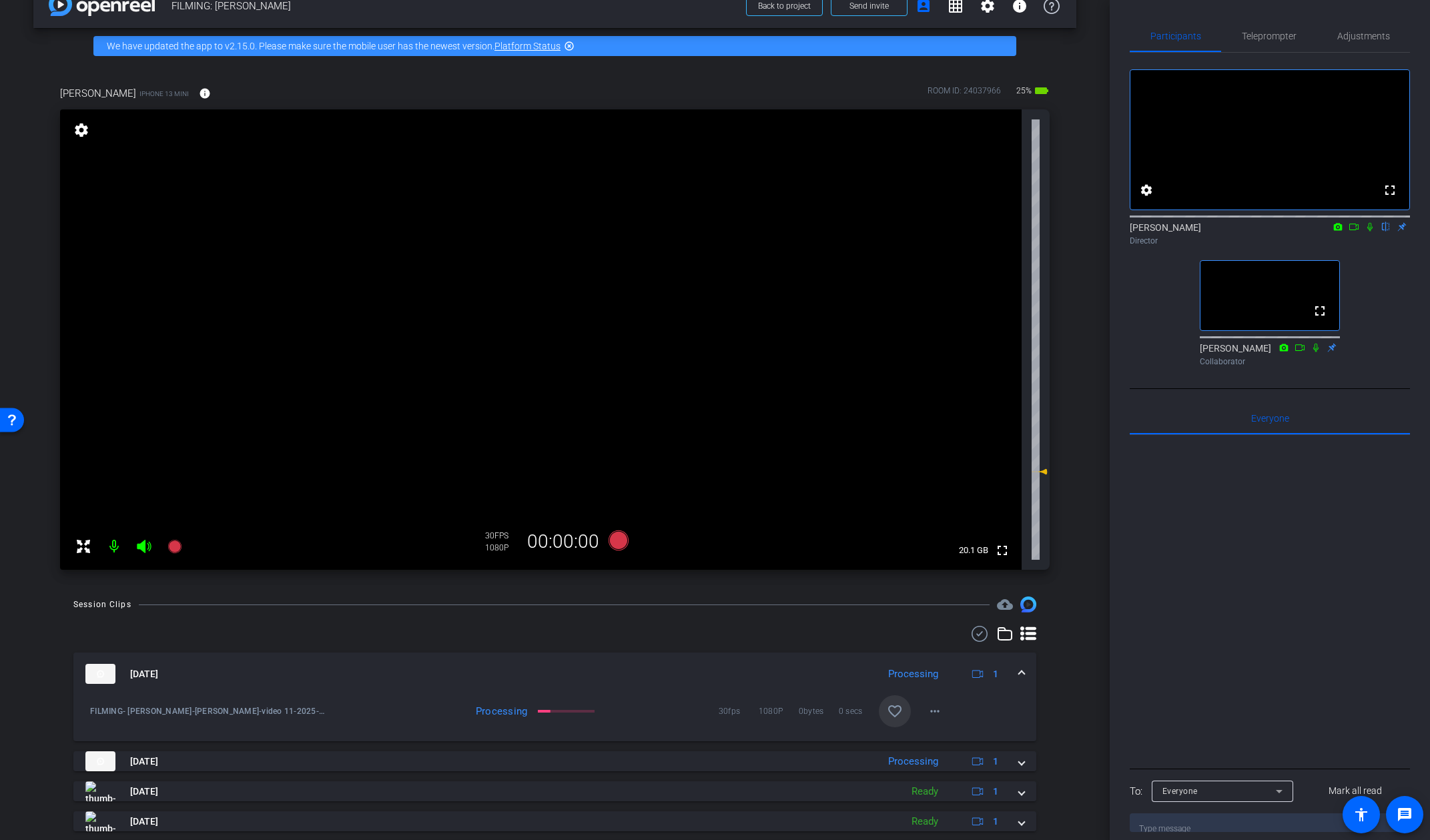
scroll to position [42, 0]
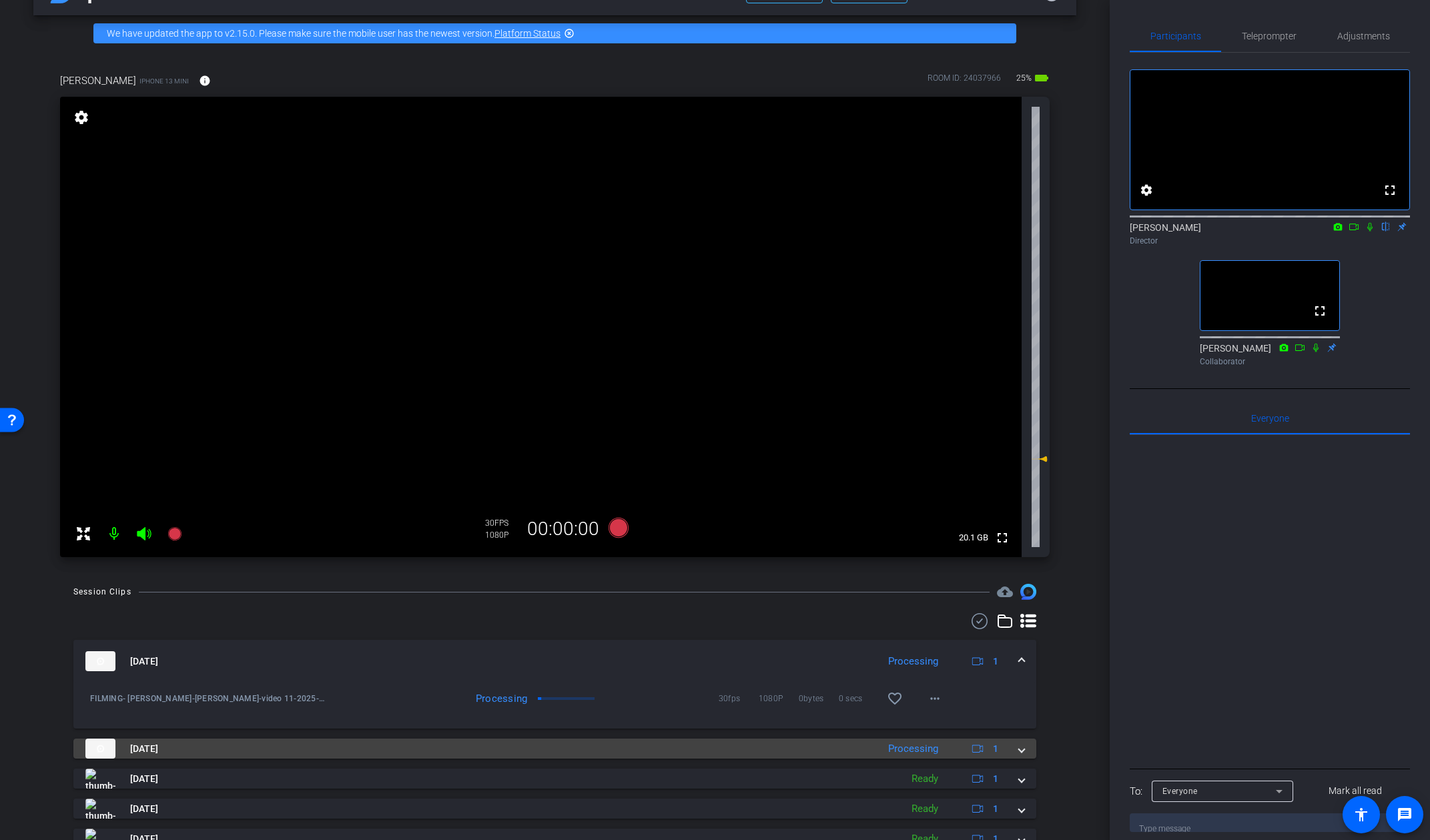
click at [1035, 750] on mat-expansion-panel-header "Sep 16, 2025 Processing 1" at bounding box center [555, 748] width 963 height 20
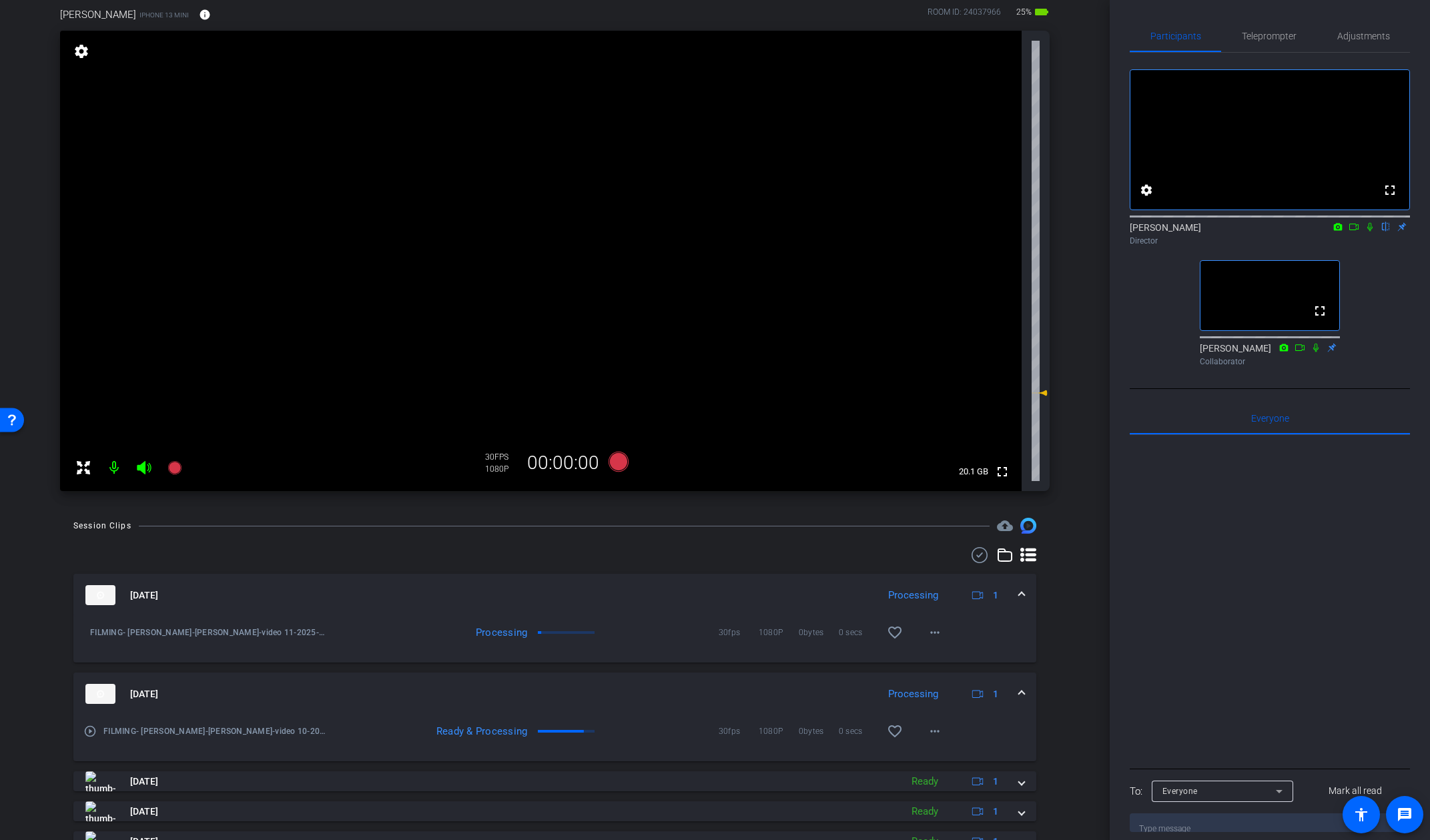
scroll to position [110, 0]
click at [1022, 696] on span at bounding box center [1021, 692] width 5 height 14
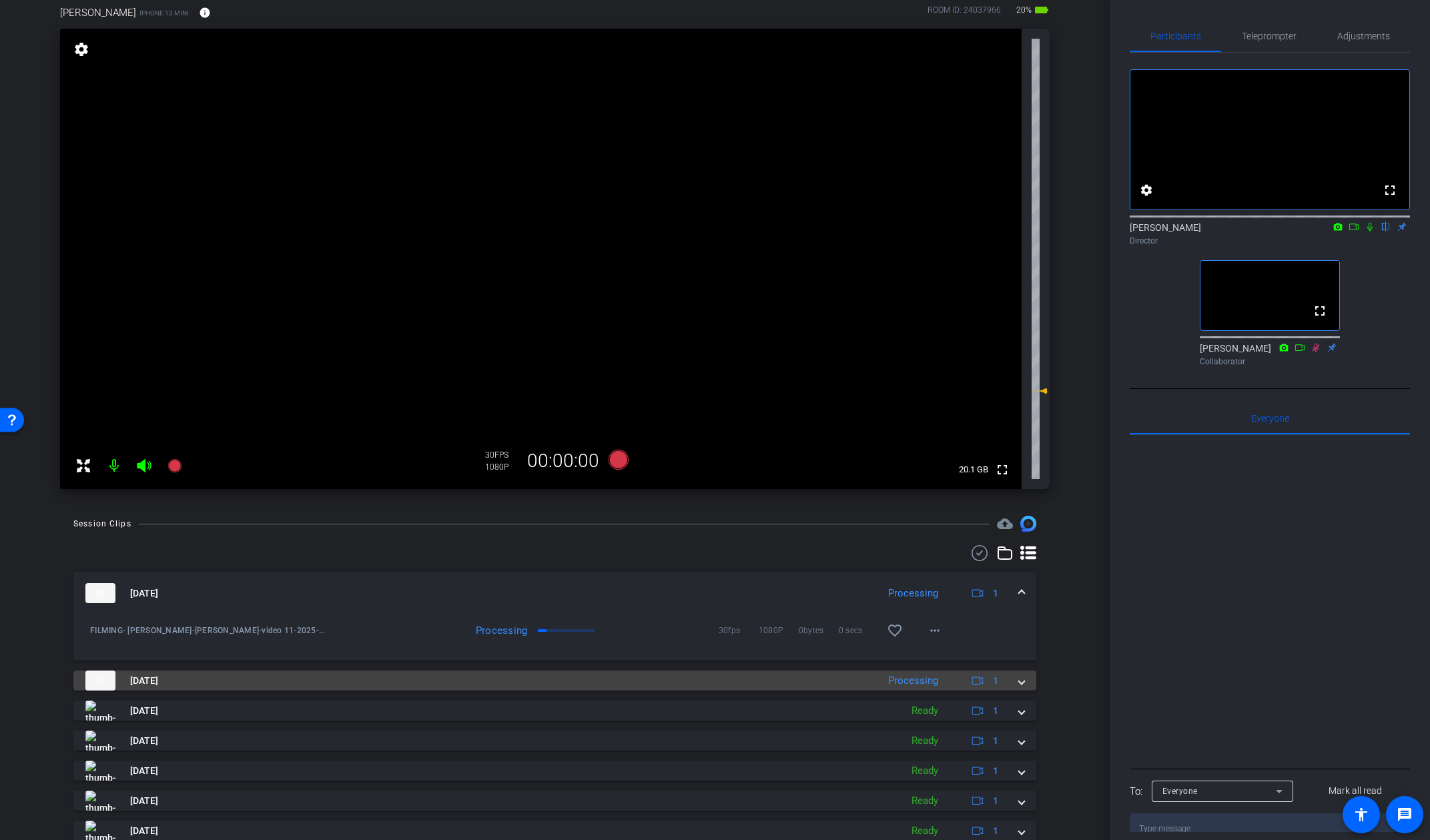
click at [1019, 674] on mat-expansion-panel-header "Sep 16, 2025 Processing 1" at bounding box center [555, 680] width 963 height 20
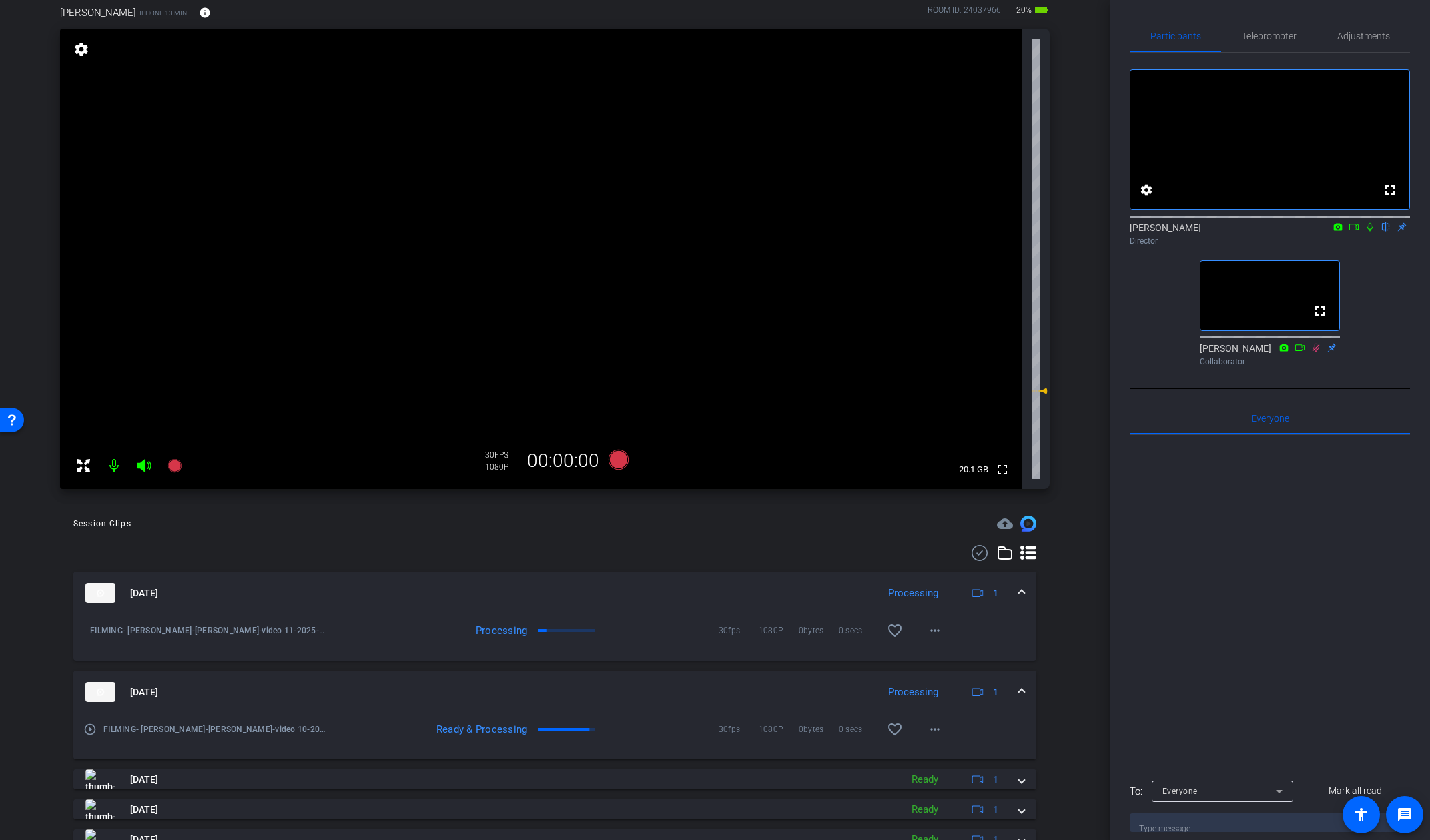
click at [1021, 684] on mat-expansion-panel-header "Sep 16, 2025 Processing 1" at bounding box center [555, 691] width 963 height 42
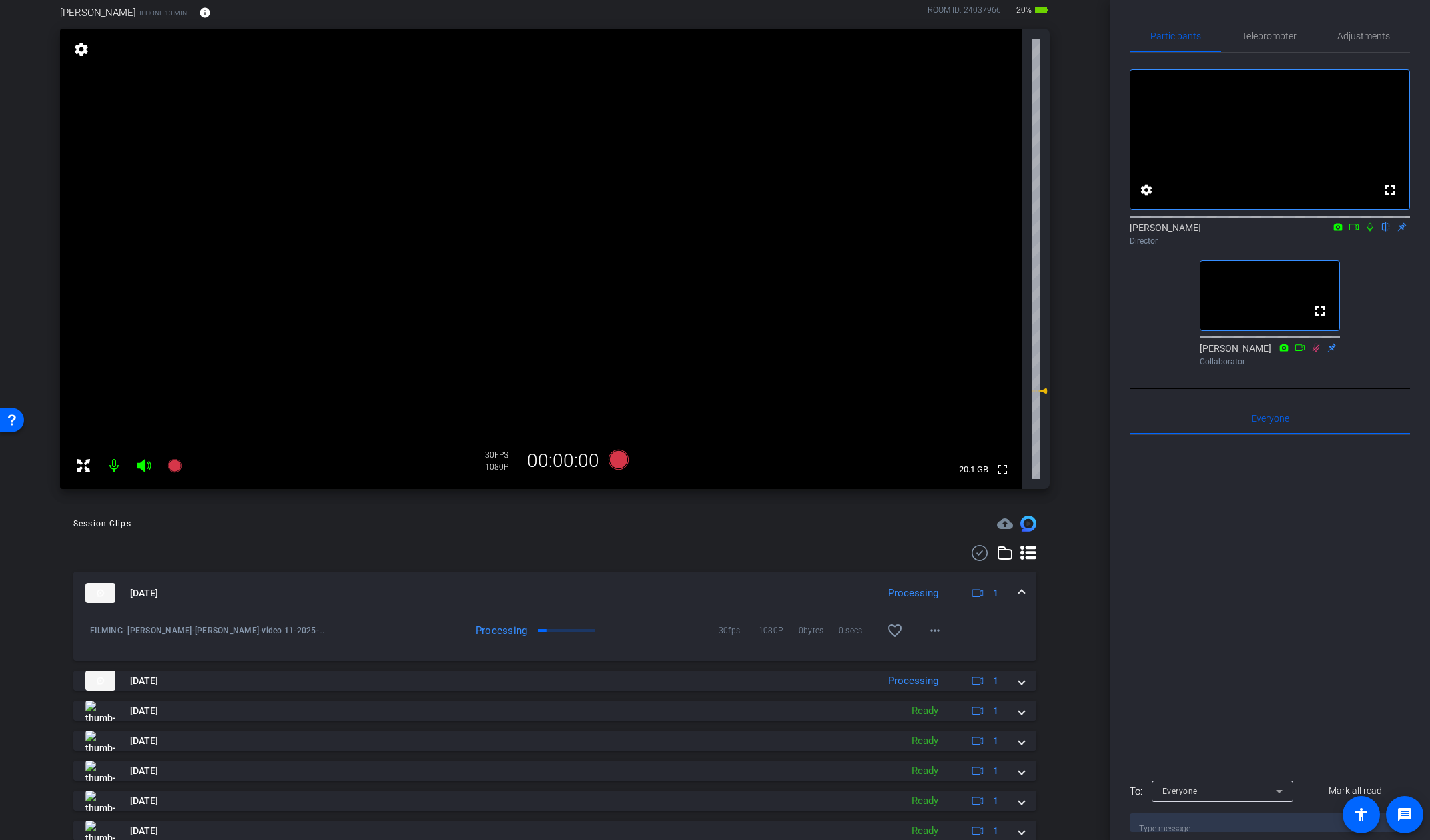
click at [1065, 672] on div "Session Clips cloud_upload Sep 16, 2025 Processing 1 FILMING- Kevin McDonald-Ke…" at bounding box center [554, 747] width 1043 height 463
click at [1070, 649] on div "Session Clips cloud_upload Sep 16, 2025 Processing 1 play_circle_outline FILMIN…" at bounding box center [554, 747] width 1043 height 463
click at [933, 634] on mat-icon "more_horiz" at bounding box center [935, 630] width 16 height 16
click at [971, 657] on span "Download Original" at bounding box center [969, 659] width 80 height 16
click at [1252, 42] on div "Teleprompter" at bounding box center [1268, 35] width 96 height 32
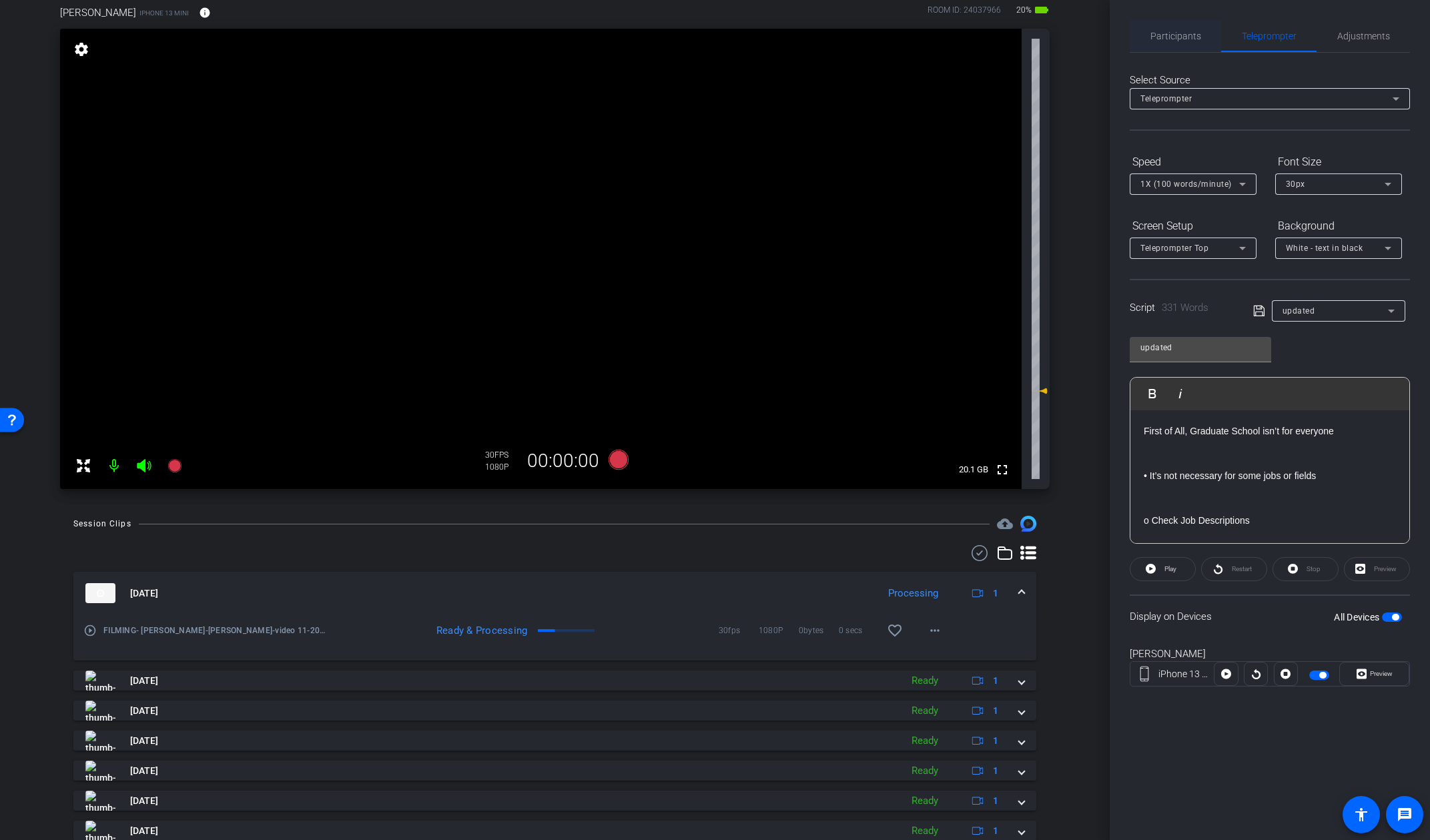
click at [1179, 45] on span "Participants" at bounding box center [1175, 35] width 50 height 32
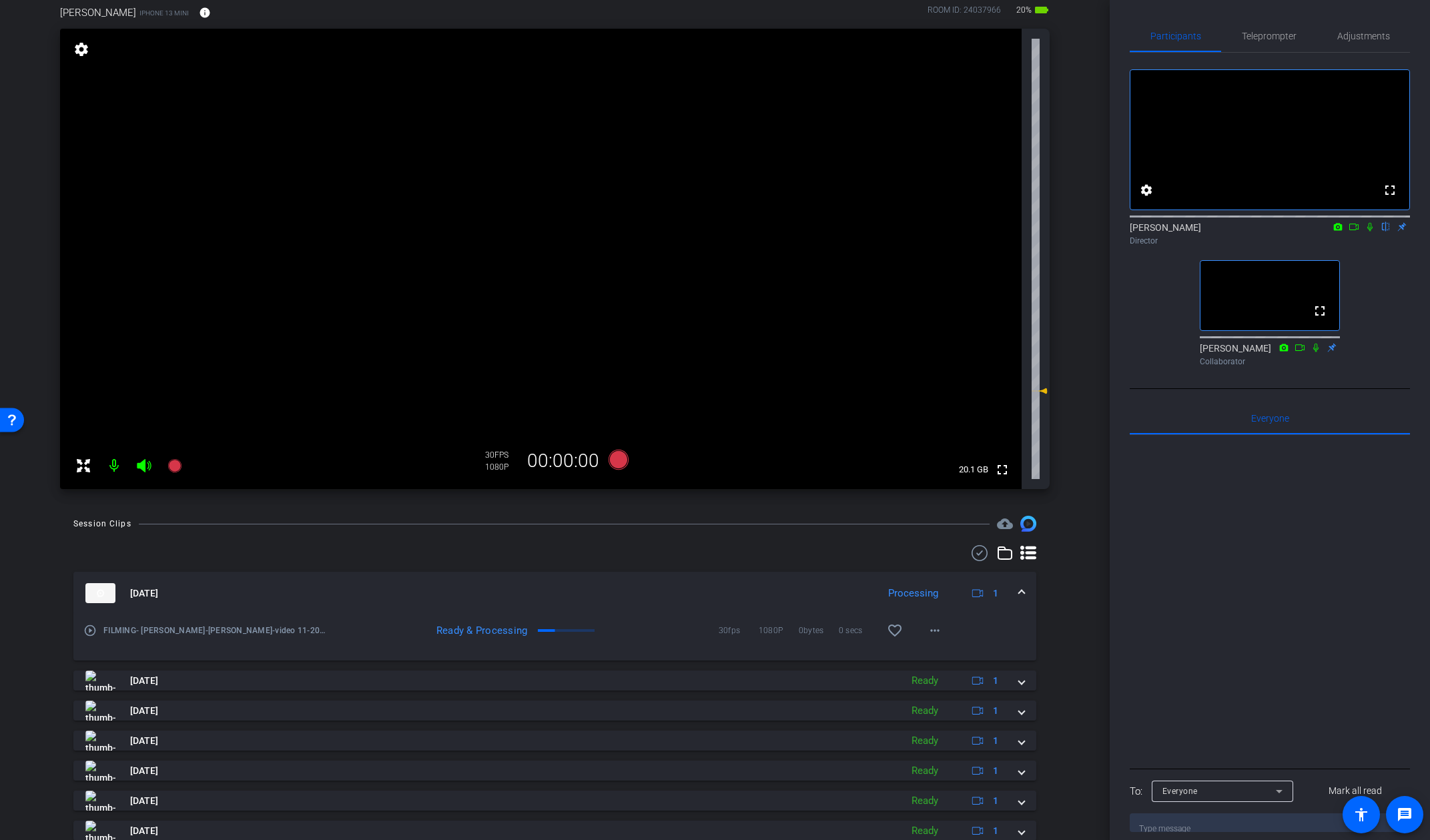
click at [1021, 593] on span at bounding box center [1021, 594] width 5 height 14
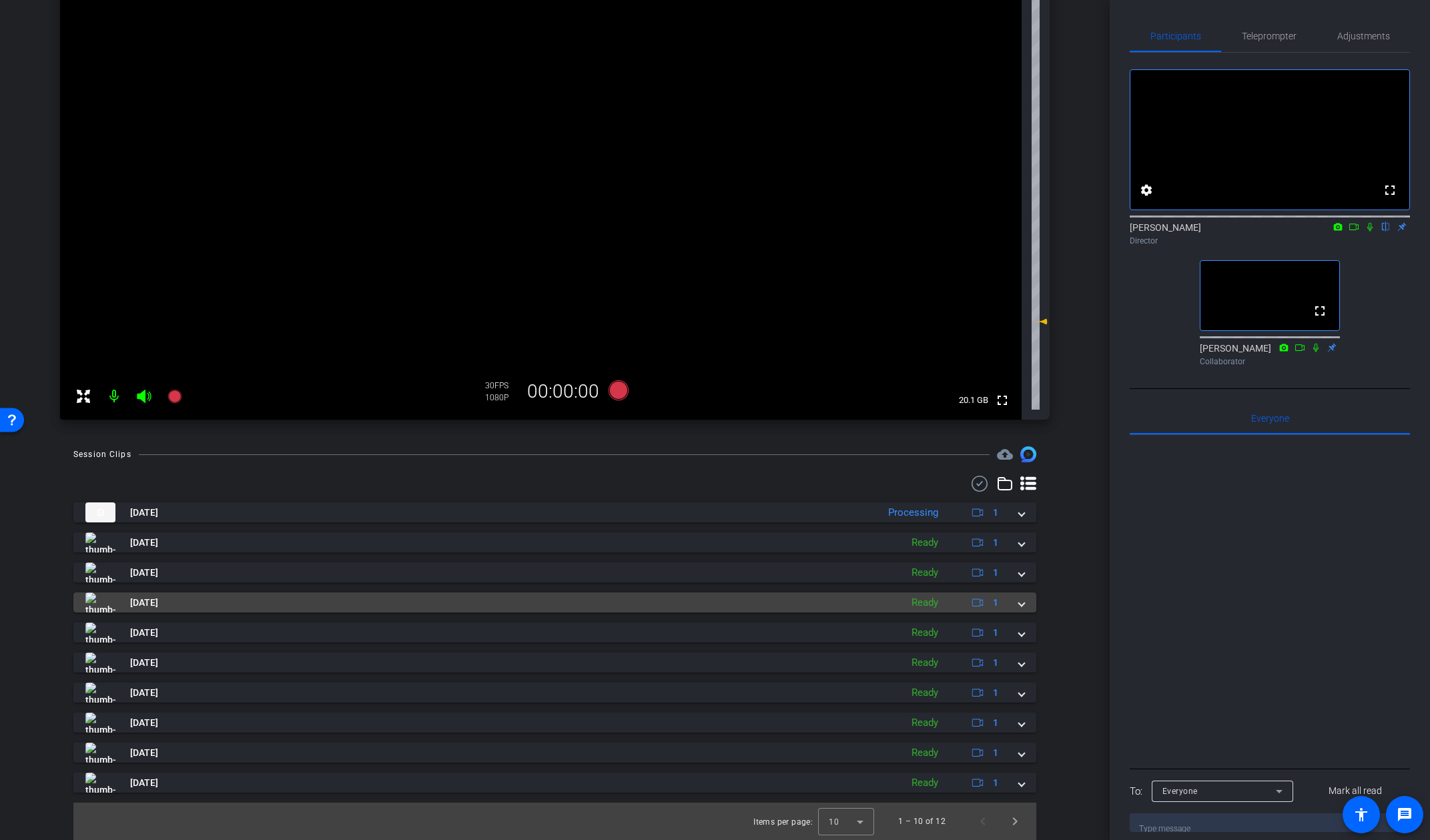
scroll to position [0, 0]
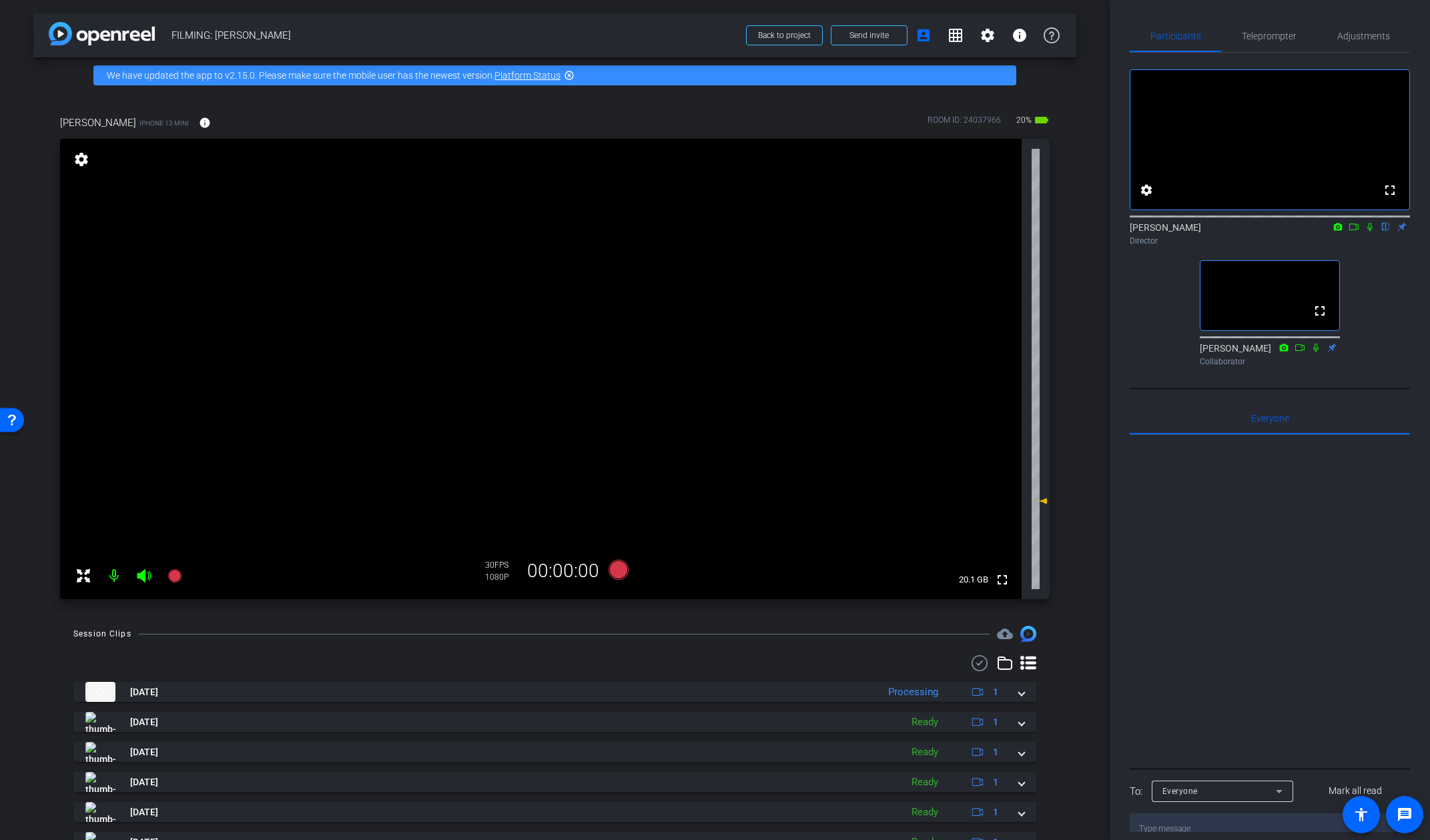
click at [1055, 629] on div "Session Clips cloud_upload Sep 16, 2025 Processing 1 play_circle_outline FILMIN…" at bounding box center [554, 823] width 1043 height 394
click at [1252, 37] on span "Teleprompter" at bounding box center [1269, 35] width 55 height 9
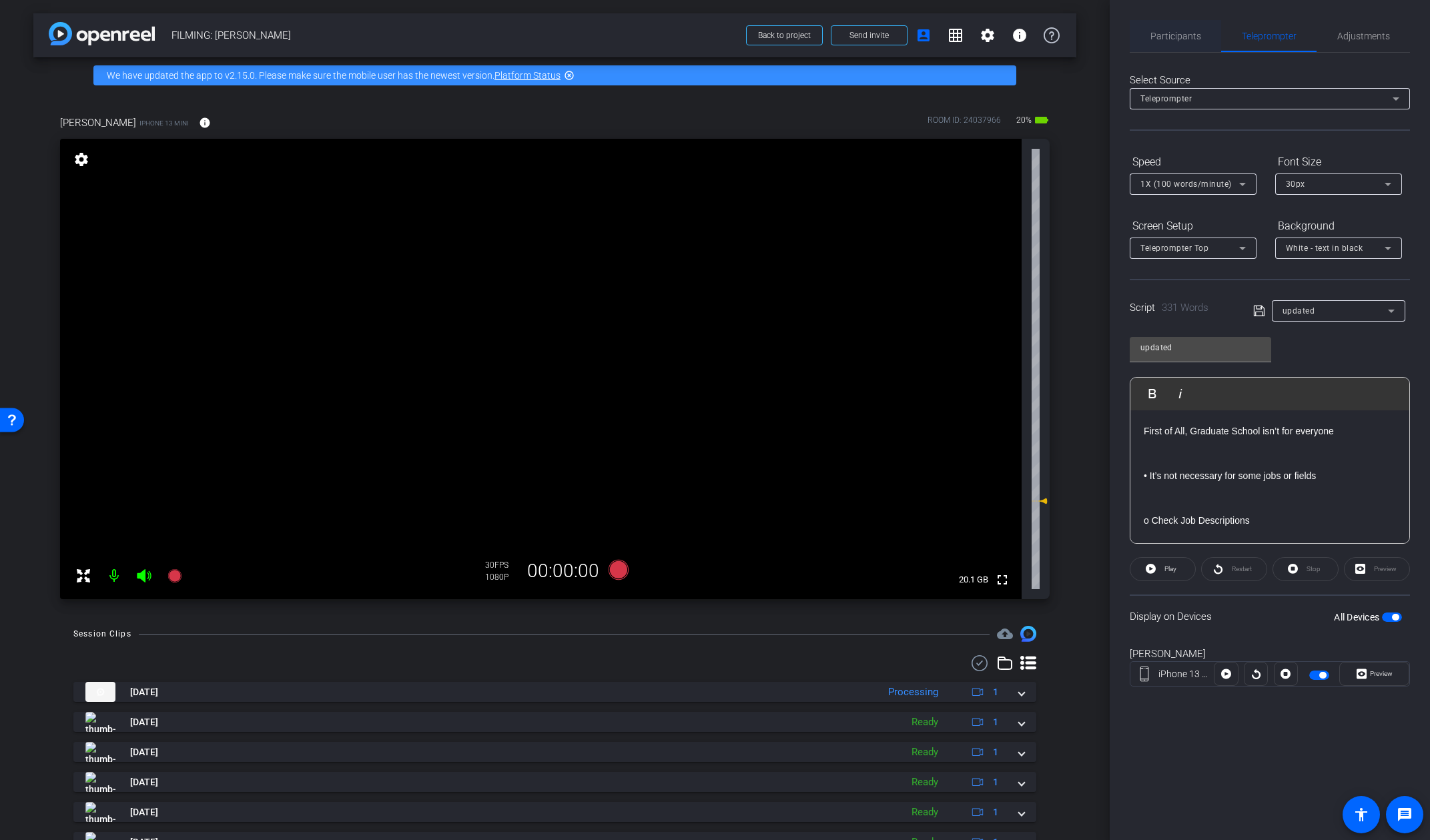
click at [1183, 44] on span "Participants" at bounding box center [1175, 35] width 50 height 32
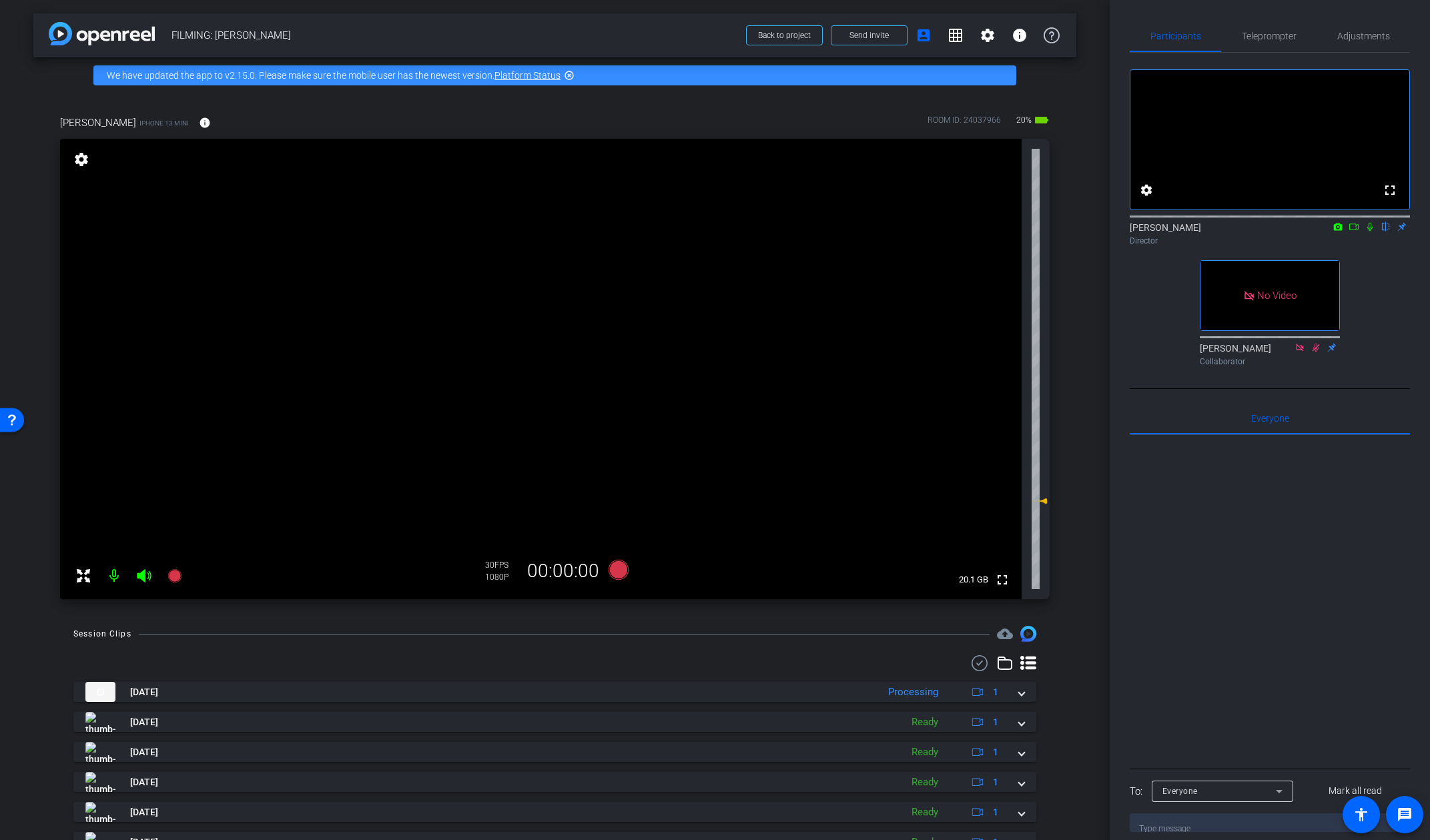
click at [1252, 231] on icon at bounding box center [1369, 226] width 5 height 9
click at [1252, 231] on icon at bounding box center [1353, 226] width 11 height 9
click at [618, 566] on icon at bounding box center [618, 570] width 20 height 20
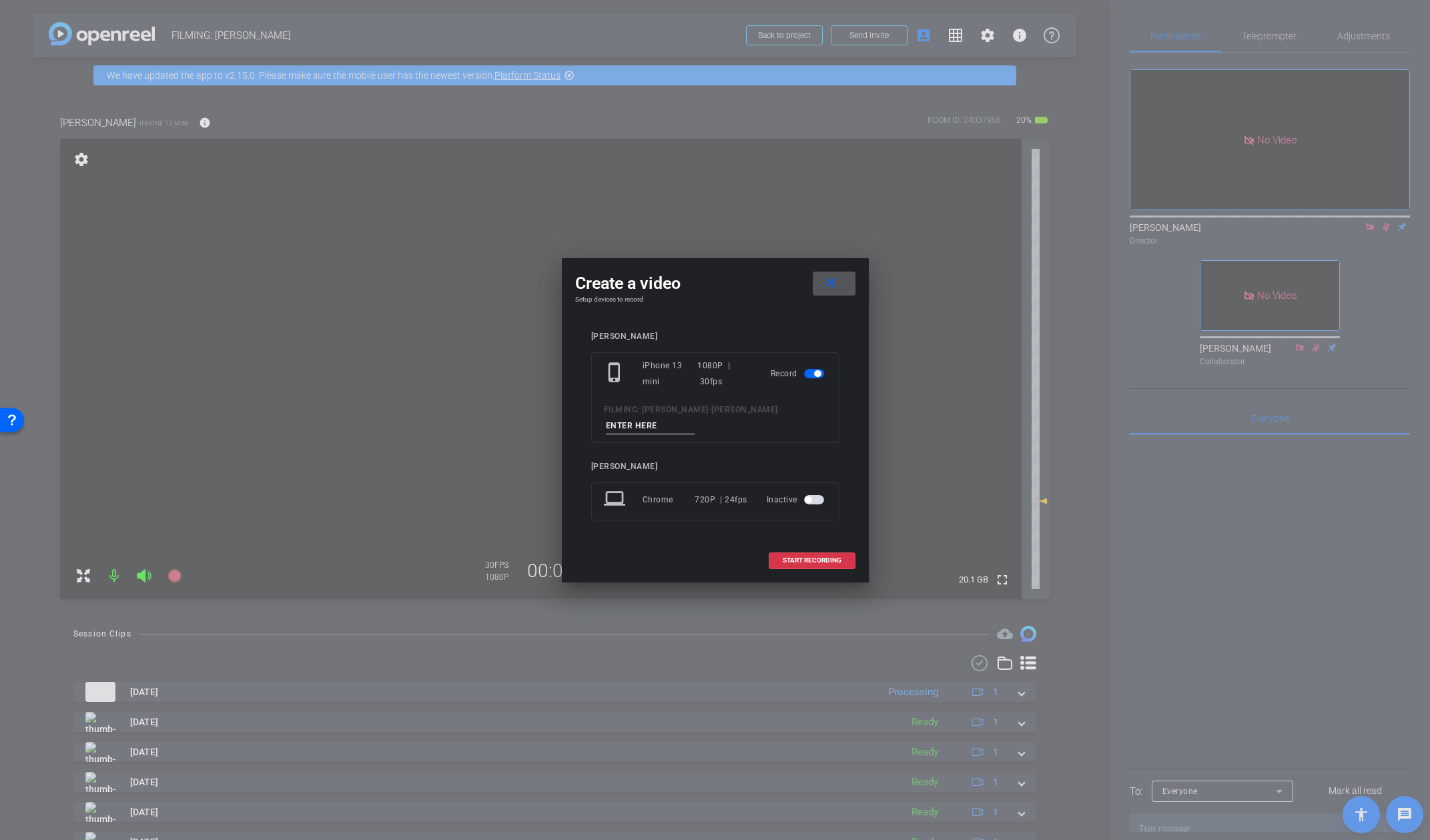
click at [654, 427] on input at bounding box center [650, 425] width 90 height 17
type input "video 12"
click at [813, 558] on span "START RECORDING" at bounding box center [812, 560] width 59 height 7
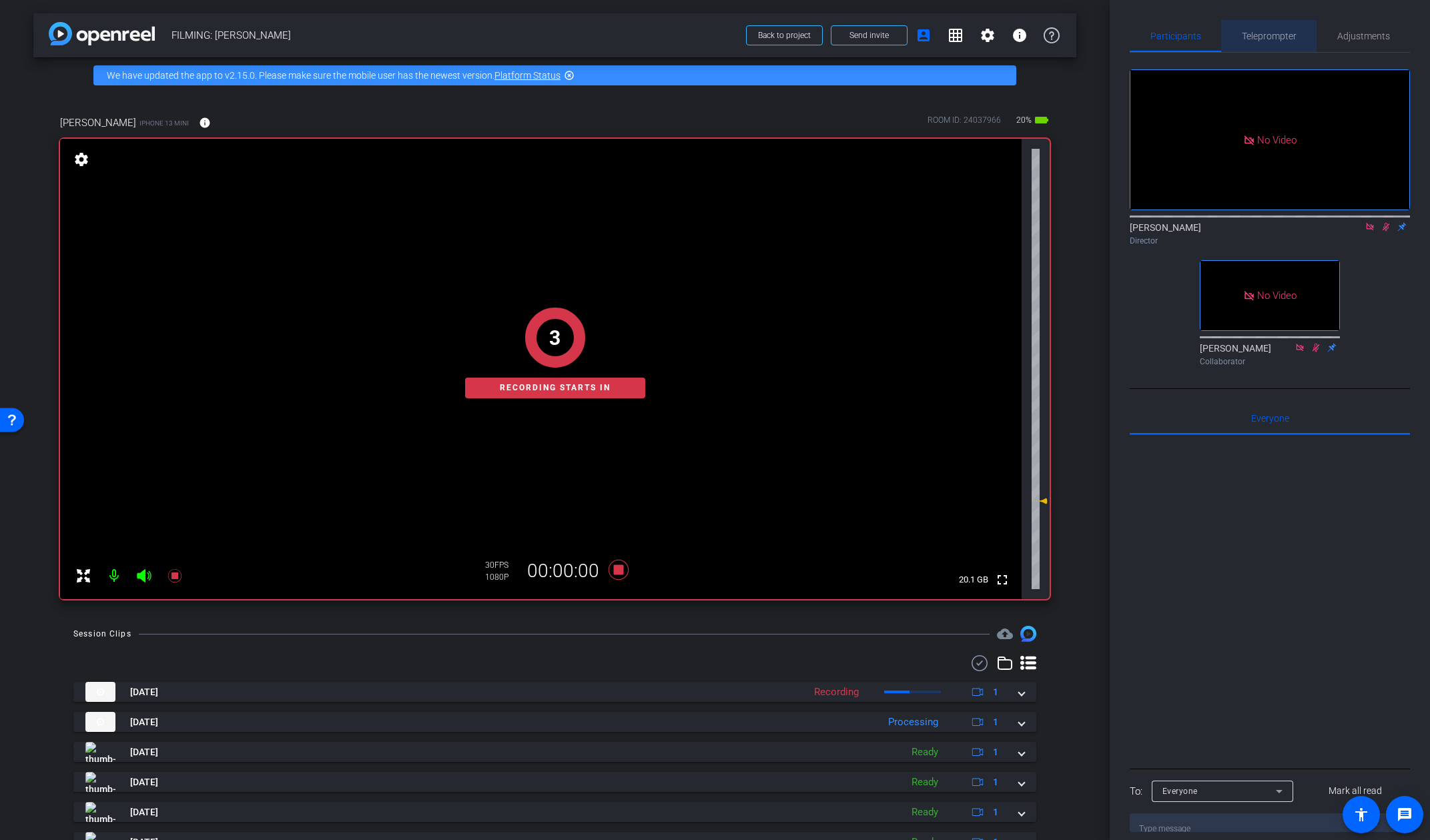
click at [1252, 38] on span "Teleprompter" at bounding box center [1269, 35] width 55 height 9
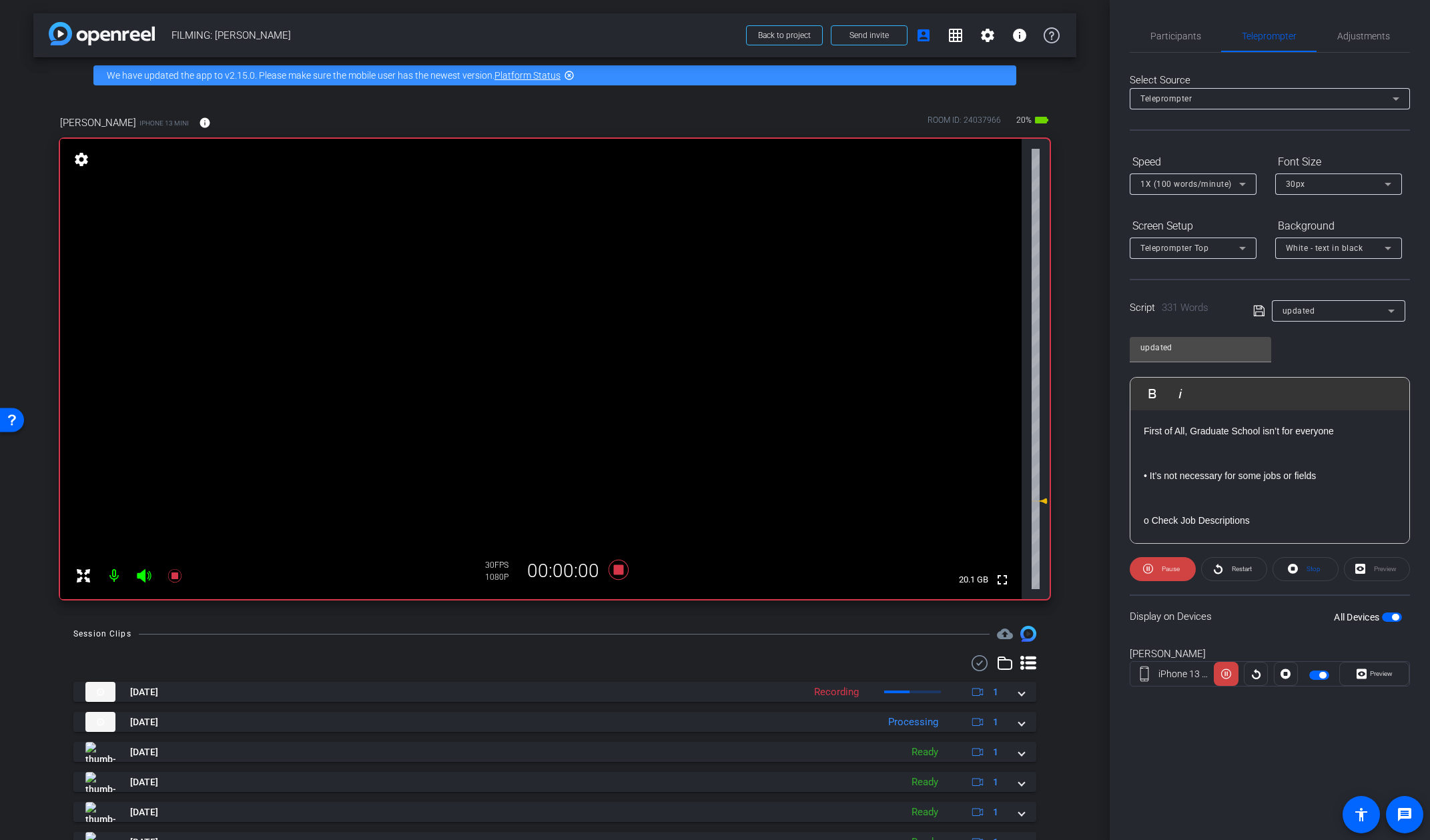
click at [1170, 567] on span "Pause" at bounding box center [1171, 568] width 18 height 7
click at [1252, 32] on span "Adjustments" at bounding box center [1364, 35] width 53 height 9
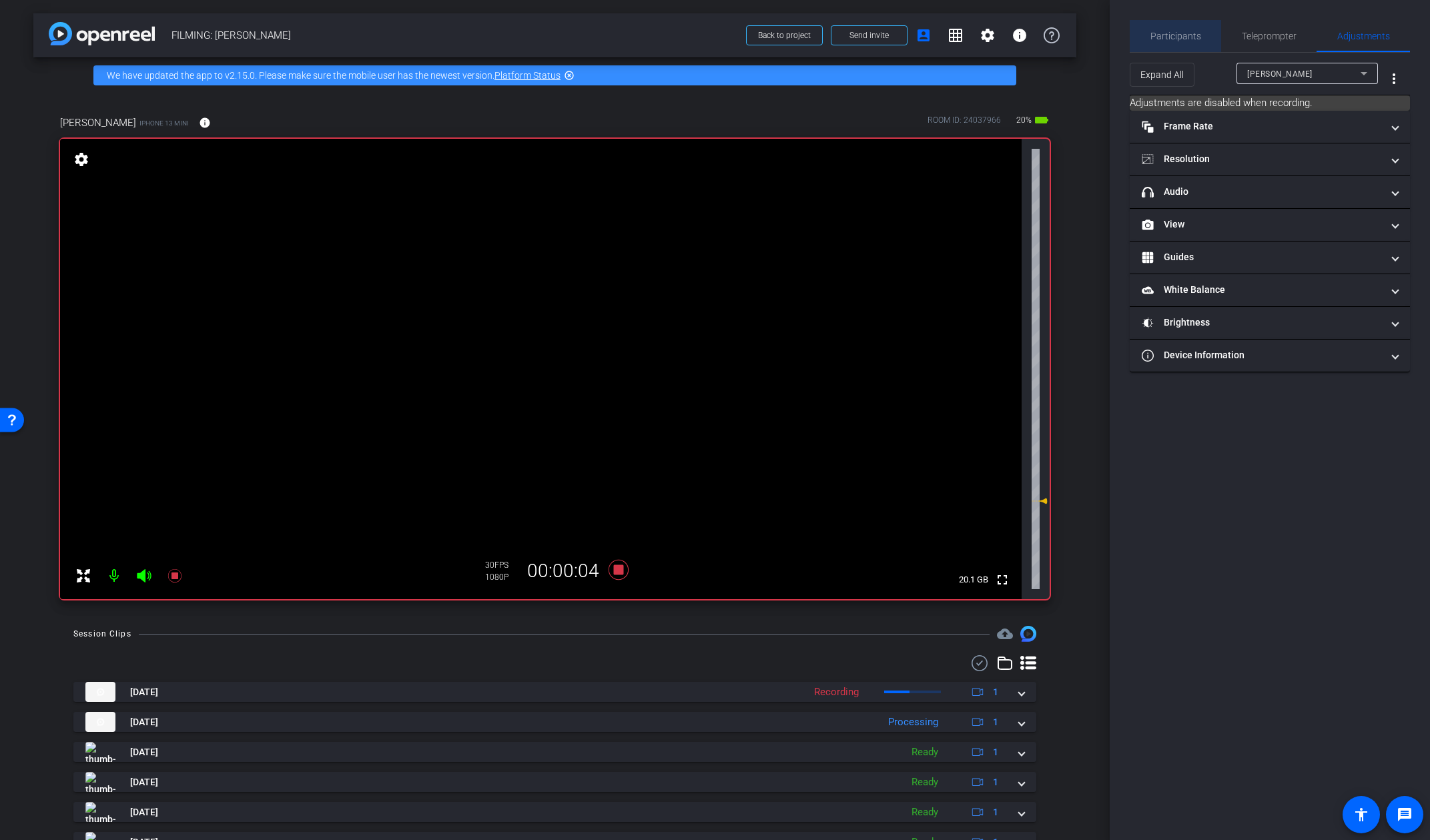
click at [1185, 27] on span "Participants" at bounding box center [1175, 35] width 50 height 32
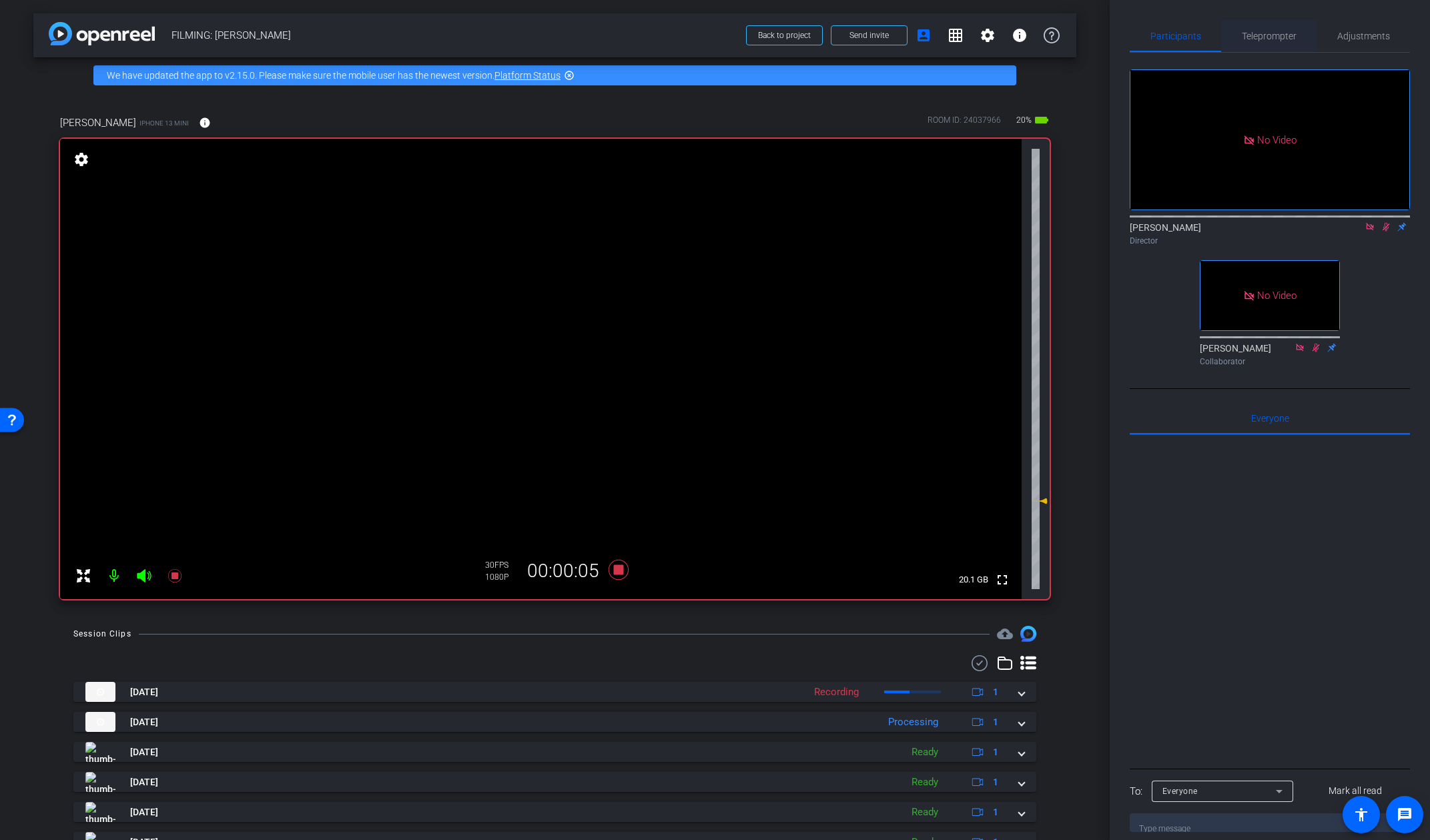
click at [1252, 34] on span "Teleprompter" at bounding box center [1269, 35] width 55 height 9
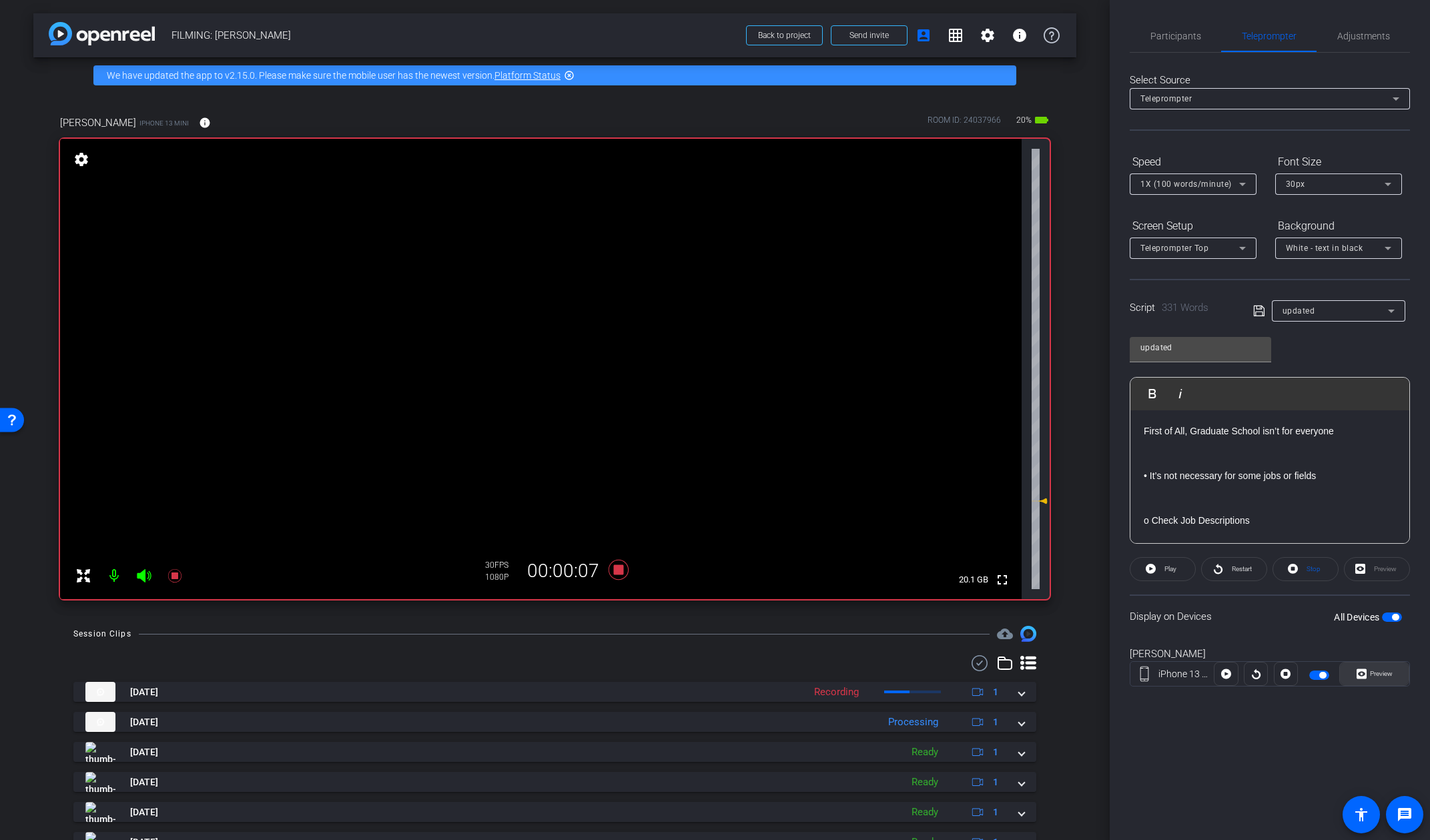
click at [1252, 674] on span "Preview" at bounding box center [1381, 673] width 23 height 7
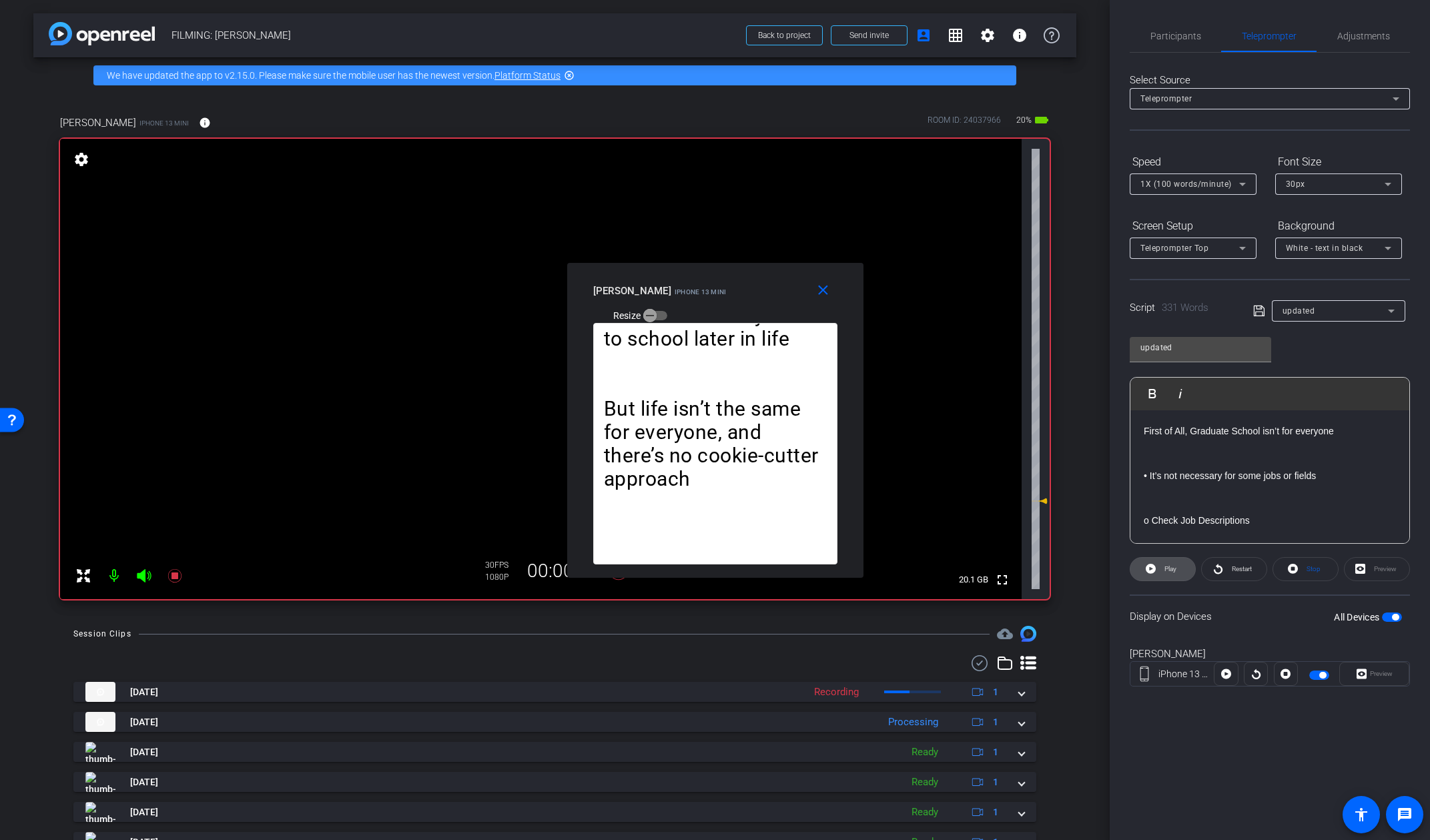
click at [1155, 572] on icon at bounding box center [1150, 568] width 10 height 17
click at [829, 285] on mat-icon "close" at bounding box center [822, 291] width 17 height 17
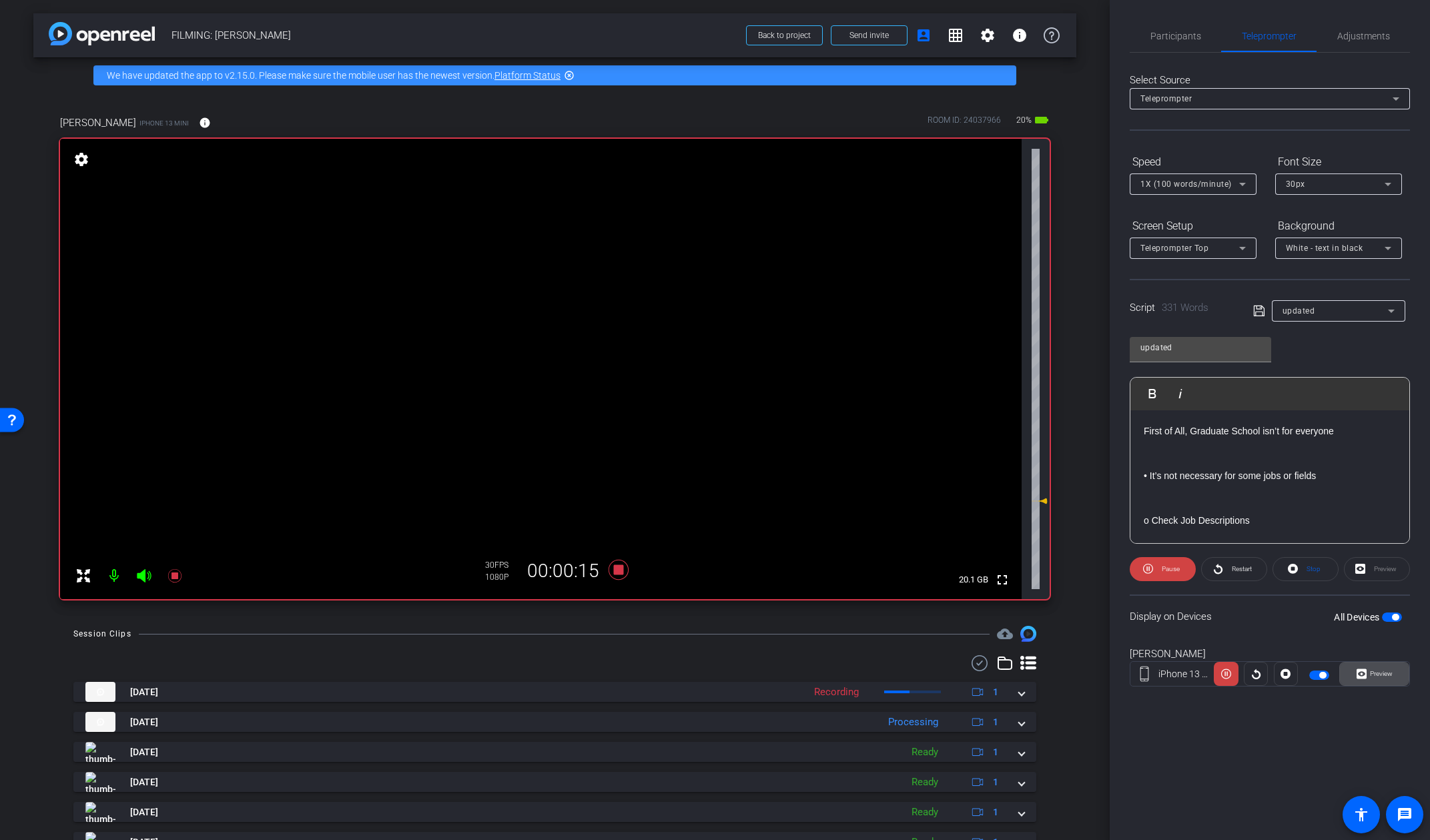
click at [1252, 679] on span "Preview" at bounding box center [1380, 674] width 26 height 19
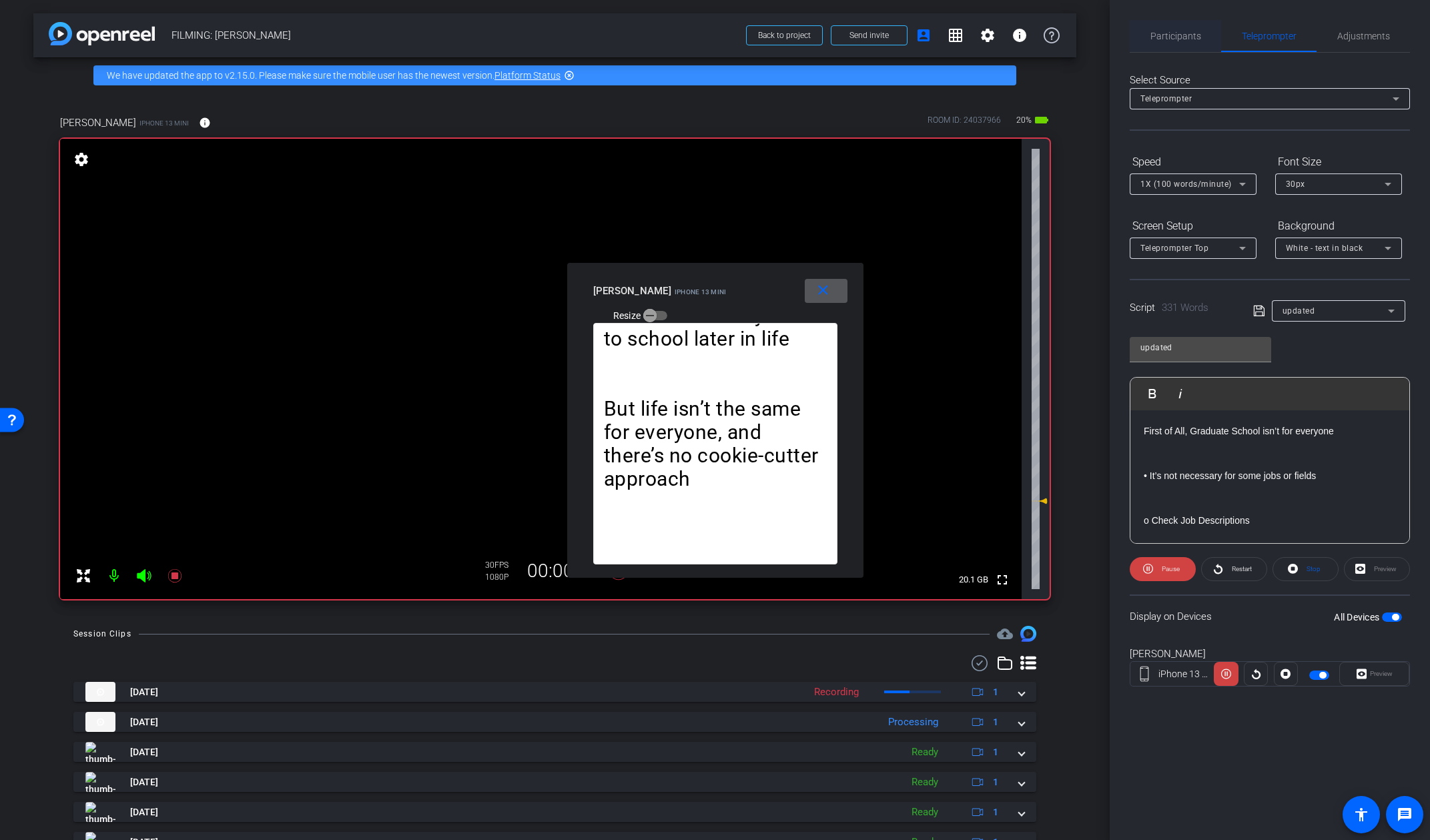
click at [1185, 43] on span "Participants" at bounding box center [1175, 35] width 50 height 32
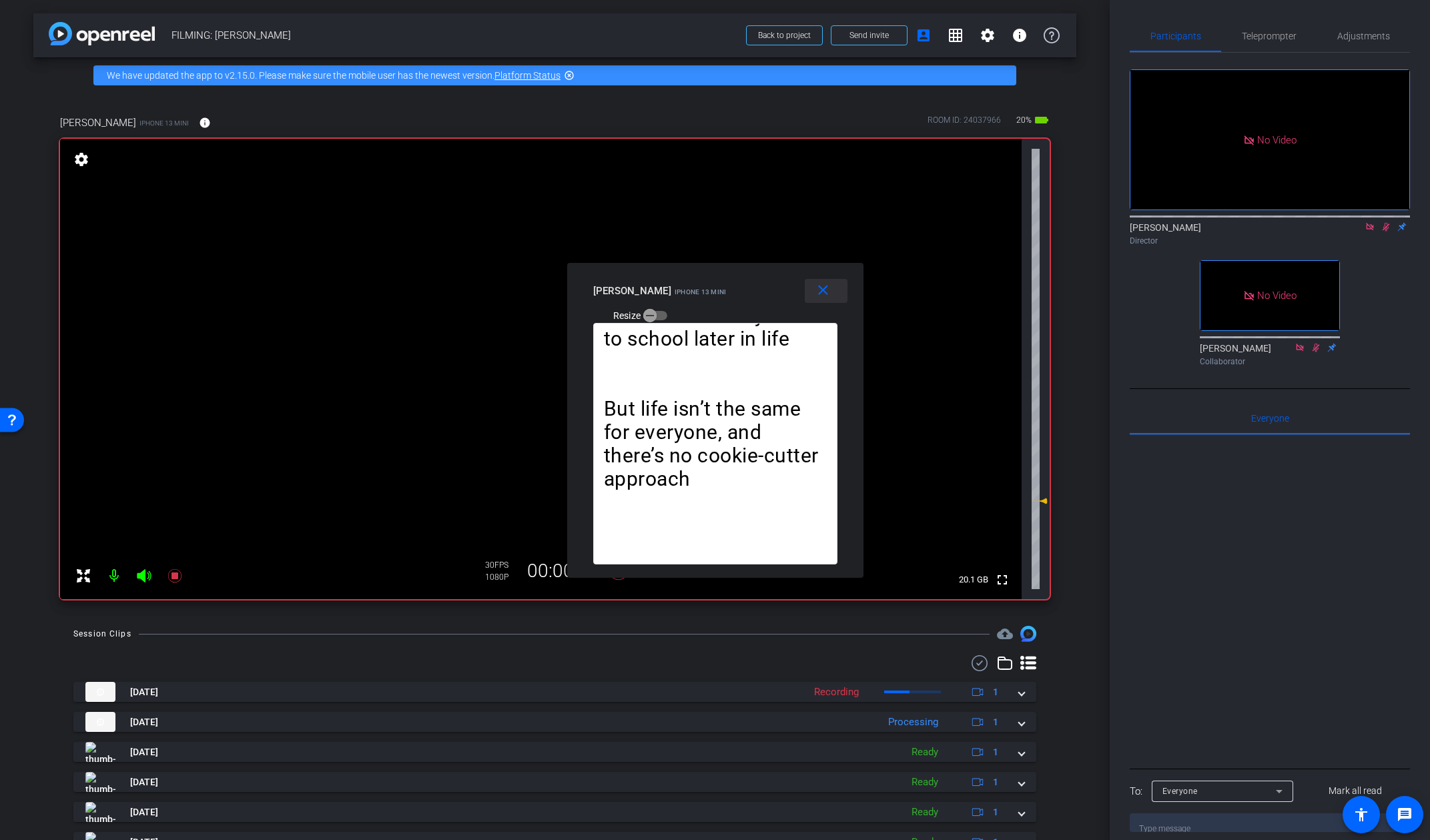
click at [833, 289] on span at bounding box center [825, 291] width 42 height 32
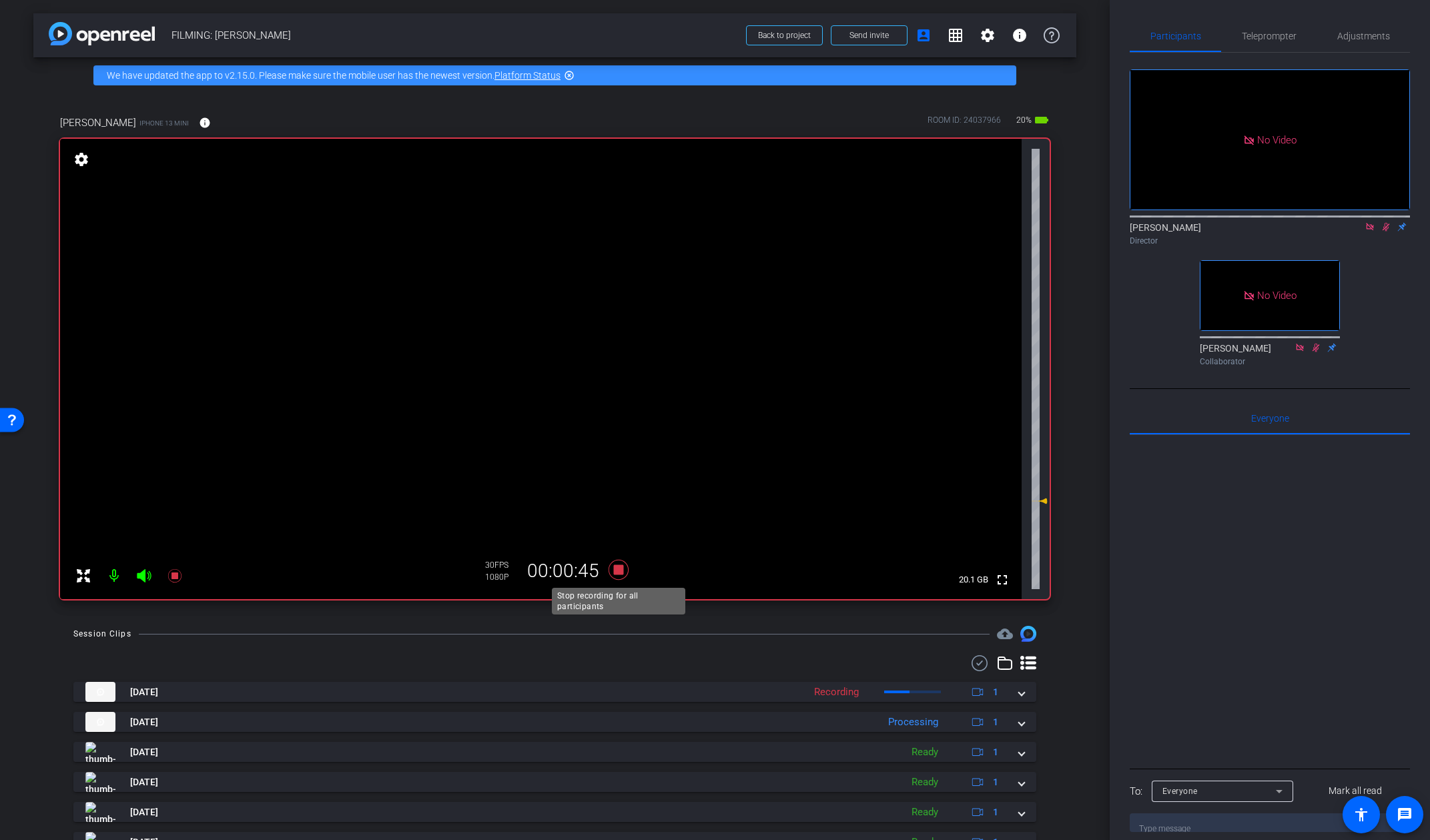
click at [619, 572] on icon at bounding box center [618, 570] width 20 height 20
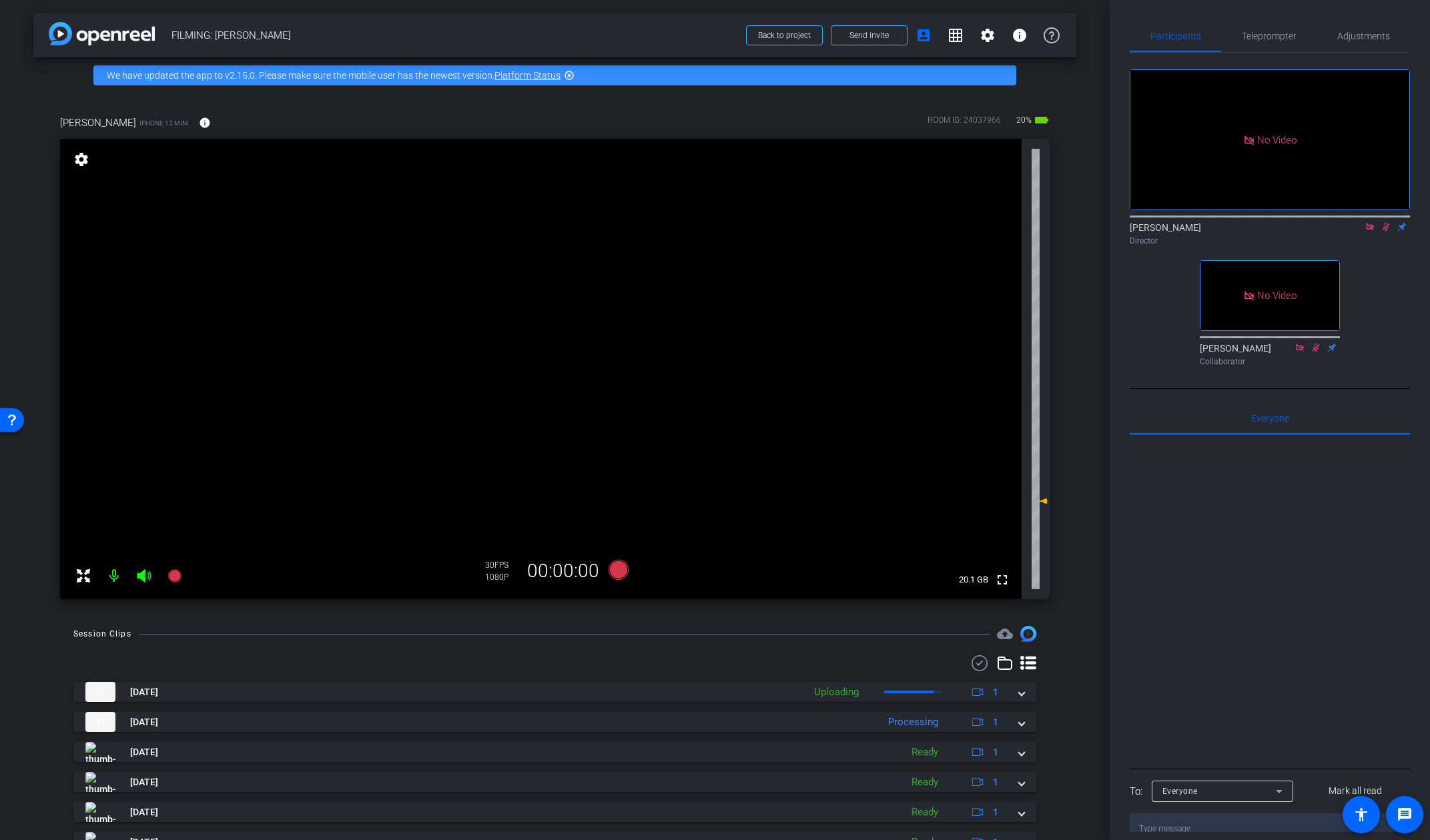
click at [1252, 221] on mat-icon at bounding box center [1386, 226] width 16 height 12
click at [1252, 223] on icon at bounding box center [1386, 226] width 11 height 9
click at [622, 573] on icon at bounding box center [618, 570] width 20 height 20
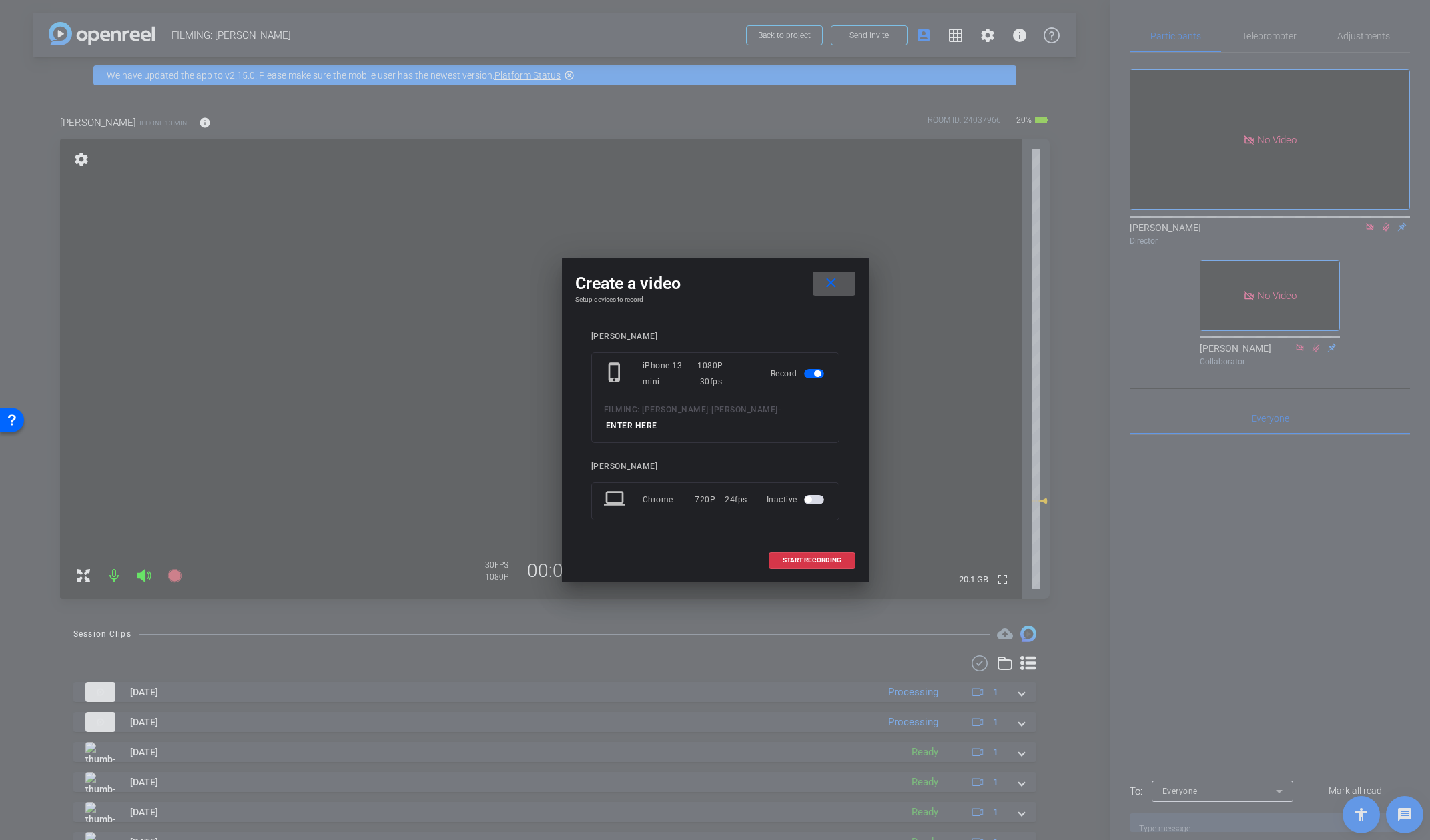
click at [673, 415] on div "FILMING: Kevin McDonald - Kevin Mconald -" at bounding box center [715, 418] width 223 height 32
click at [667, 421] on input at bounding box center [650, 425] width 90 height 17
type input "video 13"
click at [799, 557] on span "START RECORDING" at bounding box center [812, 560] width 59 height 7
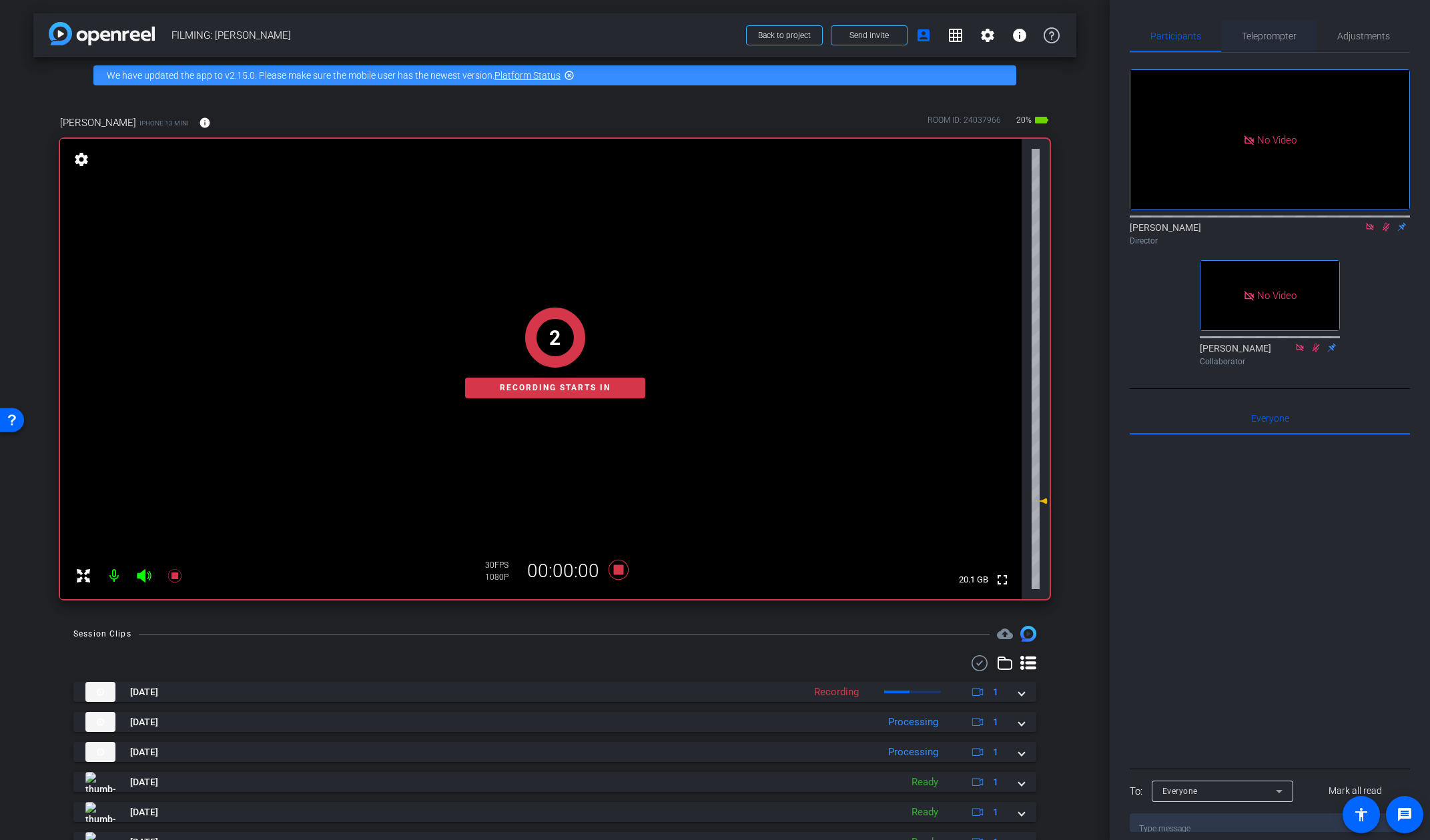
click at [1252, 38] on span "Teleprompter" at bounding box center [1269, 35] width 55 height 9
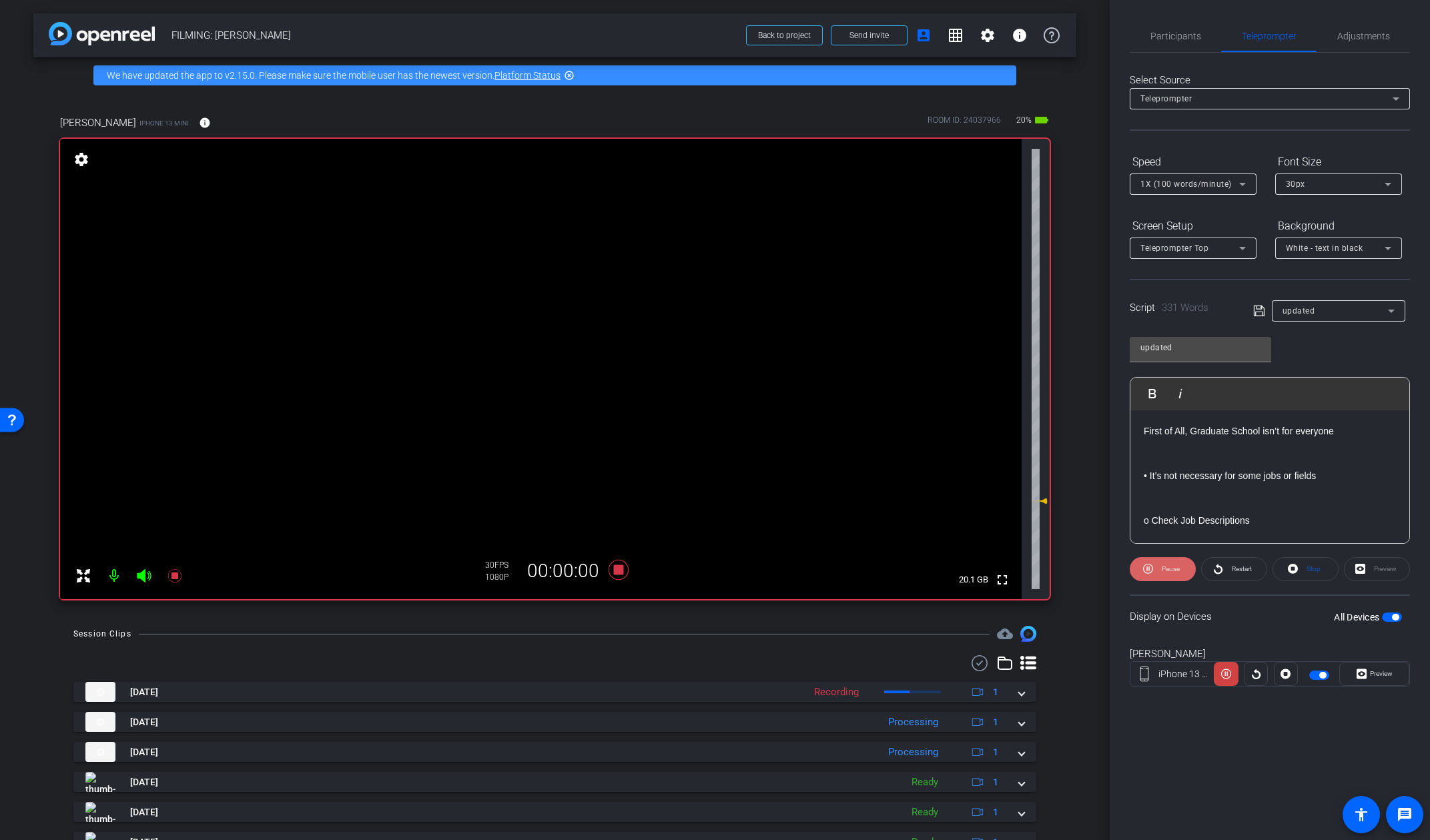
click at [1177, 572] on span "Pause" at bounding box center [1171, 568] width 18 height 7
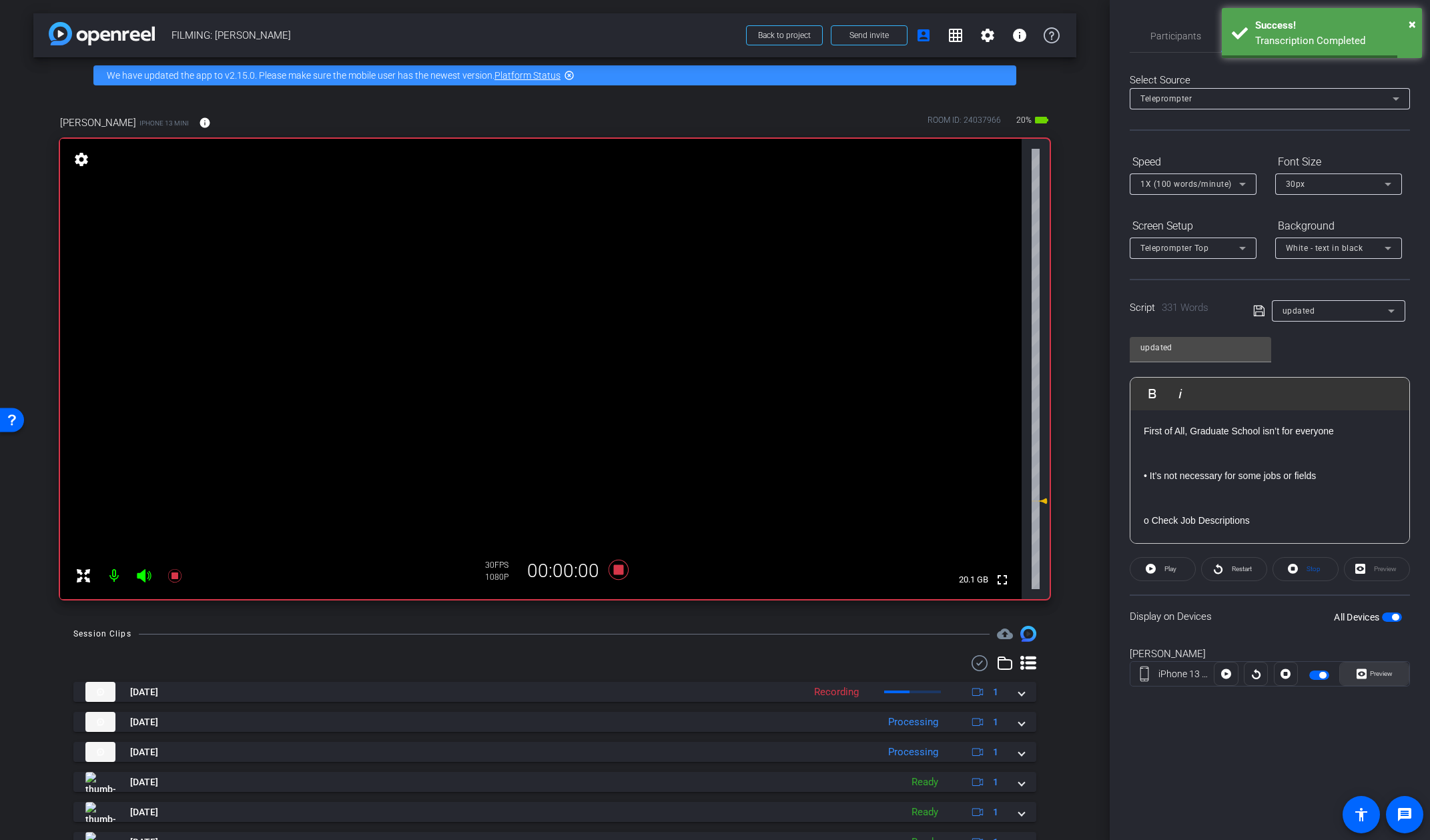
click at [1252, 676] on span "Preview" at bounding box center [1381, 673] width 23 height 7
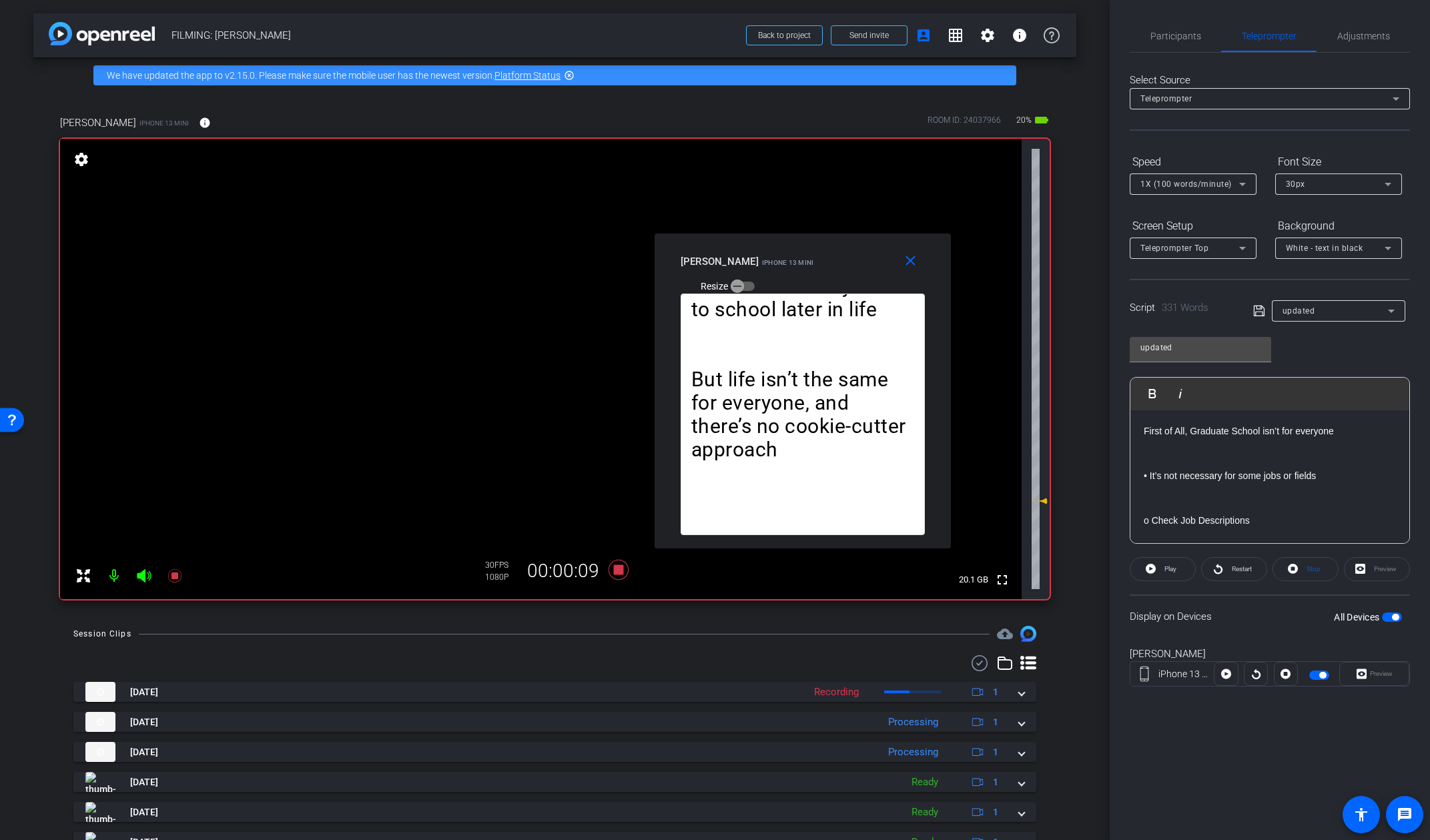
drag, startPoint x: 713, startPoint y: 294, endPoint x: 800, endPoint y: 265, distance: 91.7
click at [800, 265] on span "iPhone 13 mini" at bounding box center [788, 262] width 52 height 7
click at [1166, 572] on span "Play" at bounding box center [1170, 568] width 12 height 7
click at [915, 270] on span at bounding box center [913, 261] width 42 height 32
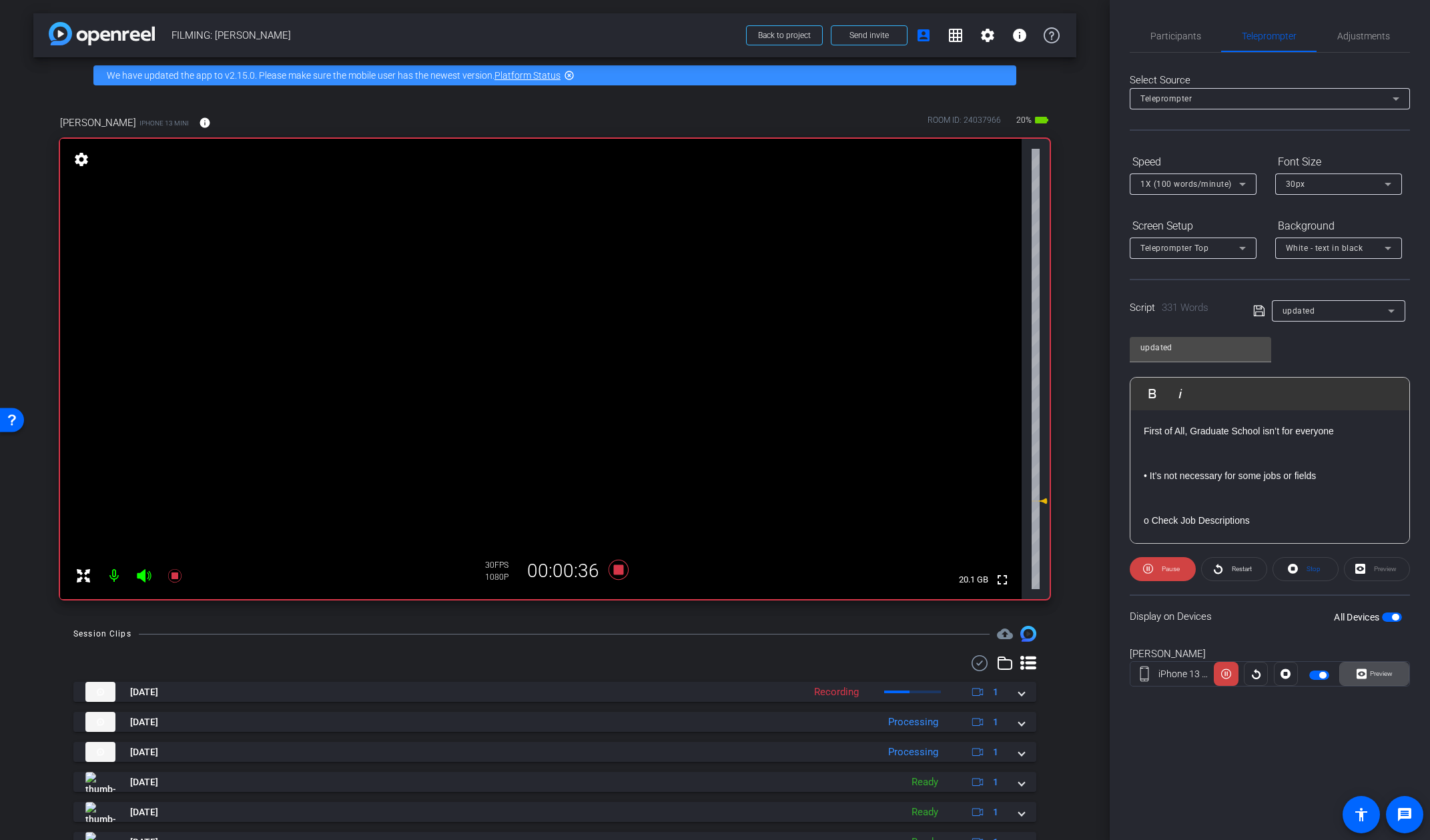
click at [1252, 662] on span at bounding box center [1375, 674] width 69 height 32
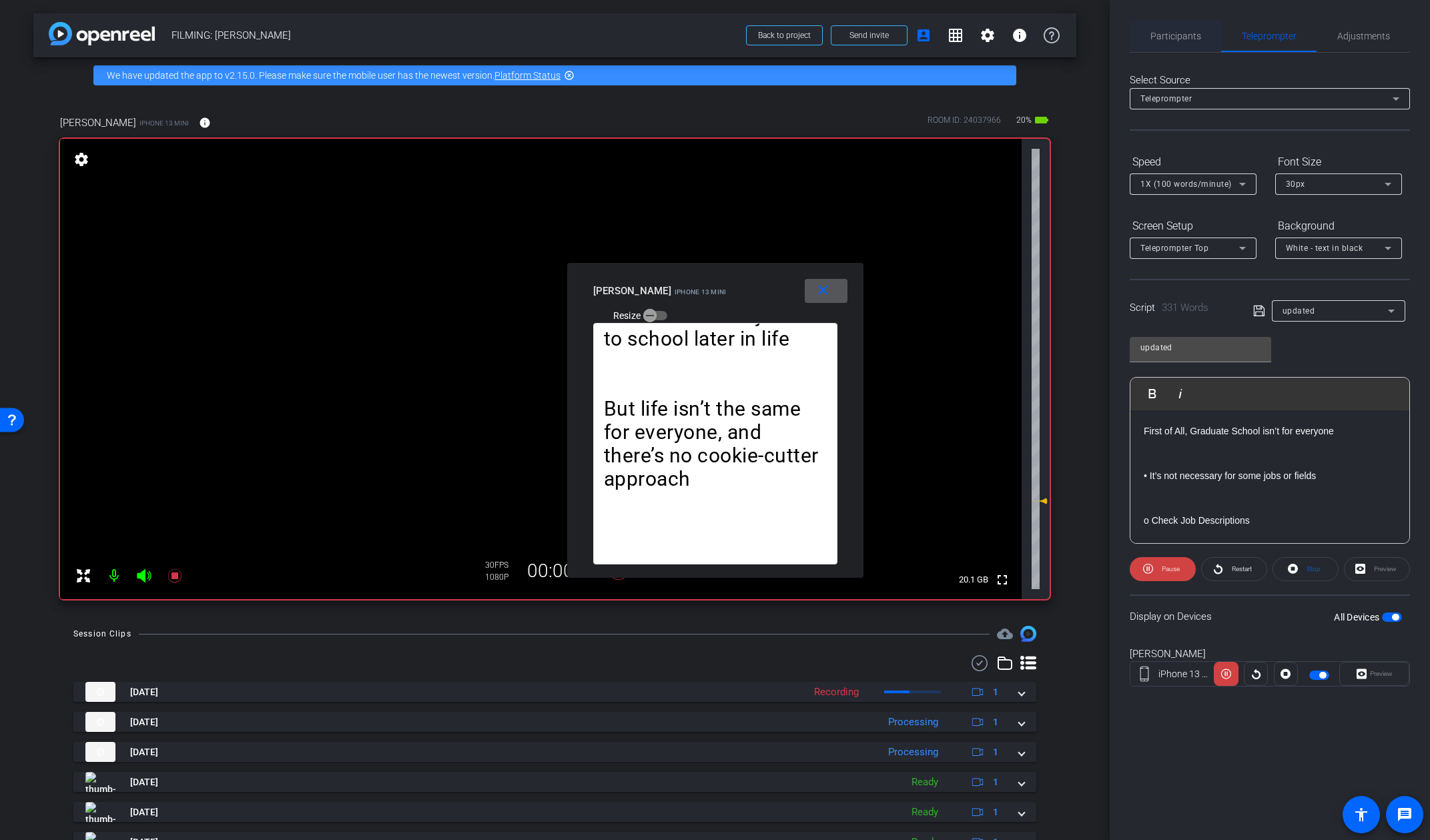
click at [1189, 33] on span "Participants" at bounding box center [1175, 35] width 50 height 9
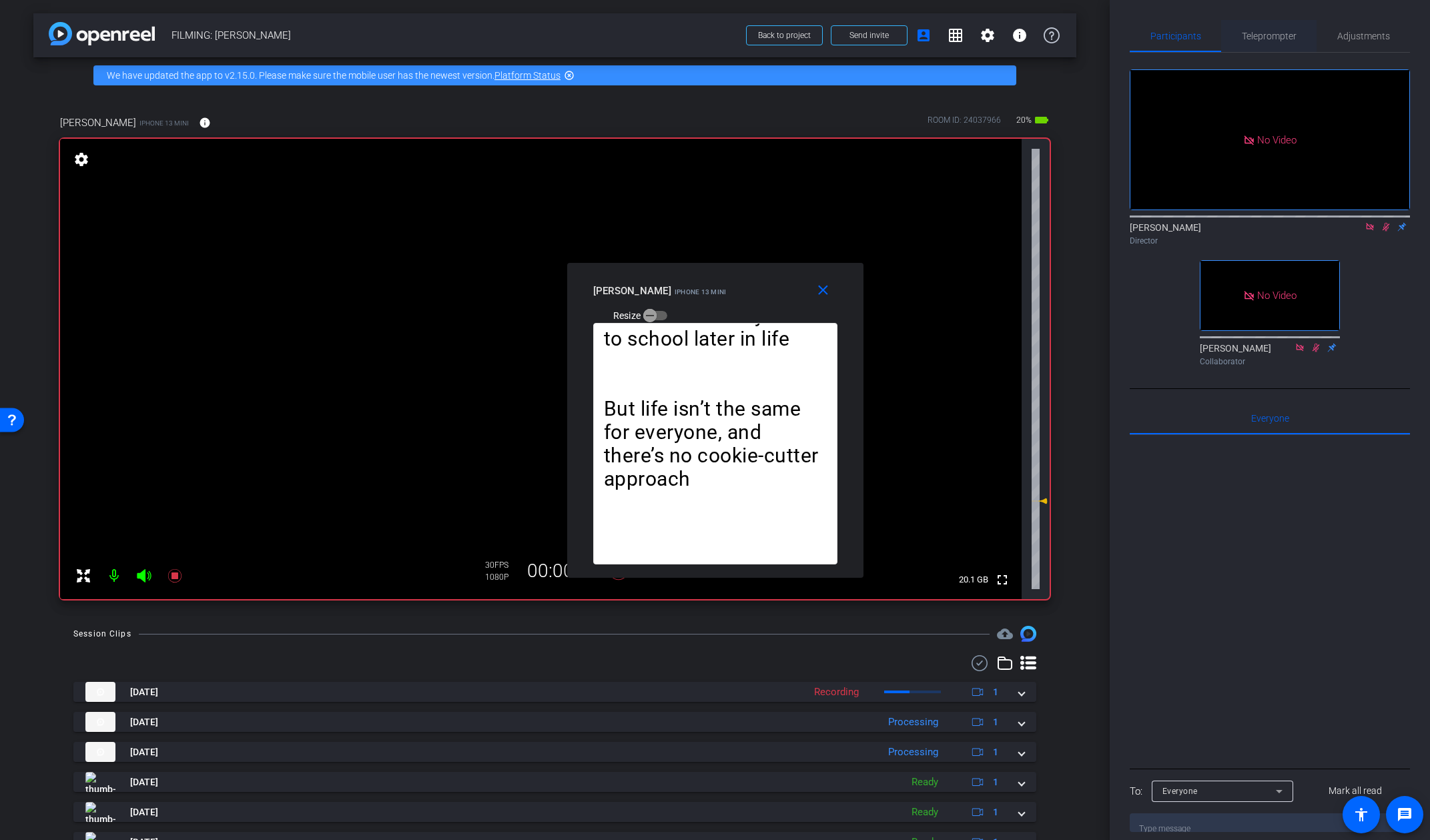
click at [1252, 42] on span "Teleprompter" at bounding box center [1269, 35] width 55 height 32
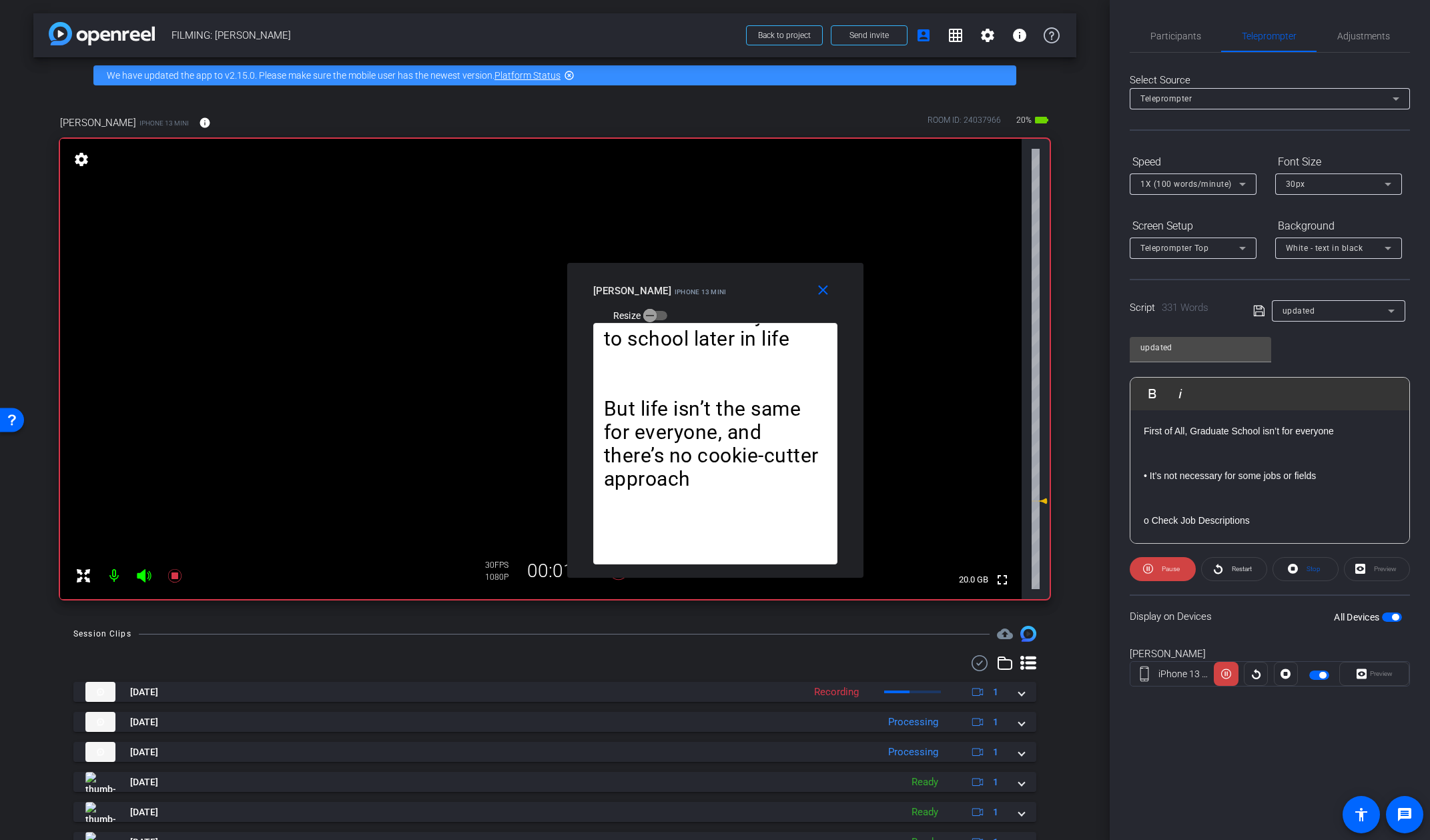
click at [1128, 578] on div "Participants Teleprompter Adjustments Addie Hackshaw Director Ailsa Dann Collab…" at bounding box center [1269, 420] width 320 height 840
click at [1147, 572] on icon at bounding box center [1148, 568] width 10 height 17
click at [825, 302] on span at bounding box center [825, 291] width 42 height 32
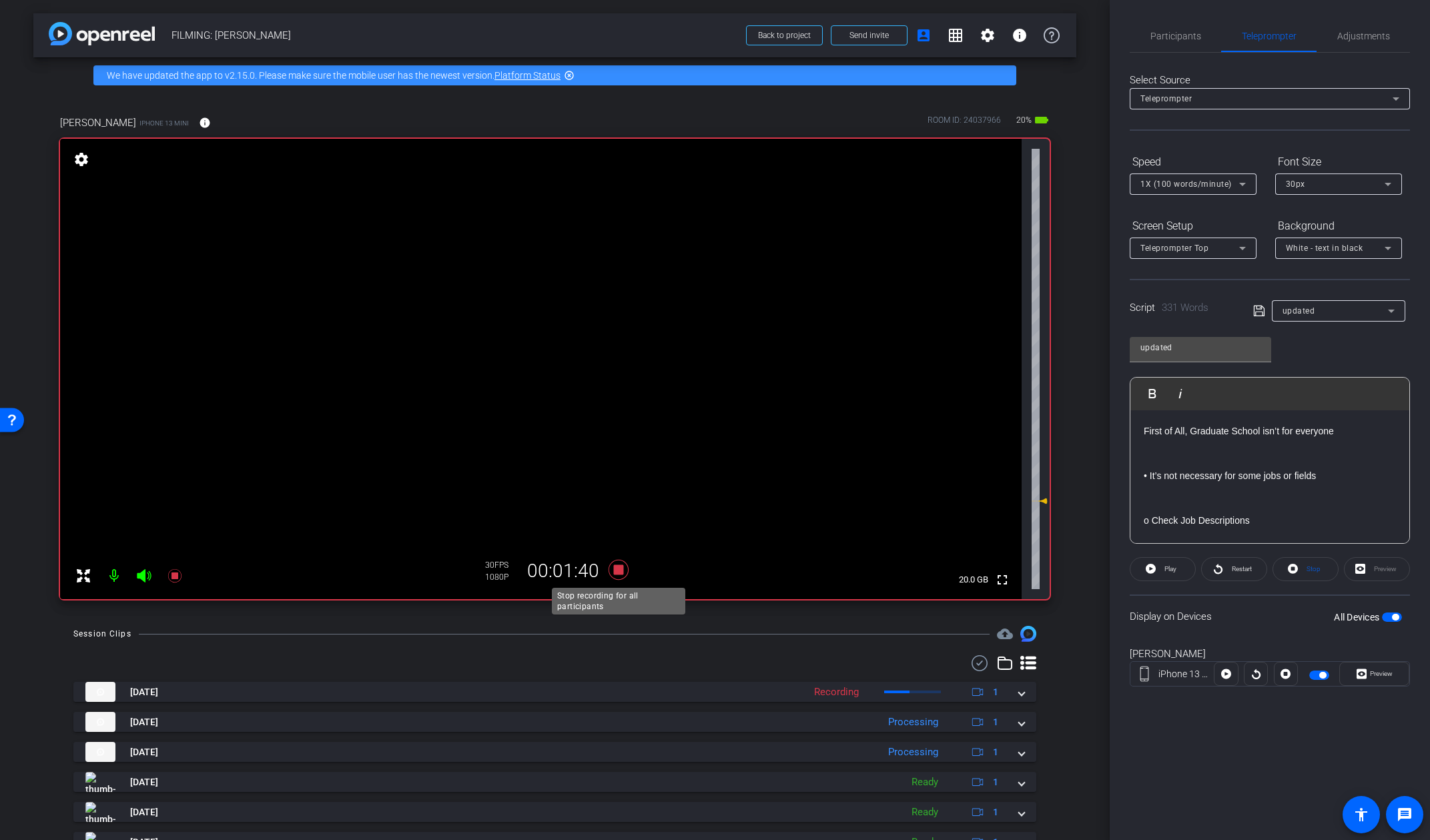
click at [620, 566] on icon at bounding box center [618, 570] width 20 height 20
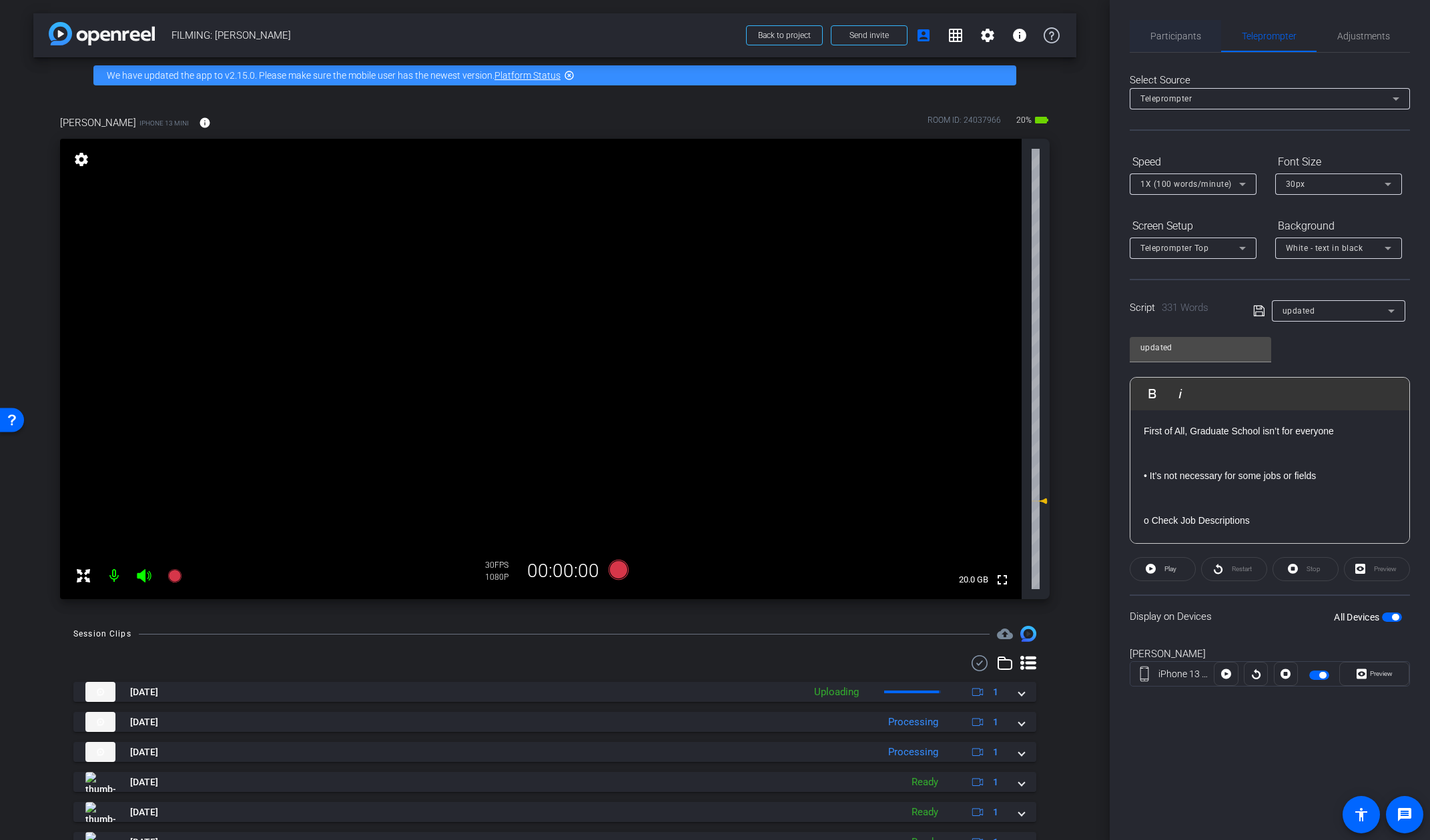
click at [1199, 32] on span "Participants" at bounding box center [1175, 35] width 50 height 9
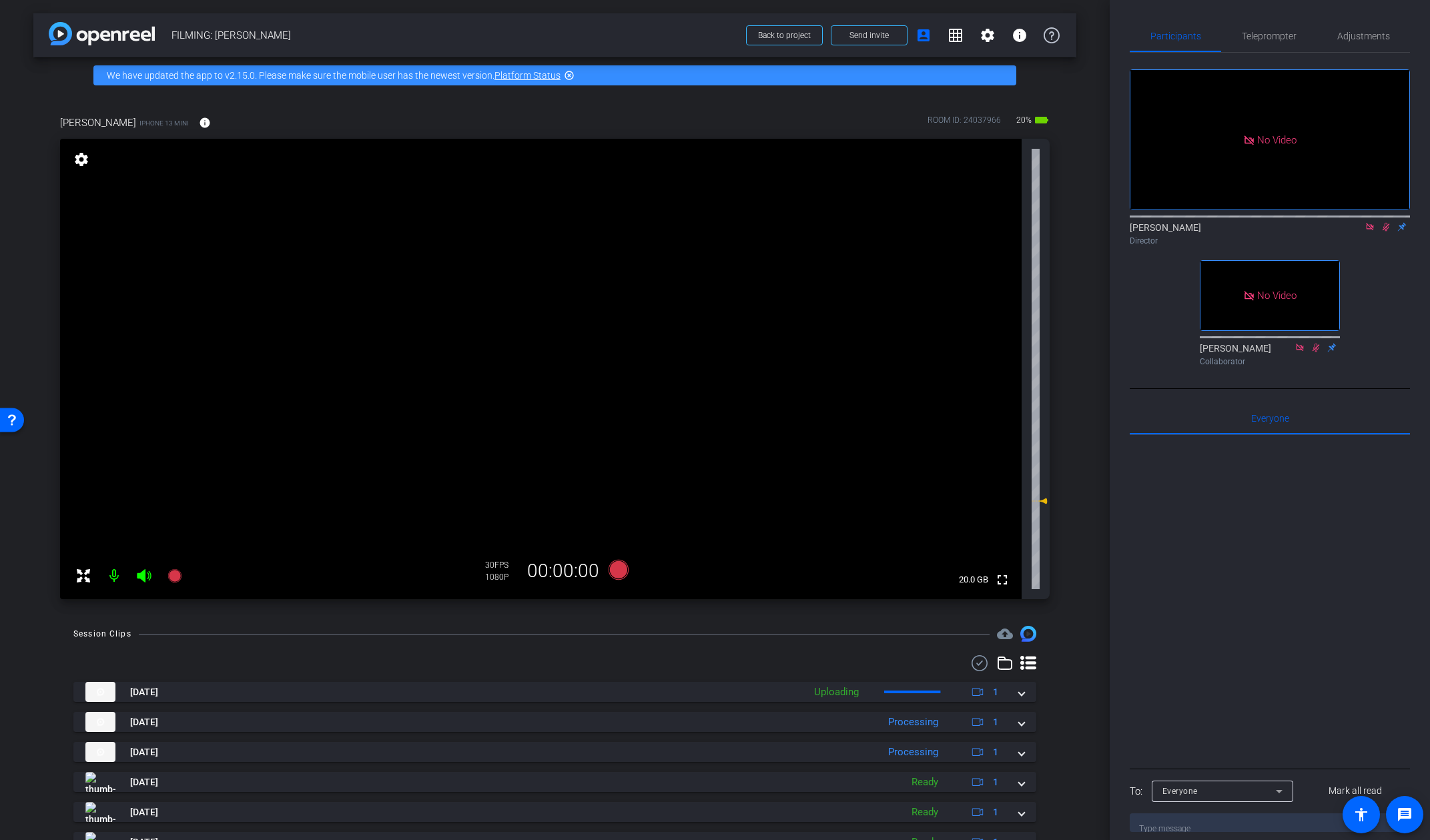
click at [1252, 223] on icon at bounding box center [1386, 226] width 7 height 9
click at [1252, 223] on icon at bounding box center [1386, 226] width 5 height 9
click at [626, 570] on icon at bounding box center [618, 570] width 20 height 20
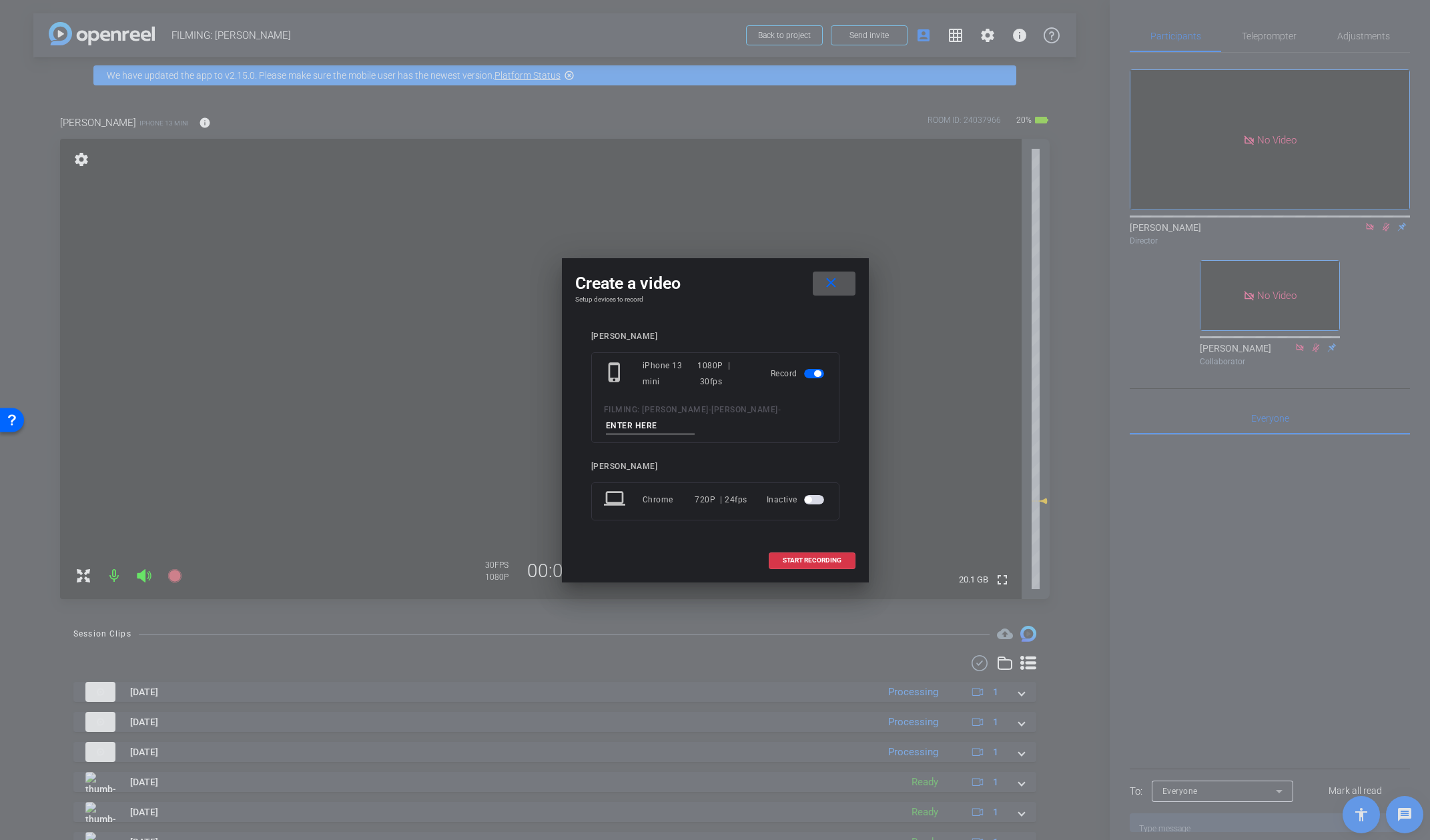
click at [652, 414] on span "FILMING: [PERSON_NAME]" at bounding box center [656, 409] width 104 height 9
click at [643, 422] on input at bounding box center [650, 425] width 90 height 17
type input "video 14"
click at [806, 557] on span "START RECORDING" at bounding box center [812, 560] width 59 height 7
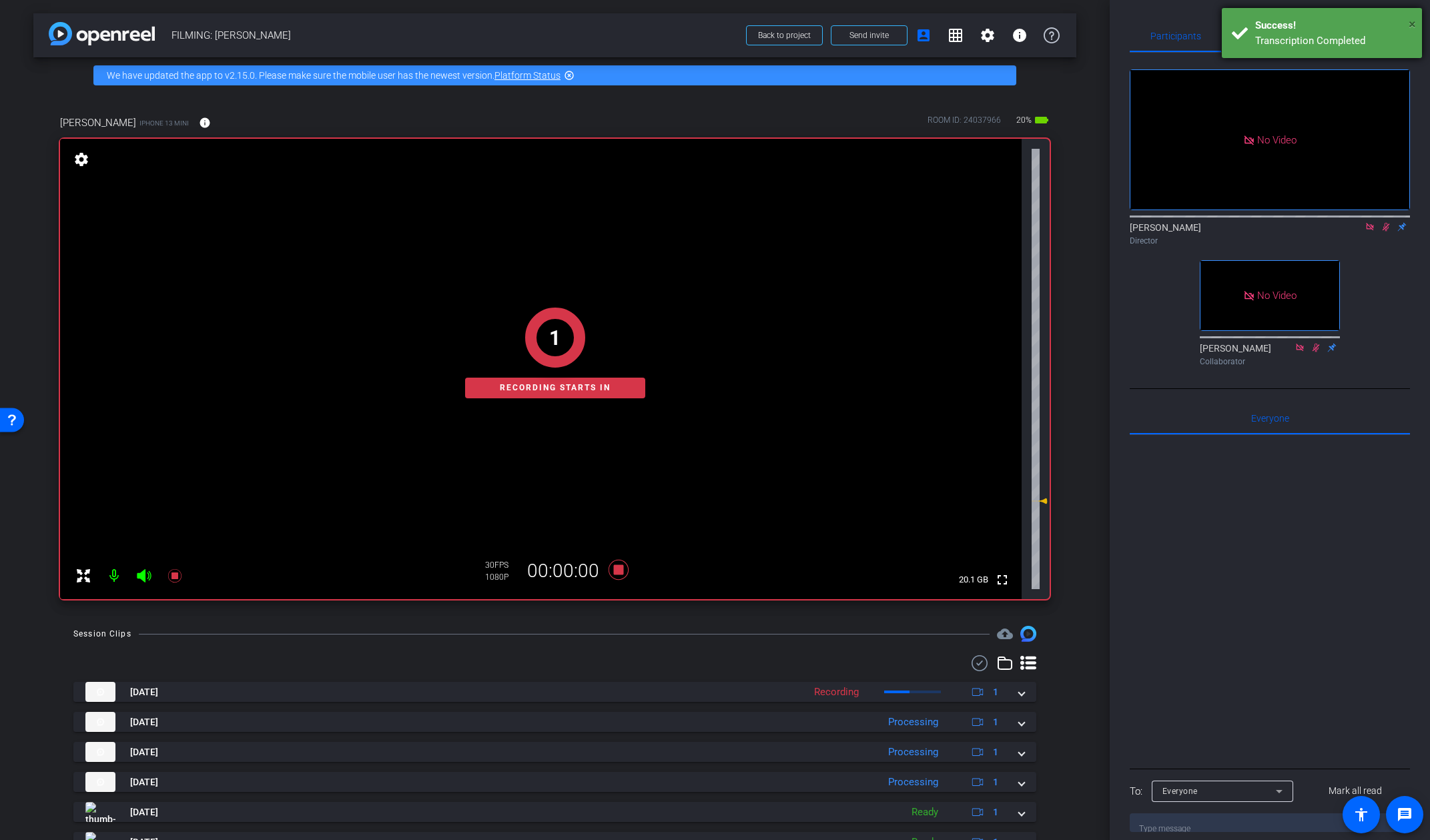
click at [1252, 23] on span "×" at bounding box center [1411, 24] width 7 height 16
click at [1252, 32] on span "Teleprompter" at bounding box center [1269, 35] width 55 height 9
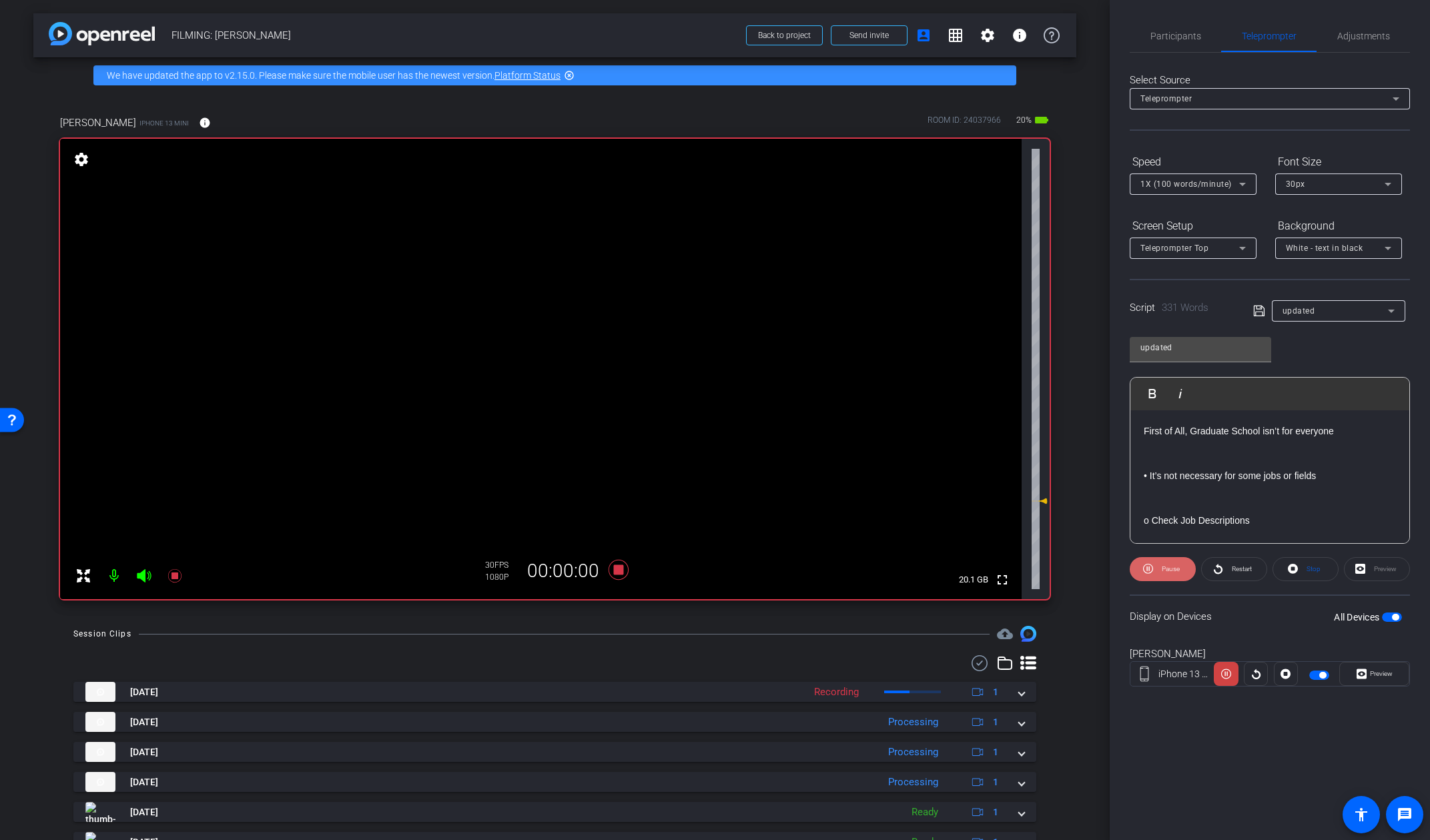
click at [1154, 567] on span at bounding box center [1162, 569] width 66 height 32
click at [1196, 34] on span "Participants" at bounding box center [1175, 35] width 50 height 9
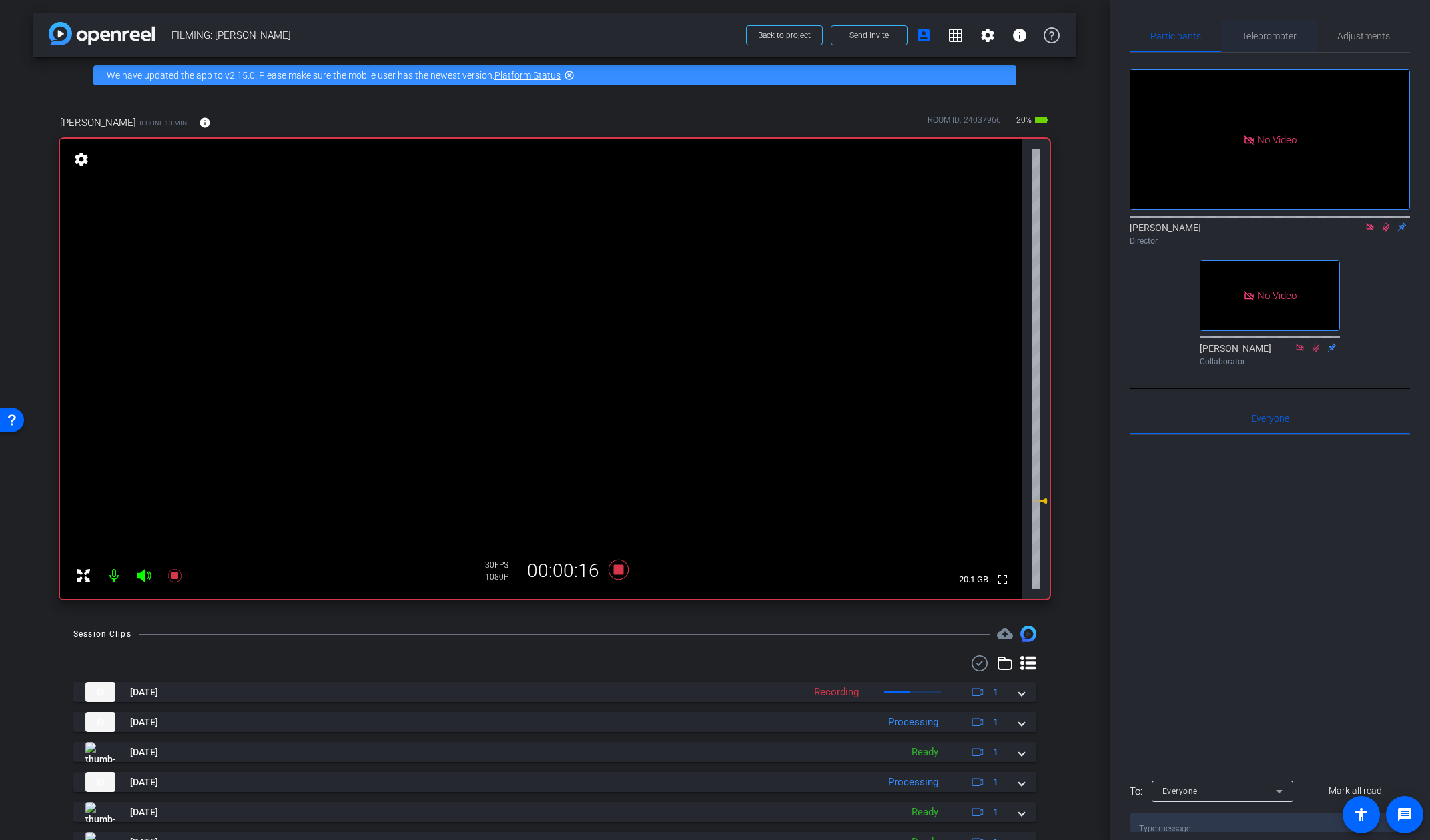
click at [1252, 43] on span "Teleprompter" at bounding box center [1269, 35] width 55 height 32
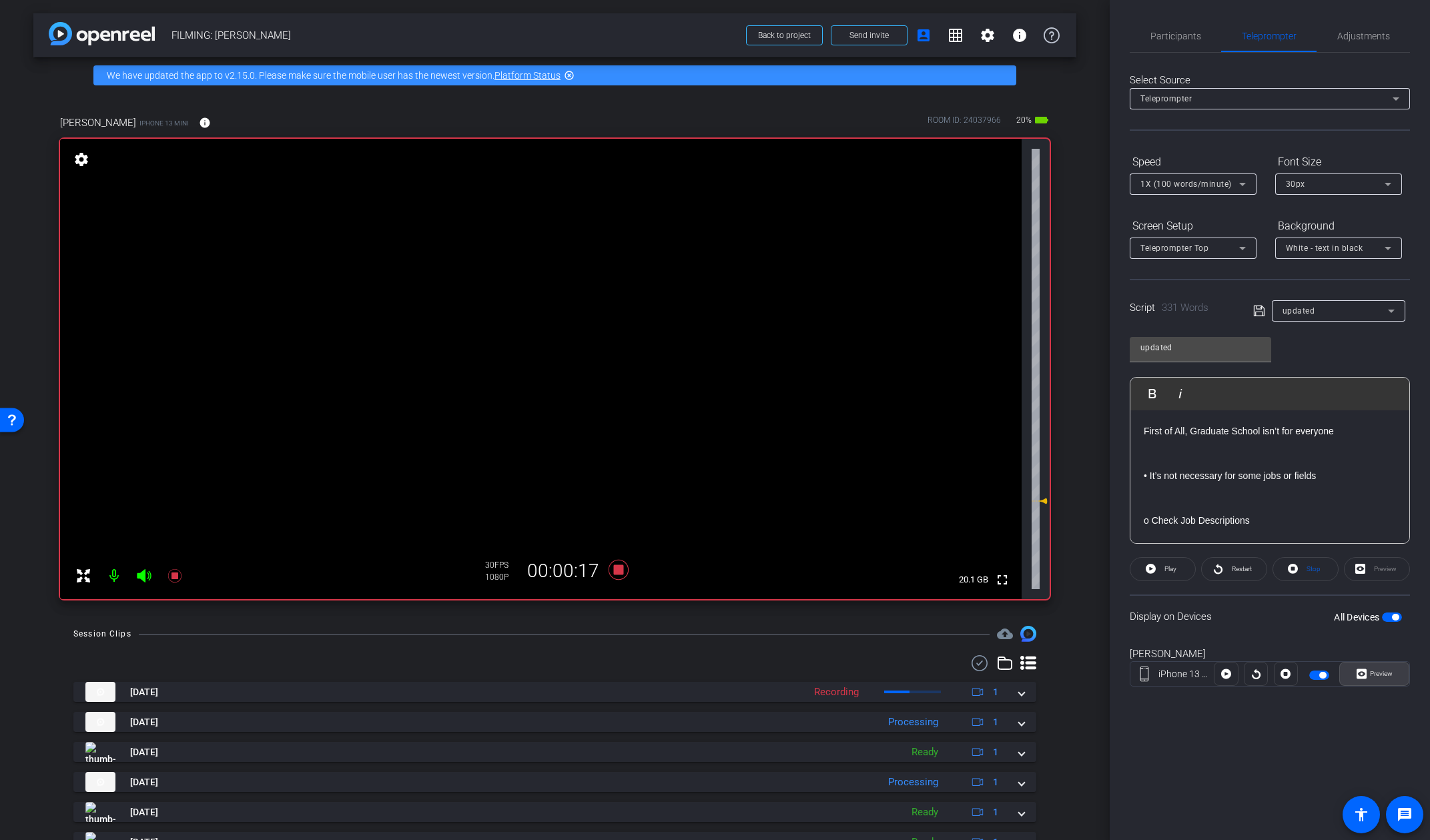
click at [1252, 672] on span "Preview" at bounding box center [1381, 673] width 23 height 7
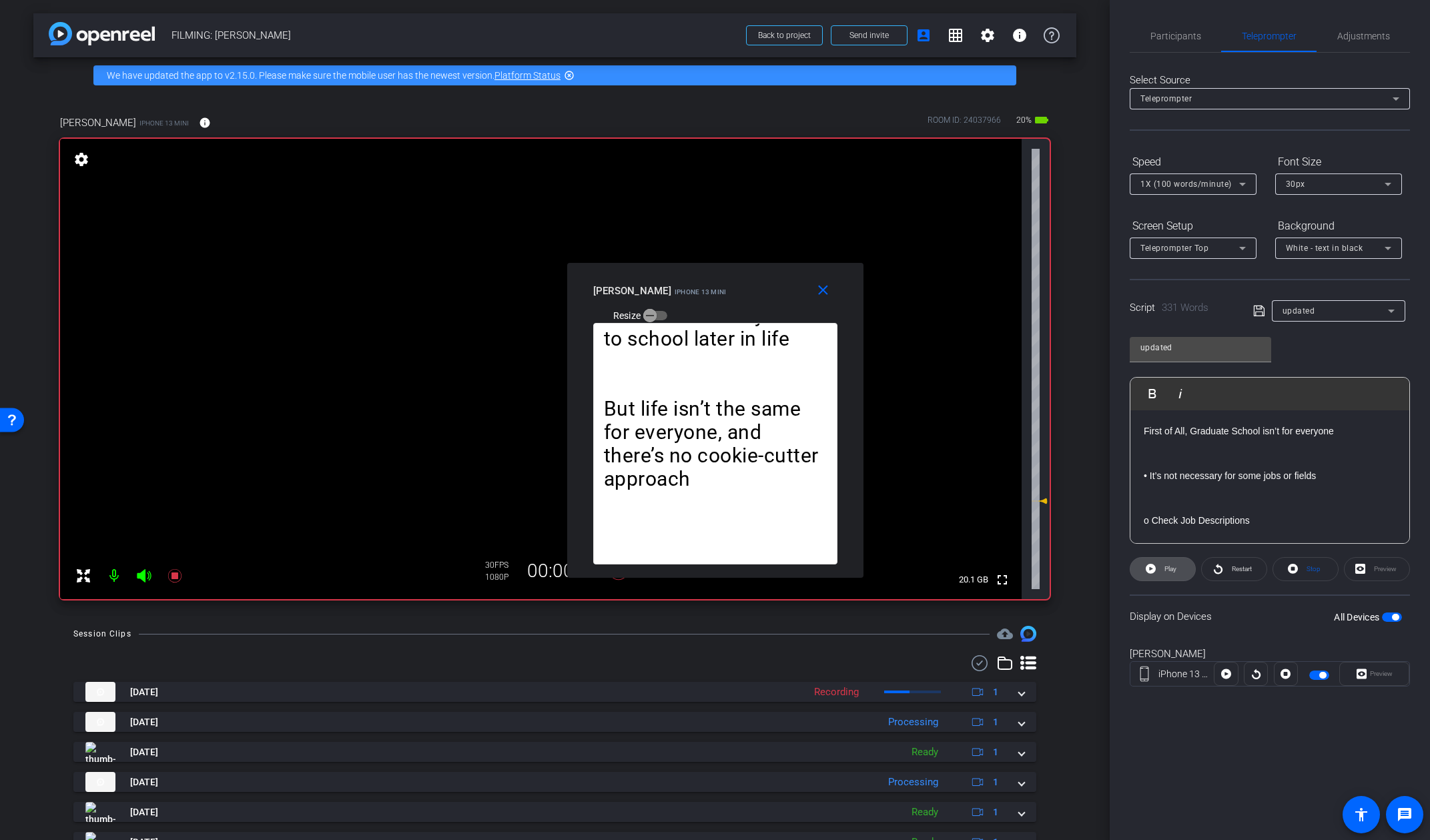
click at [1183, 572] on span at bounding box center [1163, 569] width 65 height 32
click at [827, 293] on mat-icon "close" at bounding box center [822, 291] width 17 height 17
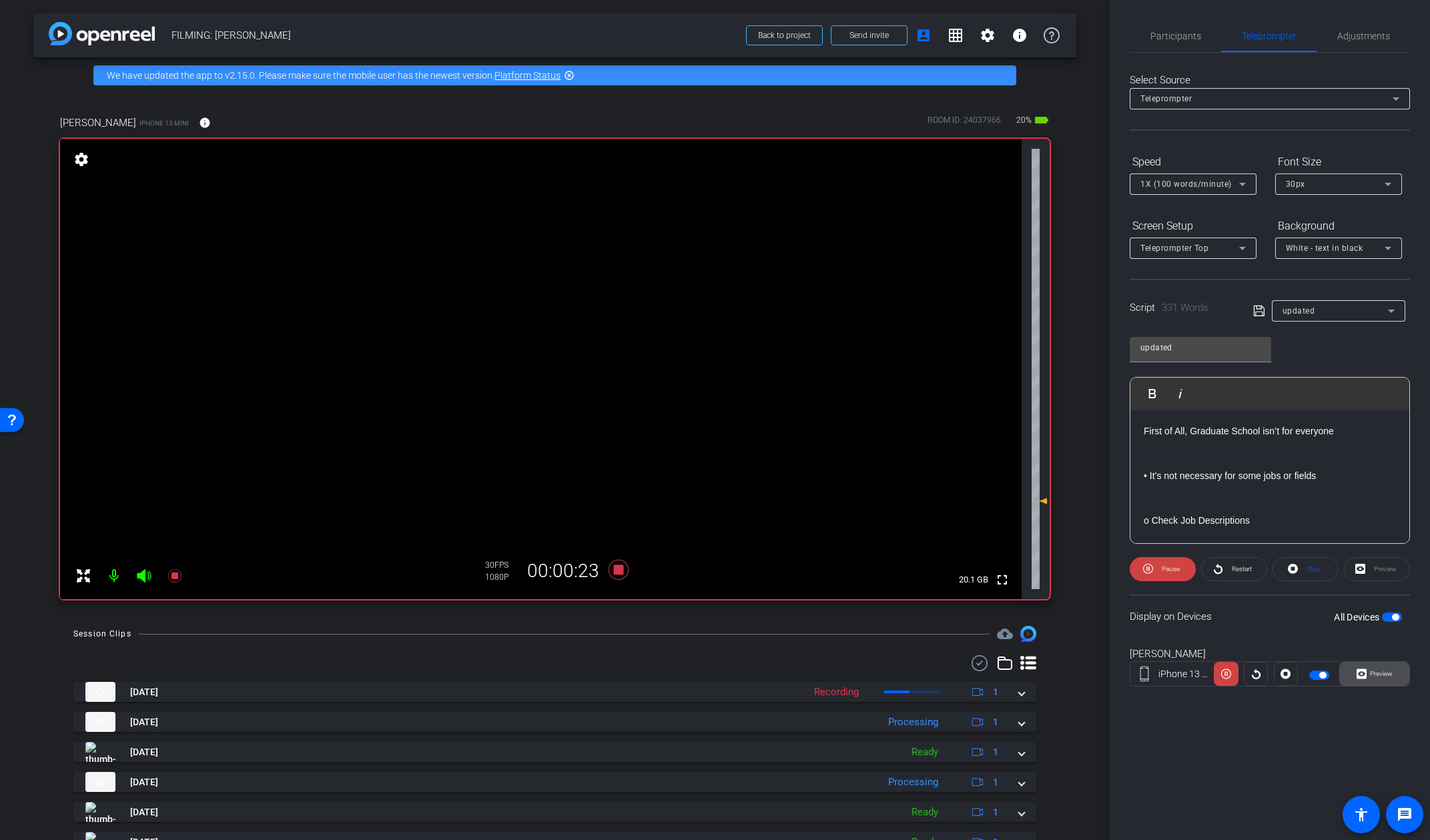
click at [1252, 666] on span "Preview" at bounding box center [1380, 674] width 26 height 19
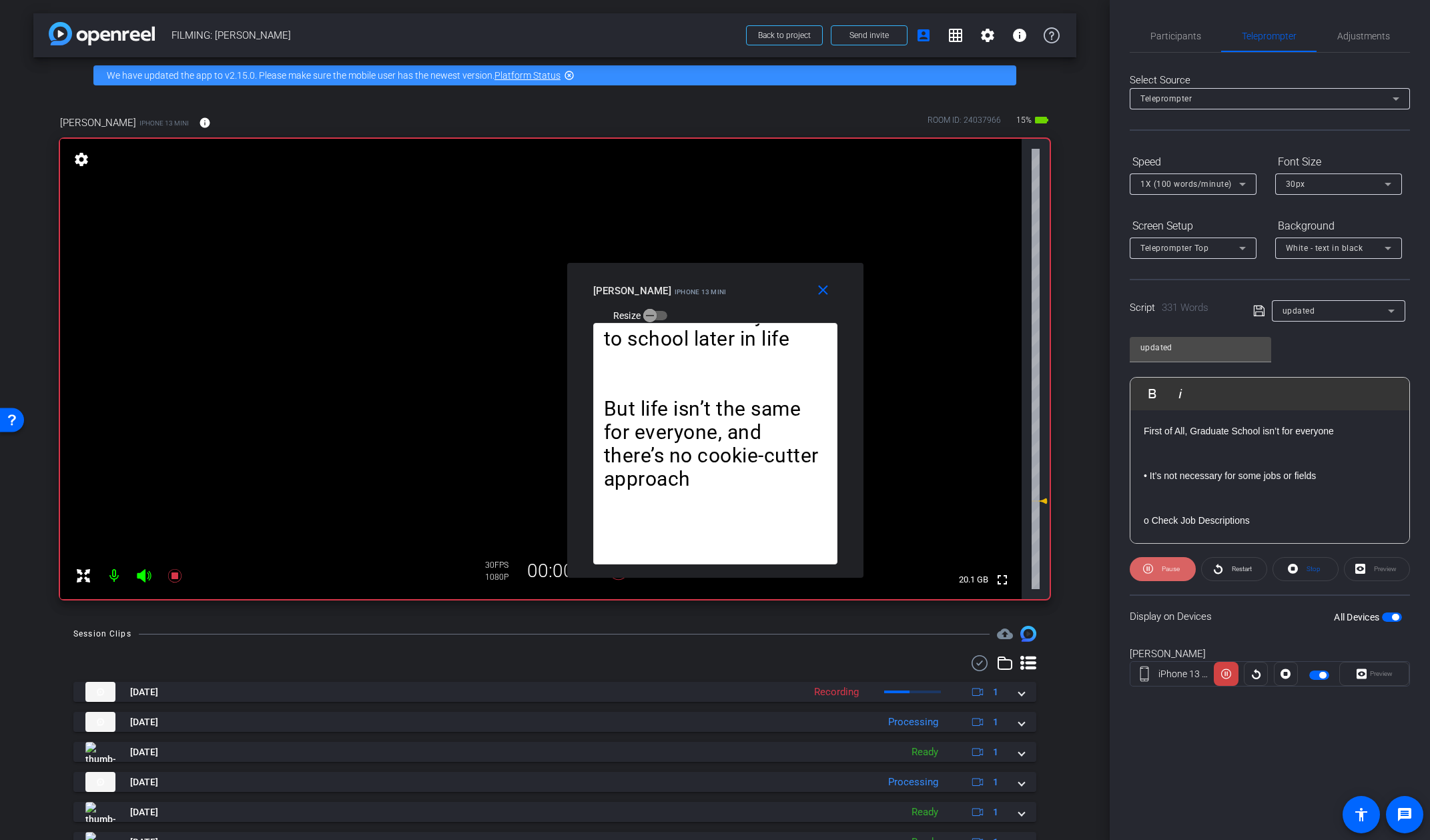
click at [1177, 568] on span "Pause" at bounding box center [1171, 568] width 18 height 7
click at [825, 291] on mat-icon "close" at bounding box center [822, 291] width 17 height 17
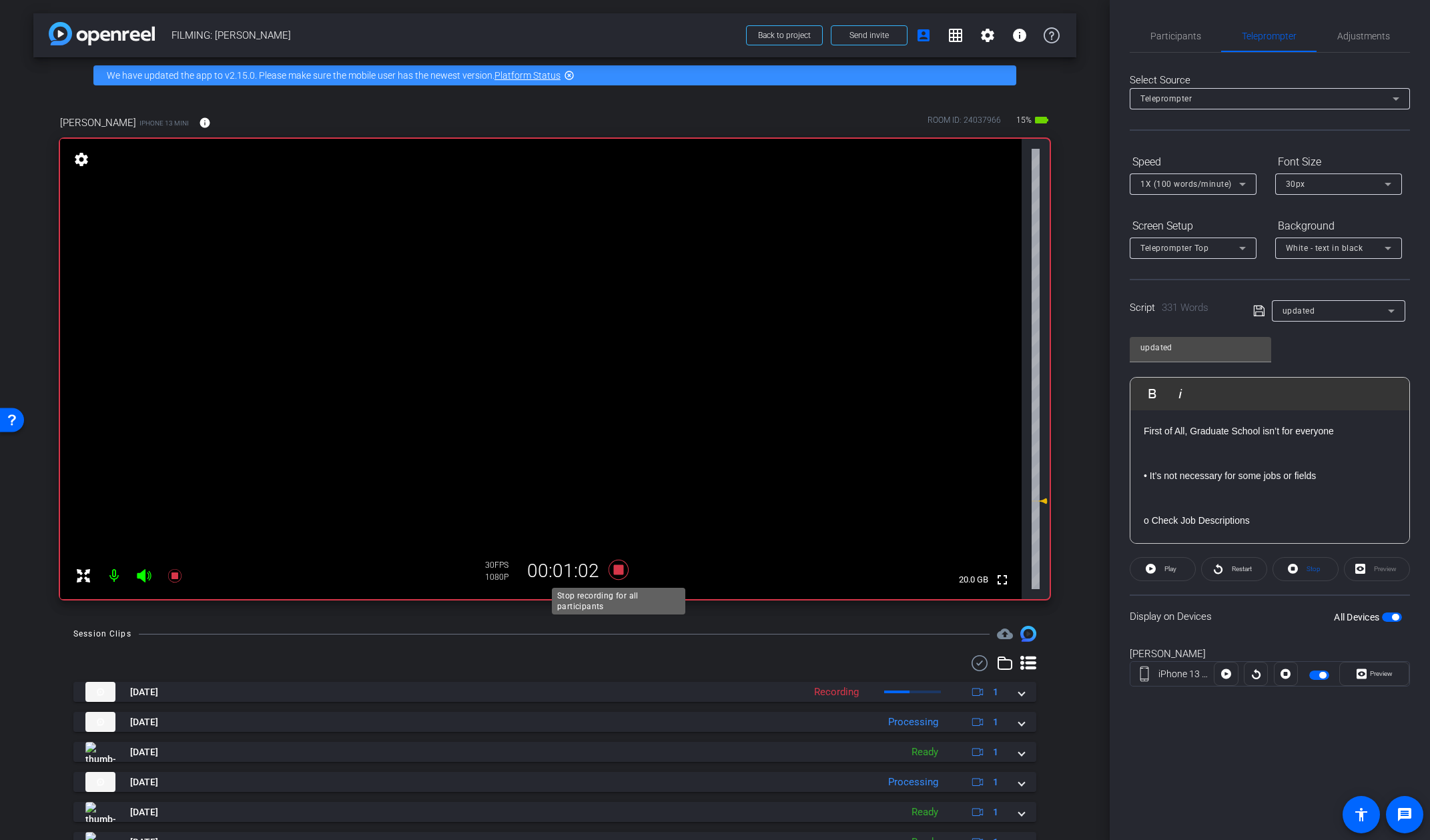
click at [617, 568] on icon at bounding box center [618, 570] width 20 height 20
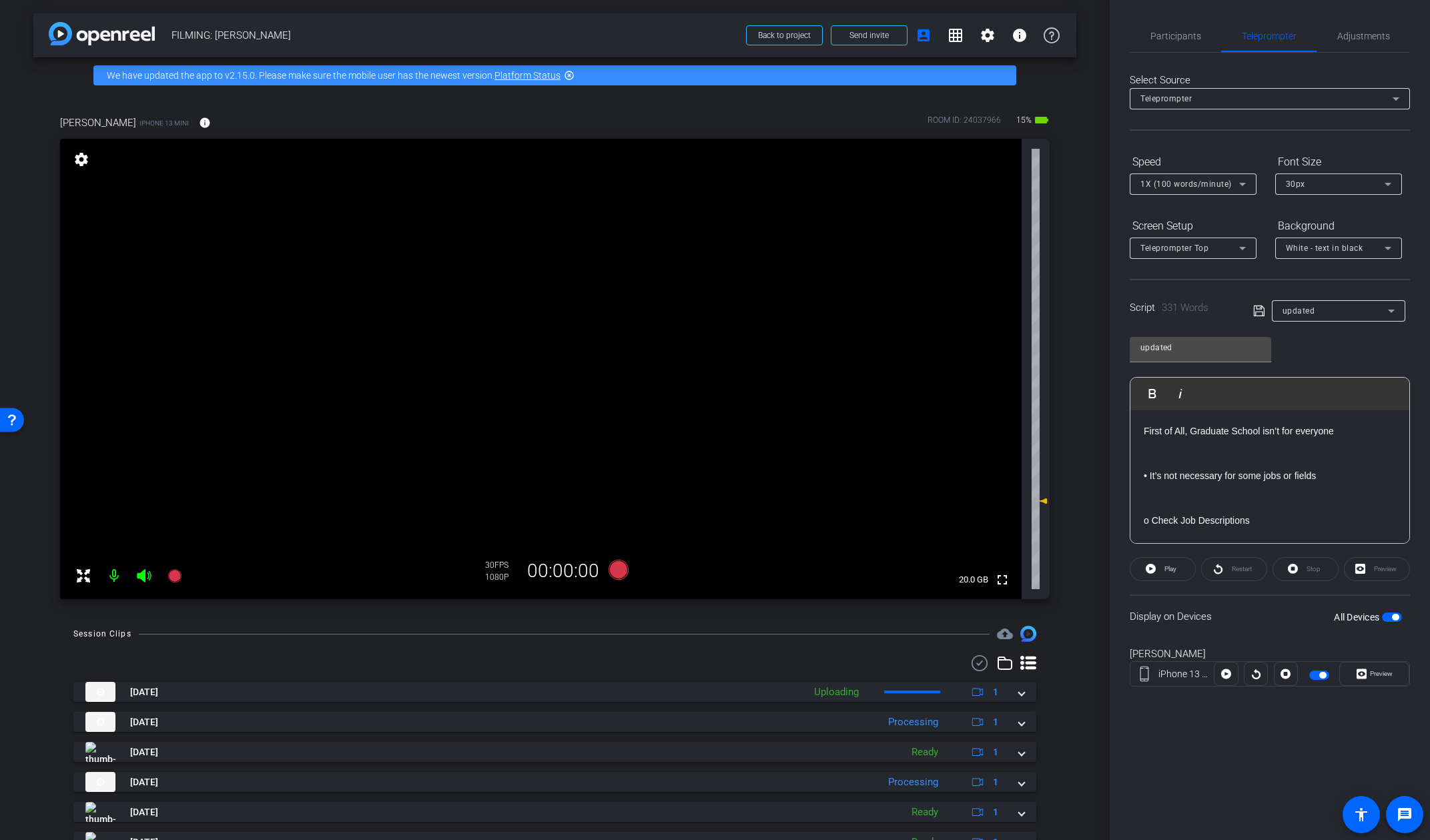
drag, startPoint x: 617, startPoint y: 570, endPoint x: 618, endPoint y: 606, distance: 36.0
click at [618, 606] on div "Kevin Mconald iPhone 13 mini info ROOM ID: 24037966 15% battery_std fullscreen …" at bounding box center [554, 353] width 1043 height 519
click at [620, 572] on icon at bounding box center [618, 570] width 20 height 20
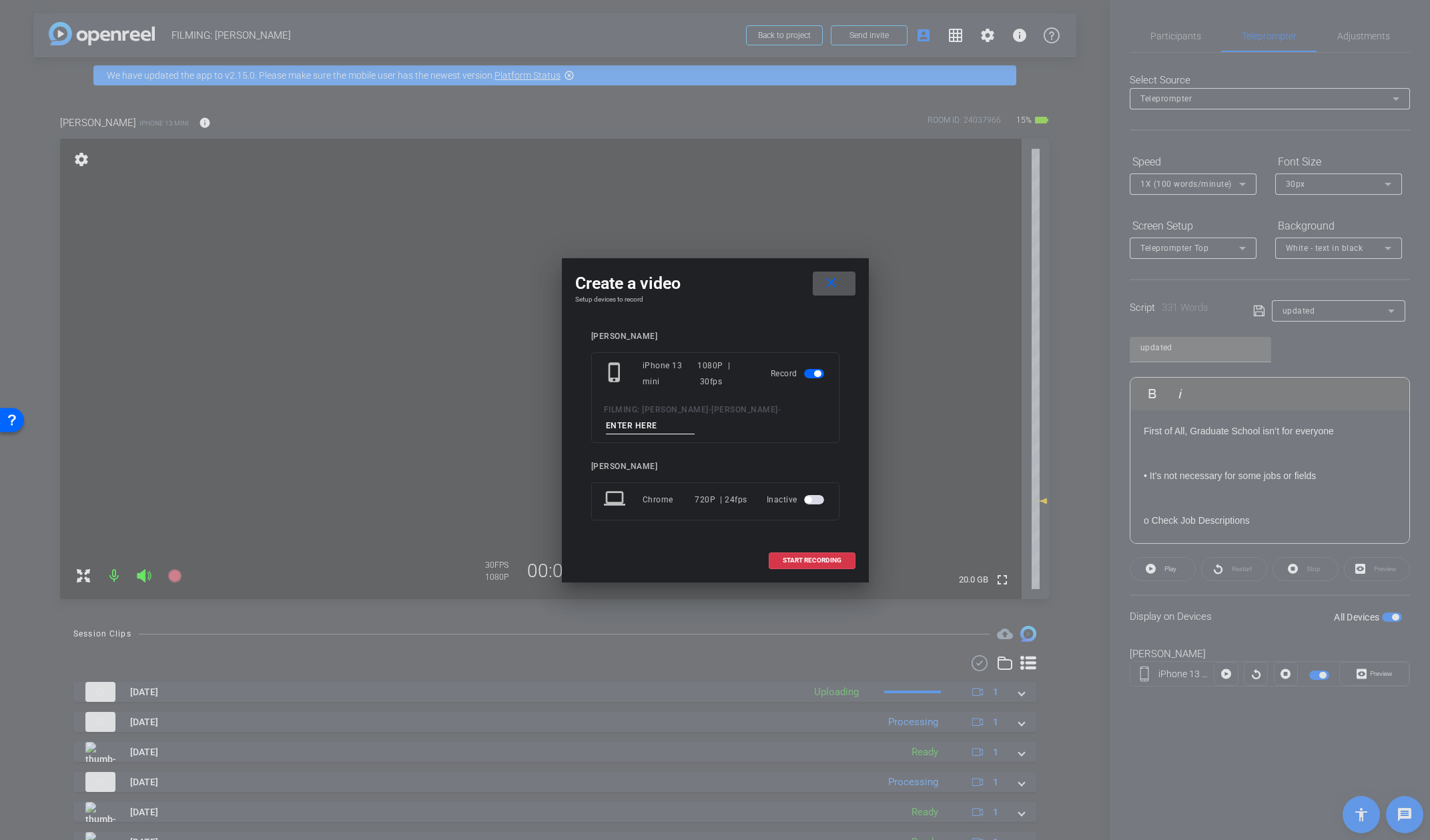
click at [662, 428] on input at bounding box center [650, 425] width 90 height 17
type input "video 15"
click at [825, 562] on span "START RECORDING" at bounding box center [812, 560] width 59 height 7
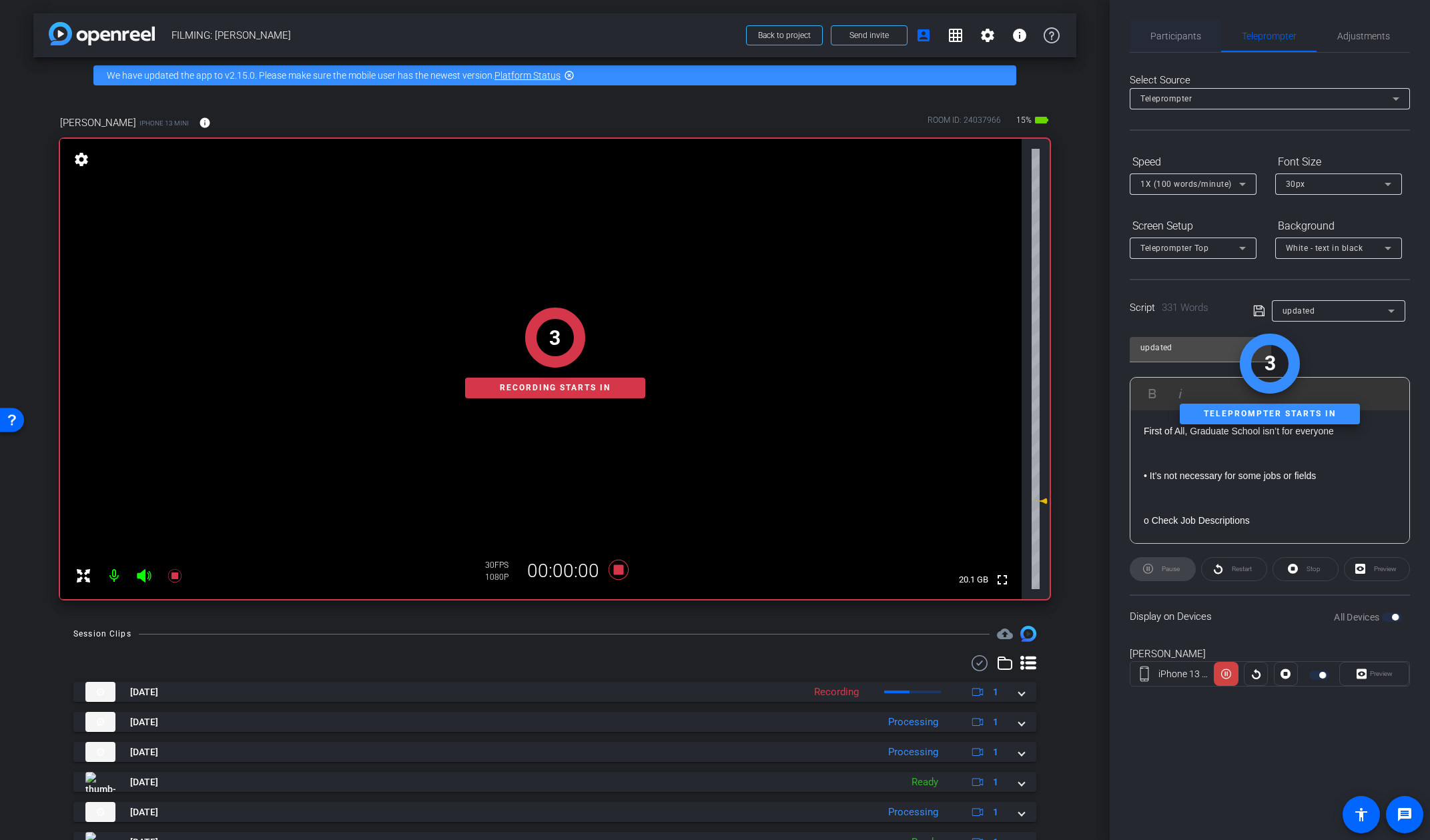
click at [1205, 32] on div "Participants" at bounding box center [1175, 35] width 92 height 32
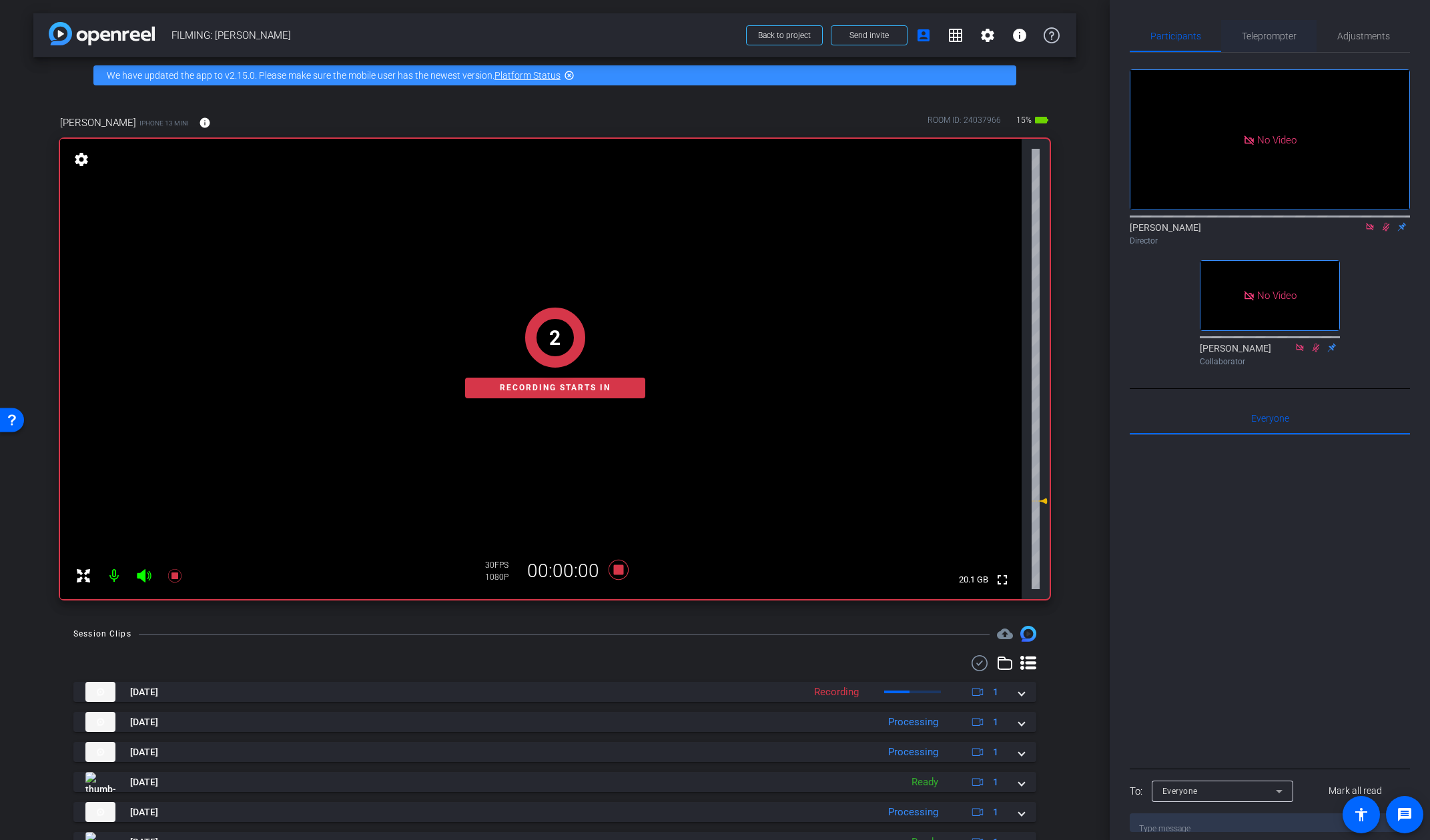
click at [1245, 32] on span "Teleprompter" at bounding box center [1269, 35] width 55 height 9
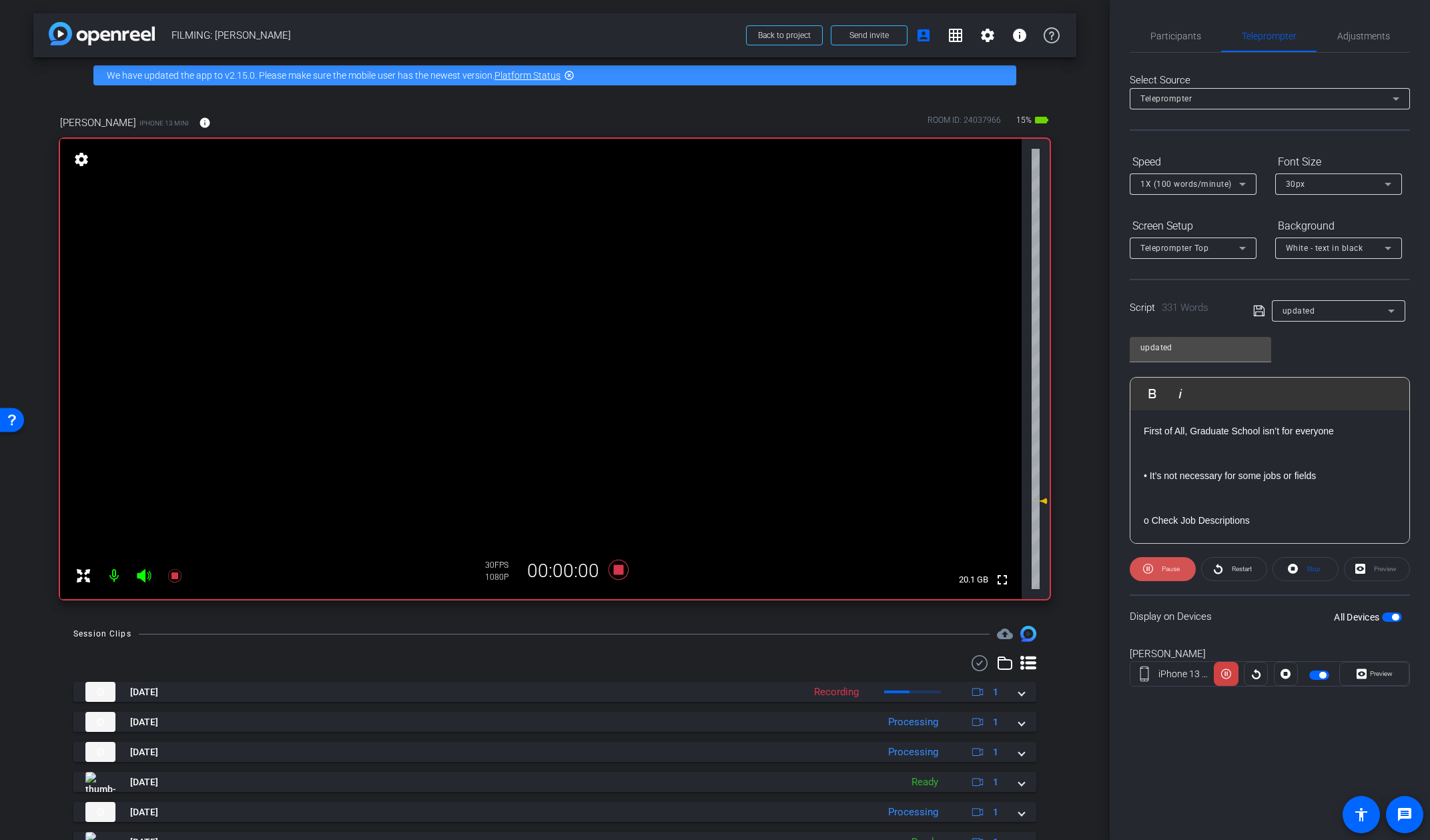
click at [1163, 571] on span "Pause" at bounding box center [1171, 568] width 18 height 7
click at [1177, 38] on span "Participants" at bounding box center [1175, 35] width 50 height 9
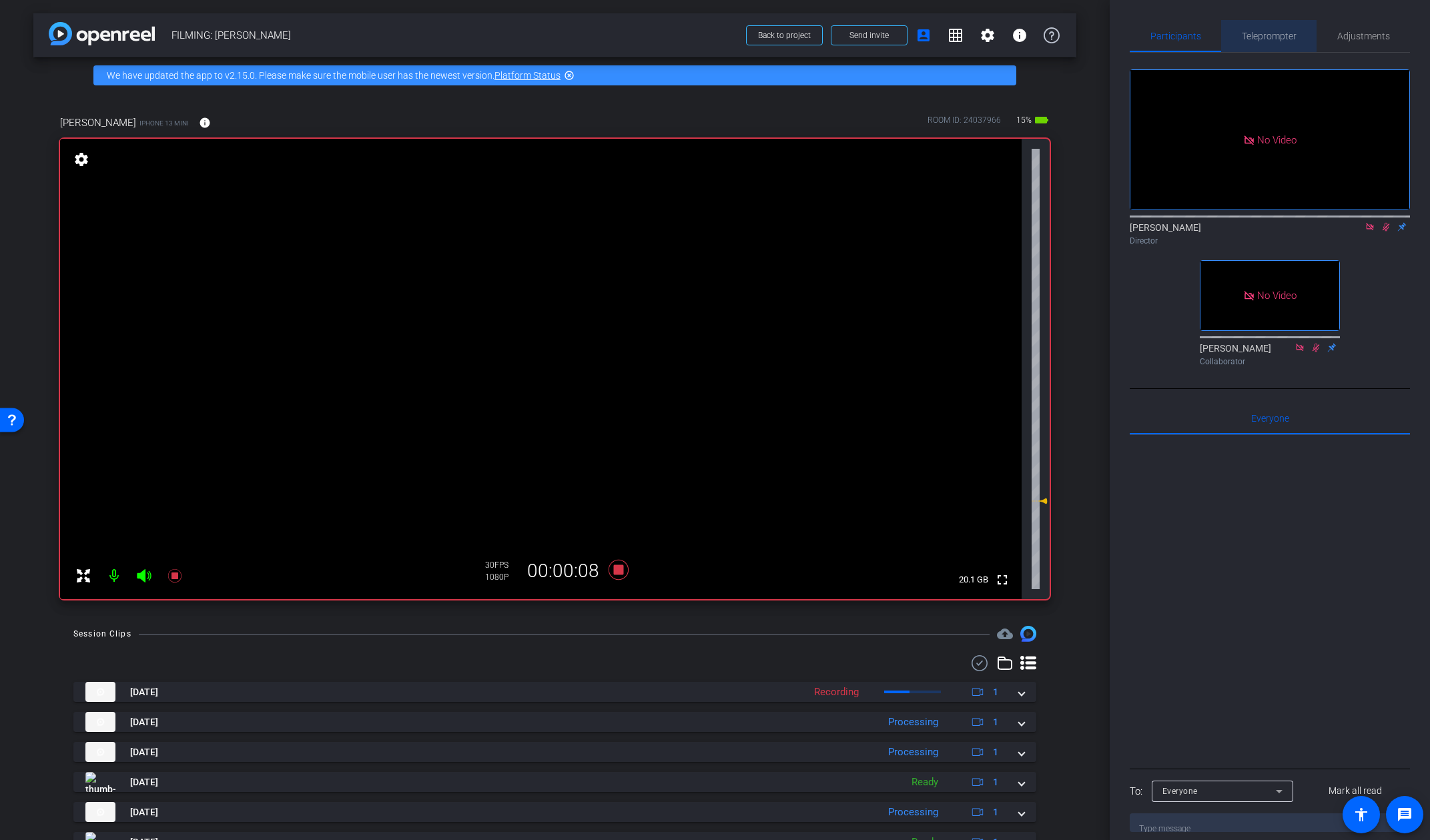
click at [1248, 36] on span "Teleprompter" at bounding box center [1269, 35] width 55 height 9
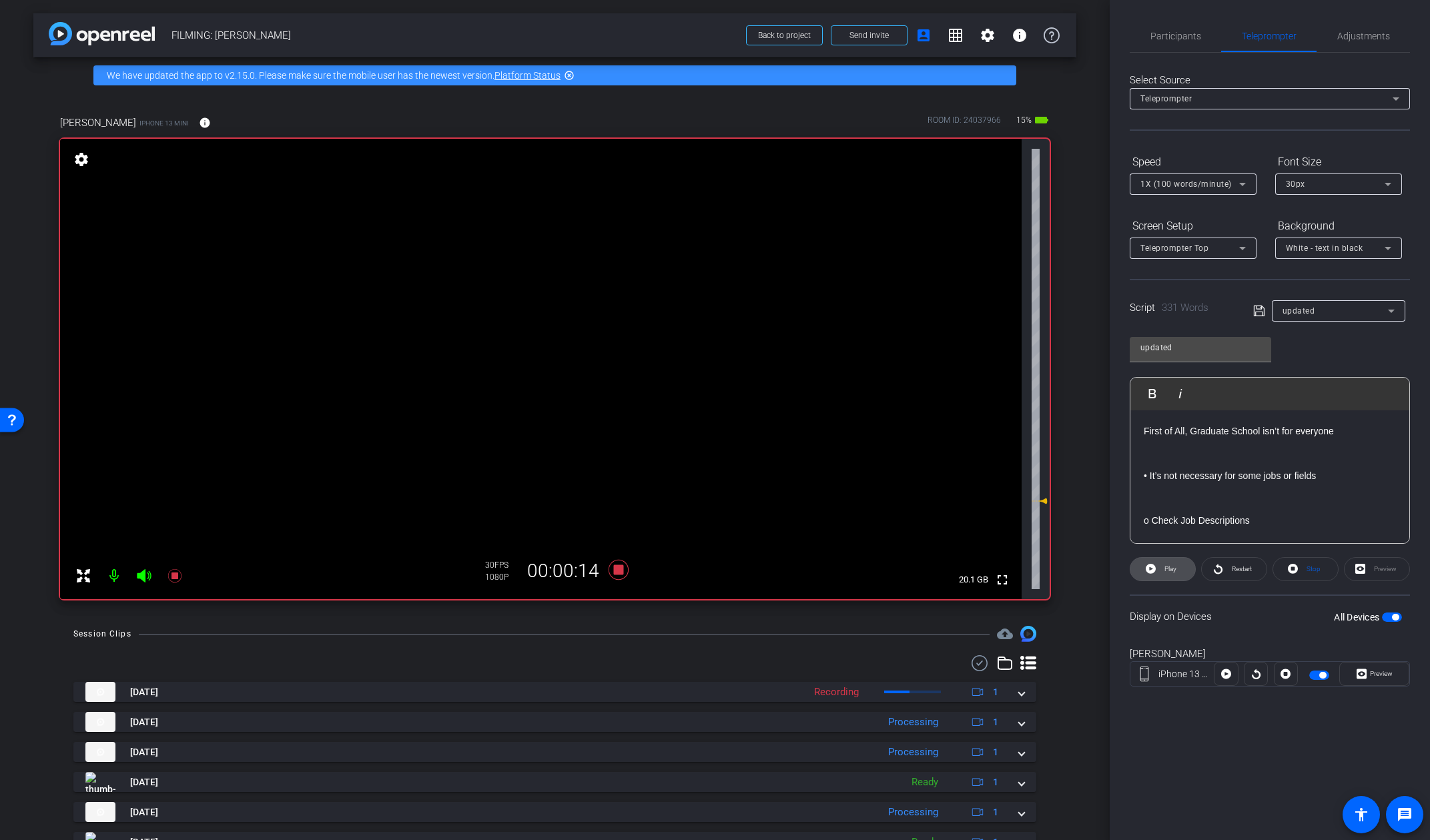
click at [1171, 568] on span "Play" at bounding box center [1170, 568] width 12 height 7
click at [1252, 679] on span at bounding box center [1375, 674] width 69 height 32
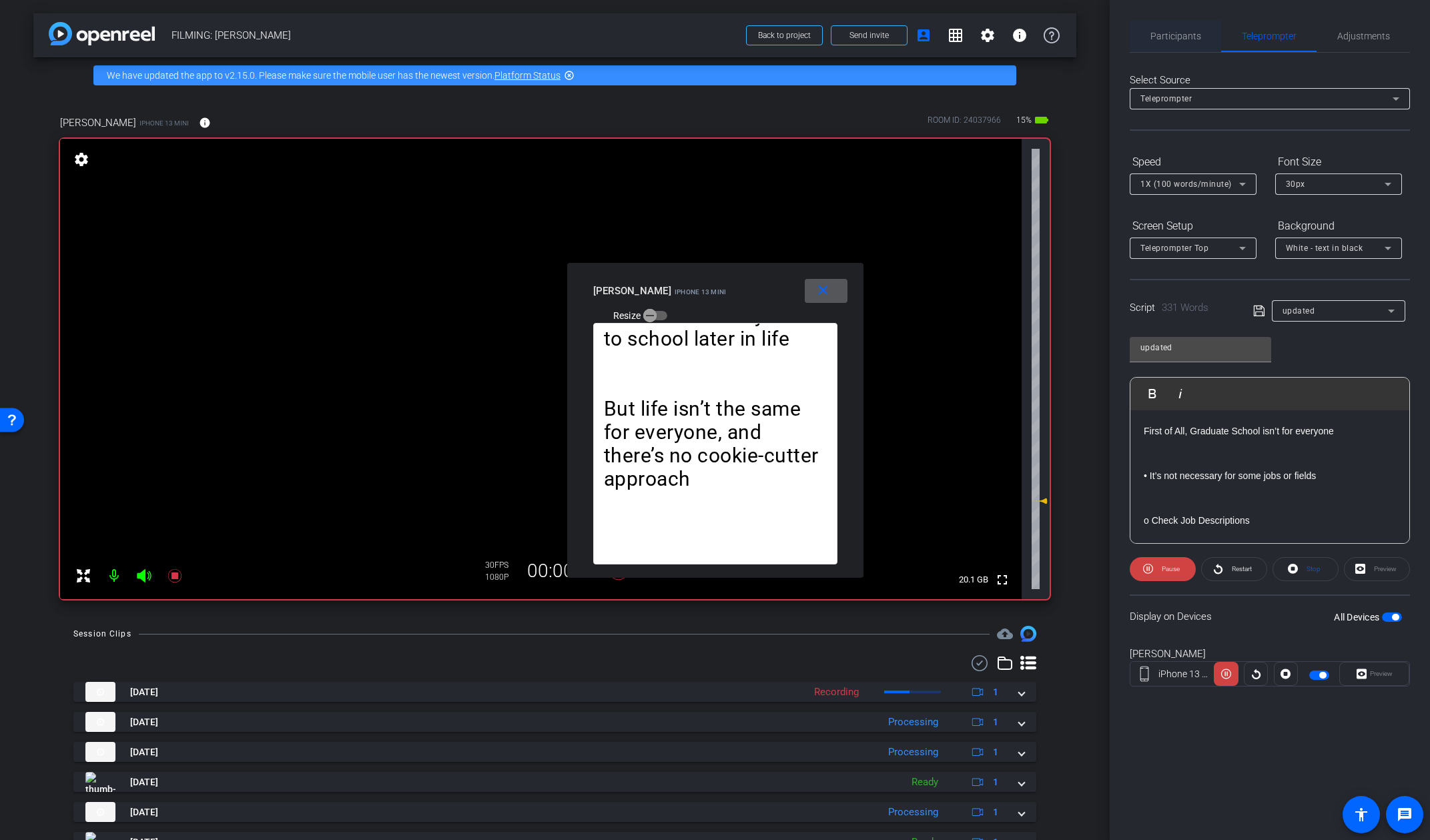
click at [1192, 42] on span "Participants" at bounding box center [1175, 35] width 50 height 32
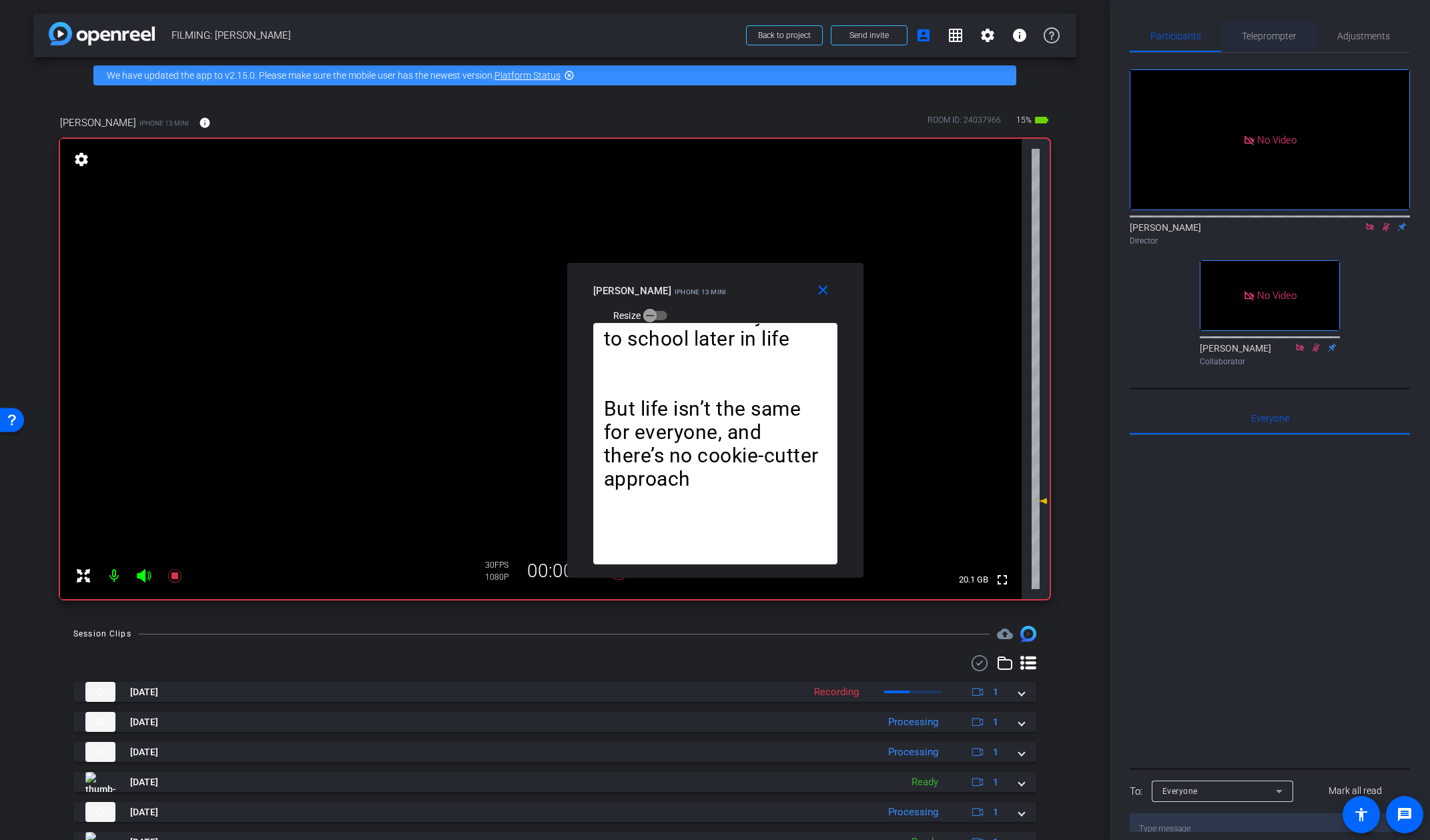
click at [1252, 29] on span "Teleprompter" at bounding box center [1269, 35] width 55 height 32
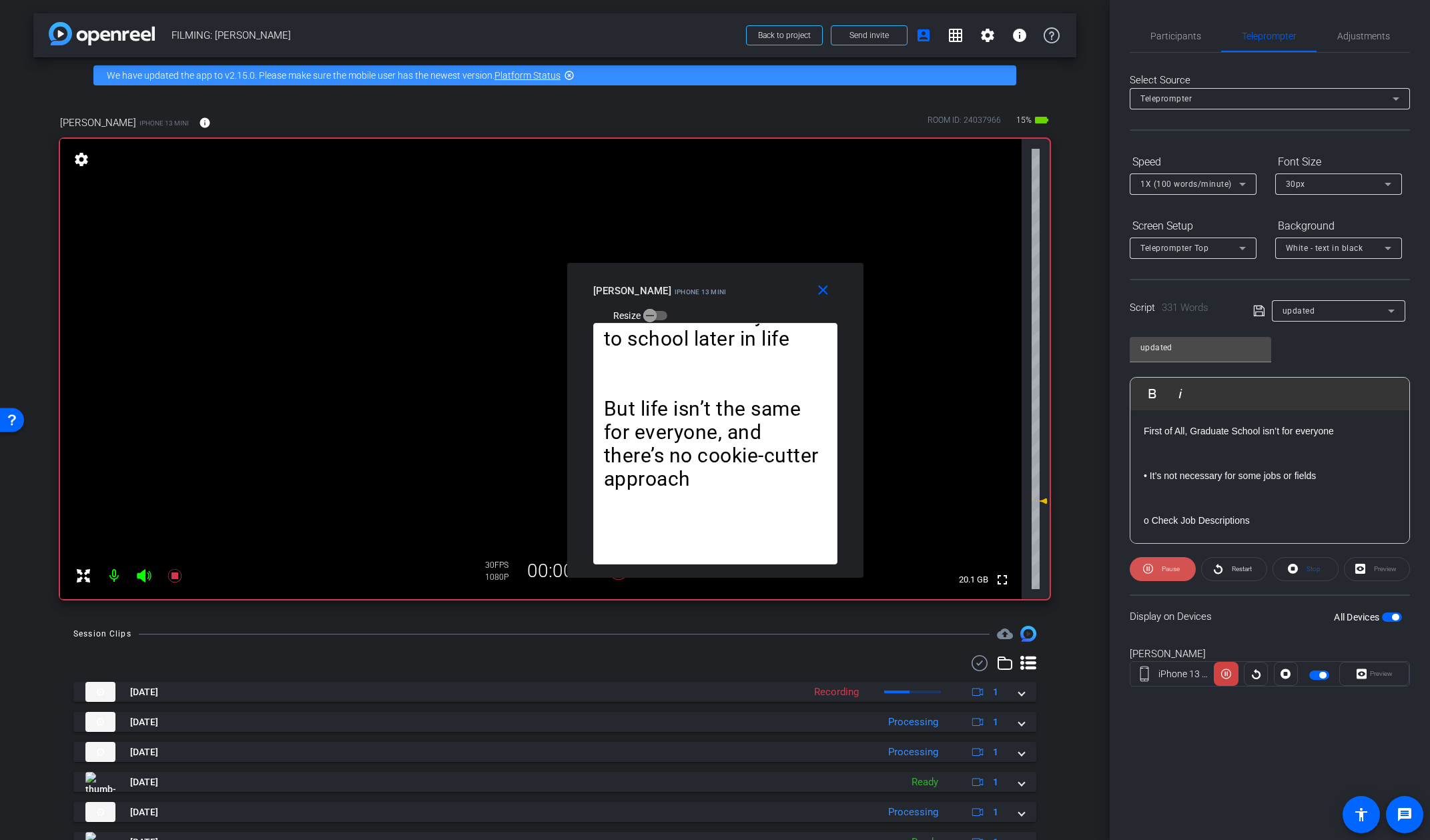
click at [1156, 572] on span at bounding box center [1162, 569] width 66 height 32
click at [823, 298] on mat-icon "close" at bounding box center [822, 291] width 17 height 17
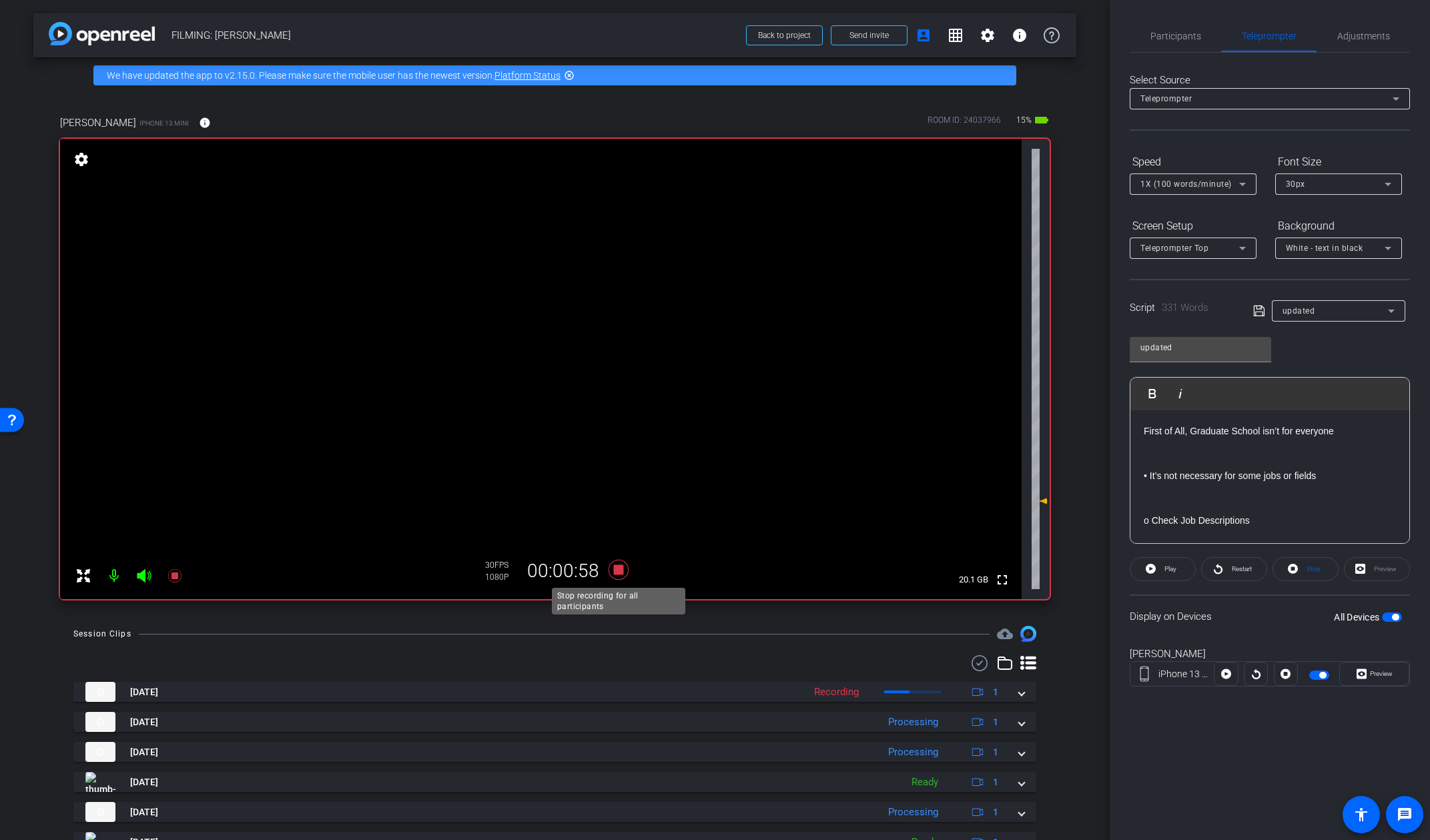
click at [619, 574] on icon at bounding box center [618, 570] width 20 height 20
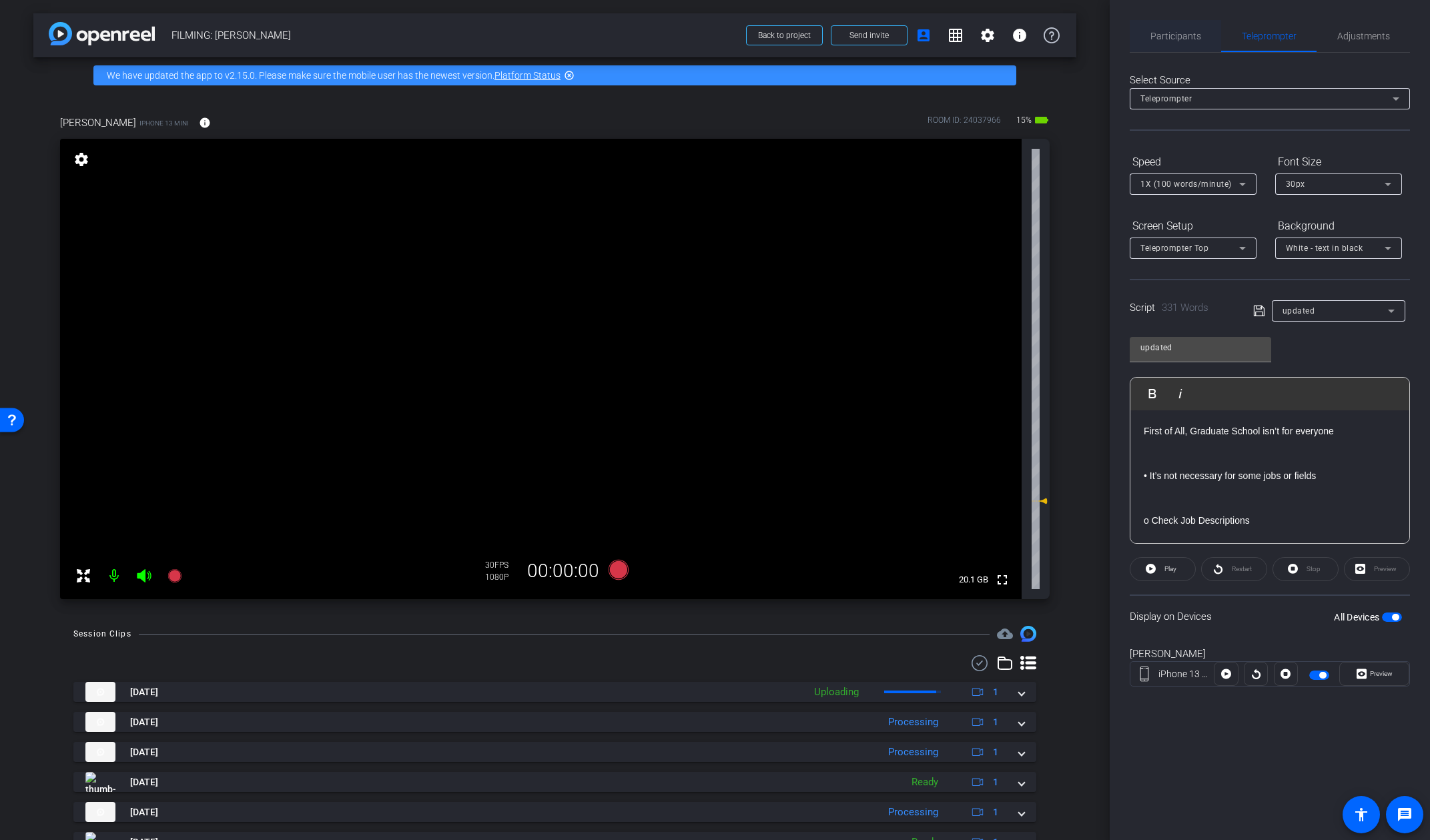
click at [1190, 44] on span "Participants" at bounding box center [1175, 35] width 50 height 32
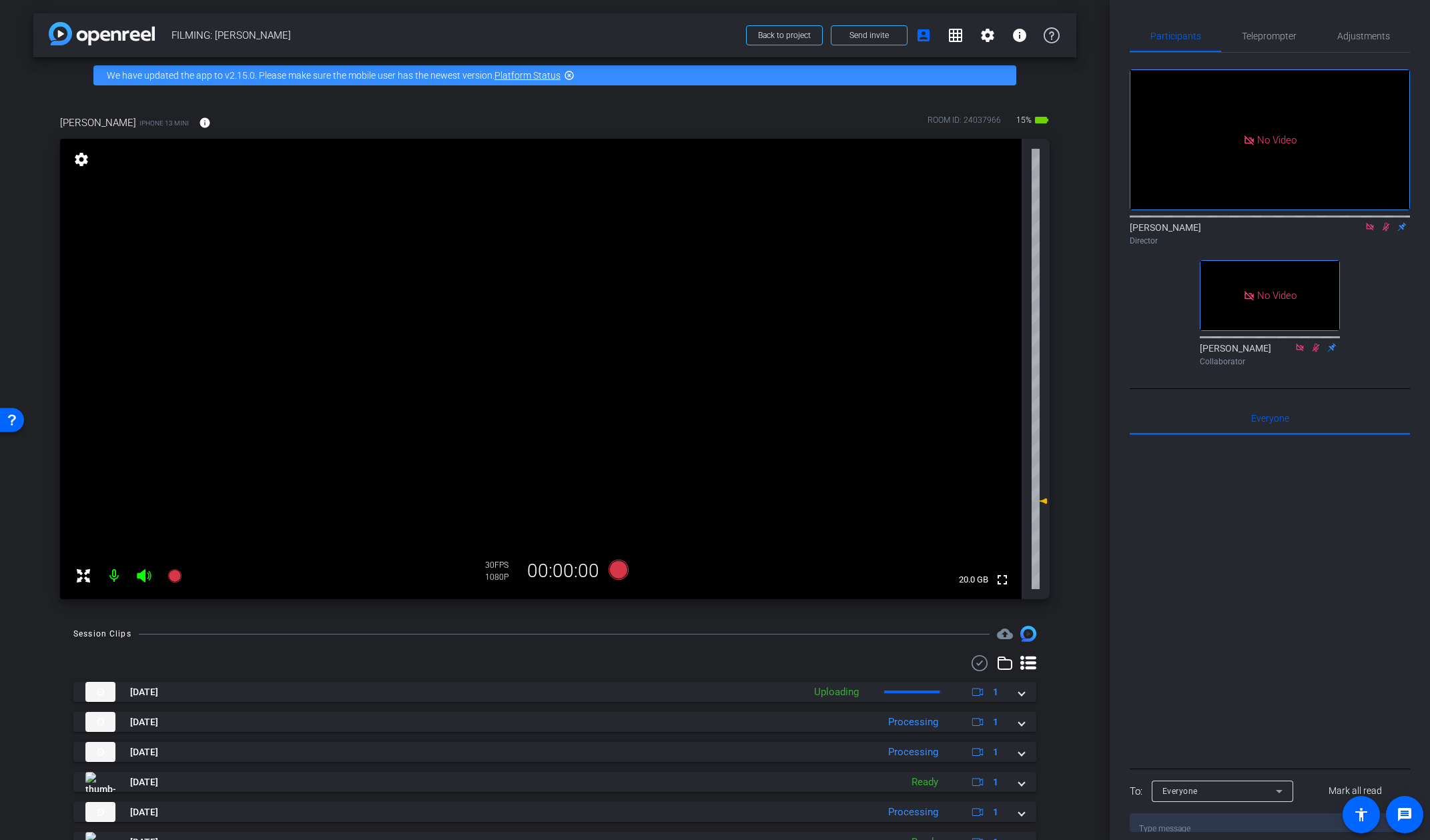
click at [1252, 223] on icon at bounding box center [1386, 226] width 11 height 9
click at [620, 564] on icon at bounding box center [618, 570] width 20 height 20
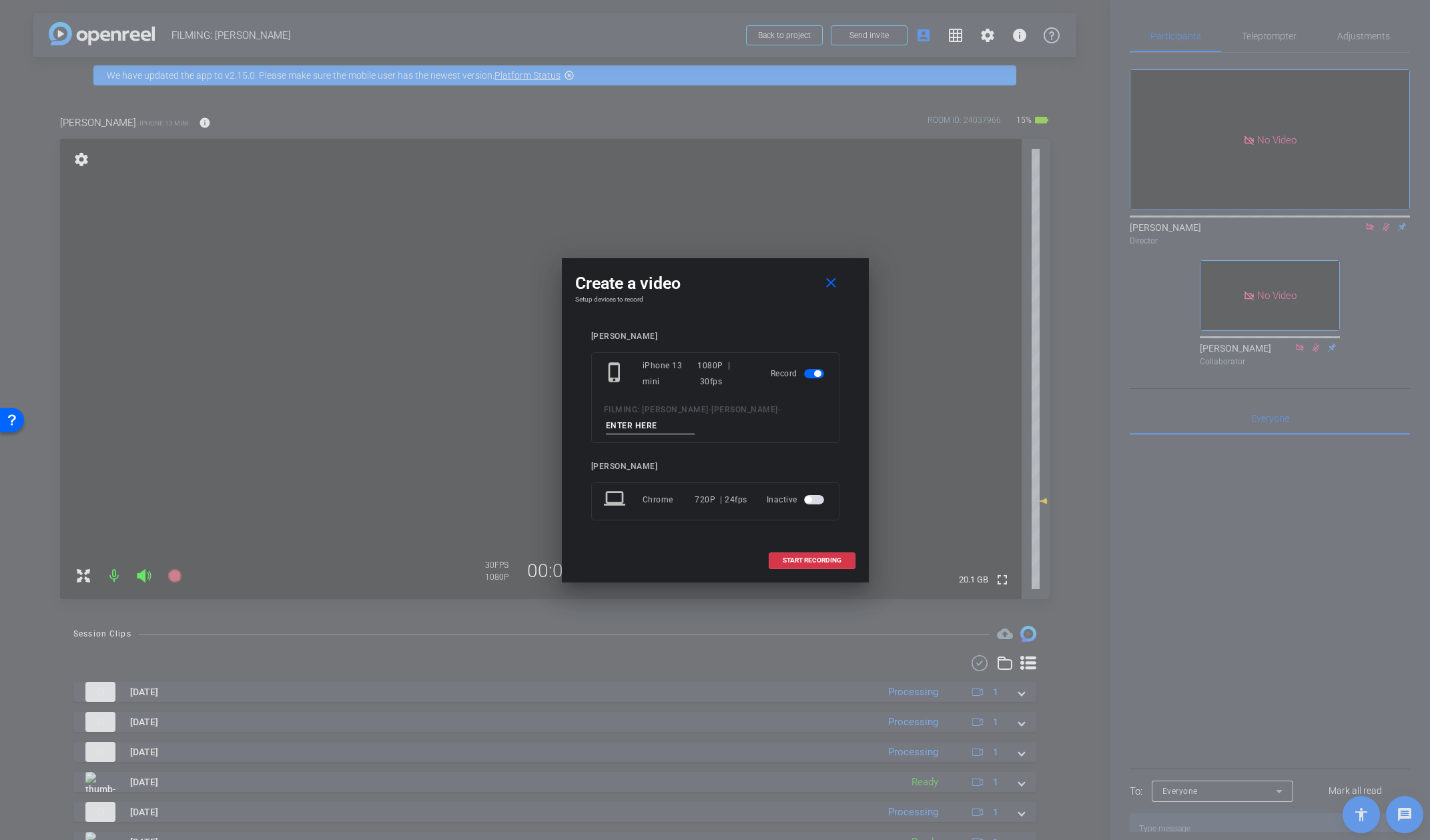
click at [682, 427] on input at bounding box center [650, 425] width 90 height 17
type input "video 16"
click at [820, 558] on span "START RECORDING" at bounding box center [812, 560] width 59 height 7
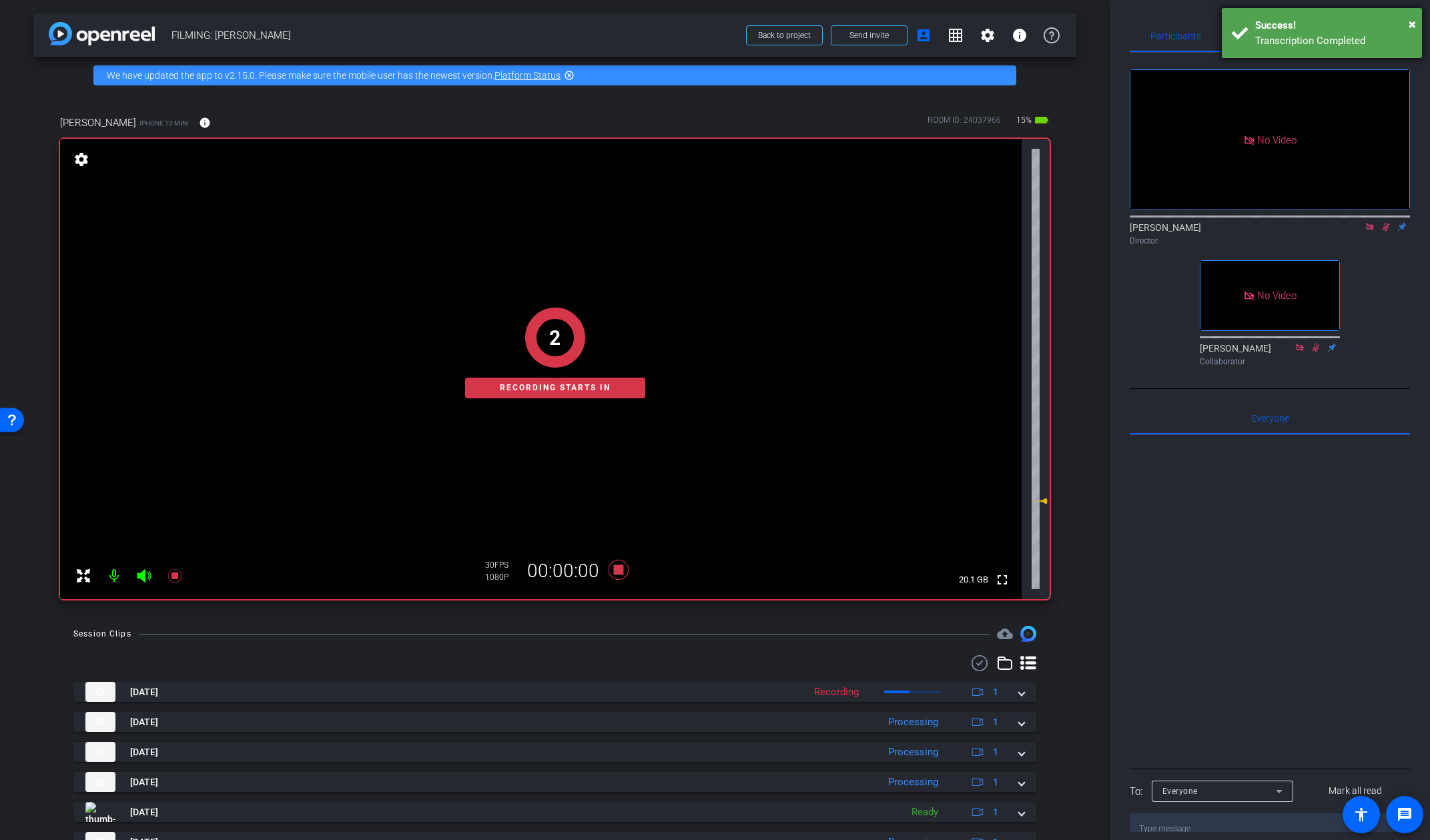
click at [1226, 41] on div "× Success! Transcription Completed" at bounding box center [1322, 32] width 200 height 50
click at [1252, 36] on span "Teleprompter" at bounding box center [1269, 35] width 55 height 9
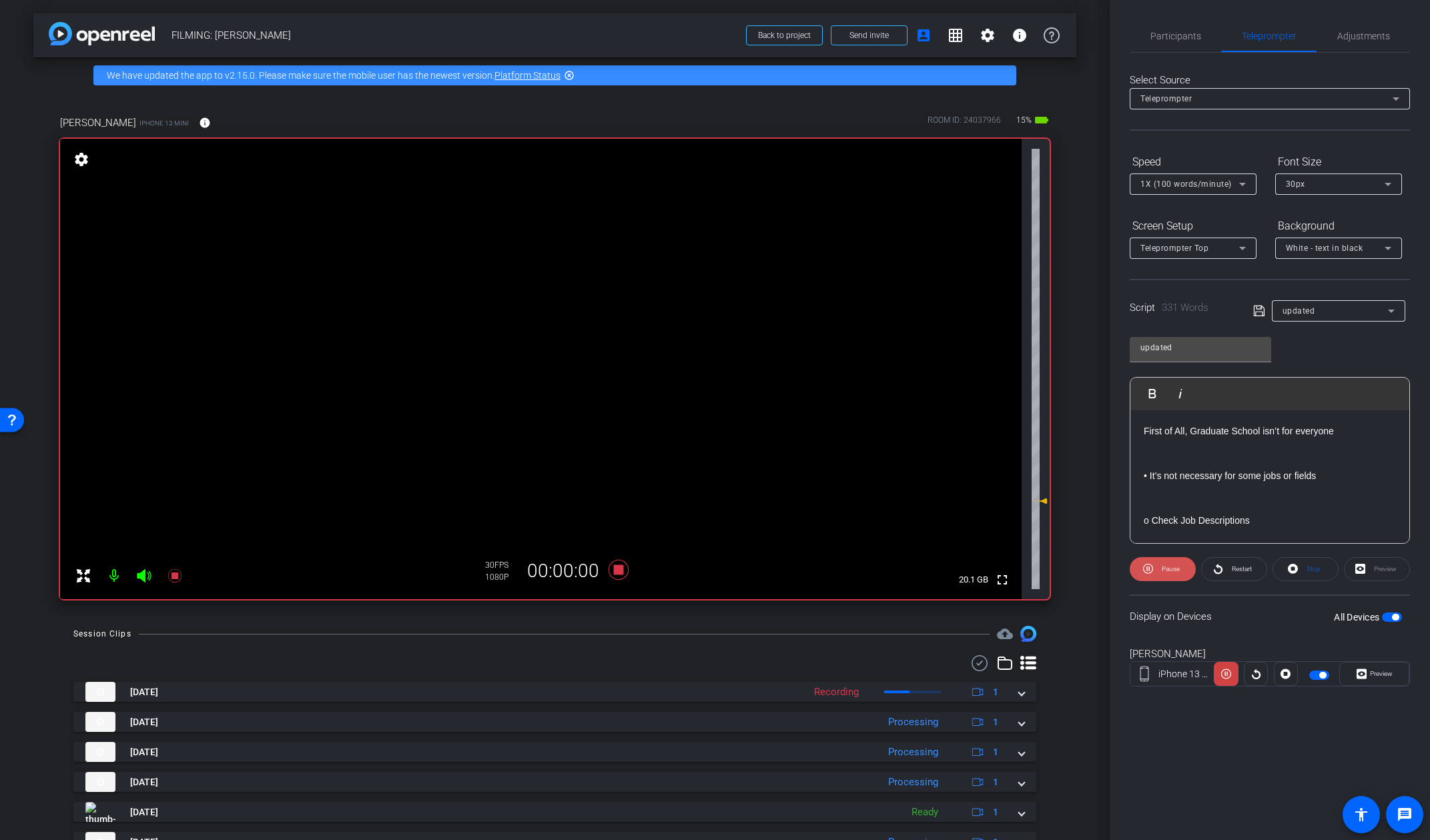
click at [1166, 571] on span "Pause" at bounding box center [1171, 568] width 18 height 7
click at [1165, 572] on span "Play" at bounding box center [1170, 568] width 12 height 7
click at [1252, 670] on span "Preview" at bounding box center [1381, 673] width 23 height 7
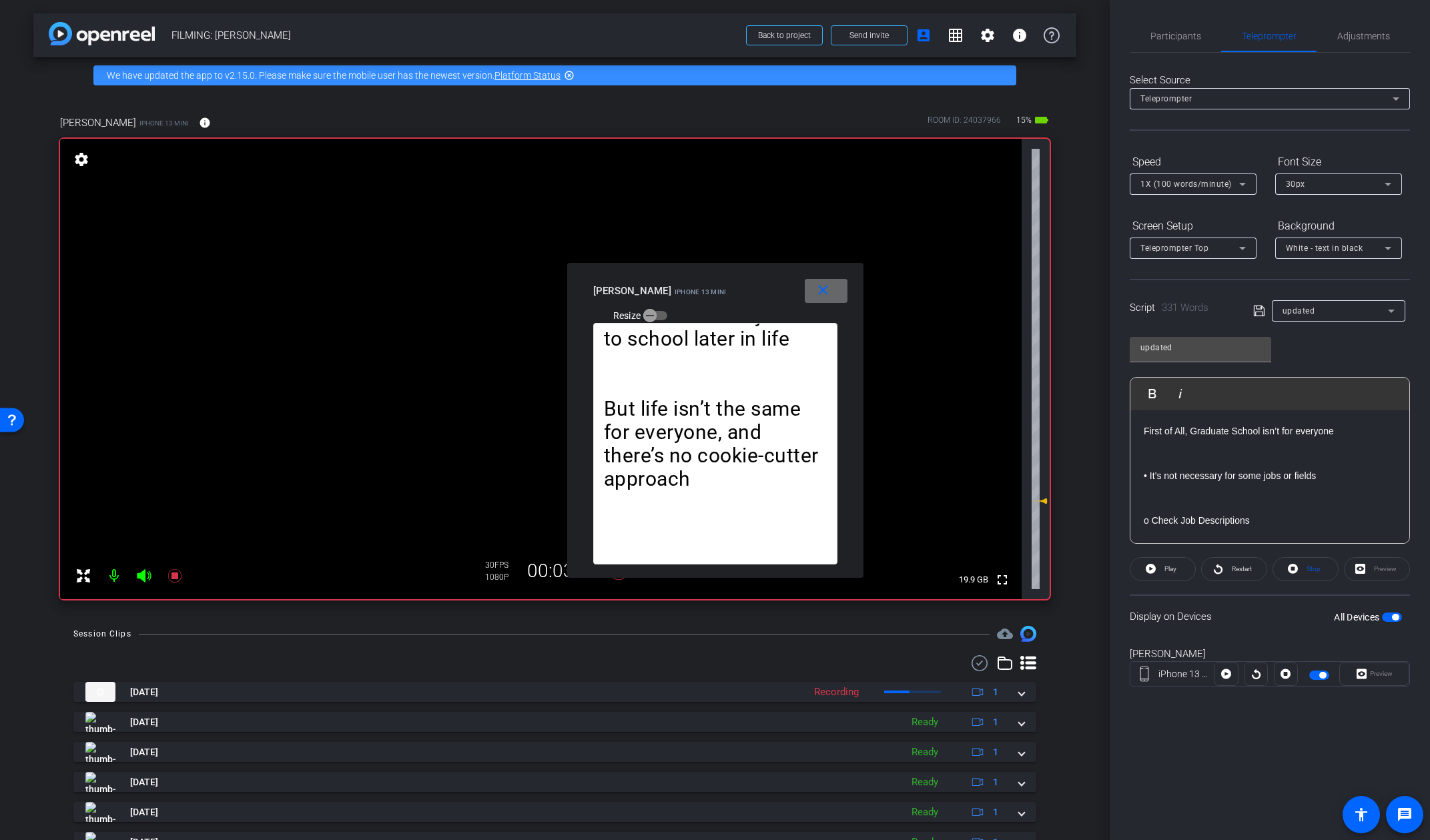
click at [828, 294] on mat-icon "close" at bounding box center [822, 291] width 17 height 17
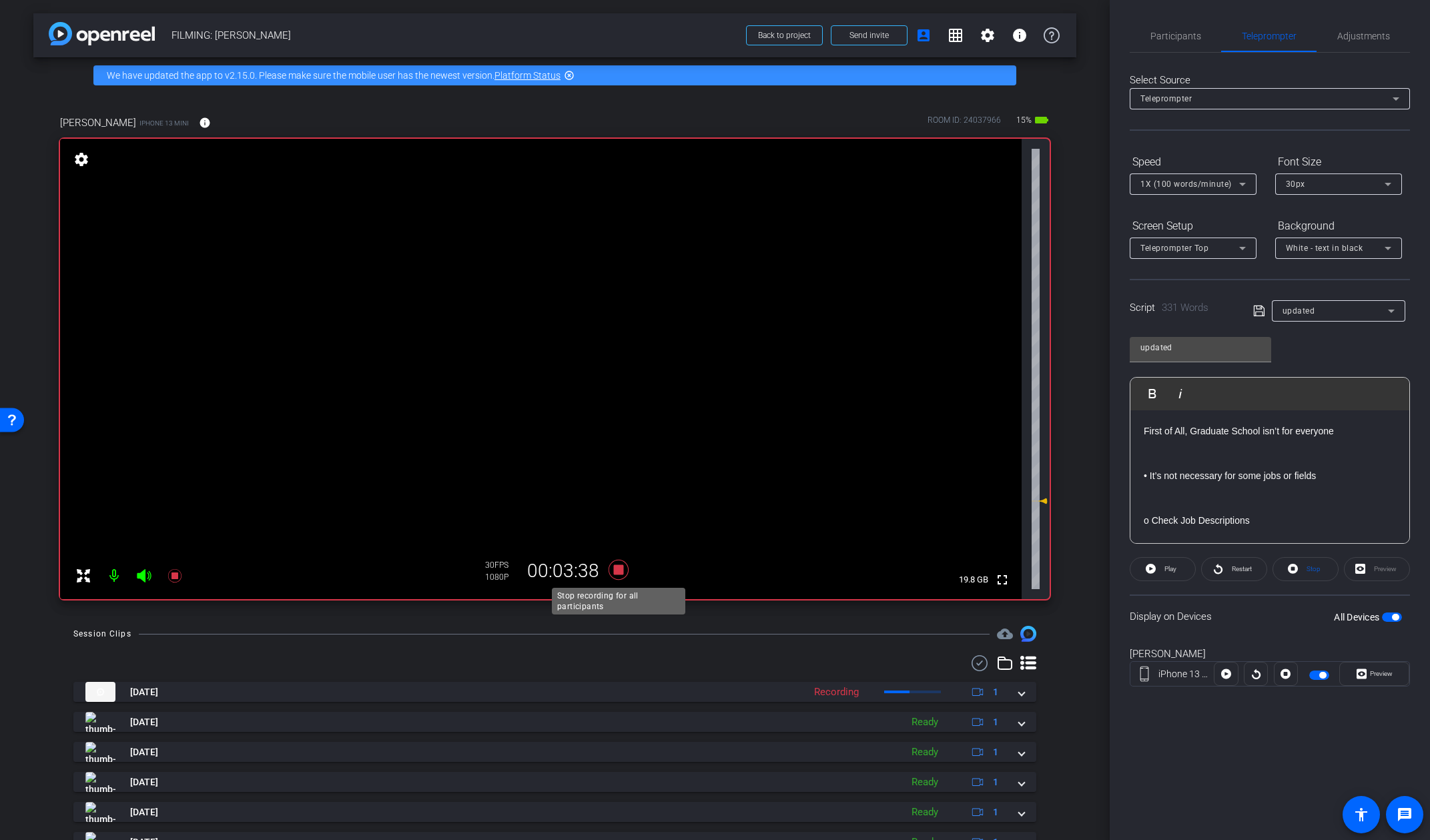
click at [620, 571] on icon at bounding box center [618, 570] width 20 height 20
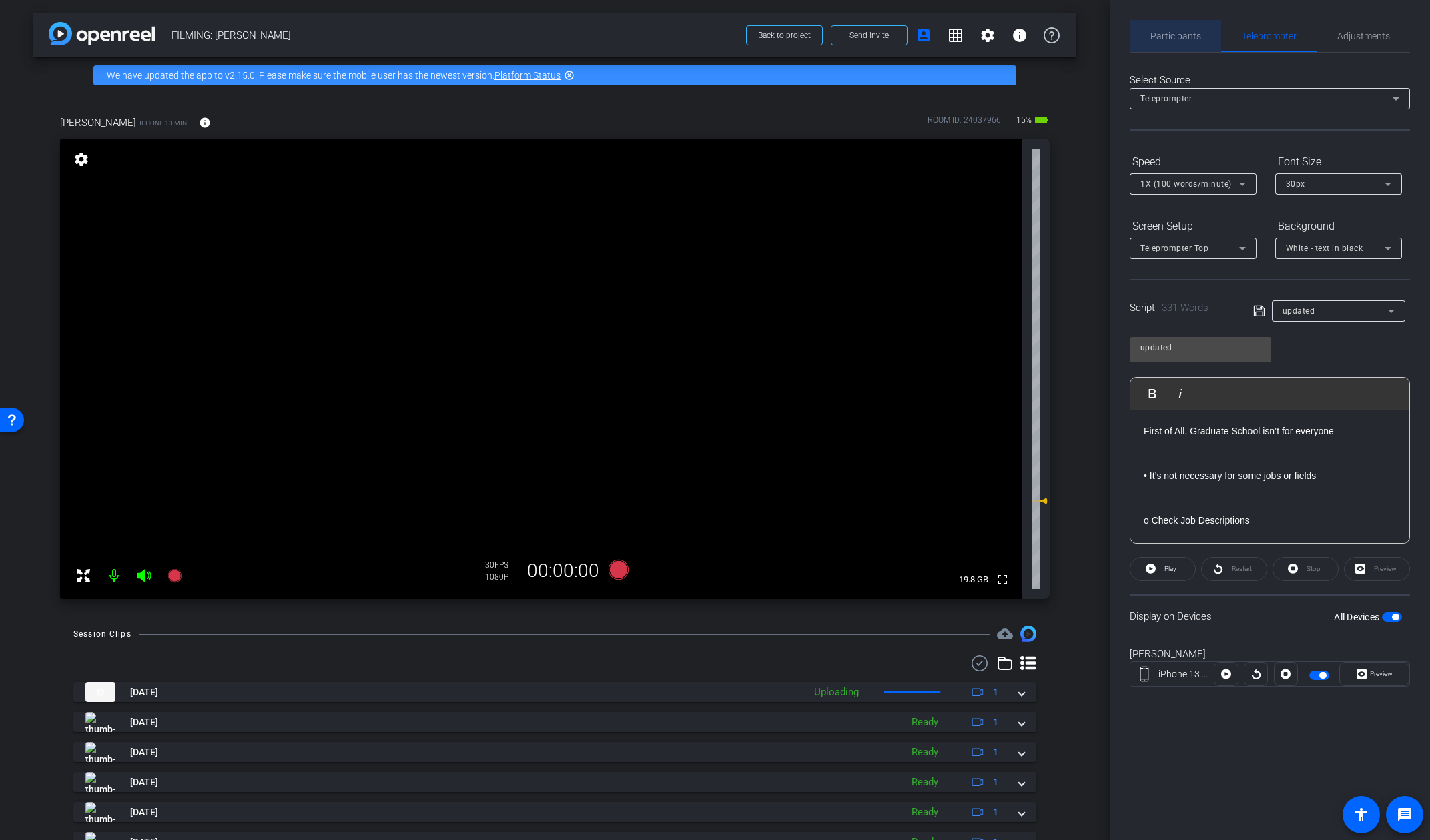
click at [1184, 32] on span "Participants" at bounding box center [1175, 35] width 50 height 9
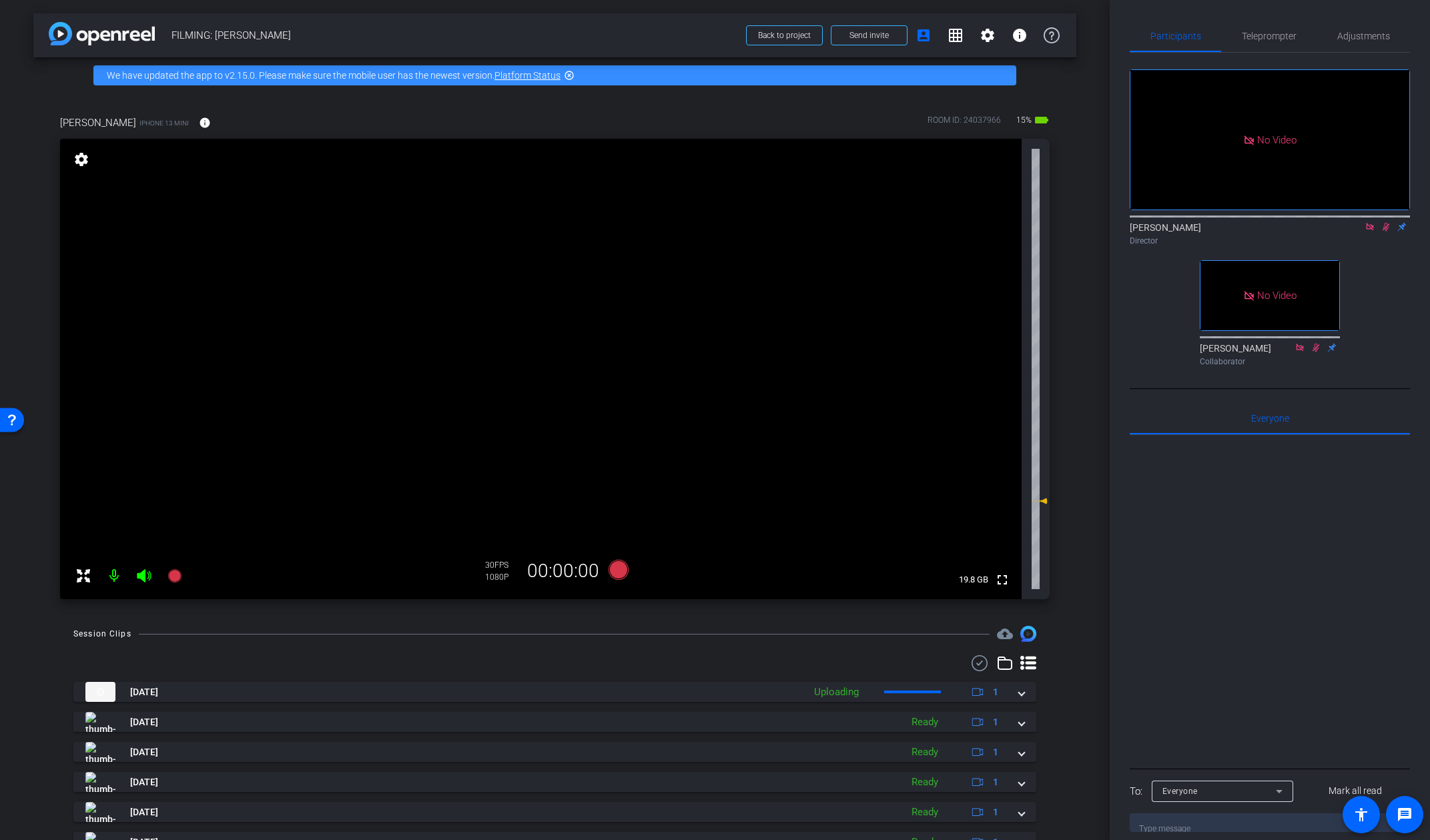
click at [1252, 223] on icon at bounding box center [1370, 226] width 11 height 9
click at [1252, 231] on icon at bounding box center [1370, 226] width 7 height 9
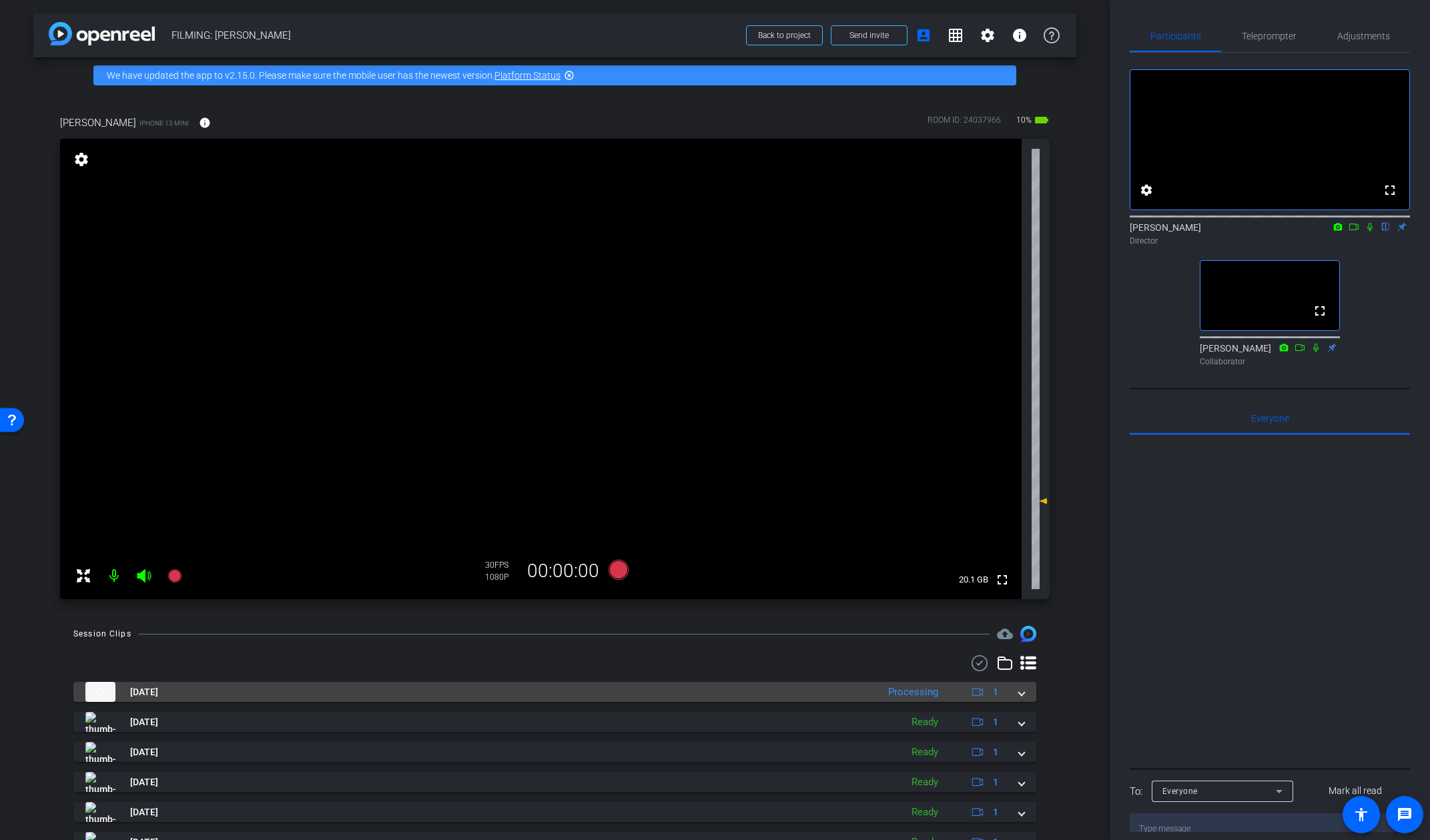
click at [1023, 698] on span at bounding box center [1021, 692] width 5 height 14
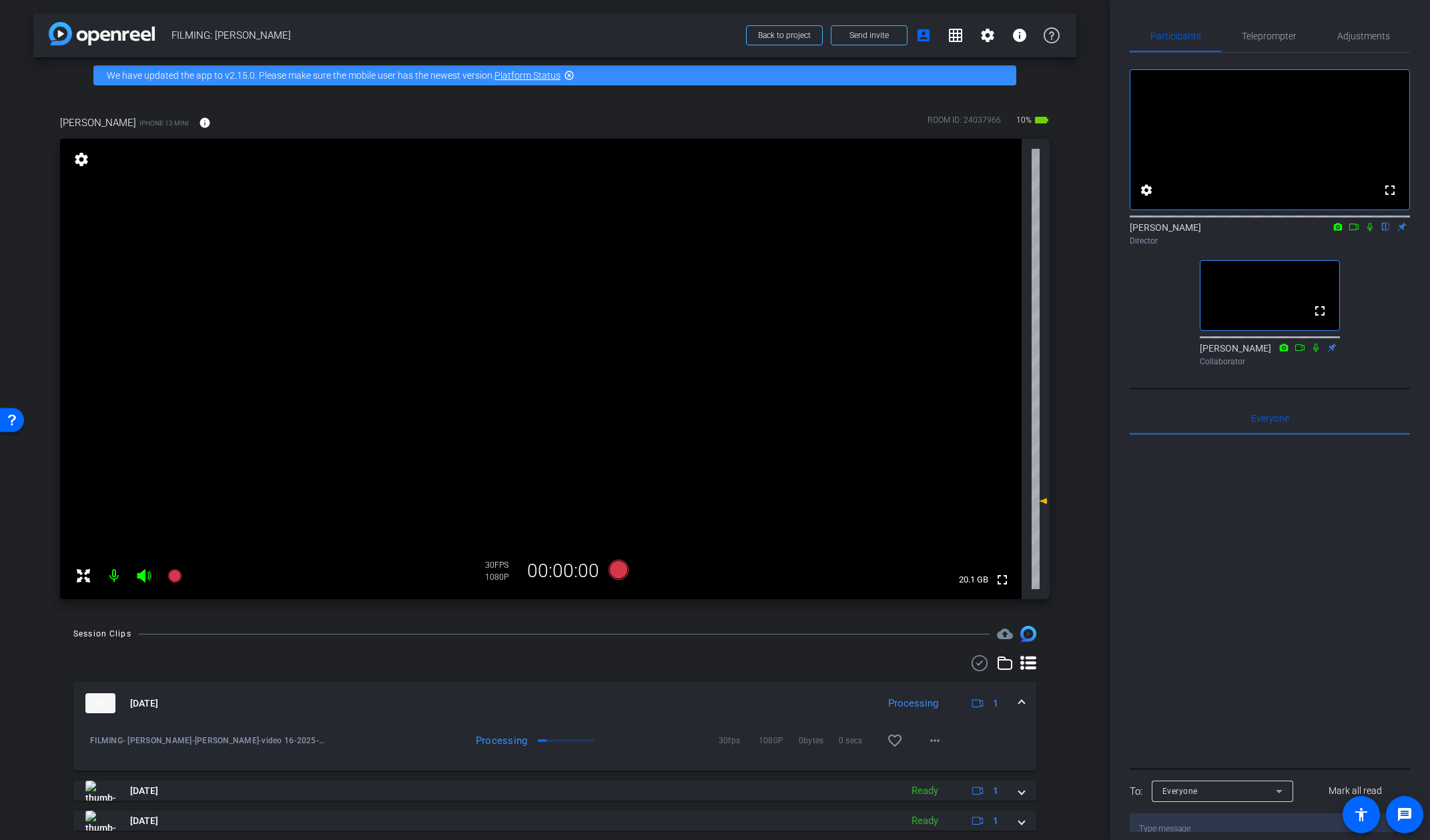
click at [1021, 703] on span at bounding box center [1021, 703] width 5 height 14
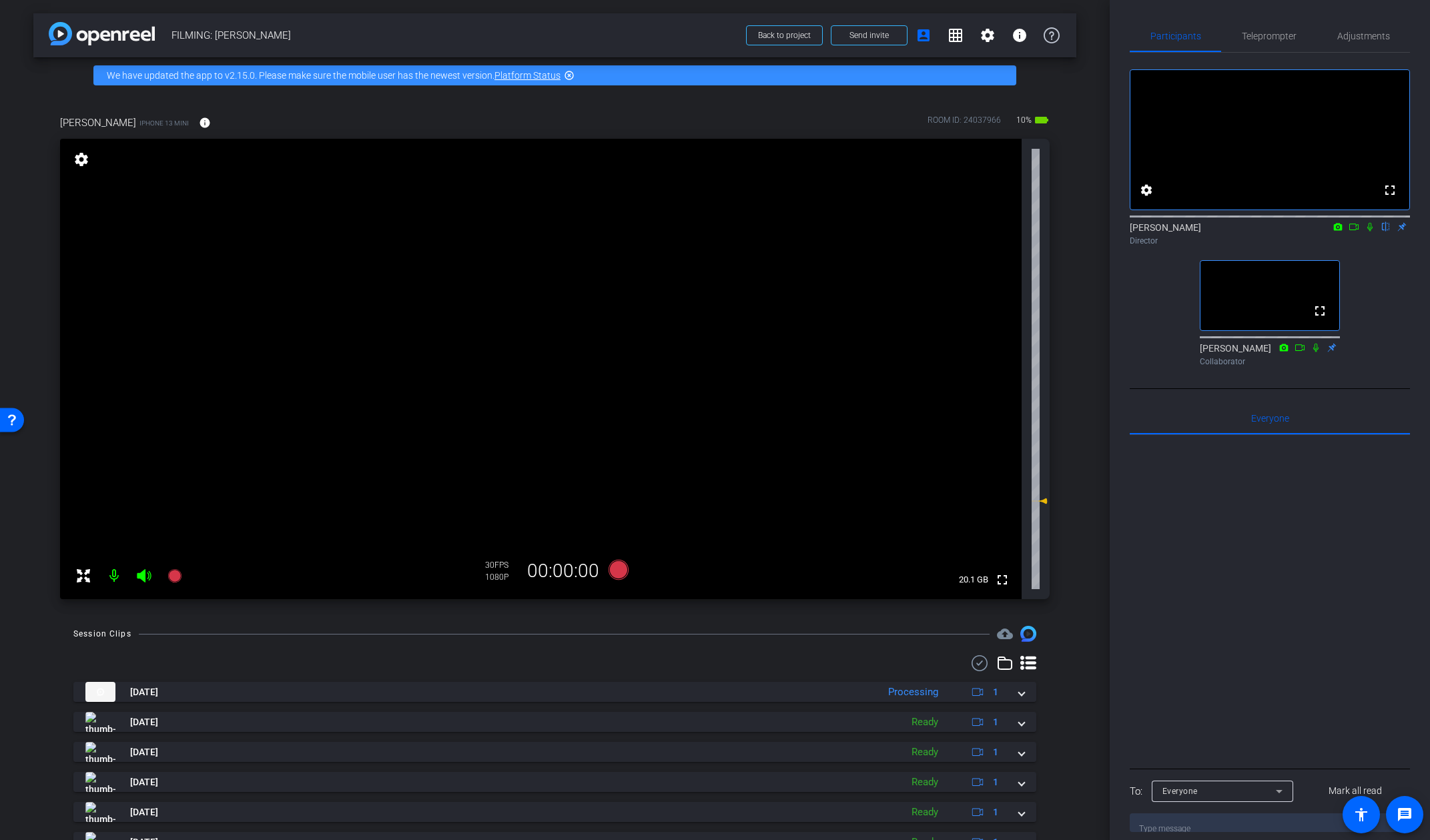
click at [1104, 553] on div "arrow_back FILMING: Kevin McDonald Back to project Send invite account_box grid…" at bounding box center [554, 420] width 1110 height 840
click at [1252, 43] on span "Teleprompter" at bounding box center [1269, 35] width 55 height 32
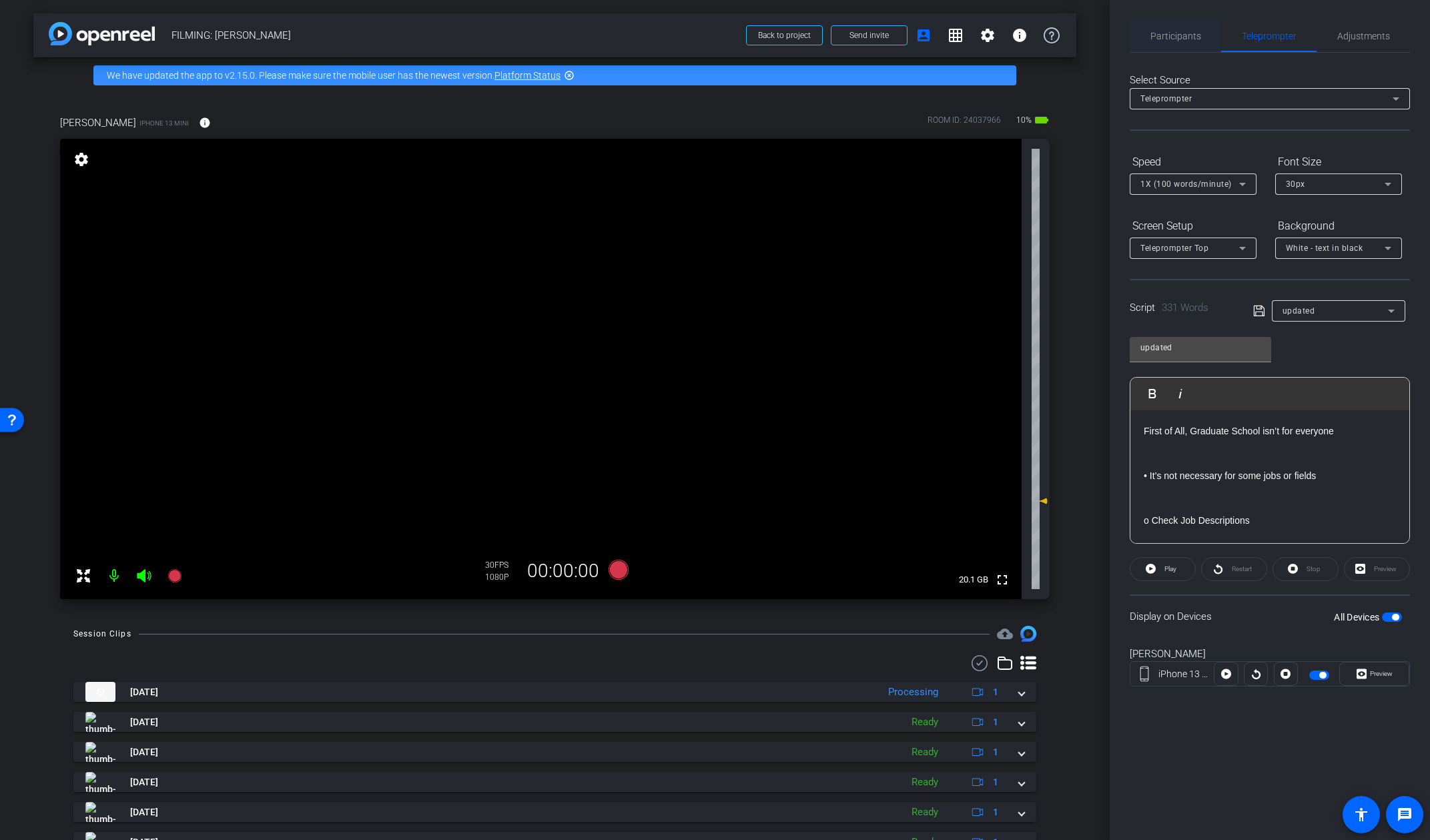
click at [1179, 40] on span "Participants" at bounding box center [1175, 35] width 50 height 9
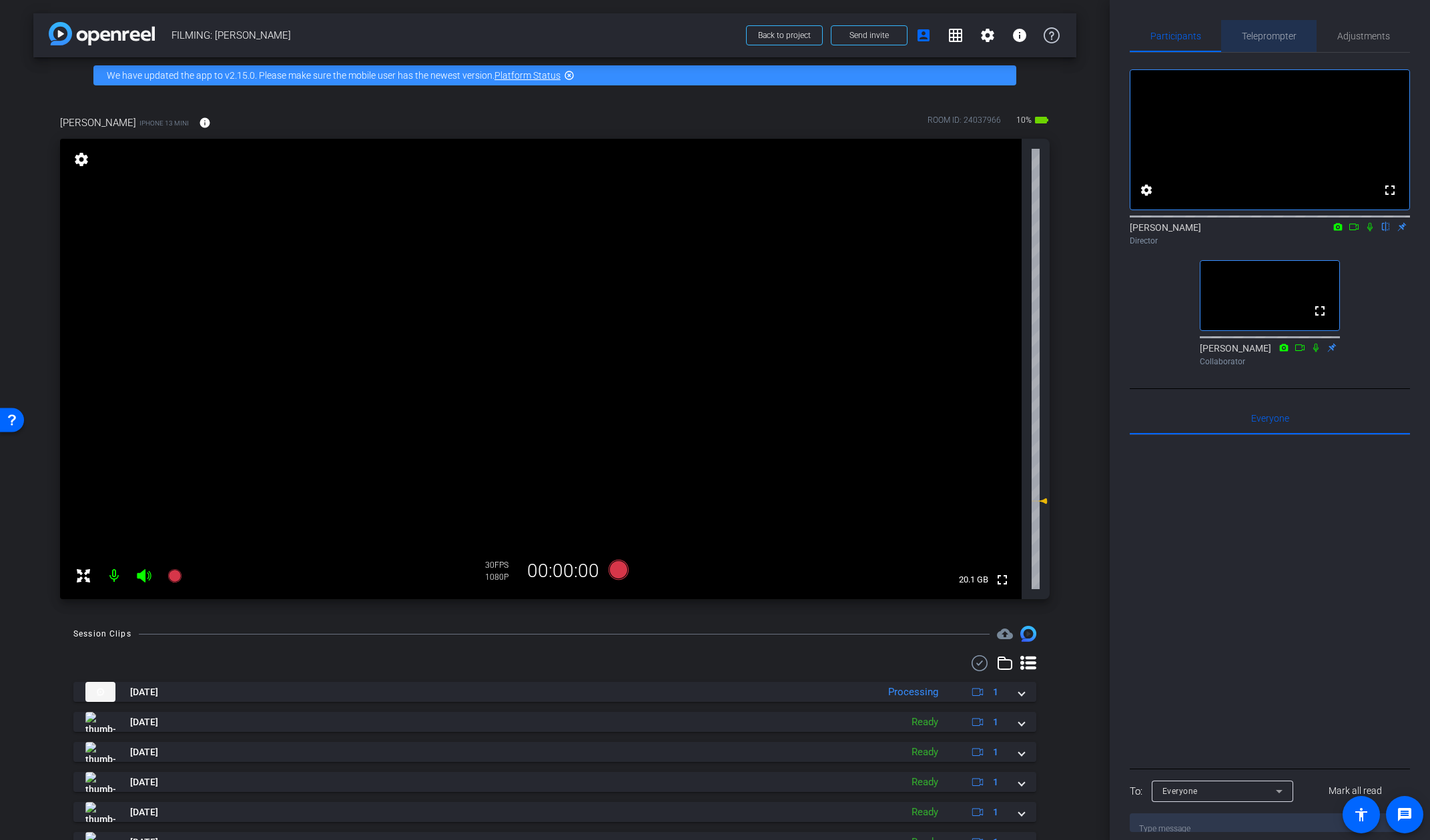
click at [1252, 34] on span "Teleprompter" at bounding box center [1269, 35] width 55 height 9
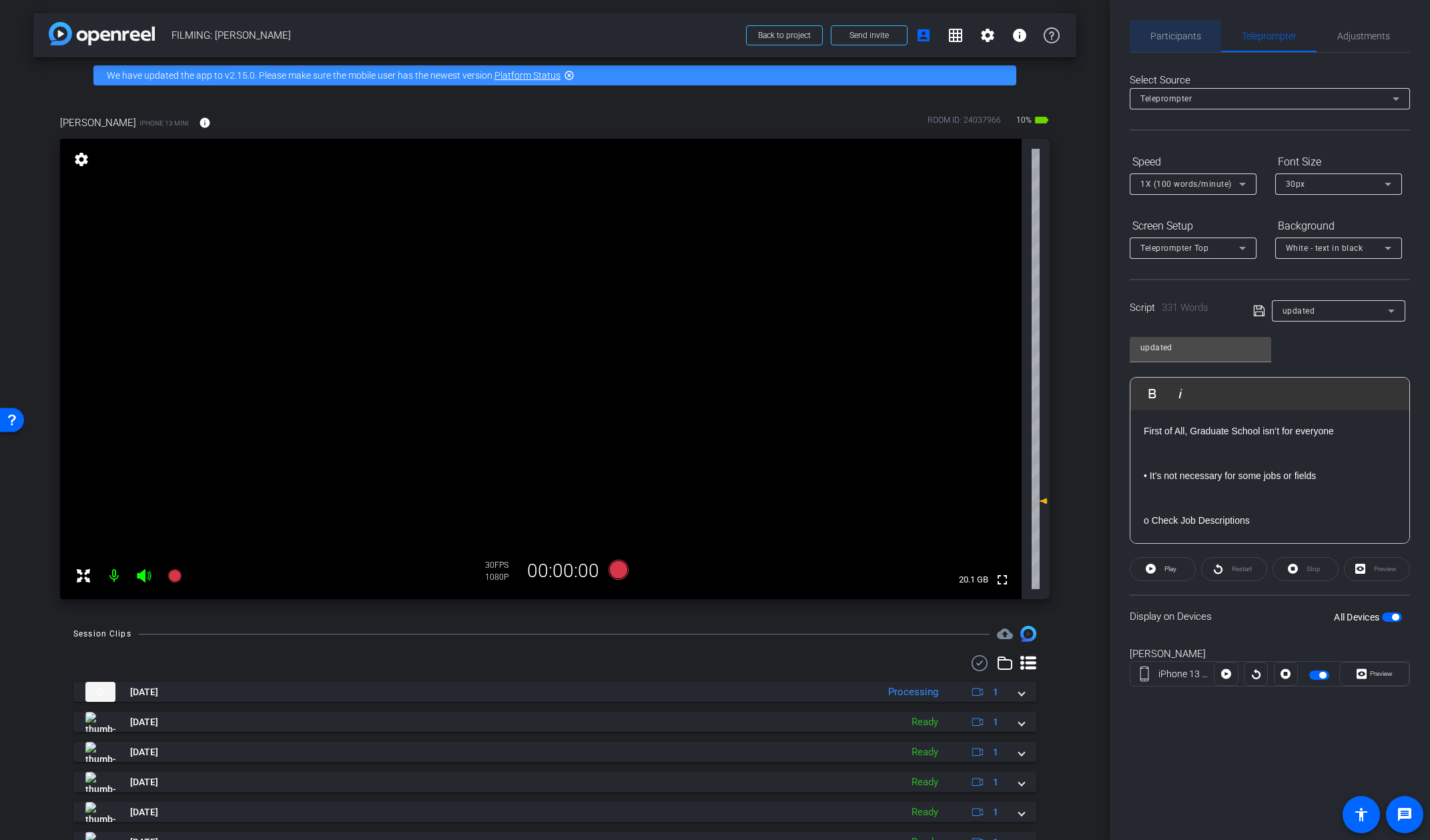
click at [1167, 38] on span "Participants" at bounding box center [1175, 35] width 50 height 9
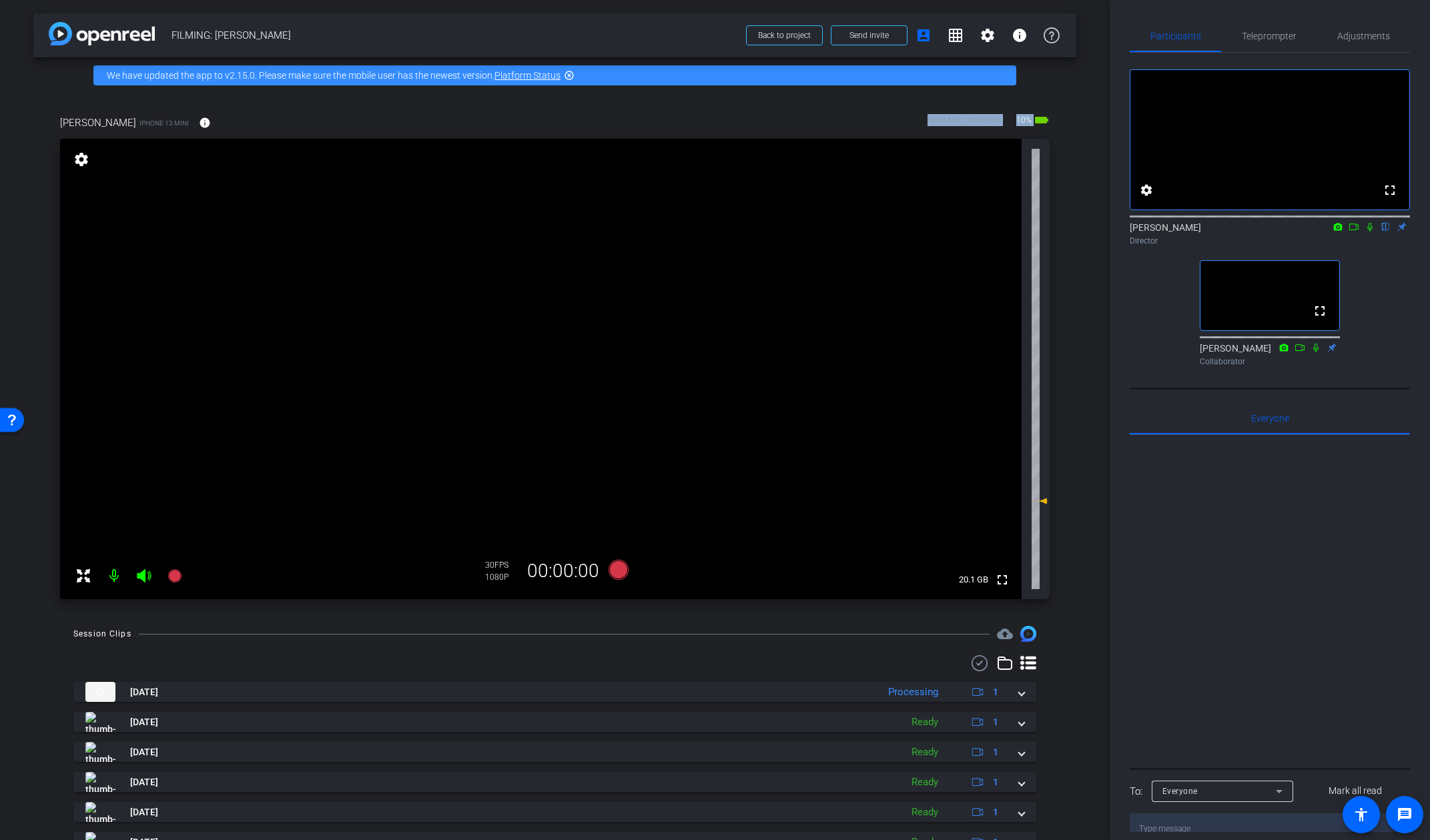
drag, startPoint x: 1070, startPoint y: 118, endPoint x: 925, endPoint y: 121, distance: 145.0
click at [925, 121] on div "Kevin Mconald iPhone 13 mini info ROOM ID: 24037966 10% battery_std fullscreen …" at bounding box center [554, 353] width 1043 height 519
click at [925, 121] on div "Kevin Mconald iPhone 13 mini info ROOM ID: 24037966 10% battery_std" at bounding box center [554, 122] width 990 height 32
drag, startPoint x: 926, startPoint y: 121, endPoint x: 1053, endPoint y: 119, distance: 127.0
click at [1053, 119] on div "Kevin Mconald iPhone 13 mini info ROOM ID: 24037966 10% battery_std fullscreen …" at bounding box center [554, 353] width 1043 height 519
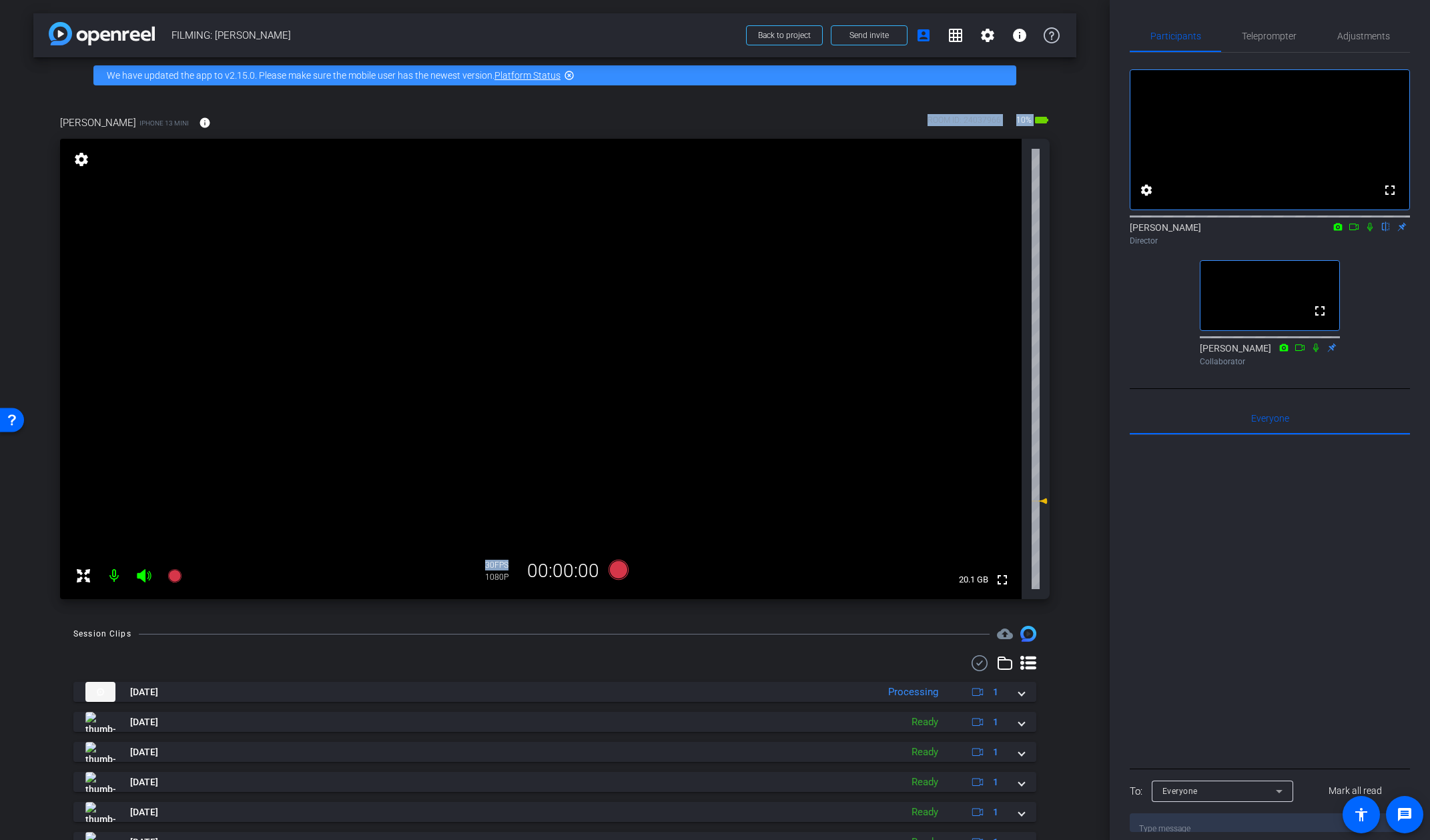
click at [1053, 119] on div "Kevin Mconald iPhone 13 mini info ROOM ID: 24037966 10% battery_std fullscreen …" at bounding box center [554, 353] width 1043 height 519
drag, startPoint x: 1051, startPoint y: 119, endPoint x: 885, endPoint y: 125, distance: 166.1
click at [885, 125] on div "Kevin Mconald iPhone 13 mini info ROOM ID: 24037966 10% battery_std fullscreen …" at bounding box center [554, 353] width 1043 height 519
click at [1105, 299] on div "arrow_back FILMING: Kevin McDonald Back to project Send invite account_box grid…" at bounding box center [554, 420] width 1110 height 840
click at [1252, 35] on span "Teleprompter" at bounding box center [1269, 35] width 55 height 9
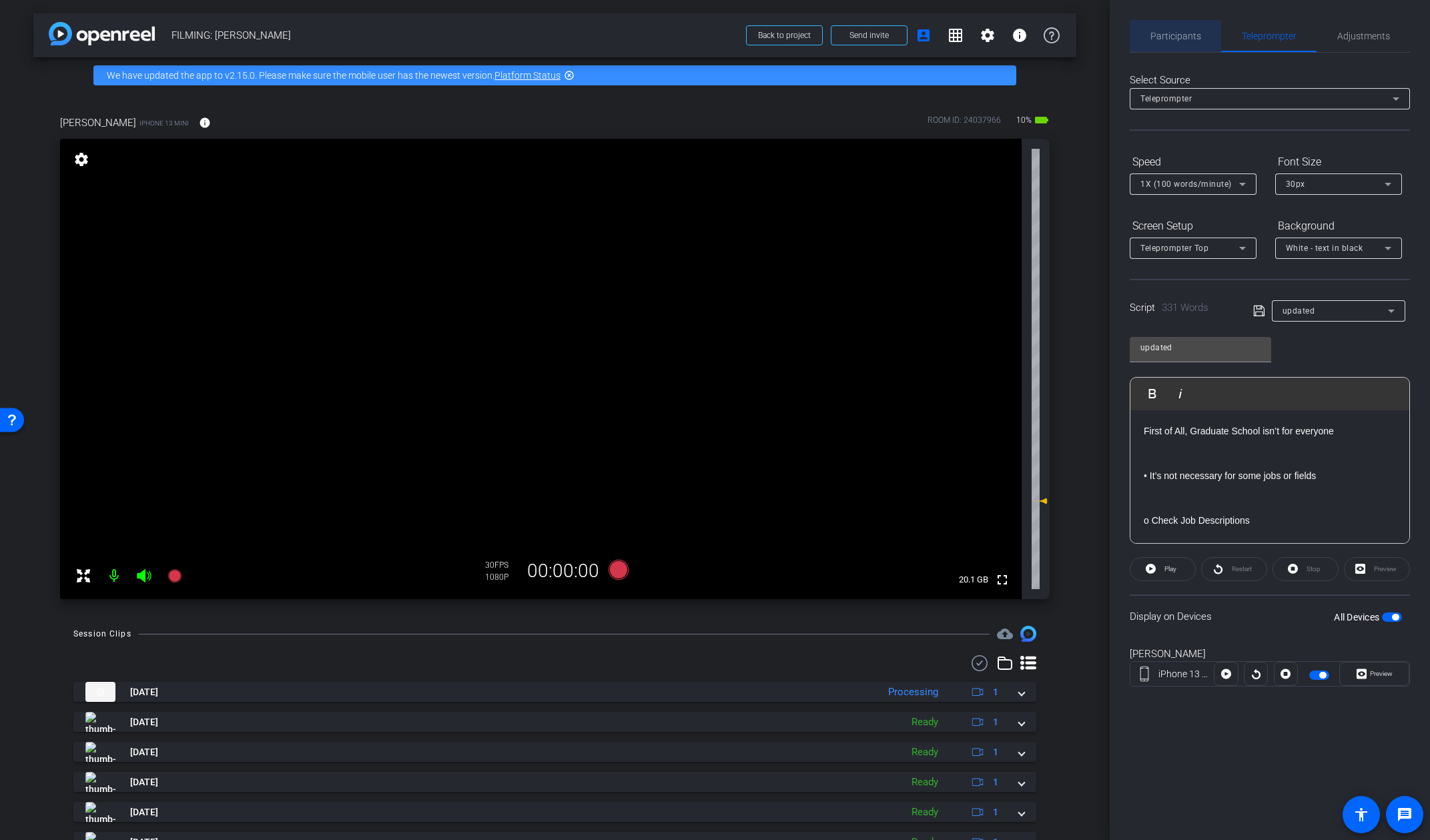
click at [1185, 39] on span "Participants" at bounding box center [1175, 35] width 50 height 9
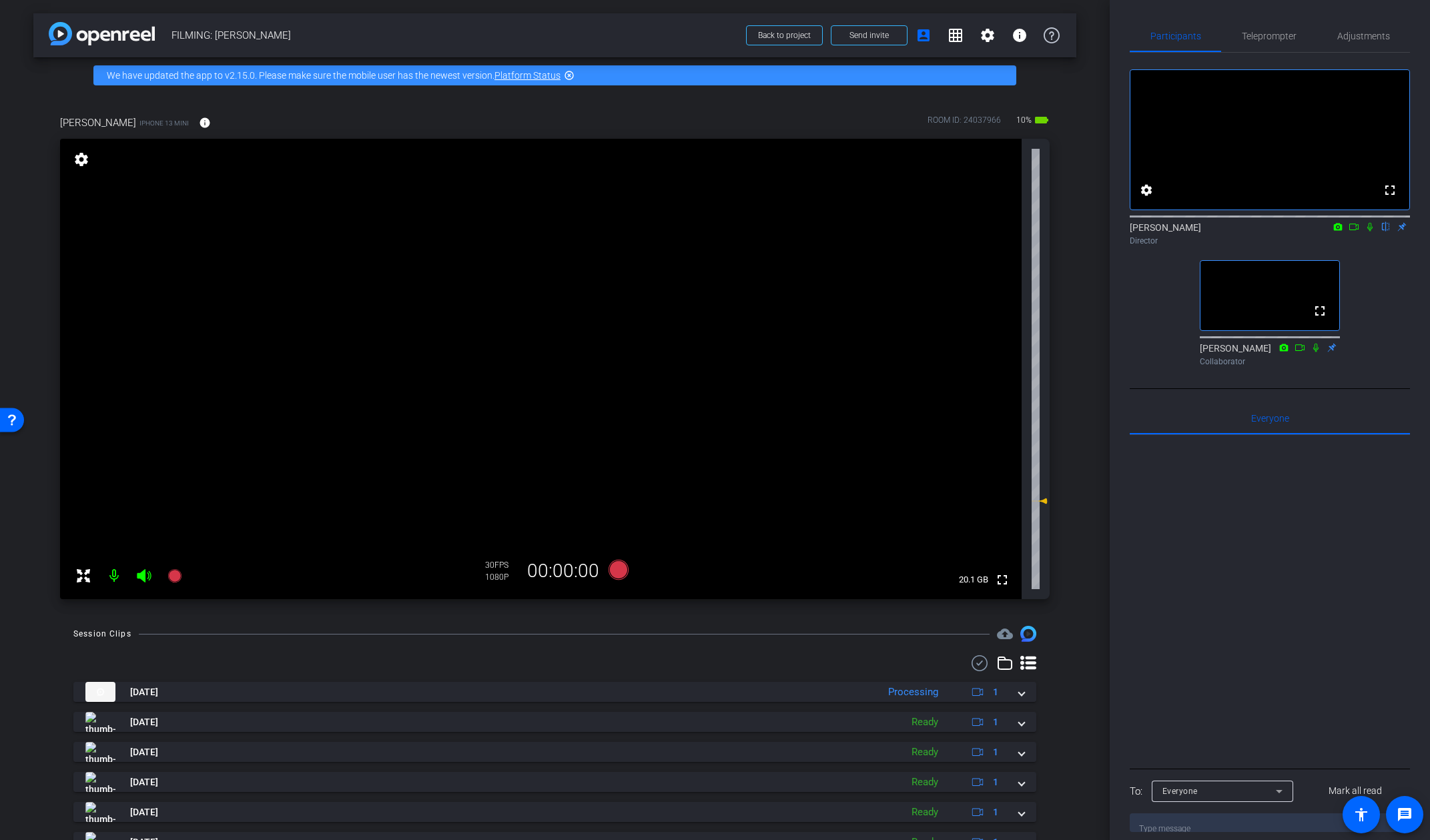
click at [1099, 225] on div "arrow_back FILMING: Kevin McDonald Back to project Send invite account_box grid…" at bounding box center [554, 420] width 1110 height 840
click at [465, 98] on div "Kevin Mconald iPhone 13 mini info ROOM ID: 24037966 10% battery_std fullscreen …" at bounding box center [554, 353] width 1043 height 519
drag, startPoint x: 339, startPoint y: 119, endPoint x: 52, endPoint y: 124, distance: 287.0
click at [52, 124] on div "Kevin Mconald iPhone 13 mini info ROOM ID: 24037966 10% battery_std fullscreen …" at bounding box center [554, 353] width 1043 height 519
click at [59, 123] on div "Kevin Mconald iPhone 13 mini info ROOM ID: 24037966 10% battery_std fullscreen …" at bounding box center [554, 353] width 1043 height 519
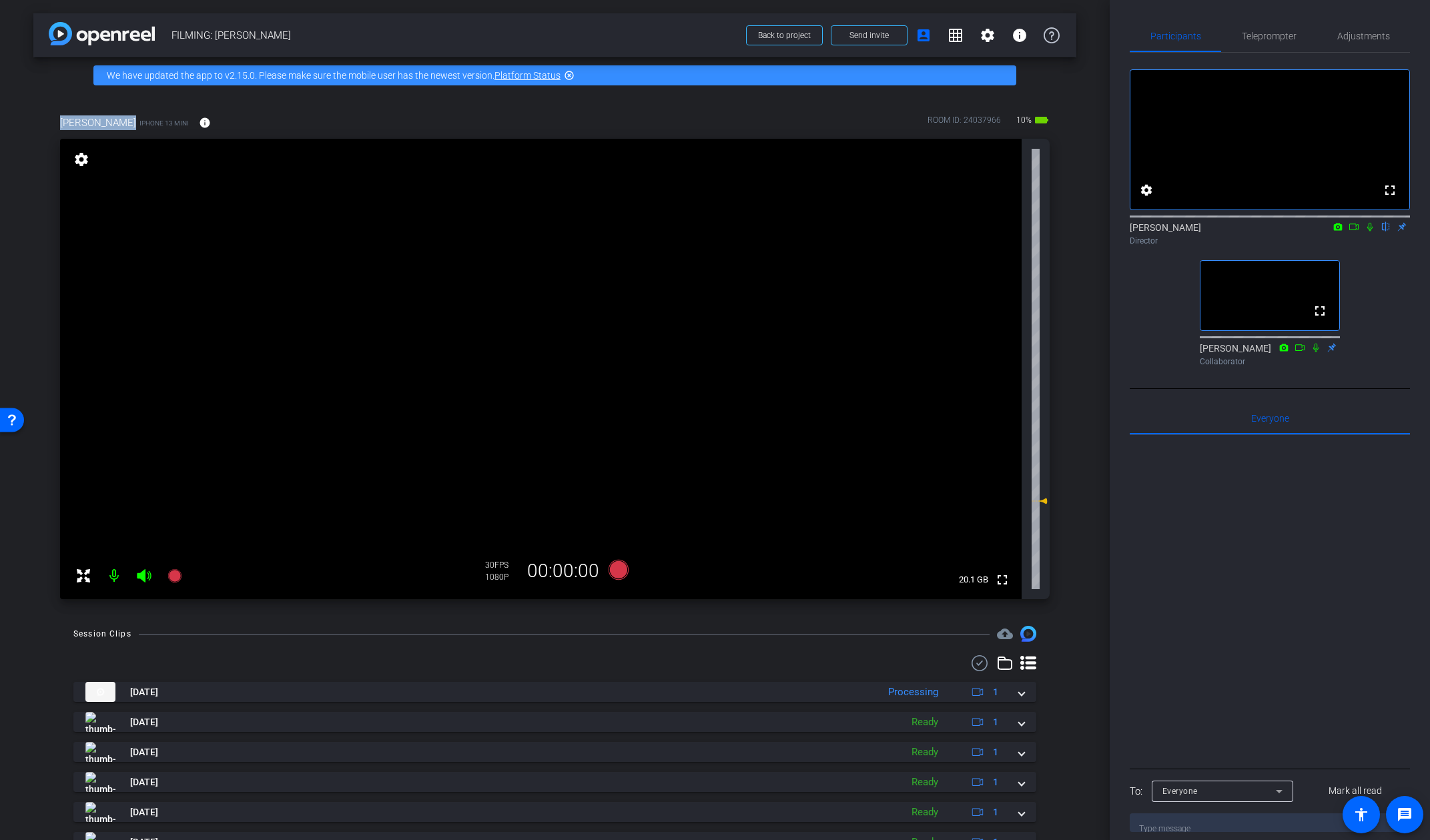
drag, startPoint x: 61, startPoint y: 123, endPoint x: 123, endPoint y: 117, distance: 62.3
click at [123, 117] on span "Kevin Mconald" at bounding box center [98, 122] width 76 height 15
click at [382, 104] on div "Kevin Mconald iPhone 13 mini info ROOM ID: 24037966 10% battery_std fullscreen …" at bounding box center [554, 353] width 1043 height 519
drag, startPoint x: 360, startPoint y: 116, endPoint x: 115, endPoint y: 115, distance: 245.0
click at [115, 115] on div "Kevin Mconald iPhone 13 mini info ROOM ID: 24037966 10% battery_std" at bounding box center [554, 122] width 990 height 32
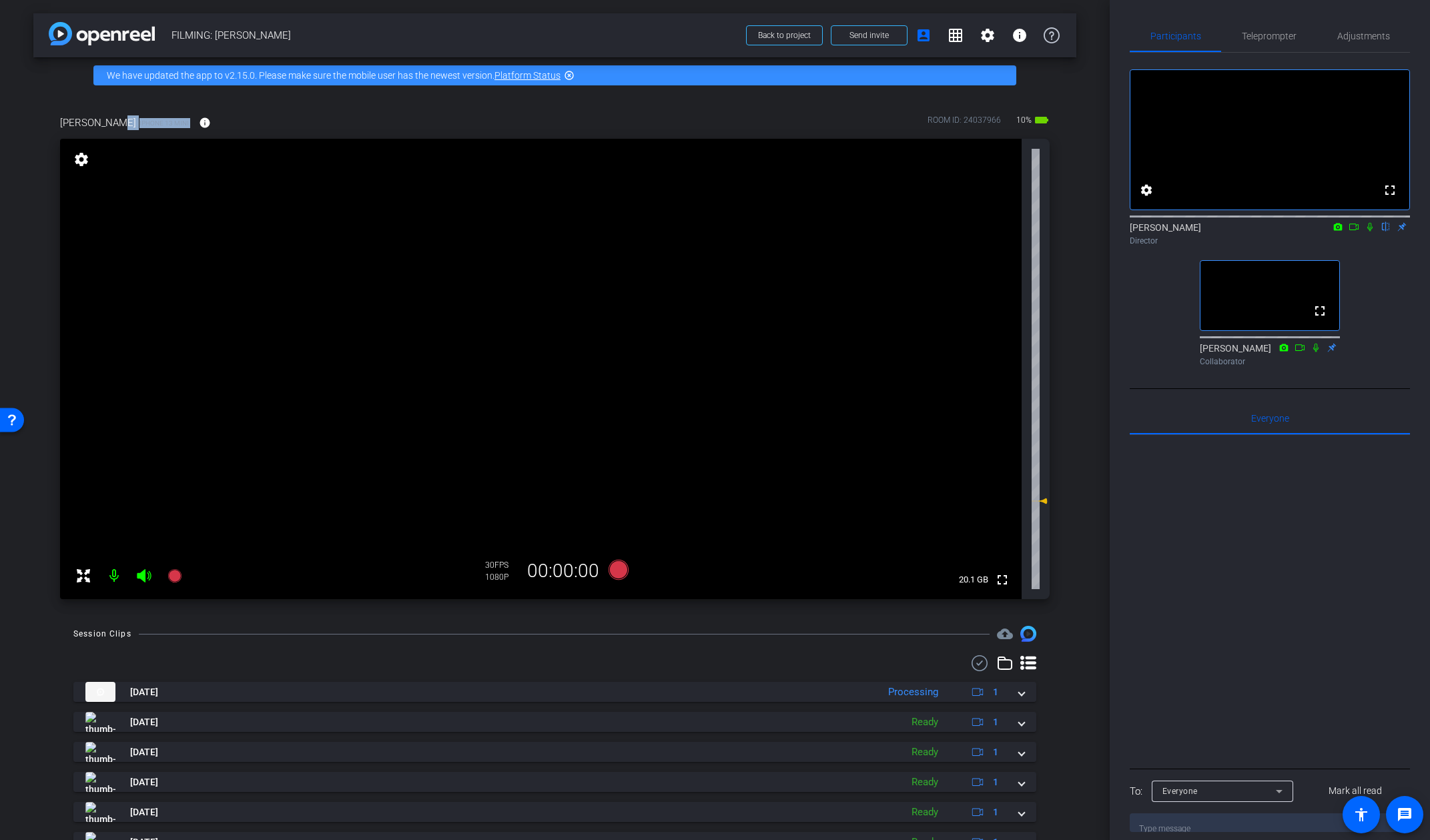
click at [369, 119] on div "Kevin Mconald iPhone 13 mini info ROOM ID: 24037966 10% battery_std" at bounding box center [554, 122] width 990 height 32
click at [1053, 211] on div "Kevin Mconald iPhone 13 mini info ROOM ID: 24037966 10% battery_std fullscreen …" at bounding box center [554, 353] width 1043 height 519
click at [1072, 189] on div "Kevin Mconald iPhone 13 mini info ROOM ID: 24037966 10% battery_std fullscreen …" at bounding box center [554, 353] width 1043 height 519
drag, startPoint x: 1072, startPoint y: 189, endPoint x: 1051, endPoint y: 74, distance: 116.9
click at [1051, 74] on div "arrow_back FILMING: Kevin McDonald Back to project Send invite account_box grid…" at bounding box center [554, 420] width 1110 height 840
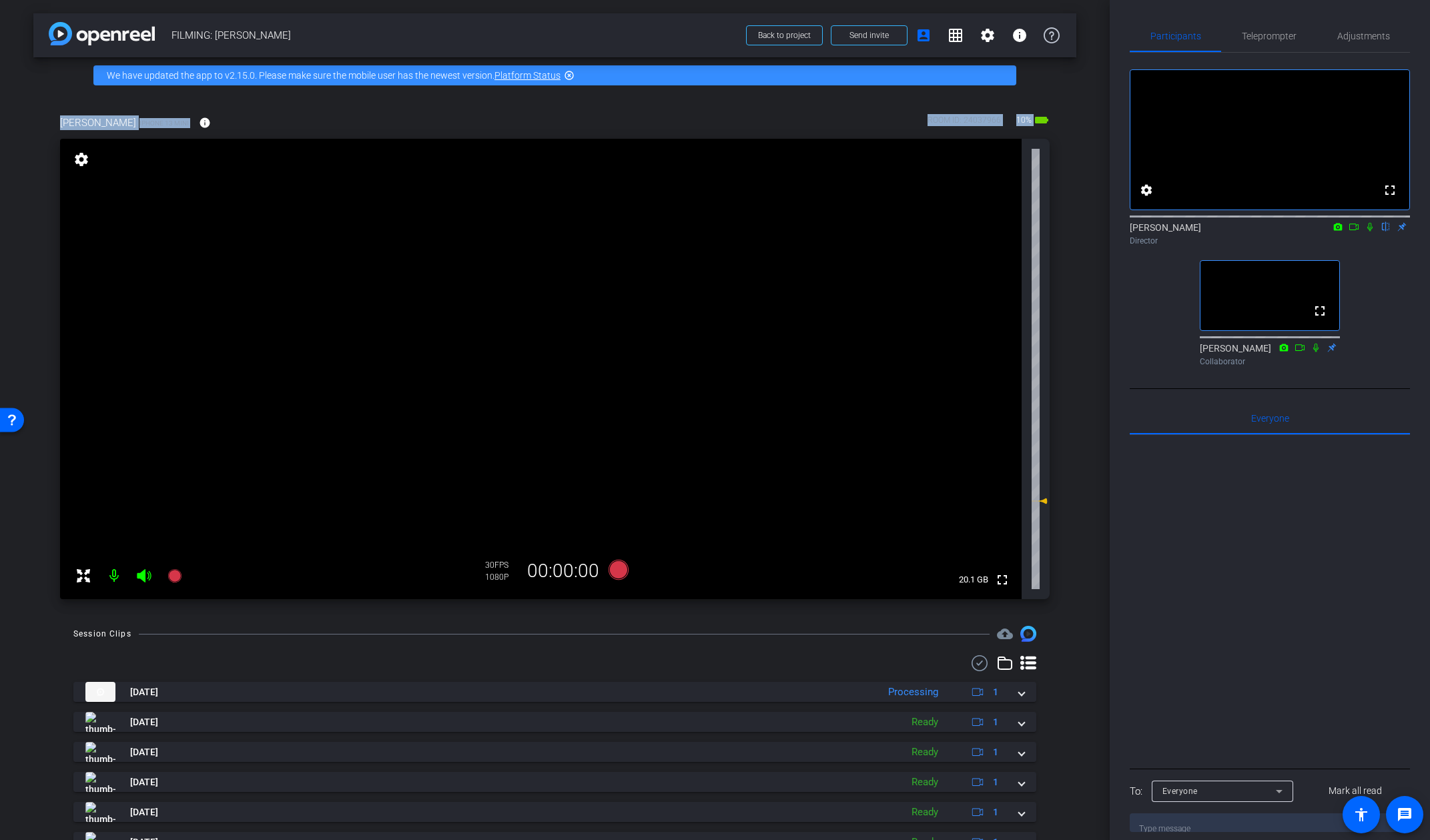
click at [1070, 108] on div "Kevin Mconald iPhone 13 mini info ROOM ID: 24037966 10% battery_std fullscreen …" at bounding box center [554, 353] width 1043 height 519
drag, startPoint x: 1050, startPoint y: 96, endPoint x: 1028, endPoint y: 154, distance: 62.0
click at [1028, 154] on div "Kevin Mconald iPhone 13 mini info ROOM ID: 24037966 10% battery_std fullscreen …" at bounding box center [554, 353] width 1043 height 519
click at [1066, 148] on div "Kevin Mconald iPhone 13 mini info ROOM ID: 24037966 10% battery_std fullscreen …" at bounding box center [554, 353] width 1043 height 519
drag, startPoint x: 1064, startPoint y: 148, endPoint x: 1055, endPoint y: 91, distance: 57.7
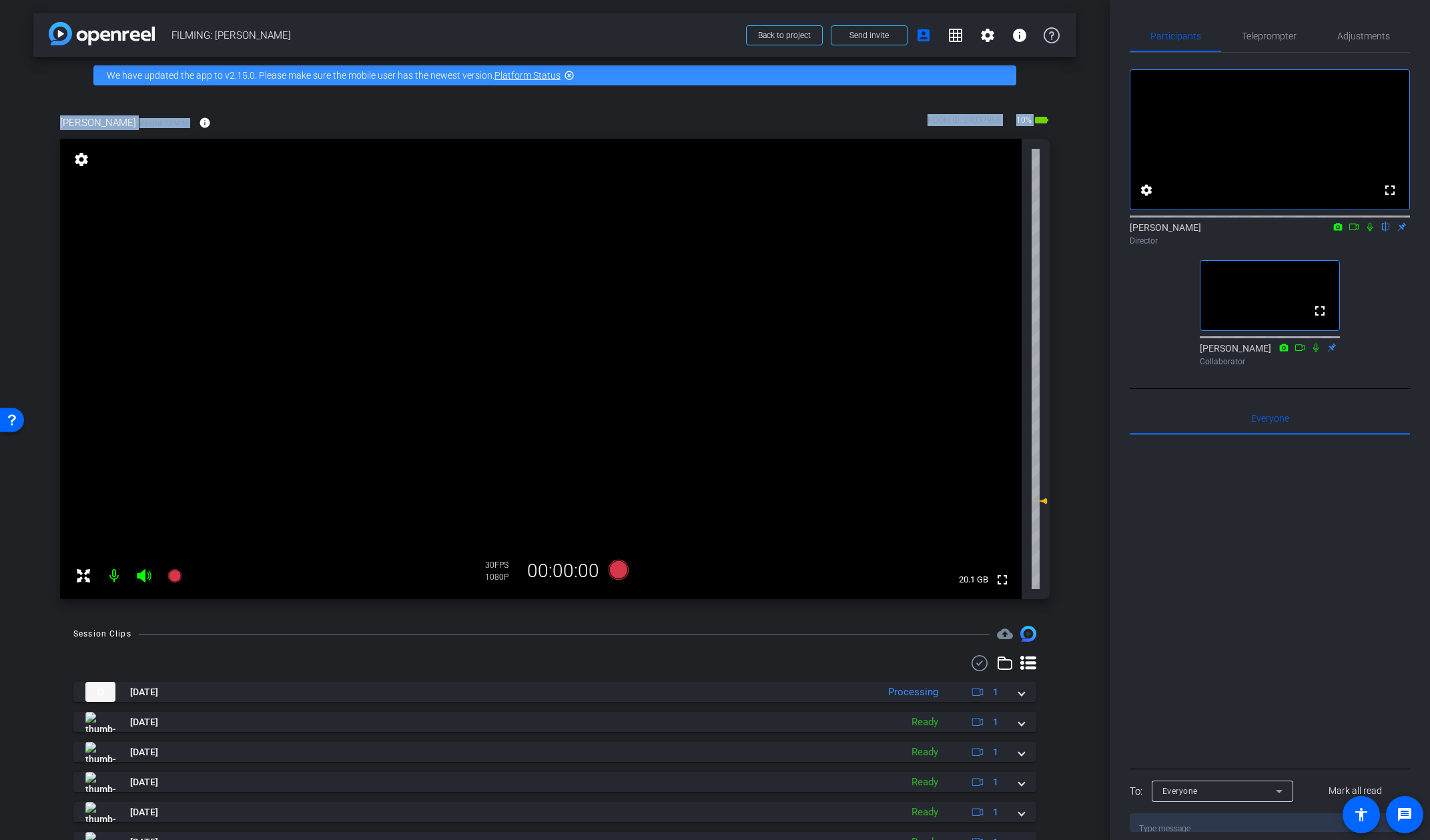
click at [1056, 90] on div "arrow_back FILMING: Kevin McDonald Back to project Send invite account_box grid…" at bounding box center [554, 420] width 1110 height 840
click at [1056, 97] on div "Kevin Mconald iPhone 13 mini info ROOM ID: 24037966 10% battery_std fullscreen …" at bounding box center [554, 353] width 1043 height 519
click at [1213, 585] on div at bounding box center [1269, 600] width 281 height 330
drag, startPoint x: 1184, startPoint y: 606, endPoint x: 1351, endPoint y: 228, distance: 413.2
click at [1252, 226] on div "fullscreen settings Addie Hackshaw flip Director fullscreen Ailsa Dann Collabor…" at bounding box center [1269, 442] width 281 height 779
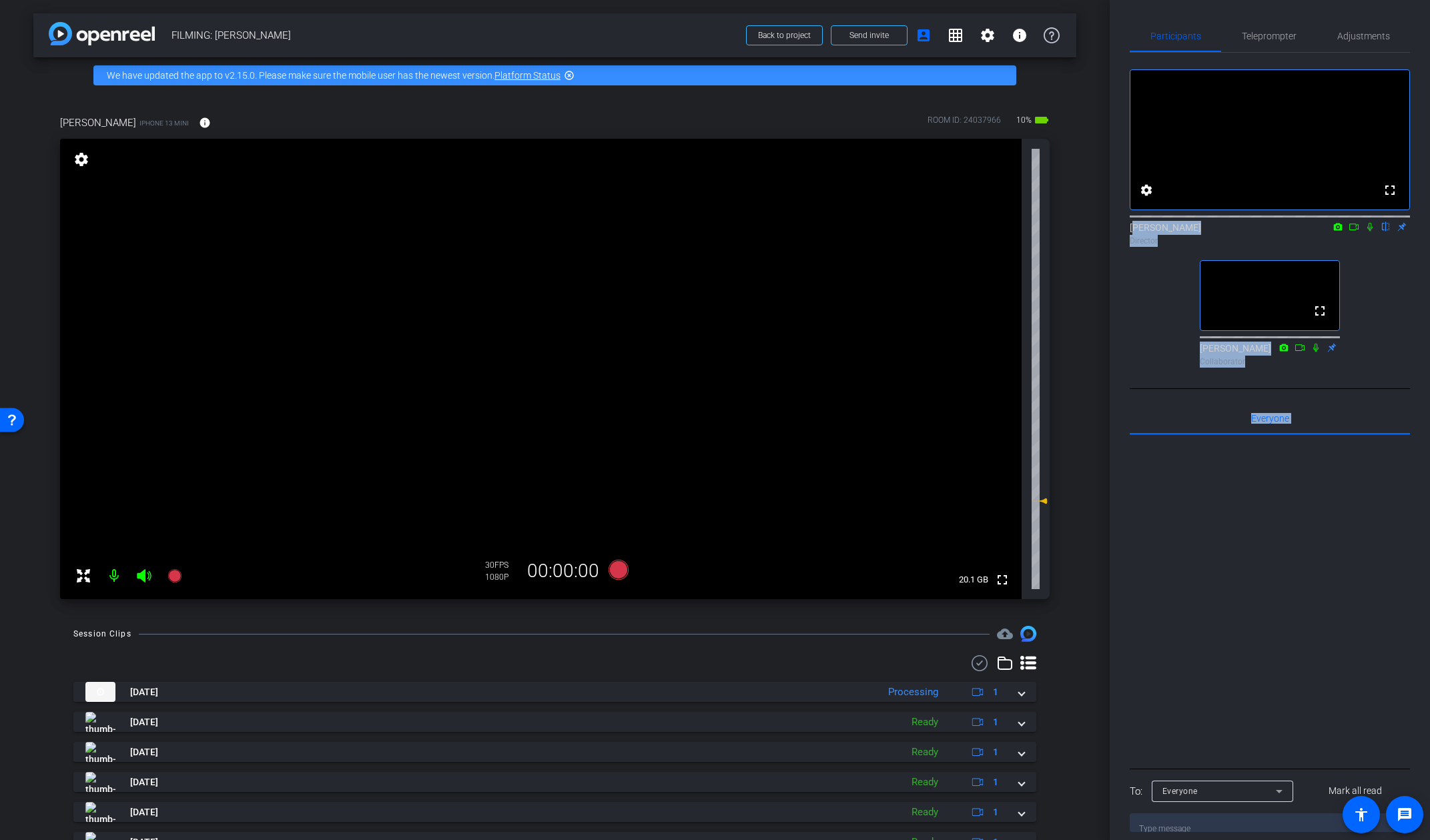
click at [1252, 328] on div "fullscreen settings Addie Hackshaw flip Director fullscreen Ailsa Dann Collabor…" at bounding box center [1269, 213] width 281 height 319
drag, startPoint x: 1230, startPoint y: 659, endPoint x: 1213, endPoint y: 219, distance: 440.3
click at [1213, 219] on div "fullscreen settings Addie Hackshaw flip Director fullscreen Ailsa Dann Collabor…" at bounding box center [1269, 442] width 281 height 779
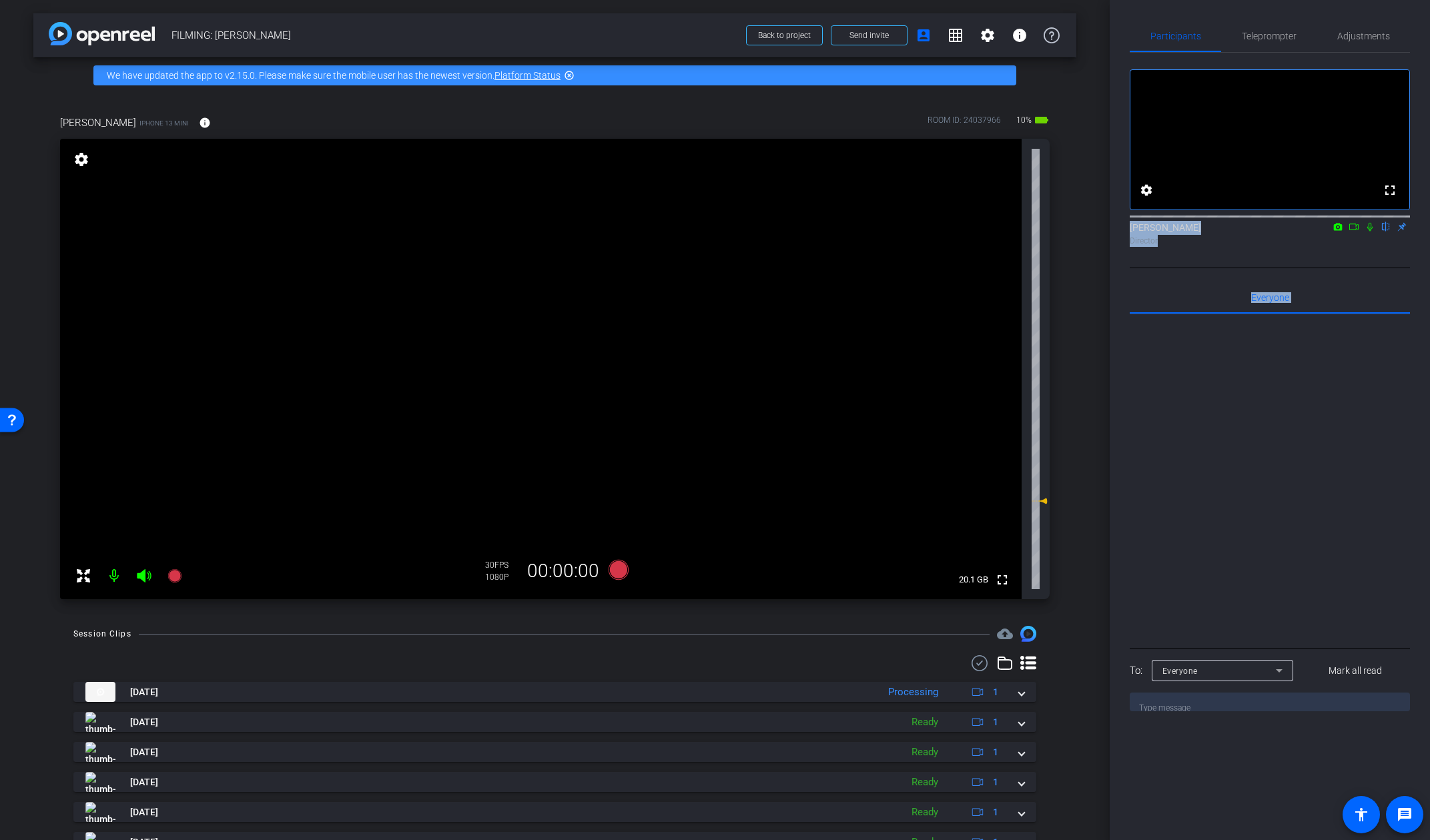
click at [1252, 268] on div "fullscreen settings Addie Hackshaw flip Director" at bounding box center [1269, 161] width 281 height 216
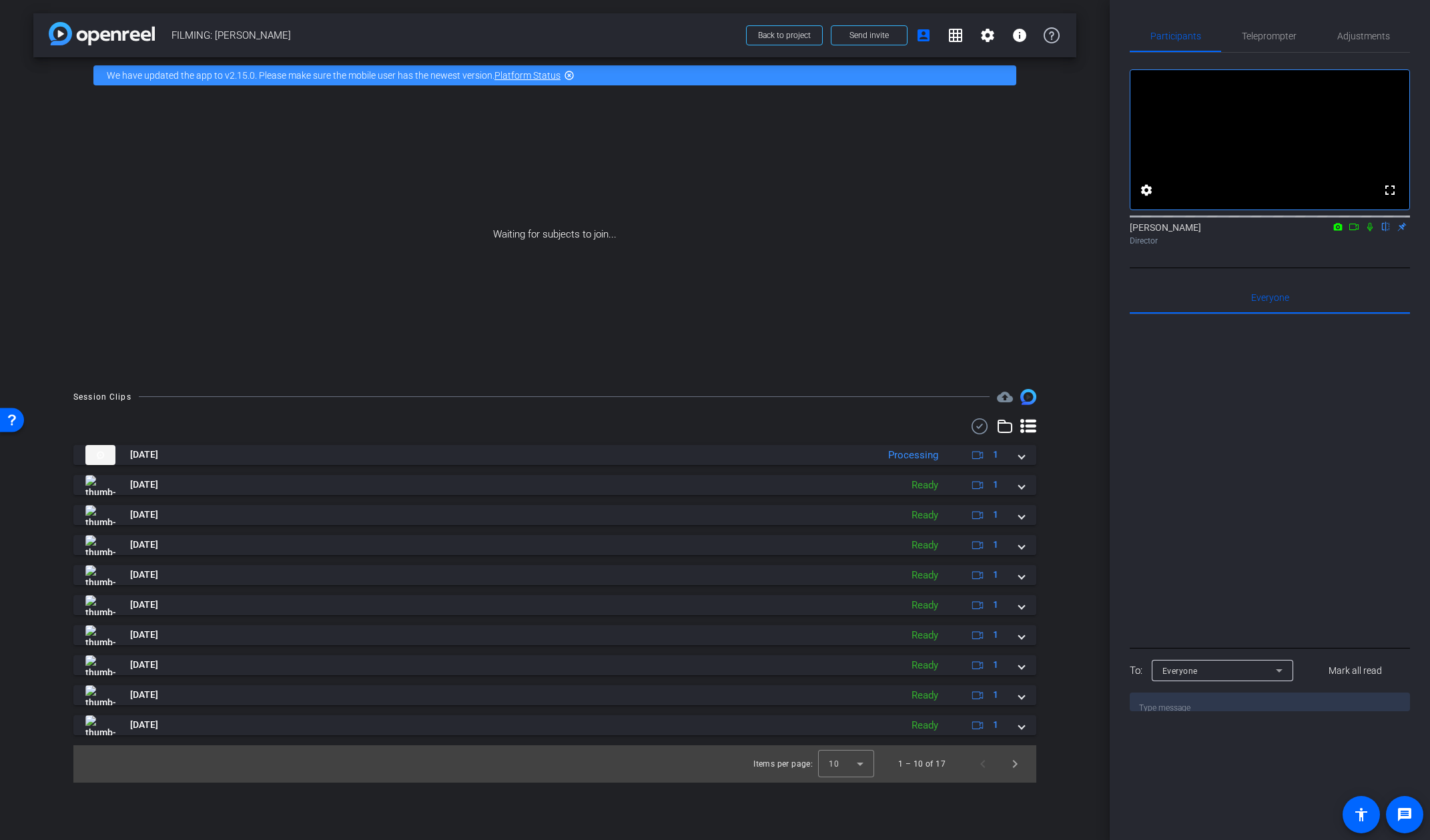
click at [1252, 230] on icon at bounding box center [1353, 226] width 9 height 7
click at [1252, 231] on icon at bounding box center [1386, 226] width 11 height 9
click at [152, 18] on div "arrow_back FILMING: Kevin McDonald Back to project Send invite account_box grid…" at bounding box center [554, 35] width 1043 height 44
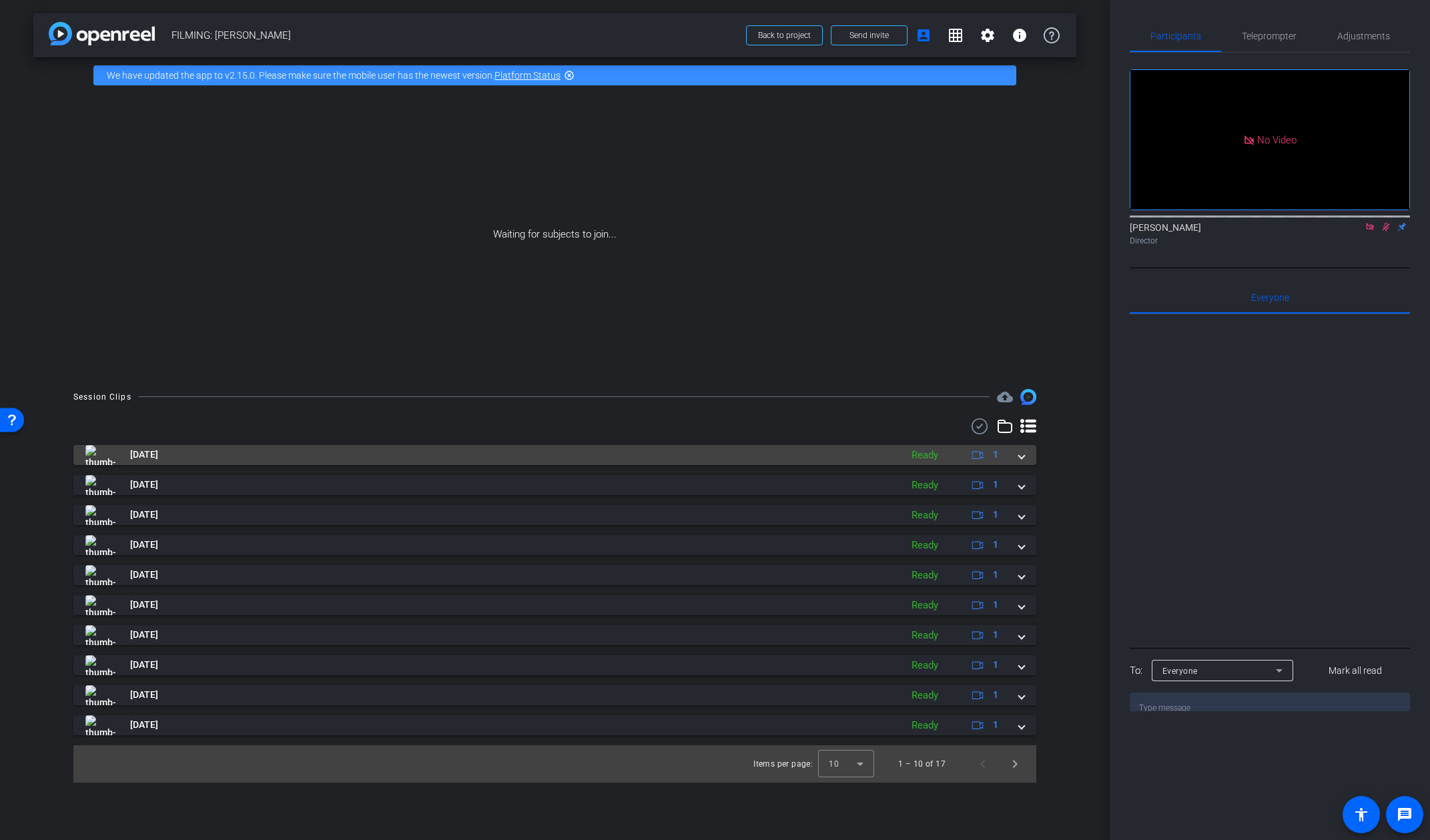
click at [1029, 457] on mat-expansion-panel-header "Sep 16, 2025 Ready 1" at bounding box center [555, 455] width 963 height 20
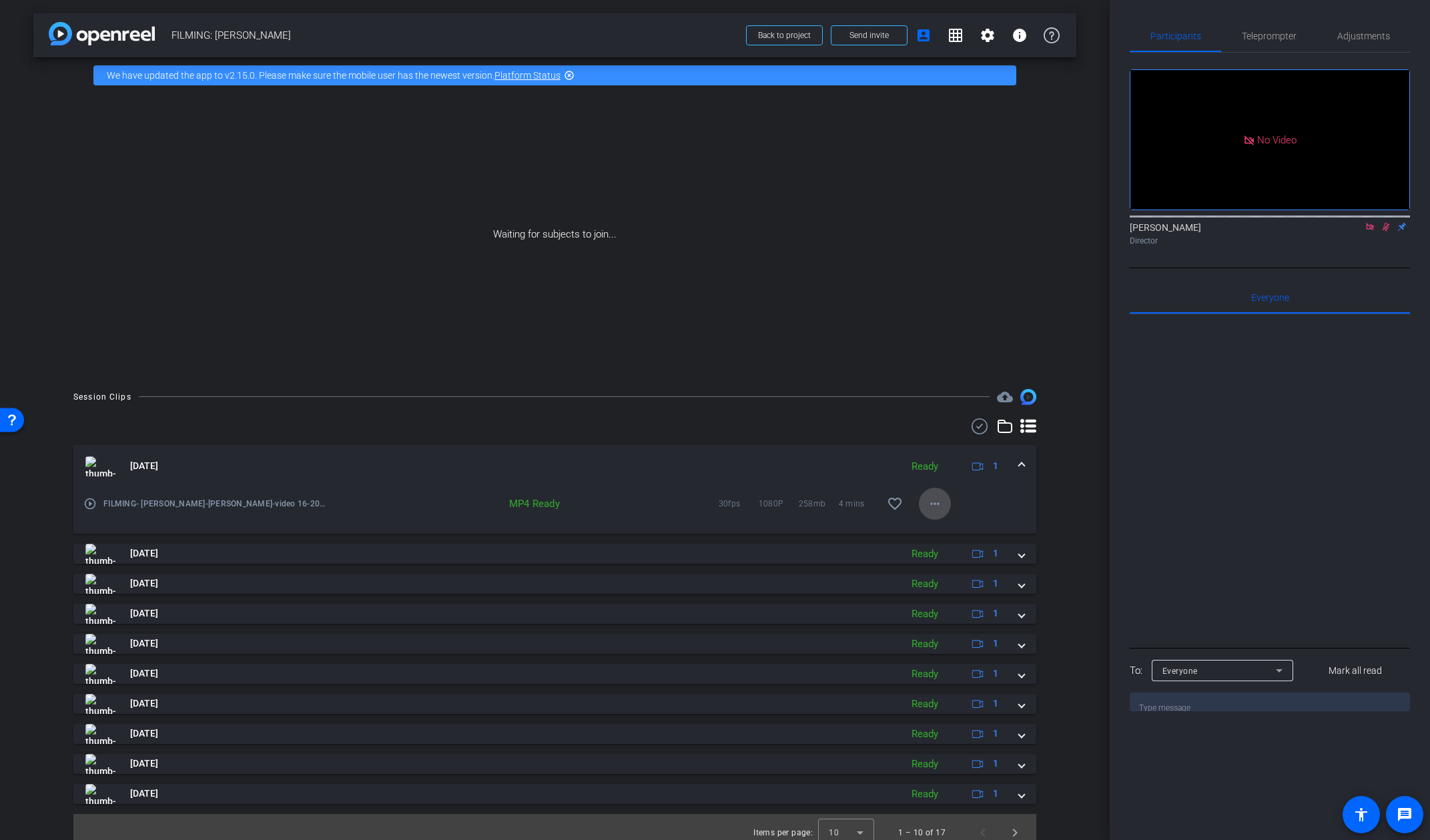
click at [942, 506] on span at bounding box center [935, 503] width 32 height 32
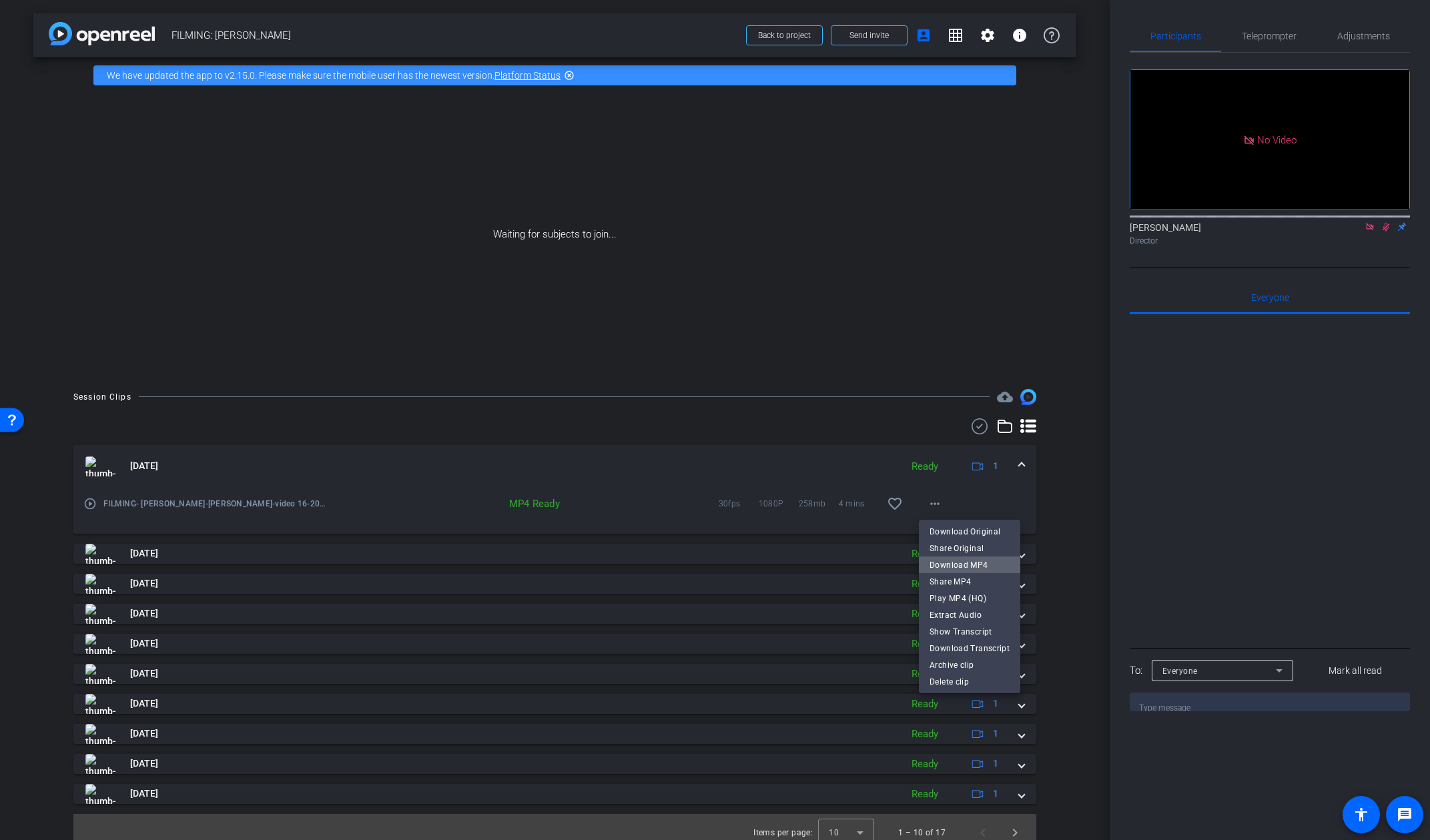
click at [975, 566] on span "Download MP4" at bounding box center [969, 565] width 80 height 16
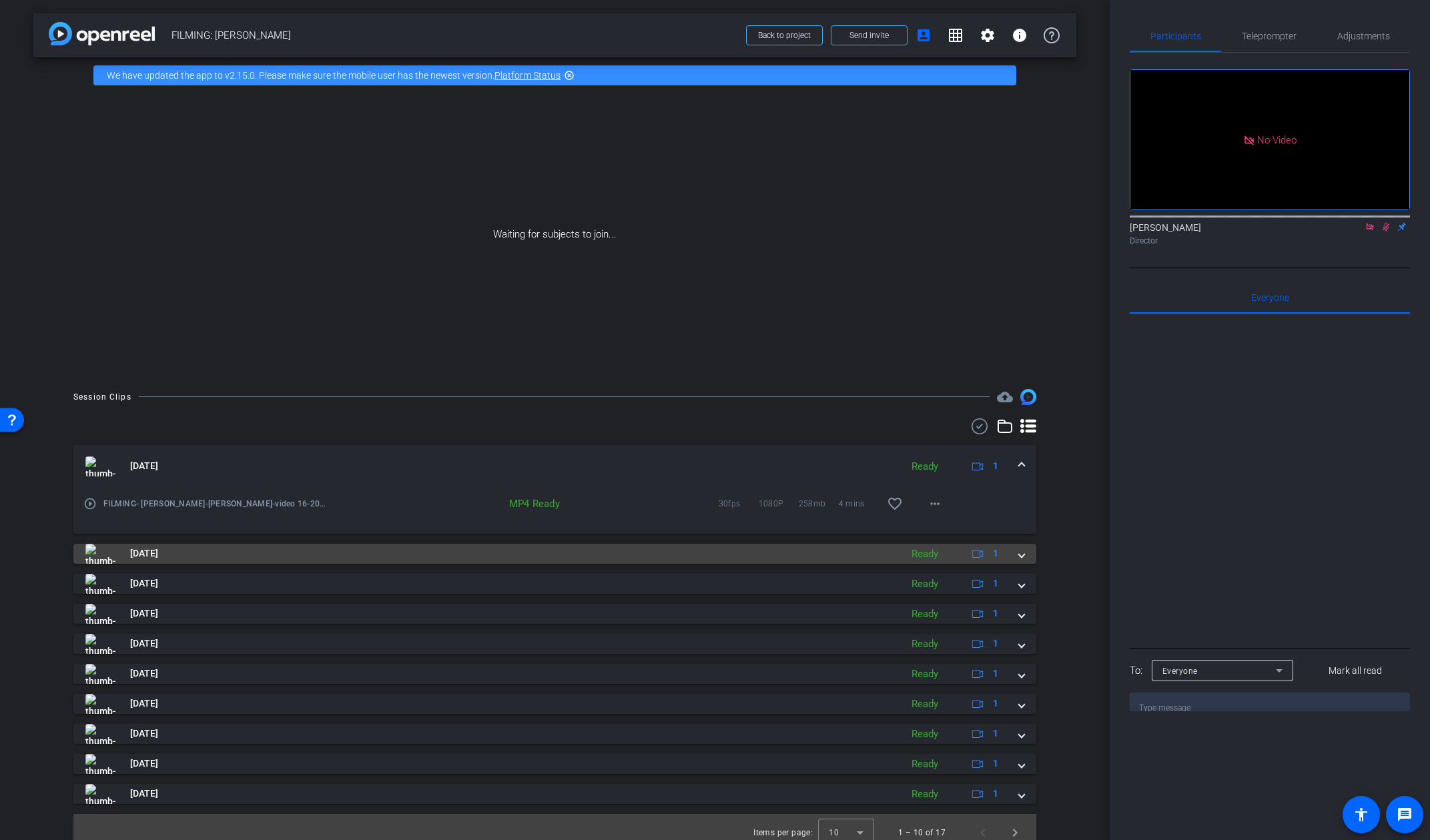
click at [1030, 559] on mat-expansion-panel-header "Sep 16, 2025 Ready 1" at bounding box center [555, 553] width 963 height 20
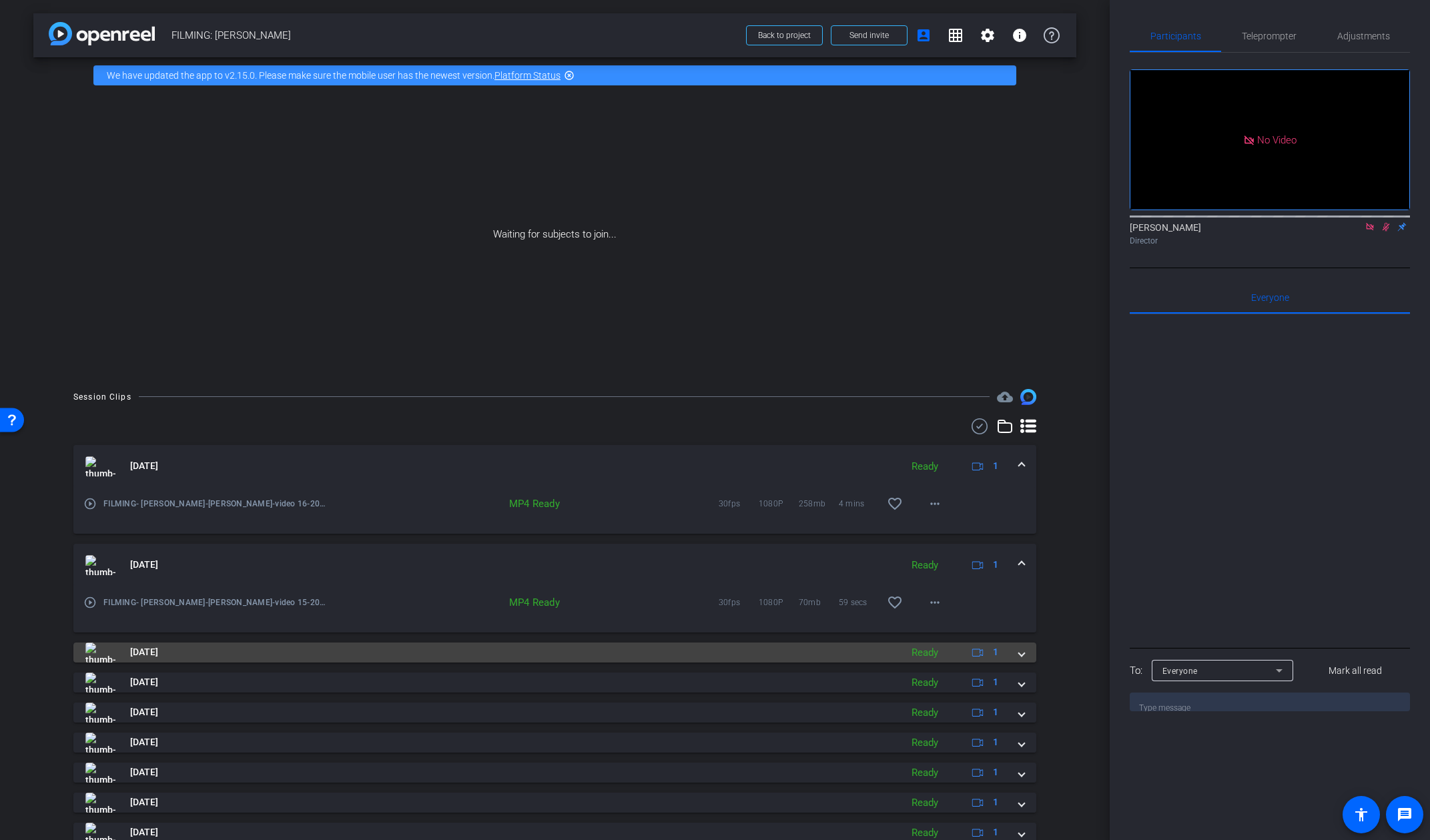
click at [1021, 657] on span at bounding box center [1021, 652] width 5 height 14
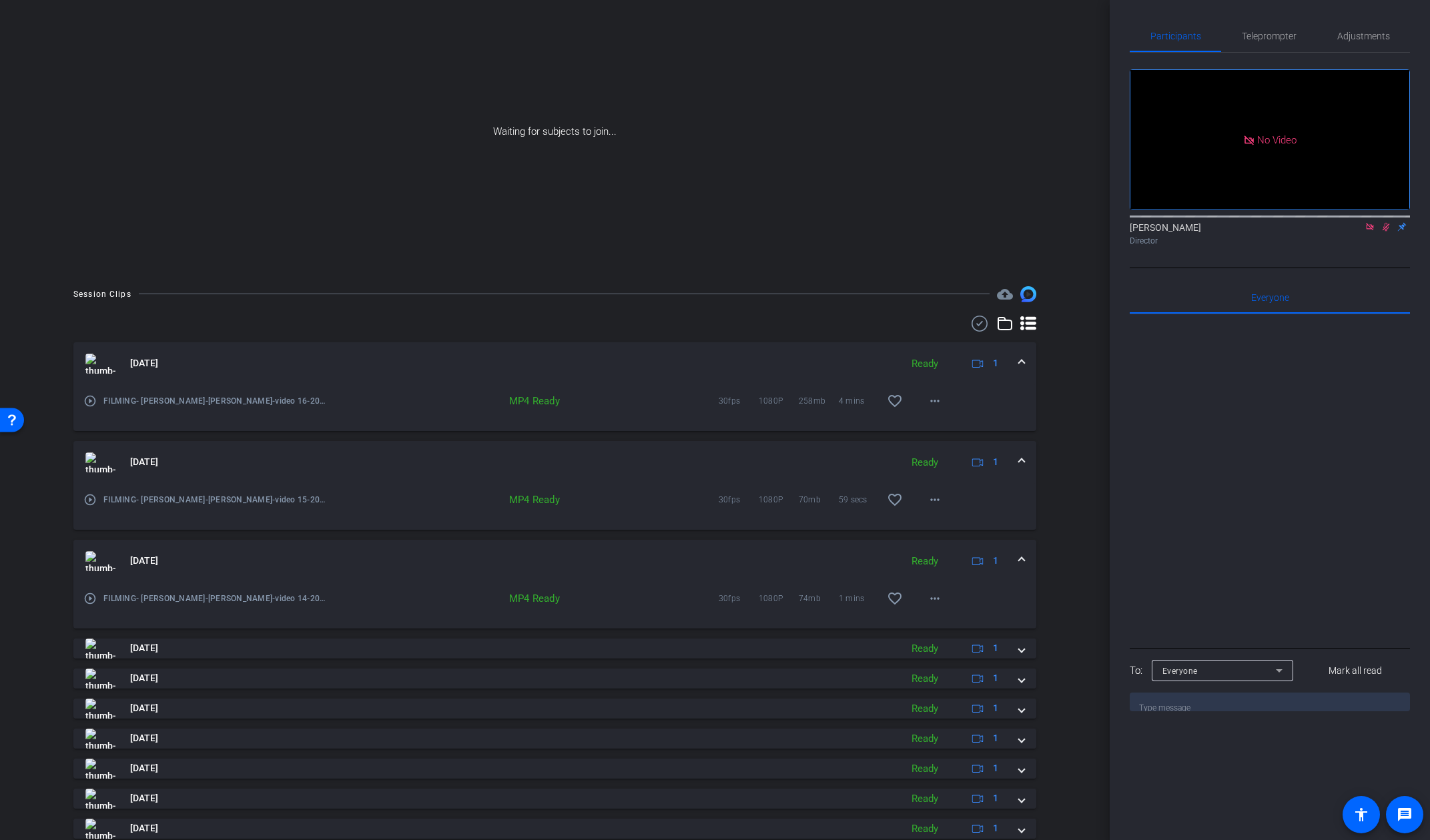
scroll to position [149, 0]
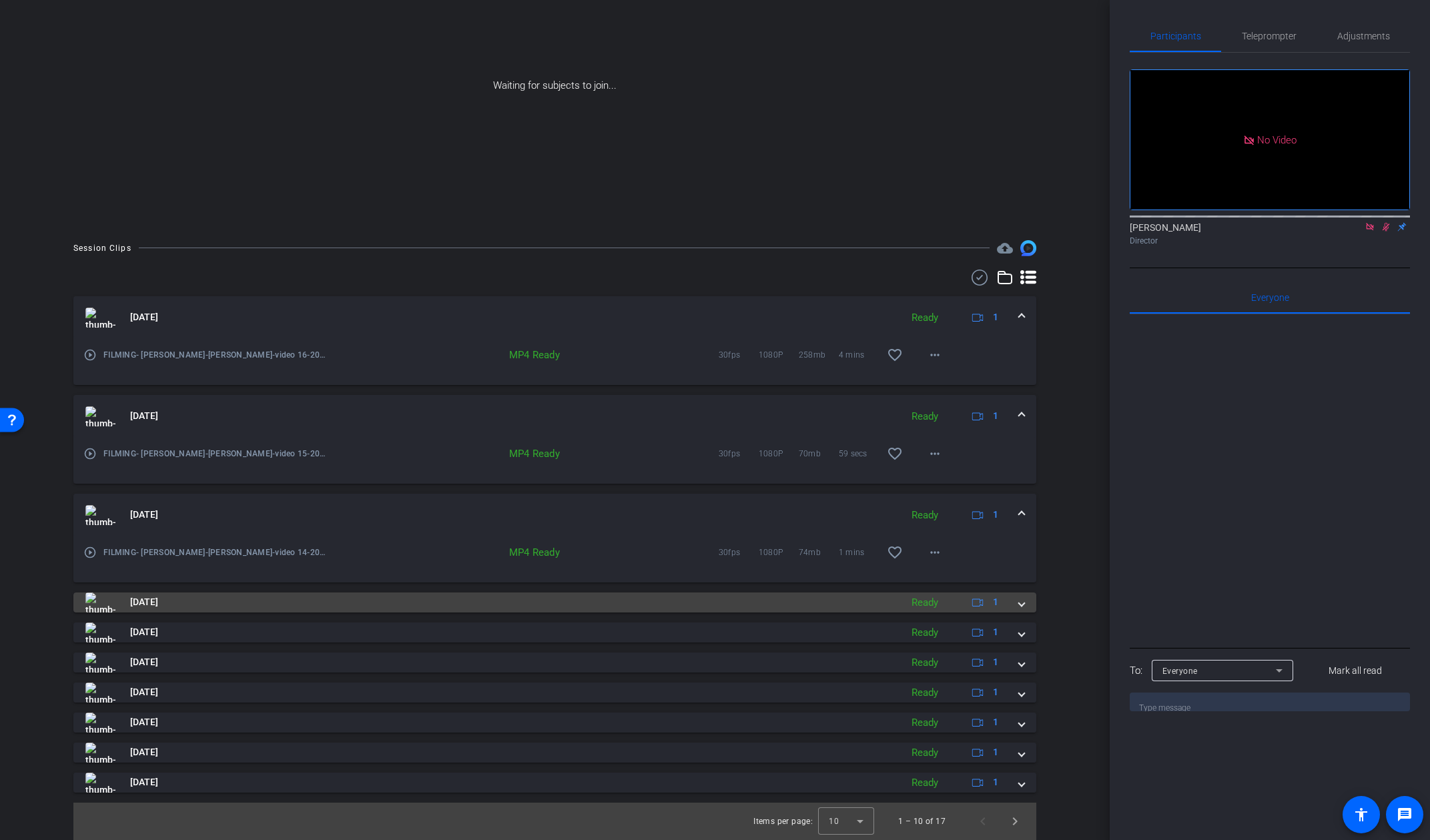
click at [1019, 606] on span at bounding box center [1021, 602] width 5 height 14
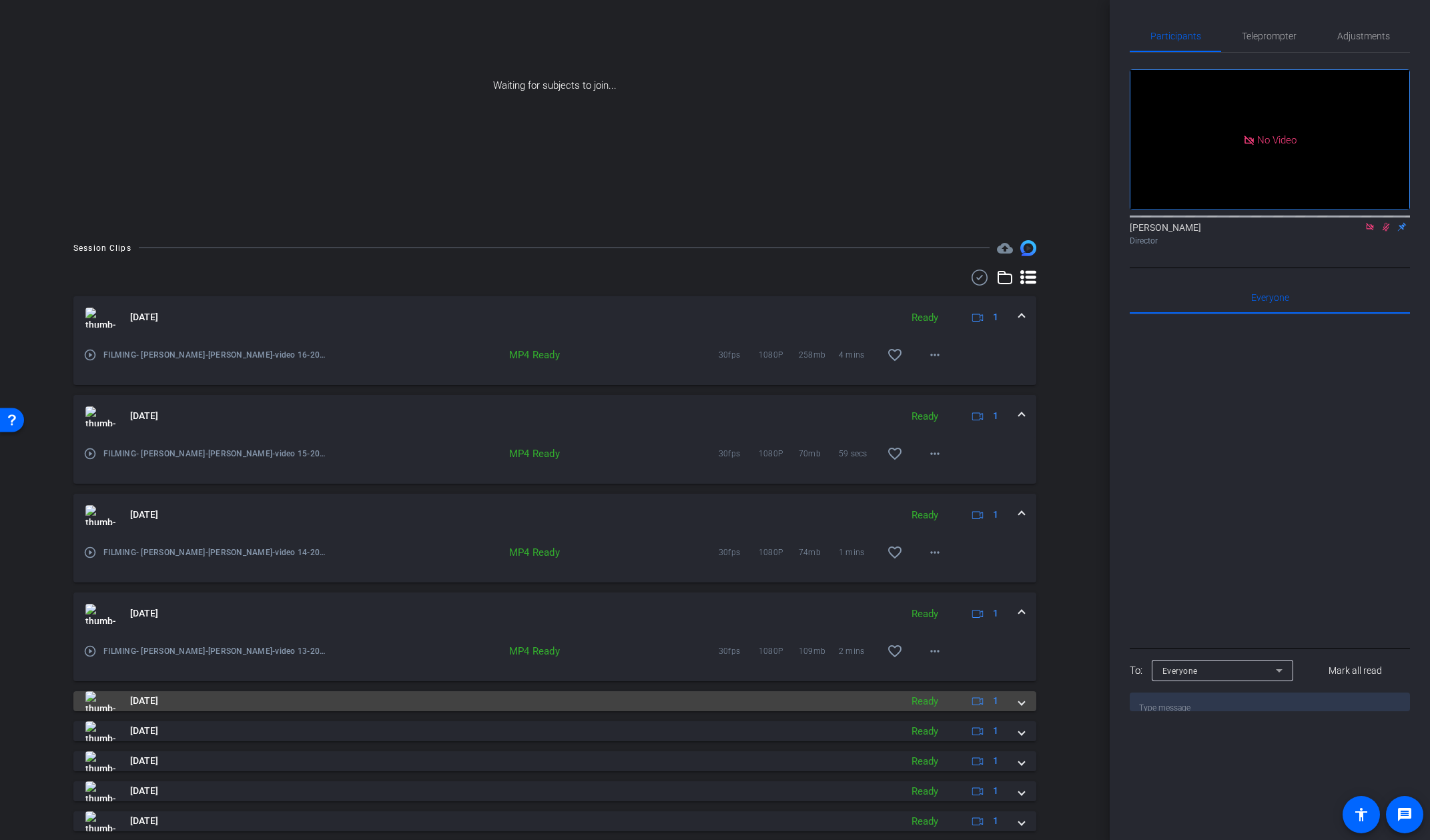
click at [1023, 707] on span at bounding box center [1021, 701] width 5 height 14
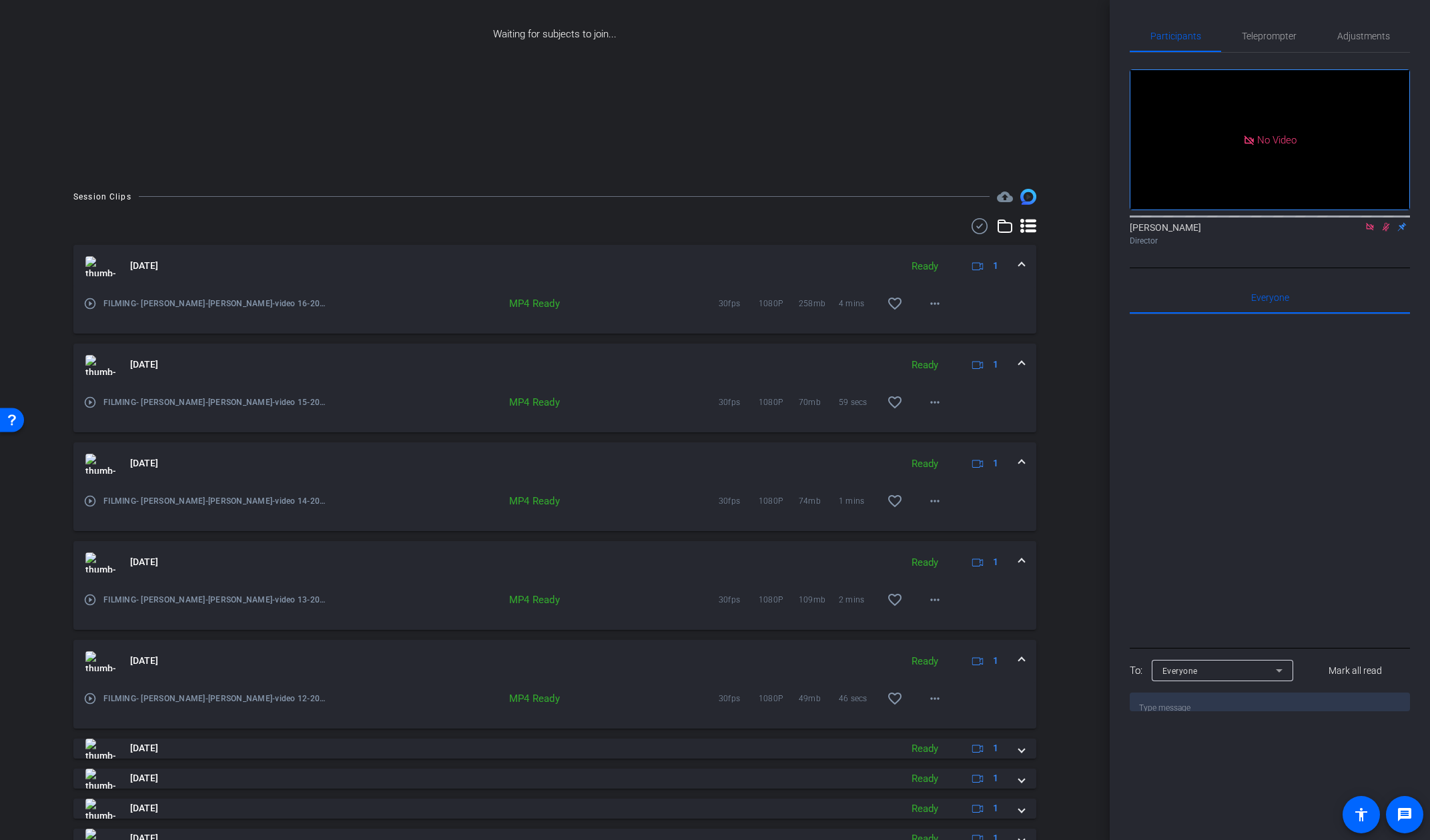
scroll to position [219, 0]
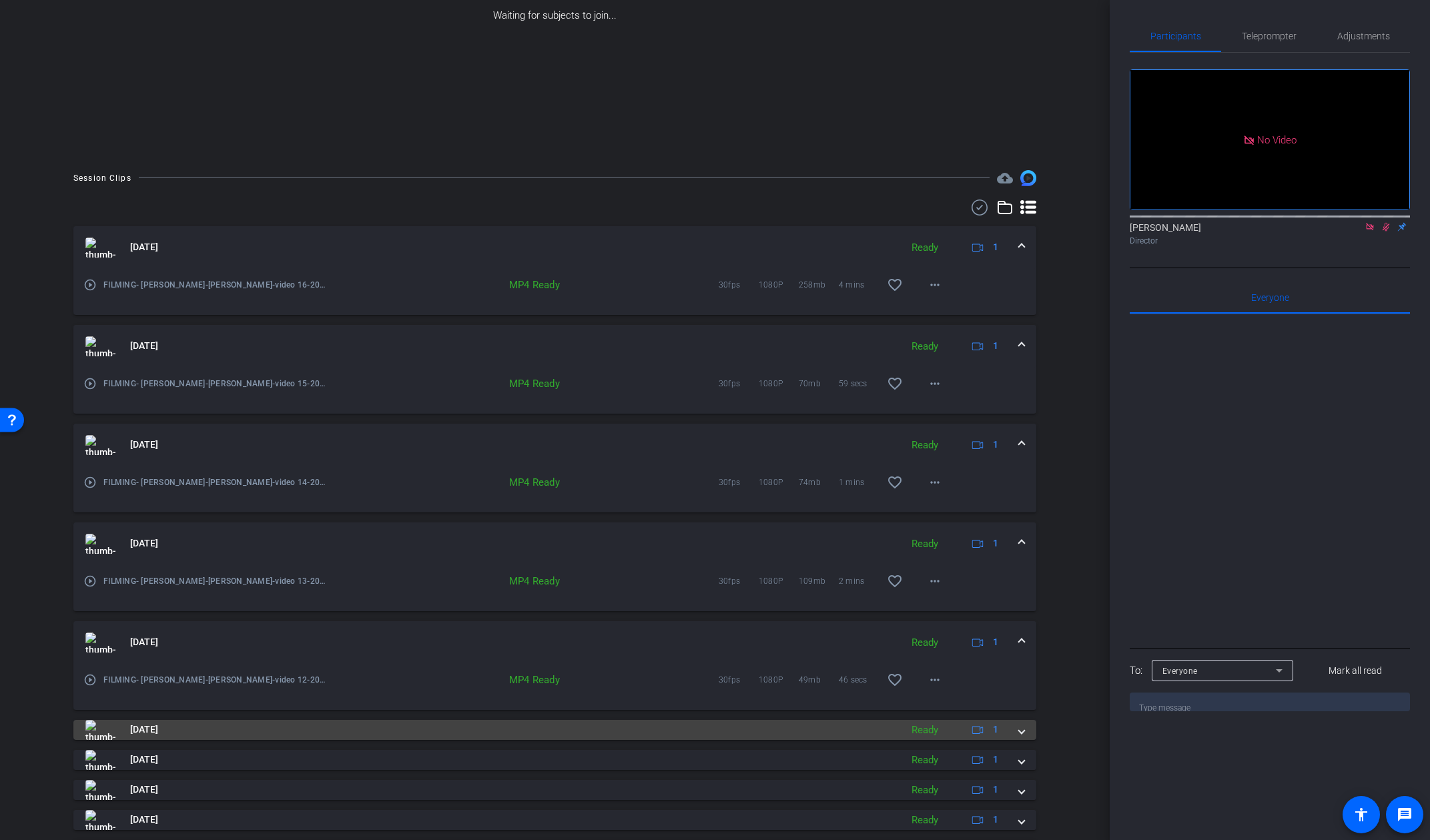
click at [1015, 726] on div "Sep 16, 2025 Ready 1" at bounding box center [552, 730] width 934 height 20
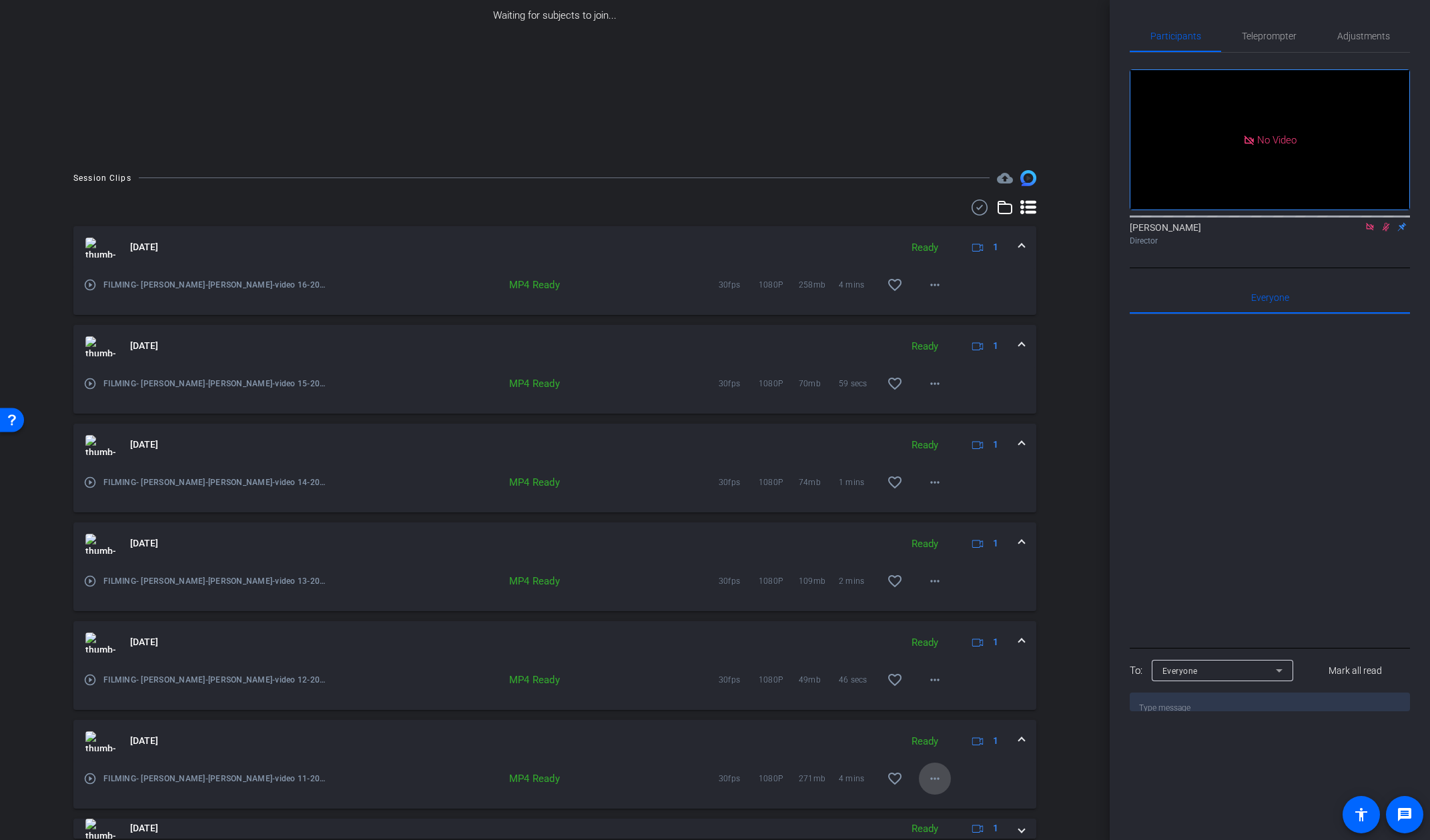
click at [939, 779] on mat-icon "more_horiz" at bounding box center [935, 779] width 16 height 16
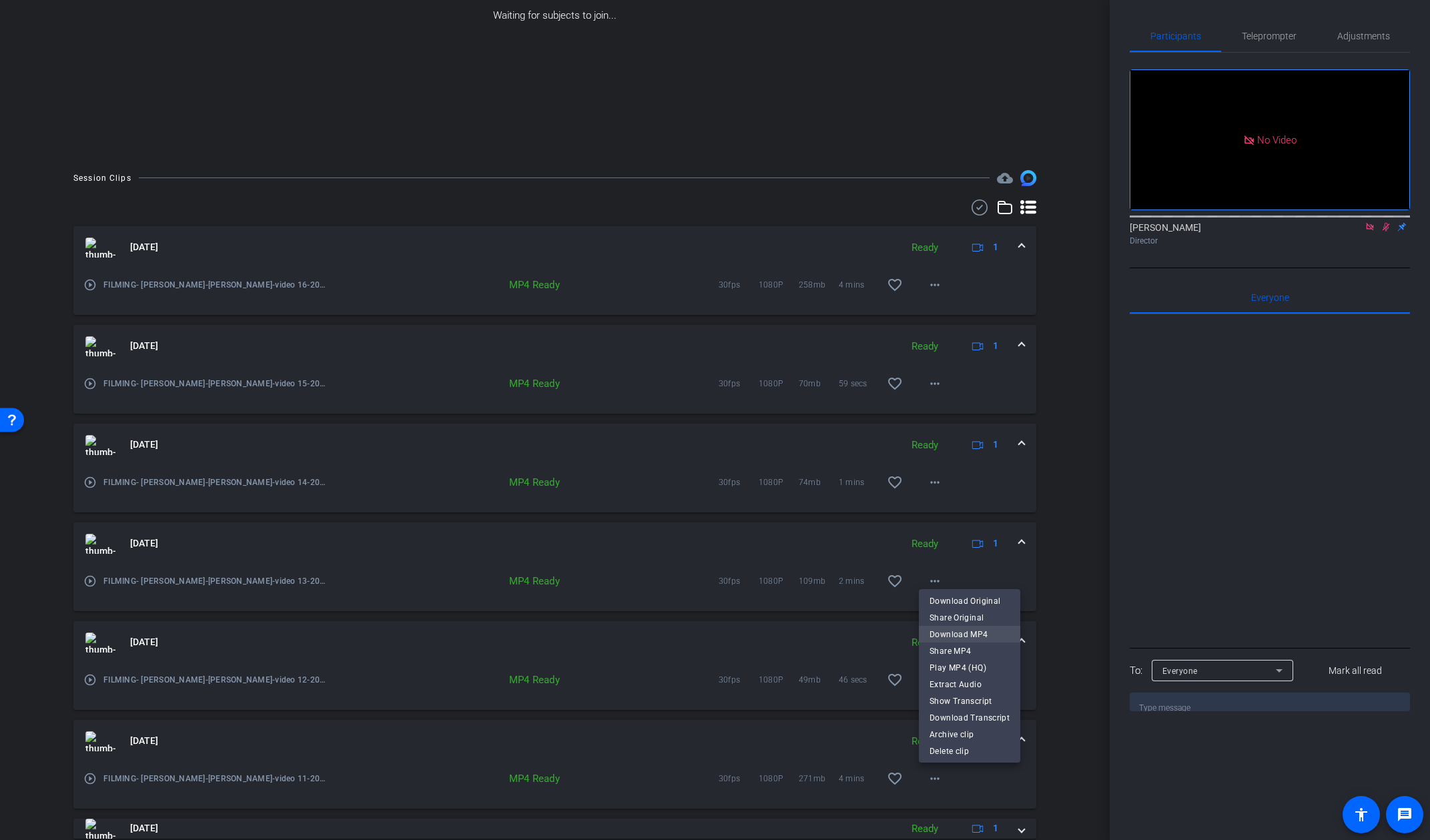
click at [977, 634] on span "Download MP4" at bounding box center [969, 634] width 80 height 16
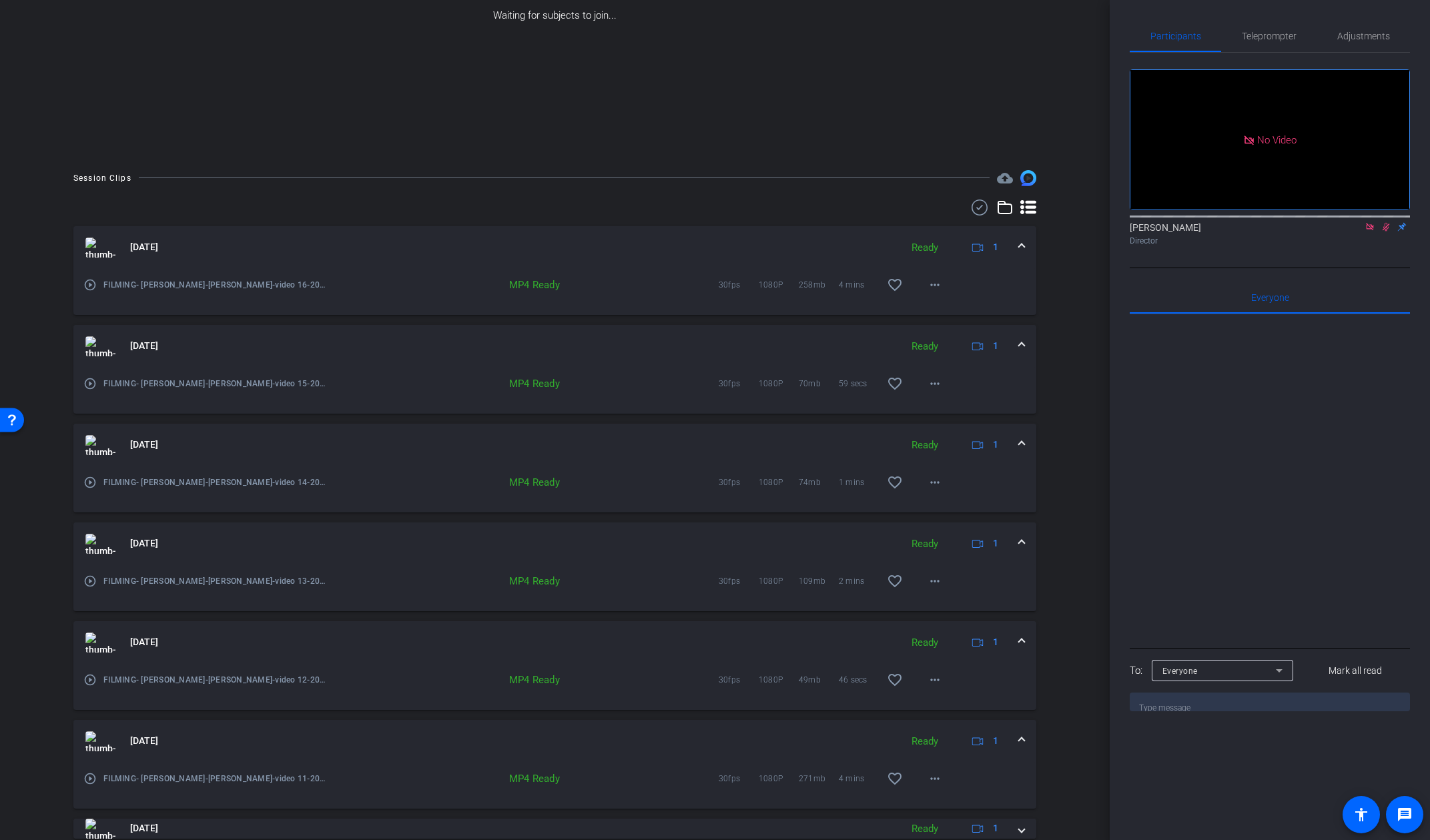
scroll to position [0, 0]
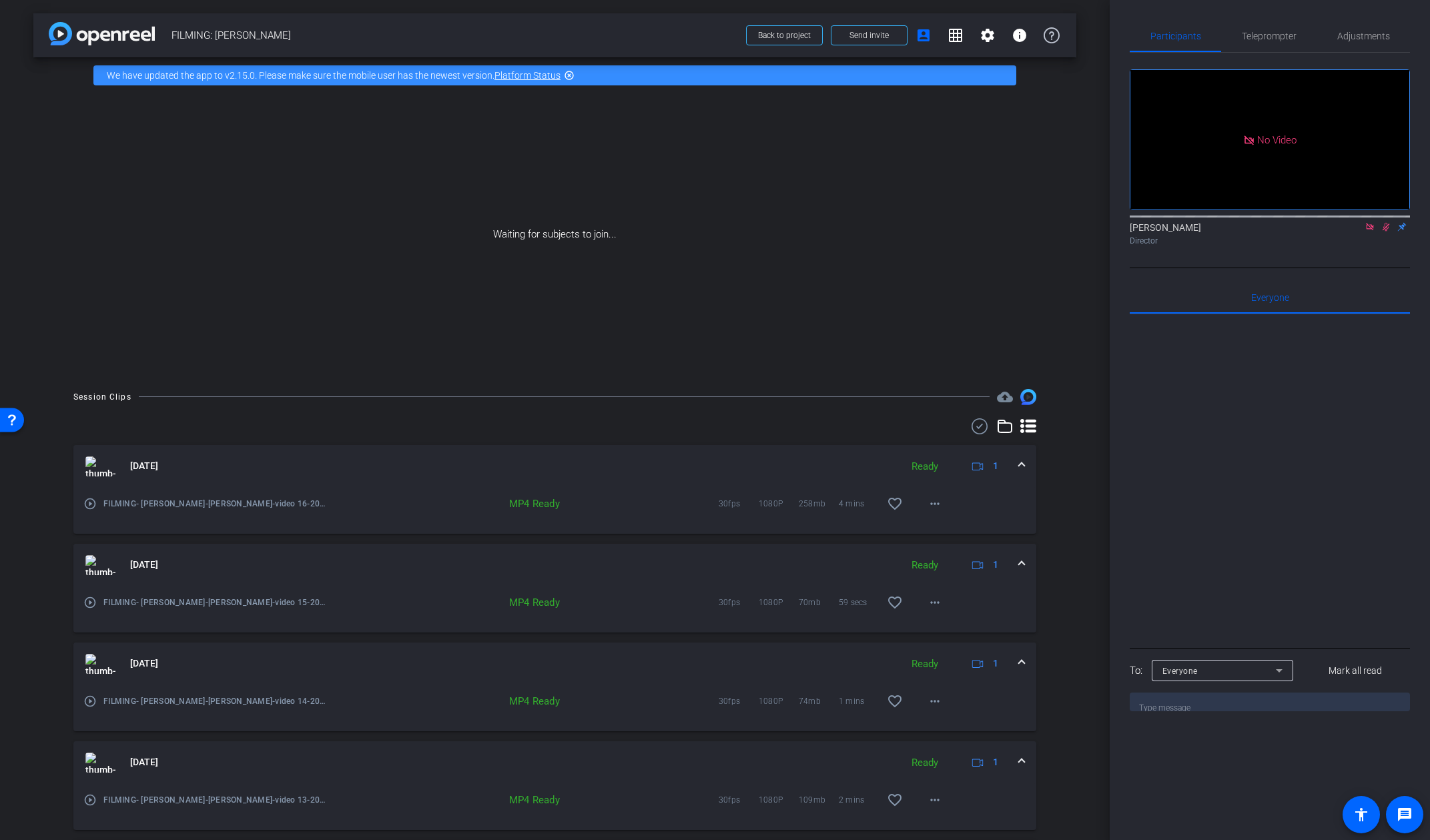
click at [108, 30] on img at bounding box center [101, 33] width 106 height 24
